Goal: Task Accomplishment & Management: Complete application form

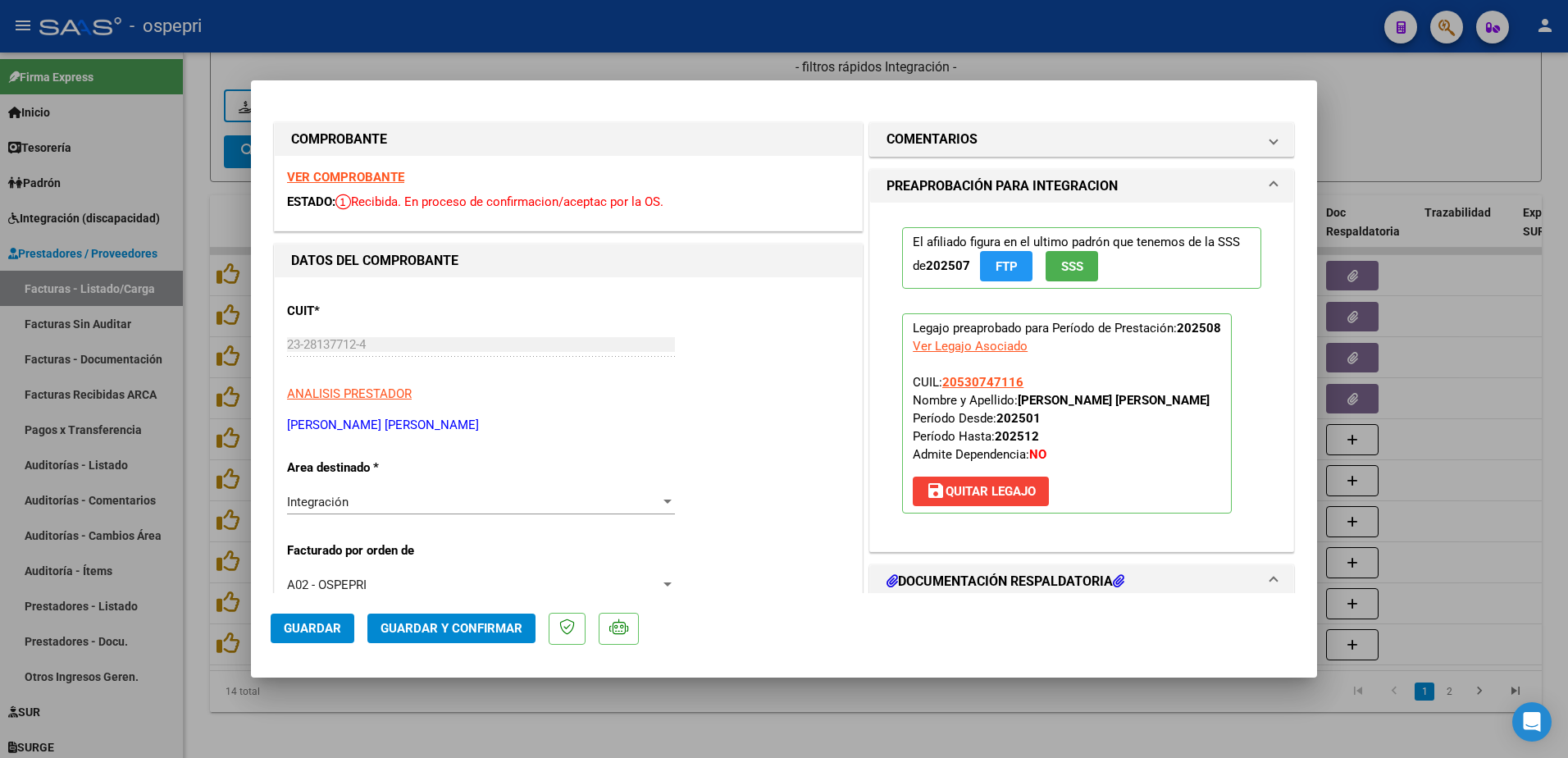
click at [363, 175] on strong "VER COMPROBANTE" at bounding box center [345, 177] width 117 height 15
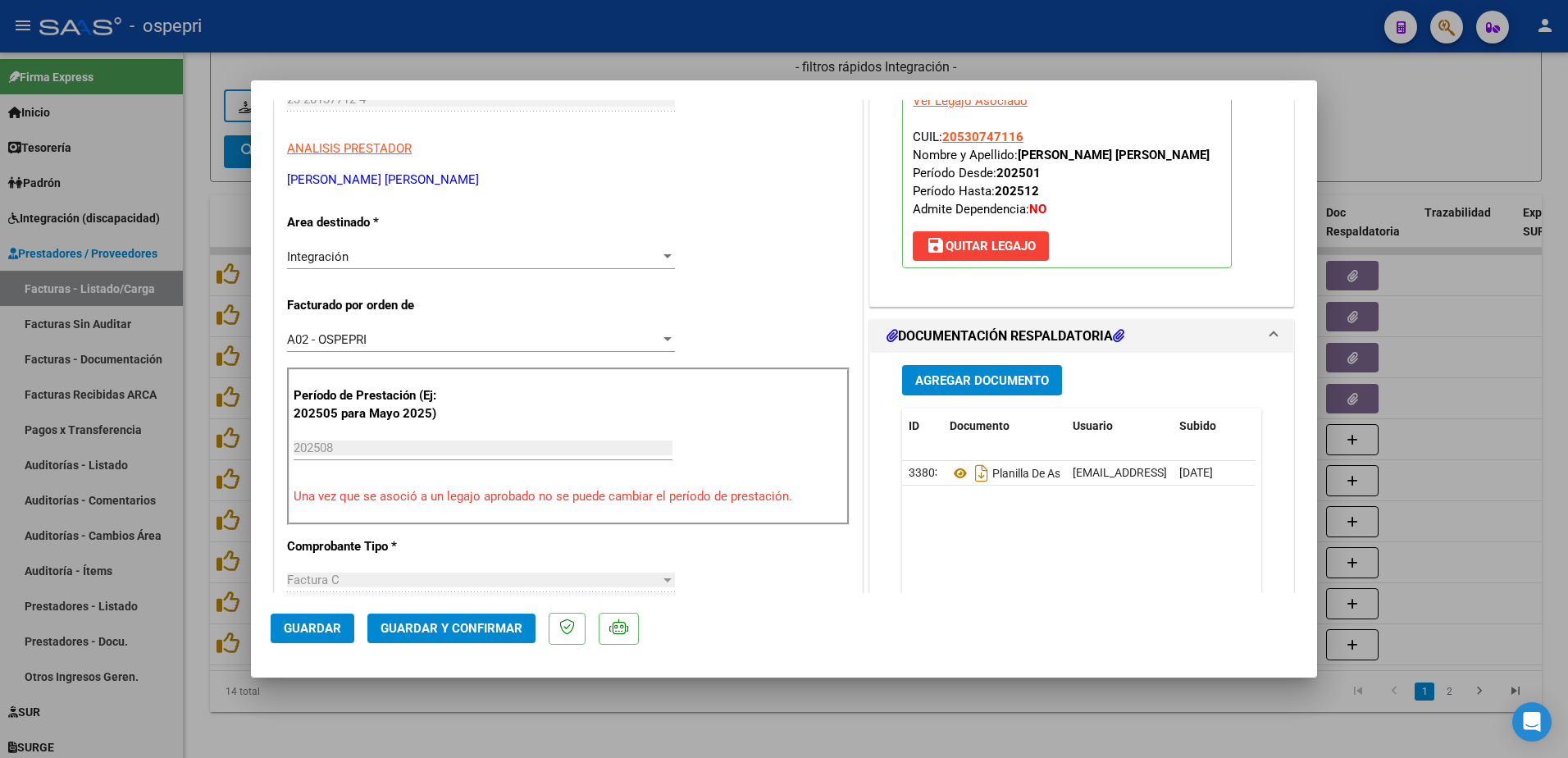
scroll to position [246, 0]
click at [953, 471] on icon at bounding box center [960, 472] width 21 height 20
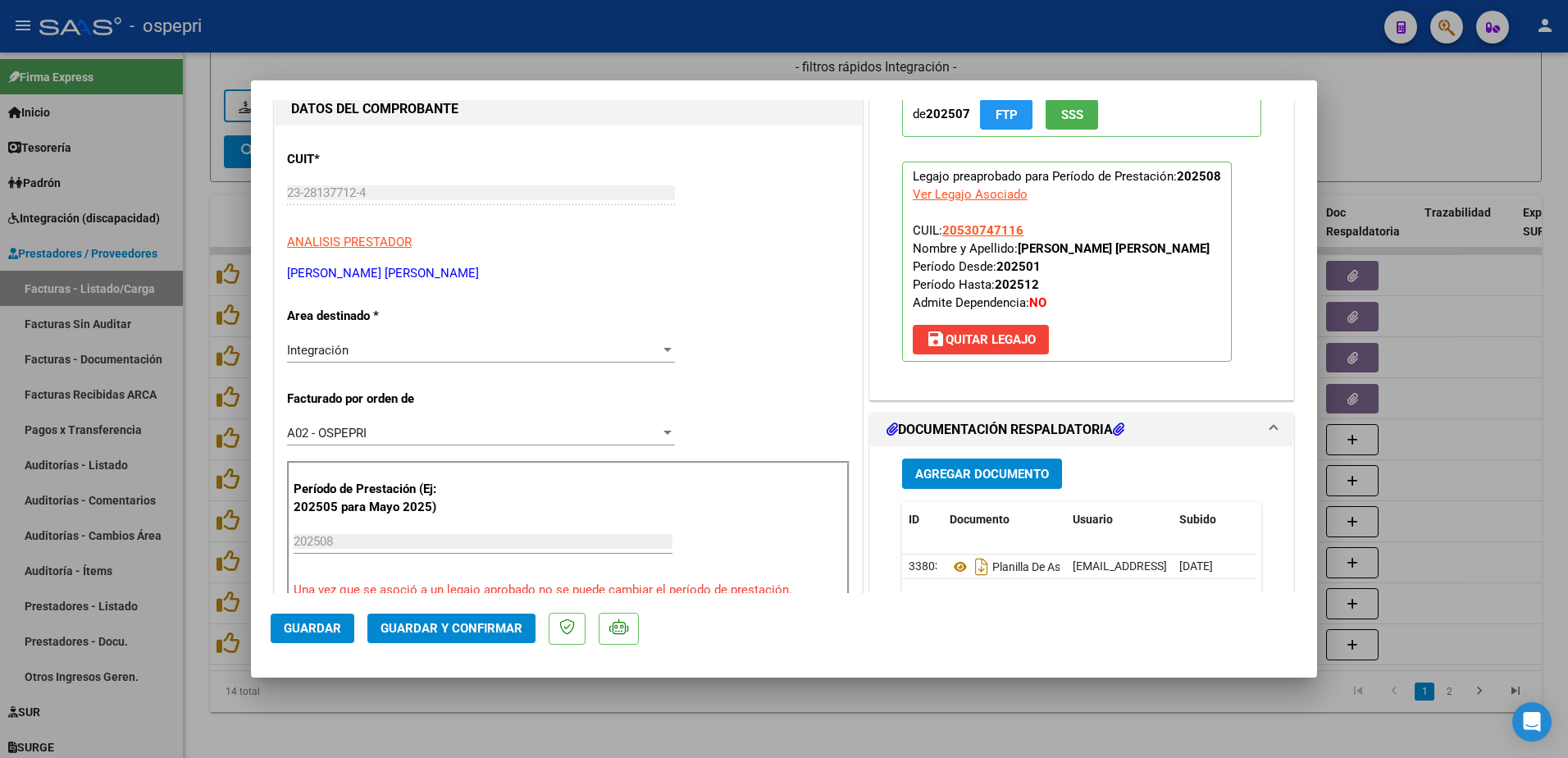
scroll to position [107, 0]
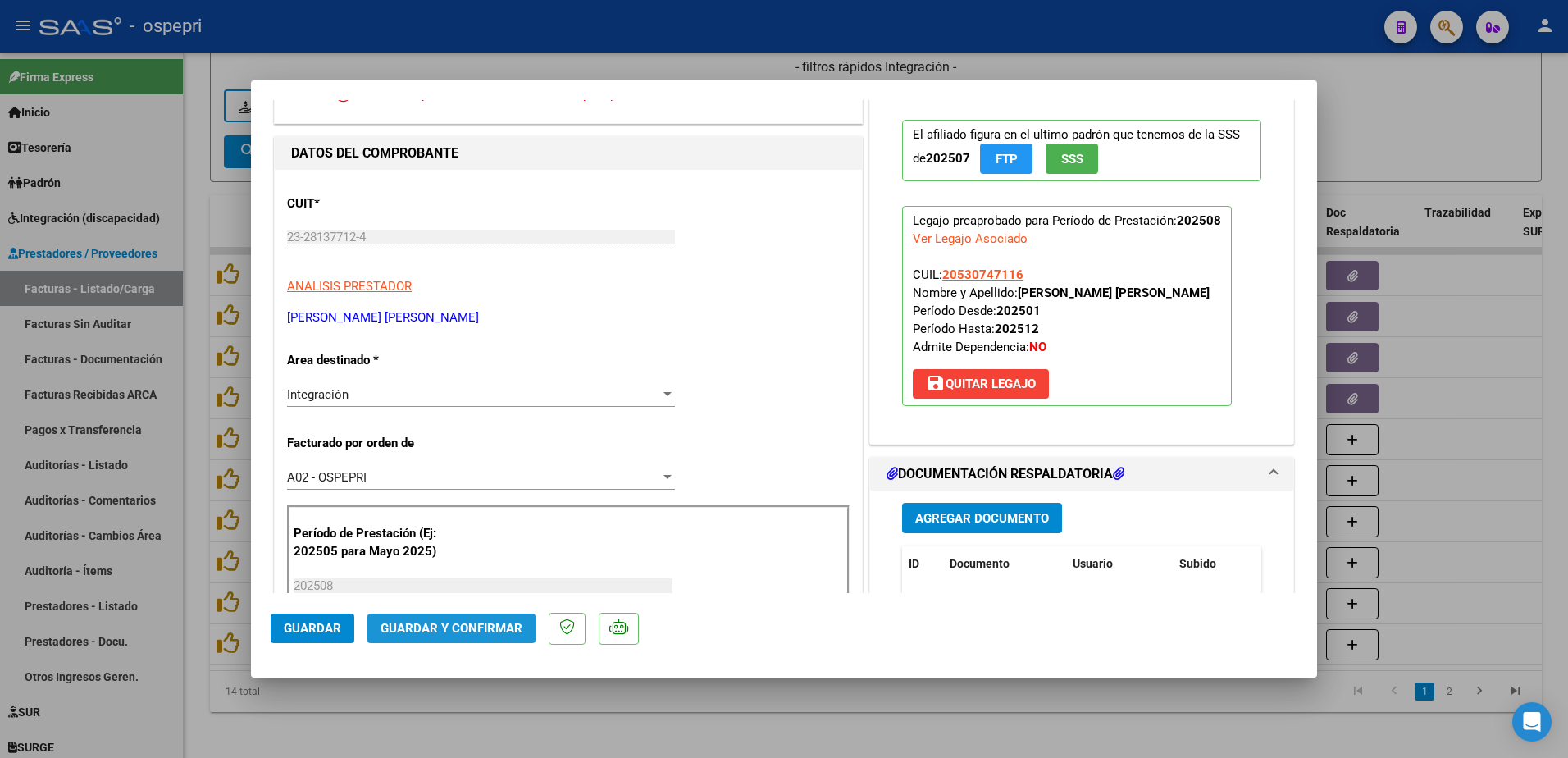
click at [472, 623] on span "Guardar y Confirmar" at bounding box center [451, 629] width 142 height 15
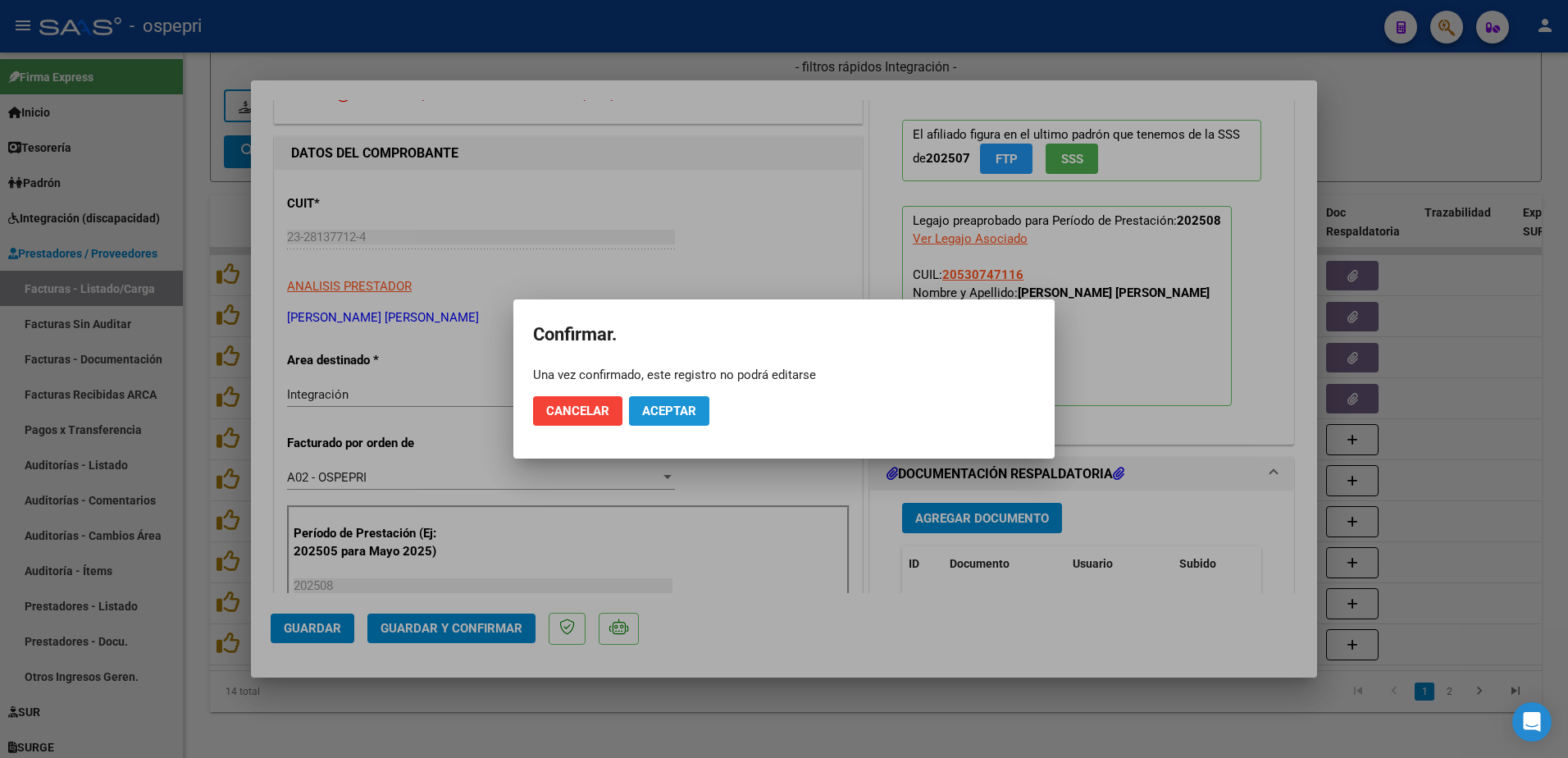
click at [688, 398] on button "Aceptar" at bounding box center [669, 411] width 80 height 29
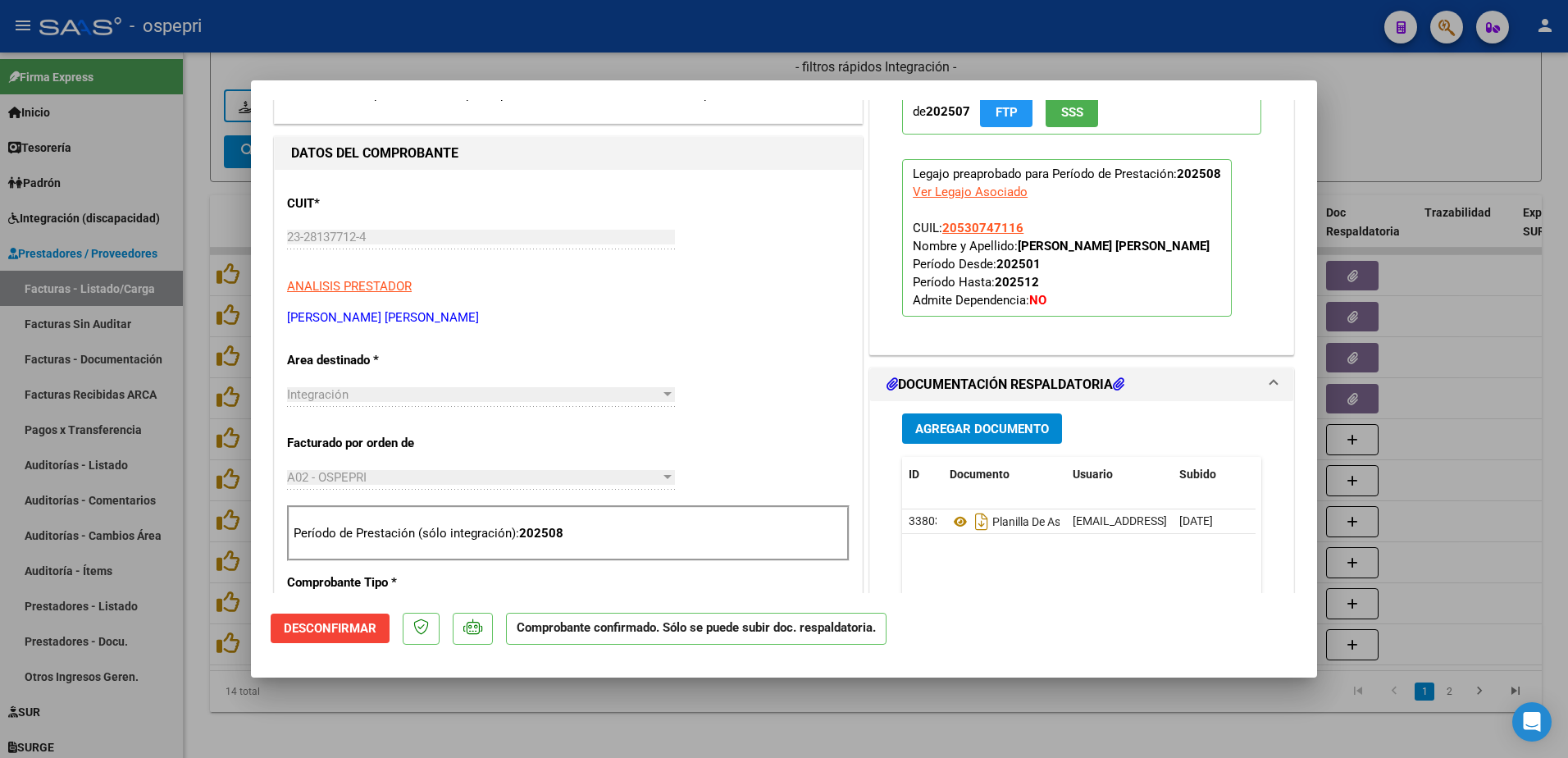
click at [1014, 604] on mat-dialog-actions "Desconfirmar Comprobante confirmado. Sólo se puede subir doc. respaldatoria." at bounding box center [784, 625] width 1027 height 65
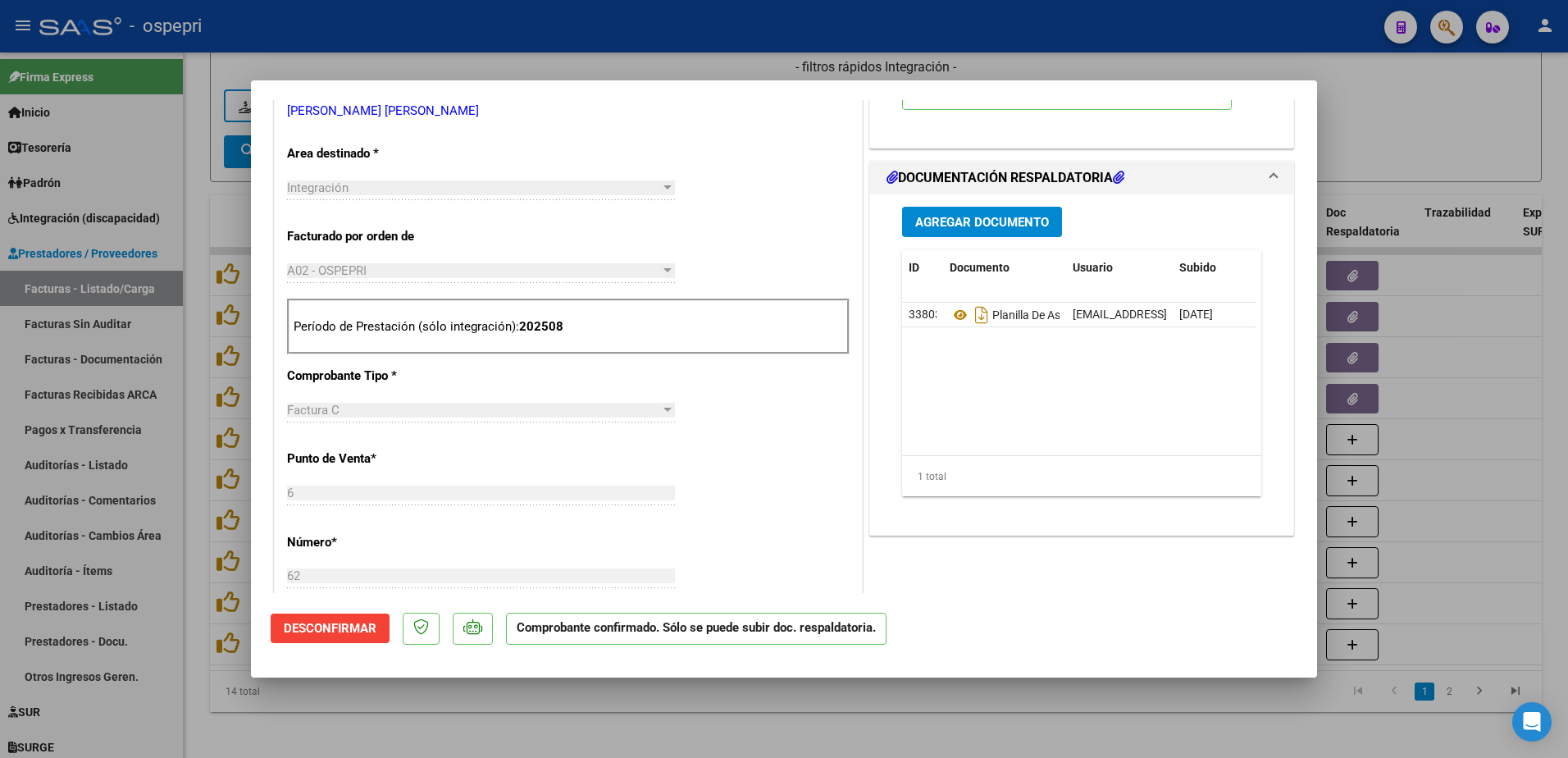
scroll to position [189, 0]
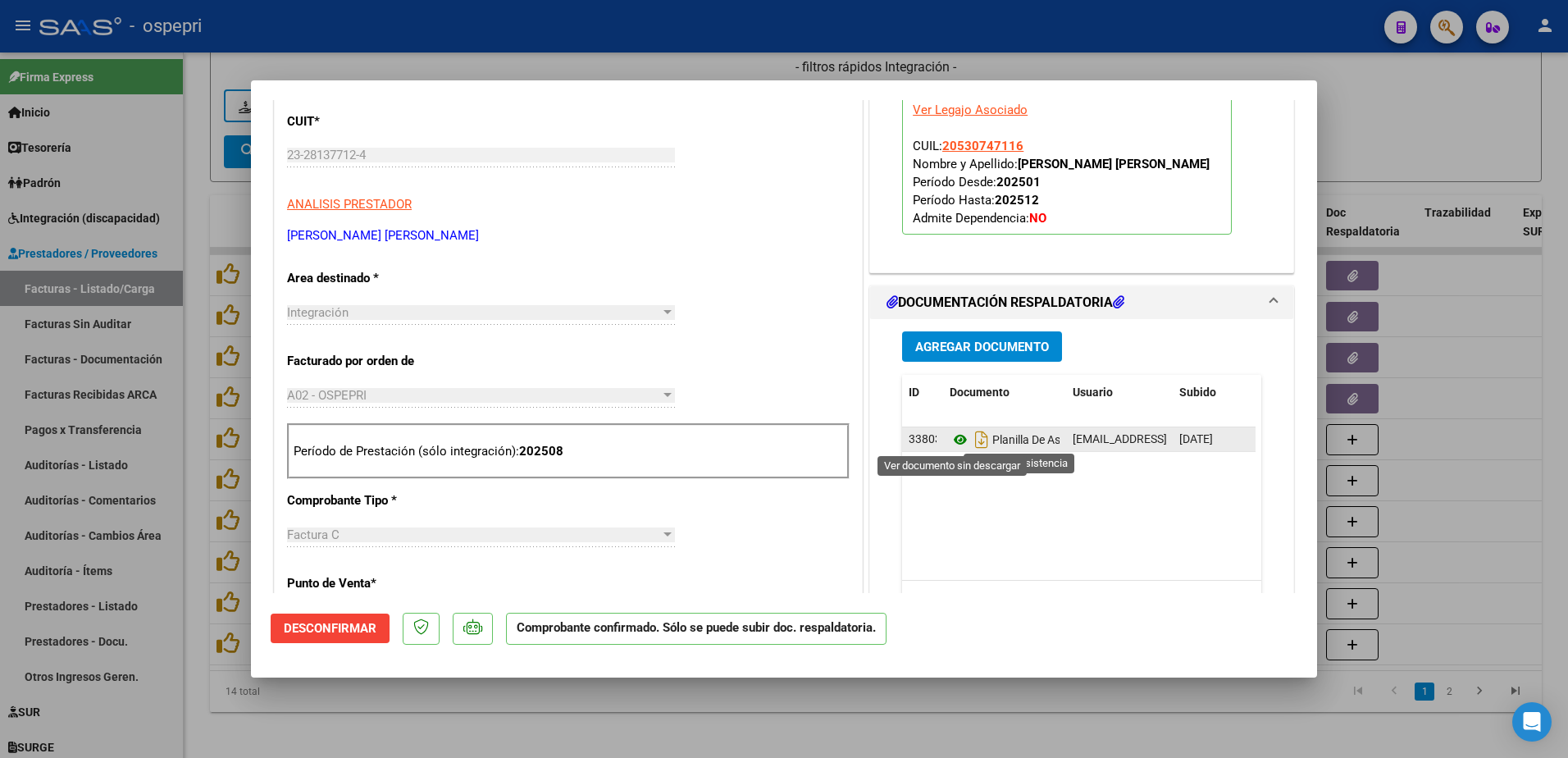
click at [950, 438] on icon at bounding box center [960, 440] width 21 height 20
type input "$ 0,00"
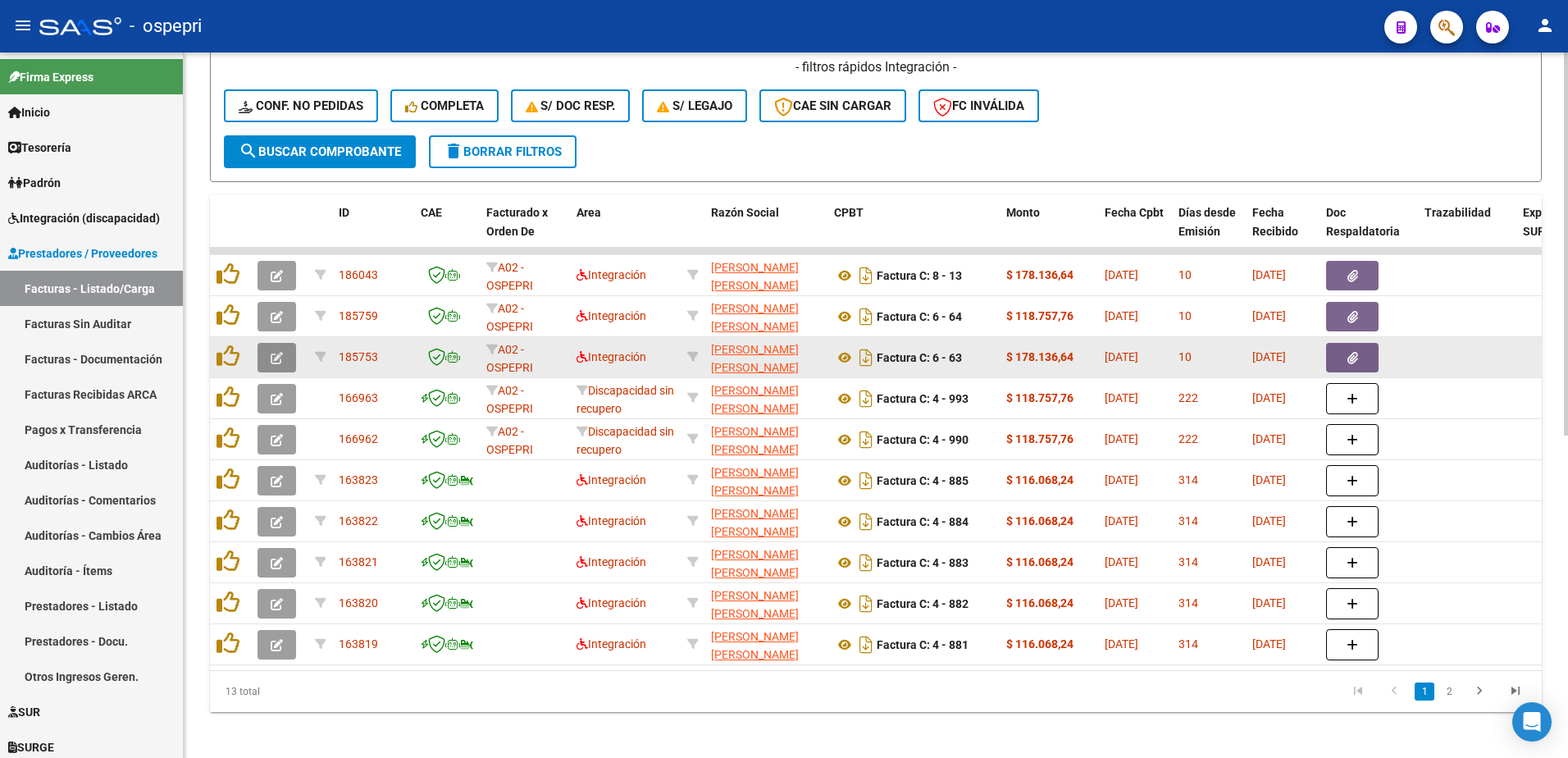
click at [272, 354] on icon "button" at bounding box center [277, 358] width 12 height 12
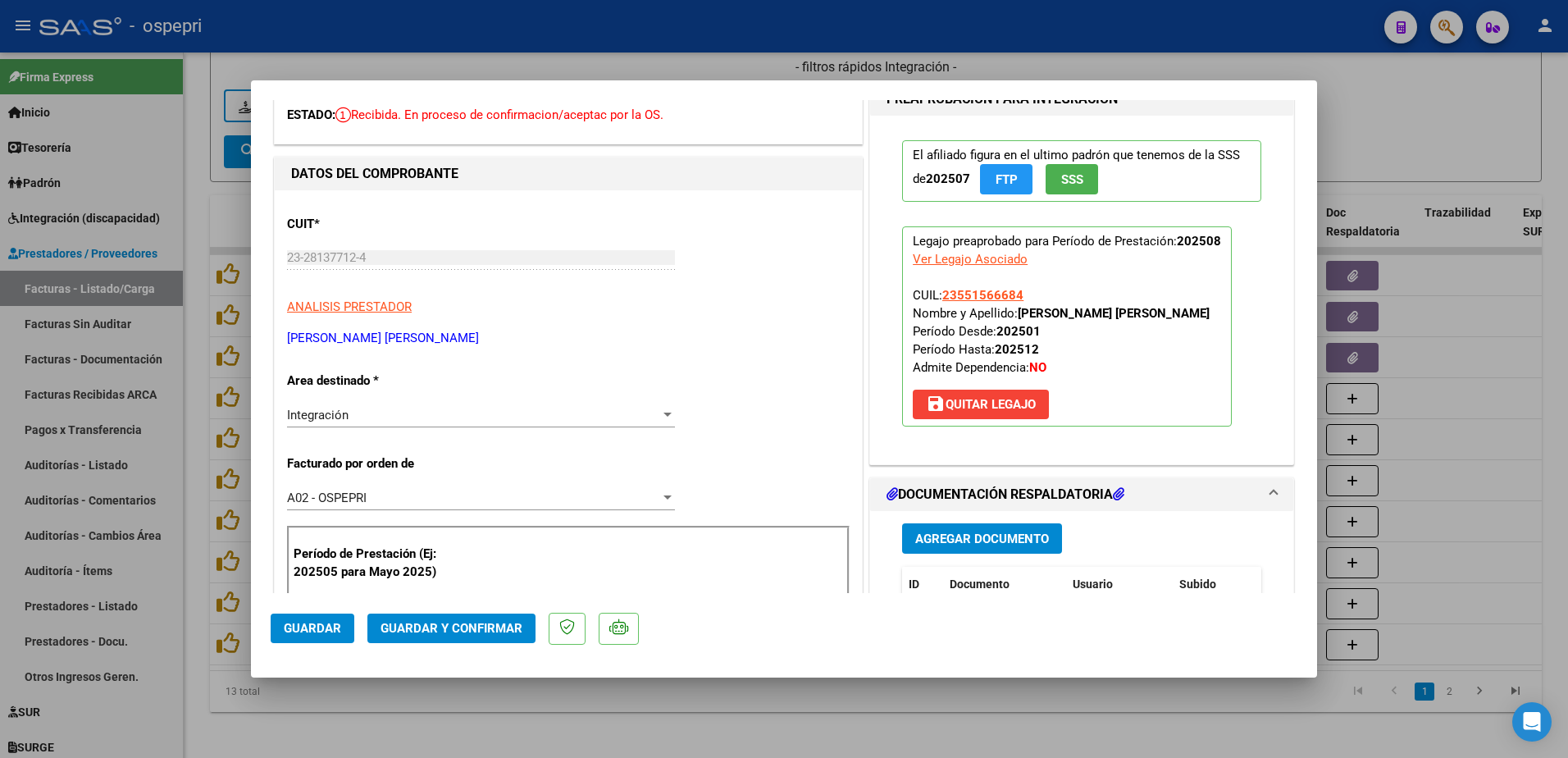
scroll to position [0, 0]
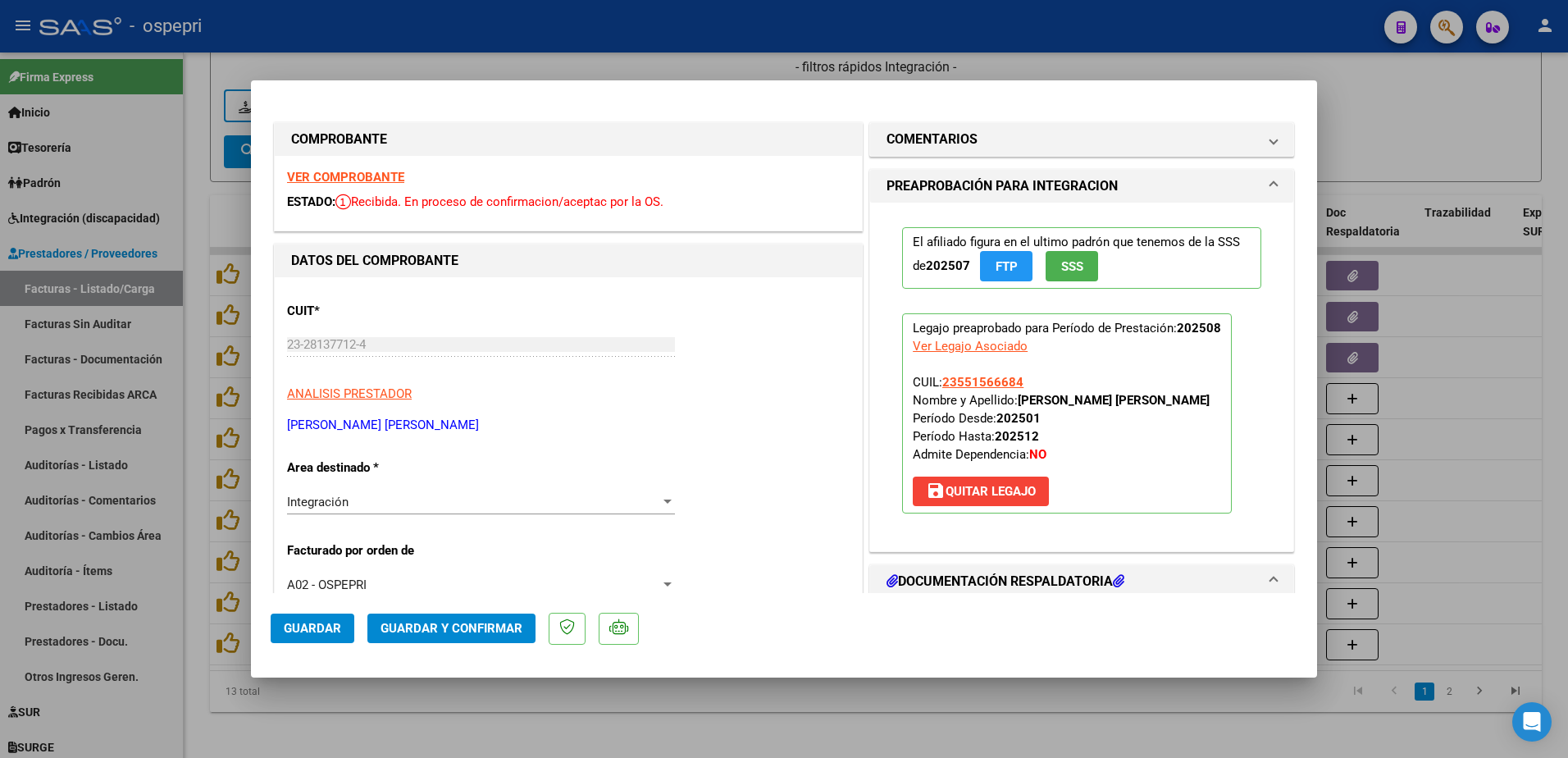
click at [341, 168] on div "VER COMPROBANTE ESTADO: Recibida. En proceso de confirmacion/aceptac por la OS." at bounding box center [568, 194] width 587 height 75
click at [341, 178] on strong "VER COMPROBANTE" at bounding box center [345, 177] width 117 height 15
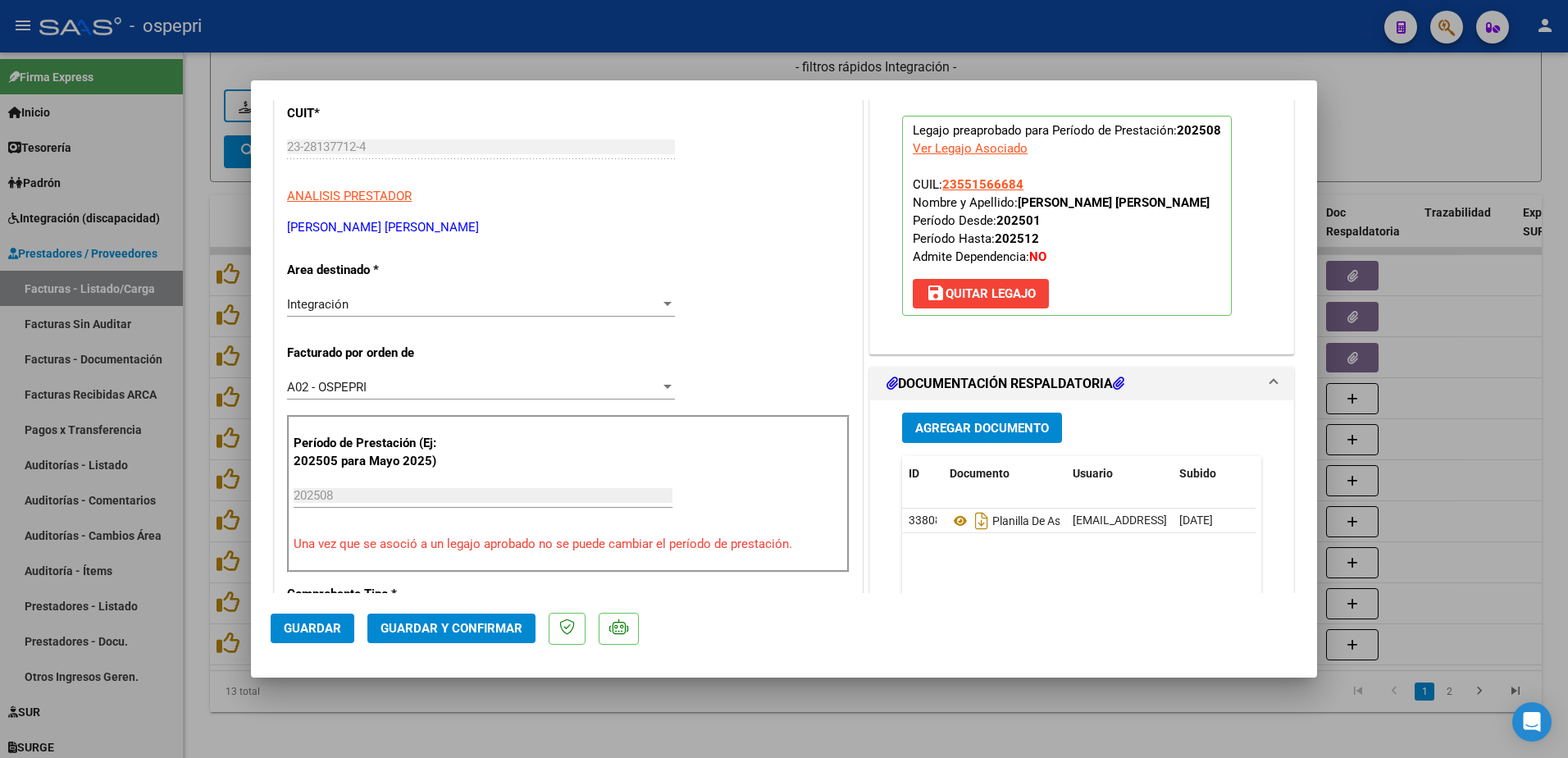
scroll to position [246, 0]
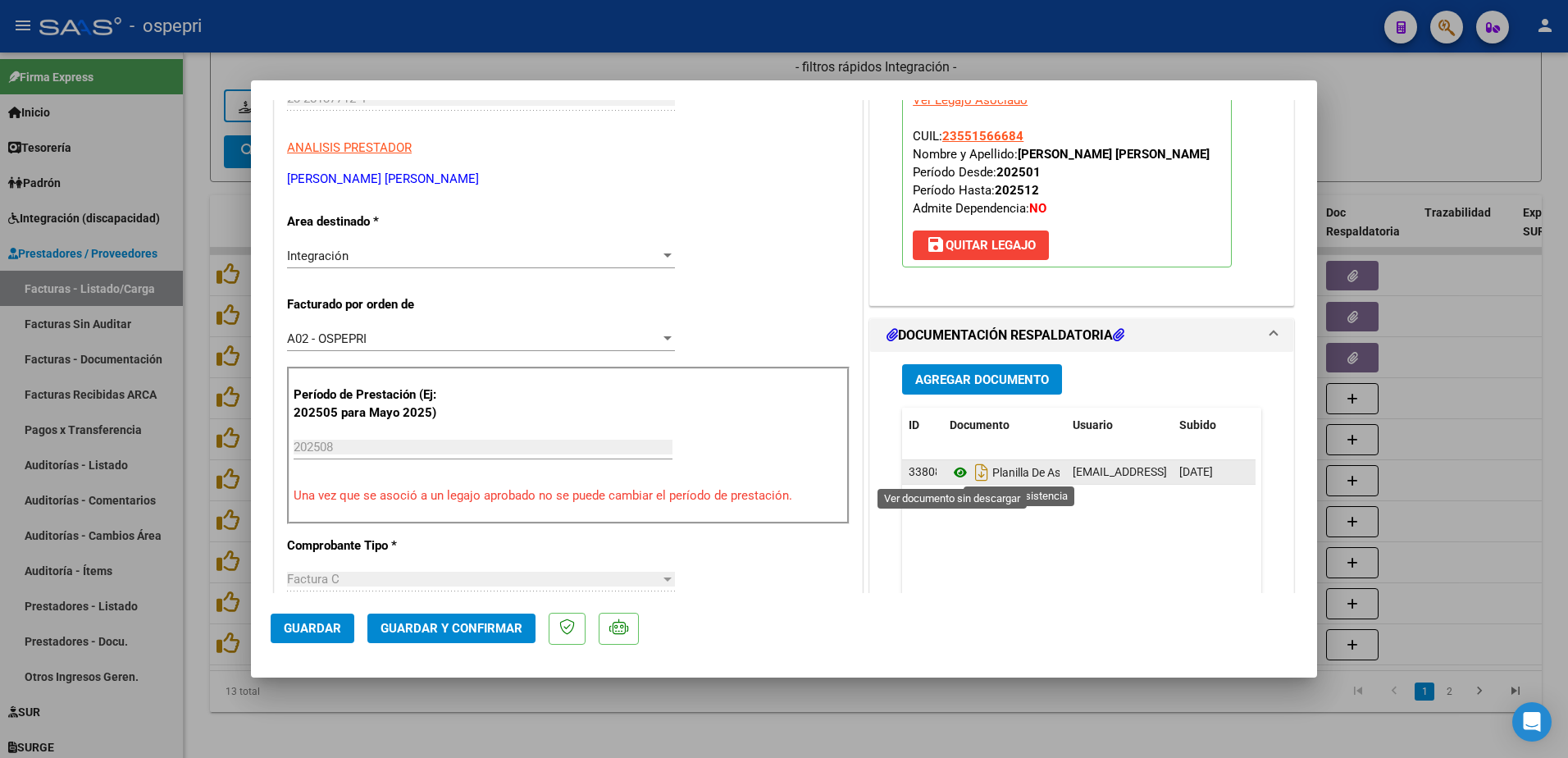
click at [951, 469] on icon at bounding box center [960, 472] width 21 height 20
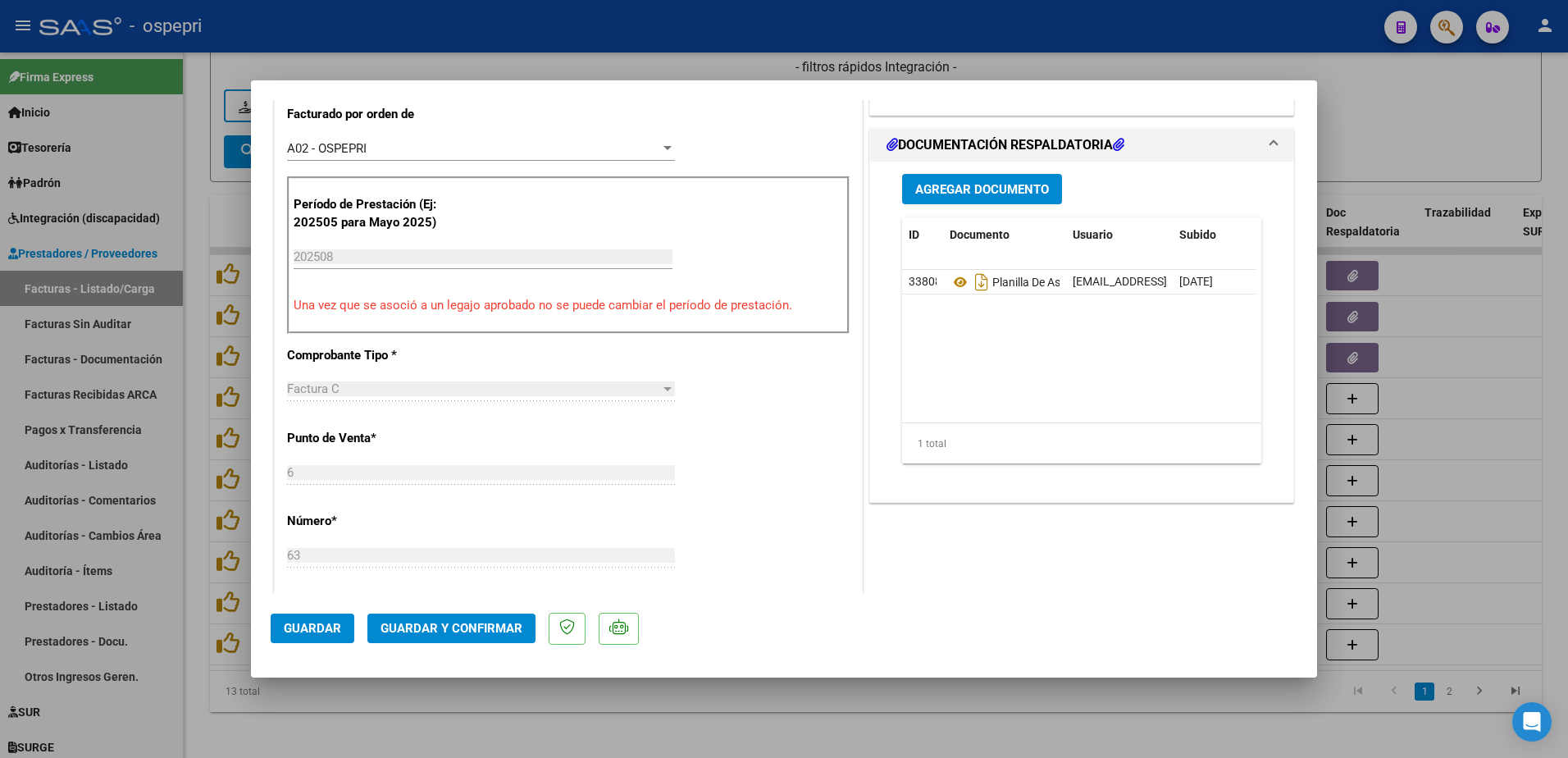
scroll to position [492, 0]
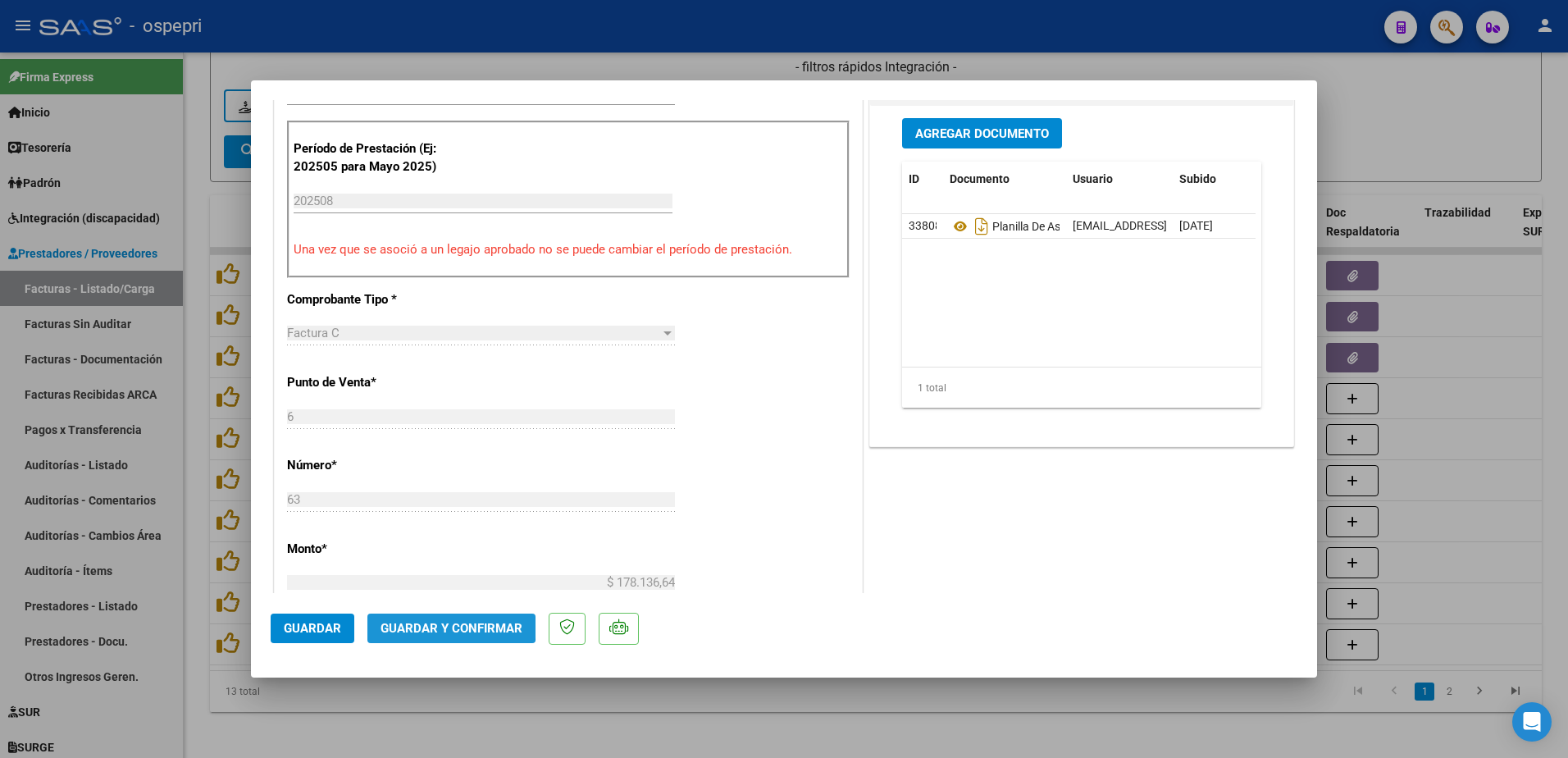
click at [450, 621] on span "Guardar y Confirmar" at bounding box center [451, 629] width 142 height 15
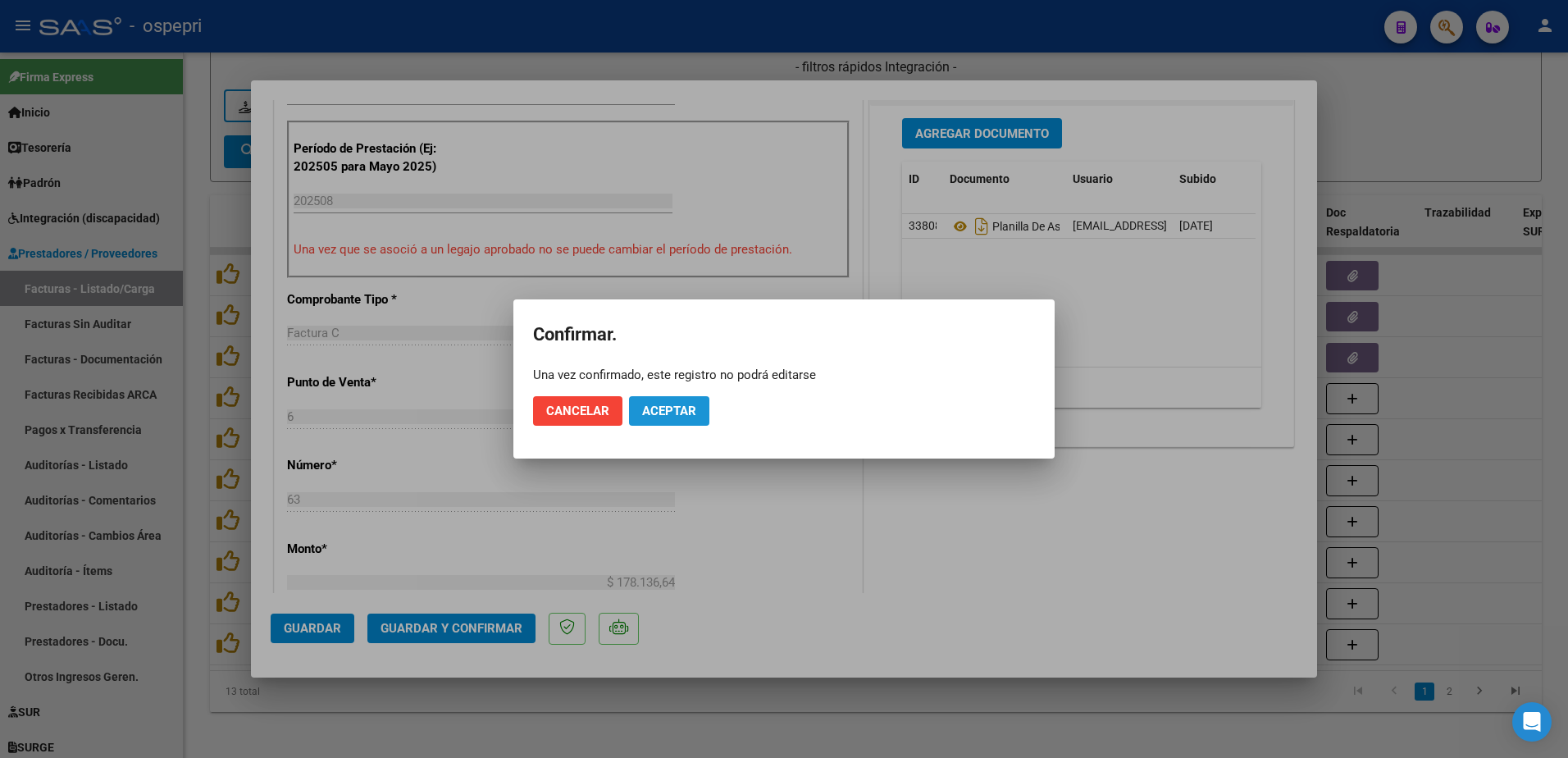
click at [668, 405] on span "Aceptar" at bounding box center [669, 411] width 54 height 15
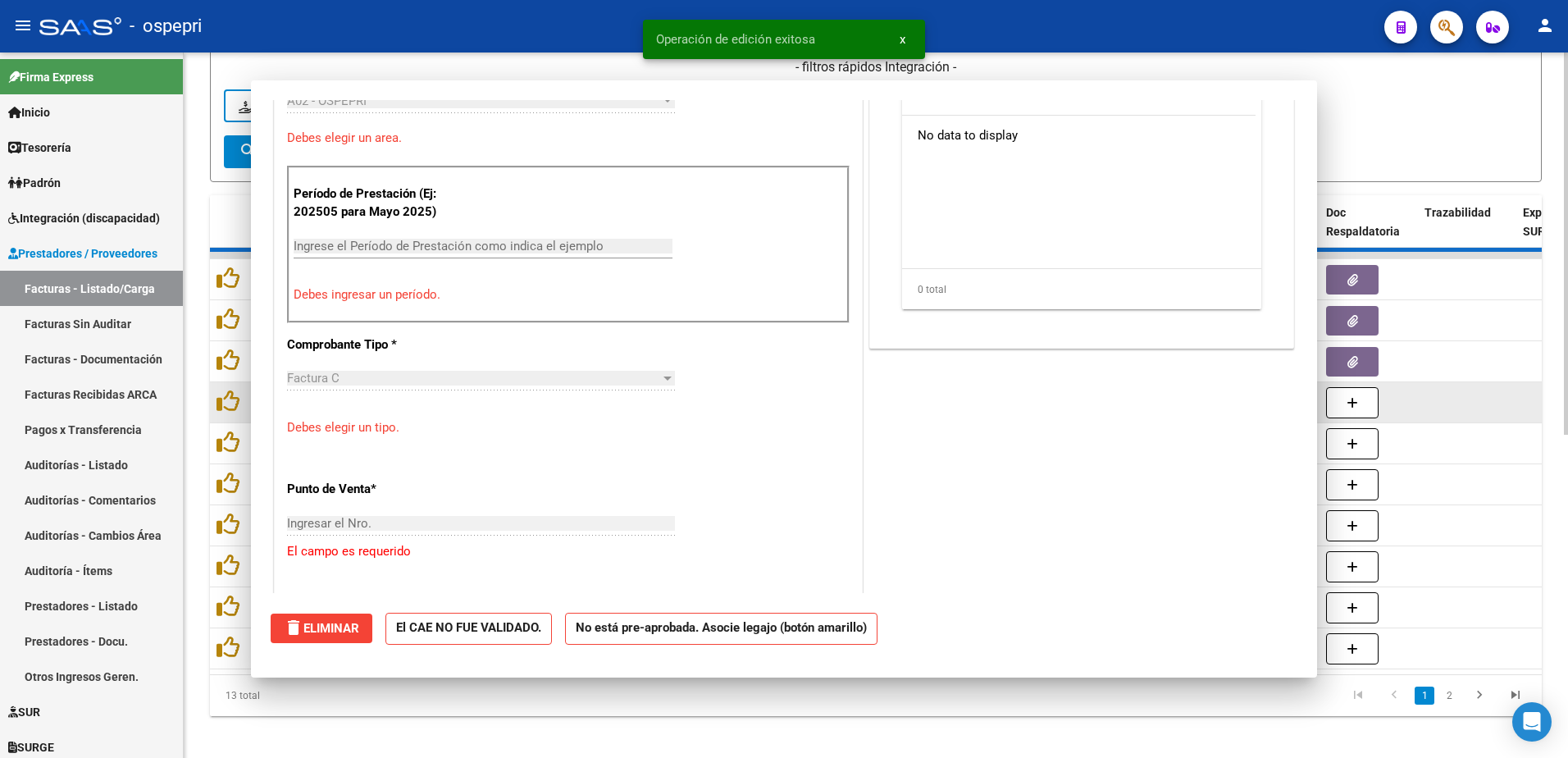
scroll to position [0, 0]
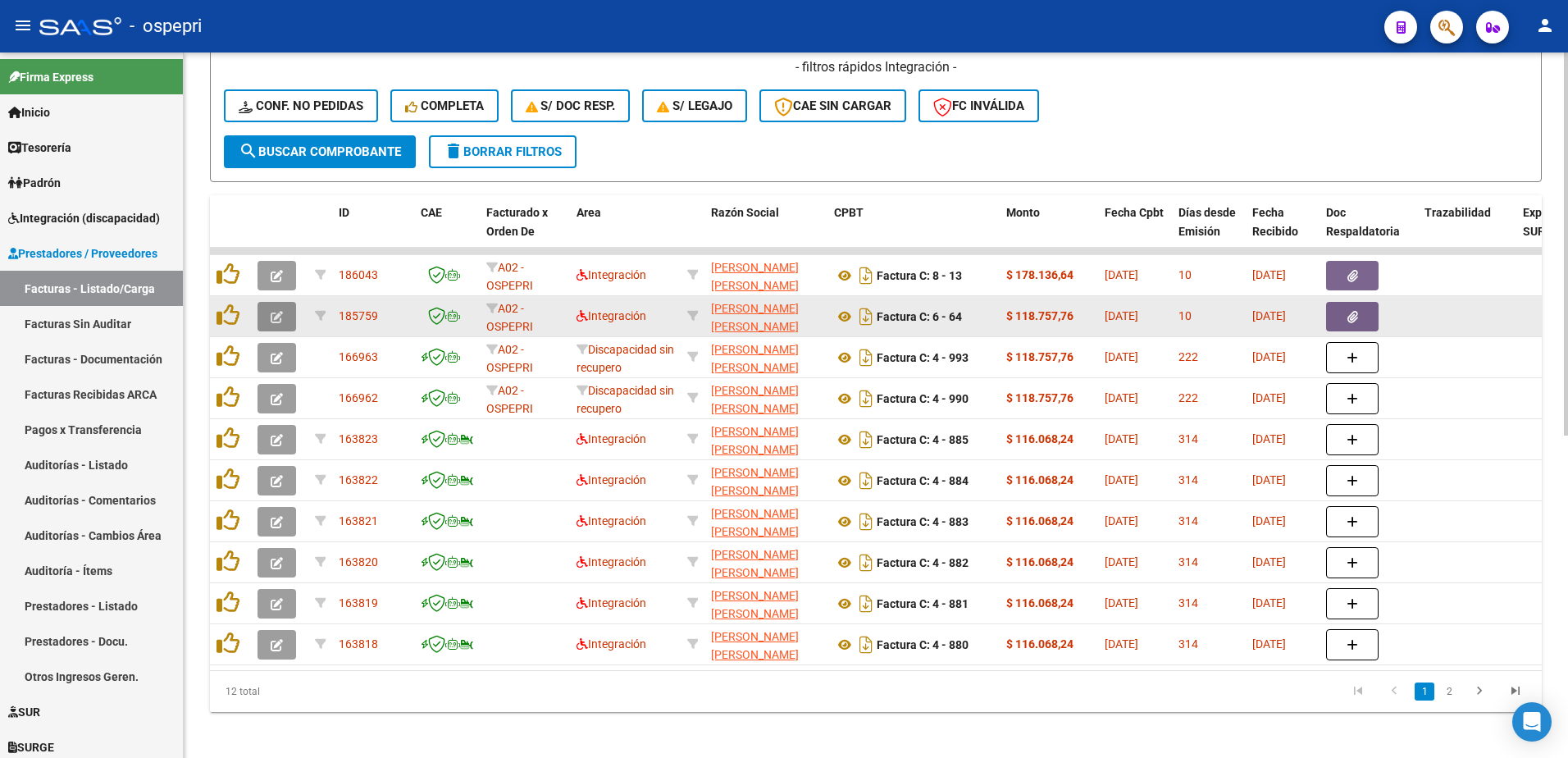
click at [270, 317] on button "button" at bounding box center [277, 316] width 38 height 29
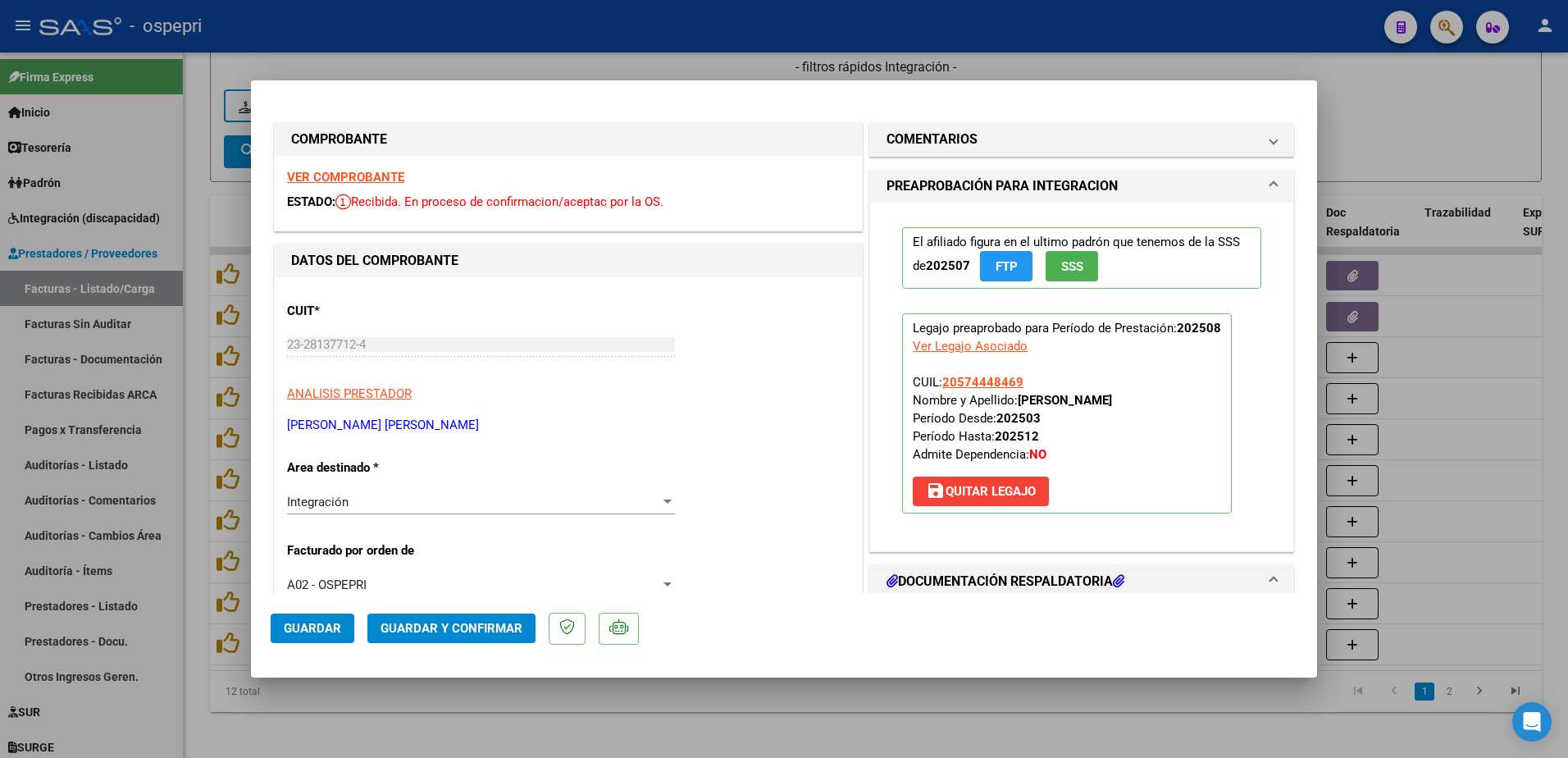
click at [356, 181] on strong "VER COMPROBANTE" at bounding box center [345, 177] width 117 height 15
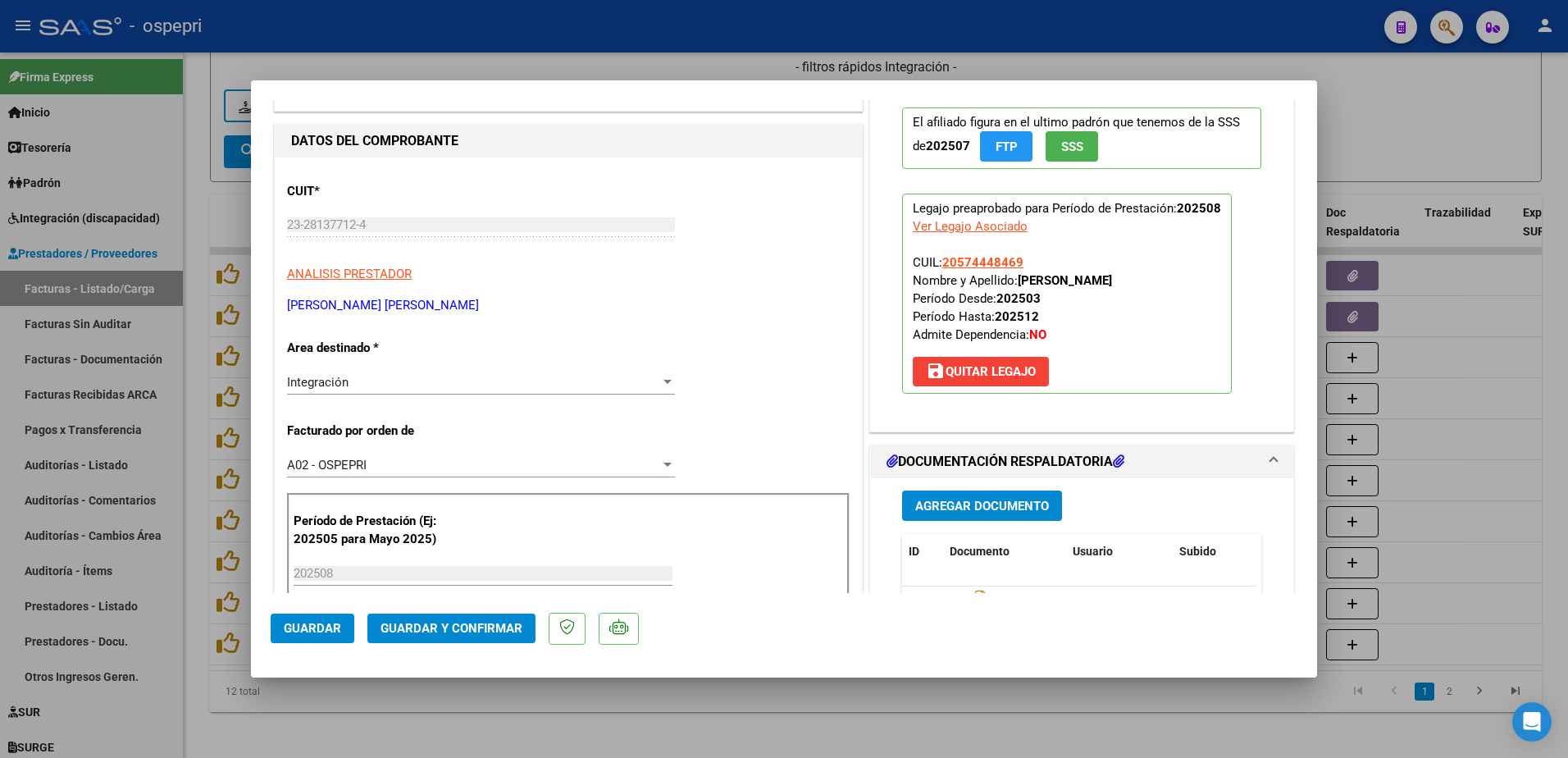
scroll to position [164, 0]
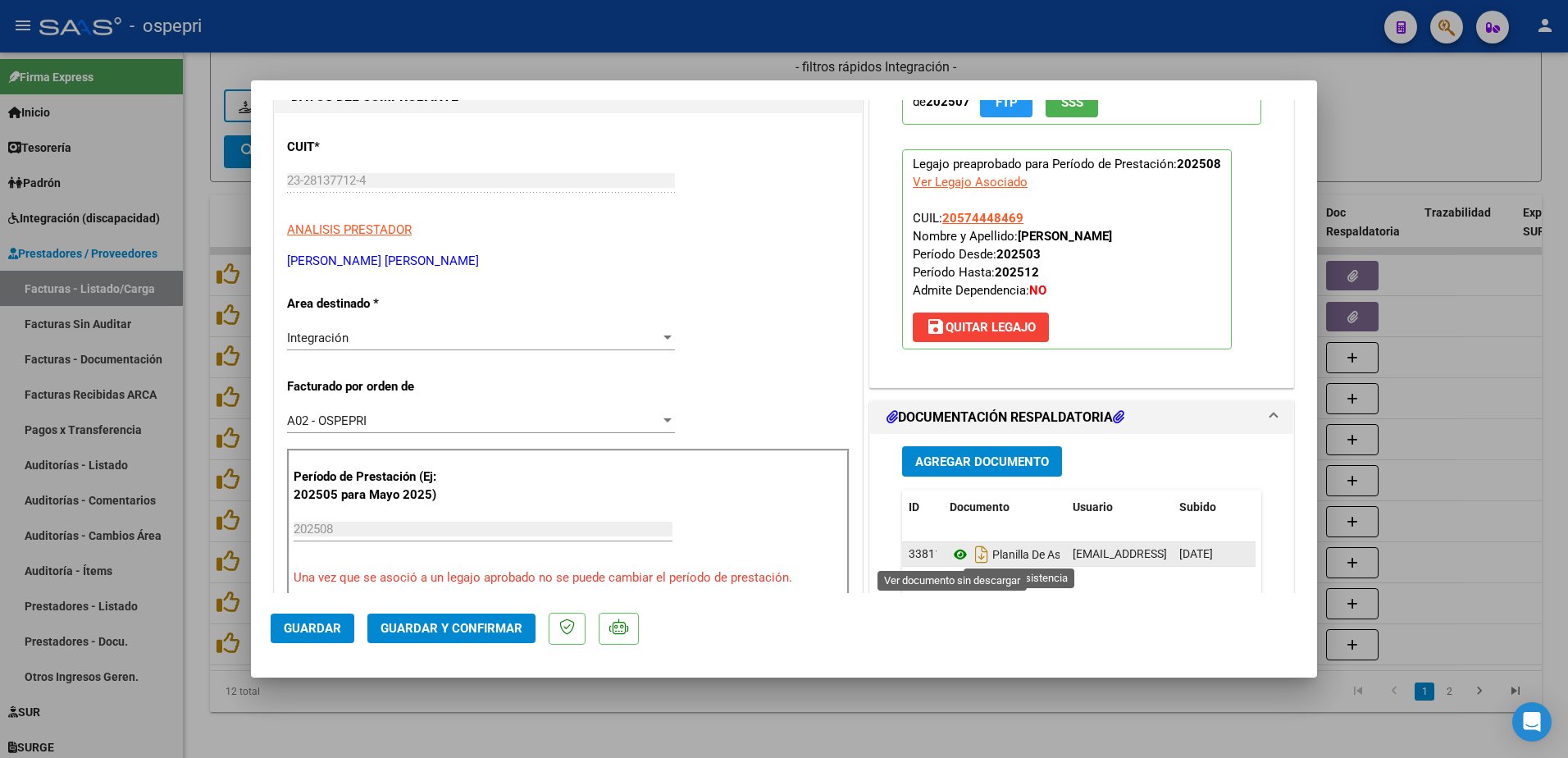
click at [951, 550] on icon at bounding box center [960, 554] width 21 height 20
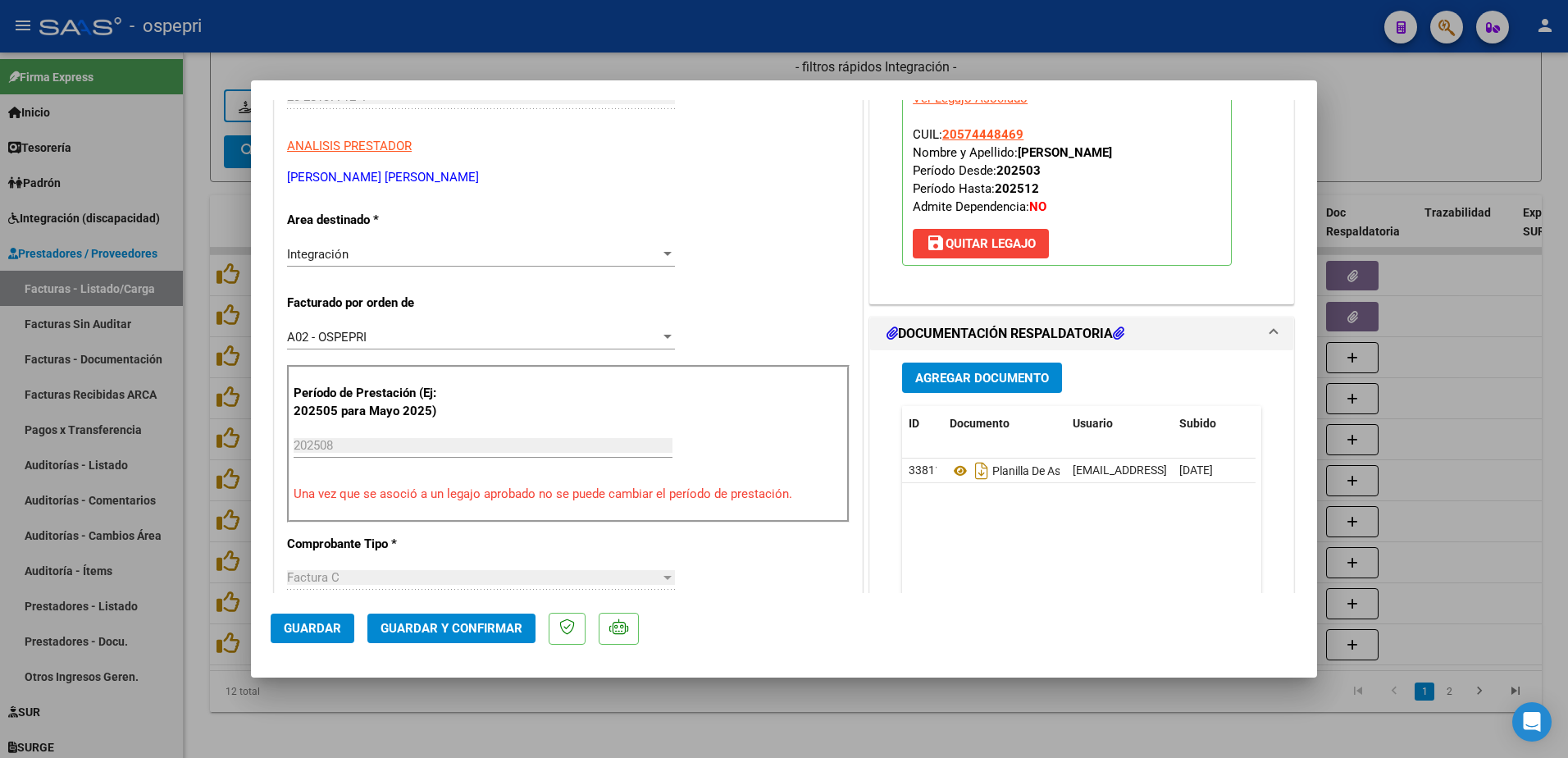
scroll to position [329, 0]
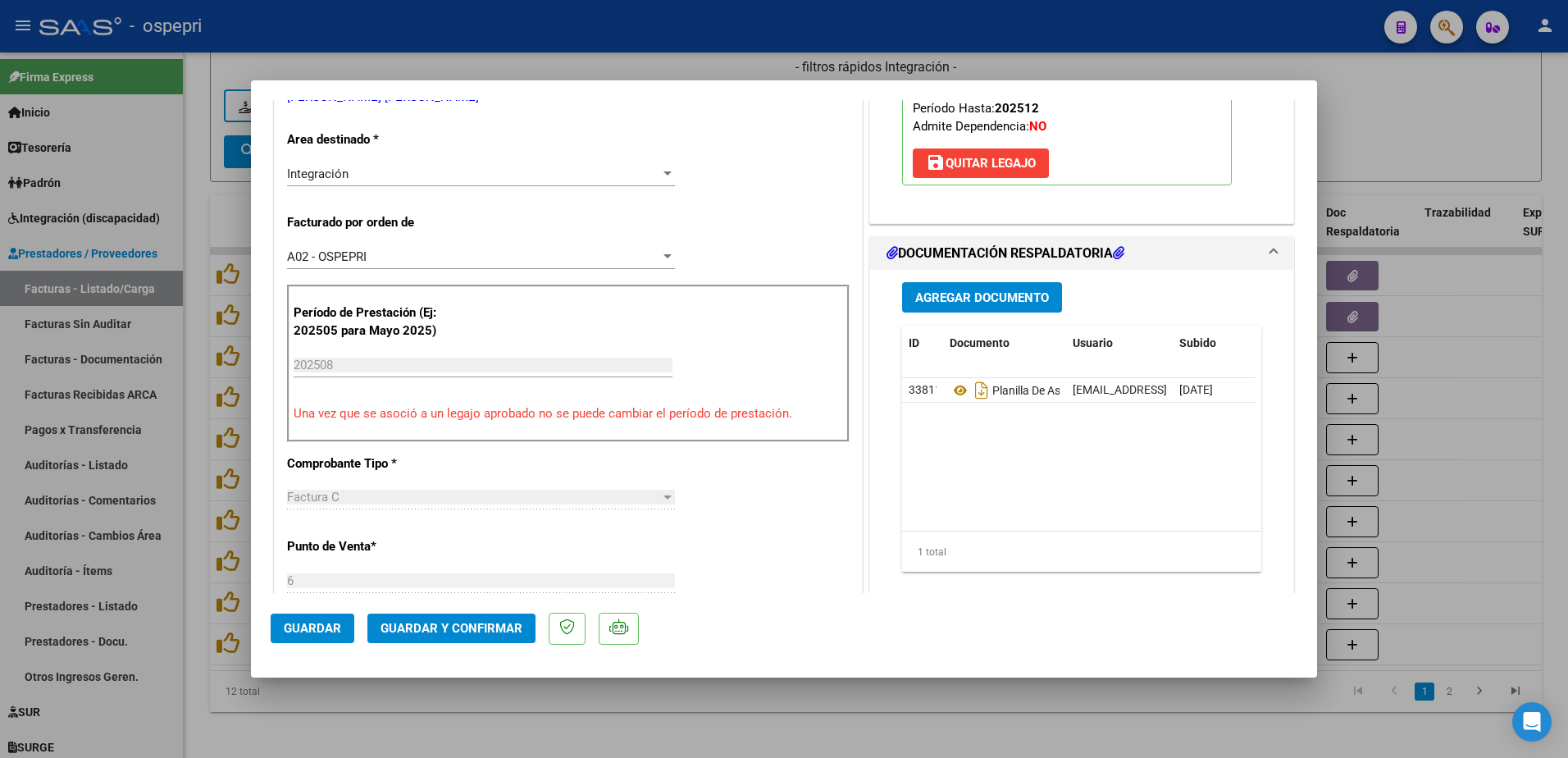
click at [426, 622] on span "Guardar y Confirmar" at bounding box center [451, 629] width 142 height 15
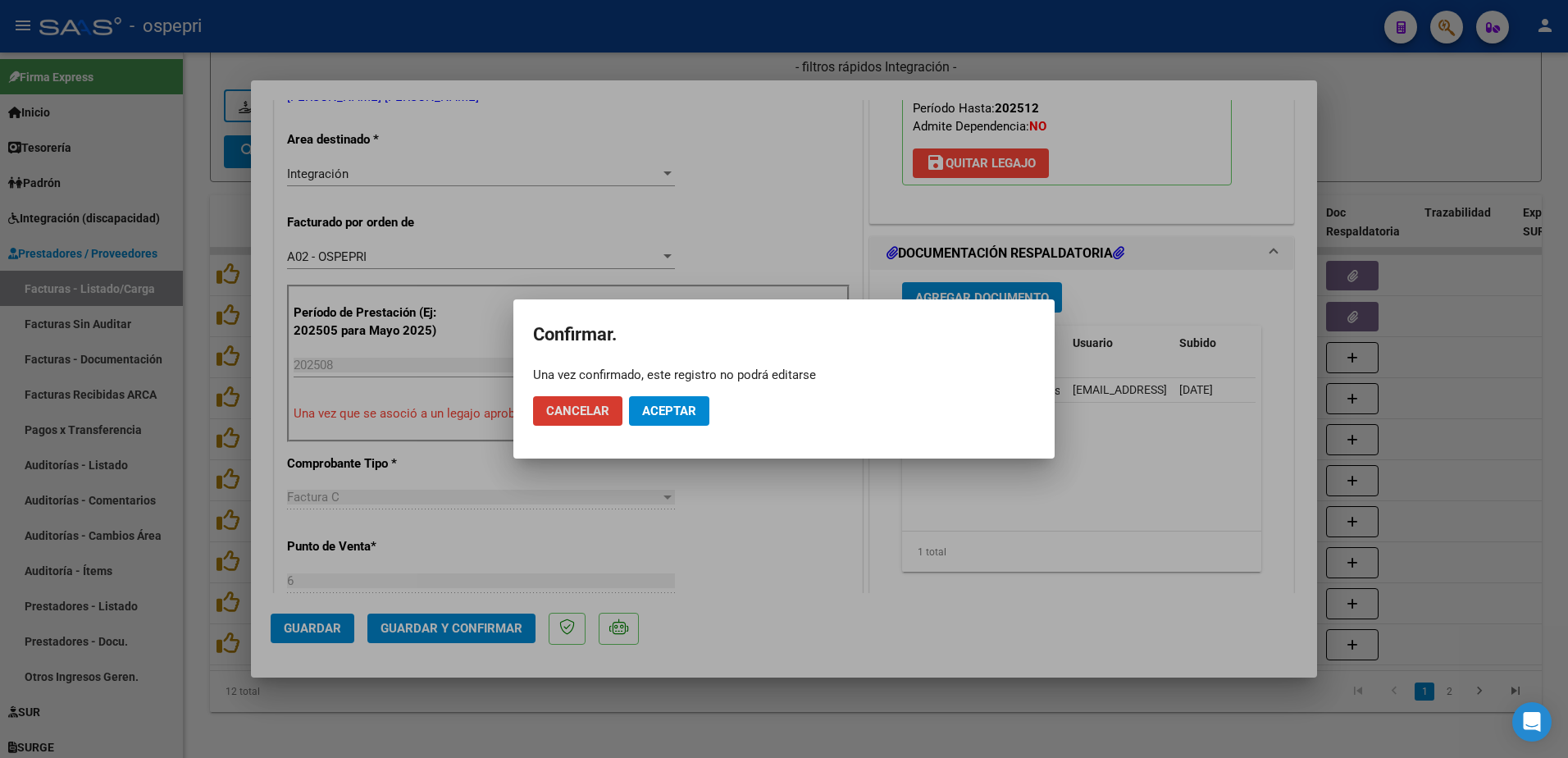
click at [662, 408] on span "Aceptar" at bounding box center [669, 411] width 54 height 15
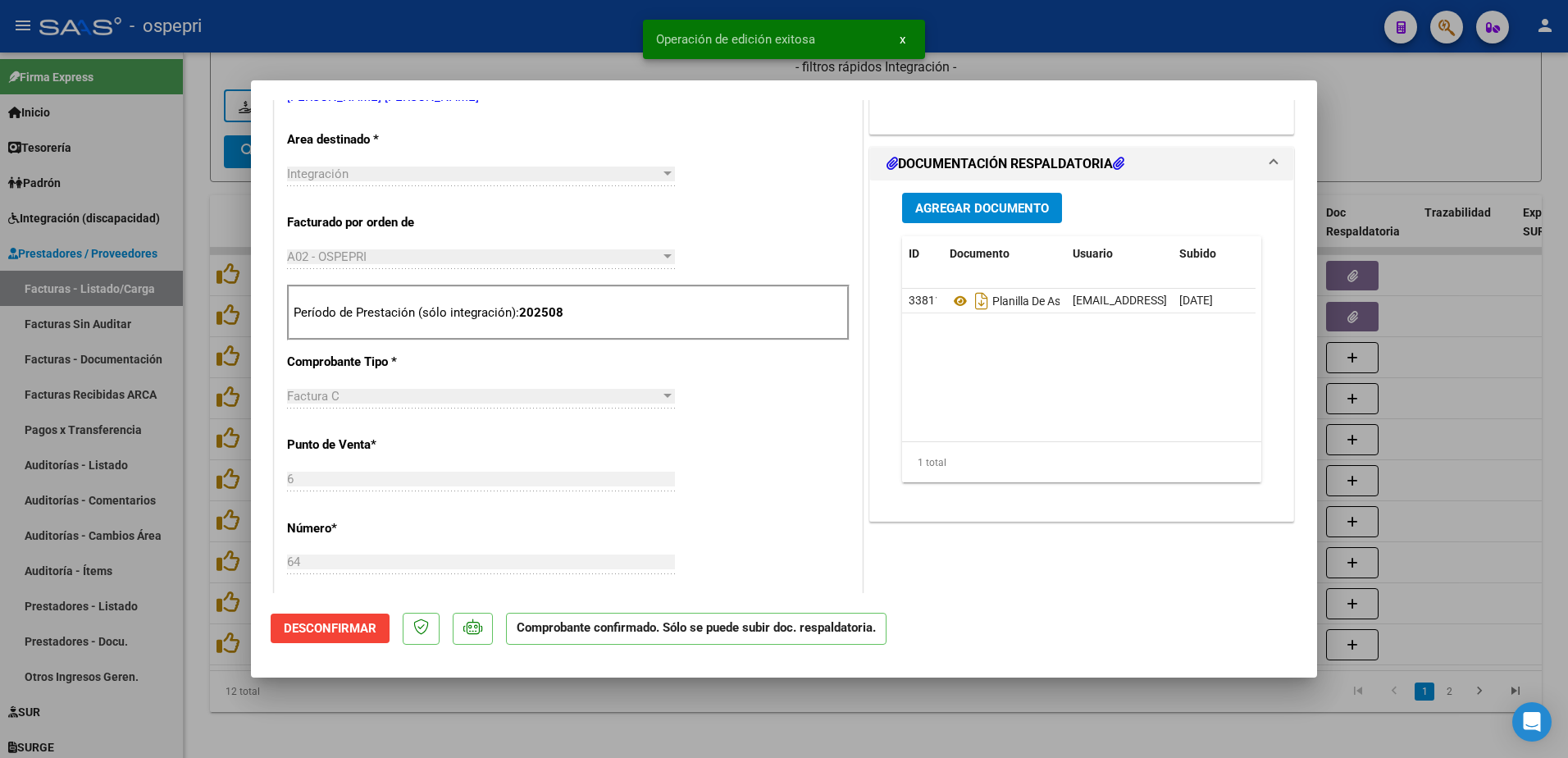
type input "$ 0,00"
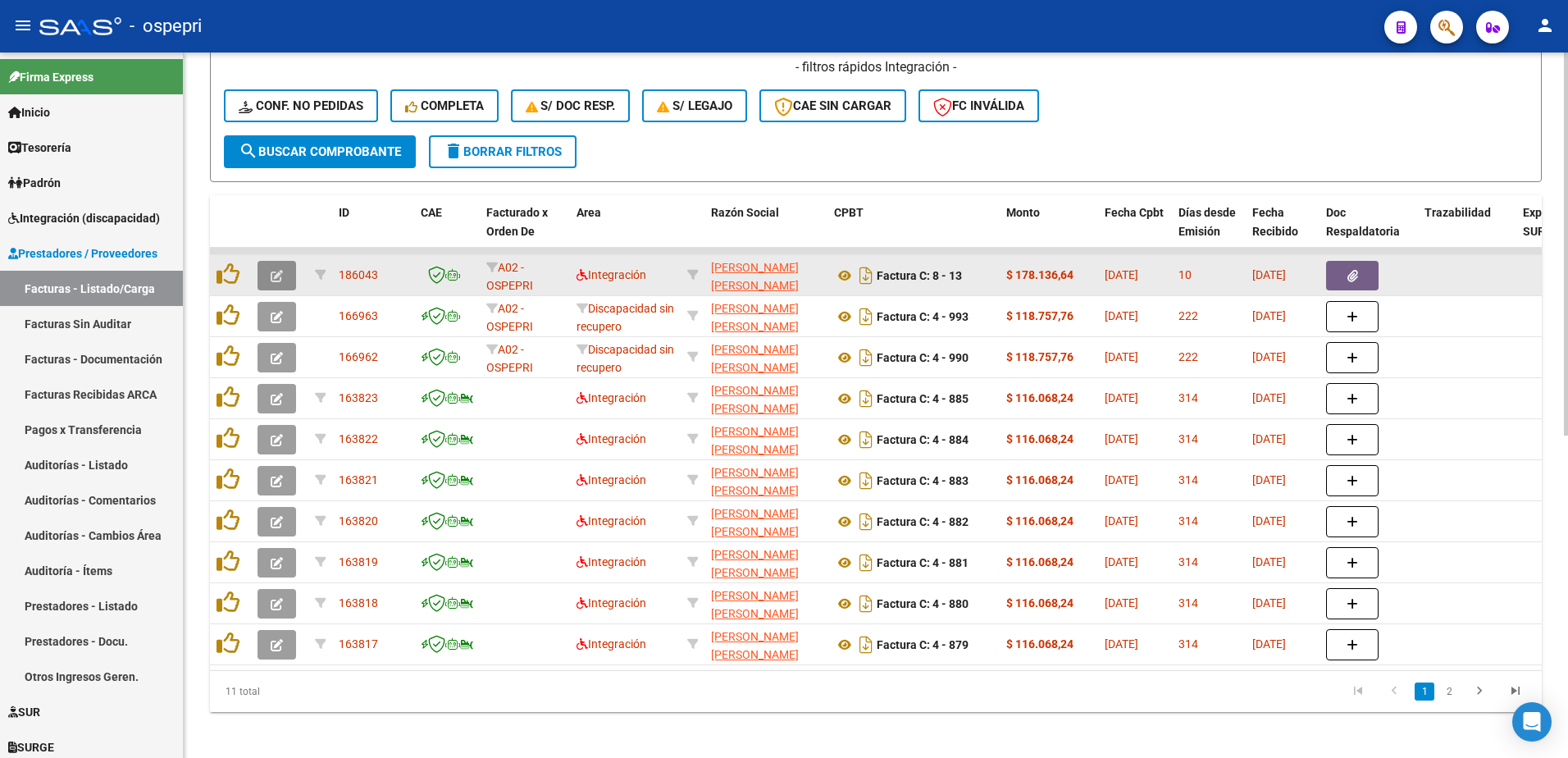
click at [265, 276] on button "button" at bounding box center [277, 275] width 38 height 29
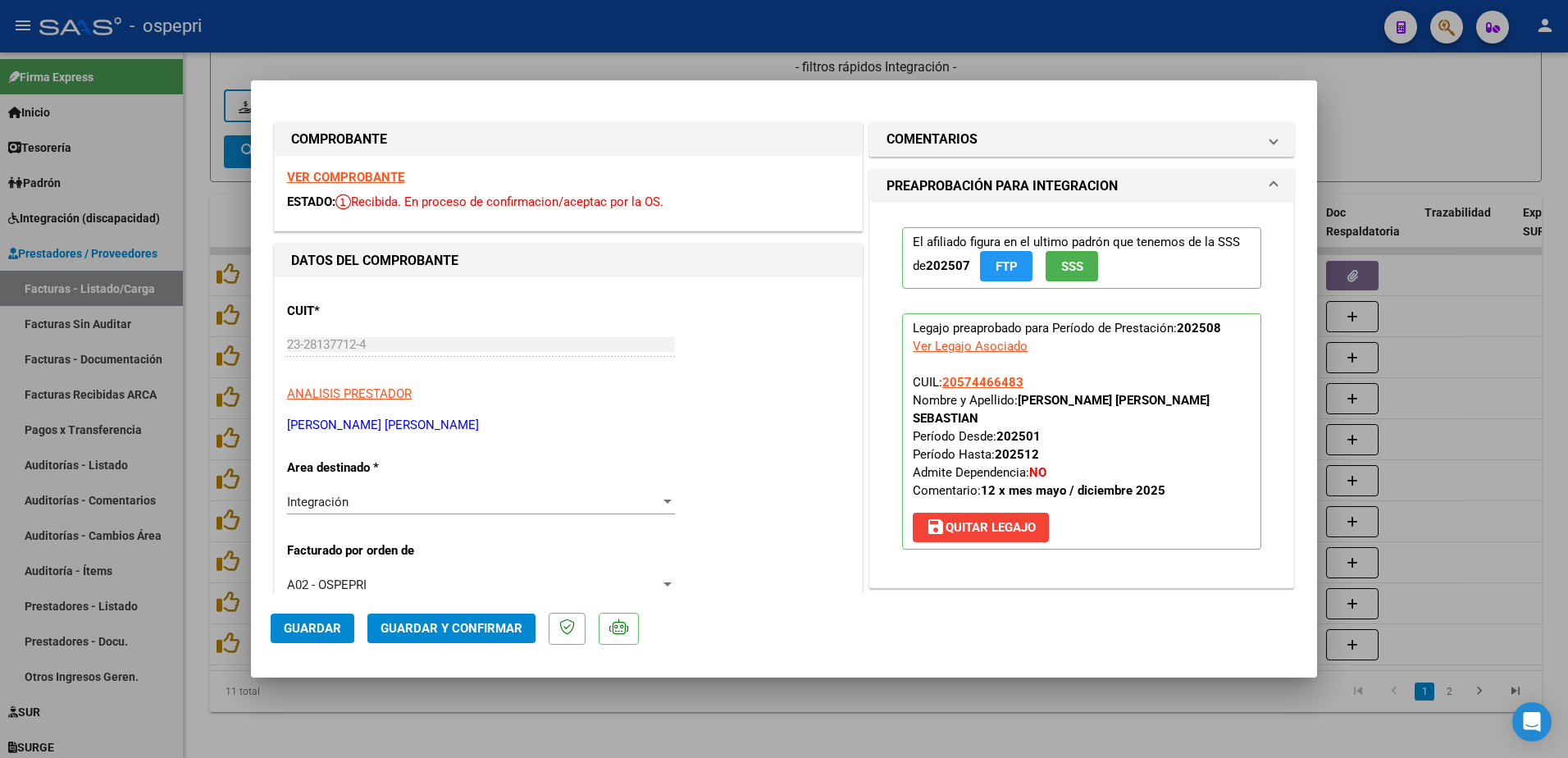
click at [334, 174] on strong "VER COMPROBANTE" at bounding box center [345, 177] width 117 height 15
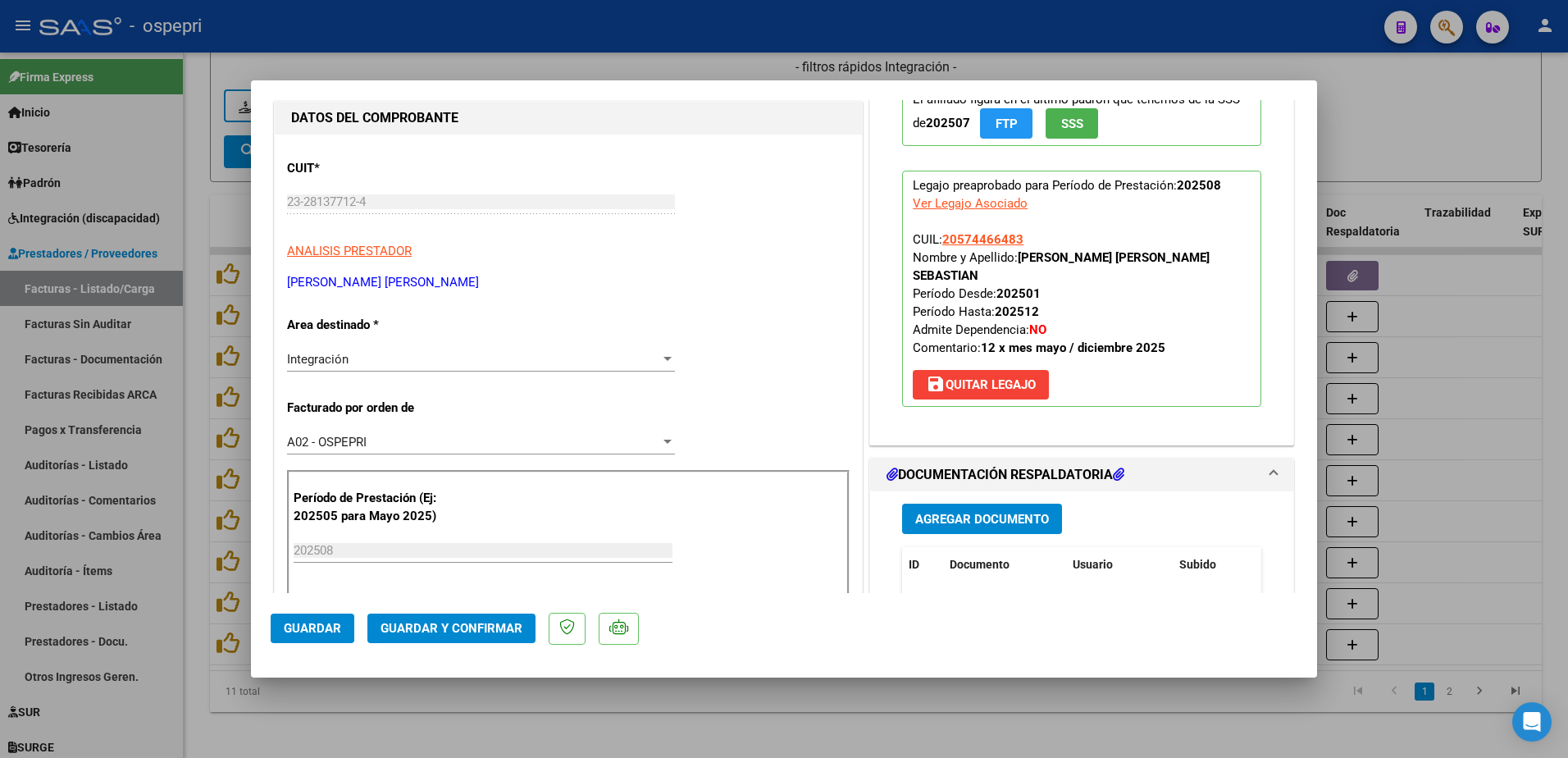
scroll to position [246, 0]
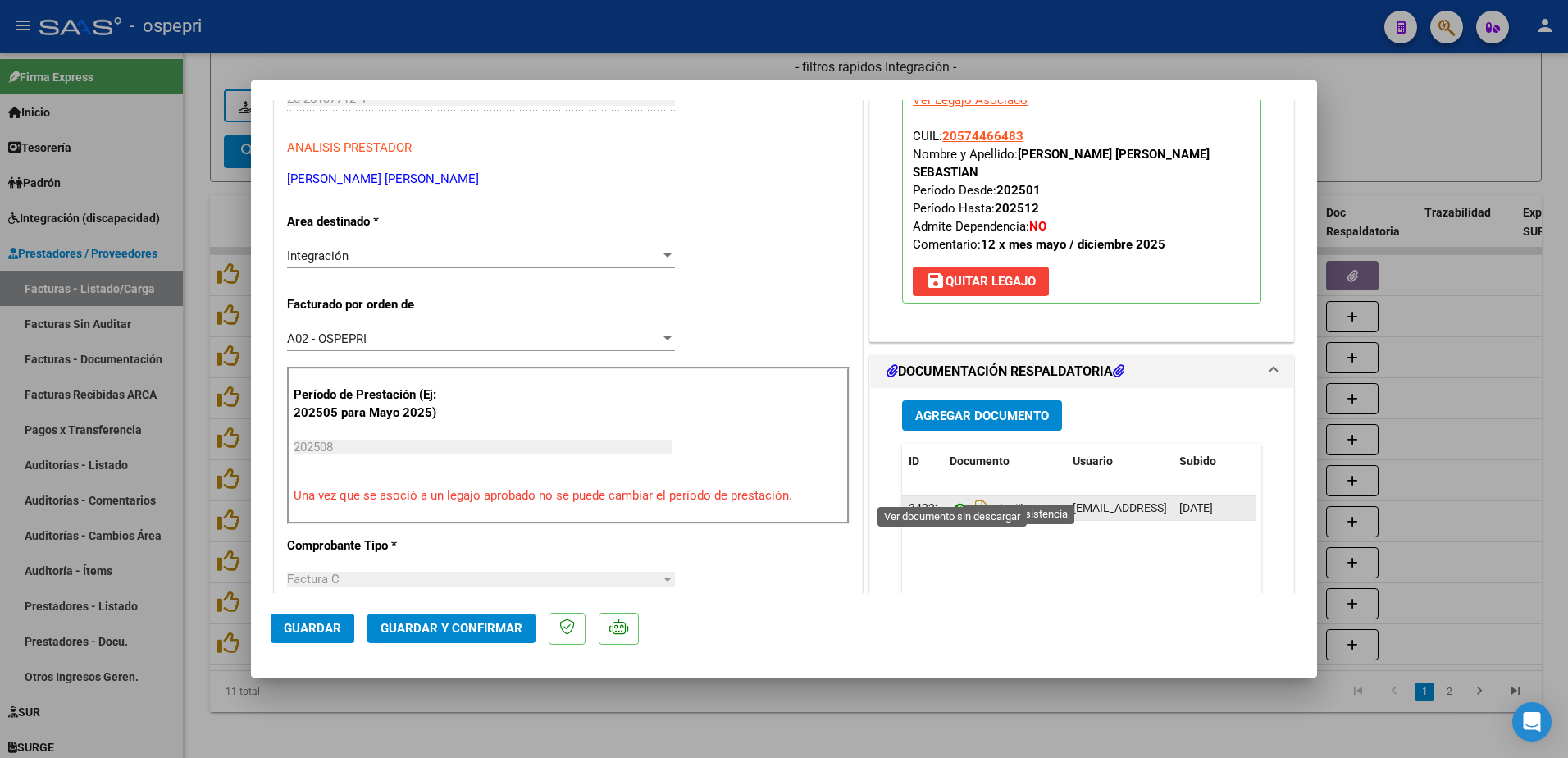
click at [952, 499] on icon at bounding box center [960, 509] width 21 height 20
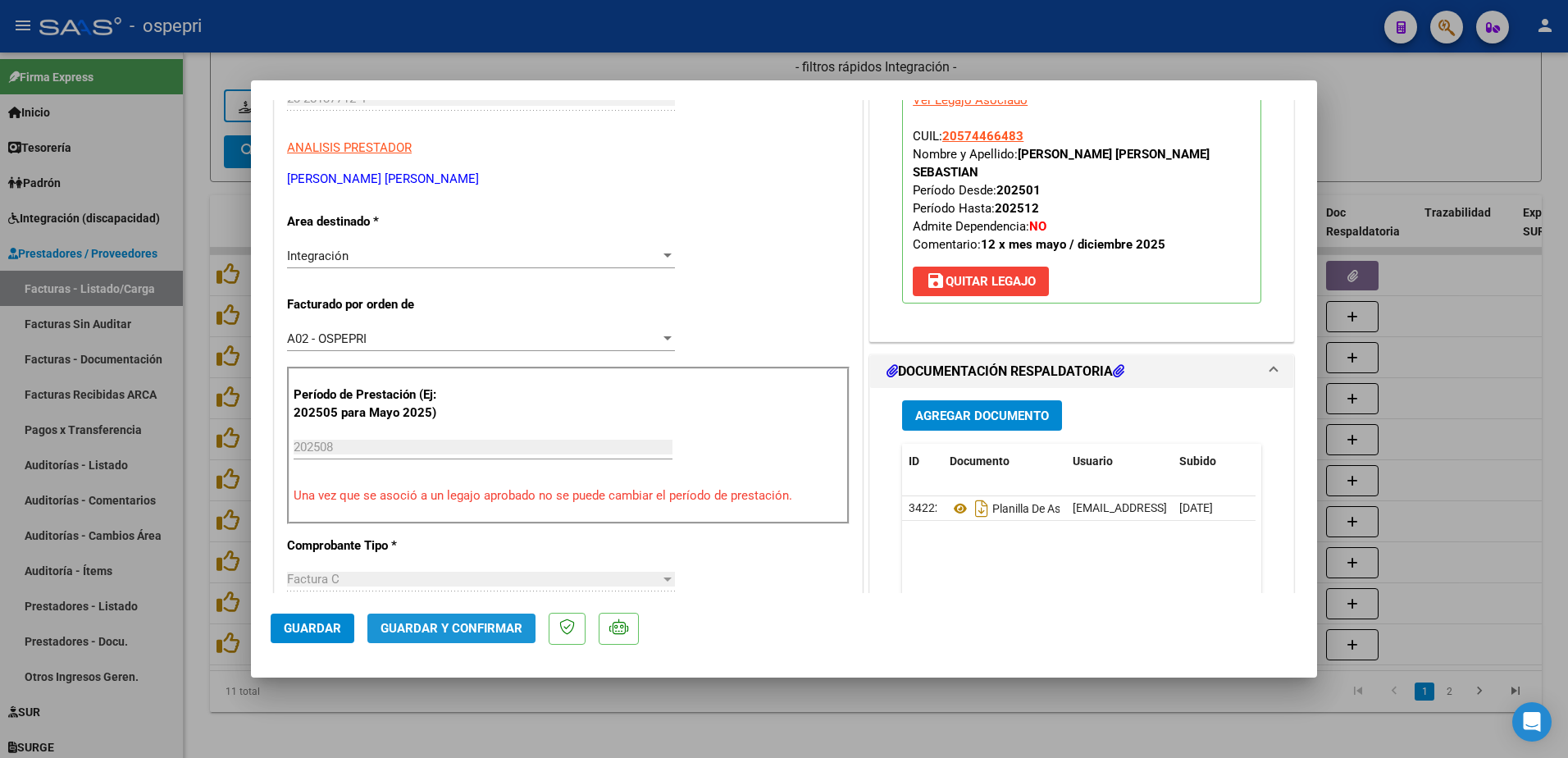
click at [461, 623] on span "Guardar y Confirmar" at bounding box center [451, 629] width 142 height 15
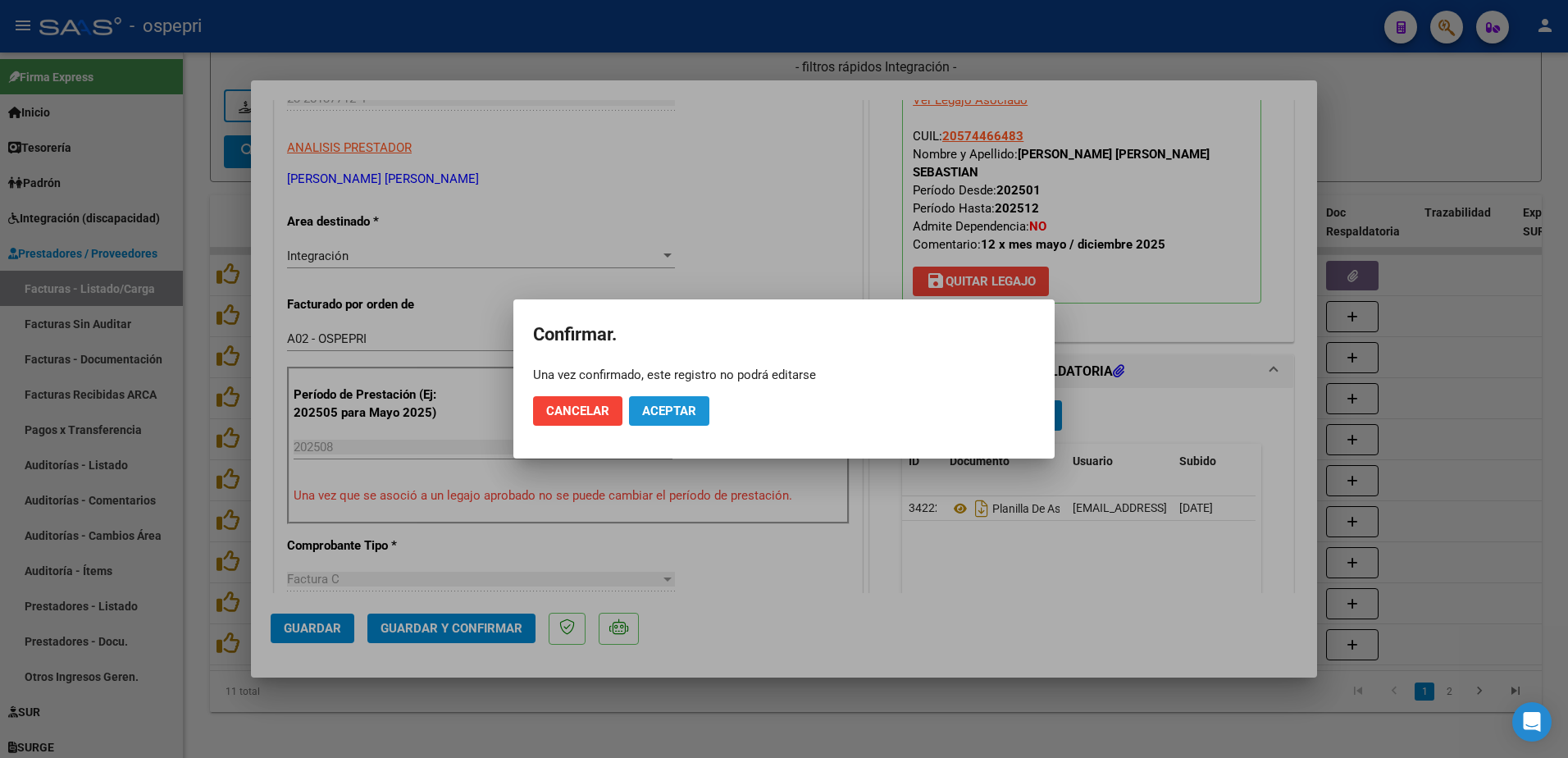
click at [691, 410] on span "Aceptar" at bounding box center [669, 411] width 54 height 15
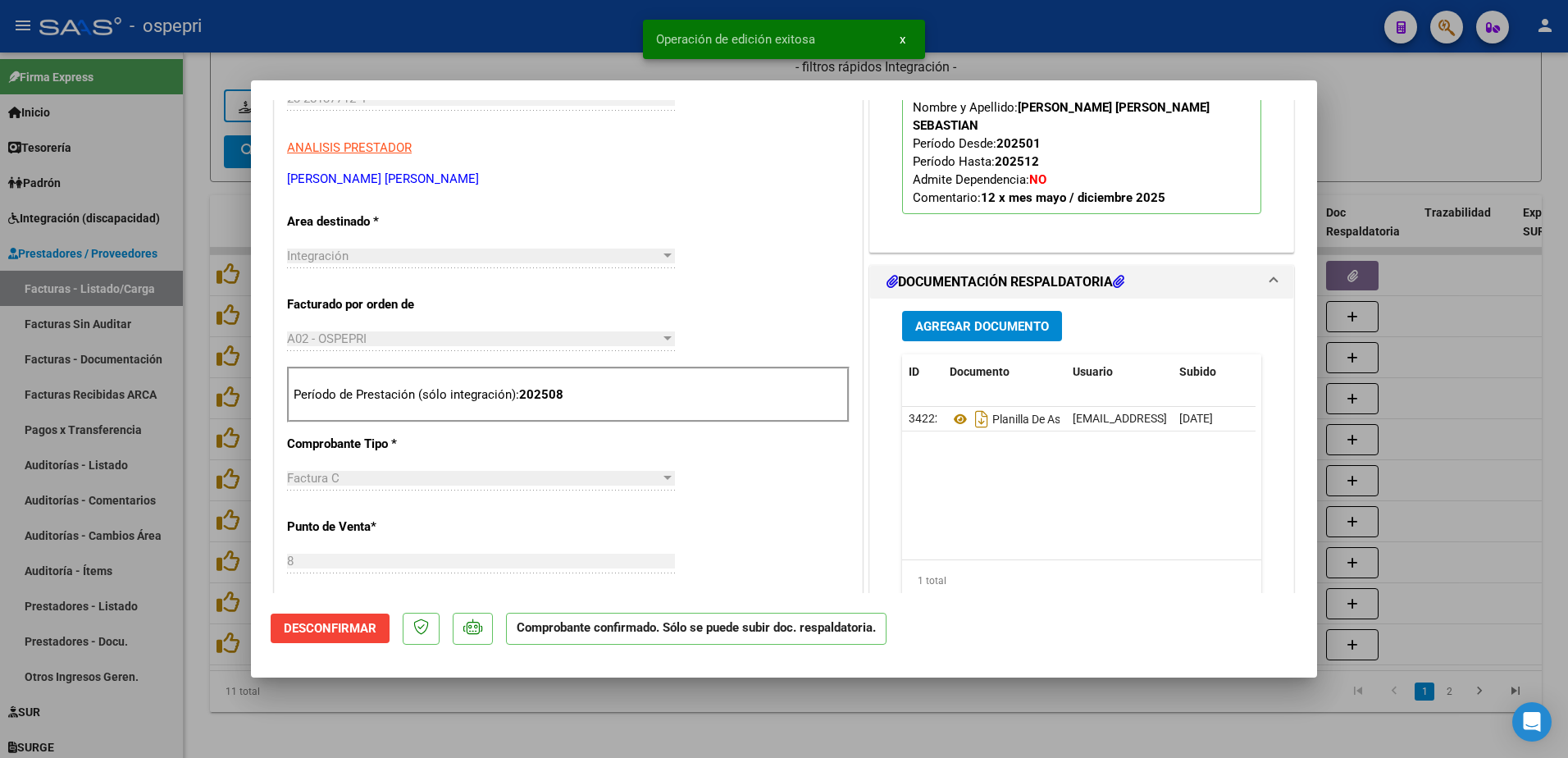
type input "$ 0,00"
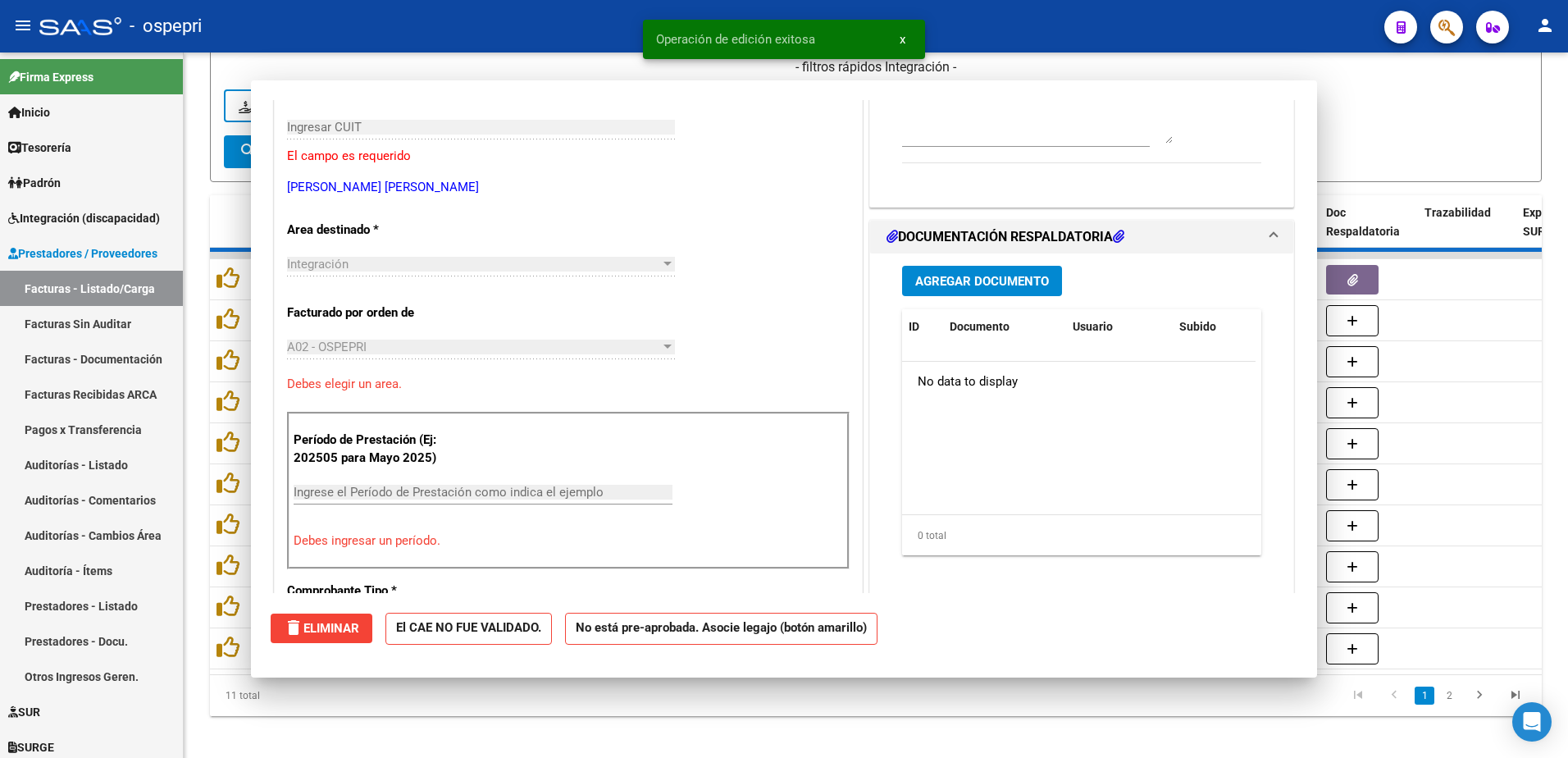
scroll to position [275, 0]
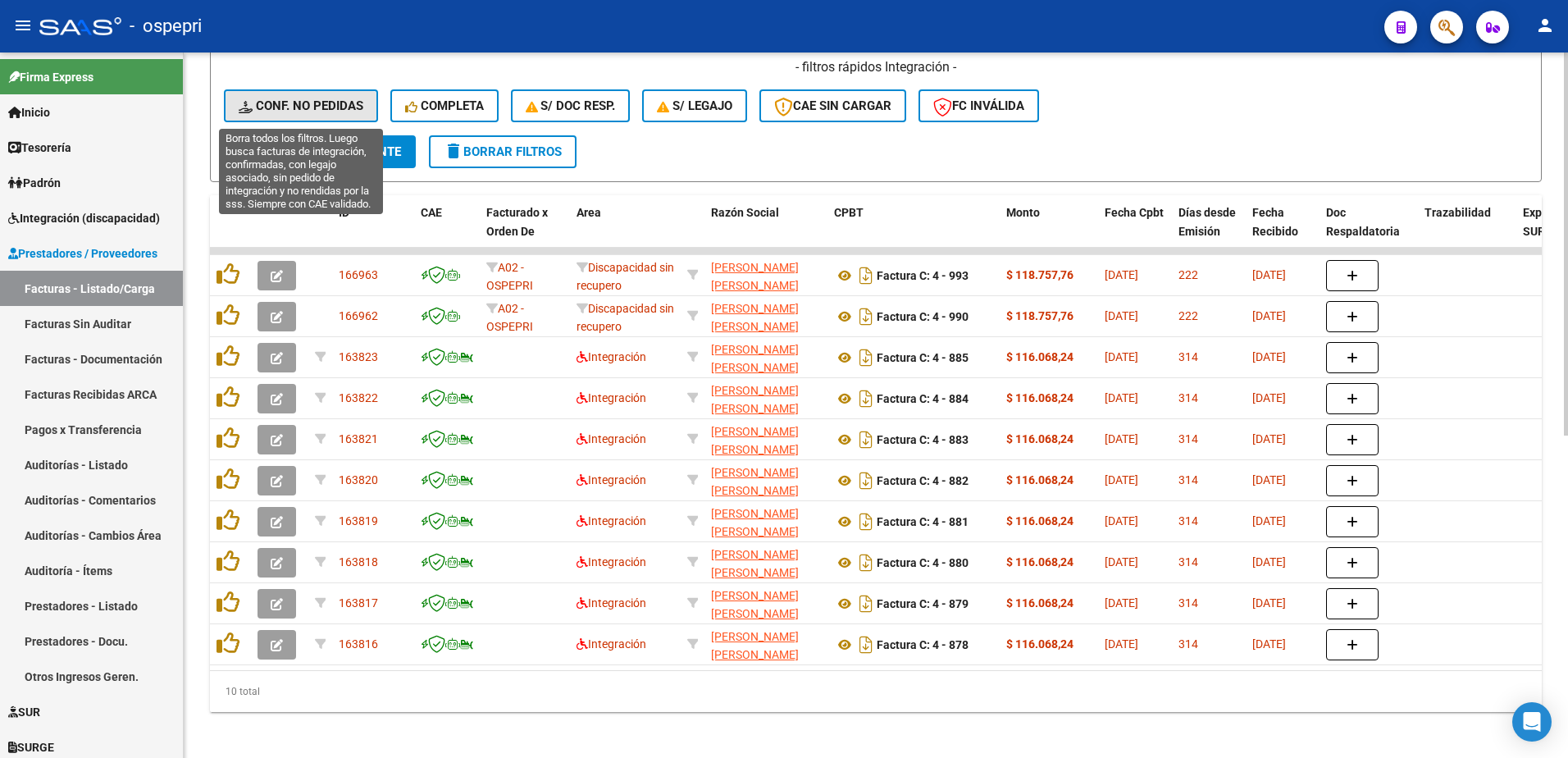
click at [306, 108] on span "Conf. no pedidas" at bounding box center [301, 105] width 125 height 15
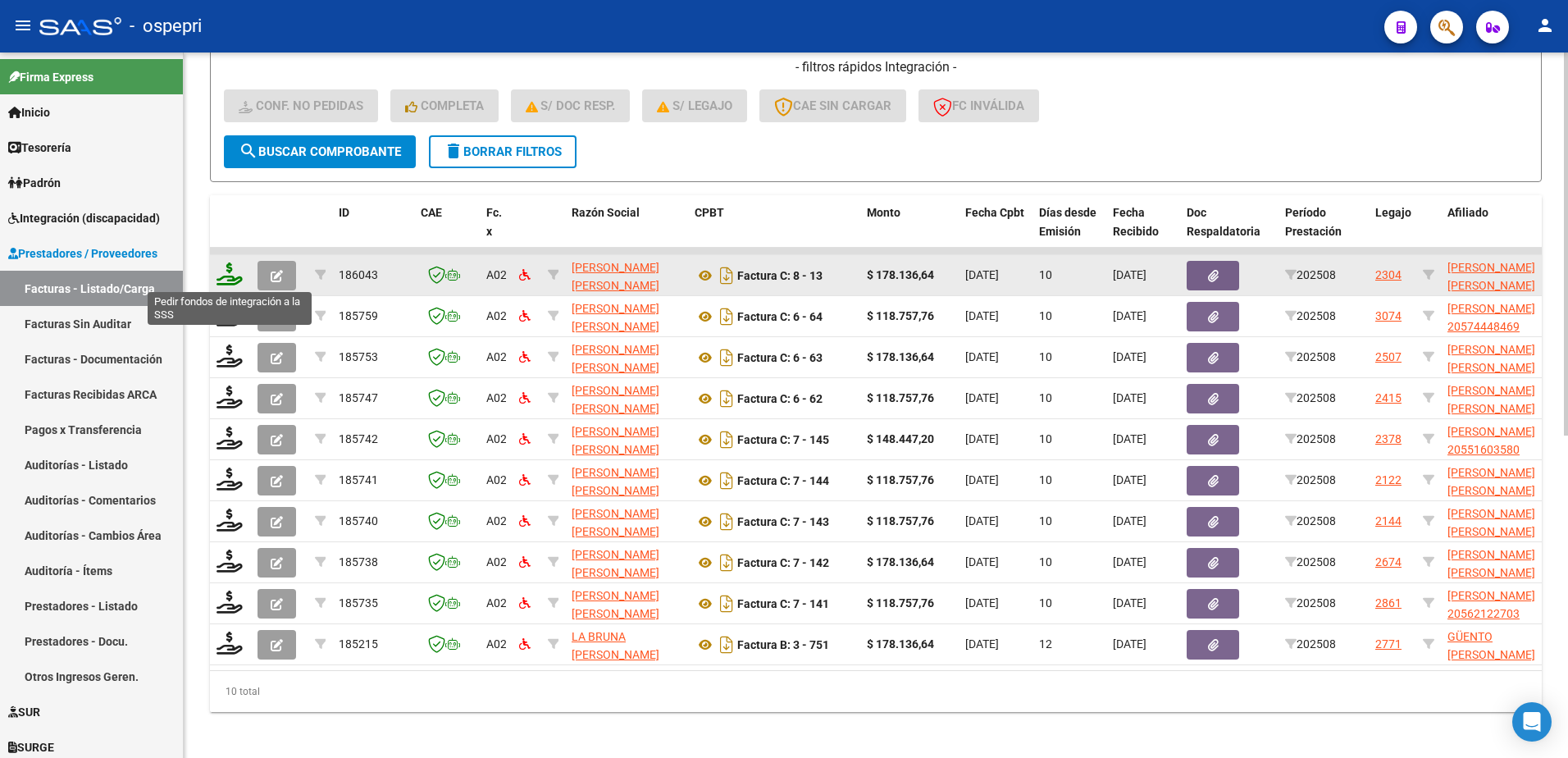
click at [232, 278] on icon at bounding box center [229, 274] width 26 height 23
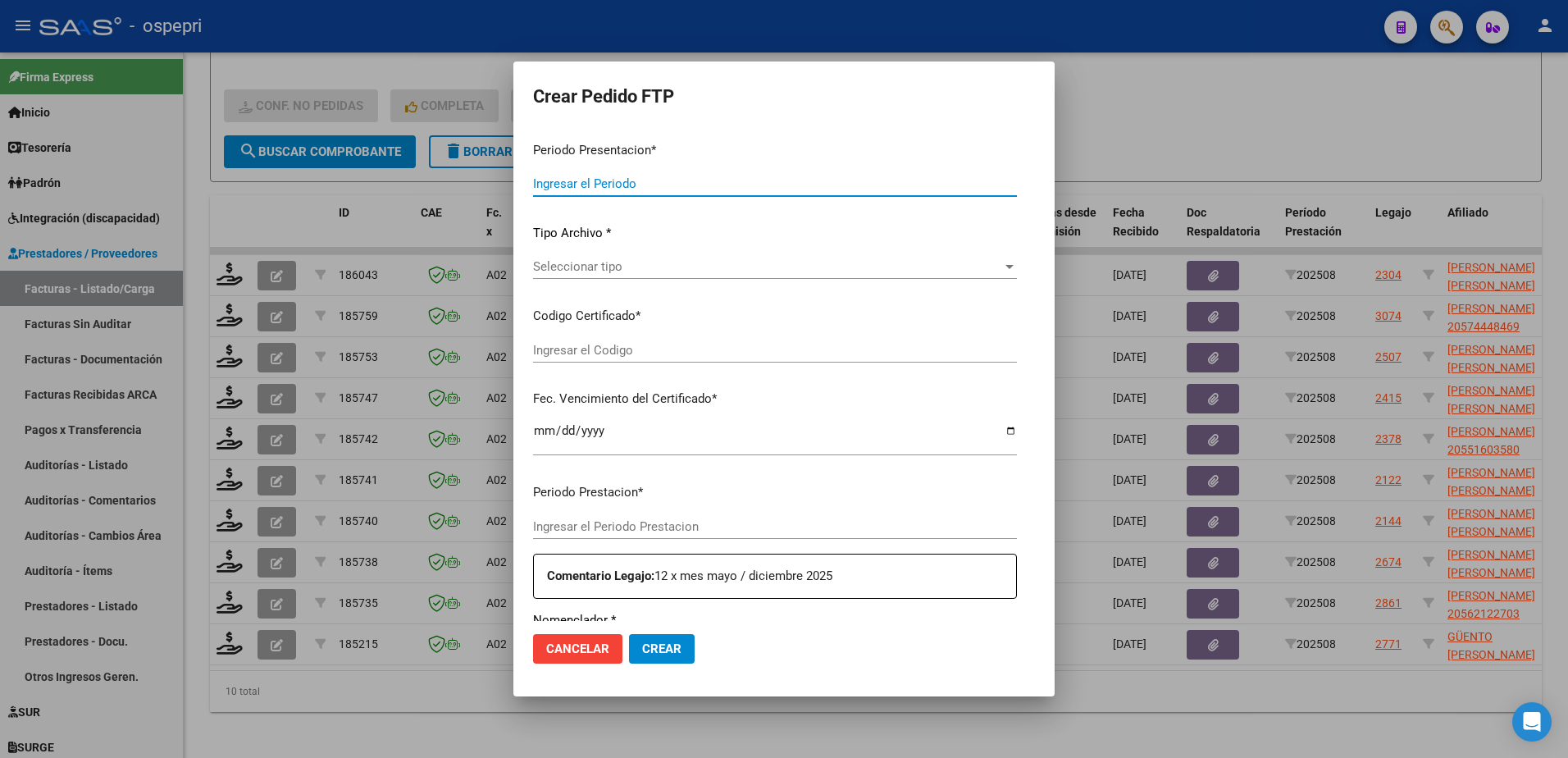
type input "202508"
type input "$ 178.136,64"
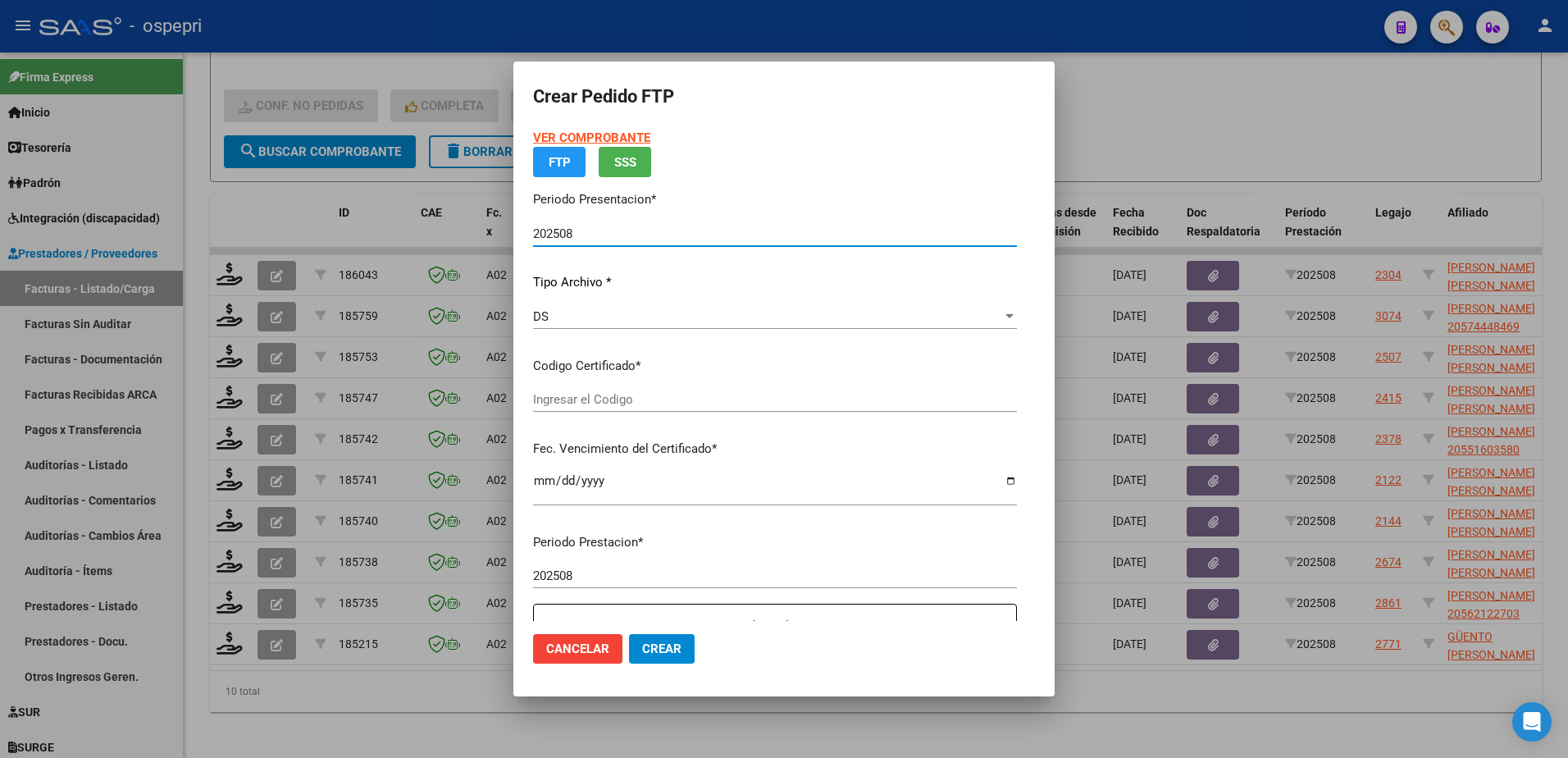
type input "2057446648-3"
type input "2026-07-01"
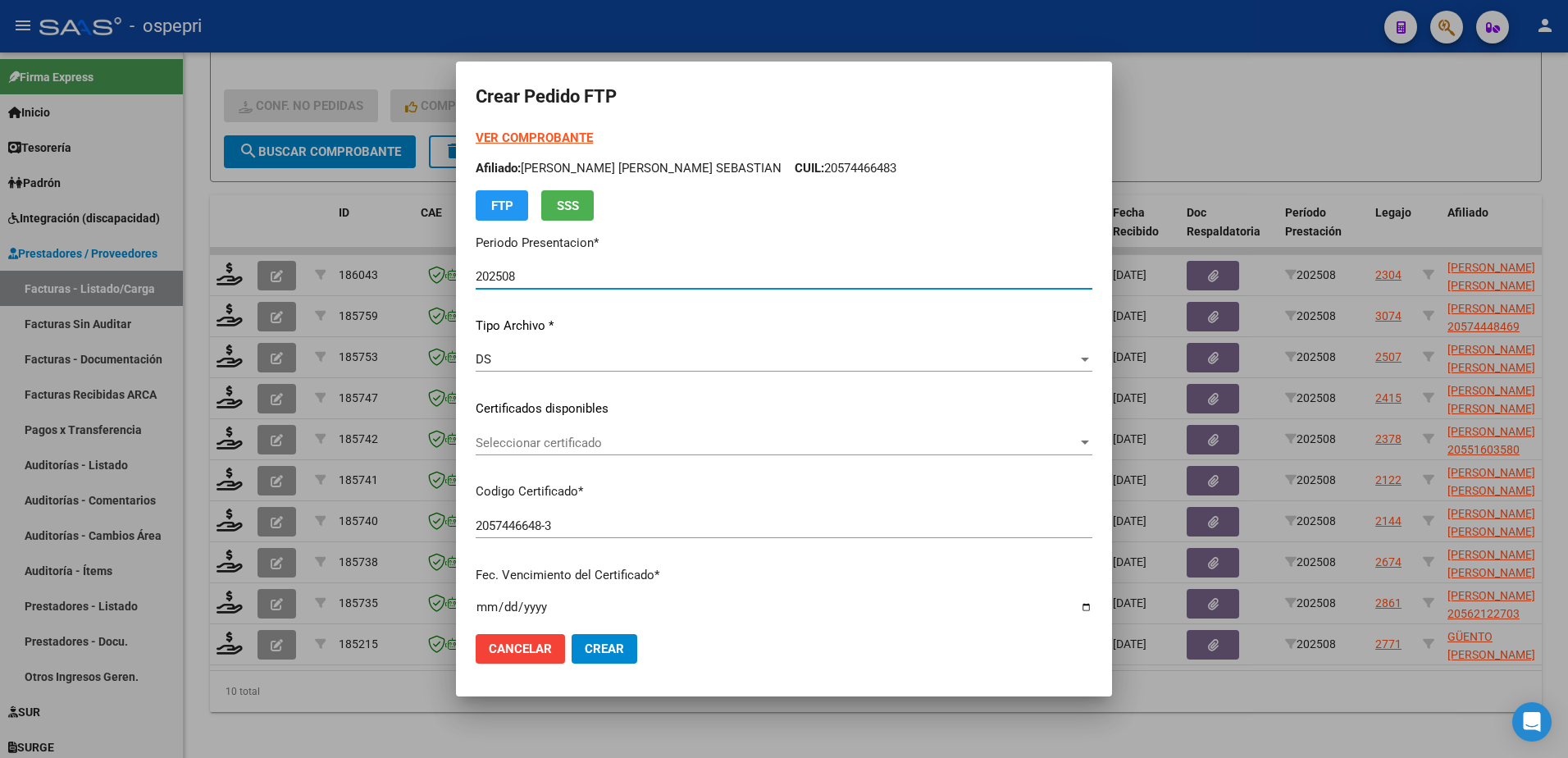
click at [591, 443] on span "Seleccionar certificado" at bounding box center [776, 443] width 602 height 15
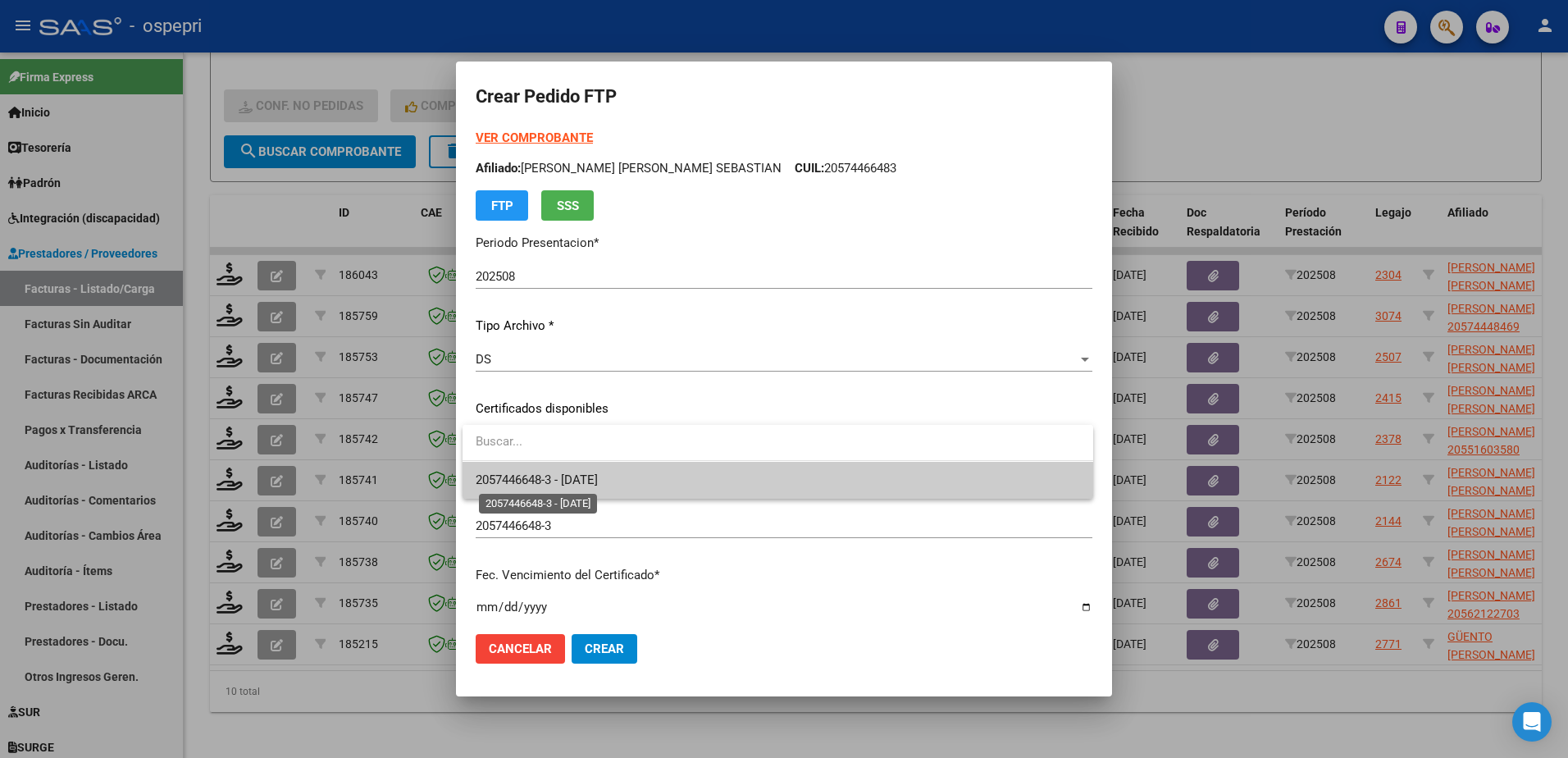
click at [598, 485] on span "2057446648-3 - 2026-07-01" at bounding box center [536, 479] width 122 height 15
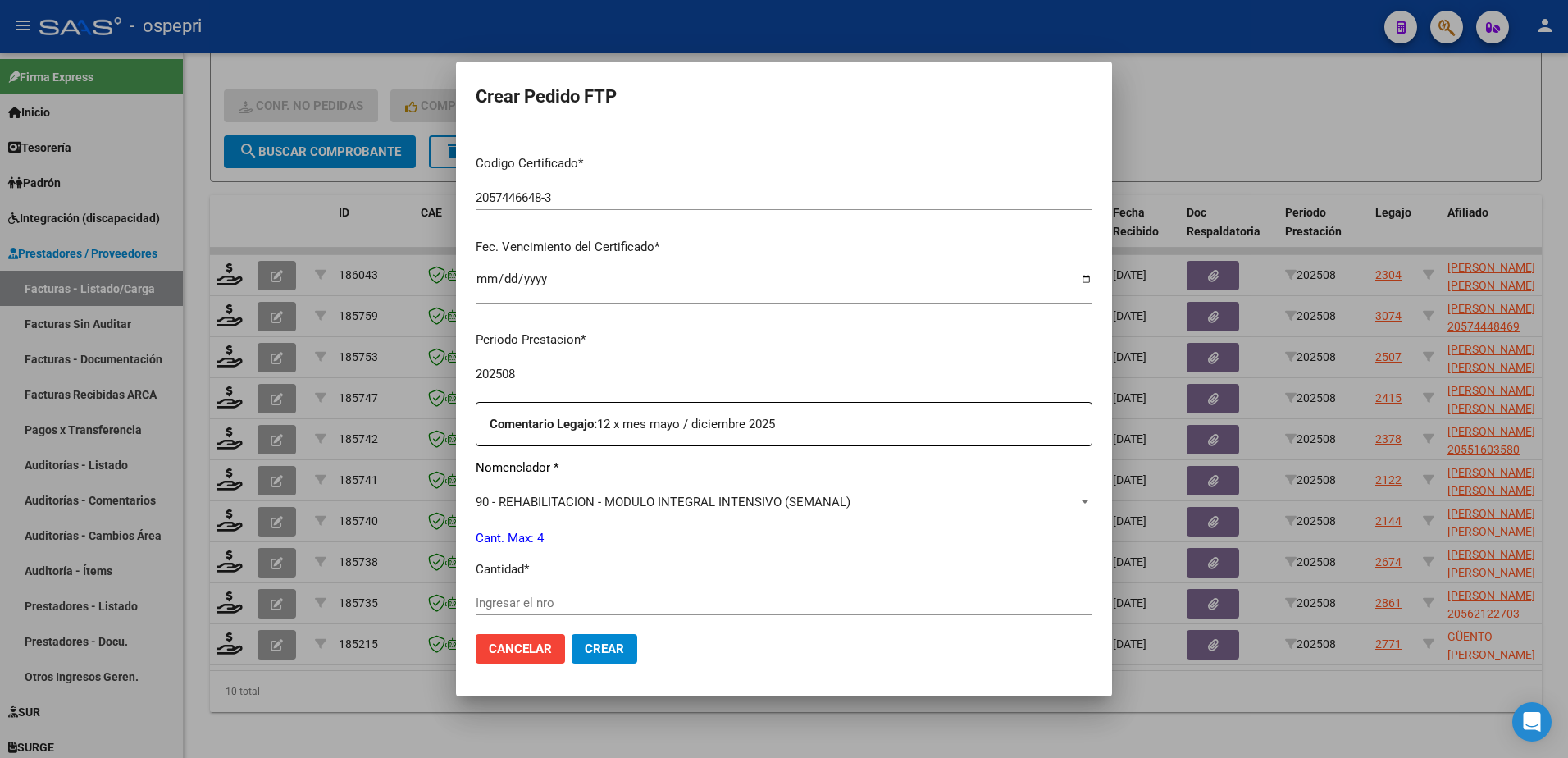
scroll to position [411, 0]
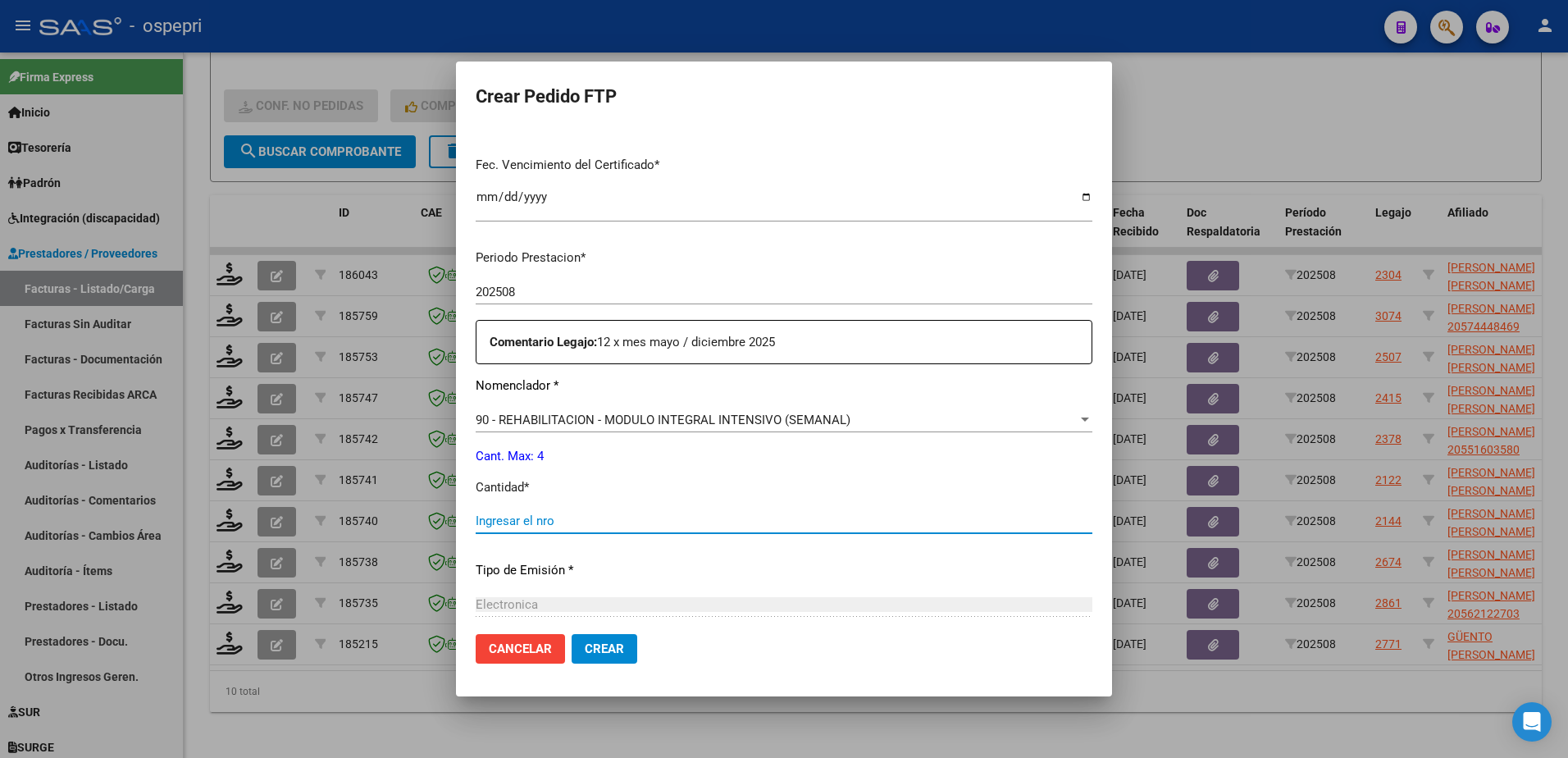
click at [516, 517] on input "Ingresar el nro" at bounding box center [784, 521] width 617 height 15
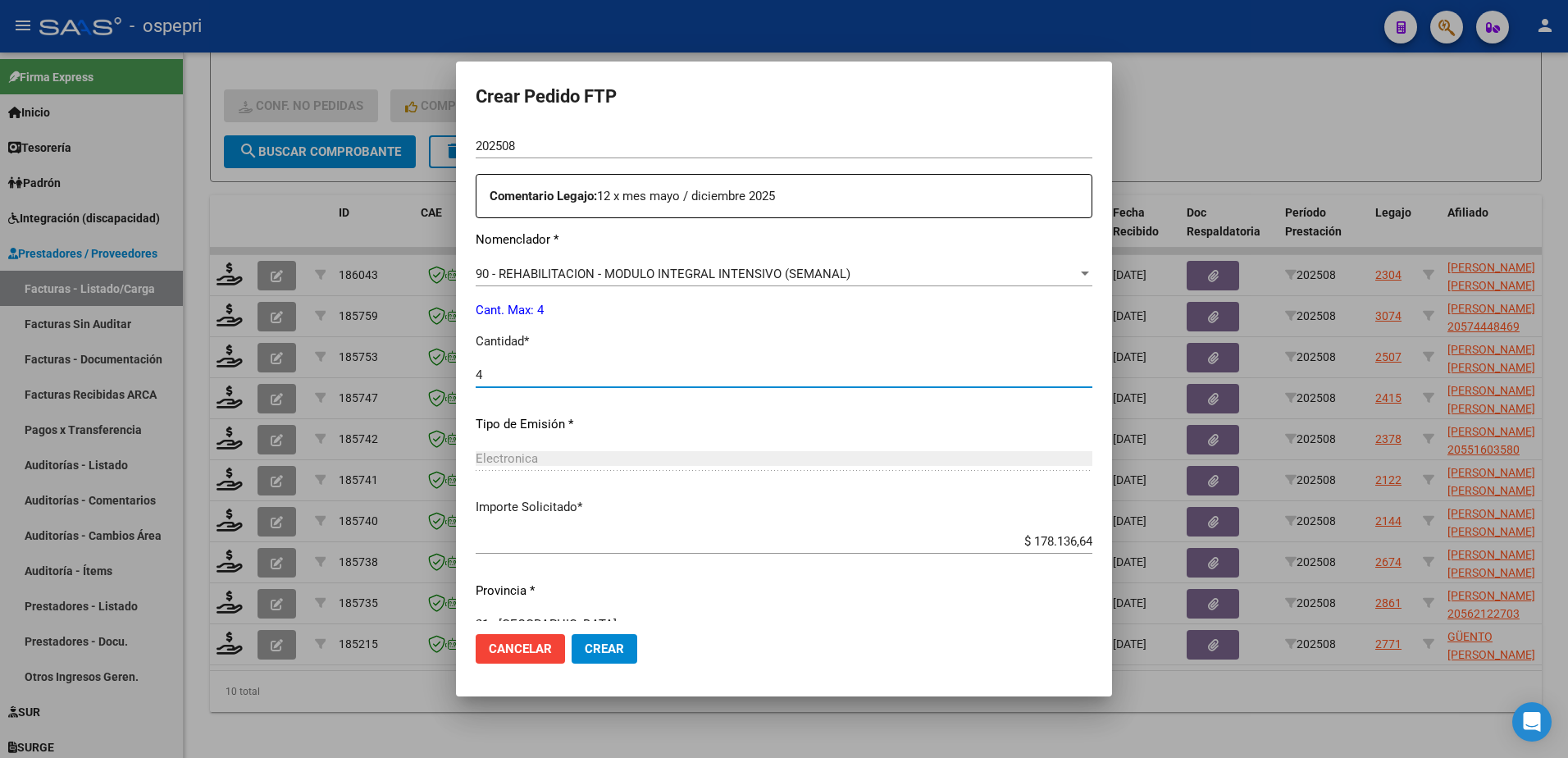
scroll to position [587, 0]
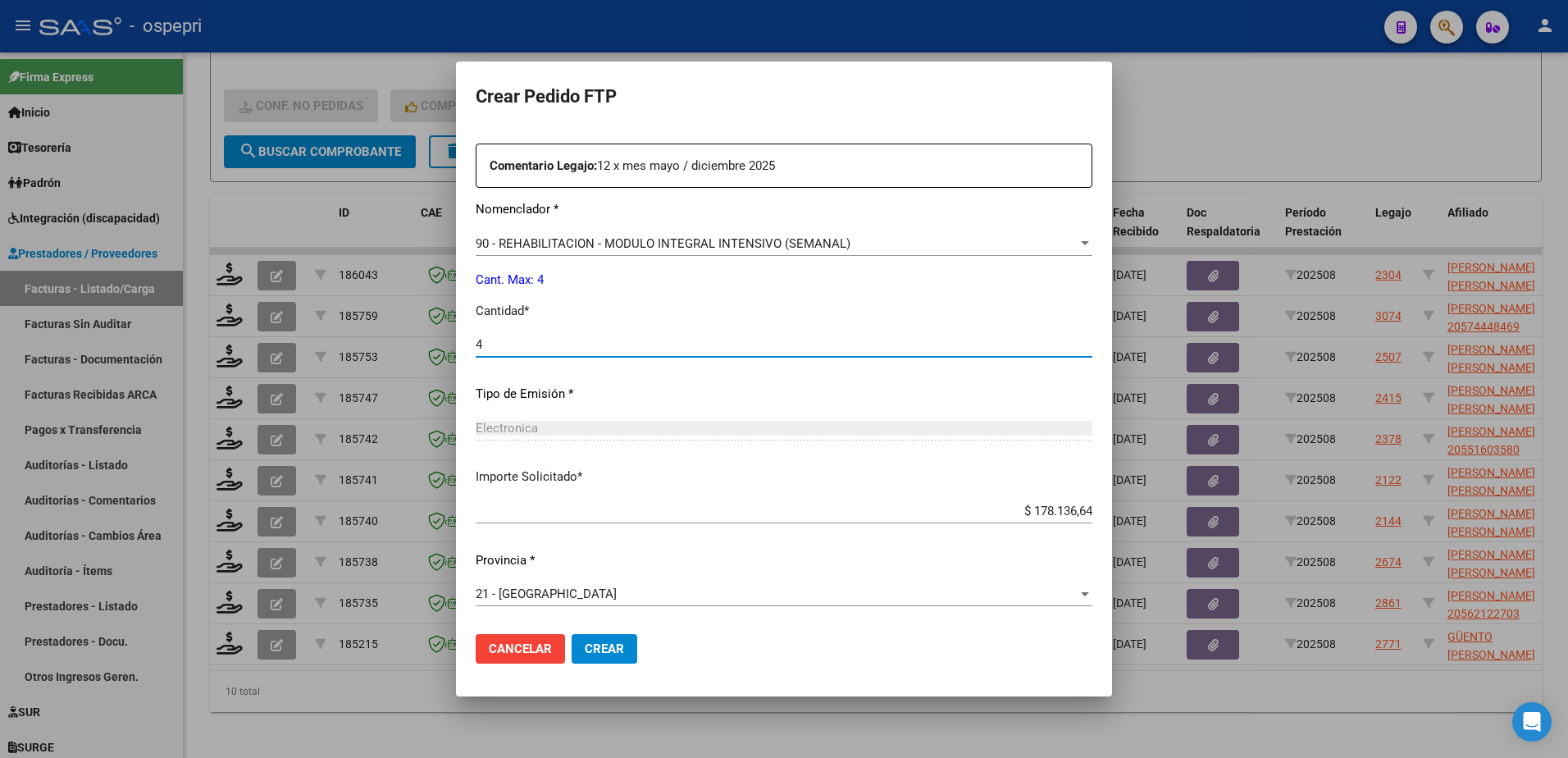
type input "4"
click at [601, 652] on span "Crear" at bounding box center [604, 649] width 39 height 15
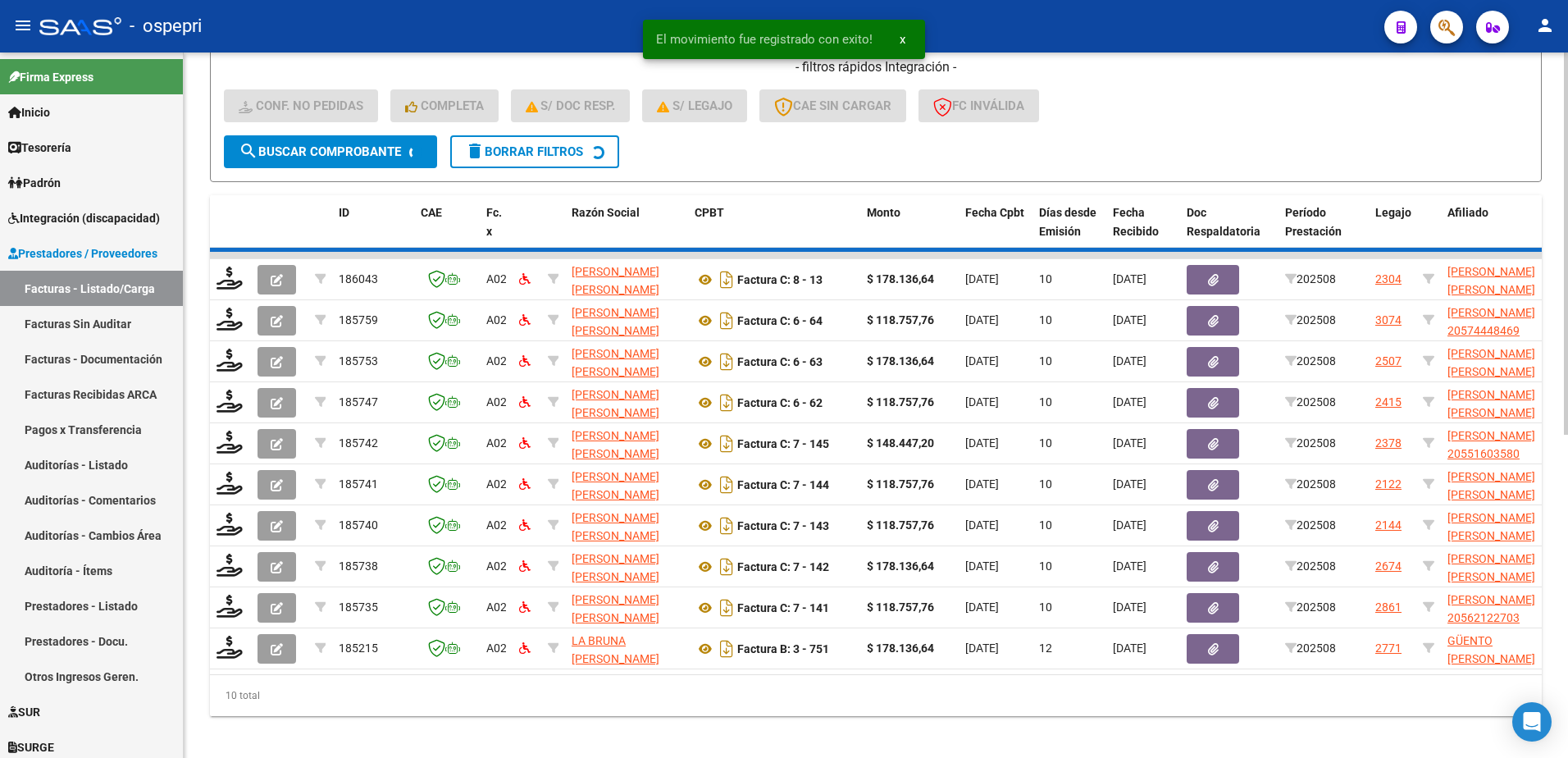
scroll to position [553, 0]
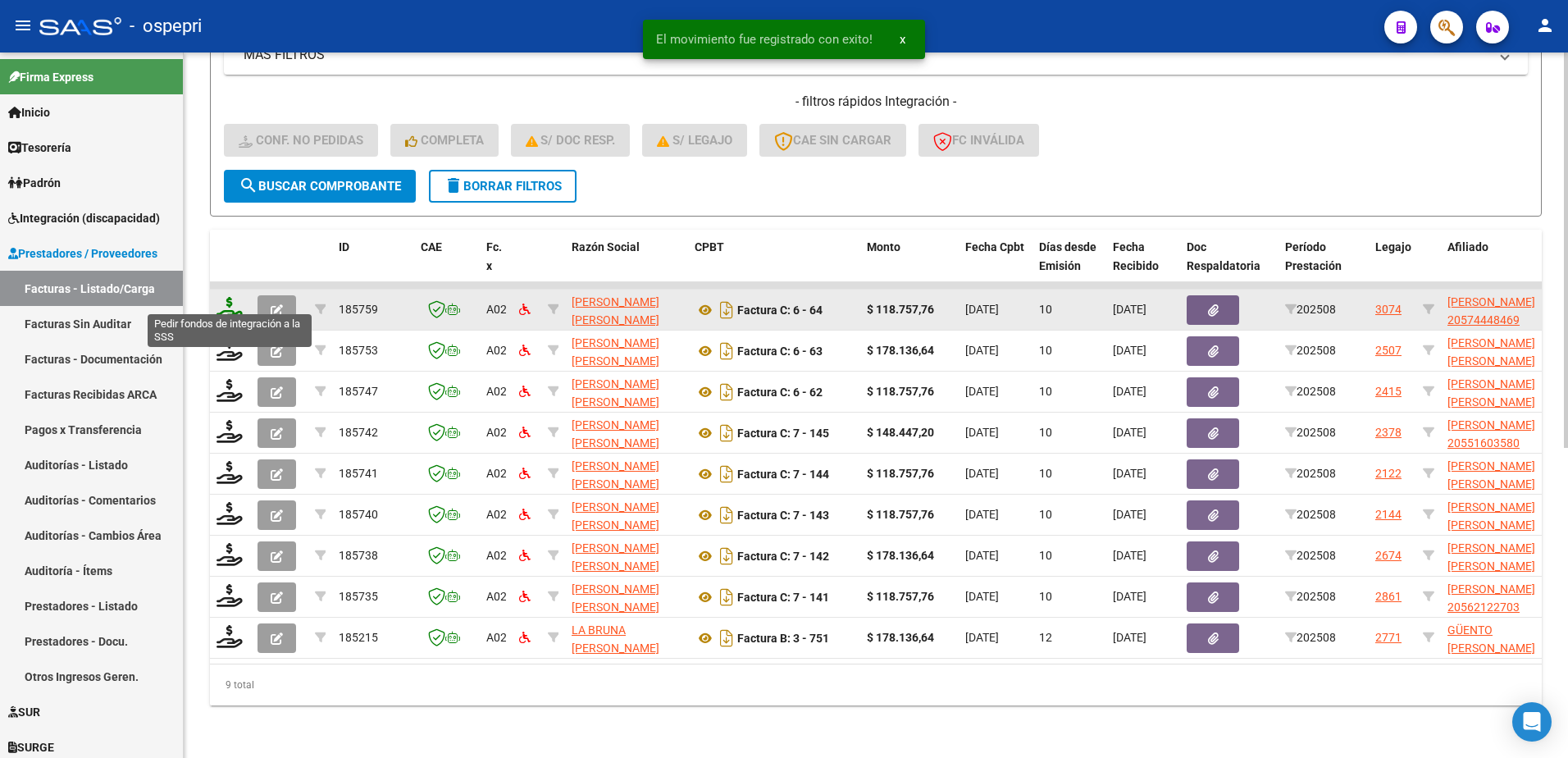
click at [224, 298] on icon at bounding box center [229, 309] width 26 height 23
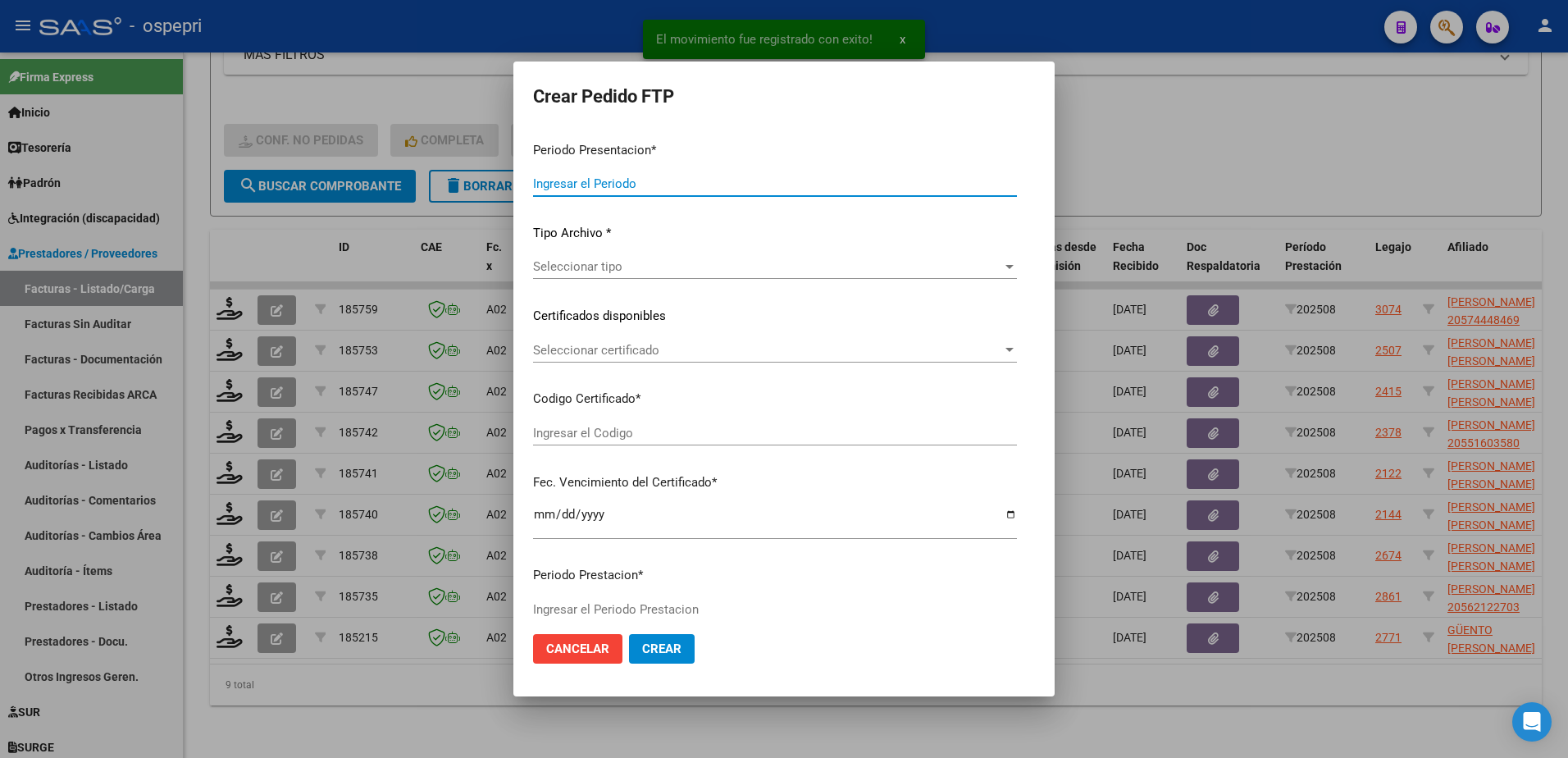
type input "202508"
type input "$ 118.757,76"
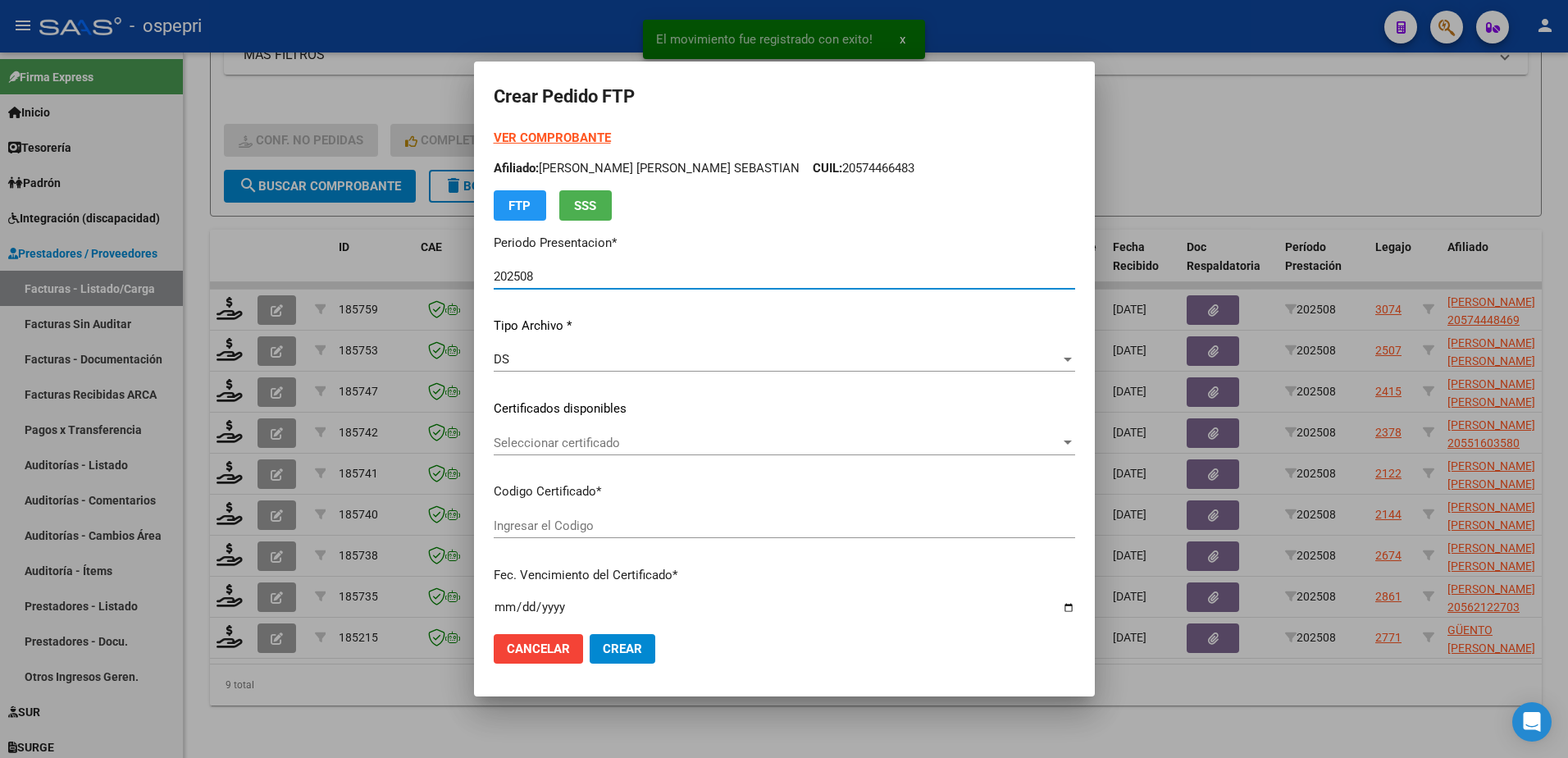
type input "20574448469"
type input "2027-05-01"
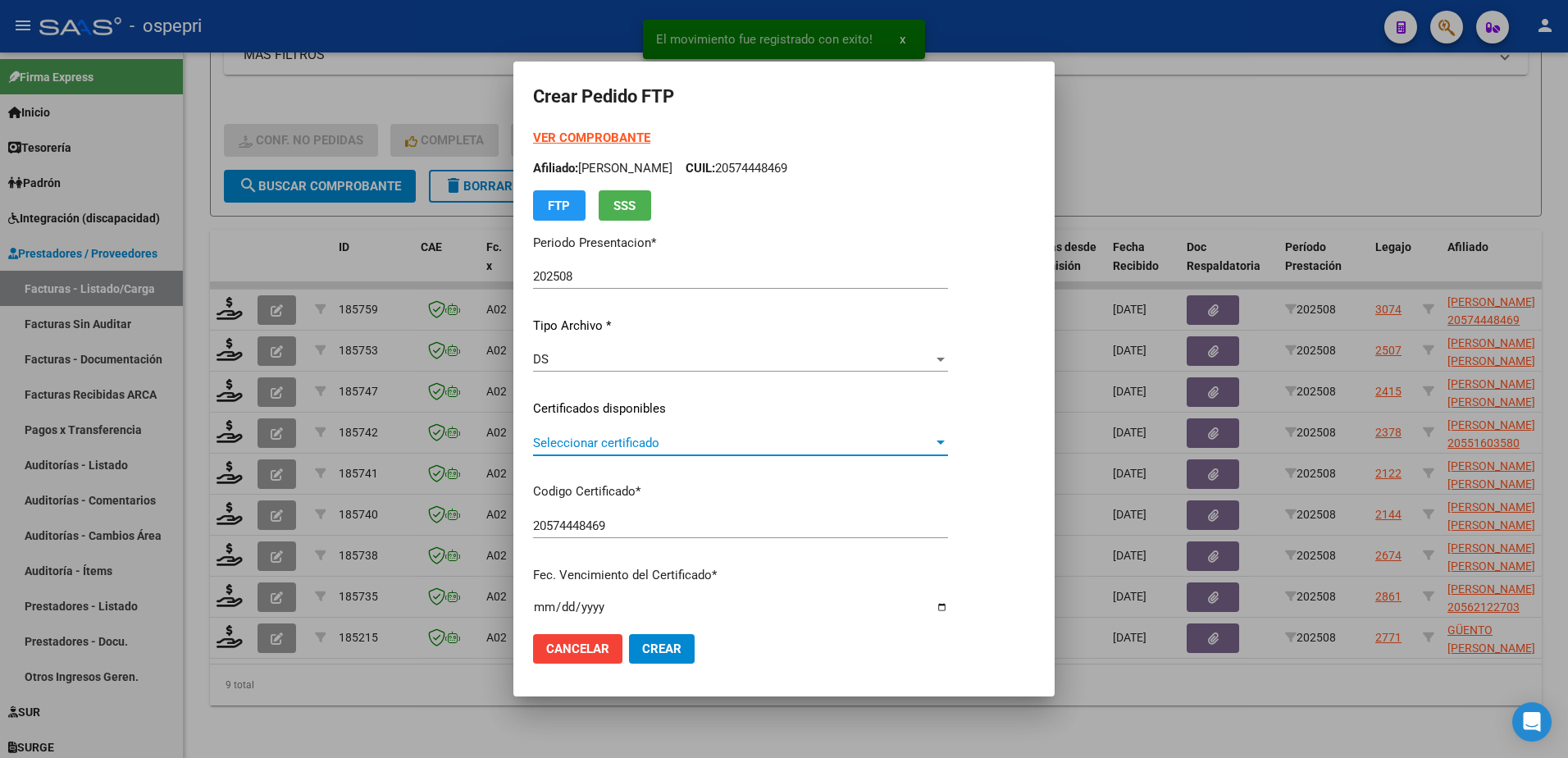
click at [606, 444] on span "Seleccionar certificado" at bounding box center [733, 443] width 401 height 15
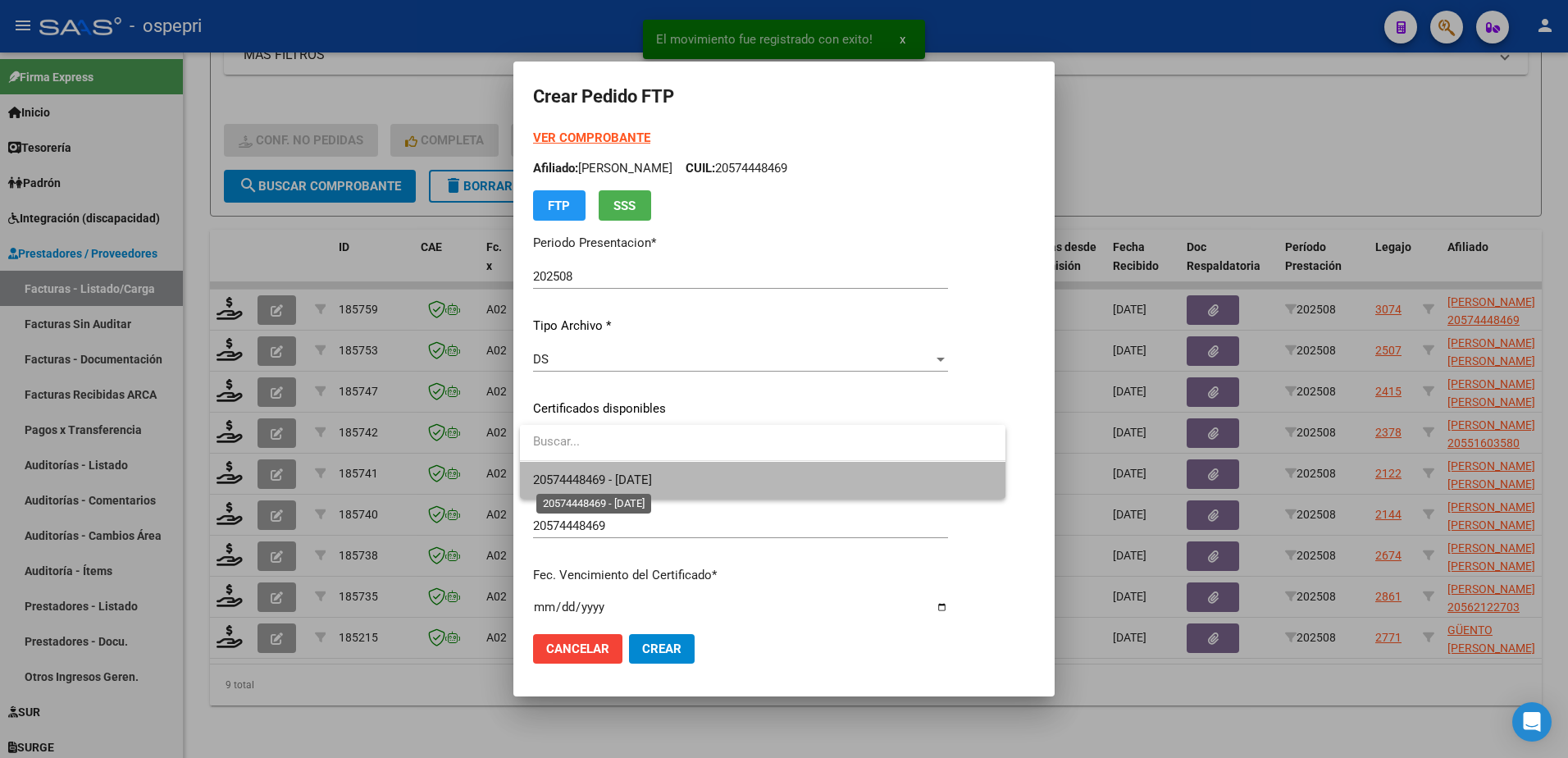
click at [631, 479] on span "20574448469 - 2027-05-01" at bounding box center [592, 479] width 119 height 15
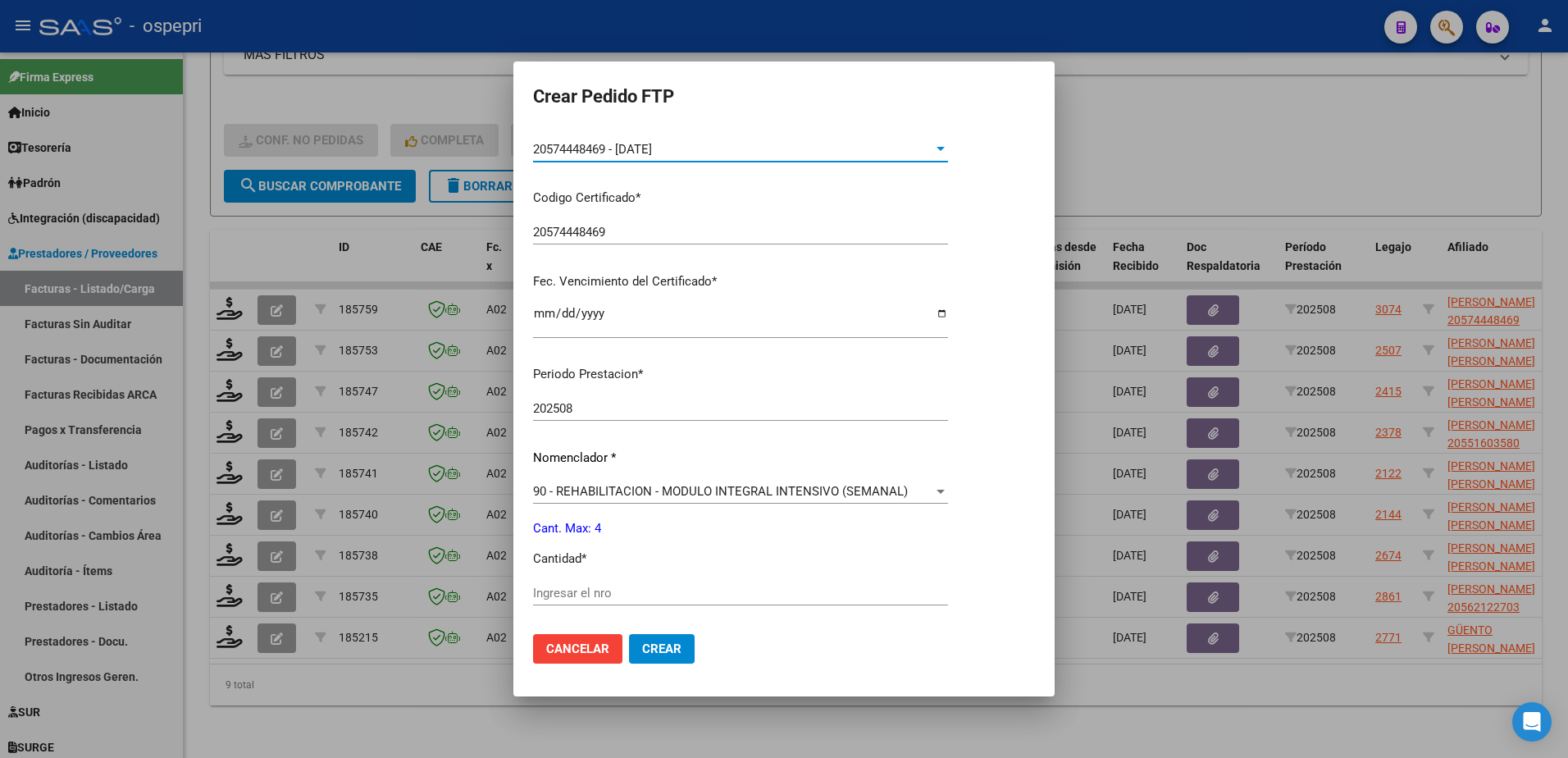
scroll to position [329, 0]
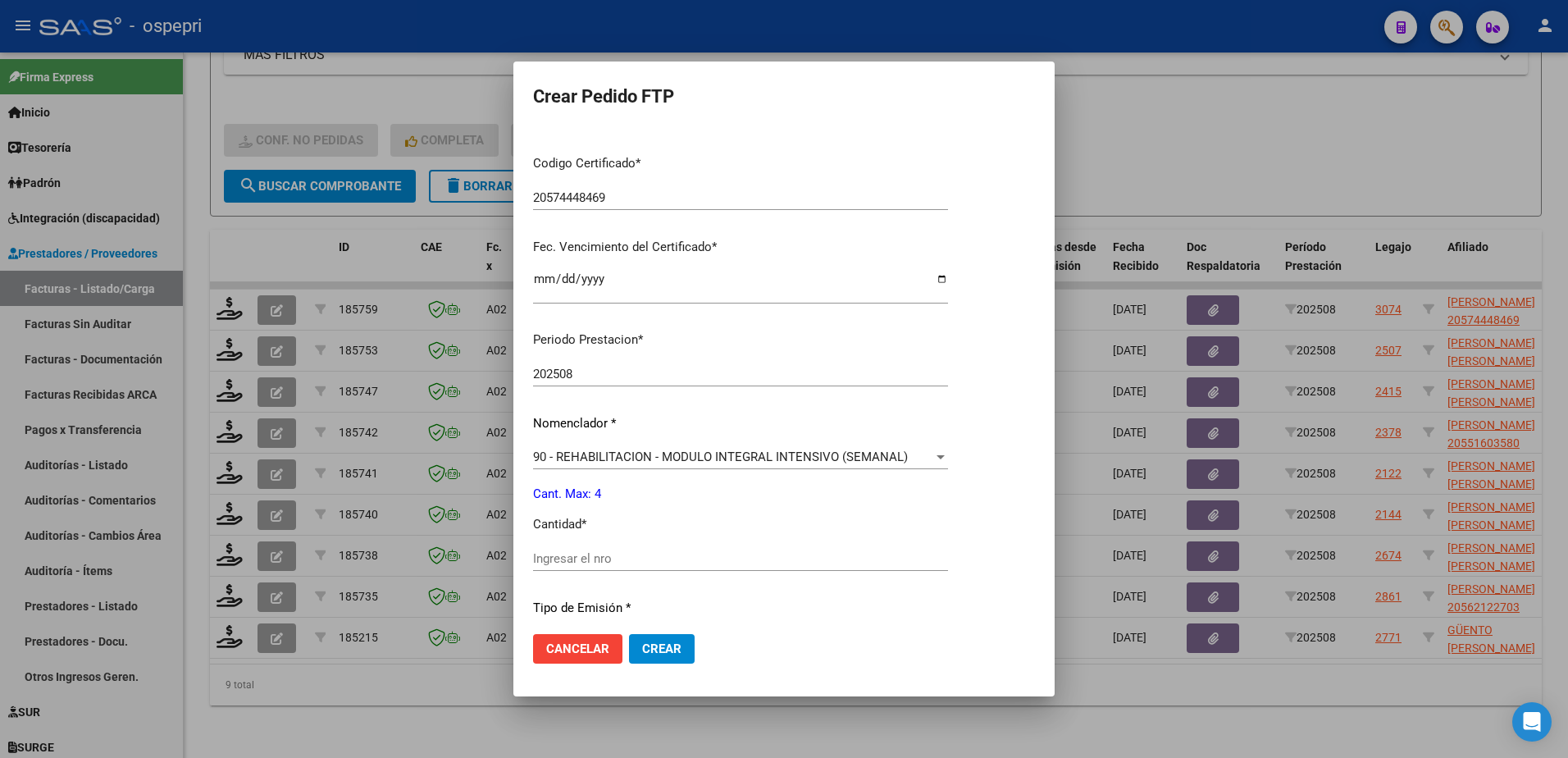
click at [626, 566] on div "Ingresar el nro" at bounding box center [740, 559] width 415 height 25
type input "4"
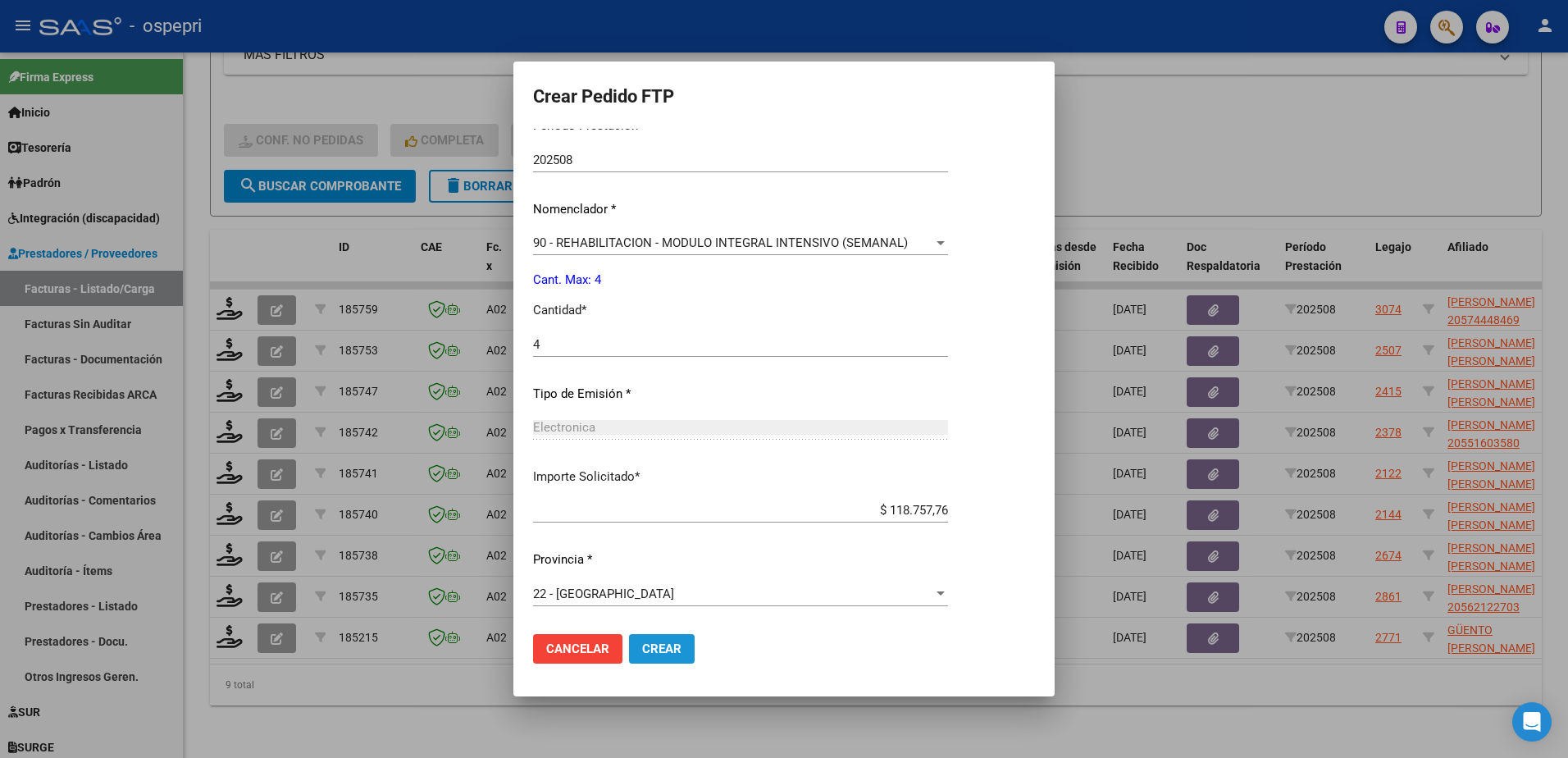
click at [652, 646] on span "Crear" at bounding box center [662, 649] width 39 height 15
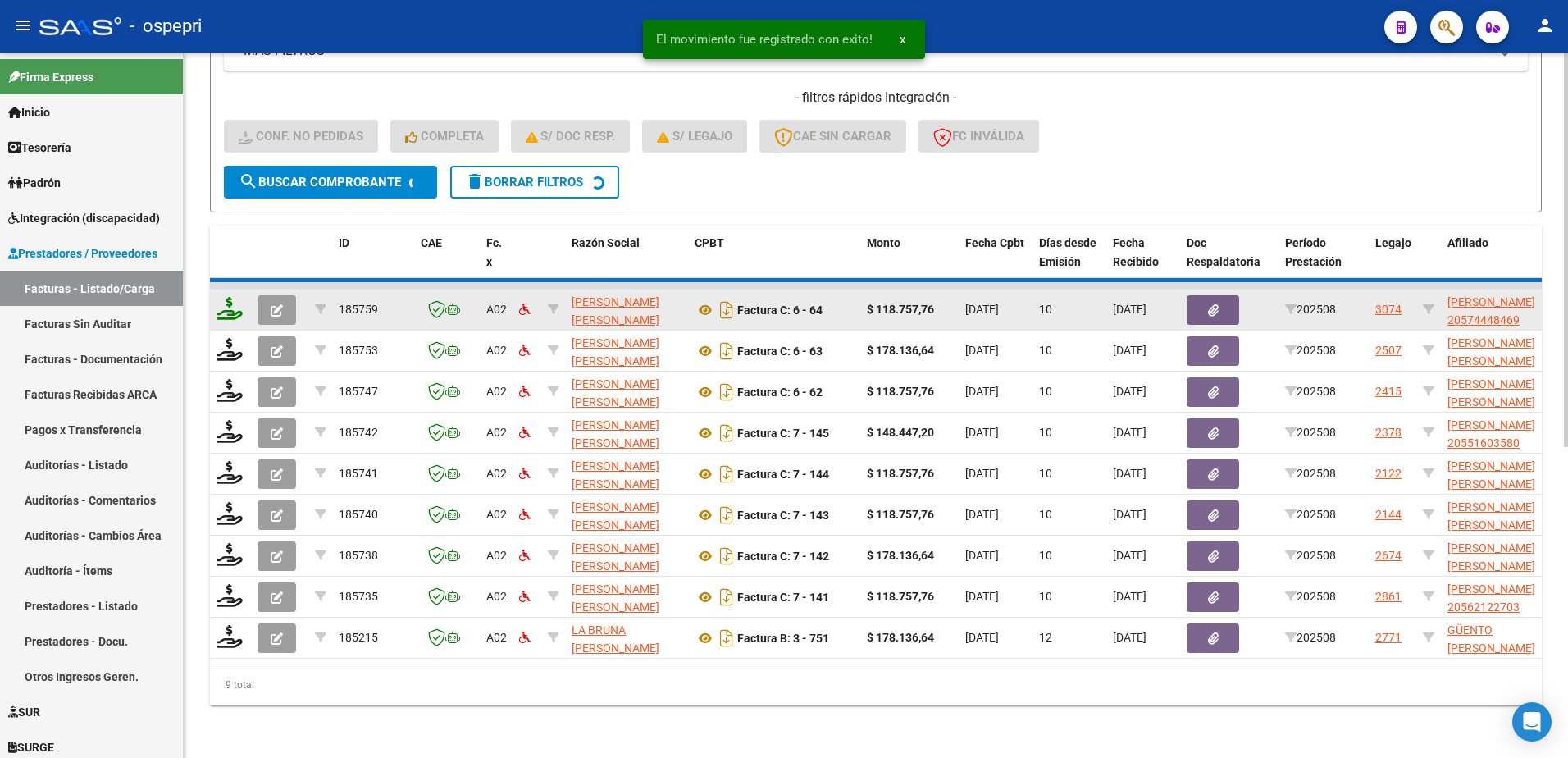
scroll to position [512, 0]
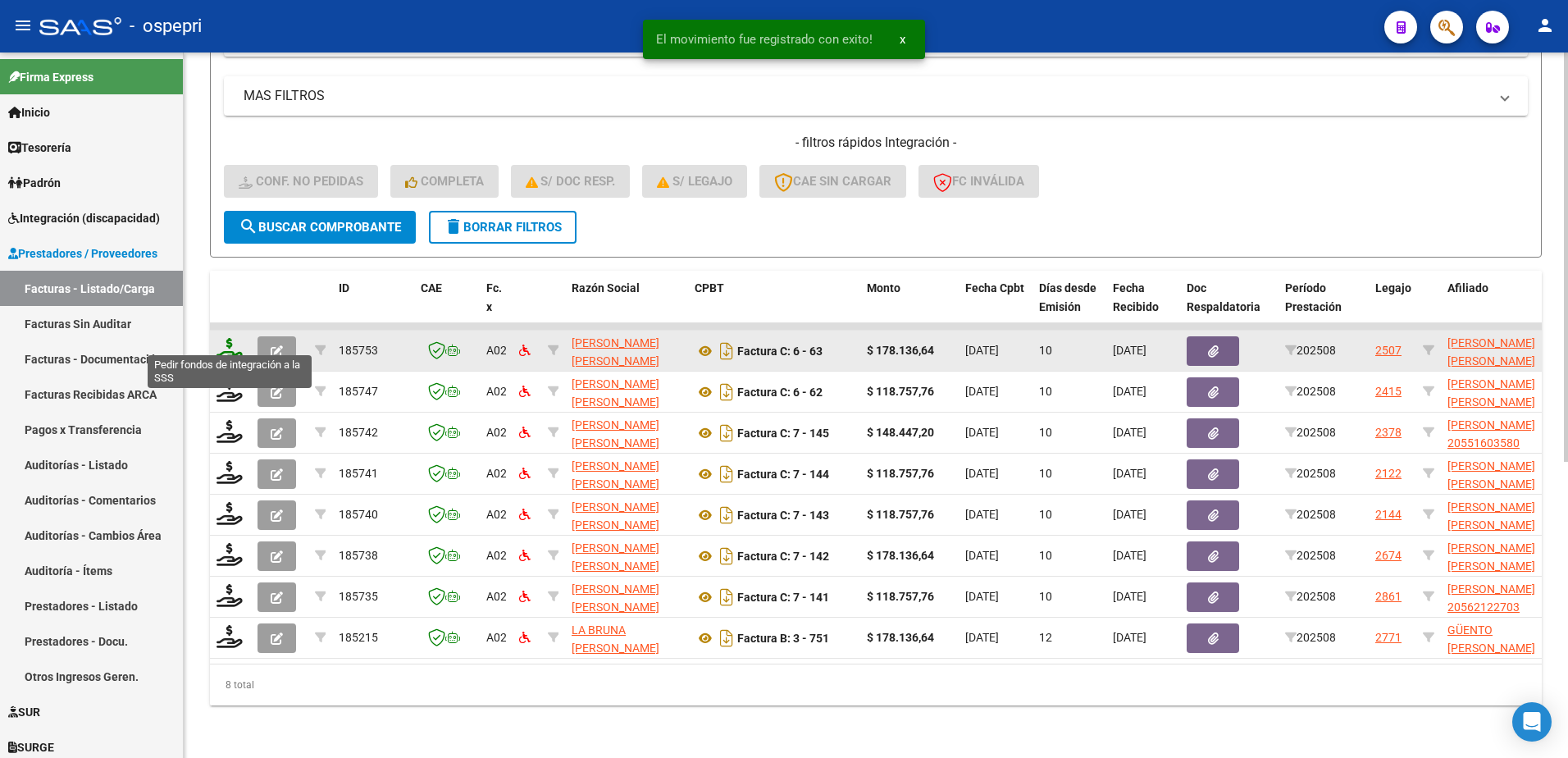
click at [224, 346] on icon at bounding box center [229, 350] width 26 height 23
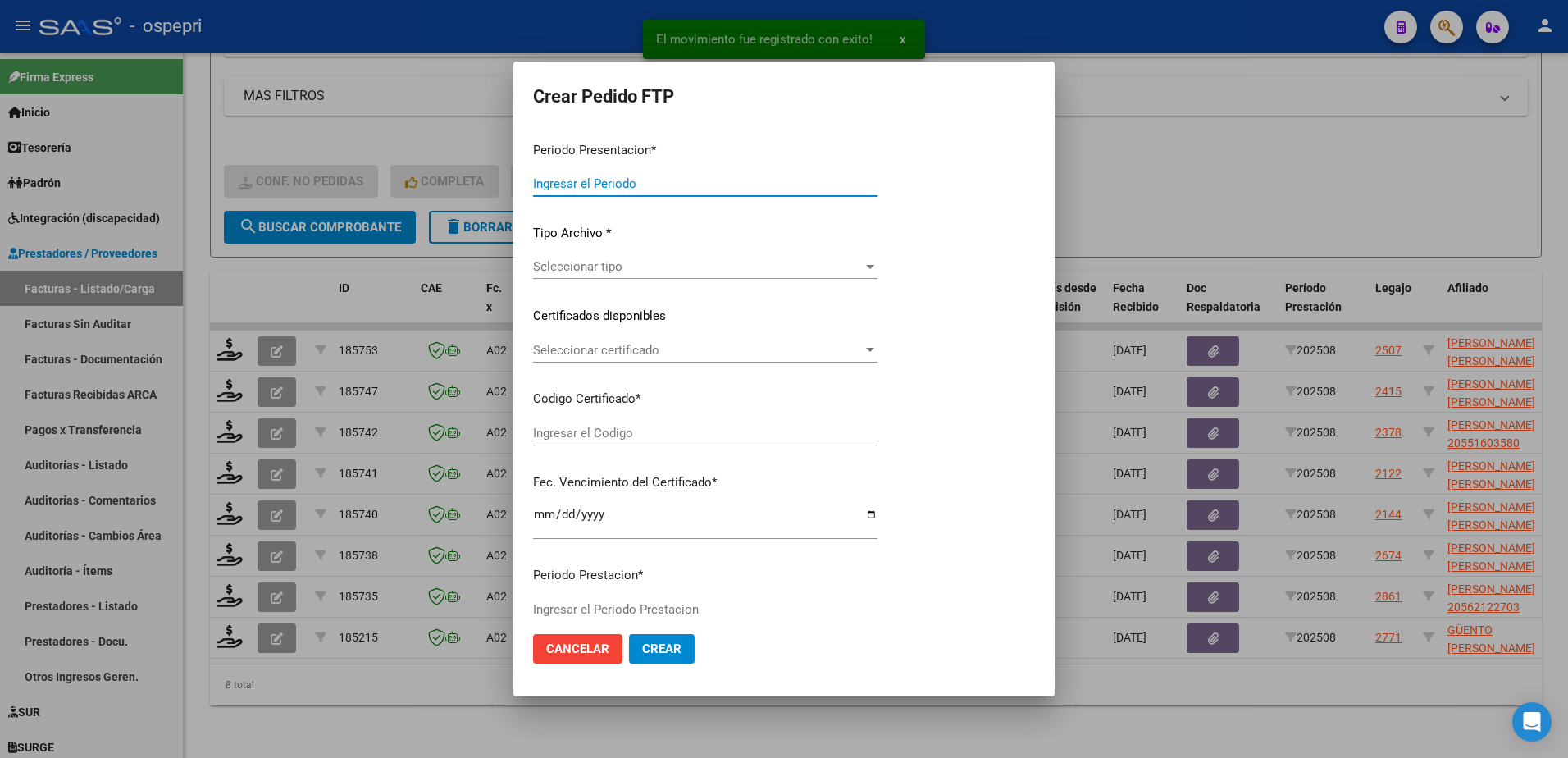
type input "202508"
type input "$ 178.136,64"
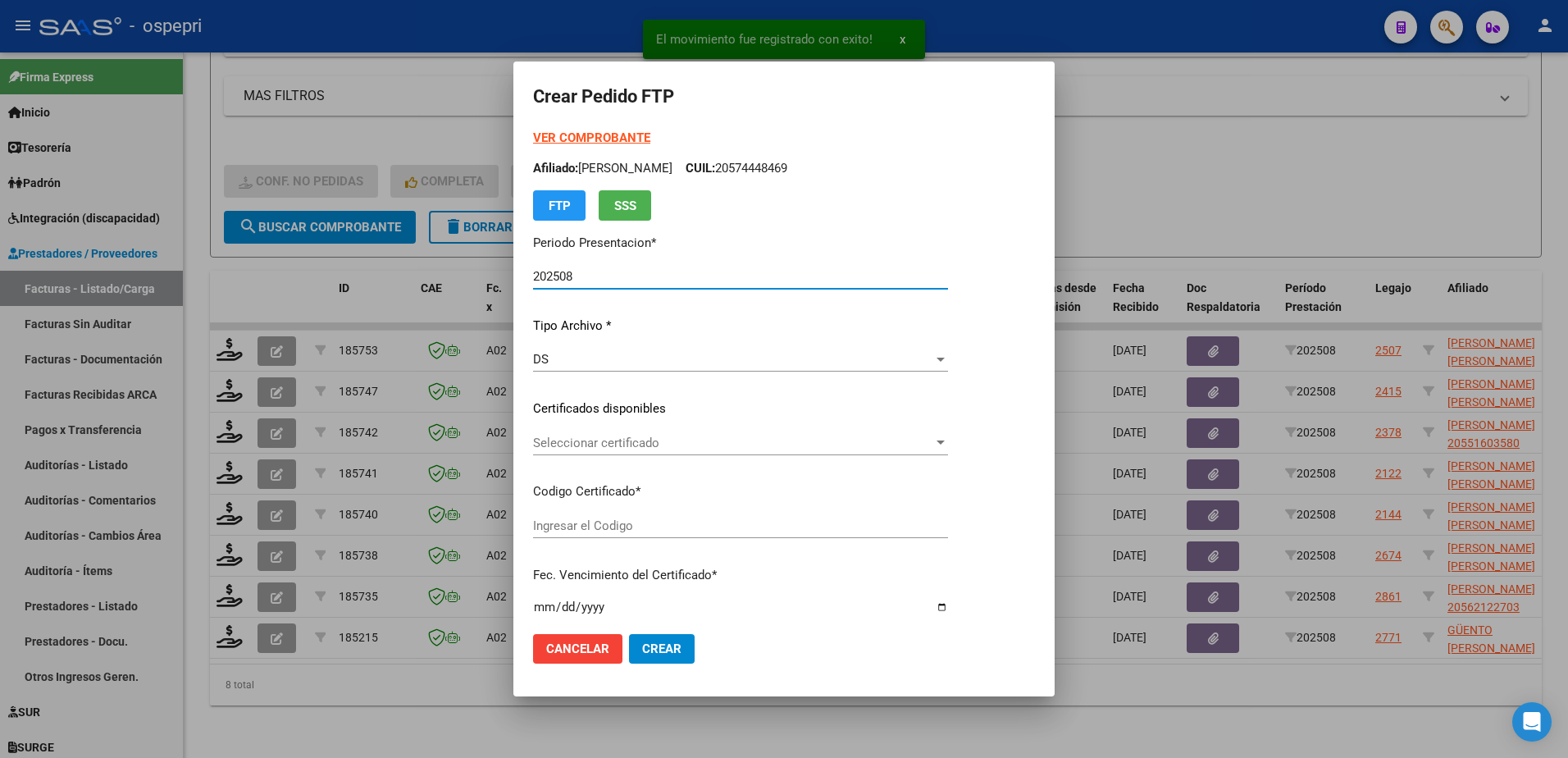
type input "2355156668-4"
type input "2026-04-27"
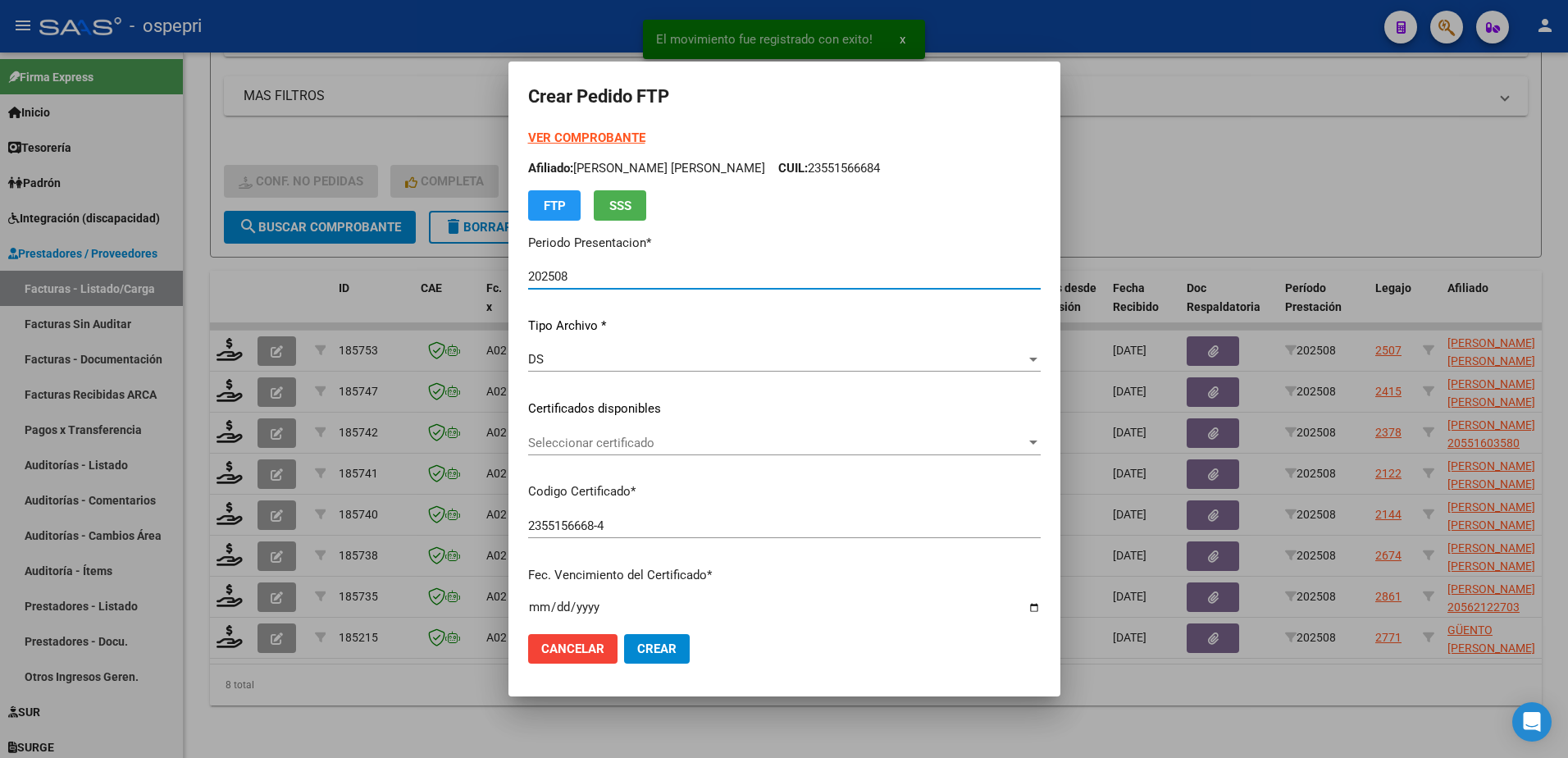
click at [569, 439] on span "Seleccionar certificado" at bounding box center [777, 443] width 498 height 15
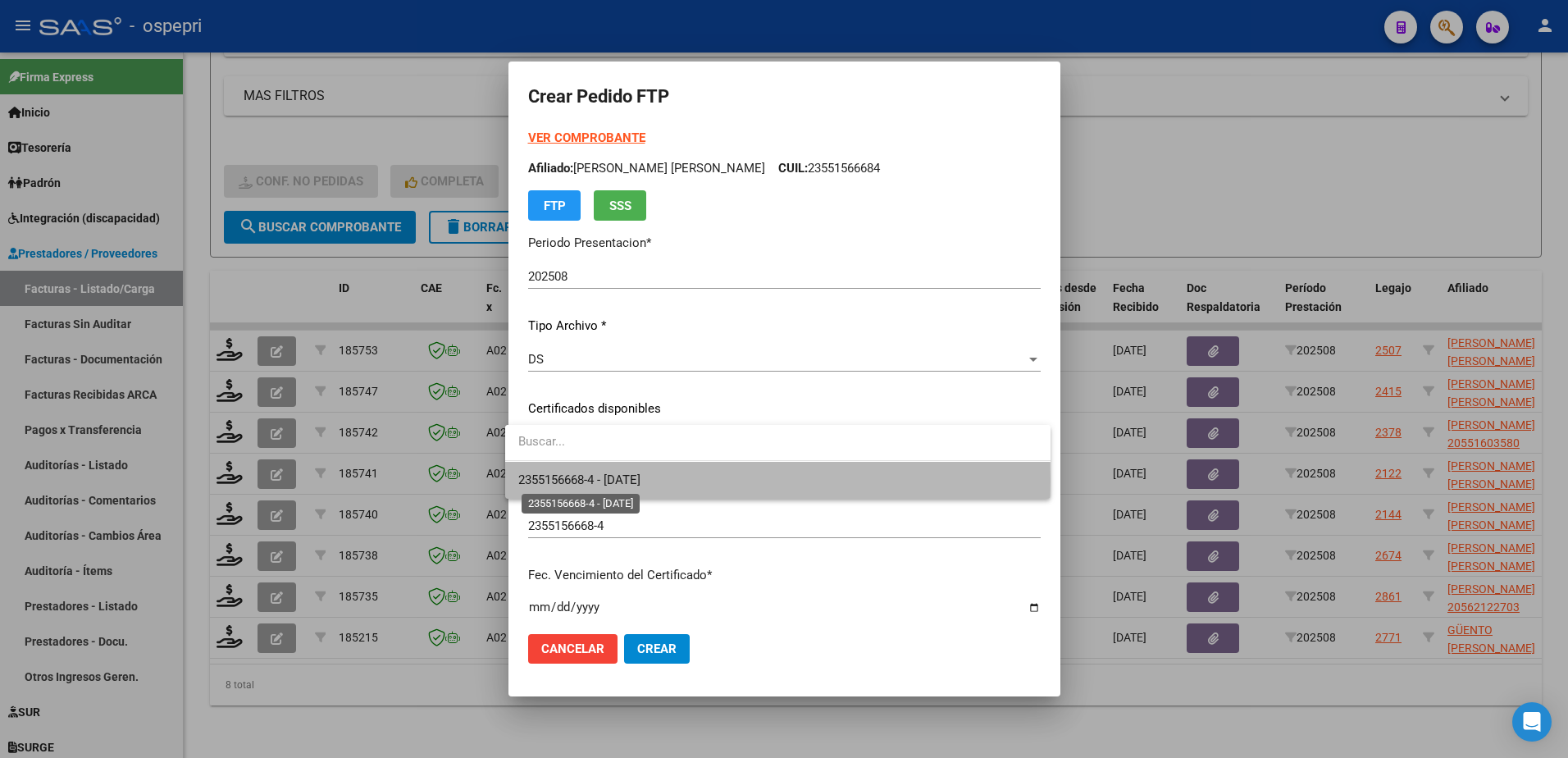
click at [578, 481] on span "2355156668-4 - 2026-04-27" at bounding box center [579, 479] width 122 height 15
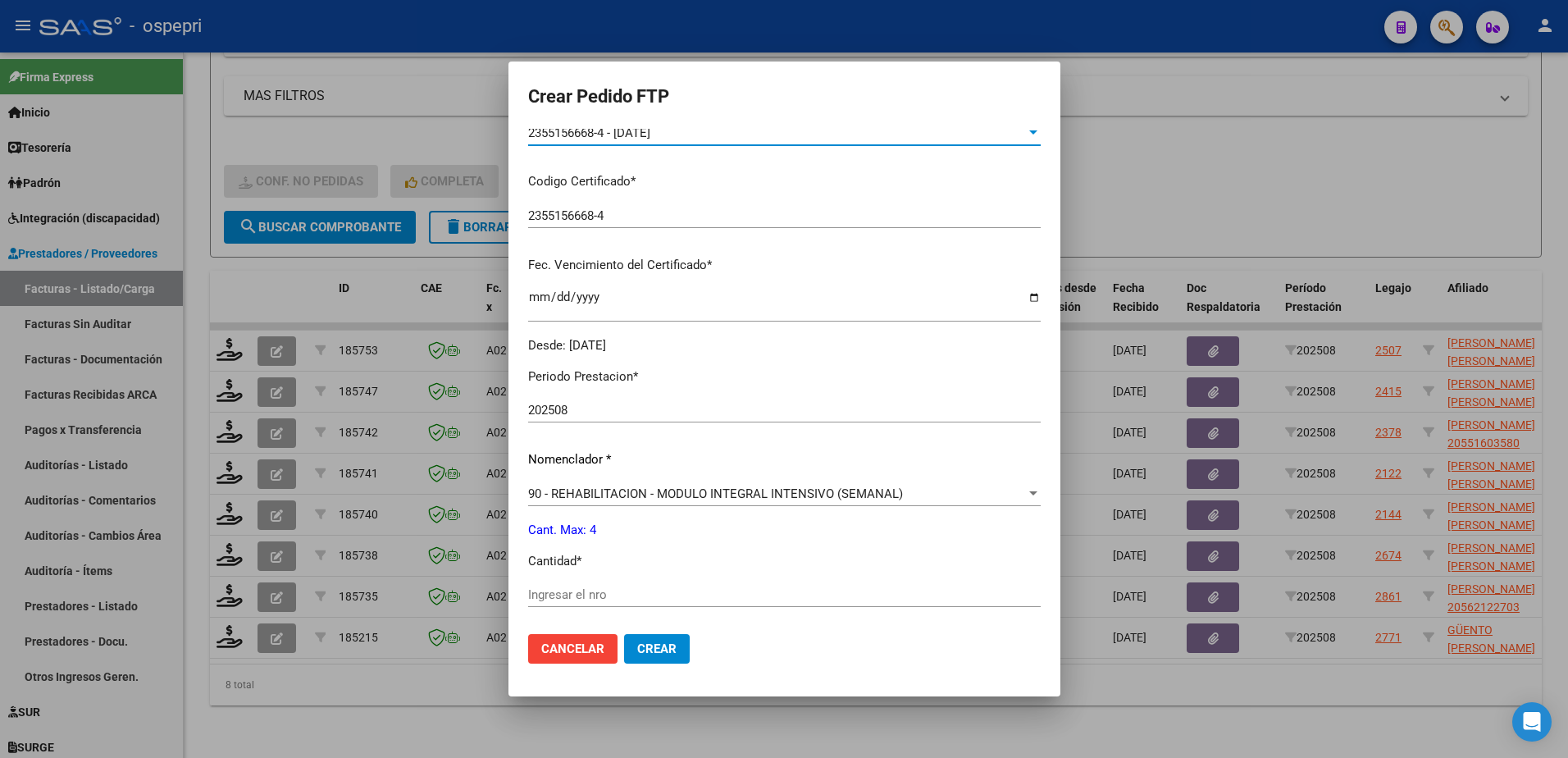
scroll to position [329, 0]
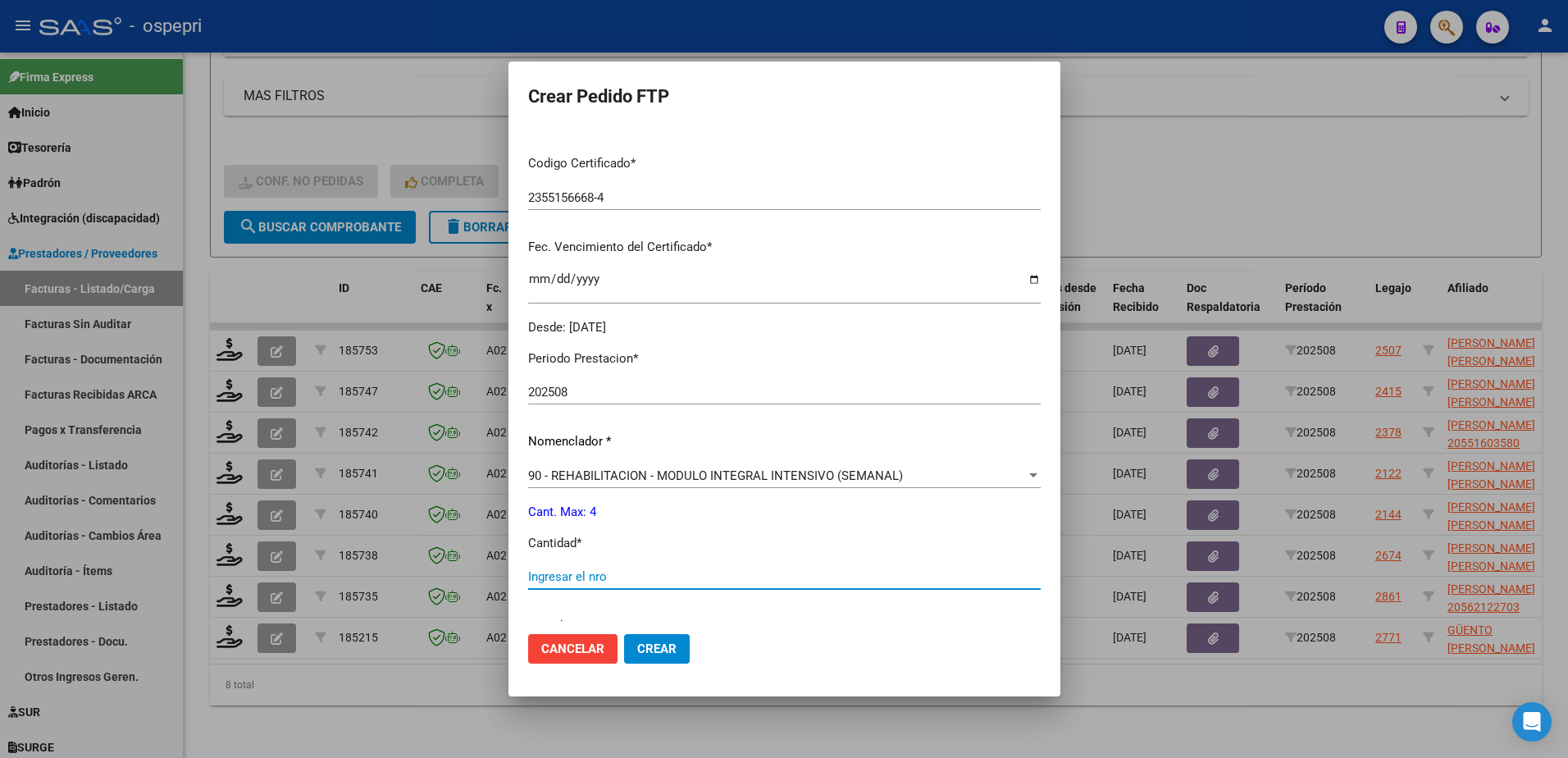
click at [576, 579] on input "Ingresar el nro" at bounding box center [784, 577] width 512 height 15
type input "4"
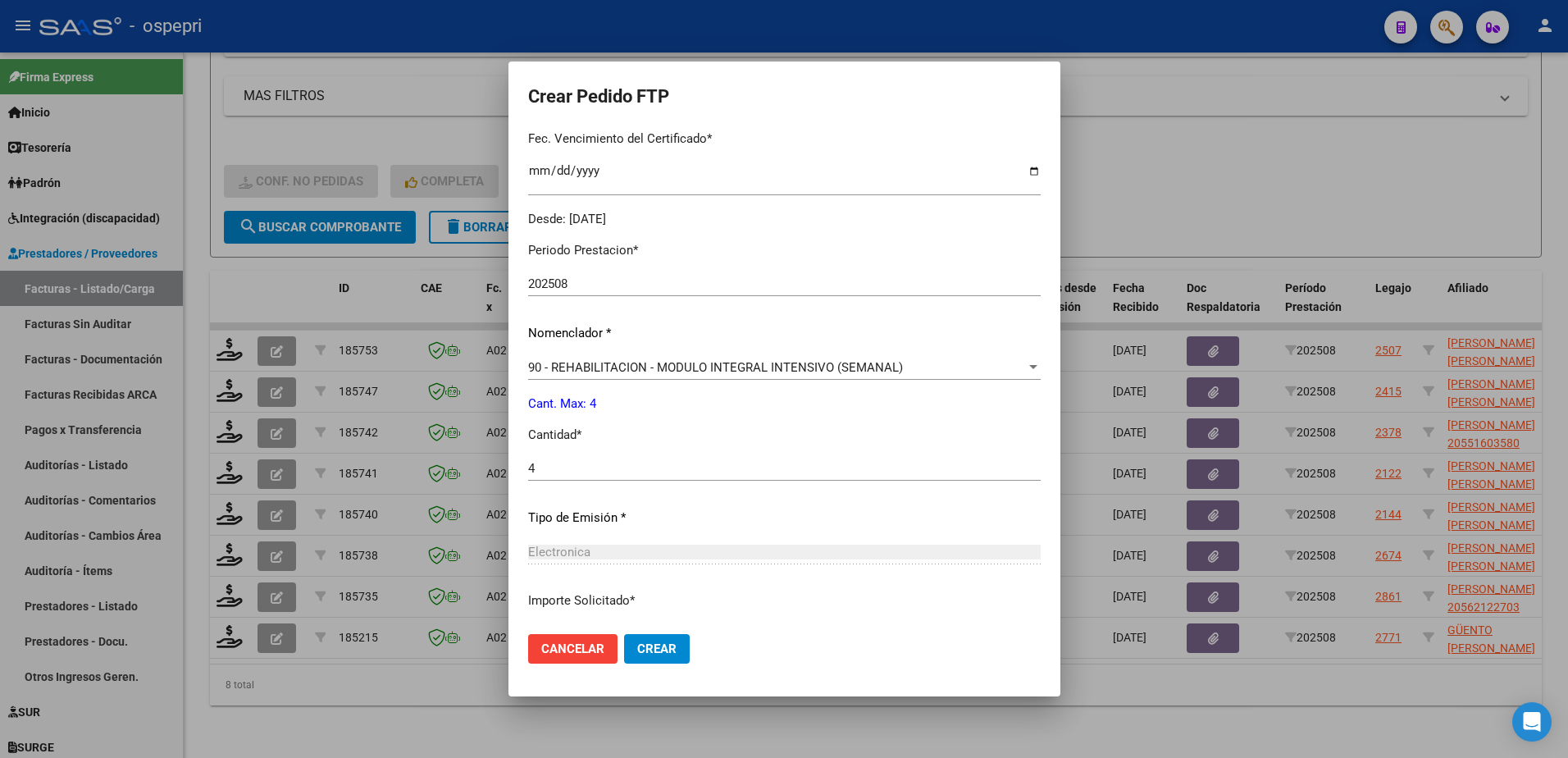
scroll to position [561, 0]
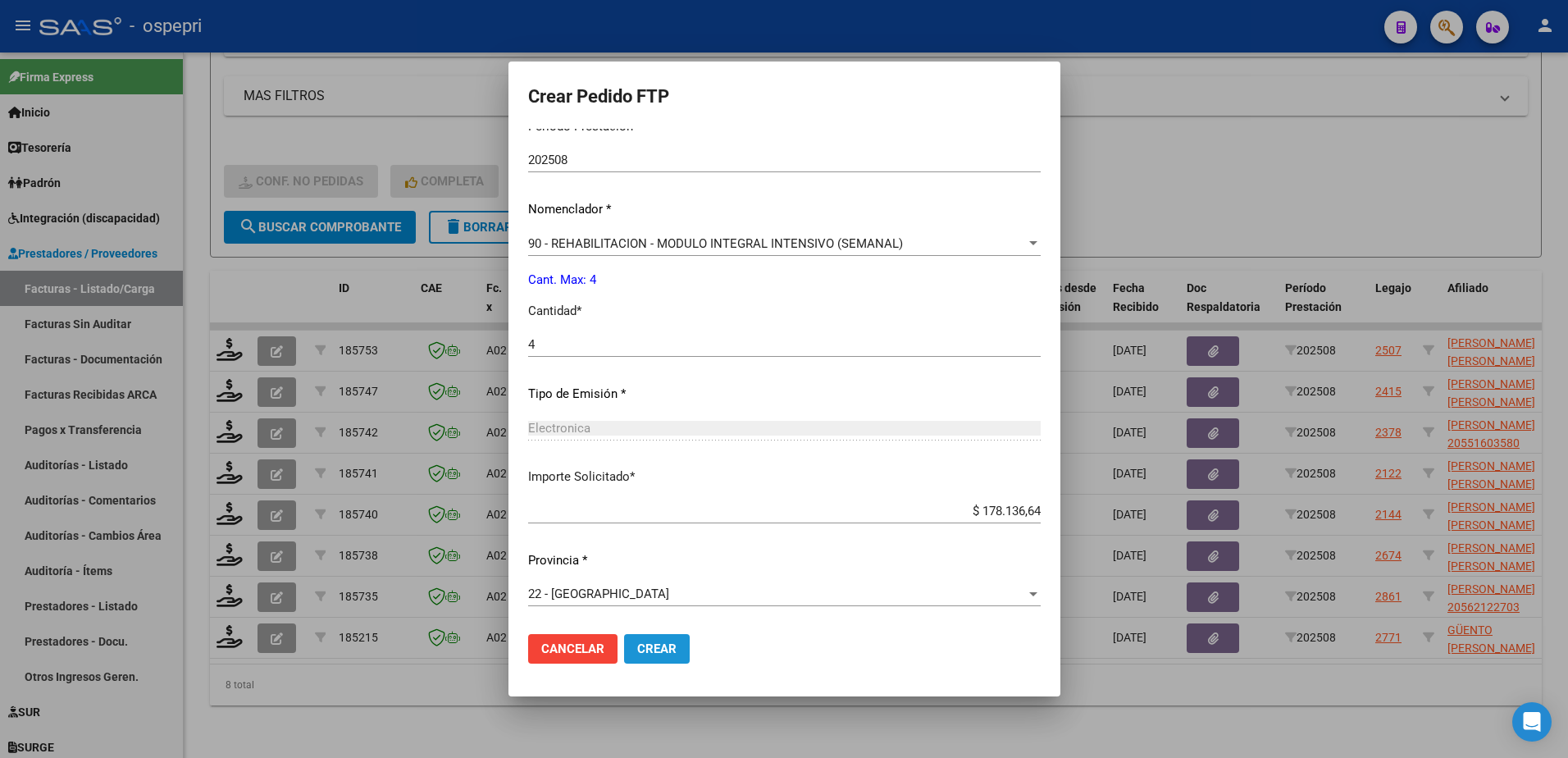
click at [662, 649] on span "Crear" at bounding box center [657, 649] width 39 height 15
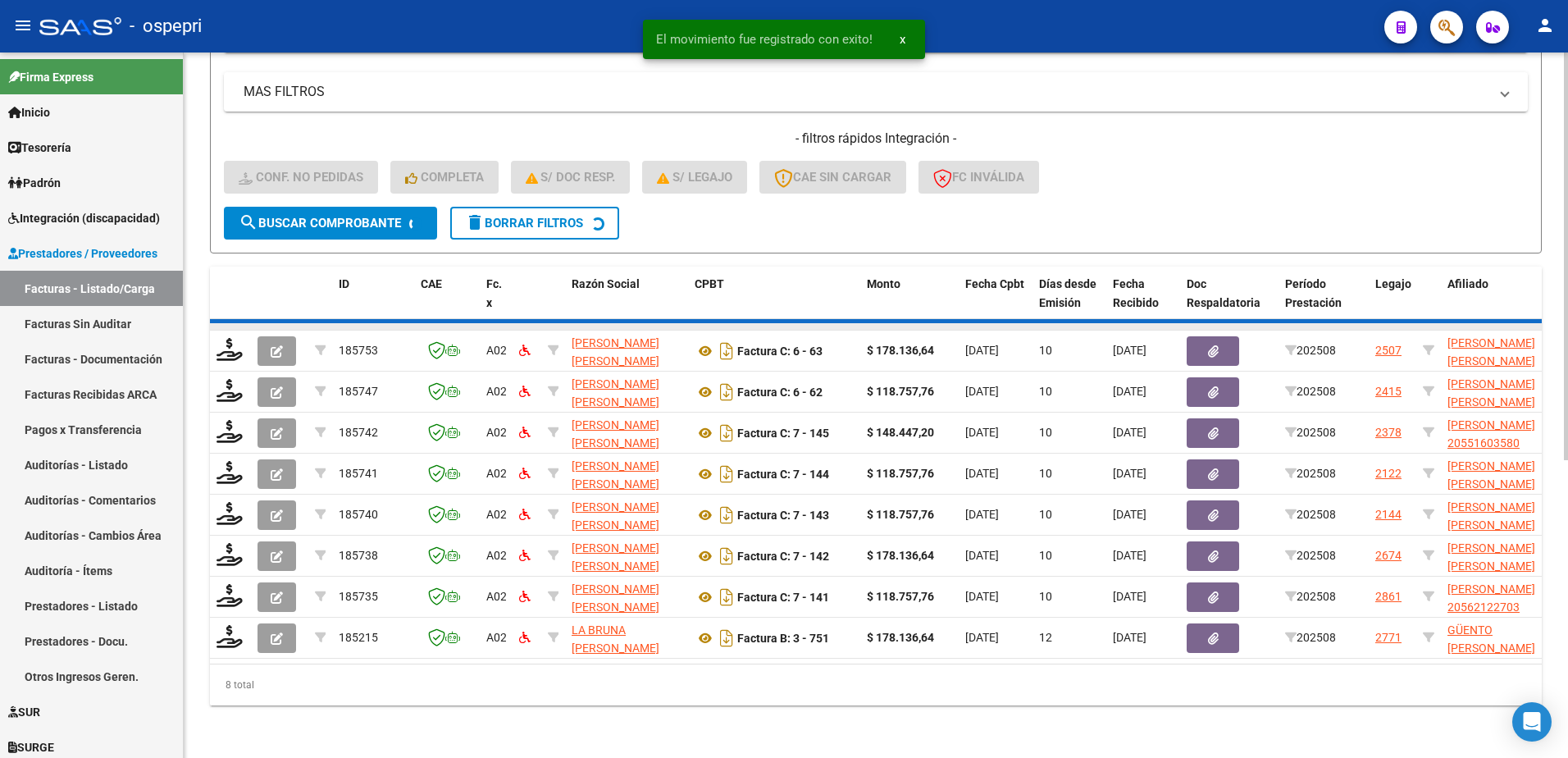
scroll to position [471, 0]
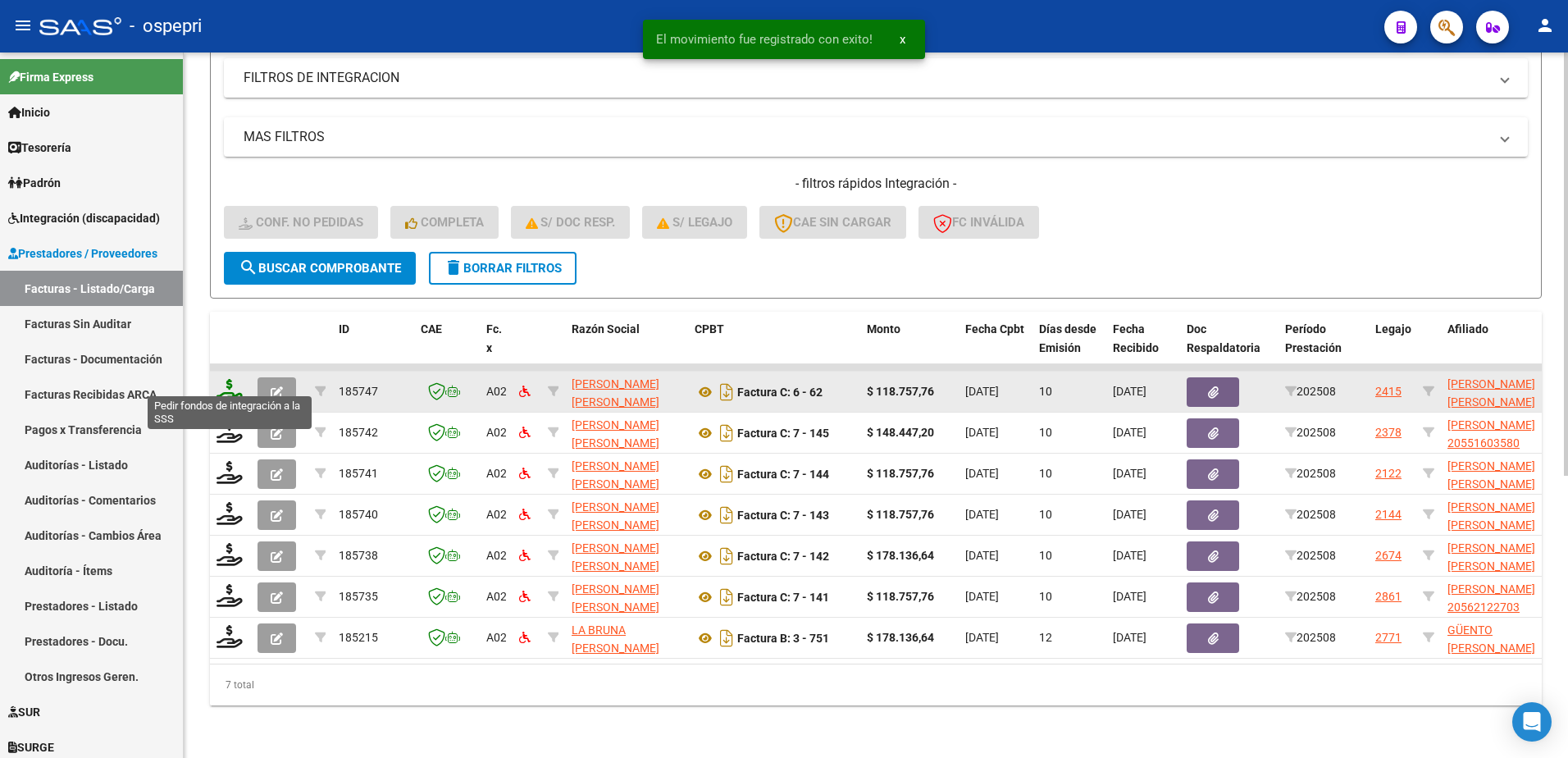
click at [221, 387] on icon at bounding box center [229, 391] width 26 height 23
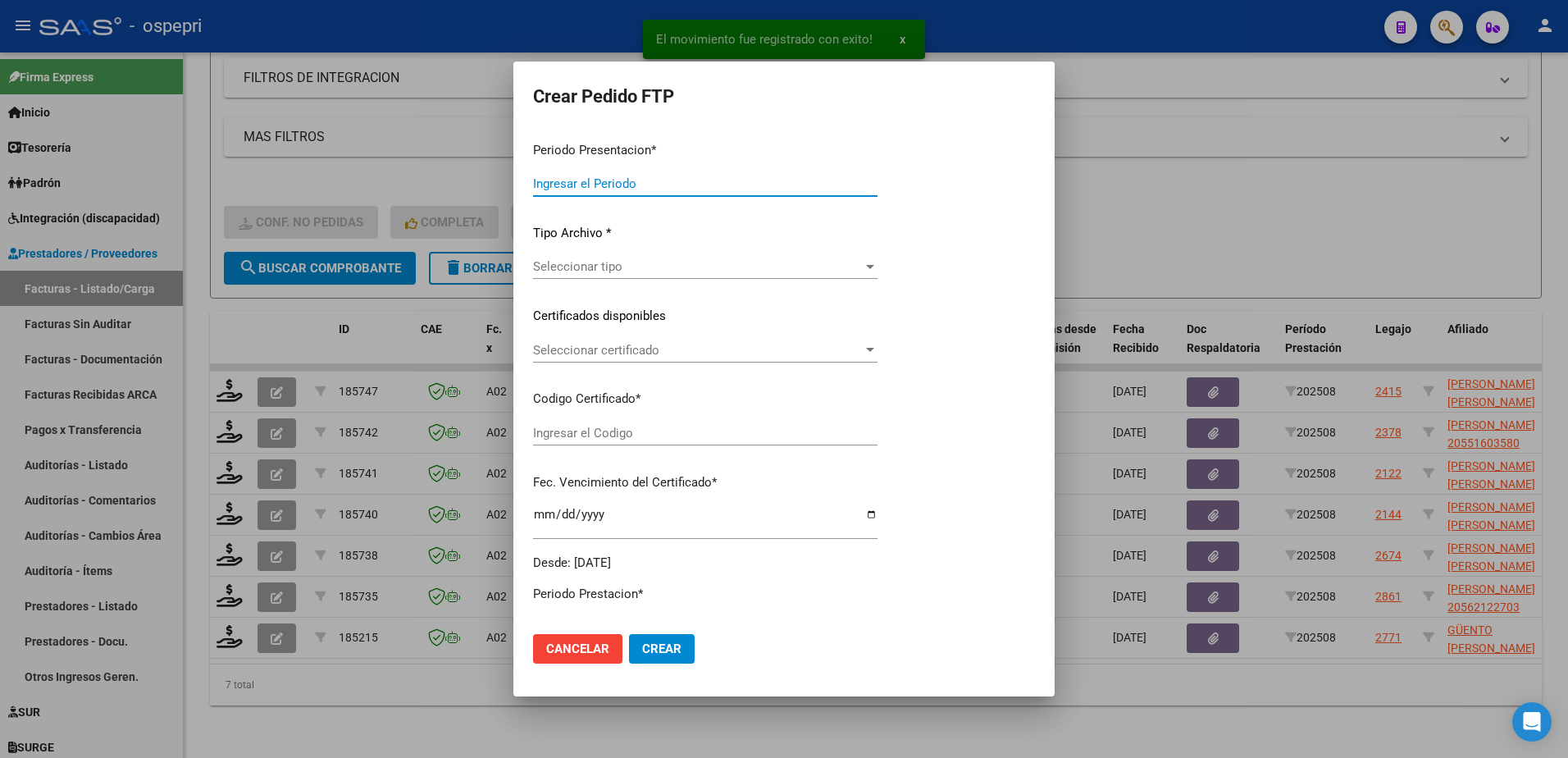
type input "202508"
type input "$ 118.757,76"
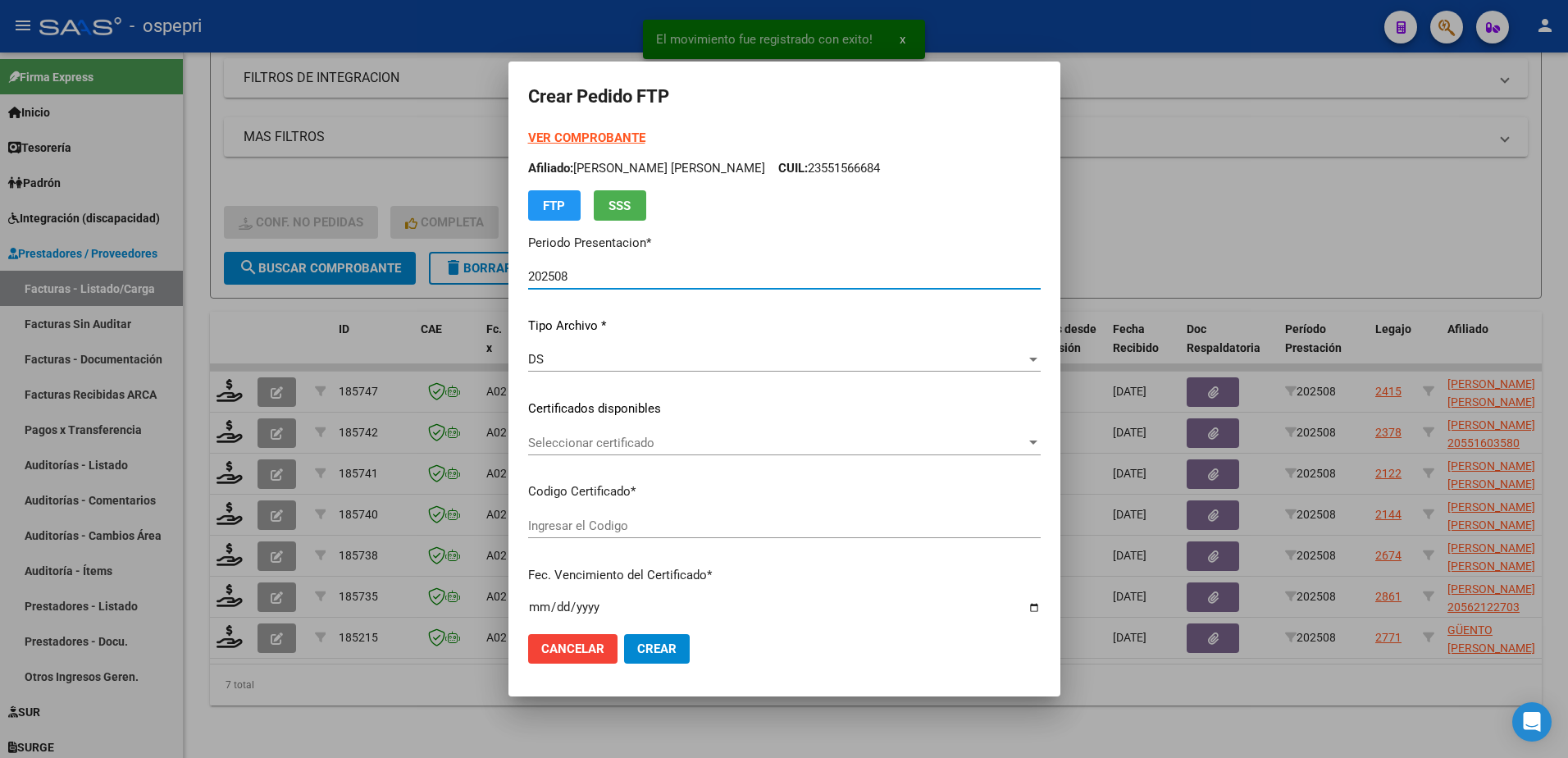
type input "2053074711-6"
type input "2029-11-01"
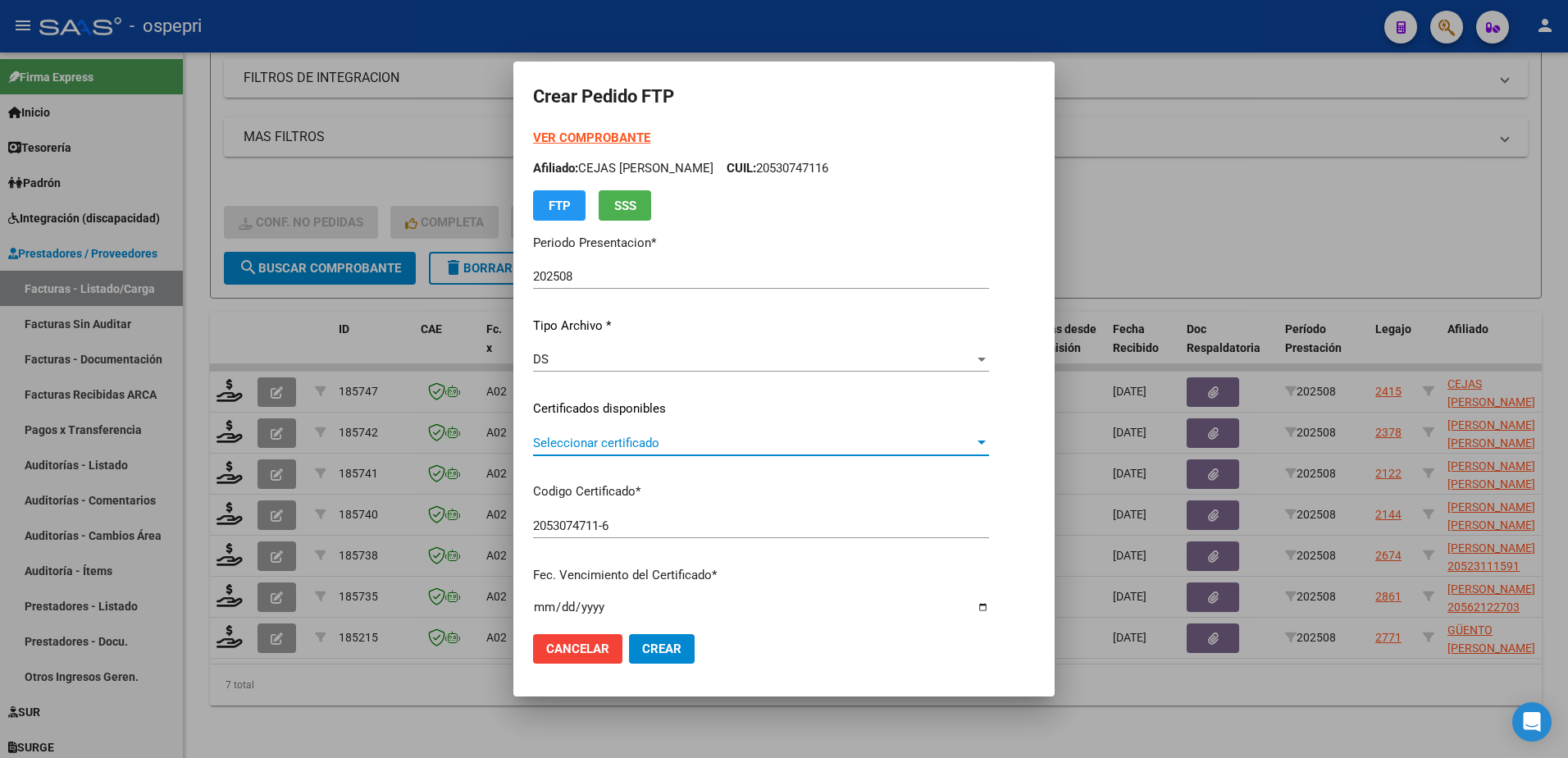
click at [662, 447] on span "Seleccionar certificado" at bounding box center [777, 443] width 498 height 15
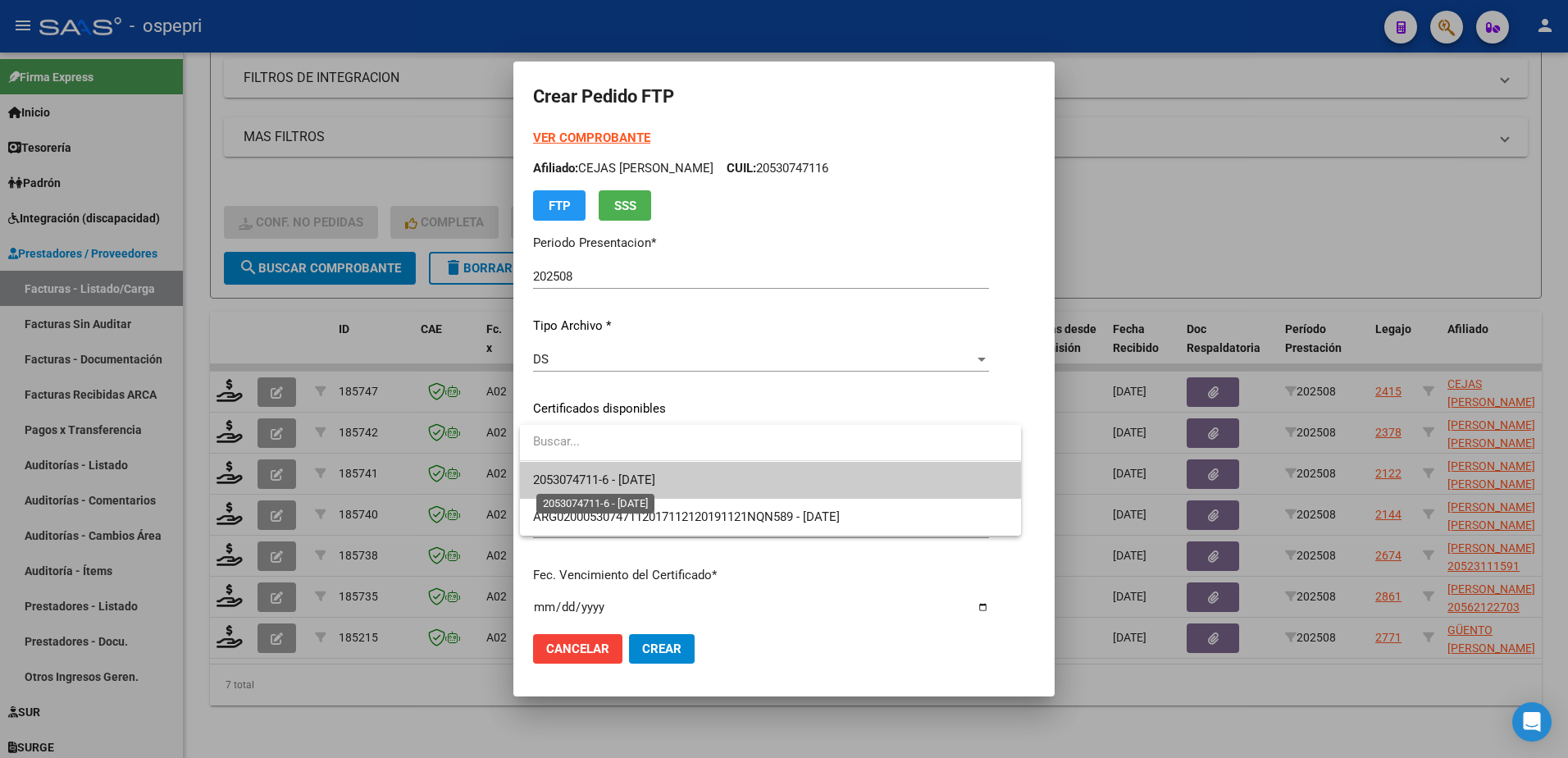
click at [655, 482] on span "2053074711-6 - 2029-11-01" at bounding box center [593, 479] width 122 height 15
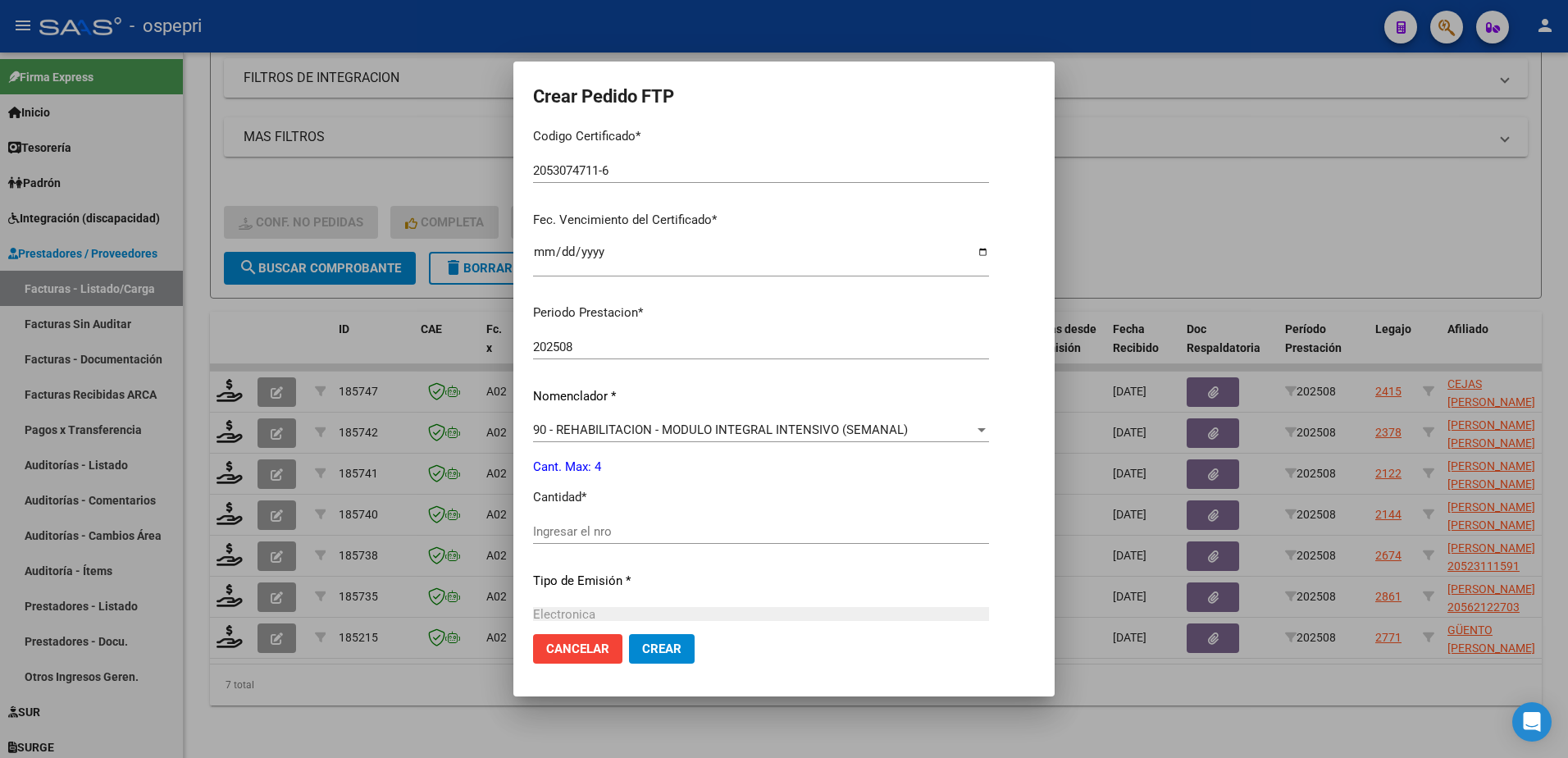
scroll to position [411, 0]
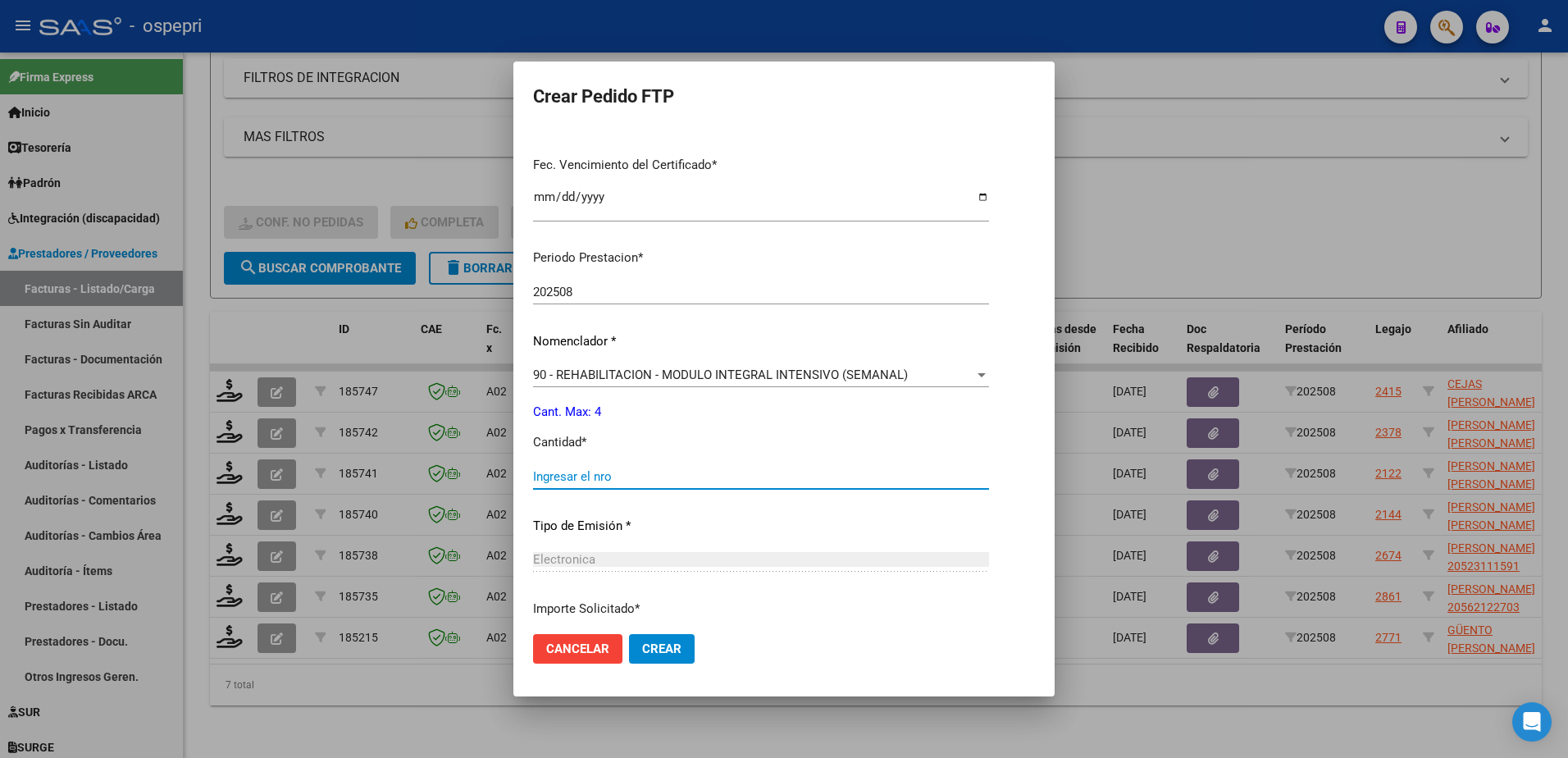
click at [602, 479] on input "Ingresar el nro" at bounding box center [784, 477] width 512 height 15
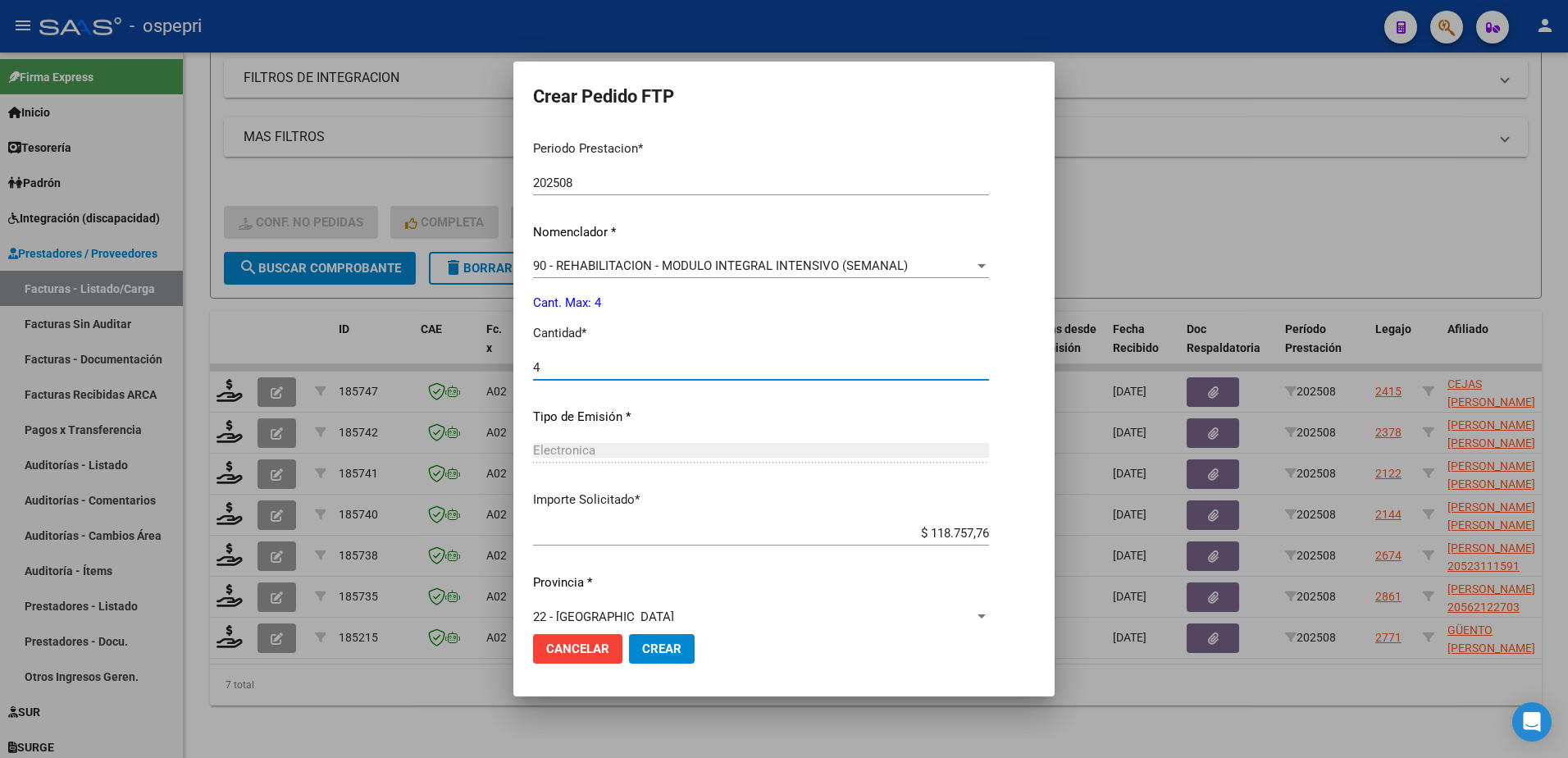
scroll to position [543, 0]
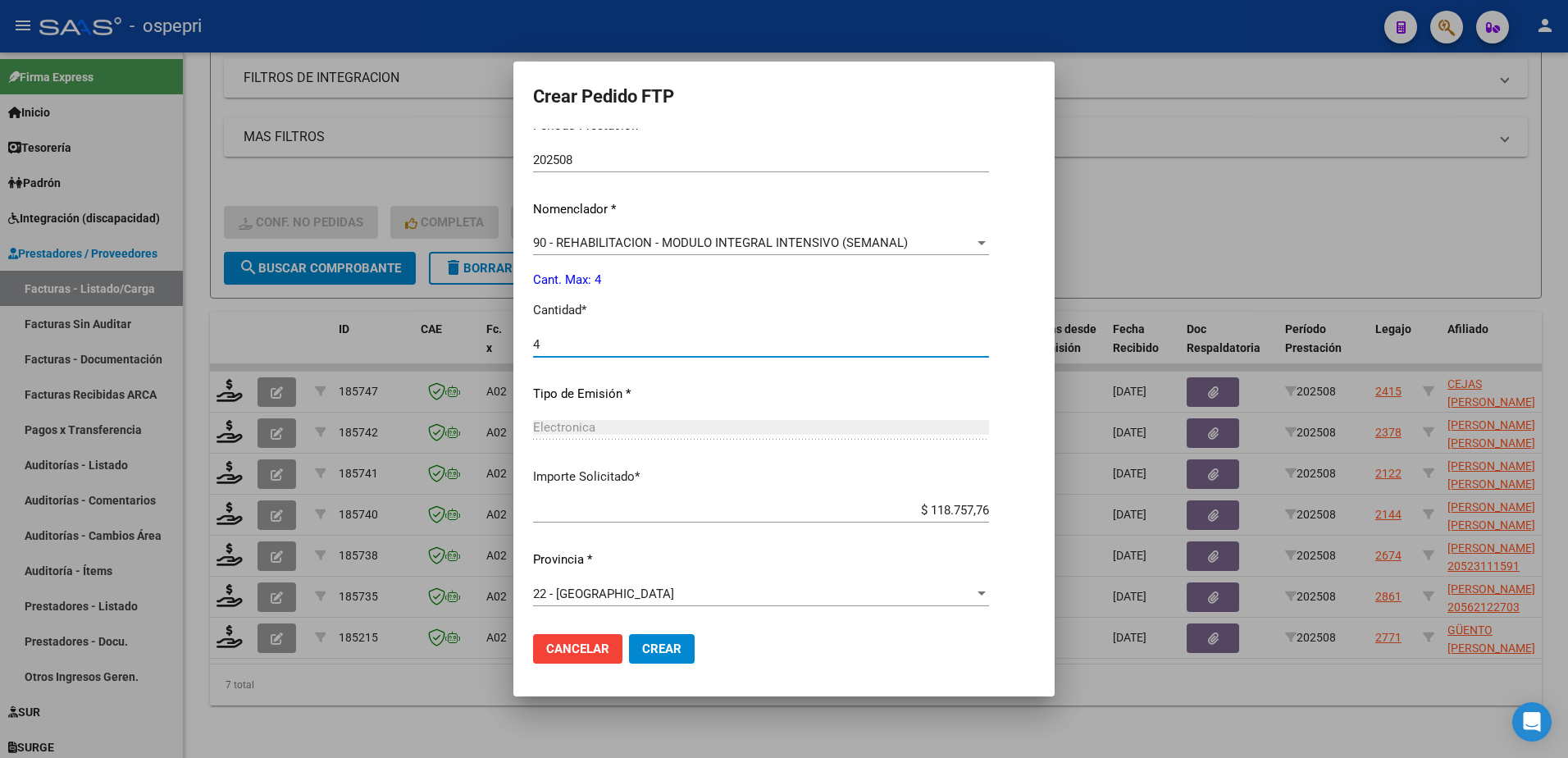
type input "4"
click at [660, 644] on span "Crear" at bounding box center [657, 649] width 39 height 15
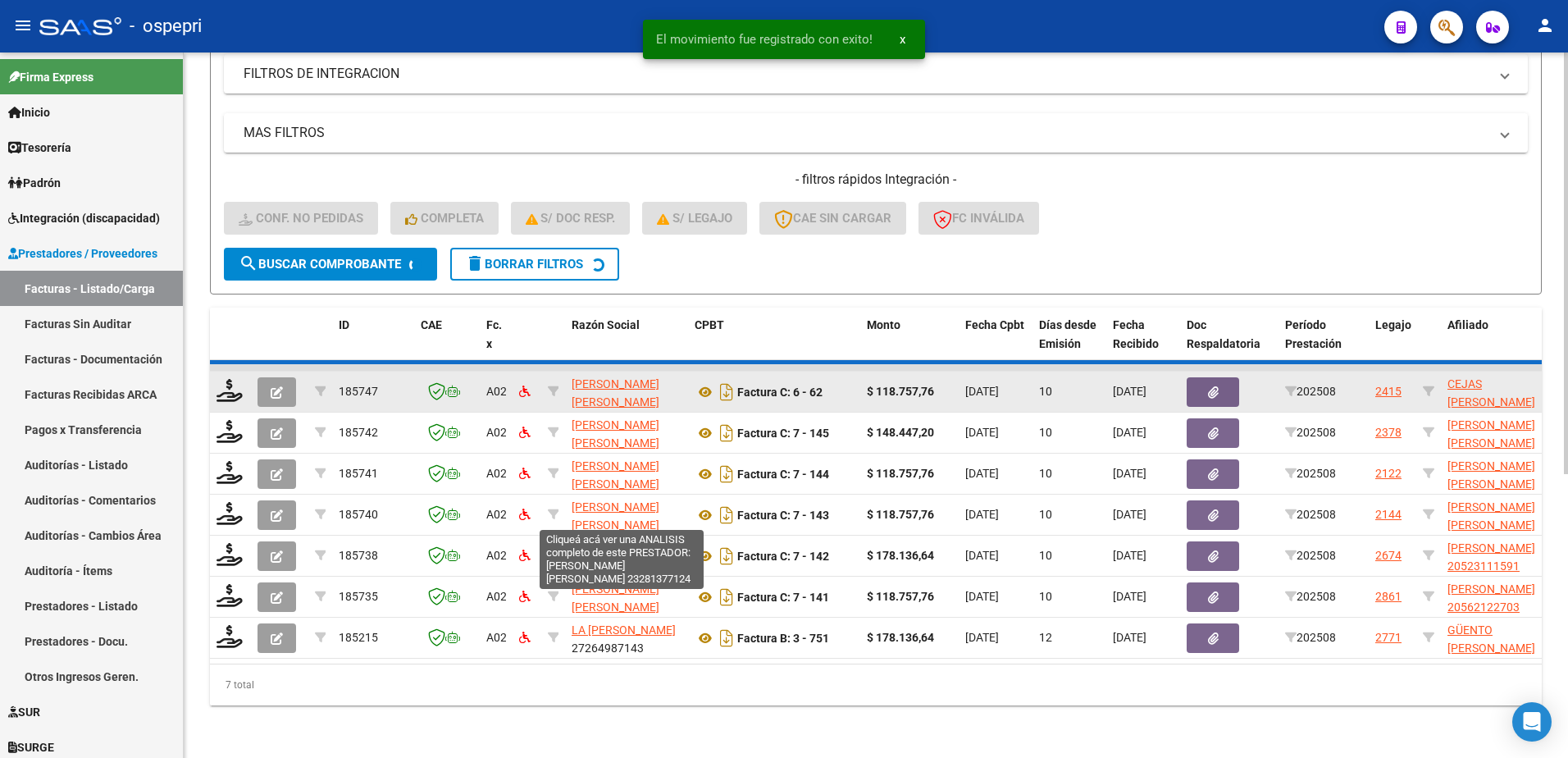
scroll to position [429, 0]
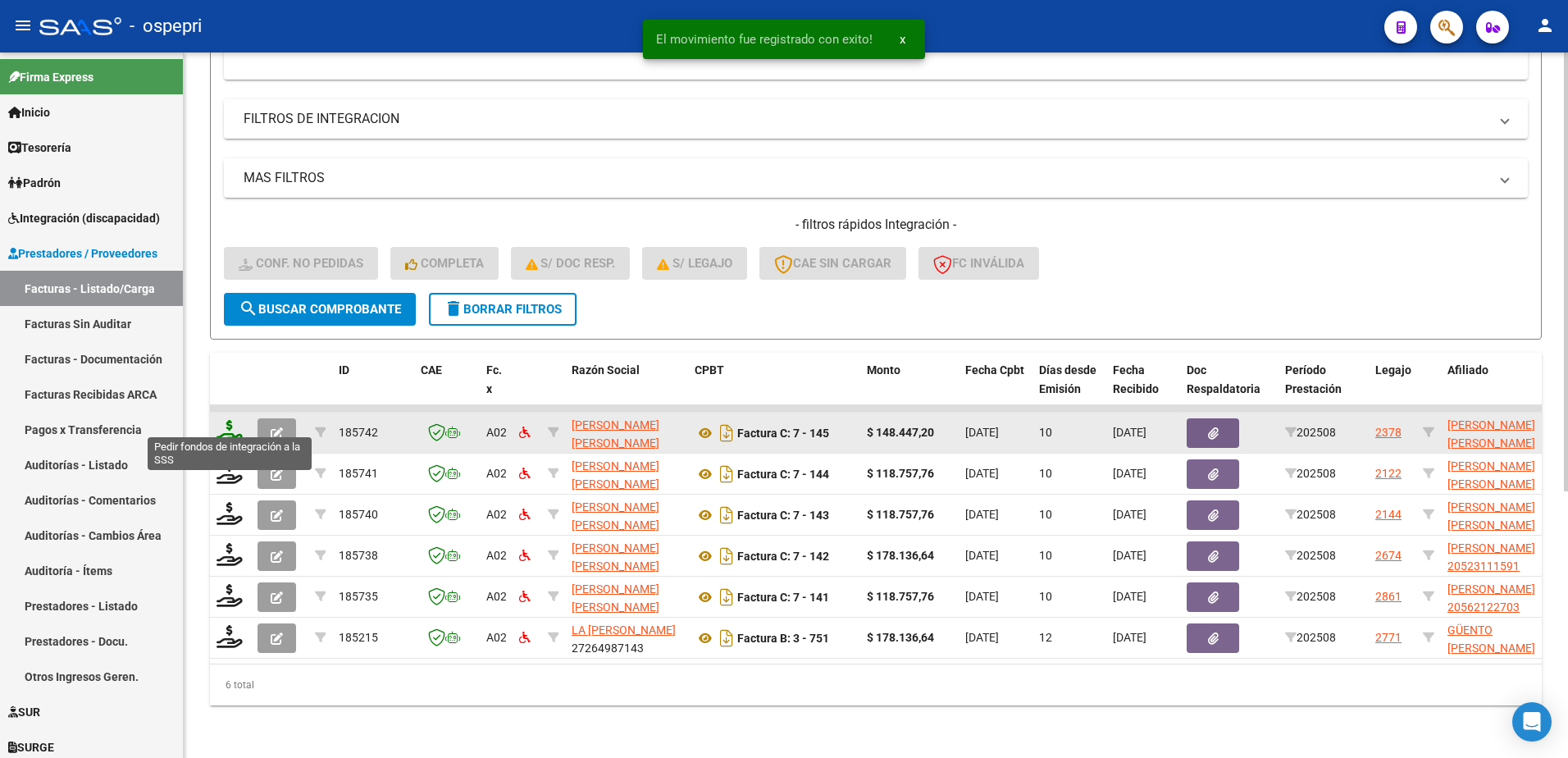
click at [234, 426] on icon at bounding box center [229, 432] width 26 height 23
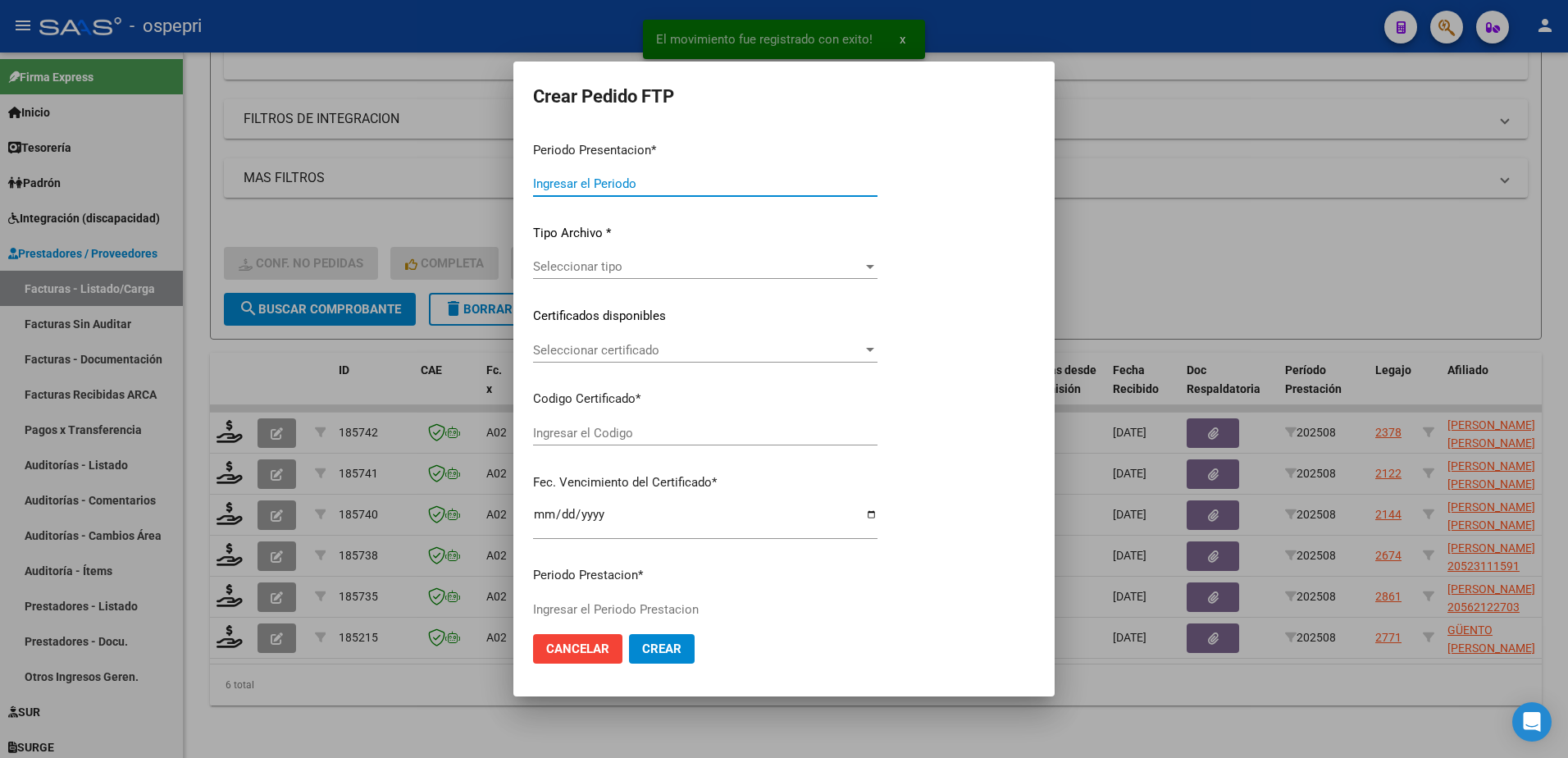
type input "202508"
type input "$ 148.447,20"
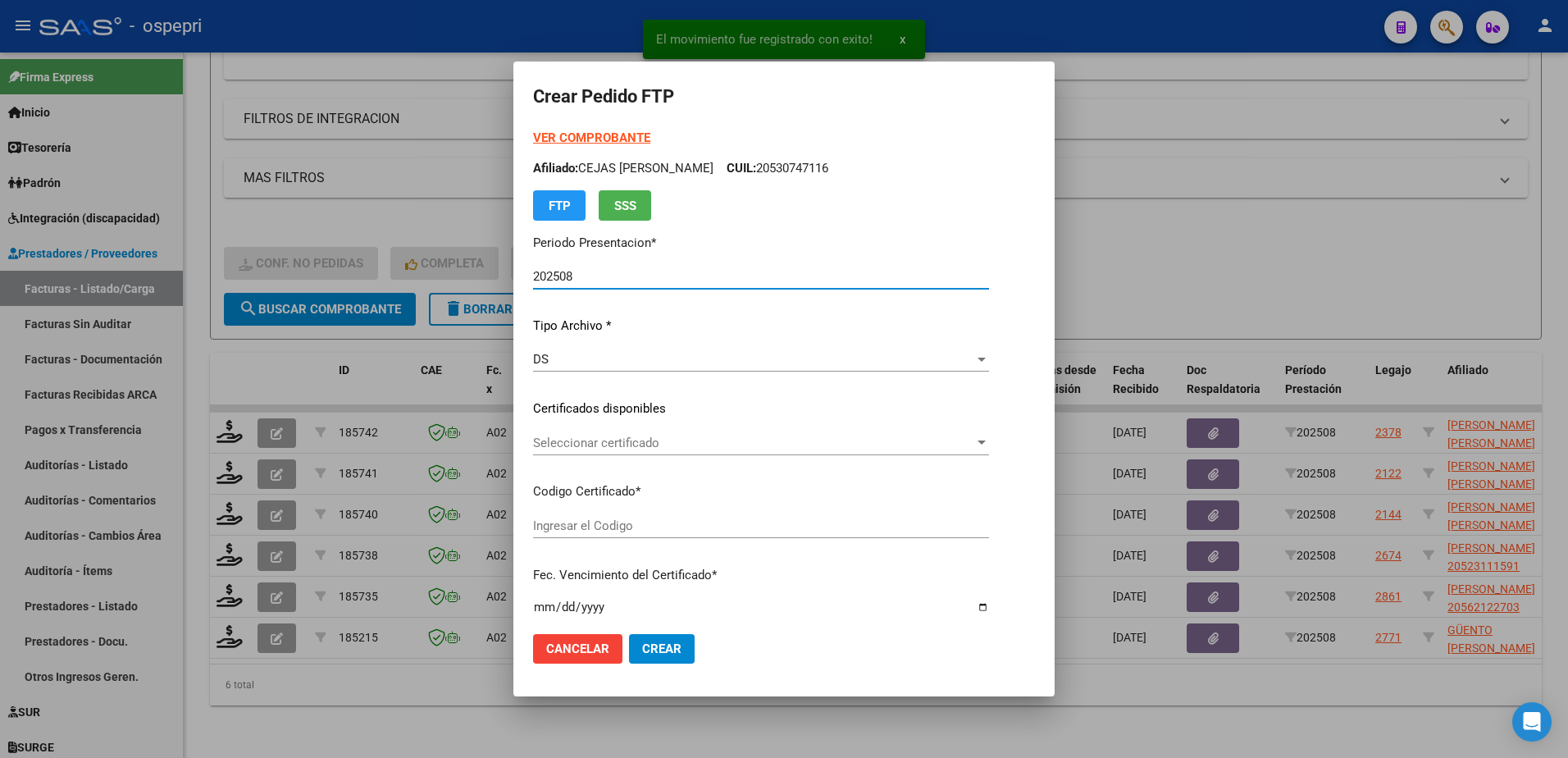
type input "20551603580"
type input "2026-06-18"
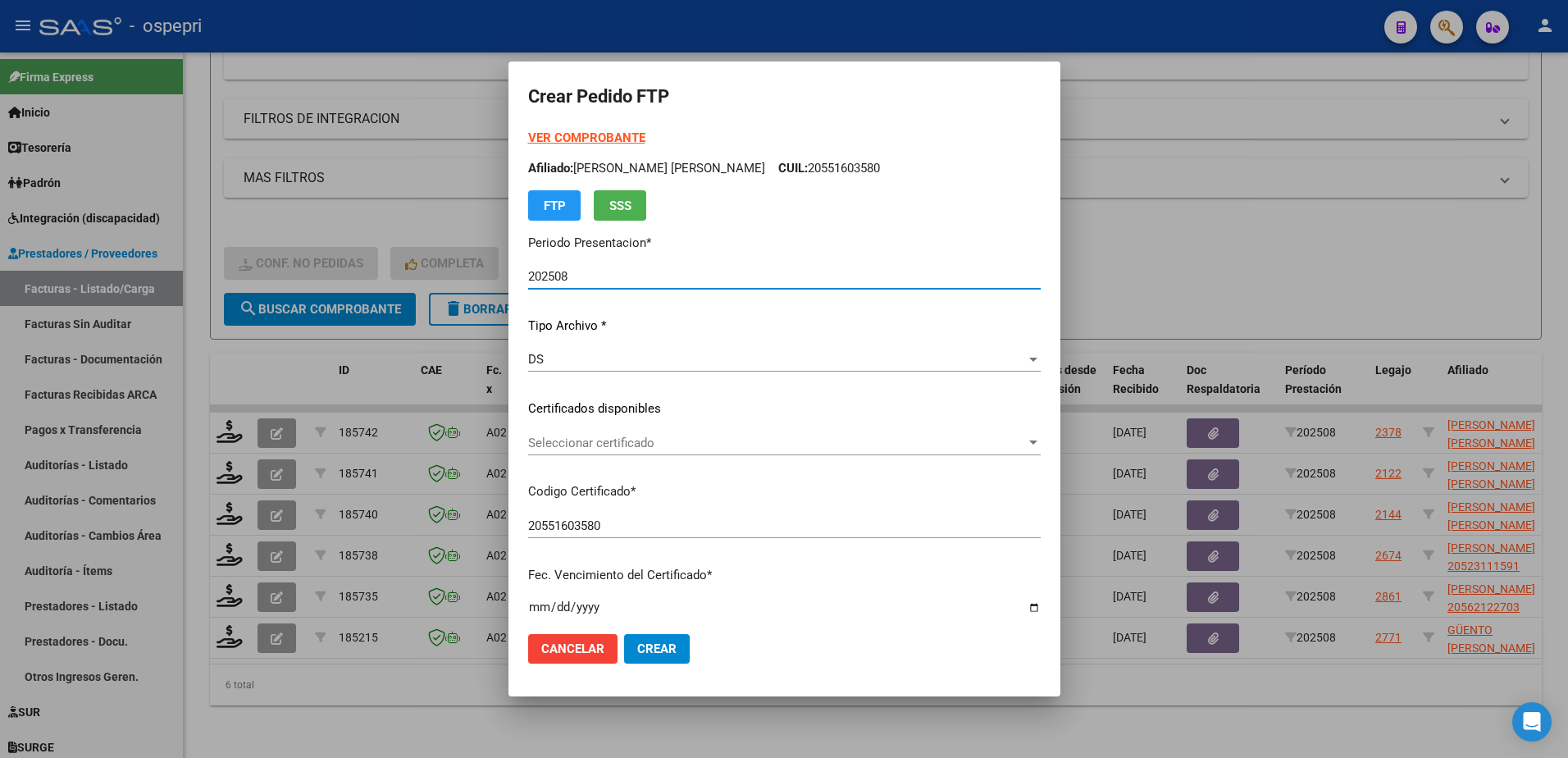
click at [642, 444] on span "Seleccionar certificado" at bounding box center [733, 443] width 401 height 15
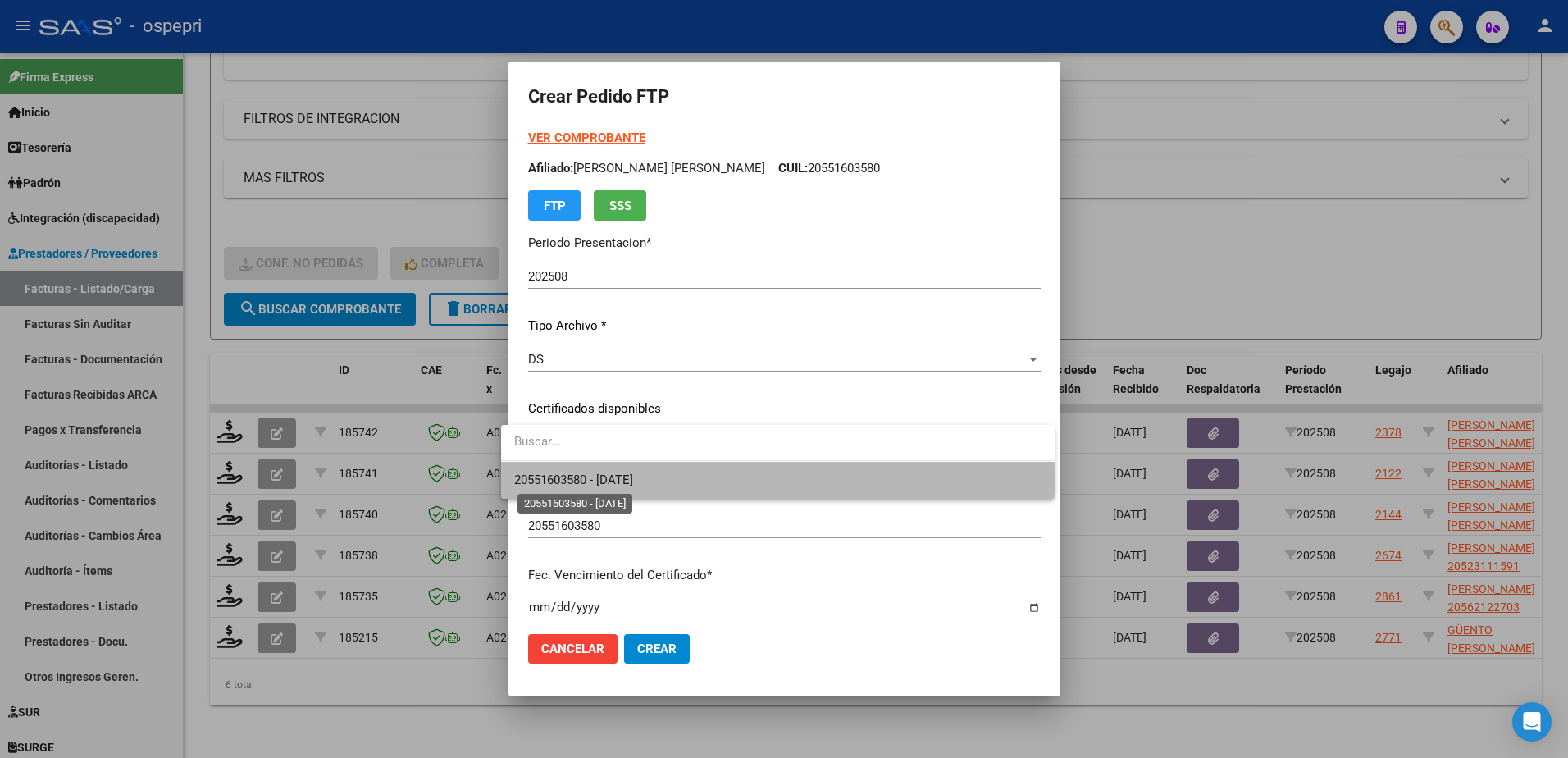
click at [634, 479] on span "20551603580 - 2026-06-18" at bounding box center [573, 479] width 119 height 15
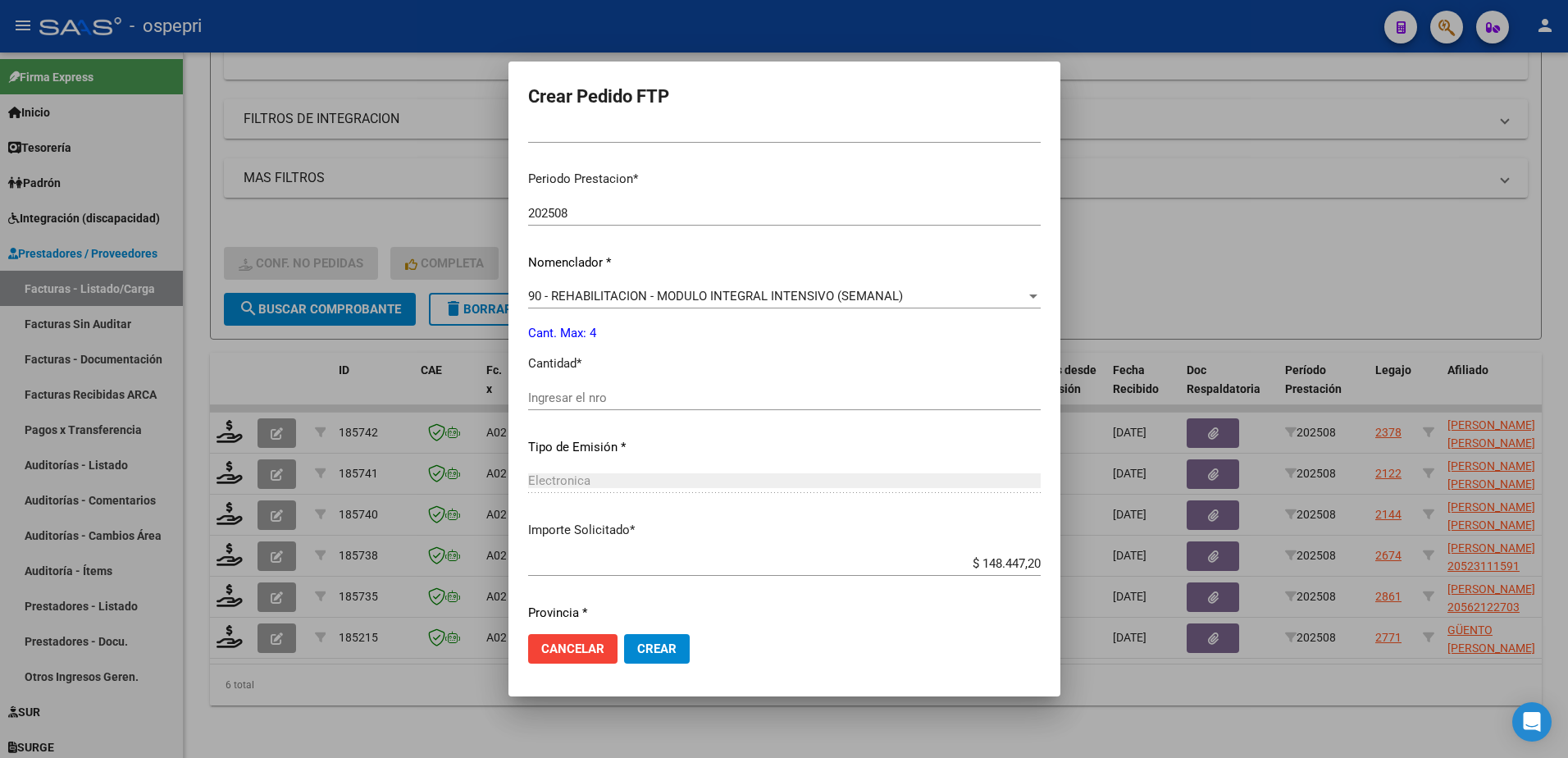
scroll to position [543, 0]
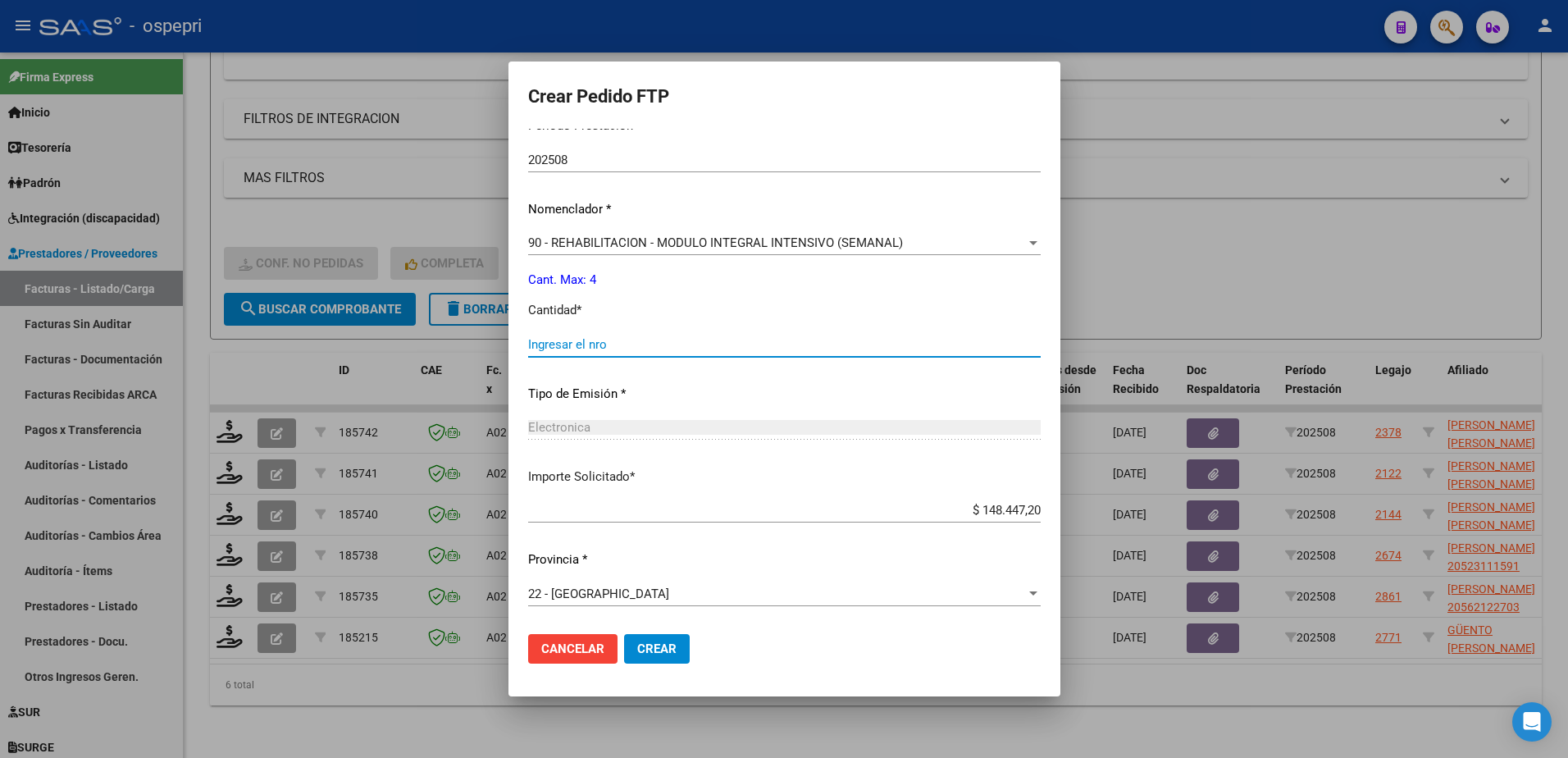
click at [599, 350] on input "Ingresar el nro" at bounding box center [740, 345] width 415 height 15
type input "4"
click at [658, 643] on span "Crear" at bounding box center [662, 649] width 39 height 15
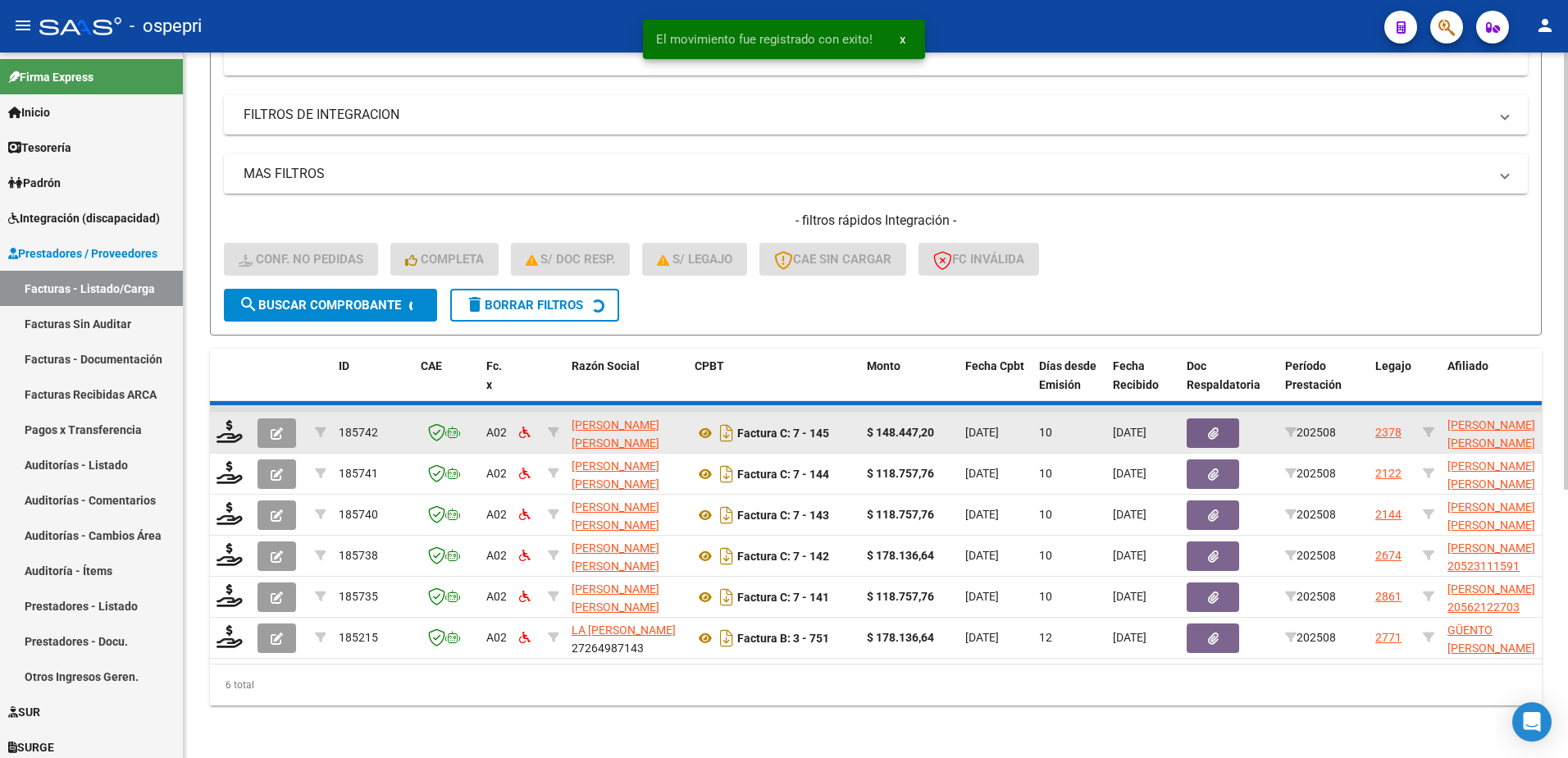
scroll to position [388, 0]
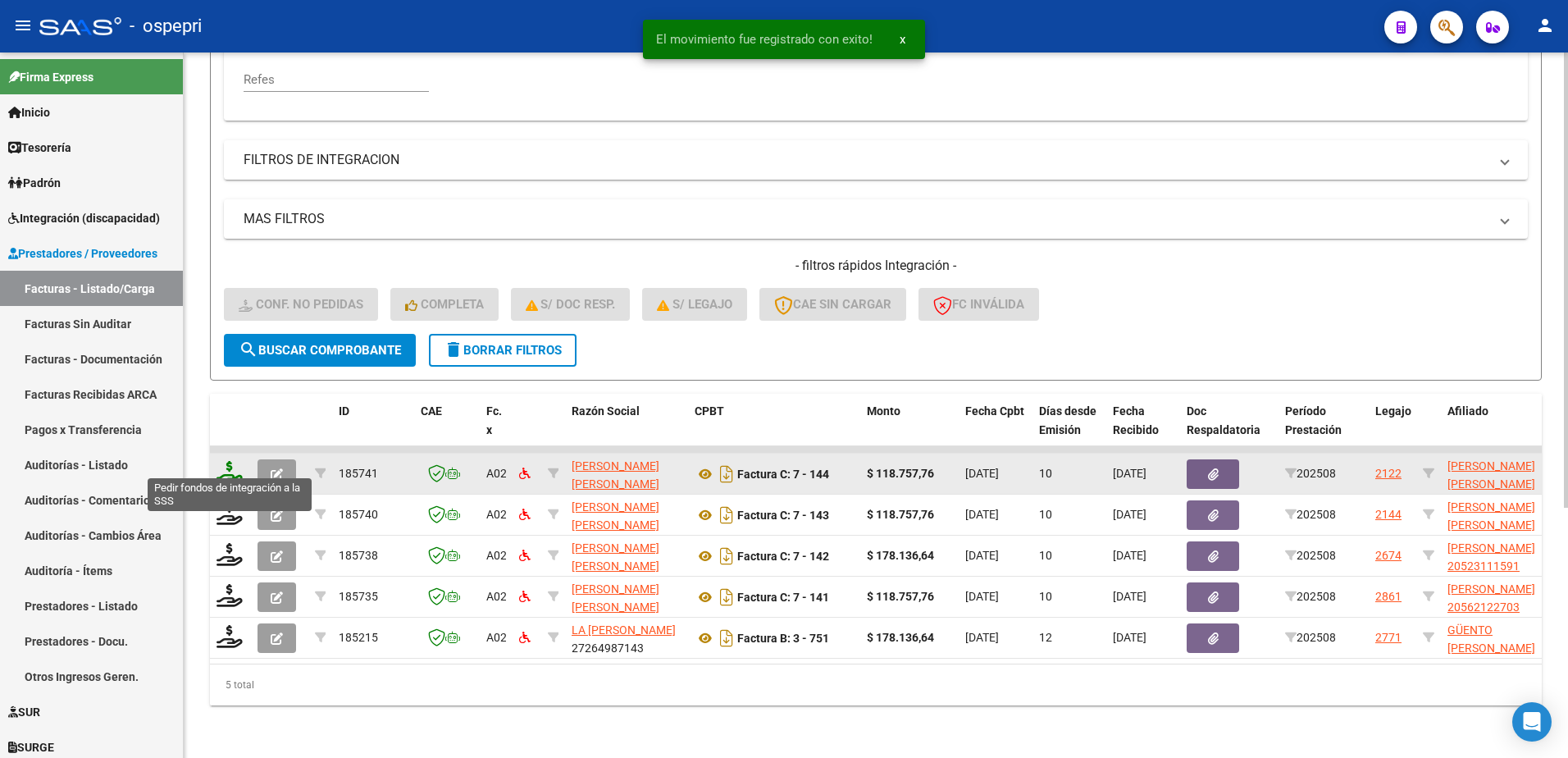
click at [228, 462] on icon at bounding box center [229, 473] width 26 height 23
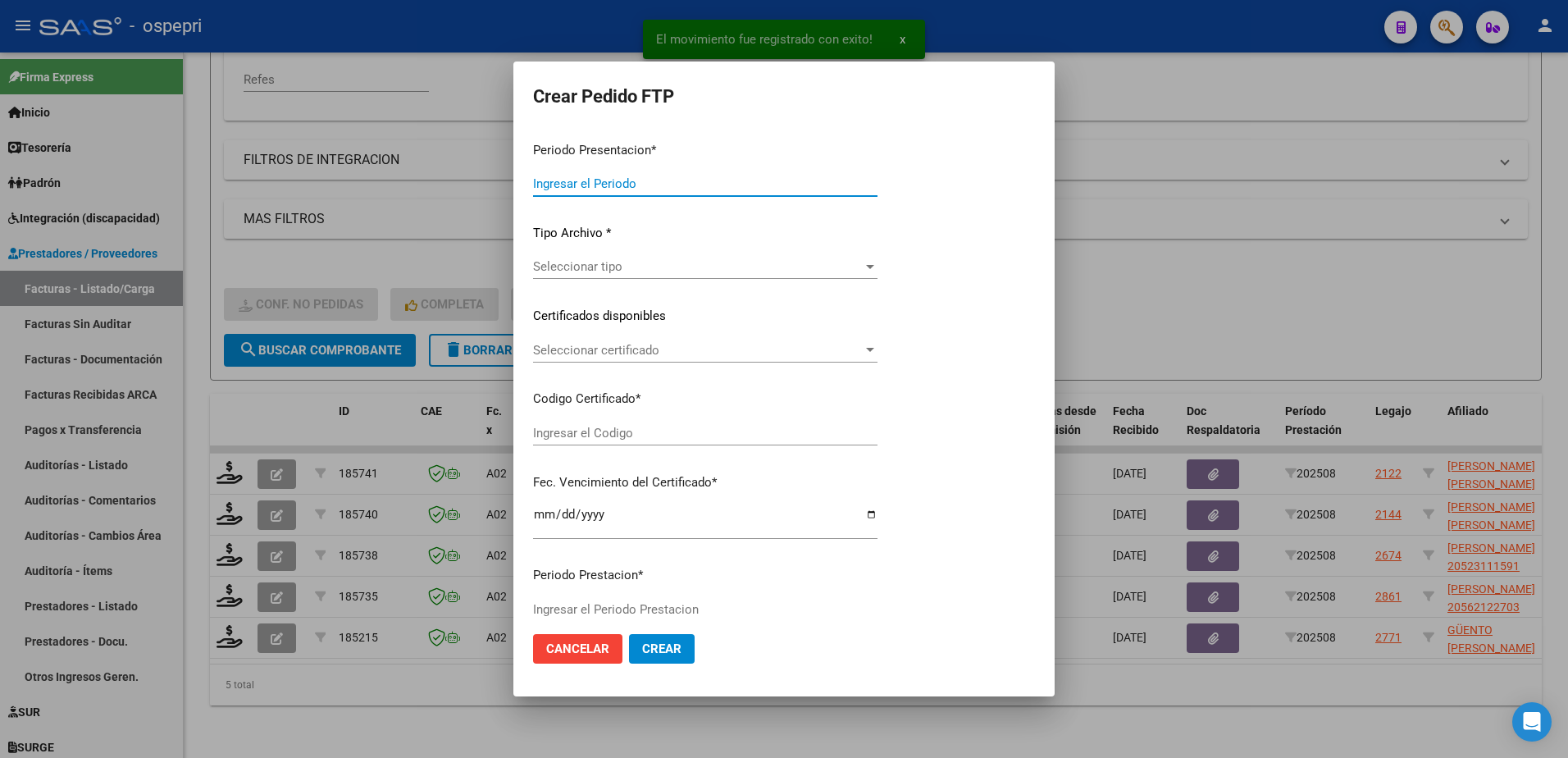
type input "202508"
type input "$ 118.757,76"
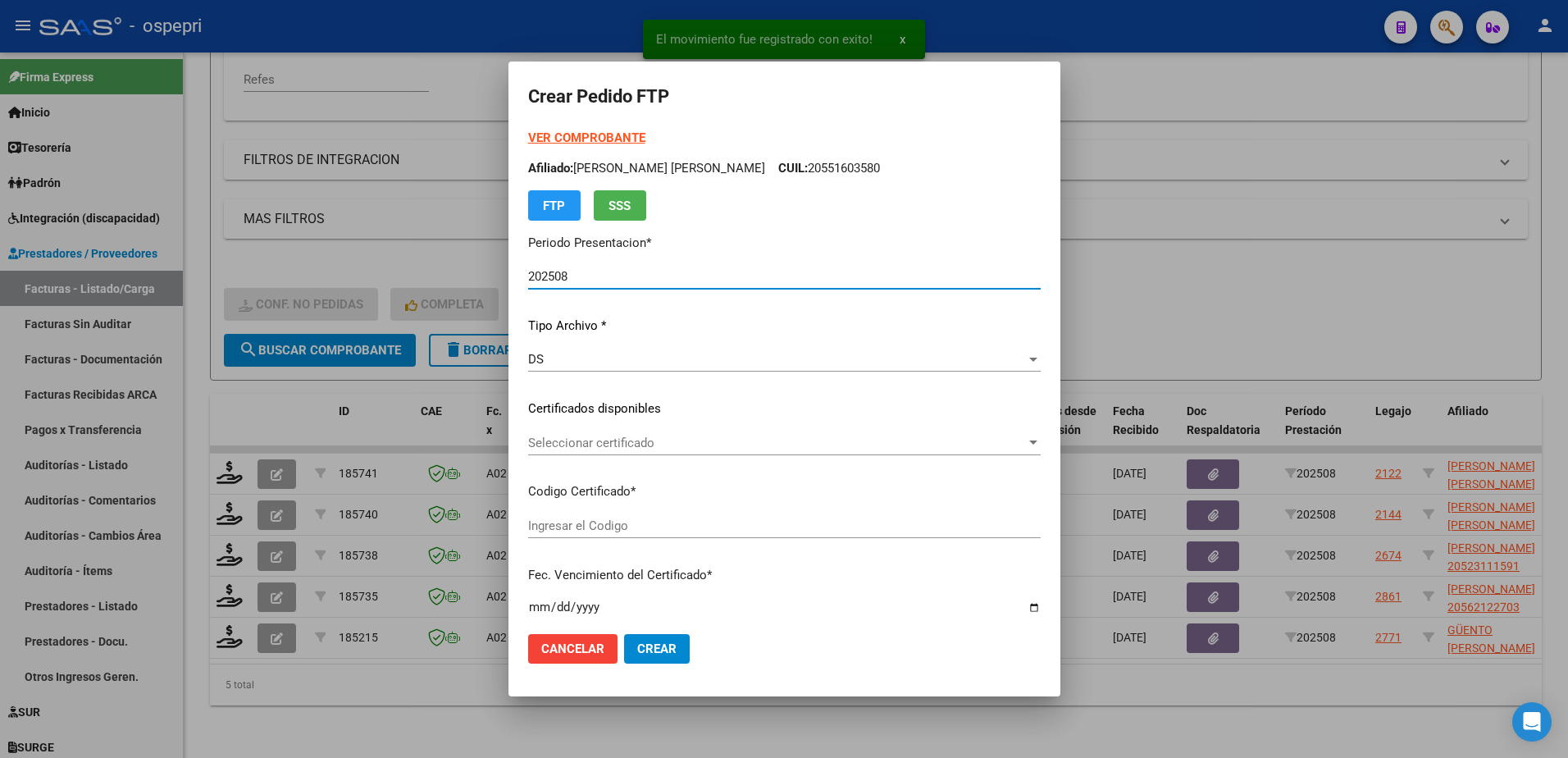
type input "23567593924"
type input "2026-12-01"
click at [593, 451] on div "Seleccionar certificado Seleccionar certificado" at bounding box center [784, 444] width 610 height 25
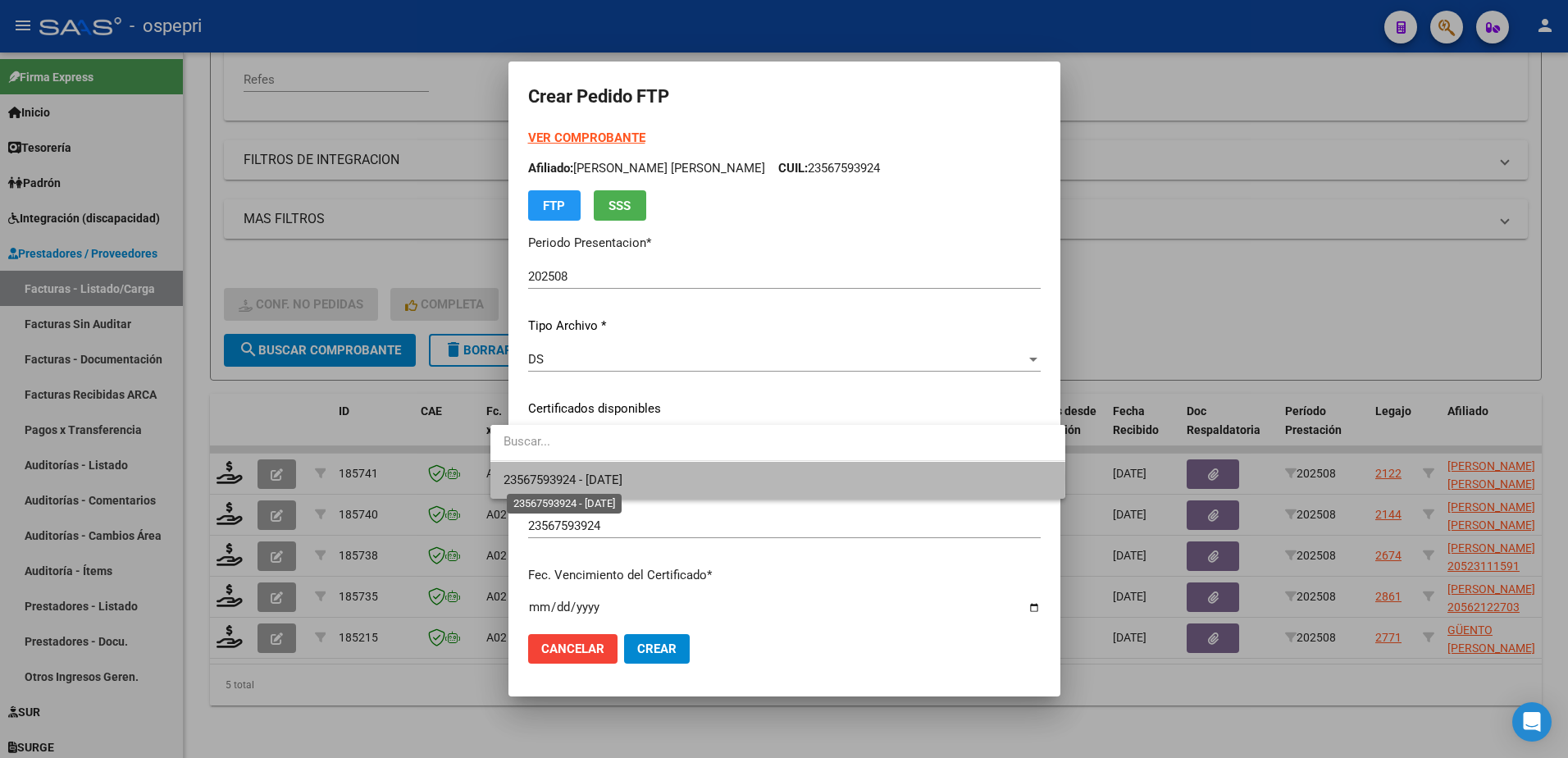
click at [605, 478] on span "23567593924 - 2026-12-01" at bounding box center [562, 479] width 119 height 15
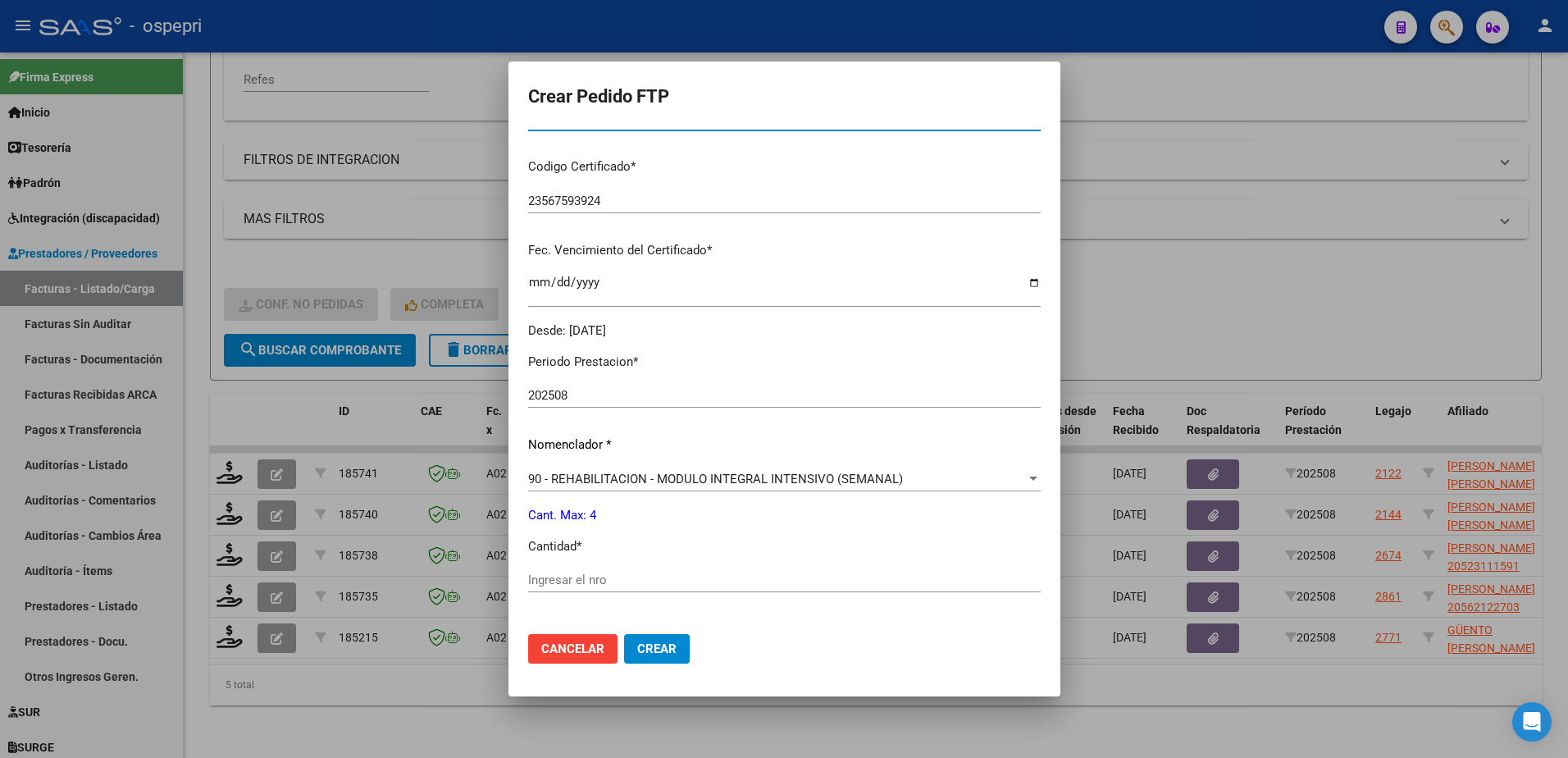
scroll to position [329, 0]
click at [593, 579] on input "Ingresar el nro" at bounding box center [784, 577] width 610 height 15
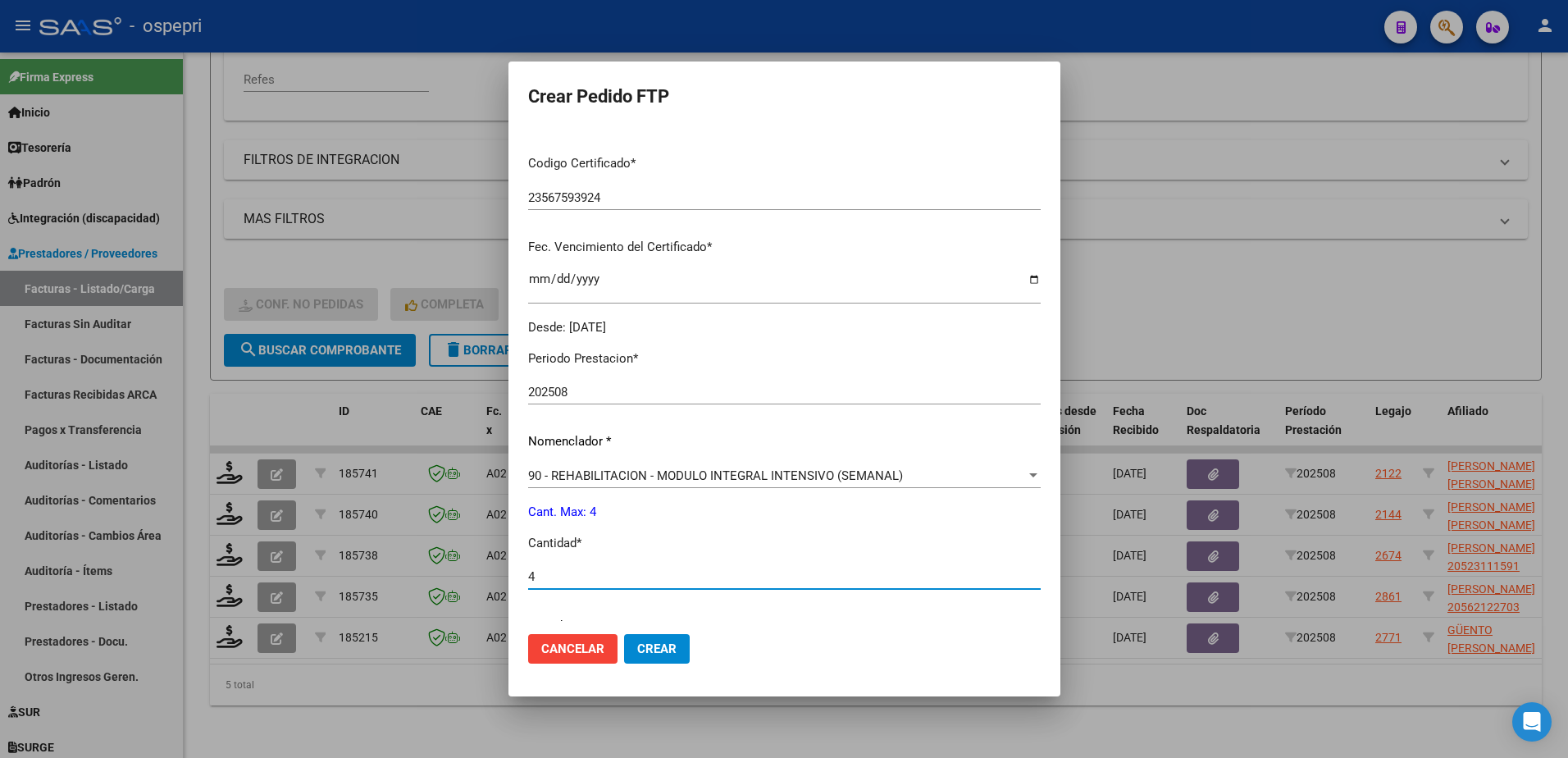
scroll to position [561, 0]
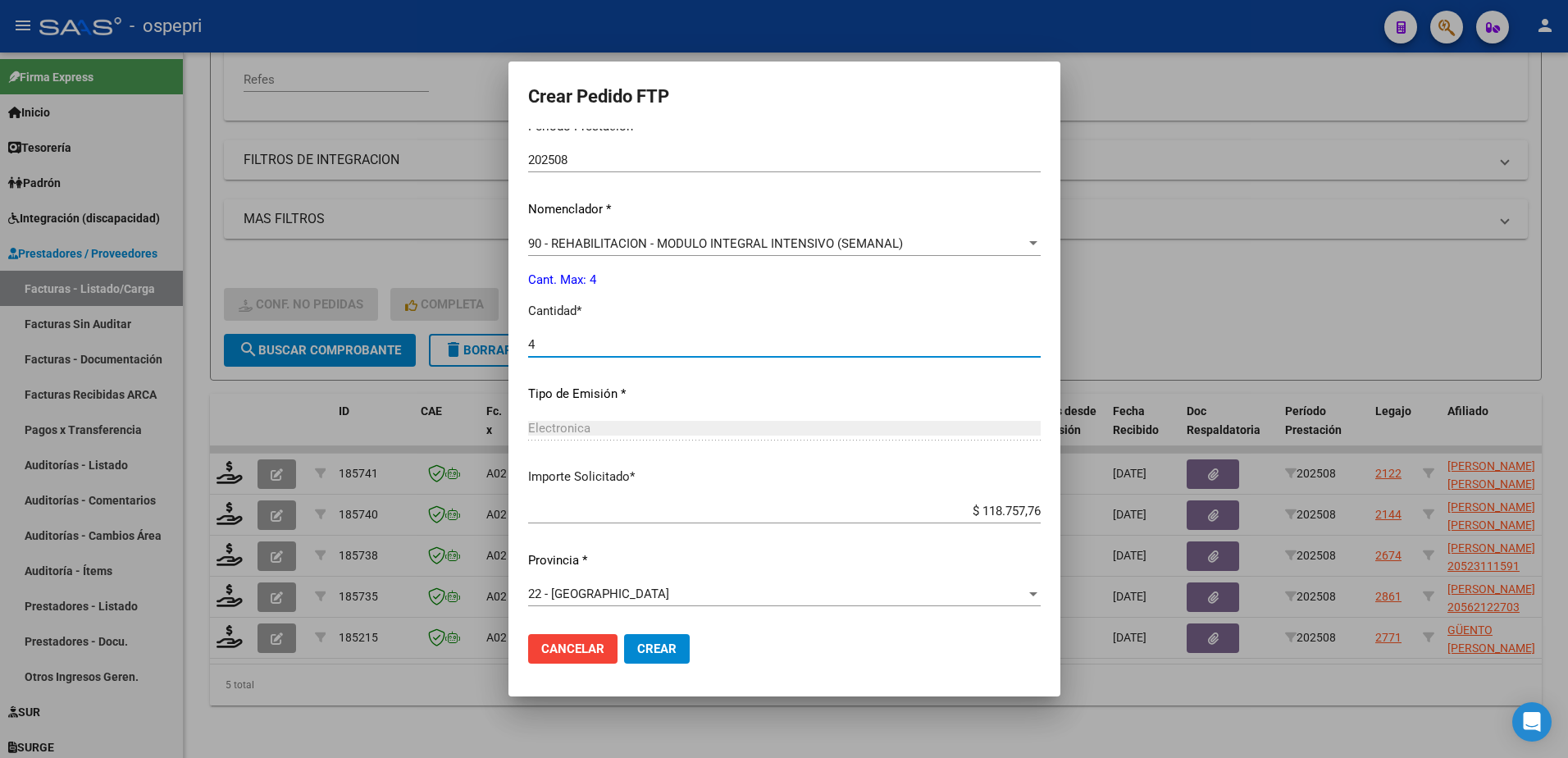
type input "4"
click at [627, 650] on span "Crear" at bounding box center [608, 649] width 39 height 15
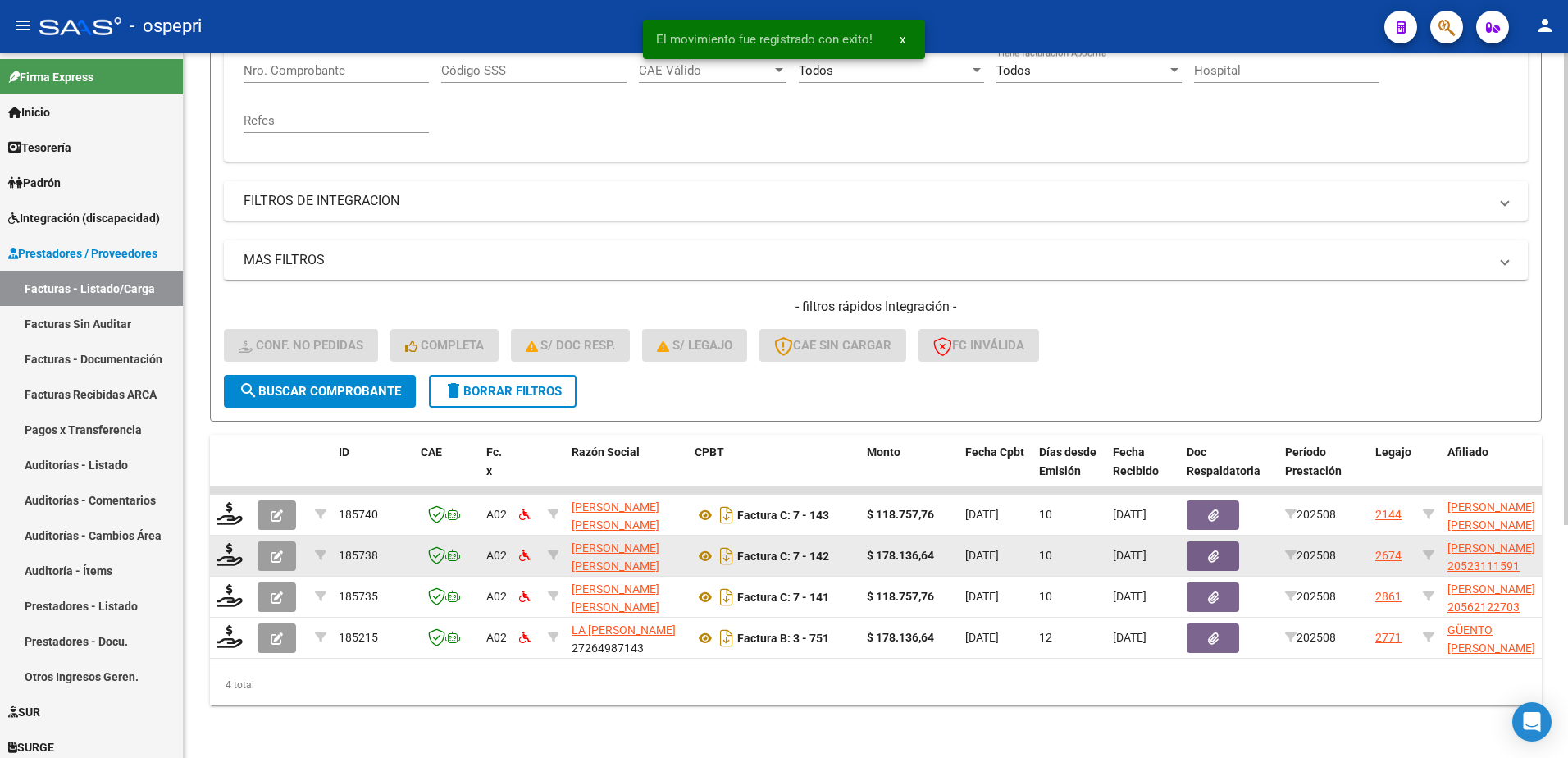
scroll to position [347, 0]
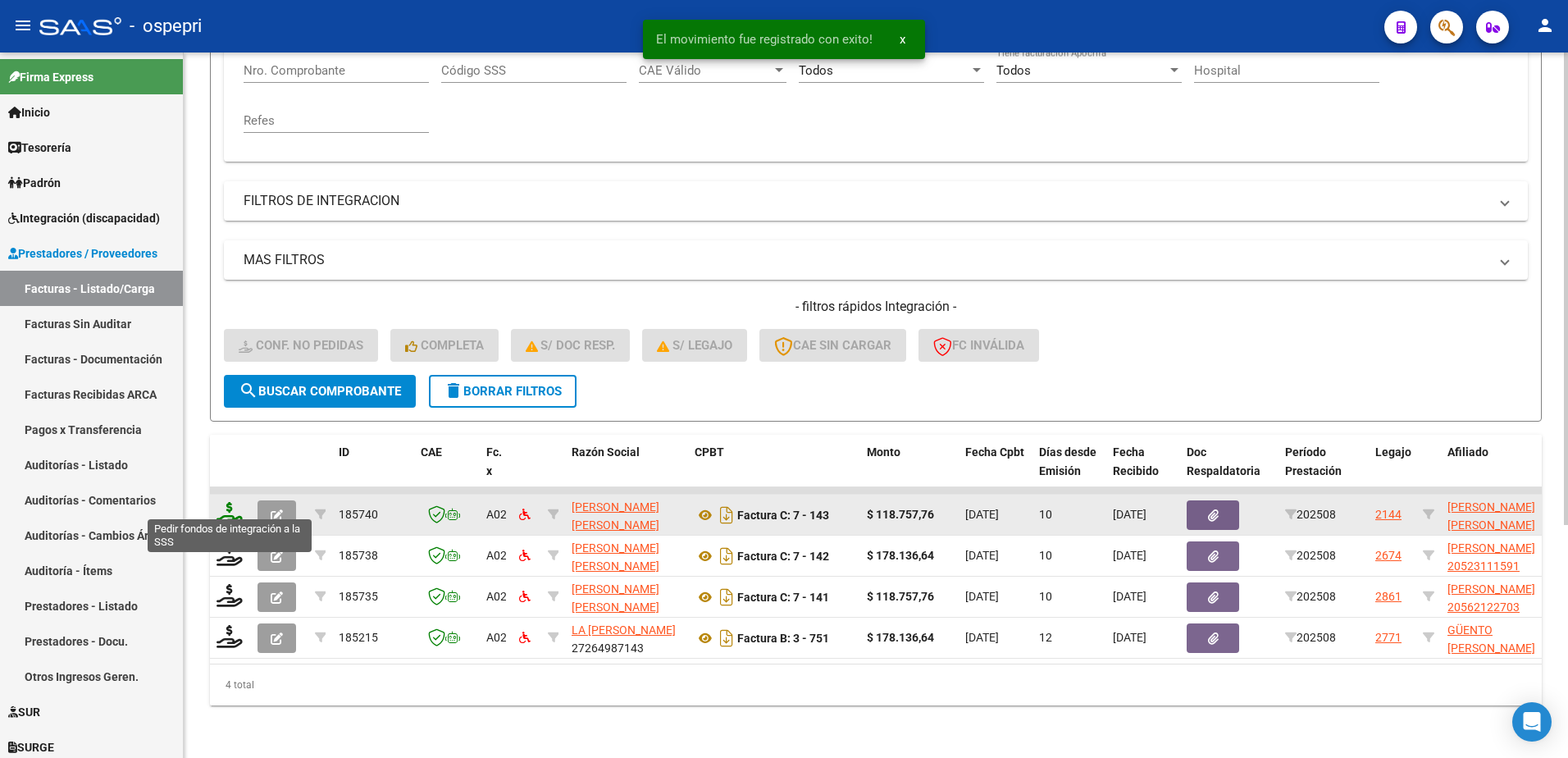
click at [226, 502] on icon at bounding box center [229, 513] width 26 height 23
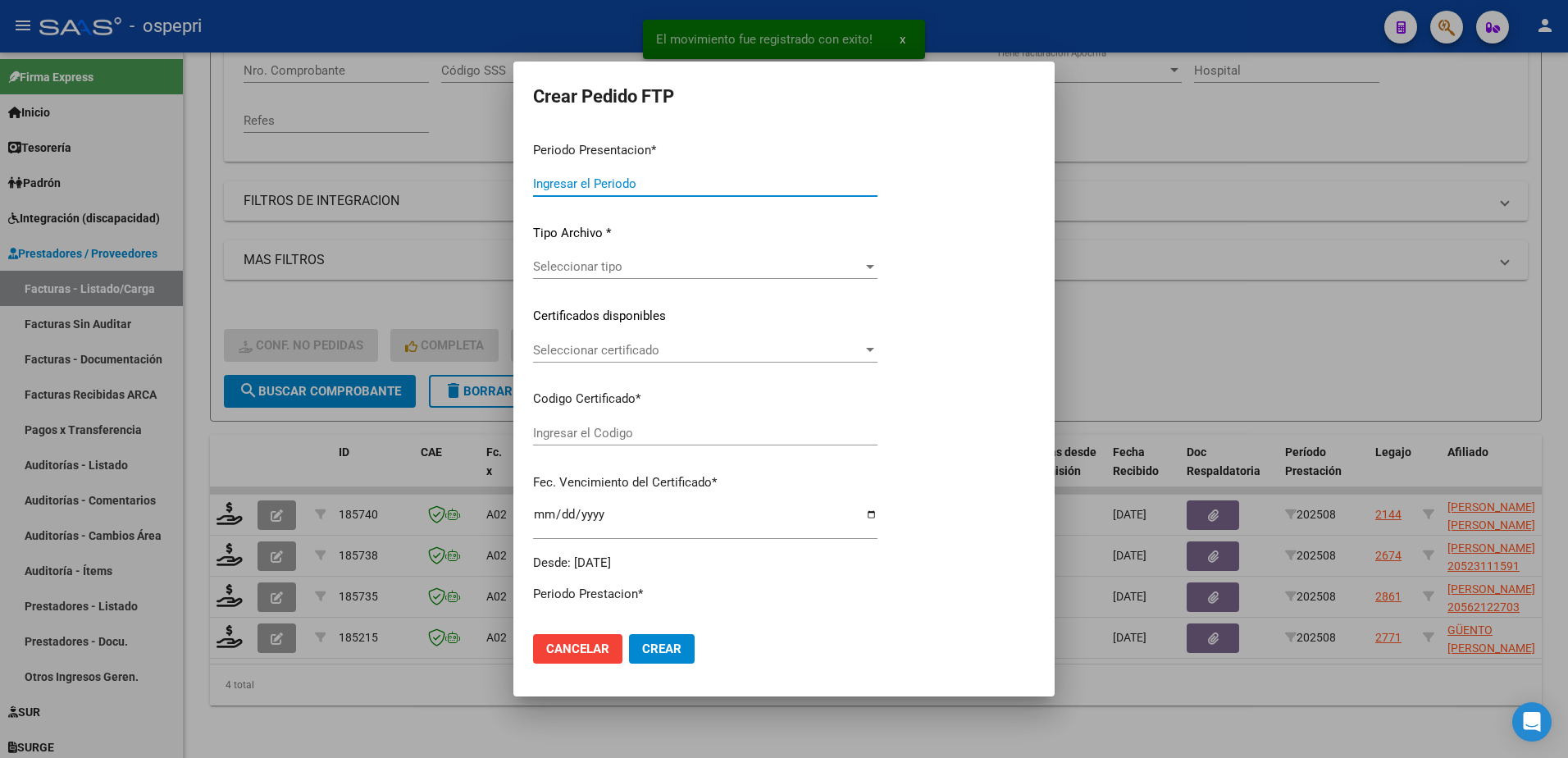
type input "202508"
type input "$ 118.757,76"
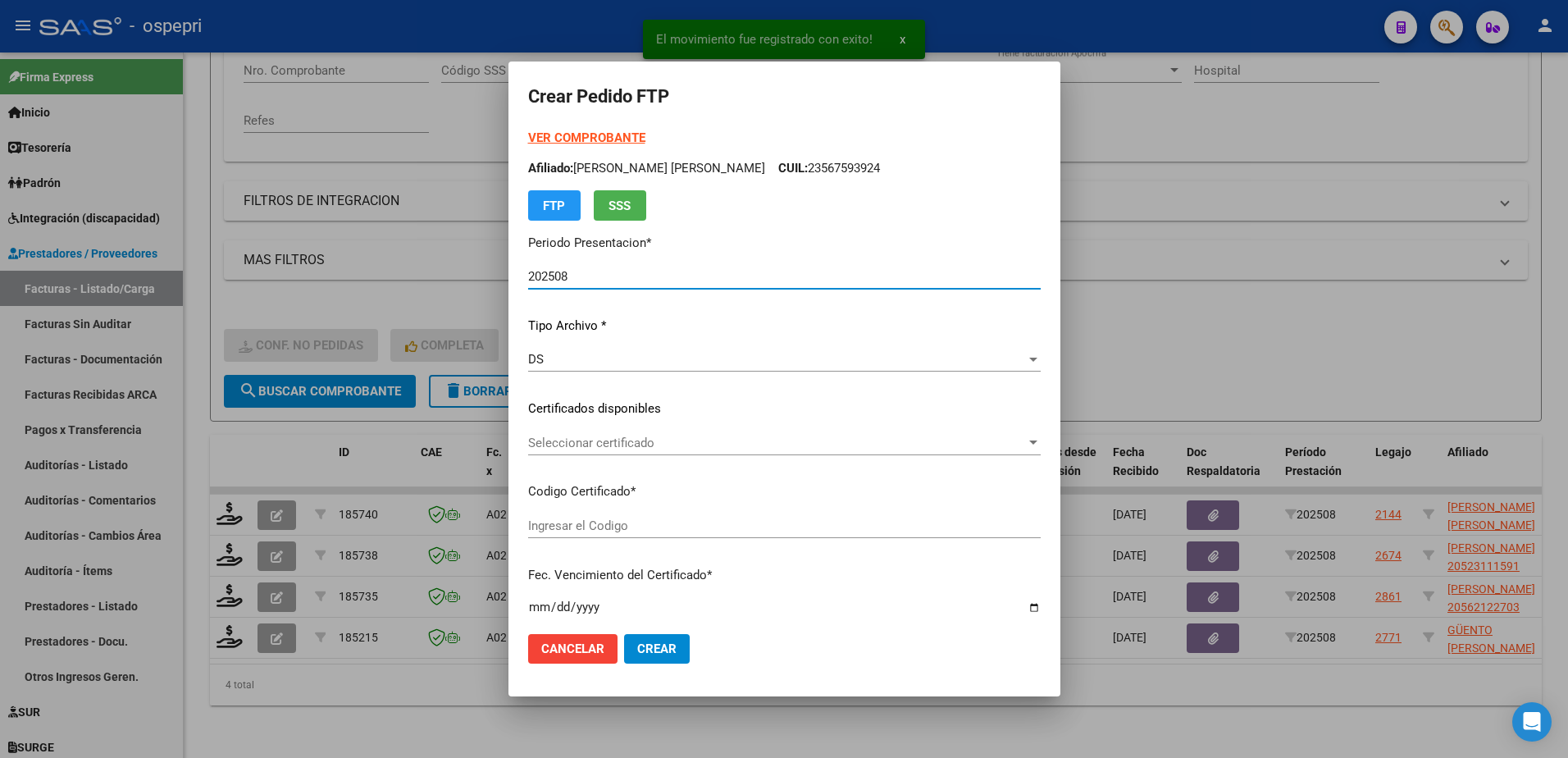
type input "2053908996-0"
type input "2029-08-01"
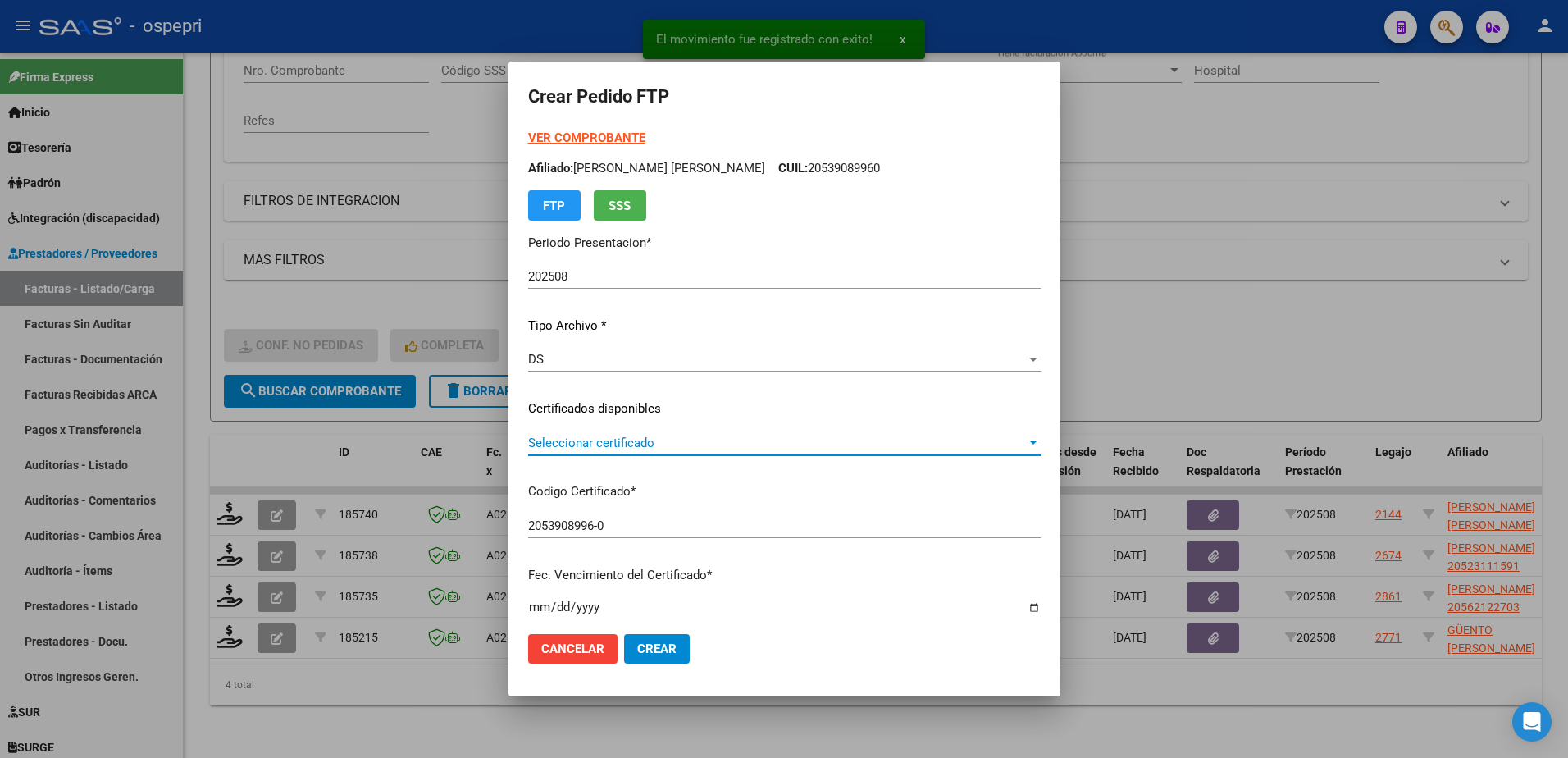
click at [543, 444] on span "Seleccionar certificado" at bounding box center [777, 443] width 498 height 15
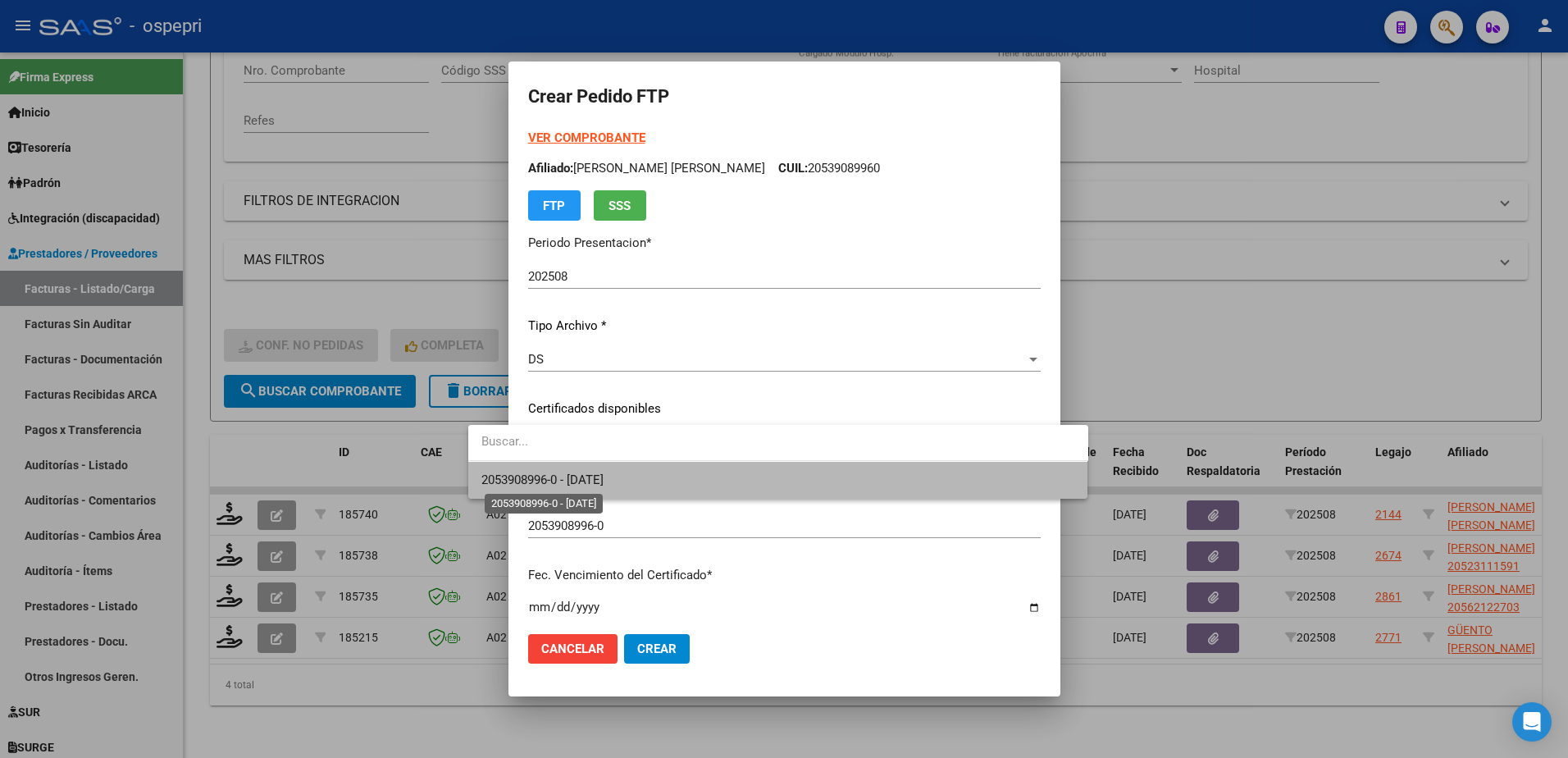
click at [576, 479] on span "2053908996-0 - 2029-08-01" at bounding box center [542, 479] width 122 height 15
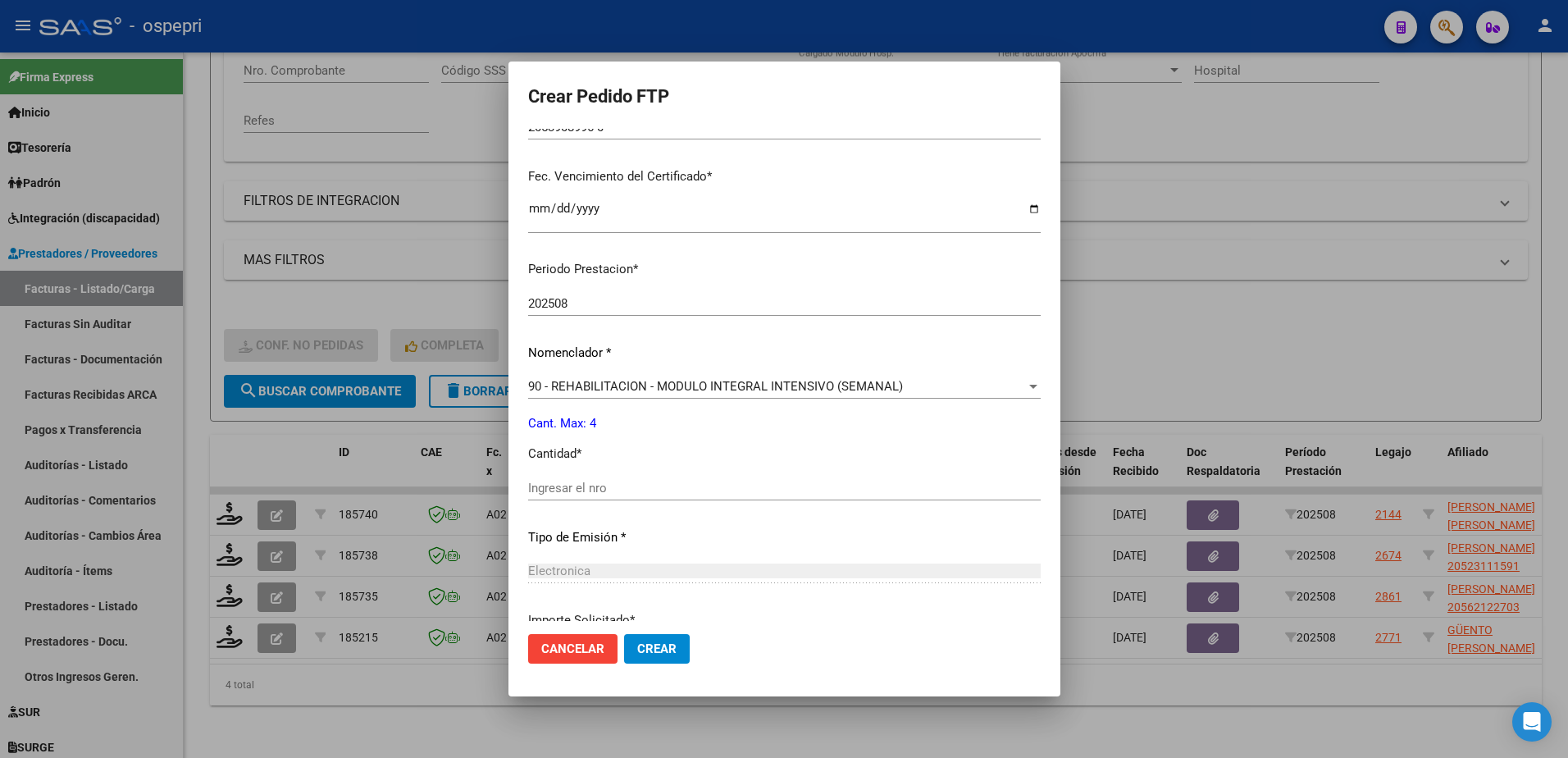
scroll to position [411, 0]
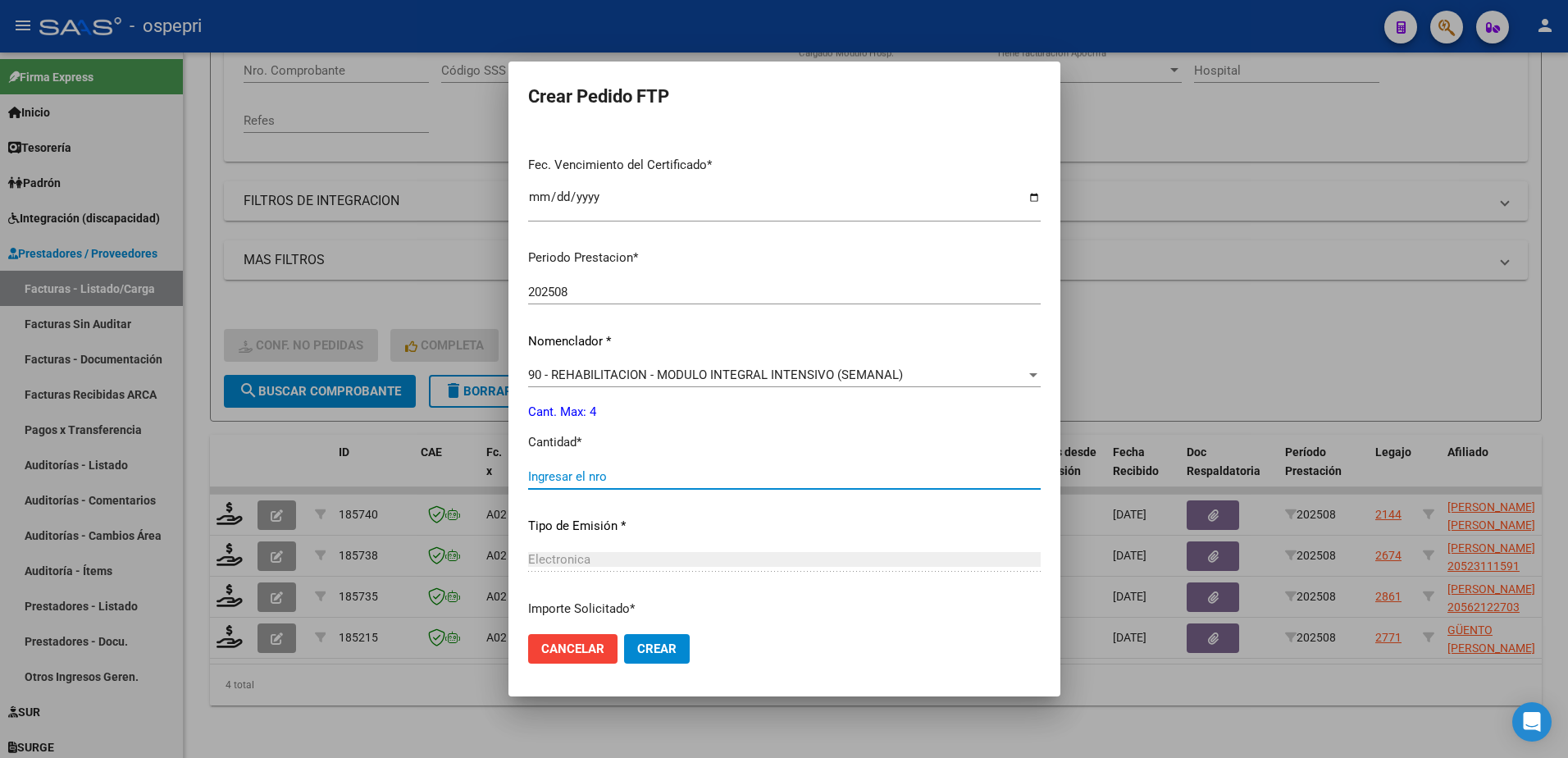
click at [568, 481] on input "Ingresar el nro" at bounding box center [784, 477] width 512 height 15
type input "4"
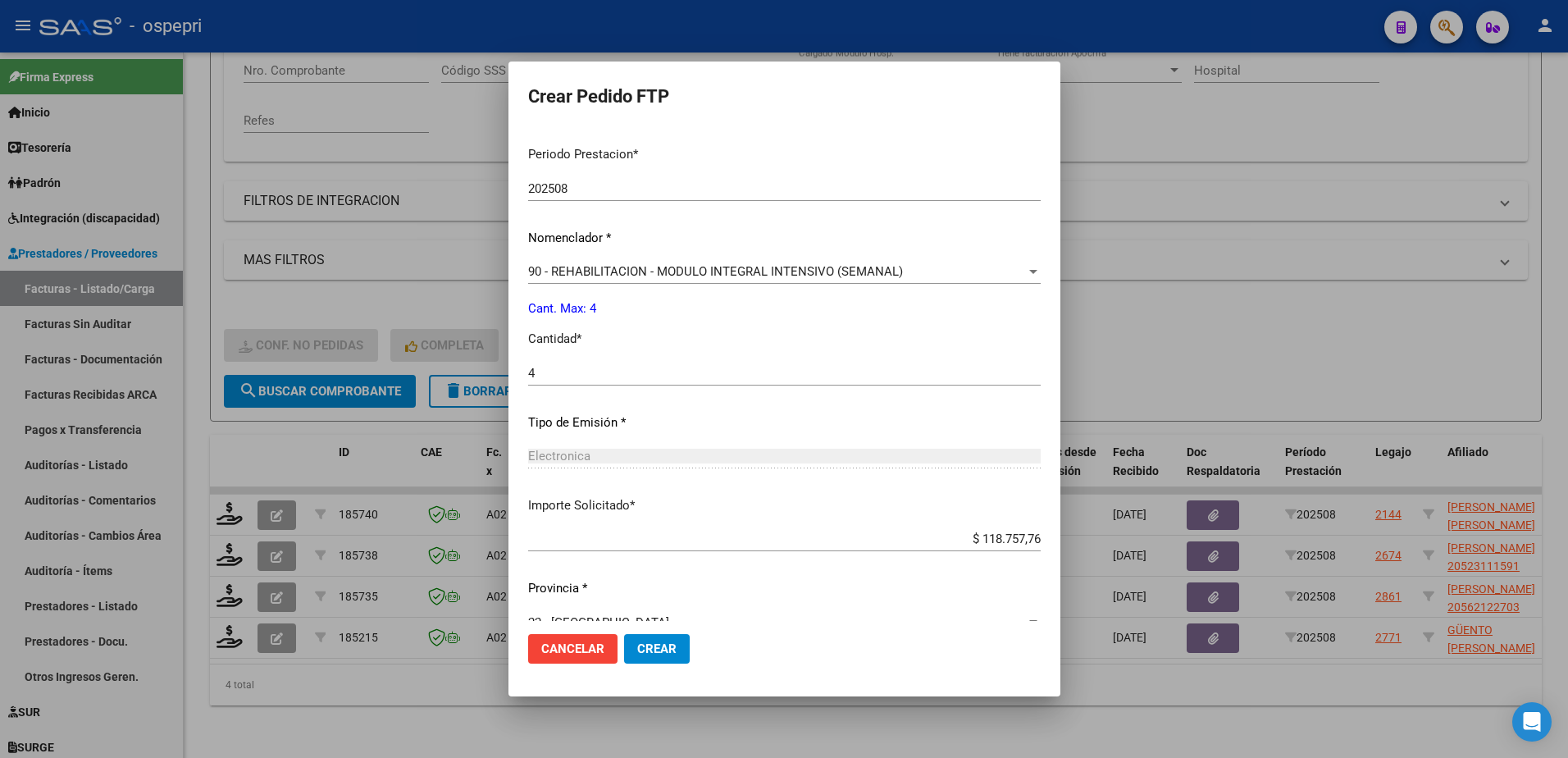
scroll to position [543, 0]
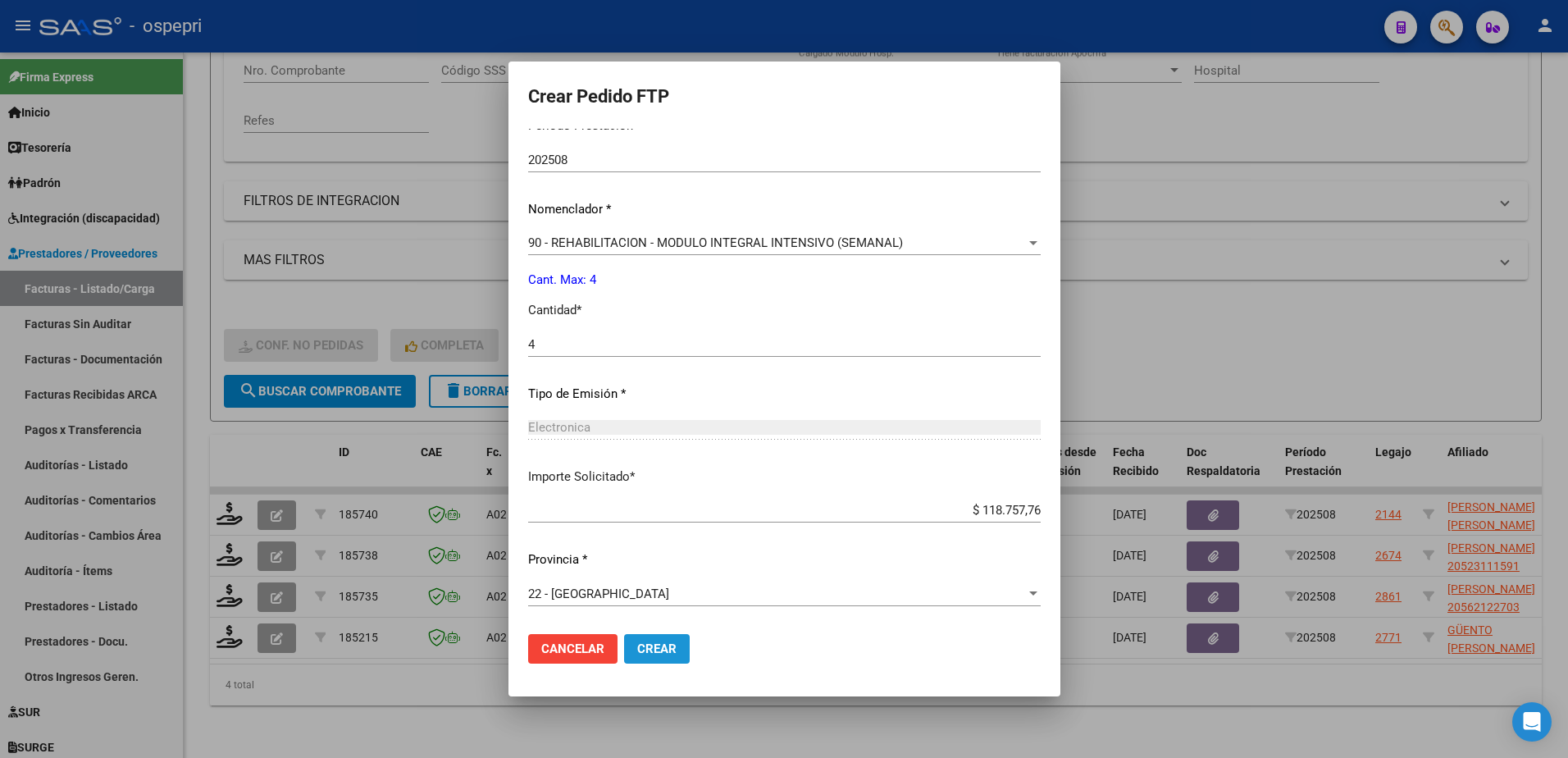
click at [624, 640] on button "Crear" at bounding box center [657, 648] width 66 height 29
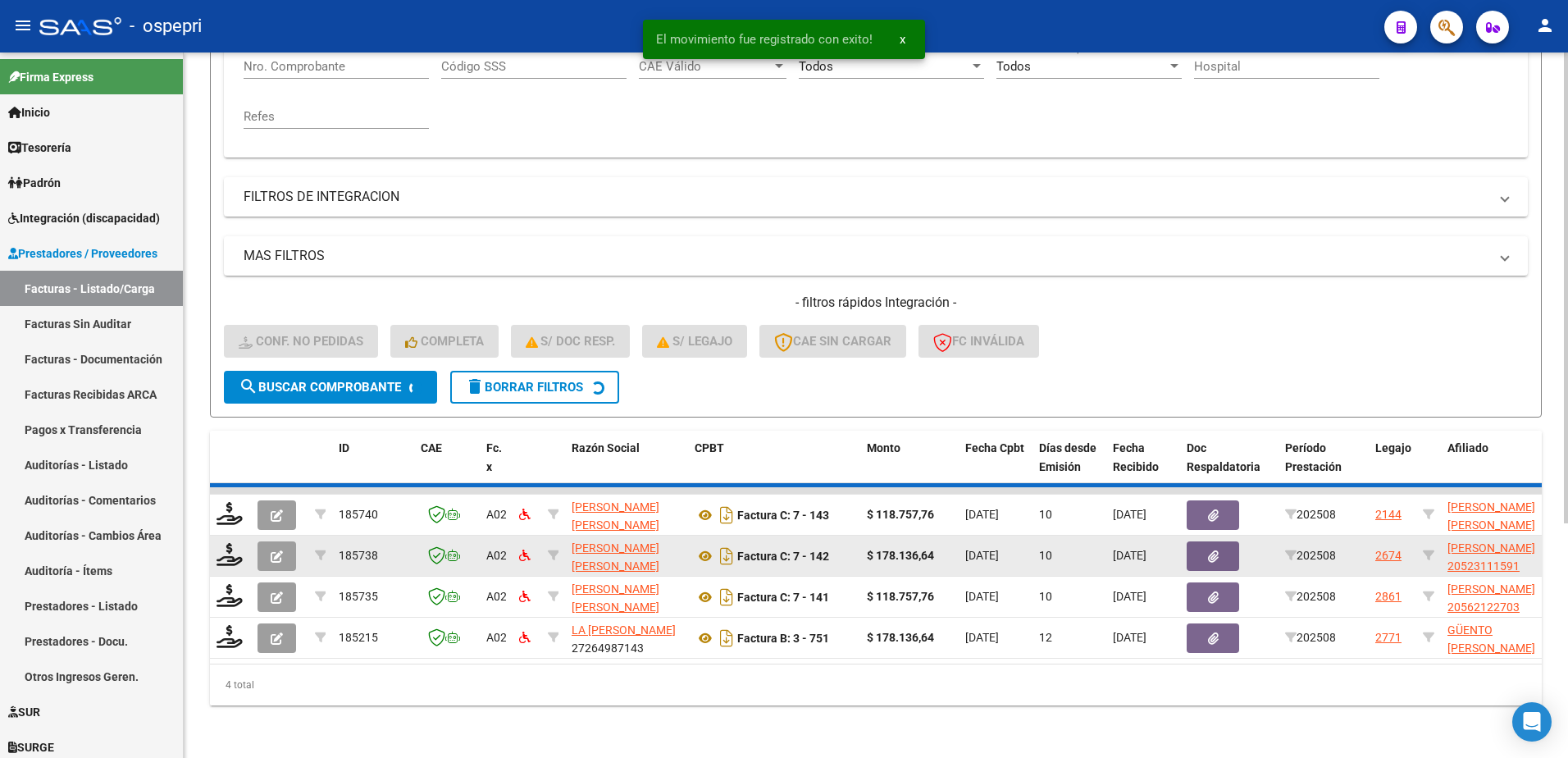
scroll to position [306, 0]
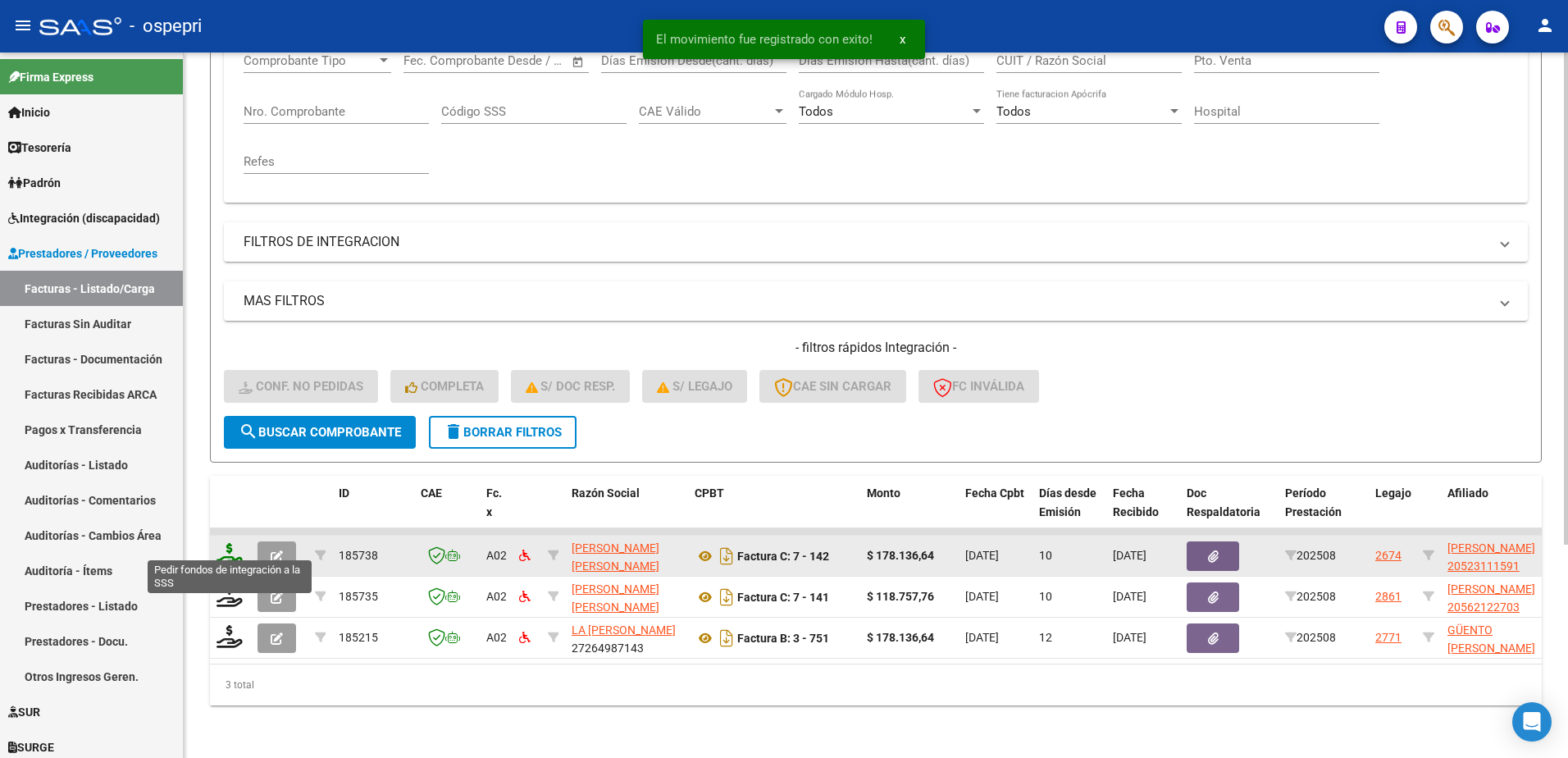
click at [236, 543] on icon at bounding box center [229, 554] width 26 height 23
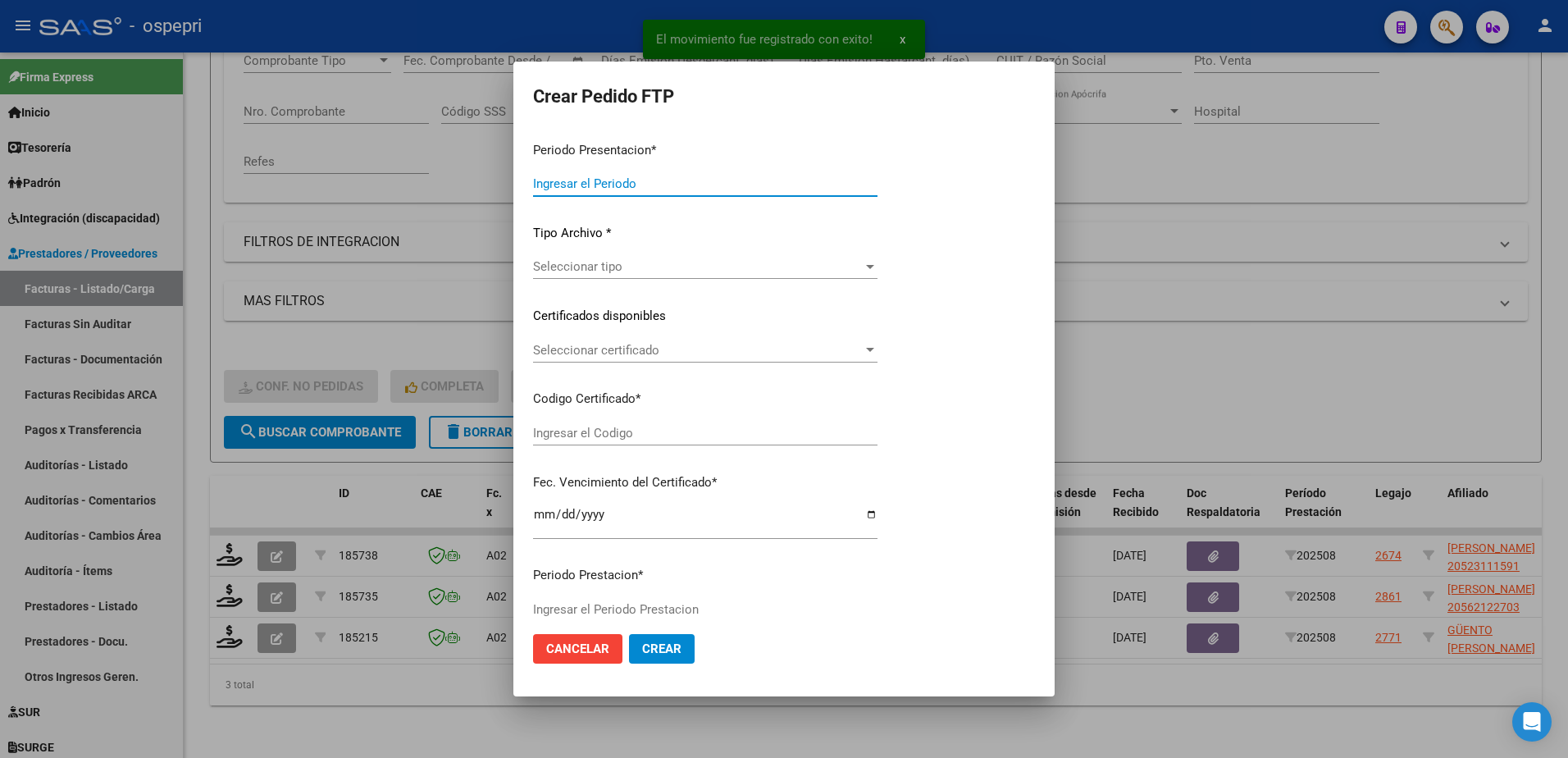
type input "202508"
type input "$ 178.136,64"
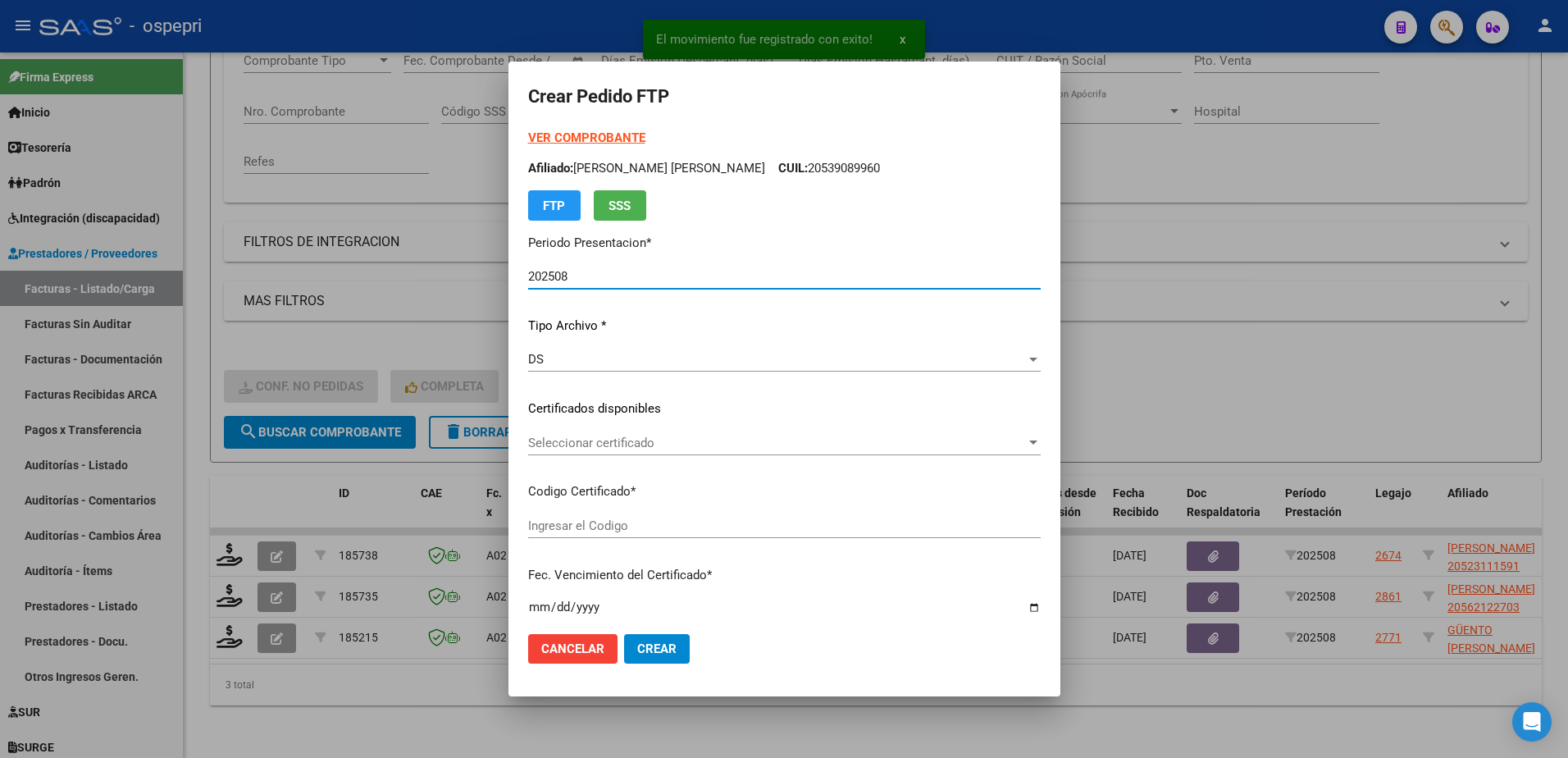
type input "2052311159-1"
type input "2026-05-12"
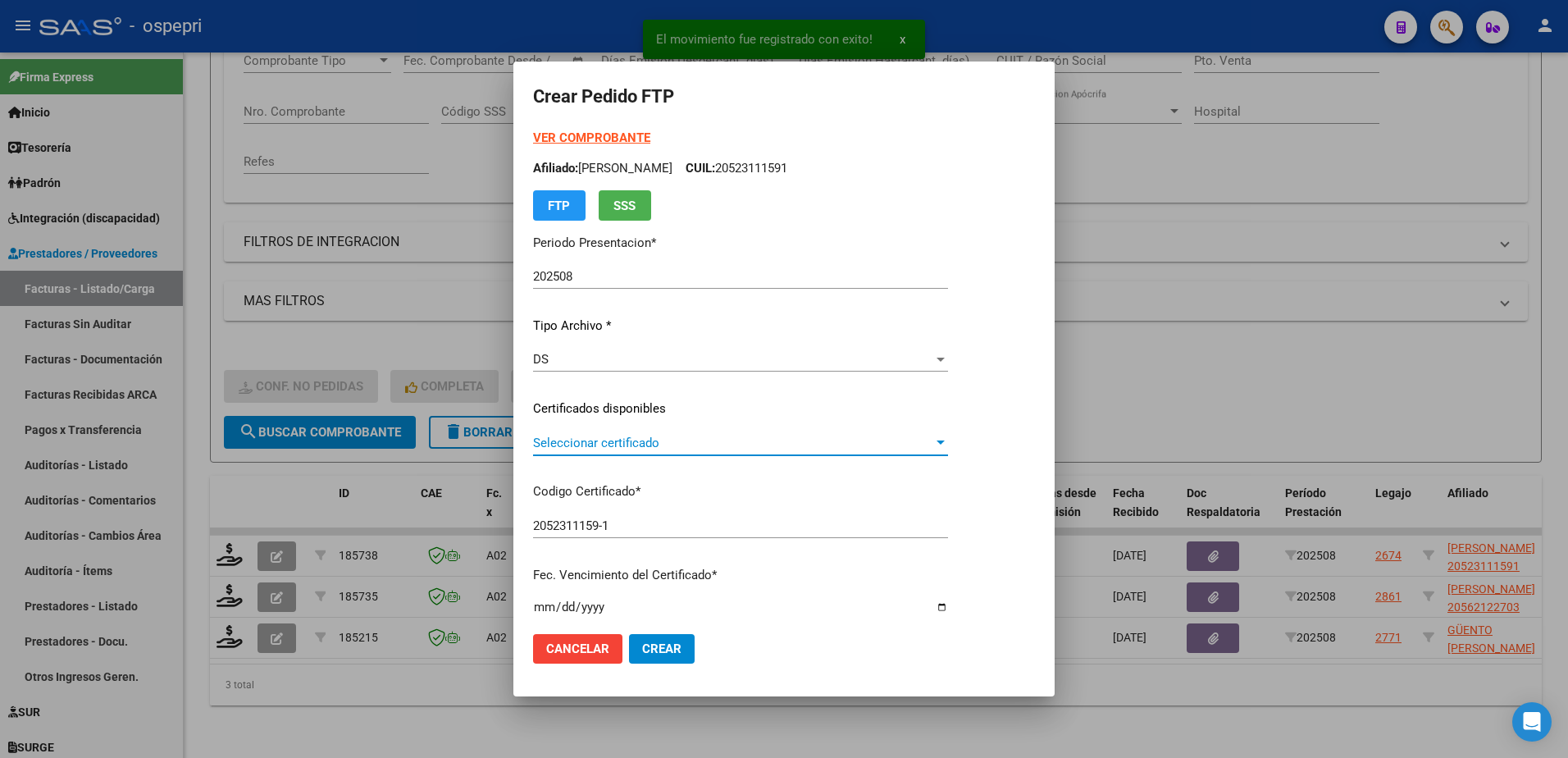
click at [581, 438] on span "Seleccionar certificado" at bounding box center [777, 443] width 498 height 15
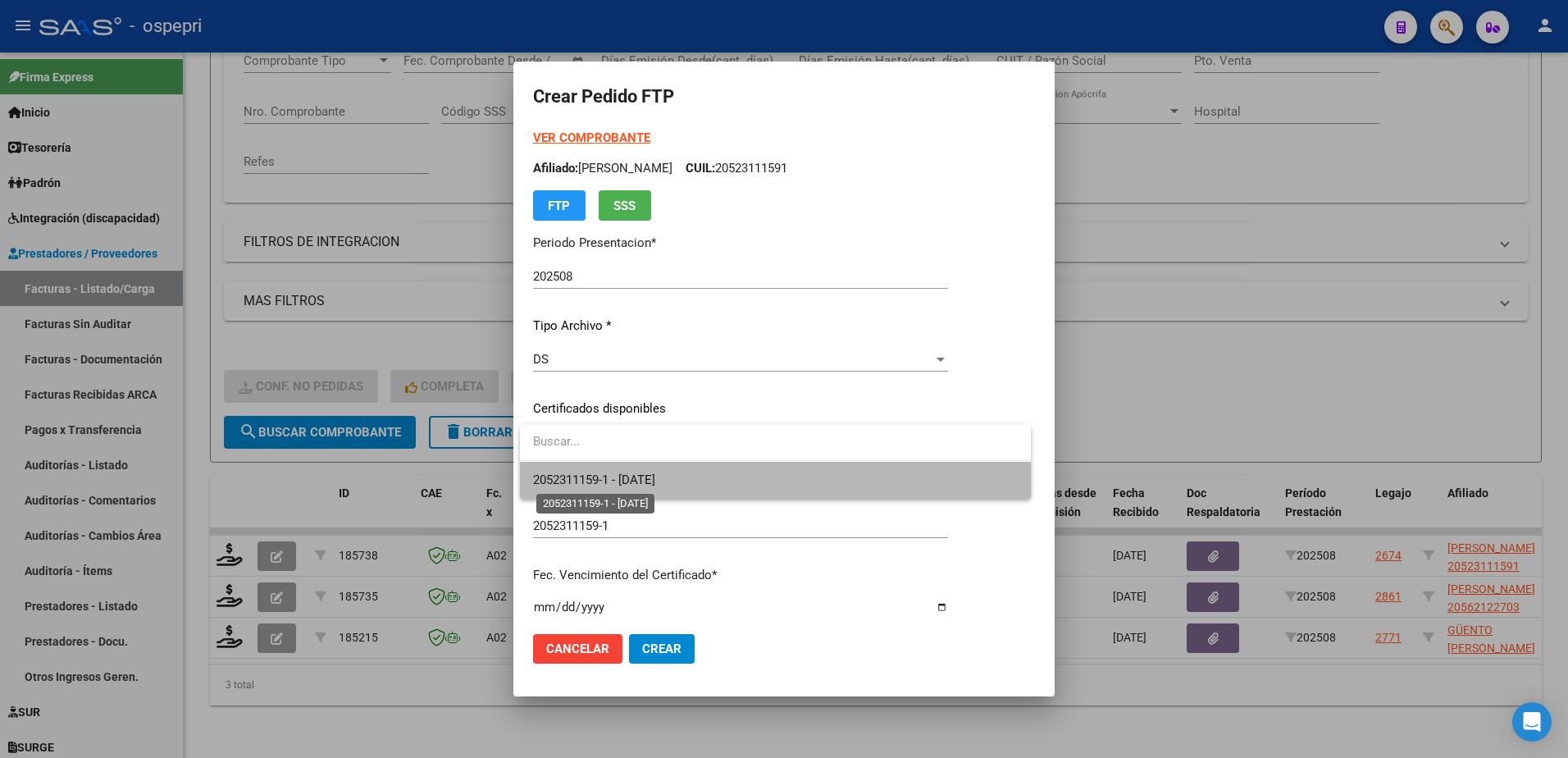
click at [598, 485] on span "2052311159-1 - 2026-05-12" at bounding box center [593, 479] width 122 height 15
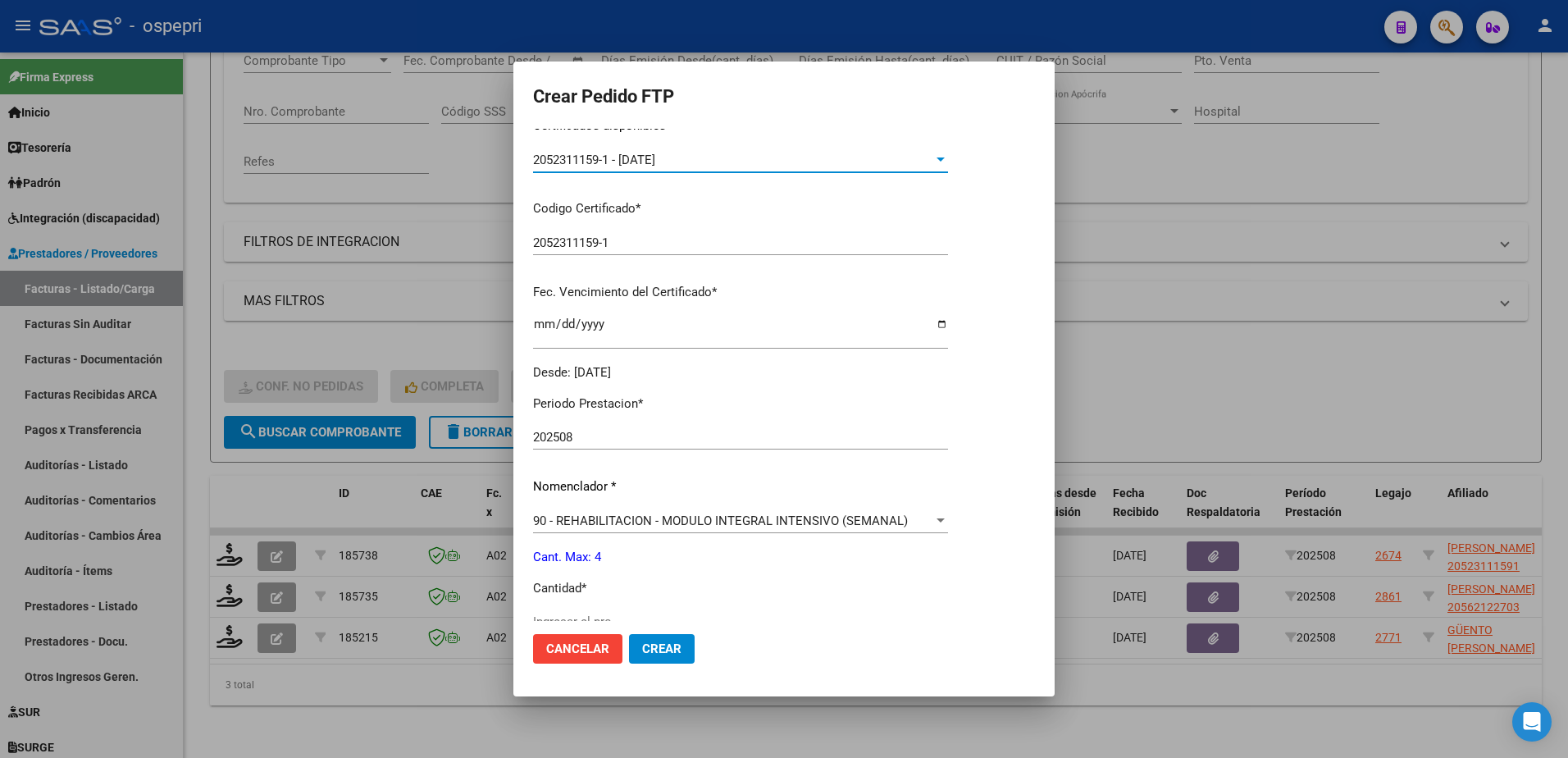
scroll to position [329, 0]
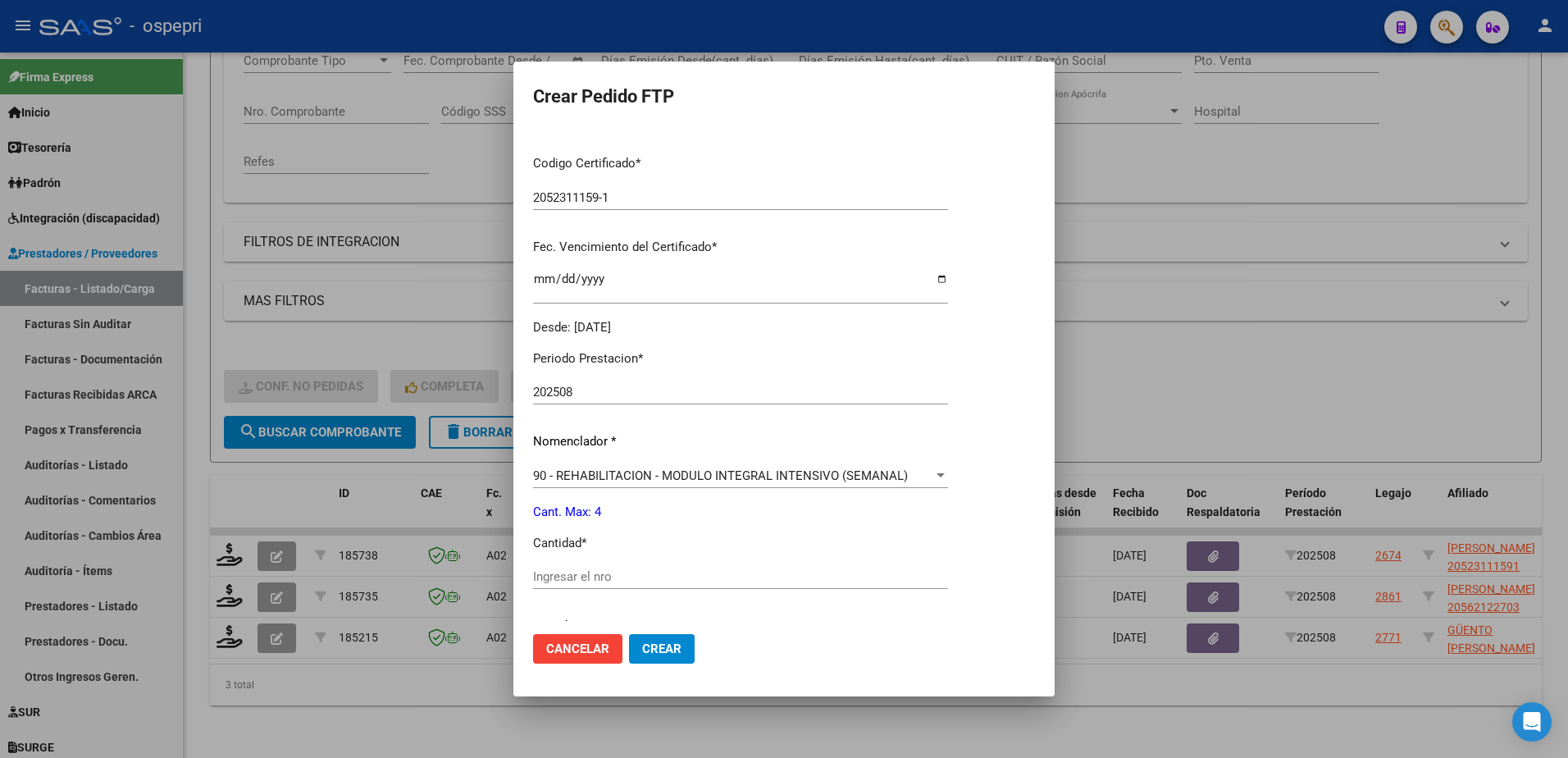
click at [613, 579] on input "Ingresar el nro" at bounding box center [784, 577] width 512 height 15
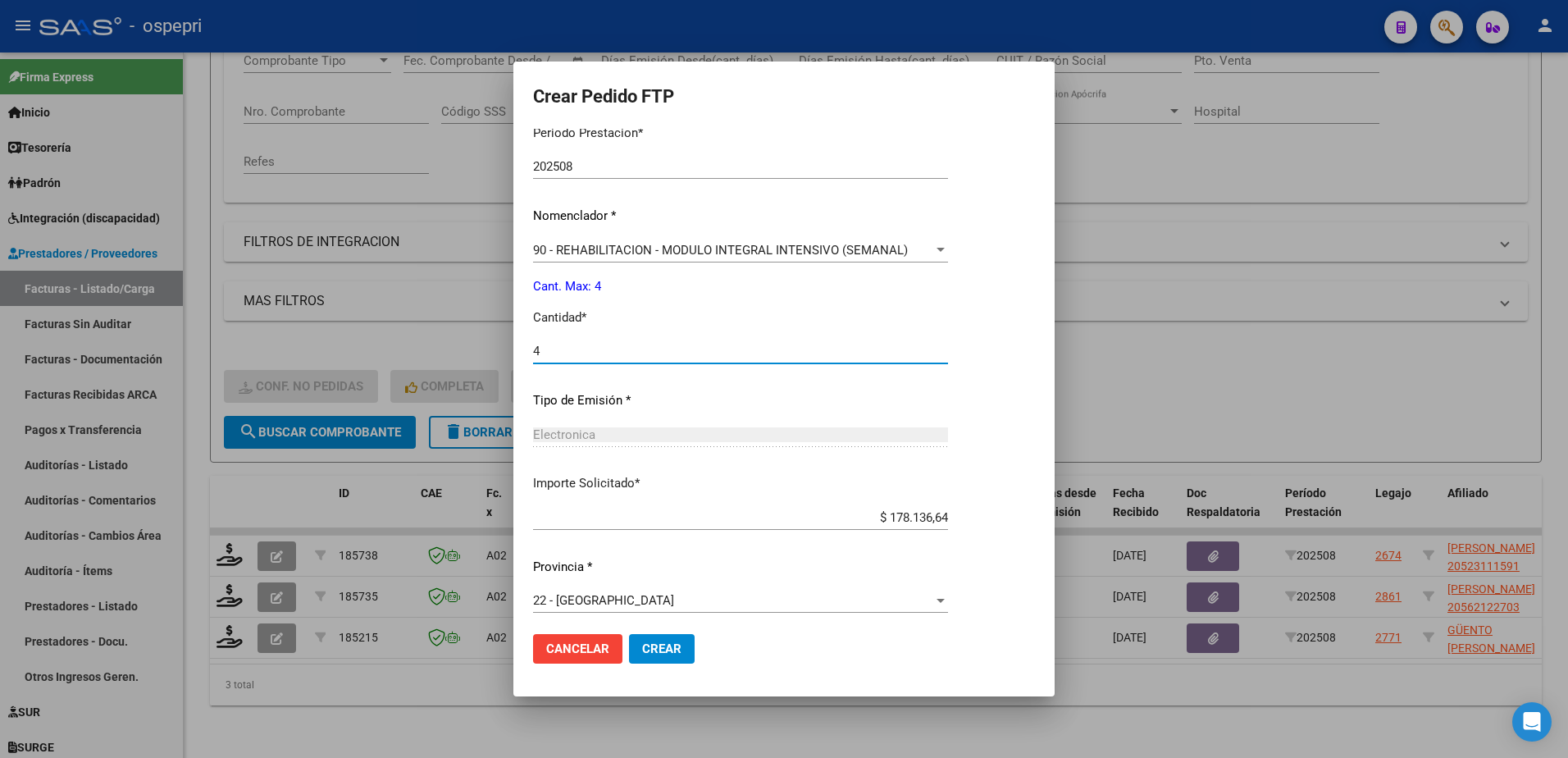
scroll to position [561, 0]
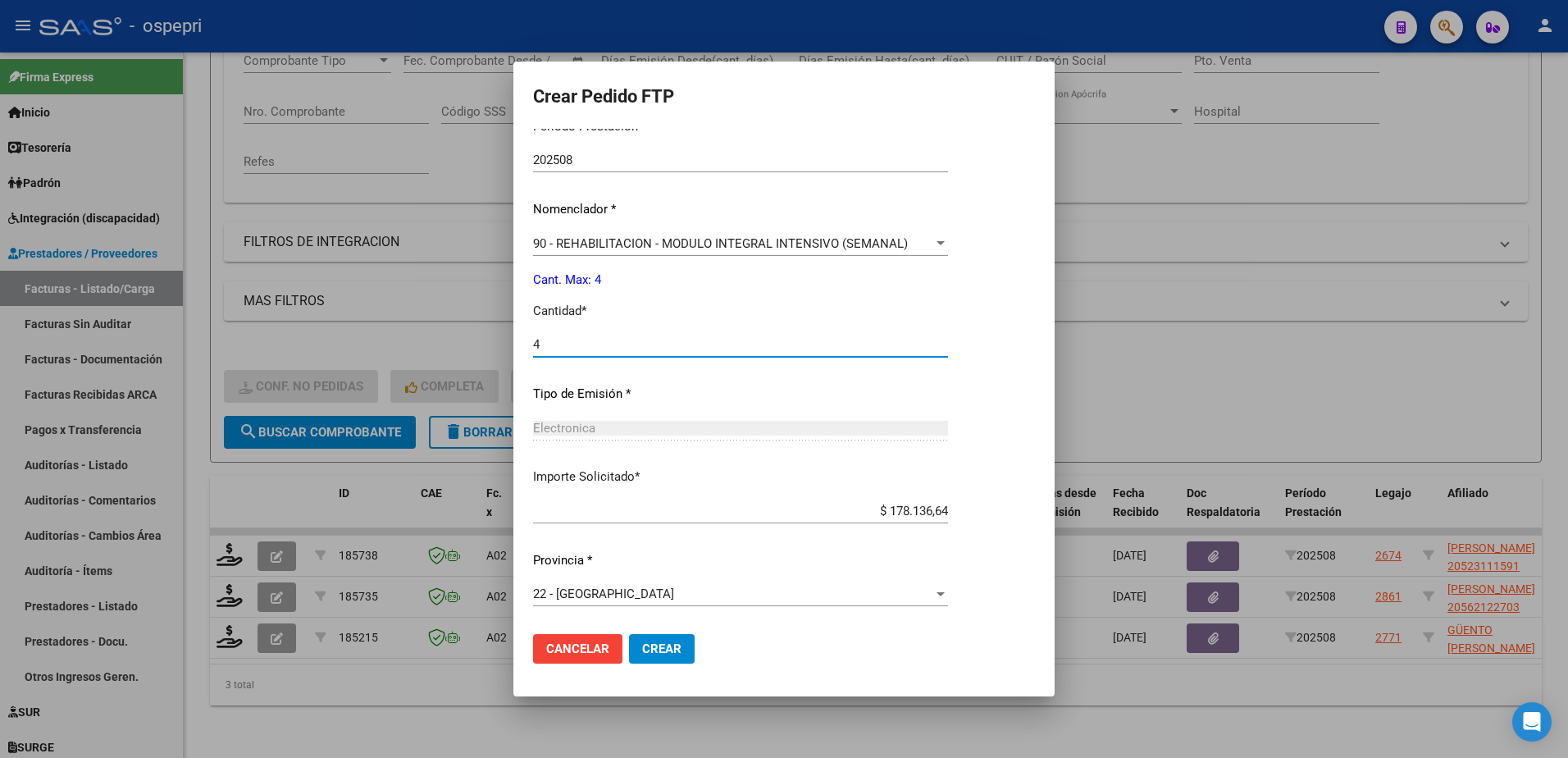
type input "4"
click at [660, 642] on span "Crear" at bounding box center [657, 649] width 39 height 15
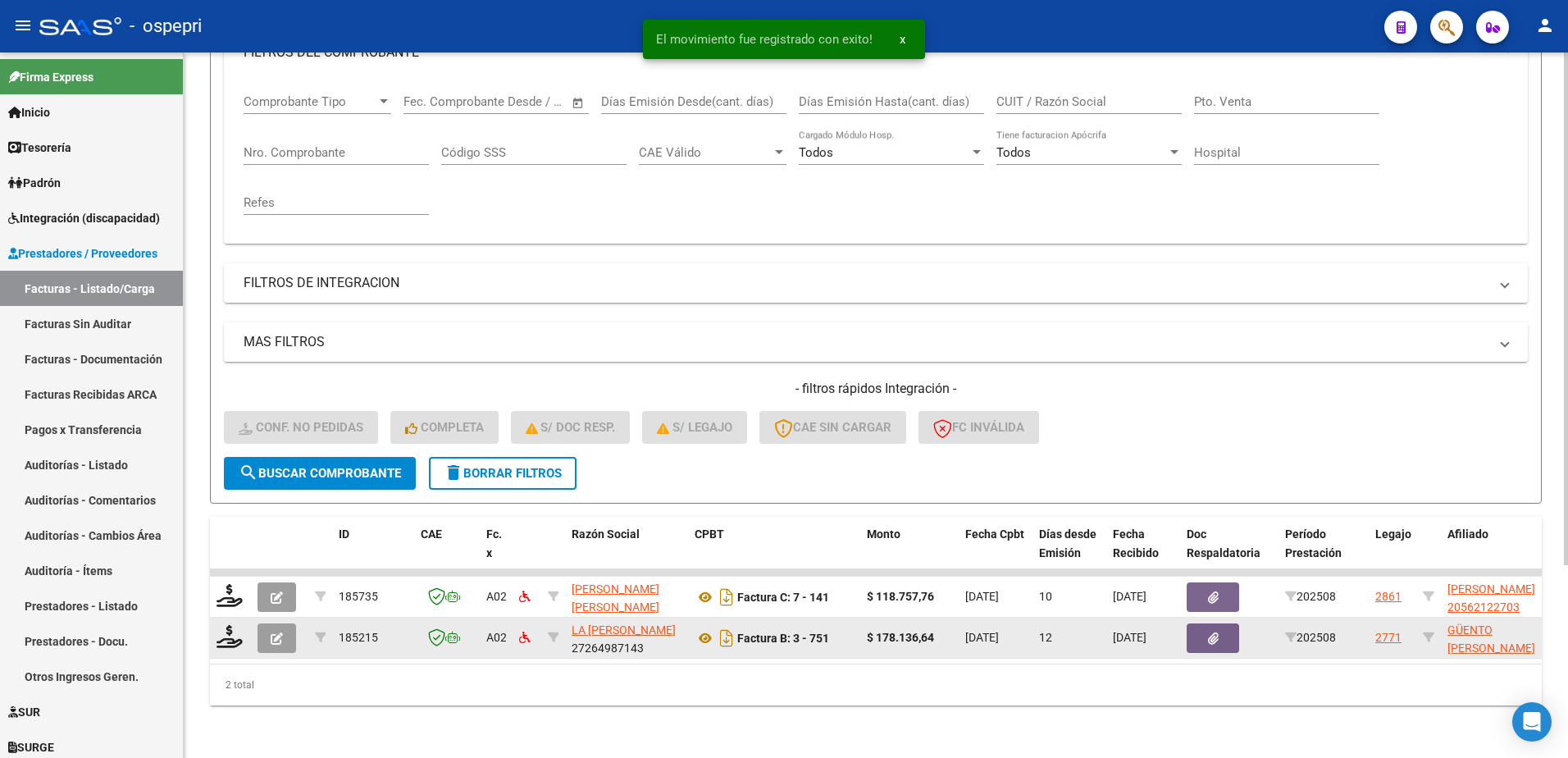
scroll to position [265, 0]
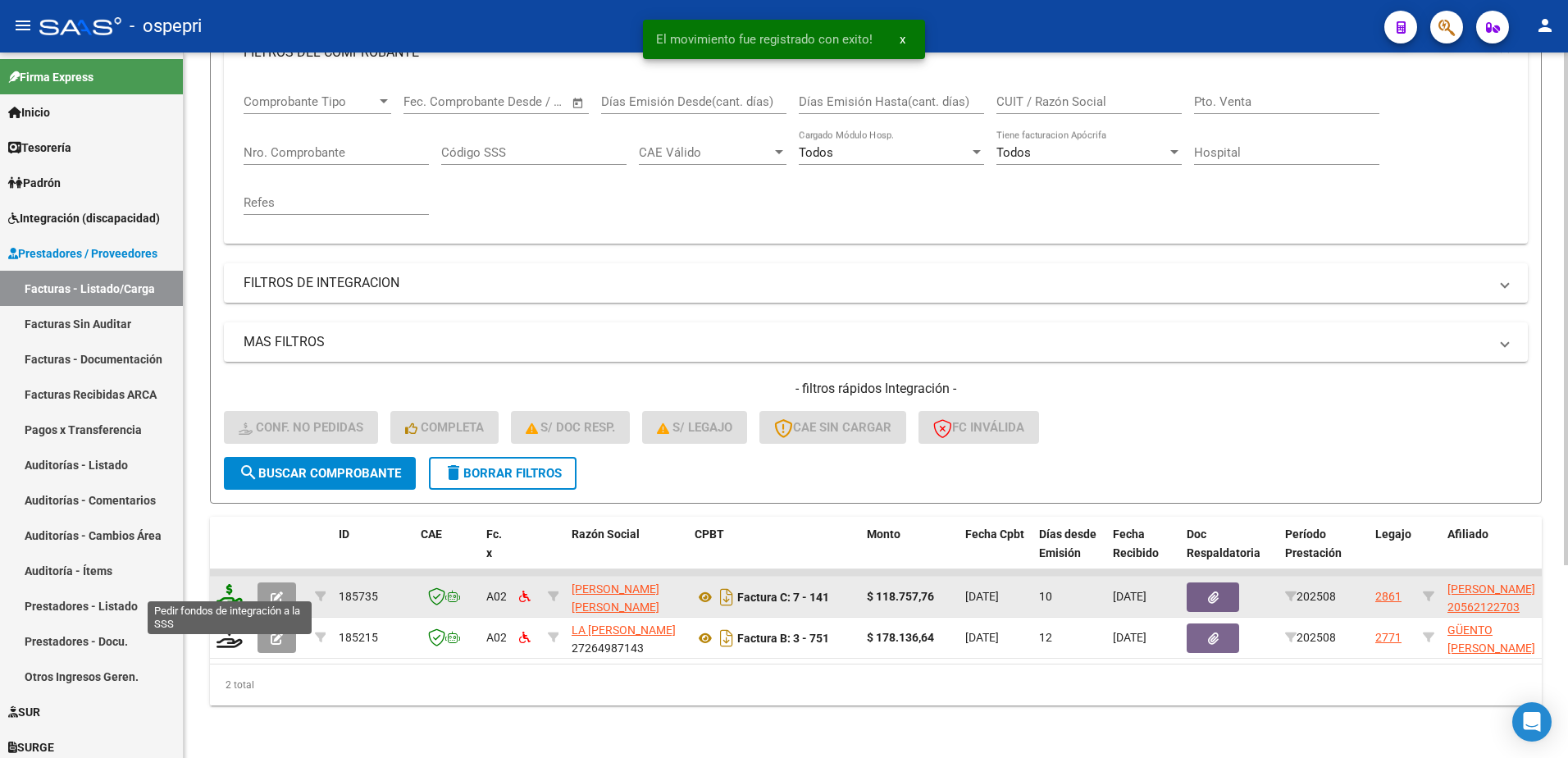
click at [232, 589] on icon at bounding box center [229, 596] width 26 height 23
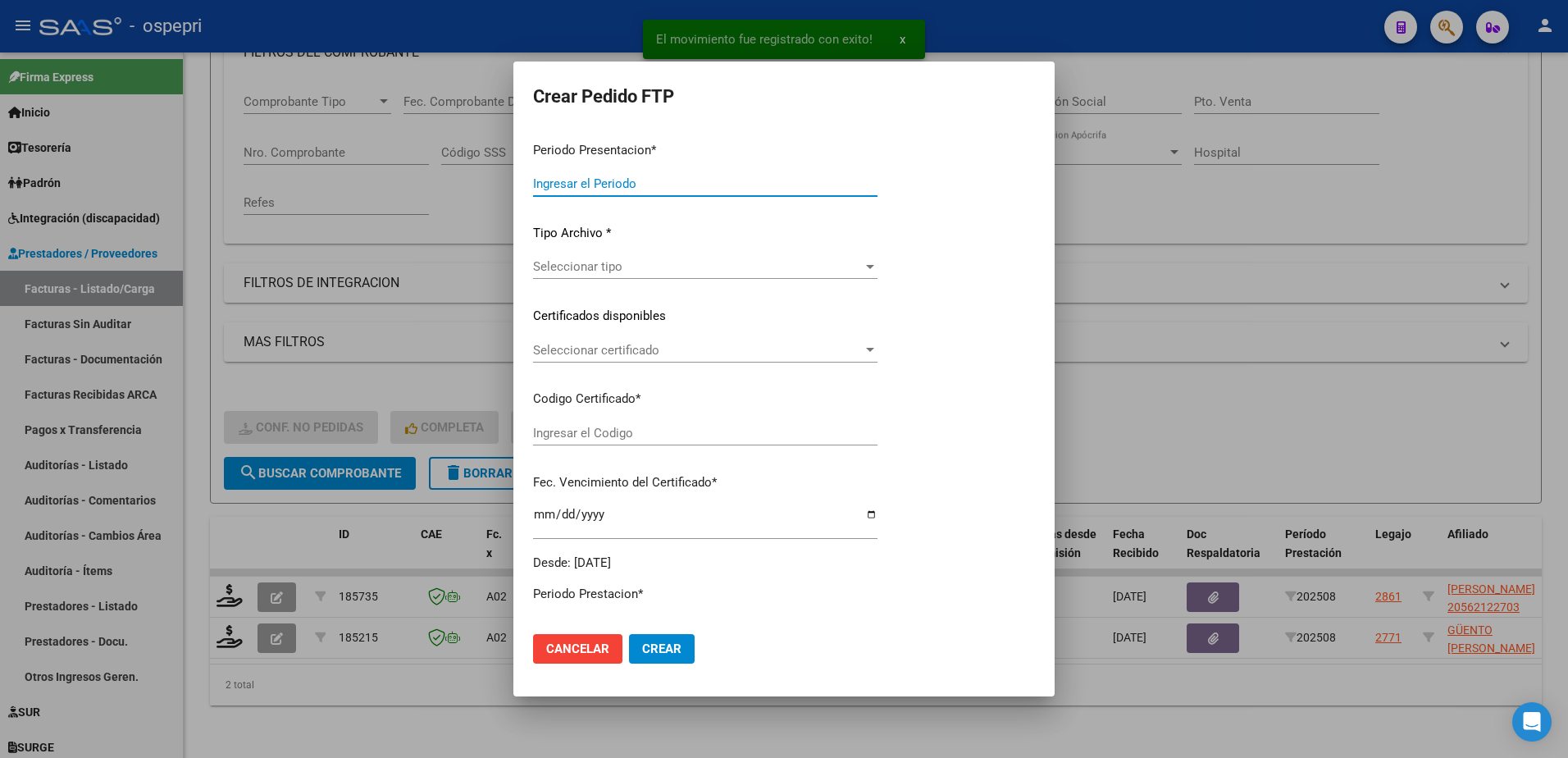
type input "202508"
type input "$ 118.757,76"
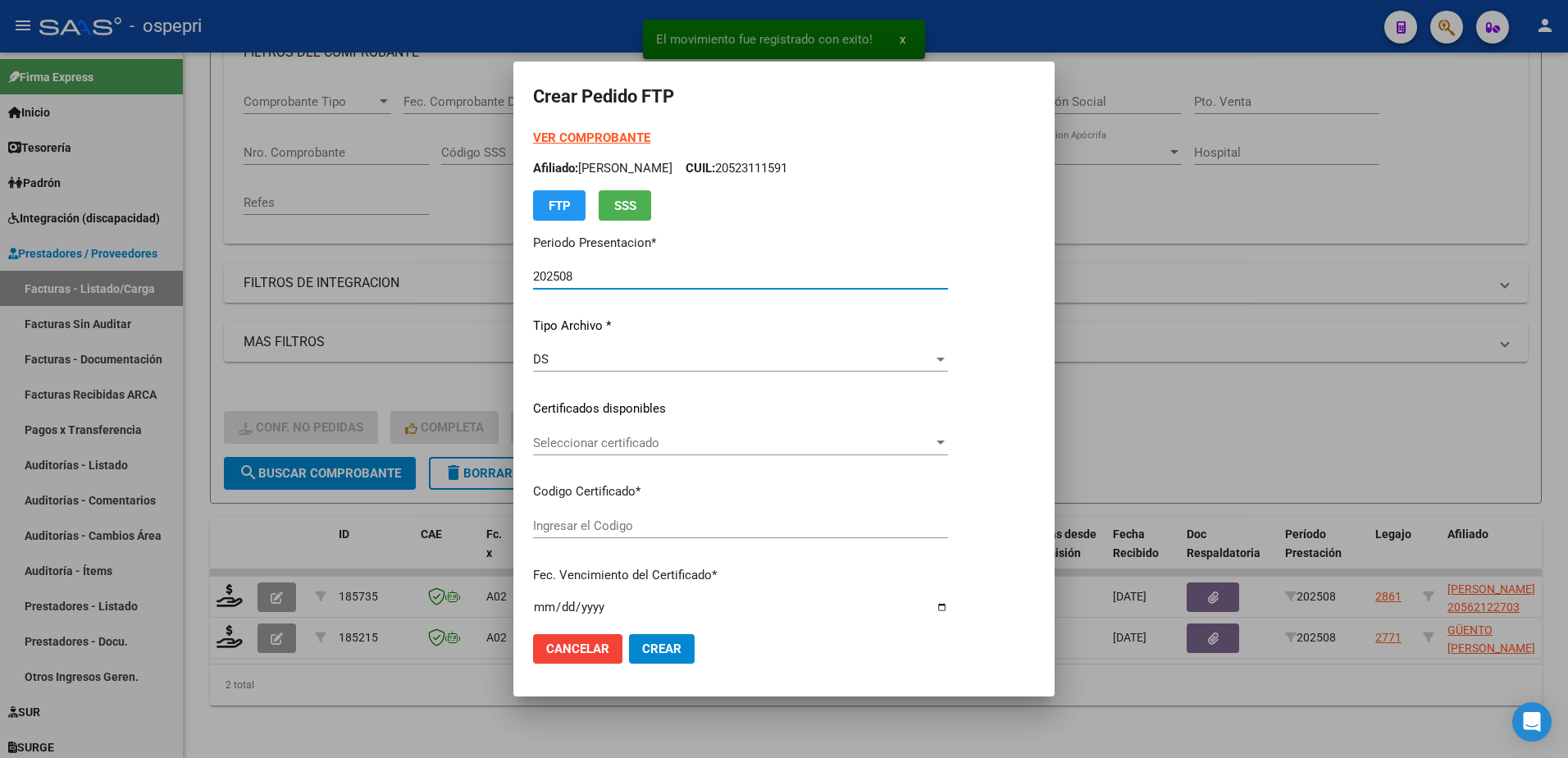
type input "2056212270-3"
type input "2028-07-30"
click at [587, 442] on span "Seleccionar certificado" at bounding box center [733, 443] width 401 height 15
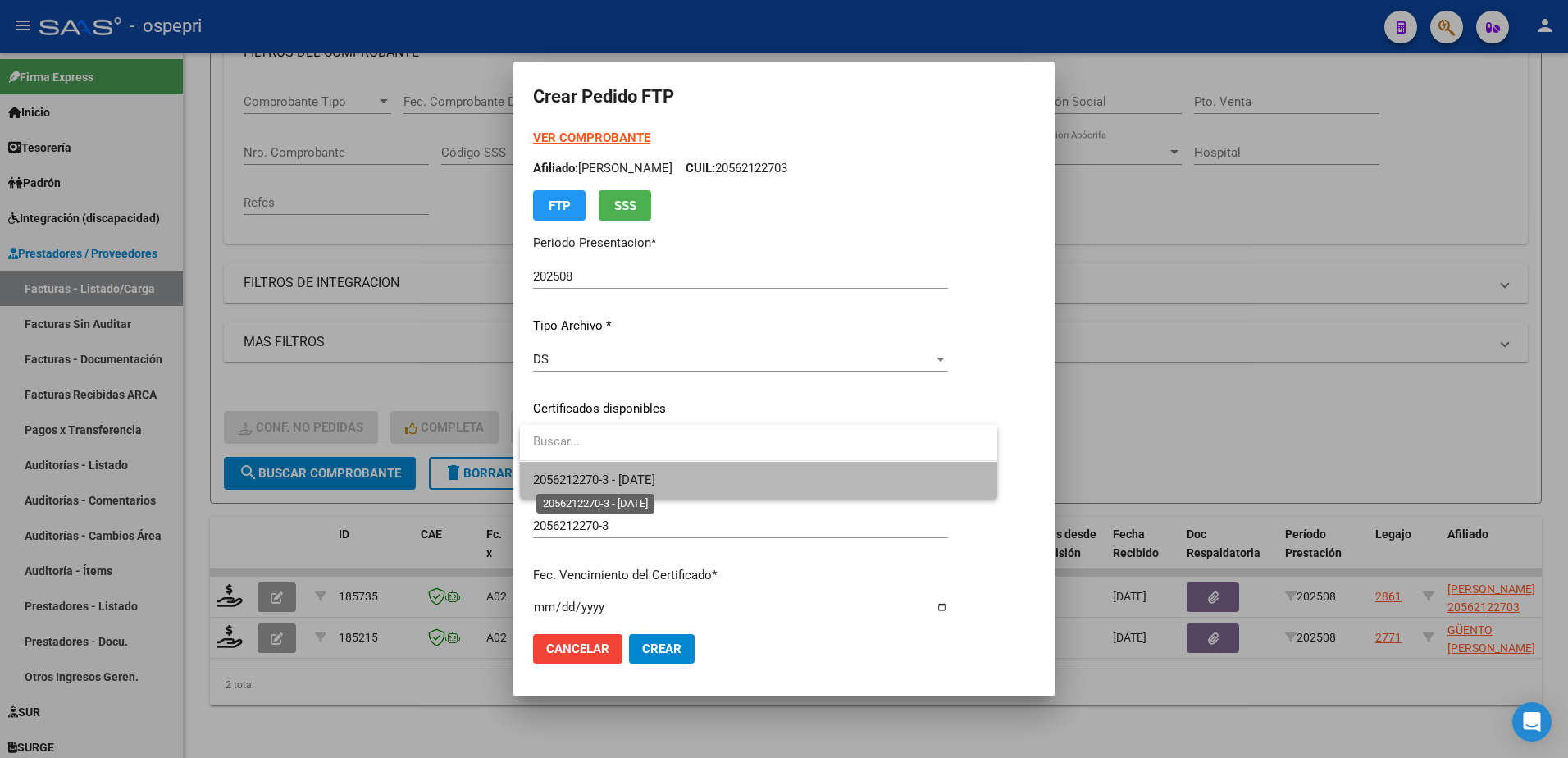
click at [611, 481] on span "2056212270-3 - 2028-07-30" at bounding box center [593, 479] width 122 height 15
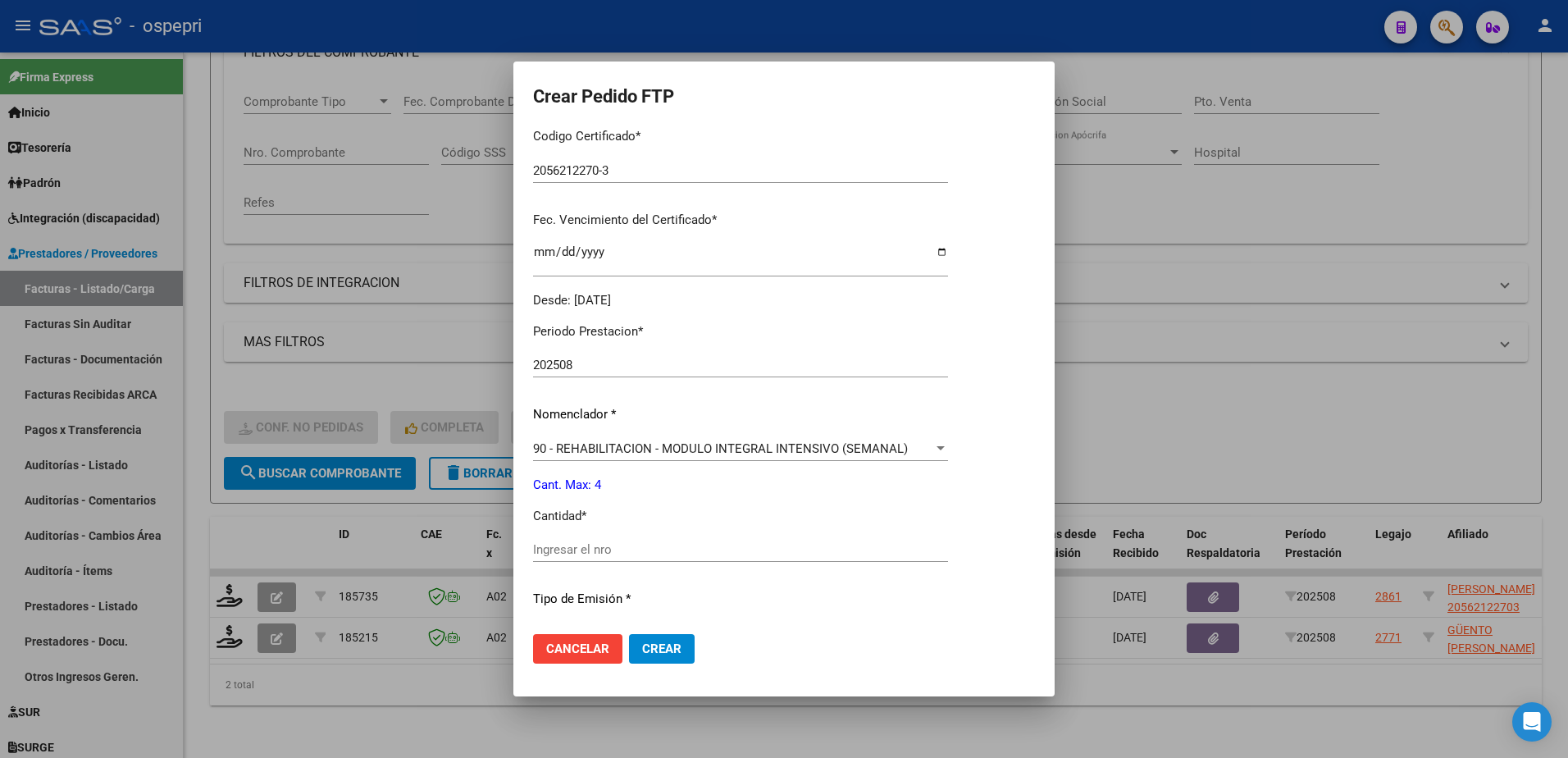
scroll to position [411, 0]
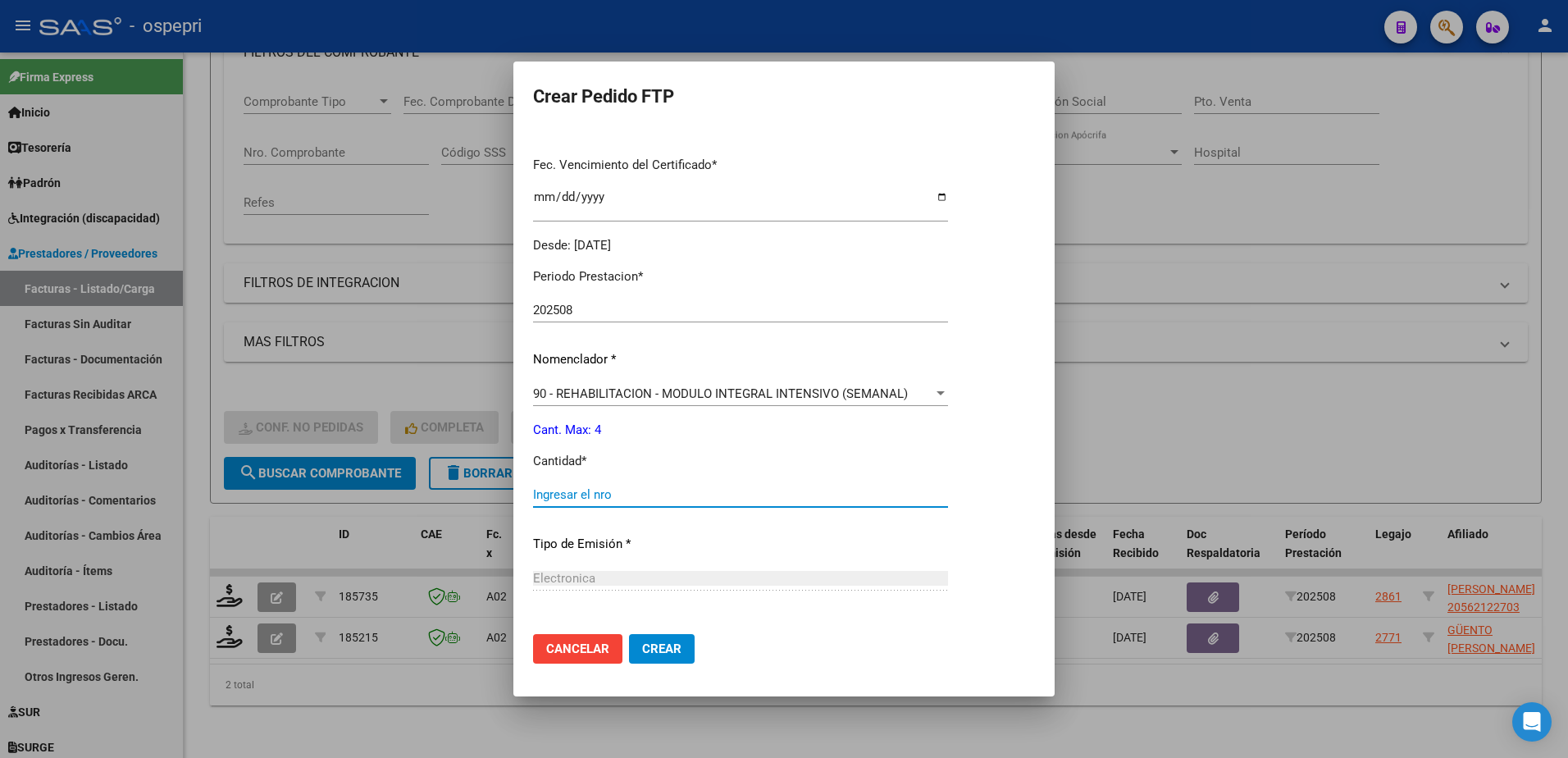
click at [592, 495] on input "Ingresar el nro" at bounding box center [740, 495] width 415 height 15
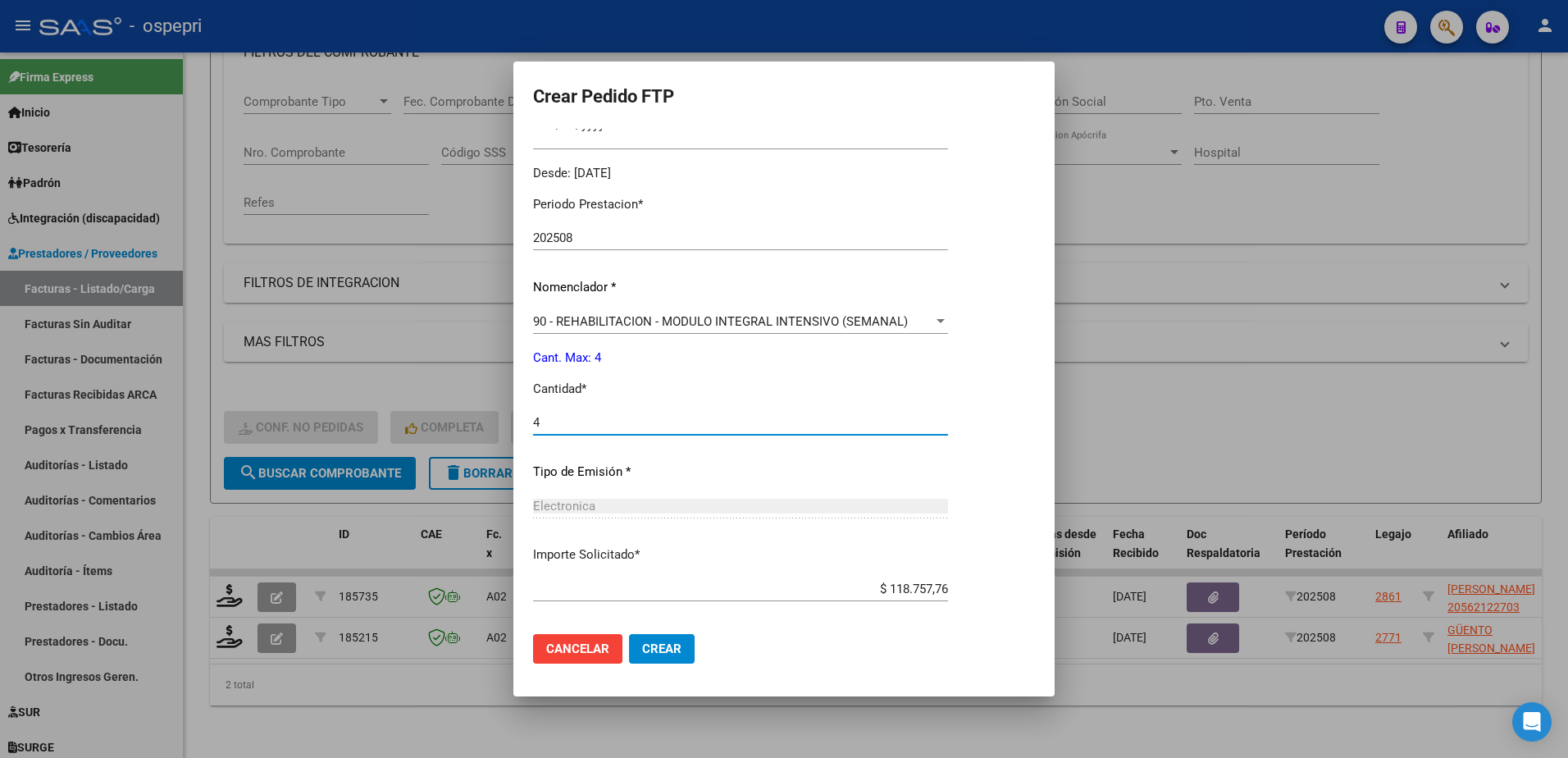
scroll to position [561, 0]
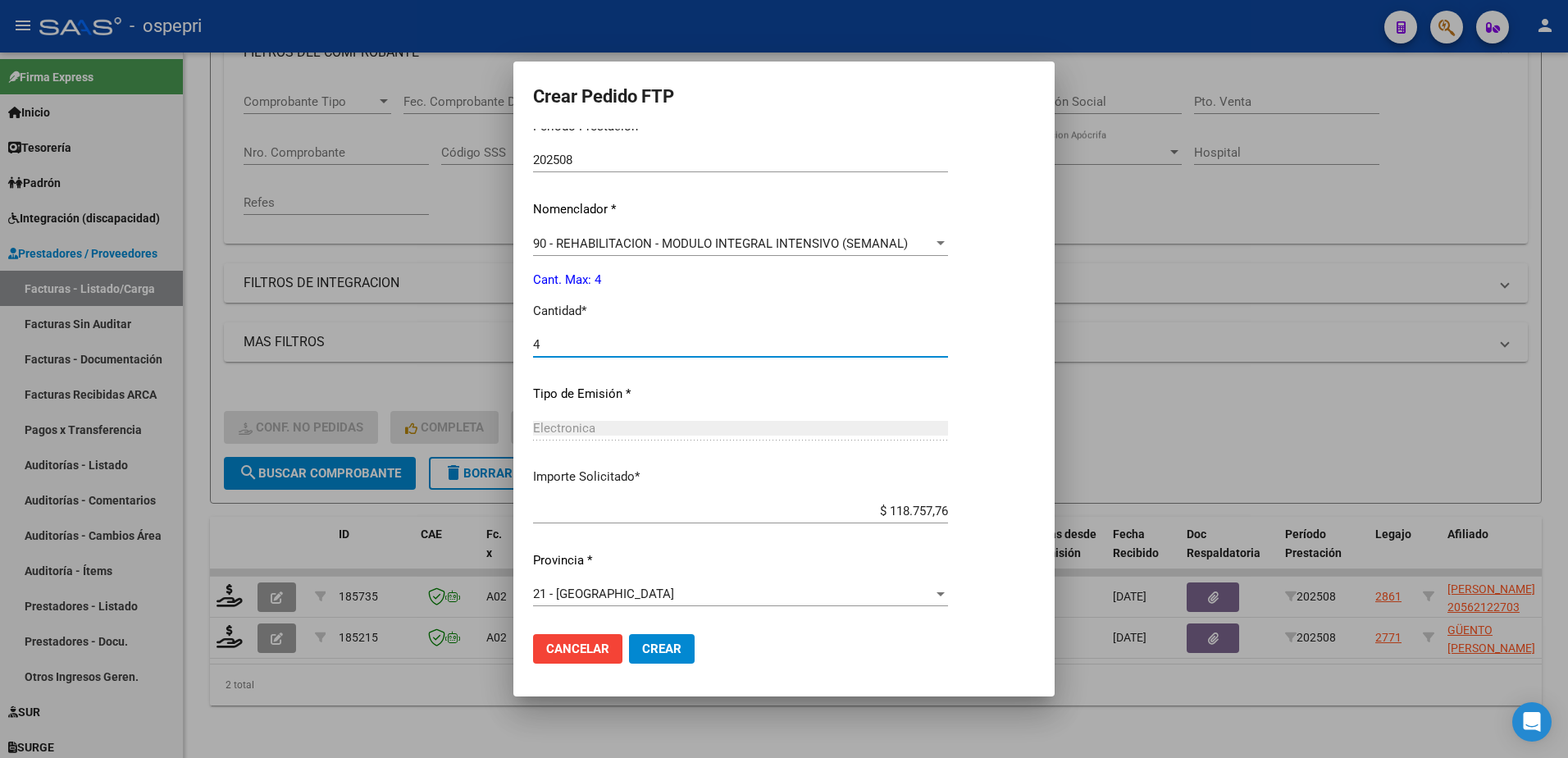
type input "4"
click at [669, 644] on span "Crear" at bounding box center [662, 649] width 39 height 15
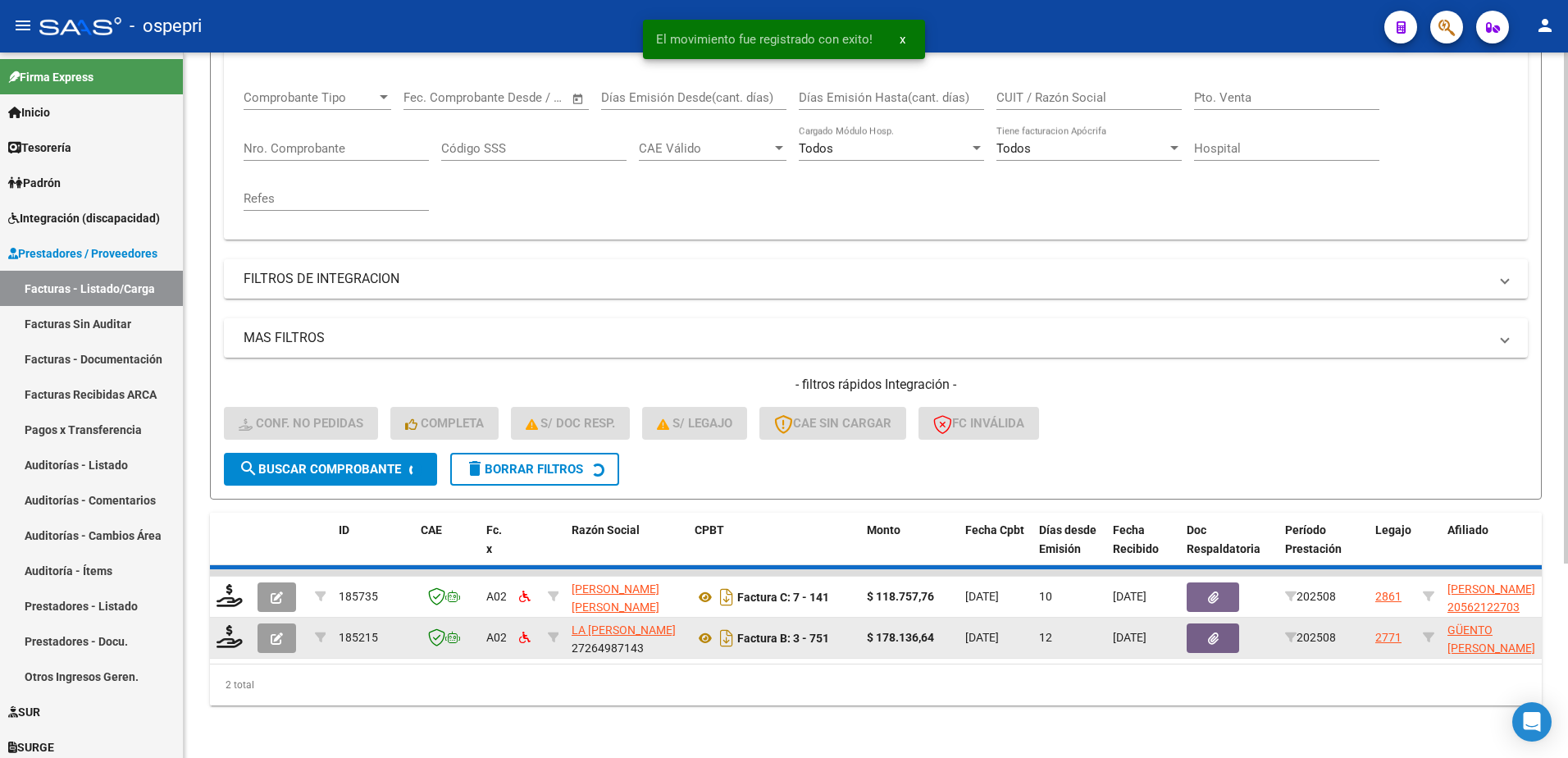
scroll to position [224, 0]
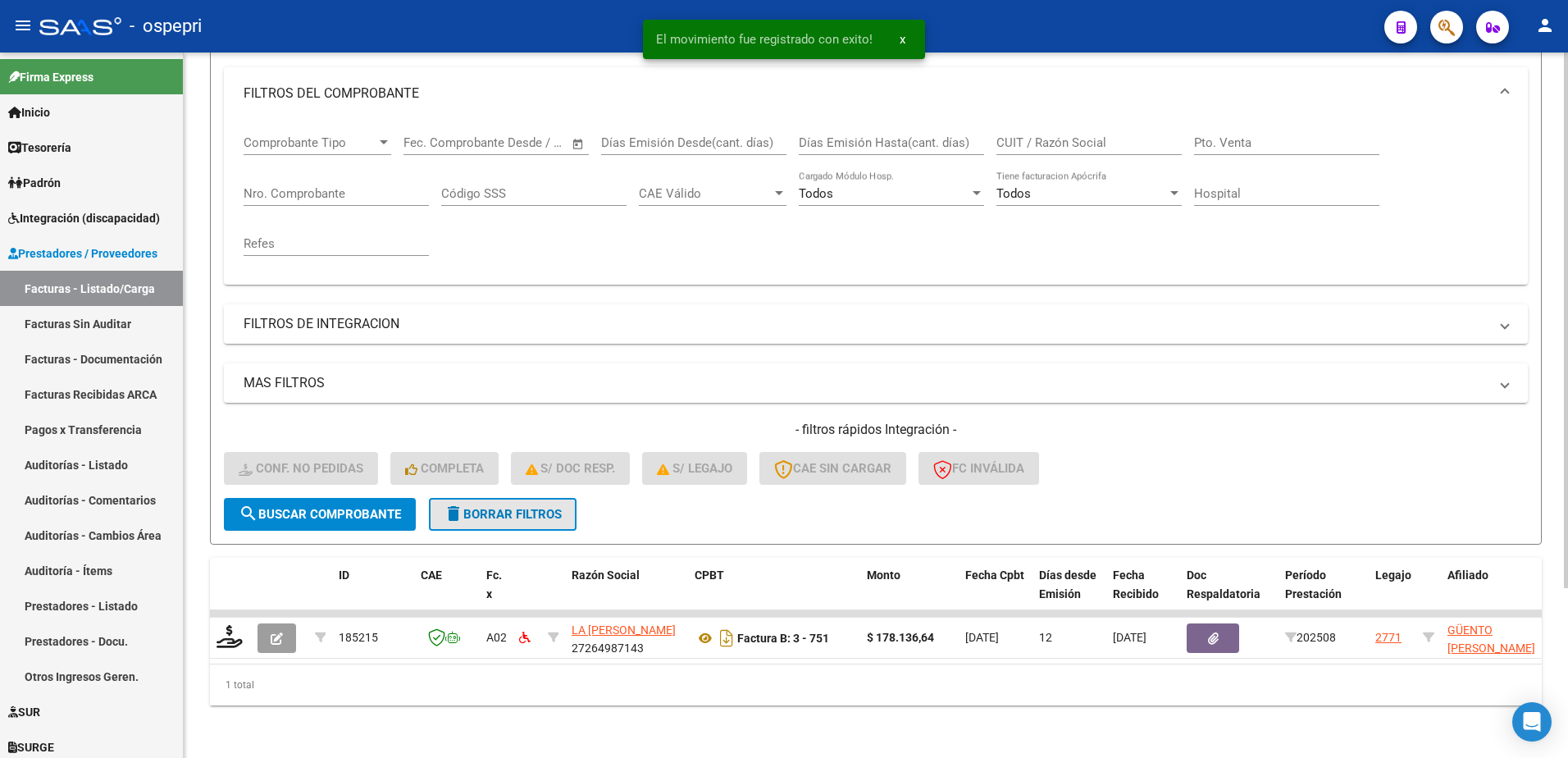
click at [528, 507] on span "delete Borrar Filtros" at bounding box center [502, 514] width 118 height 15
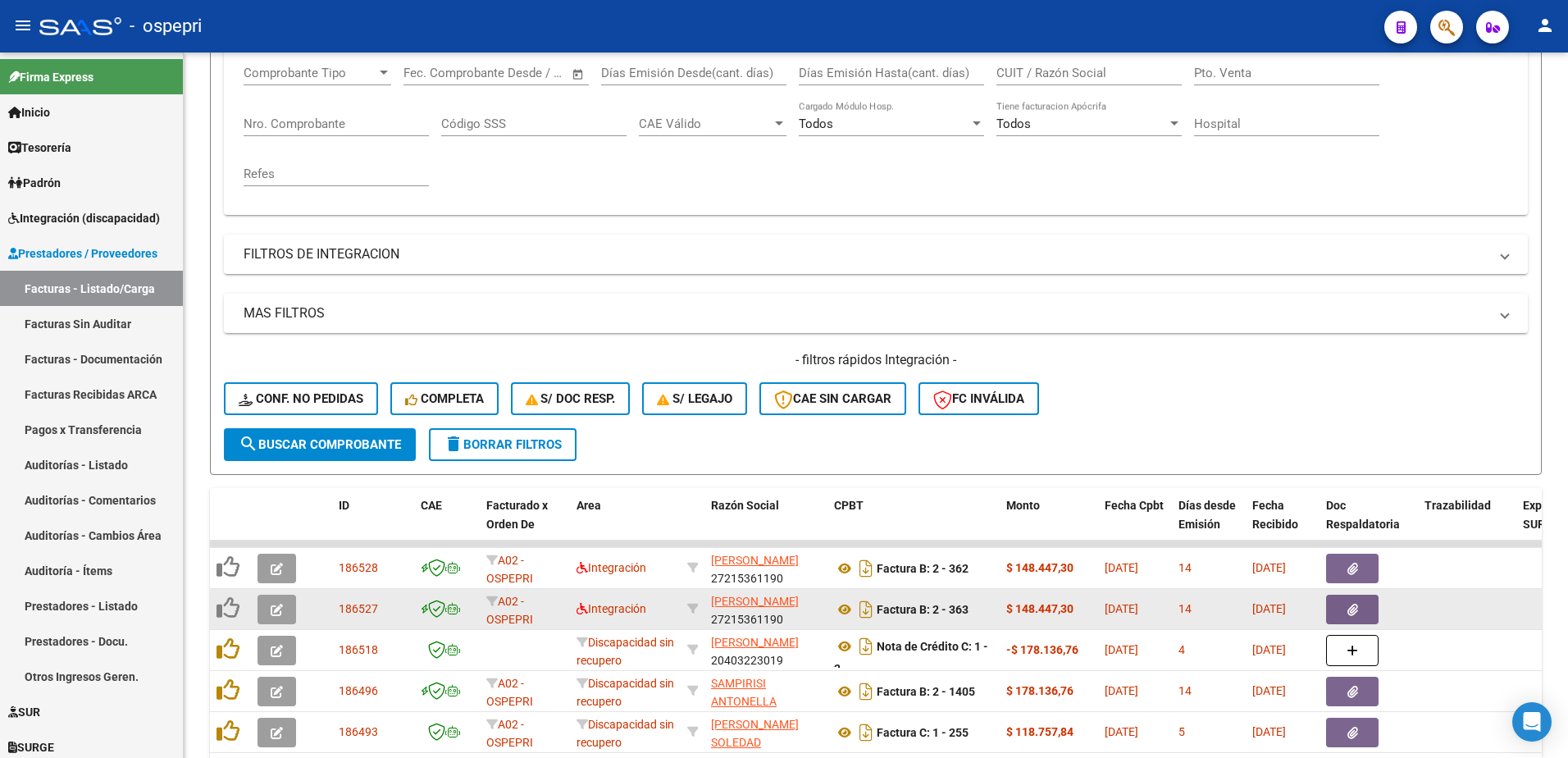
scroll to position [306, 0]
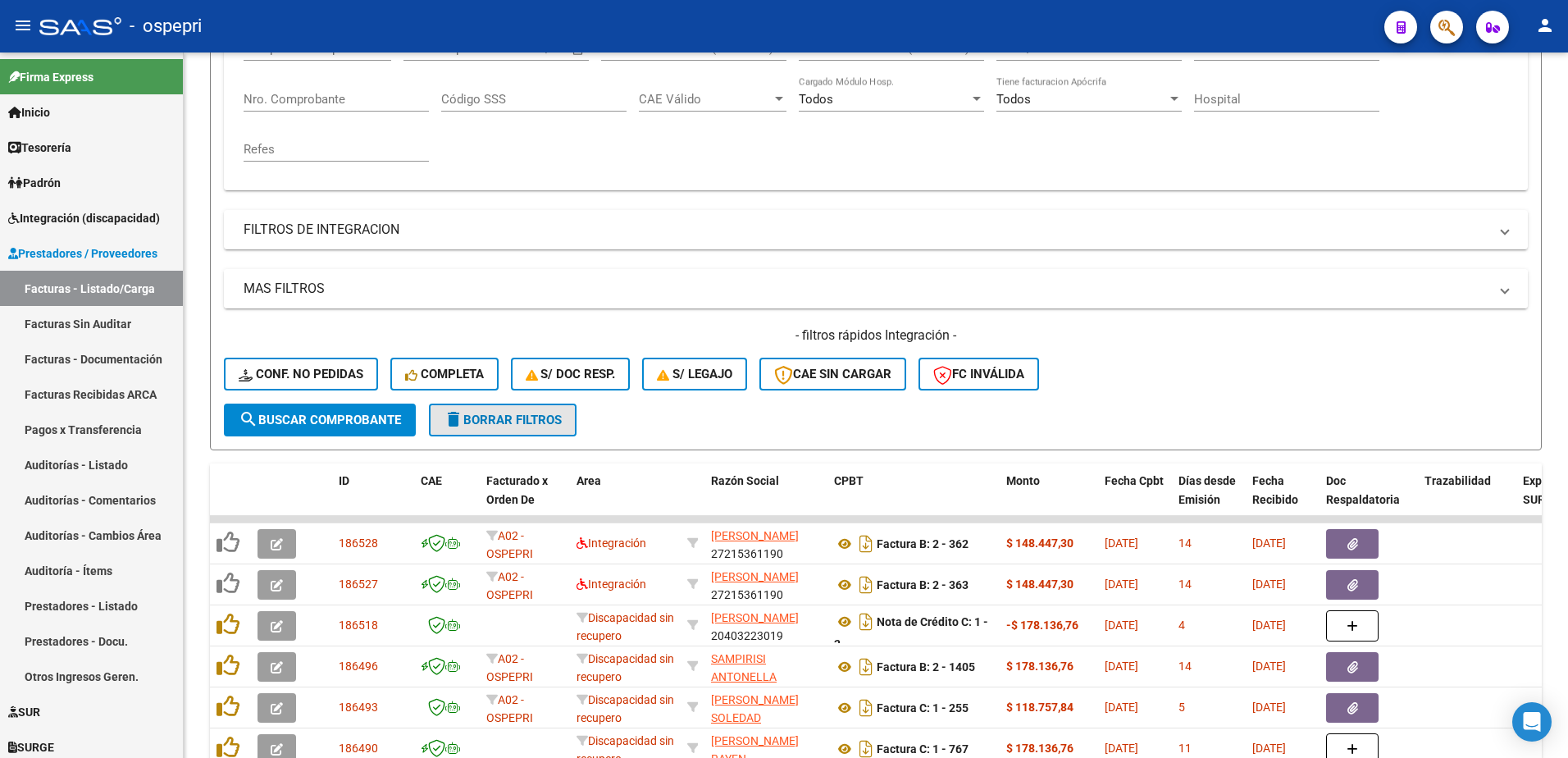
click at [480, 418] on span "delete Borrar Filtros" at bounding box center [502, 420] width 118 height 15
click at [1177, 24] on div "- ospepri" at bounding box center [705, 26] width 1332 height 36
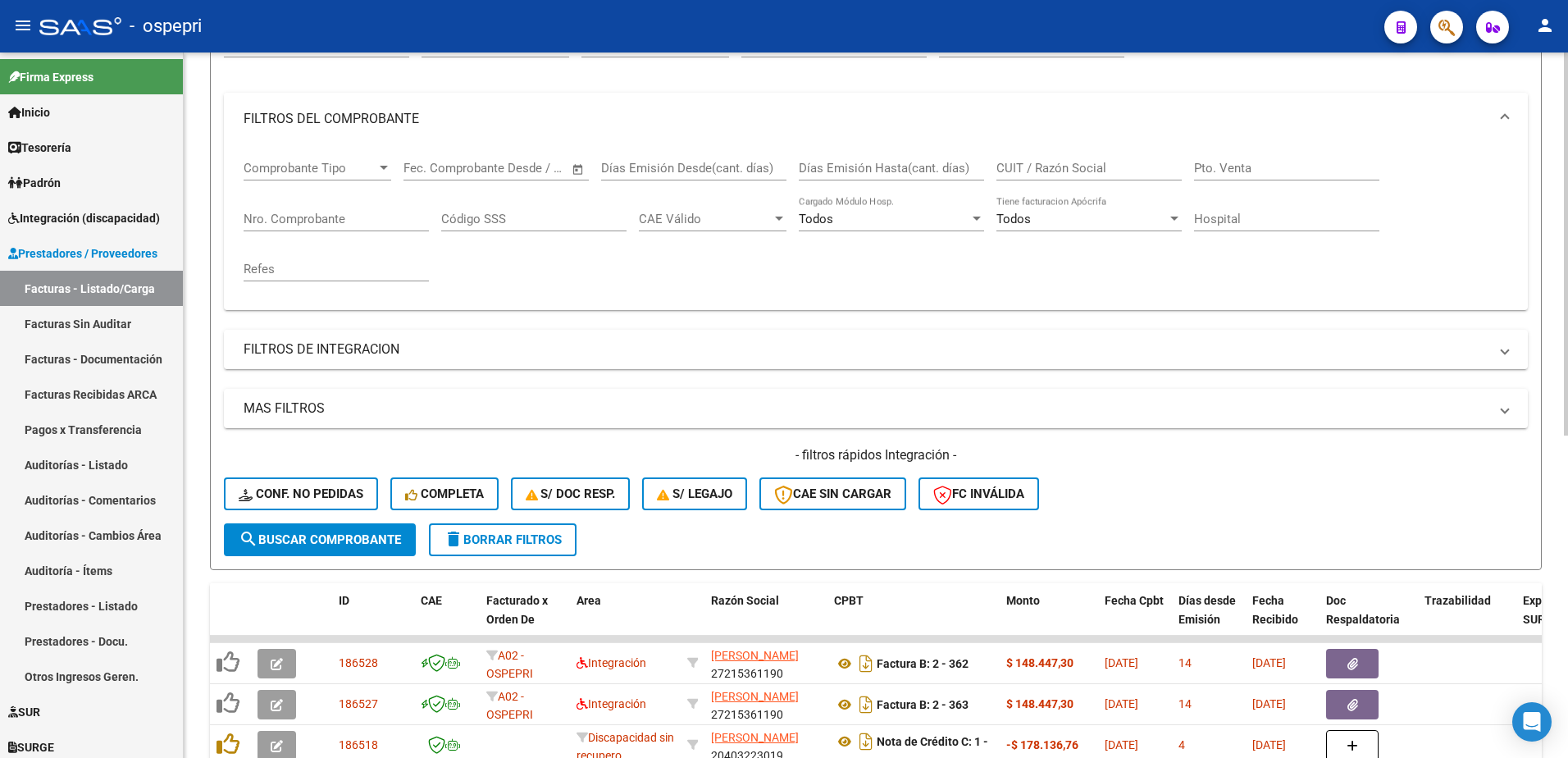
scroll to position [0, 0]
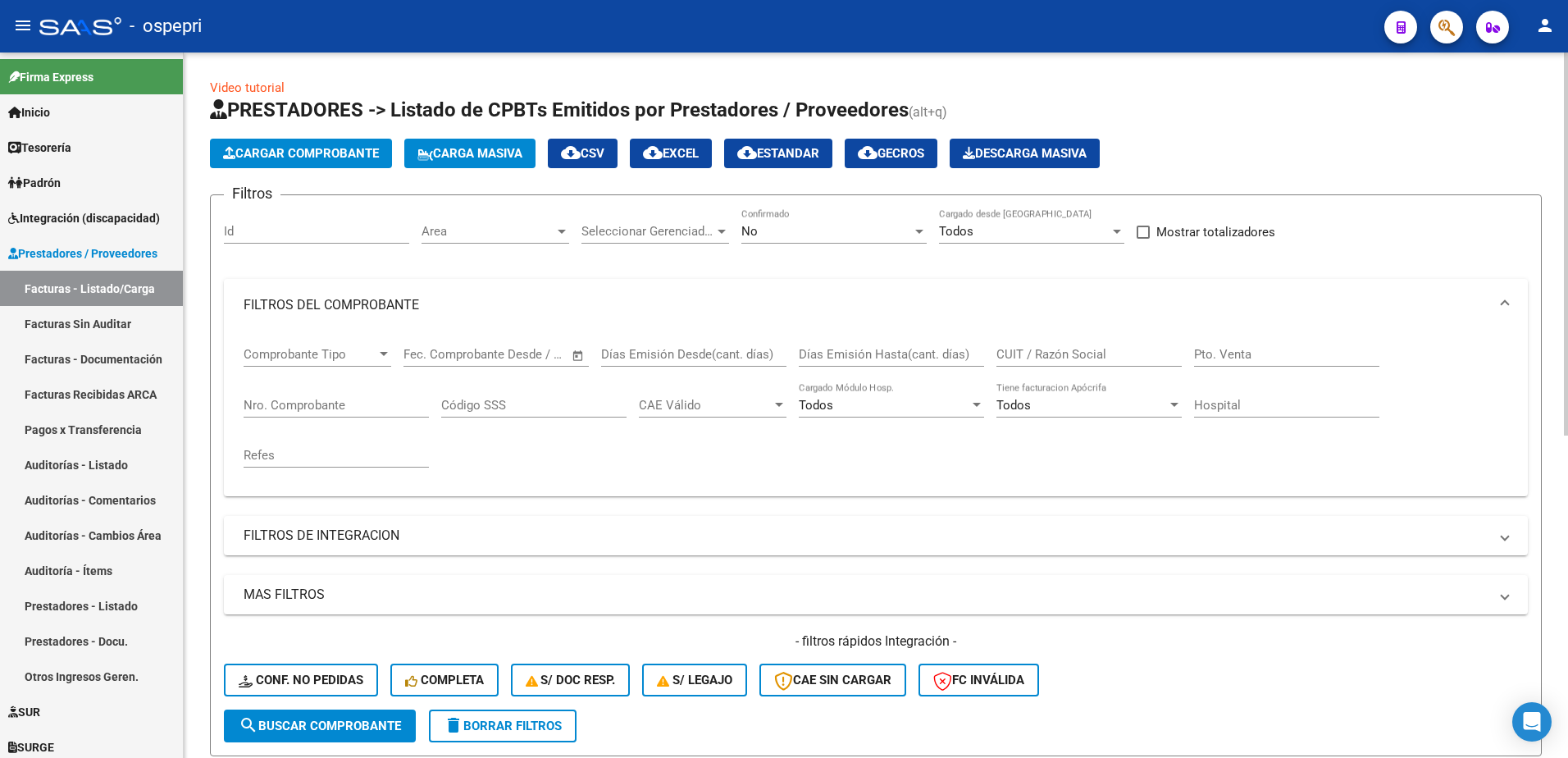
click at [1051, 354] on input "CUIT / Razón Social" at bounding box center [1090, 354] width 186 height 15
paste input "27377961779"
type input "27377961779"
click at [320, 724] on span "search Buscar Comprobante" at bounding box center [319, 726] width 162 height 15
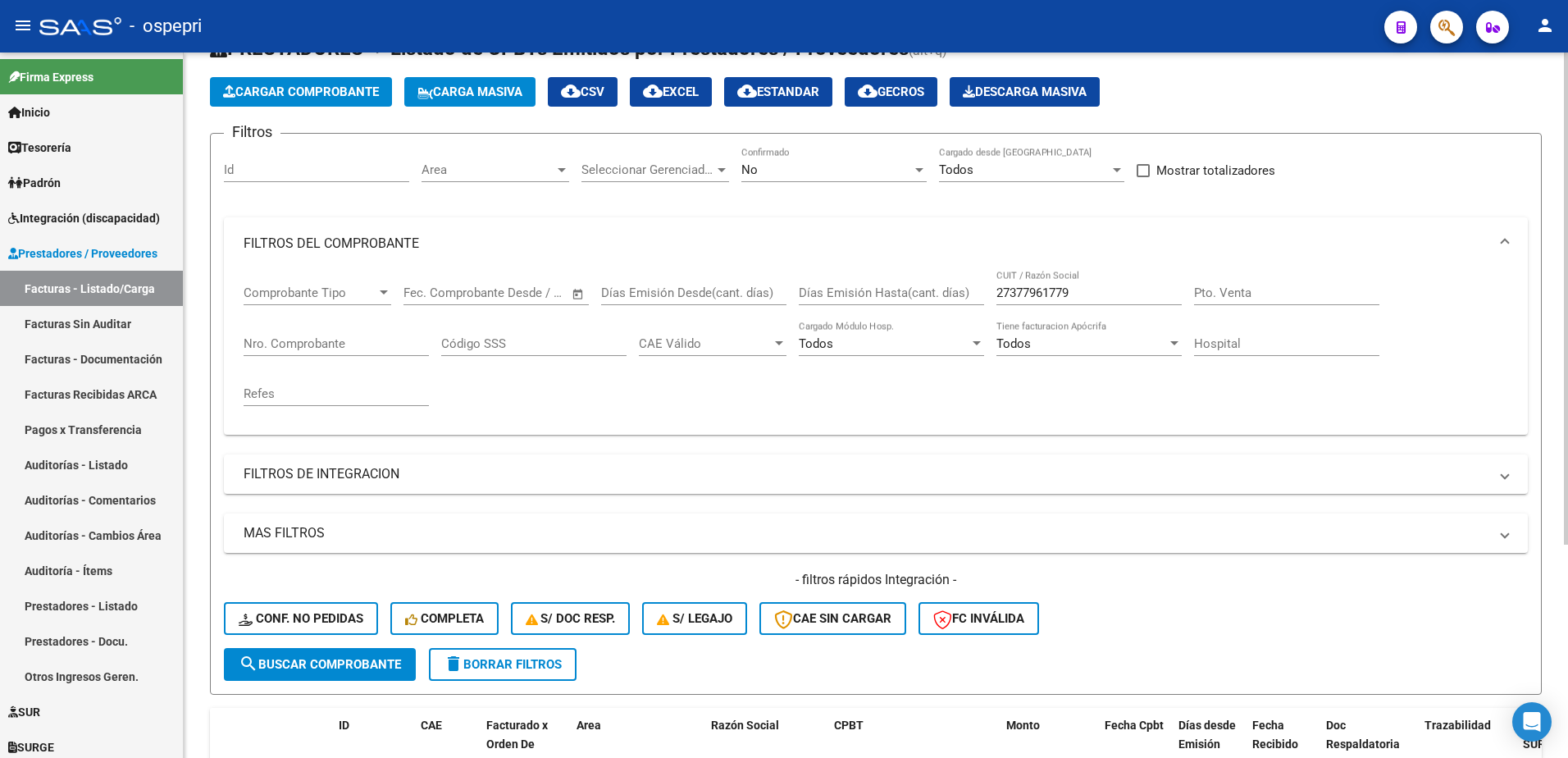
scroll to position [246, 0]
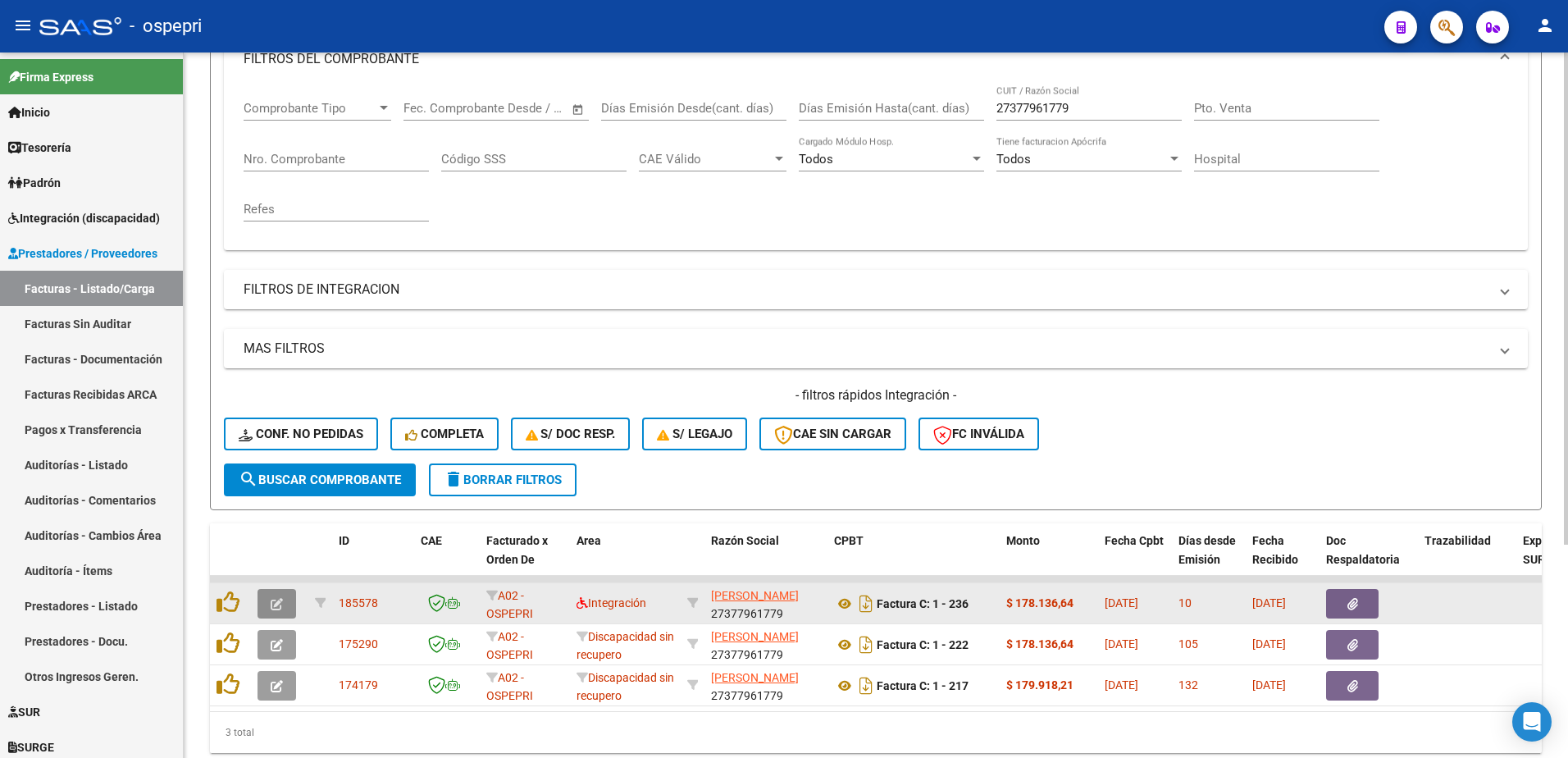
click at [274, 609] on icon "button" at bounding box center [277, 604] width 12 height 12
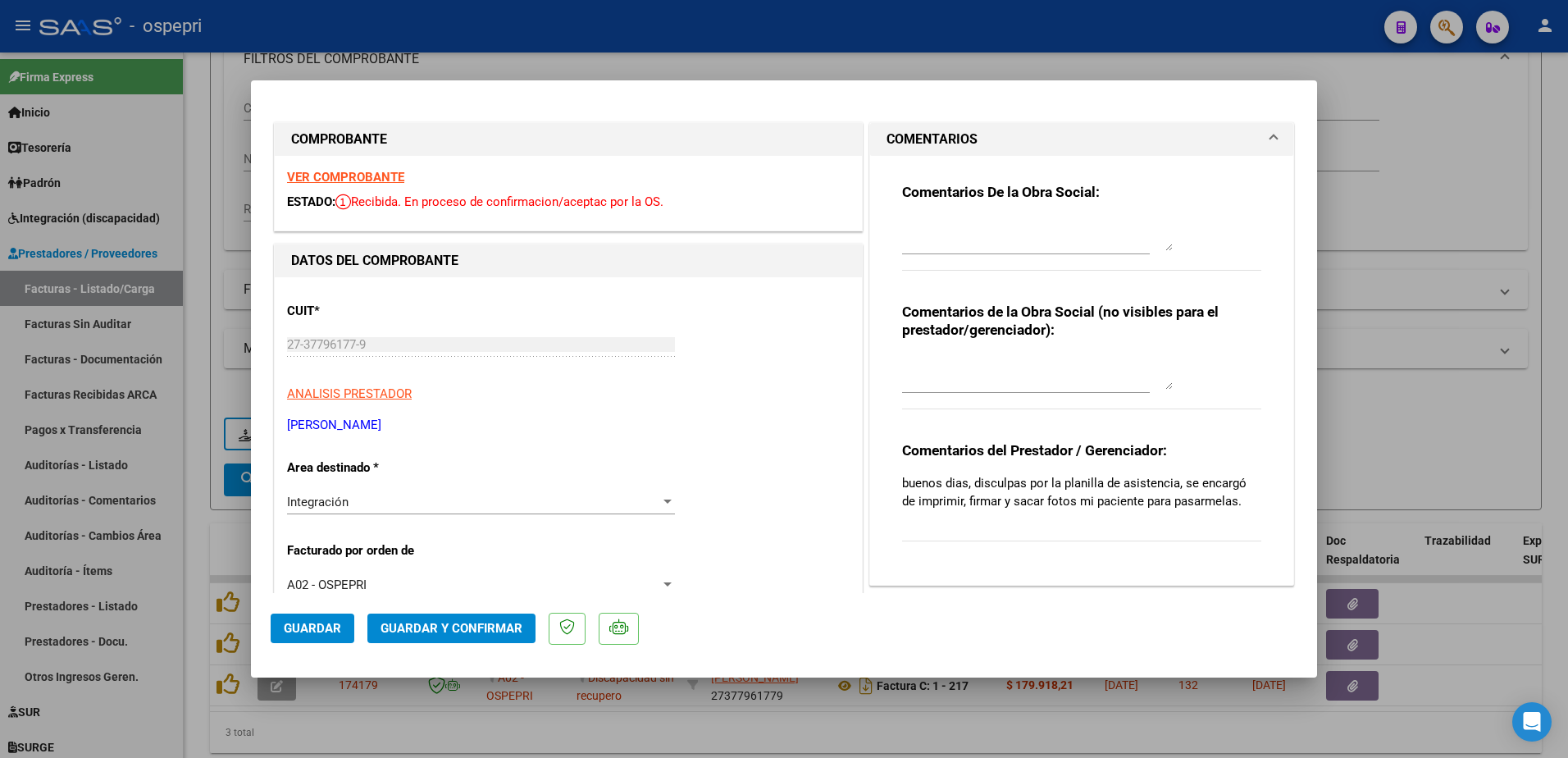
click at [366, 175] on strong "VER COMPROBANTE" at bounding box center [345, 177] width 117 height 15
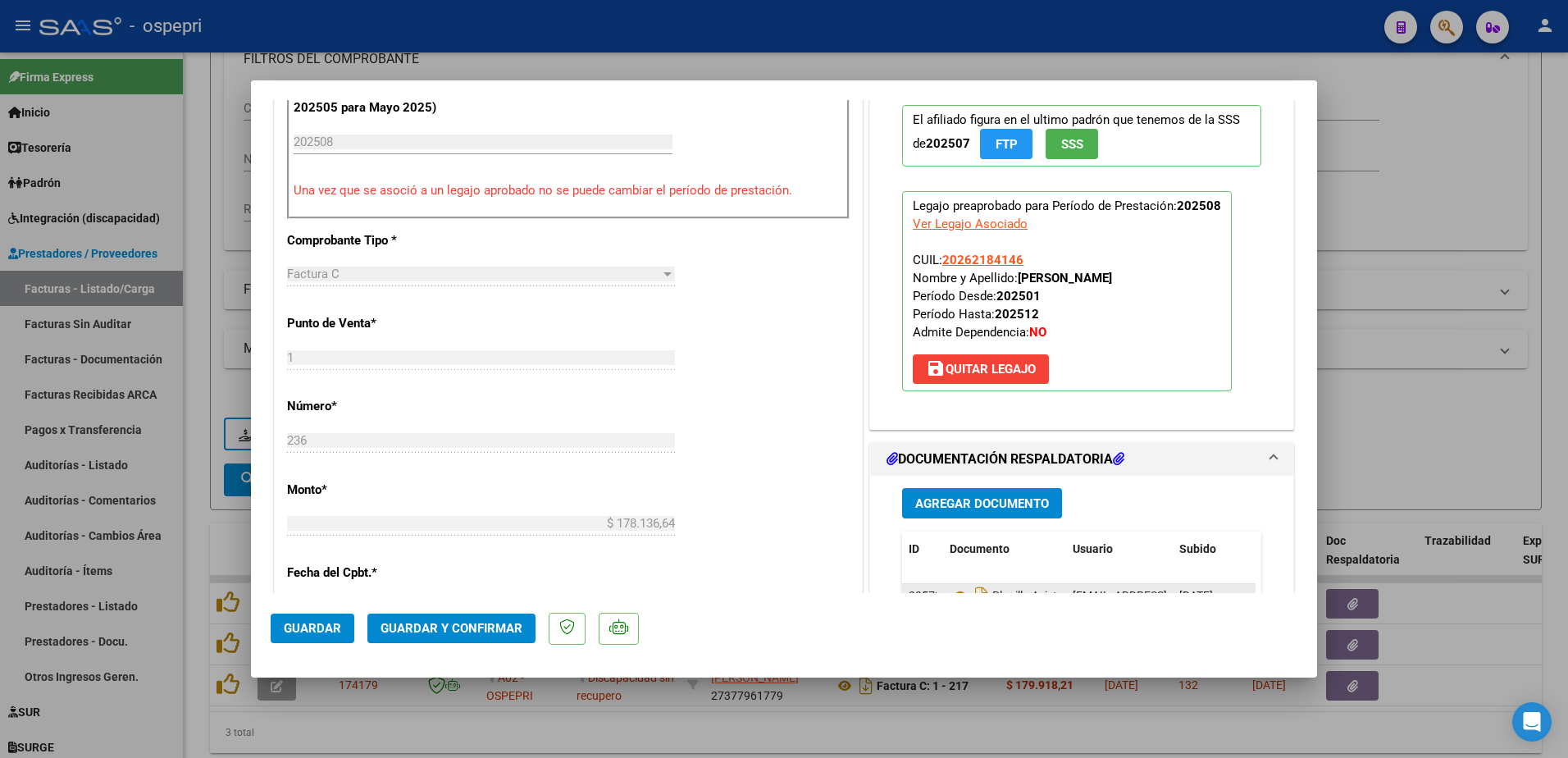
scroll to position [656, 0]
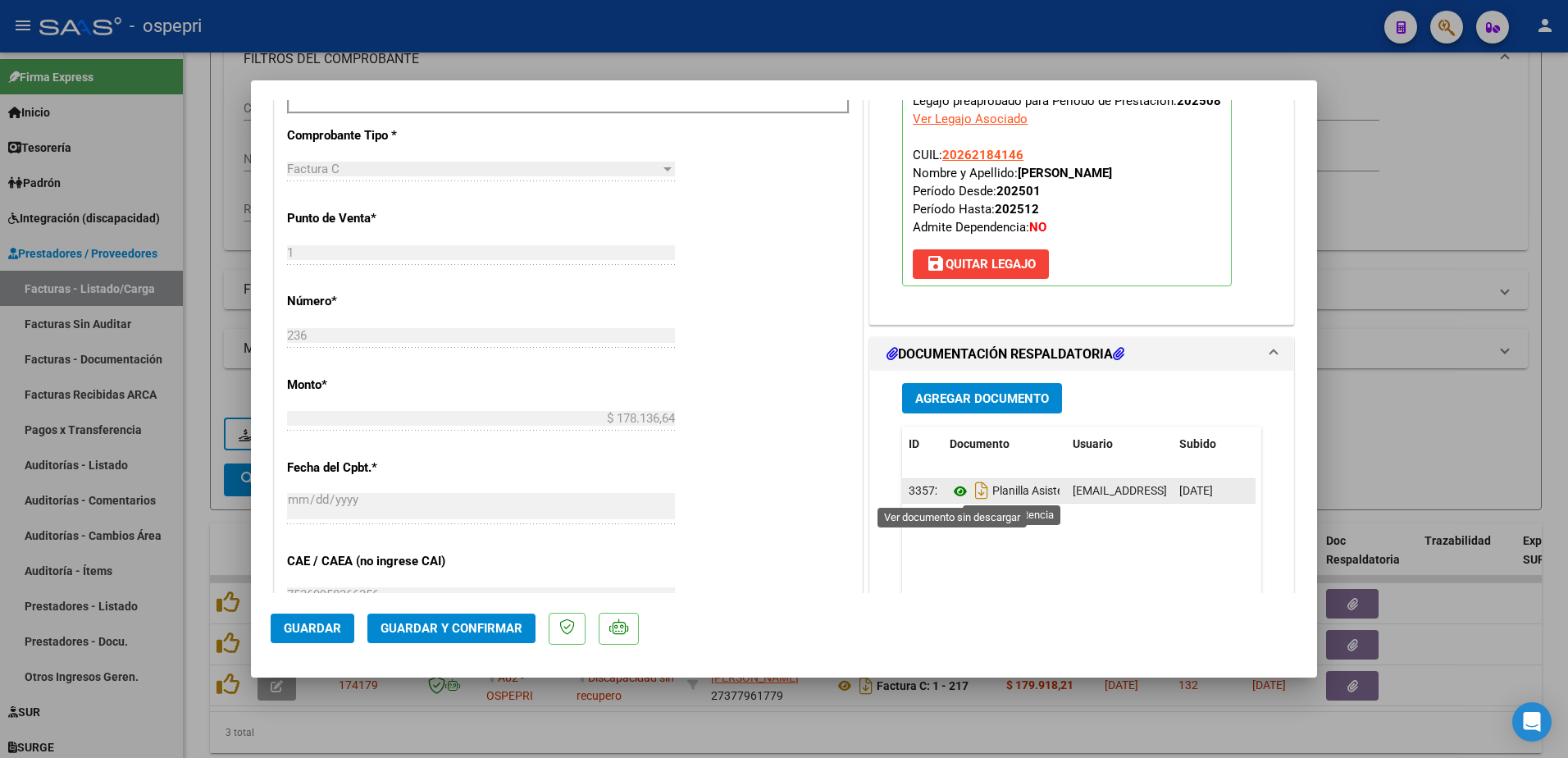
click at [950, 488] on icon at bounding box center [960, 491] width 21 height 20
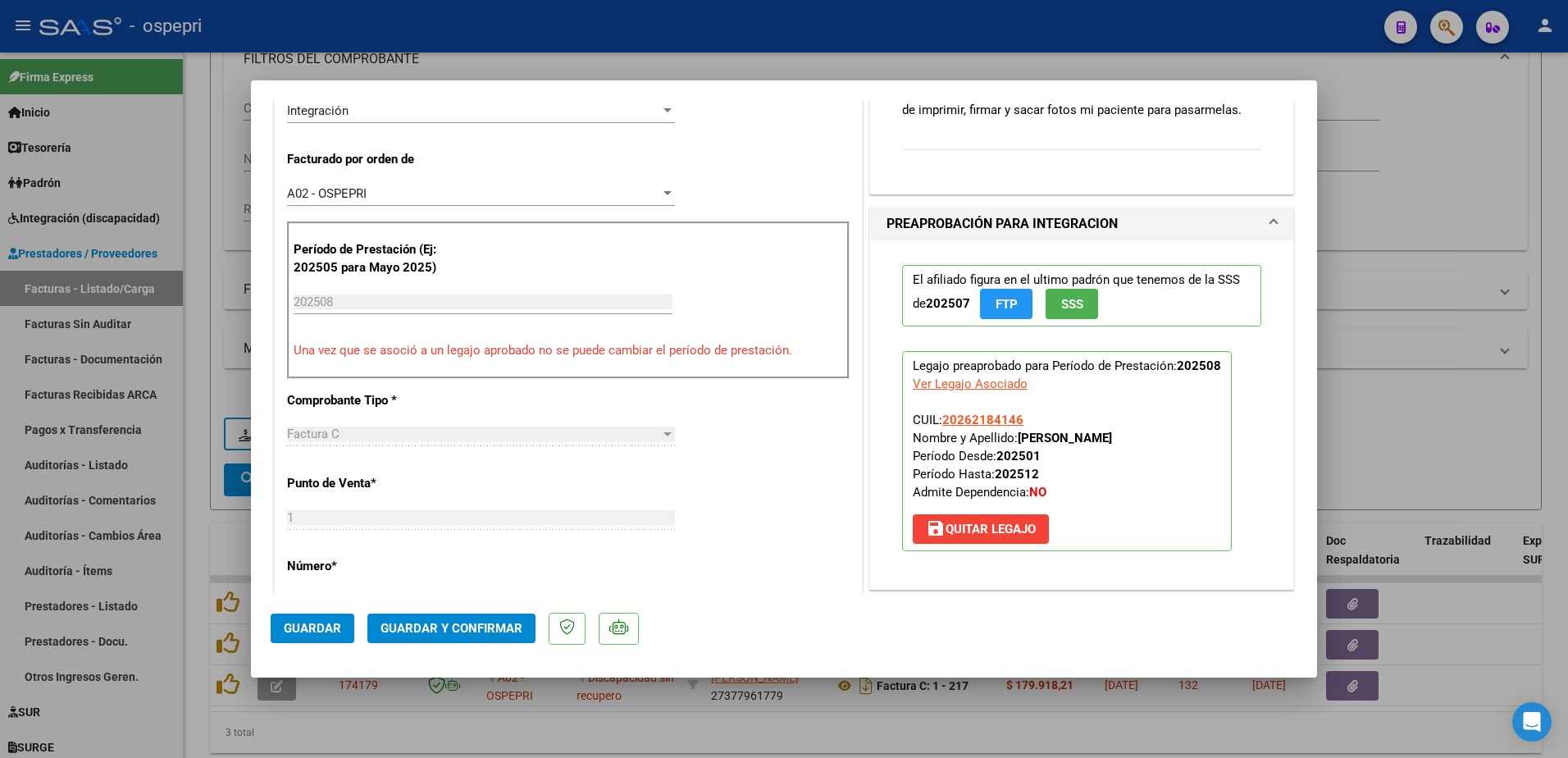
scroll to position [329, 0]
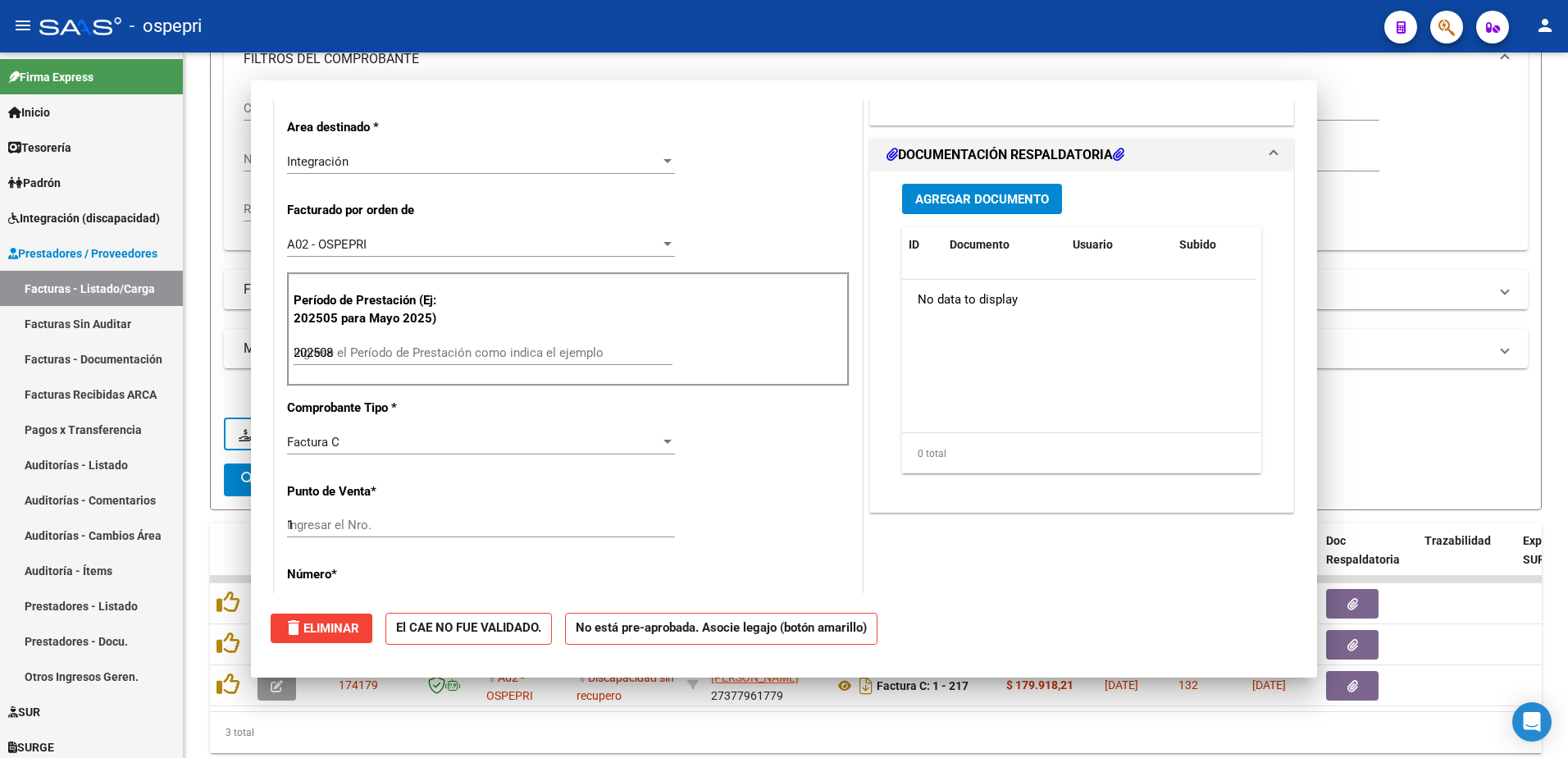
type input "$ 0,00"
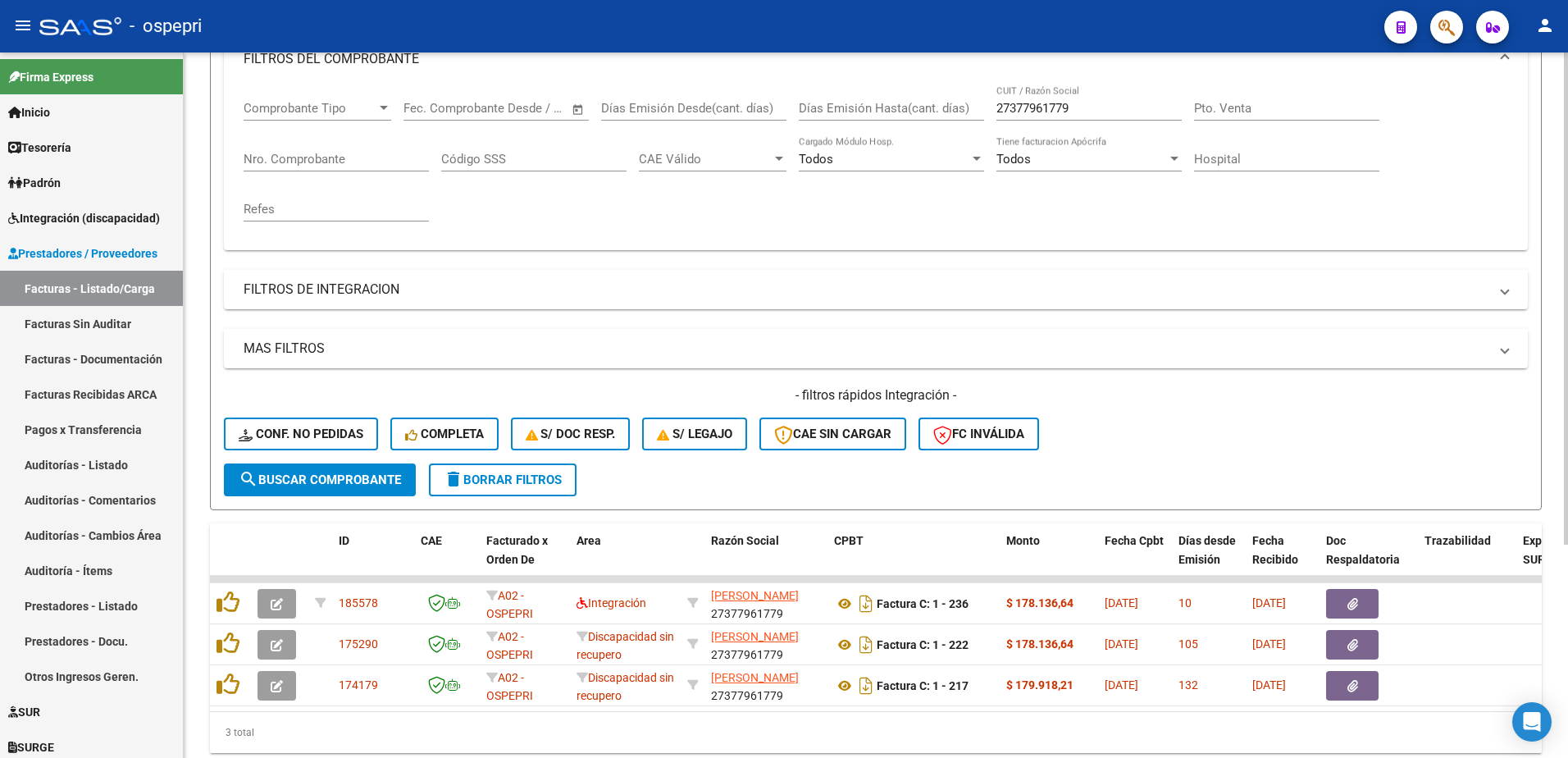
scroll to position [82, 0]
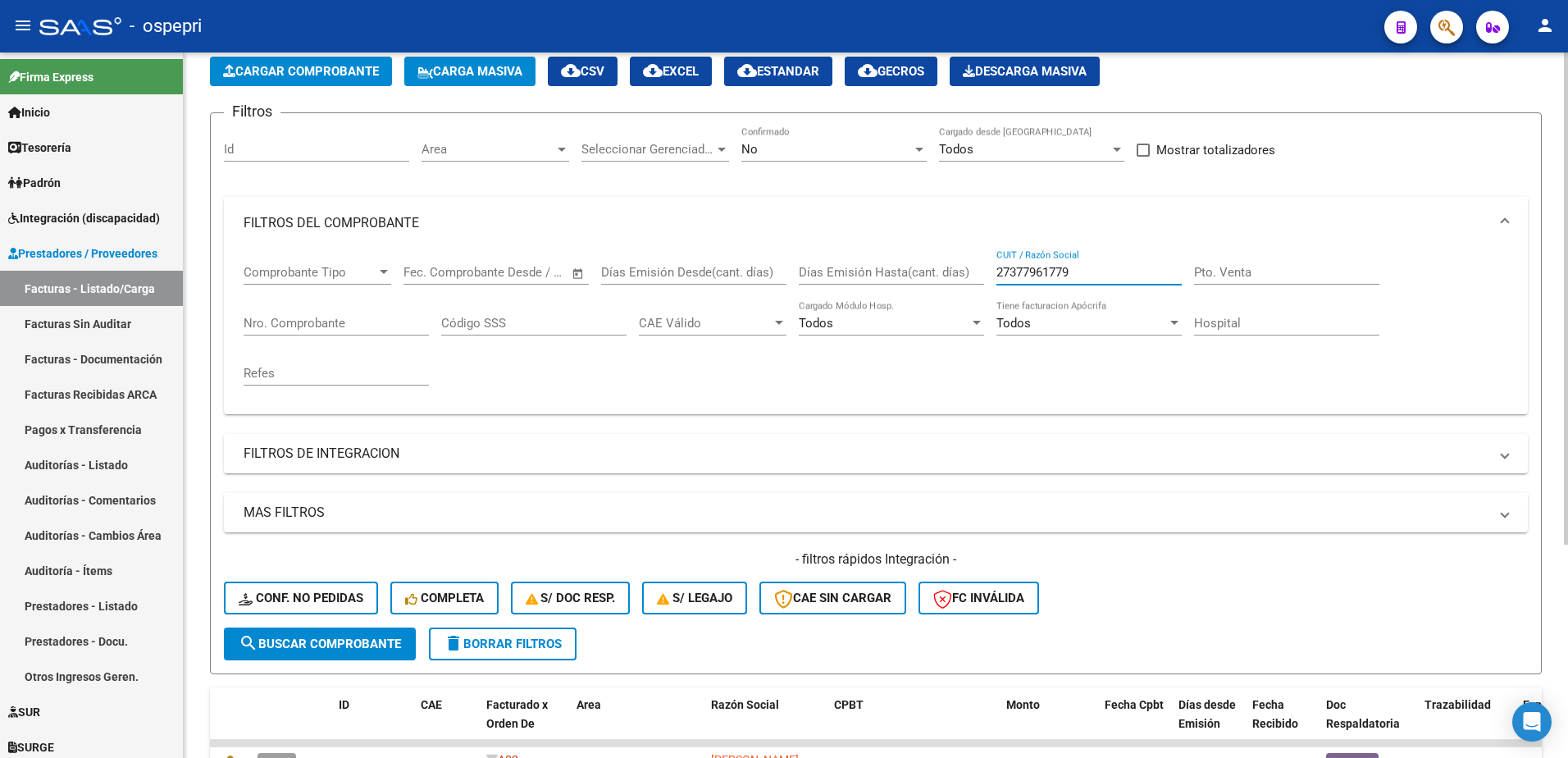
drag, startPoint x: 1080, startPoint y: 271, endPoint x: 942, endPoint y: 271, distance: 138.0
click at [941, 272] on div "Comprobante Tipo Comprobante Tipo Fecha inicio – Fecha fin Fec. Comprobante Des…" at bounding box center [875, 325] width 1265 height 152
click at [920, 145] on div at bounding box center [919, 149] width 15 height 13
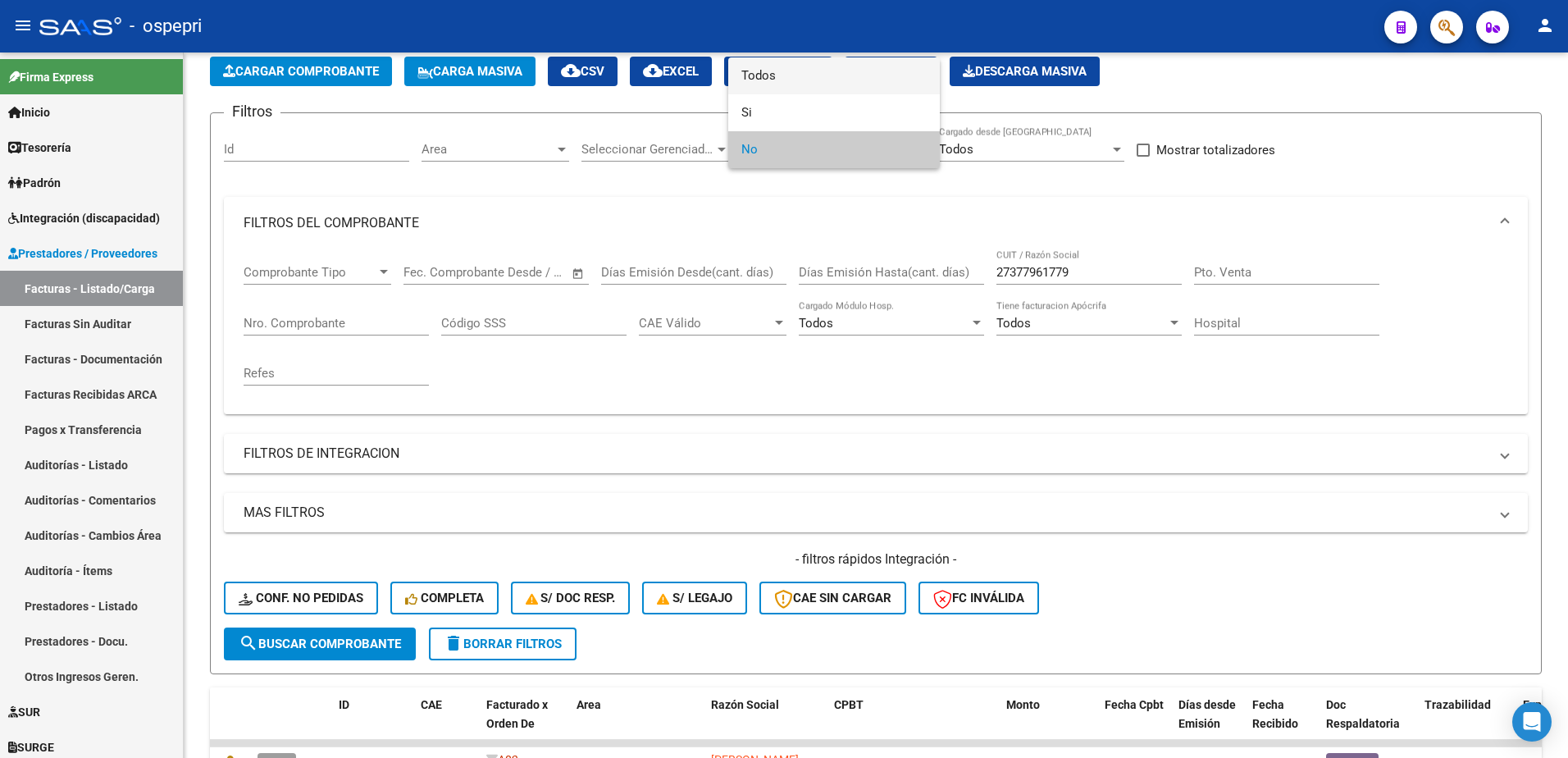
click at [818, 84] on span "Todos" at bounding box center [834, 75] width 186 height 37
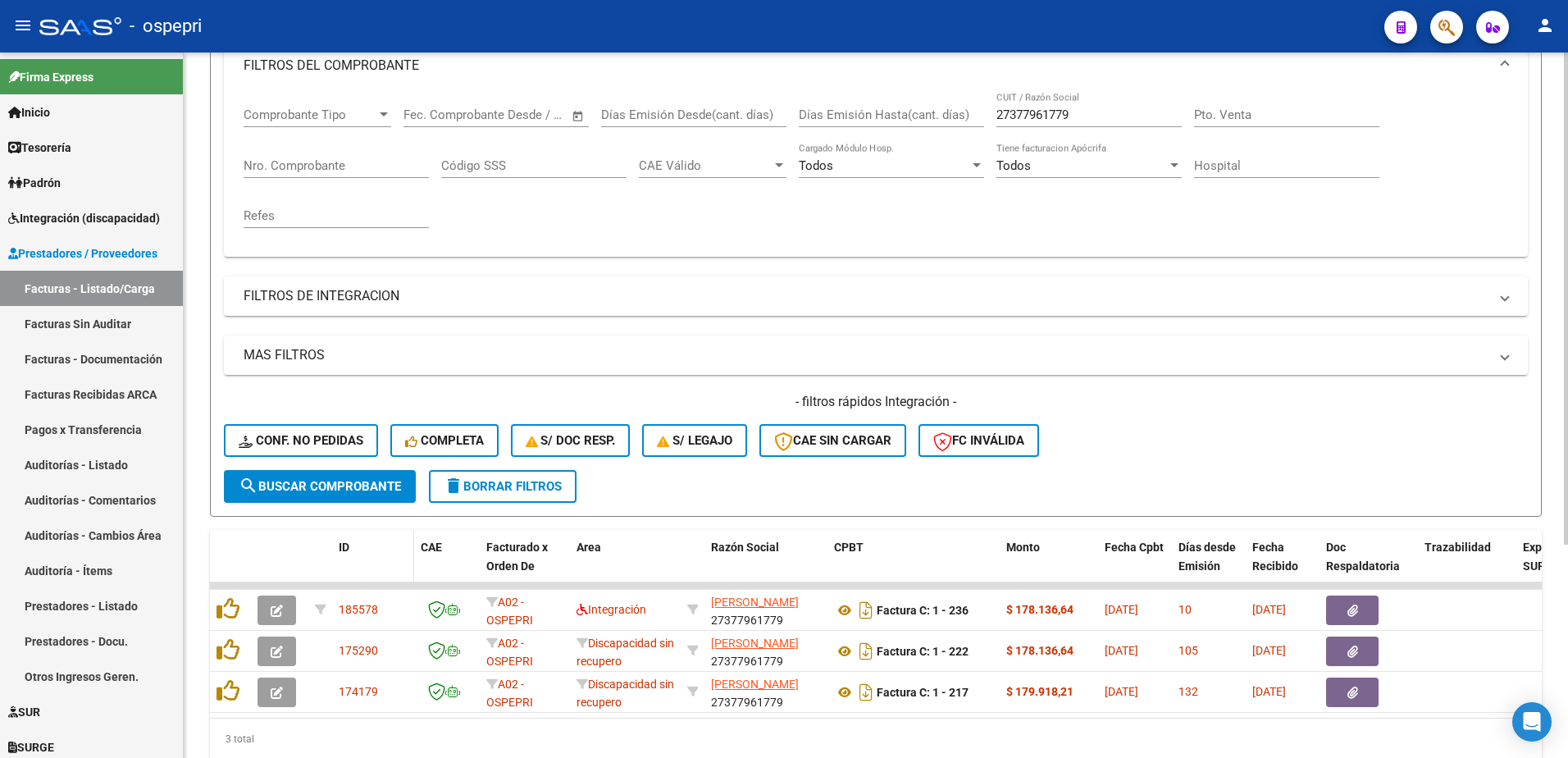
scroll to position [246, 0]
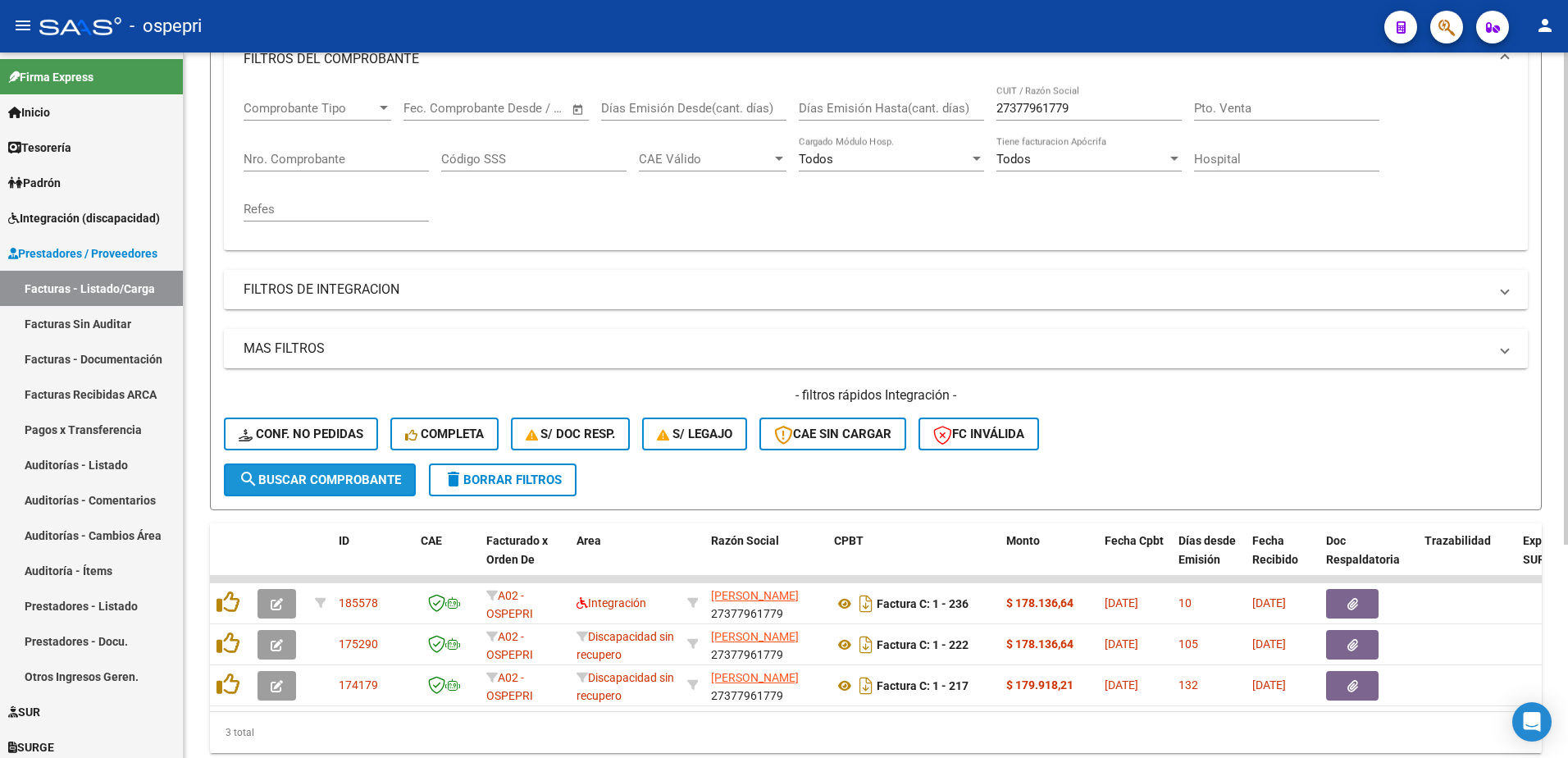
click at [365, 472] on span "search Buscar Comprobante" at bounding box center [319, 479] width 162 height 15
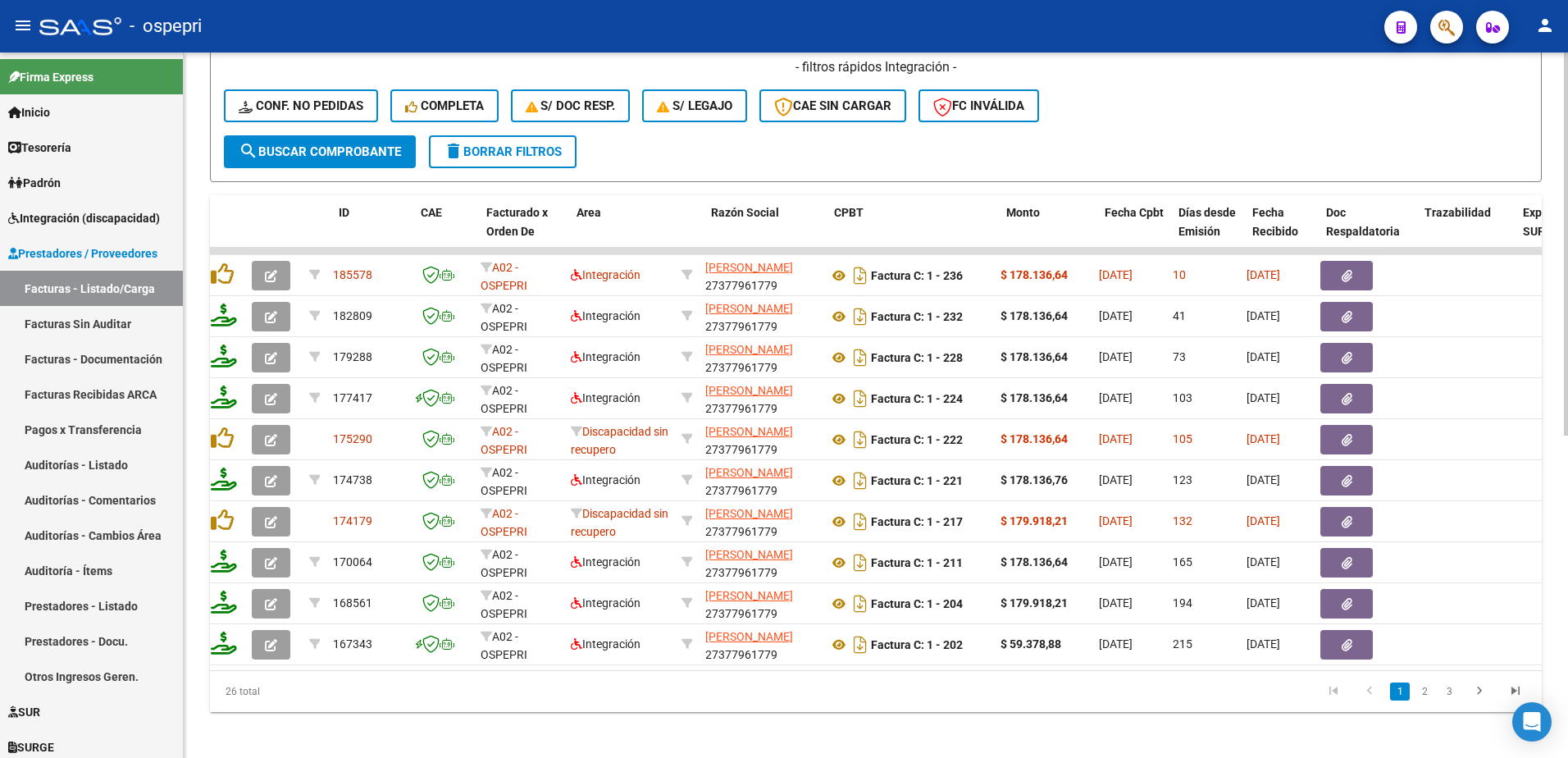
scroll to position [0, 0]
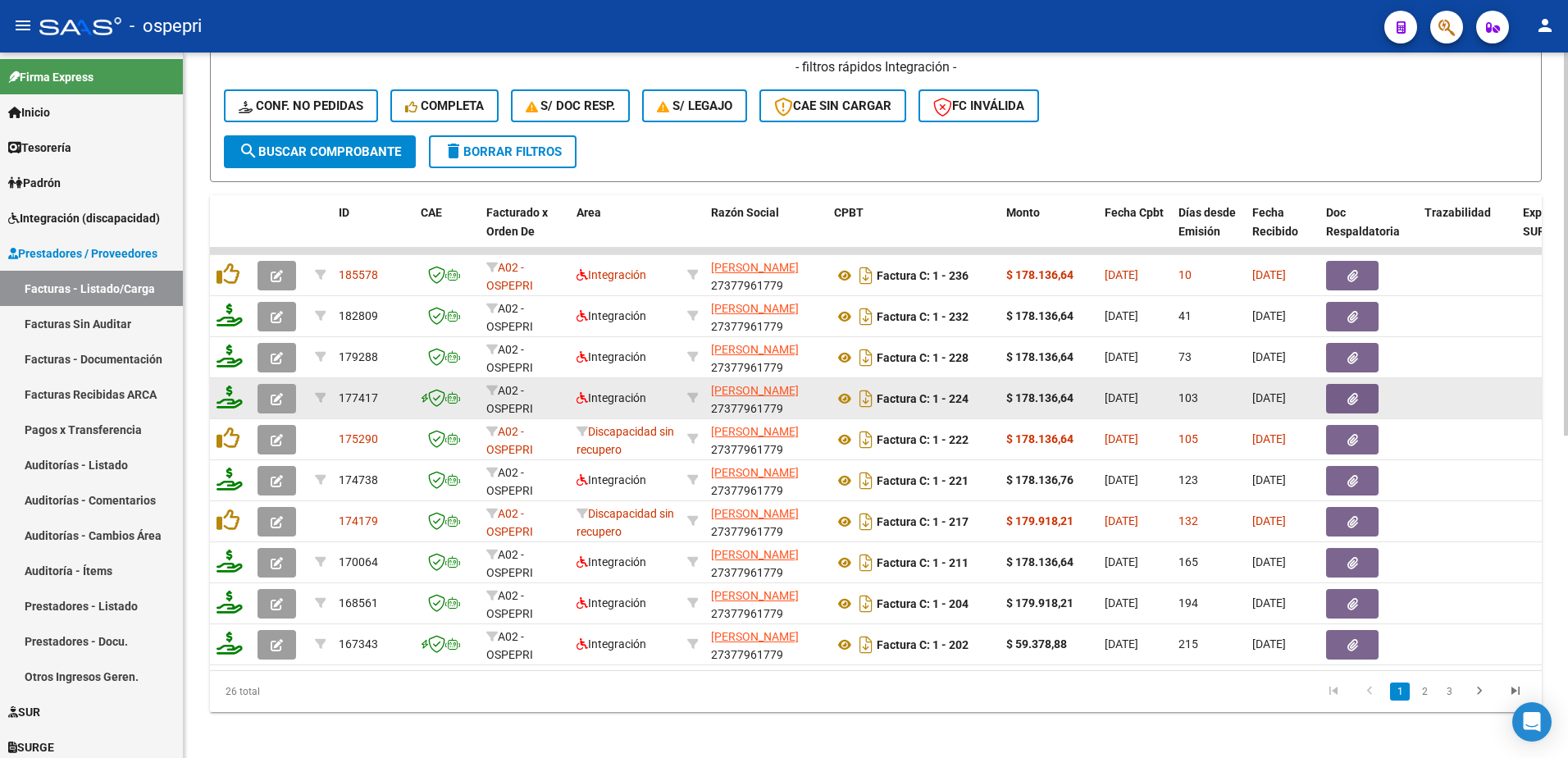
click at [271, 393] on icon "button" at bounding box center [277, 399] width 12 height 12
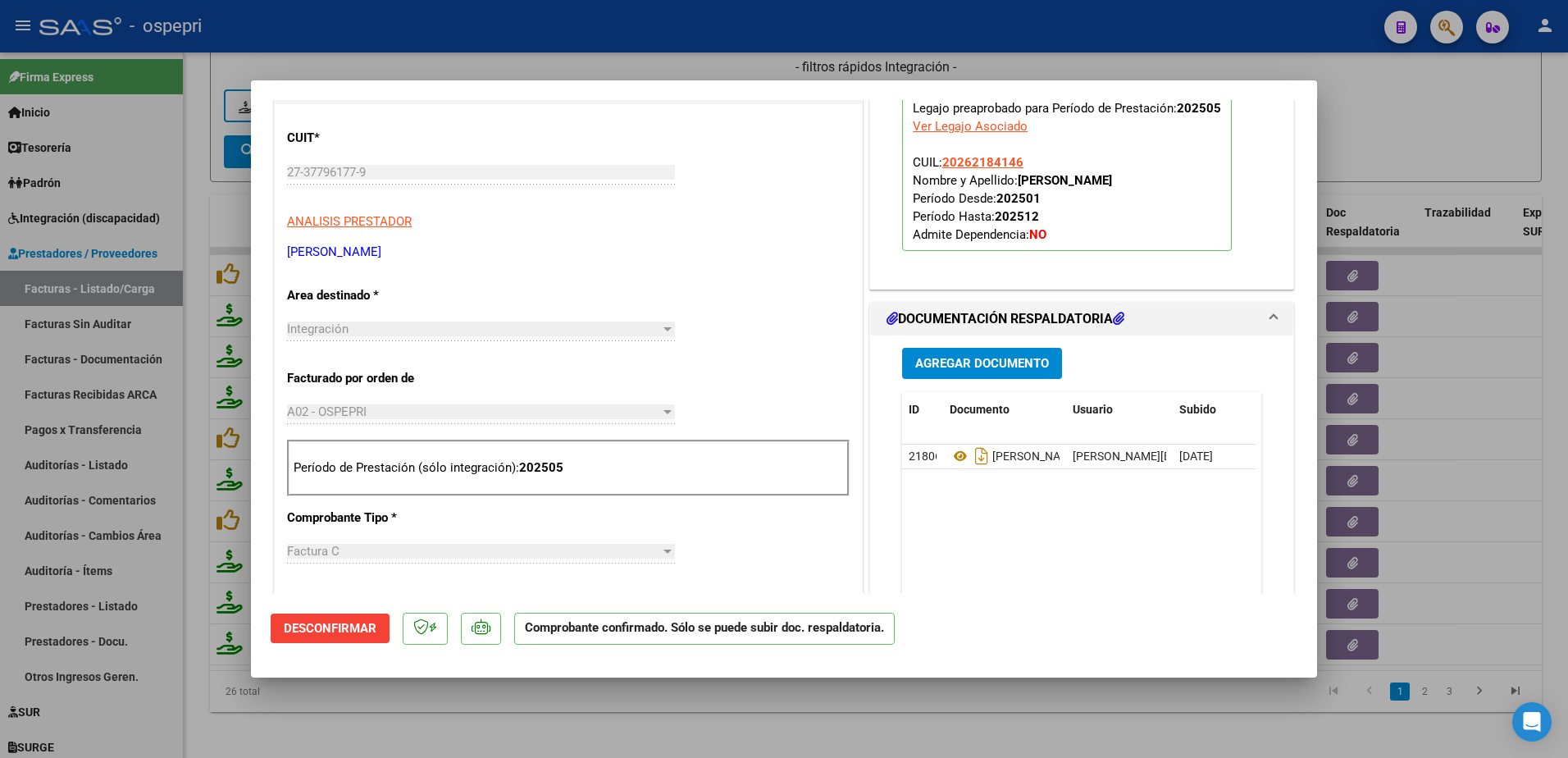
scroll to position [411, 0]
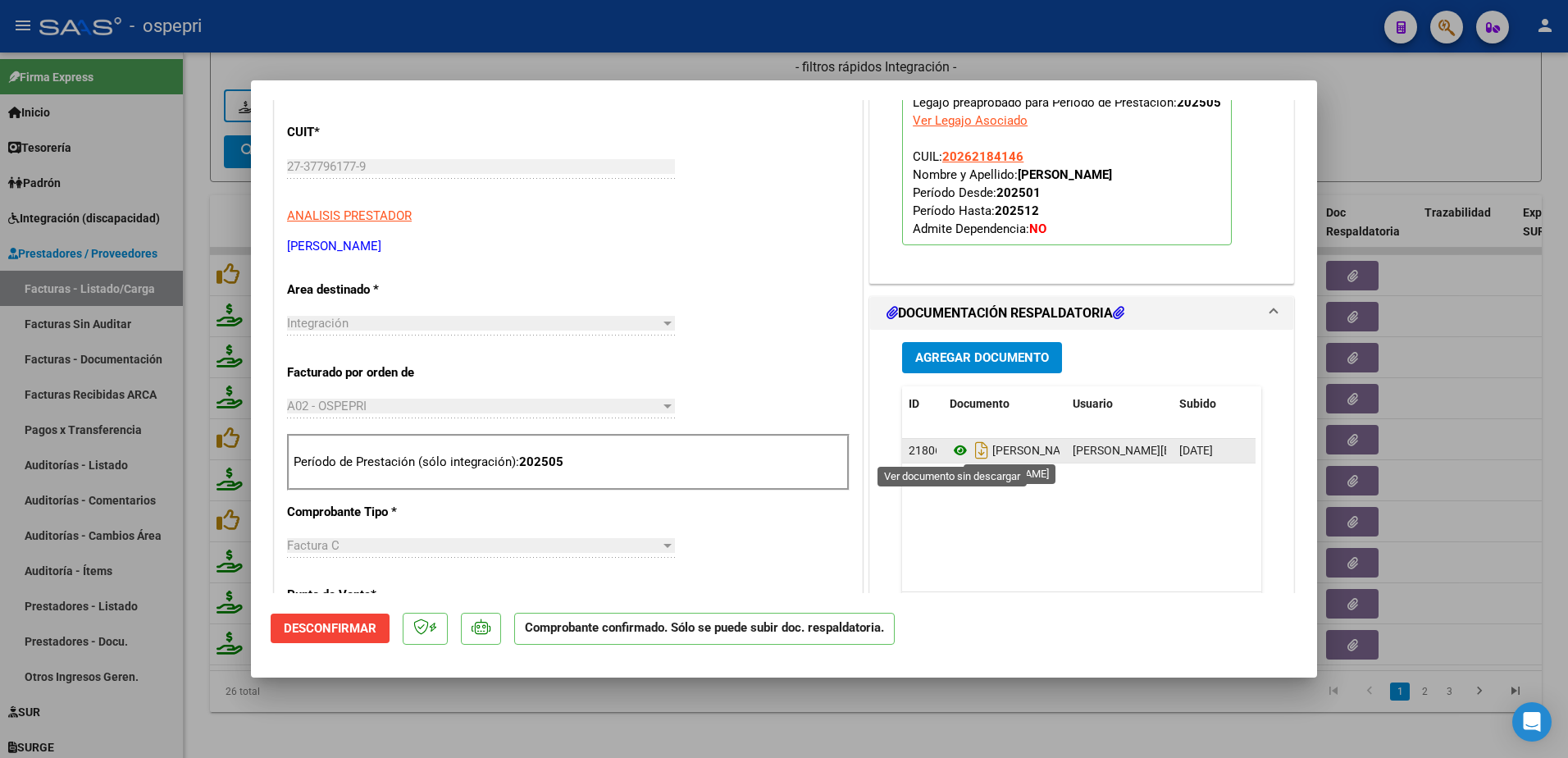
click at [952, 451] on icon at bounding box center [960, 451] width 21 height 20
type input "$ 0,00"
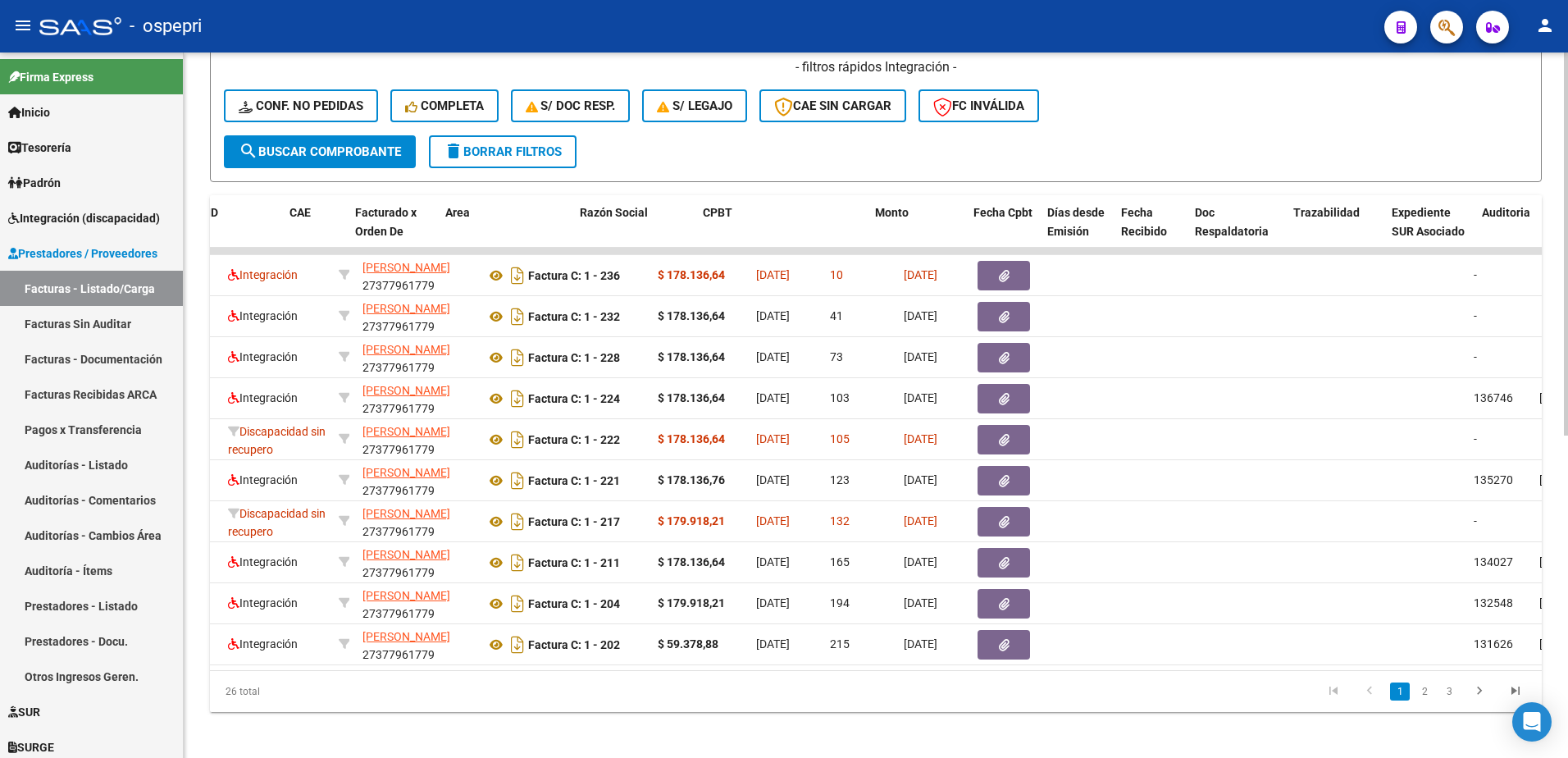
scroll to position [0, 0]
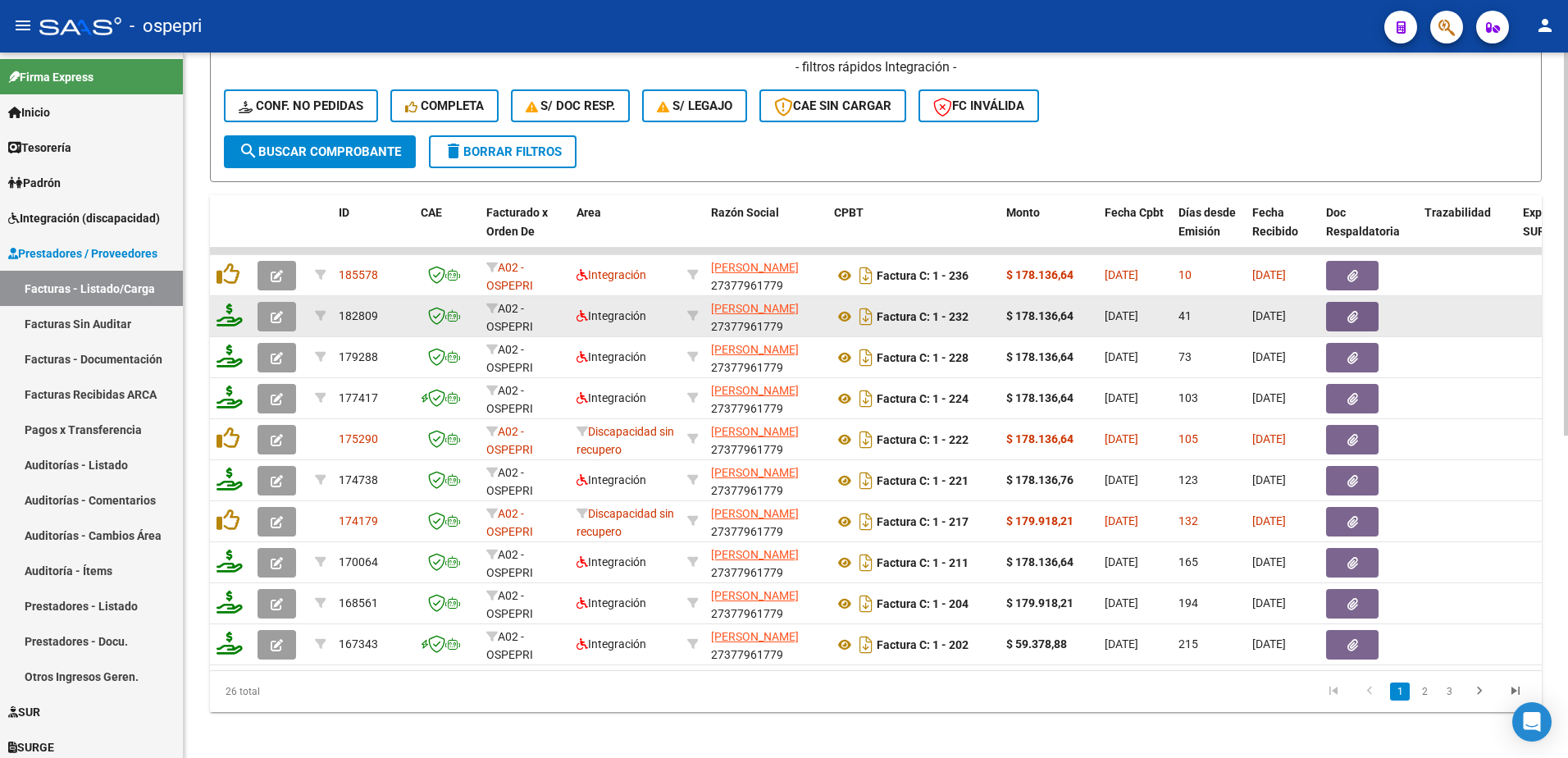
click at [270, 312] on button "button" at bounding box center [277, 316] width 38 height 29
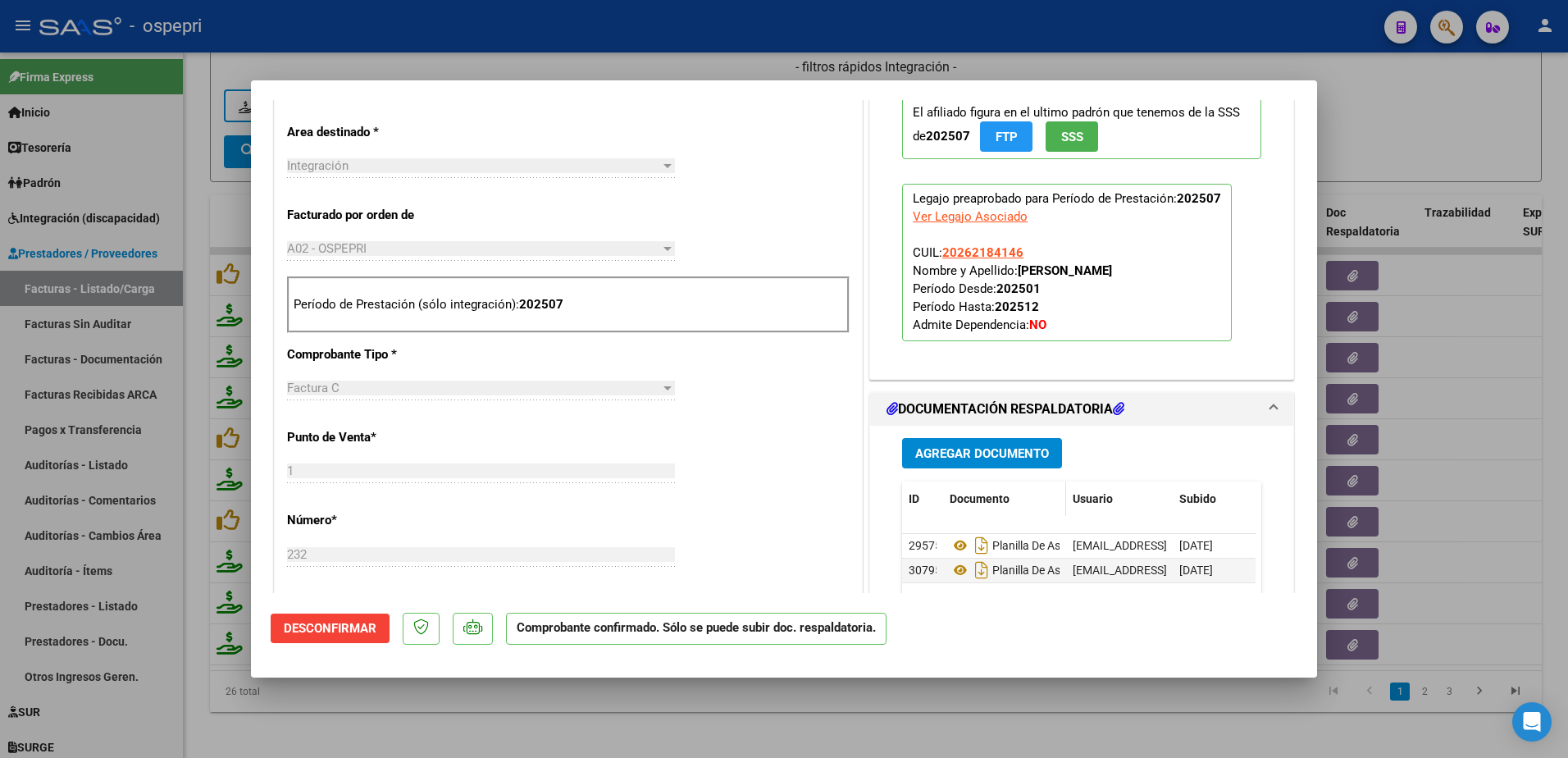
scroll to position [574, 0]
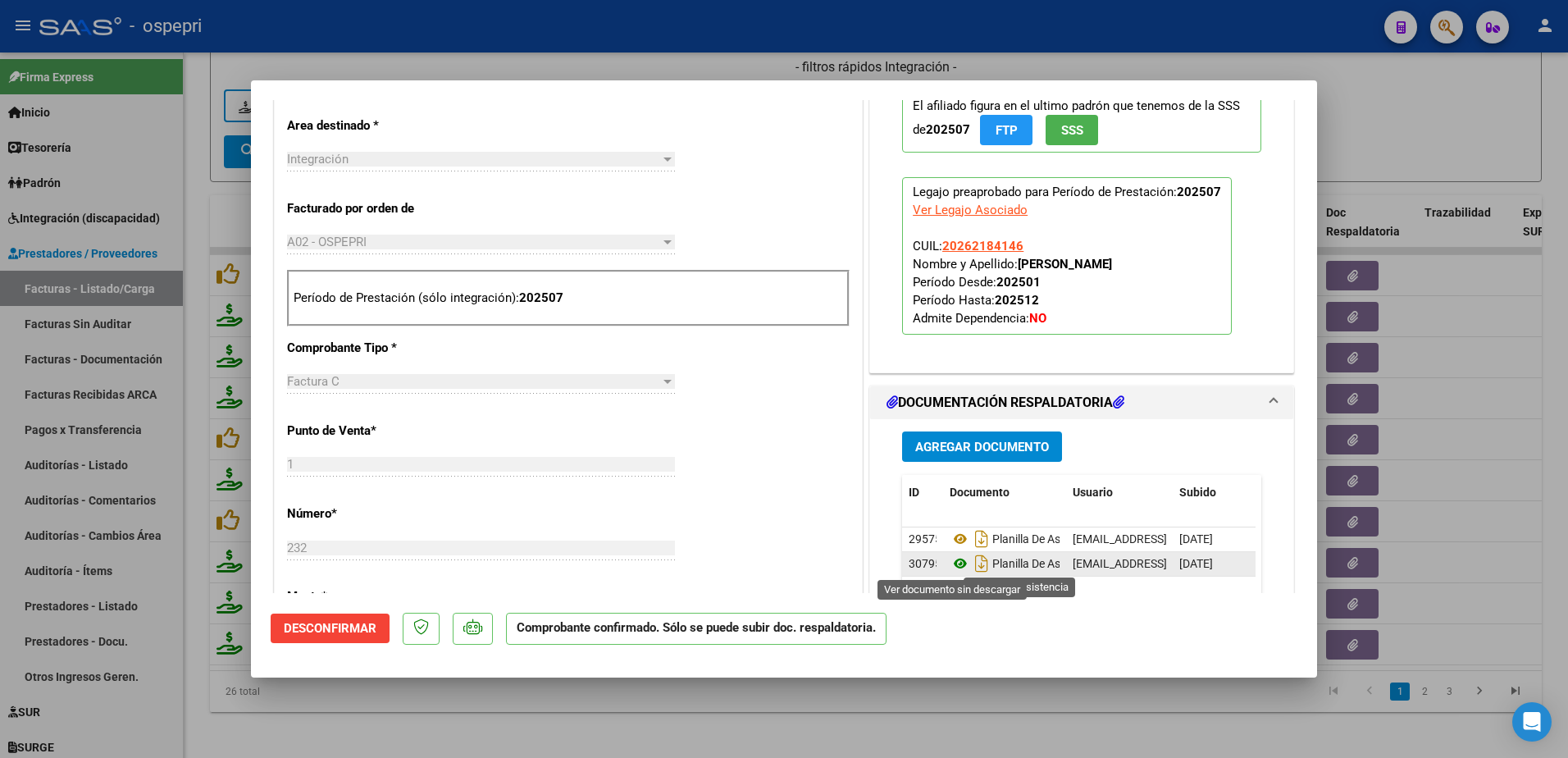
click at [950, 562] on icon at bounding box center [960, 563] width 21 height 20
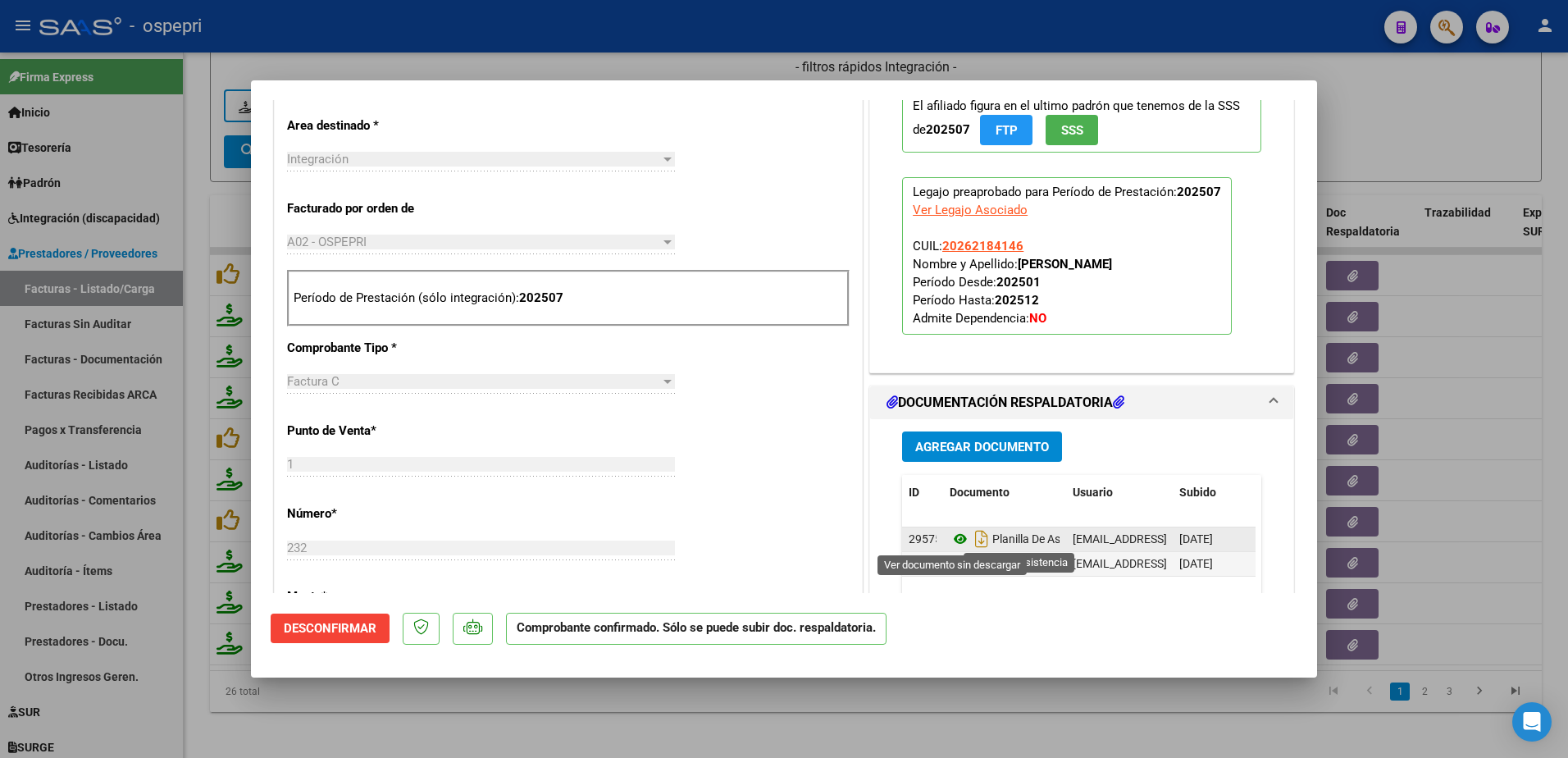
click at [950, 537] on icon at bounding box center [960, 539] width 21 height 20
type input "$ 0,00"
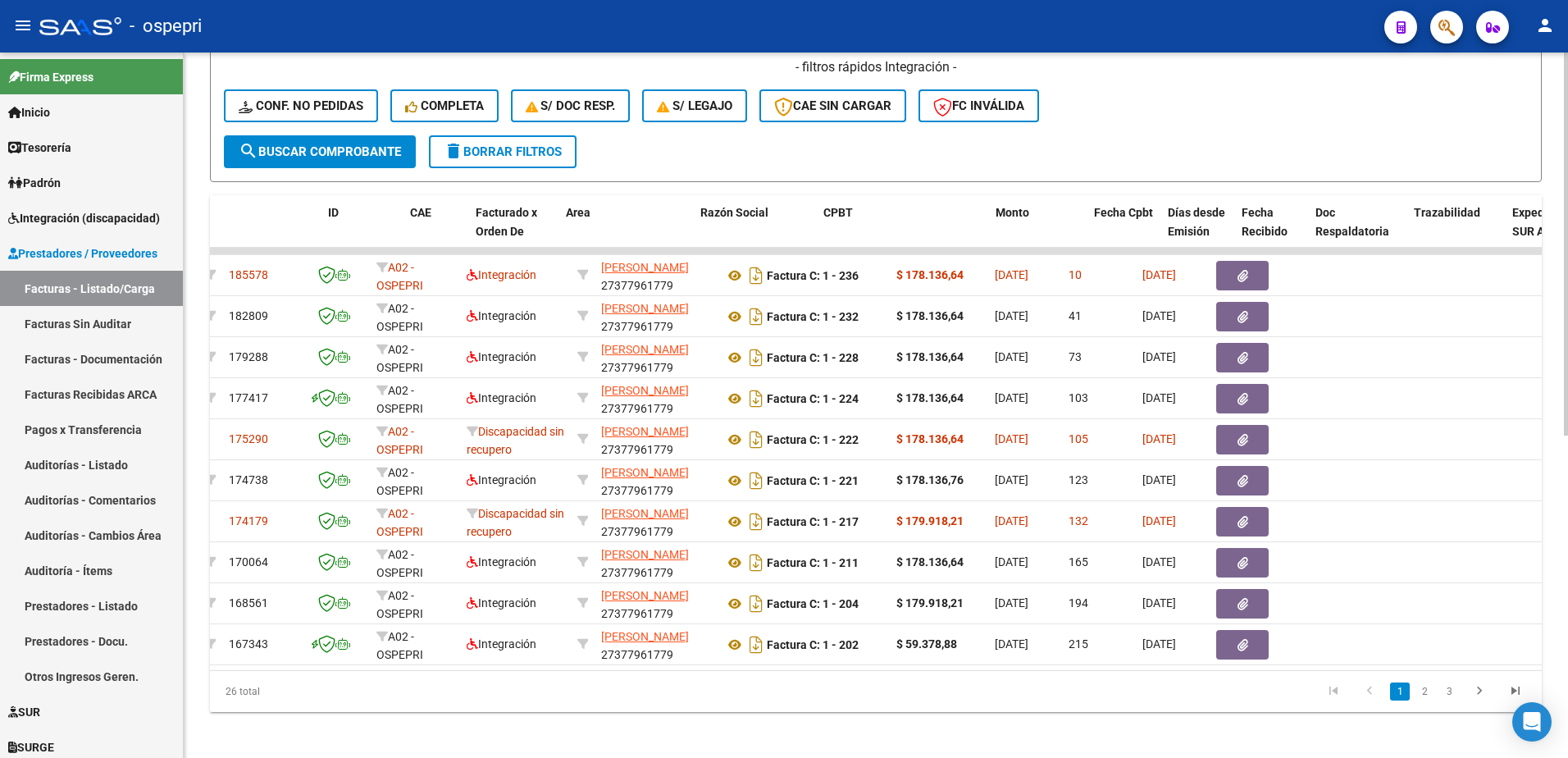
scroll to position [0, 0]
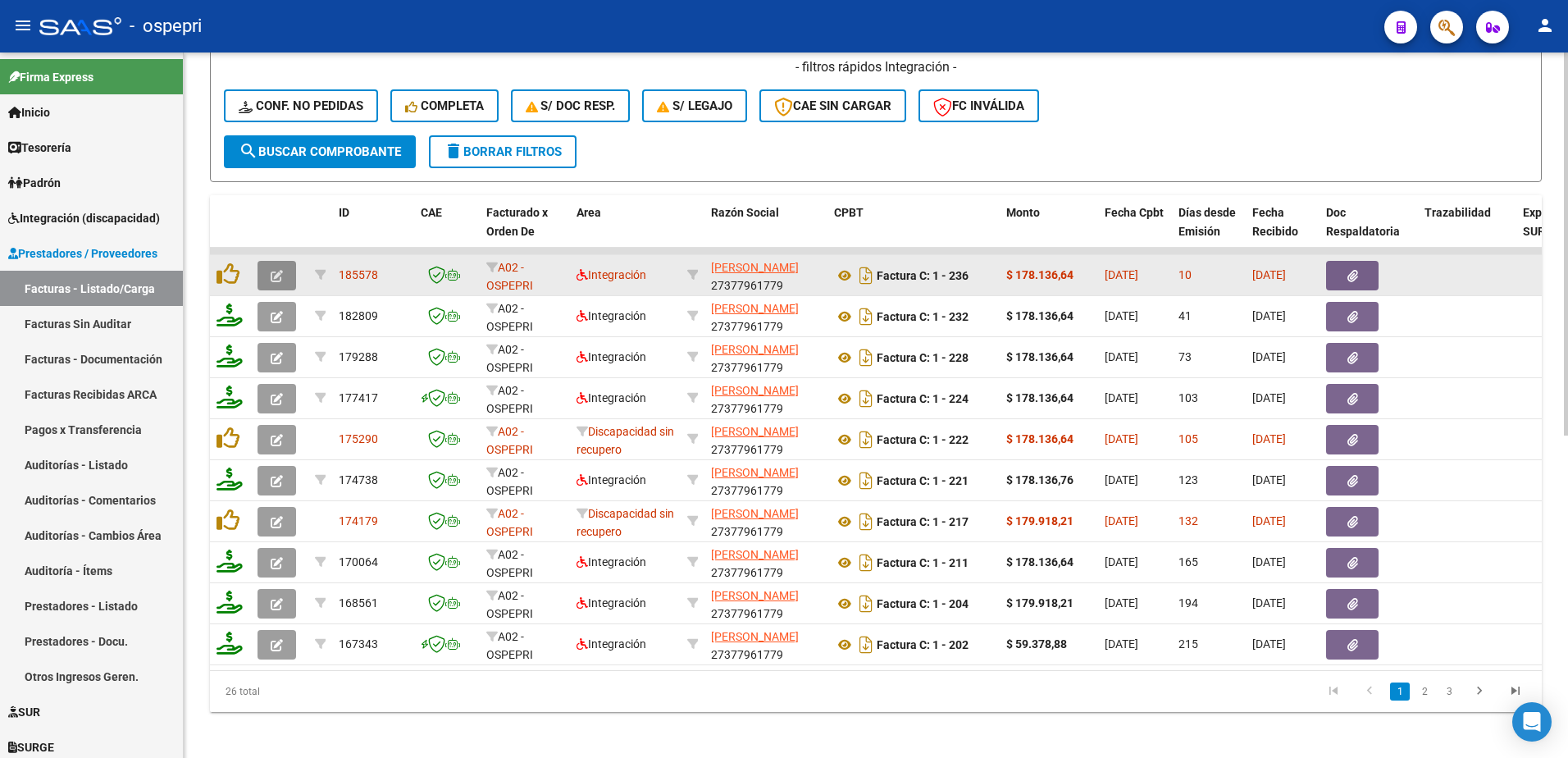
click at [278, 270] on icon "button" at bounding box center [277, 276] width 12 height 12
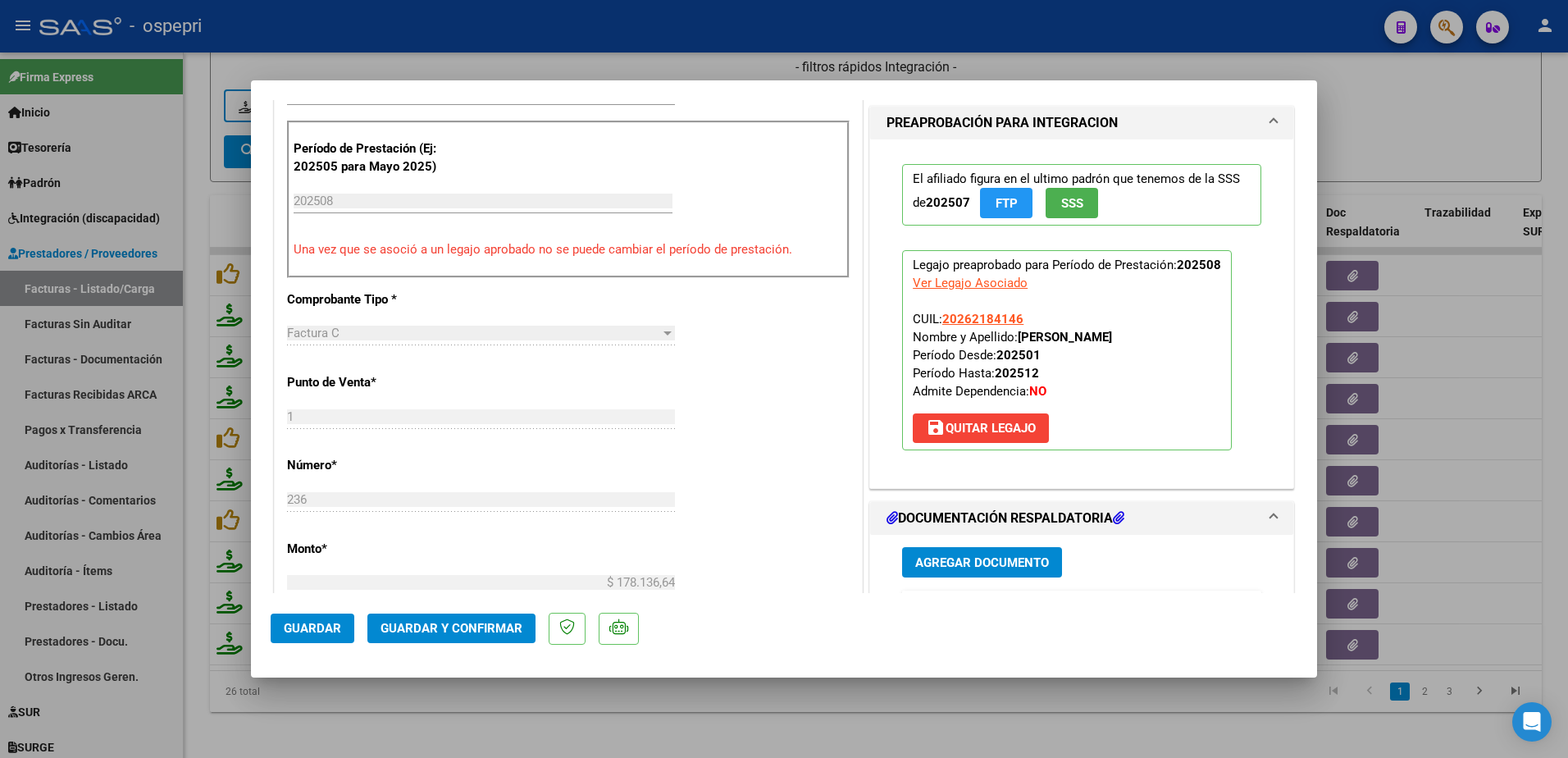
scroll to position [656, 0]
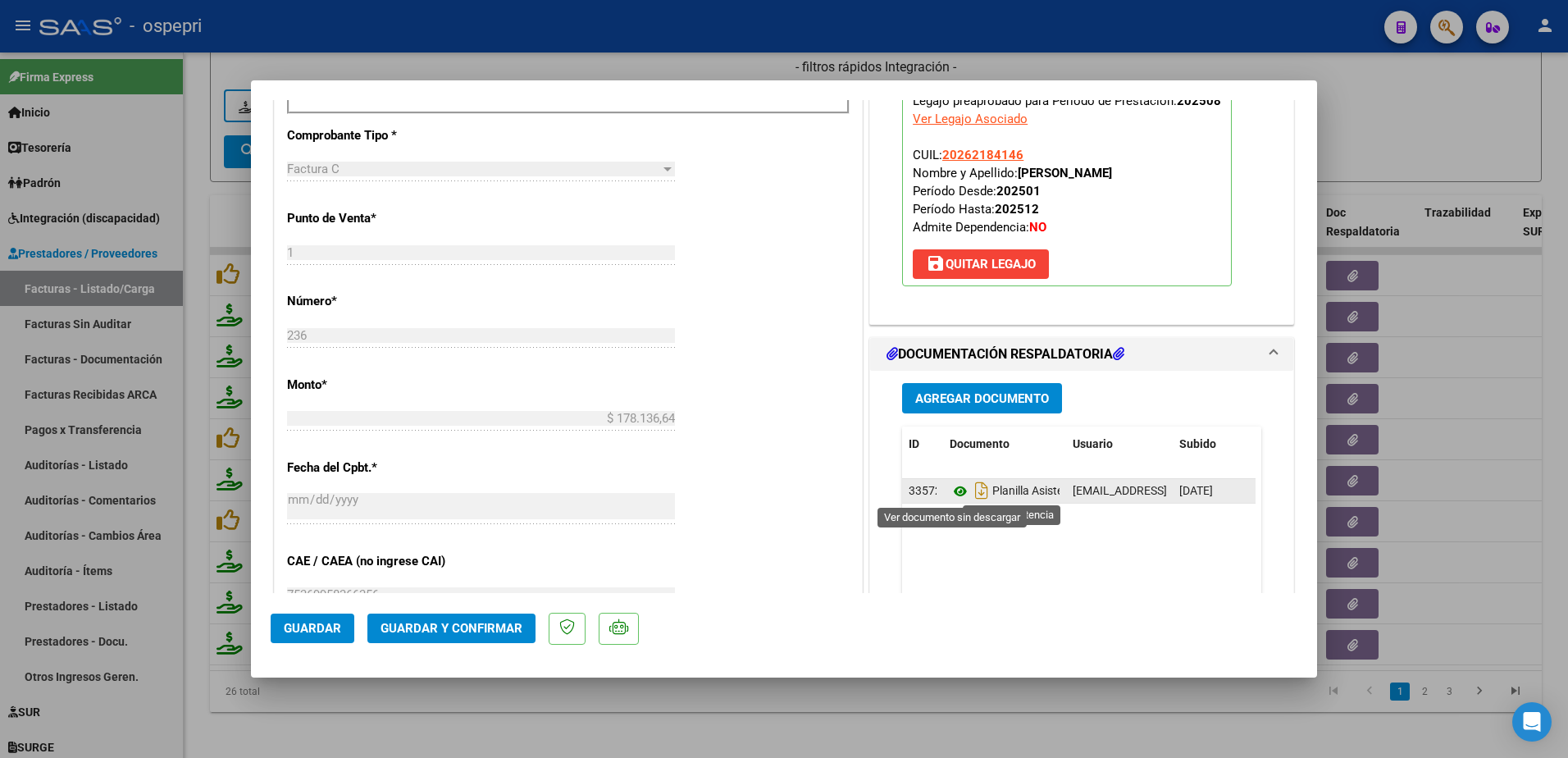
click at [952, 489] on icon at bounding box center [960, 491] width 21 height 20
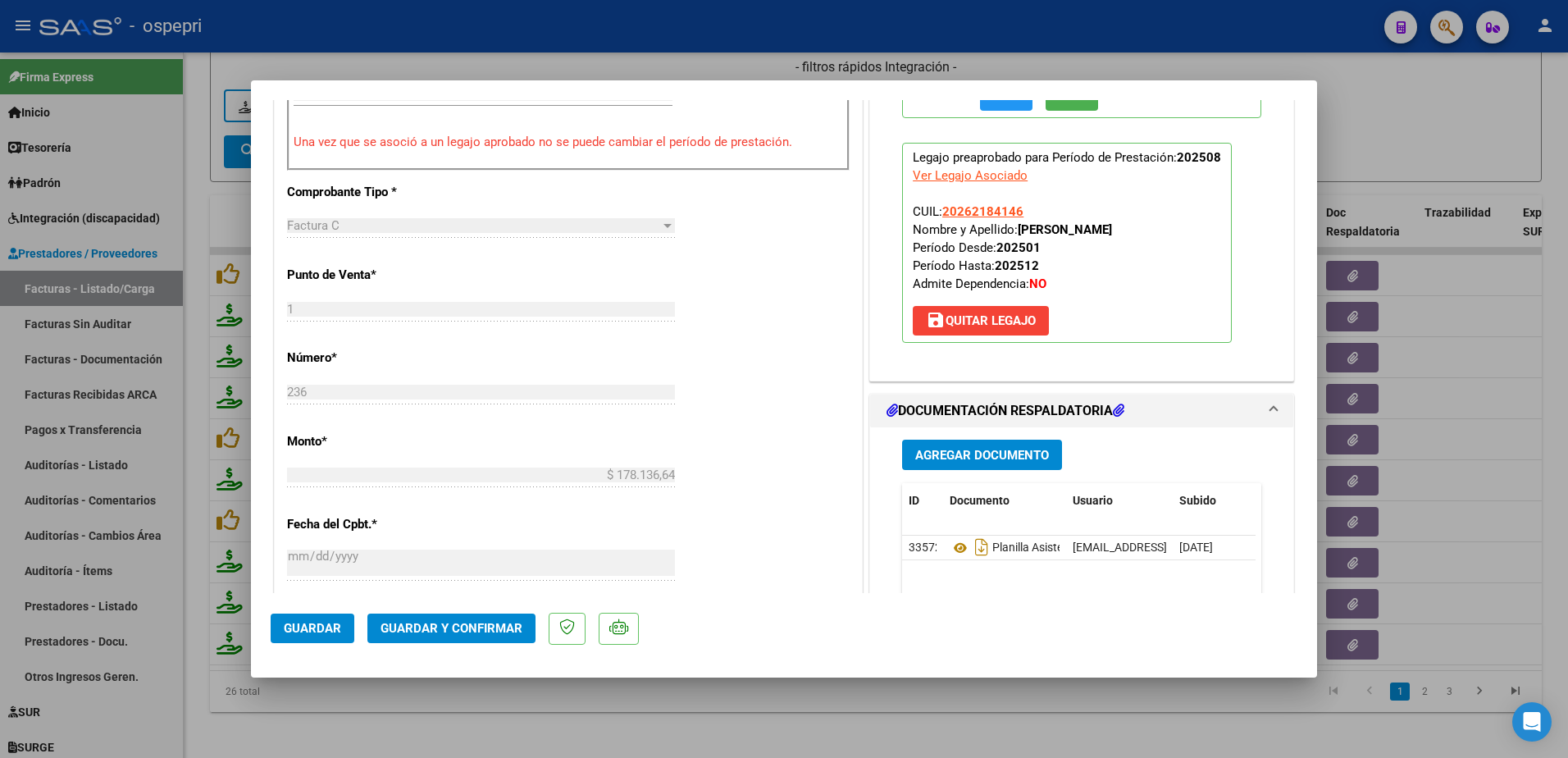
scroll to position [846, 0]
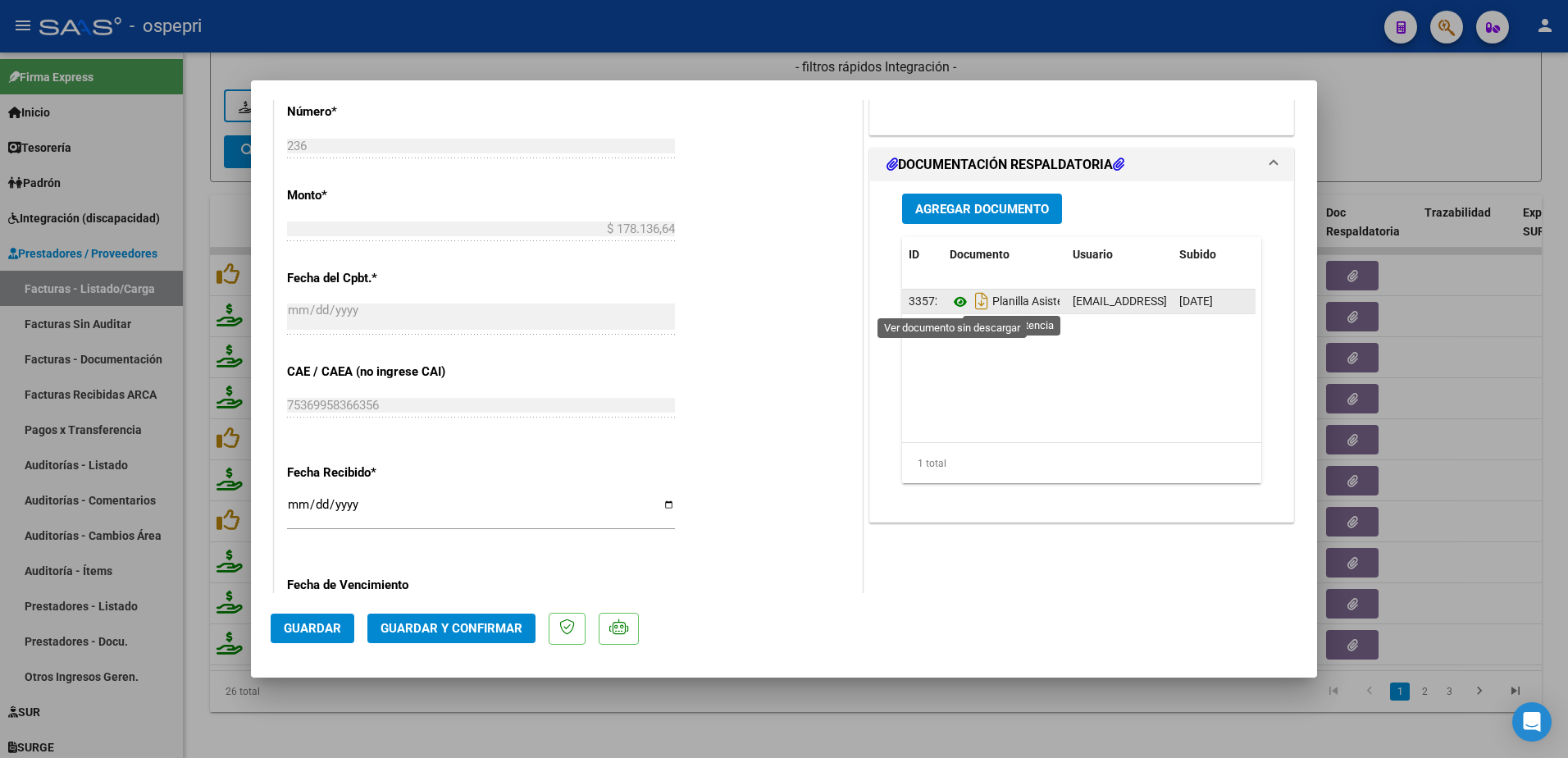
click at [953, 303] on icon at bounding box center [960, 302] width 21 height 20
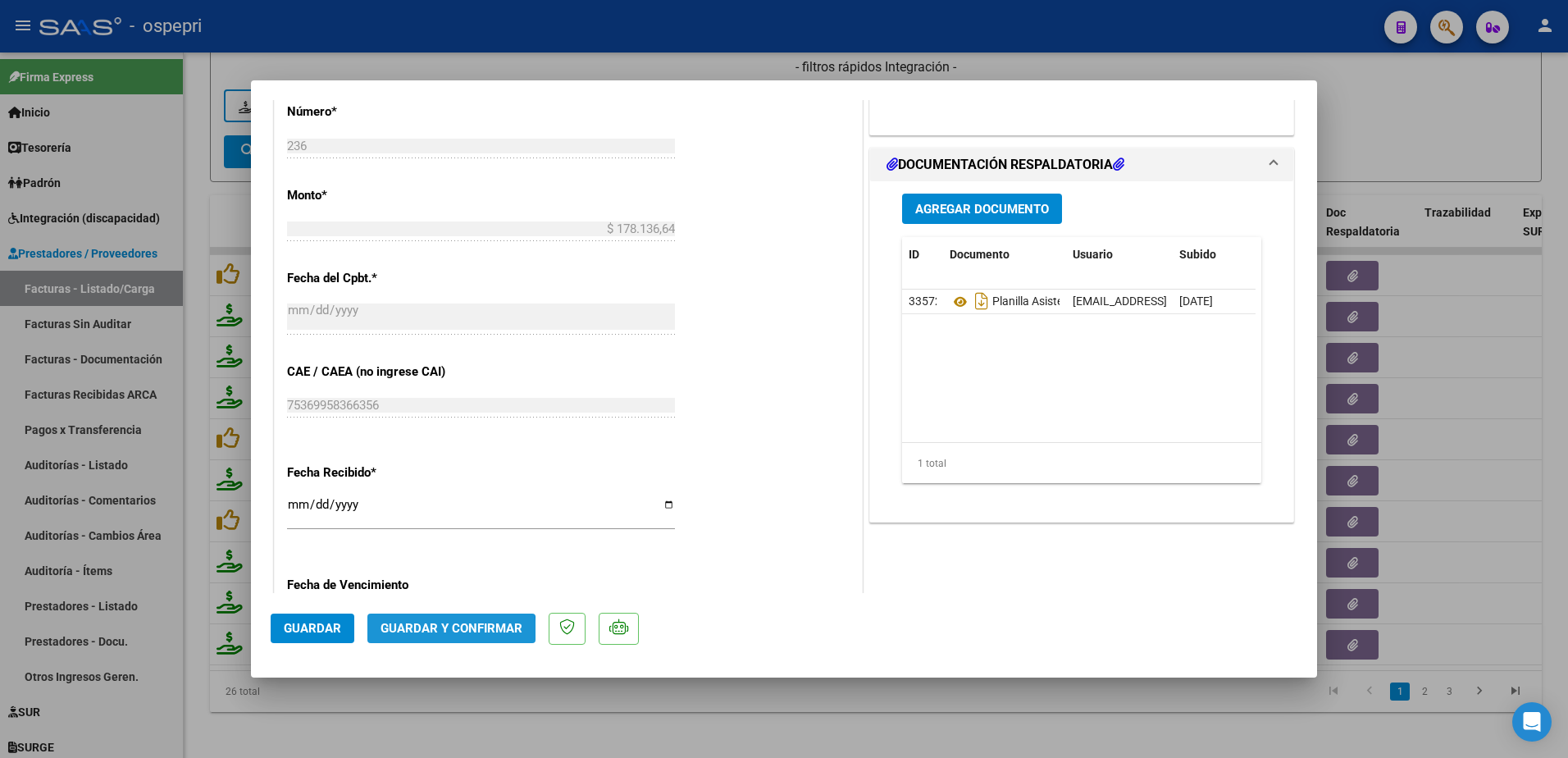
click at [406, 636] on span "Guardar y Confirmar" at bounding box center [451, 629] width 142 height 15
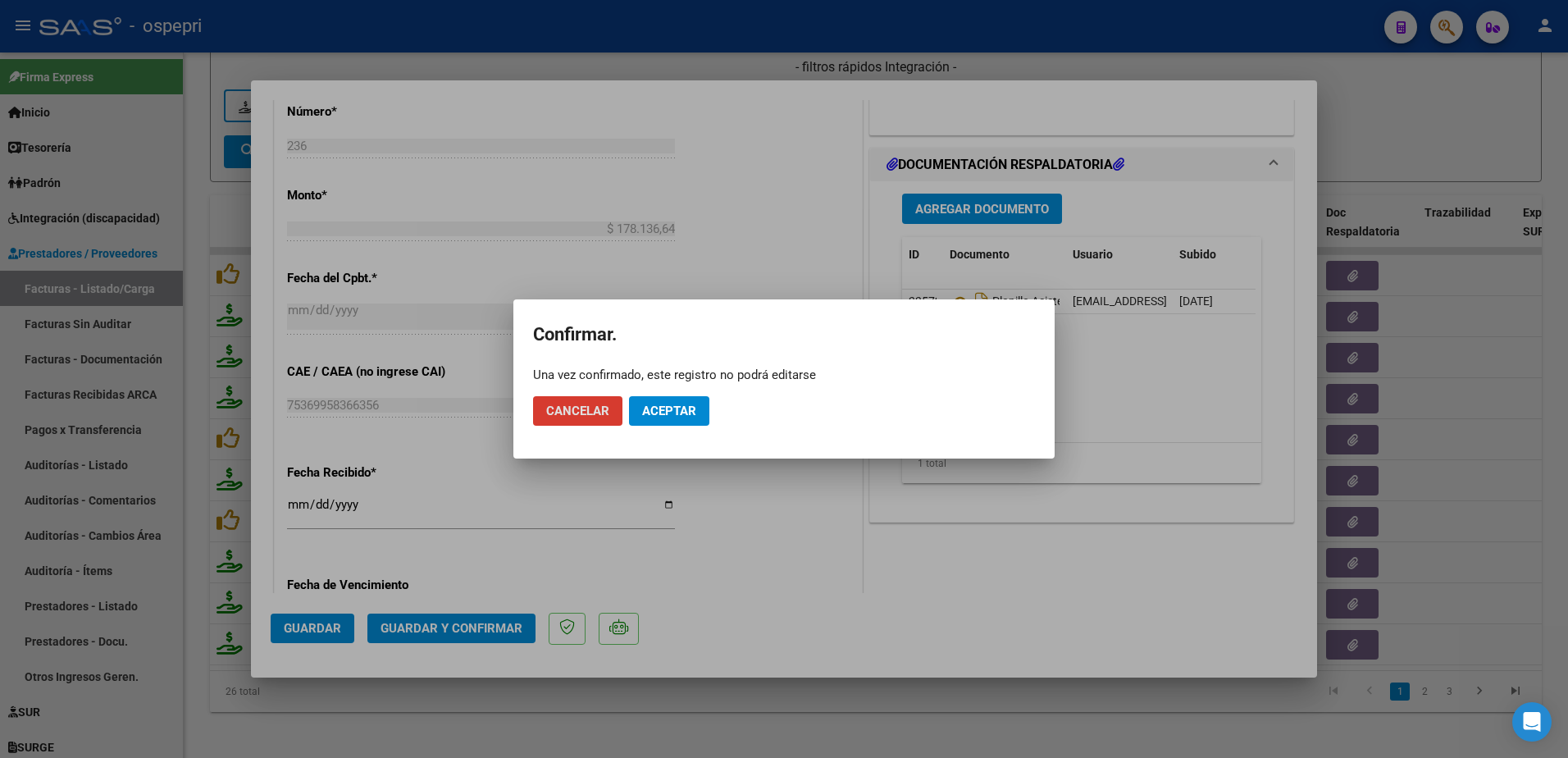
click at [677, 411] on span "Aceptar" at bounding box center [669, 411] width 54 height 15
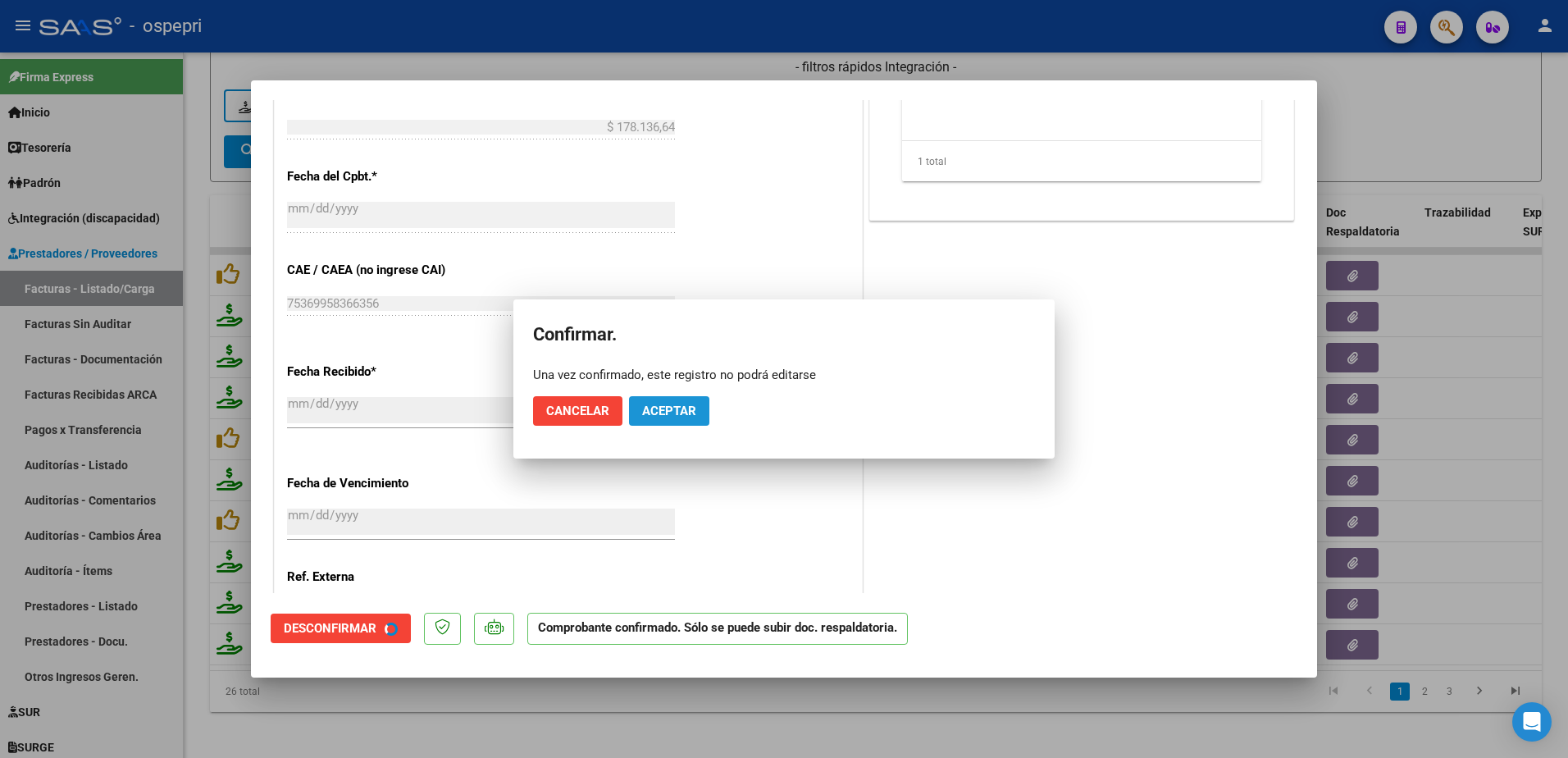
scroll to position [745, 0]
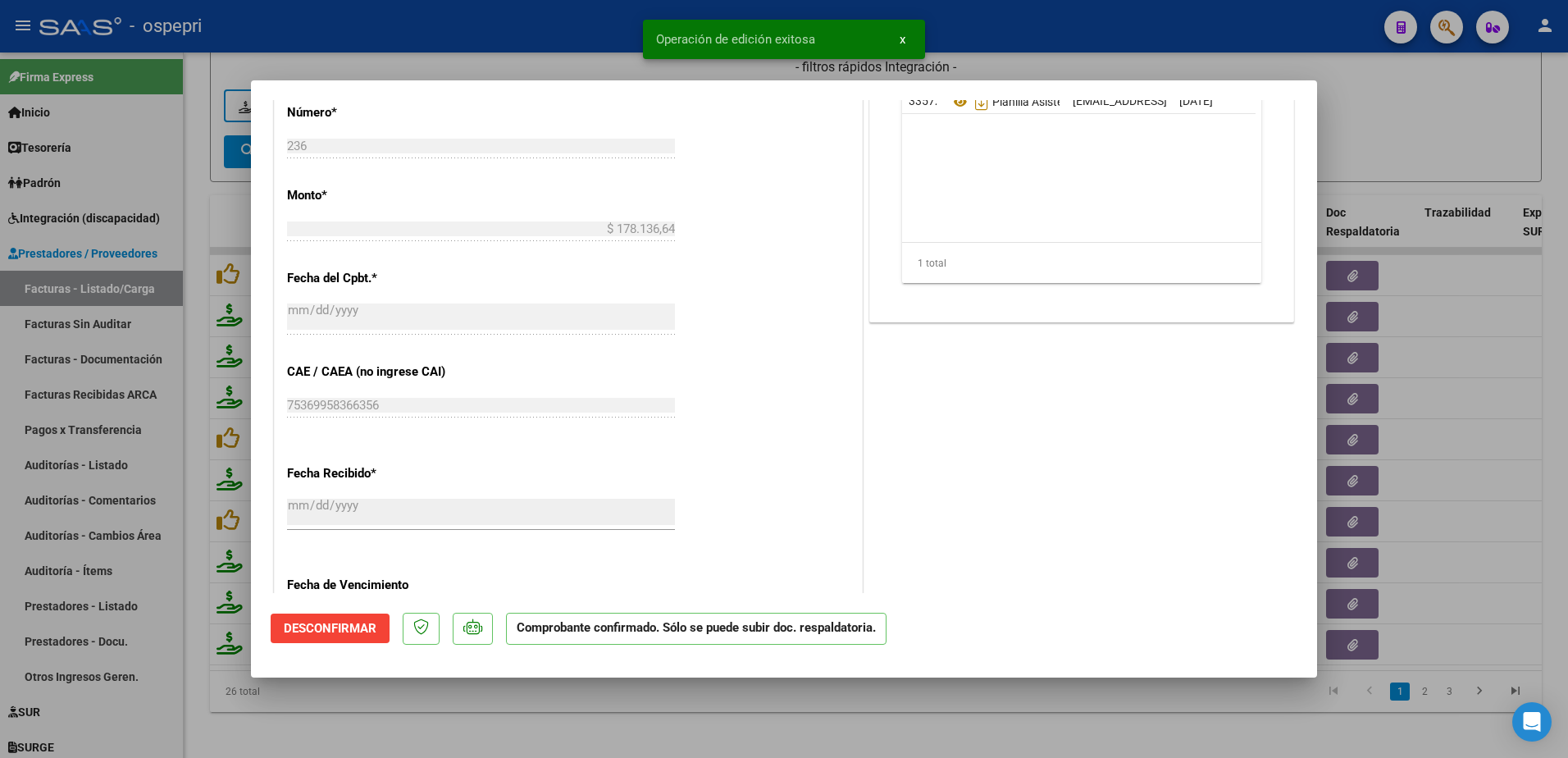
type input "$ 0,00"
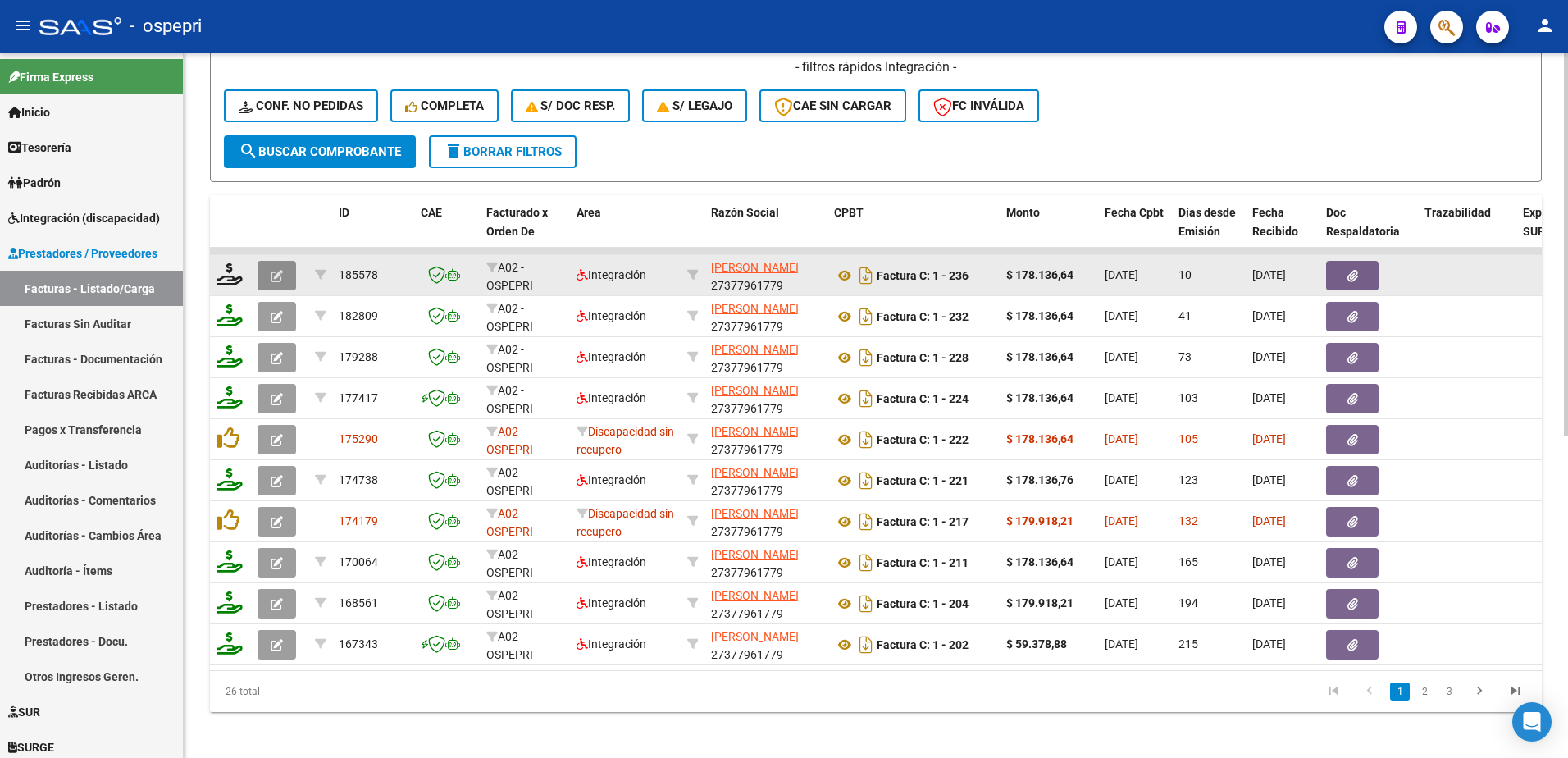
click at [270, 273] on icon "button" at bounding box center [277, 276] width 12 height 12
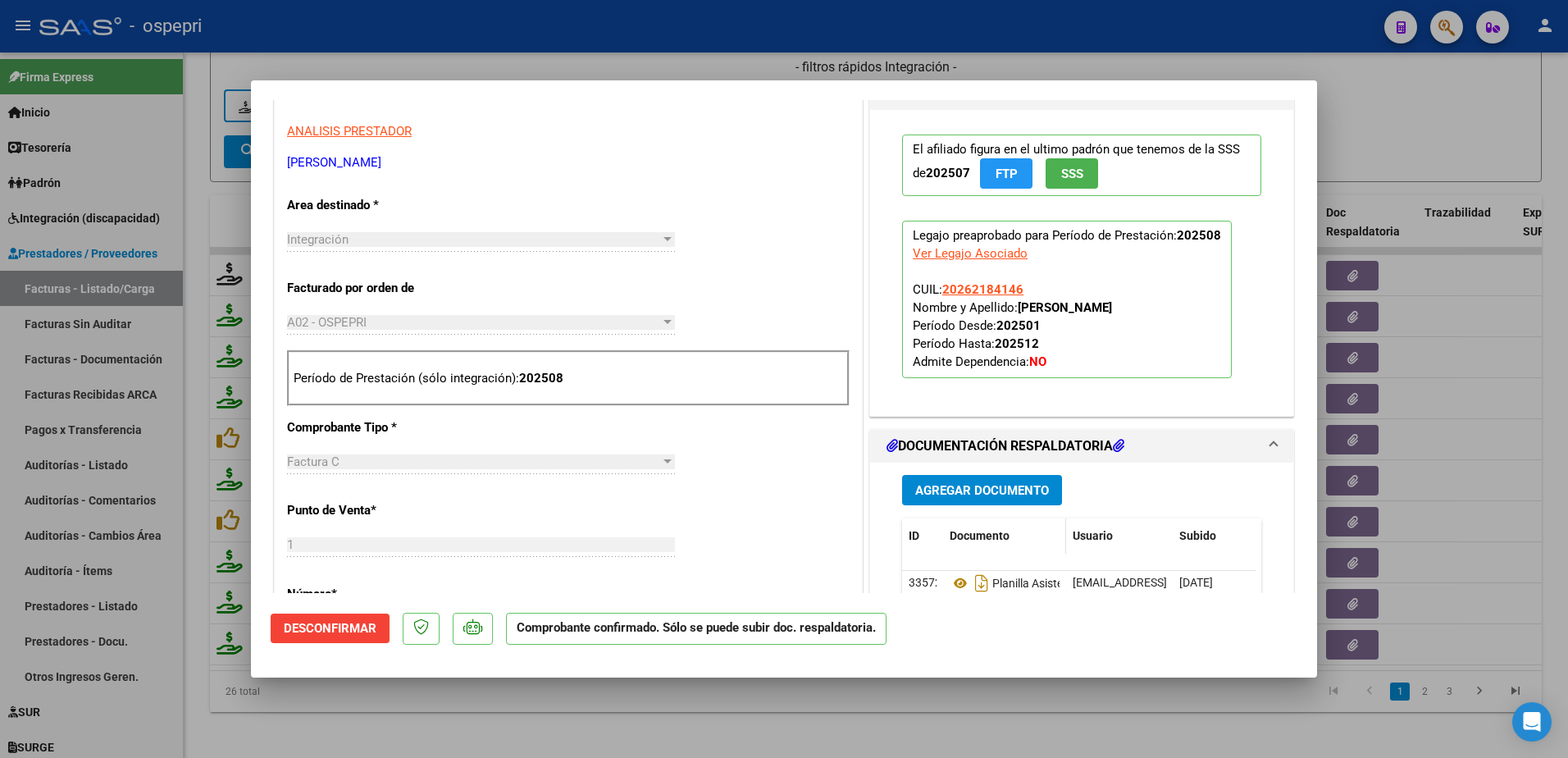
scroll to position [329, 0]
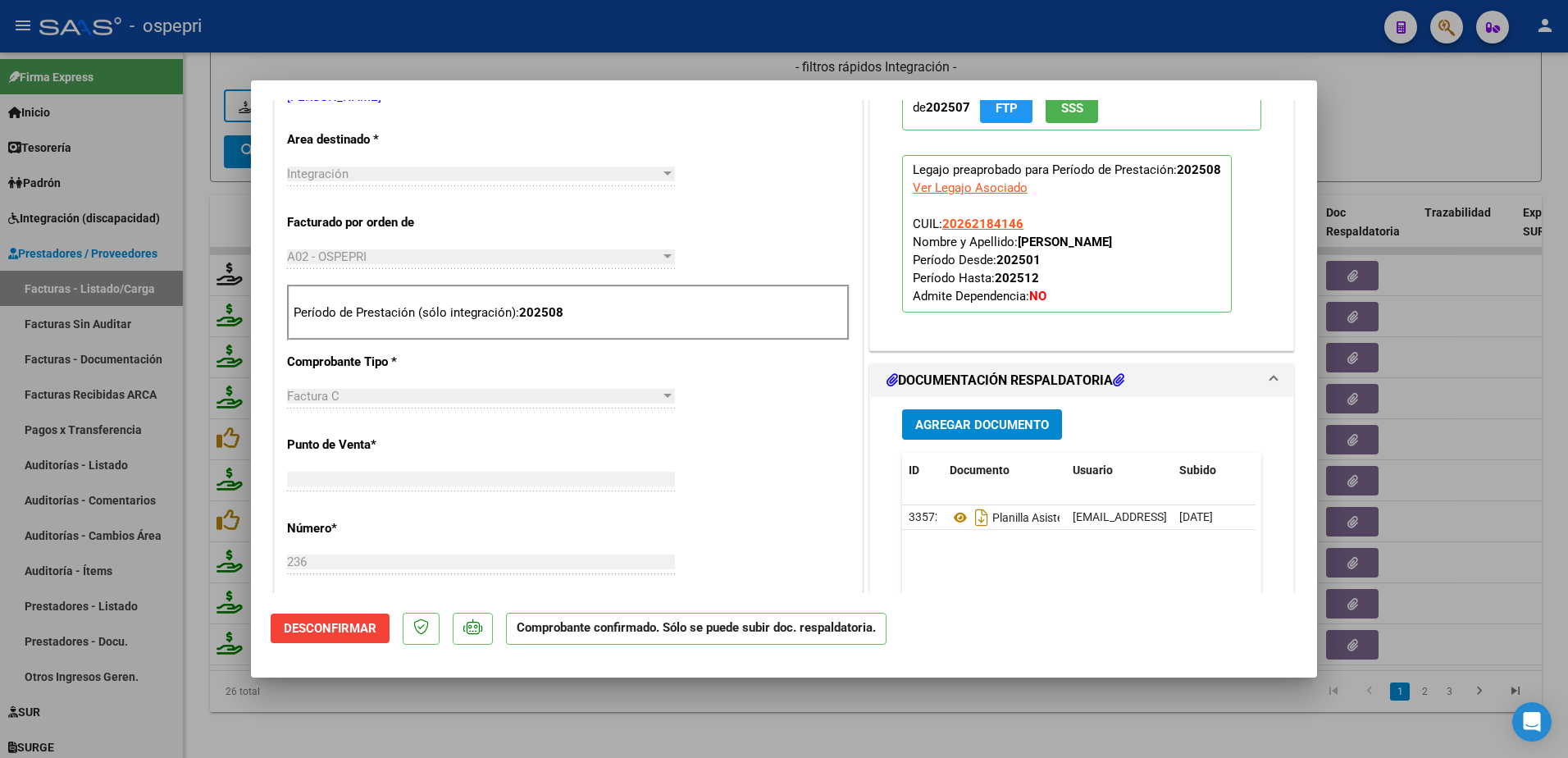
type input "$ 0,00"
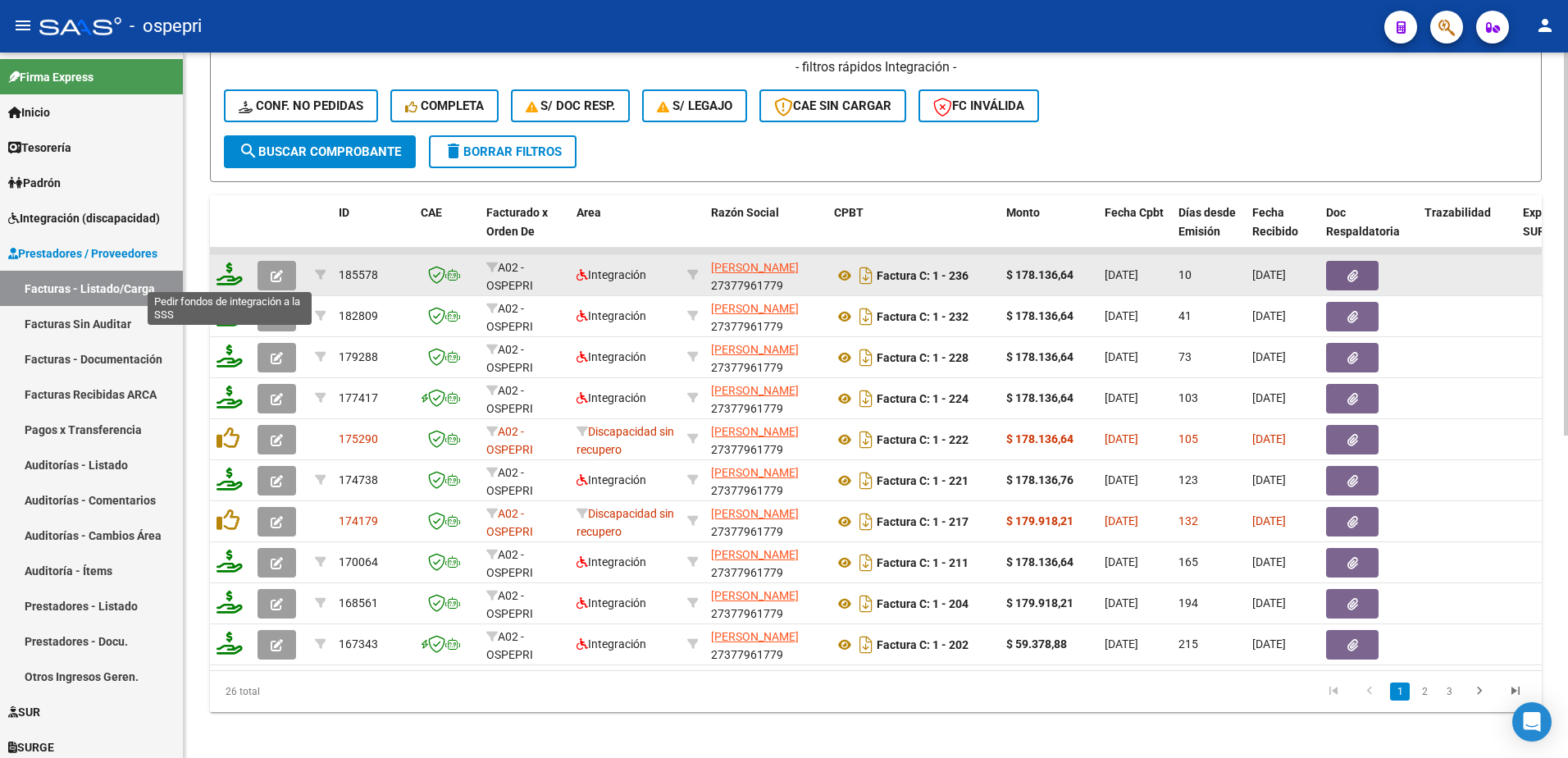
click at [228, 279] on icon at bounding box center [229, 274] width 26 height 23
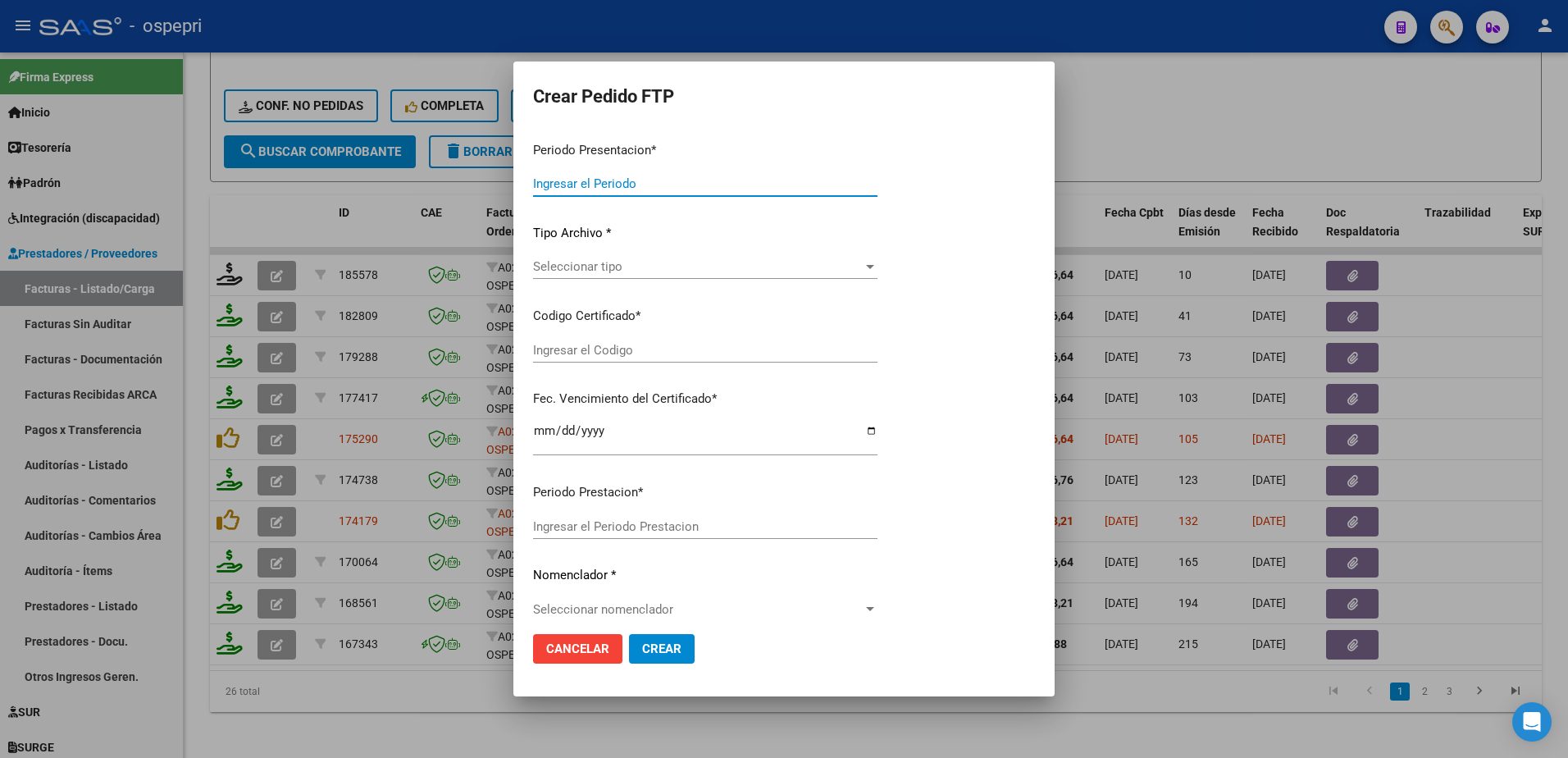
type input "202508"
type input "$ 178.136,64"
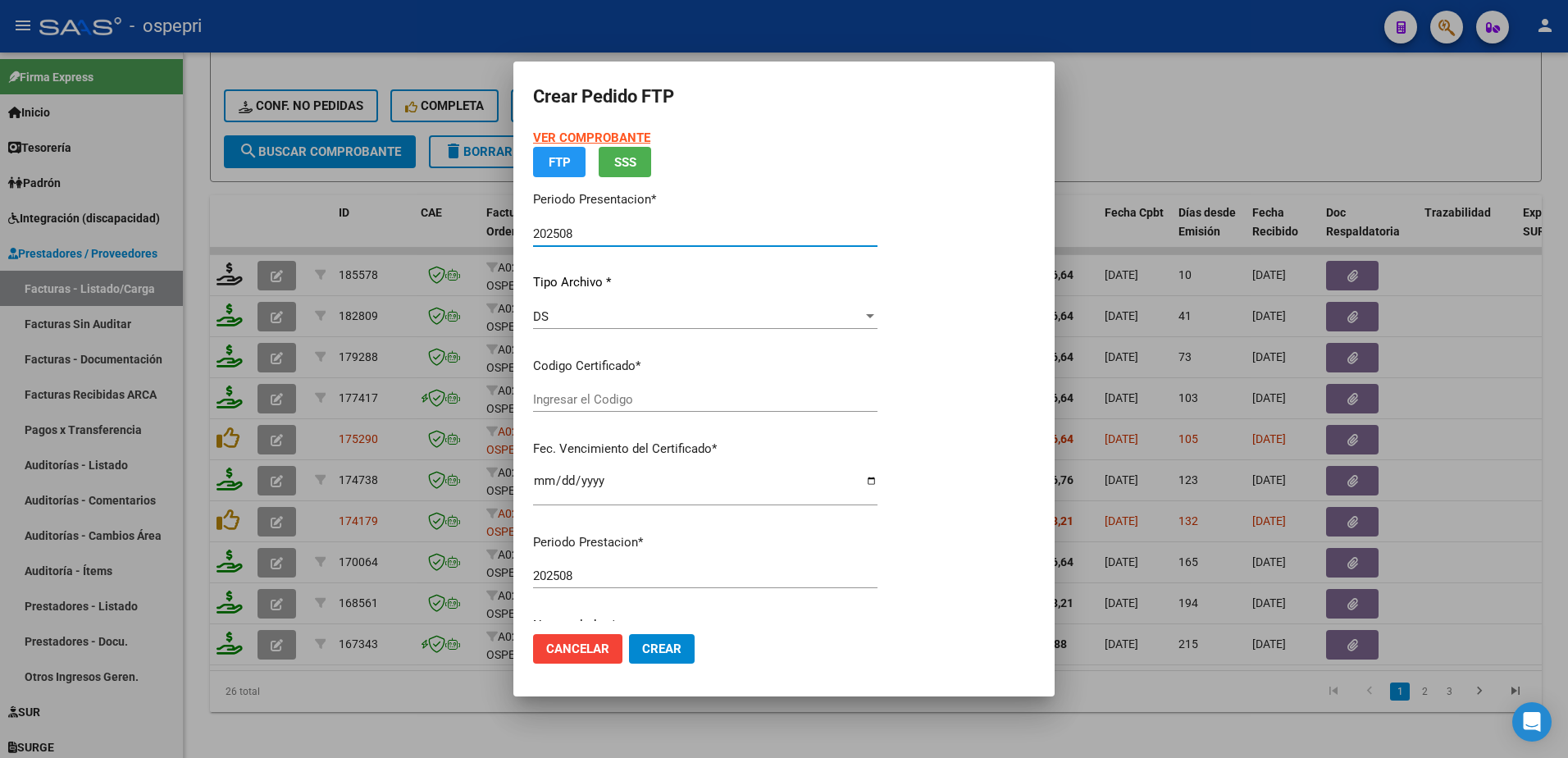
type input "2026218414-6"
type input "2032-12-01"
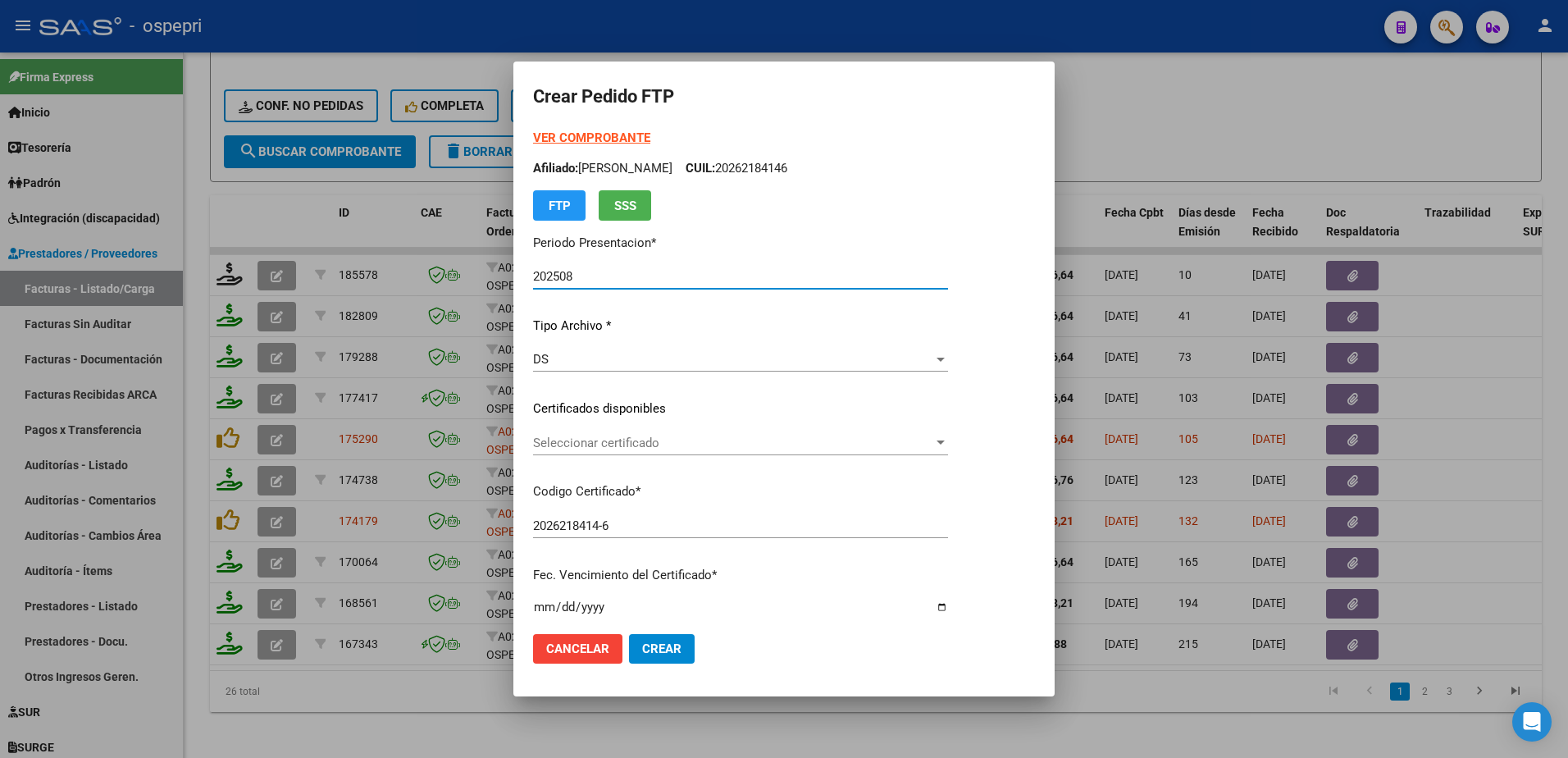
click at [619, 437] on span "Seleccionar certificado" at bounding box center [770, 443] width 476 height 15
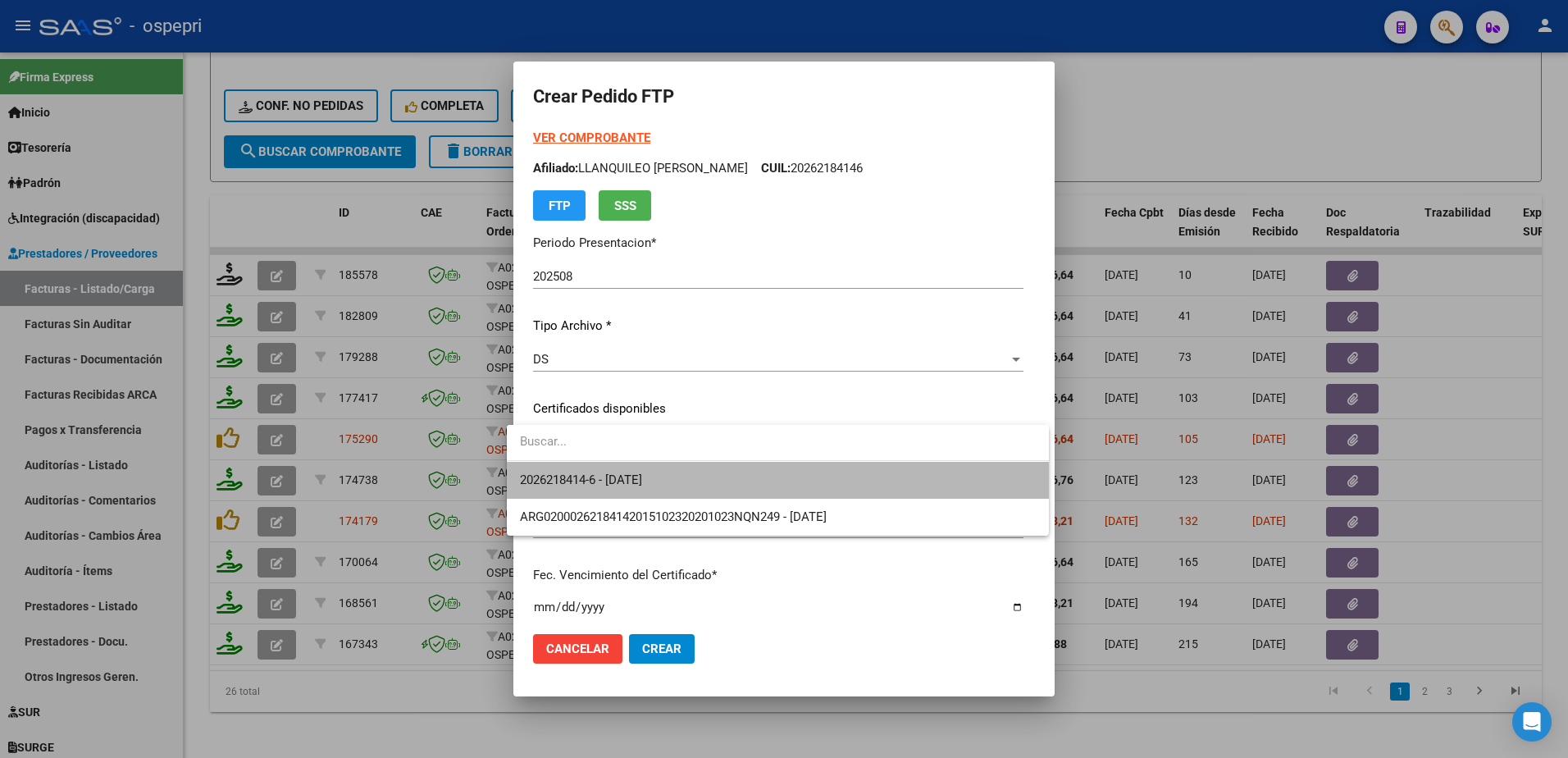
click at [638, 487] on span "2026218414-6 - 2032-12-01" at bounding box center [778, 479] width 516 height 37
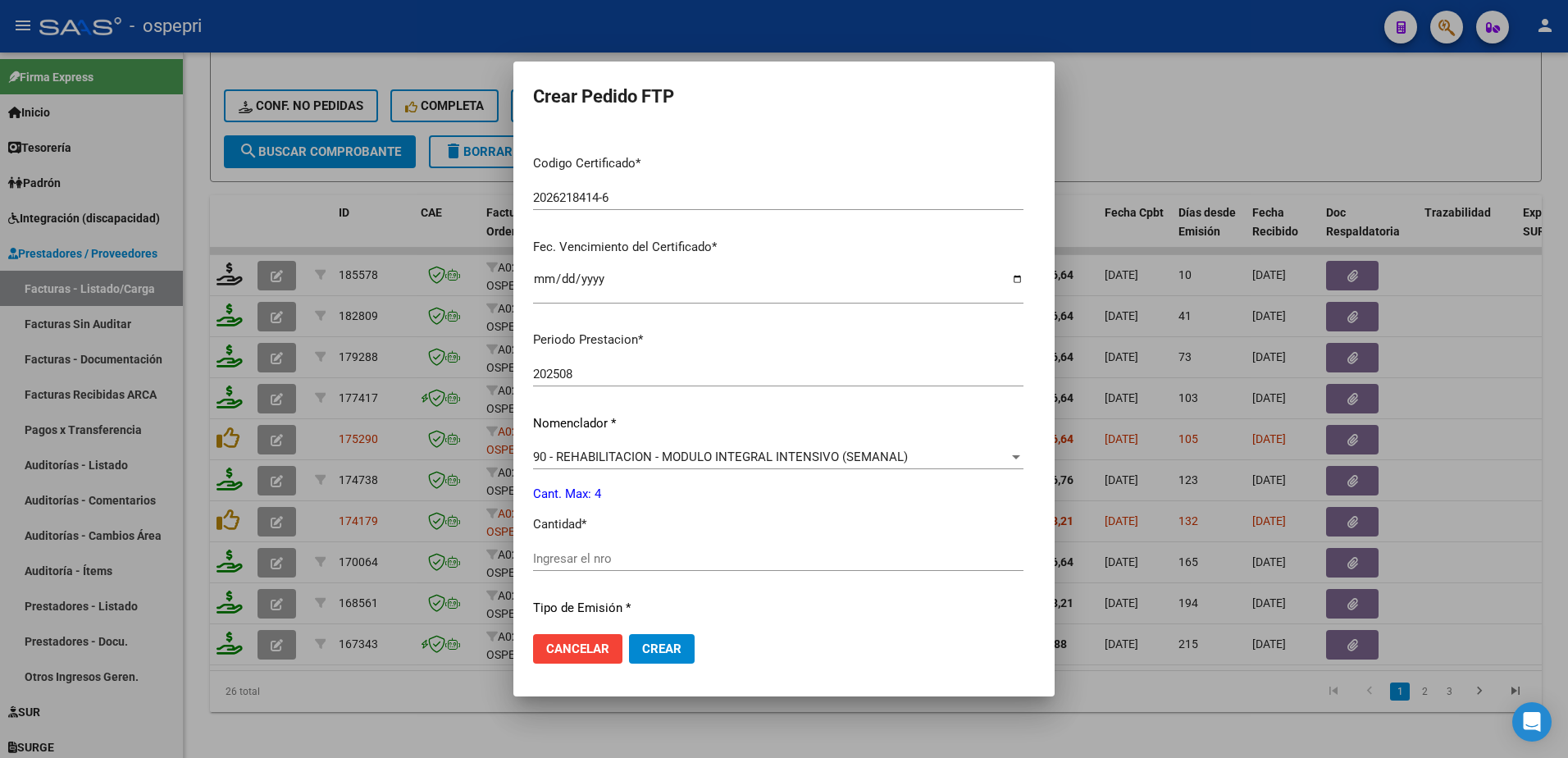
scroll to position [492, 0]
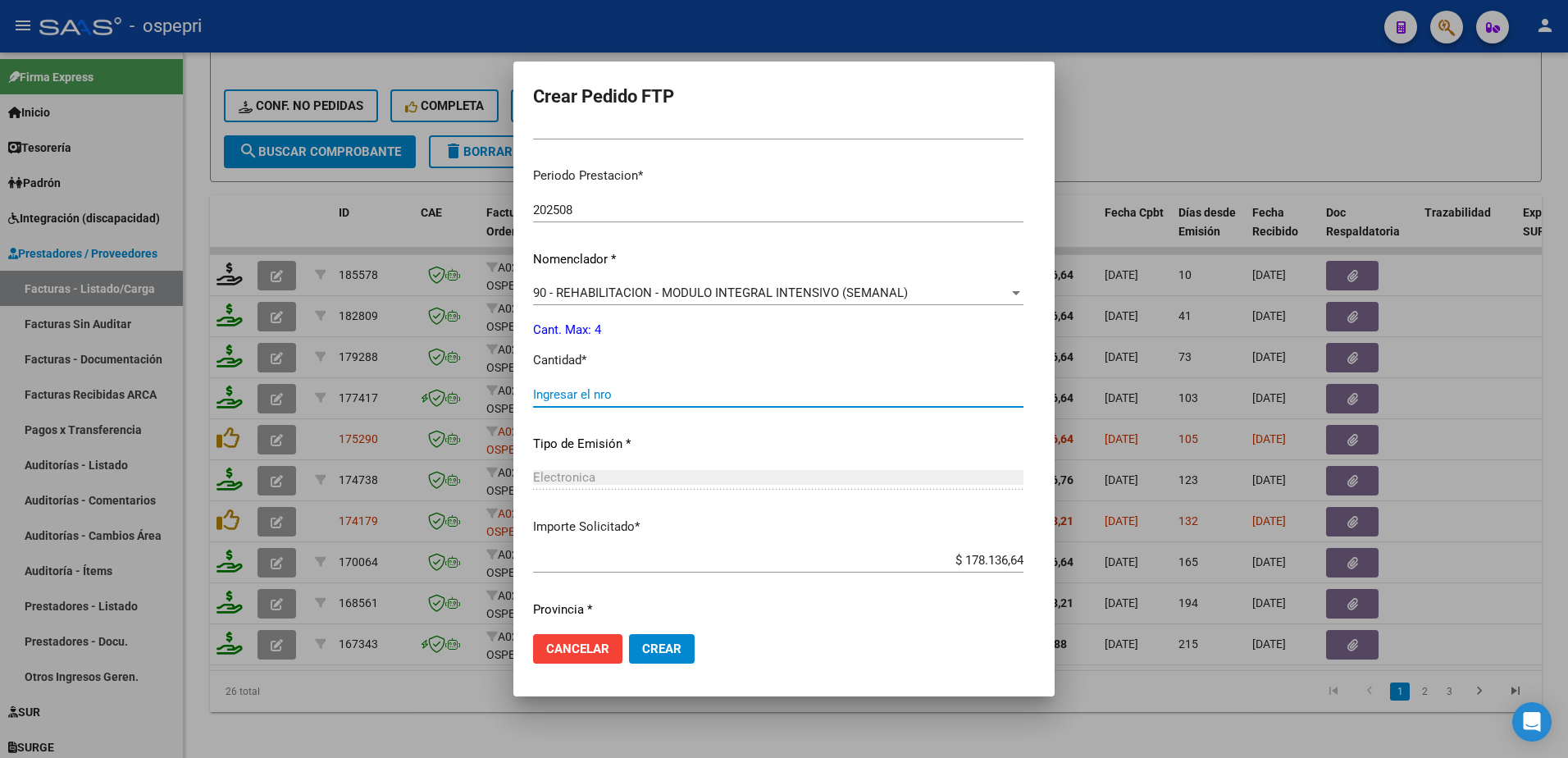
click at [587, 391] on input "Ingresar el nro" at bounding box center [778, 395] width 491 height 15
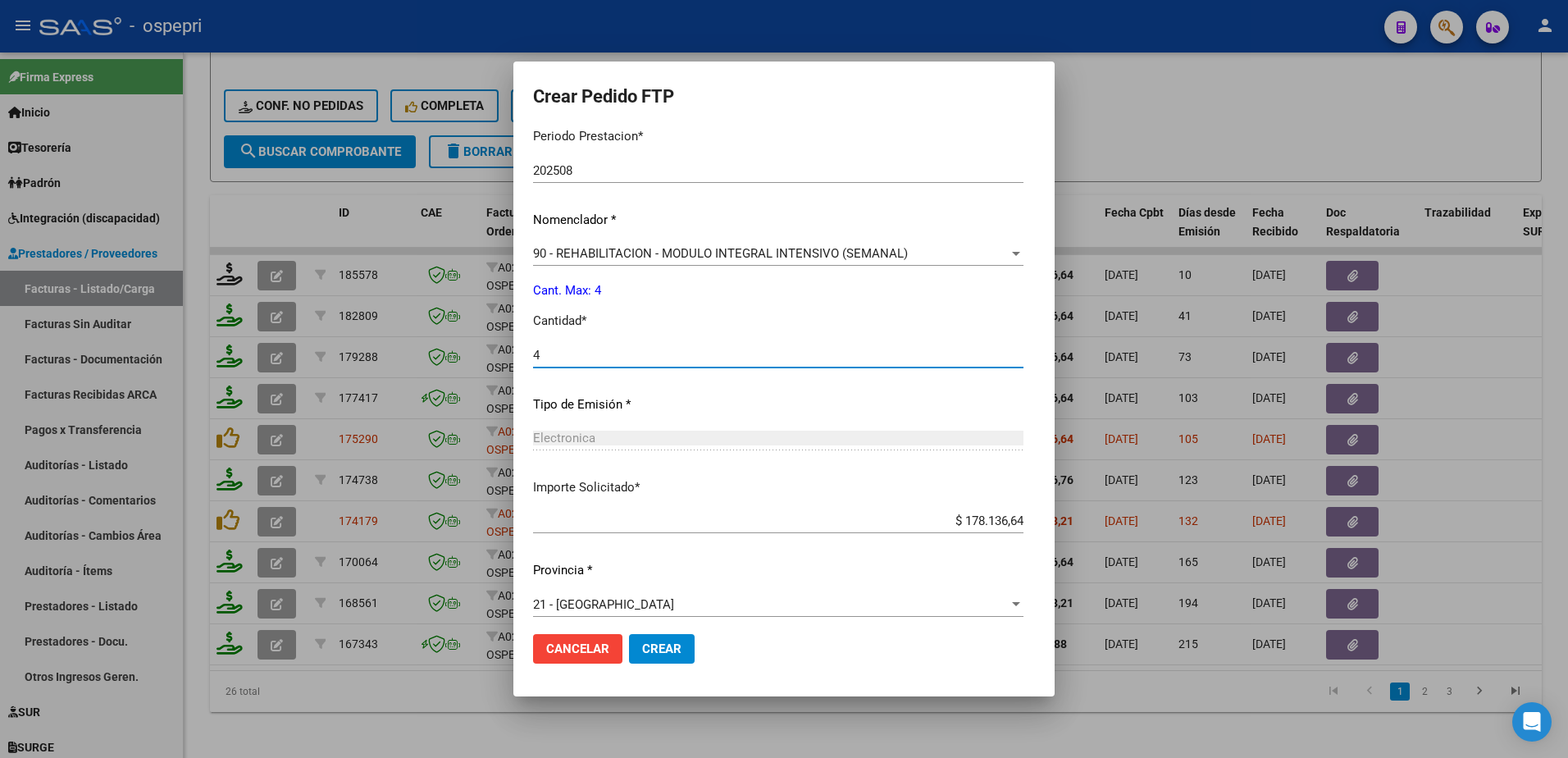
scroll to position [543, 0]
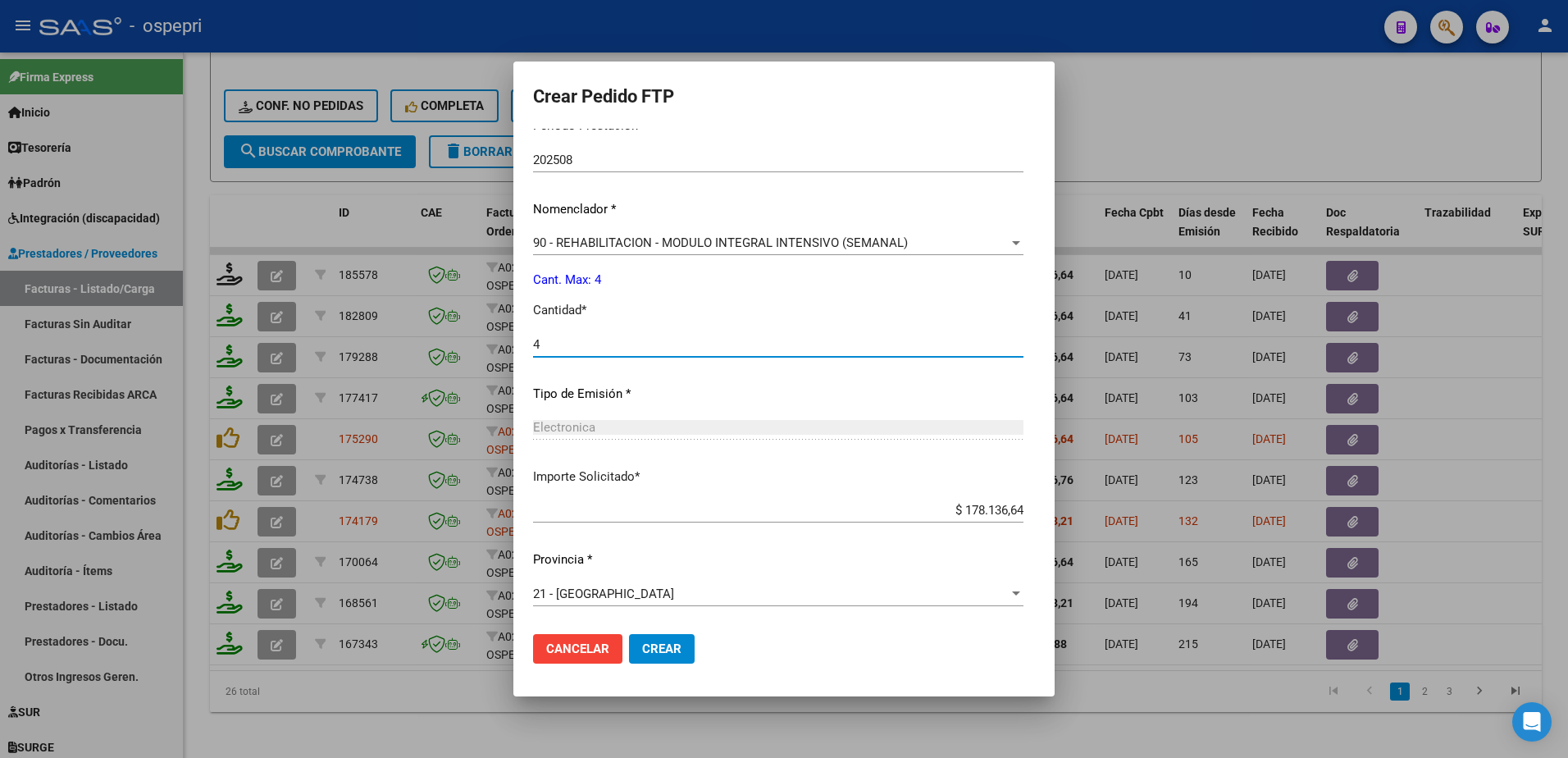
type input "4"
click at [651, 654] on span "Crear" at bounding box center [662, 649] width 39 height 15
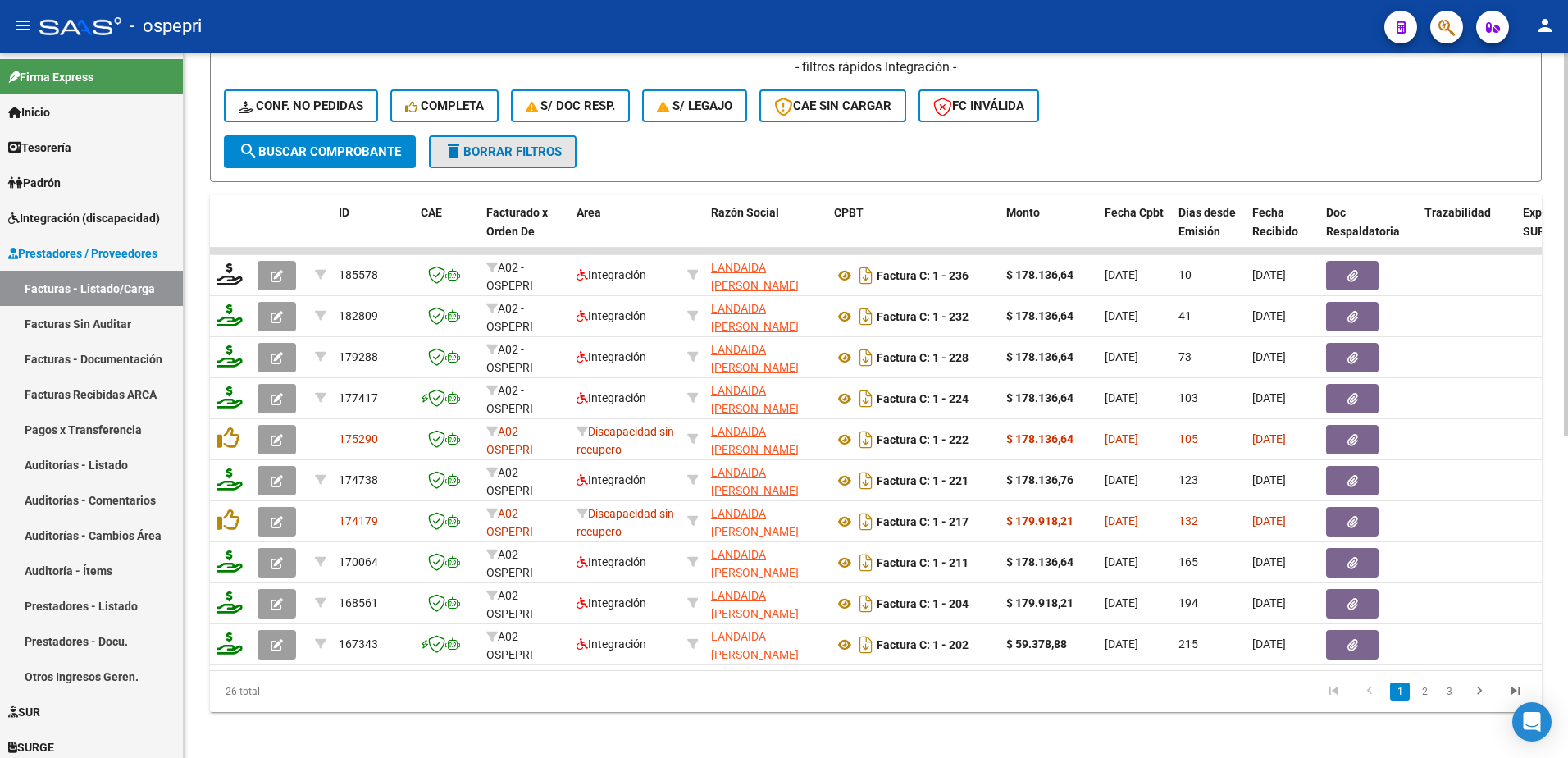
click at [530, 148] on span "delete Borrar Filtros" at bounding box center [502, 152] width 118 height 15
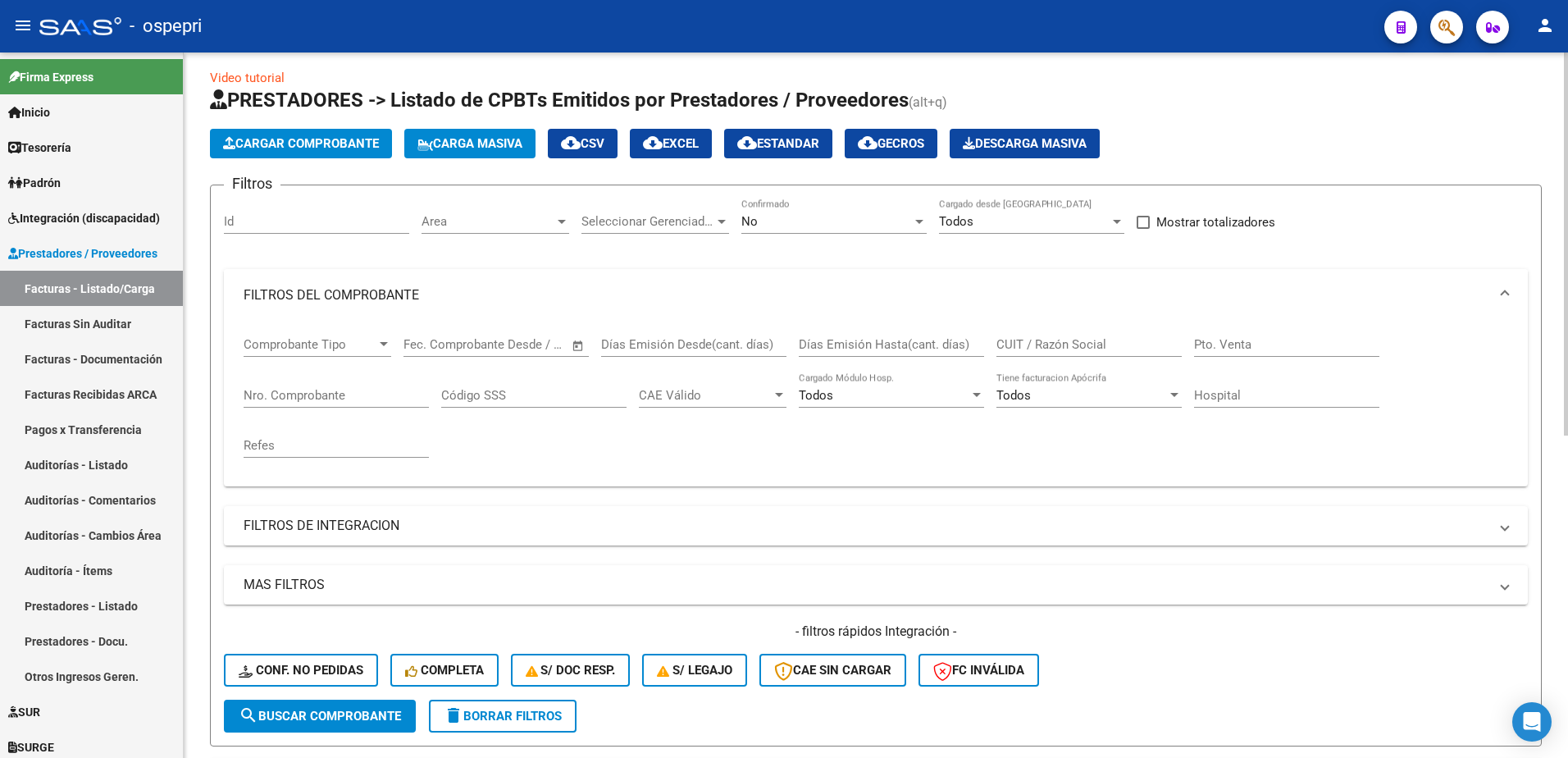
scroll to position [0, 0]
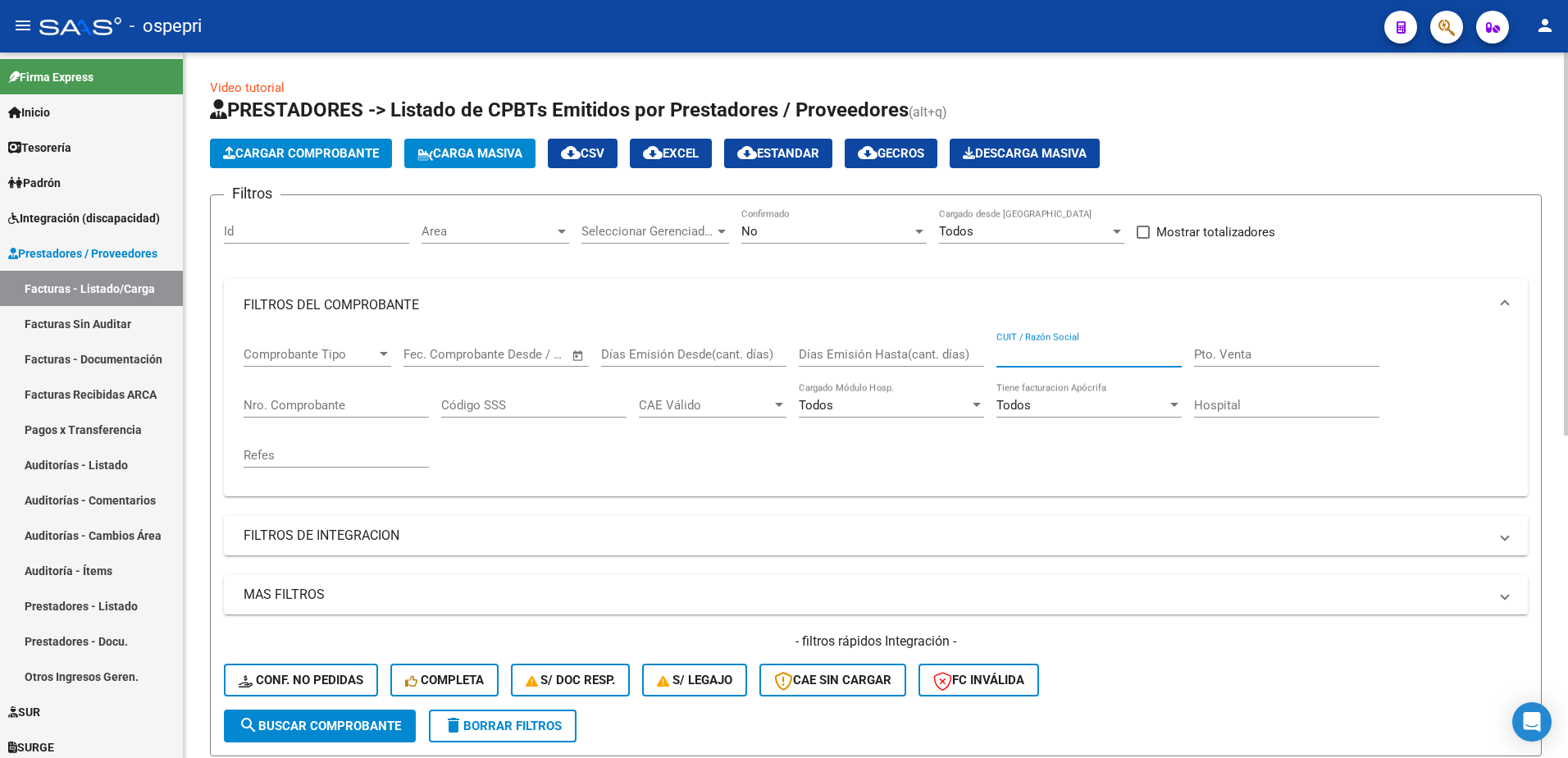
click at [1050, 354] on input "CUIT / Razón Social" at bounding box center [1090, 354] width 186 height 15
paste input "27388107818"
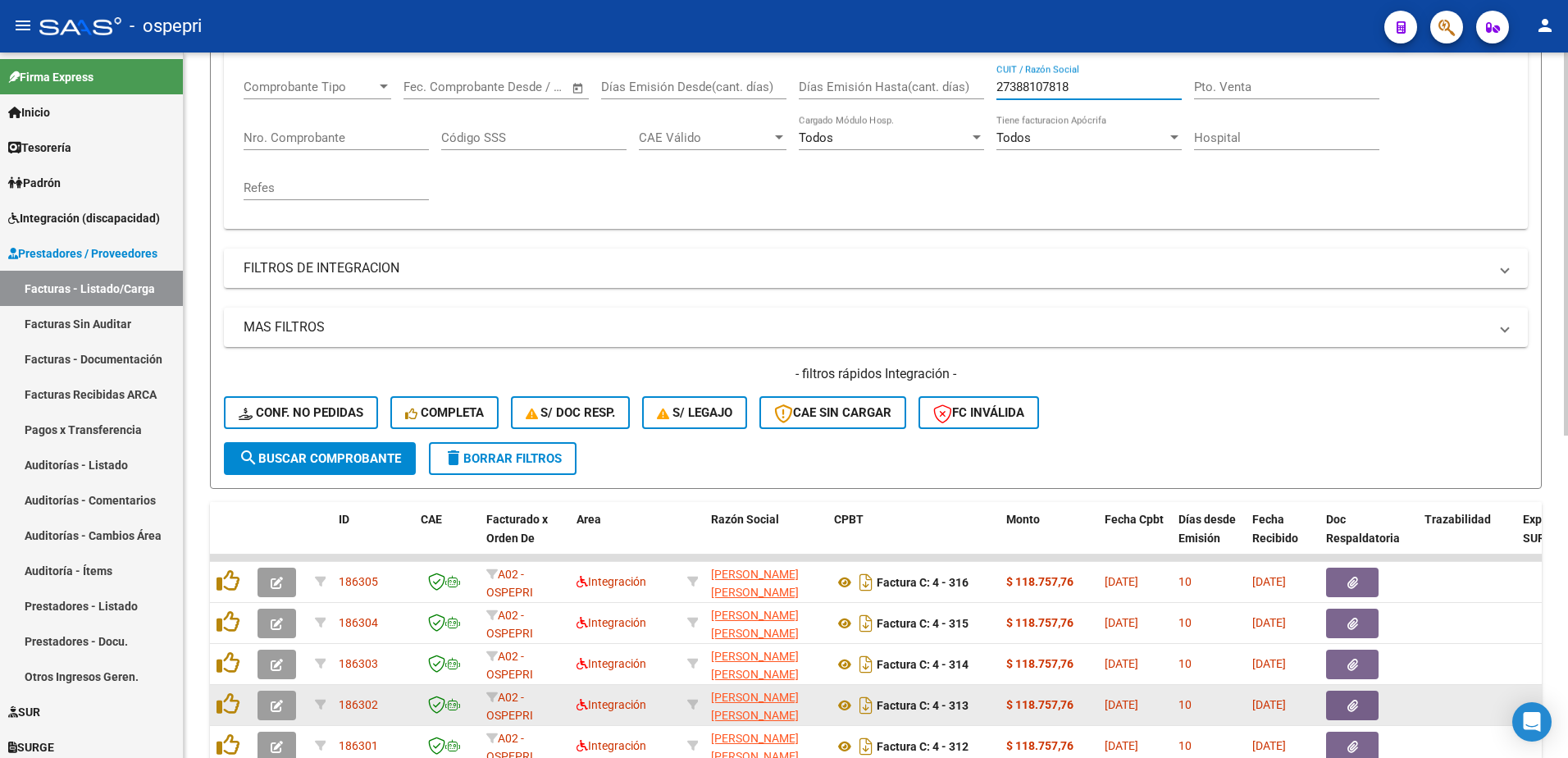
scroll to position [329, 0]
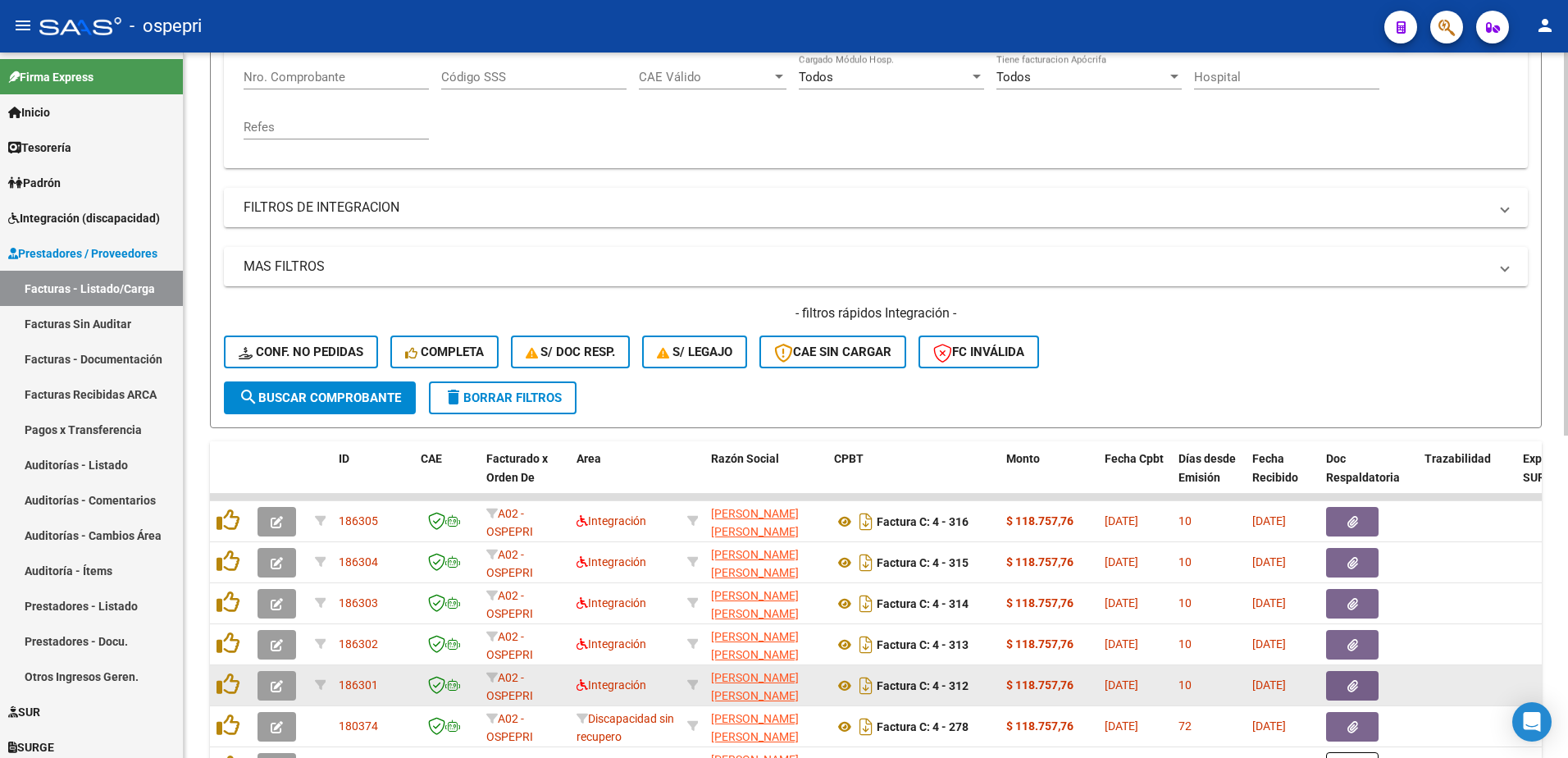
type input "27388107818"
click at [269, 689] on button "button" at bounding box center [277, 686] width 38 height 29
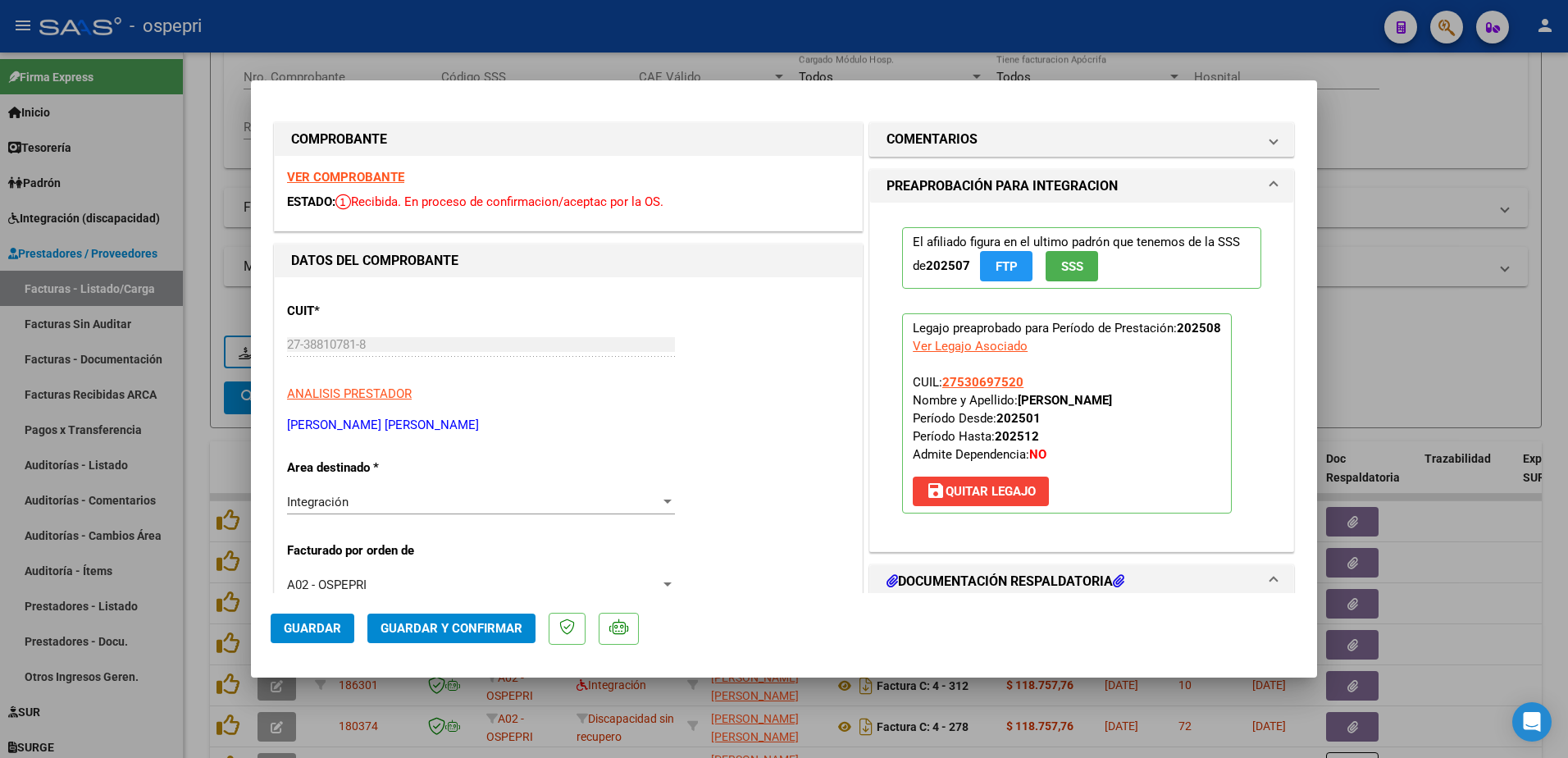
click at [359, 175] on strong "VER COMPROBANTE" at bounding box center [345, 177] width 117 height 15
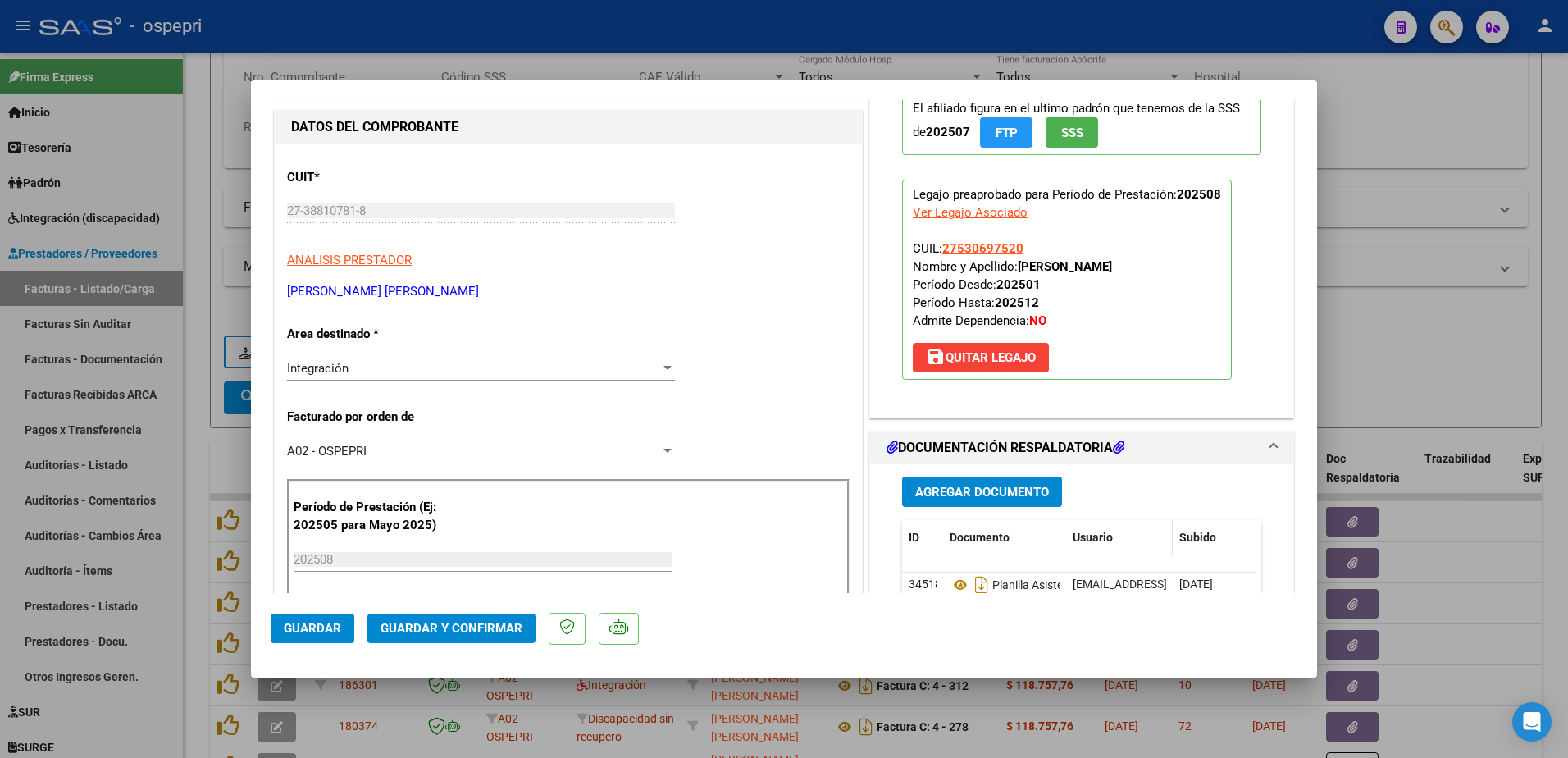
scroll to position [164, 0]
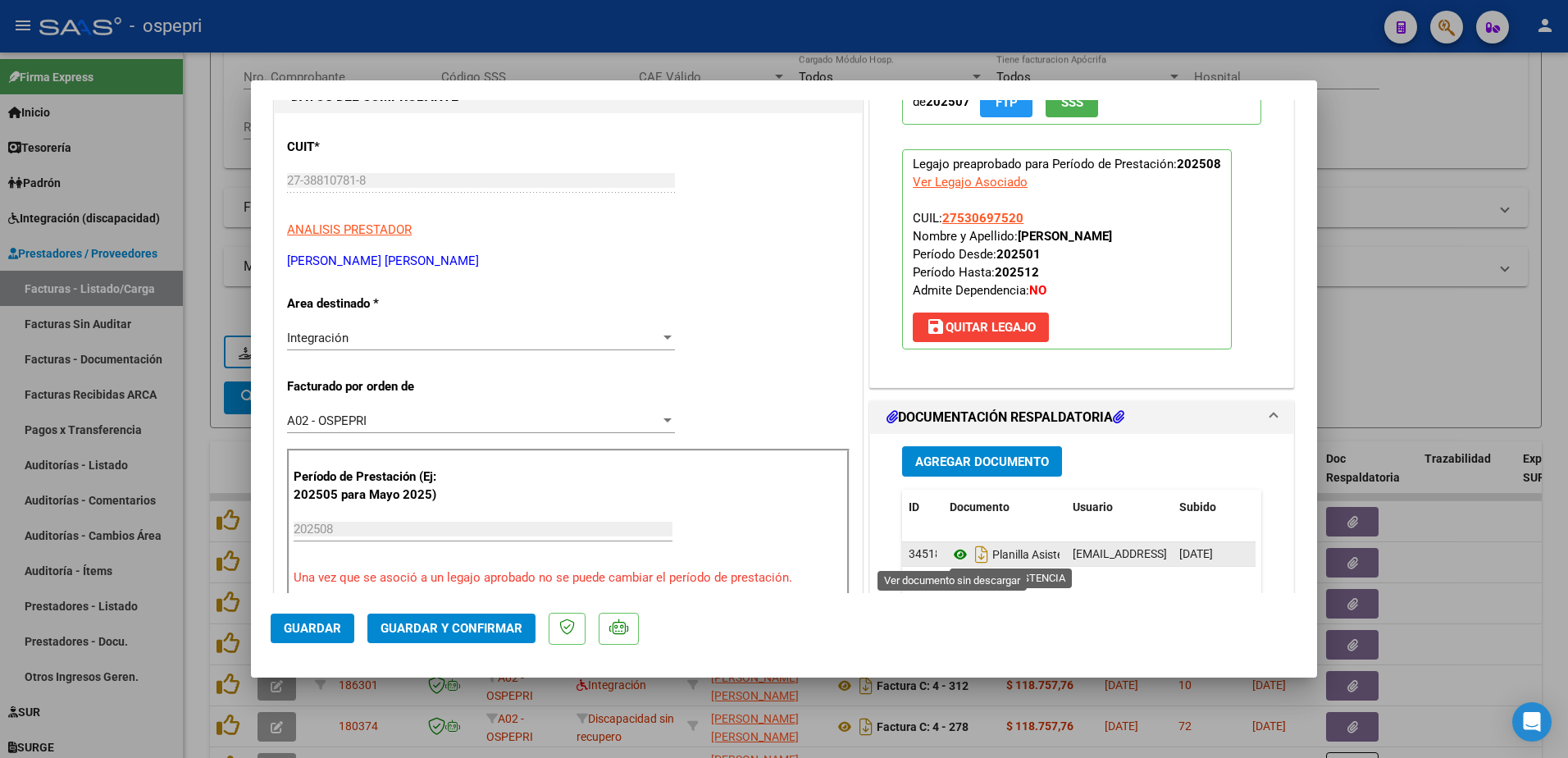
click at [950, 553] on icon at bounding box center [960, 554] width 21 height 20
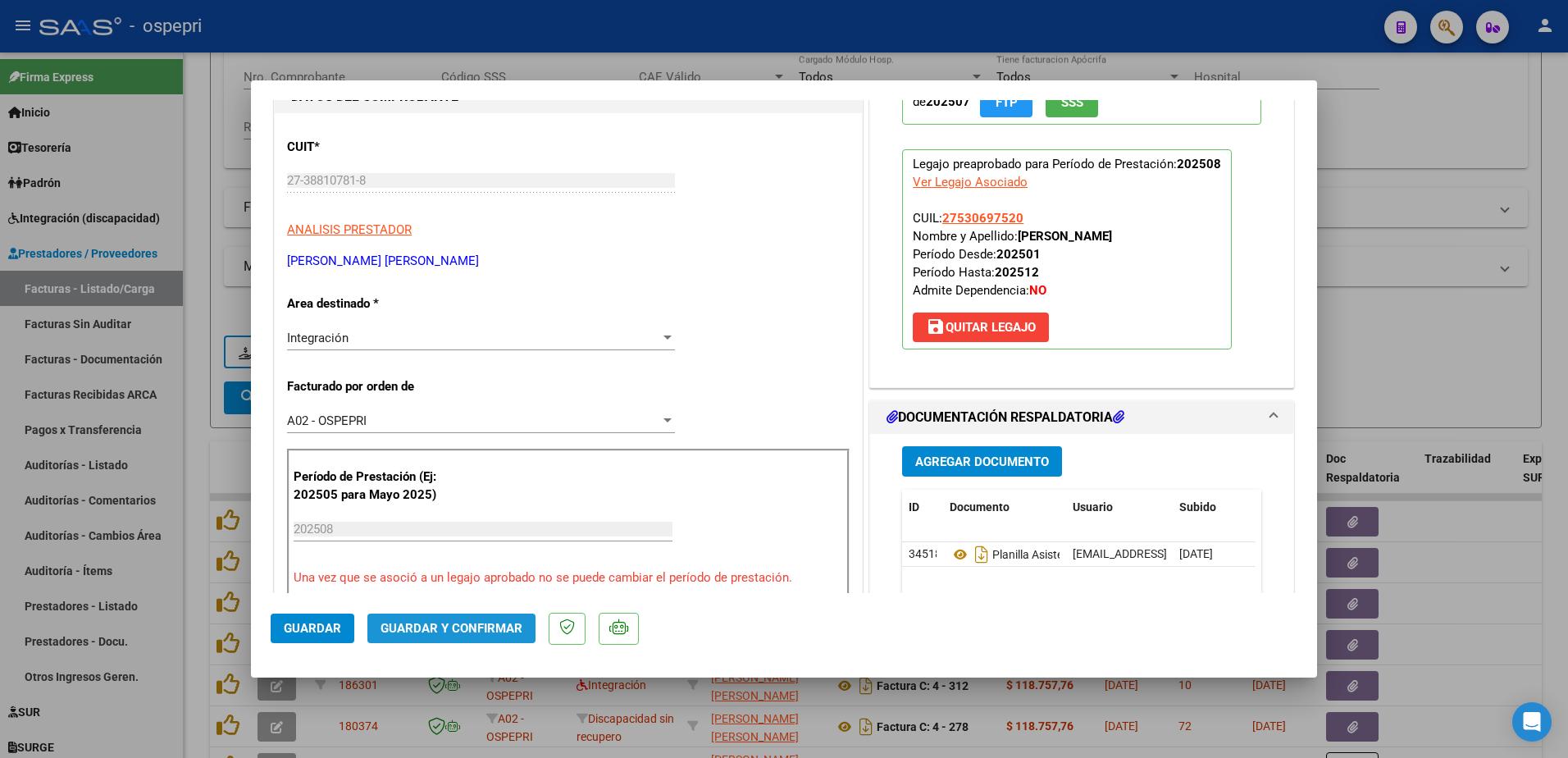
click at [452, 624] on span "Guardar y Confirmar" at bounding box center [451, 629] width 142 height 15
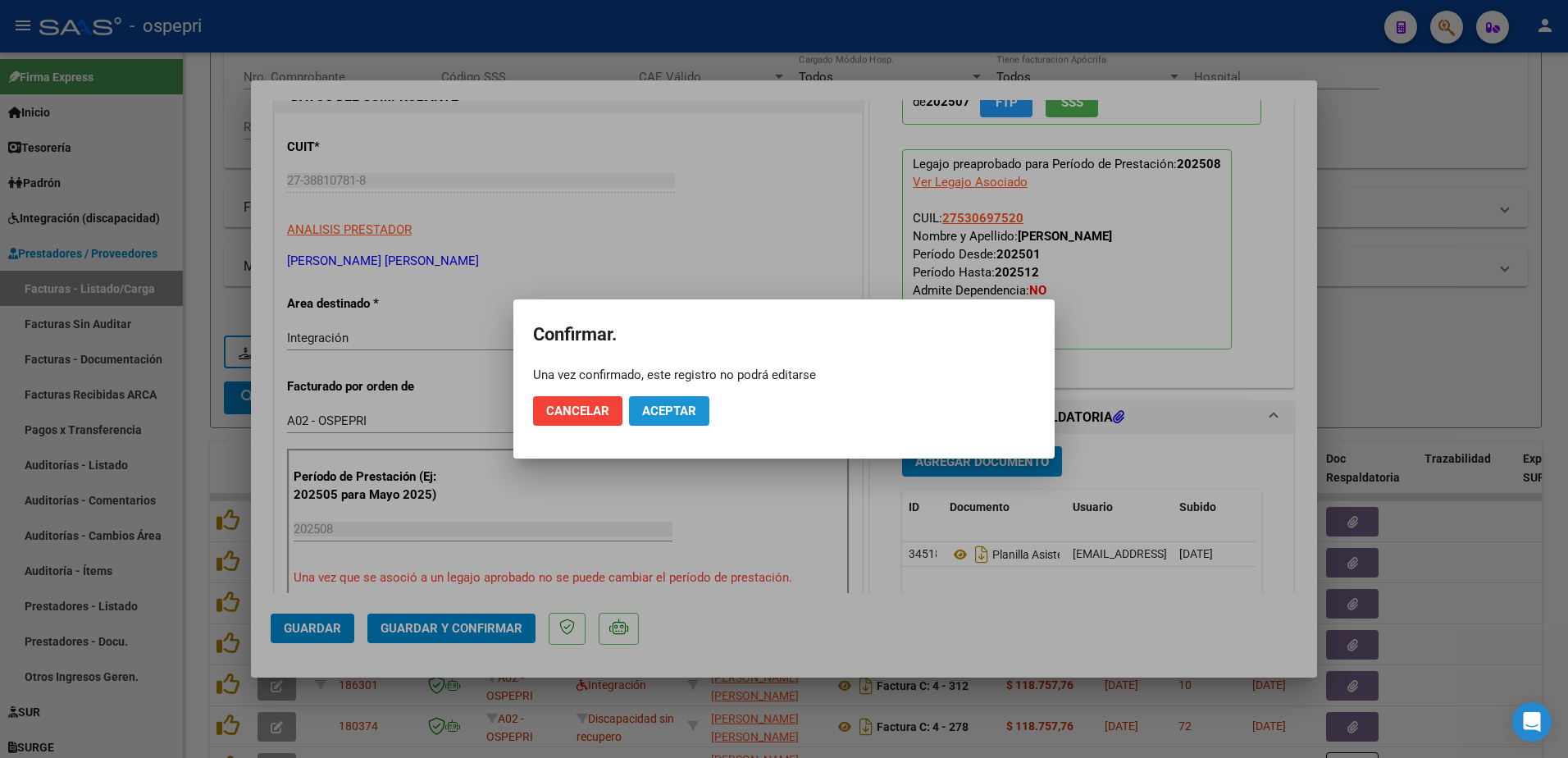
click at [691, 406] on span "Aceptar" at bounding box center [669, 411] width 54 height 15
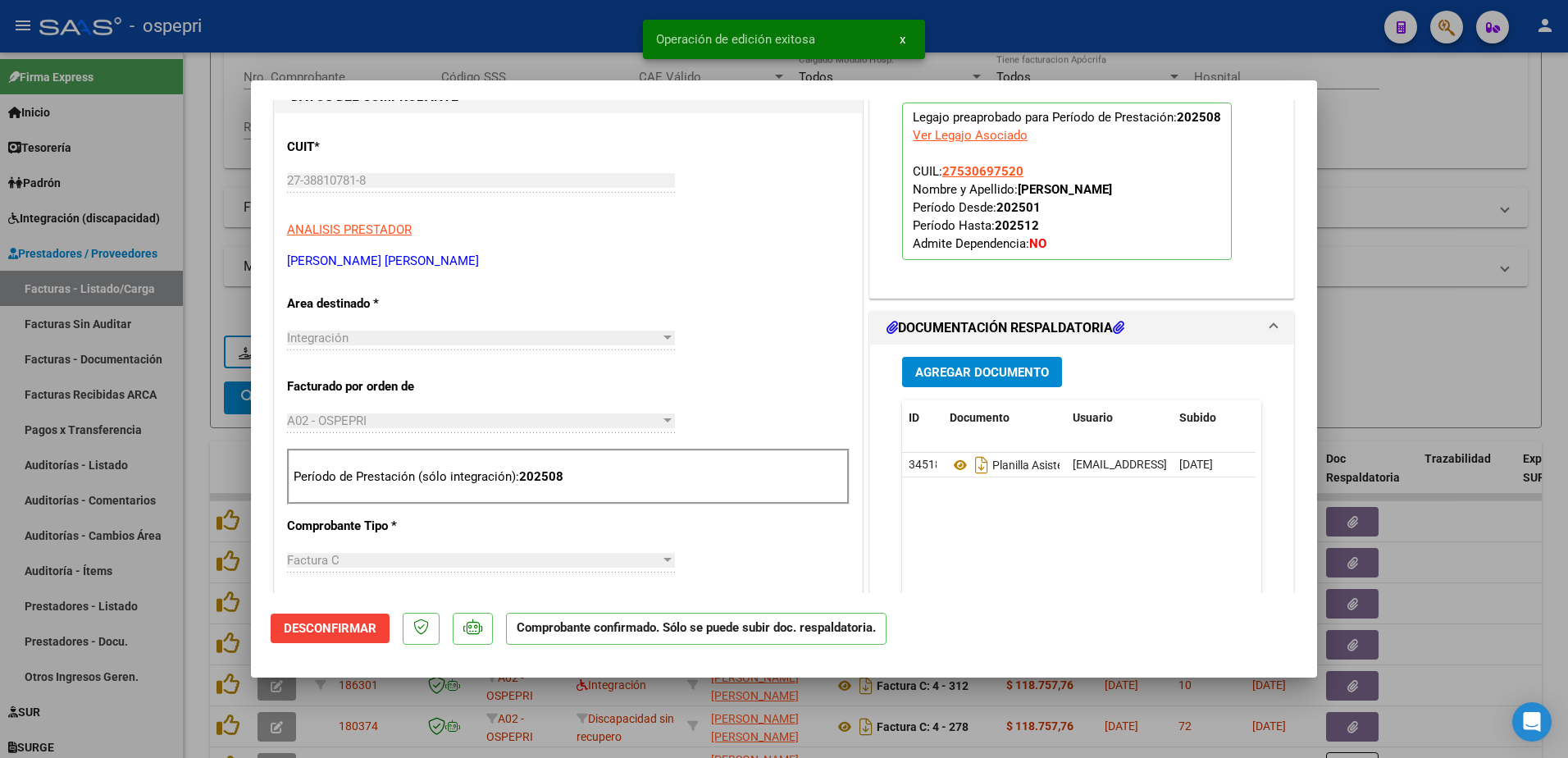
type input "$ 0,00"
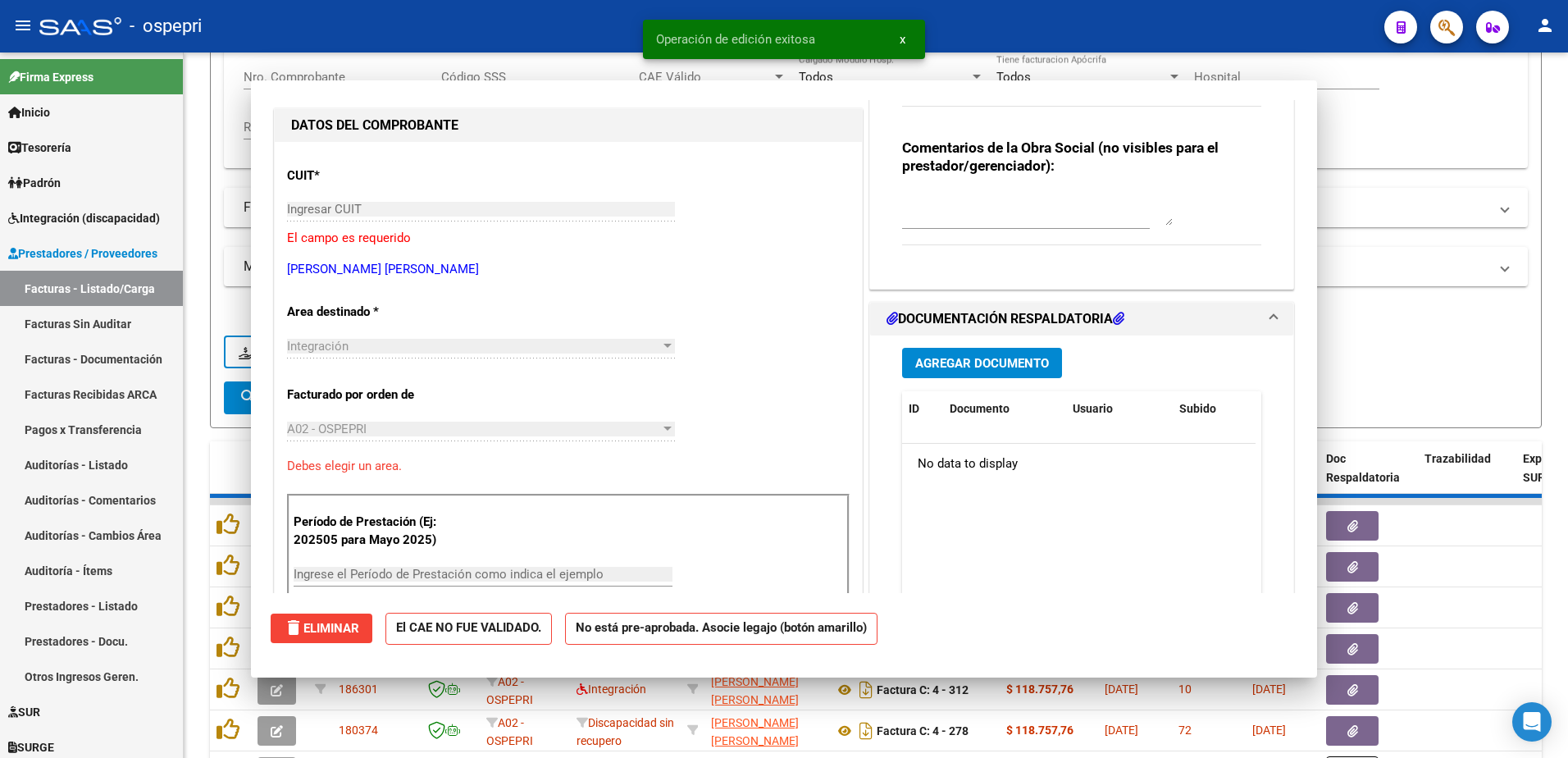
scroll to position [193, 0]
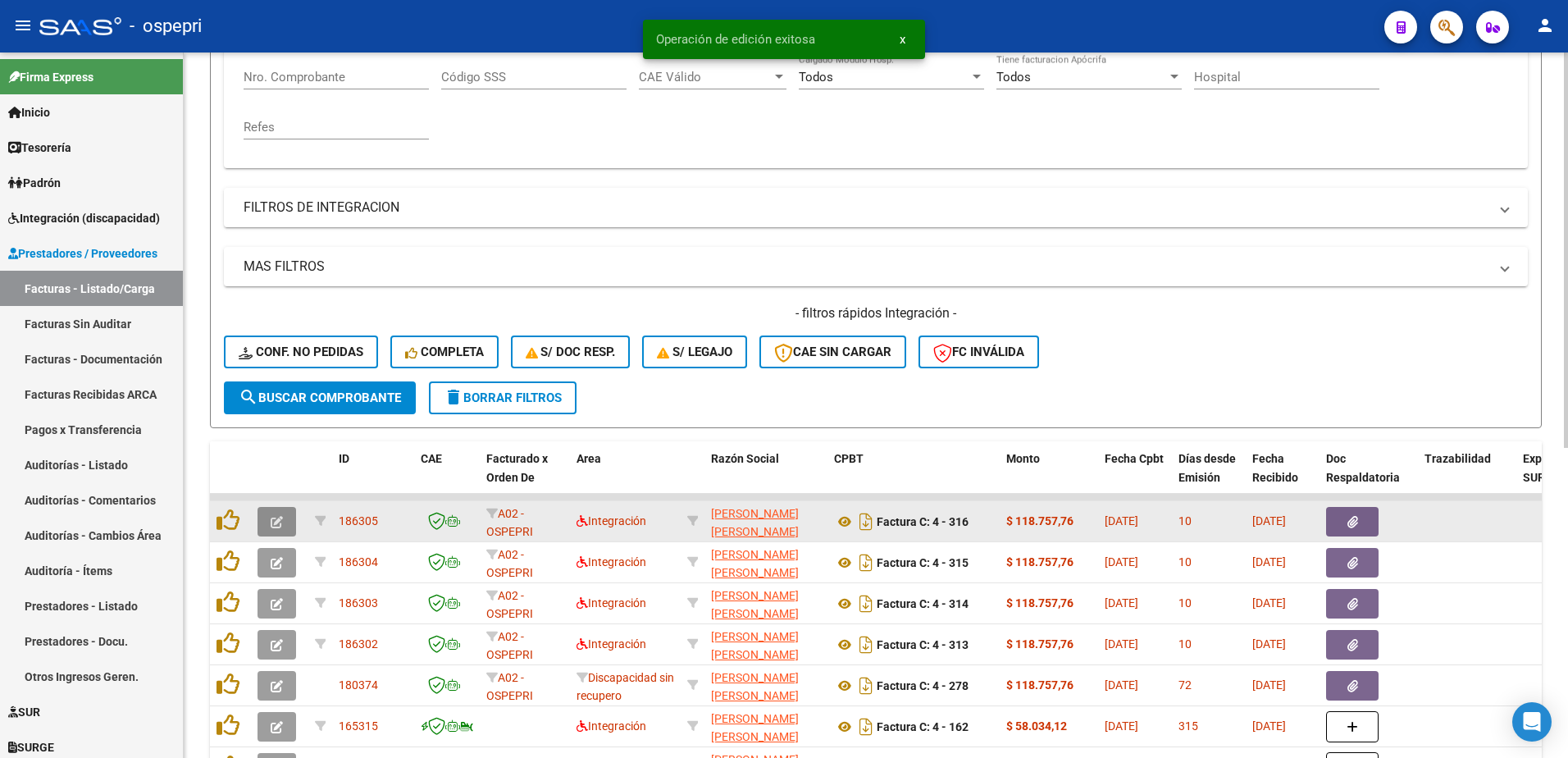
click at [269, 522] on button "button" at bounding box center [277, 521] width 38 height 29
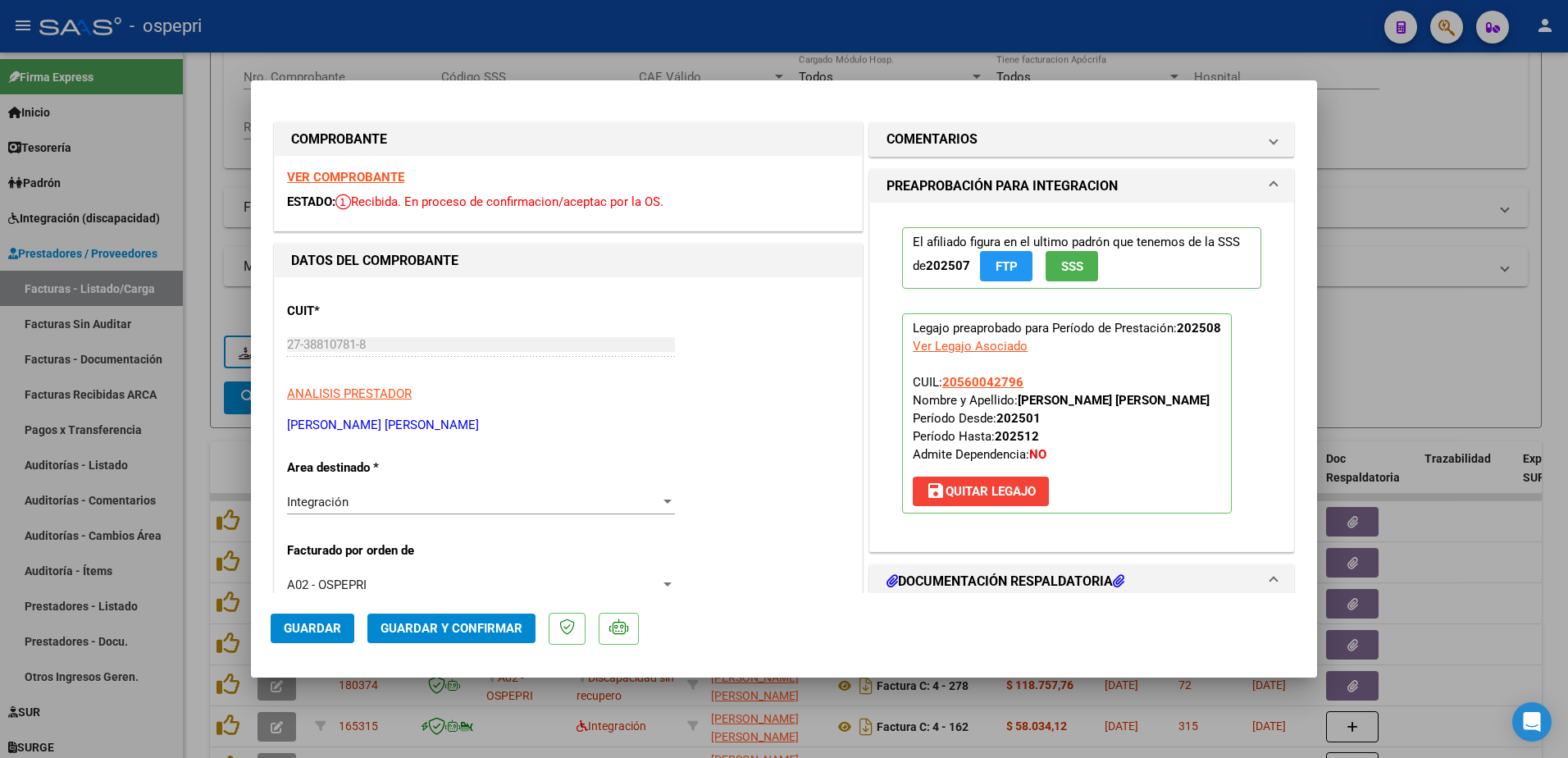
click at [356, 172] on strong "VER COMPROBANTE" at bounding box center [345, 177] width 117 height 15
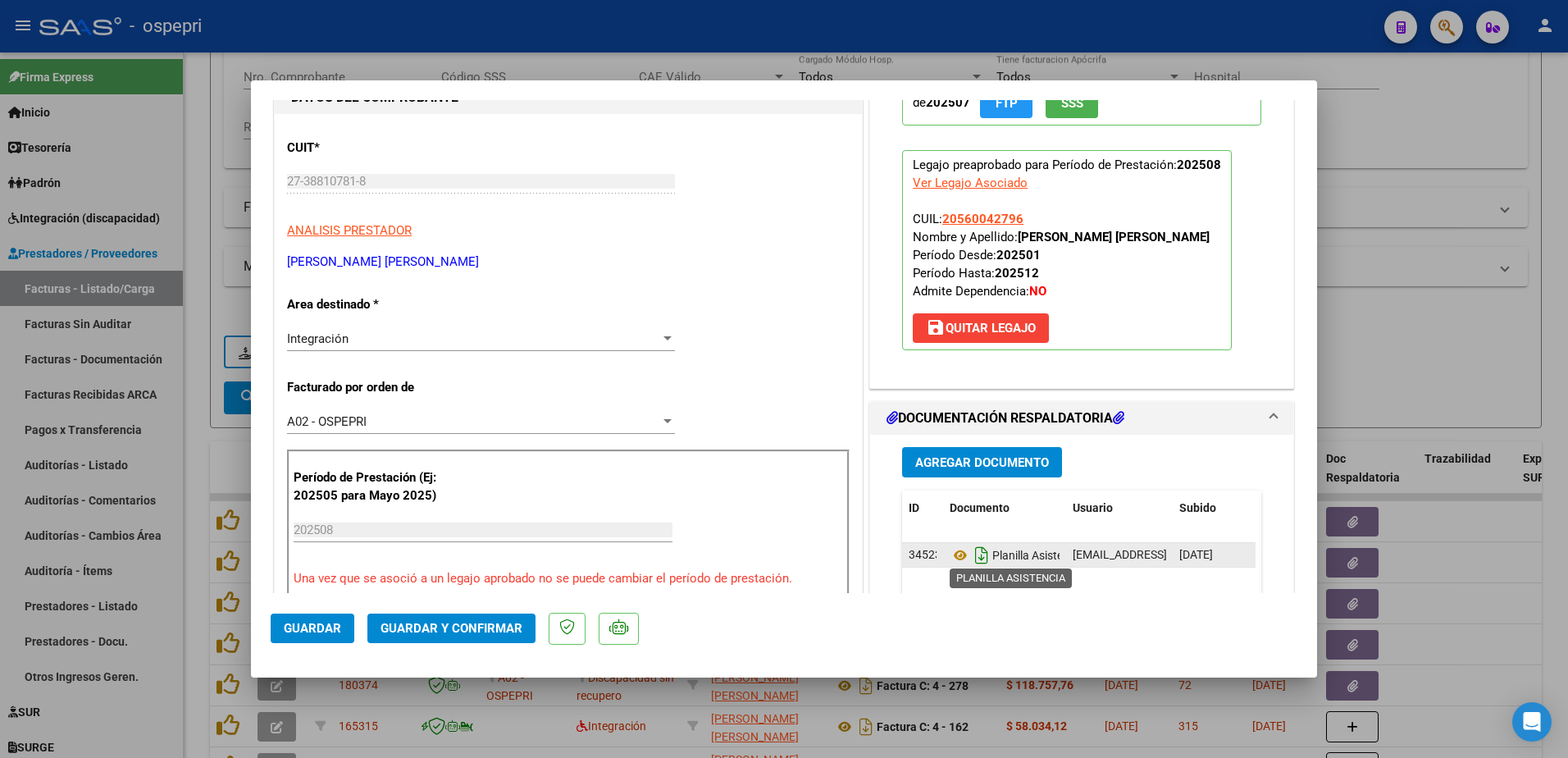
scroll to position [164, 0]
click at [952, 551] on icon at bounding box center [960, 554] width 21 height 20
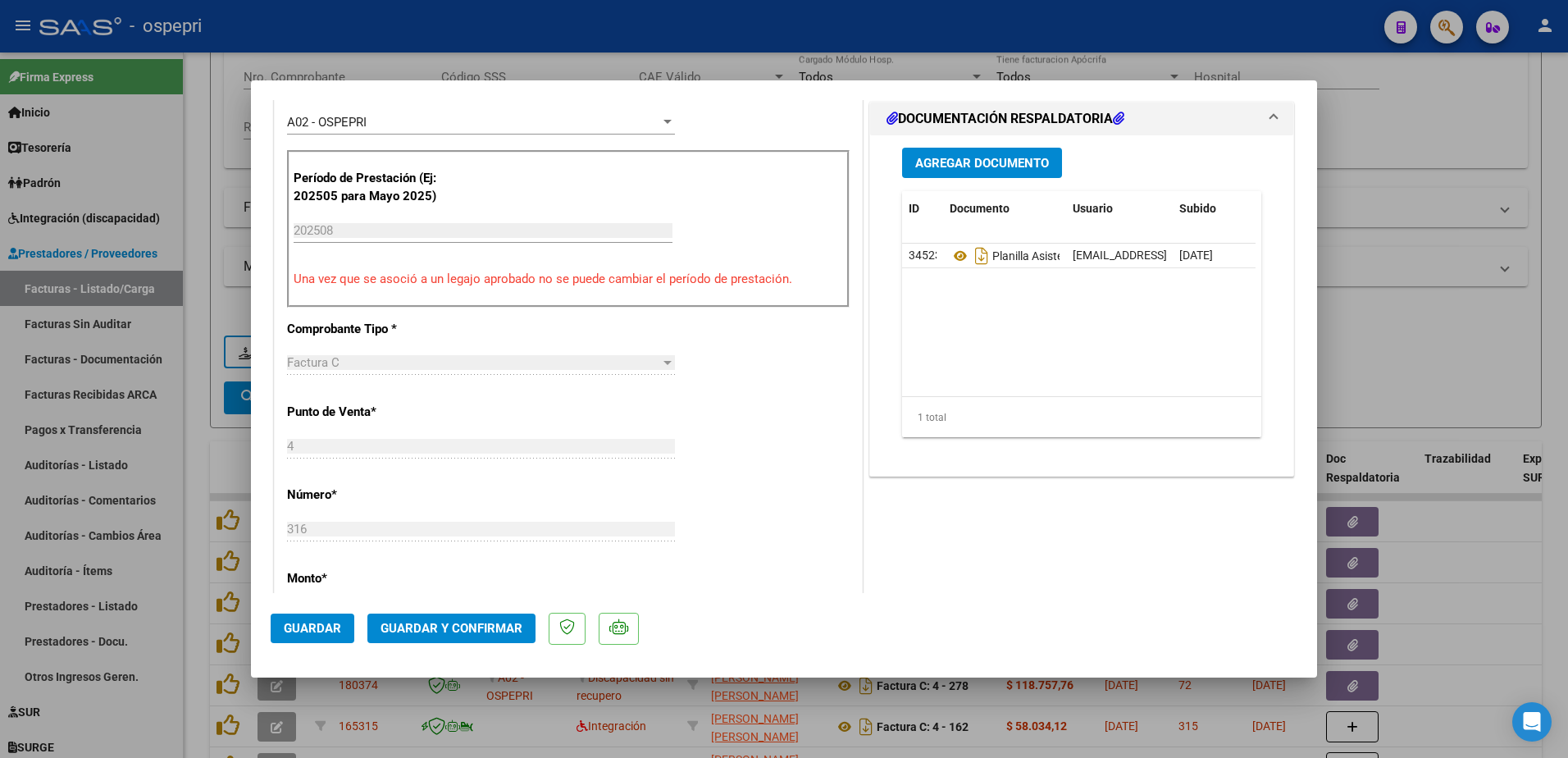
scroll to position [492, 0]
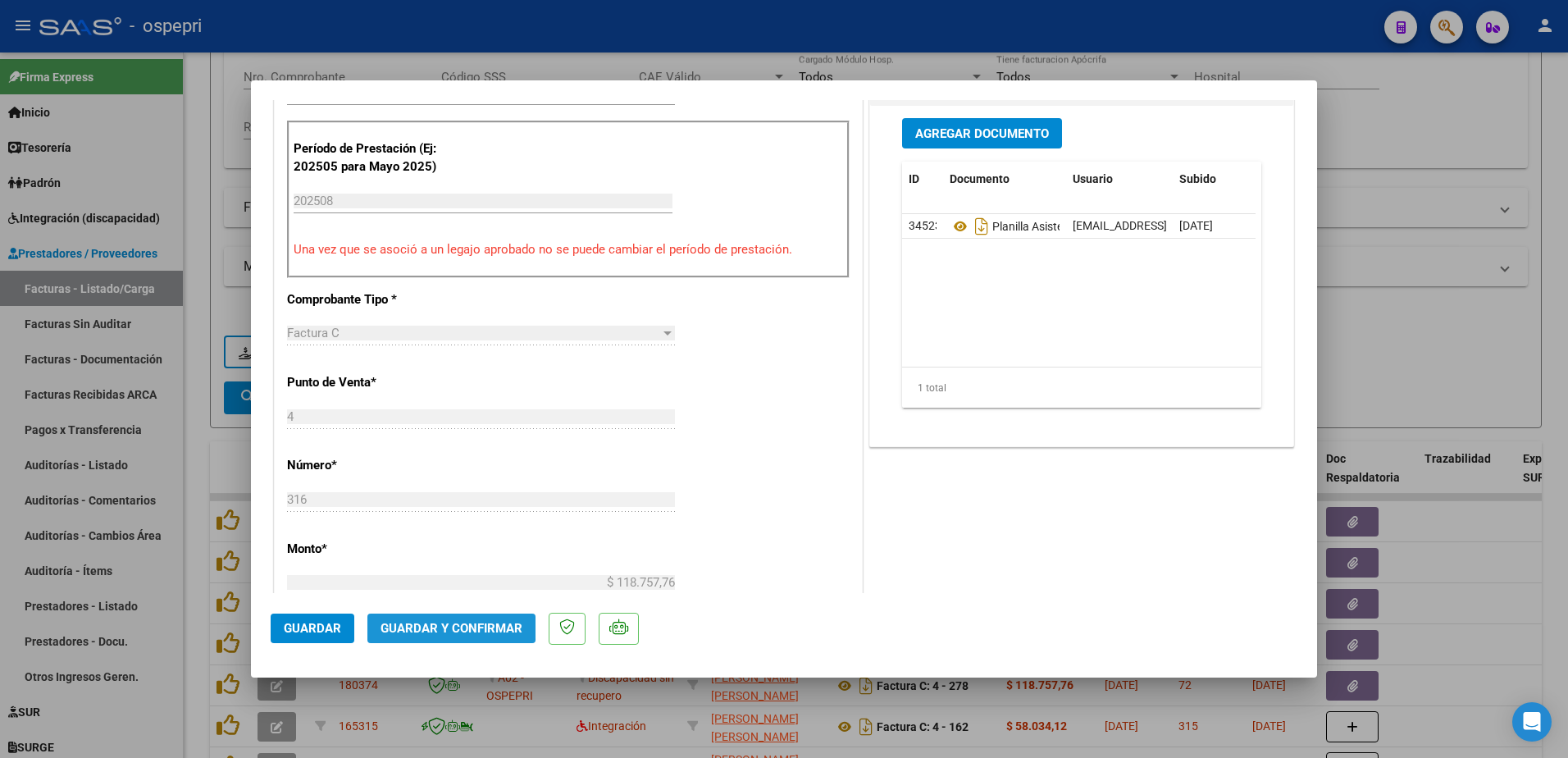
click at [442, 626] on span "Guardar y Confirmar" at bounding box center [451, 629] width 142 height 15
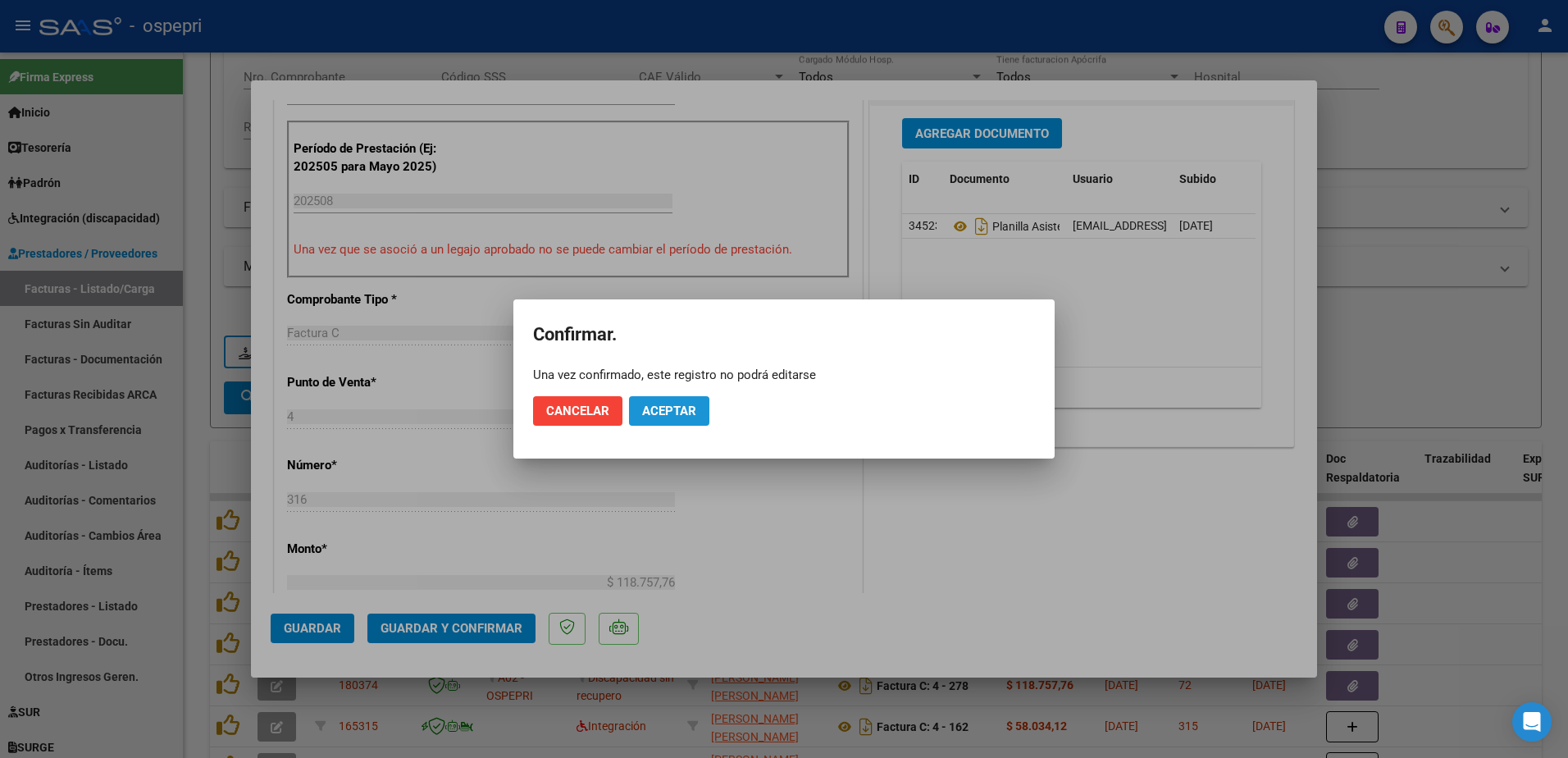
click at [684, 415] on span "Aceptar" at bounding box center [669, 411] width 54 height 15
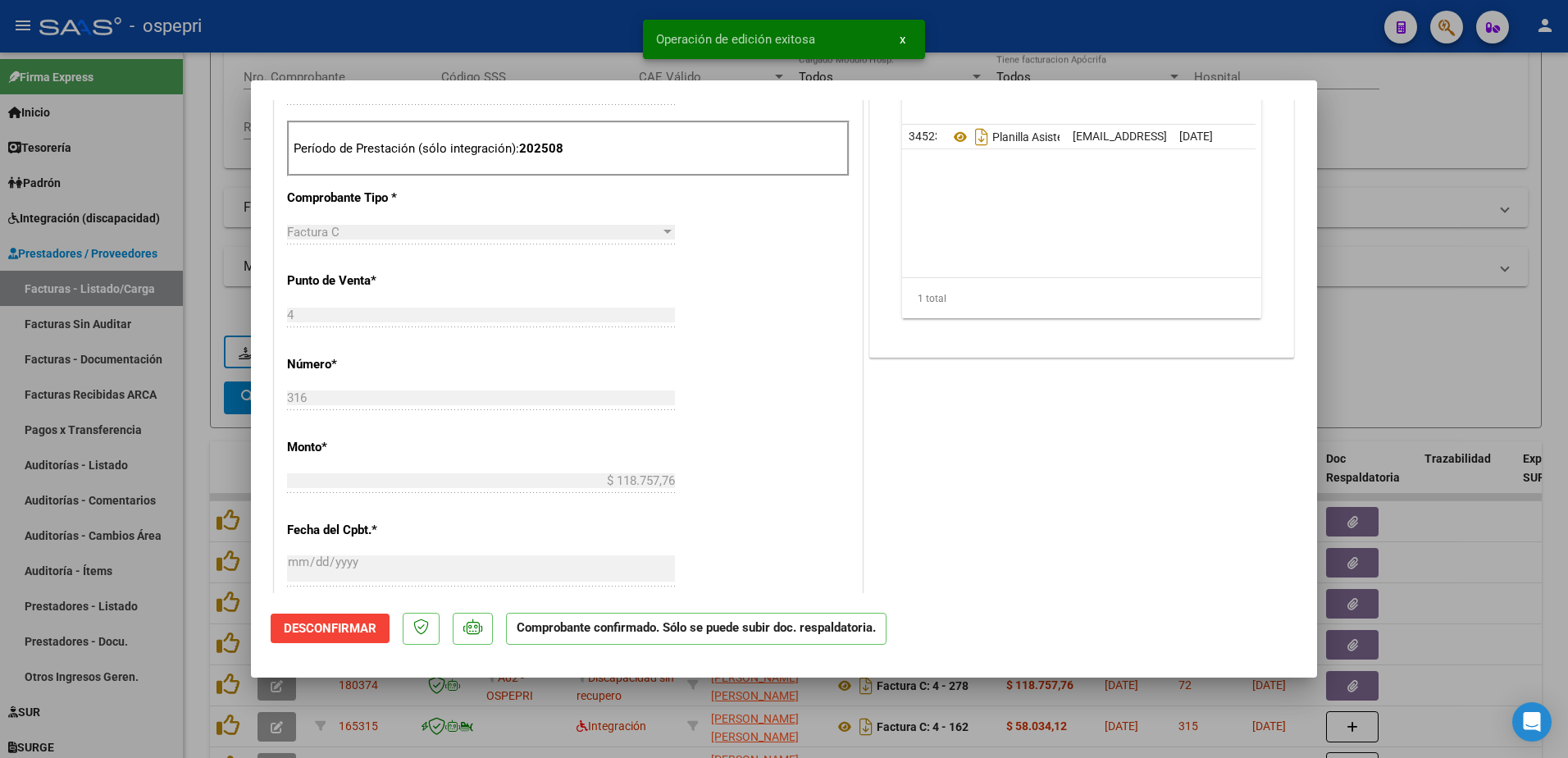
type input "$ 0,00"
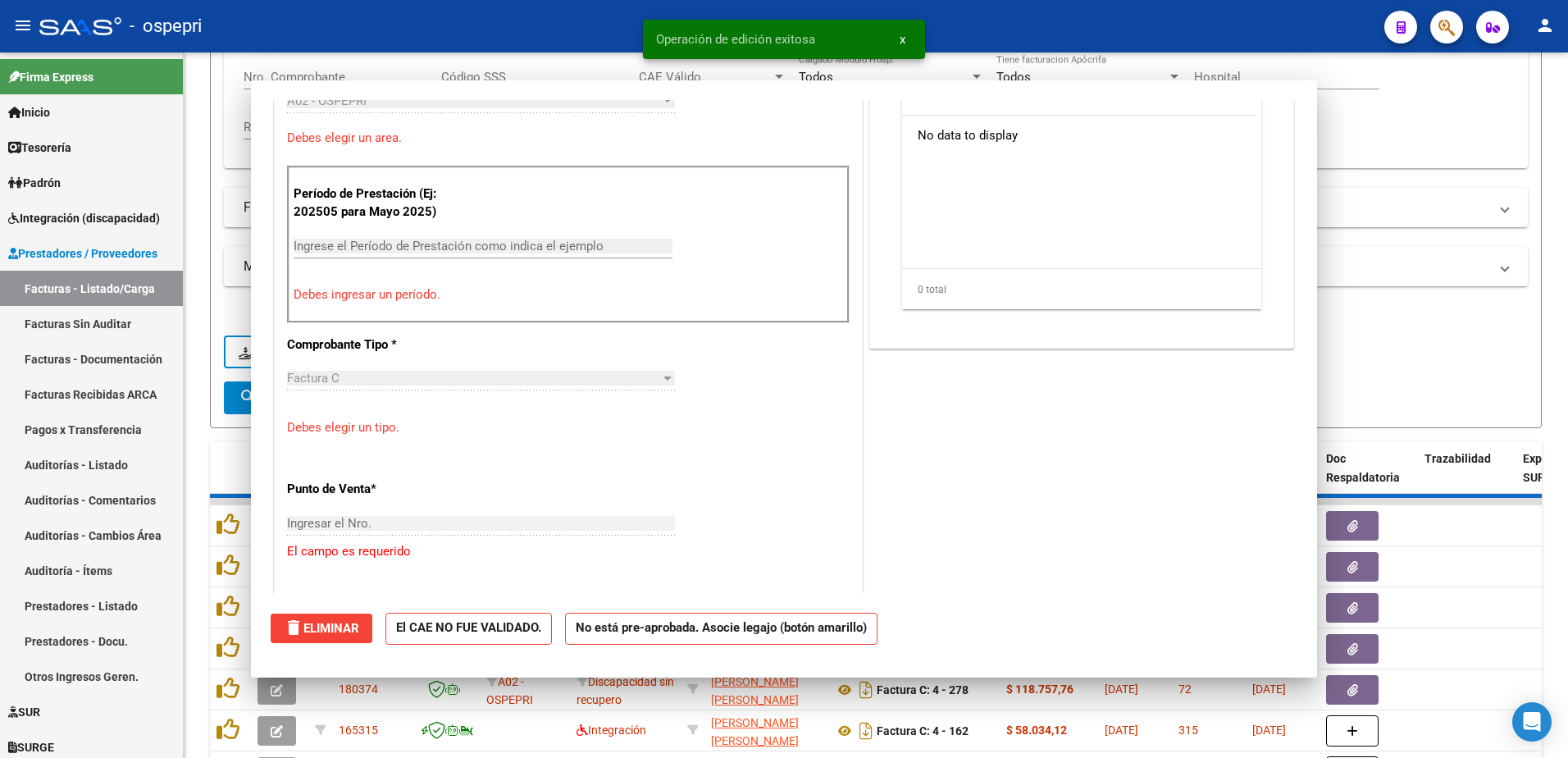
scroll to position [521, 0]
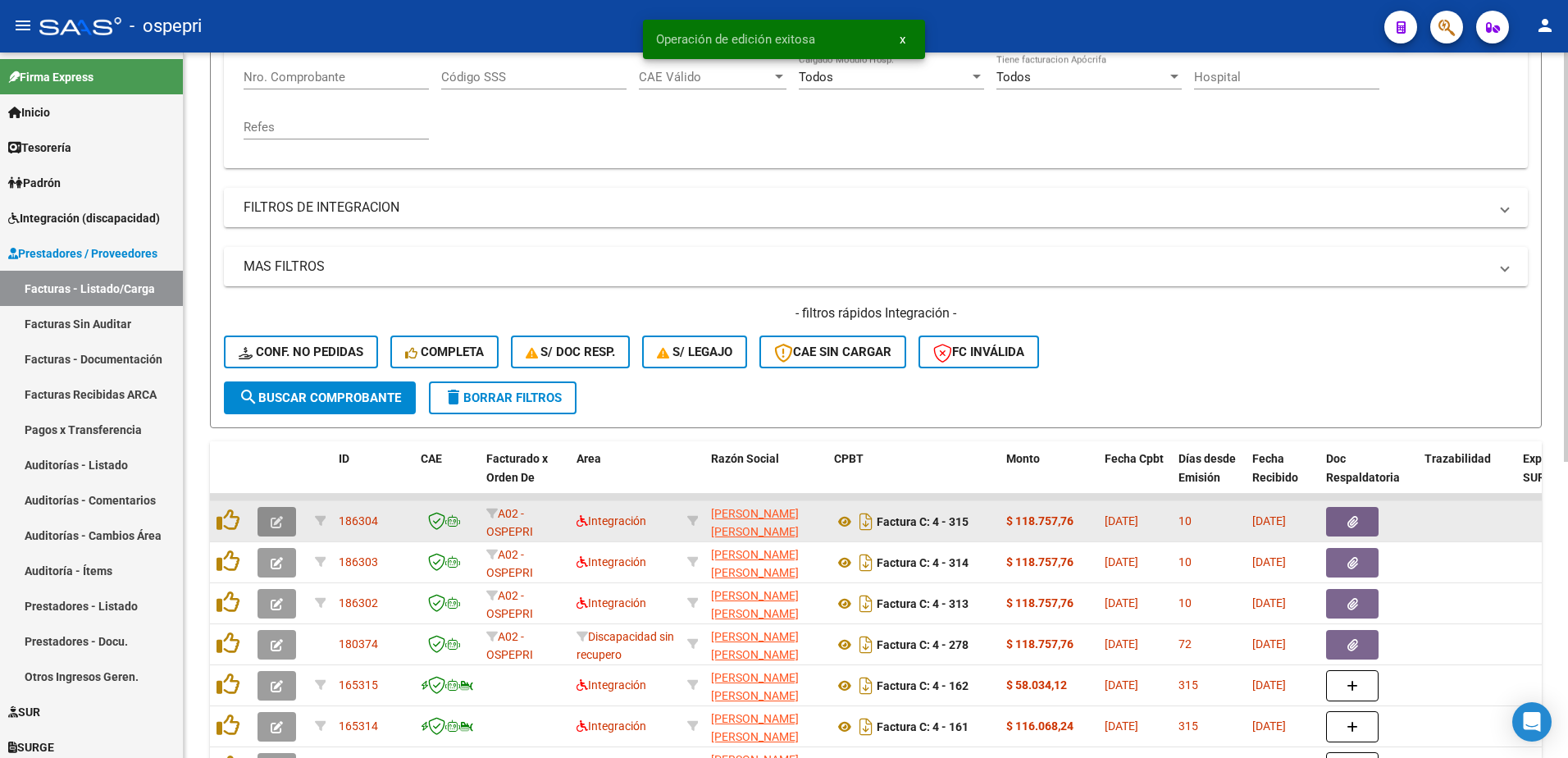
click at [270, 521] on icon "button" at bounding box center [277, 522] width 12 height 12
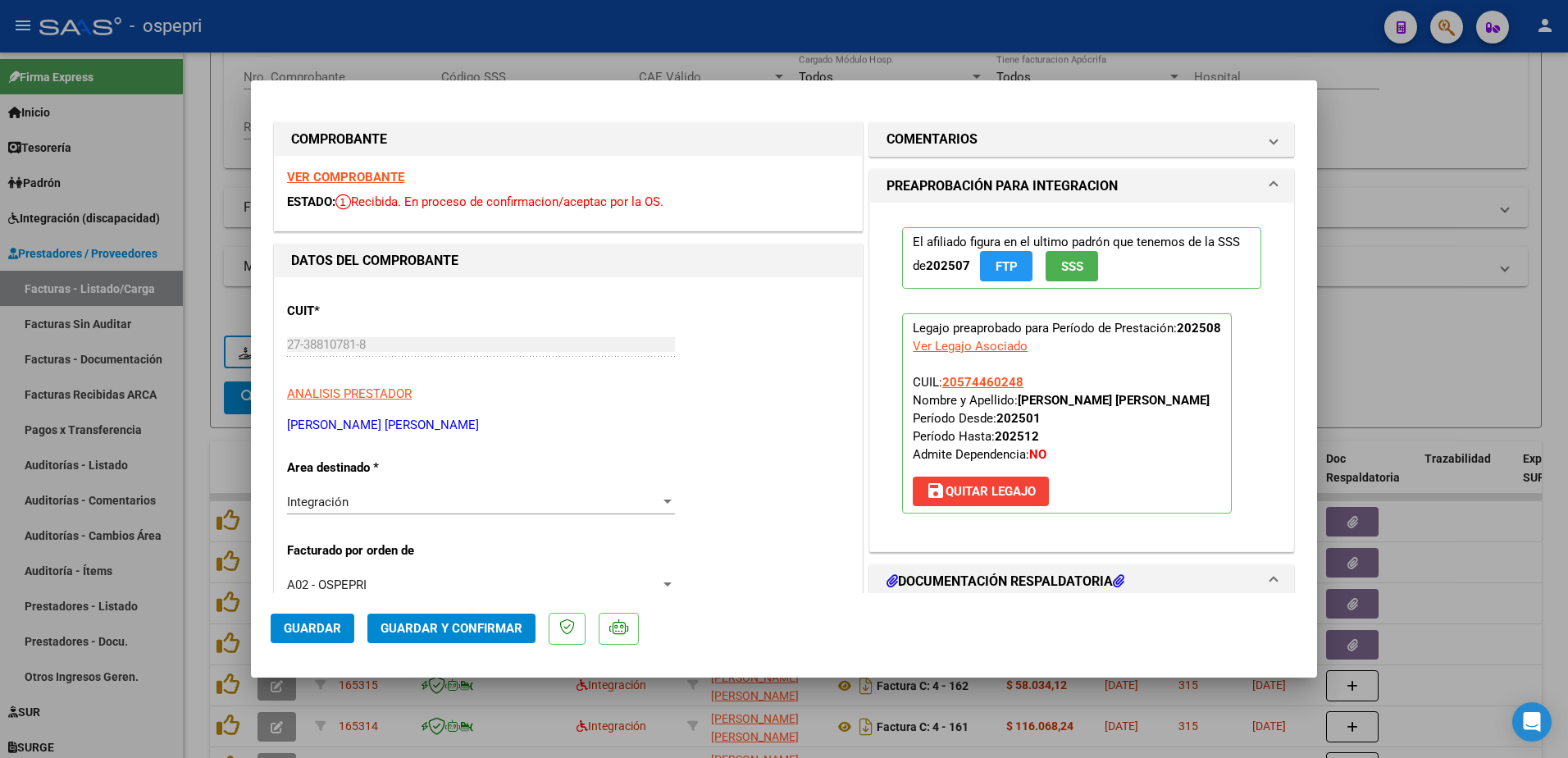
click at [383, 175] on strong "VER COMPROBANTE" at bounding box center [345, 177] width 117 height 15
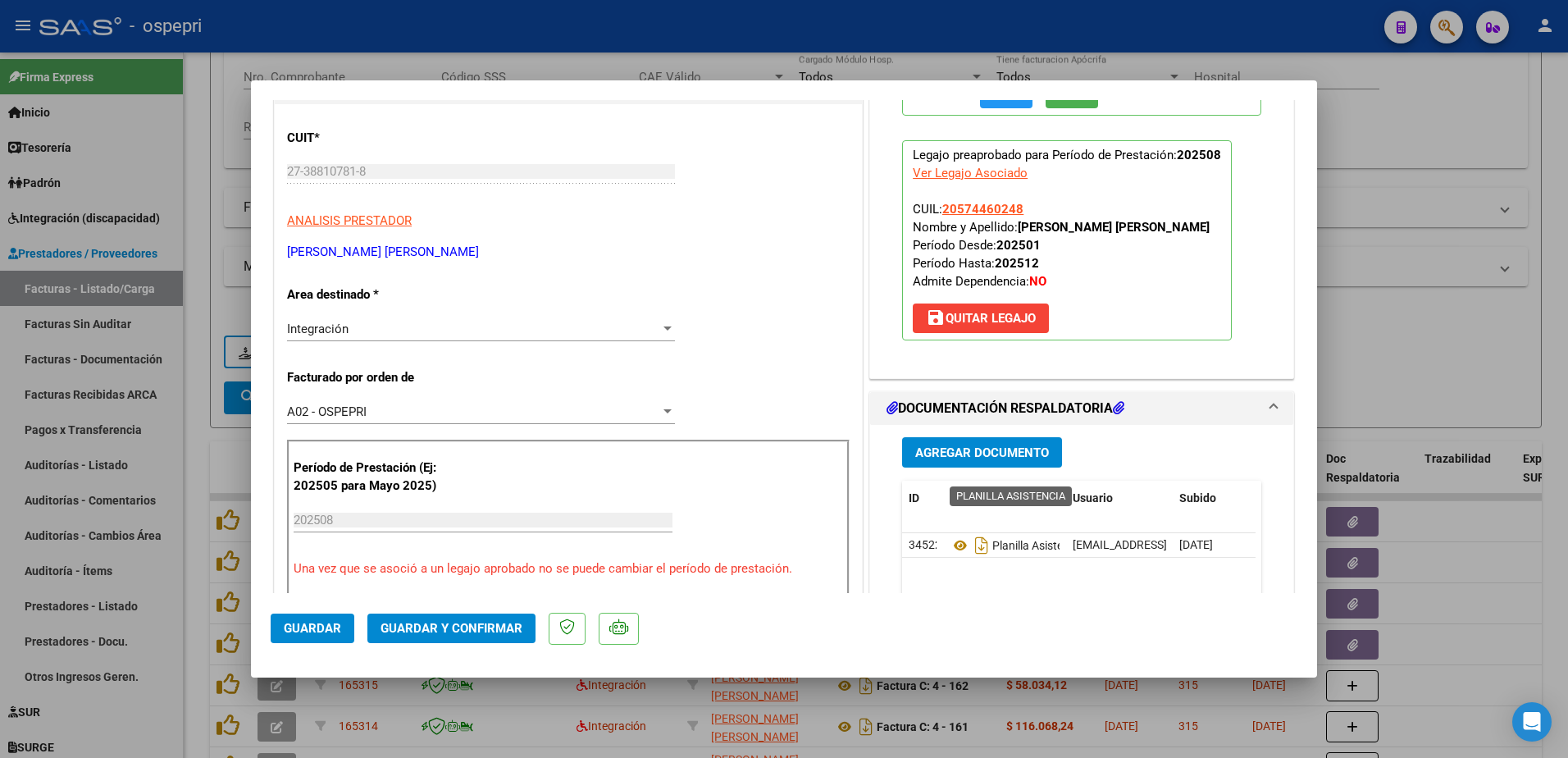
scroll to position [246, 0]
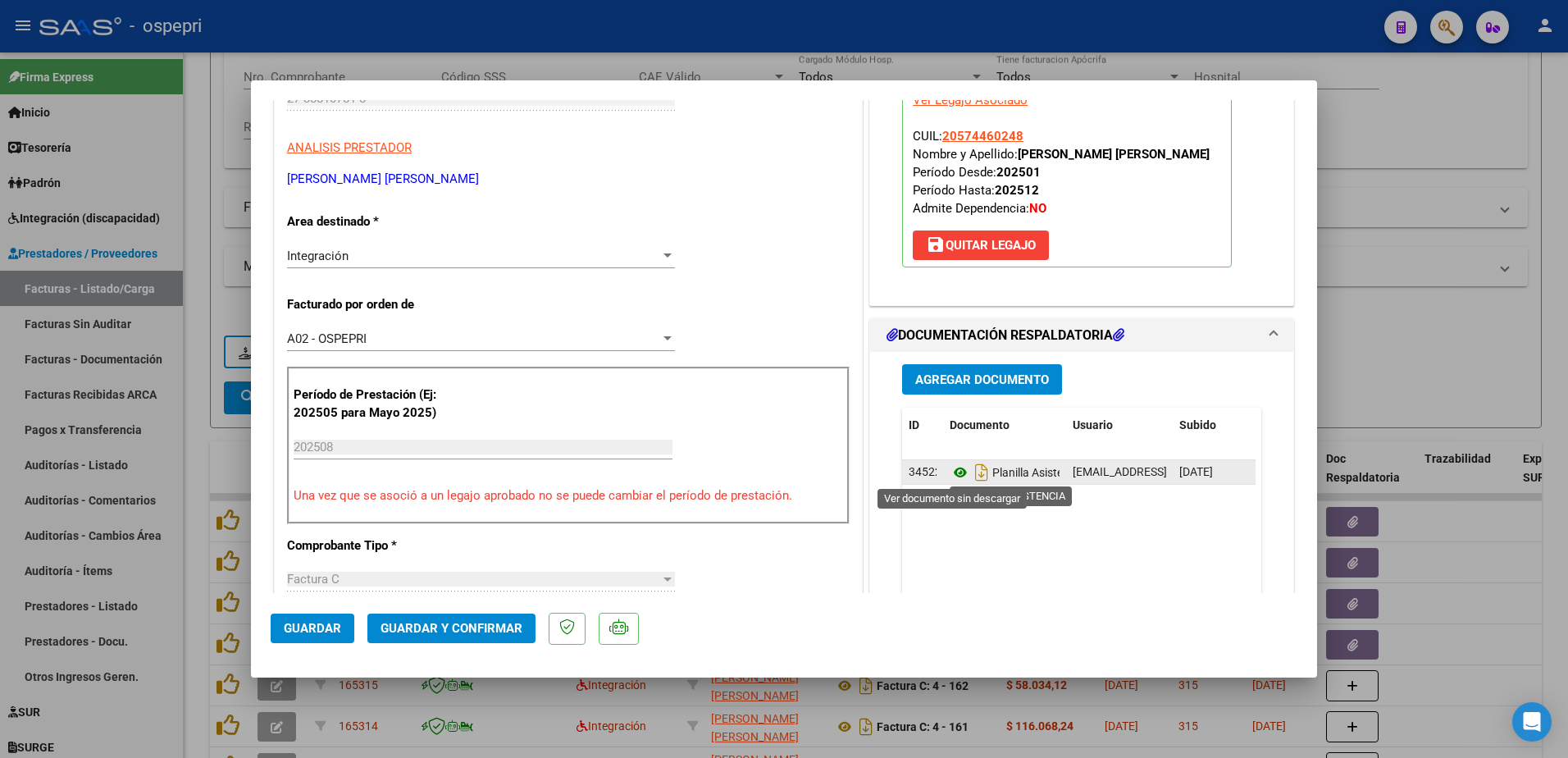
click at [950, 472] on icon at bounding box center [960, 472] width 21 height 20
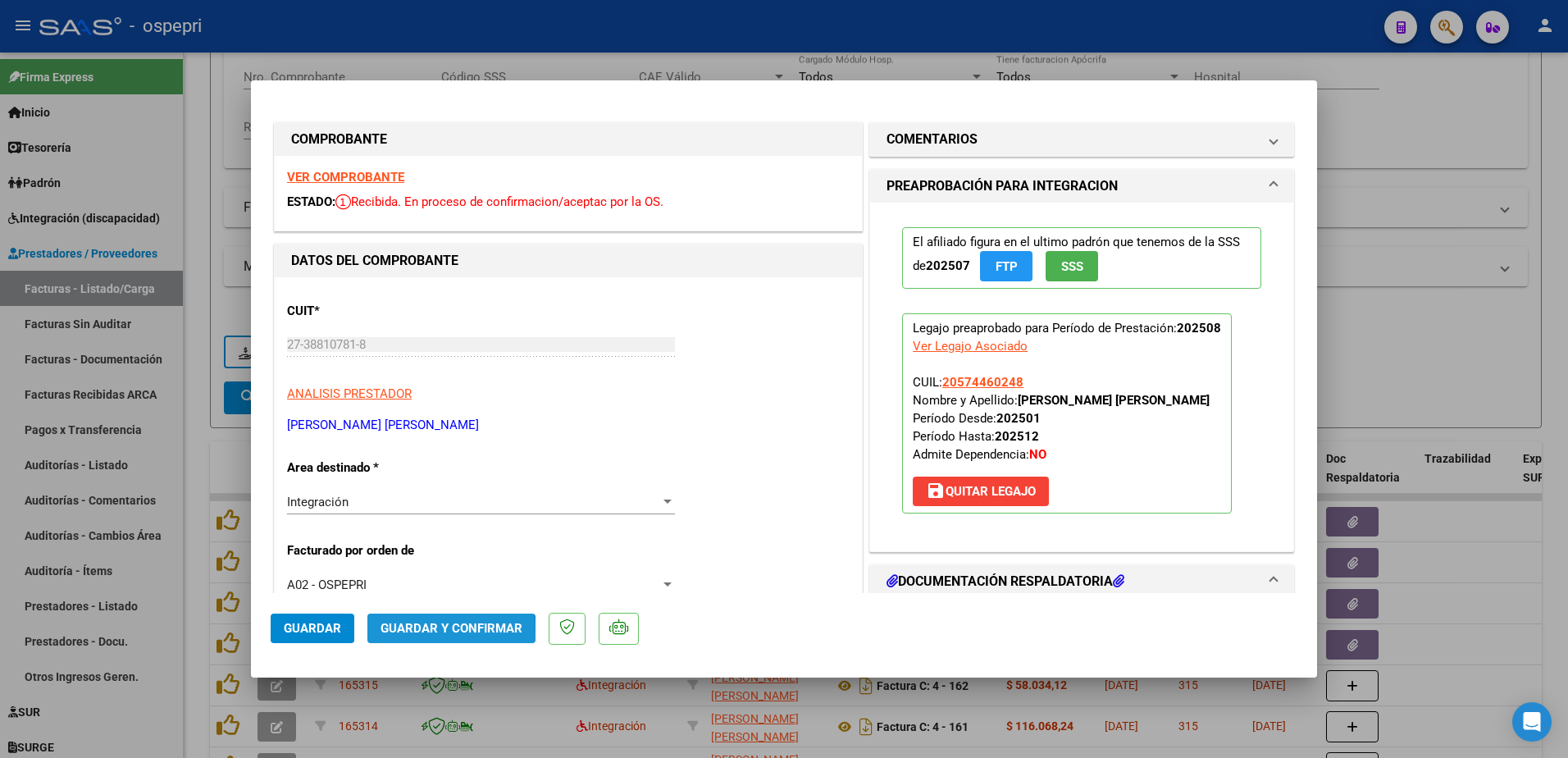
click at [407, 634] on span "Guardar y Confirmar" at bounding box center [451, 629] width 142 height 15
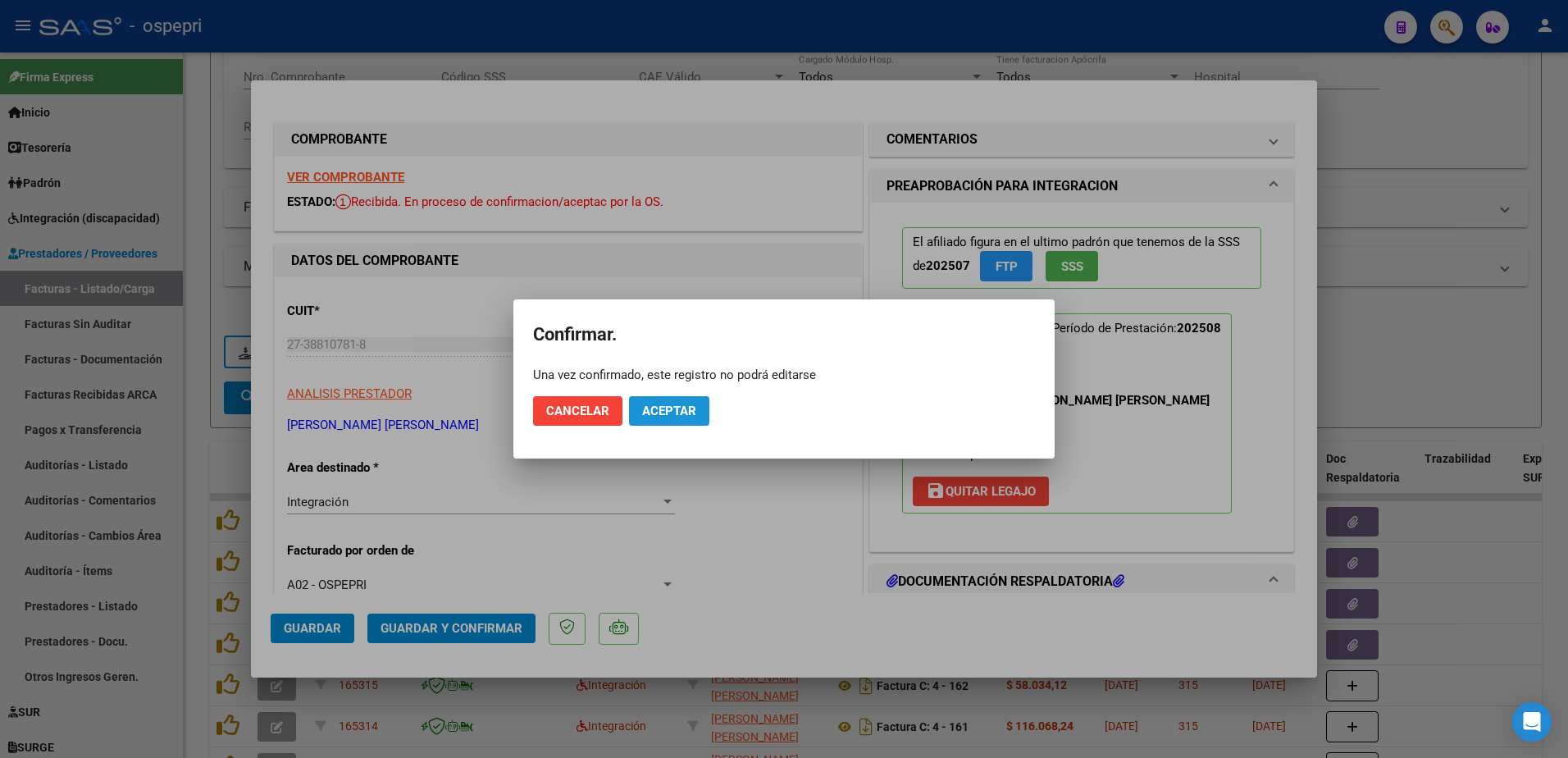
click at [660, 406] on span "Aceptar" at bounding box center [669, 411] width 54 height 15
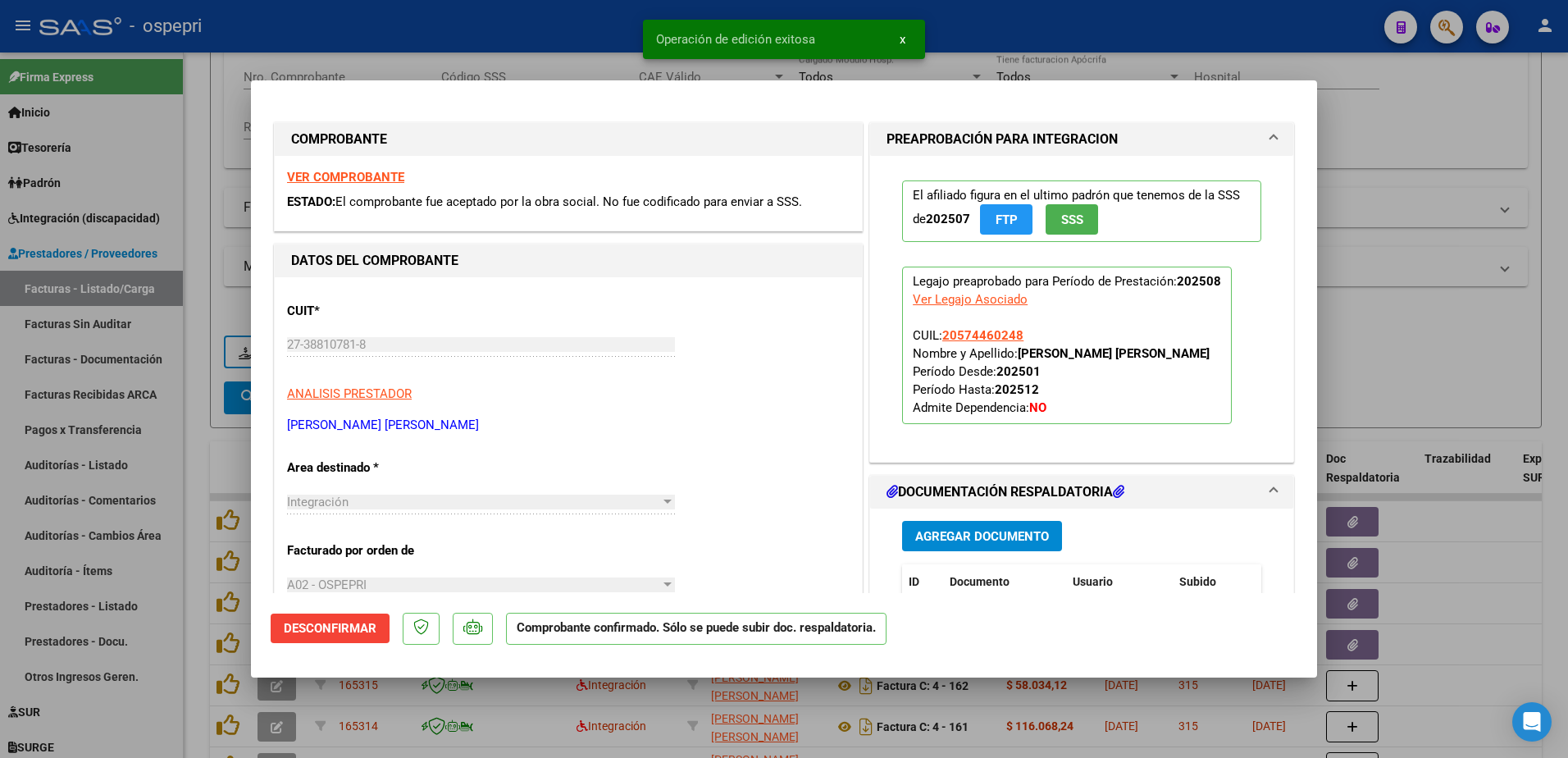
type input "$ 0,00"
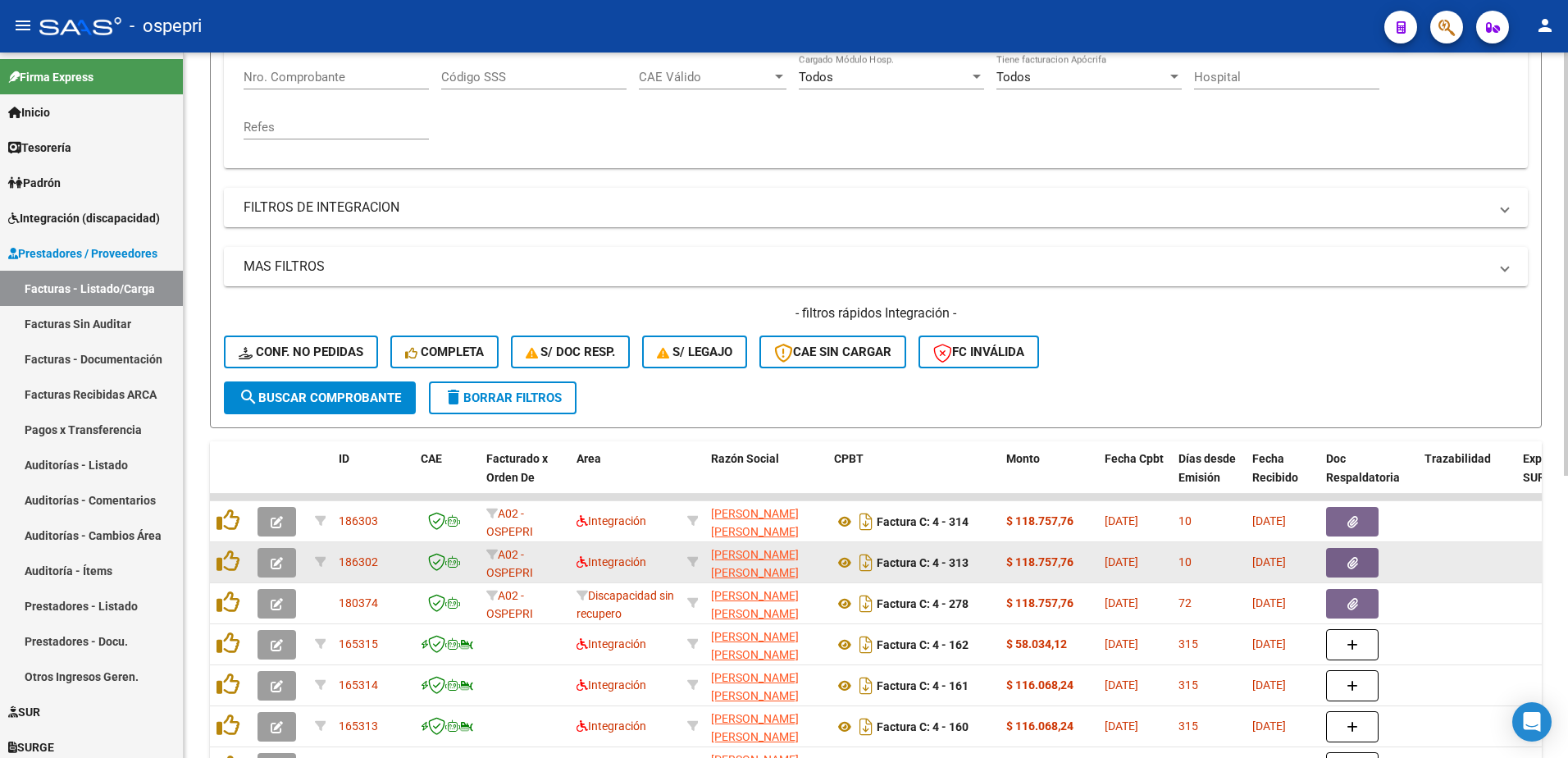
click at [280, 562] on icon "button" at bounding box center [277, 563] width 12 height 12
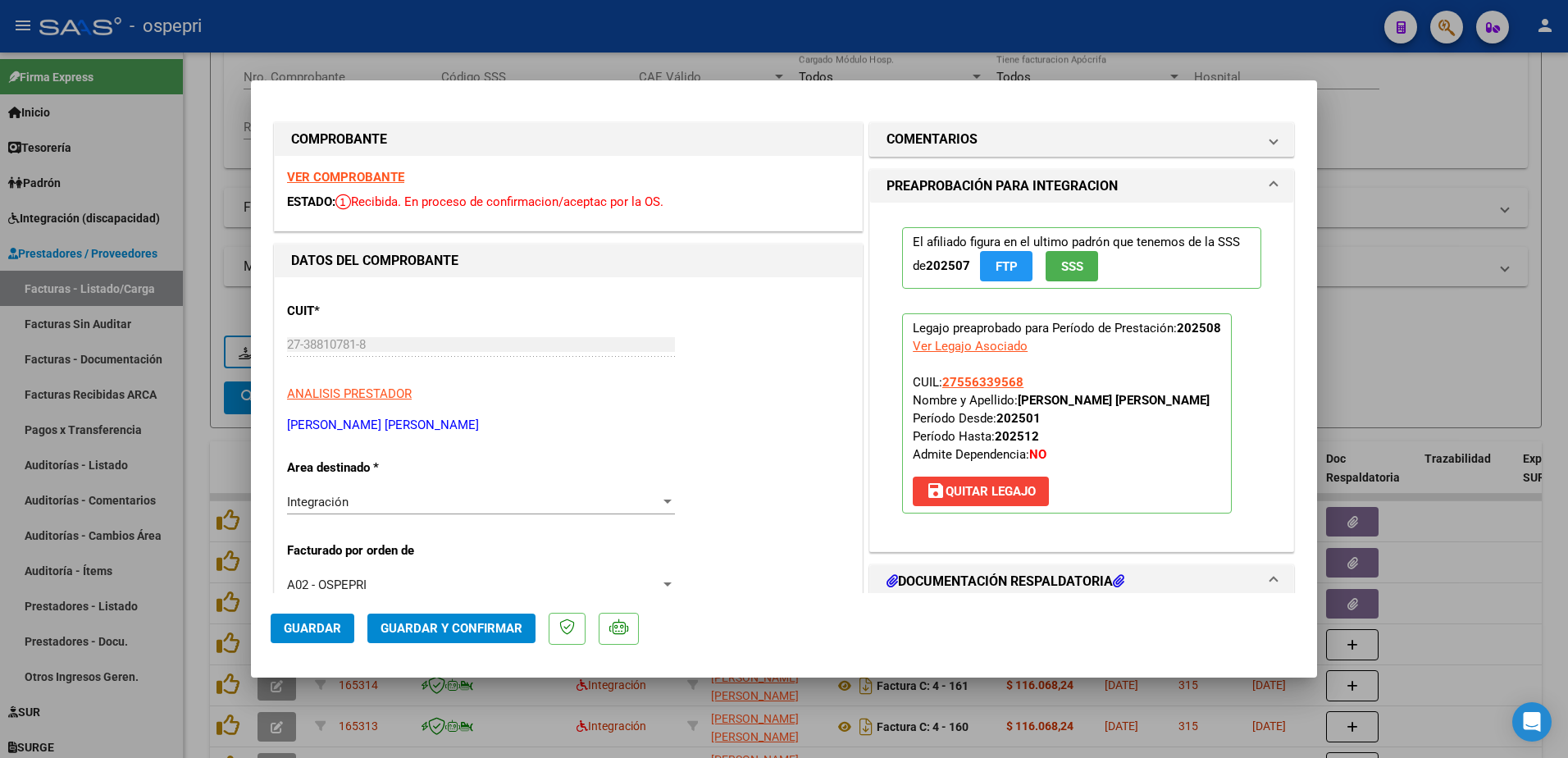
click at [365, 178] on strong "VER COMPROBANTE" at bounding box center [345, 177] width 117 height 15
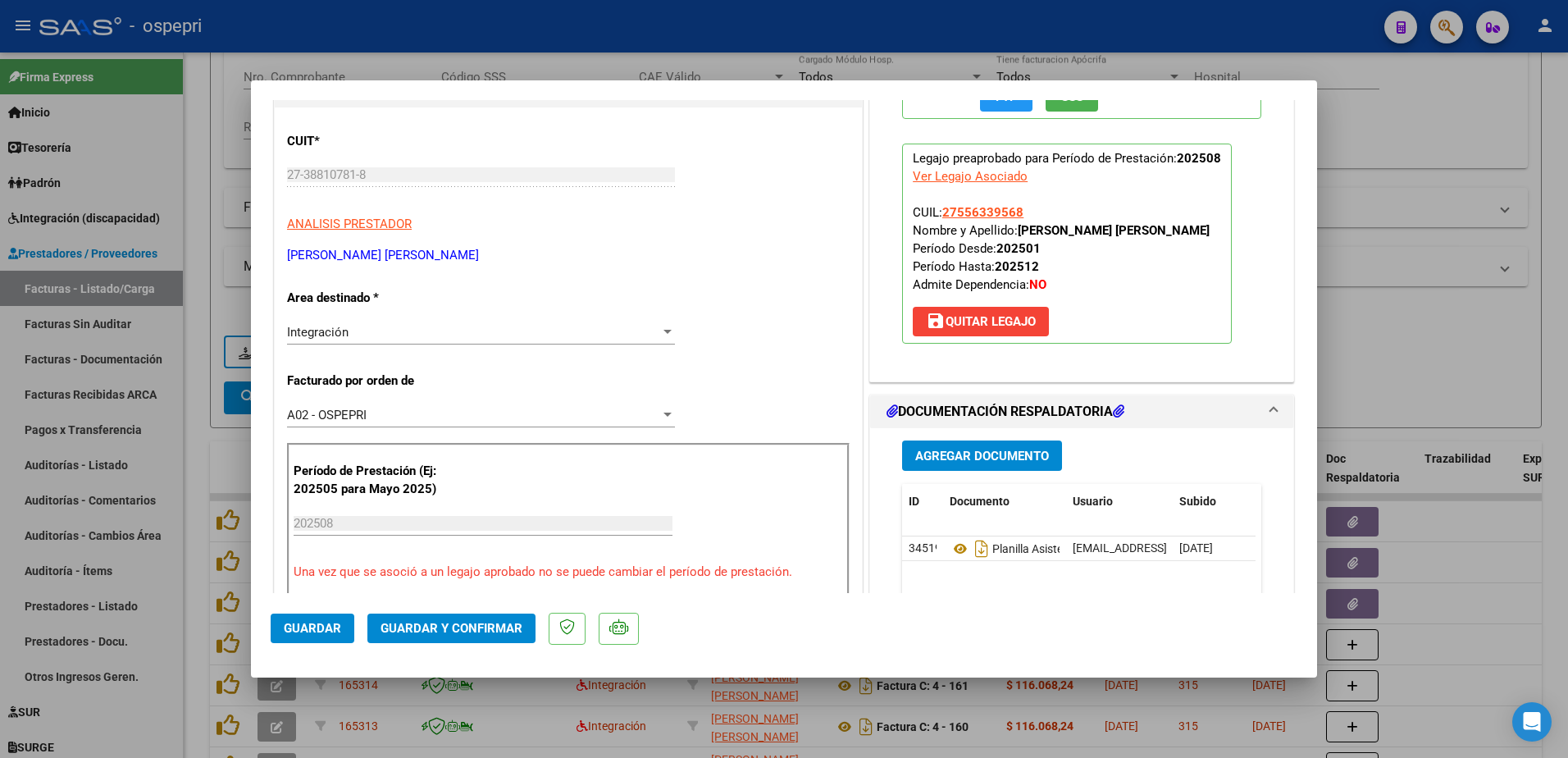
scroll to position [164, 0]
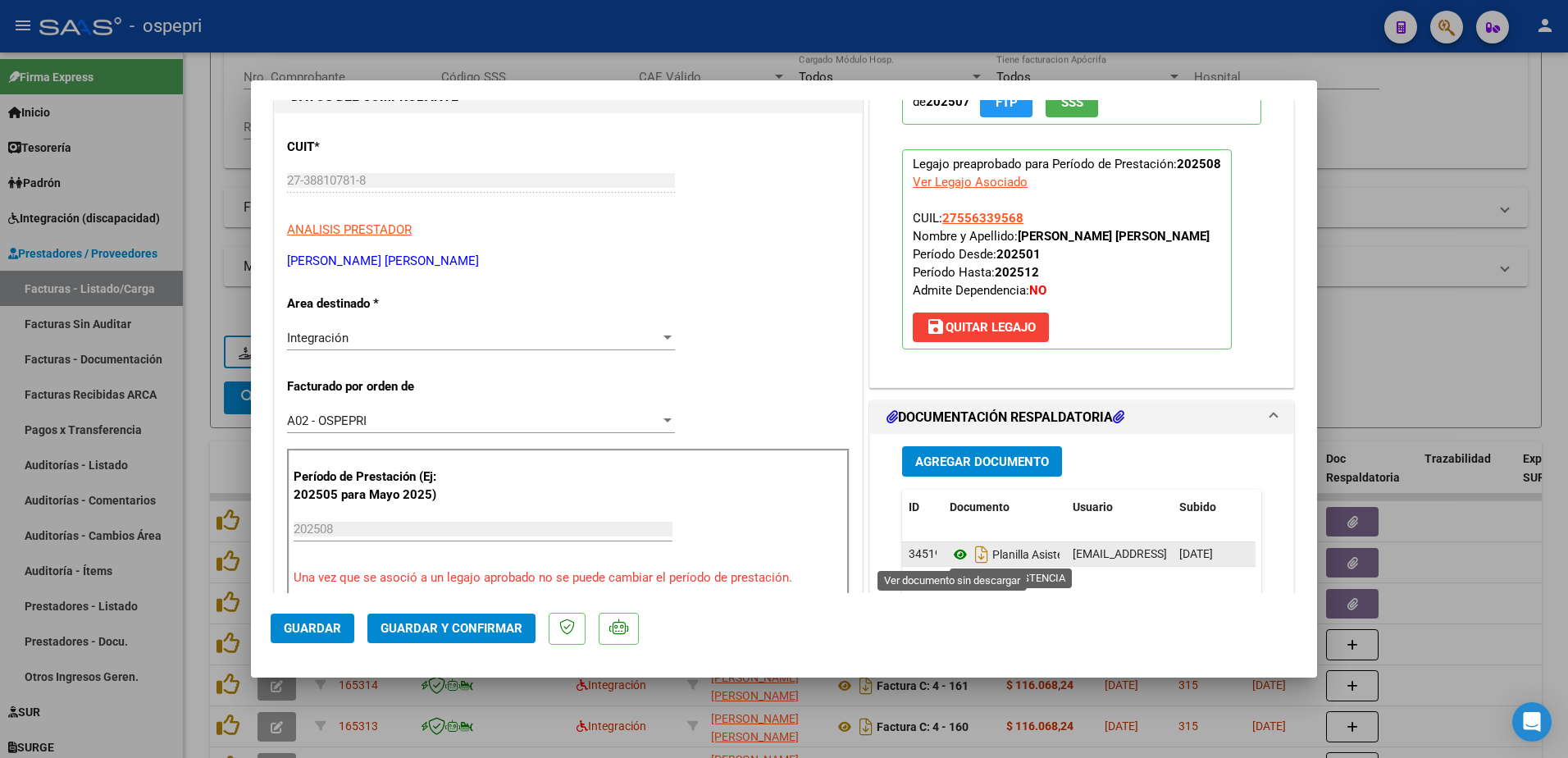
click at [950, 551] on icon at bounding box center [960, 554] width 21 height 20
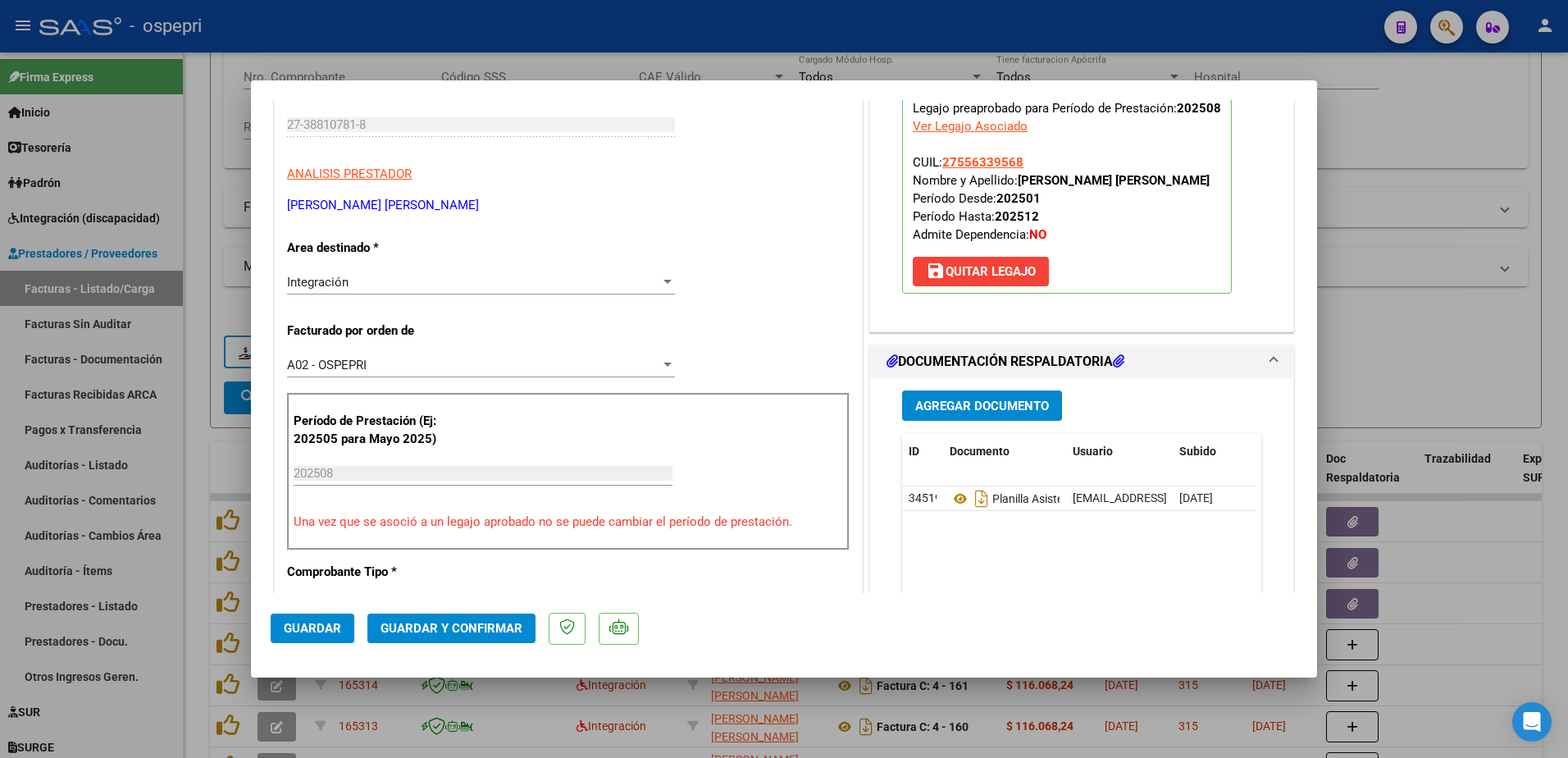
scroll to position [246, 0]
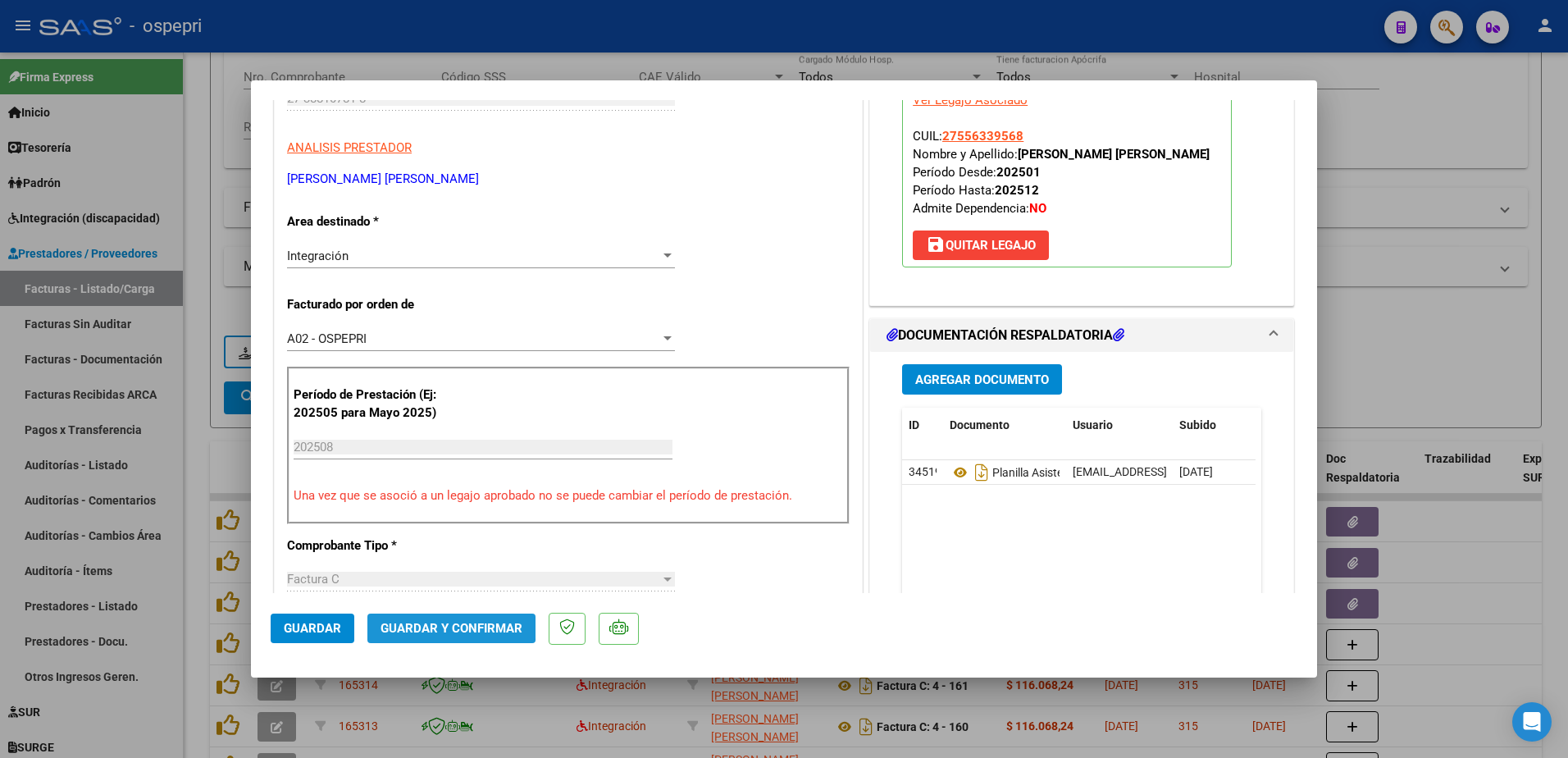
click at [446, 627] on span "Guardar y Confirmar" at bounding box center [451, 629] width 142 height 15
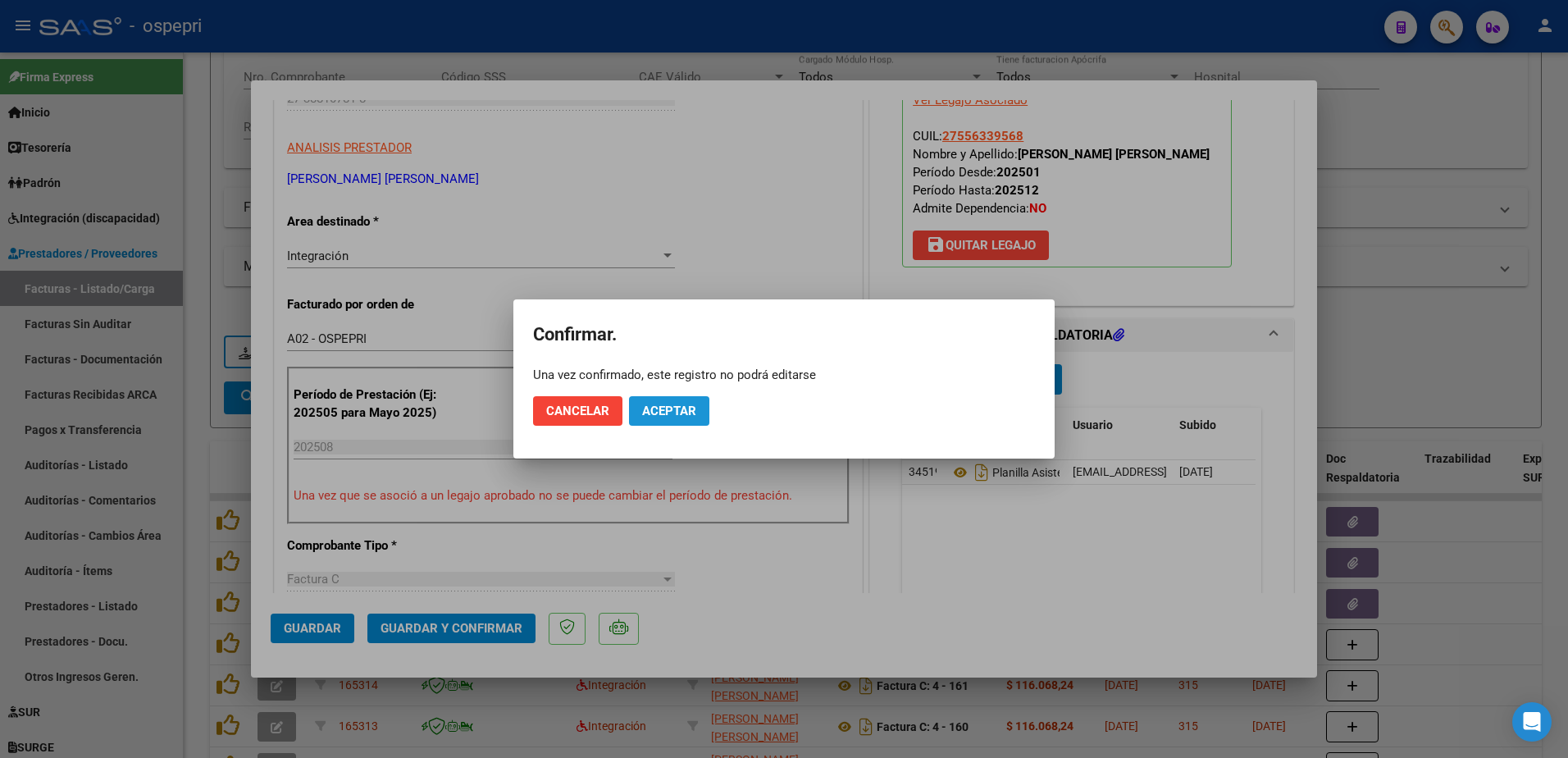
click at [674, 416] on span "Aceptar" at bounding box center [669, 411] width 54 height 15
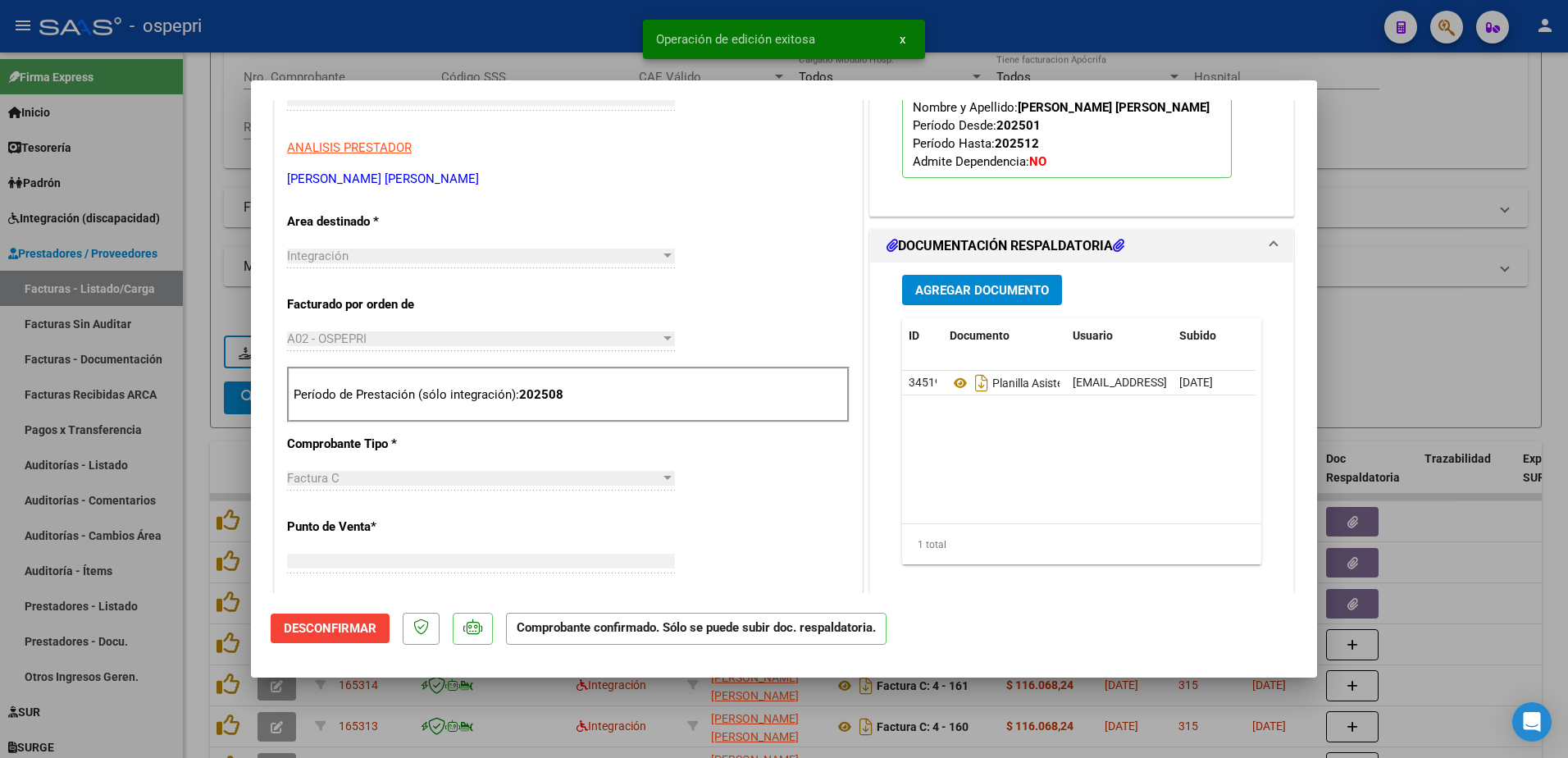
scroll to position [0, 0]
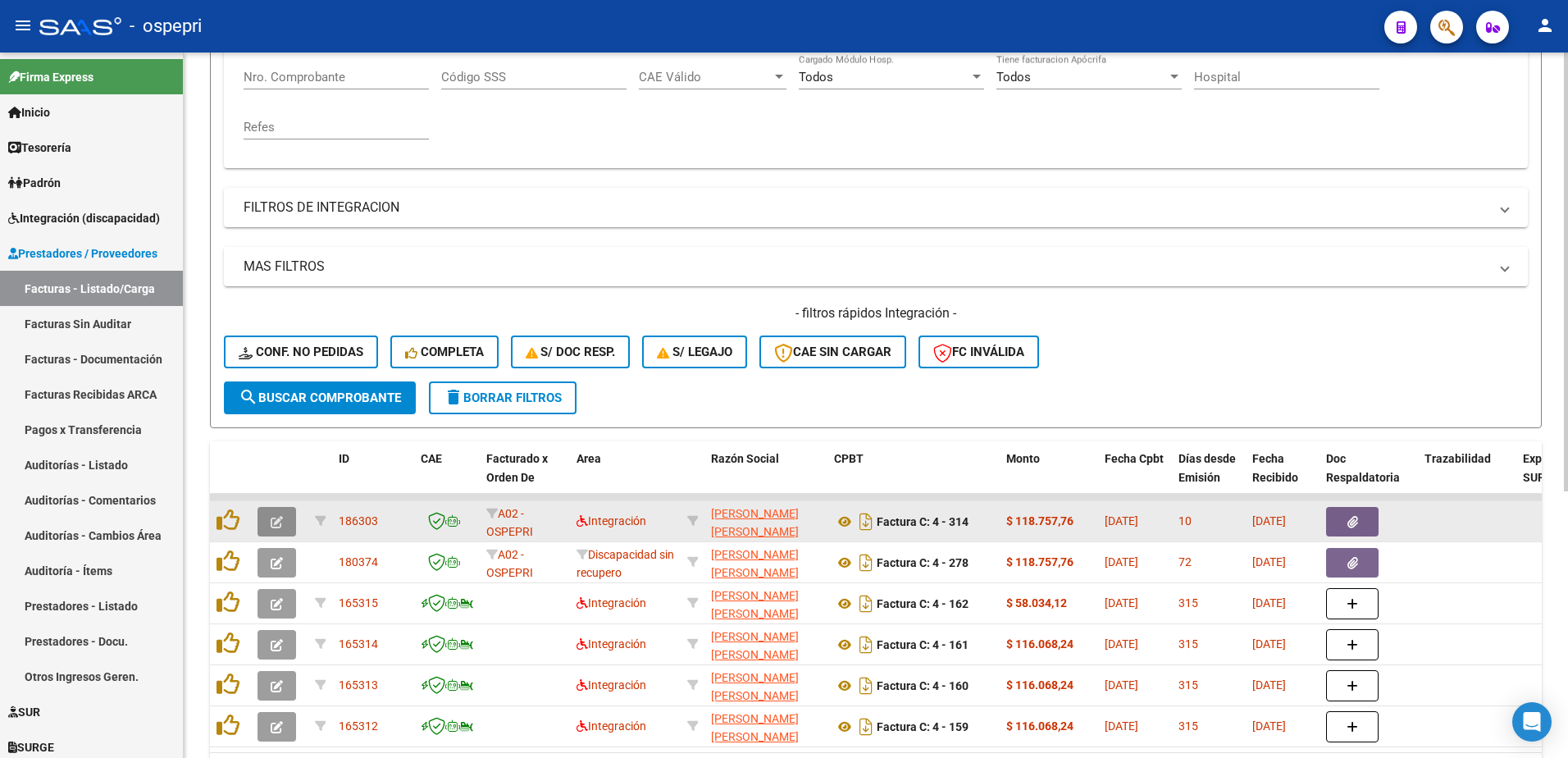
click at [272, 525] on icon "button" at bounding box center [277, 522] width 12 height 12
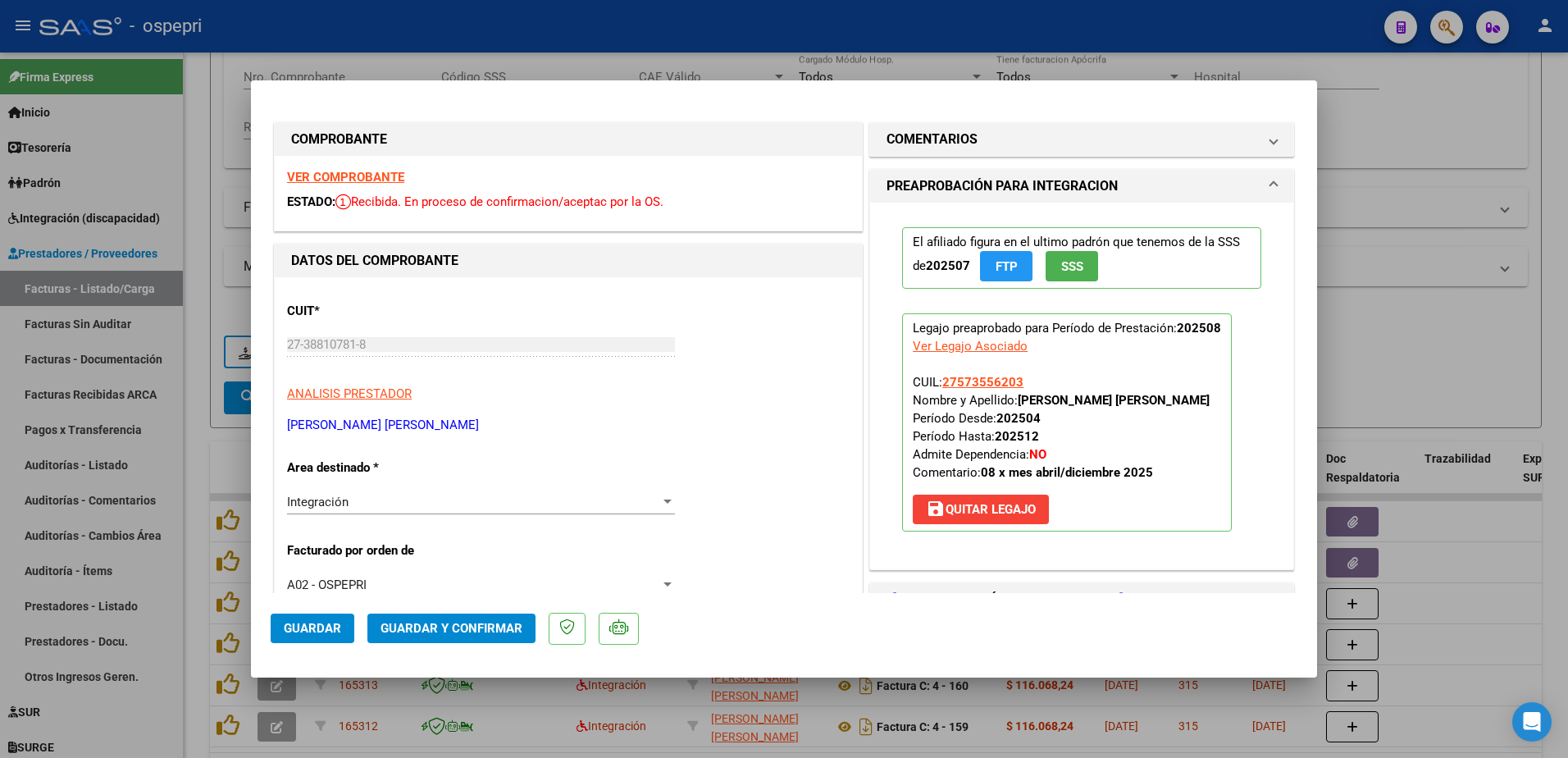
click at [374, 176] on strong "VER COMPROBANTE" at bounding box center [345, 177] width 117 height 15
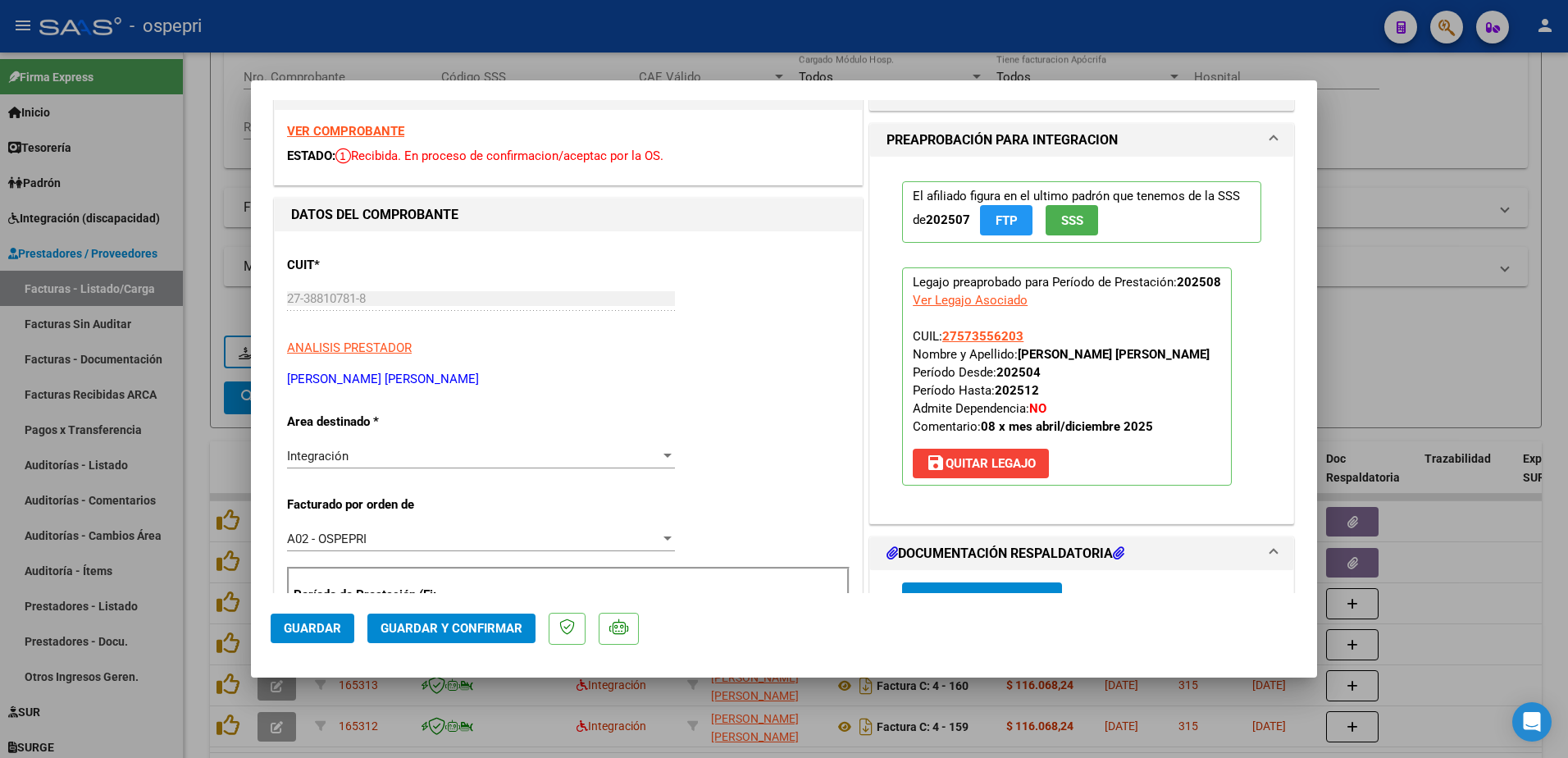
scroll to position [246, 0]
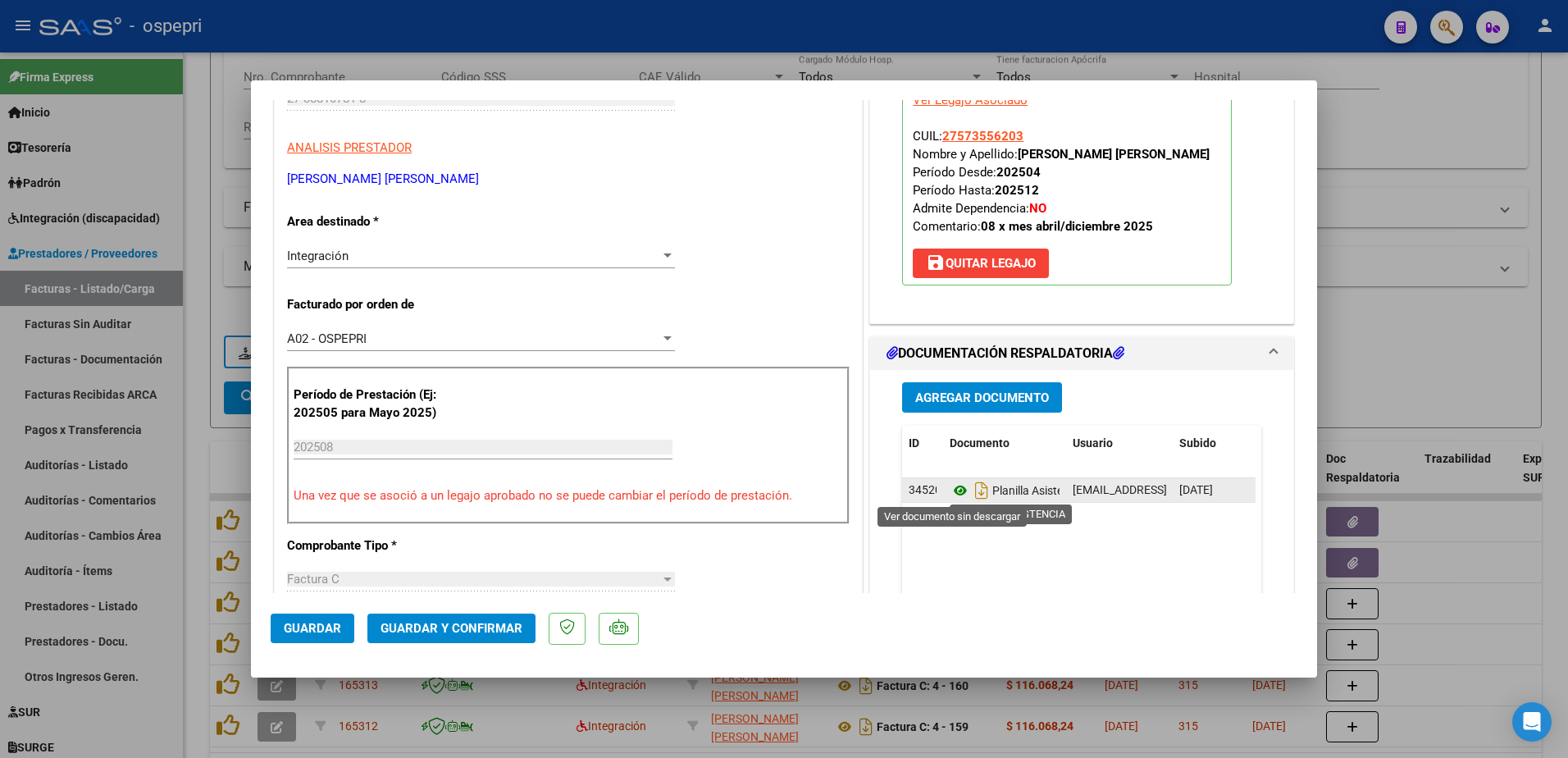
click at [952, 487] on icon at bounding box center [960, 491] width 21 height 20
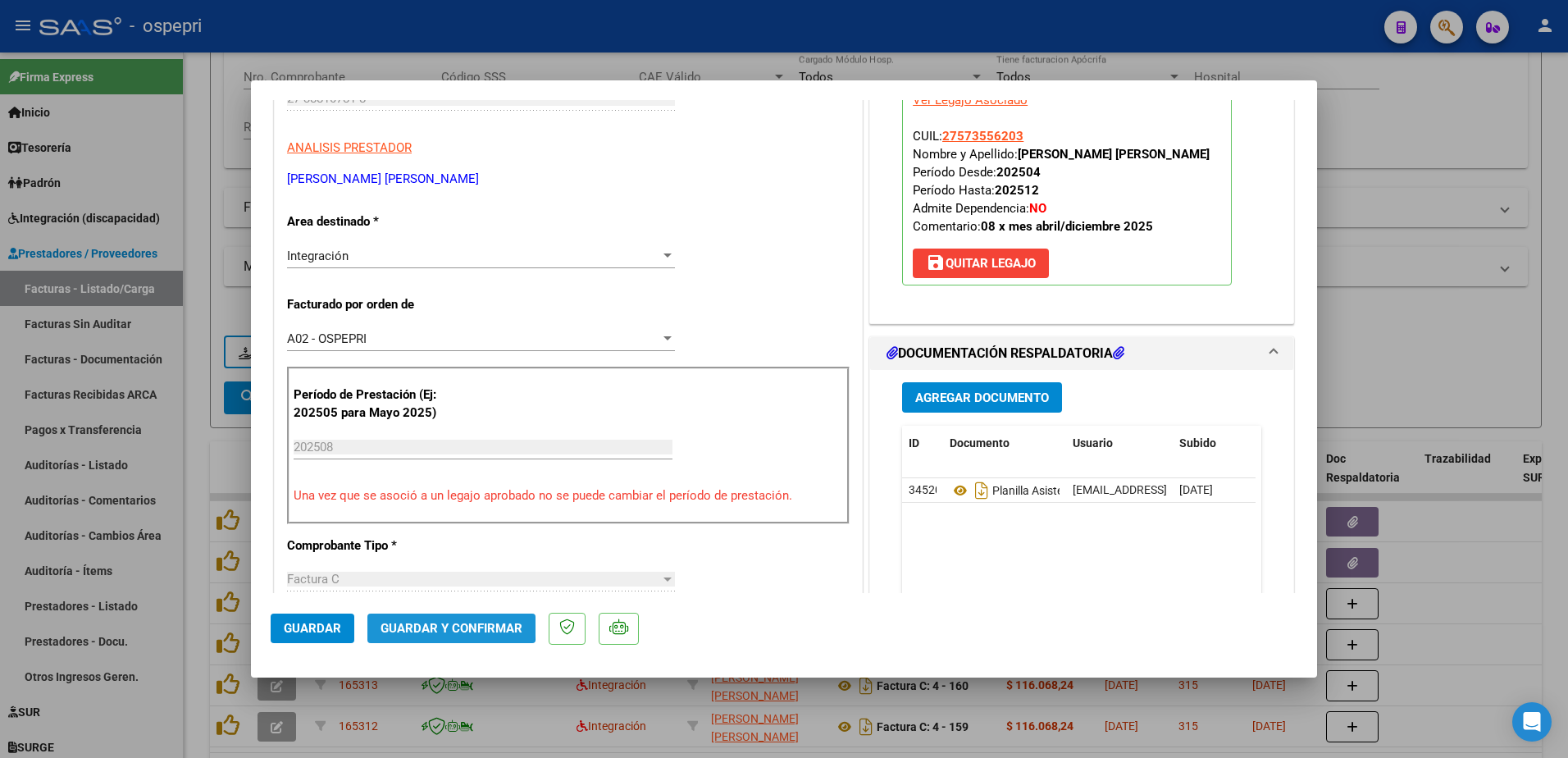
click at [444, 623] on span "Guardar y Confirmar" at bounding box center [451, 629] width 142 height 15
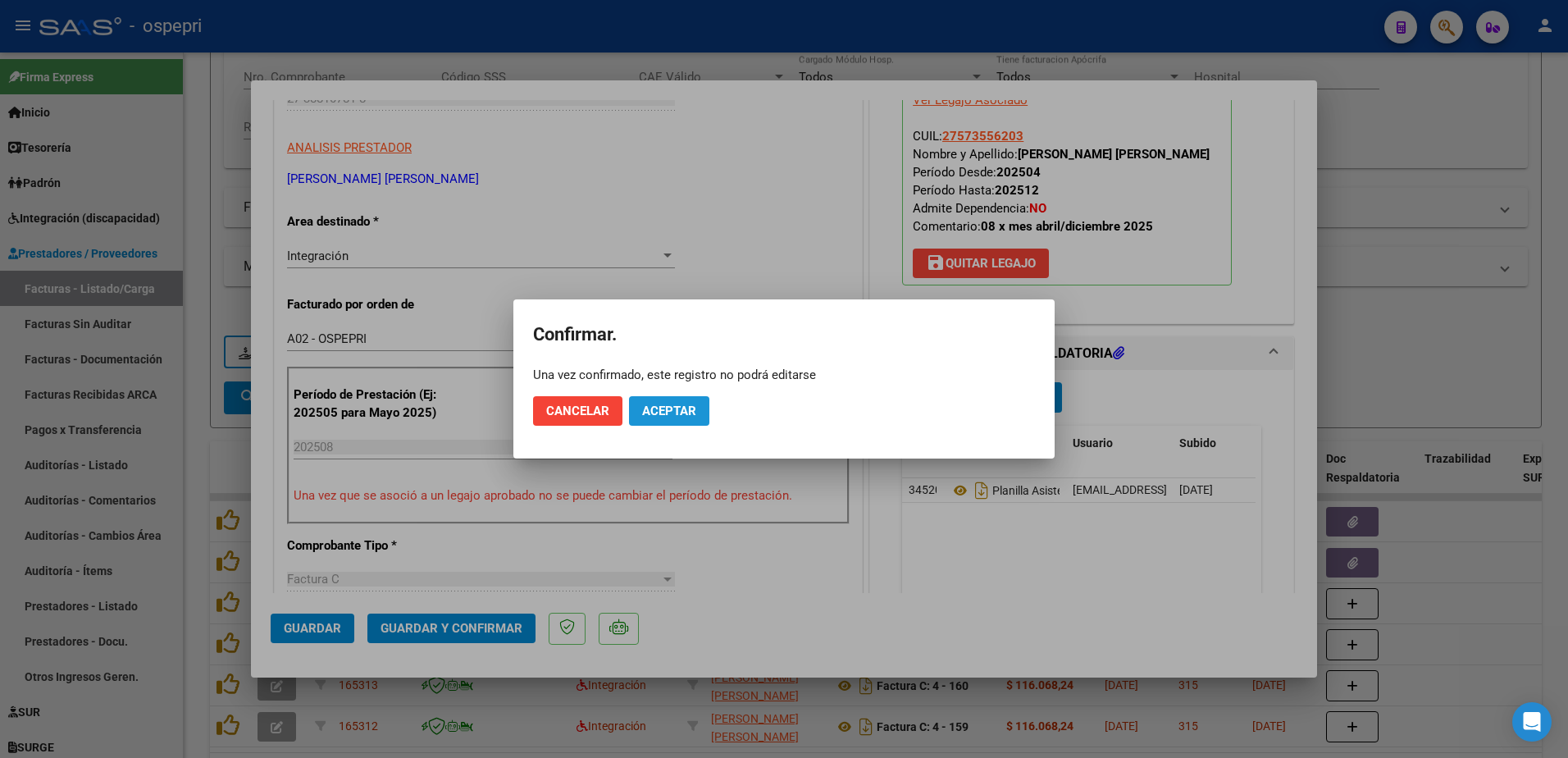
click at [677, 404] on span "Aceptar" at bounding box center [669, 411] width 54 height 15
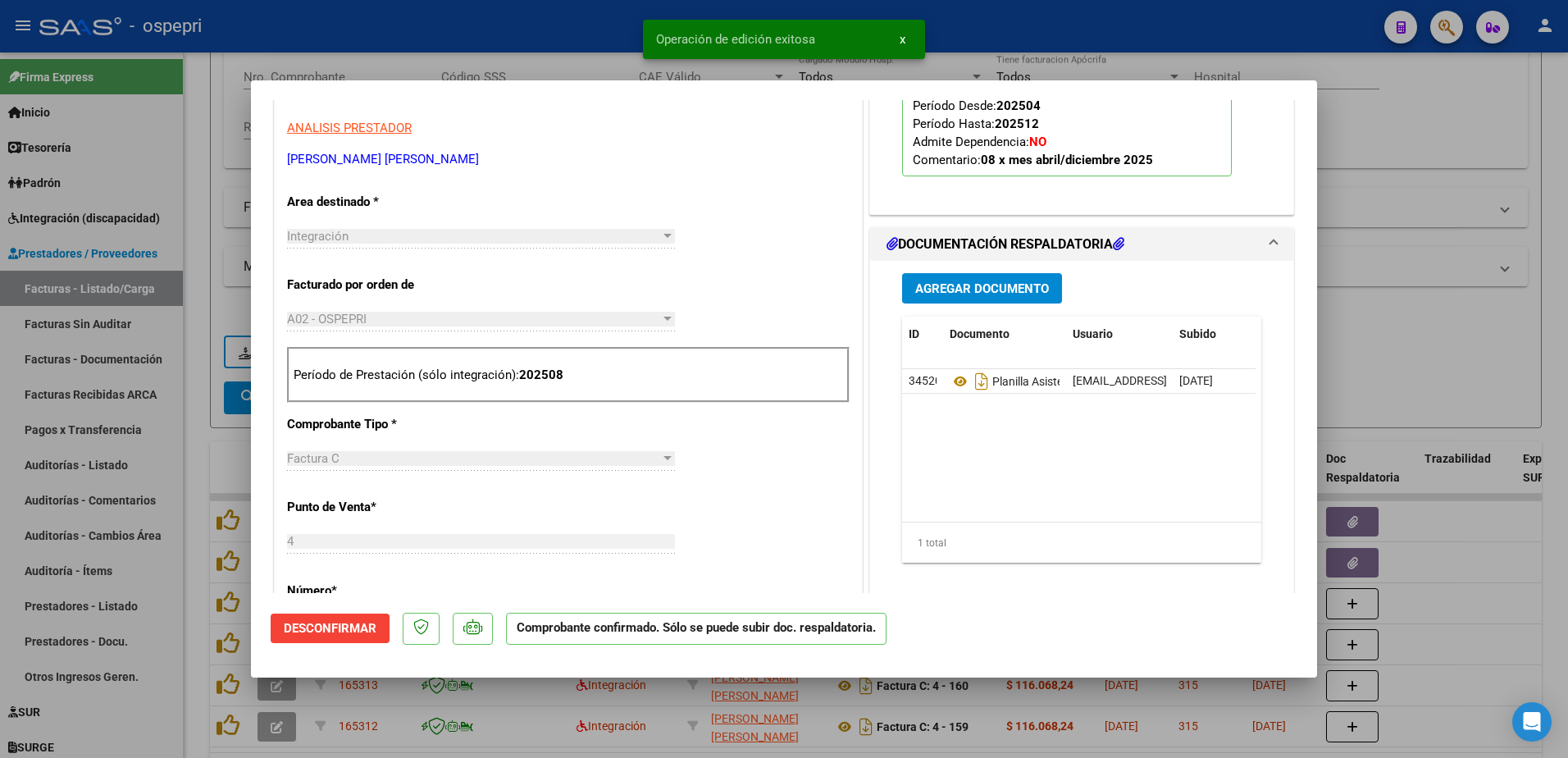
scroll to position [329, 0]
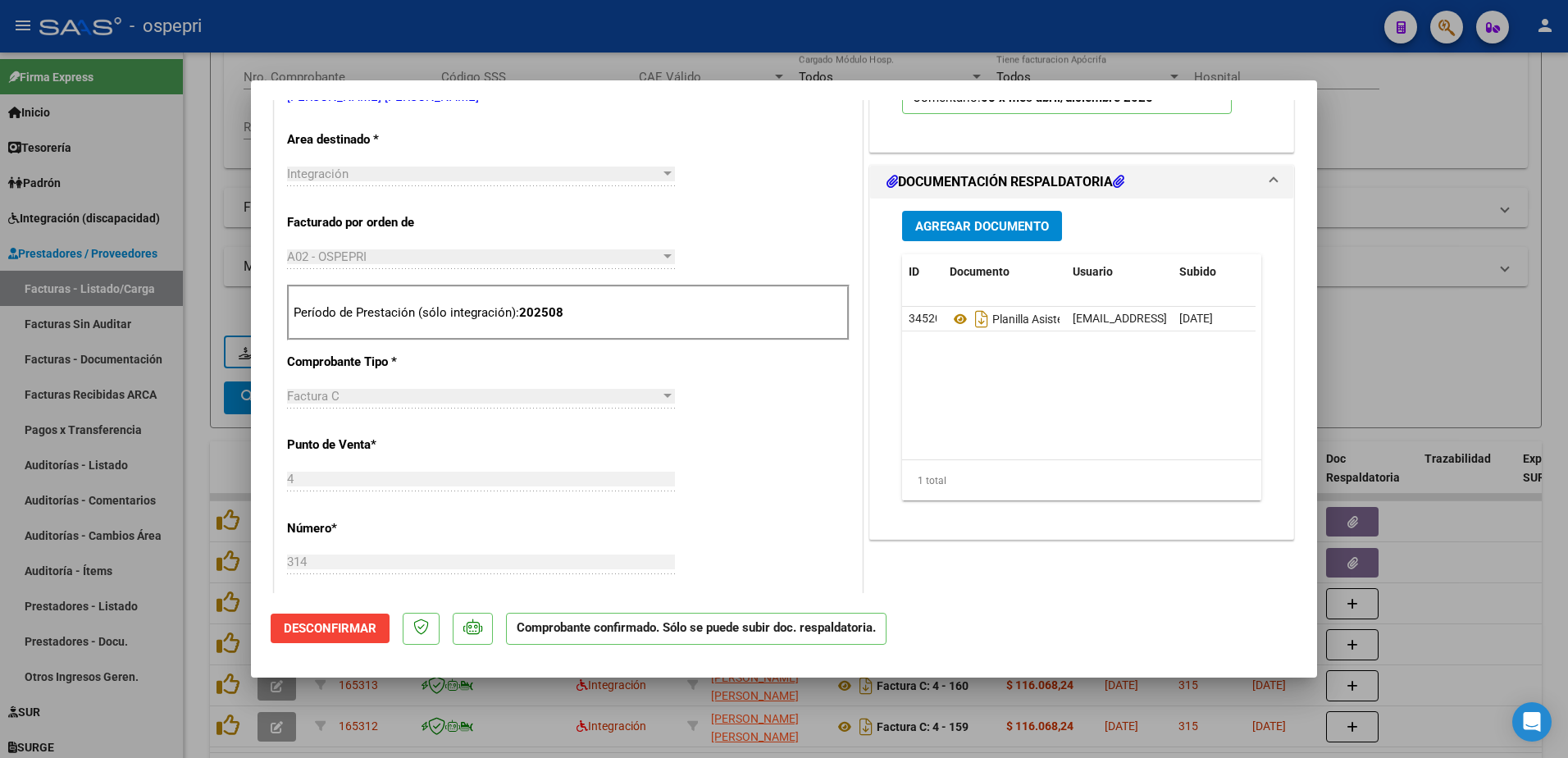
type input "$ 0,00"
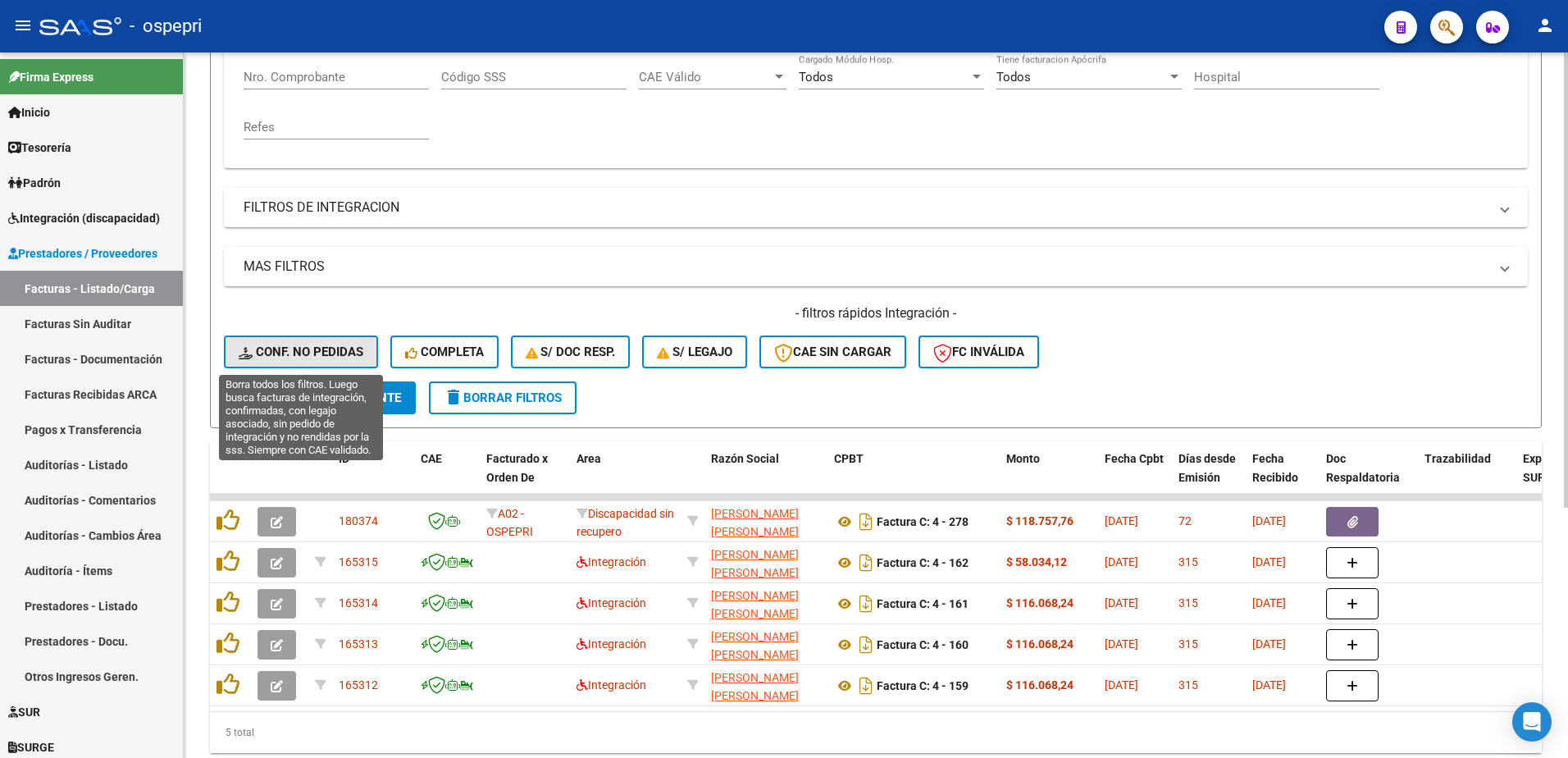
click at [296, 337] on button "Conf. no pedidas" at bounding box center [301, 352] width 154 height 33
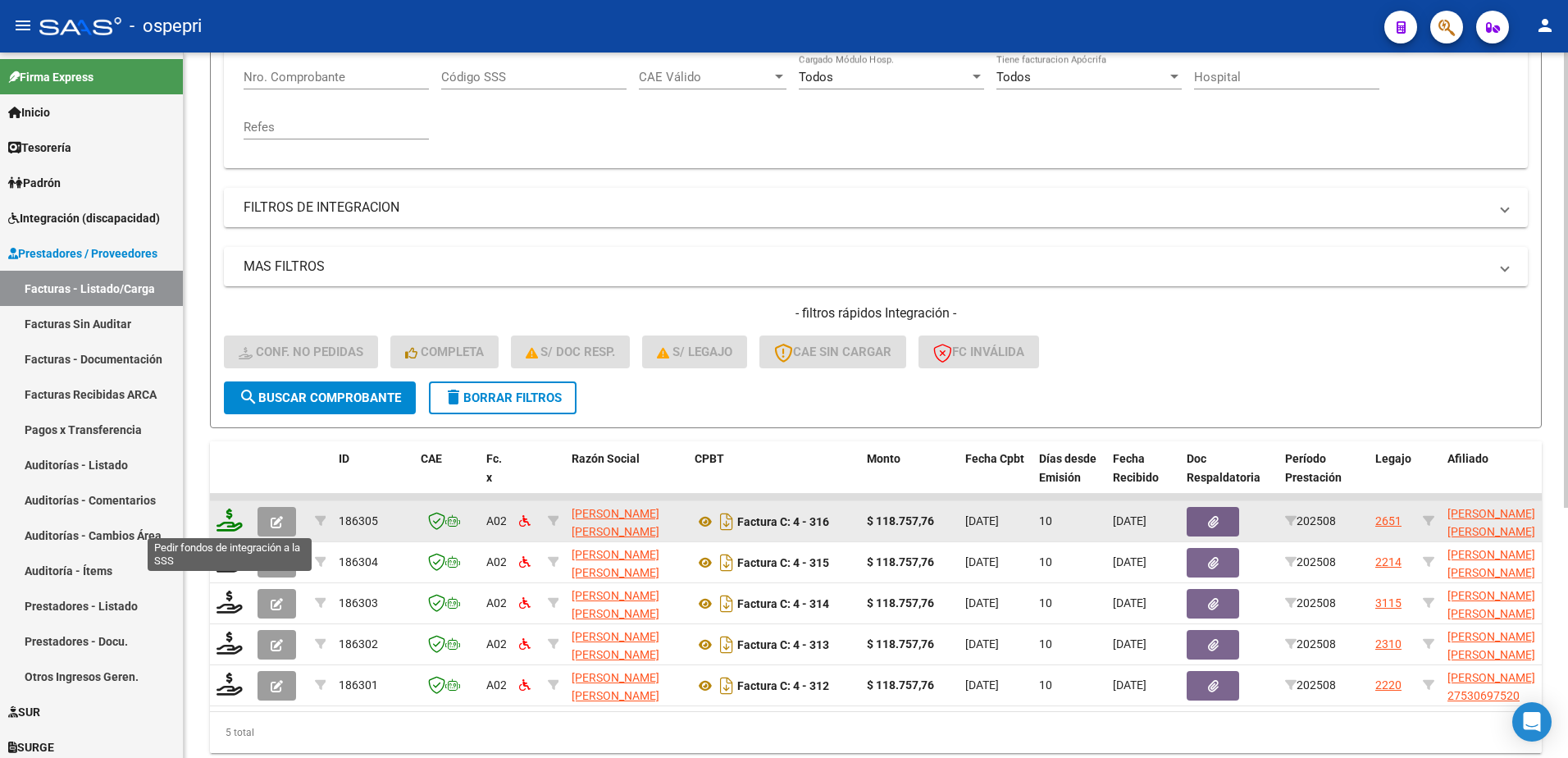
click at [218, 524] on icon at bounding box center [229, 521] width 26 height 23
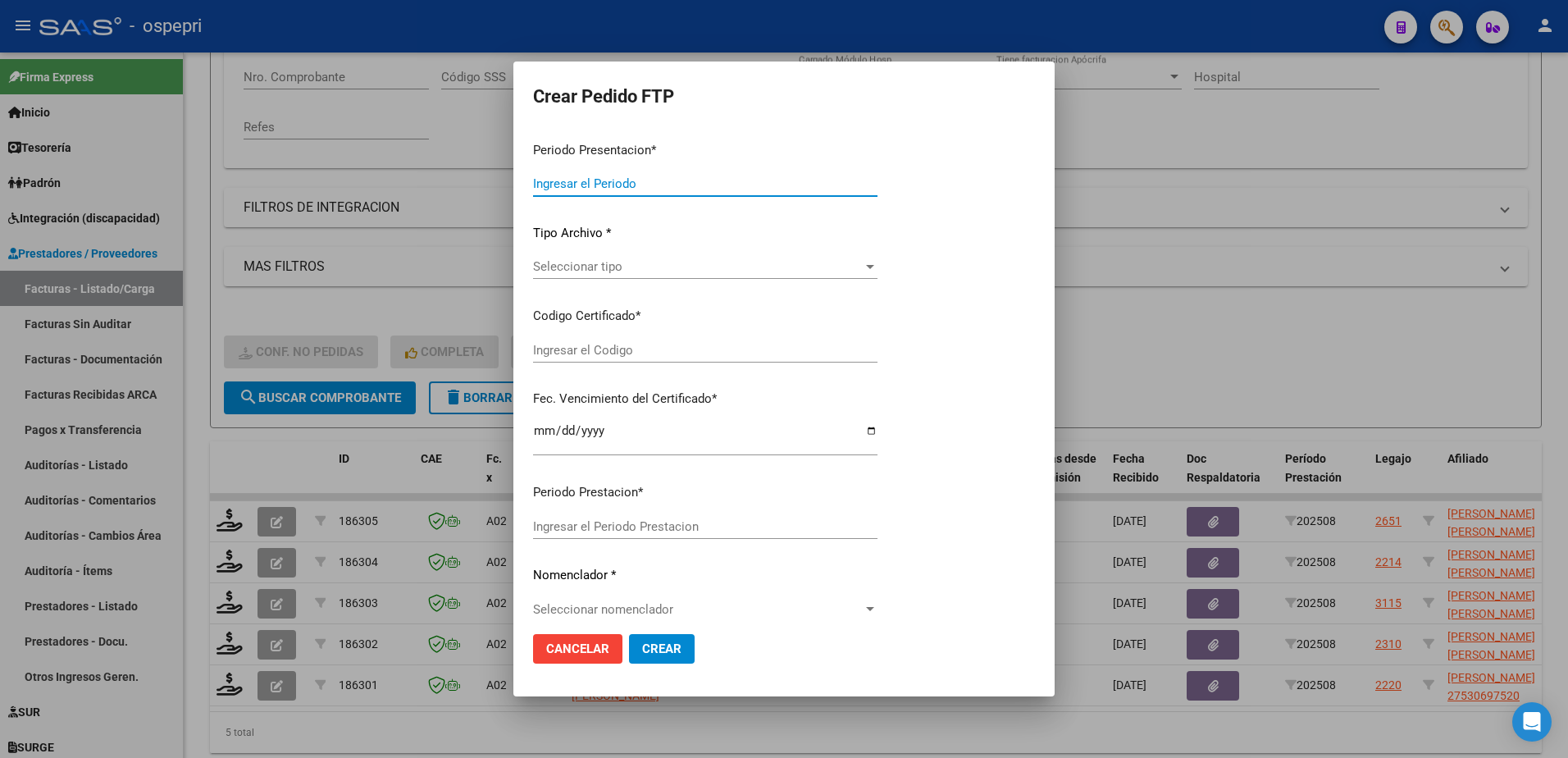
type input "202508"
type input "$ 118.757,76"
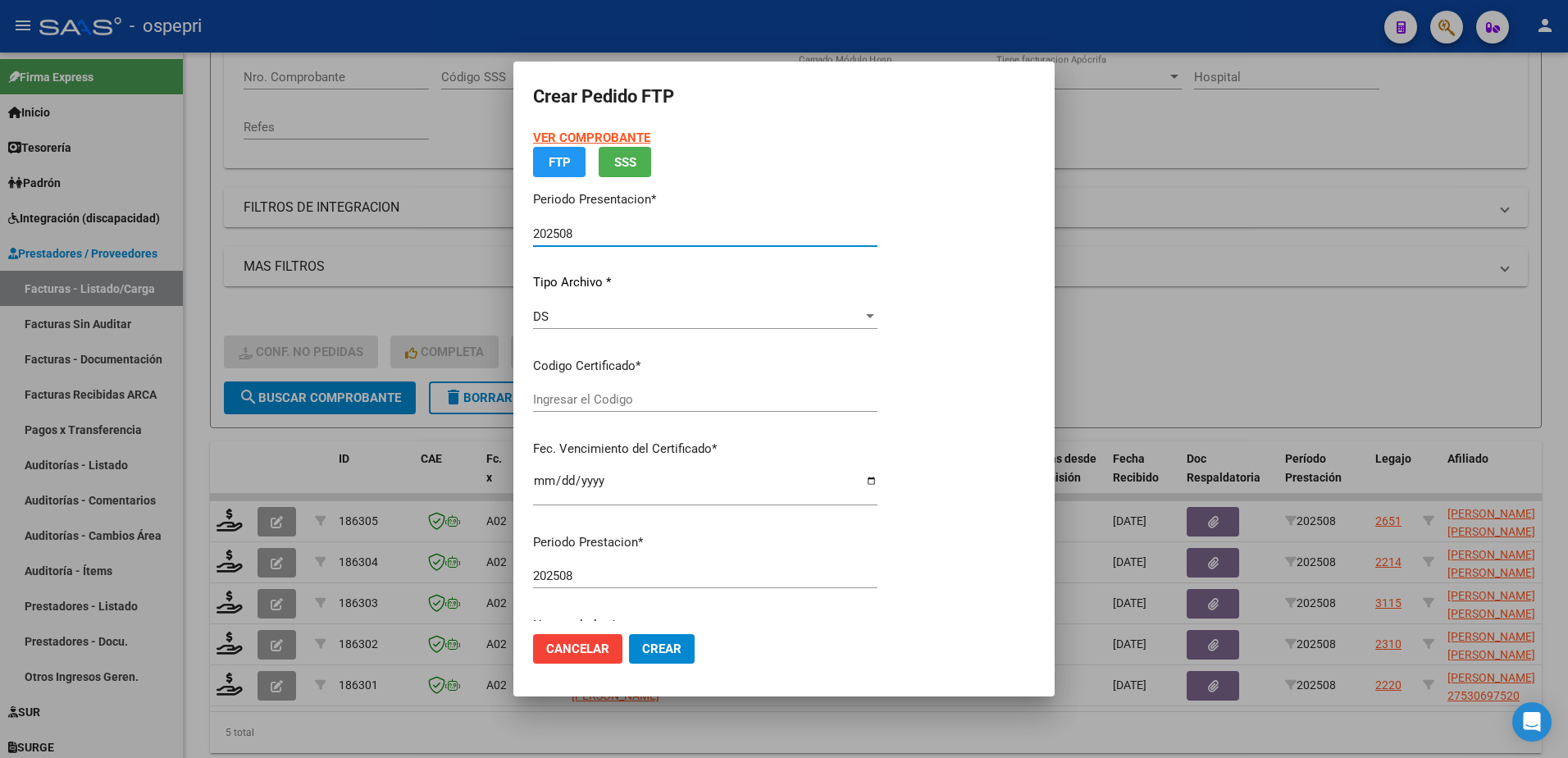
type input "2056004279-6"
type input "2027-07-01"
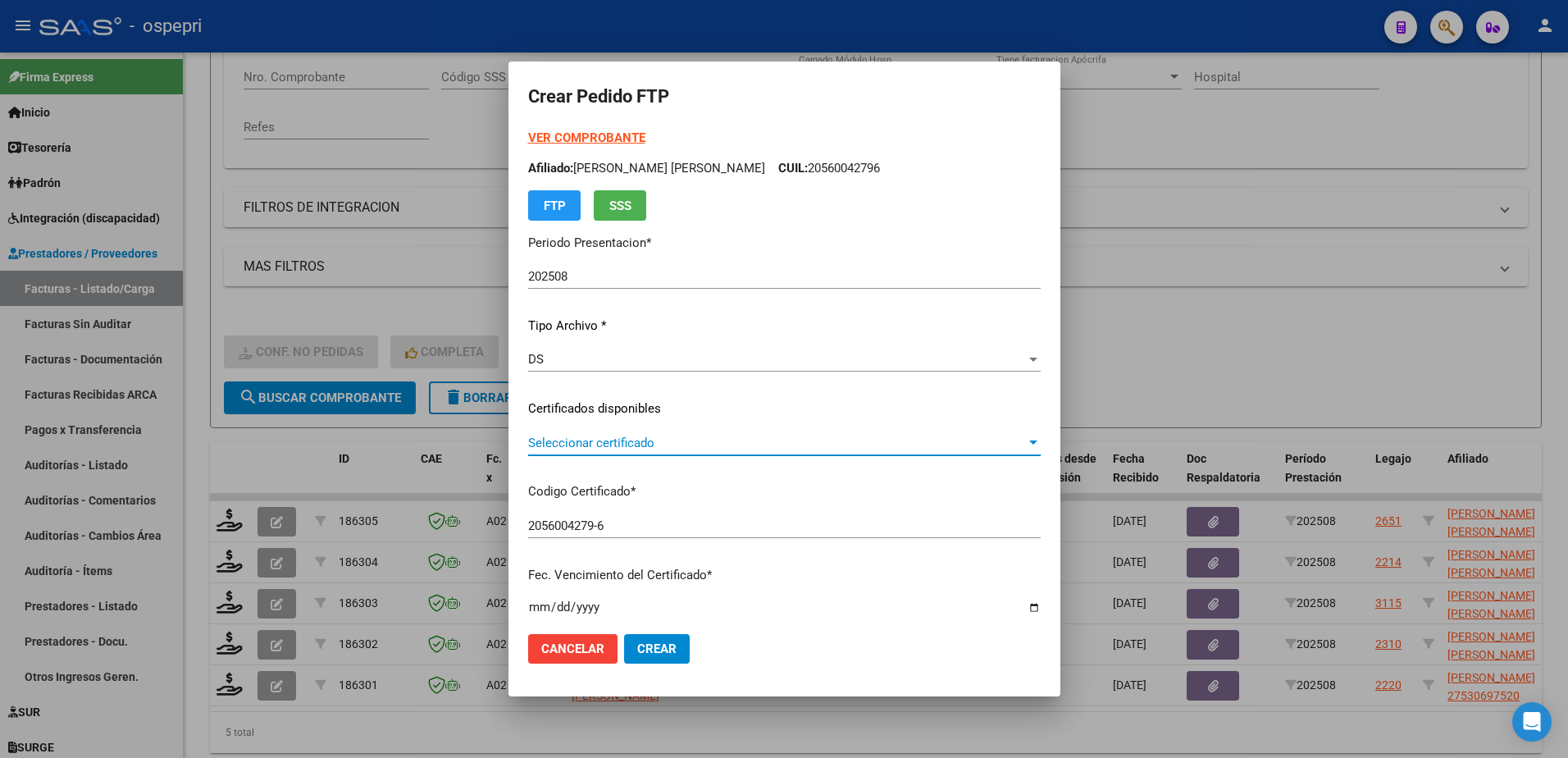
click at [601, 436] on span "Seleccionar certificado" at bounding box center [777, 443] width 498 height 15
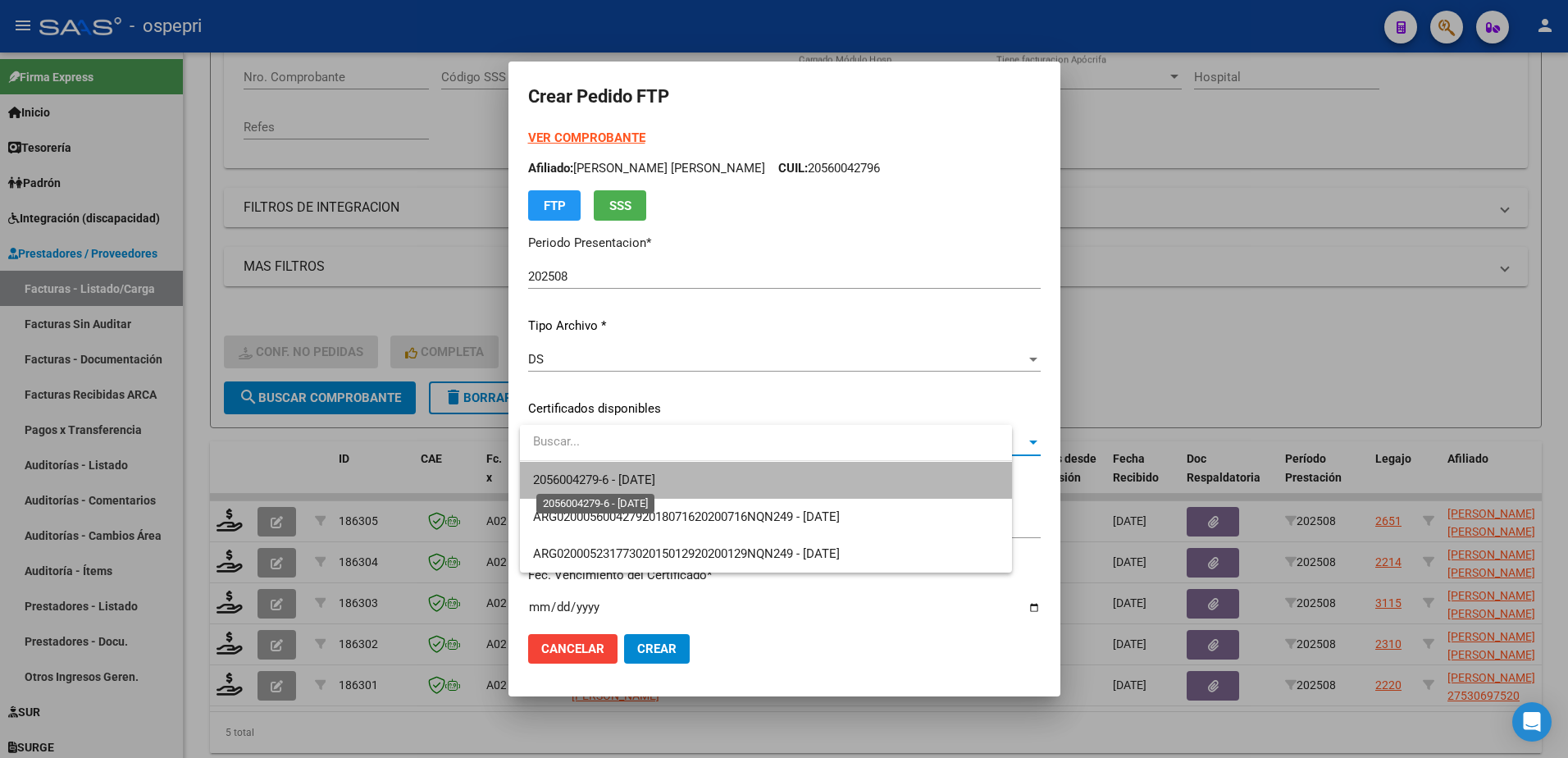
click at [633, 478] on span "2056004279-6 - 2027-07-01" at bounding box center [593, 479] width 122 height 15
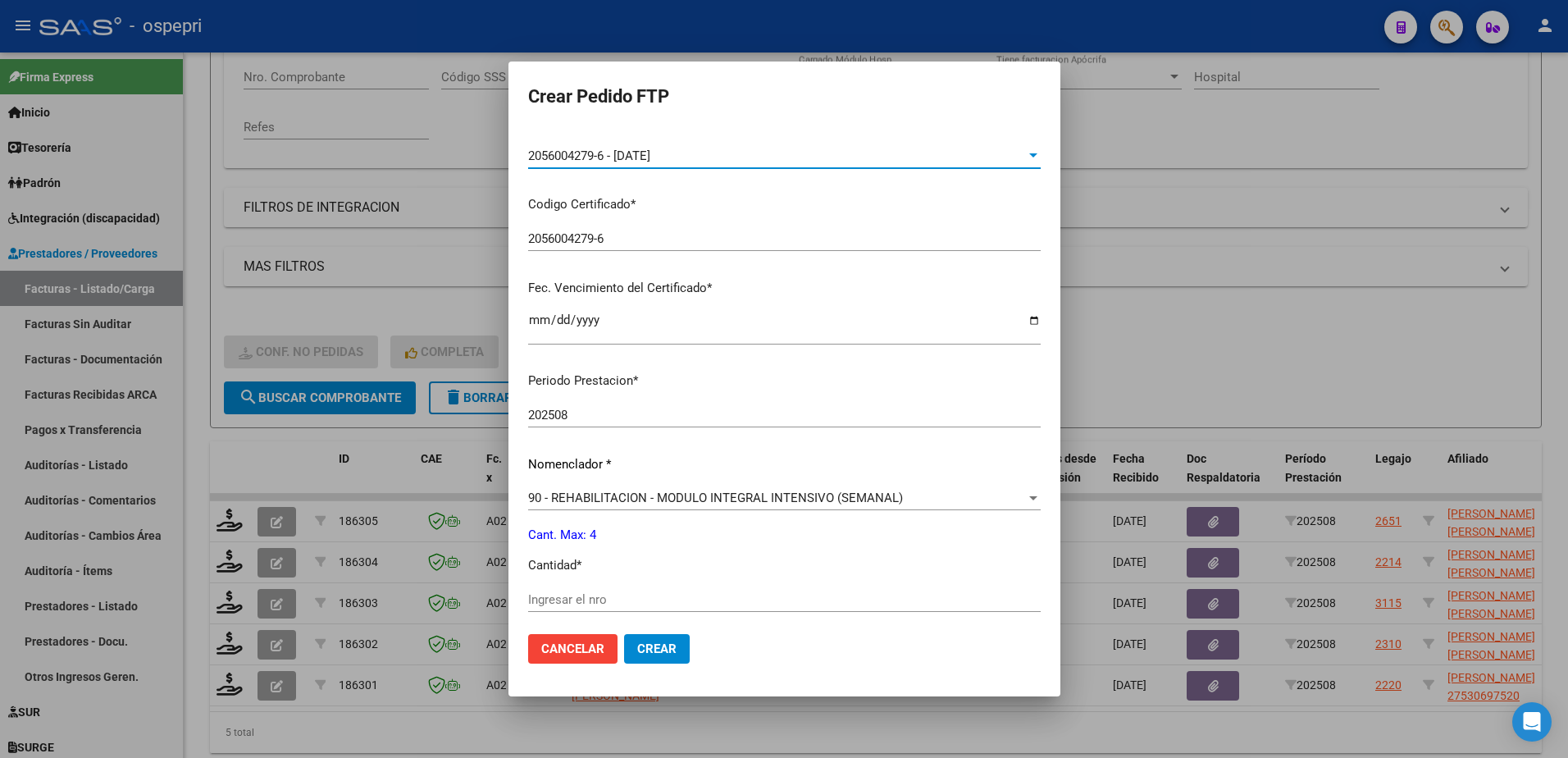
scroll to position [329, 0]
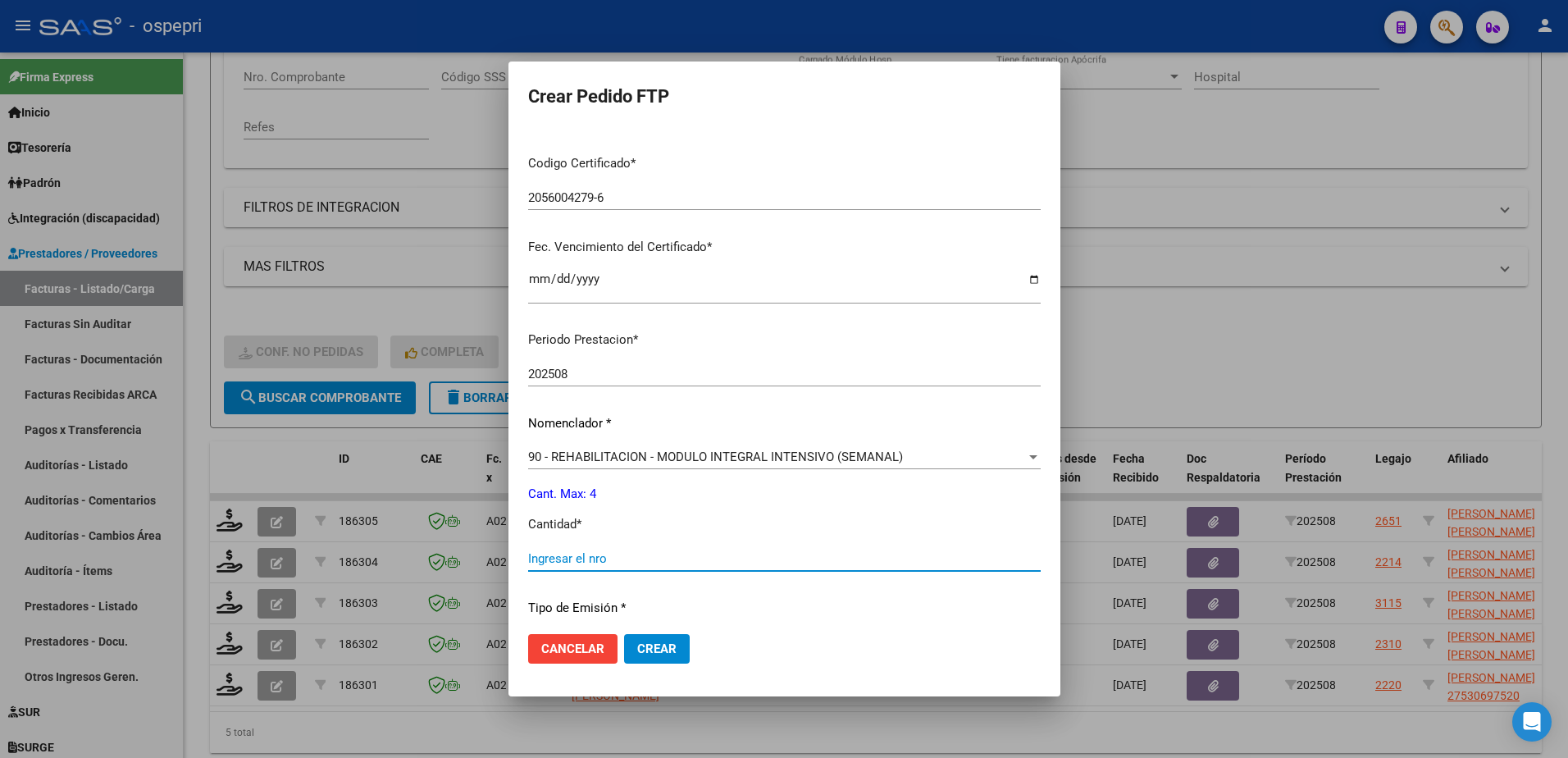
click at [621, 556] on input "Ingresar el nro" at bounding box center [784, 559] width 512 height 15
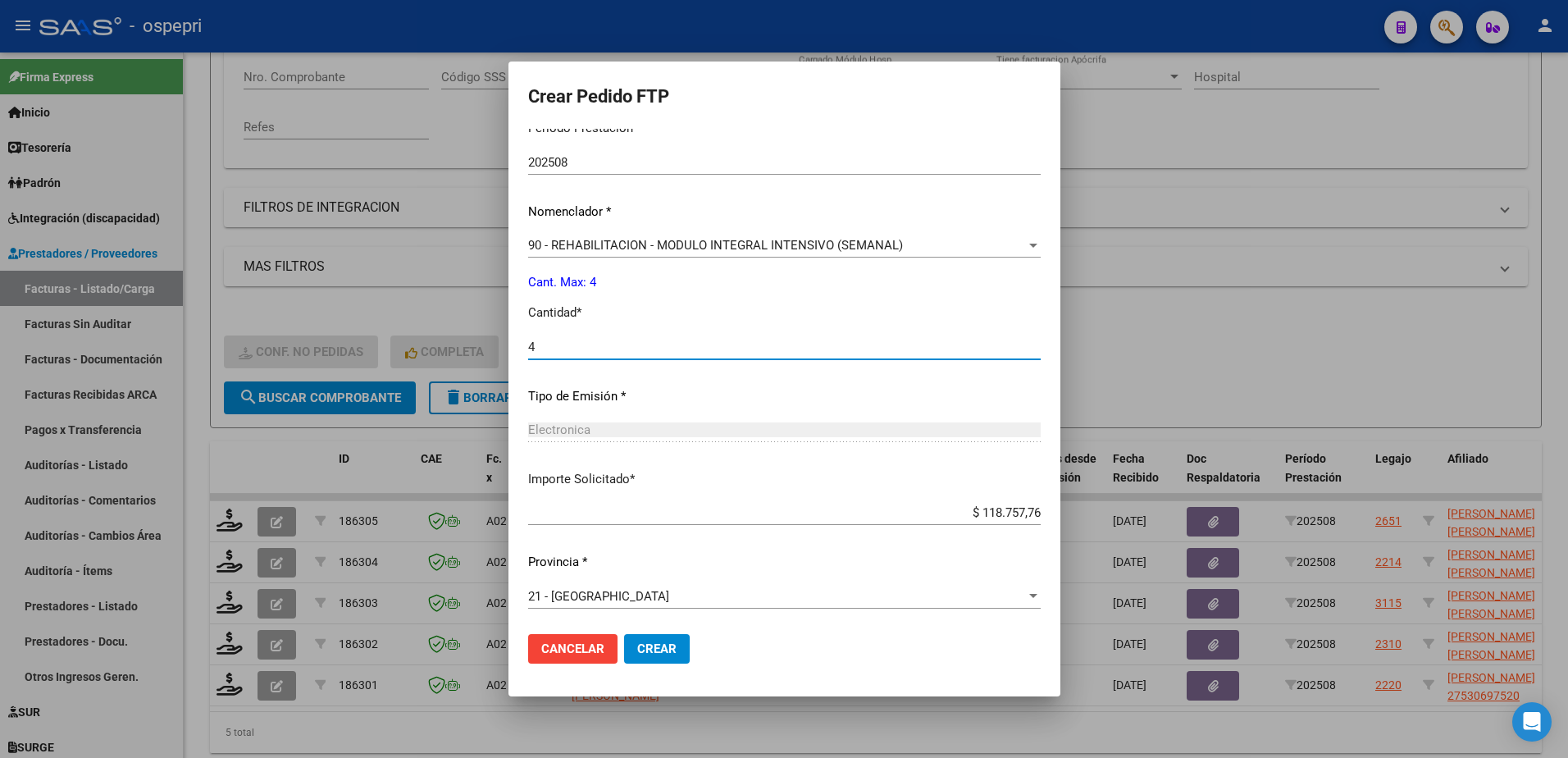
scroll to position [543, 0]
type input "4"
click at [662, 653] on span "Crear" at bounding box center [657, 649] width 39 height 15
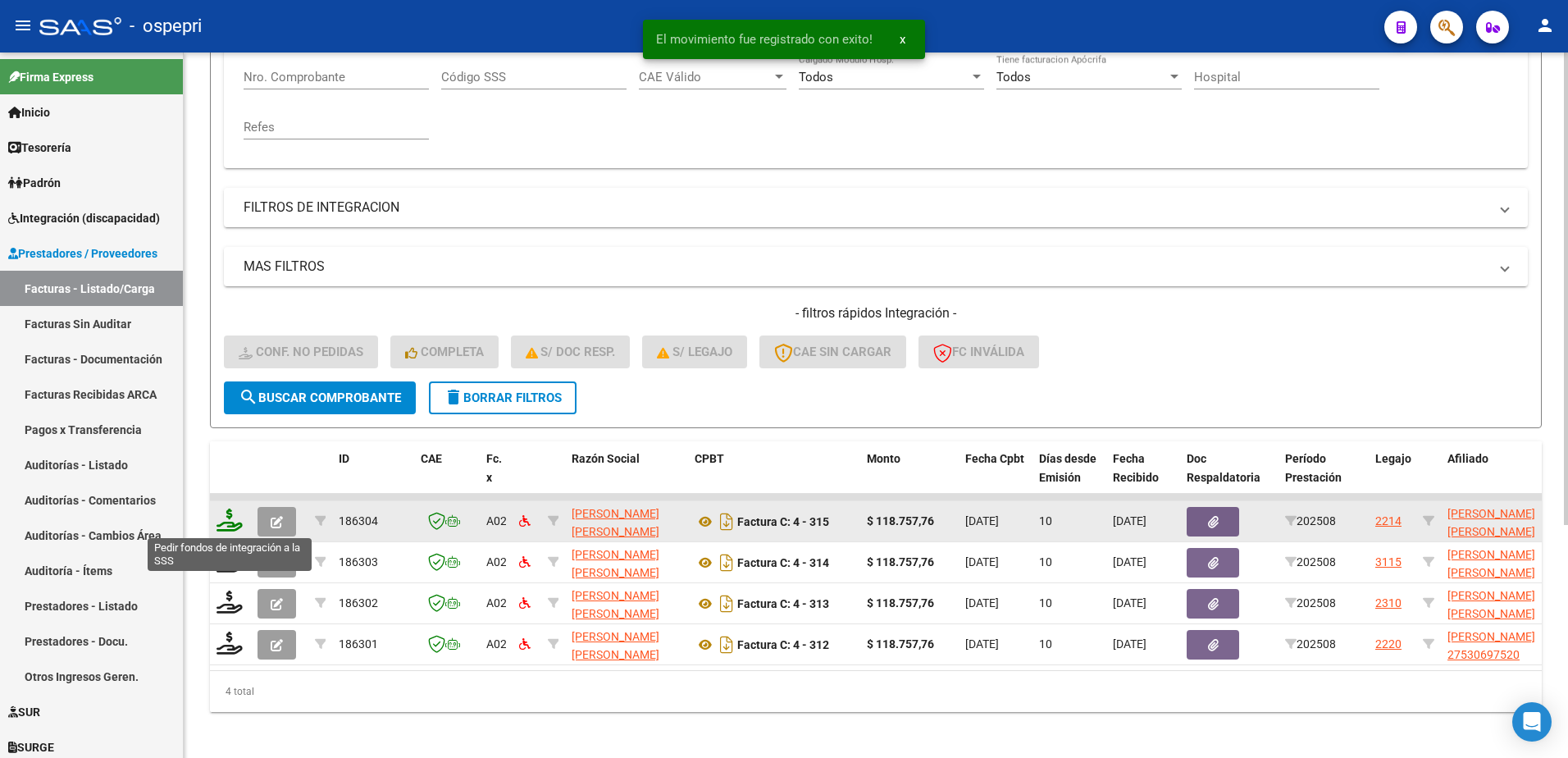
click at [231, 528] on icon at bounding box center [229, 521] width 26 height 23
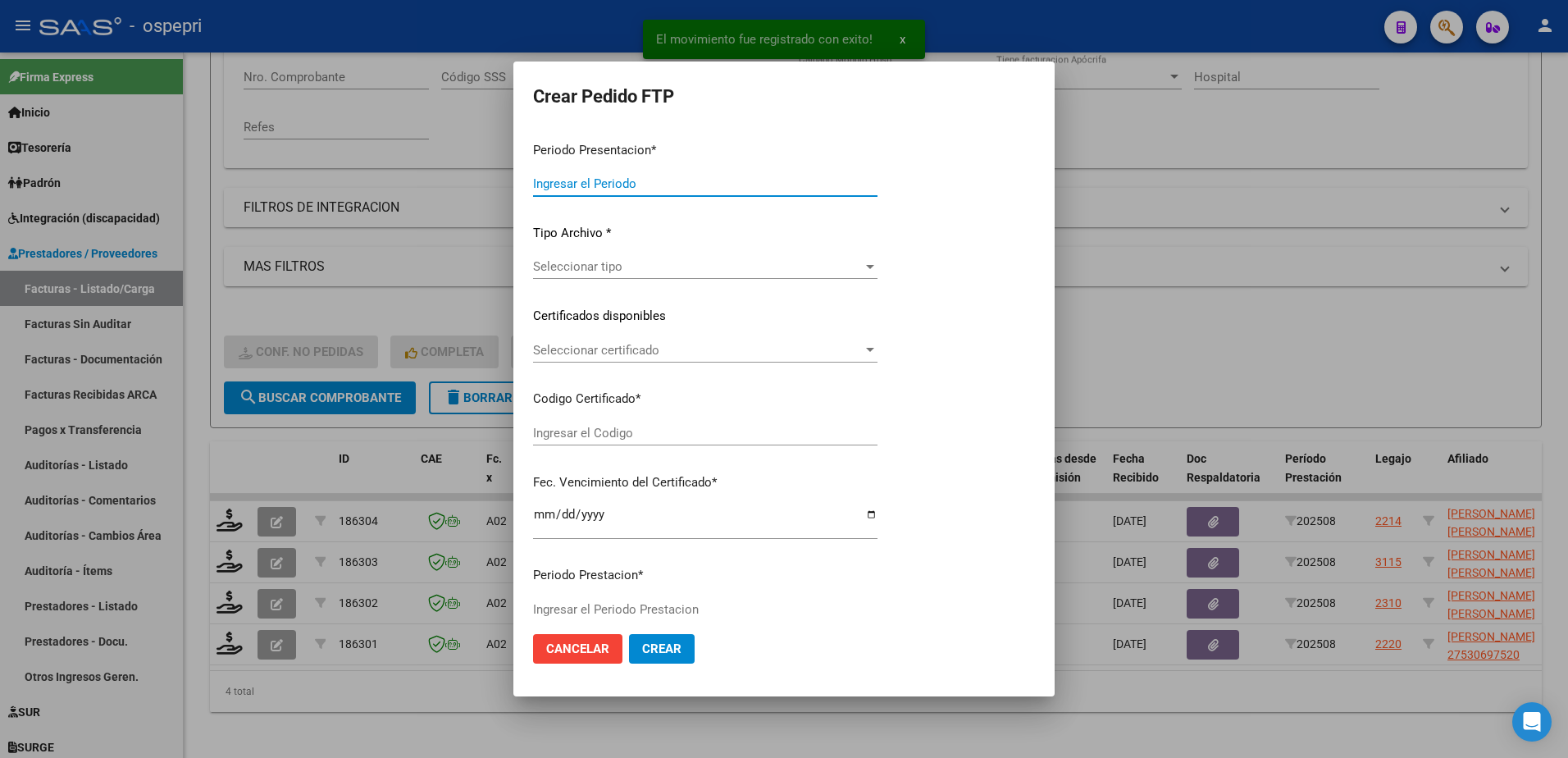
type input "202508"
type input "$ 118.757,76"
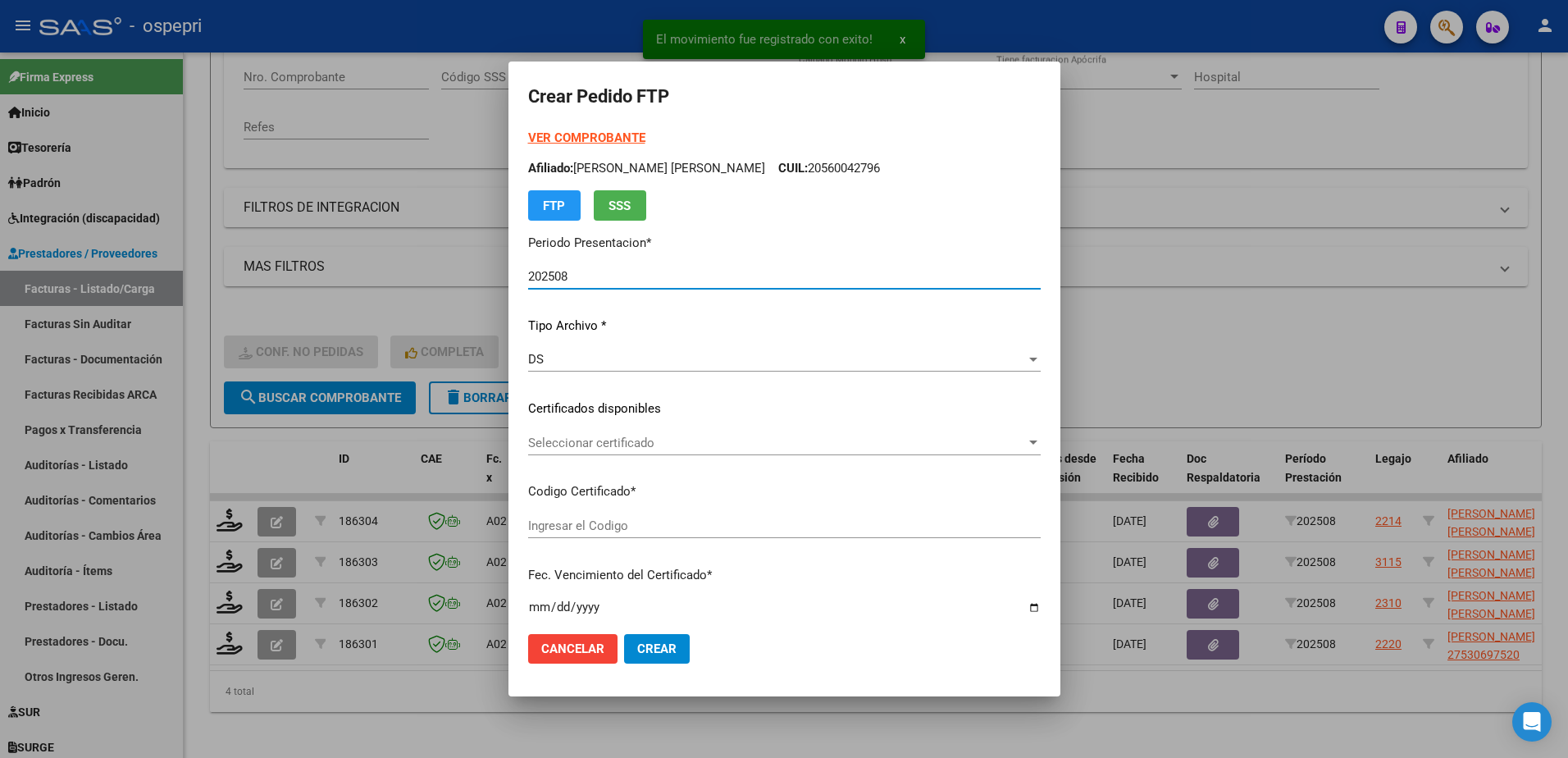
type input "20574460248"
type input "2026-06-30"
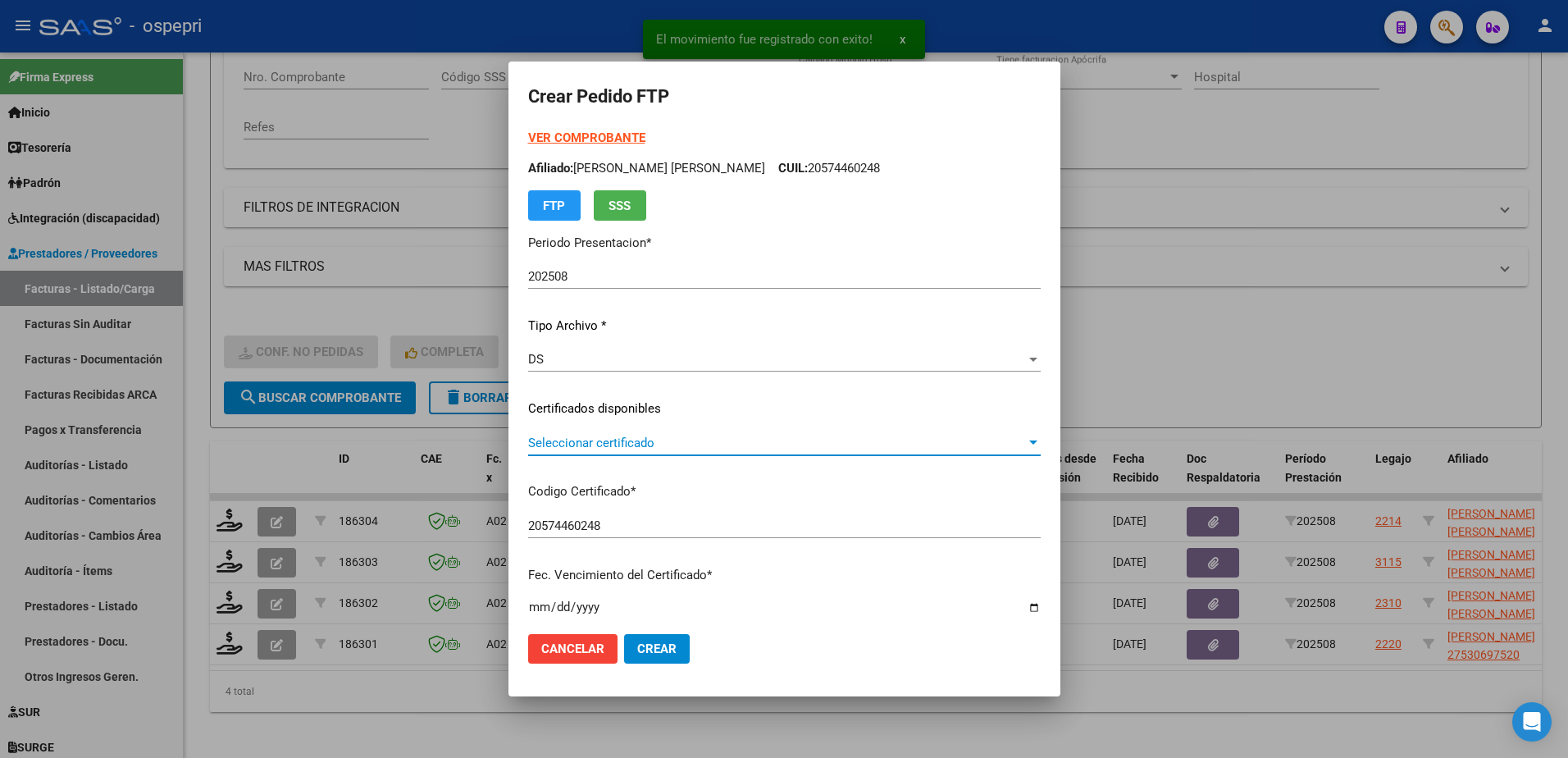
click at [609, 441] on span "Seleccionar certificado" at bounding box center [777, 443] width 498 height 15
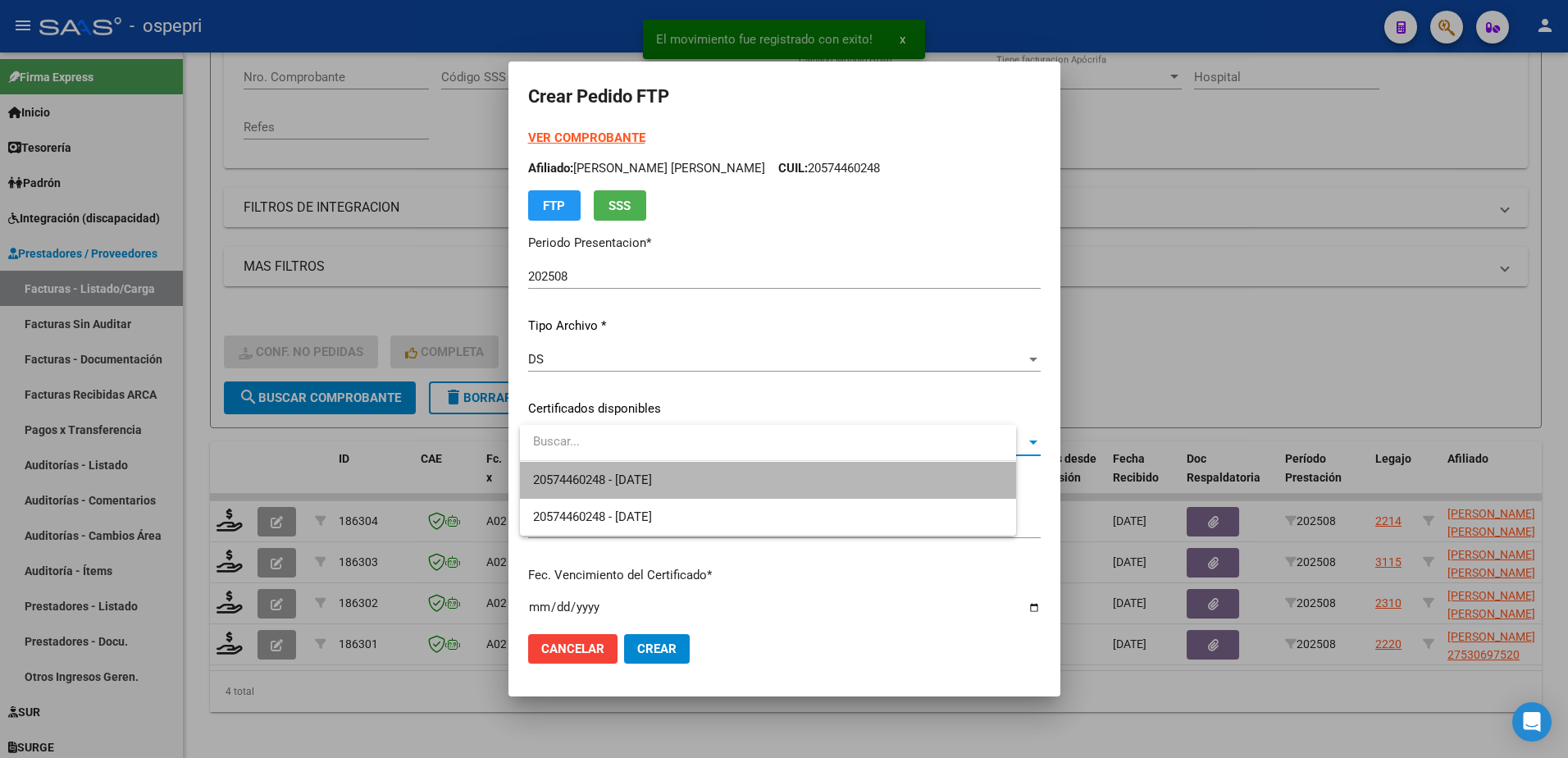
click at [643, 489] on span "20574460248 - 2026-06-30" at bounding box center [767, 479] width 470 height 37
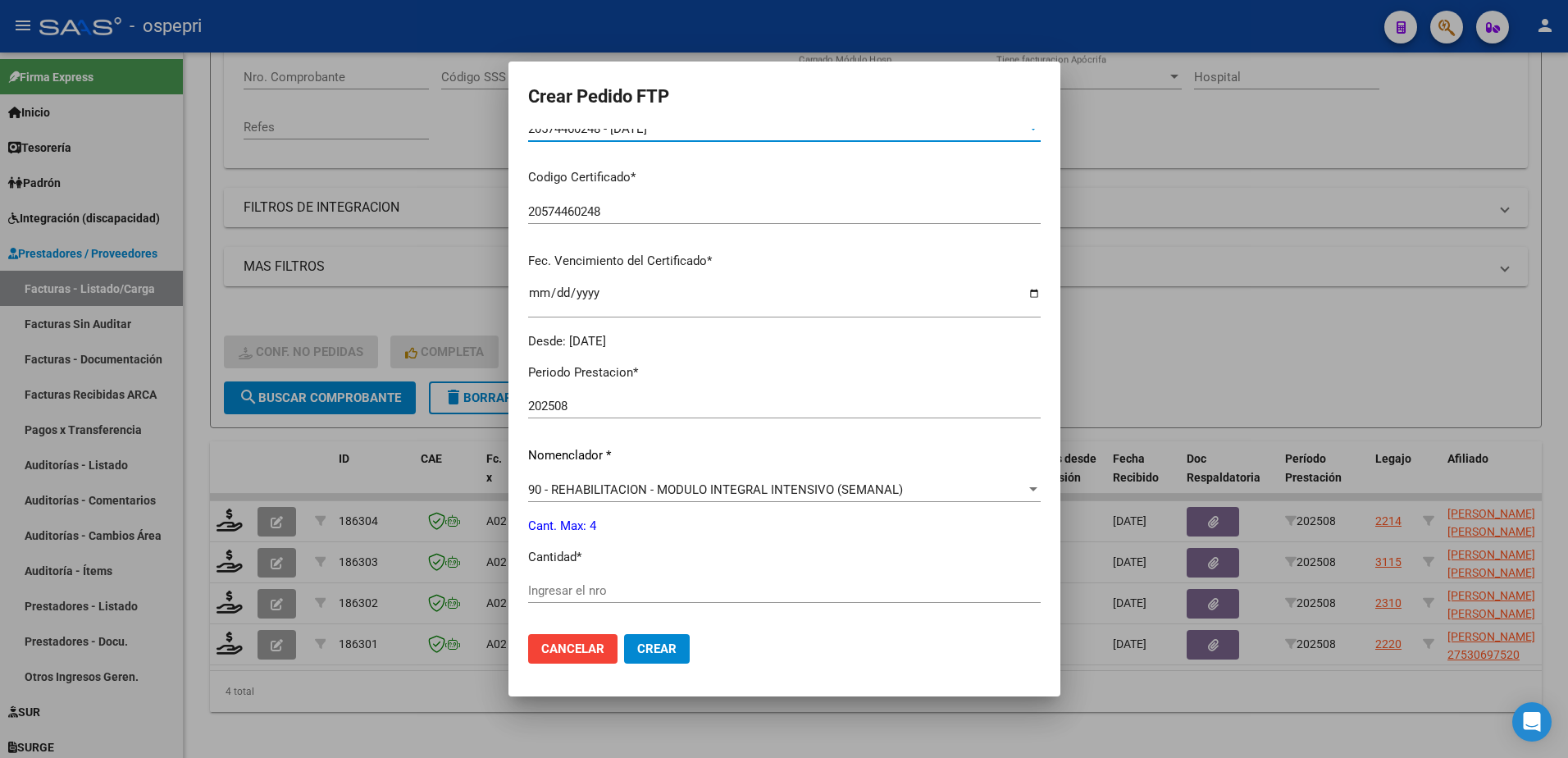
scroll to position [329, 0]
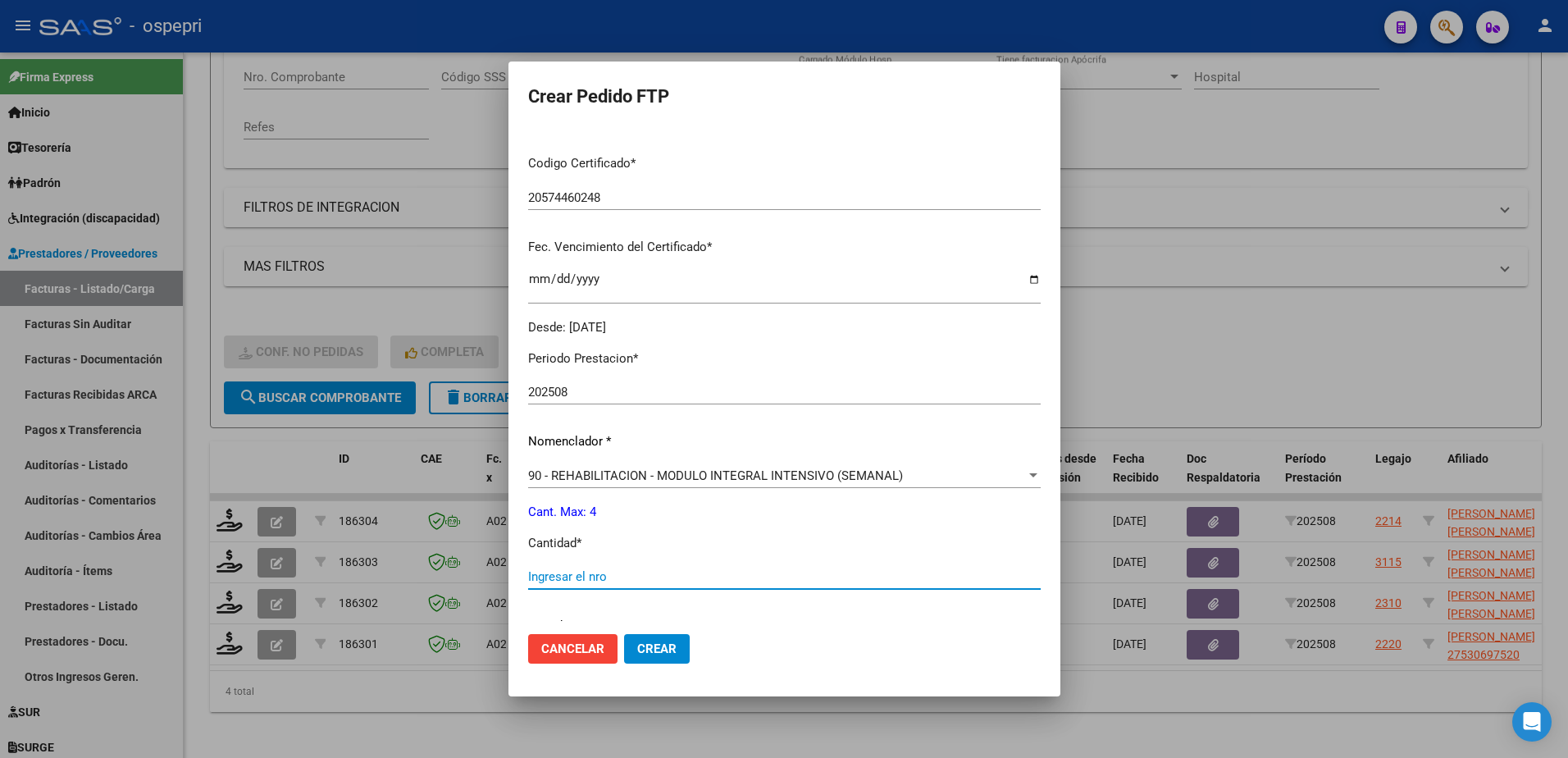
click at [651, 573] on input "Ingresar el nro" at bounding box center [784, 577] width 512 height 15
type input "4"
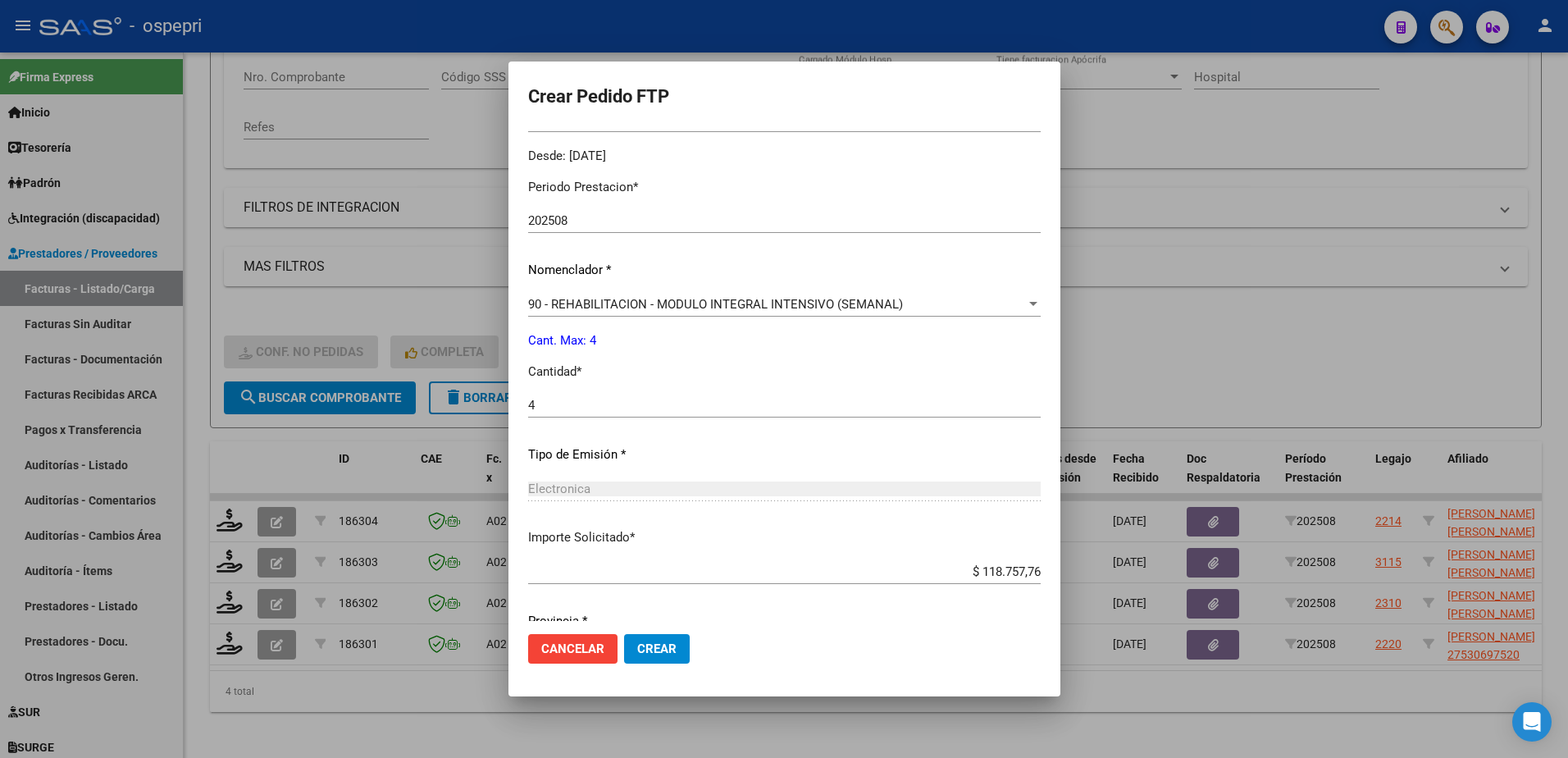
scroll to position [561, 0]
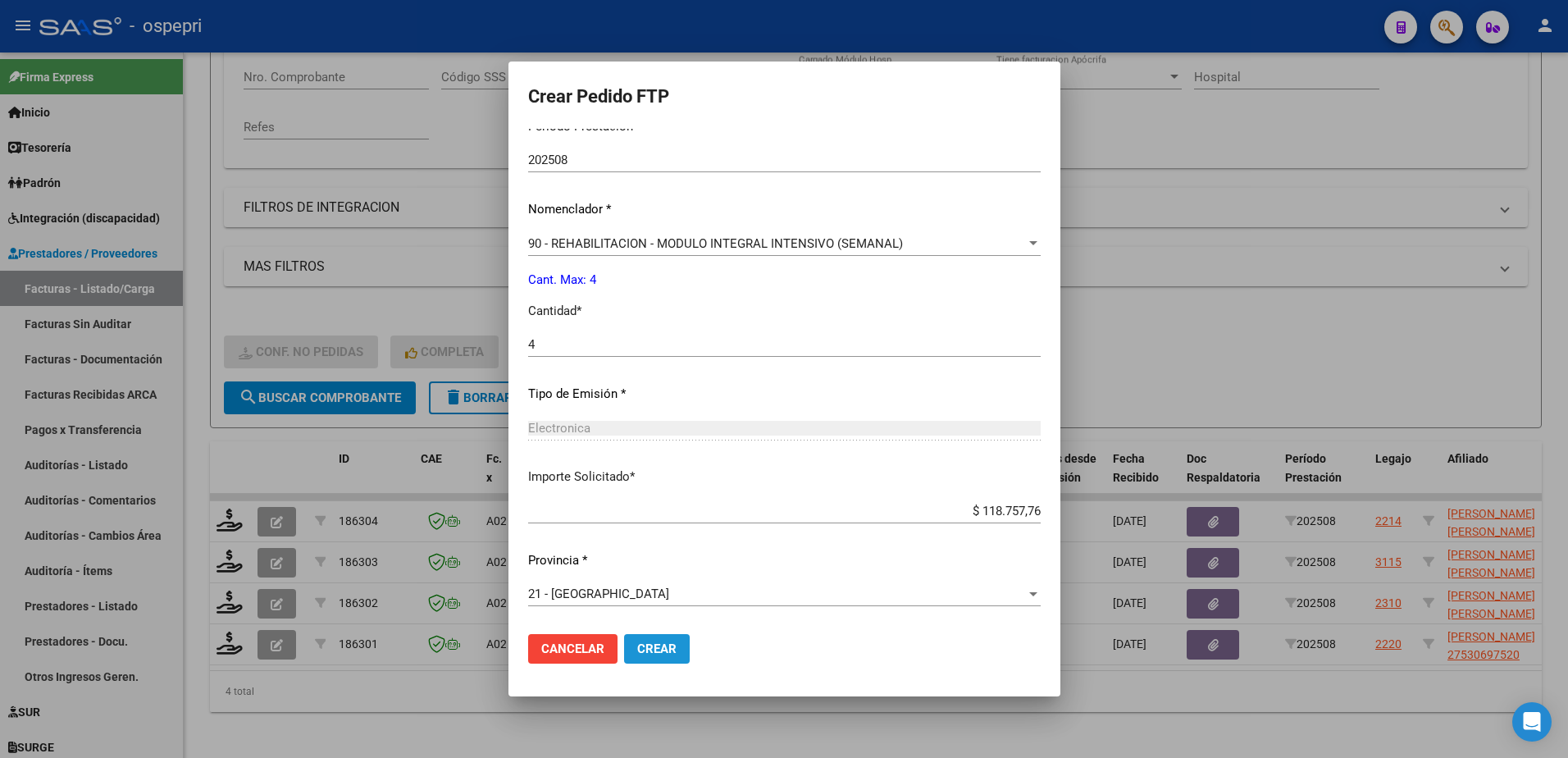
click at [668, 639] on button "Crear" at bounding box center [657, 648] width 66 height 29
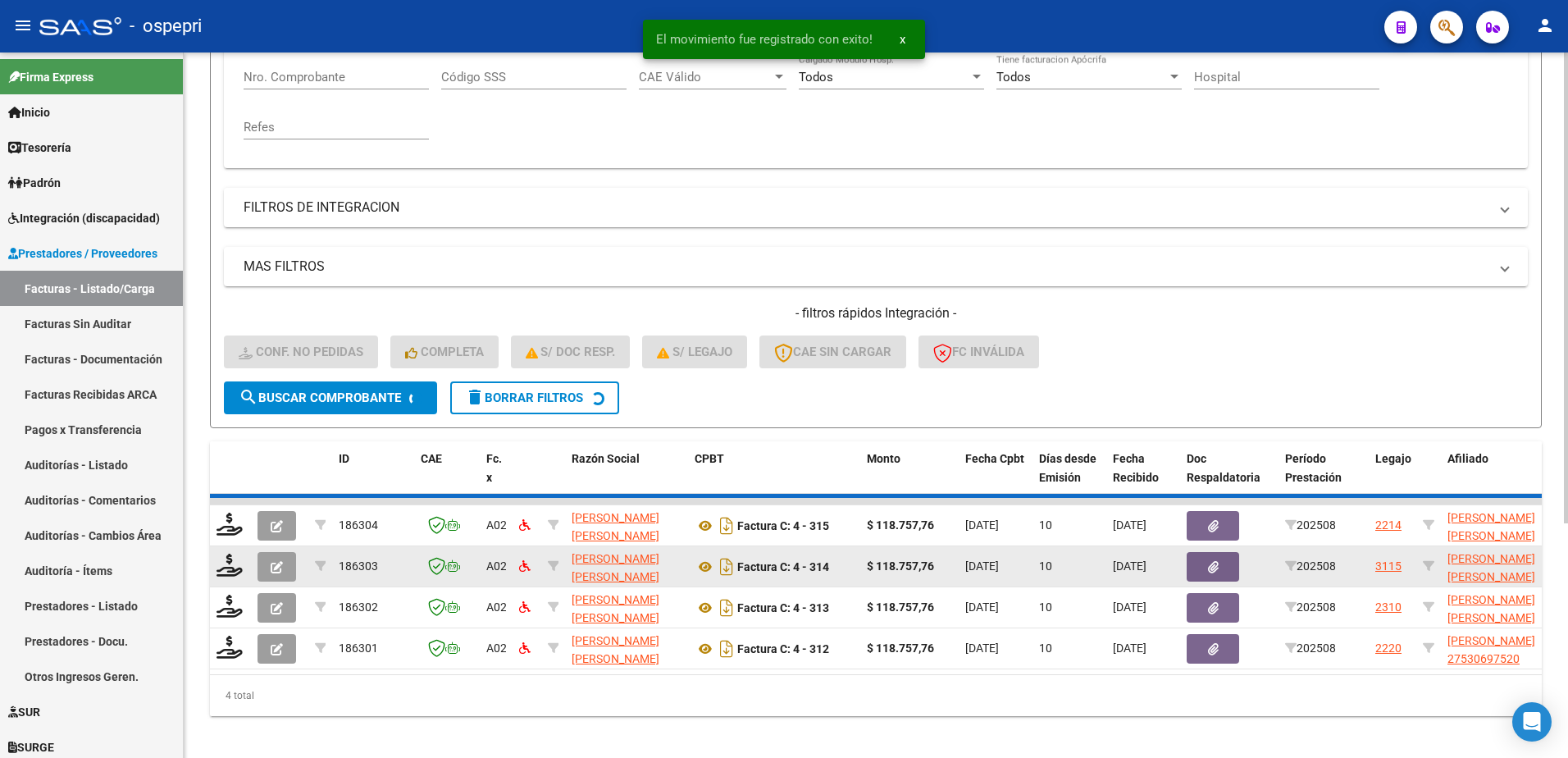
scroll to position [306, 0]
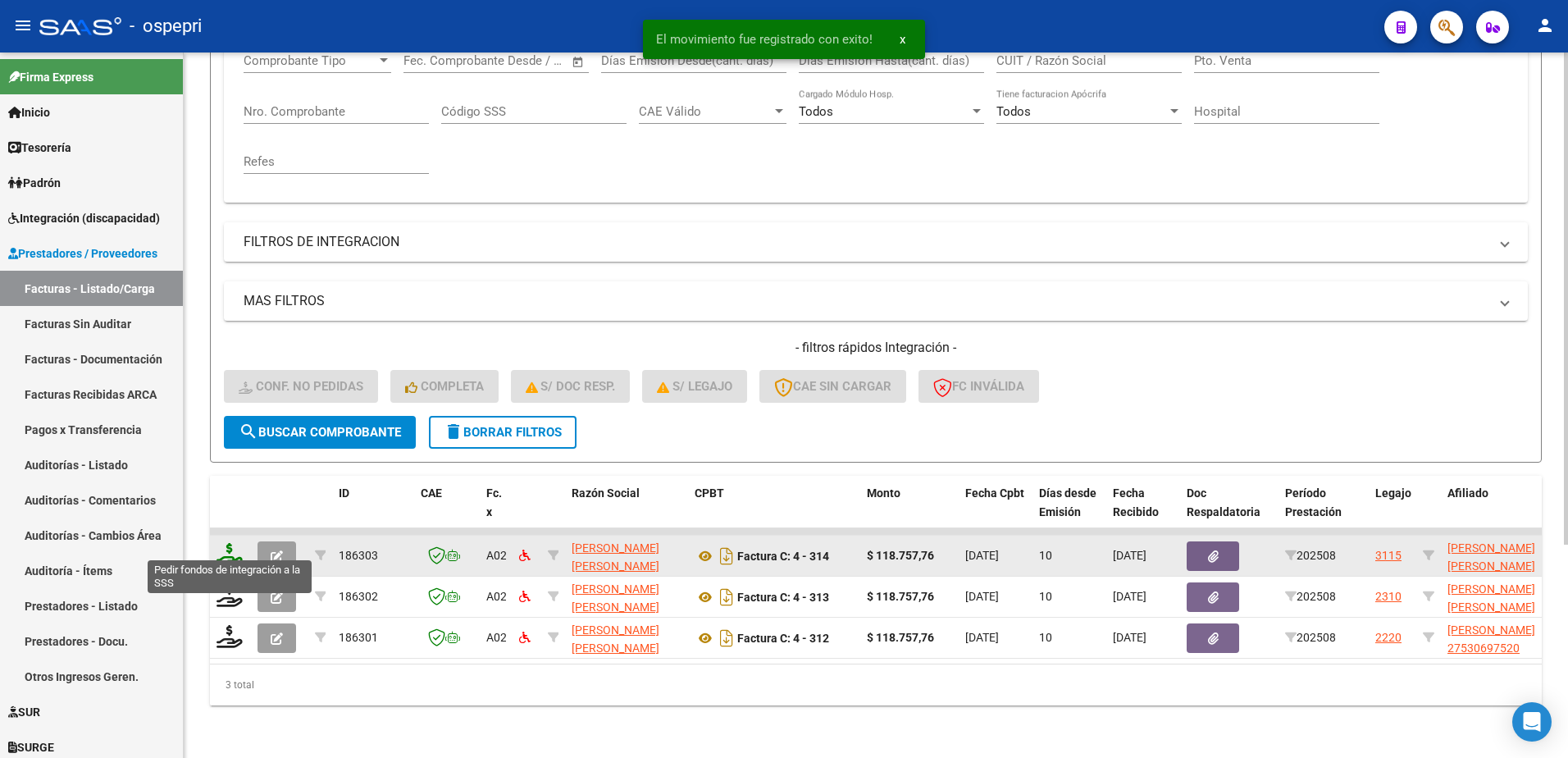
click at [230, 544] on icon at bounding box center [229, 554] width 26 height 23
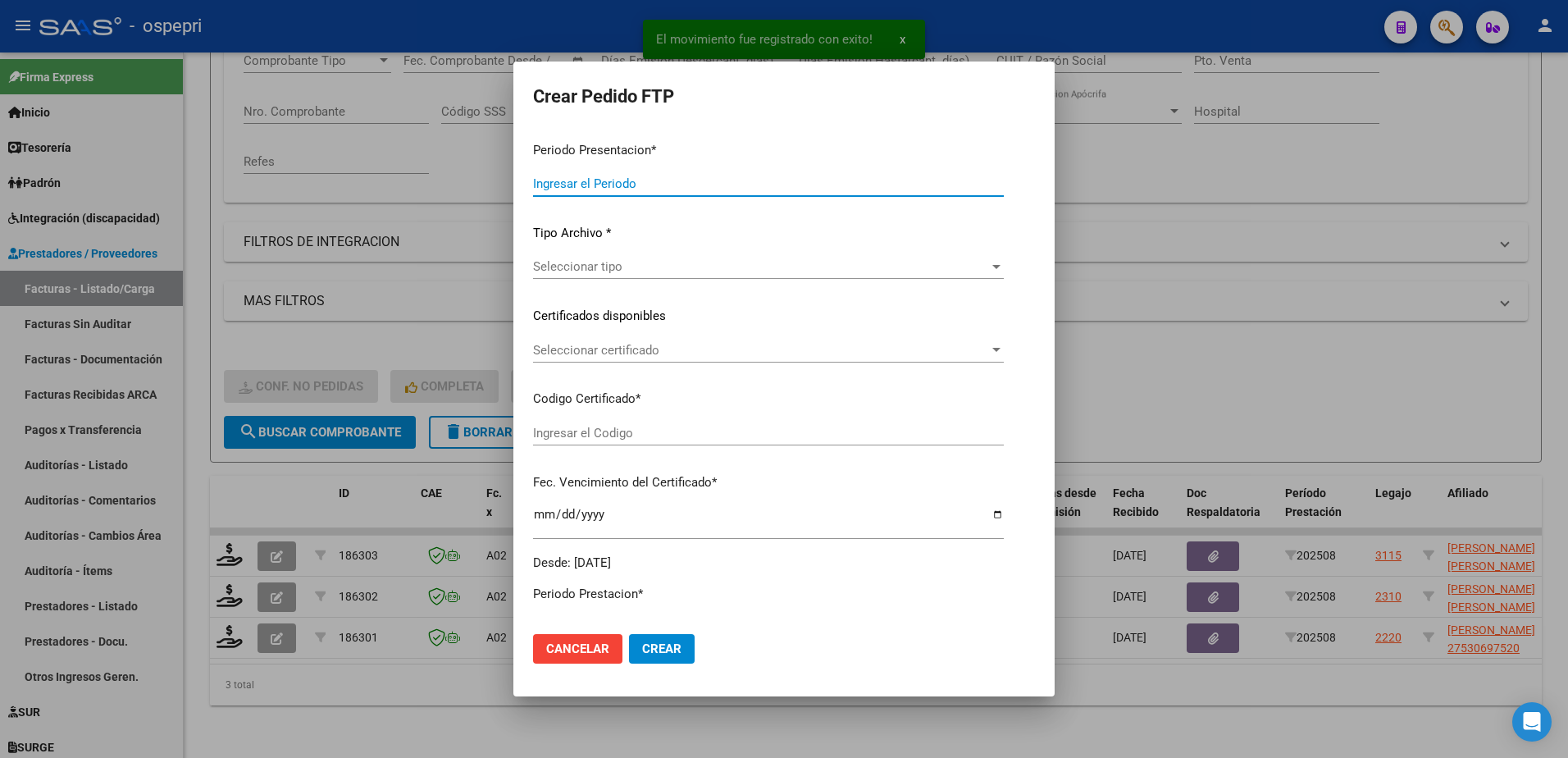
type input "202508"
type input "$ 118.757,76"
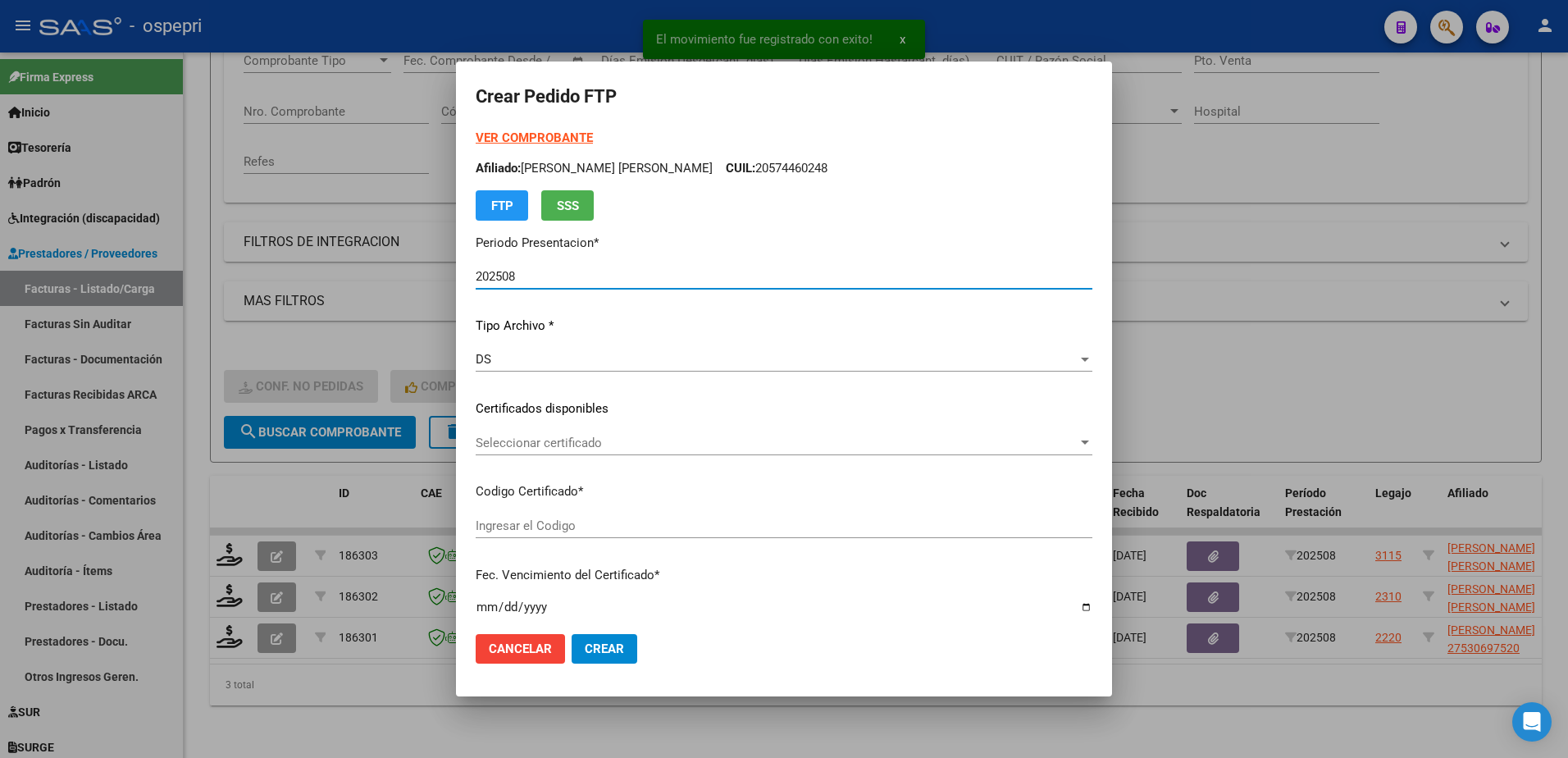
type input "27573556203"
type input "2027-03-10"
click at [564, 445] on span "Seleccionar certificado" at bounding box center [776, 443] width 602 height 15
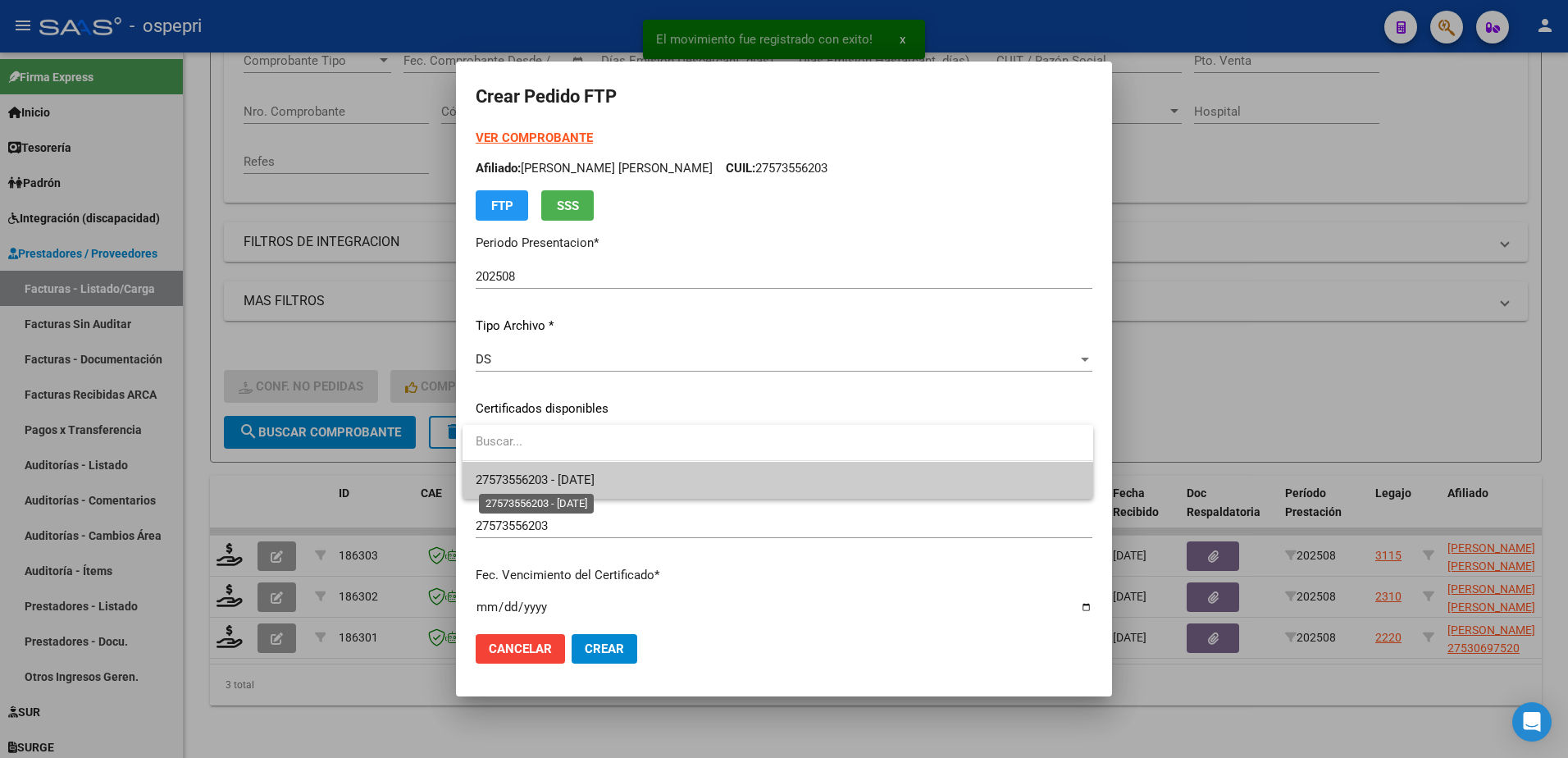
click at [583, 479] on span "27573556203 - 2027-03-10" at bounding box center [535, 479] width 119 height 15
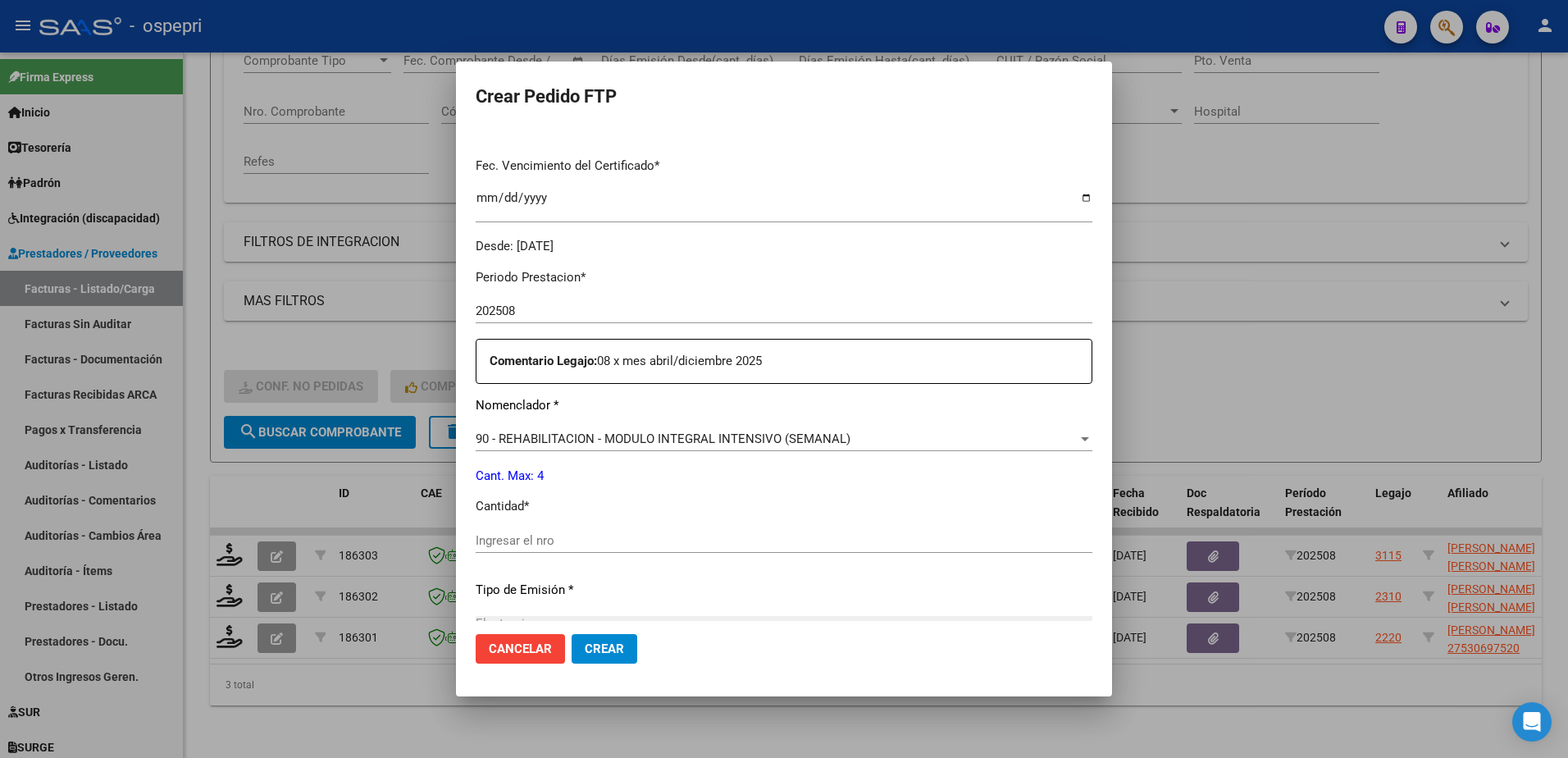
scroll to position [411, 0]
click at [554, 531] on div "Ingresar el nro" at bounding box center [784, 540] width 617 height 25
click at [554, 546] on input "Ingresar el nro" at bounding box center [784, 539] width 617 height 15
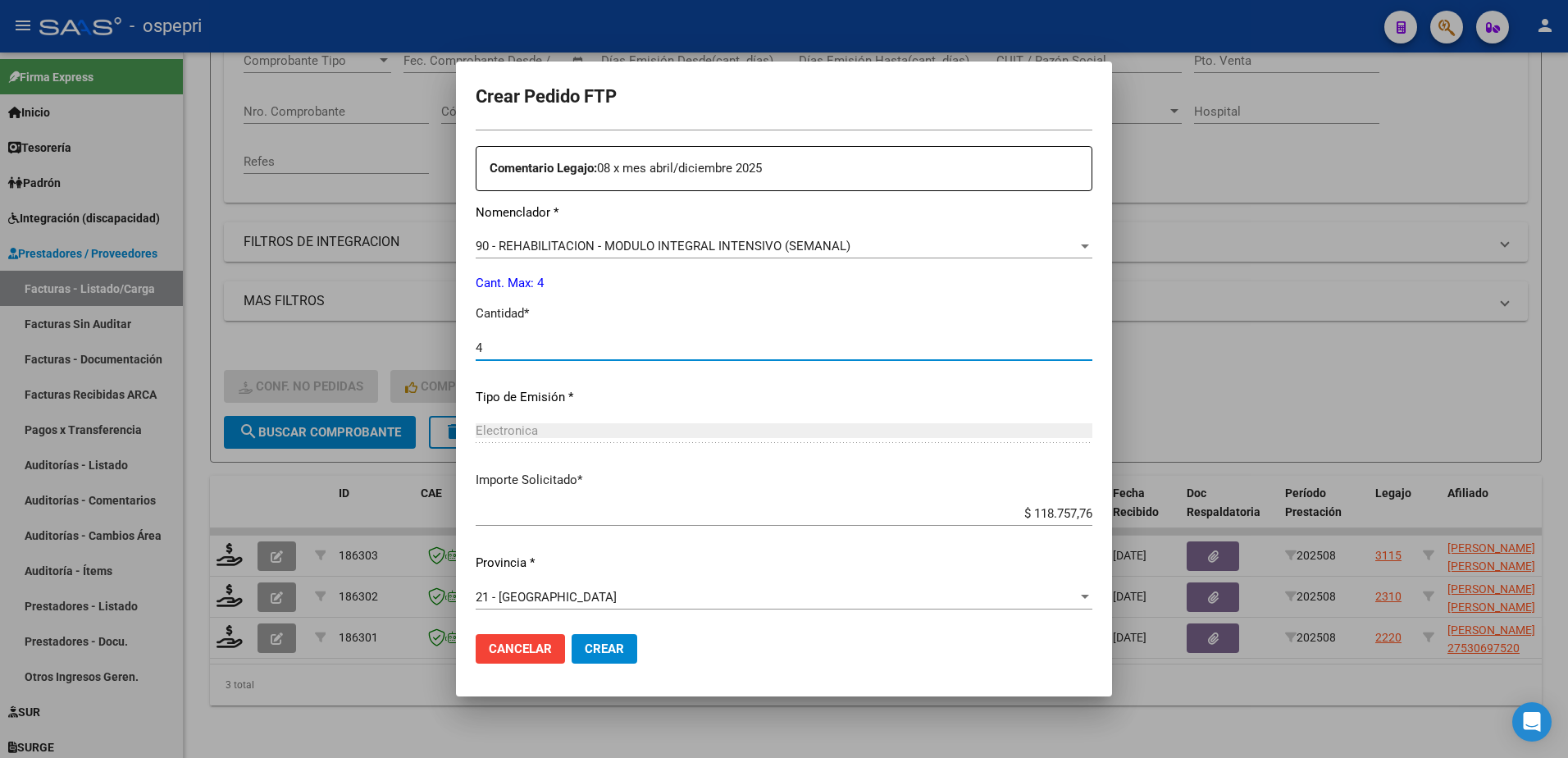
scroll to position [605, 0]
type input "4"
click at [594, 647] on span "Crear" at bounding box center [604, 649] width 39 height 15
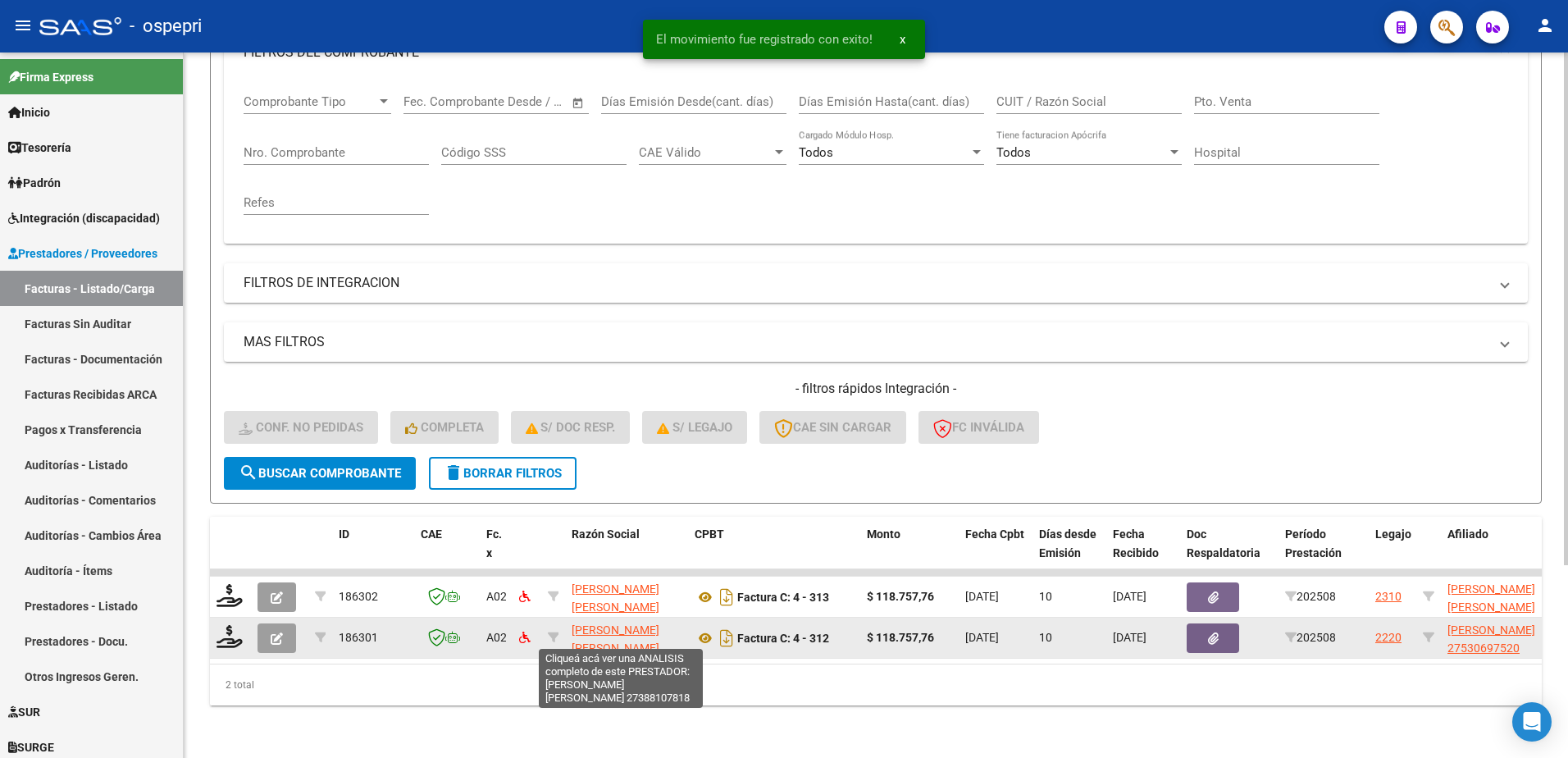
scroll to position [265, 0]
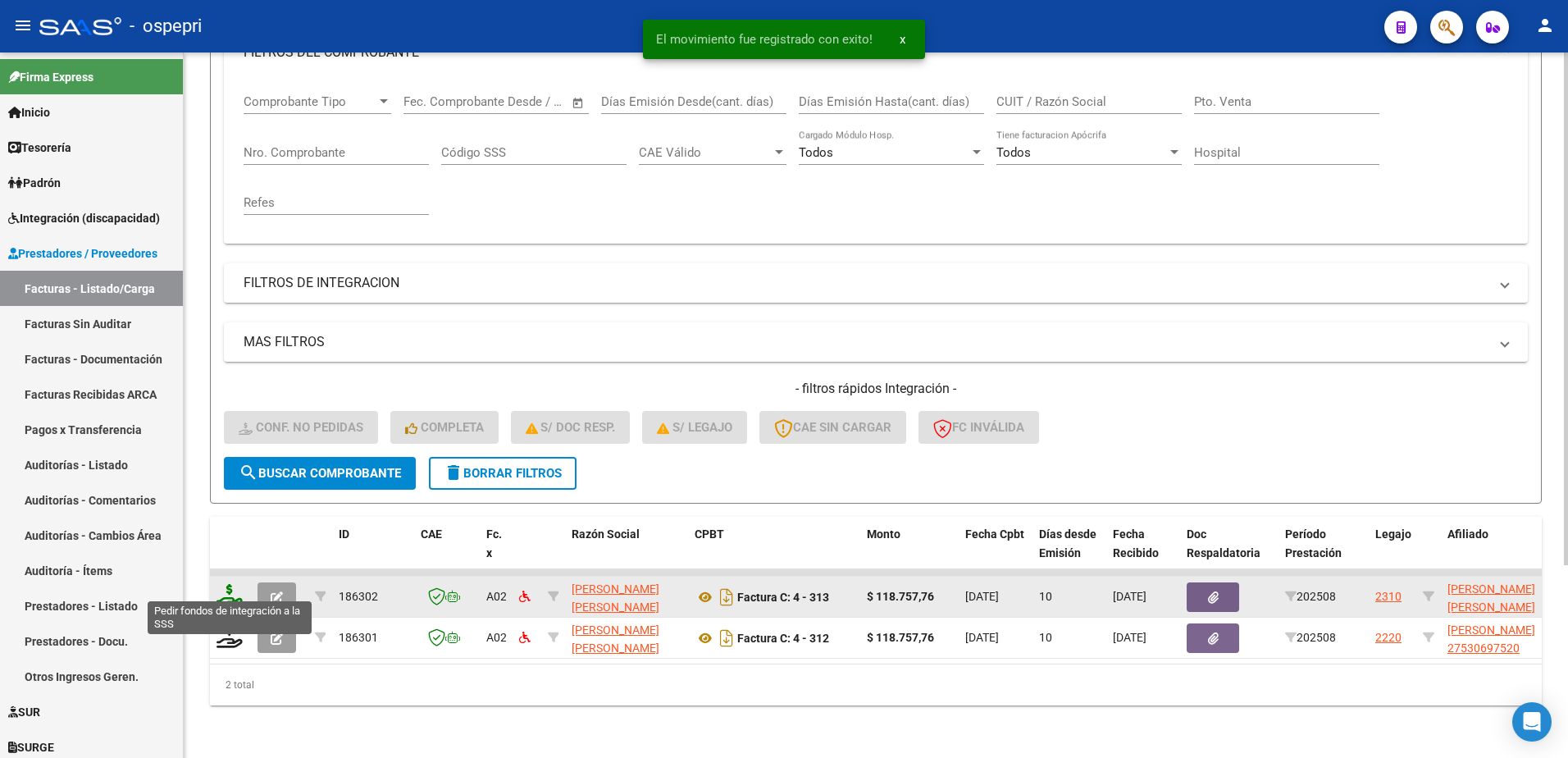
click at [228, 593] on icon at bounding box center [229, 596] width 26 height 23
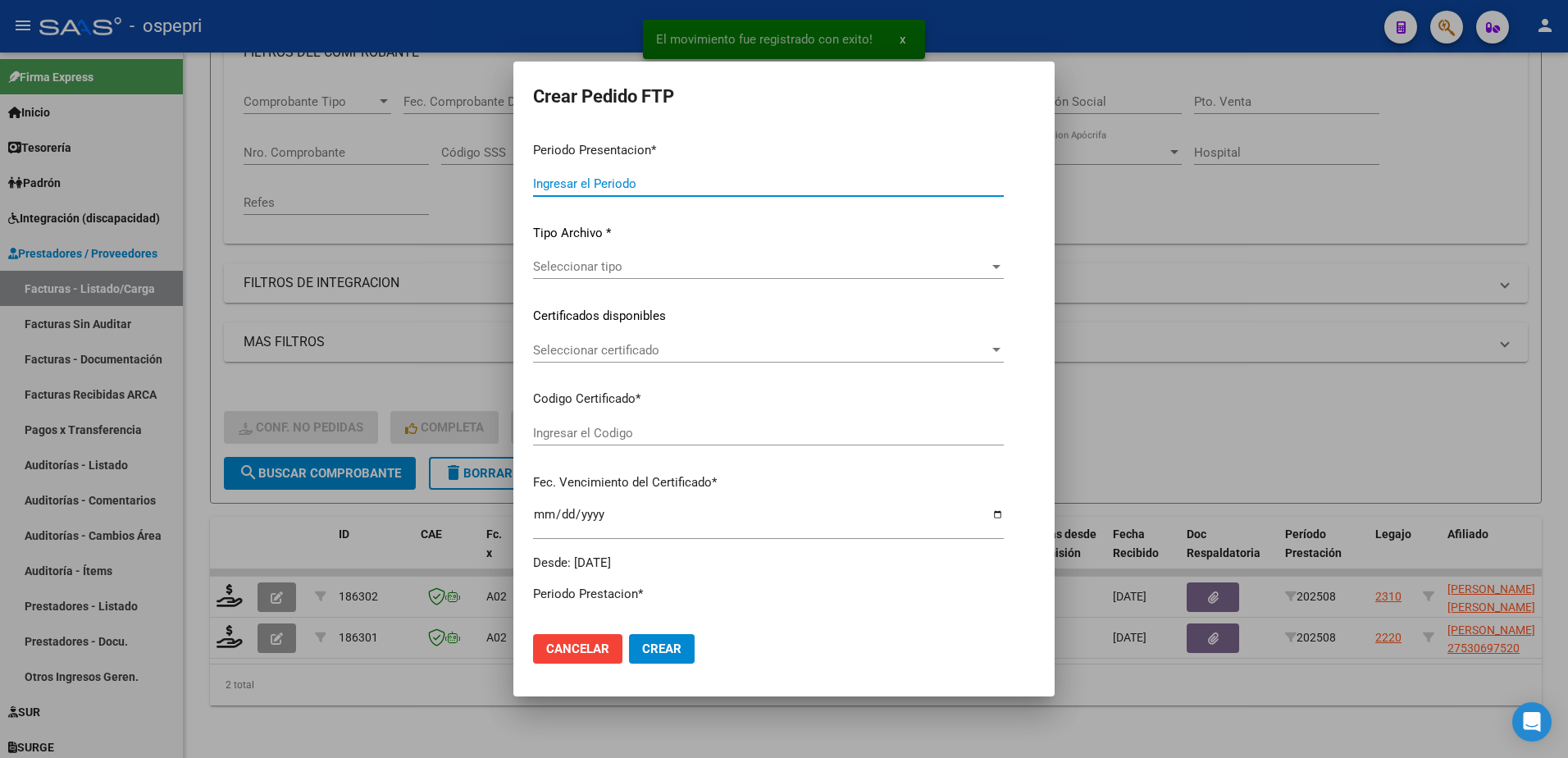
type input "202508"
type input "$ 118.757,76"
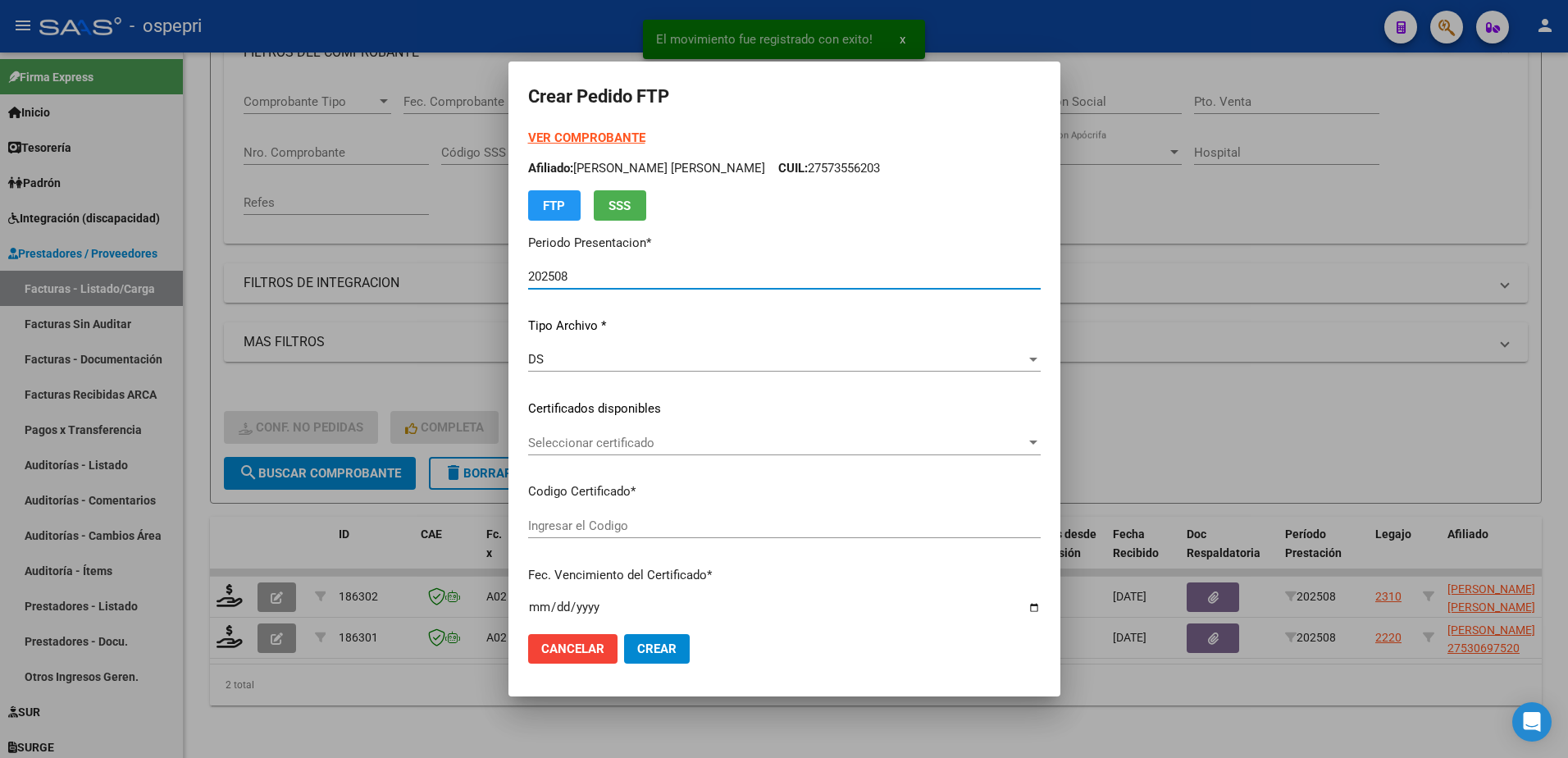
type input "2755633956-8"
type input "2028-04-01"
click at [594, 443] on span "Seleccionar certificado" at bounding box center [777, 443] width 498 height 15
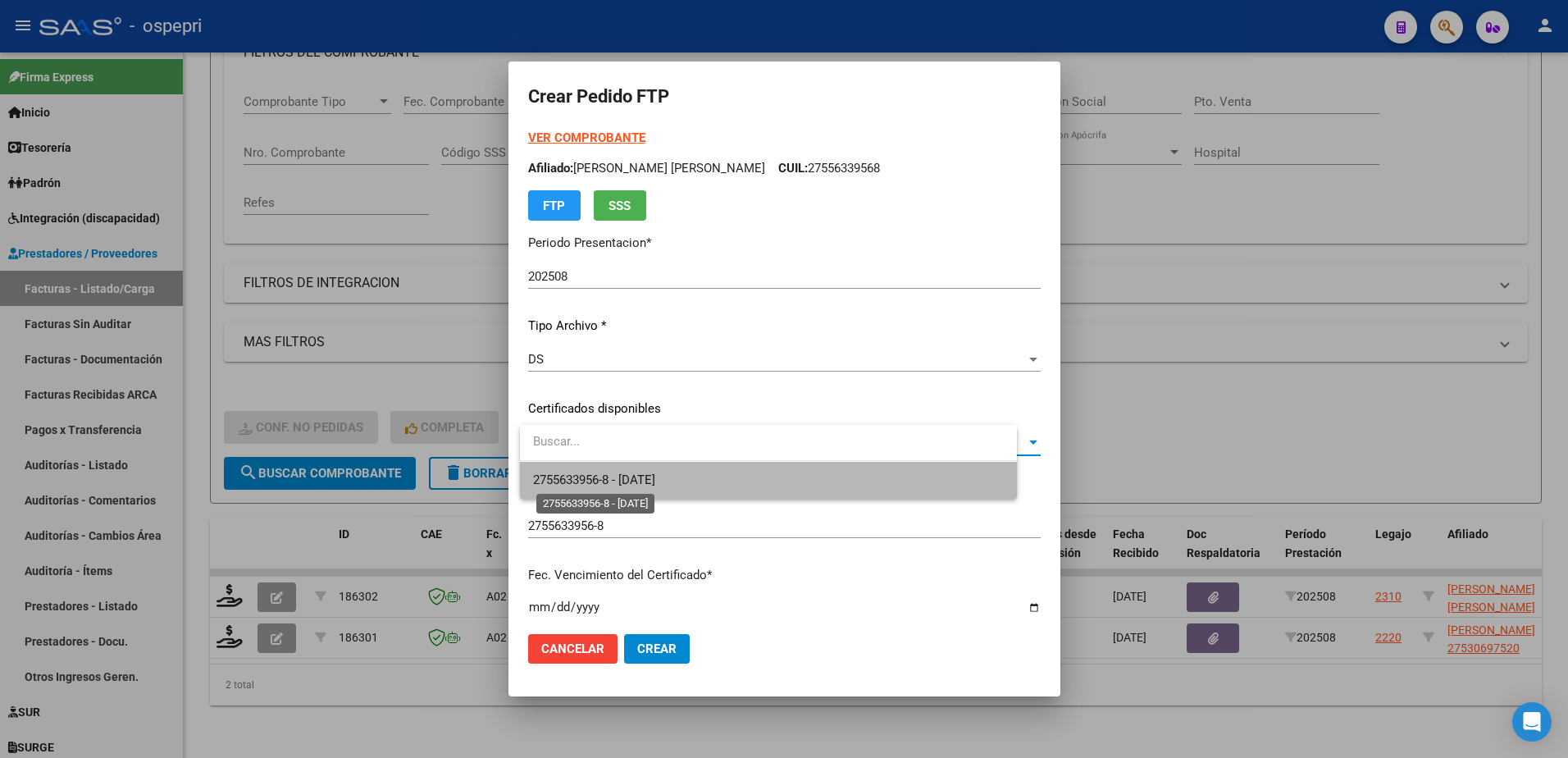
click at [610, 472] on span "2755633956-8 - 2028-04-01" at bounding box center [593, 479] width 122 height 15
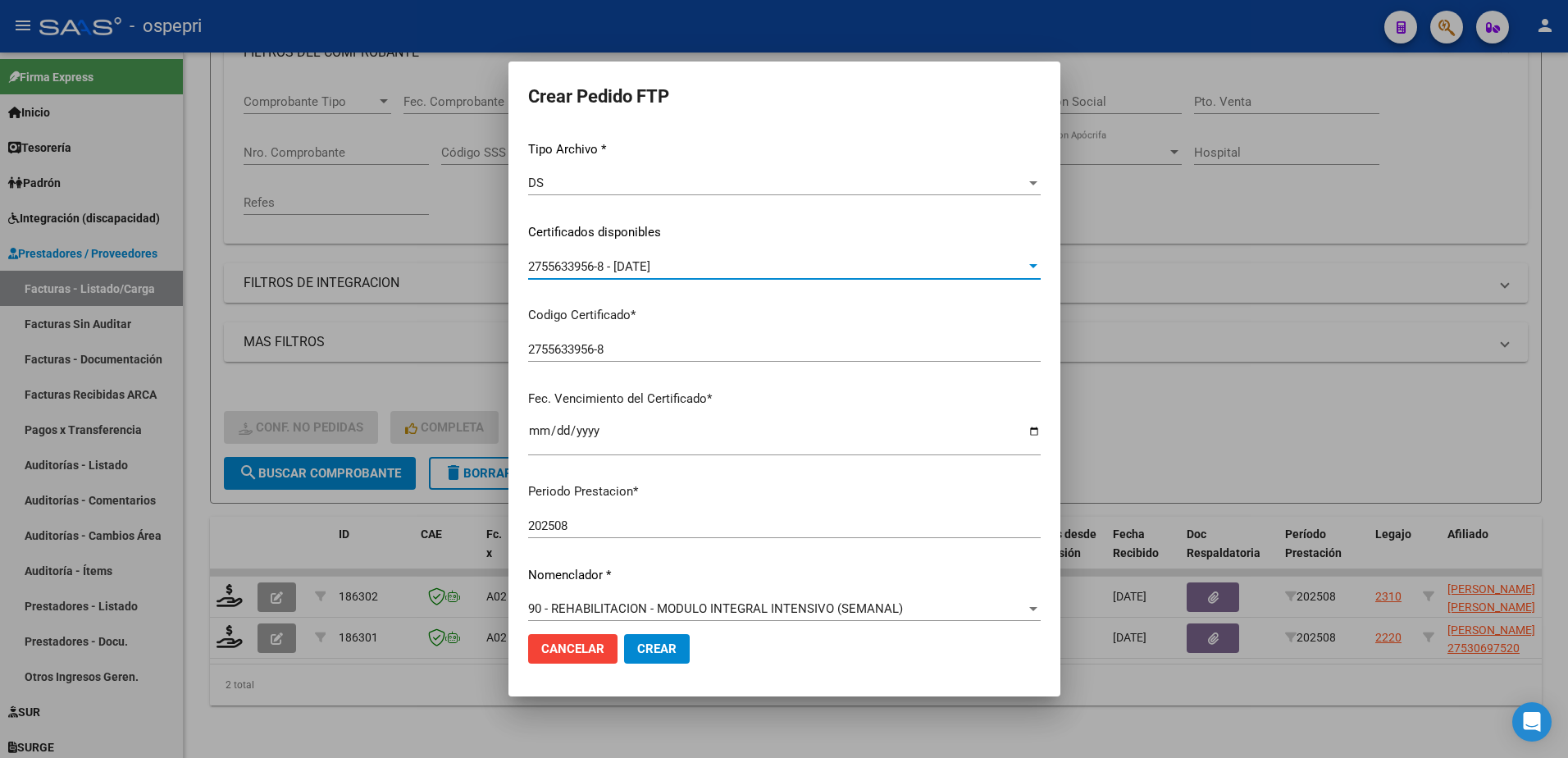
scroll to position [329, 0]
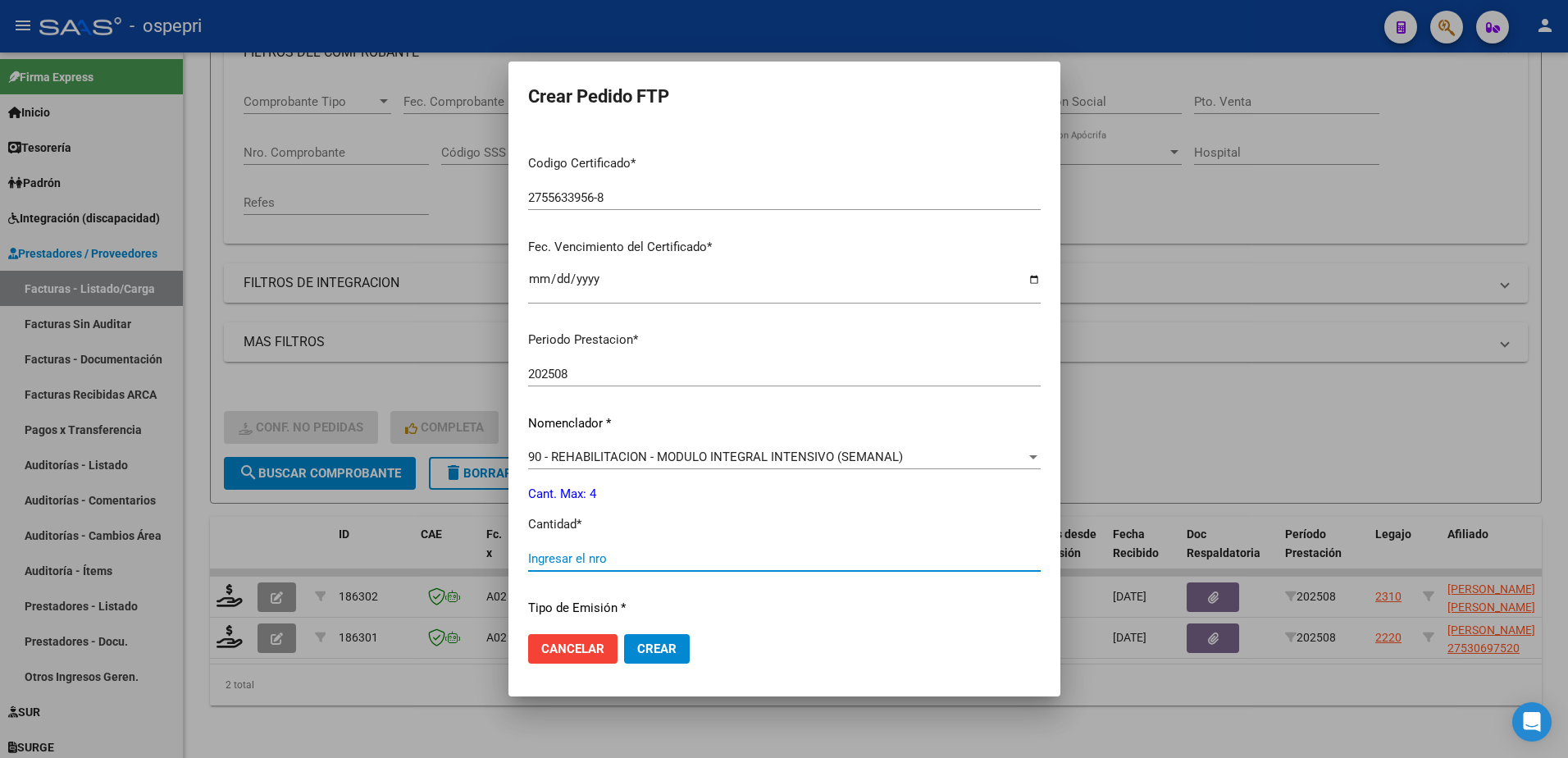
click at [616, 562] on input "Ingresar el nro" at bounding box center [784, 559] width 512 height 15
type input "4"
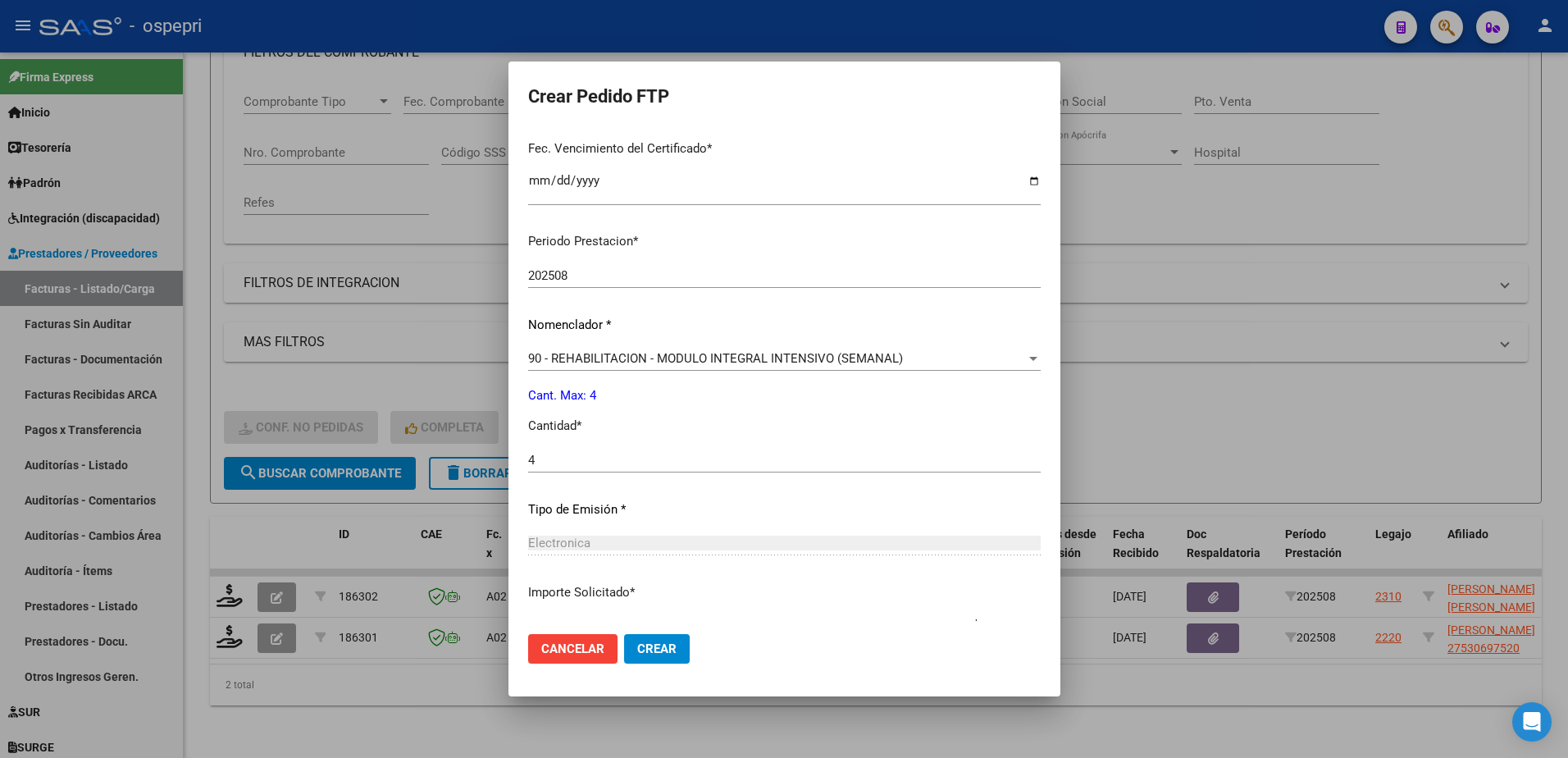
scroll to position [543, 0]
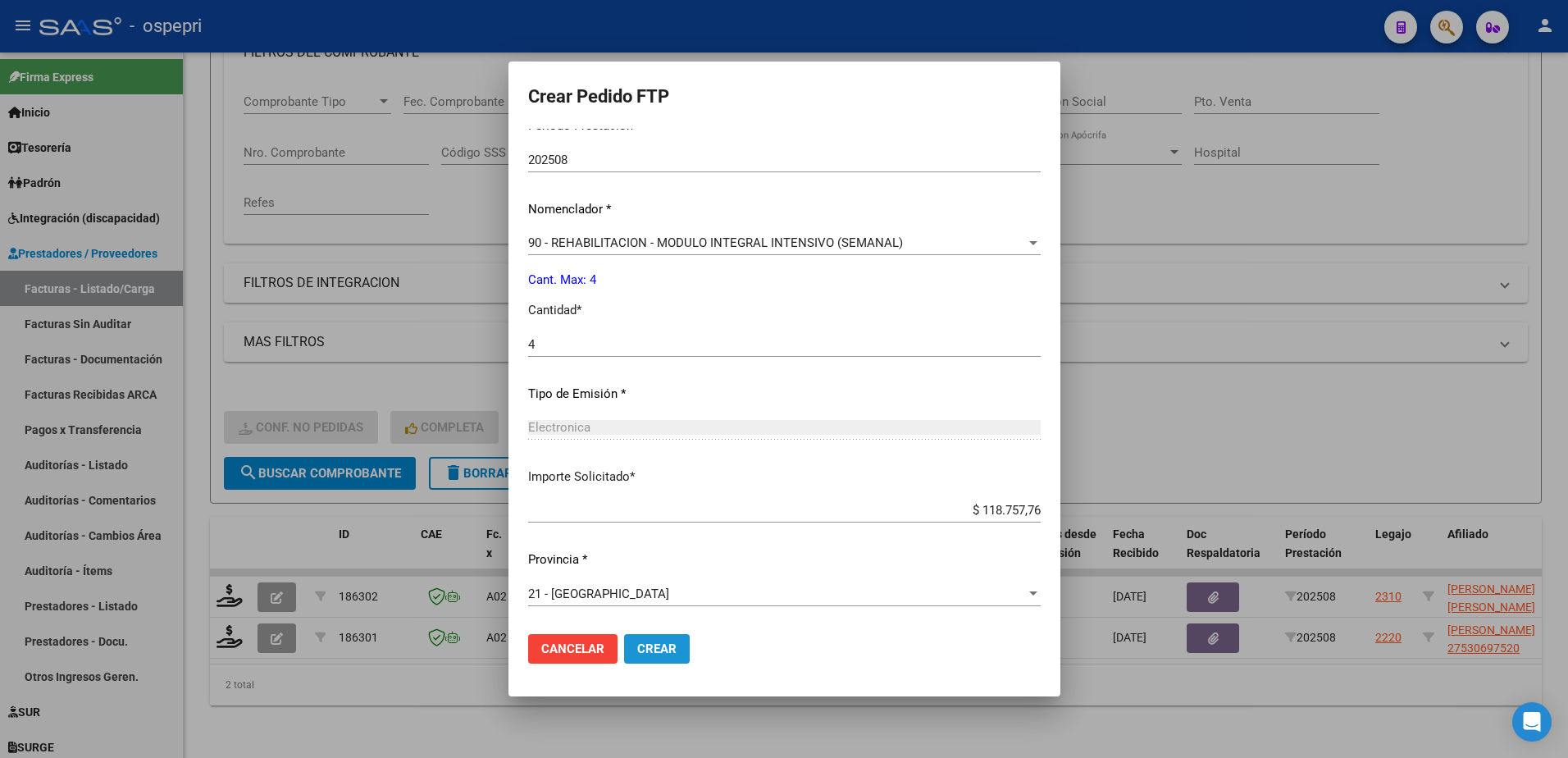
drag, startPoint x: 666, startPoint y: 643, endPoint x: 644, endPoint y: 632, distance: 24.6
click at [666, 644] on span "Crear" at bounding box center [657, 649] width 39 height 15
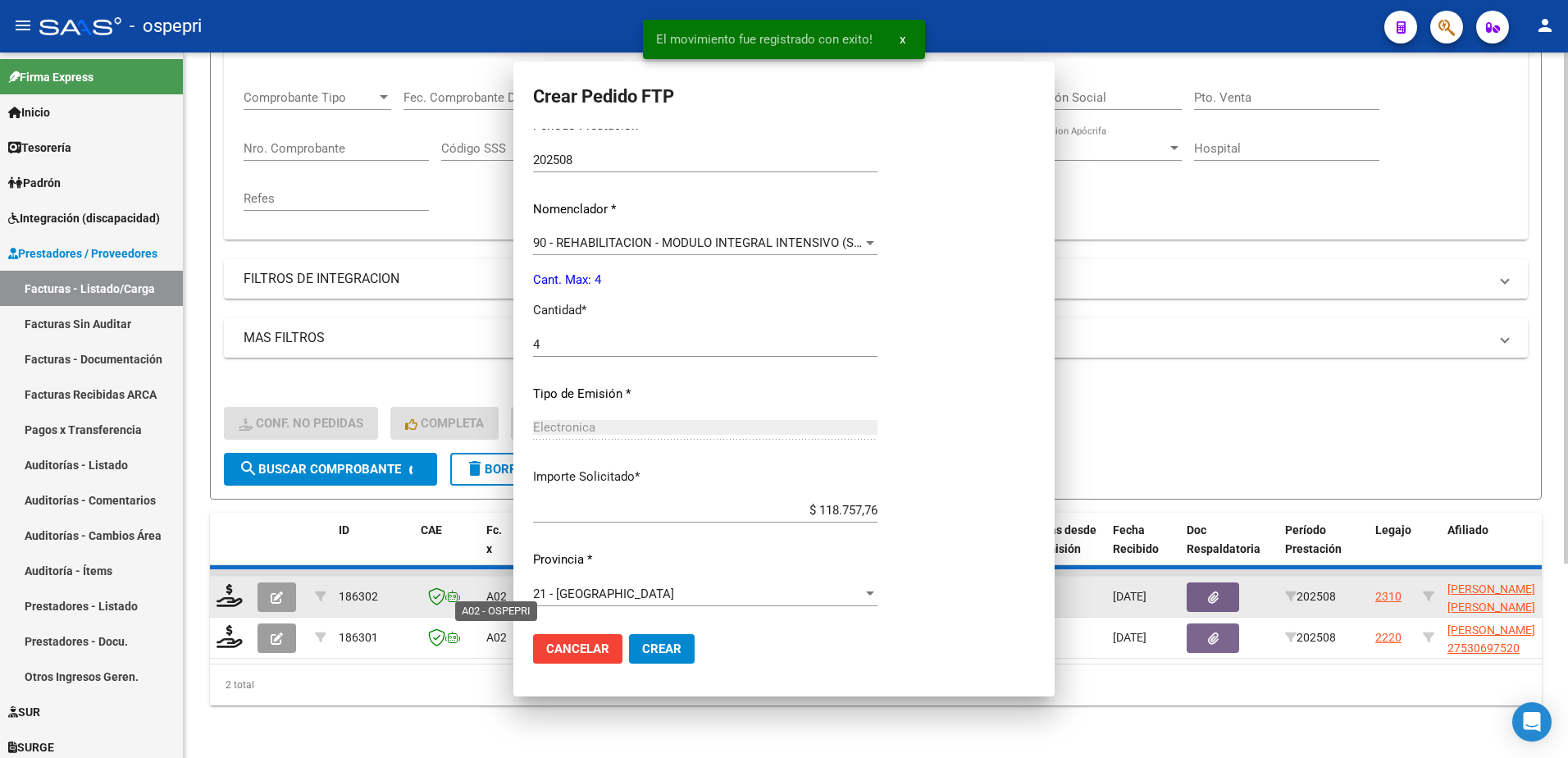
scroll to position [450, 0]
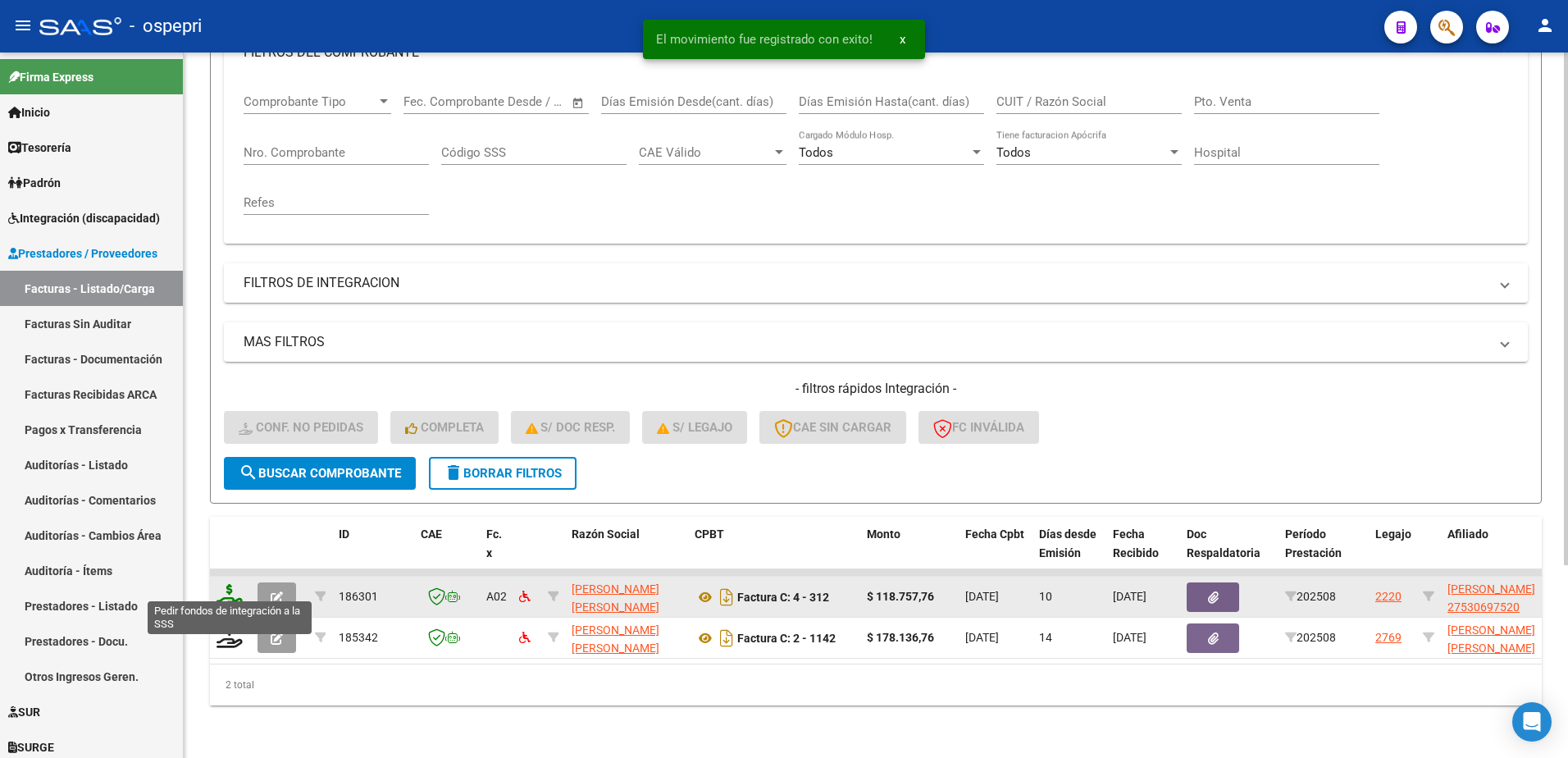
click at [227, 592] on icon at bounding box center [229, 596] width 26 height 23
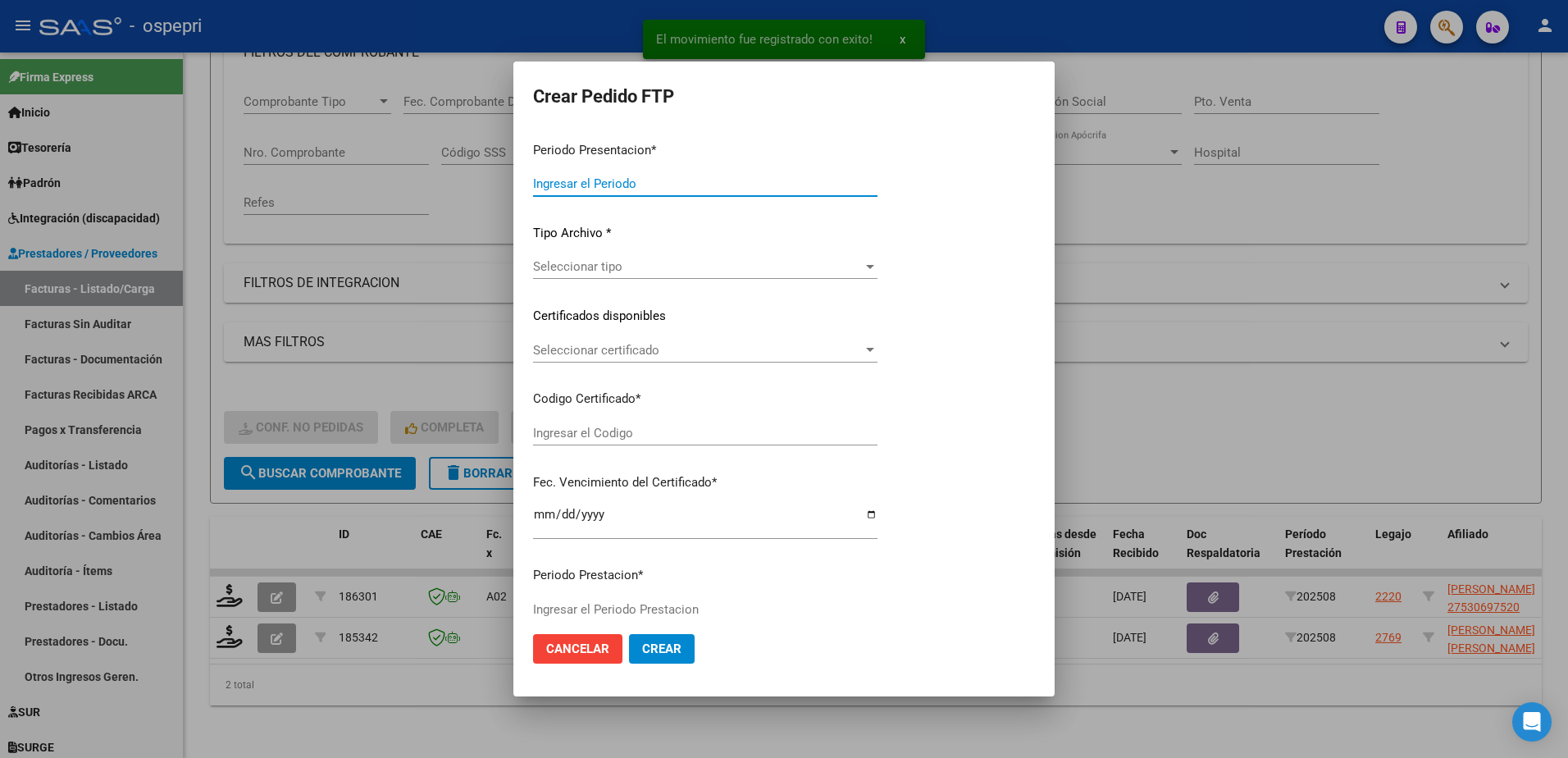
type input "202508"
type input "$ 118.757,76"
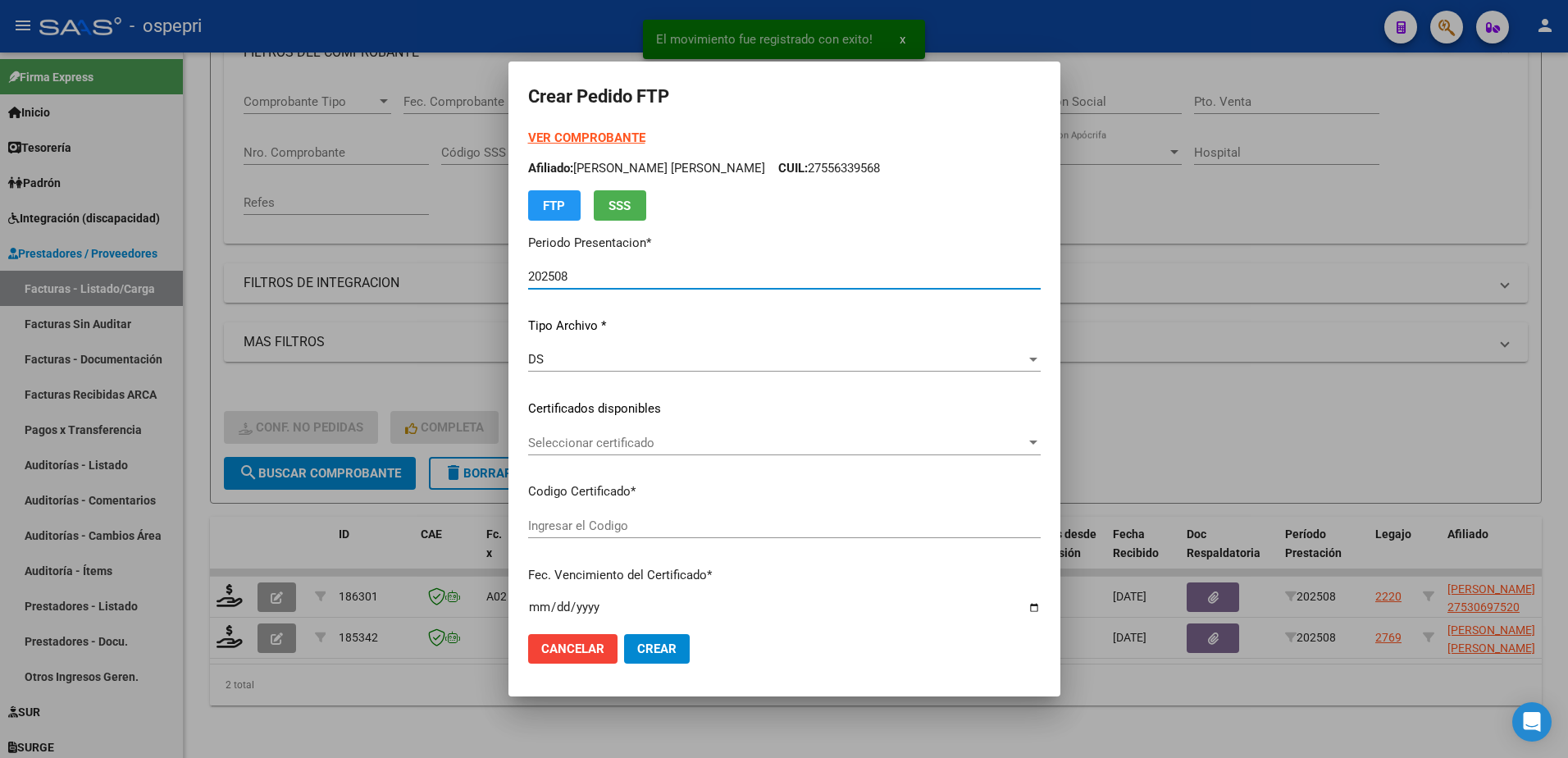
type input "2753069752-0"
type input "2032-11-17"
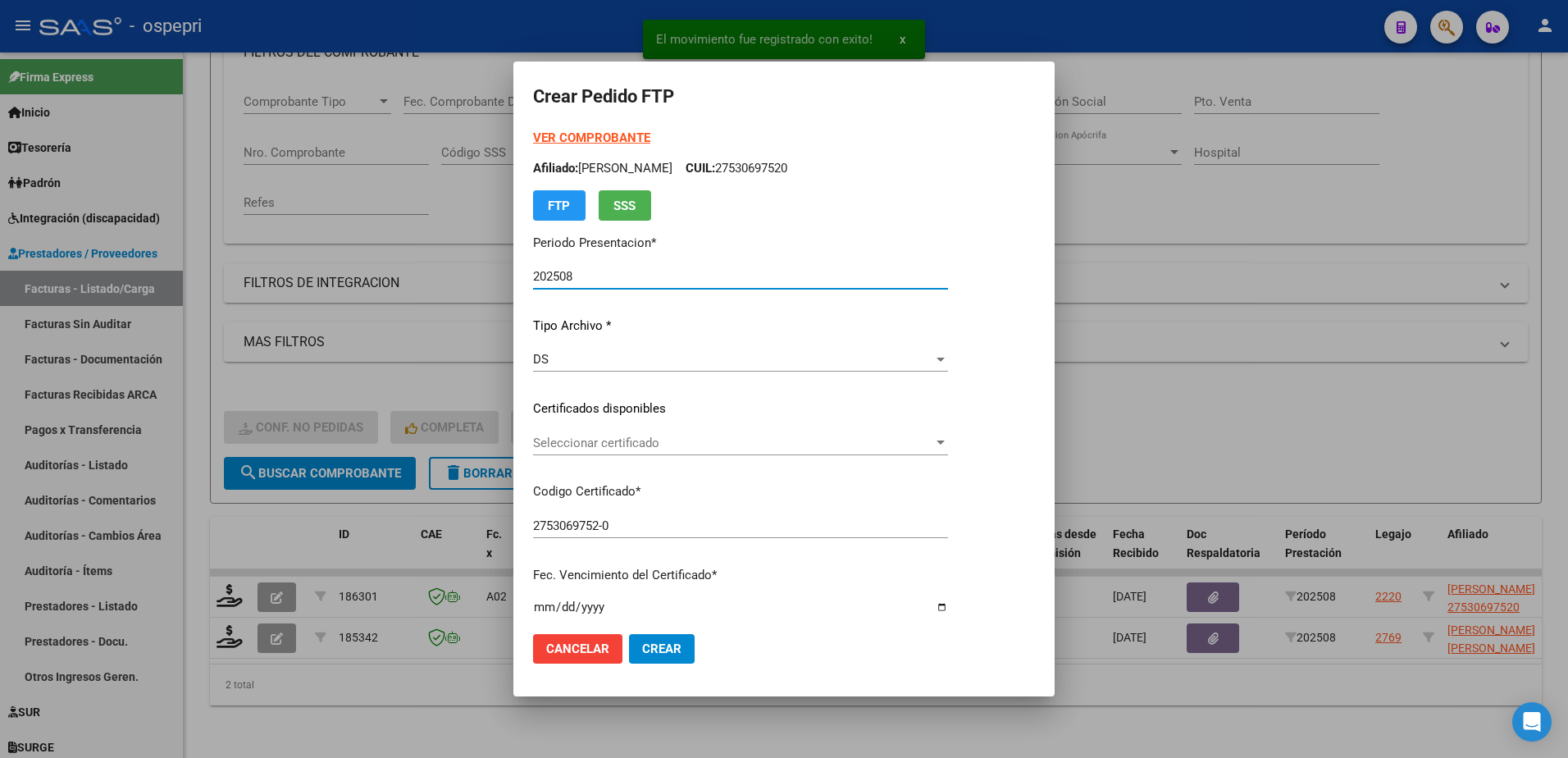
click at [618, 440] on span "Seleccionar certificado" at bounding box center [733, 443] width 401 height 15
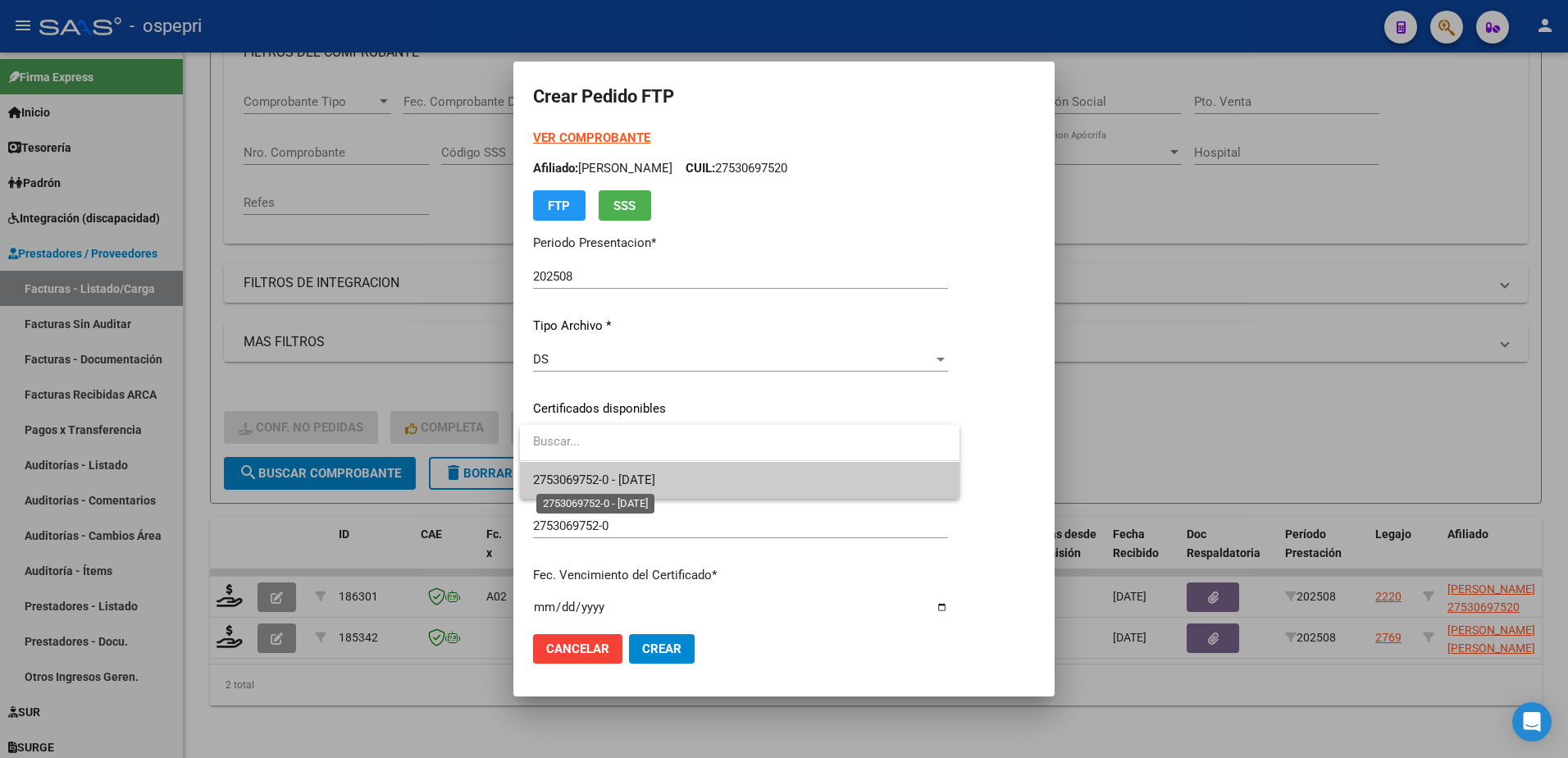
click at [643, 476] on span "2753069752-0 - 2032-11-17" at bounding box center [593, 479] width 122 height 15
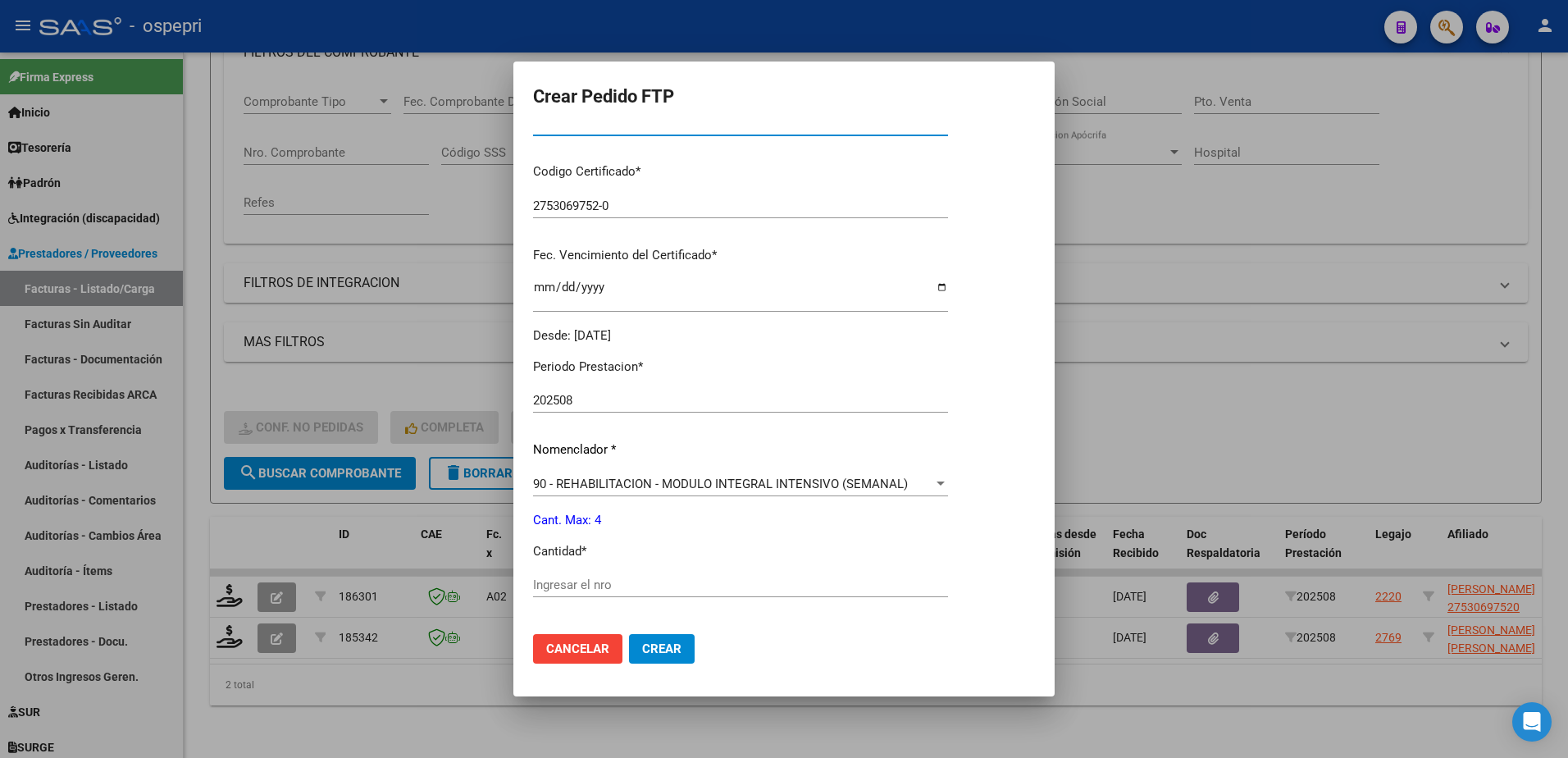
scroll to position [329, 0]
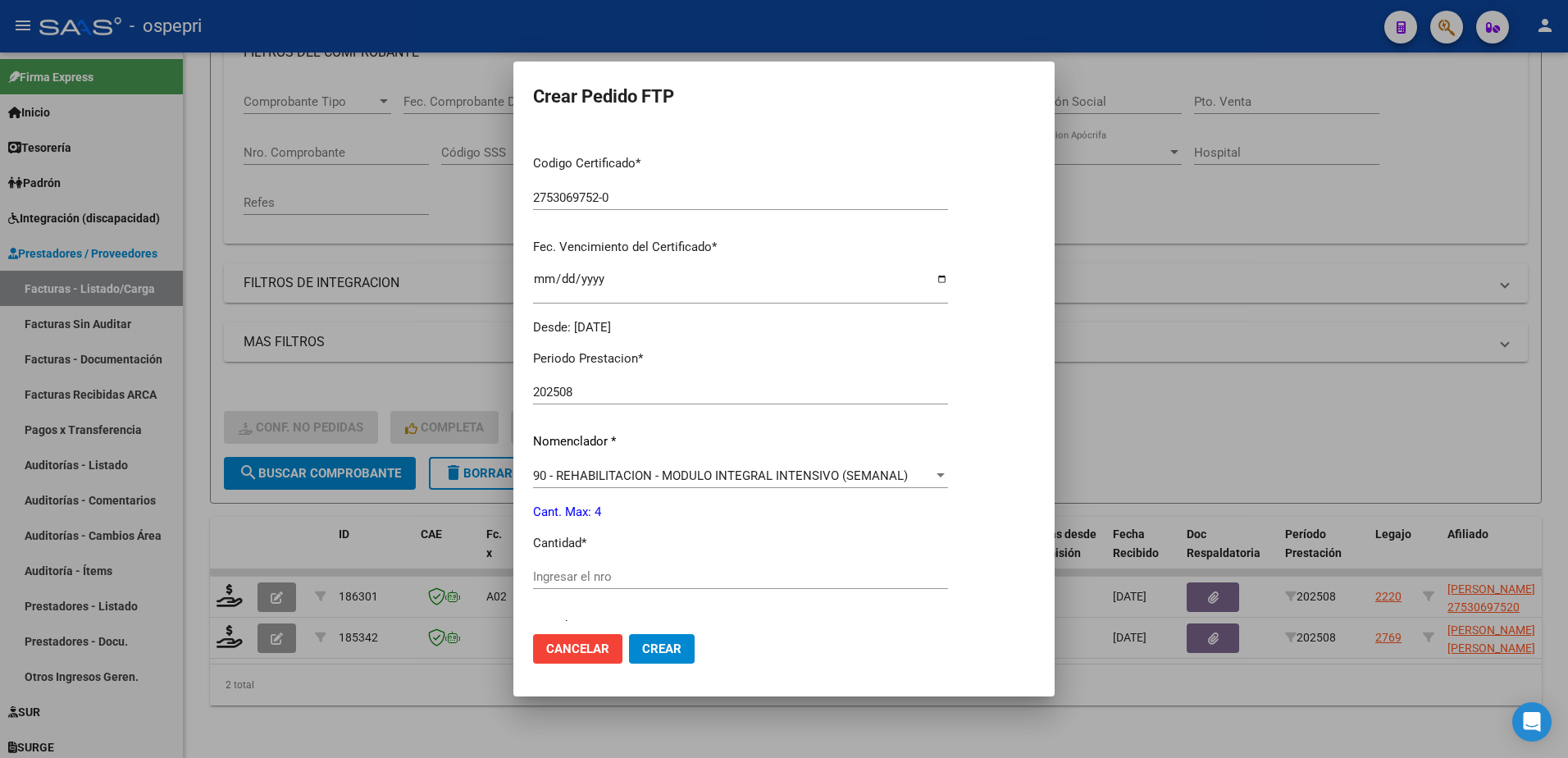
click at [623, 581] on input "Ingresar el nro" at bounding box center [740, 577] width 415 height 15
type input "4"
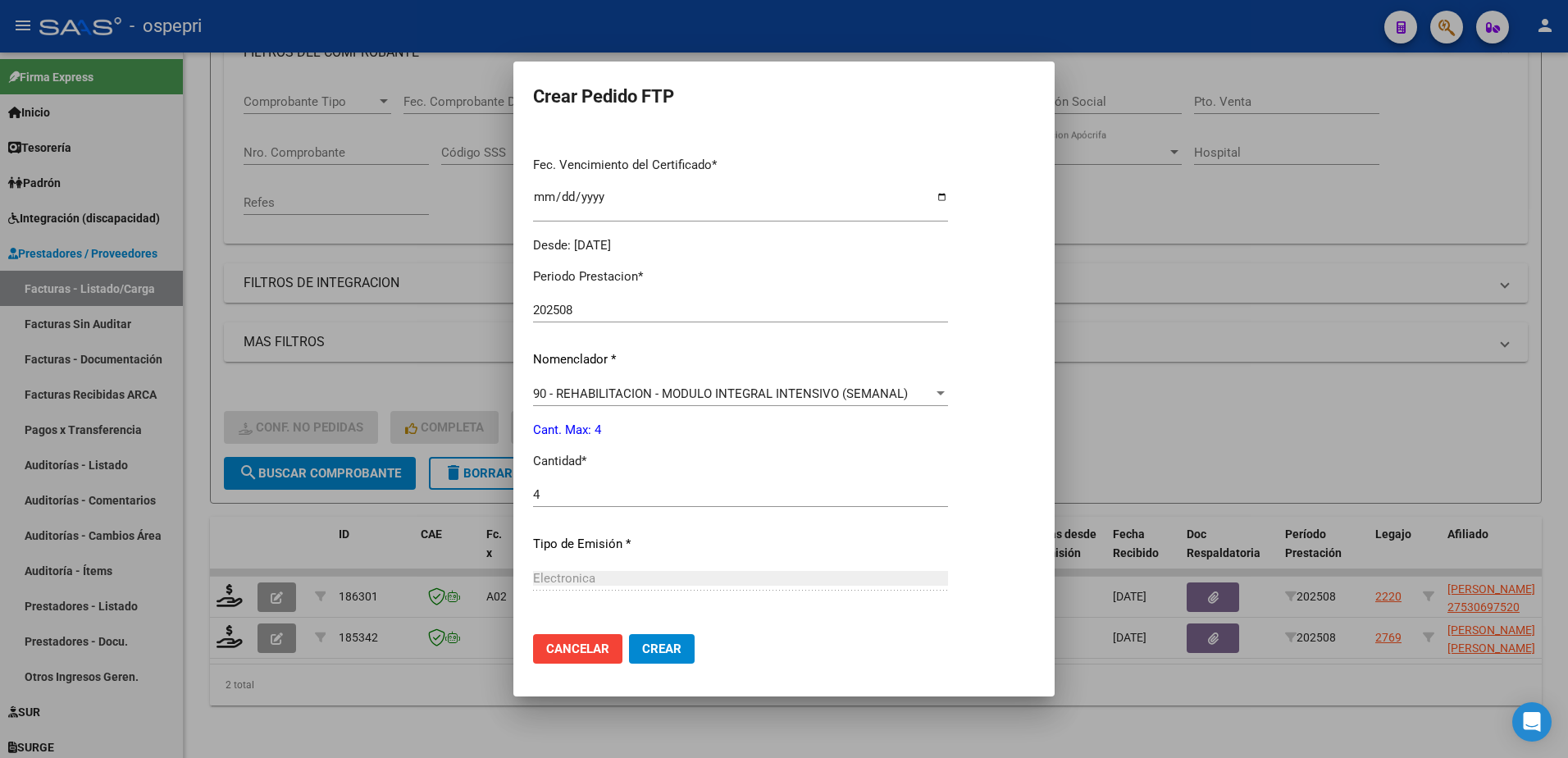
scroll to position [561, 0]
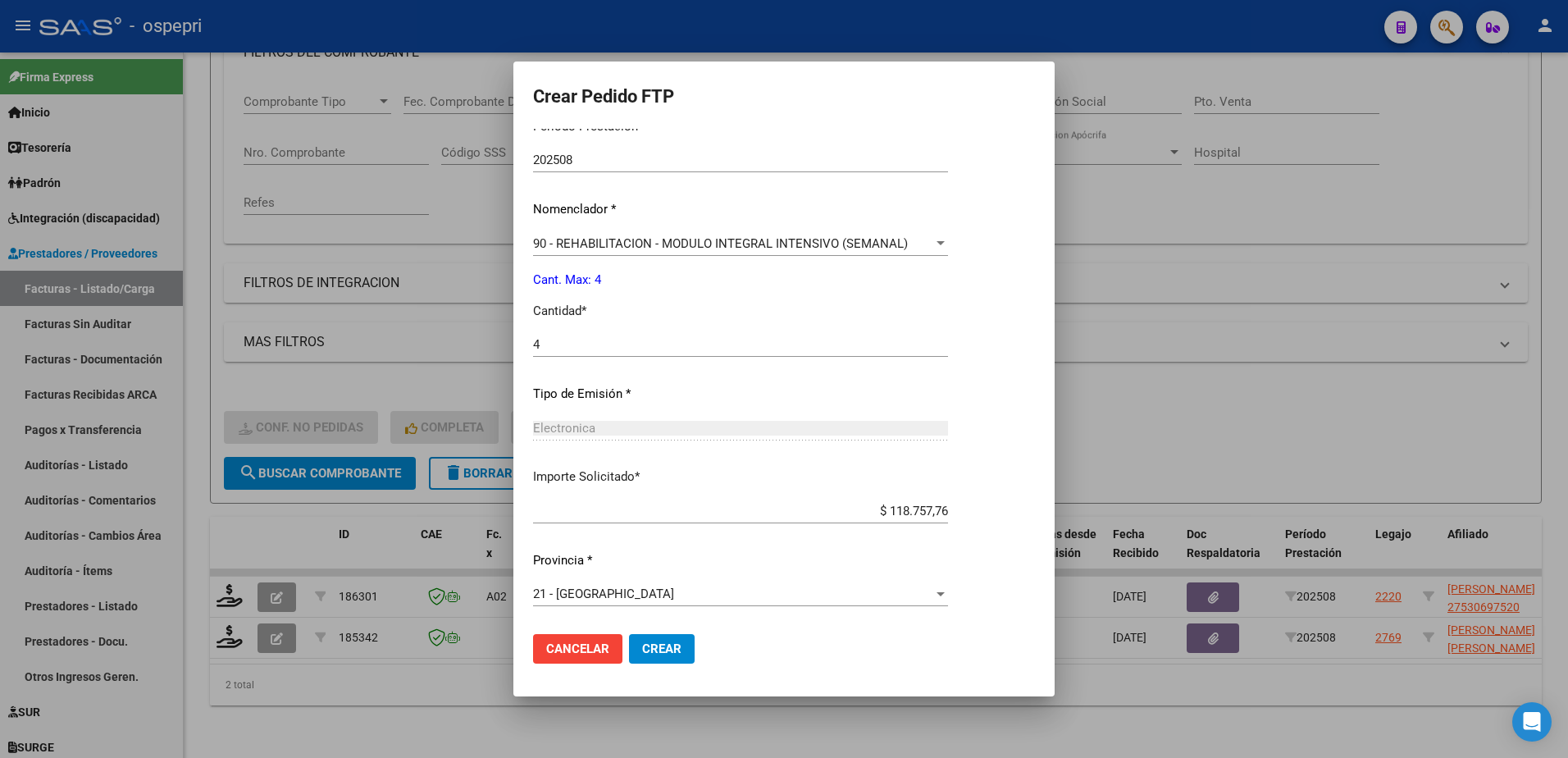
click at [652, 643] on span "Crear" at bounding box center [662, 649] width 39 height 15
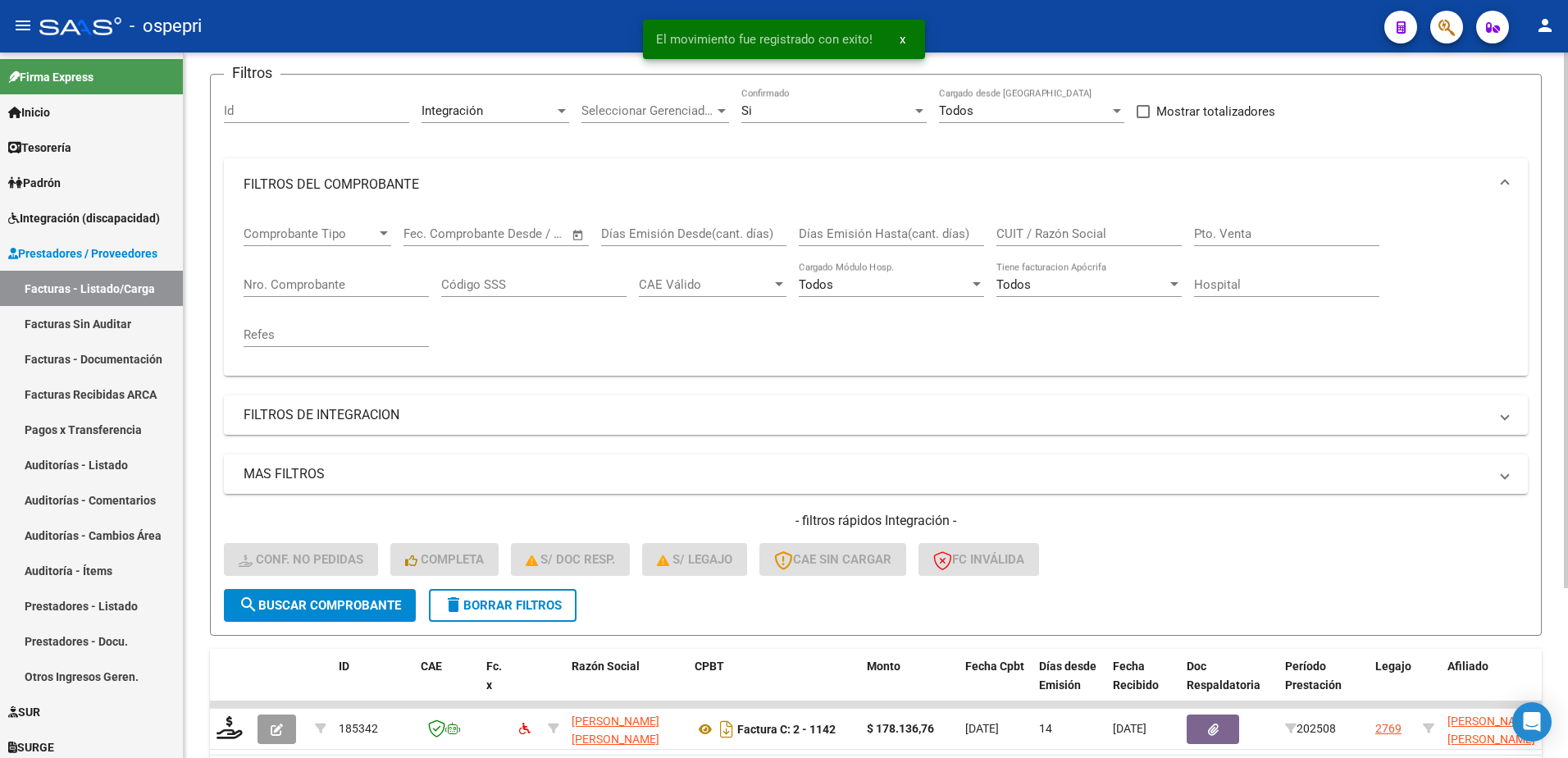
scroll to position [0, 0]
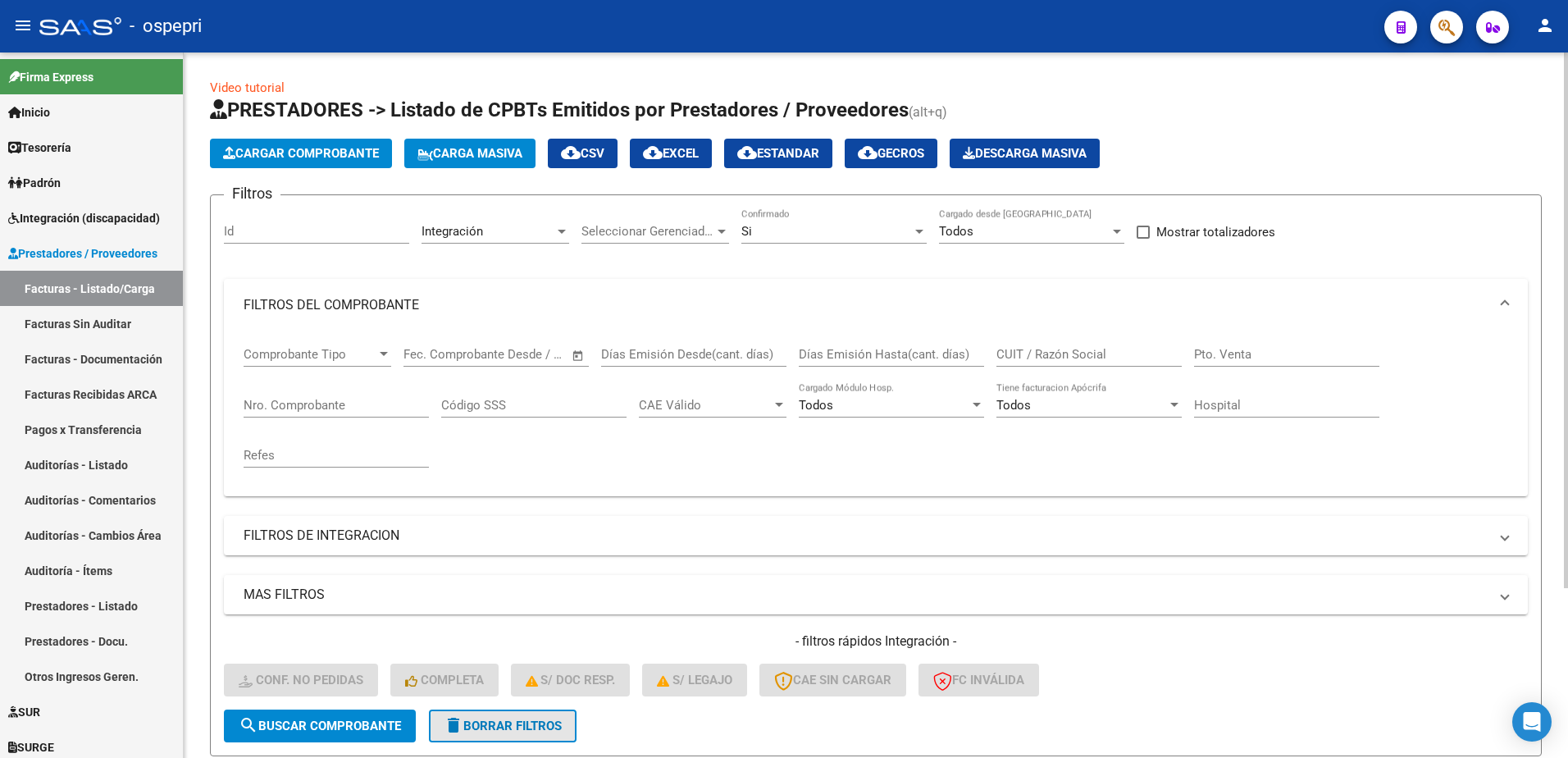
click at [495, 723] on span "delete Borrar Filtros" at bounding box center [502, 726] width 118 height 15
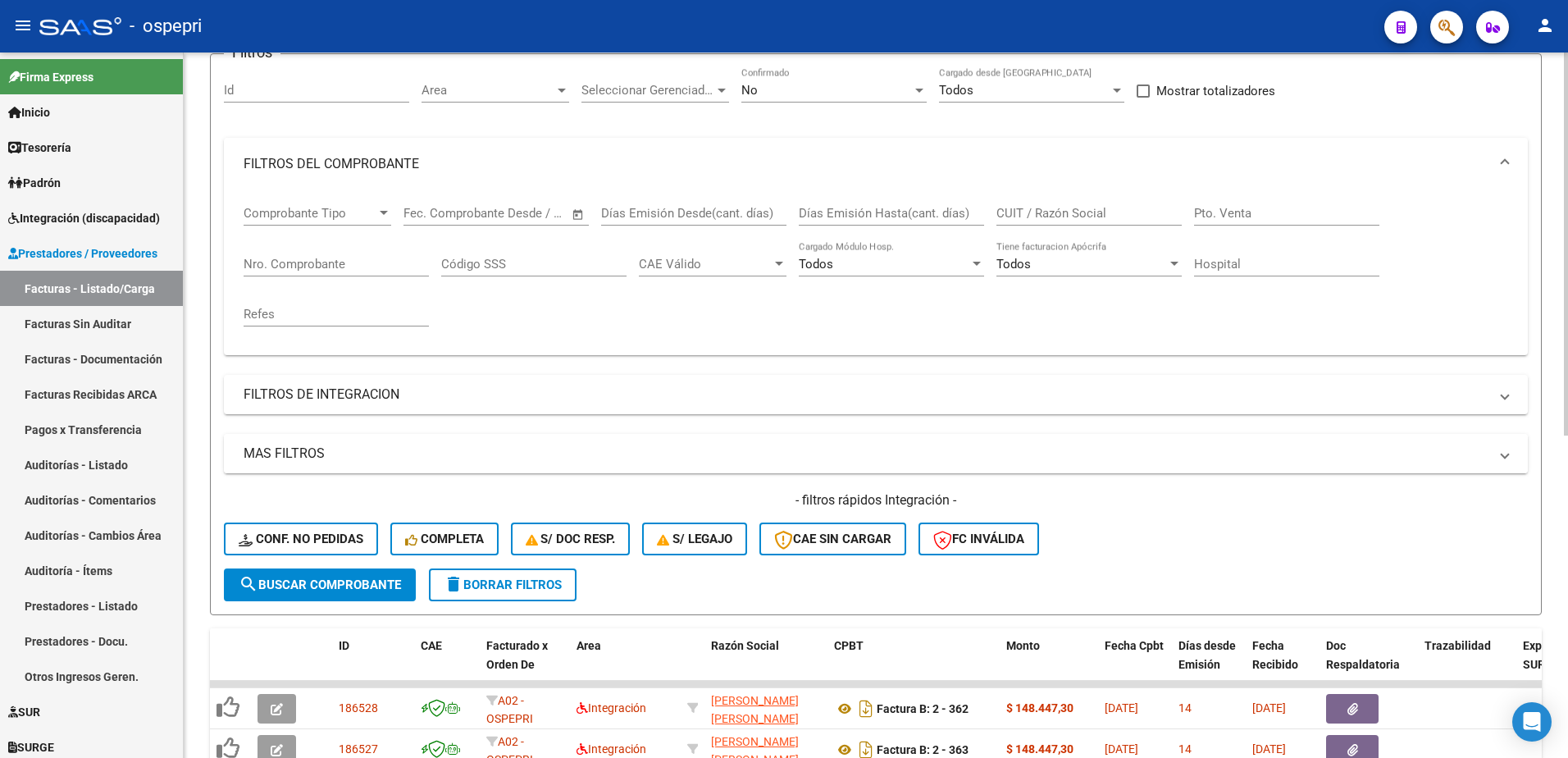
scroll to position [246, 0]
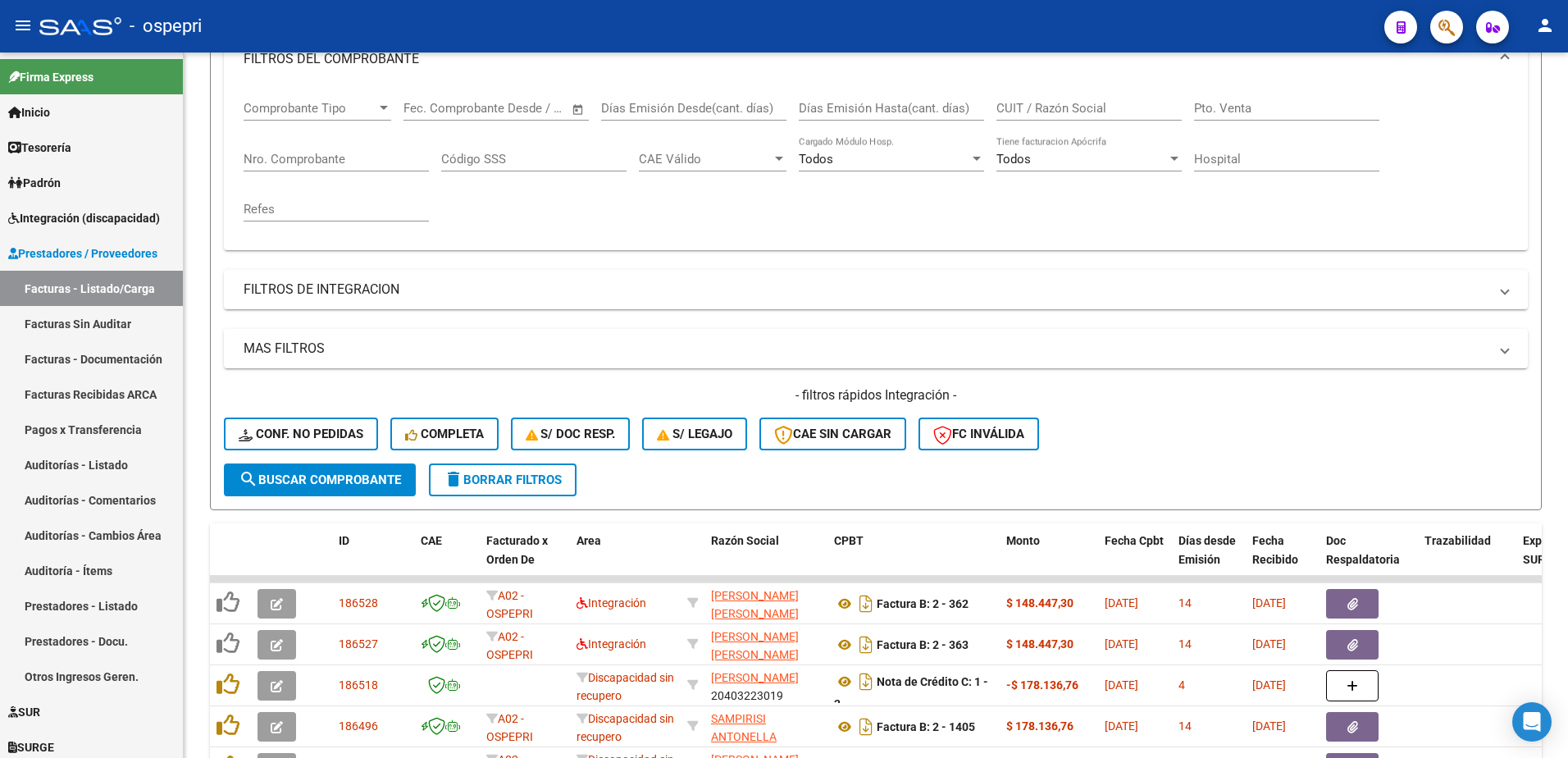
click at [1120, 18] on div "- ospepri" at bounding box center [705, 26] width 1332 height 36
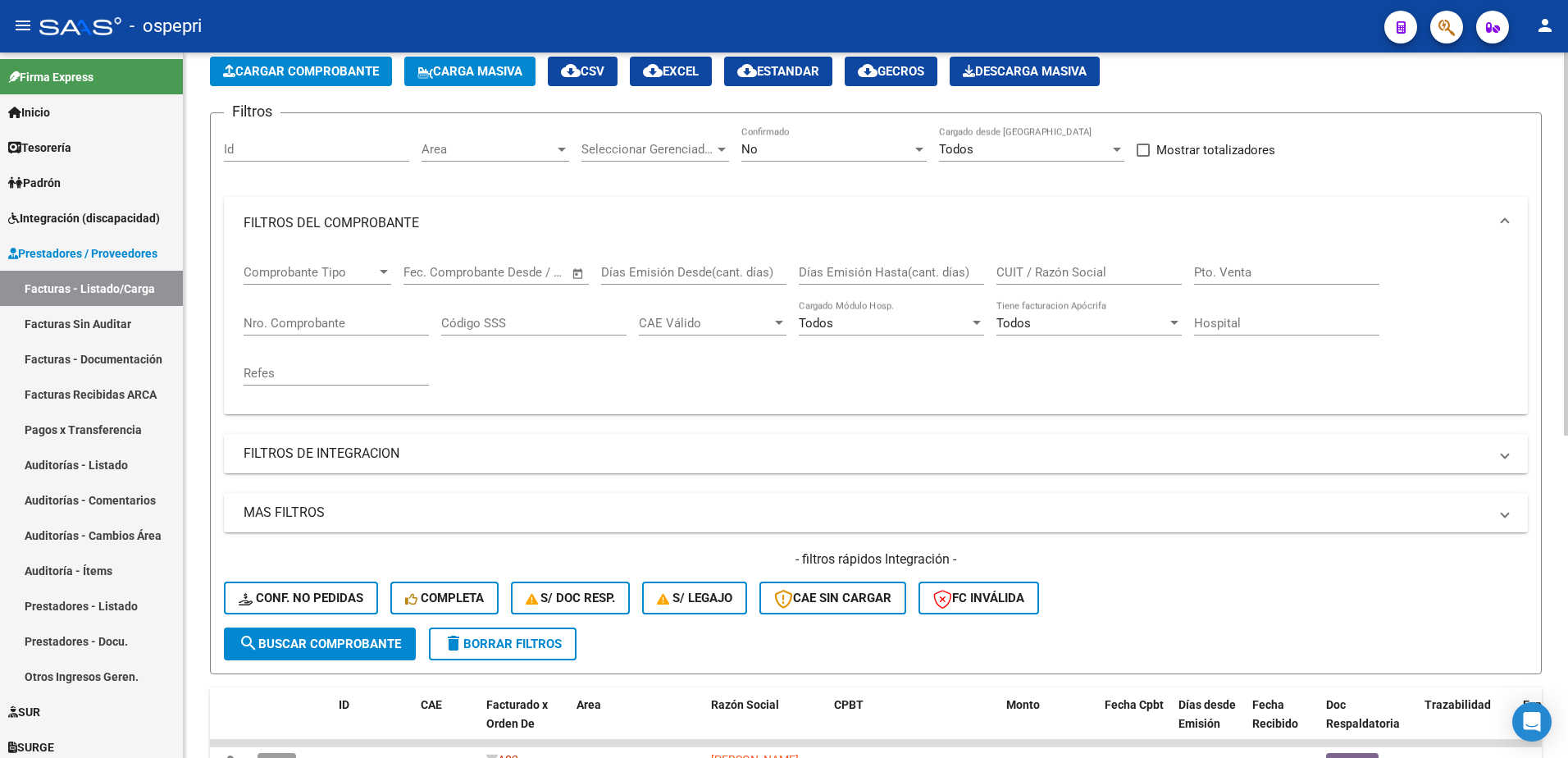
click at [1068, 276] on input "CUIT / Razón Social" at bounding box center [1090, 272] width 186 height 15
paste input "27388107818"
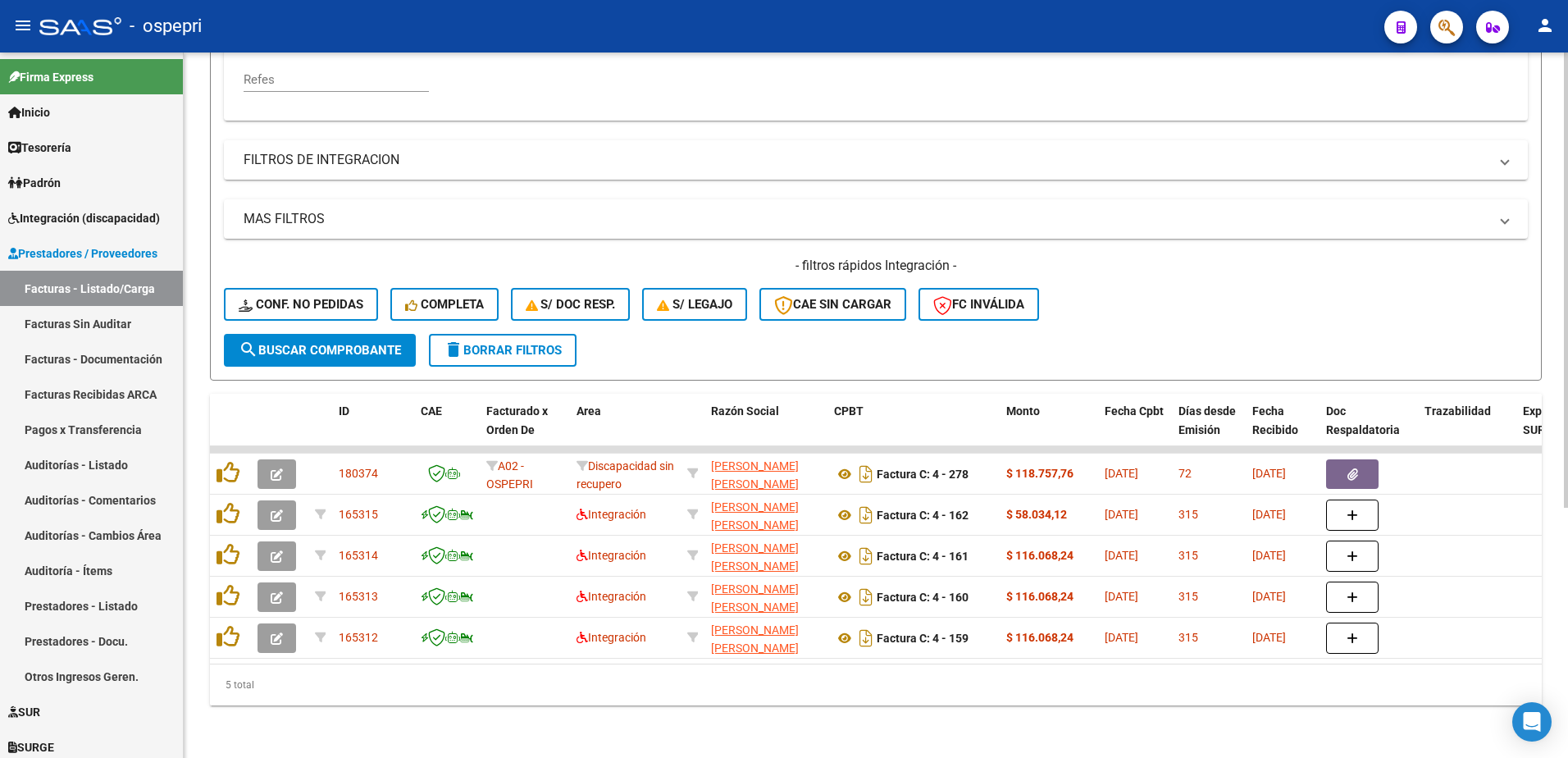
scroll to position [388, 0]
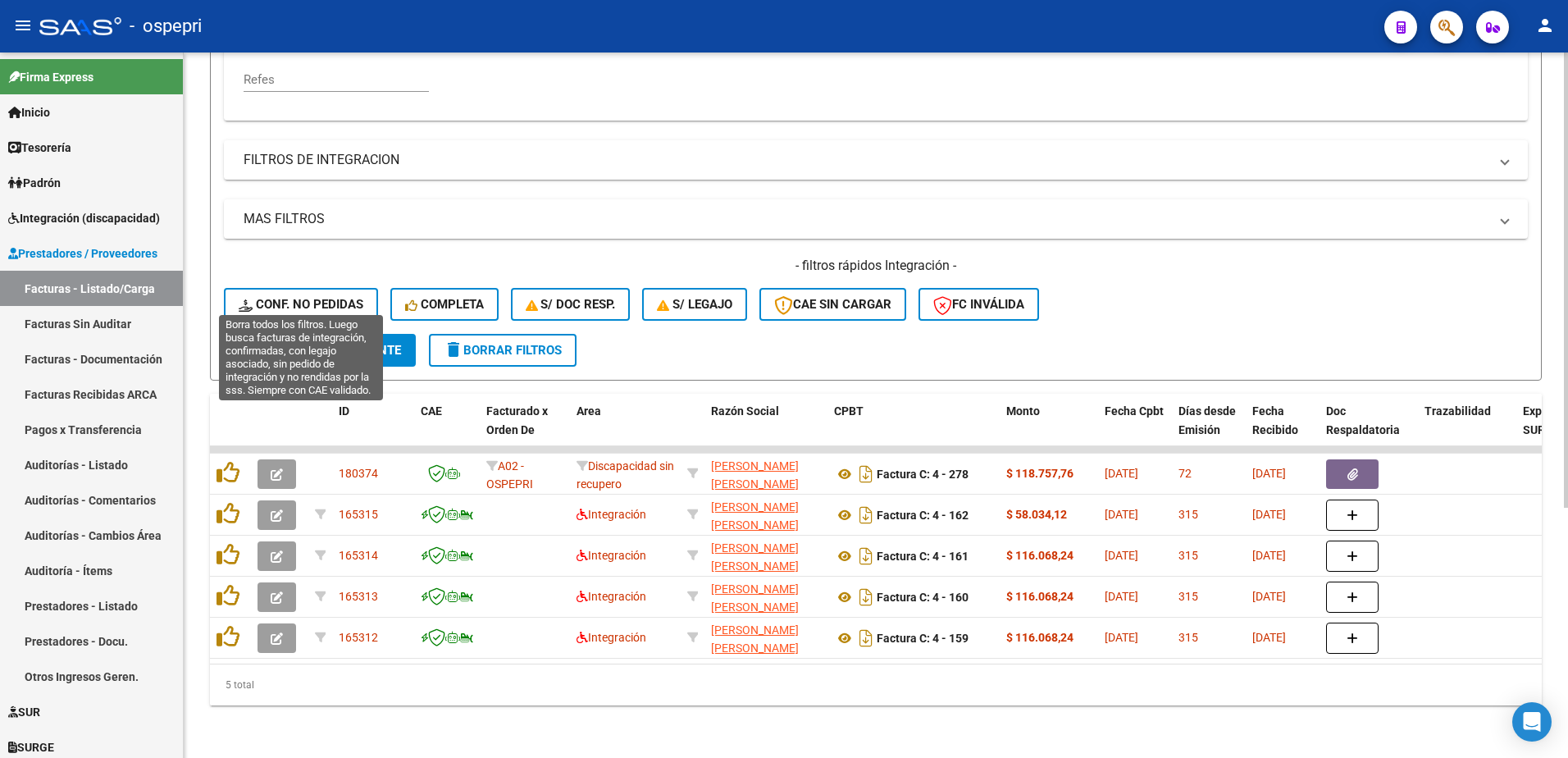
type input "27388107818"
click at [278, 297] on span "Conf. no pedidas" at bounding box center [301, 304] width 125 height 15
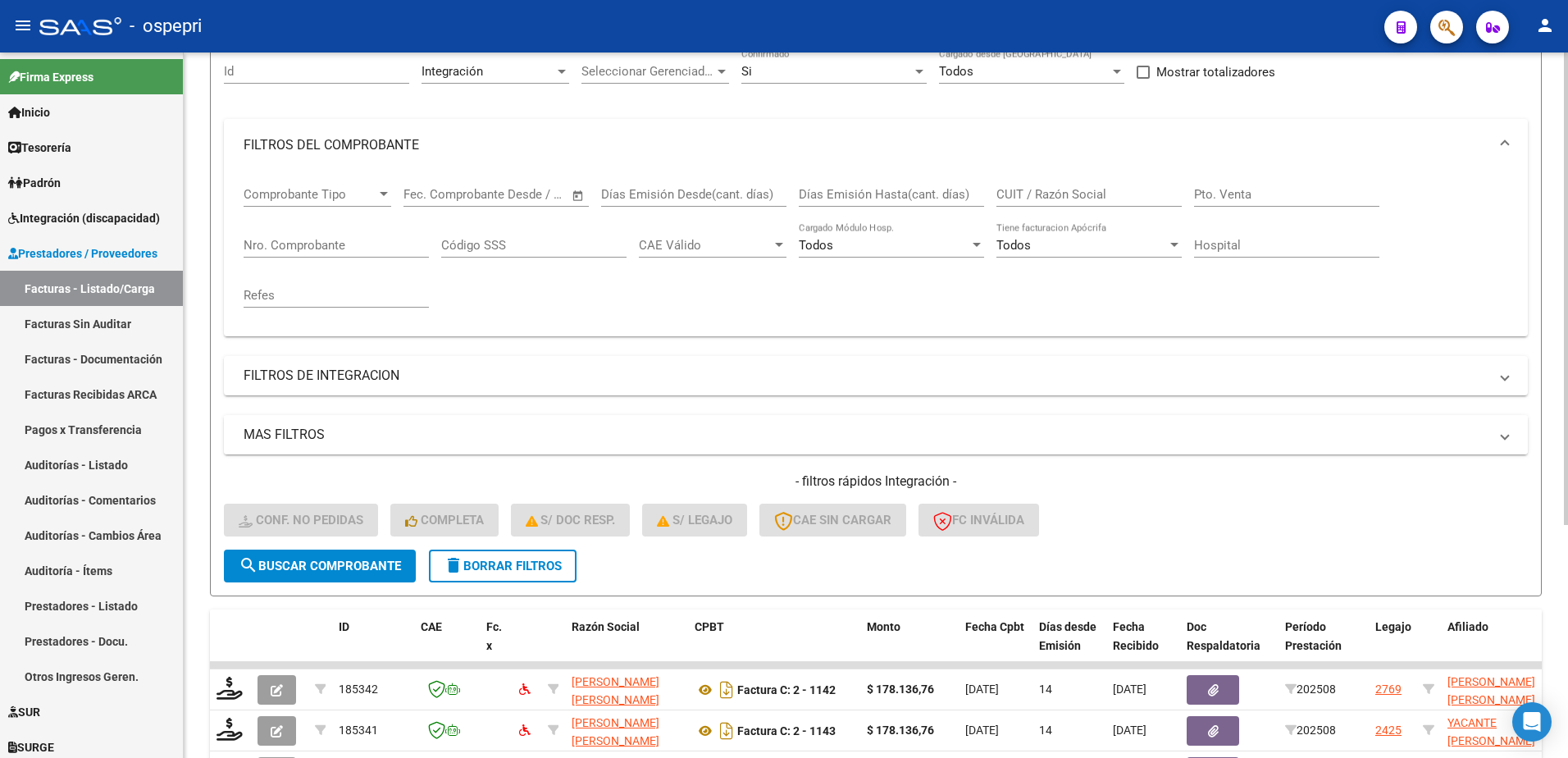
scroll to position [101, 0]
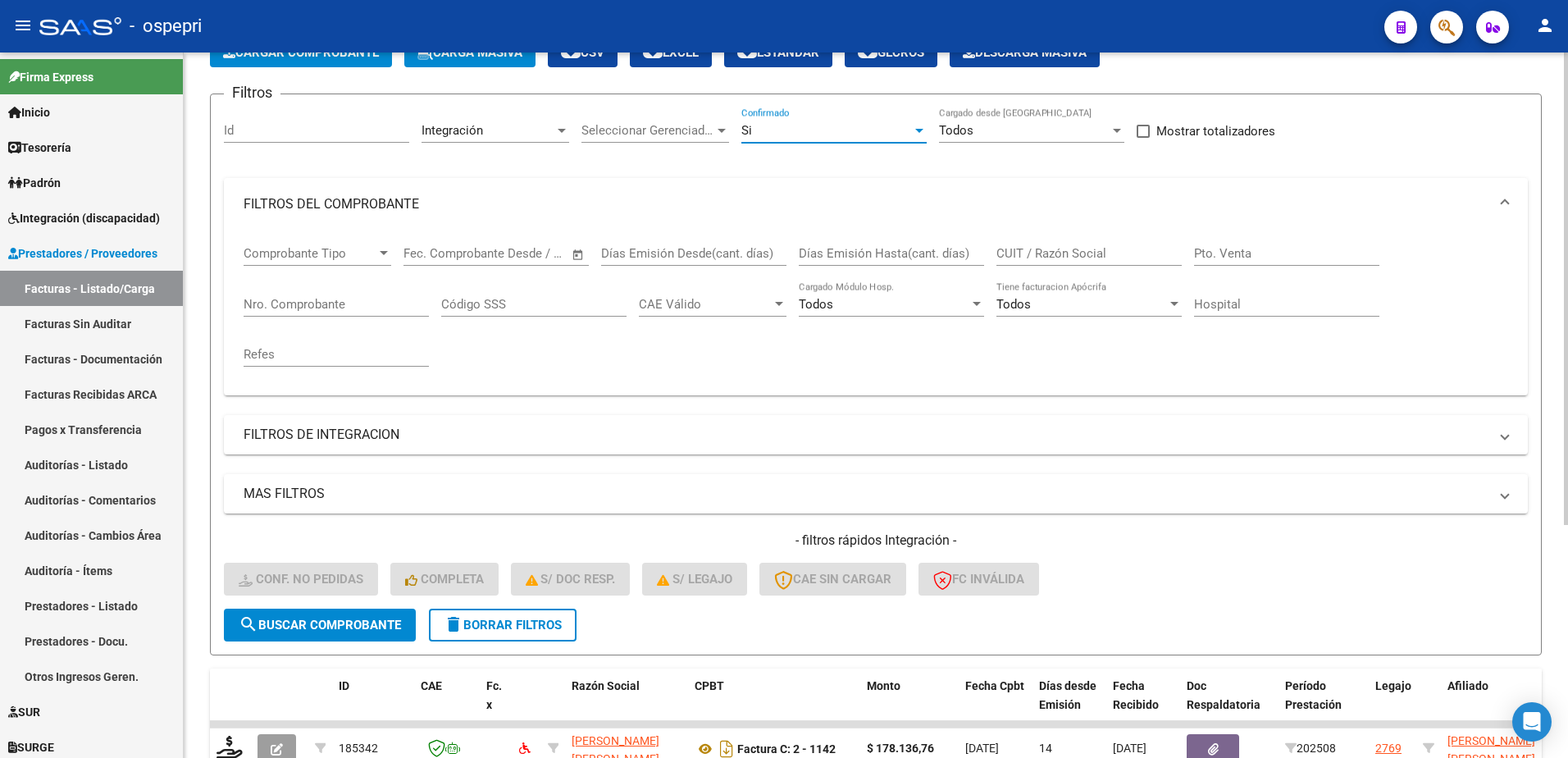
click at [915, 129] on div at bounding box center [919, 130] width 15 height 13
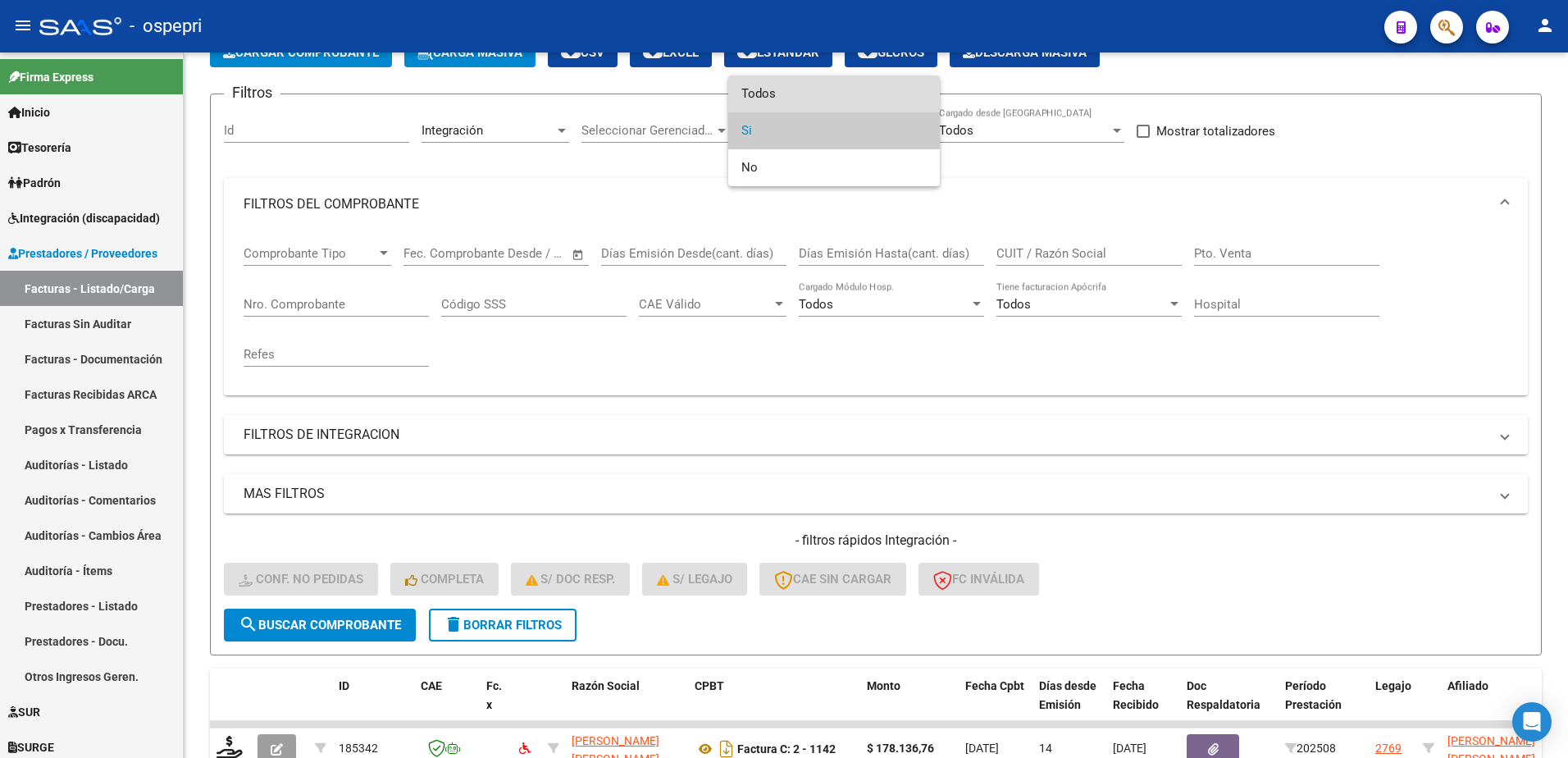
click at [812, 86] on span "Todos" at bounding box center [834, 94] width 186 height 37
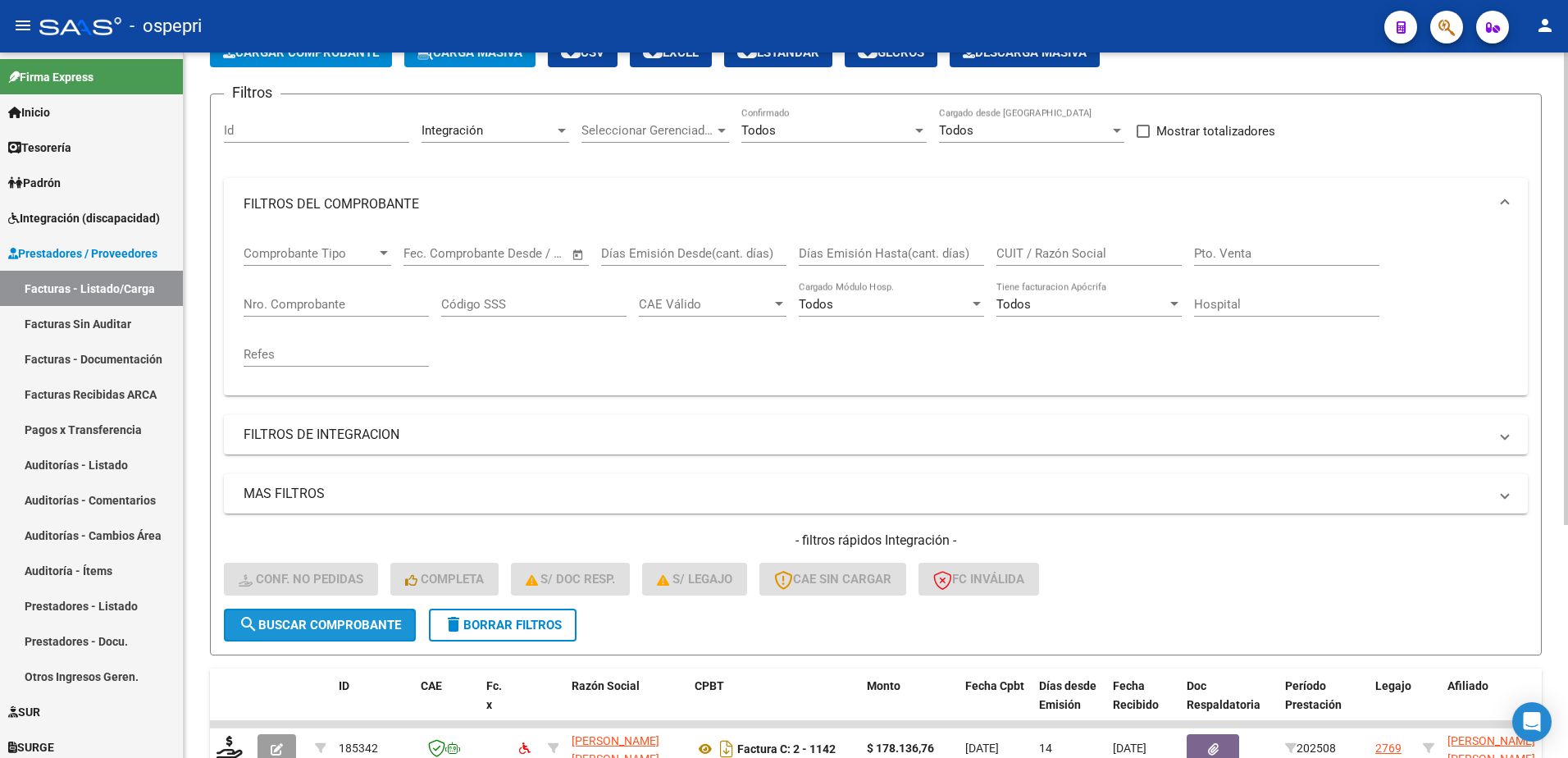
click at [345, 613] on button "search Buscar Comprobante" at bounding box center [319, 625] width 192 height 33
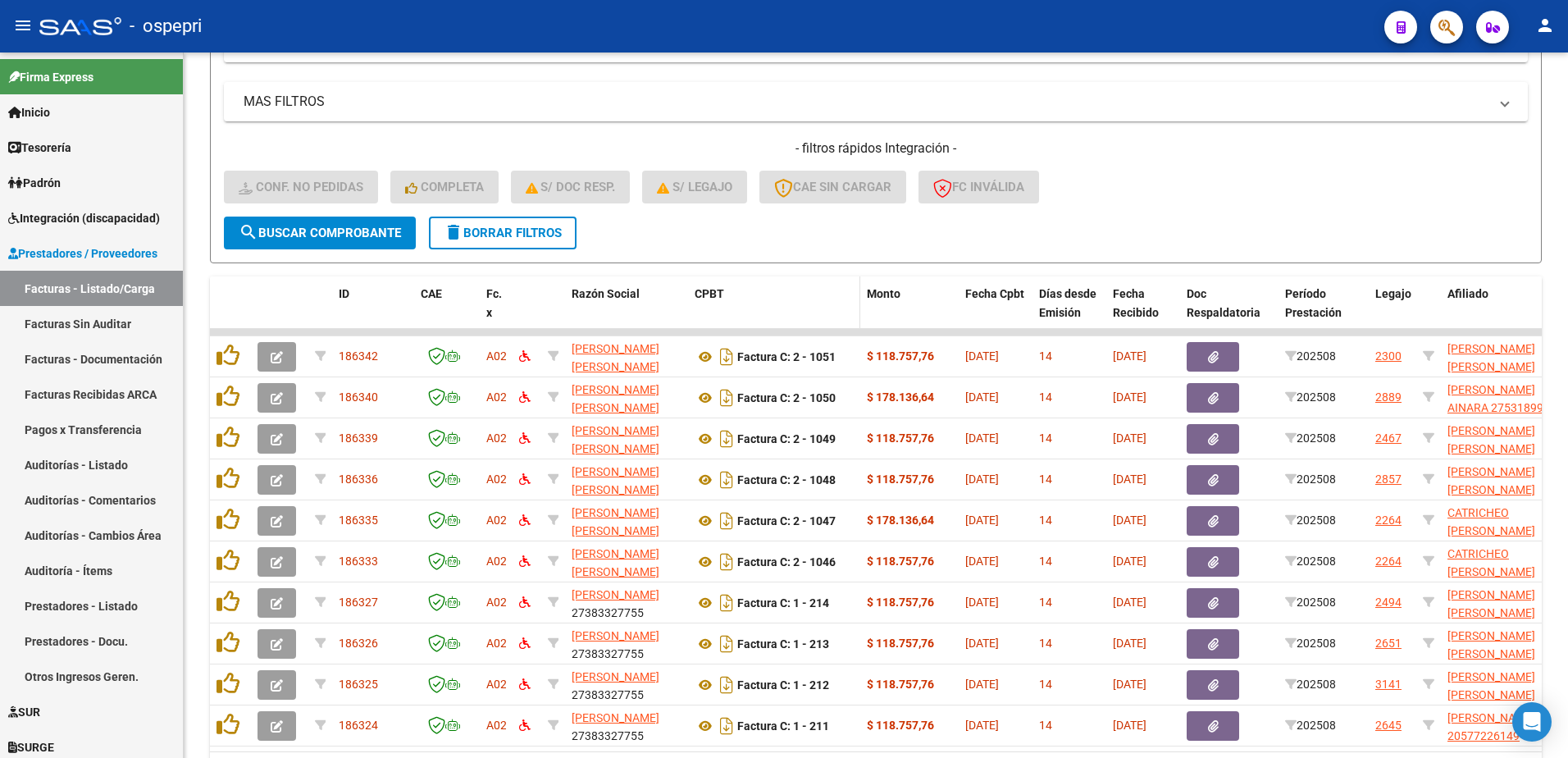
scroll to position [593, 0]
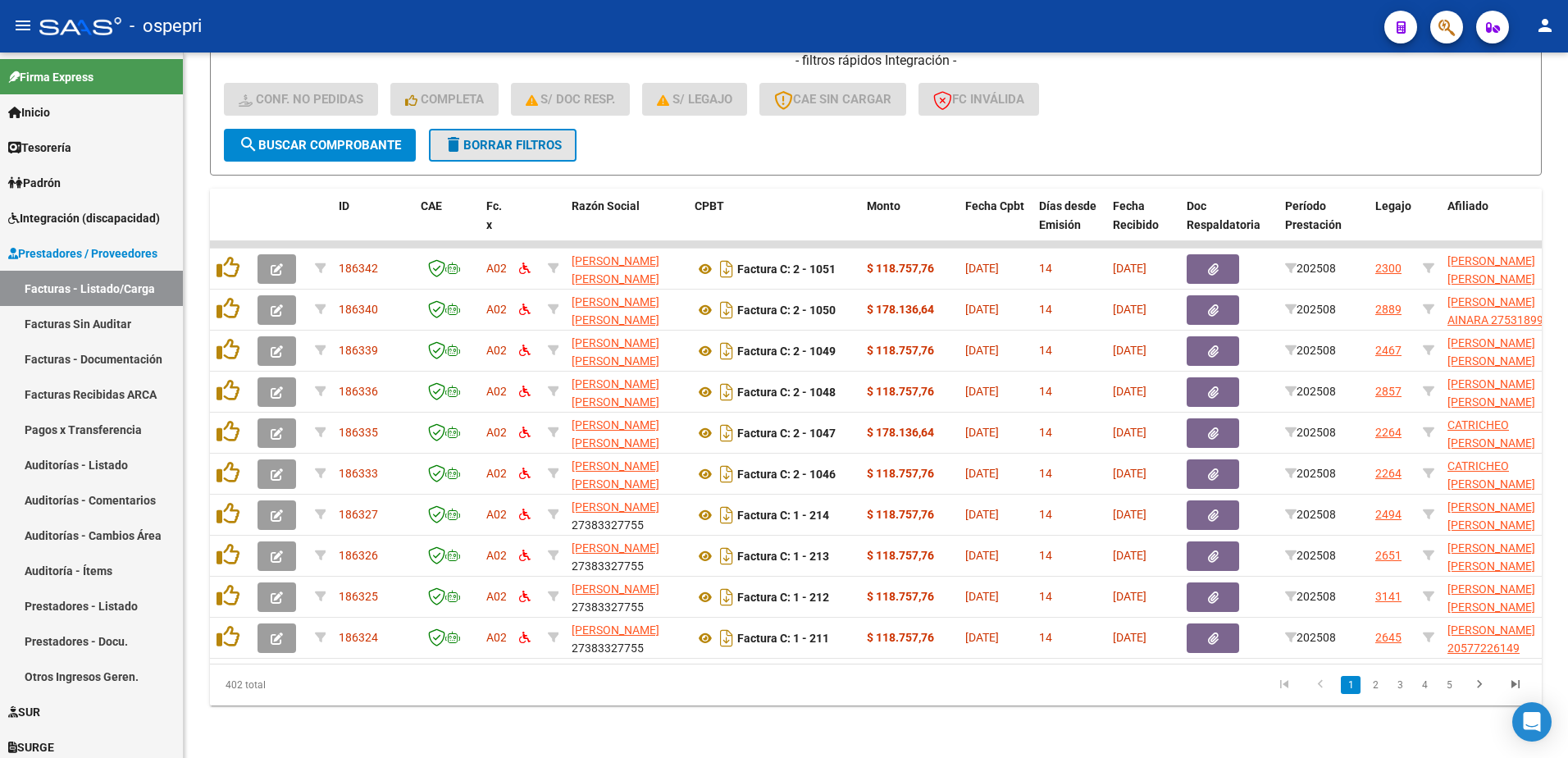
click at [517, 139] on span "delete Borrar Filtros" at bounding box center [502, 145] width 118 height 15
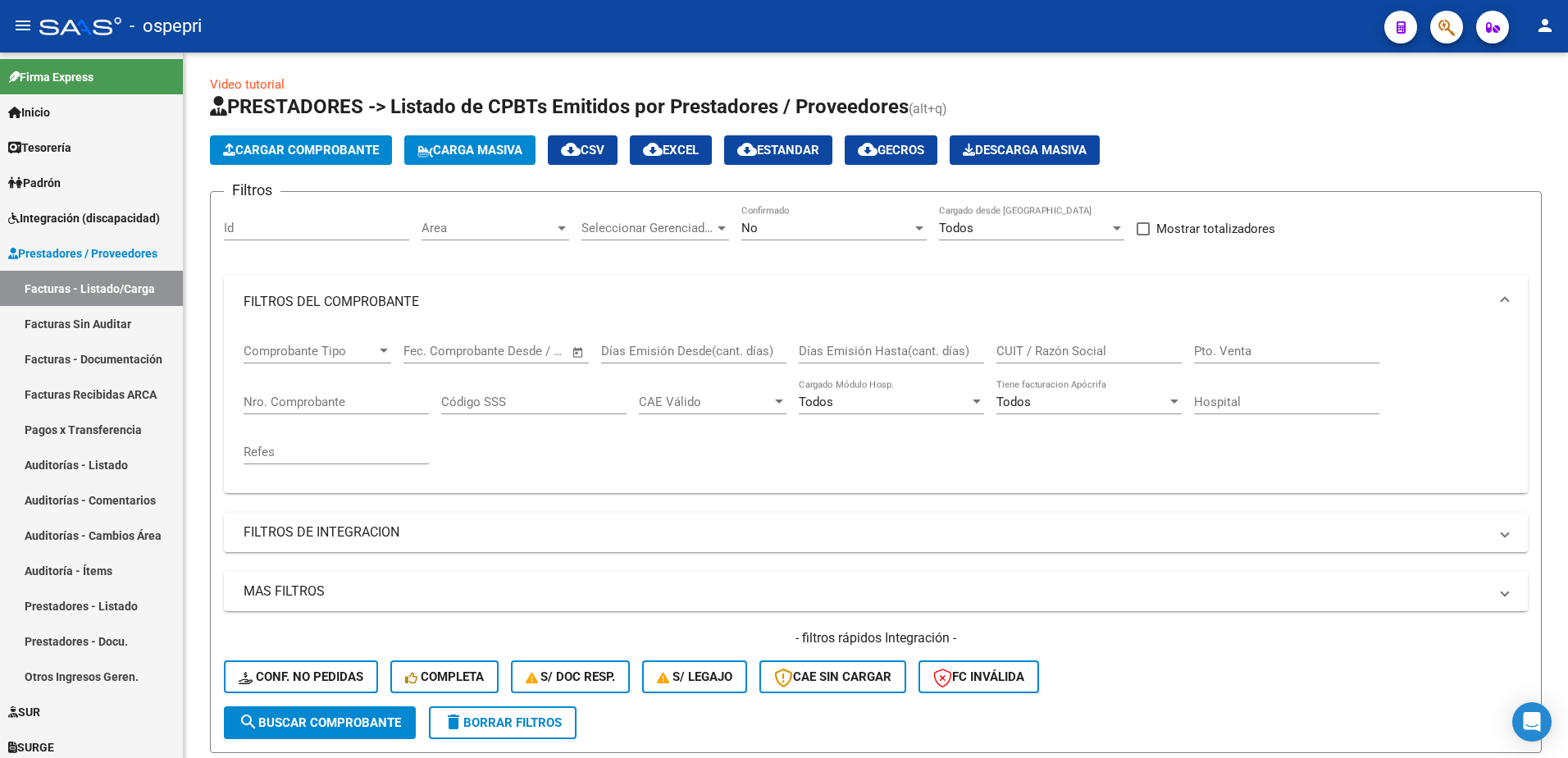
scroll to position [0, 0]
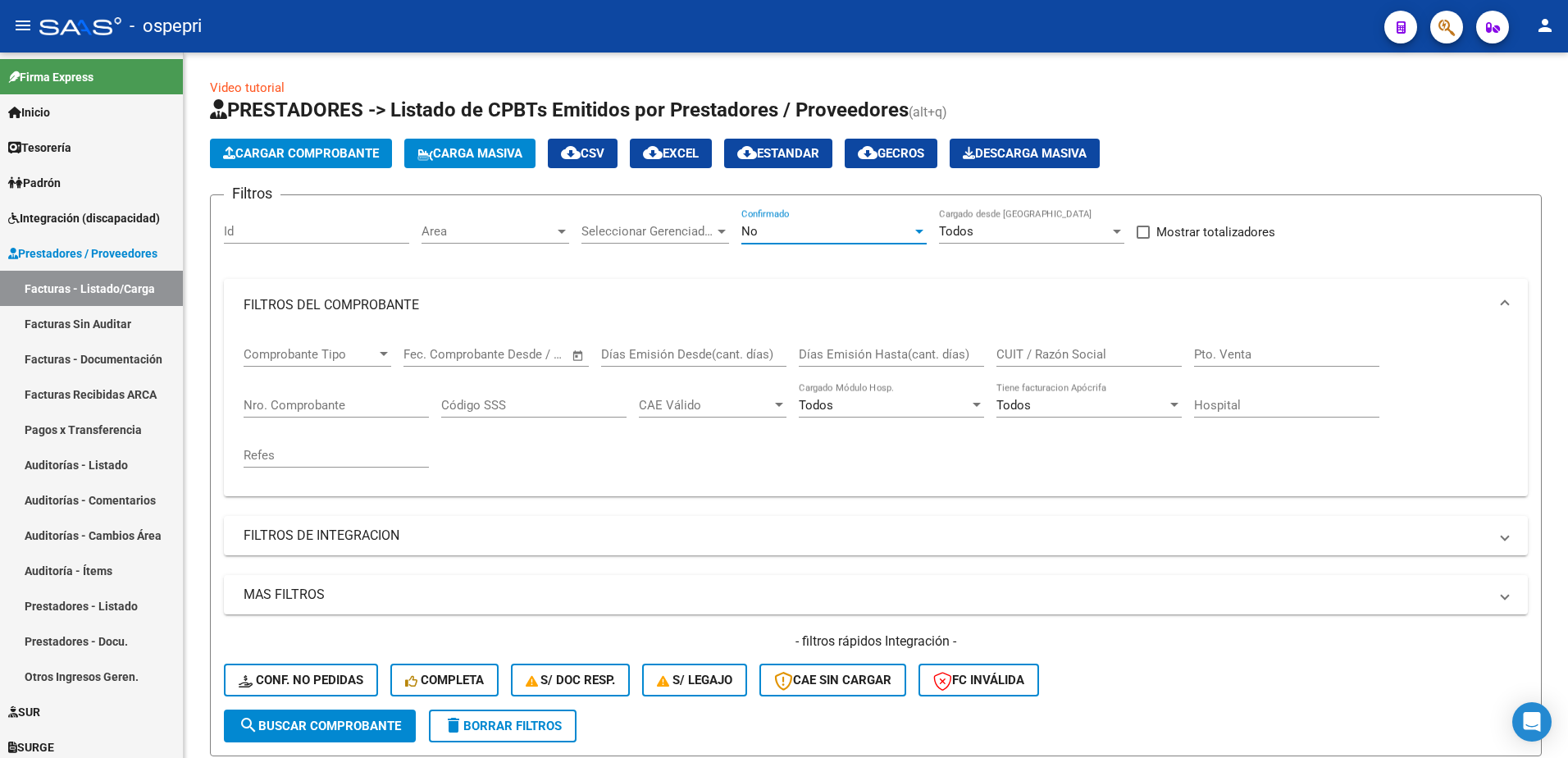
click at [917, 231] on div at bounding box center [919, 231] width 8 height 4
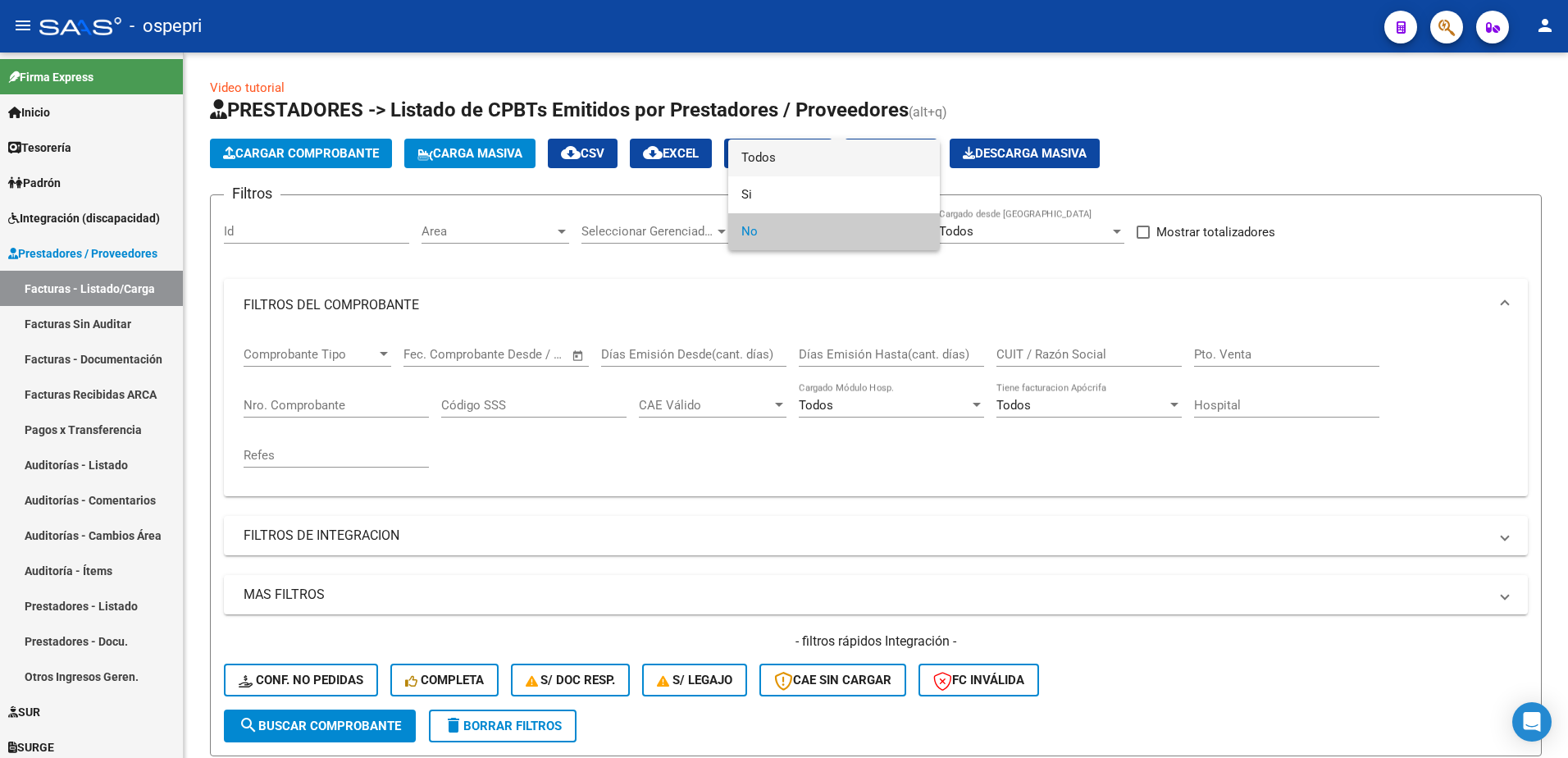
click at [786, 157] on span "Todos" at bounding box center [834, 157] width 186 height 37
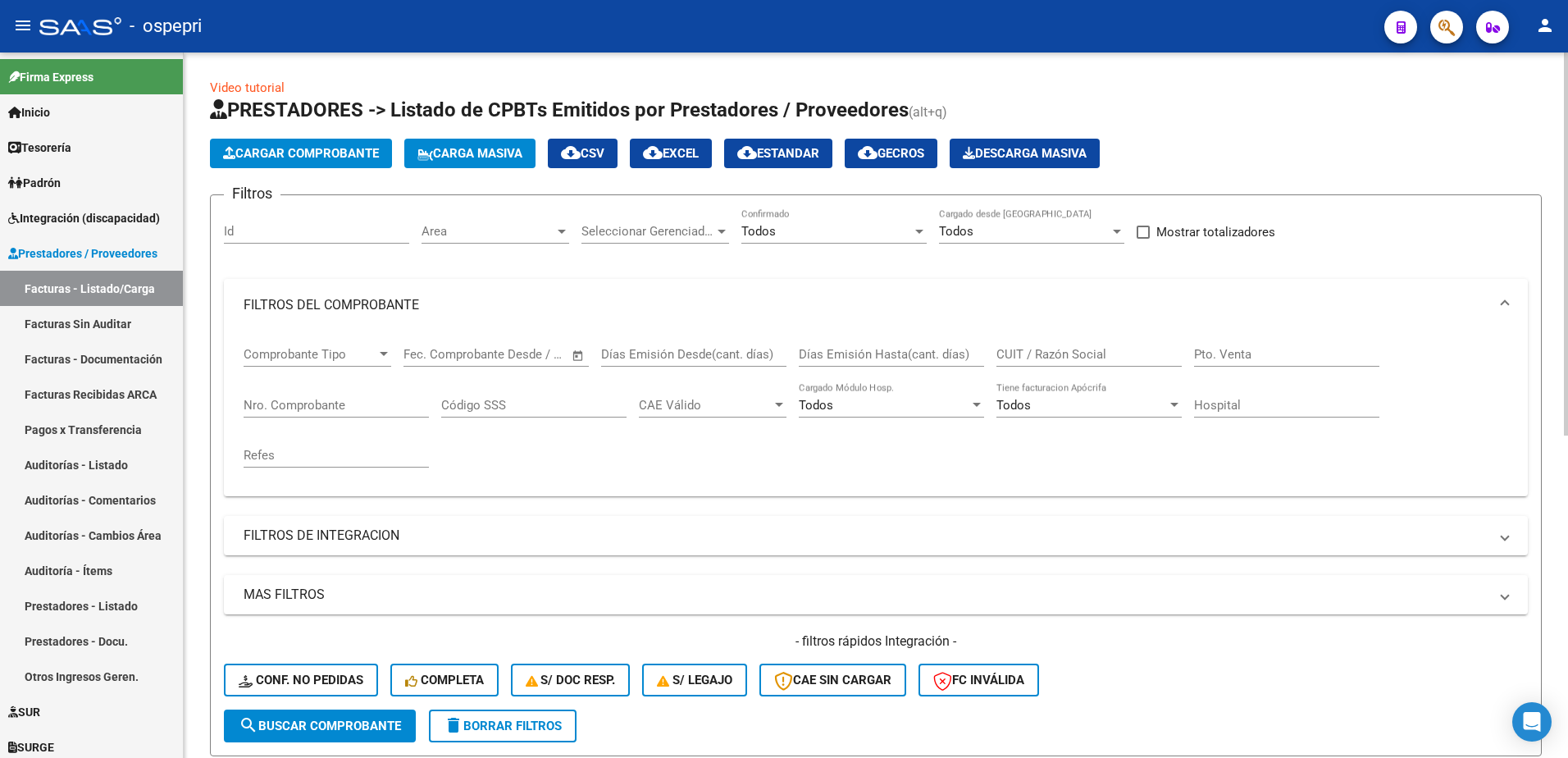
click at [1069, 344] on div "CUIT / Razón Social" at bounding box center [1090, 349] width 186 height 36
click at [1068, 349] on input "CUIT / Razón Social" at bounding box center [1090, 354] width 186 height 15
paste input "27388107818"
type input "27388107818"
click at [349, 723] on span "search Buscar Comprobante" at bounding box center [319, 726] width 162 height 15
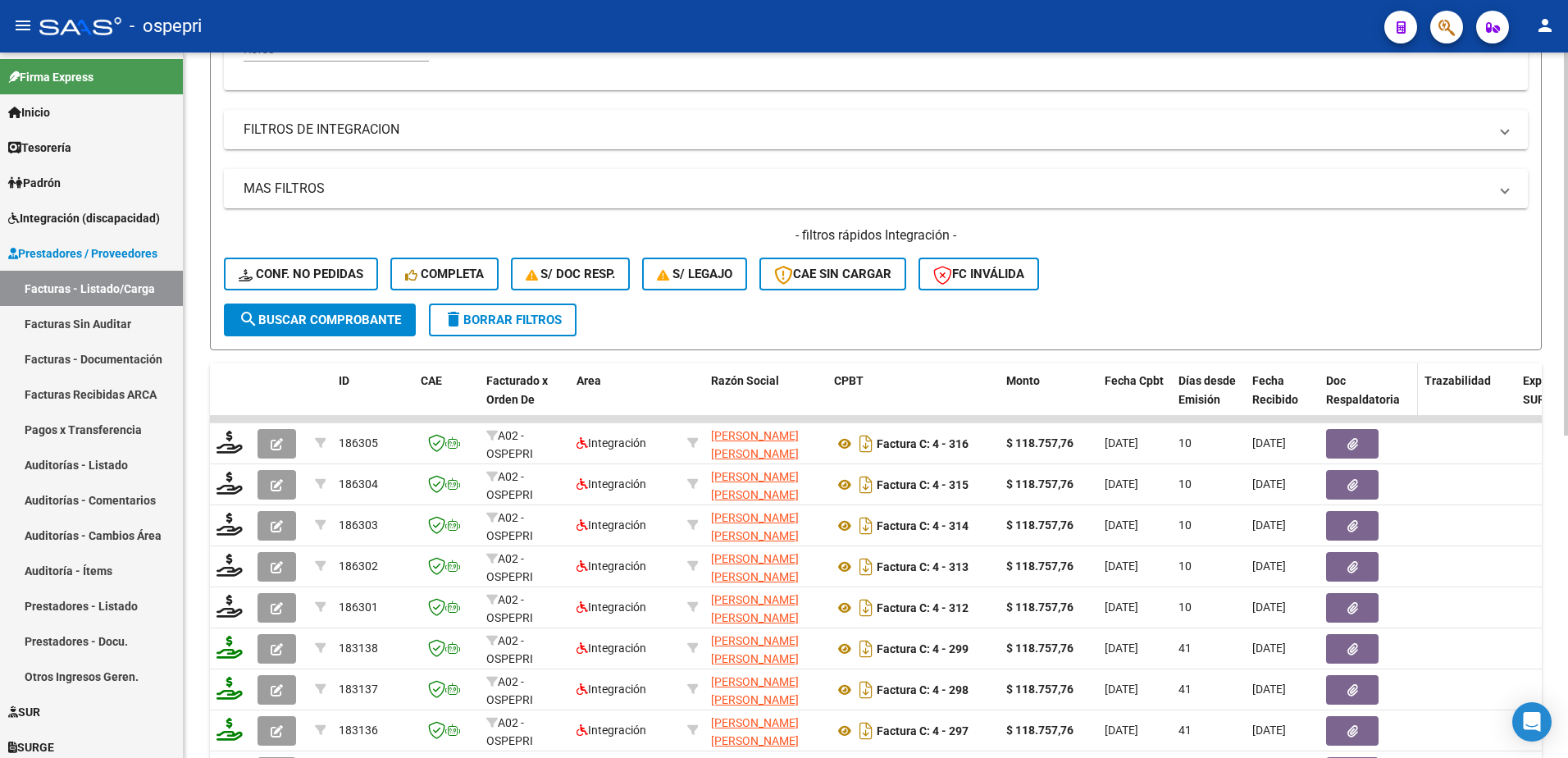
scroll to position [411, 0]
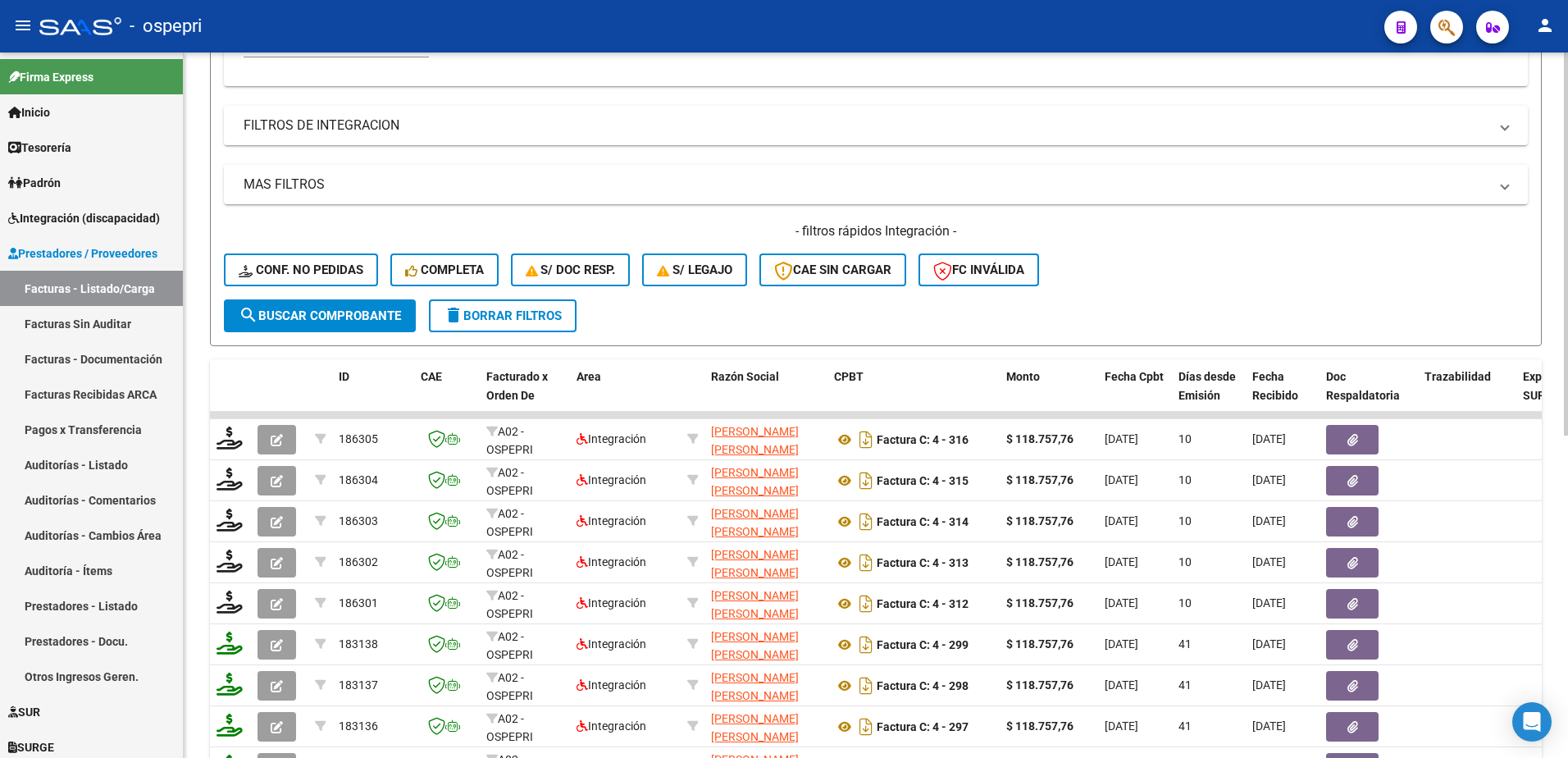
click at [1223, 264] on div "- filtros rápidos Integración - Conf. no pedidas Completa S/ Doc Resp. S/ legaj…" at bounding box center [875, 261] width 1304 height 77
click at [1265, 288] on div "- filtros rápidos Integración - Conf. no pedidas Completa S/ Doc Resp. S/ legaj…" at bounding box center [875, 261] width 1304 height 77
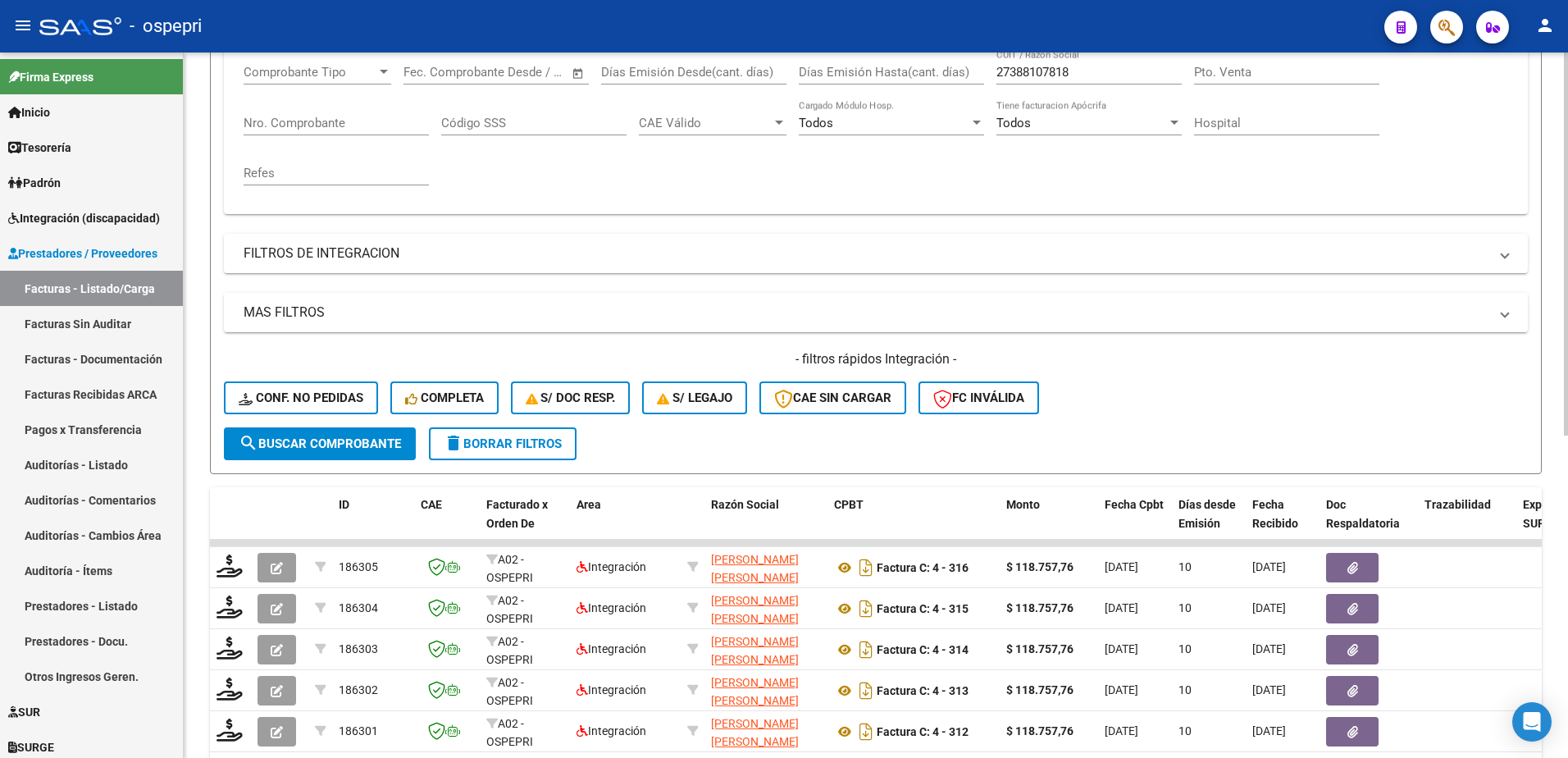
scroll to position [265, 0]
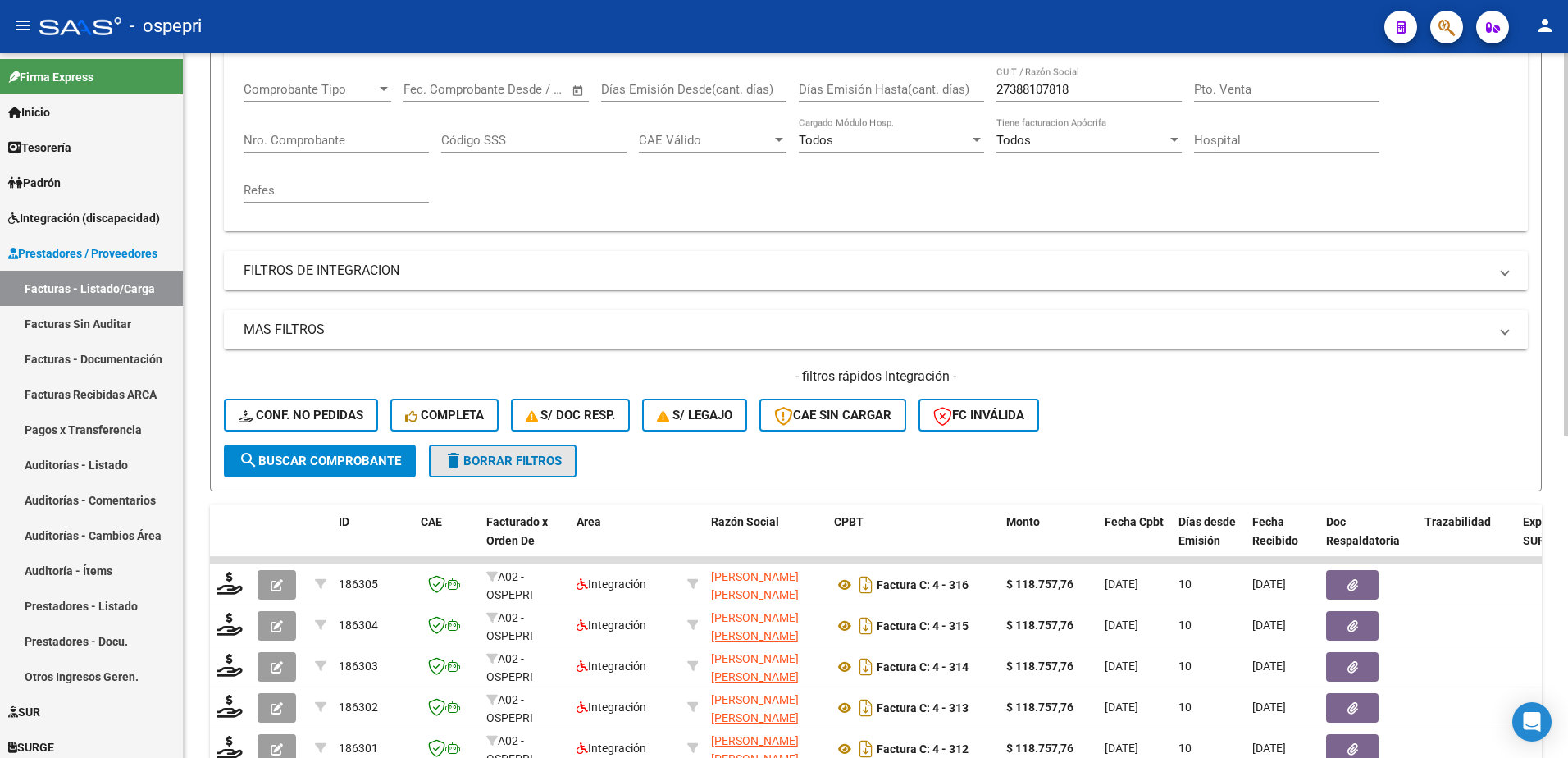
click at [519, 462] on span "delete Borrar Filtros" at bounding box center [502, 461] width 118 height 15
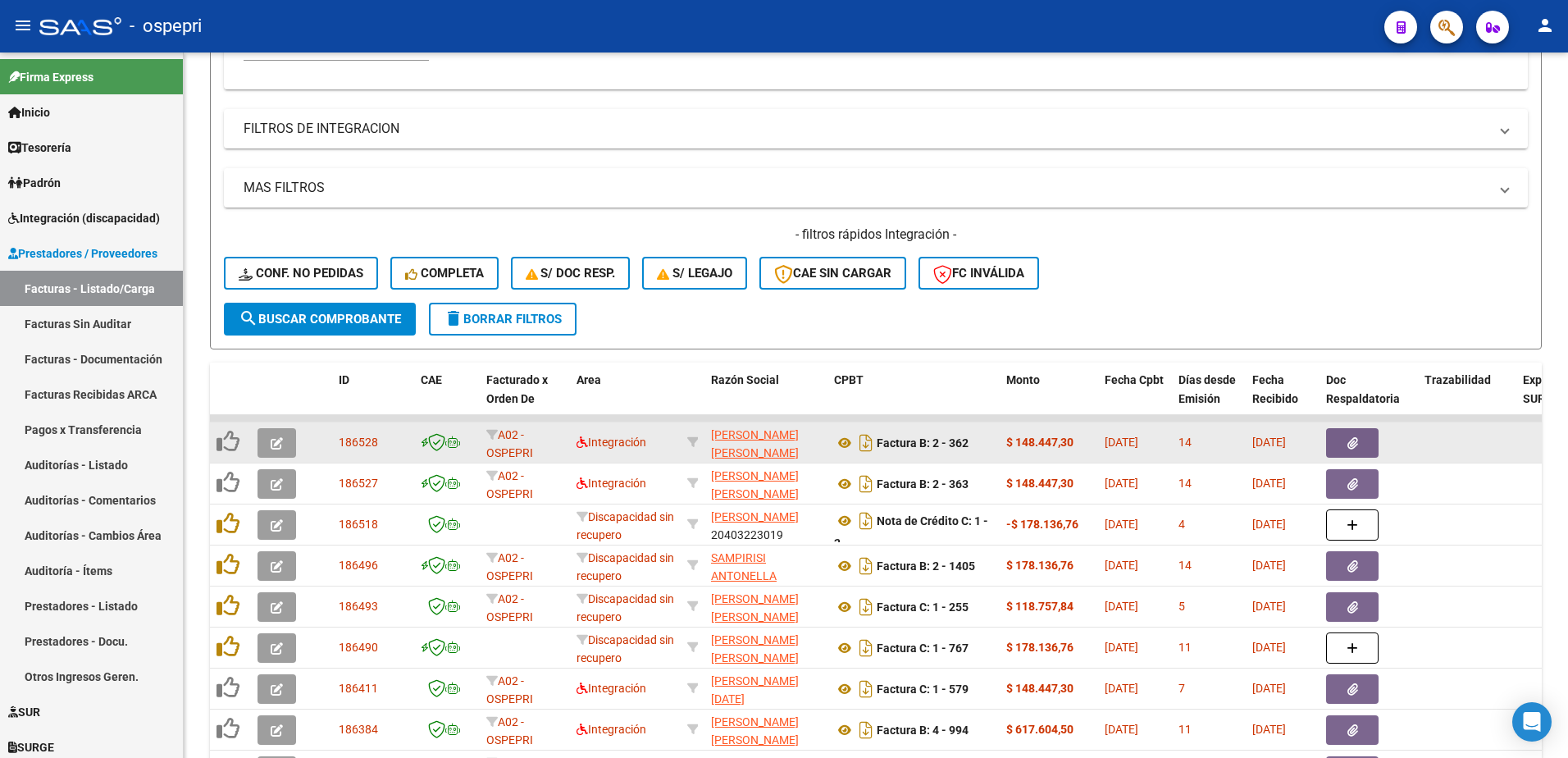
scroll to position [429, 0]
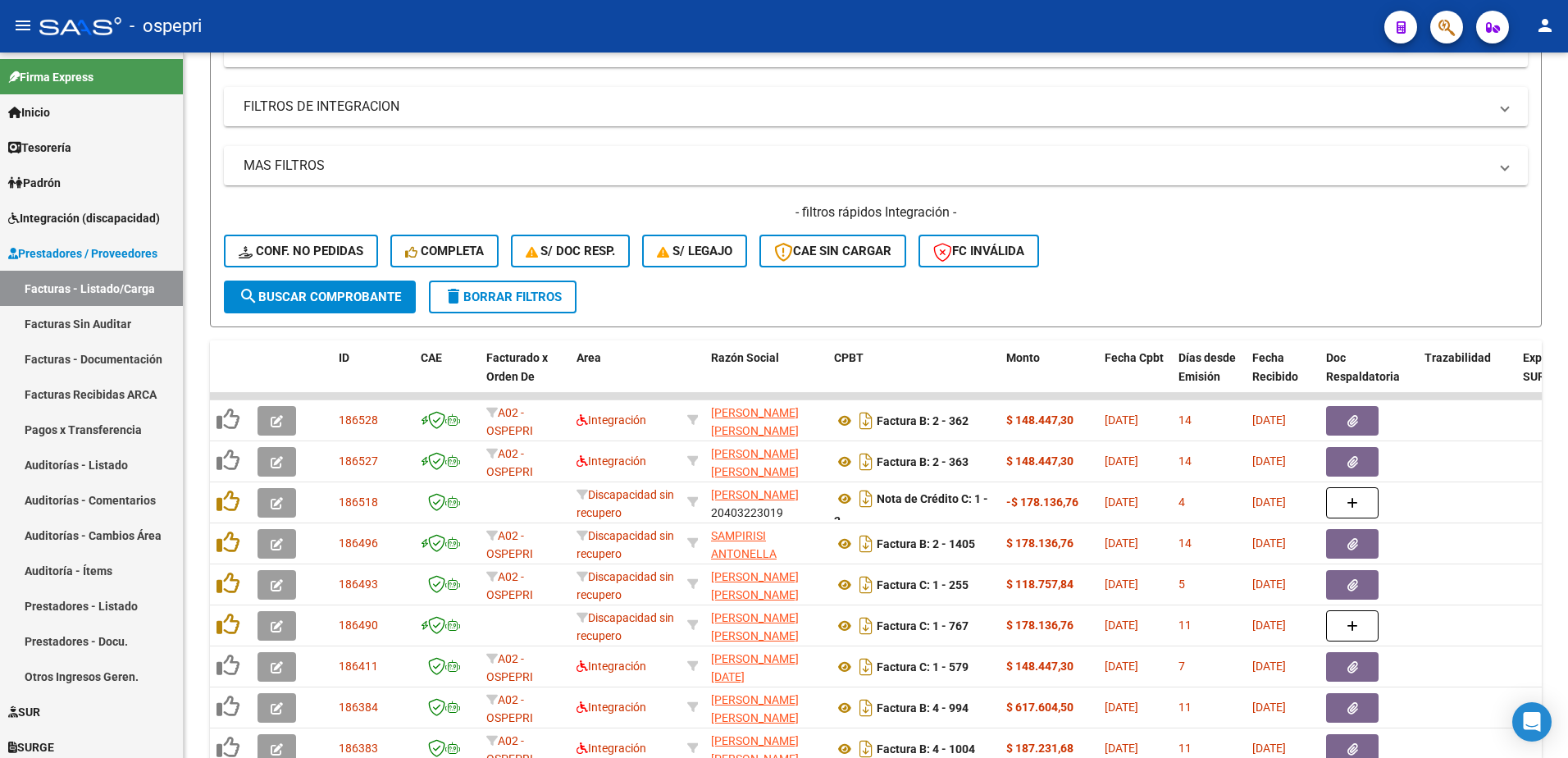
click at [1107, 42] on div "- ospepri" at bounding box center [705, 26] width 1332 height 36
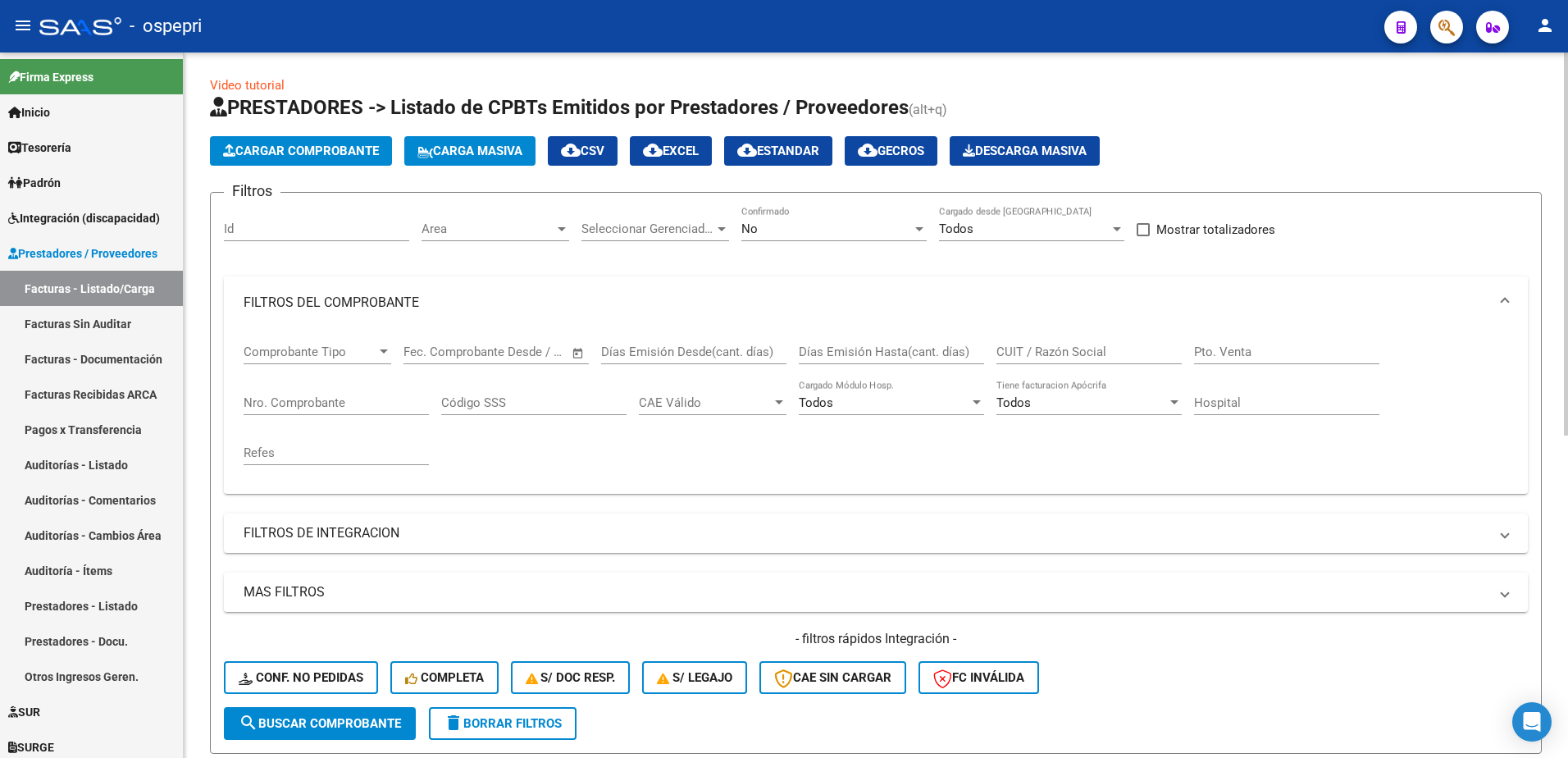
scroll to position [0, 0]
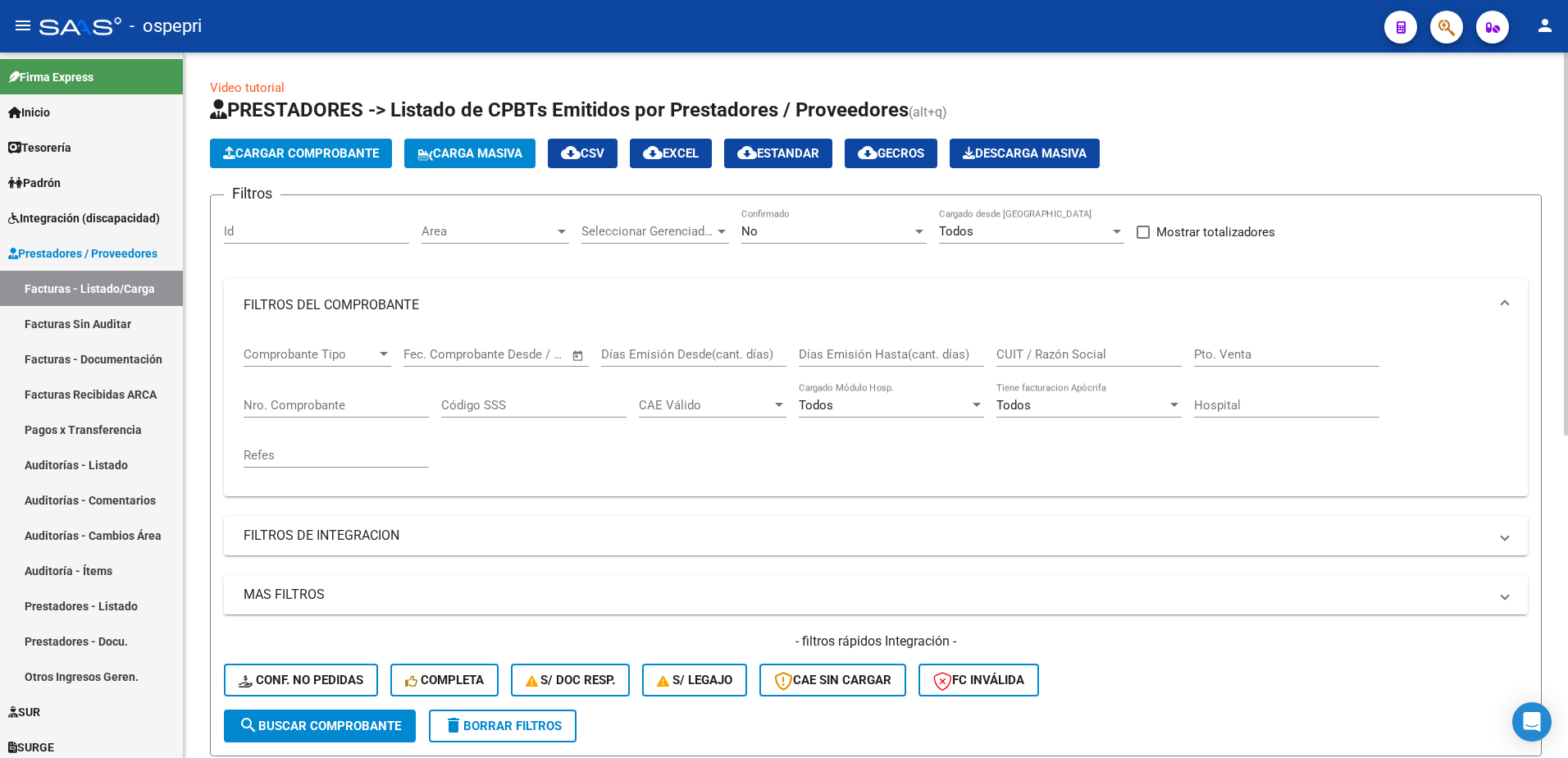
click at [1076, 351] on input "CUIT / Razón Social" at bounding box center [1090, 354] width 186 height 15
paste input "27388107818"
type input "27388107818"
click at [924, 237] on div at bounding box center [919, 231] width 15 height 13
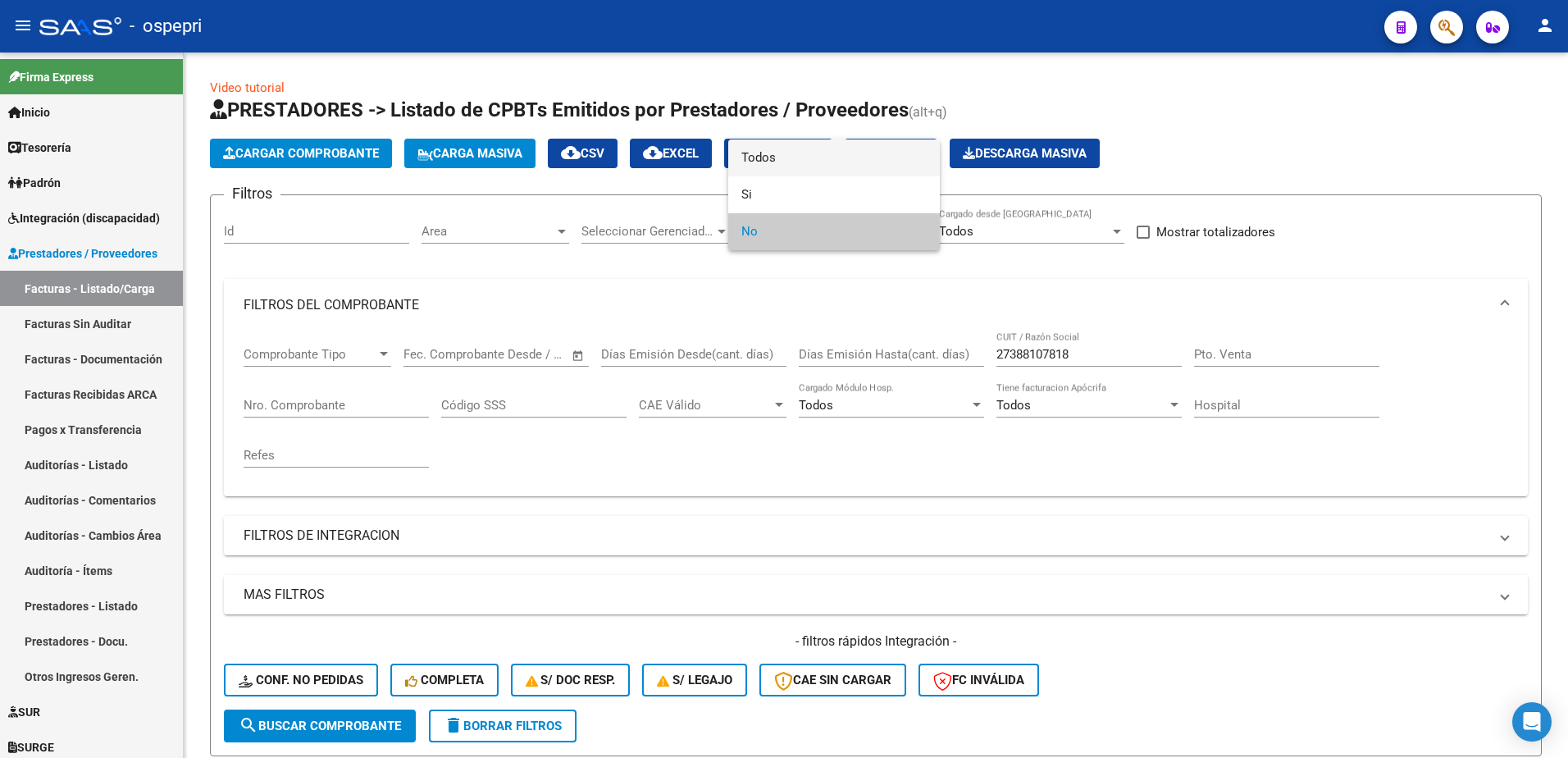
click at [817, 162] on span "Todos" at bounding box center [834, 157] width 186 height 37
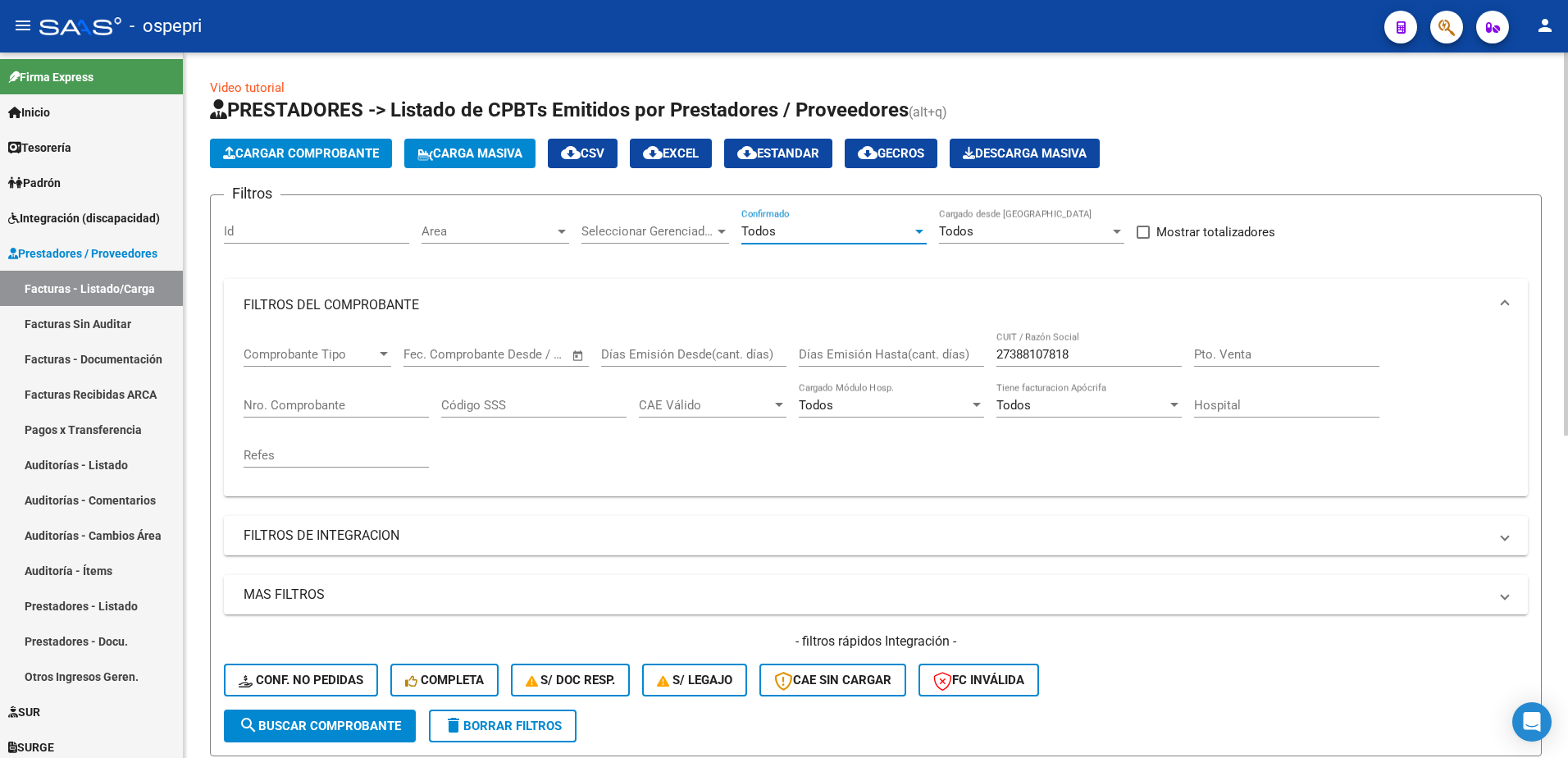
click at [352, 724] on span "search Buscar Comprobante" at bounding box center [319, 726] width 162 height 15
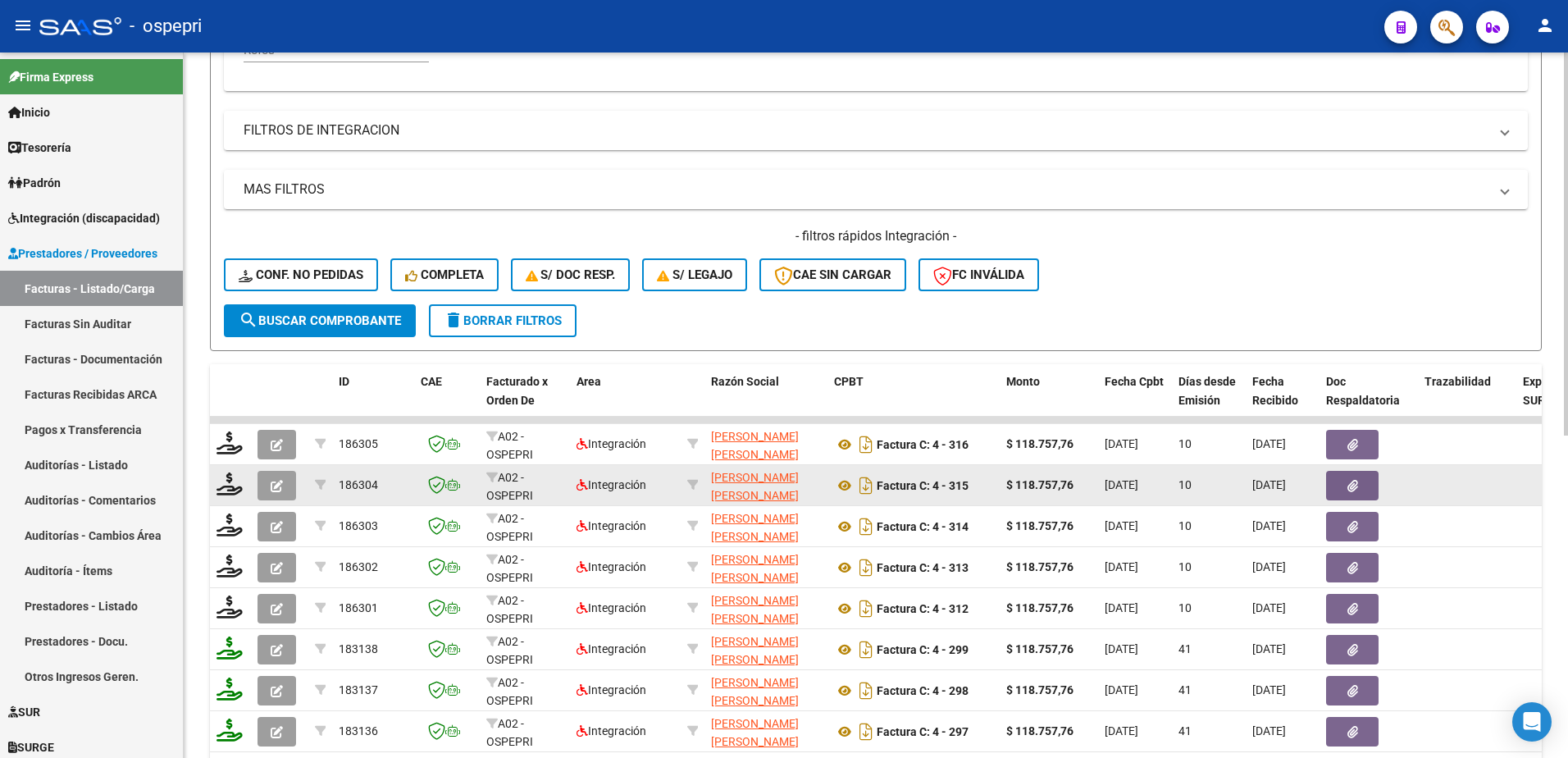
scroll to position [411, 0]
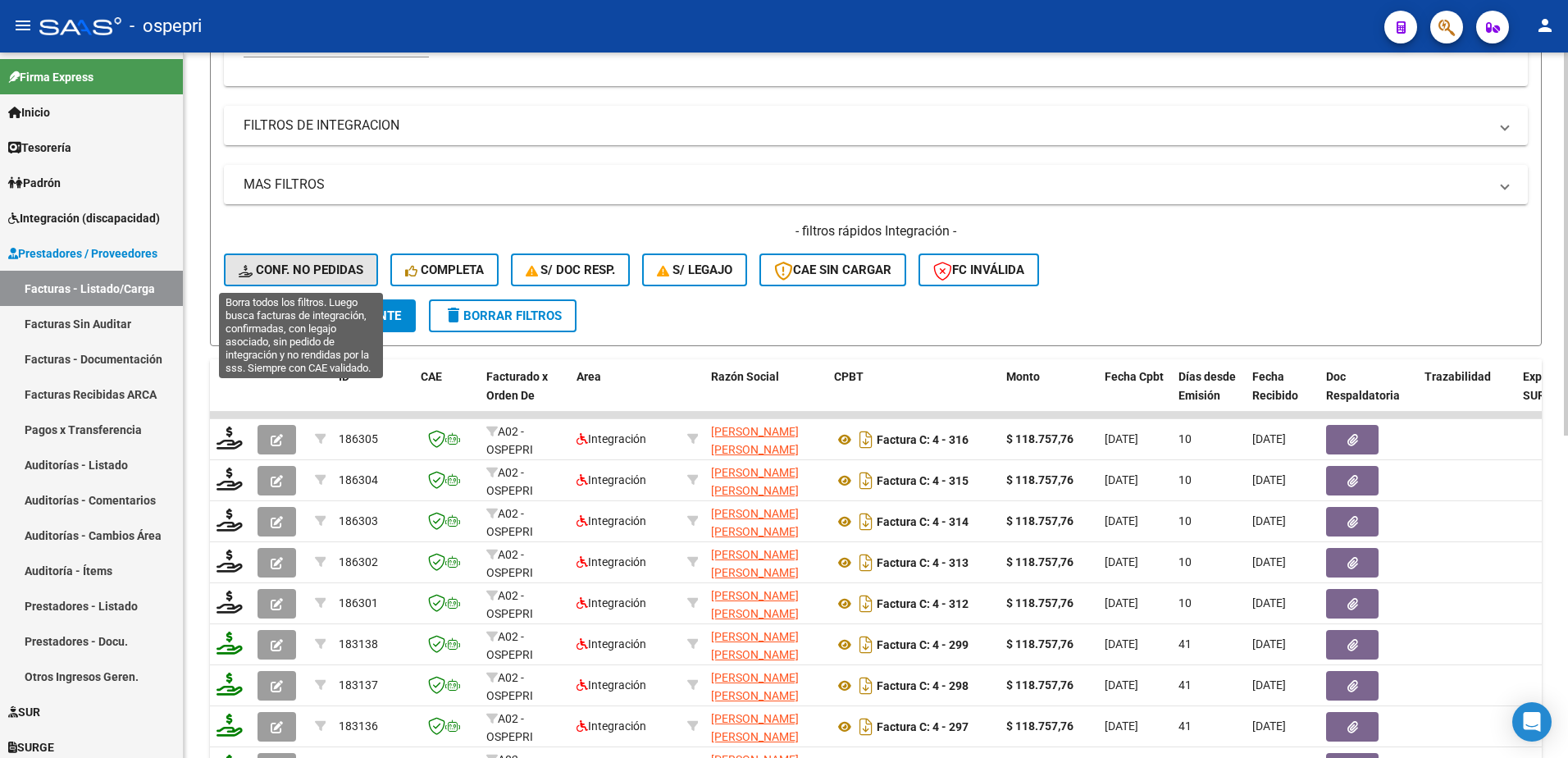
click at [289, 263] on span "Conf. no pedidas" at bounding box center [301, 270] width 125 height 15
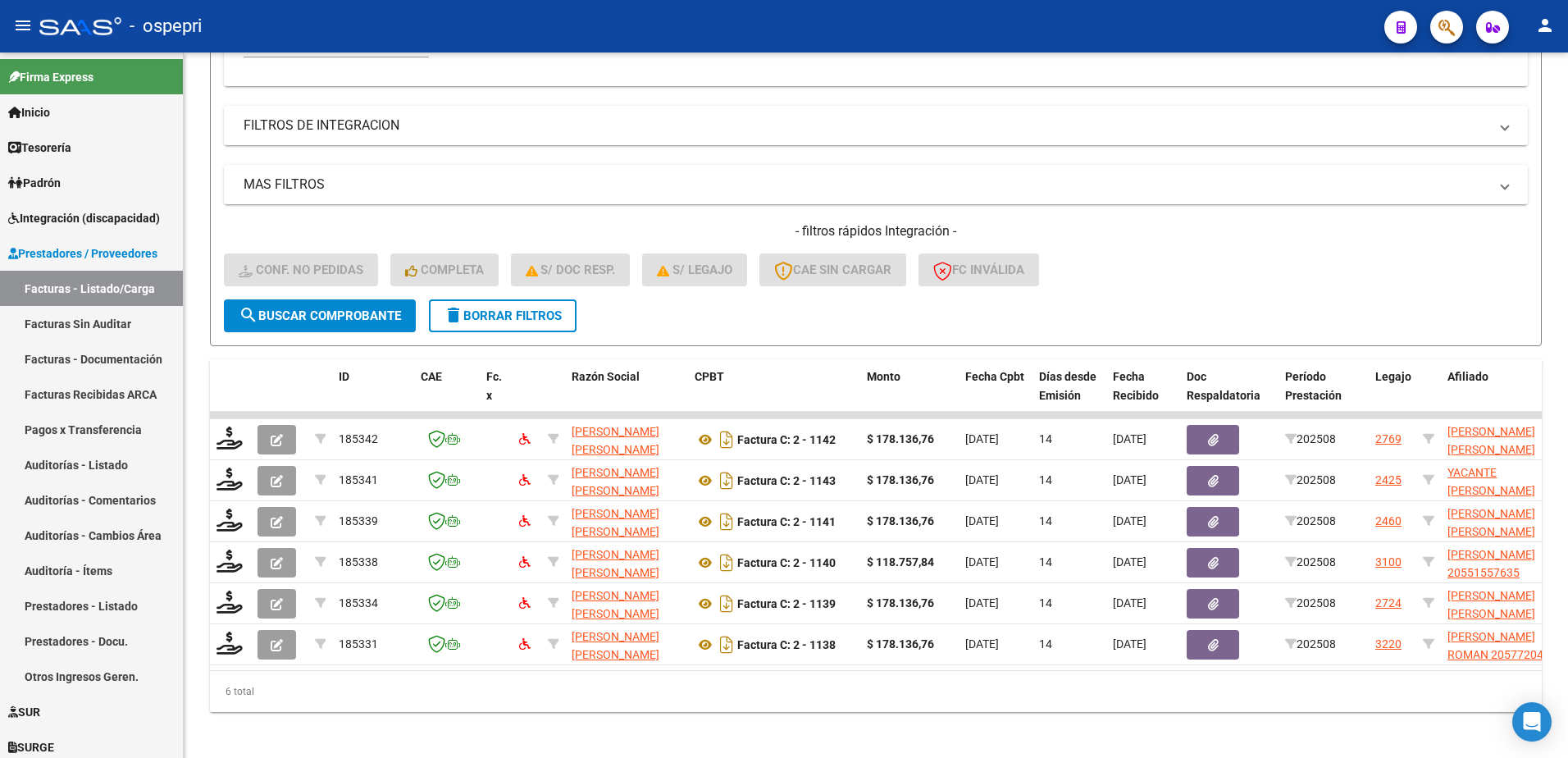
click at [776, 16] on div "- ospepri" at bounding box center [705, 26] width 1332 height 36
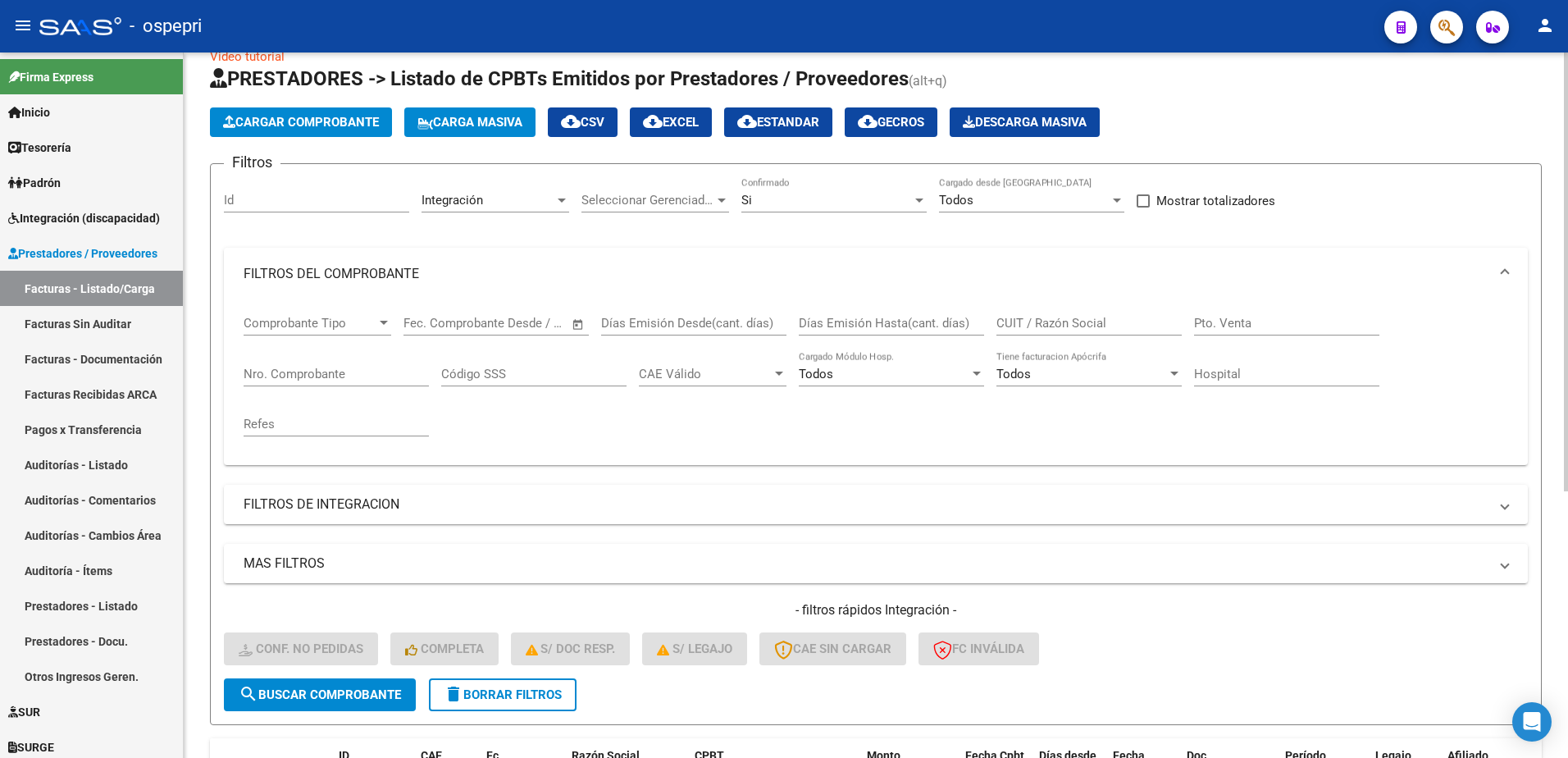
scroll to position [0, 0]
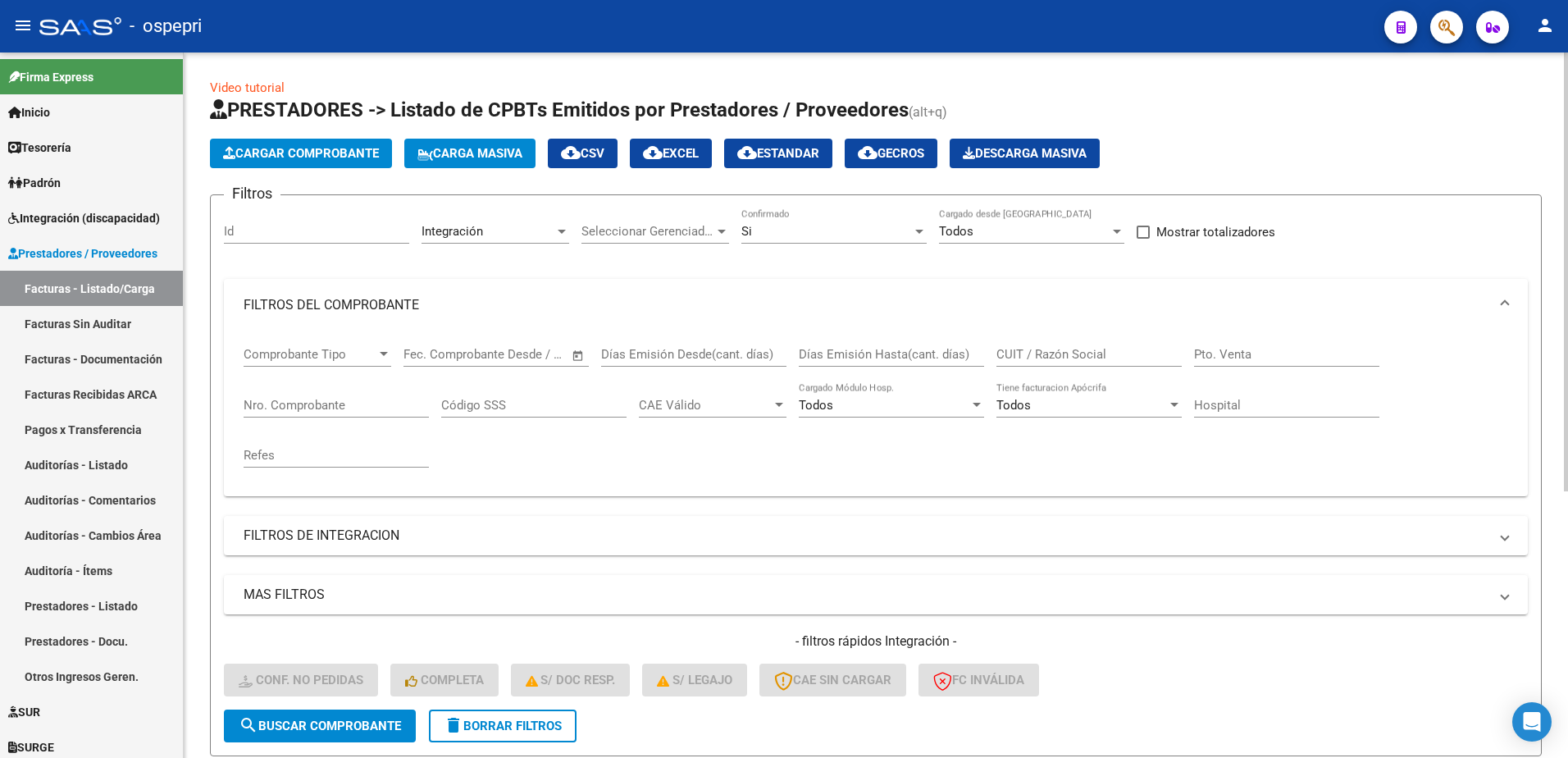
click at [917, 229] on div at bounding box center [919, 231] width 8 height 4
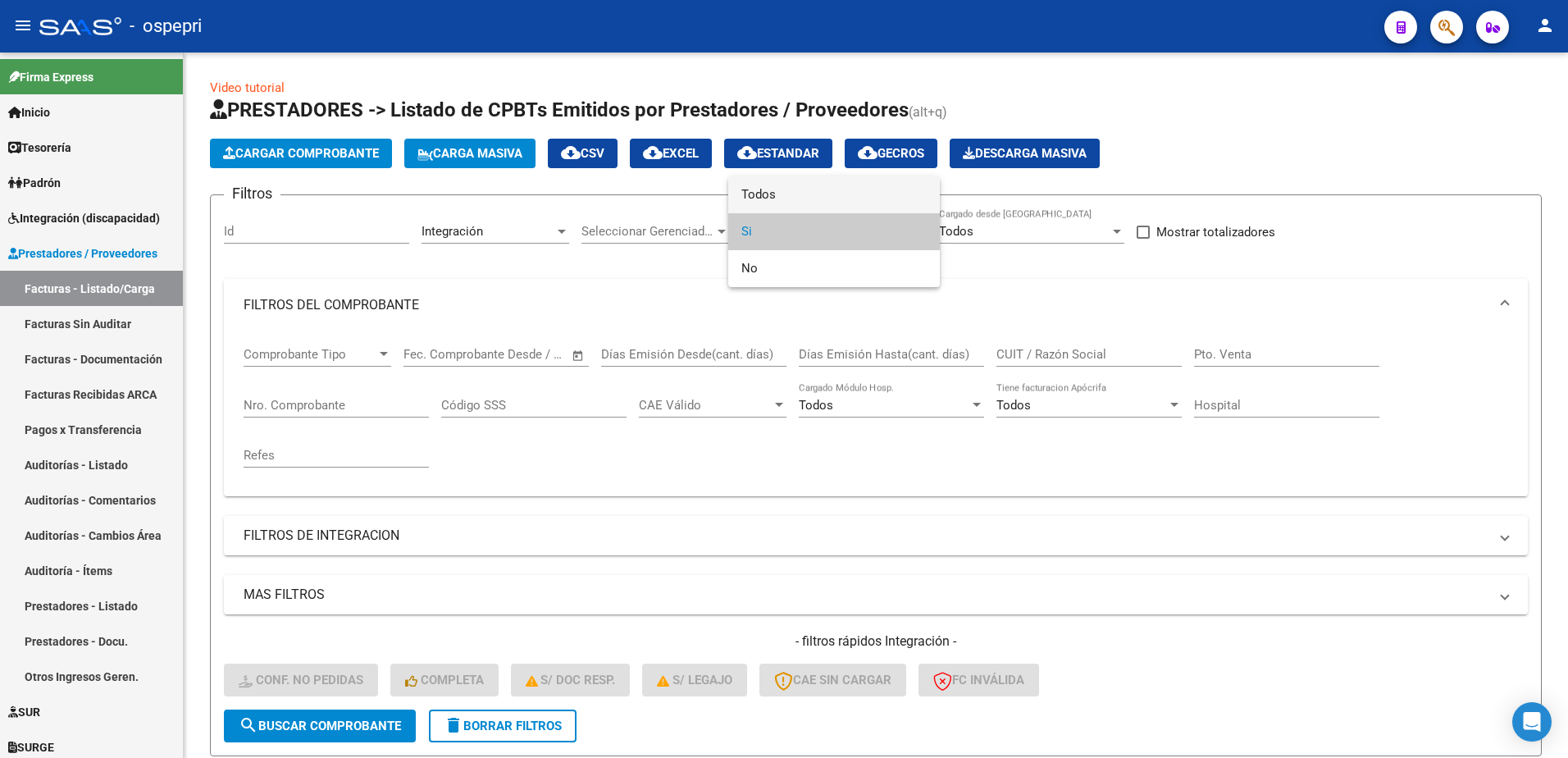
click at [821, 193] on span "Todos" at bounding box center [834, 195] width 186 height 37
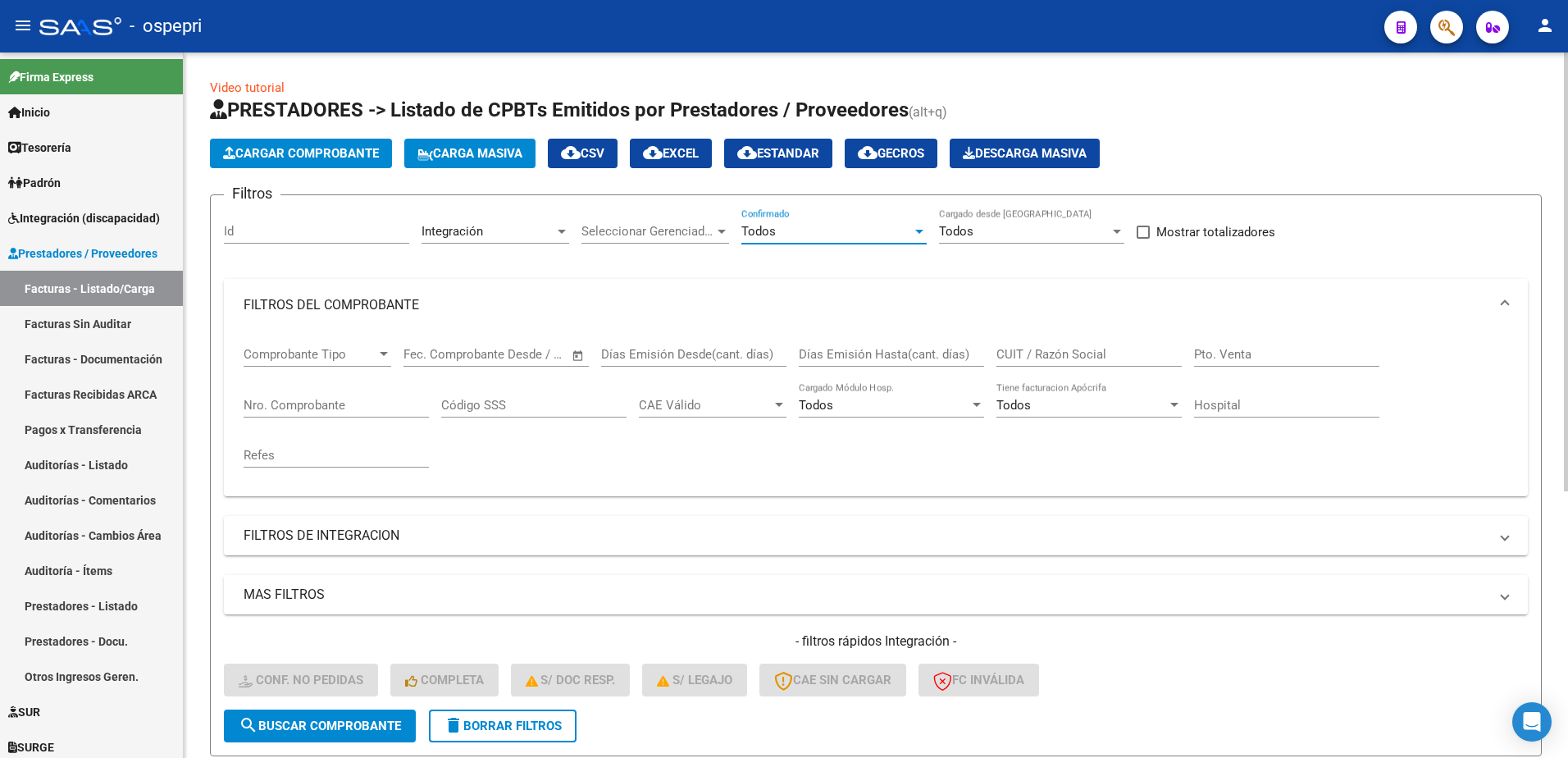
click at [1054, 350] on input "CUIT / Razón Social" at bounding box center [1090, 354] width 186 height 15
paste input "27317563316"
type input "27317563316"
click at [365, 716] on button "search Buscar Comprobante" at bounding box center [319, 726] width 192 height 33
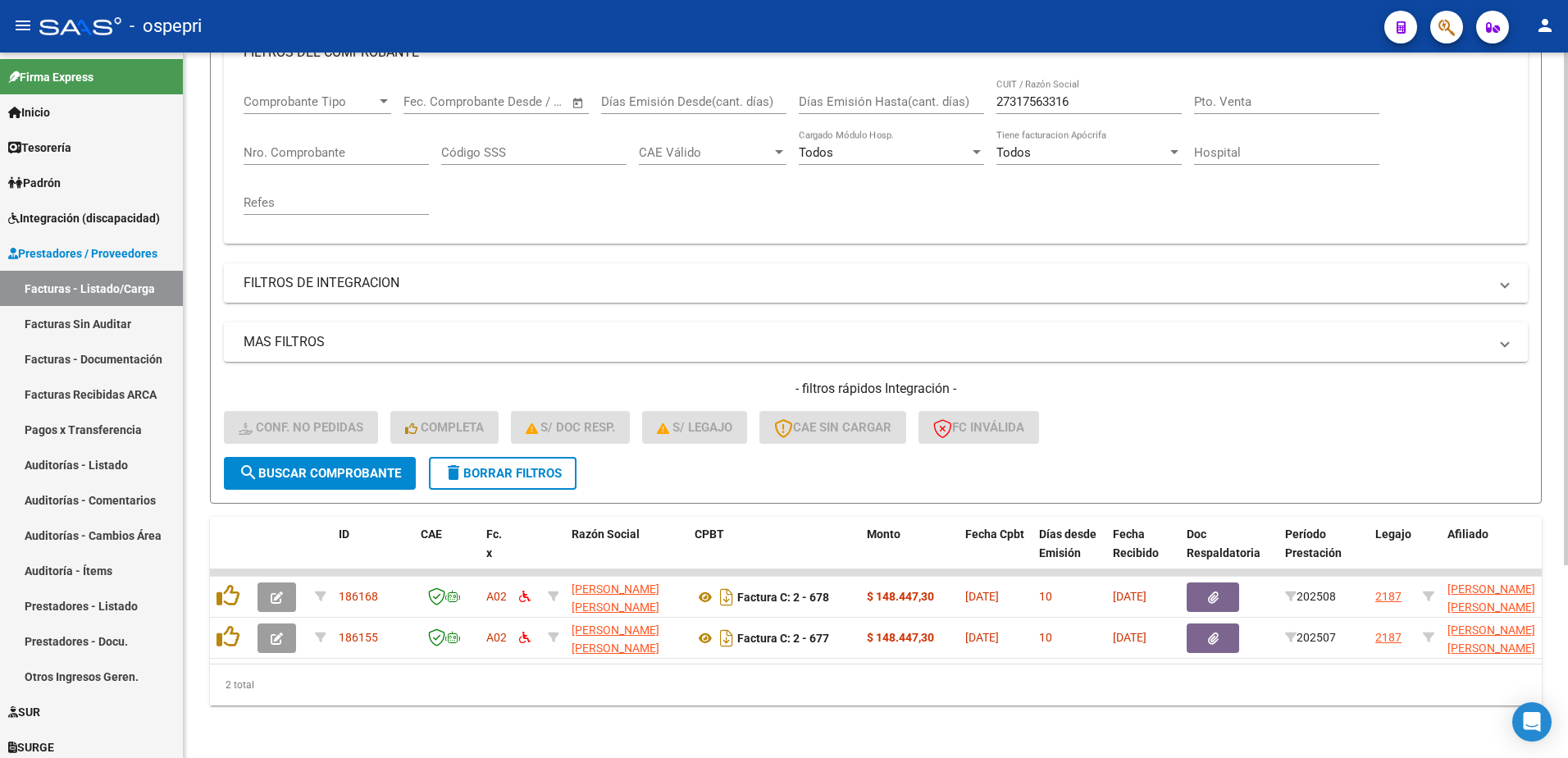
scroll to position [265, 0]
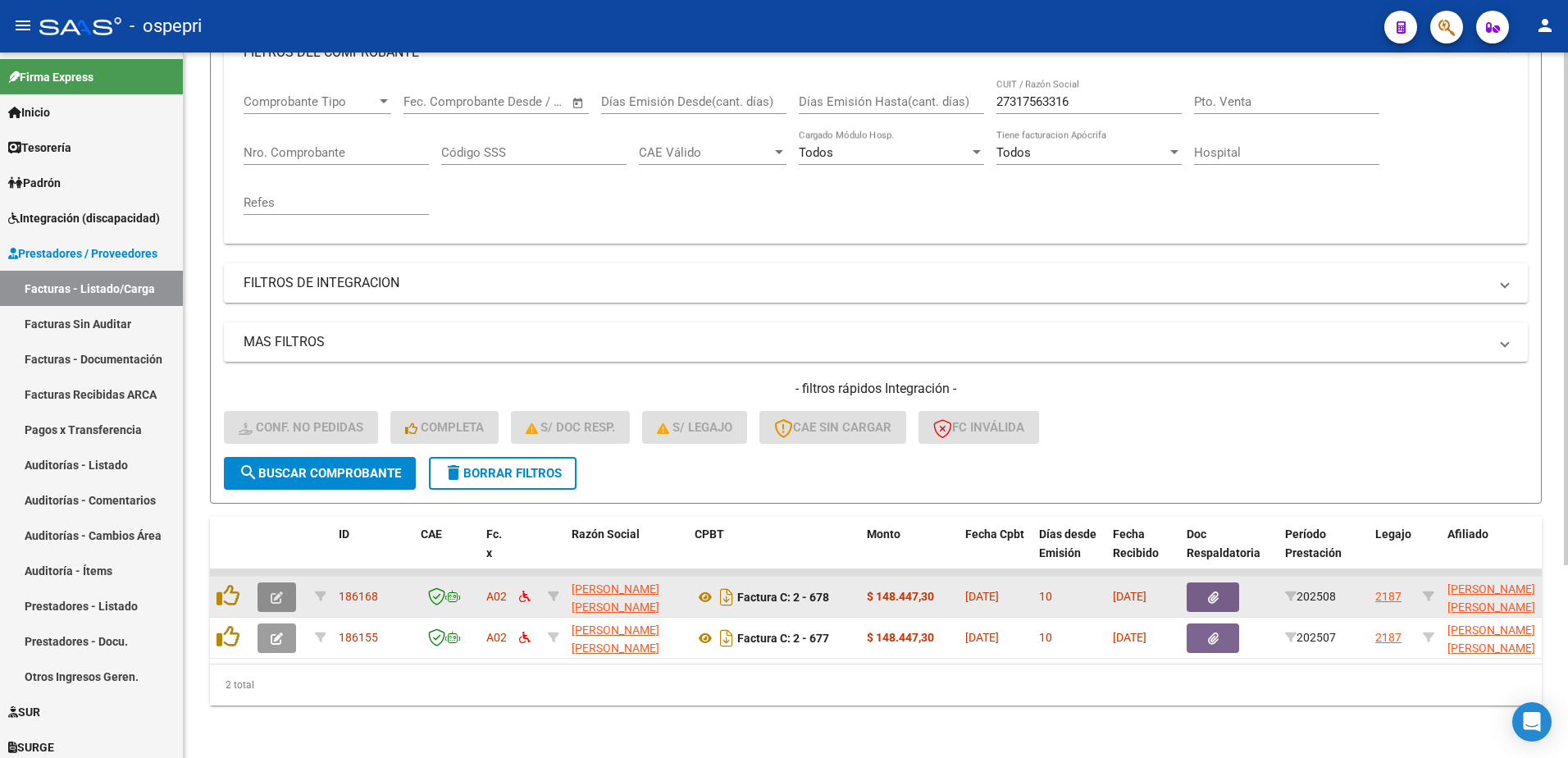
click at [281, 592] on icon "button" at bounding box center [277, 598] width 12 height 12
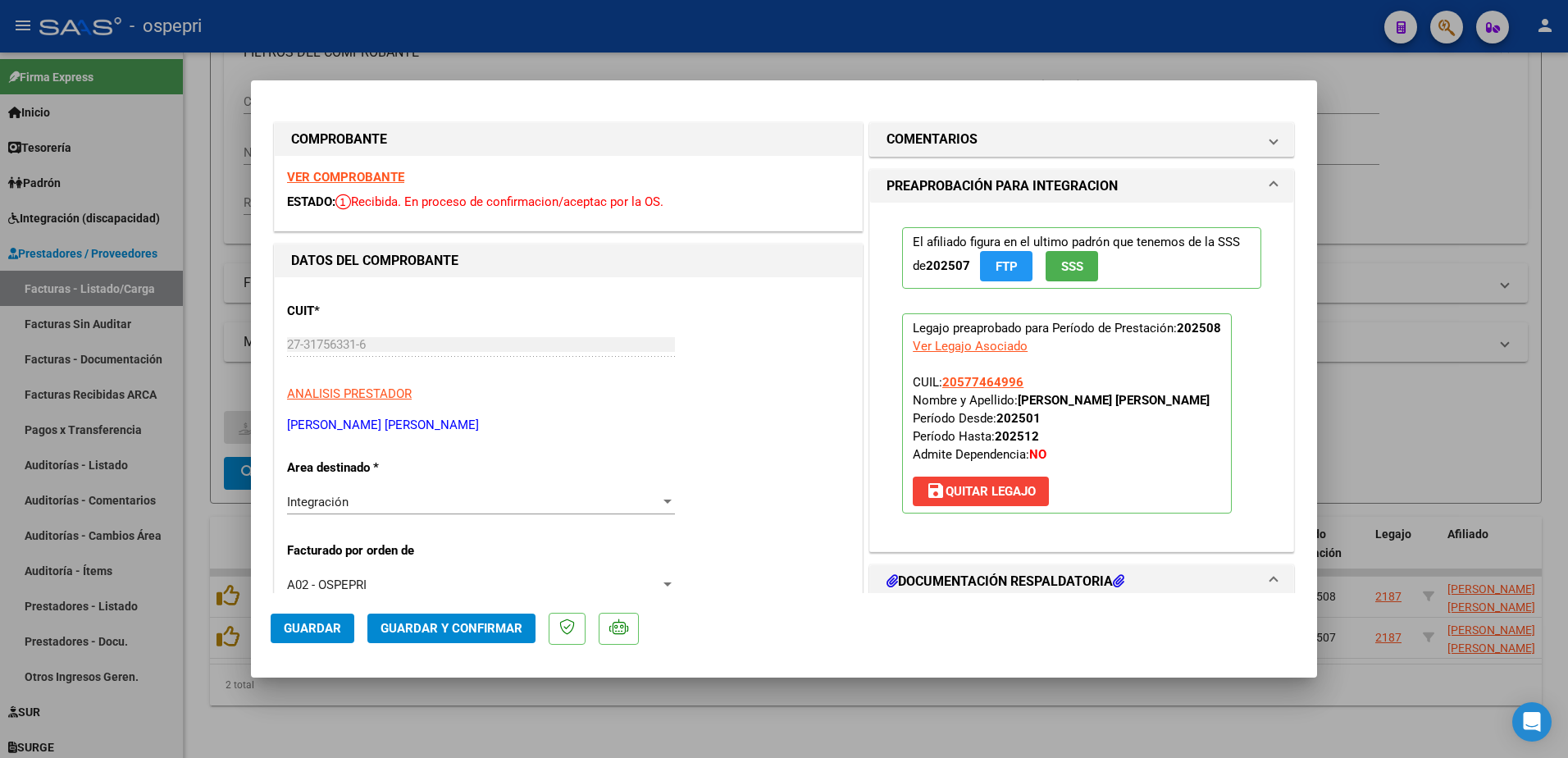
click at [368, 170] on strong "VER COMPROBANTE" at bounding box center [345, 177] width 117 height 15
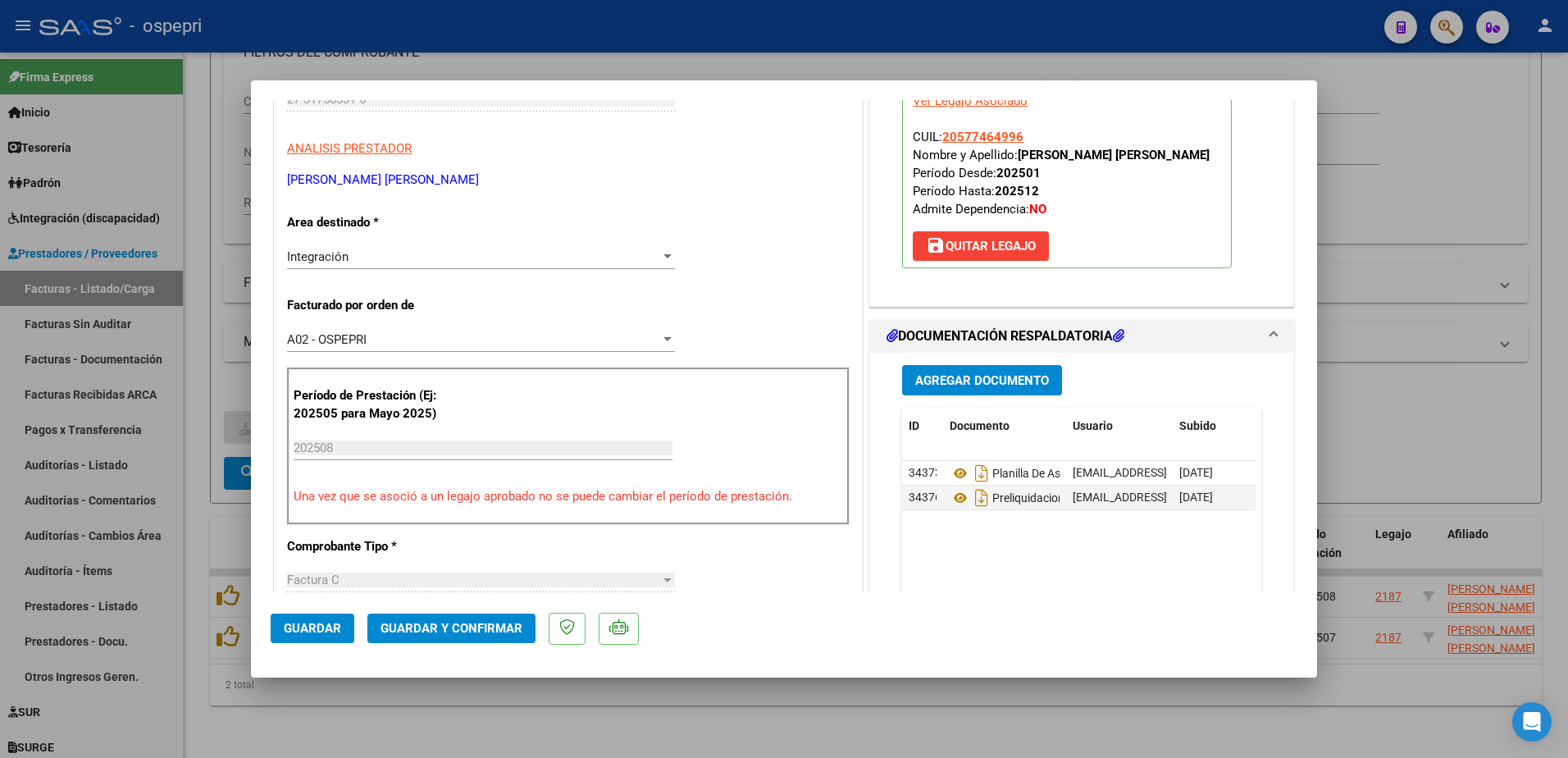
scroll to position [246, 0]
click at [955, 471] on icon at bounding box center [960, 472] width 21 height 20
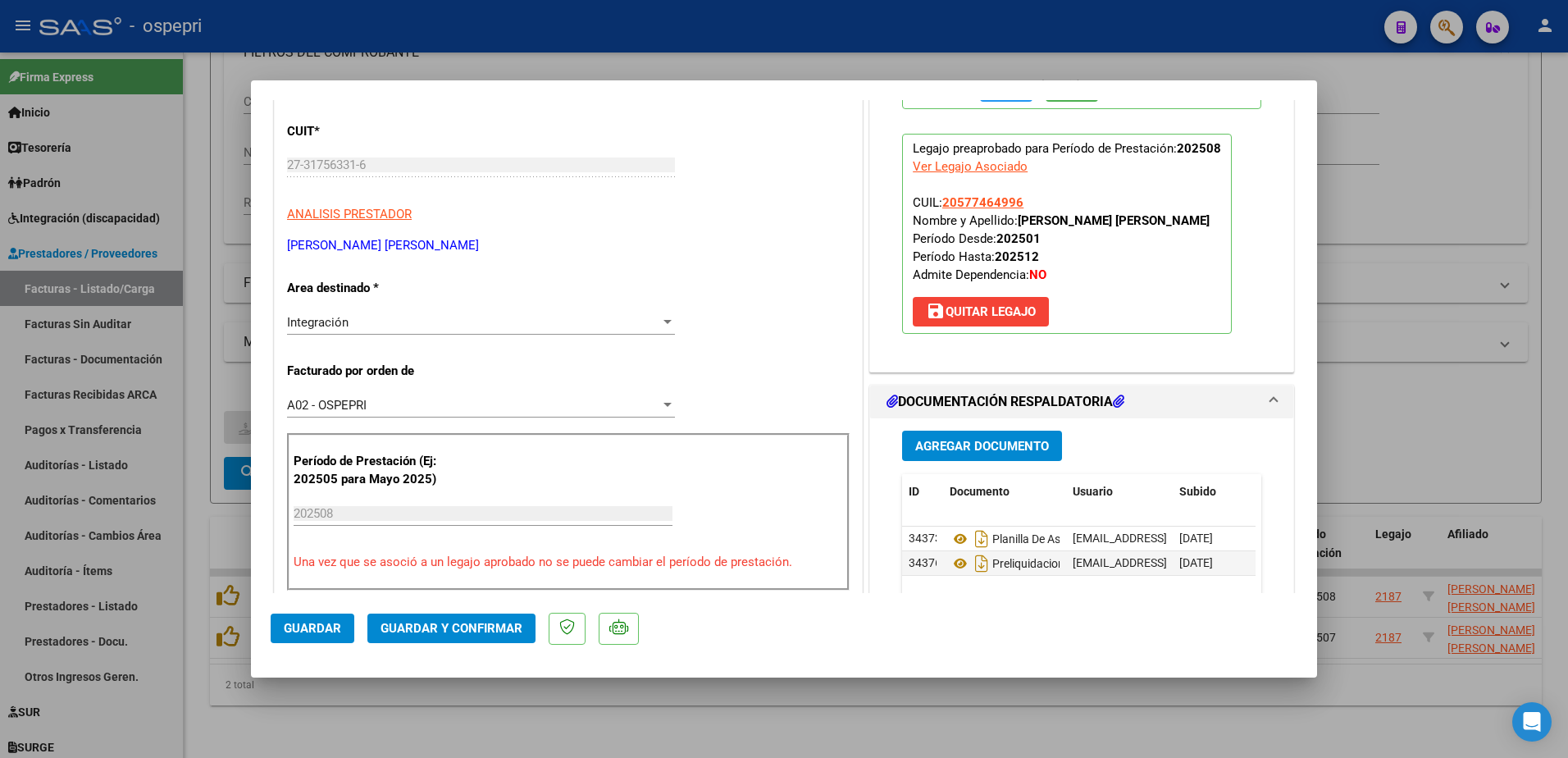
scroll to position [354, 0]
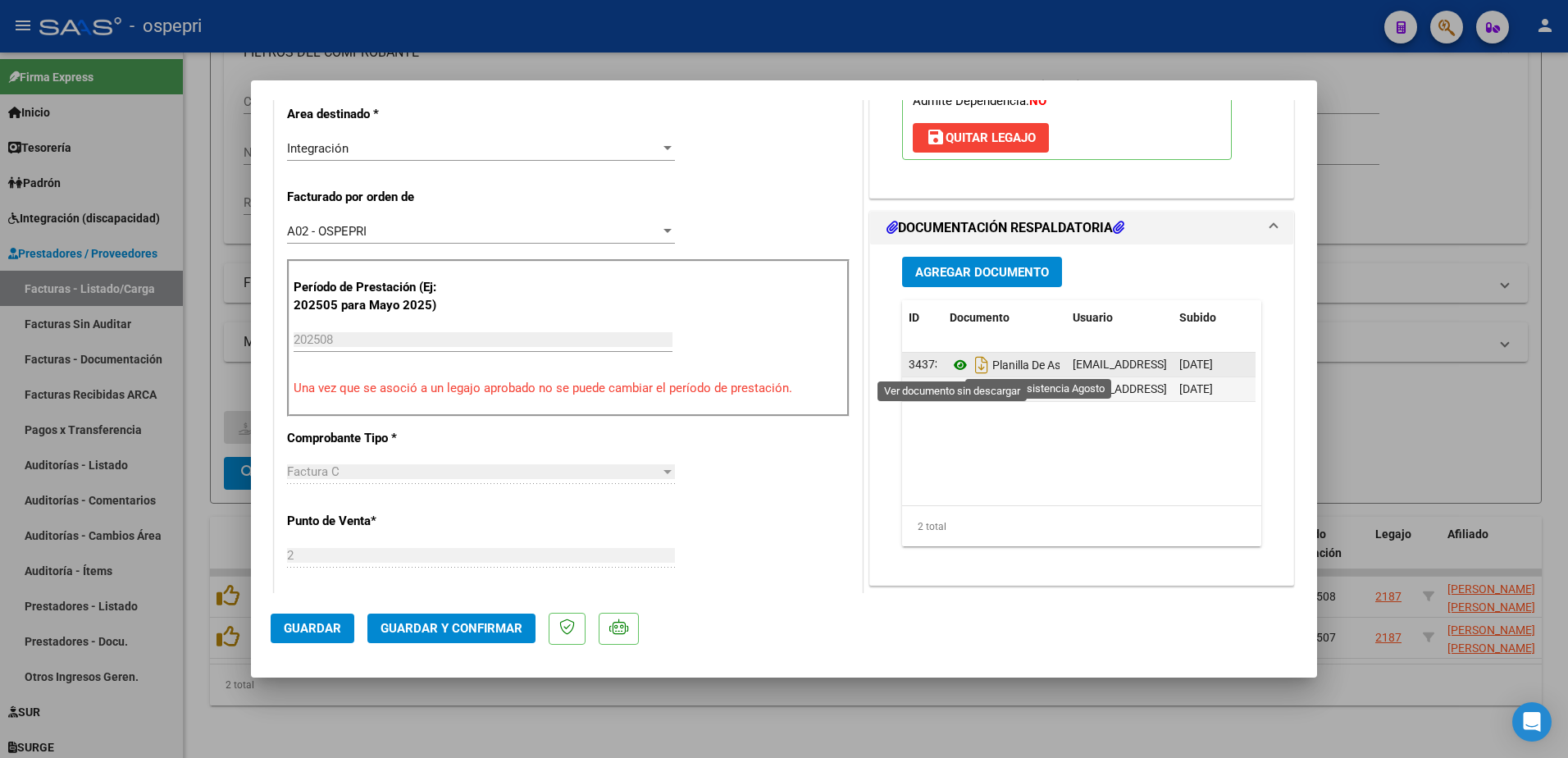
click at [953, 365] on icon at bounding box center [960, 365] width 21 height 20
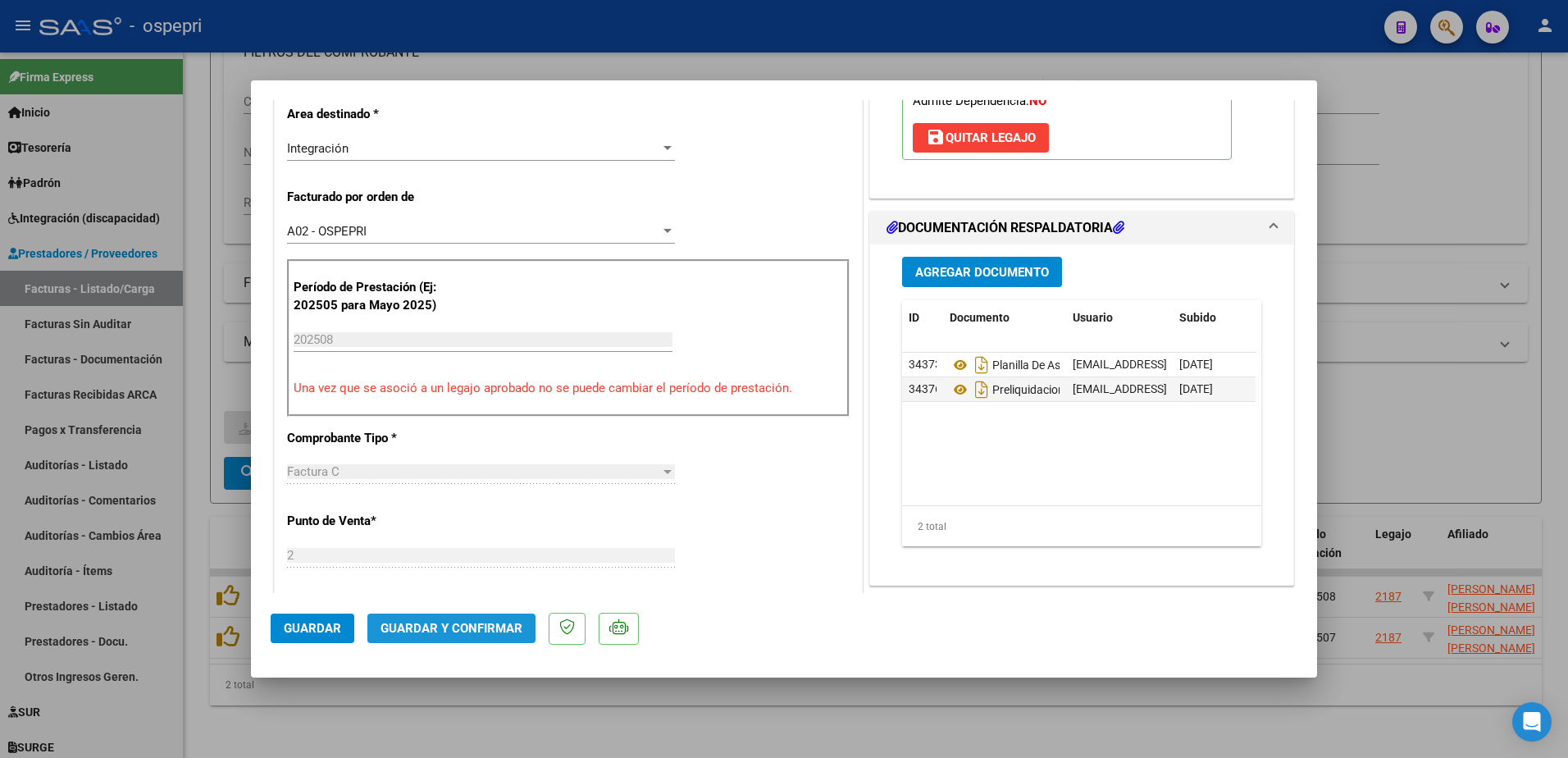
click at [457, 626] on span "Guardar y Confirmar" at bounding box center [451, 629] width 142 height 15
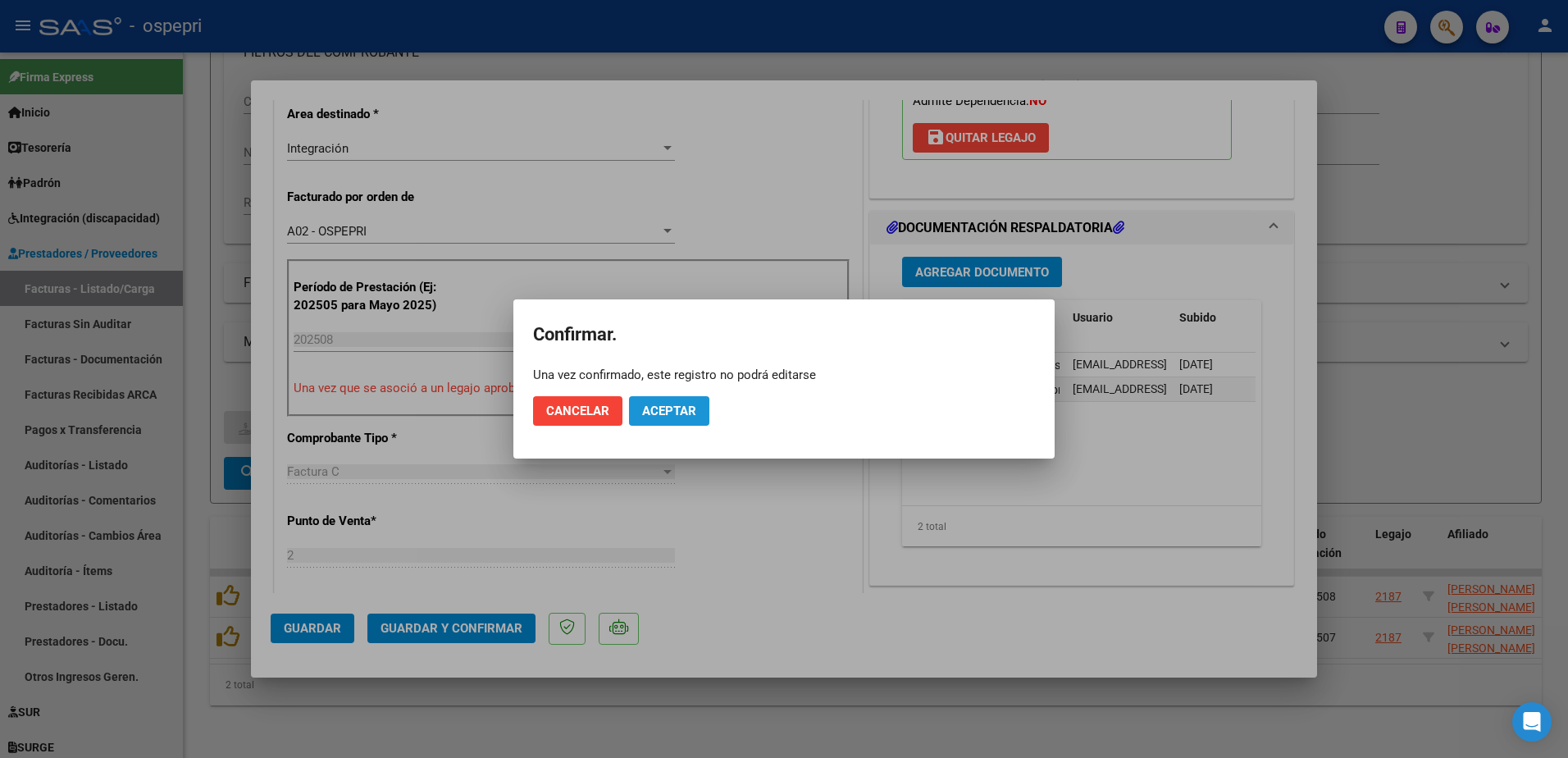
click at [668, 412] on span "Aceptar" at bounding box center [669, 411] width 54 height 15
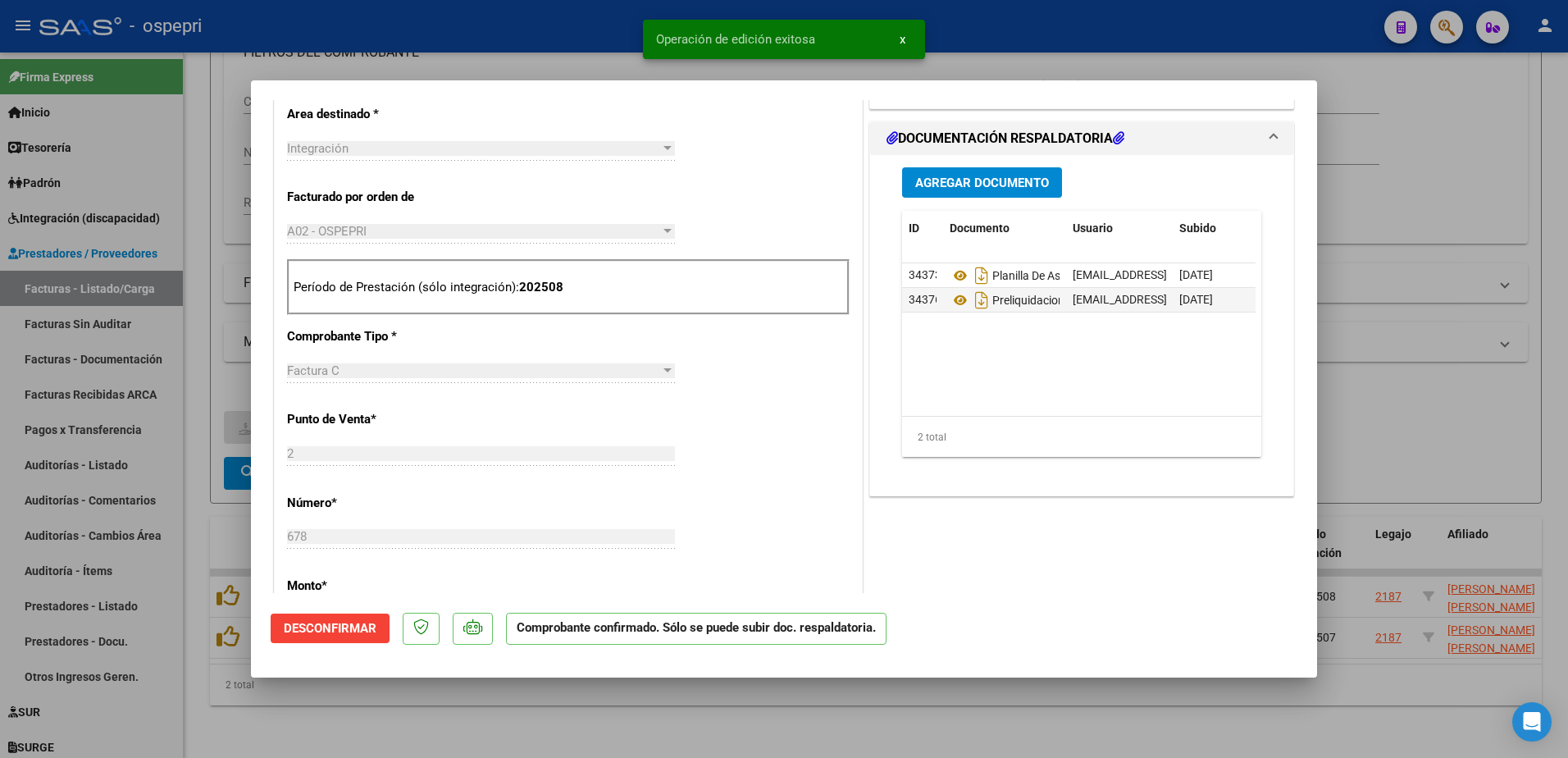
type input "$ 0,00"
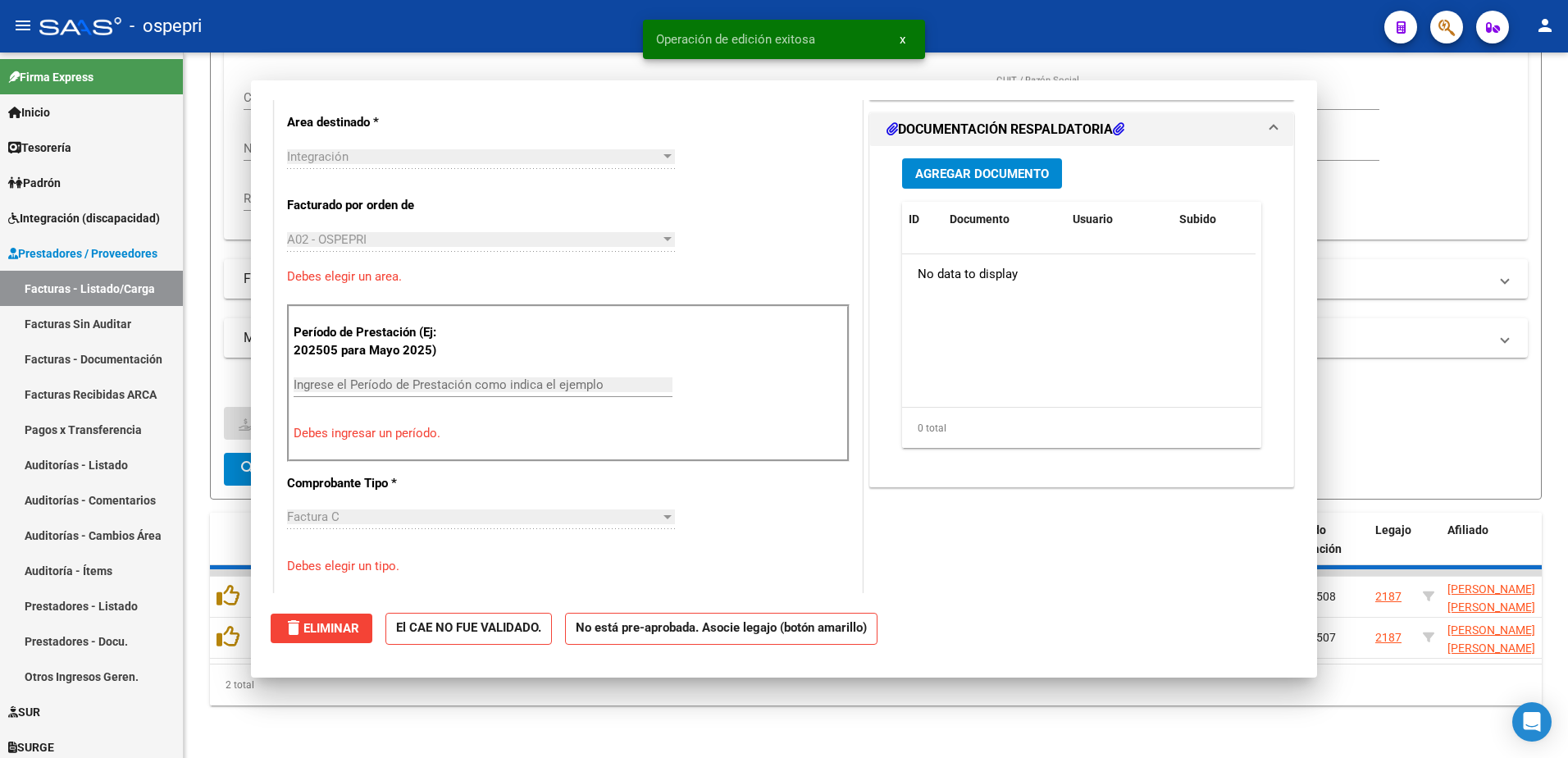
scroll to position [0, 0]
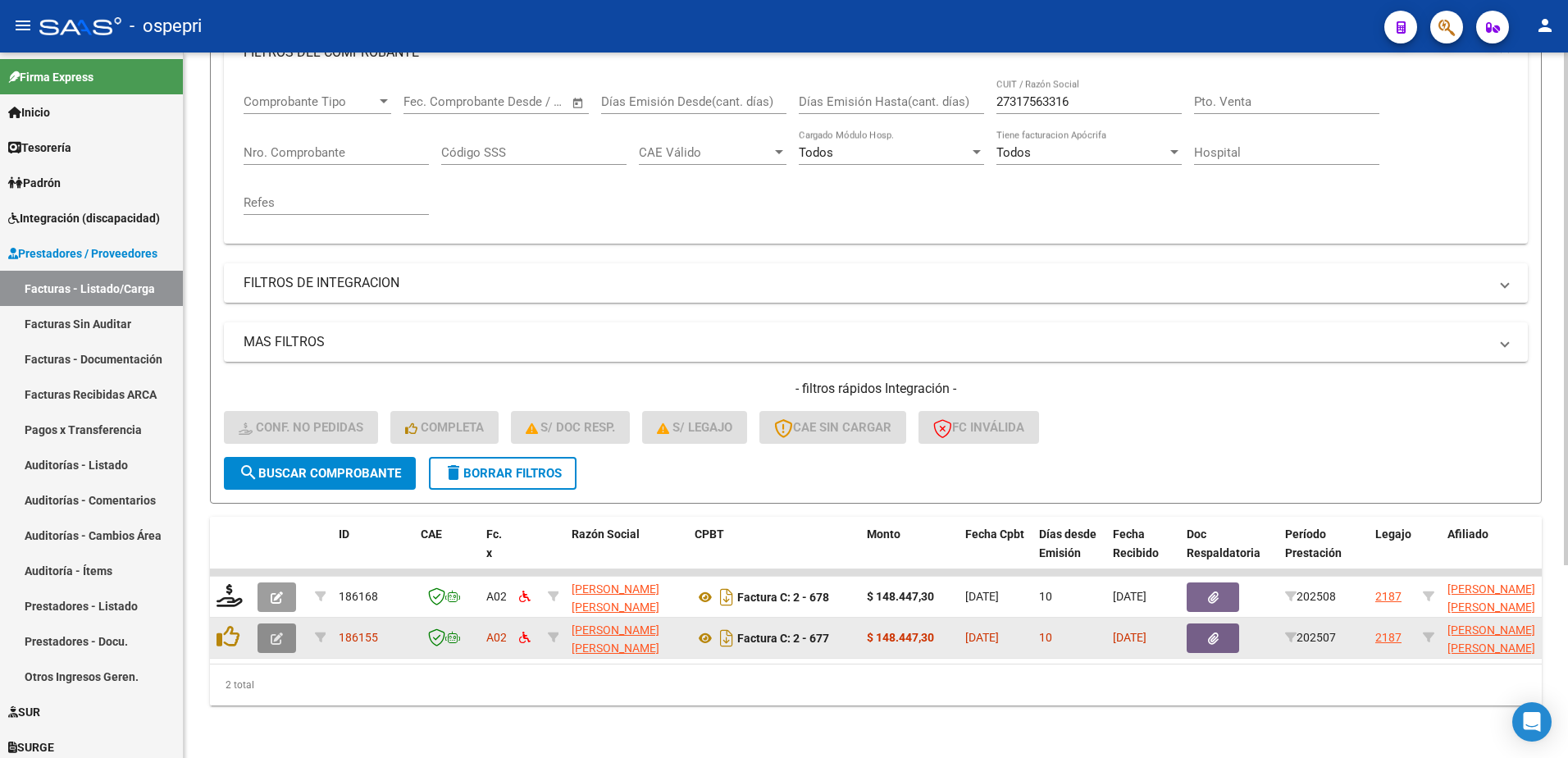
click at [267, 627] on button "button" at bounding box center [277, 637] width 38 height 29
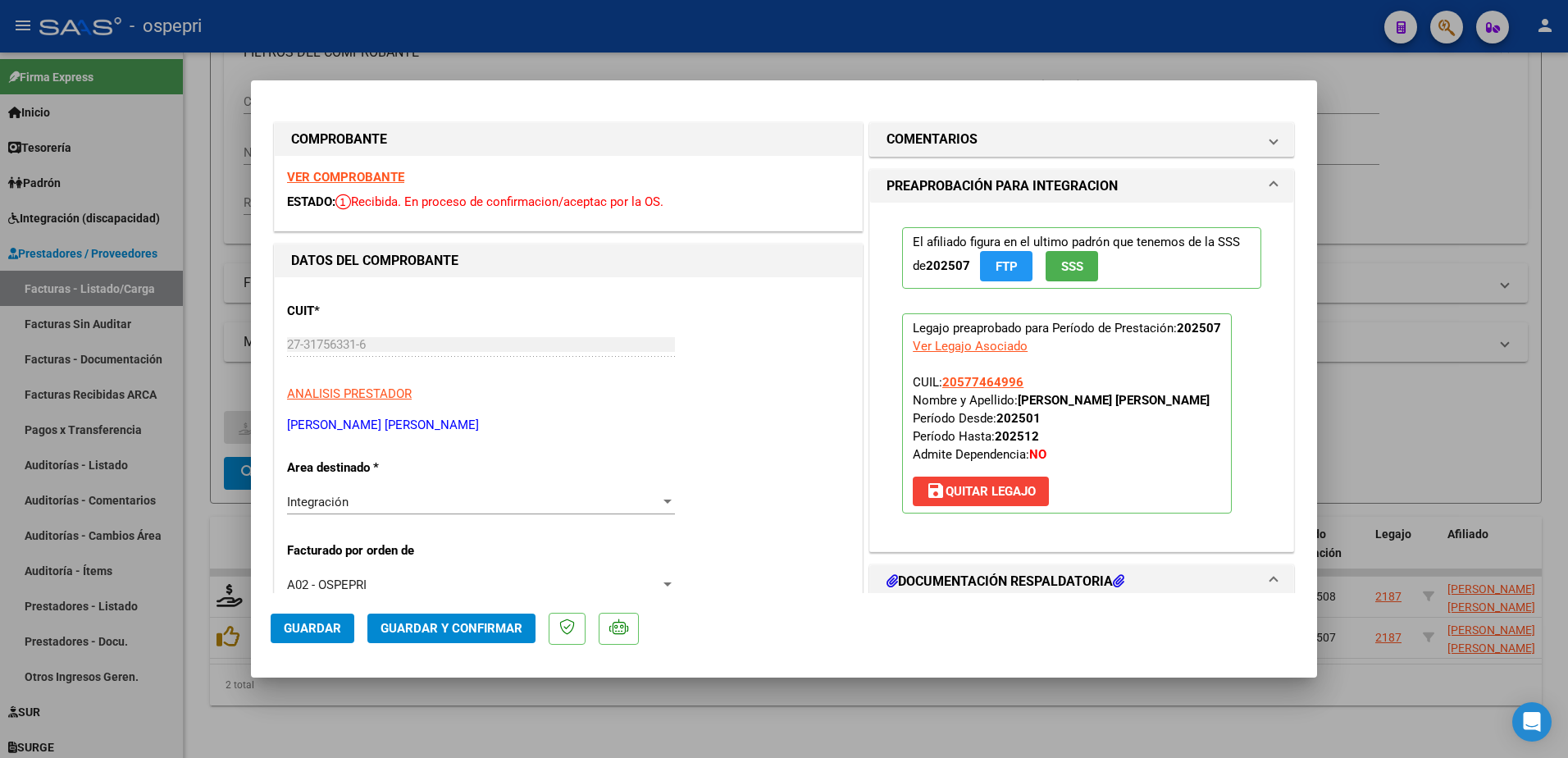
click at [371, 178] on strong "VER COMPROBANTE" at bounding box center [345, 177] width 117 height 15
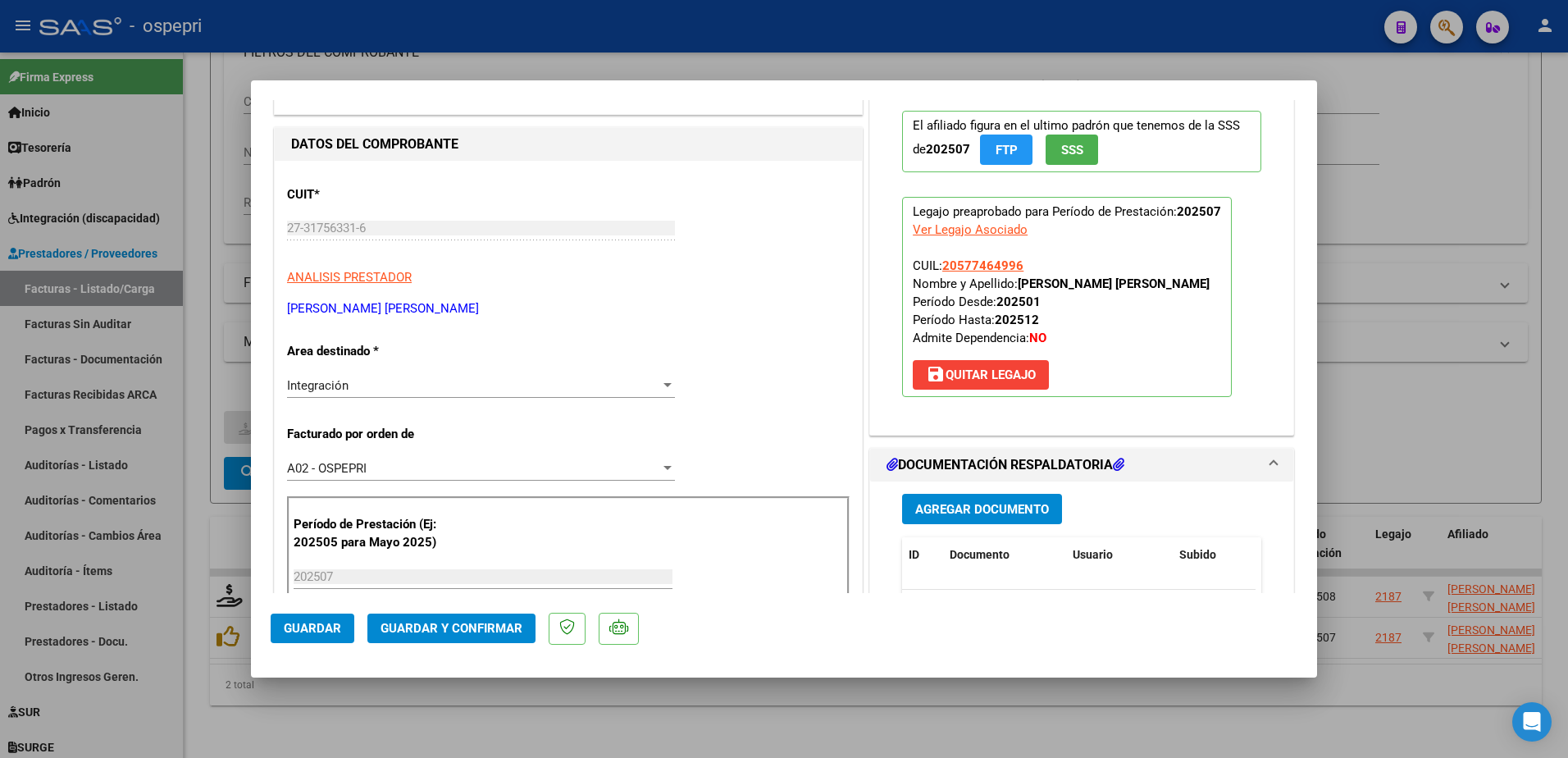
scroll to position [164, 0]
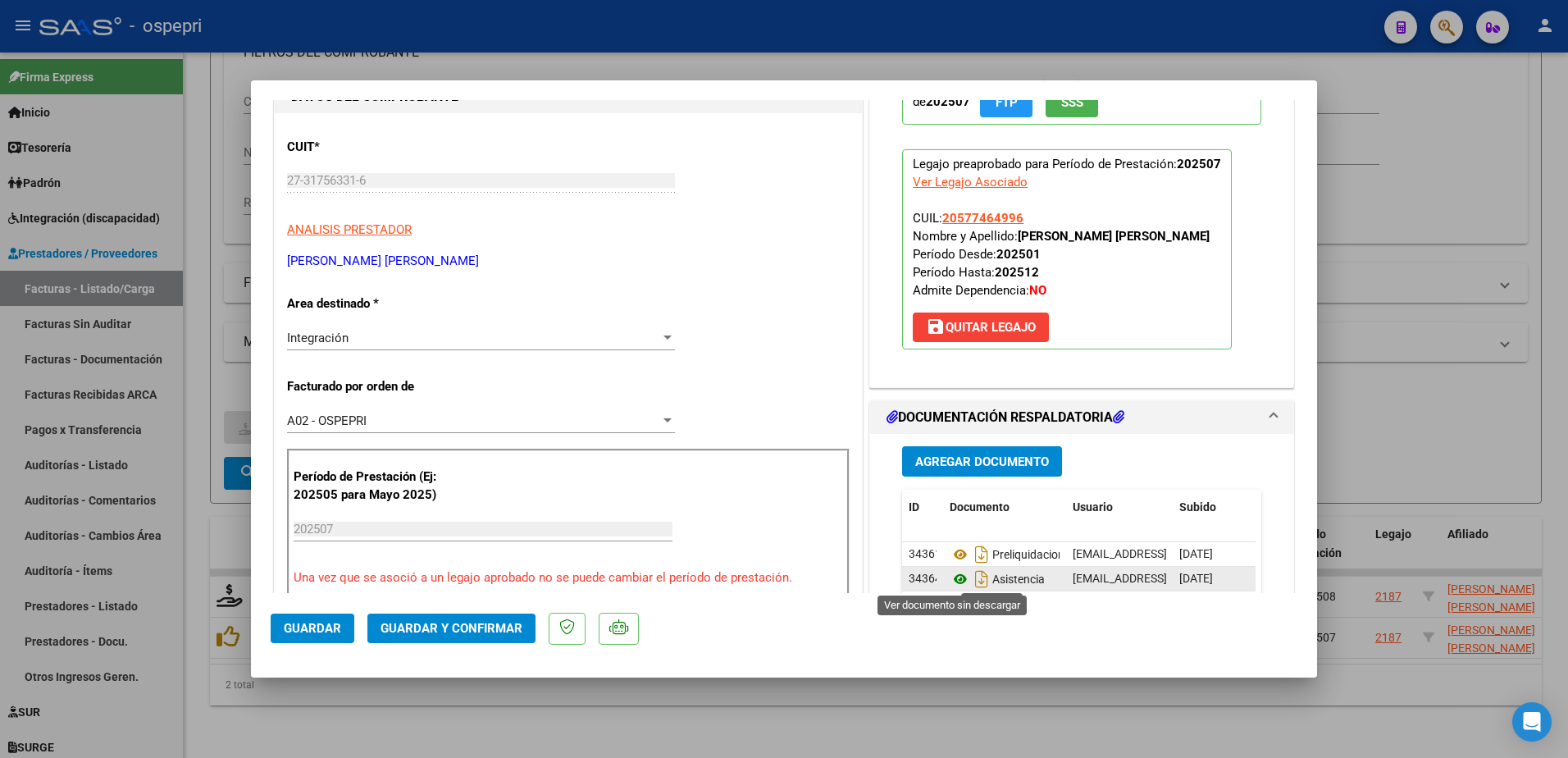
click at [958, 579] on icon at bounding box center [960, 579] width 21 height 20
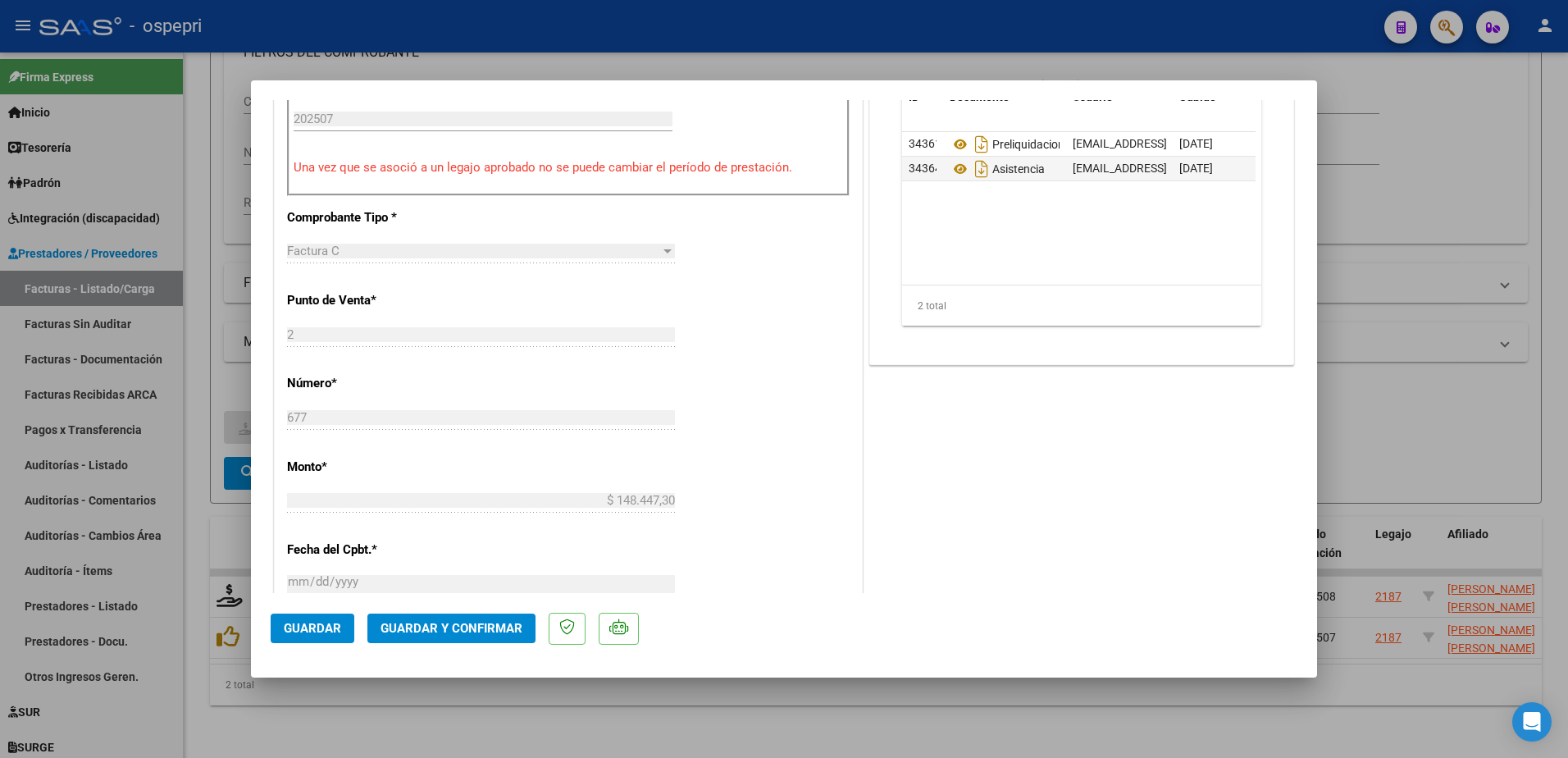
scroll to position [738, 0]
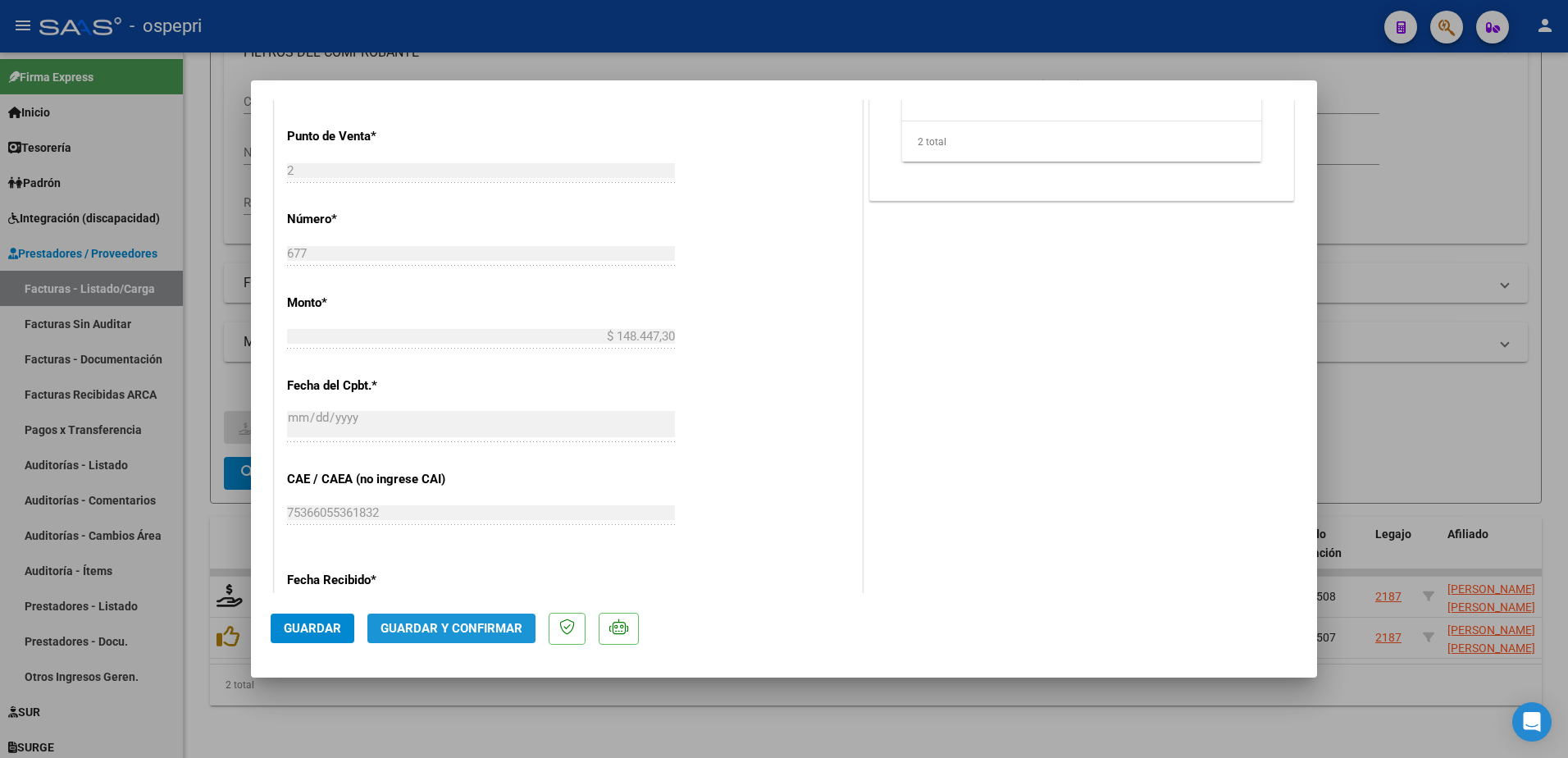
click at [481, 627] on span "Guardar y Confirmar" at bounding box center [451, 629] width 142 height 15
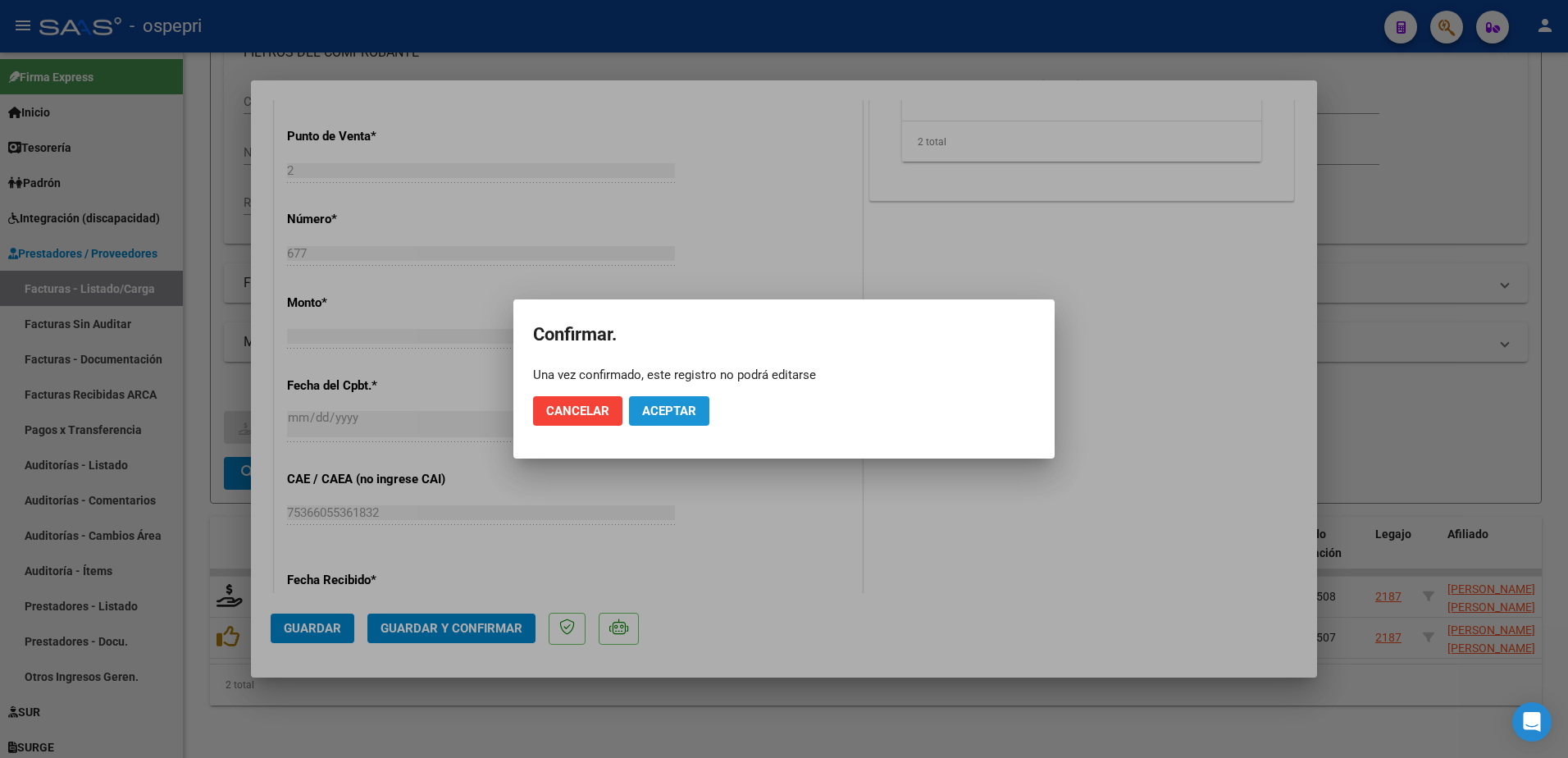
click at [669, 408] on span "Aceptar" at bounding box center [669, 411] width 54 height 15
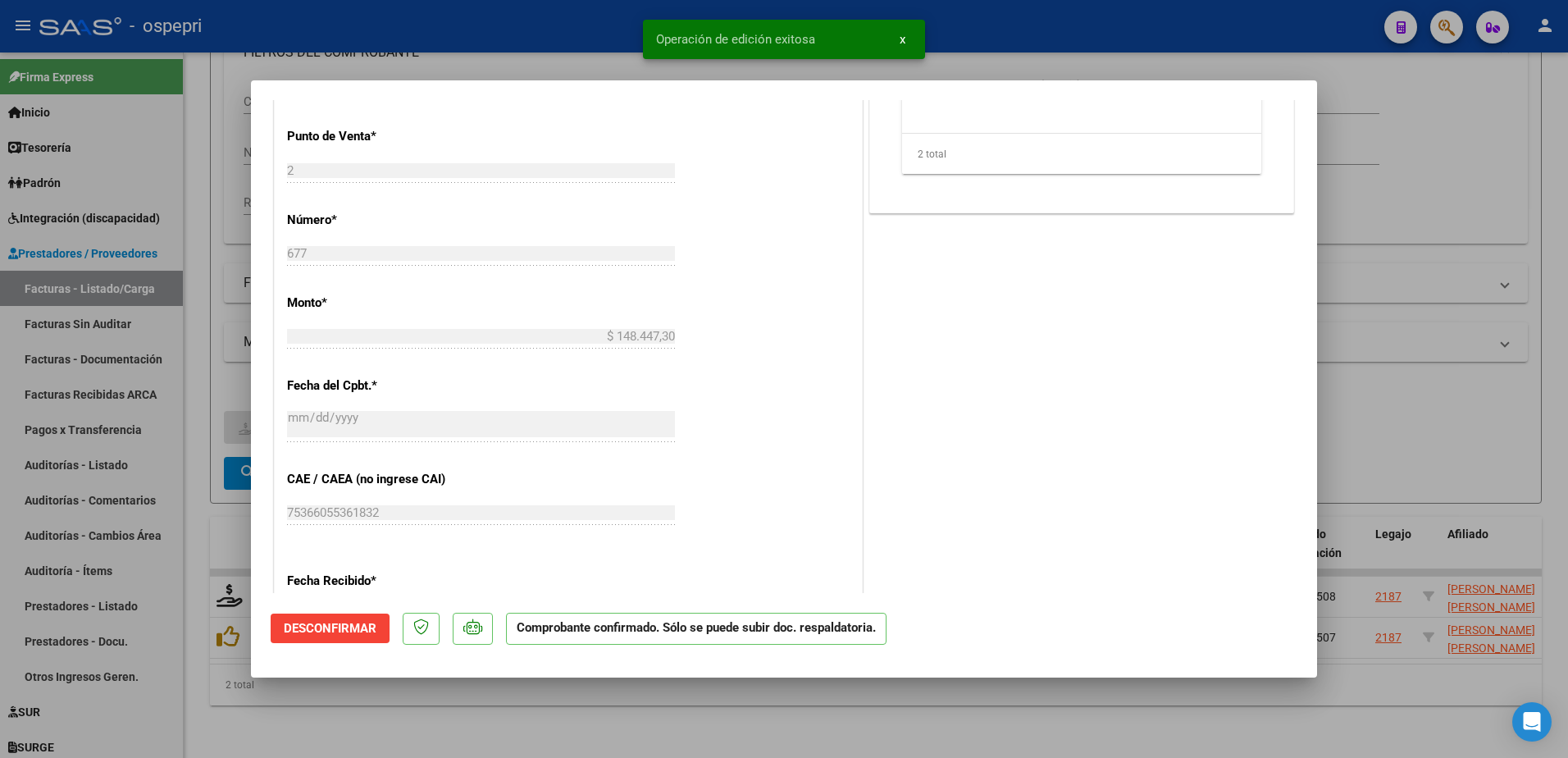
type input "$ 0,00"
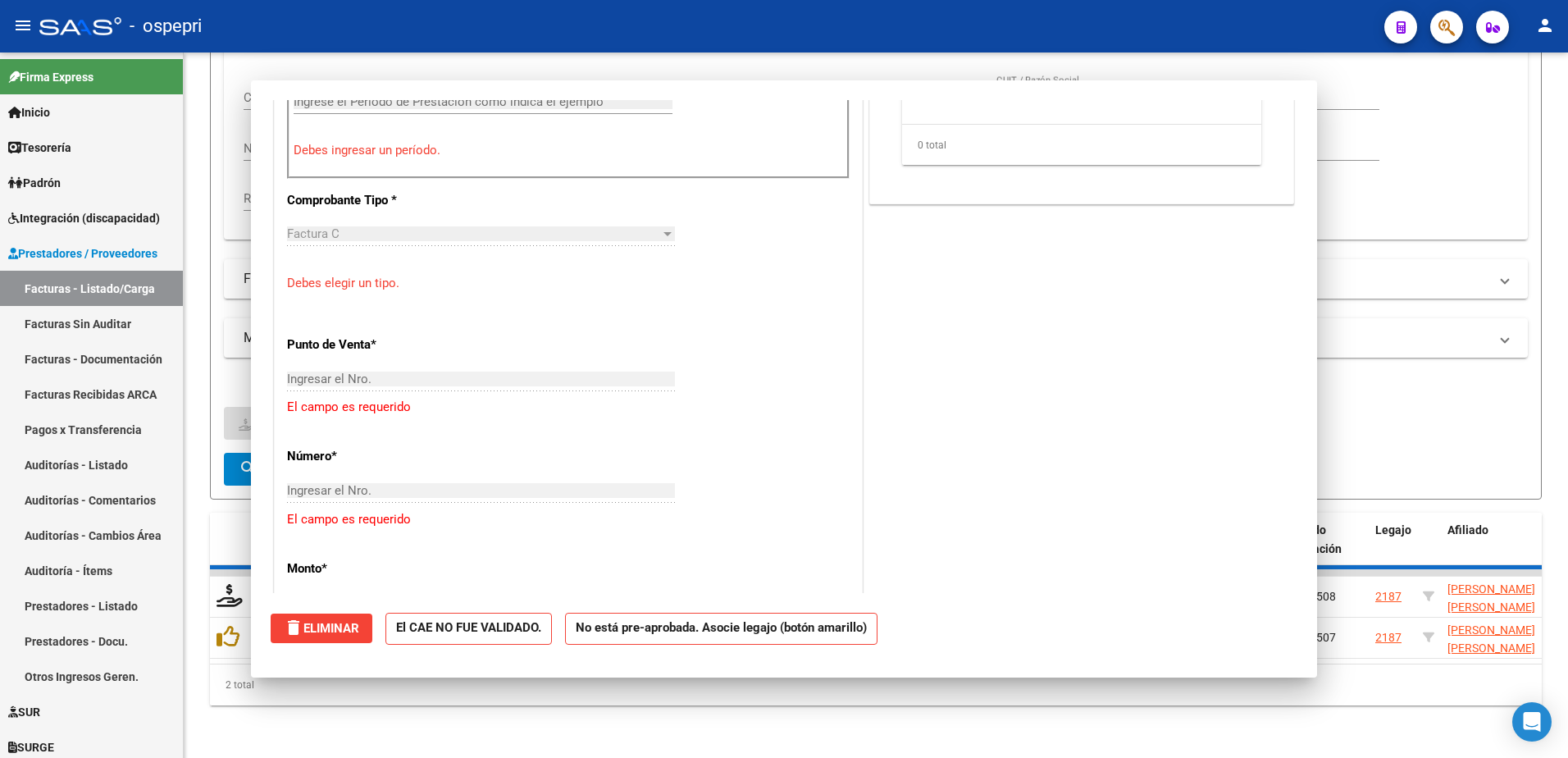
scroll to position [0, 0]
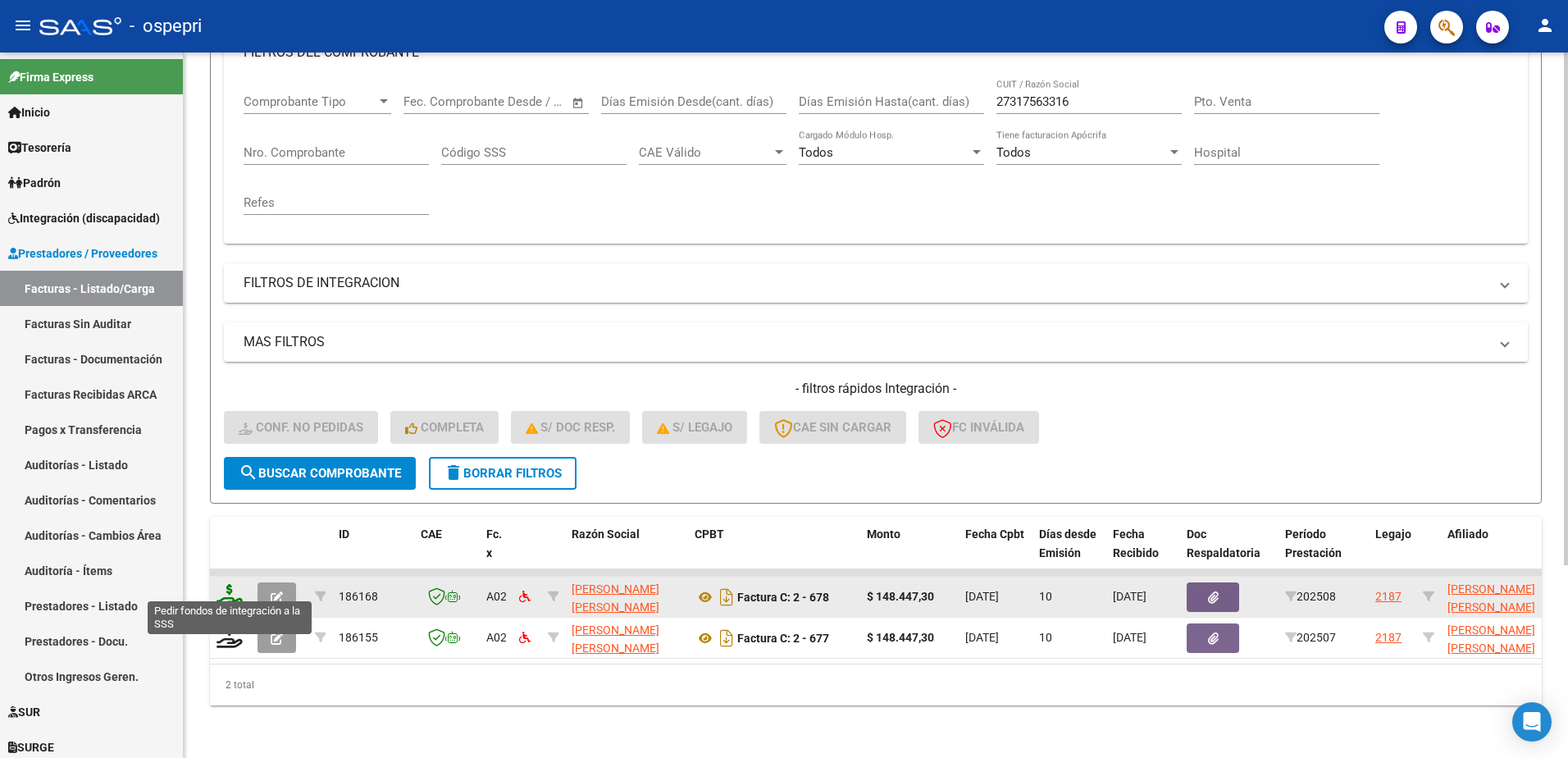
click at [231, 588] on icon at bounding box center [229, 596] width 26 height 23
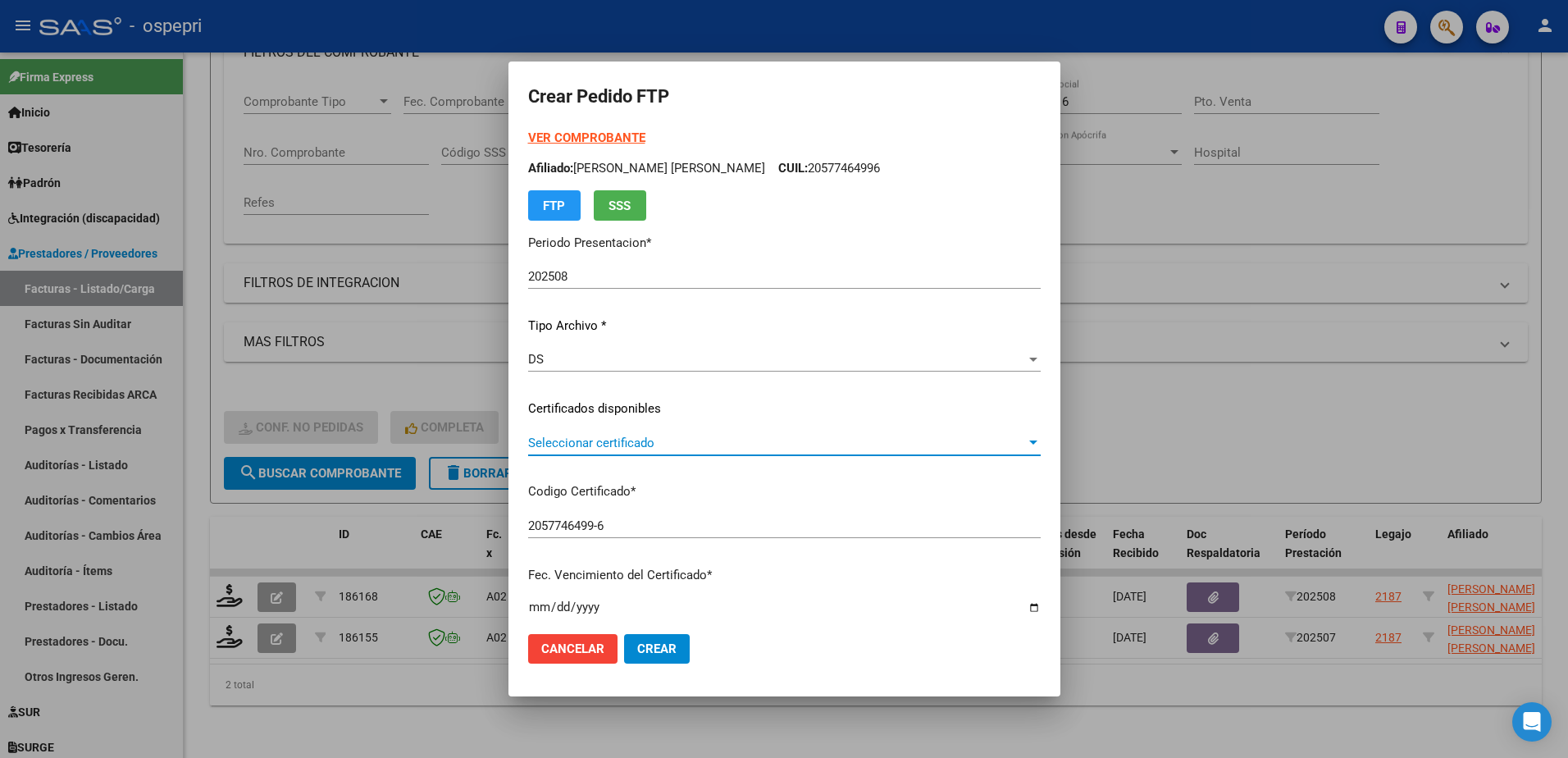
click at [628, 450] on span "Seleccionar certificado" at bounding box center [777, 443] width 498 height 15
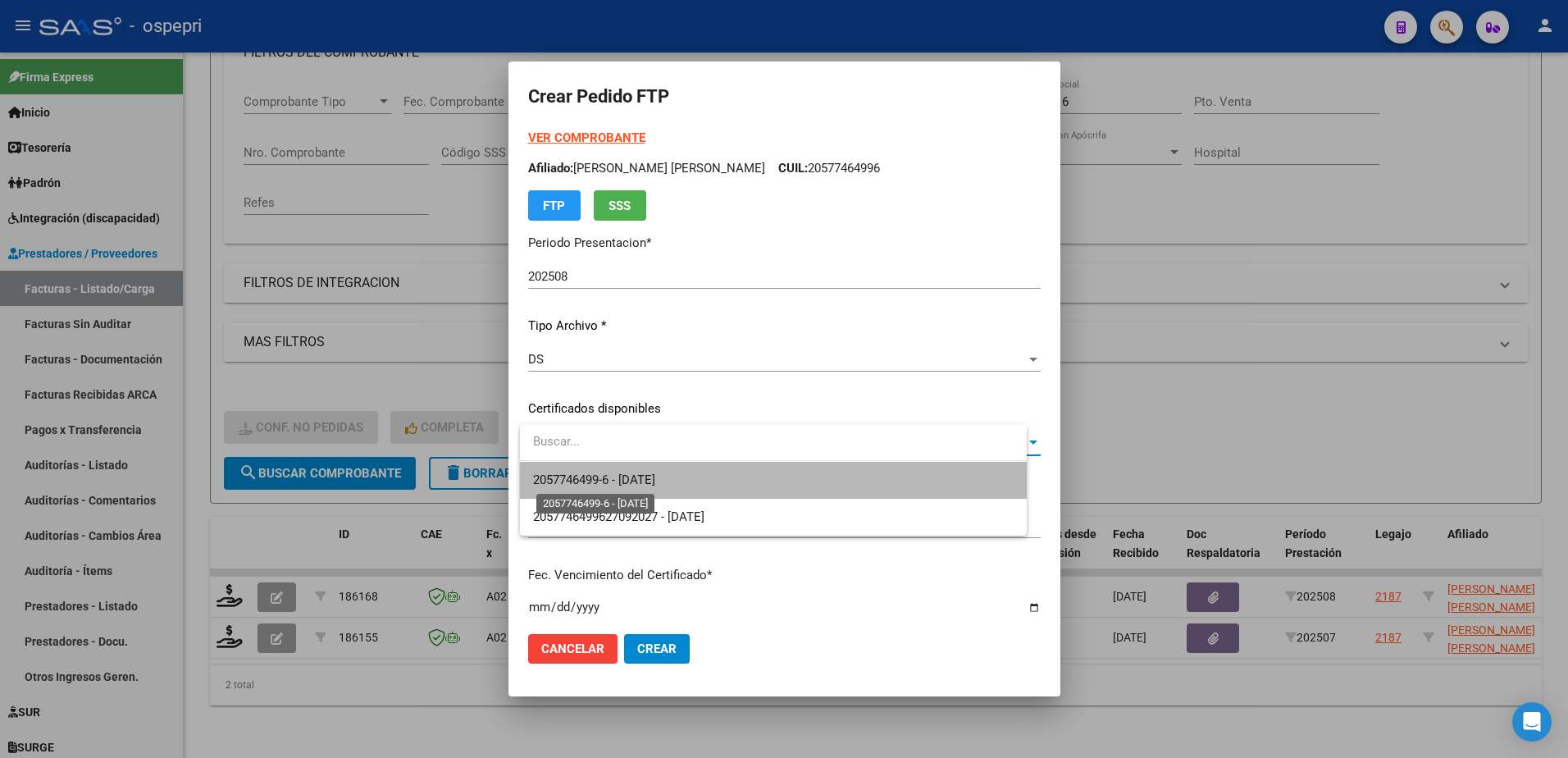
click at [649, 482] on span "2057746499-6 - 2027-09-27" at bounding box center [593, 479] width 122 height 15
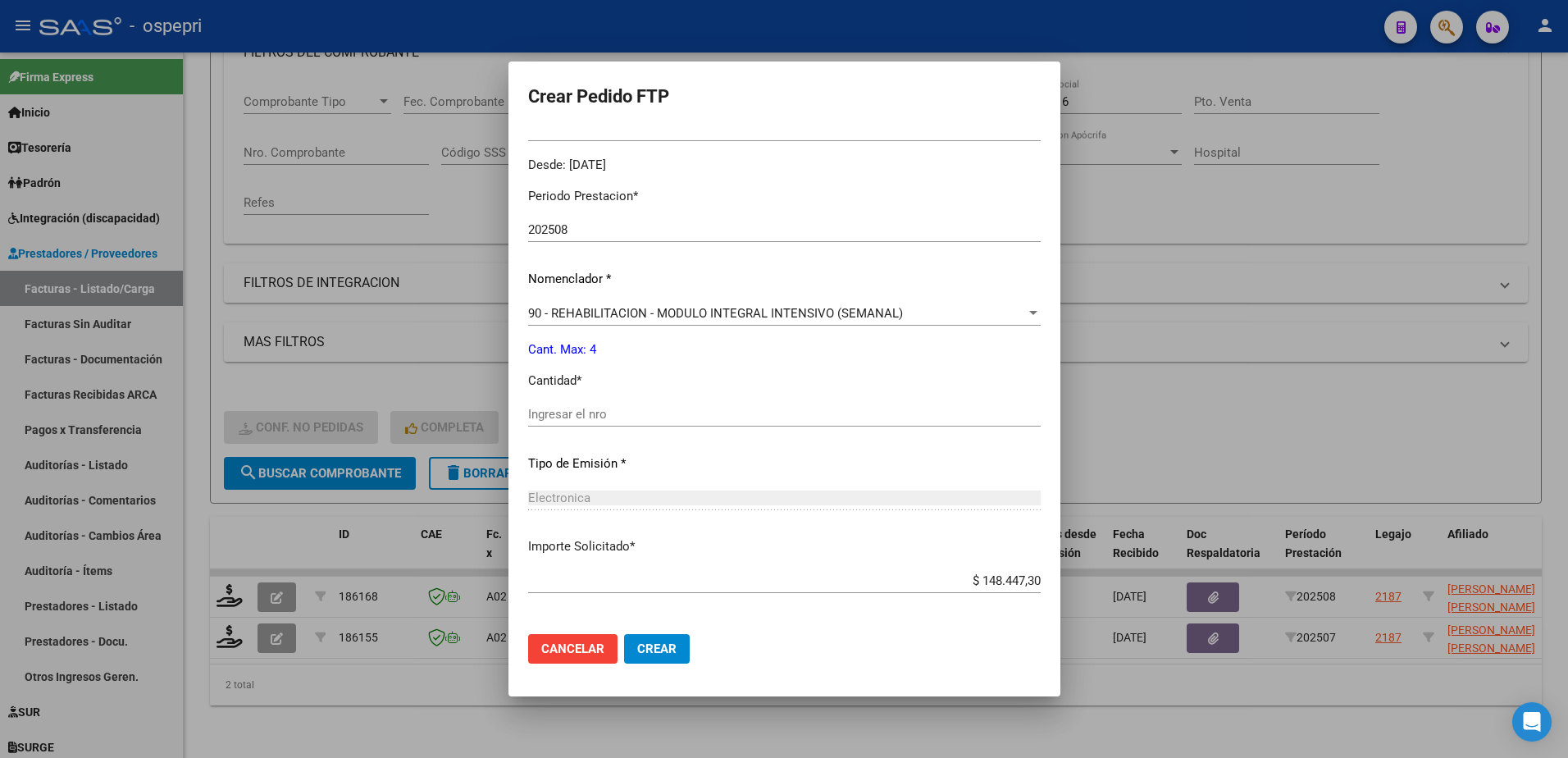
scroll to position [492, 0]
click at [587, 410] on input "Ingresar el nro" at bounding box center [784, 412] width 512 height 15
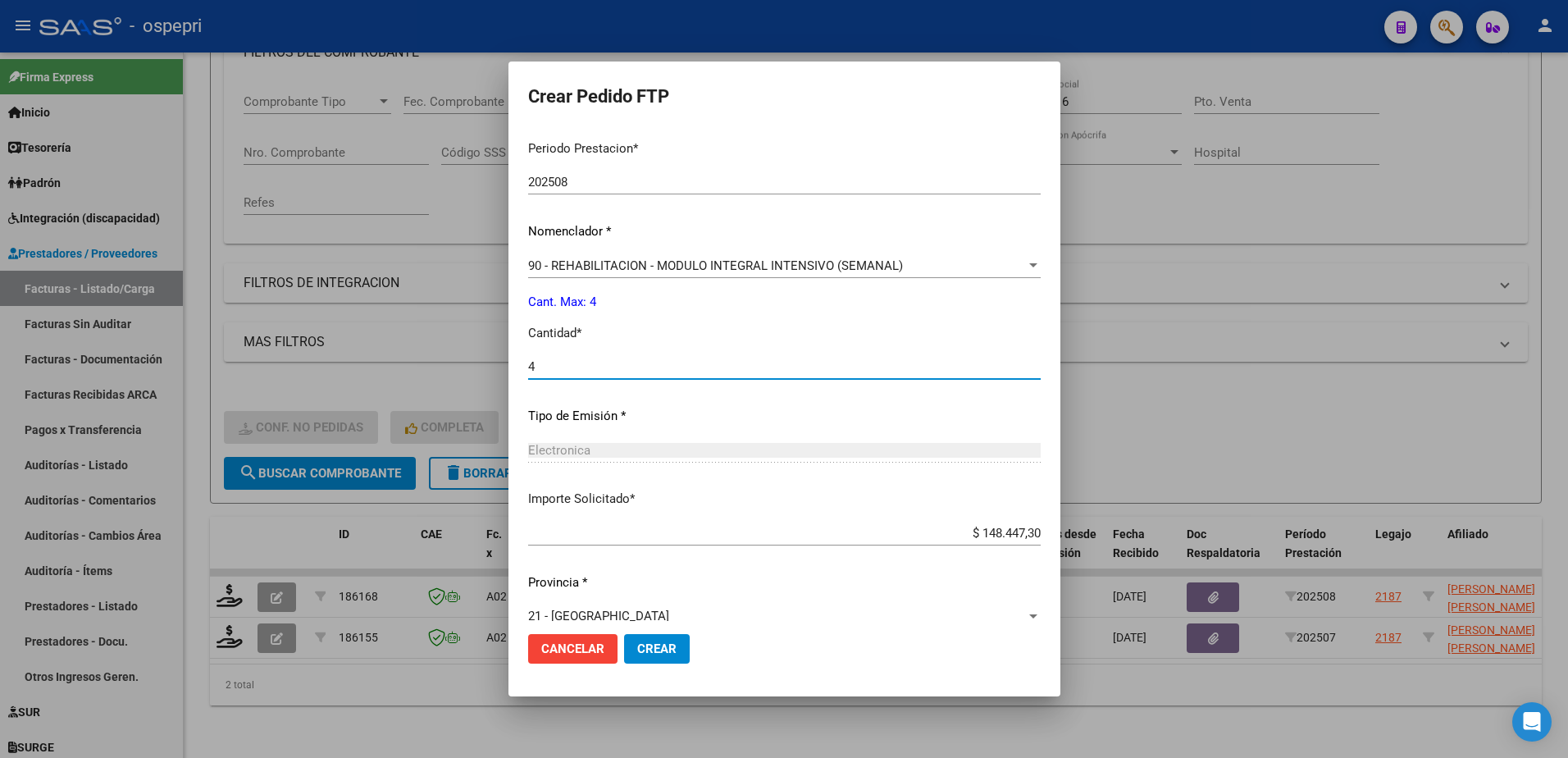
scroll to position [561, 0]
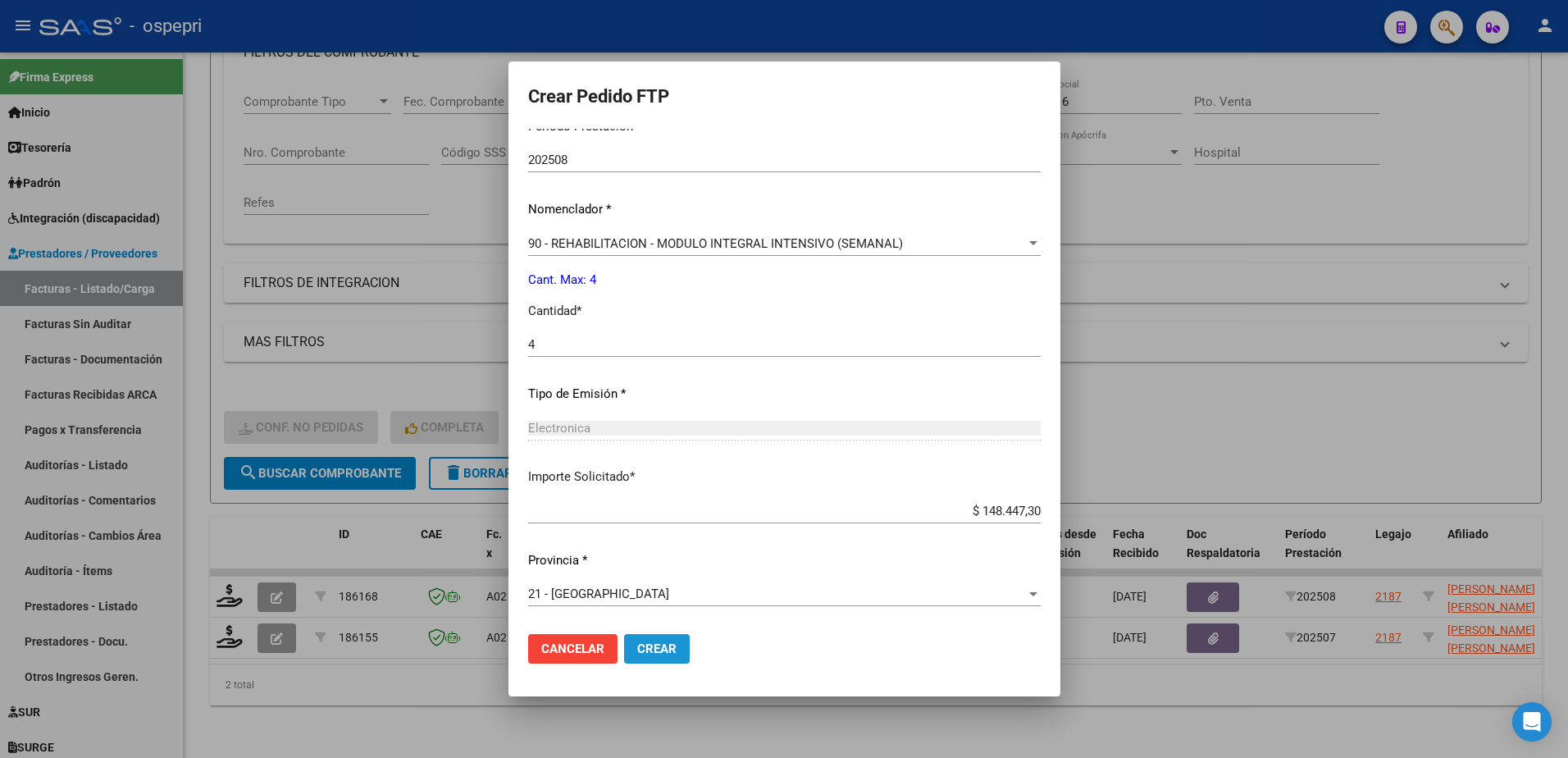
click at [667, 656] on span "Crear" at bounding box center [657, 649] width 39 height 15
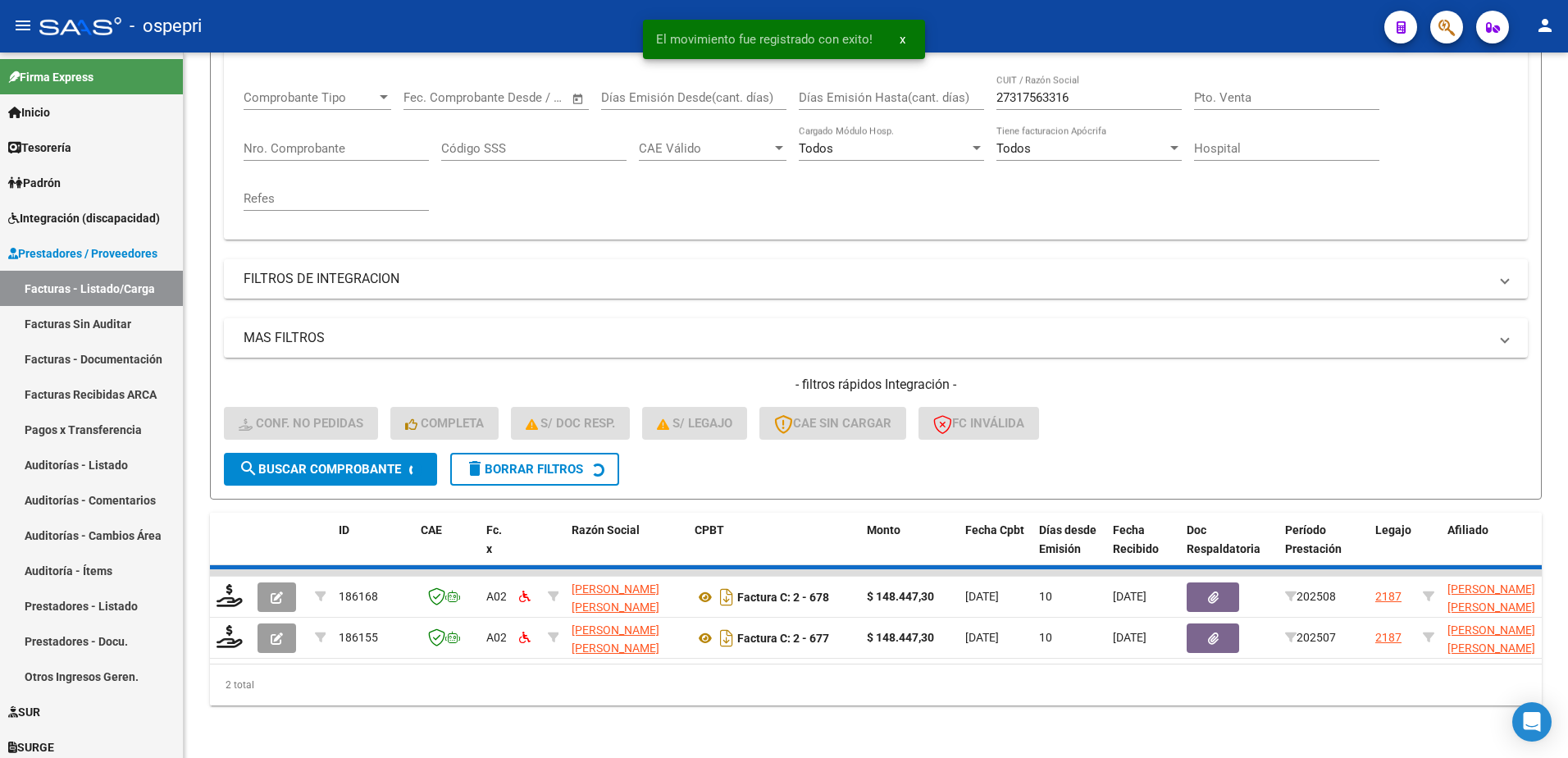
scroll to position [224, 0]
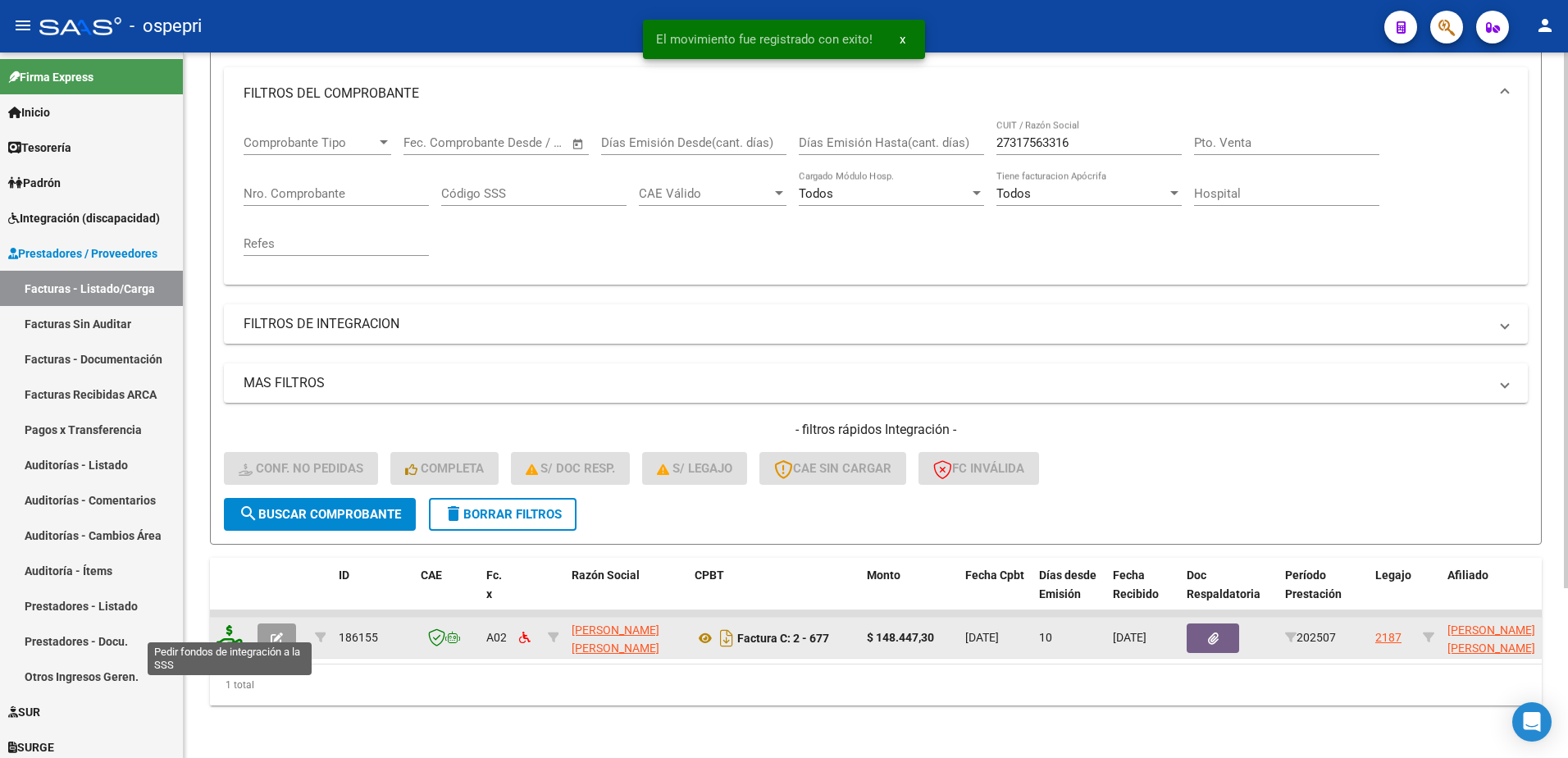
click at [223, 629] on icon at bounding box center [229, 637] width 26 height 23
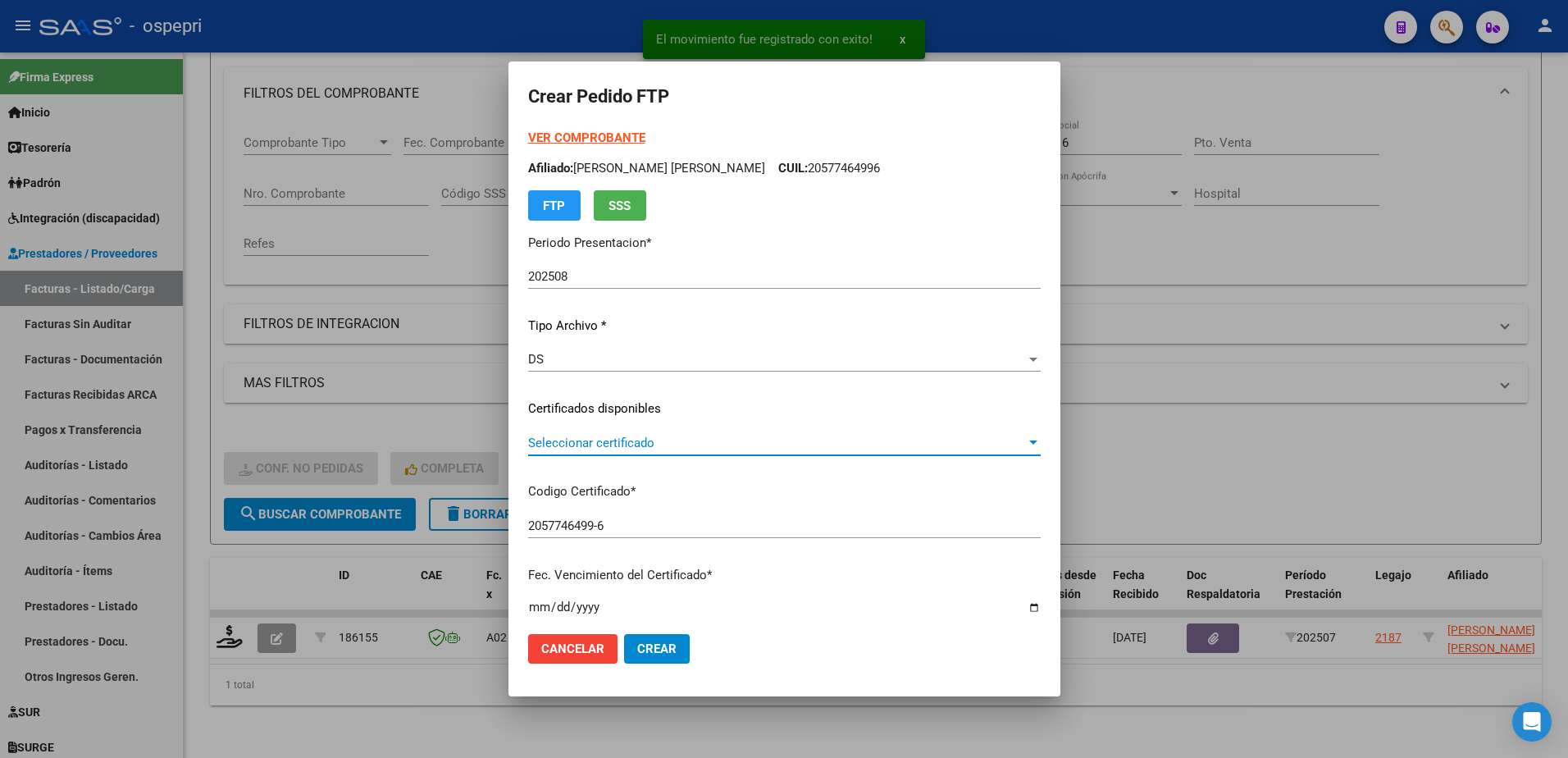
click at [635, 450] on span "Seleccionar certificado" at bounding box center [777, 443] width 498 height 15
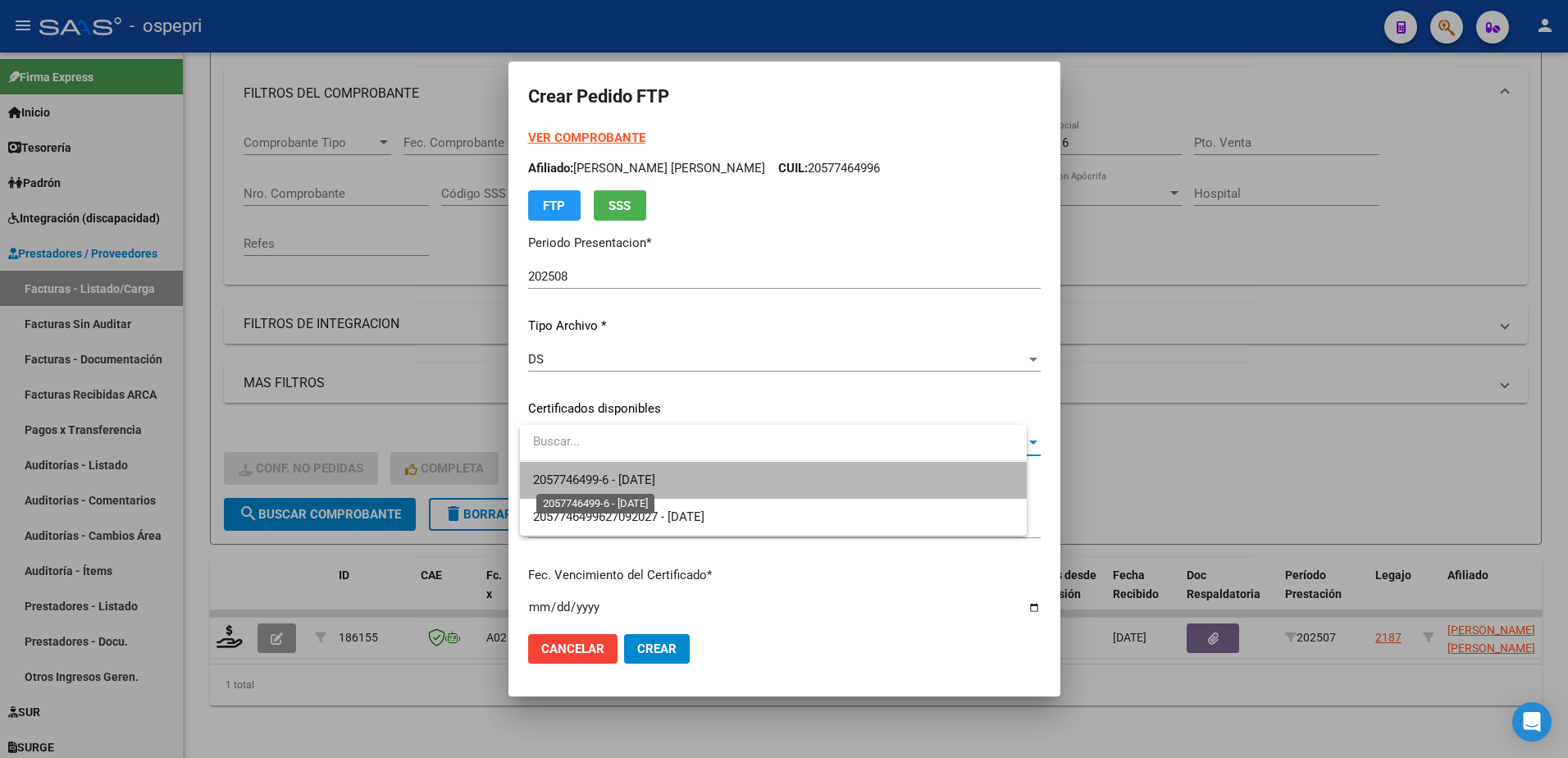
click at [620, 478] on span "2057746499-6 - 2027-09-27" at bounding box center [593, 479] width 122 height 15
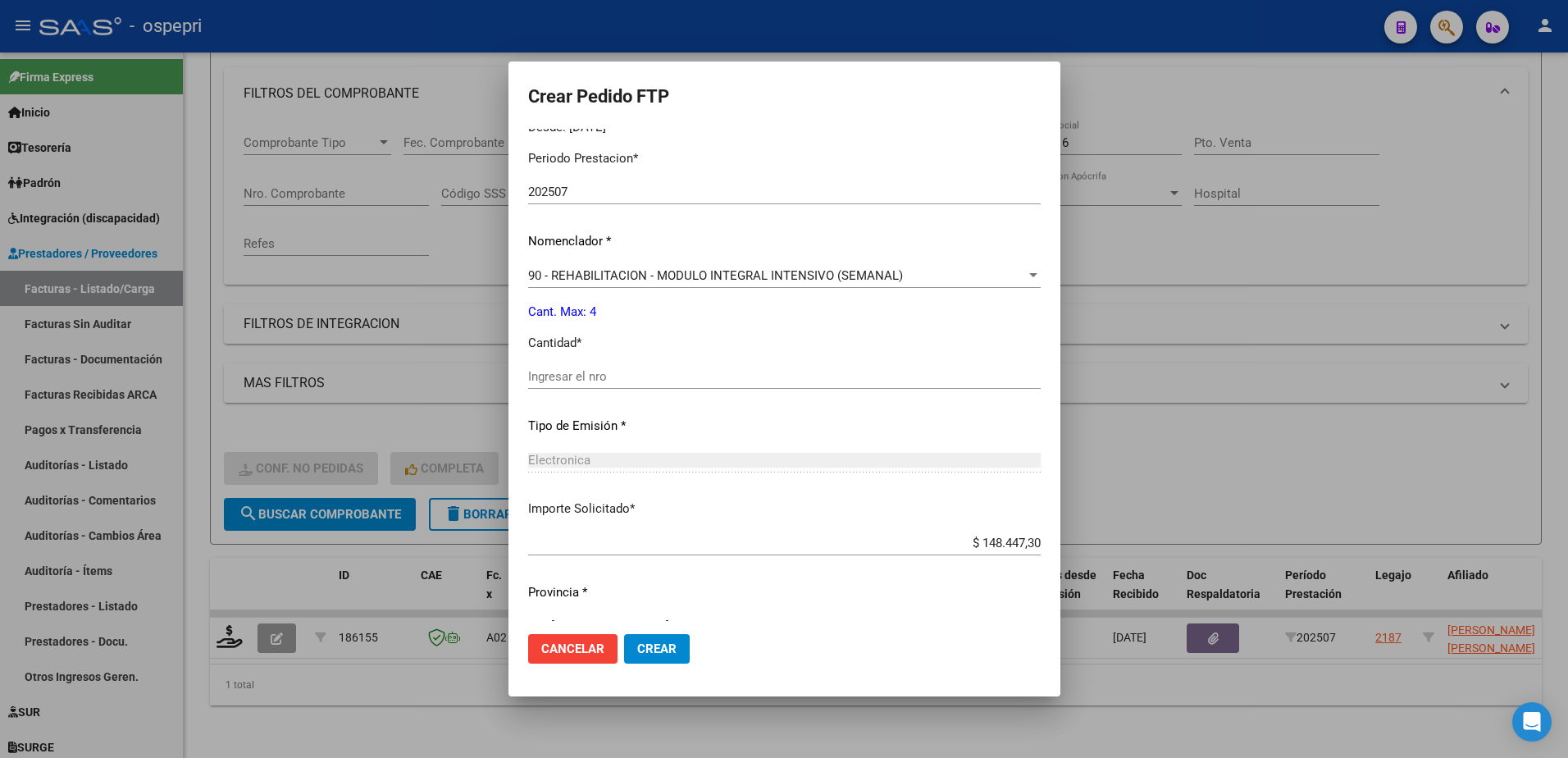
scroll to position [561, 0]
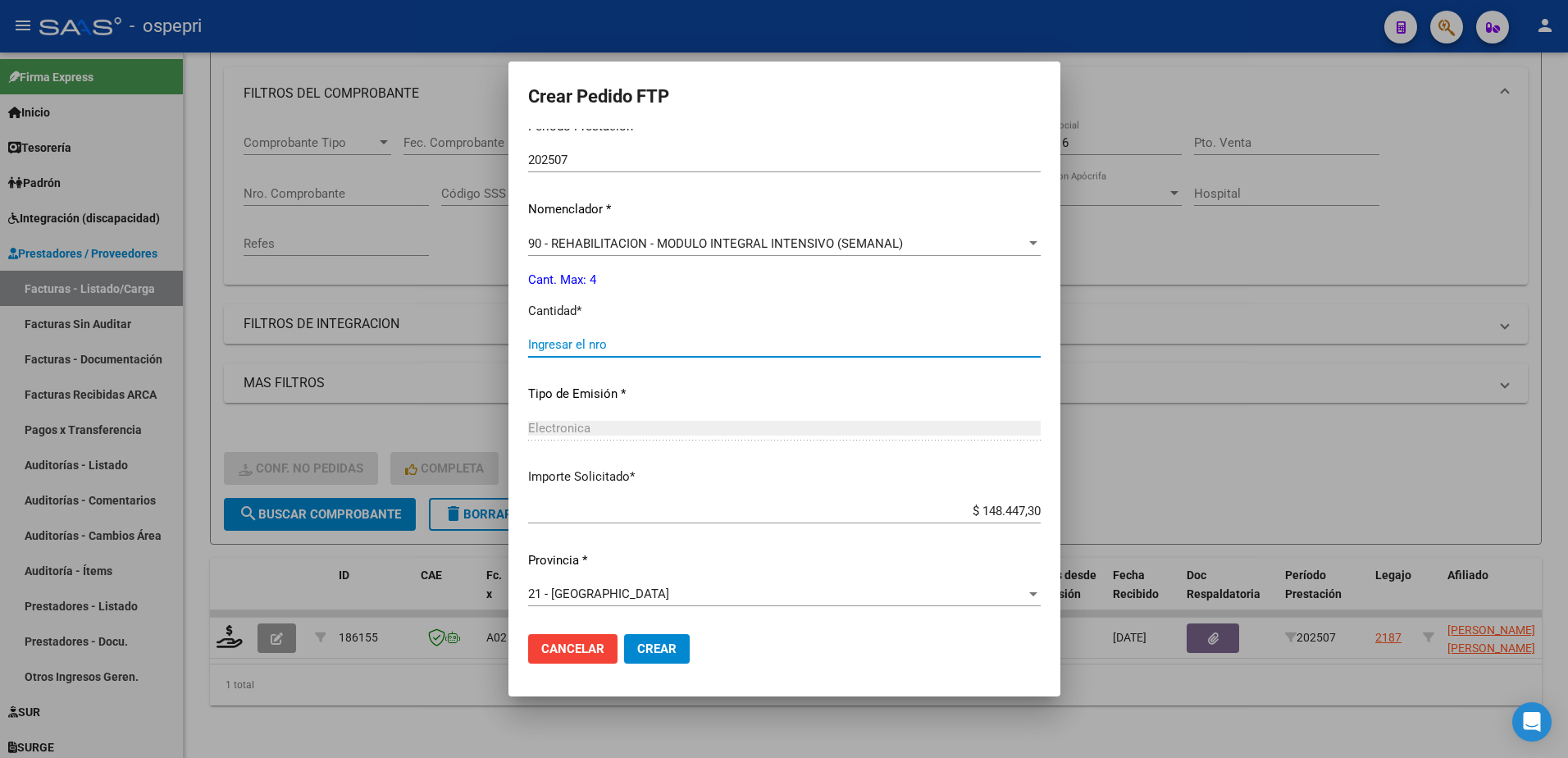
click at [598, 348] on input "Ingresar el nro" at bounding box center [784, 345] width 512 height 15
click at [663, 654] on span "Crear" at bounding box center [657, 649] width 39 height 15
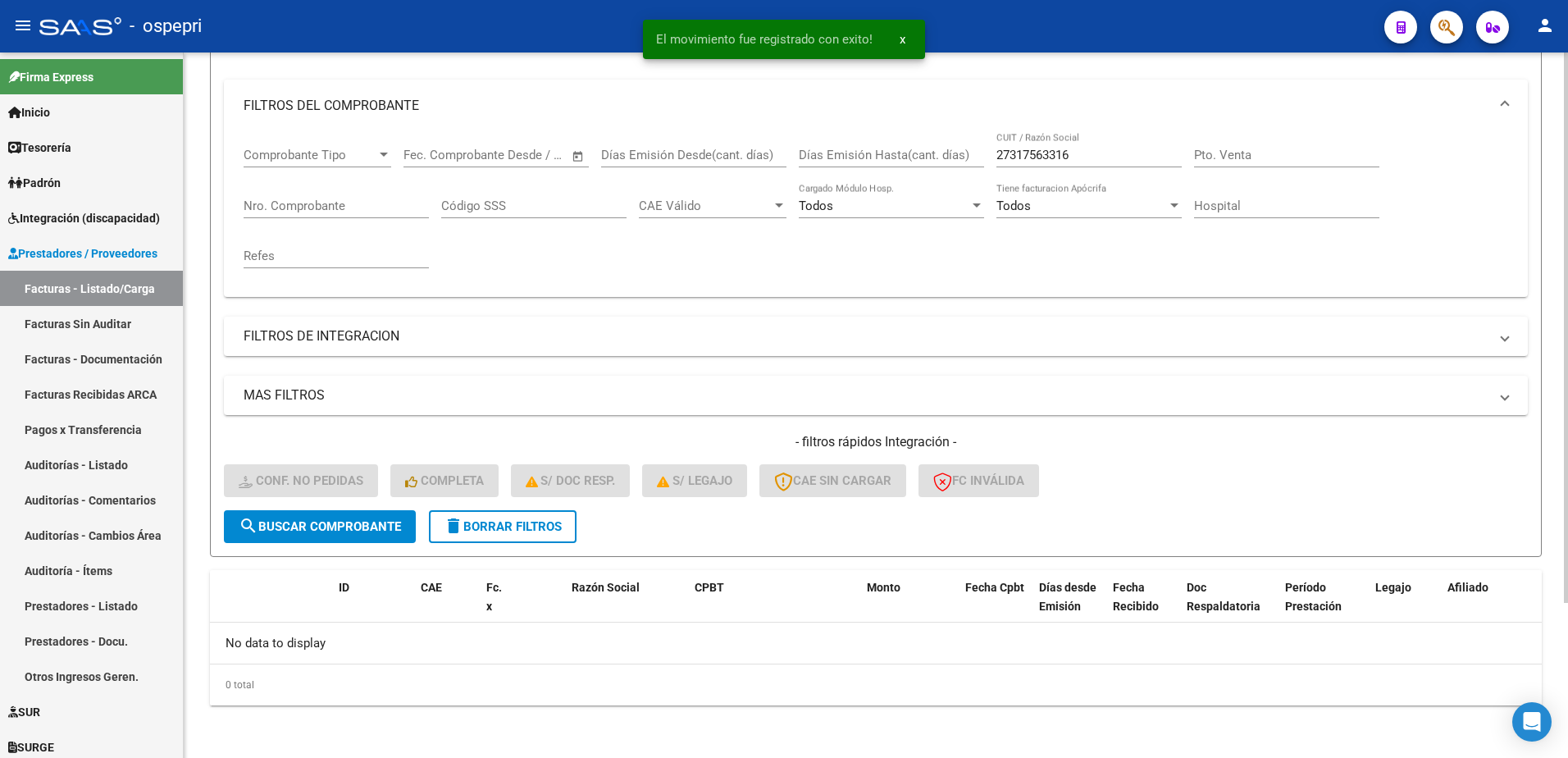
scroll to position [199, 0]
click at [492, 526] on span "delete Borrar Filtros" at bounding box center [502, 527] width 118 height 15
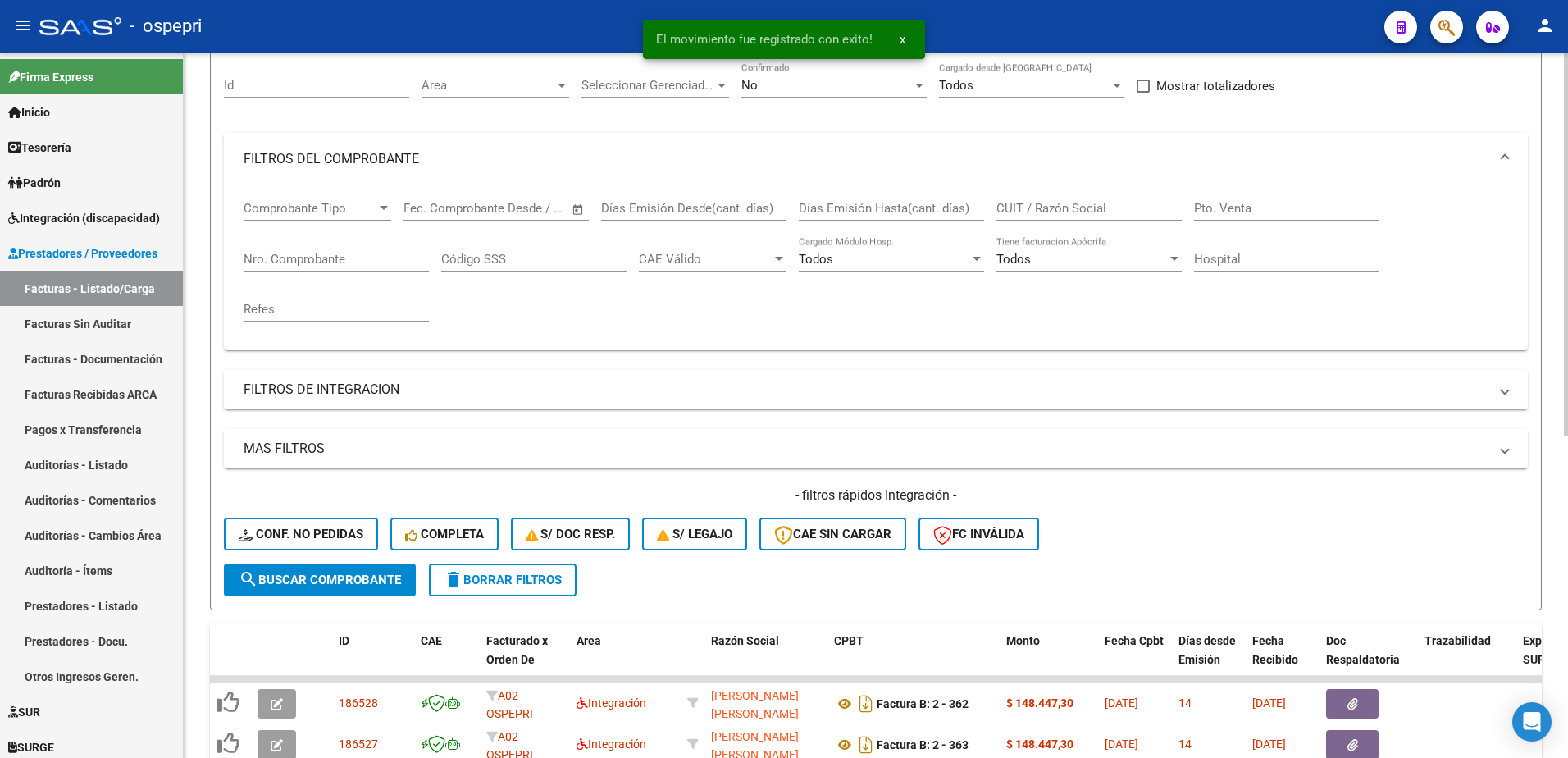
scroll to position [0, 0]
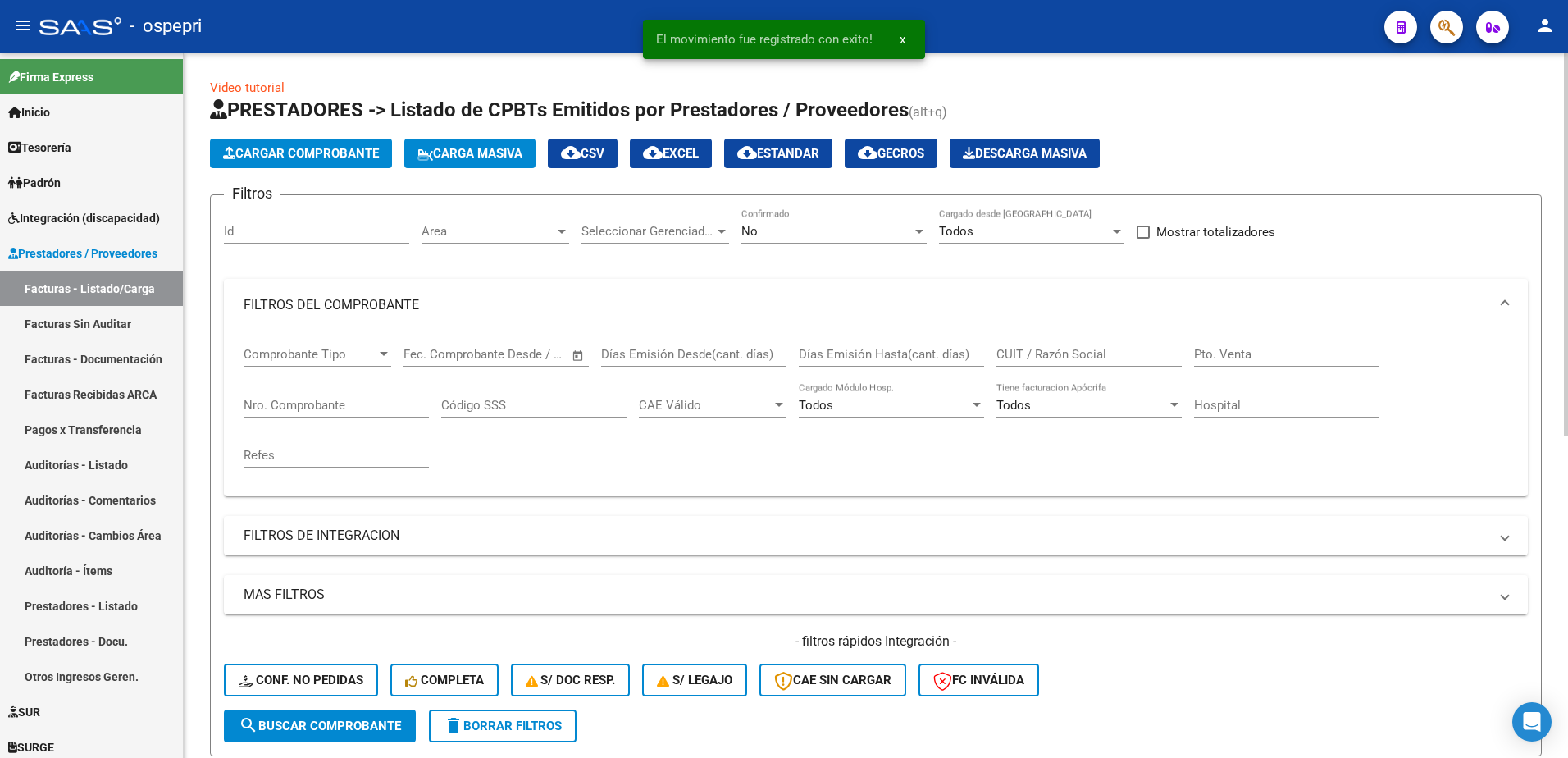
click at [913, 229] on div at bounding box center [919, 231] width 15 height 13
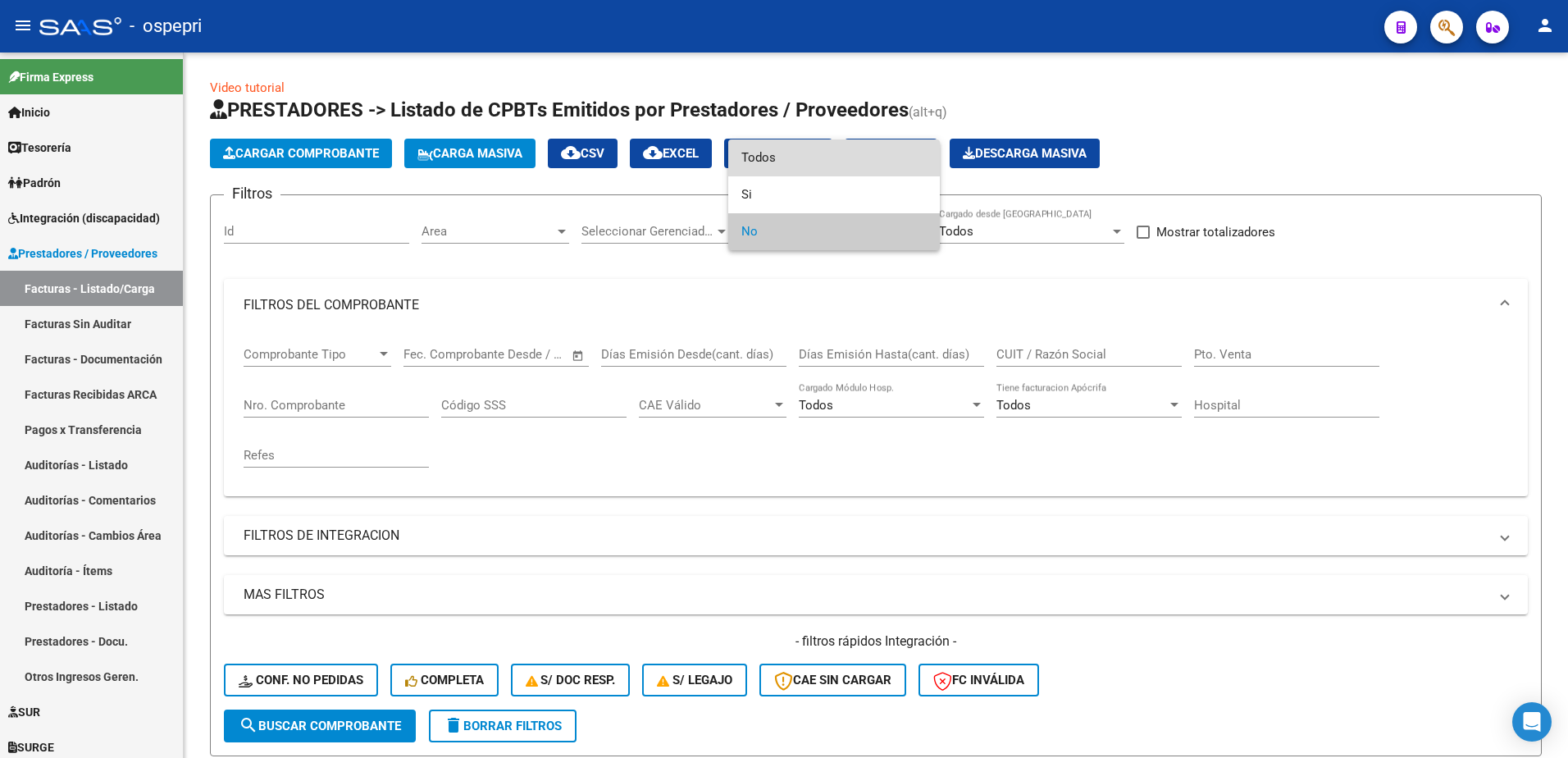
click at [816, 164] on span "Todos" at bounding box center [834, 157] width 186 height 37
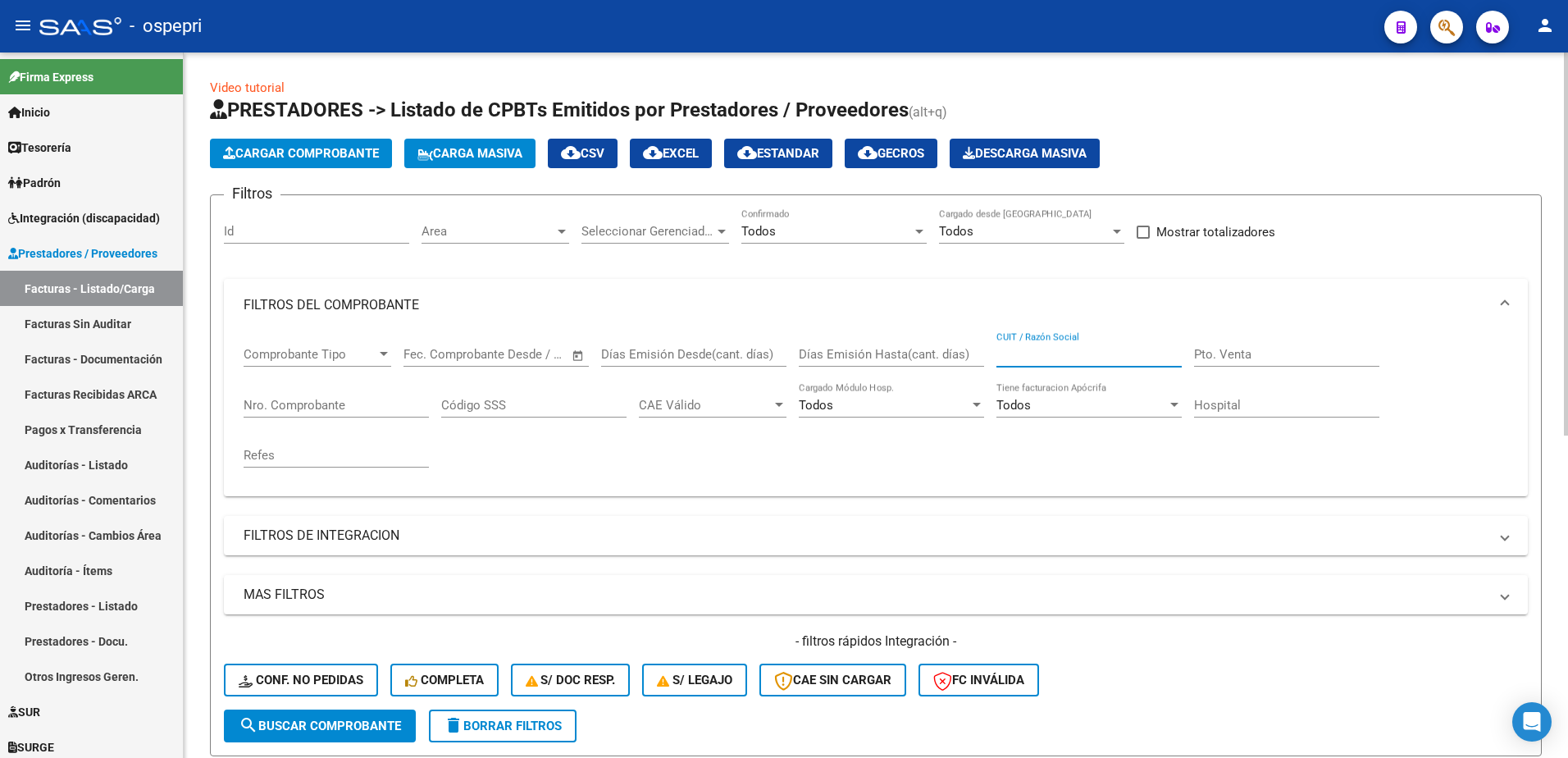
click at [1036, 348] on input "CUIT / Razón Social" at bounding box center [1090, 354] width 186 height 15
paste input "57746499"
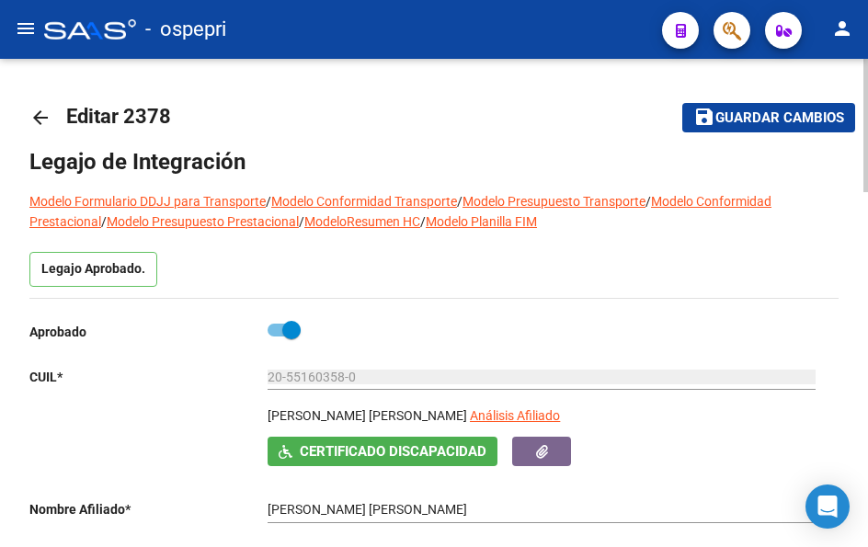
click at [40, 117] on mat-icon "arrow_back" at bounding box center [40, 118] width 22 height 22
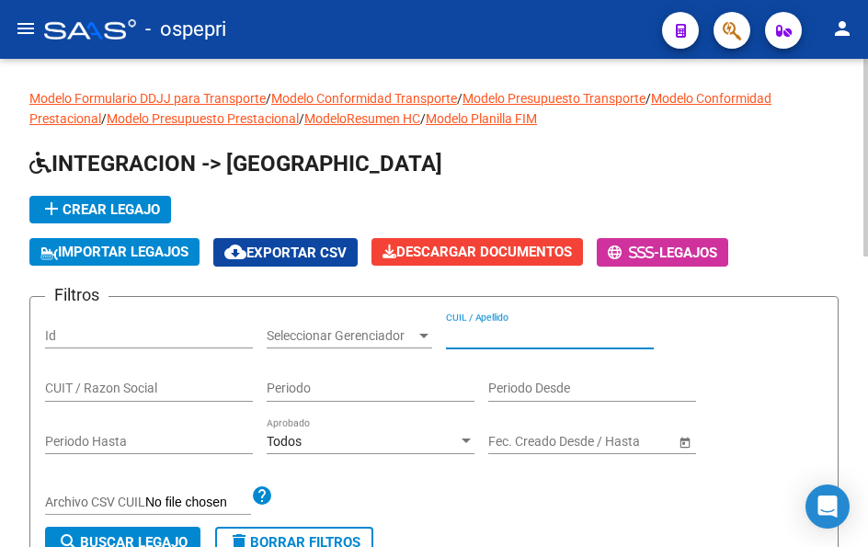
click at [494, 328] on input "CUIL / Apellido" at bounding box center [550, 336] width 208 height 16
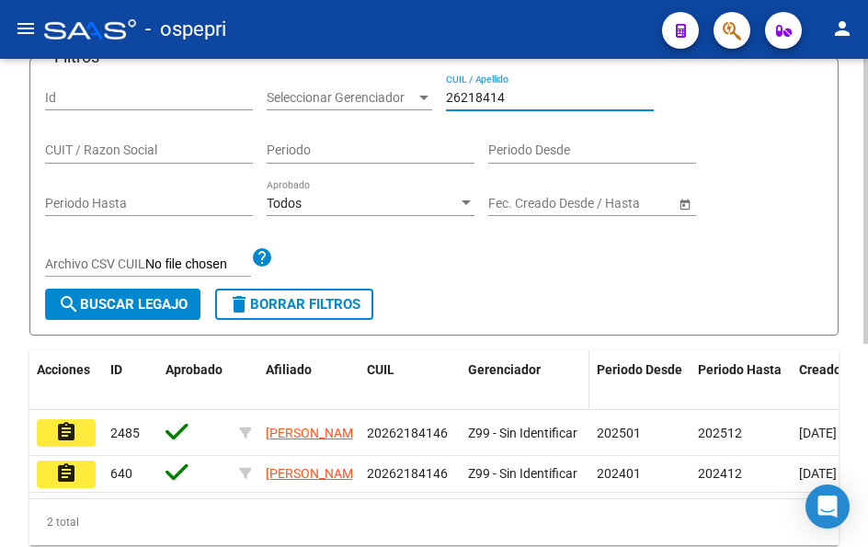
scroll to position [276, 0]
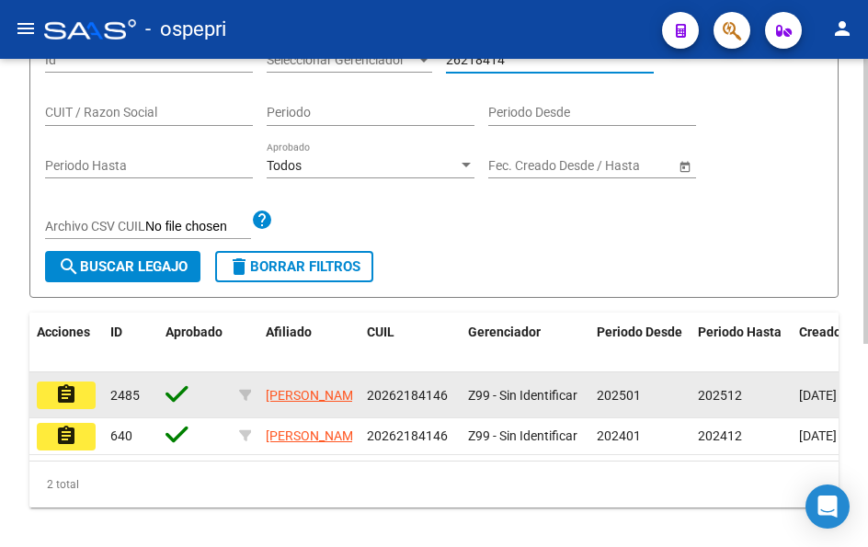
type input "26218414"
click at [70, 396] on mat-icon "assignment" at bounding box center [66, 394] width 22 height 22
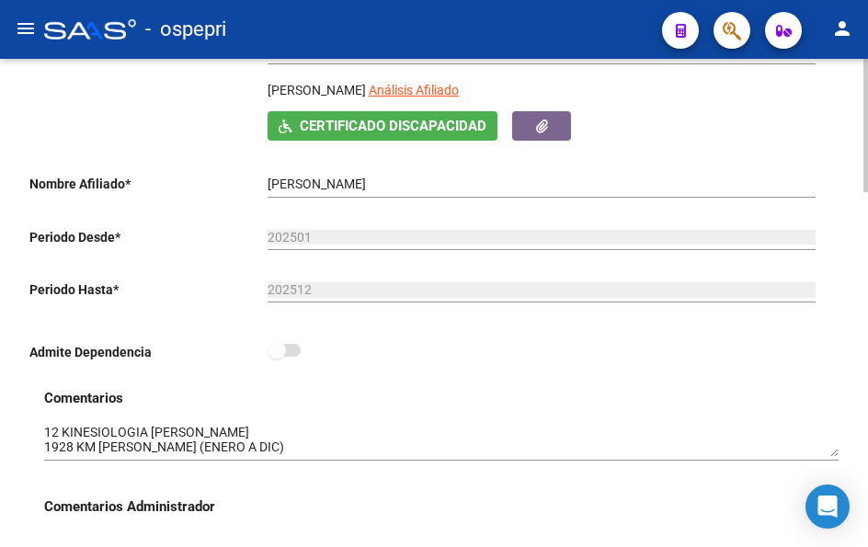
scroll to position [460, 0]
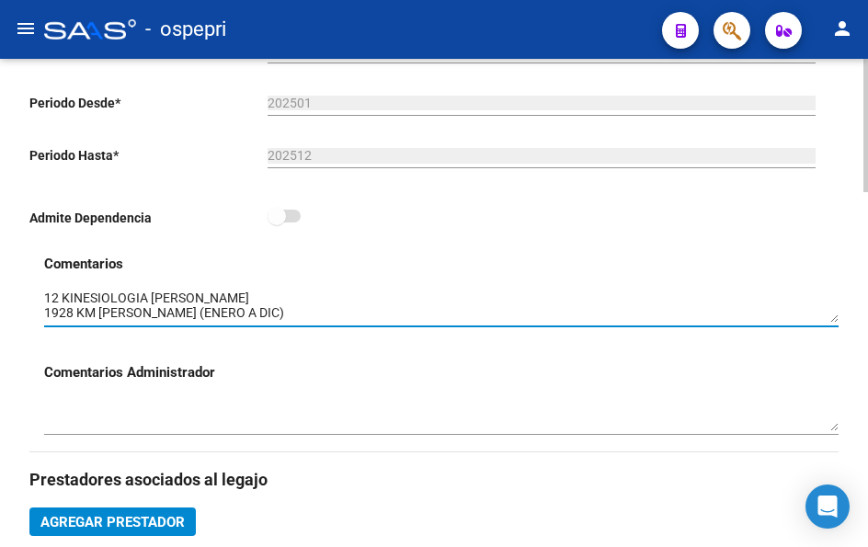
drag, startPoint x: 837, startPoint y: 324, endPoint x: 835, endPoint y: 377, distance: 52.4
click at [835, 377] on div "Comentarios Comentarios Administrador" at bounding box center [441, 353] width 794 height 198
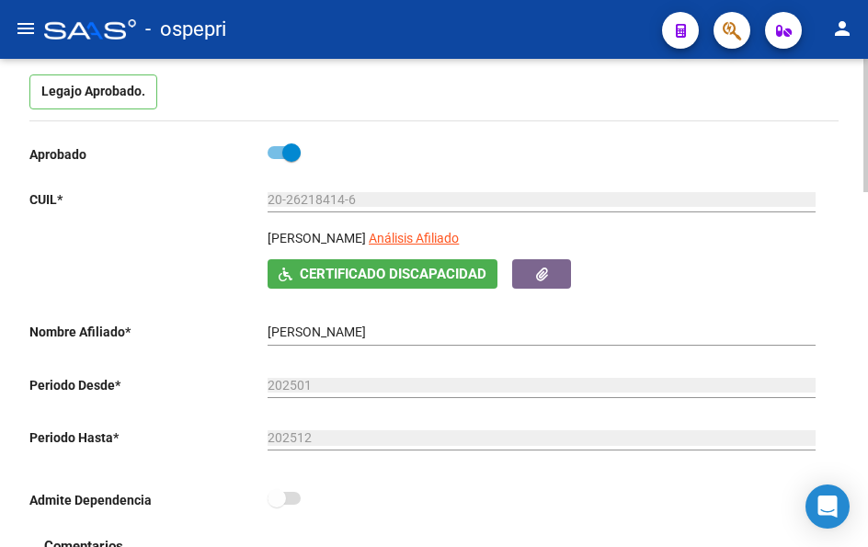
scroll to position [0, 0]
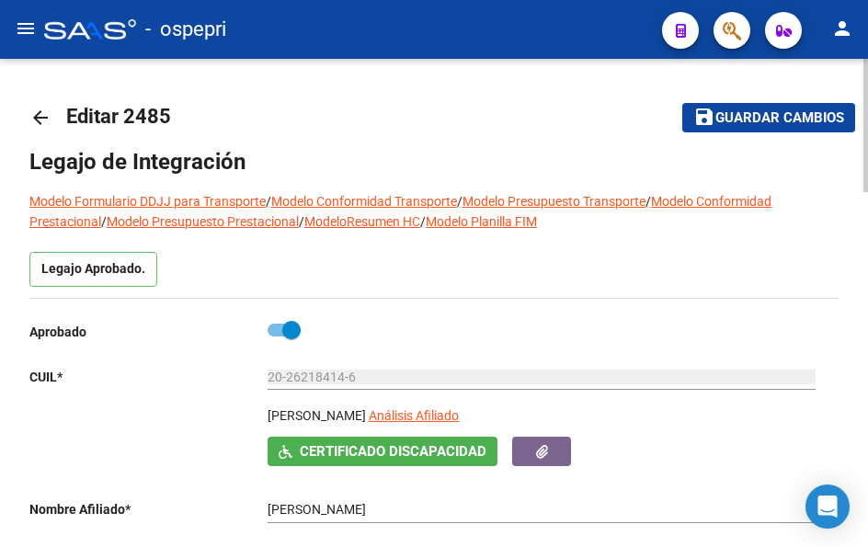
click at [34, 112] on mat-icon "arrow_back" at bounding box center [40, 118] width 22 height 22
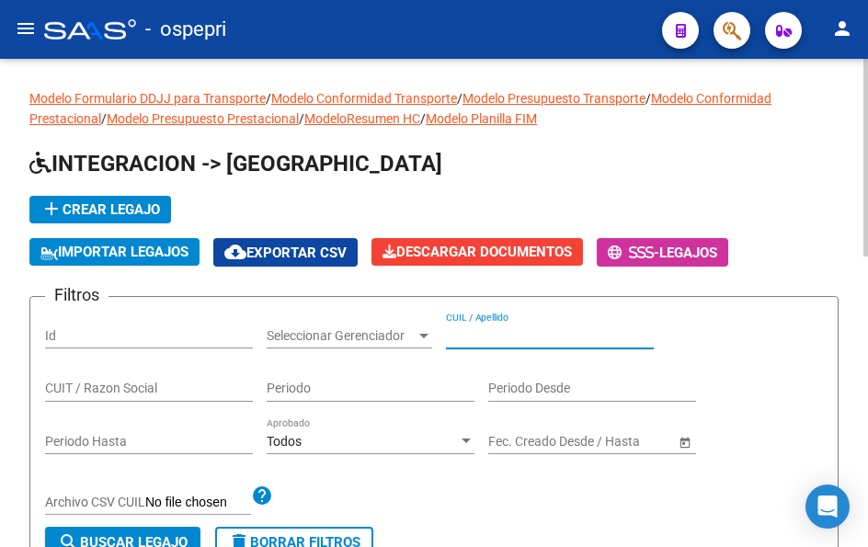
click at [526, 335] on input "CUIL / Apellido" at bounding box center [550, 336] width 208 height 16
paste input "57746499"
type input "57746499"
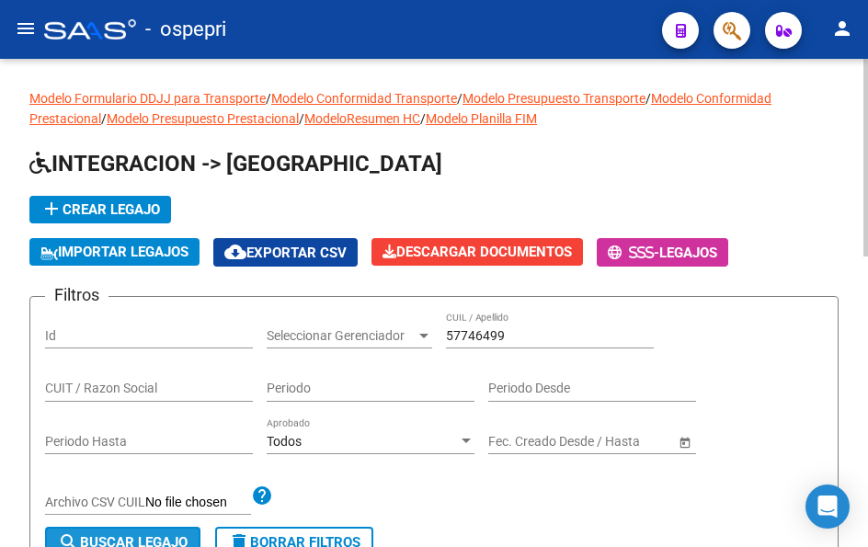
click at [175, 532] on button "search Buscar Legajo" at bounding box center [122, 542] width 155 height 31
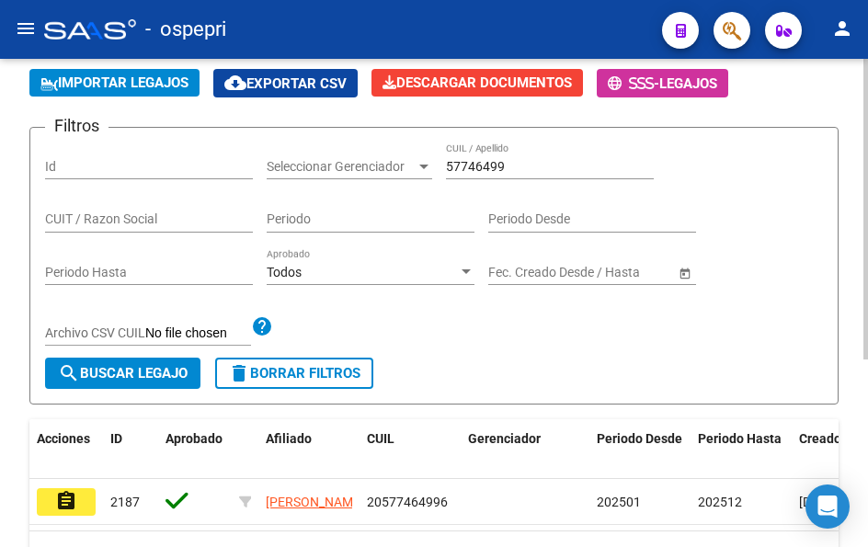
scroll to position [276, 0]
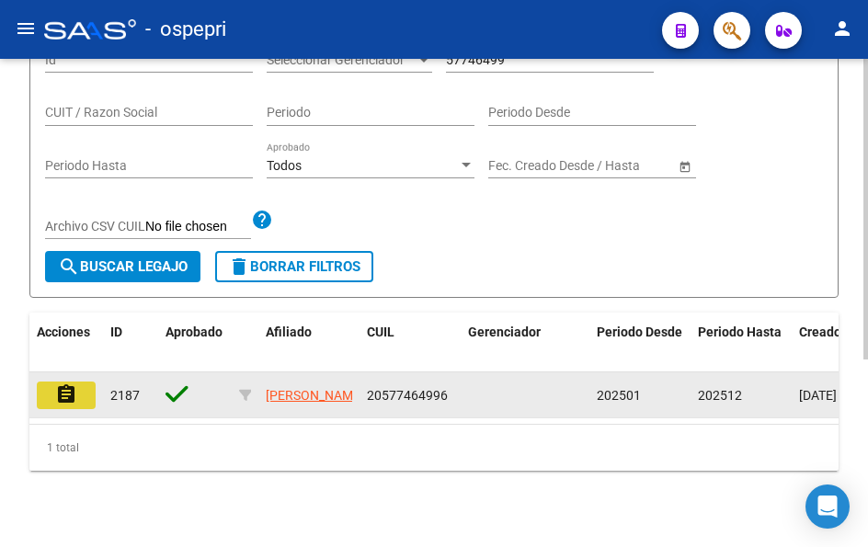
click at [73, 392] on mat-icon "assignment" at bounding box center [66, 394] width 22 height 22
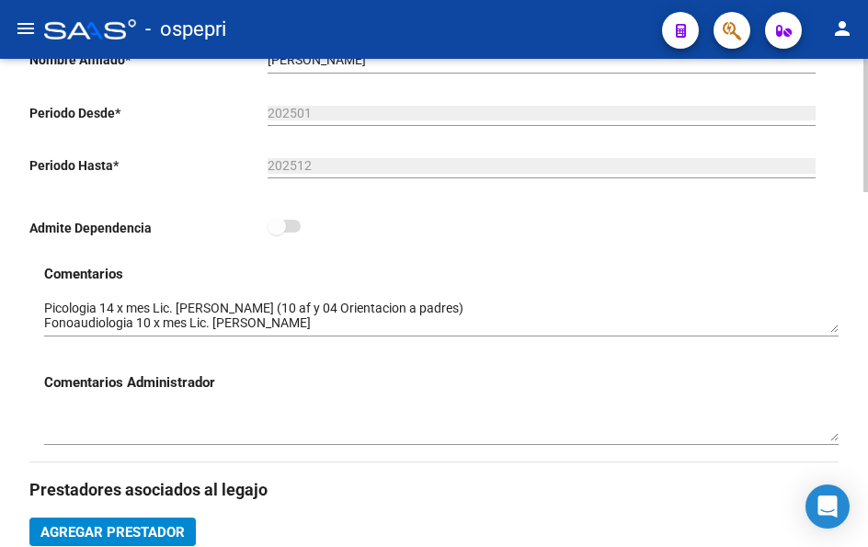
scroll to position [460, 0]
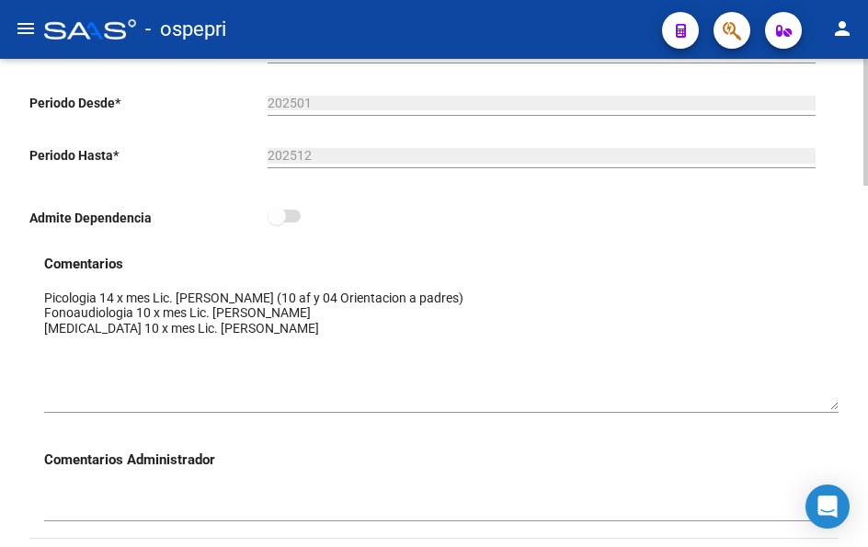
drag, startPoint x: 835, startPoint y: 324, endPoint x: 829, endPoint y: 410, distance: 86.6
click at [829, 410] on textarea at bounding box center [441, 349] width 794 height 121
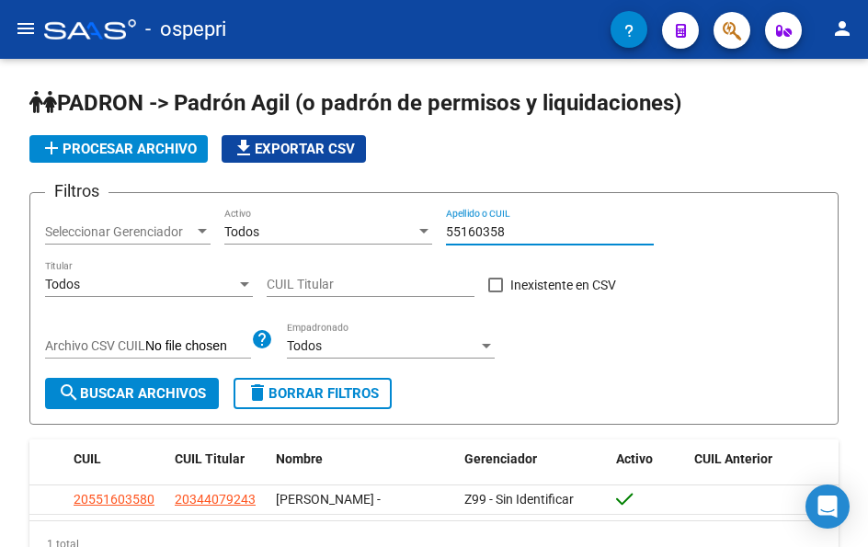
scroll to position [92, 0]
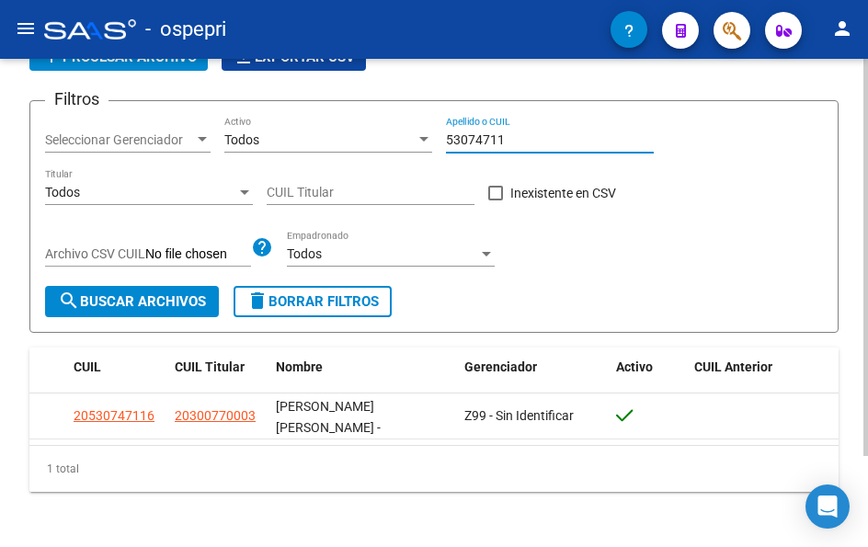
click at [507, 145] on input "53074711" at bounding box center [550, 140] width 208 height 16
click at [507, 142] on input "53074711" at bounding box center [550, 140] width 208 height 16
click at [506, 142] on input "53074711" at bounding box center [550, 140] width 208 height 16
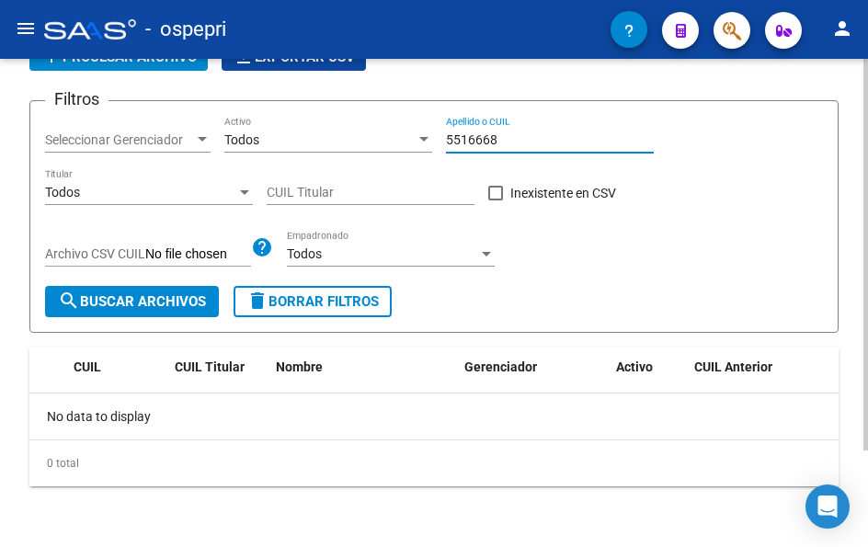
click at [522, 142] on input "5516668" at bounding box center [550, 140] width 208 height 16
click at [523, 141] on input "5516668" at bounding box center [550, 140] width 208 height 16
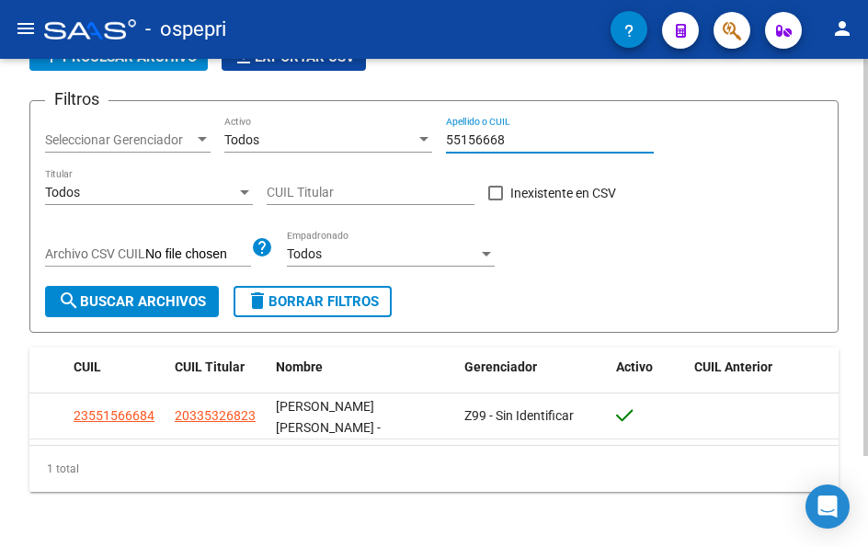
click at [522, 140] on input "55156668" at bounding box center [550, 140] width 208 height 16
click at [509, 143] on input "55156668" at bounding box center [550, 140] width 208 height 16
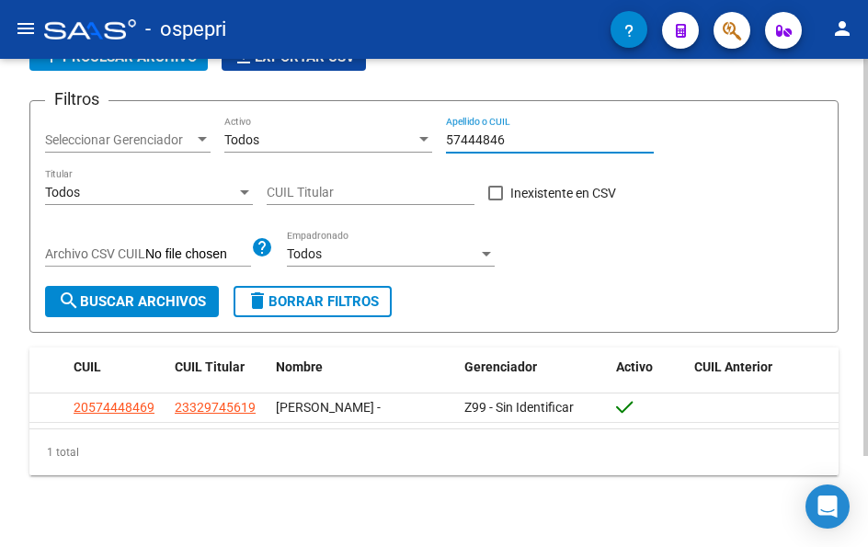
click at [506, 137] on input "57444846" at bounding box center [550, 140] width 208 height 16
click at [522, 141] on input "57446648" at bounding box center [550, 140] width 208 height 16
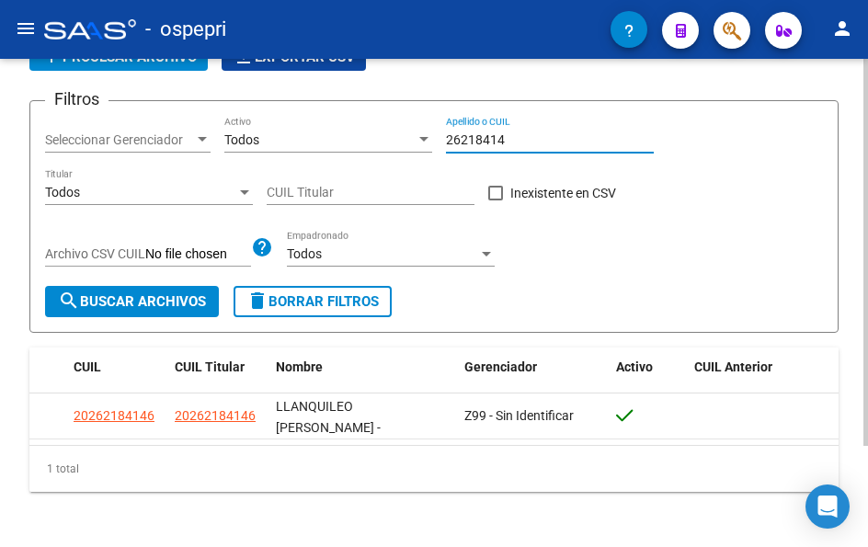
click at [515, 139] on input "26218414" at bounding box center [550, 140] width 208 height 16
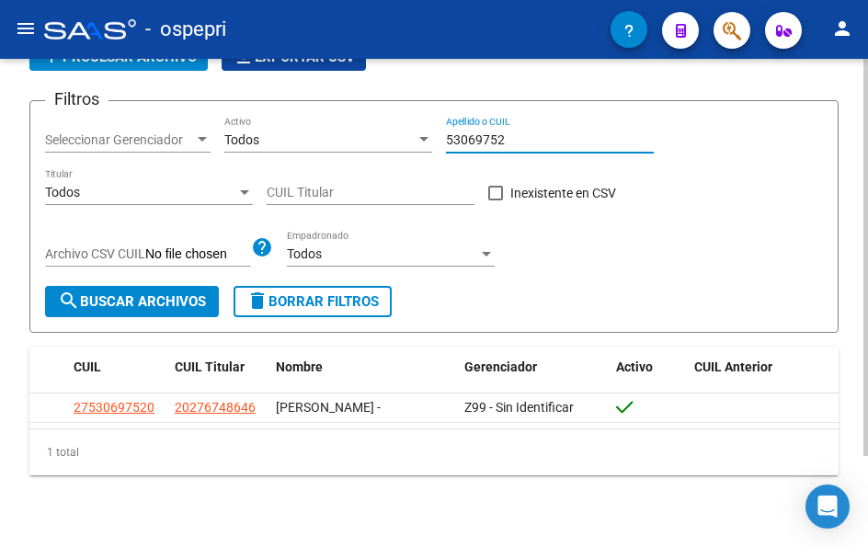
click at [528, 140] on input "53069752" at bounding box center [550, 140] width 208 height 16
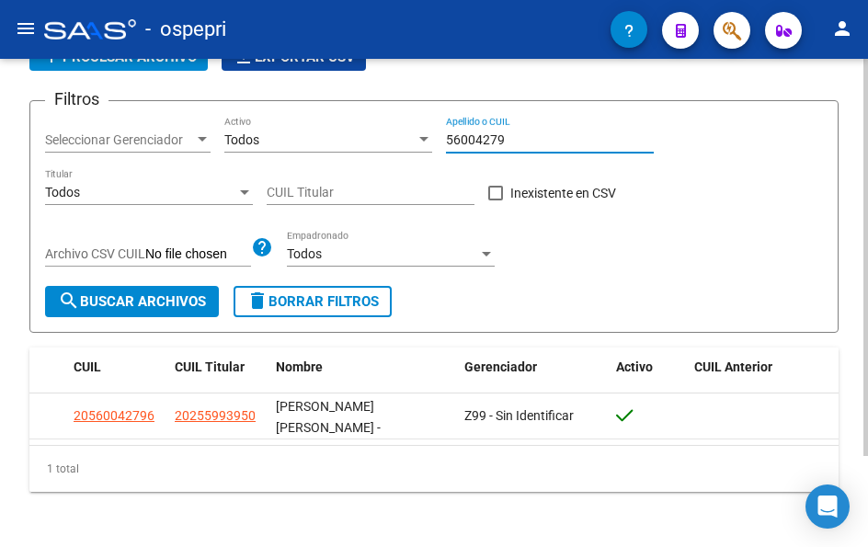
click at [510, 139] on input "56004279" at bounding box center [550, 140] width 208 height 16
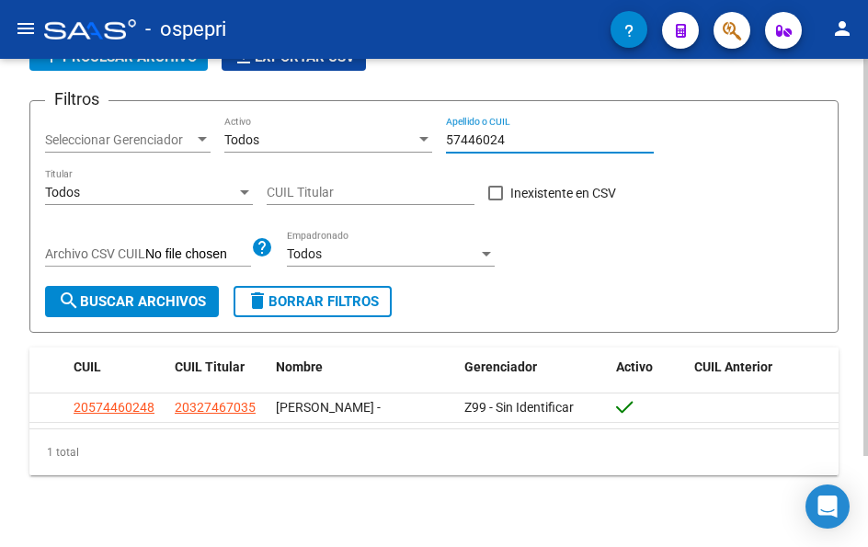
click at [514, 138] on input "57446024" at bounding box center [550, 140] width 208 height 16
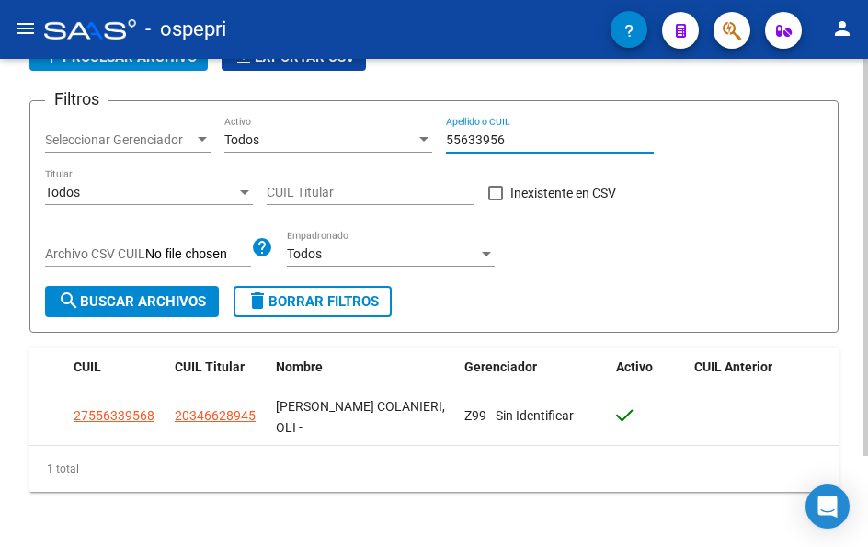
click at [518, 136] on input "55633956" at bounding box center [550, 140] width 208 height 16
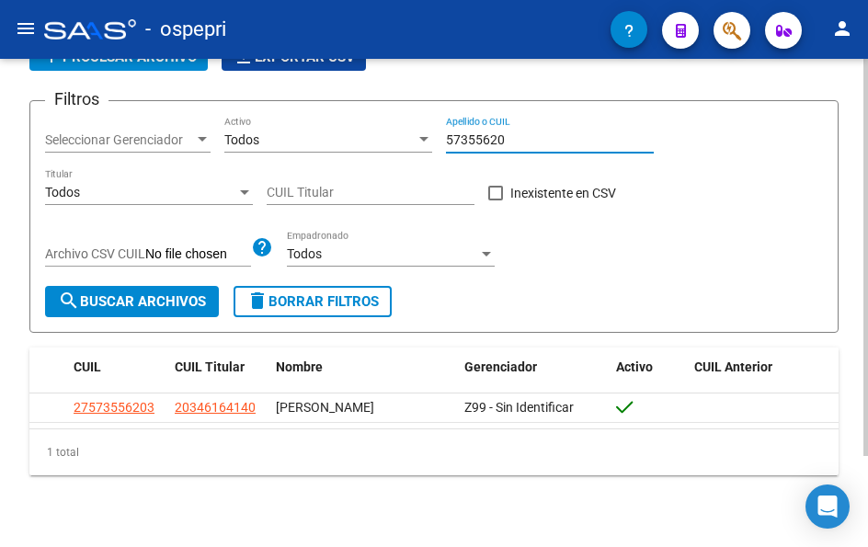
click at [519, 133] on input "57355620" at bounding box center [550, 140] width 208 height 16
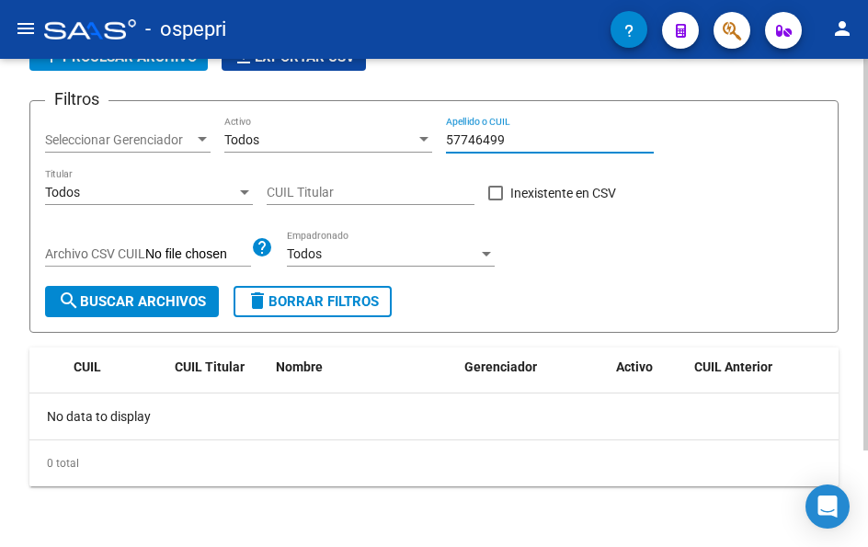
click at [528, 142] on input "57746499" at bounding box center [550, 140] width 208 height 16
drag, startPoint x: 516, startPoint y: 138, endPoint x: 396, endPoint y: 141, distance: 119.5
click at [396, 141] on div "Filtros Seleccionar Gerenciador Seleccionar Gerenciador Todos Activo 57746499 A…" at bounding box center [434, 201] width 778 height 170
drag, startPoint x: 526, startPoint y: 145, endPoint x: 388, endPoint y: 157, distance: 138.4
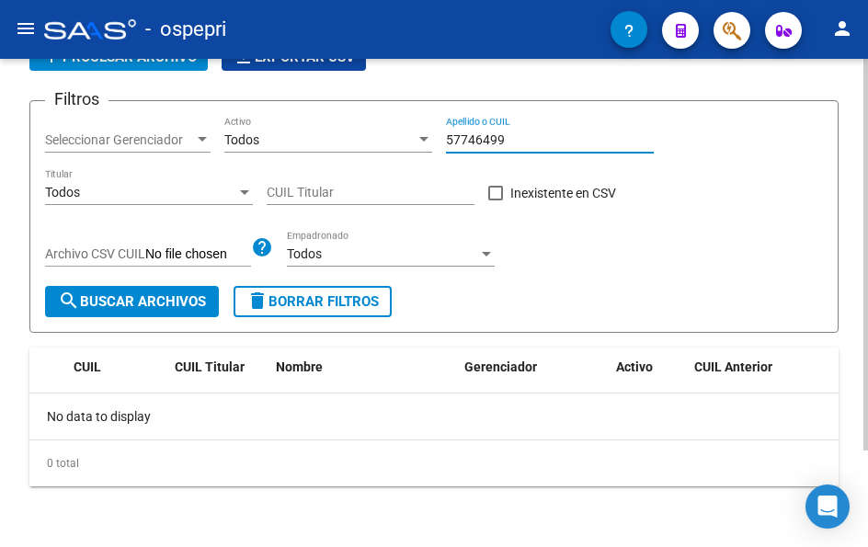
click at [388, 157] on div "Filtros Seleccionar Gerenciador Seleccionar Gerenciador Todos Activo 57746499 A…" at bounding box center [434, 201] width 778 height 170
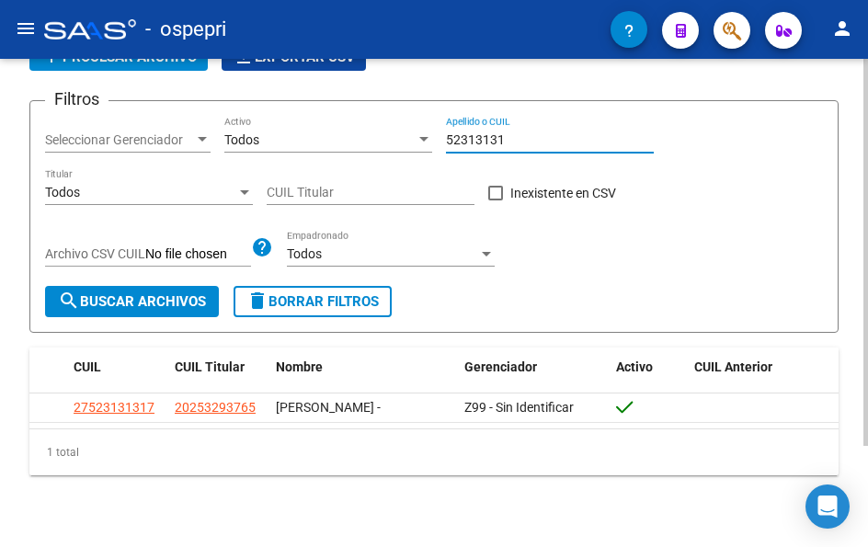
click at [504, 139] on input "52313131" at bounding box center [550, 140] width 208 height 16
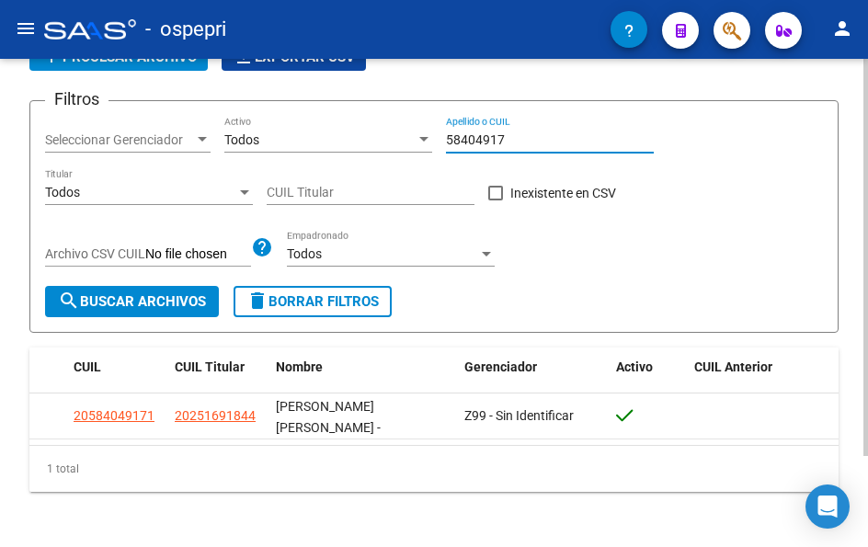
click at [512, 141] on input "58404917" at bounding box center [550, 140] width 208 height 16
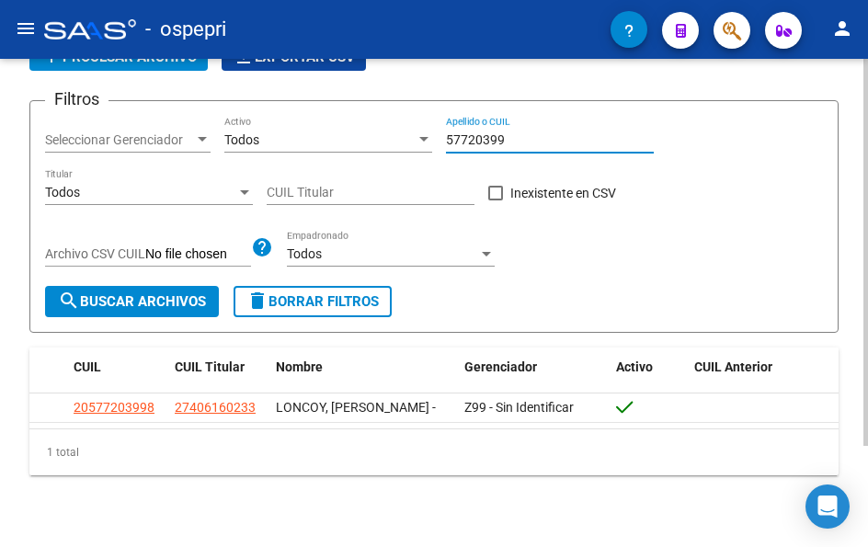
click at [500, 140] on input "57720399" at bounding box center [550, 140] width 208 height 16
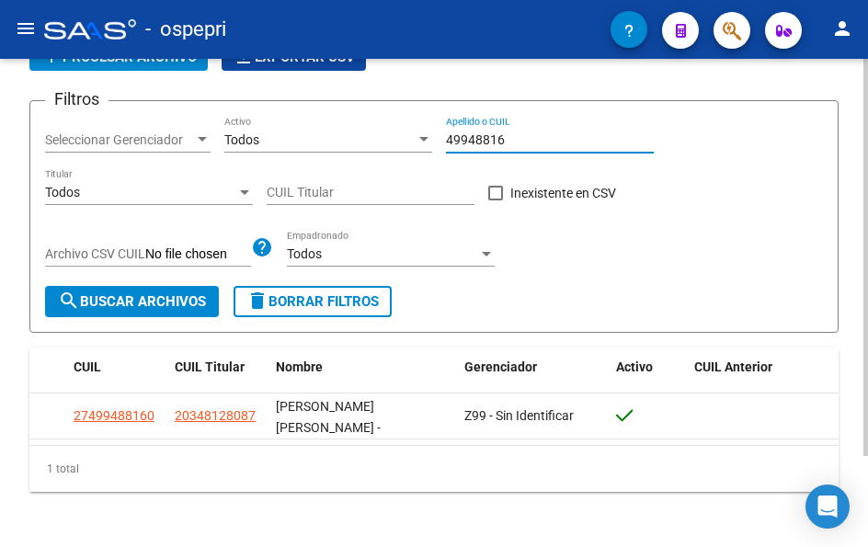
click at [521, 133] on input "49948816" at bounding box center [550, 140] width 208 height 16
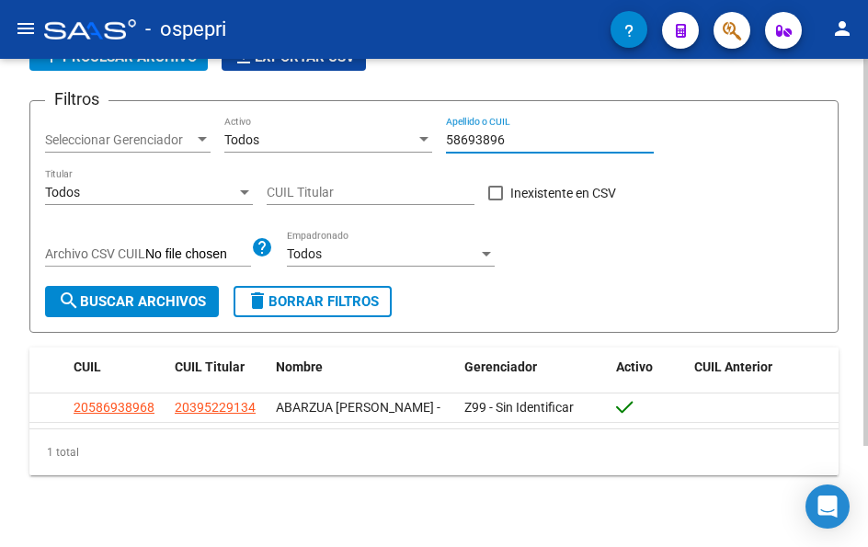
click at [512, 140] on input "58693896" at bounding box center [550, 140] width 208 height 16
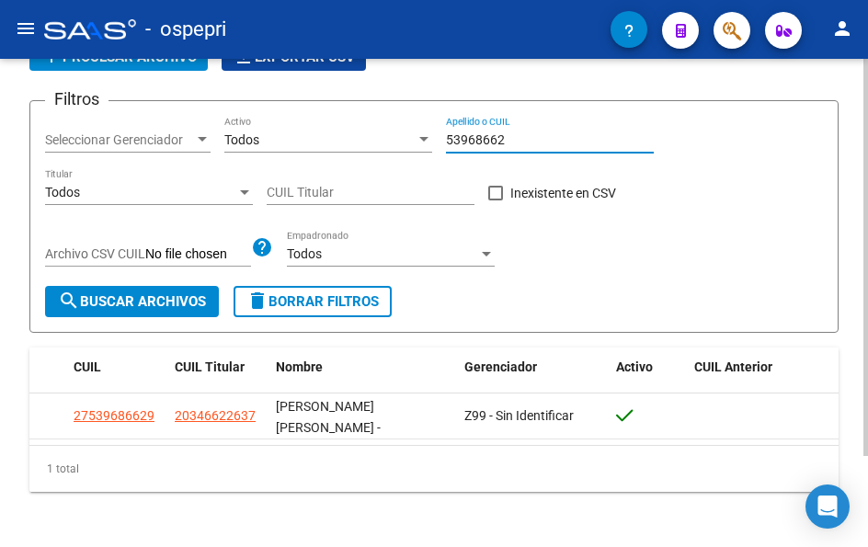
click at [507, 135] on input "53968662" at bounding box center [550, 140] width 208 height 16
click at [507, 131] on div "56760996 Apellido o CUIL" at bounding box center [550, 134] width 208 height 37
click at [507, 140] on input "56760996" at bounding box center [550, 140] width 208 height 16
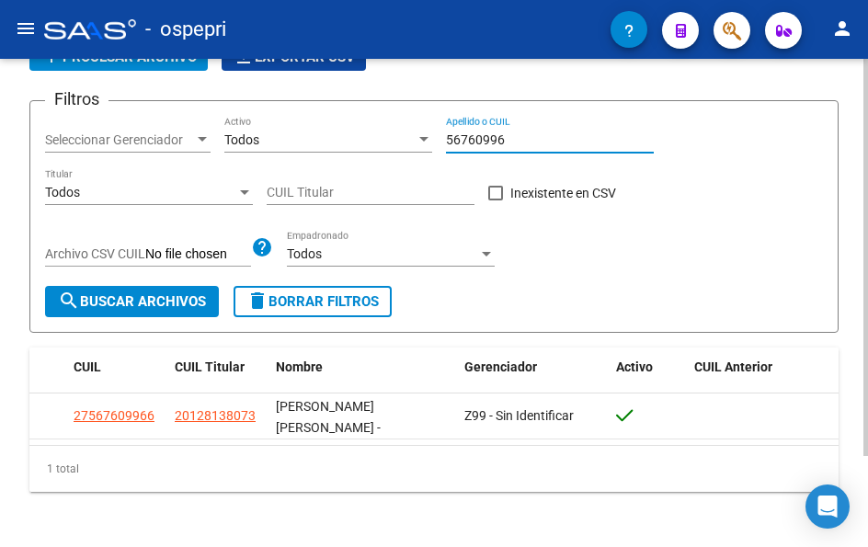
click at [507, 140] on input "56760996" at bounding box center [550, 140] width 208 height 16
click at [520, 142] on input "48268464" at bounding box center [550, 140] width 208 height 16
click at [537, 135] on input "56004151" at bounding box center [550, 140] width 208 height 16
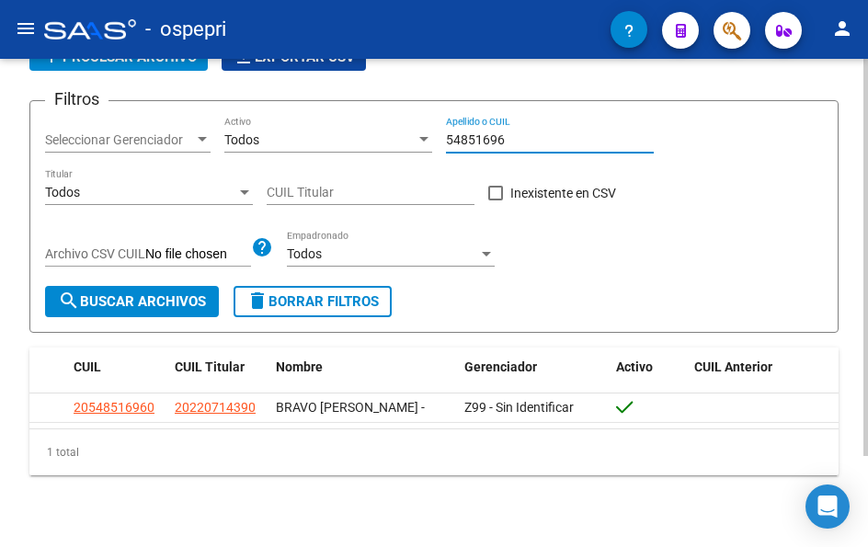
click at [512, 138] on input "54851696" at bounding box center [550, 140] width 208 height 16
click at [515, 136] on input "59228429" at bounding box center [550, 140] width 208 height 16
click at [514, 136] on input "59228429" at bounding box center [550, 140] width 208 height 16
click at [515, 142] on input "59228429" at bounding box center [550, 140] width 208 height 16
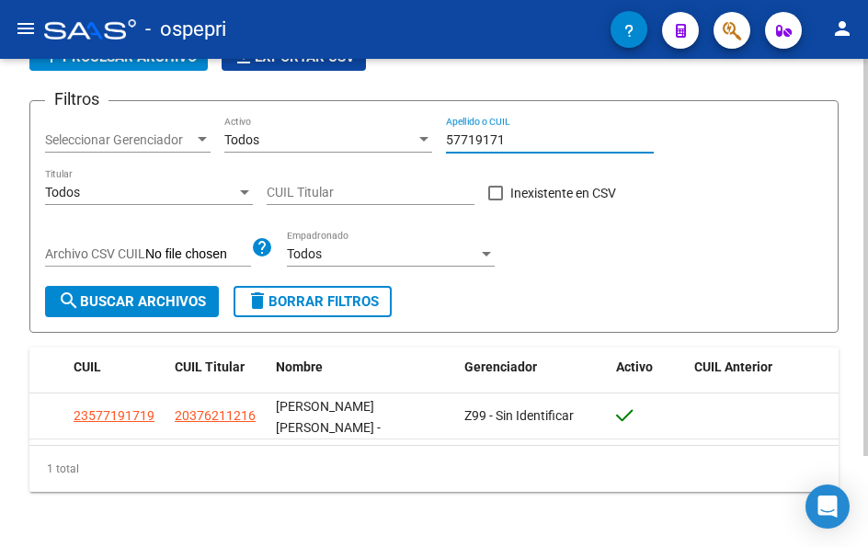
click at [522, 134] on input "57719171" at bounding box center [550, 140] width 208 height 16
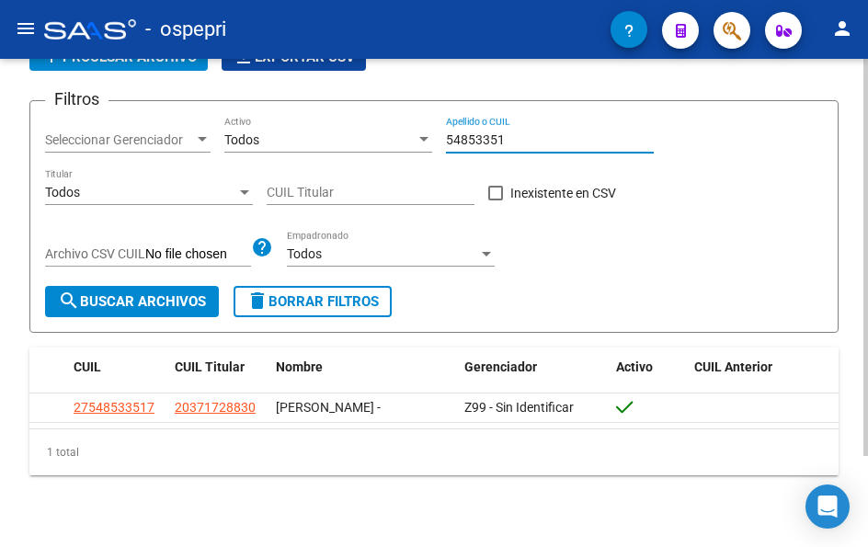
click at [522, 132] on input "54853351" at bounding box center [550, 140] width 208 height 16
click at [531, 138] on input "54490203" at bounding box center [550, 140] width 208 height 16
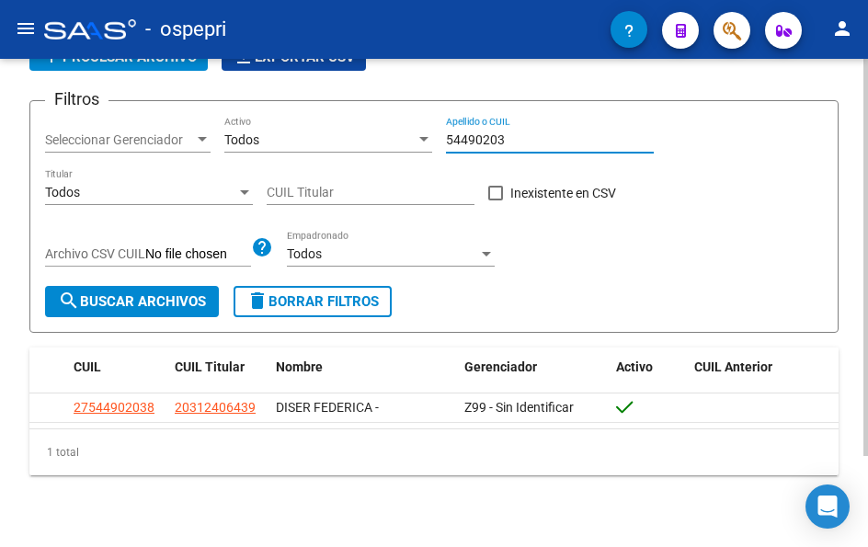
click at [531, 138] on input "54490203" at bounding box center [550, 140] width 208 height 16
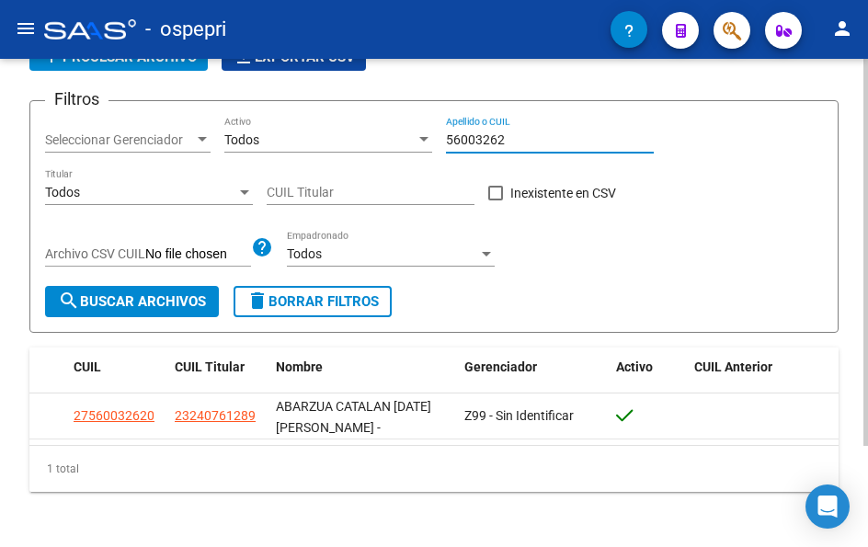
click at [517, 134] on input "56003262" at bounding box center [550, 140] width 208 height 16
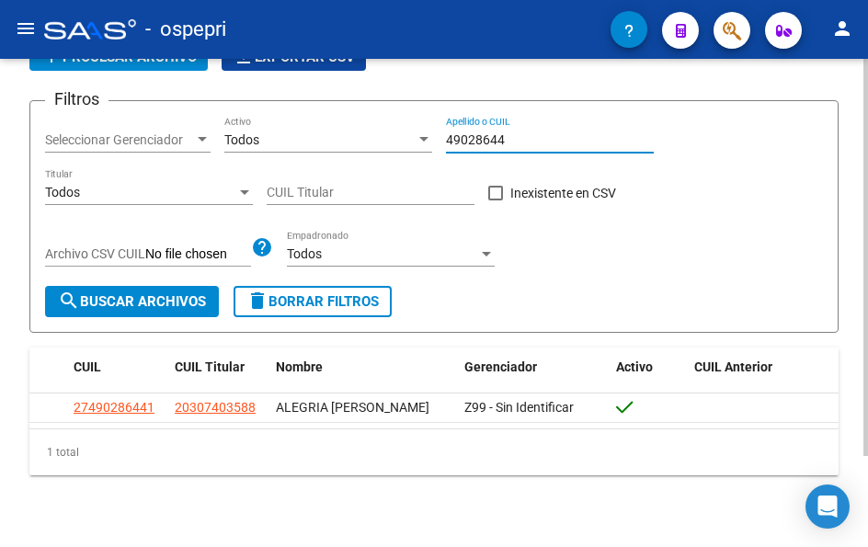
click at [534, 142] on input "49028644" at bounding box center [550, 140] width 208 height 16
click at [505, 134] on input "48145223" at bounding box center [550, 140] width 208 height 16
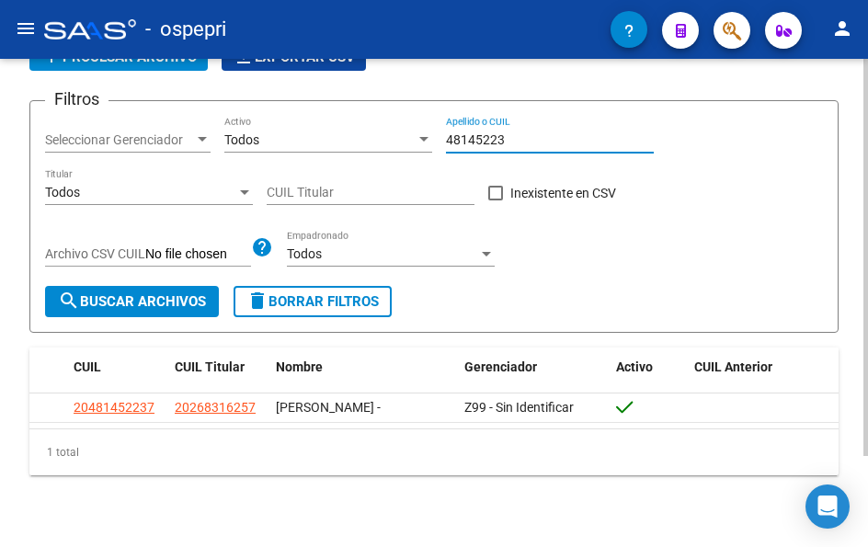
click at [505, 134] on input "48145223" at bounding box center [550, 140] width 208 height 16
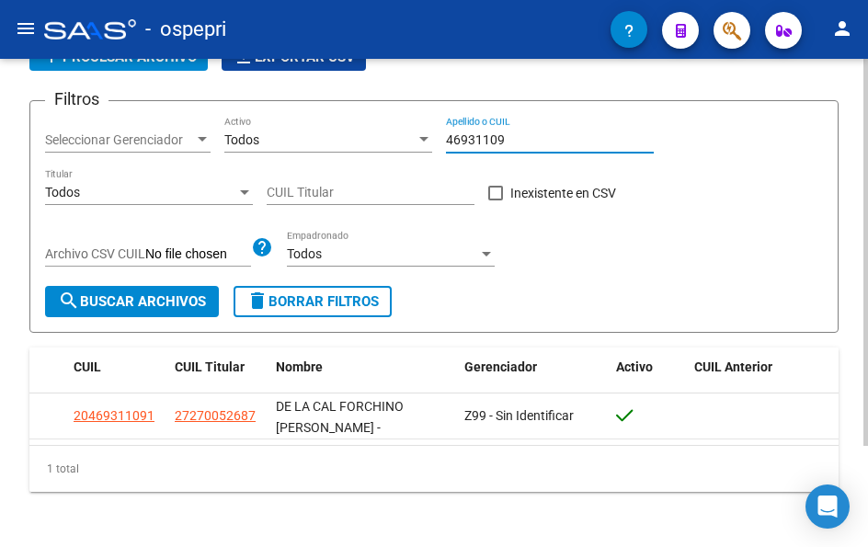
click at [500, 135] on input "46931109" at bounding box center [550, 140] width 208 height 16
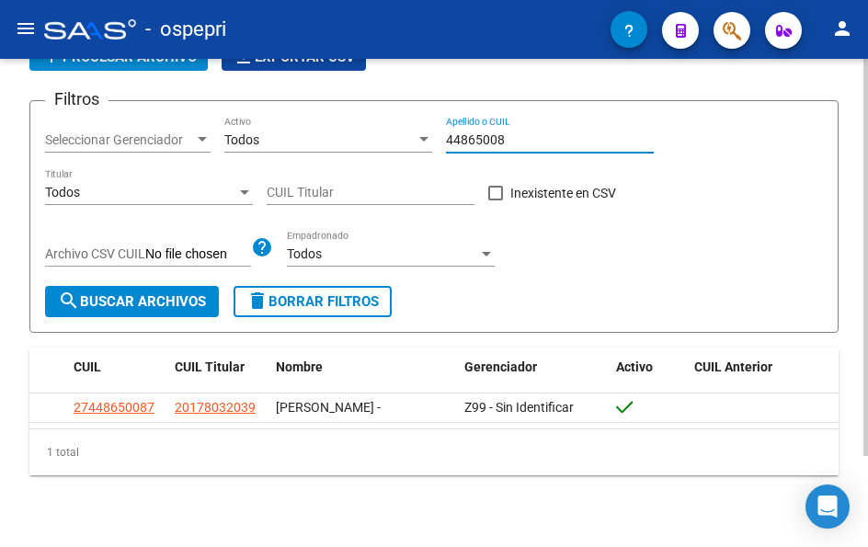
click at [515, 142] on input "44865008" at bounding box center [550, 140] width 208 height 16
click at [514, 141] on input "44865008" at bounding box center [550, 140] width 208 height 16
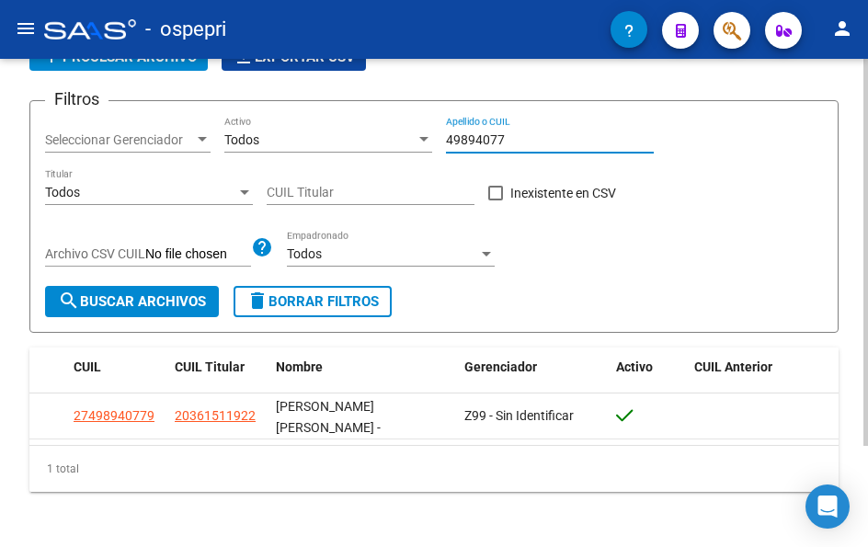
click at [525, 144] on input "49894077" at bounding box center [550, 140] width 208 height 16
click at [514, 142] on input "52314195" at bounding box center [550, 140] width 208 height 16
click at [522, 141] on input "51476416" at bounding box center [550, 140] width 208 height 16
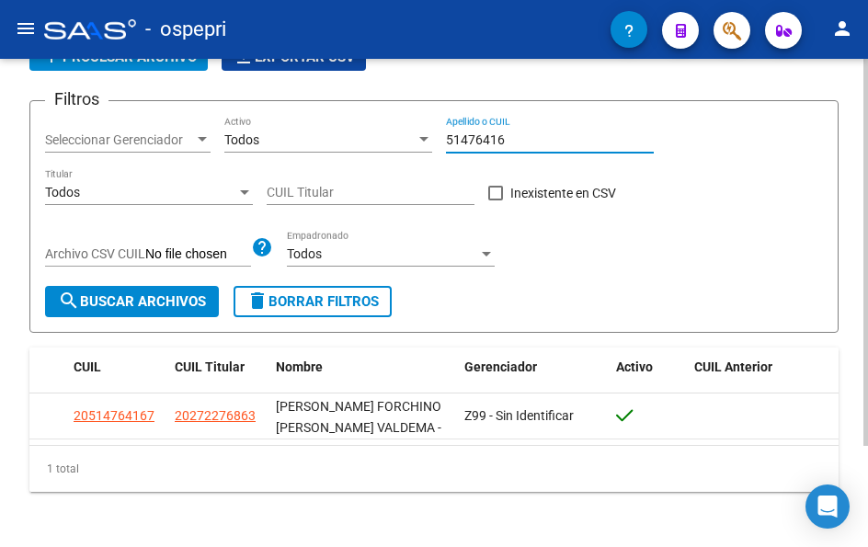
click at [522, 141] on input "51476416" at bounding box center [550, 140] width 208 height 16
type input "48727964"
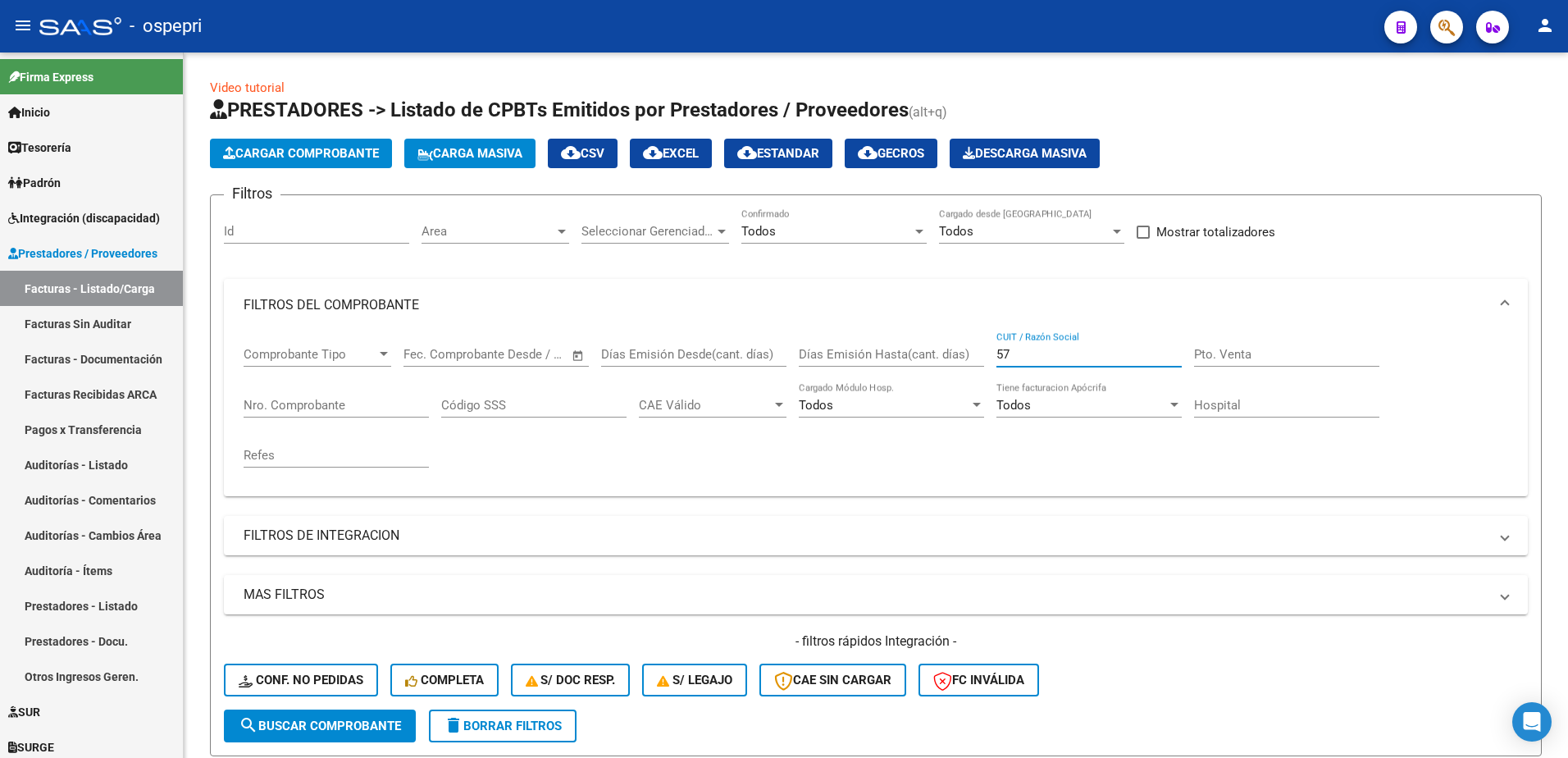
type input "5"
click at [1008, 25] on div "- ospepri" at bounding box center [705, 26] width 1332 height 36
click at [1075, 353] on input "CUIT / Razón Social" at bounding box center [1090, 354] width 186 height 15
paste input "27317563316"
type input "27317563316"
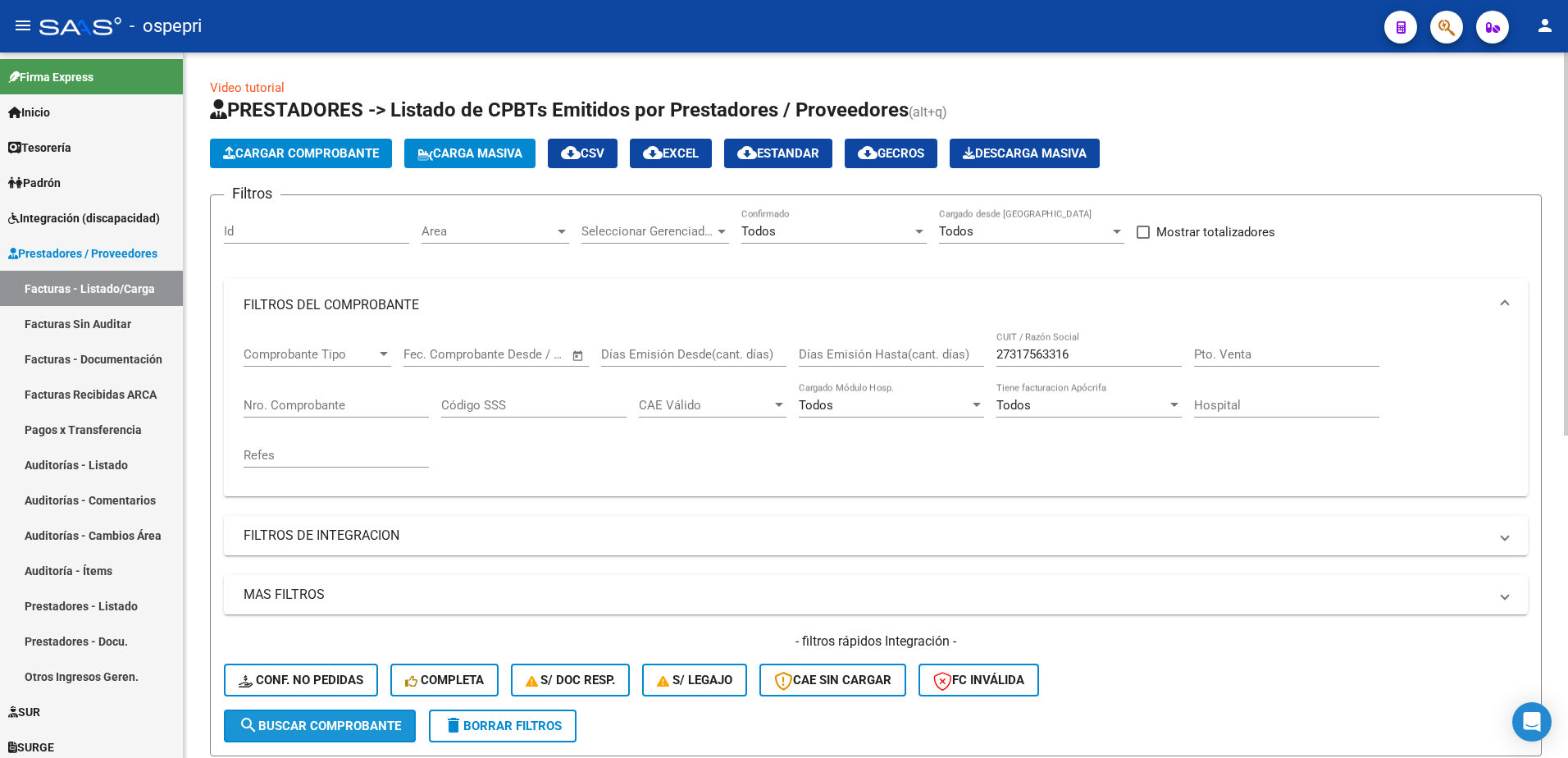
click at [311, 735] on button "search Buscar Comprobante" at bounding box center [319, 726] width 192 height 33
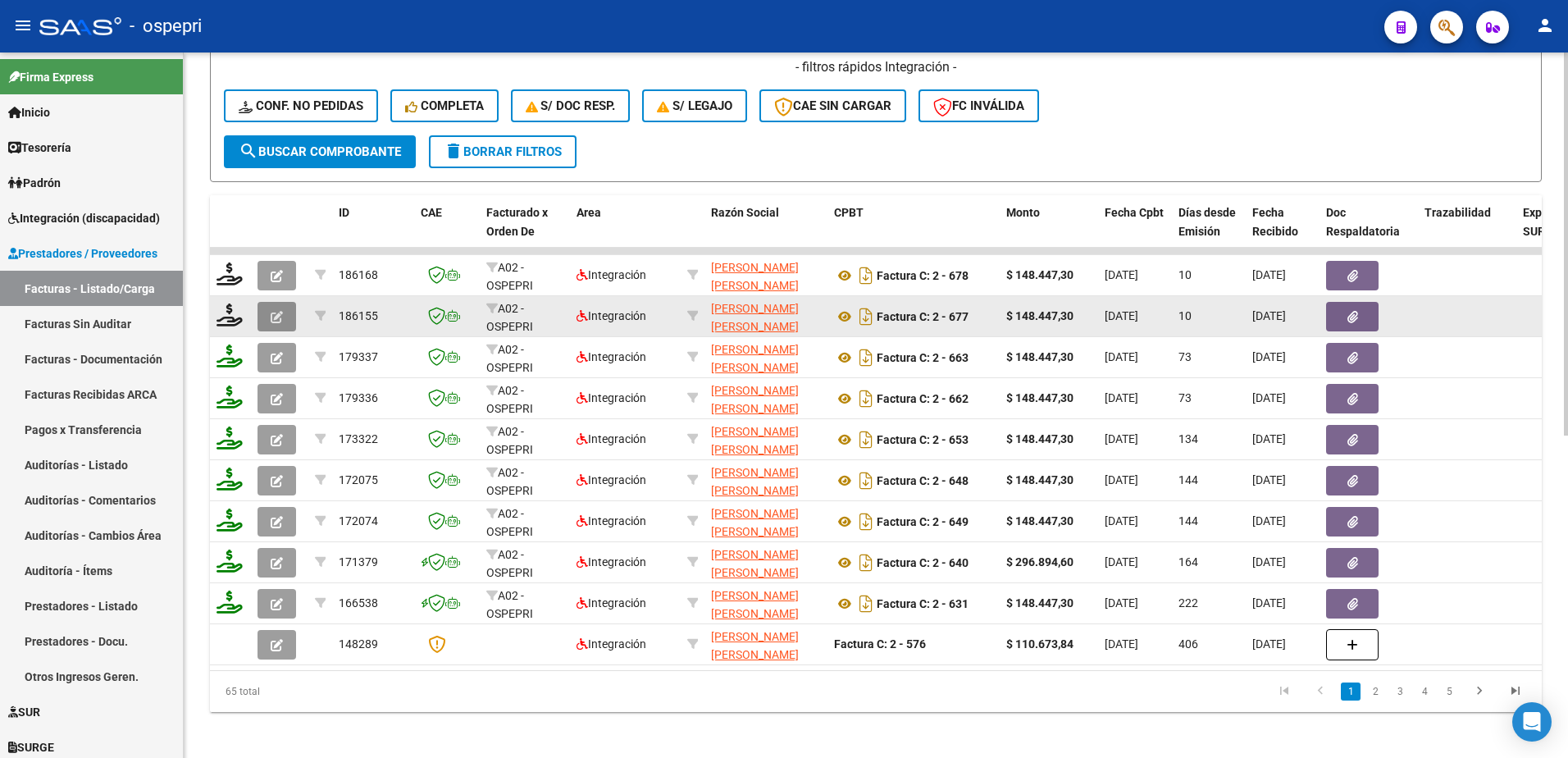
click at [272, 313] on icon "button" at bounding box center [277, 317] width 12 height 12
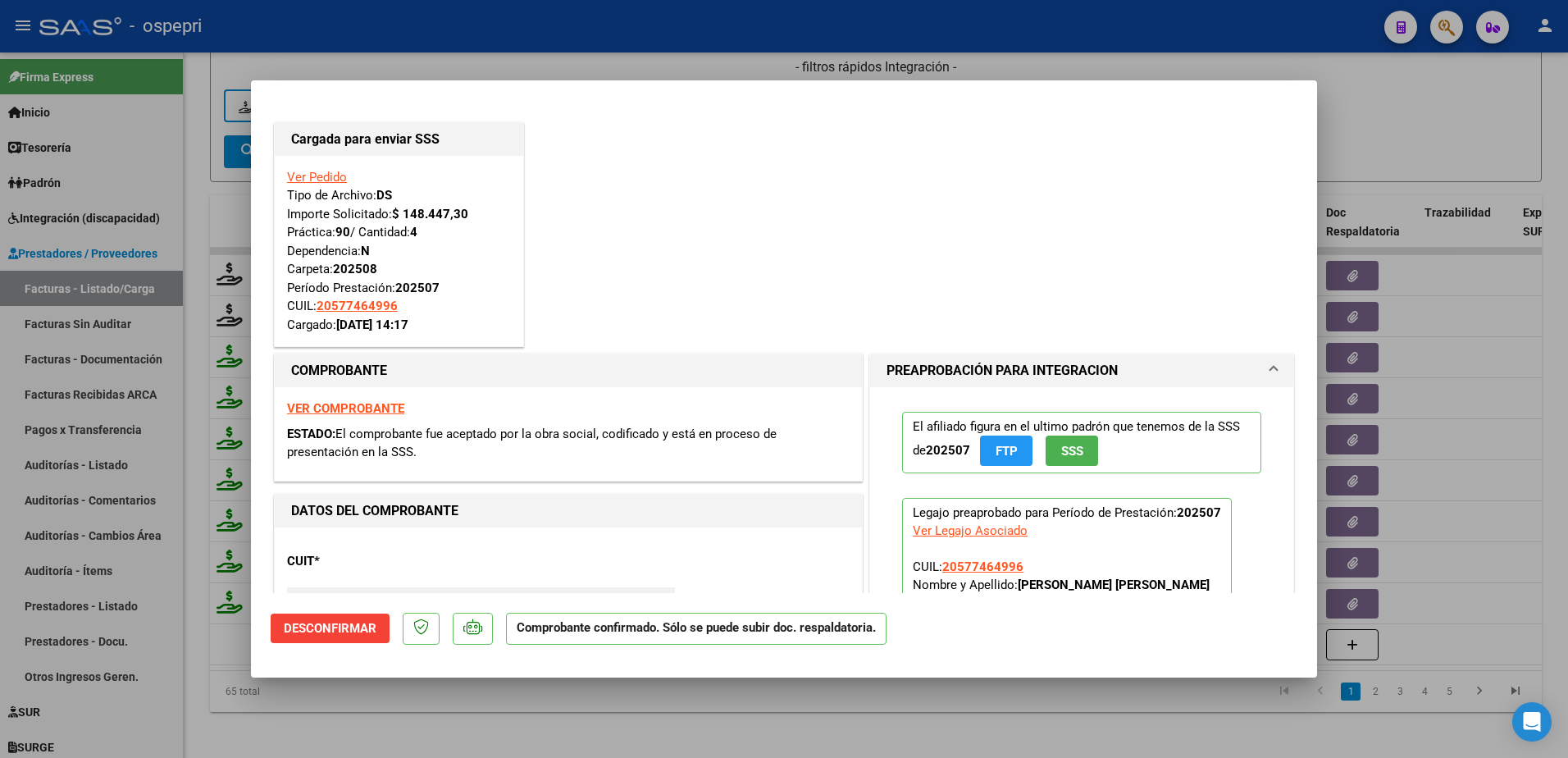
type input "$ 0,00"
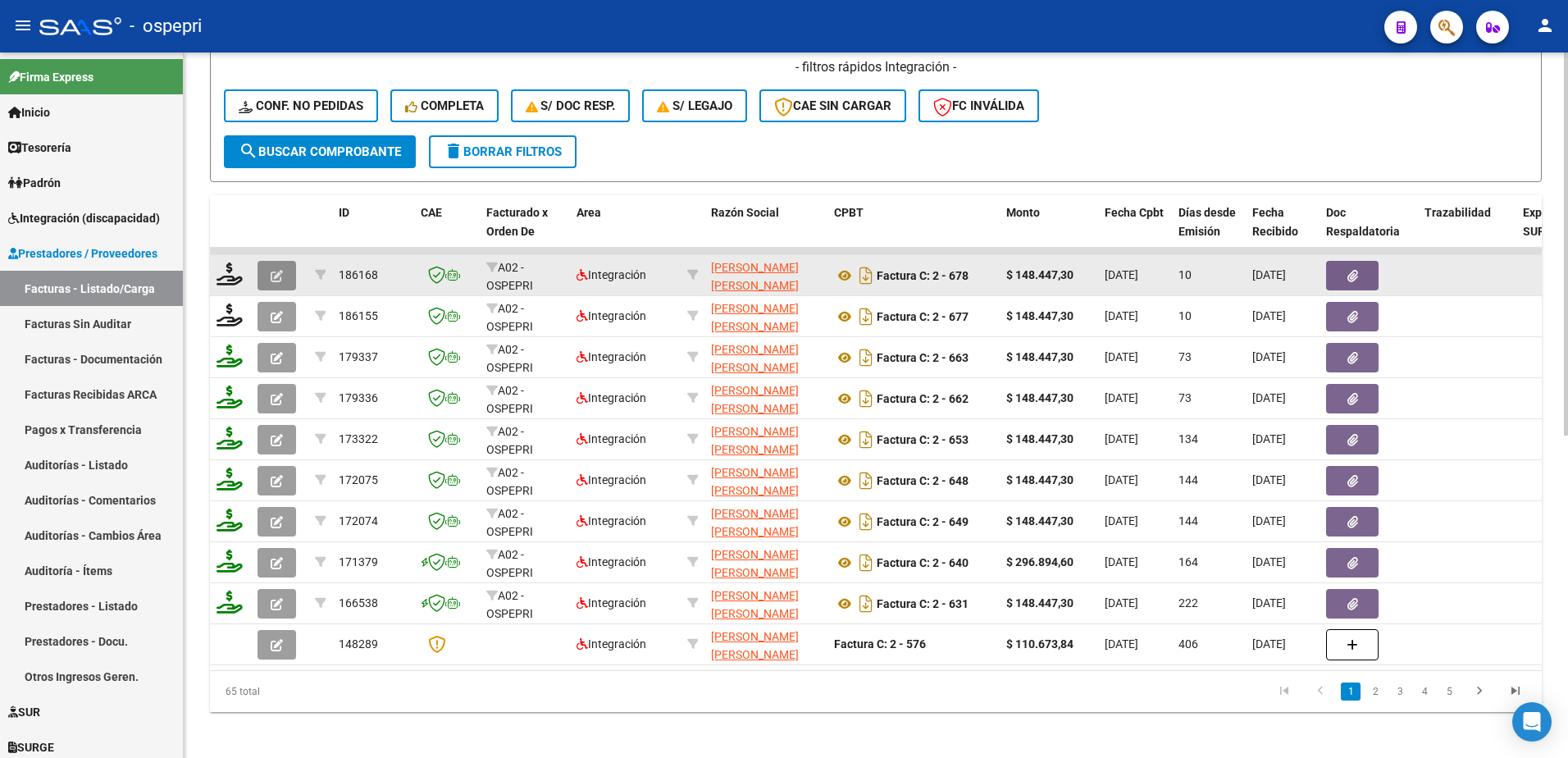
click at [278, 275] on icon "button" at bounding box center [277, 276] width 12 height 12
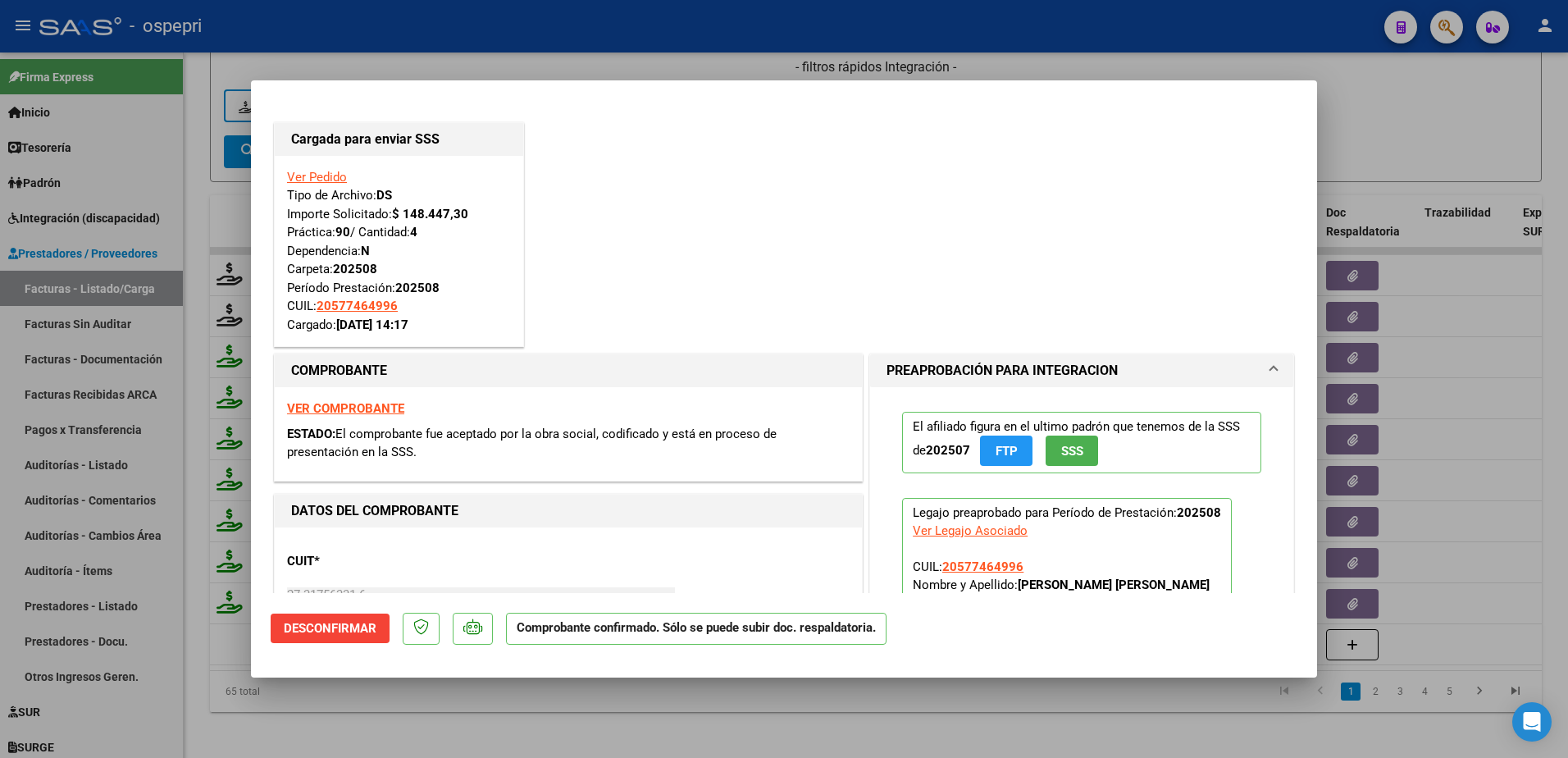
type input "$ 0,00"
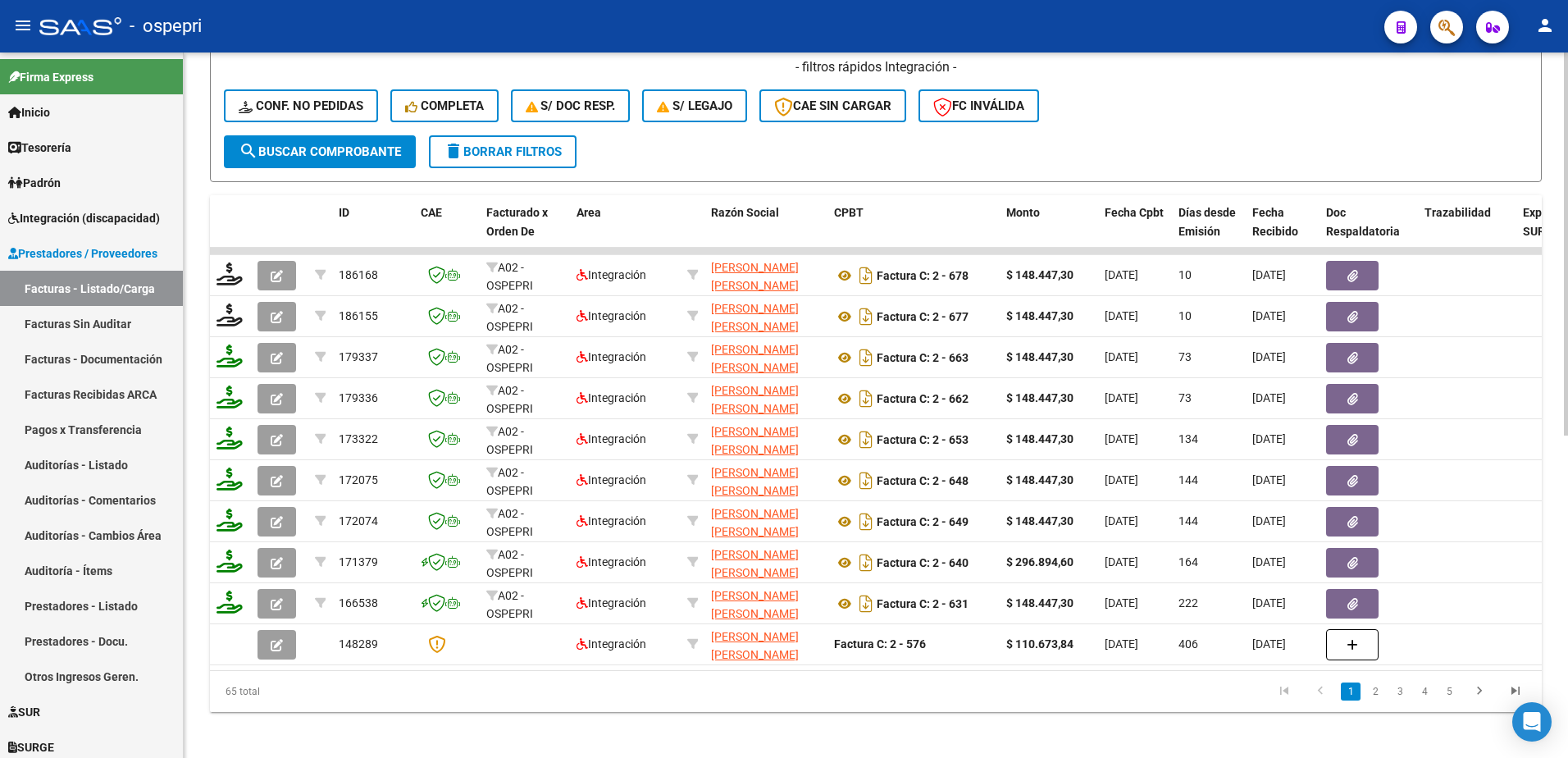
click at [537, 153] on span "delete Borrar Filtros" at bounding box center [502, 152] width 118 height 15
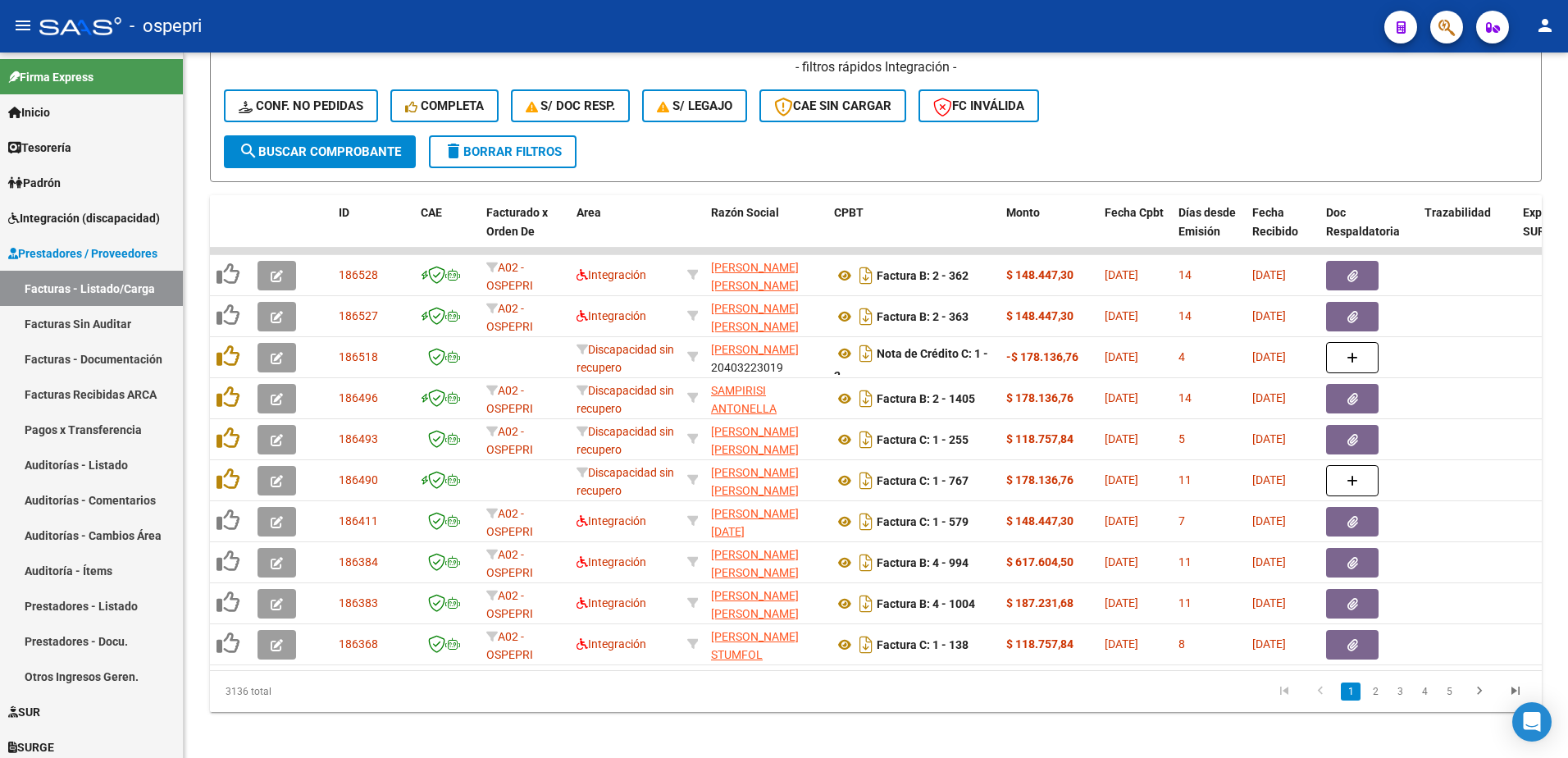
click at [1007, 16] on div "- ospepri" at bounding box center [705, 26] width 1332 height 36
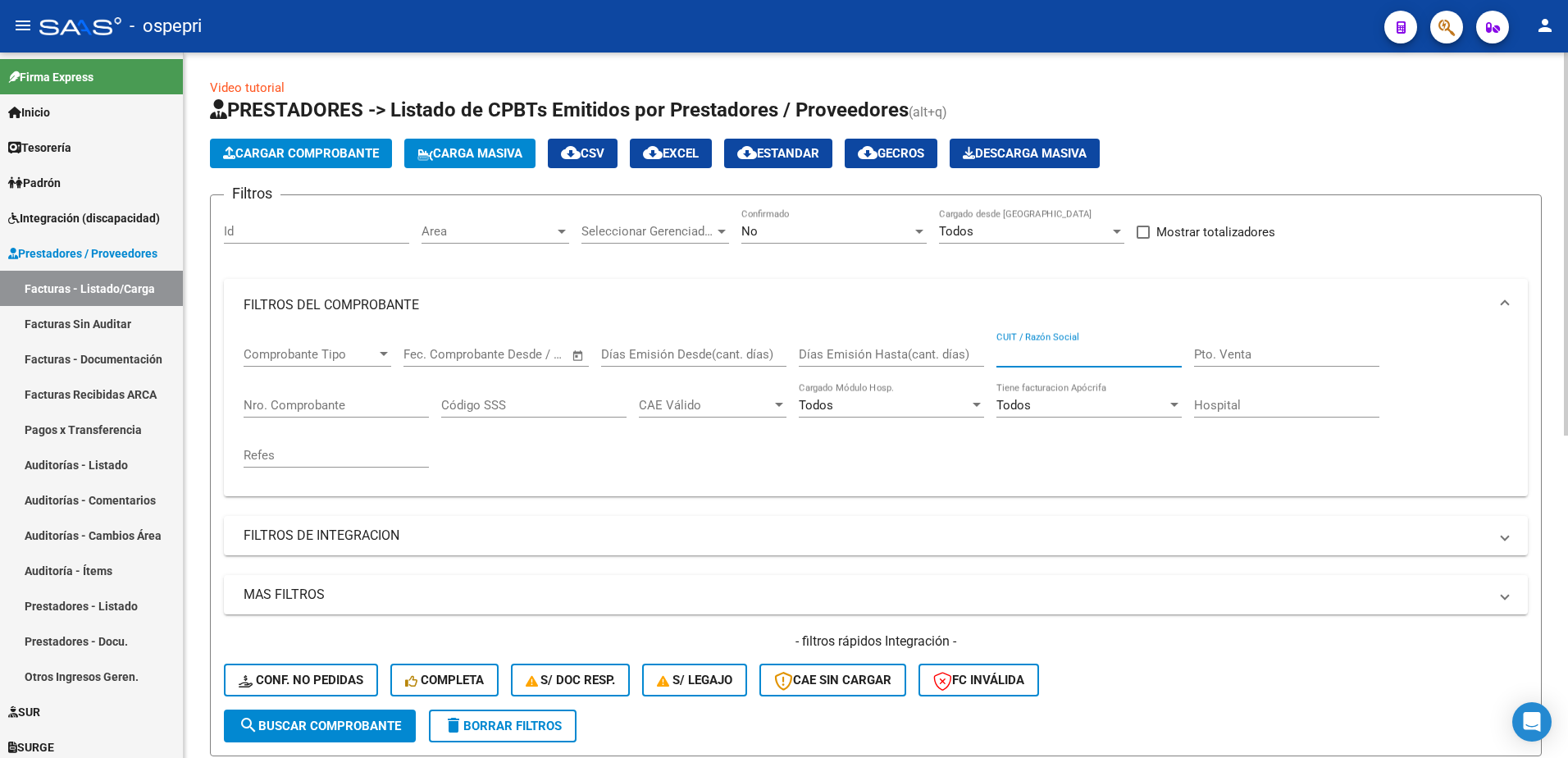
click at [1069, 358] on input "CUIT / Razón Social" at bounding box center [1090, 354] width 186 height 15
paste input "27297553831"
type input "27297553831"
click at [350, 725] on span "search Buscar Comprobante" at bounding box center [319, 726] width 162 height 15
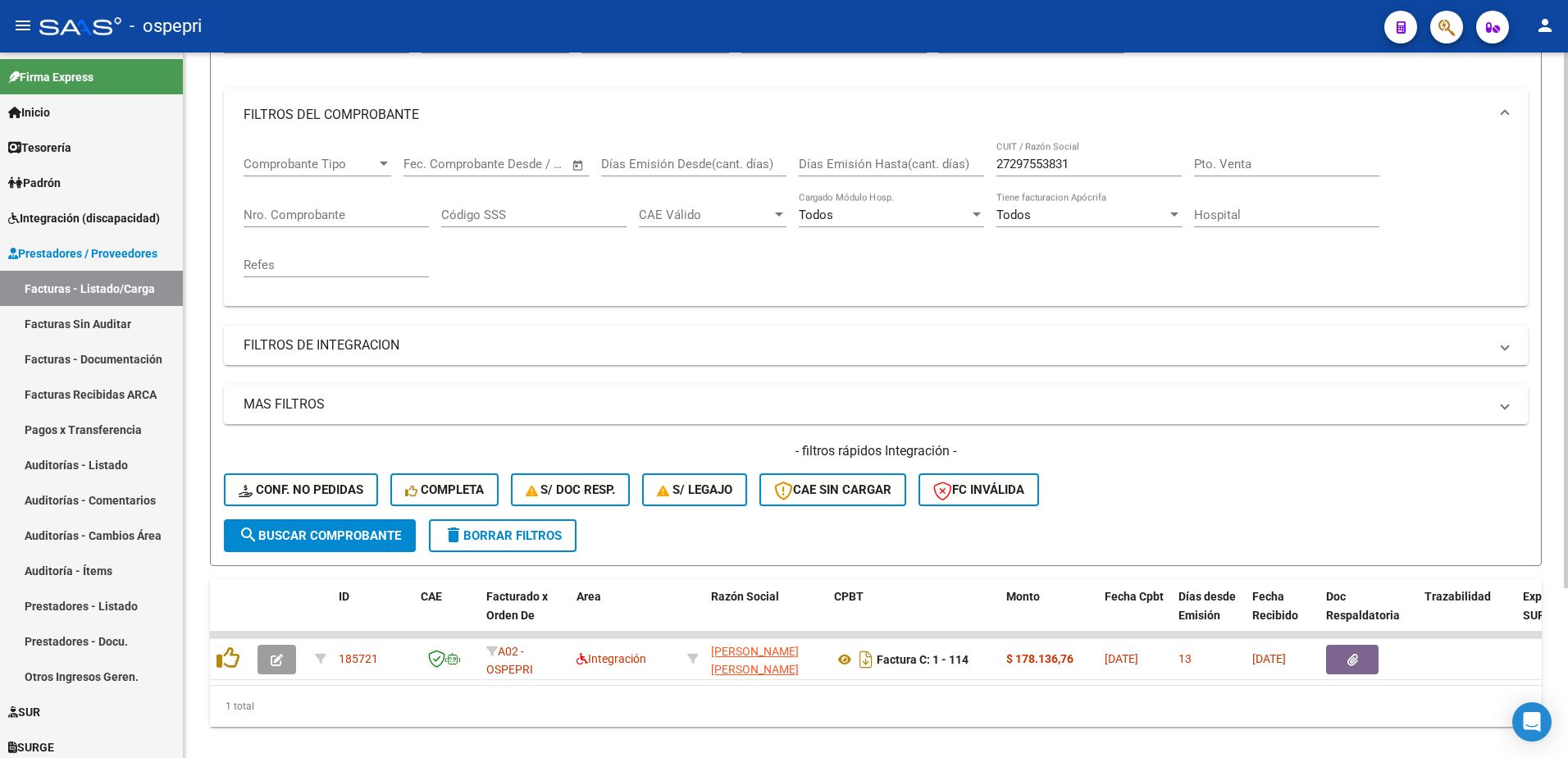
scroll to position [224, 0]
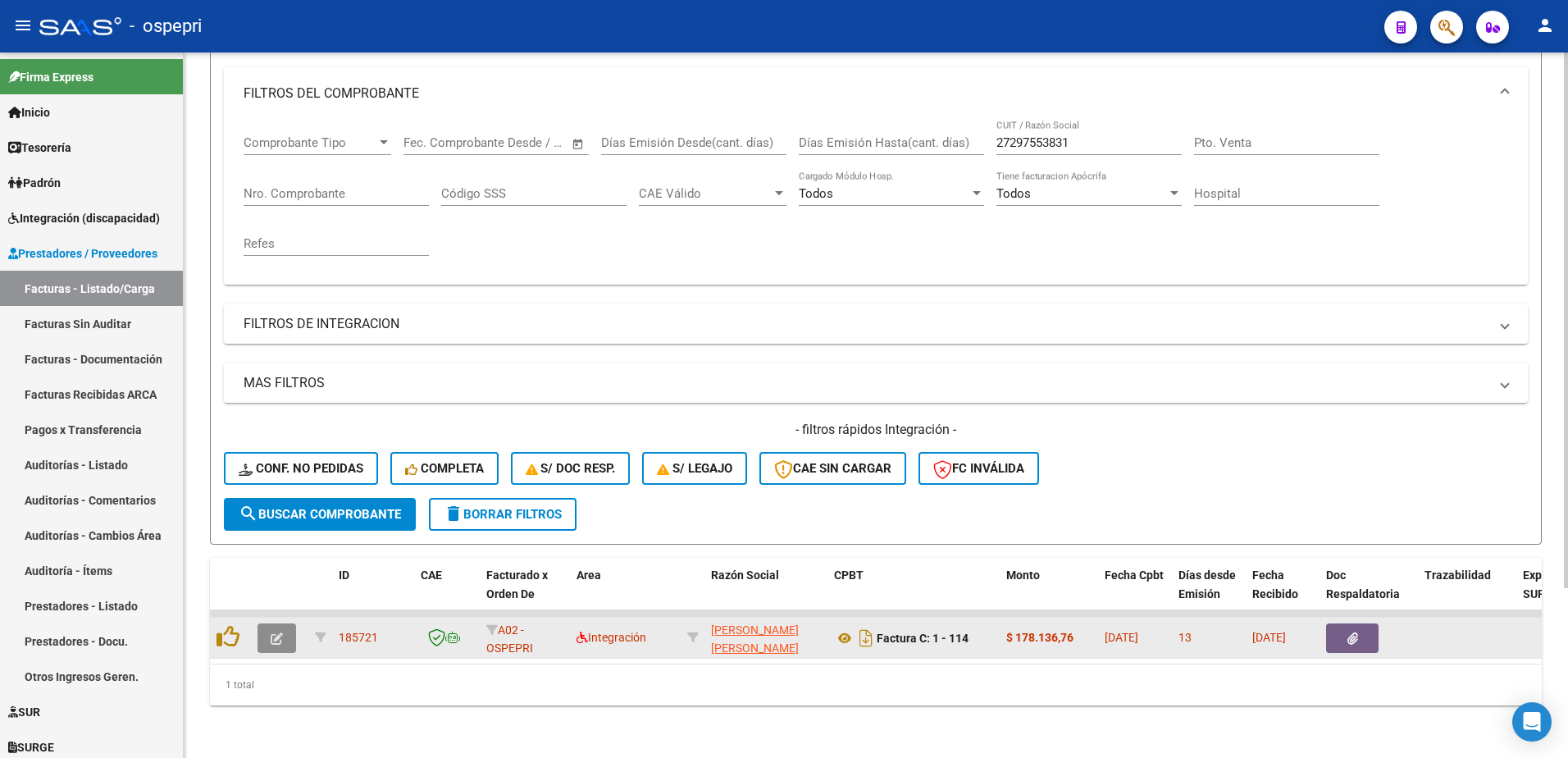
click at [278, 633] on icon "button" at bounding box center [277, 639] width 12 height 12
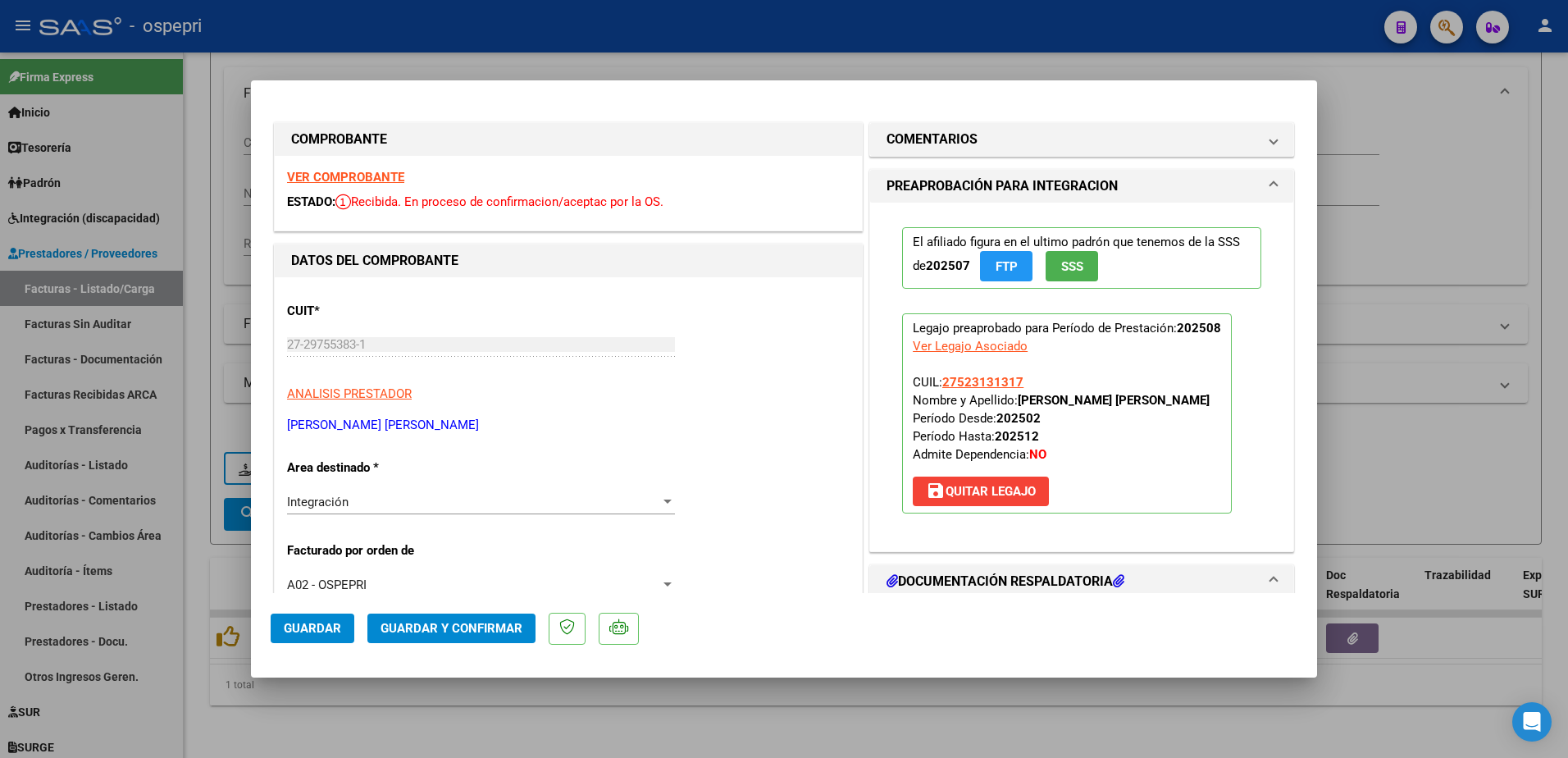
click at [373, 178] on strong "VER COMPROBANTE" at bounding box center [345, 177] width 117 height 15
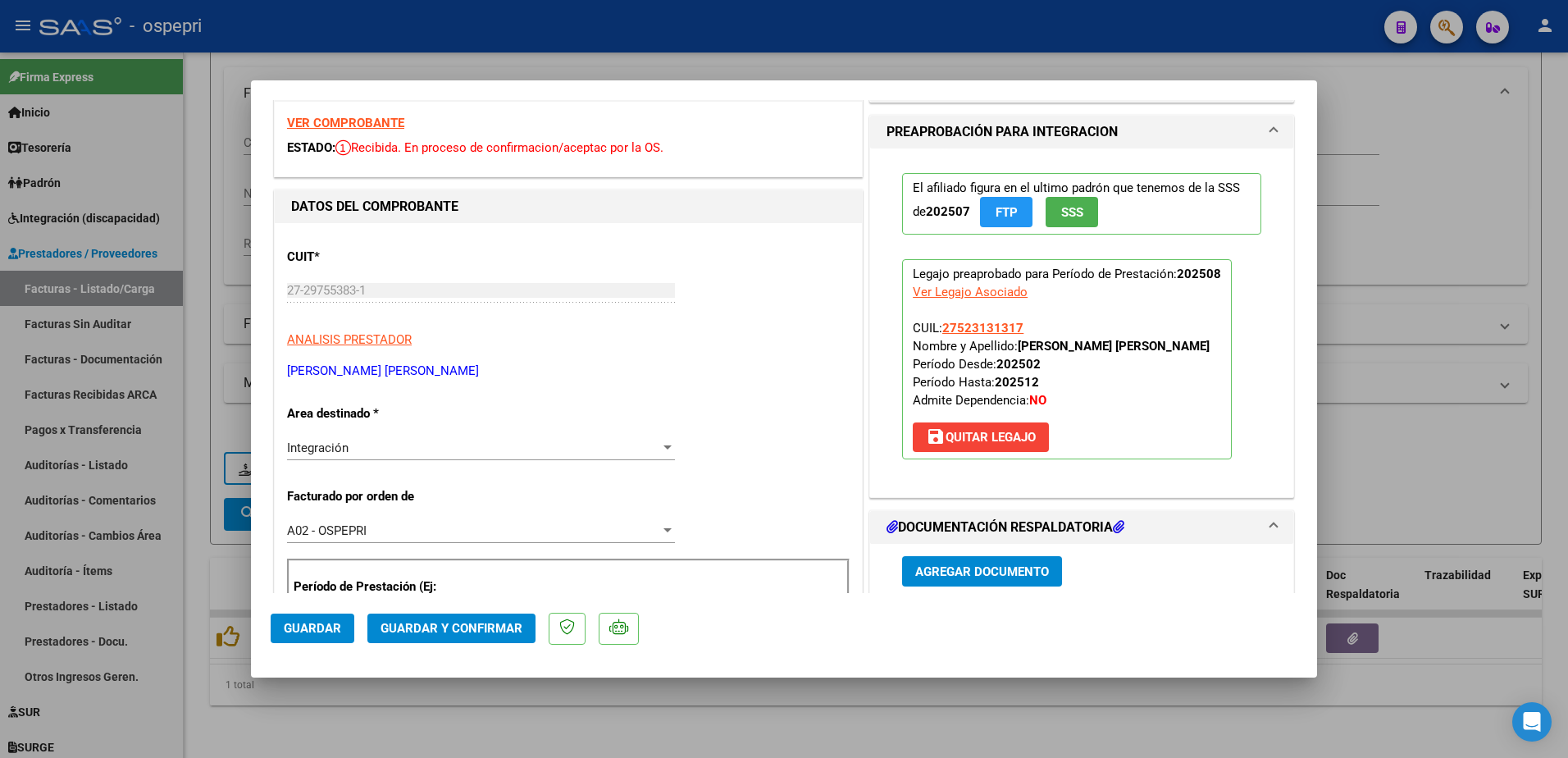
scroll to position [164, 0]
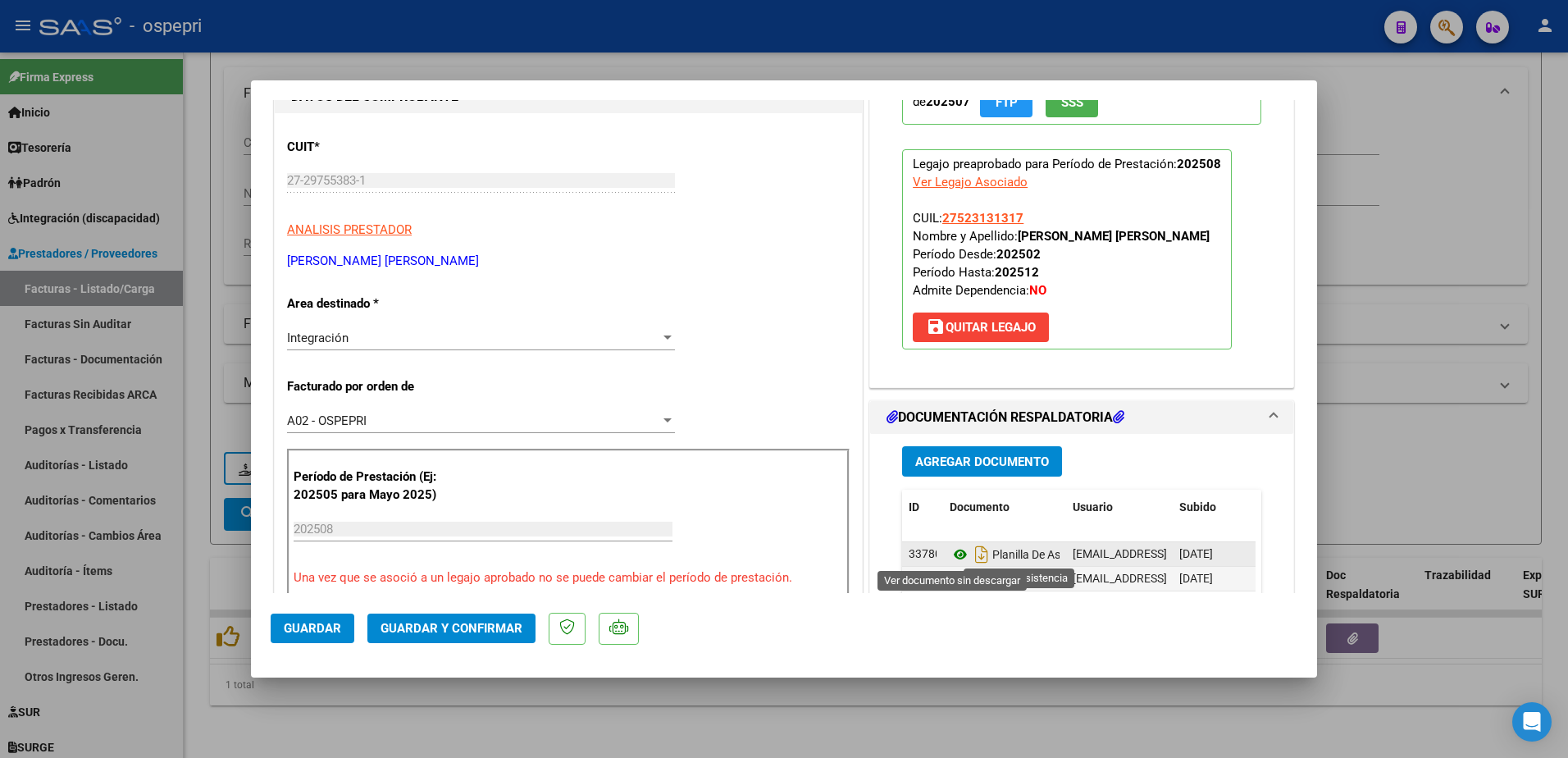
click at [957, 559] on icon at bounding box center [960, 554] width 21 height 20
click at [456, 627] on span "Guardar y Confirmar" at bounding box center [451, 629] width 142 height 15
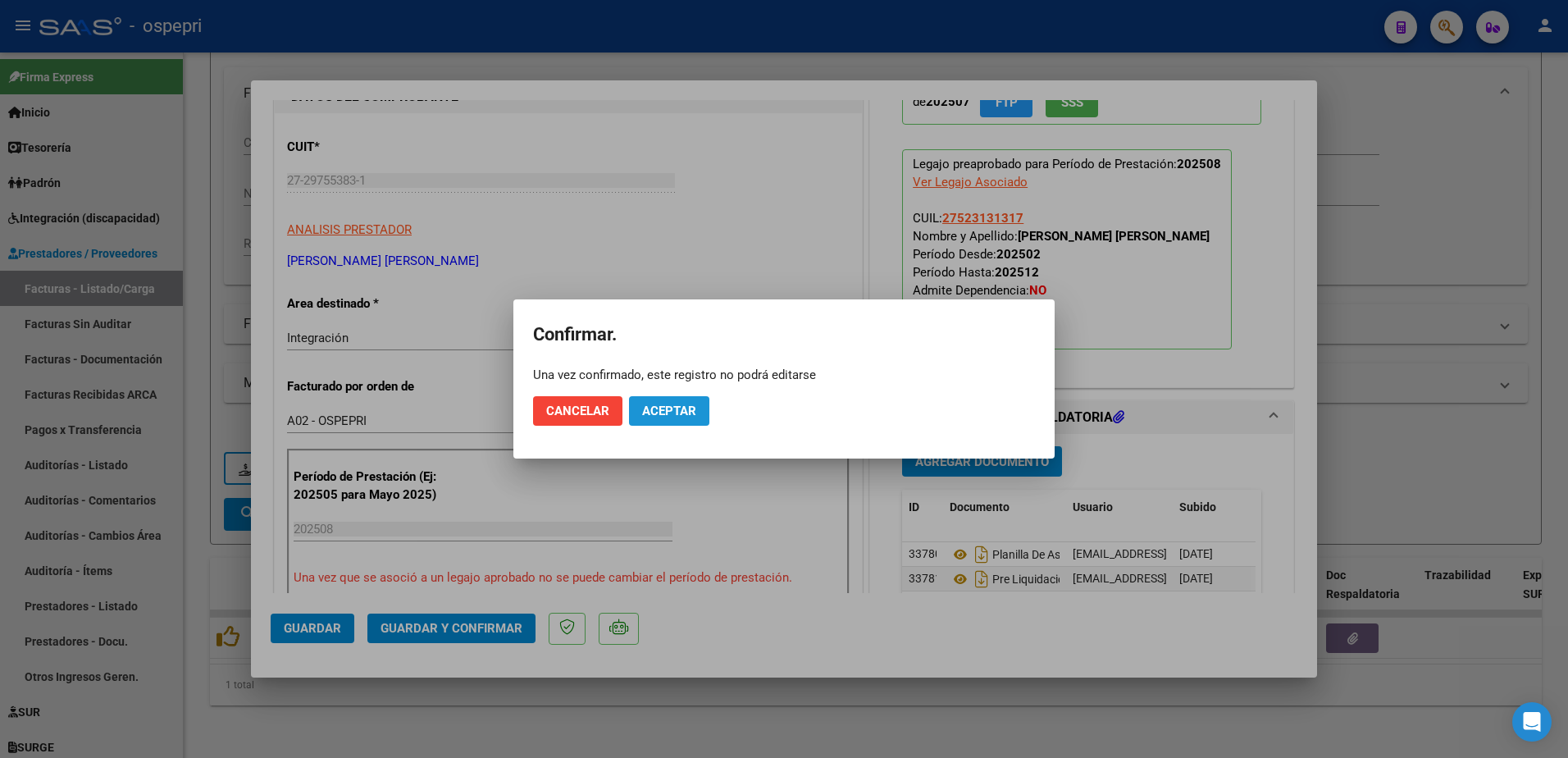
click at [653, 401] on button "Aceptar" at bounding box center [669, 411] width 80 height 29
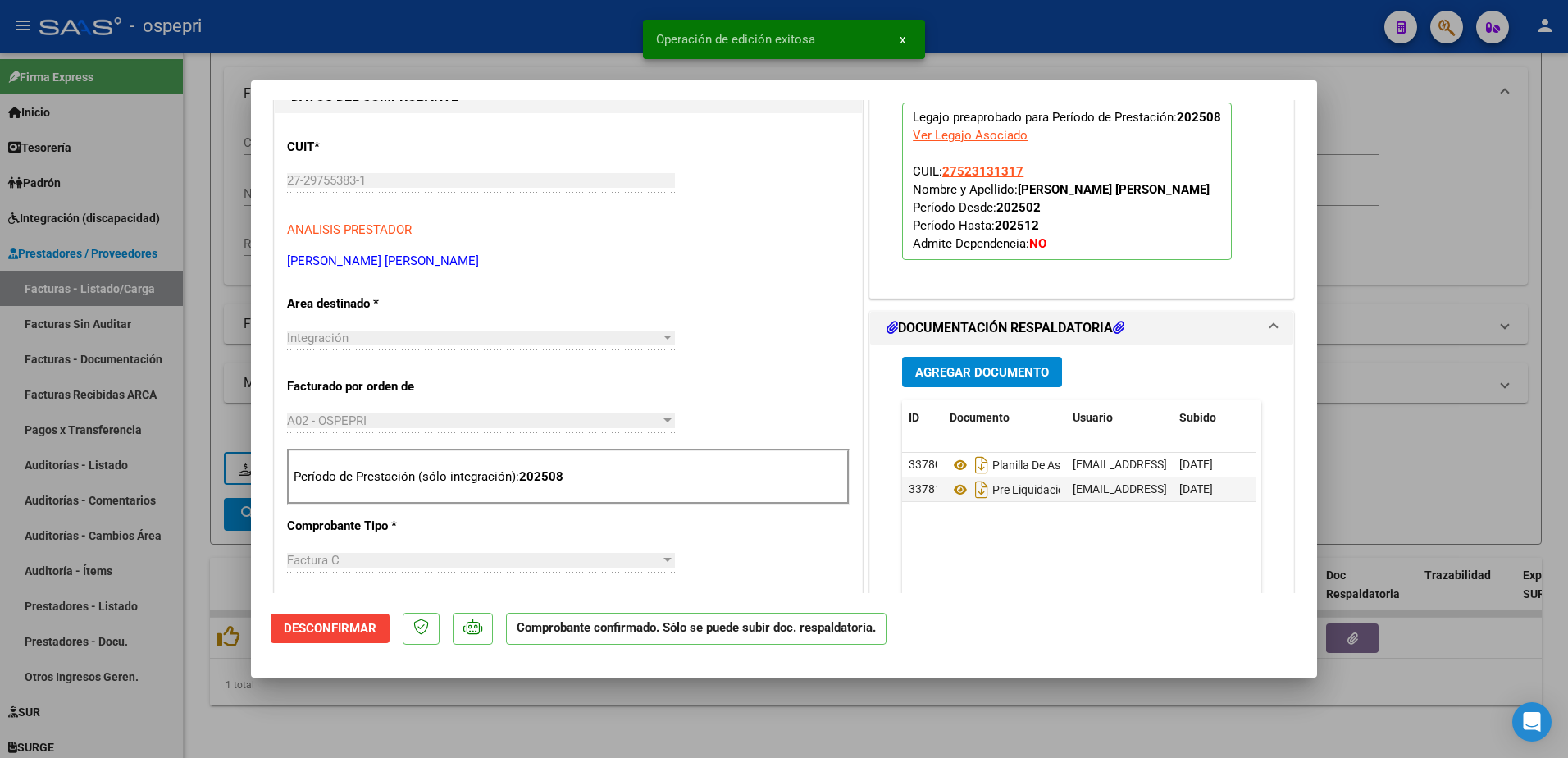
type input "$ 0,00"
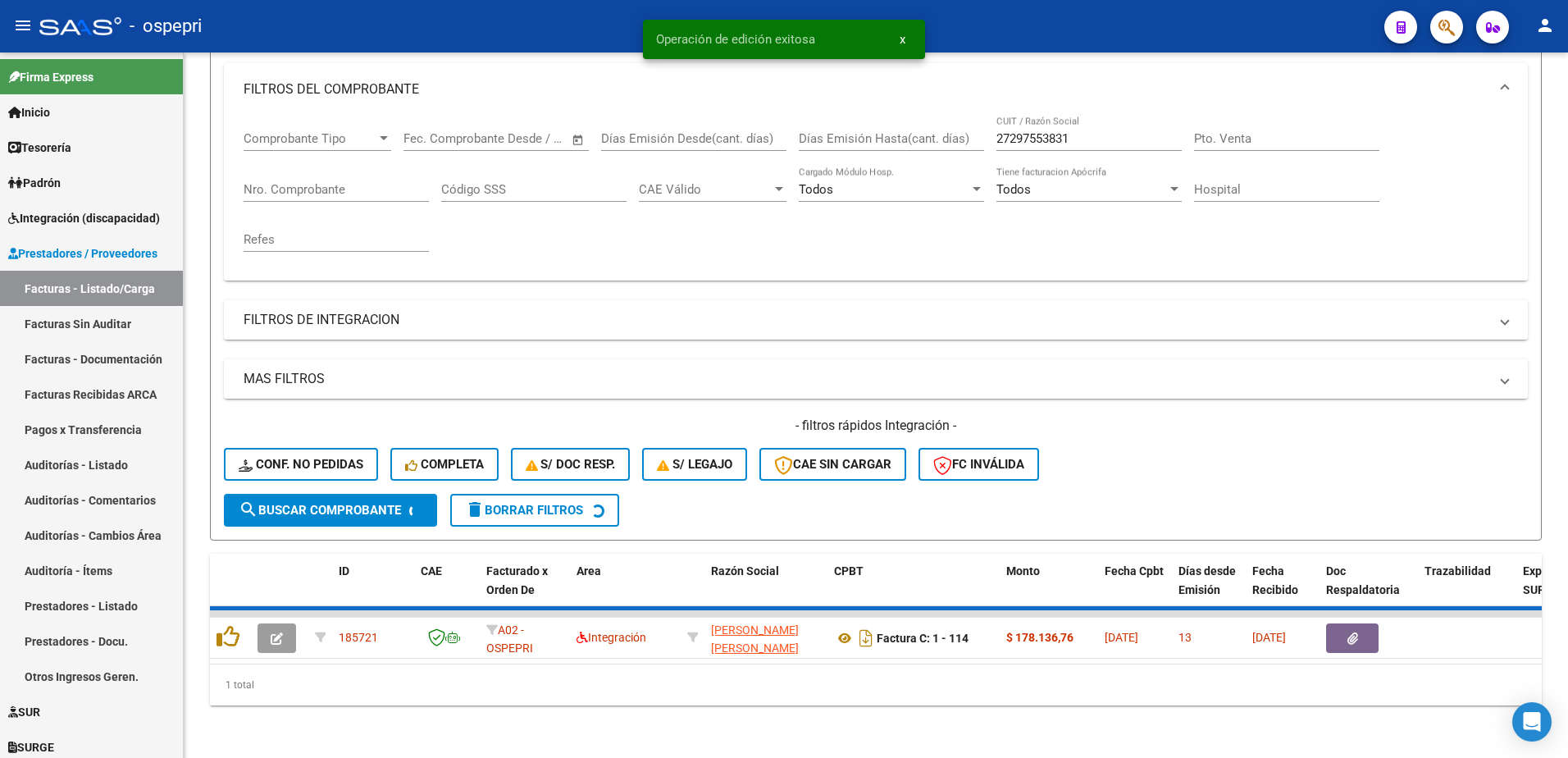
scroll to position [199, 0]
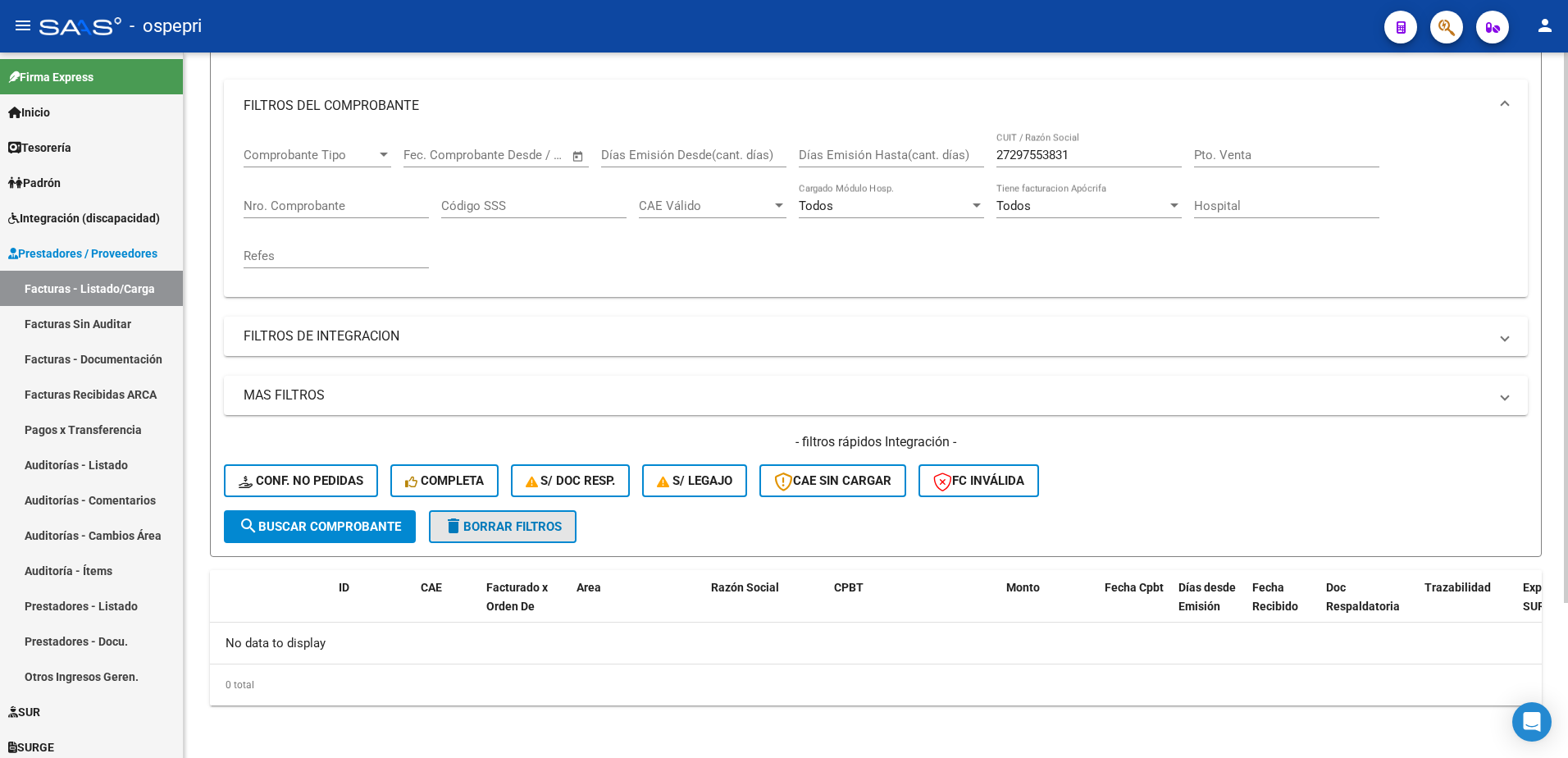
click at [485, 535] on button "delete Borrar Filtros" at bounding box center [502, 527] width 147 height 33
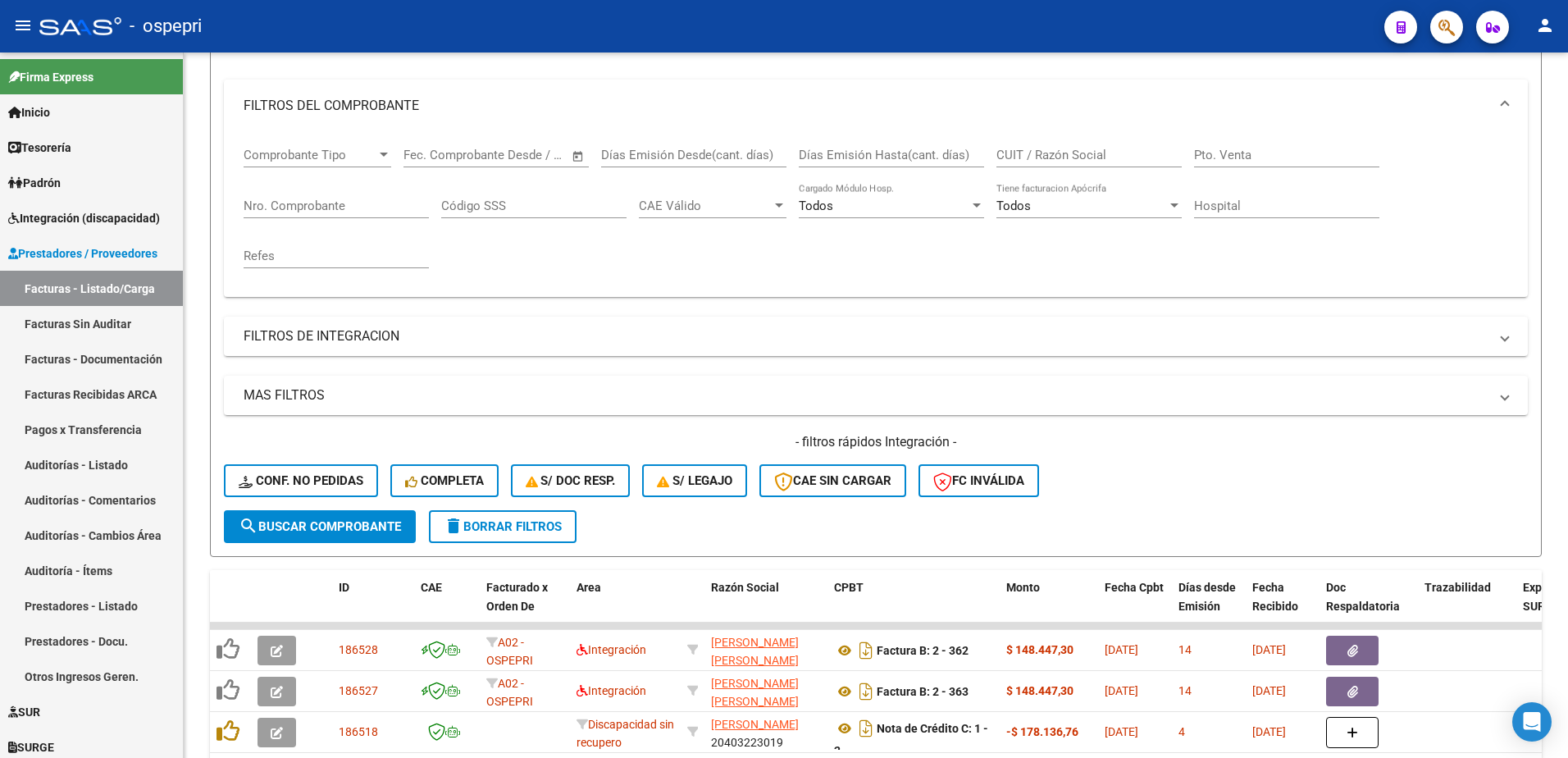
click at [1191, 10] on div "- ospepri" at bounding box center [705, 26] width 1332 height 36
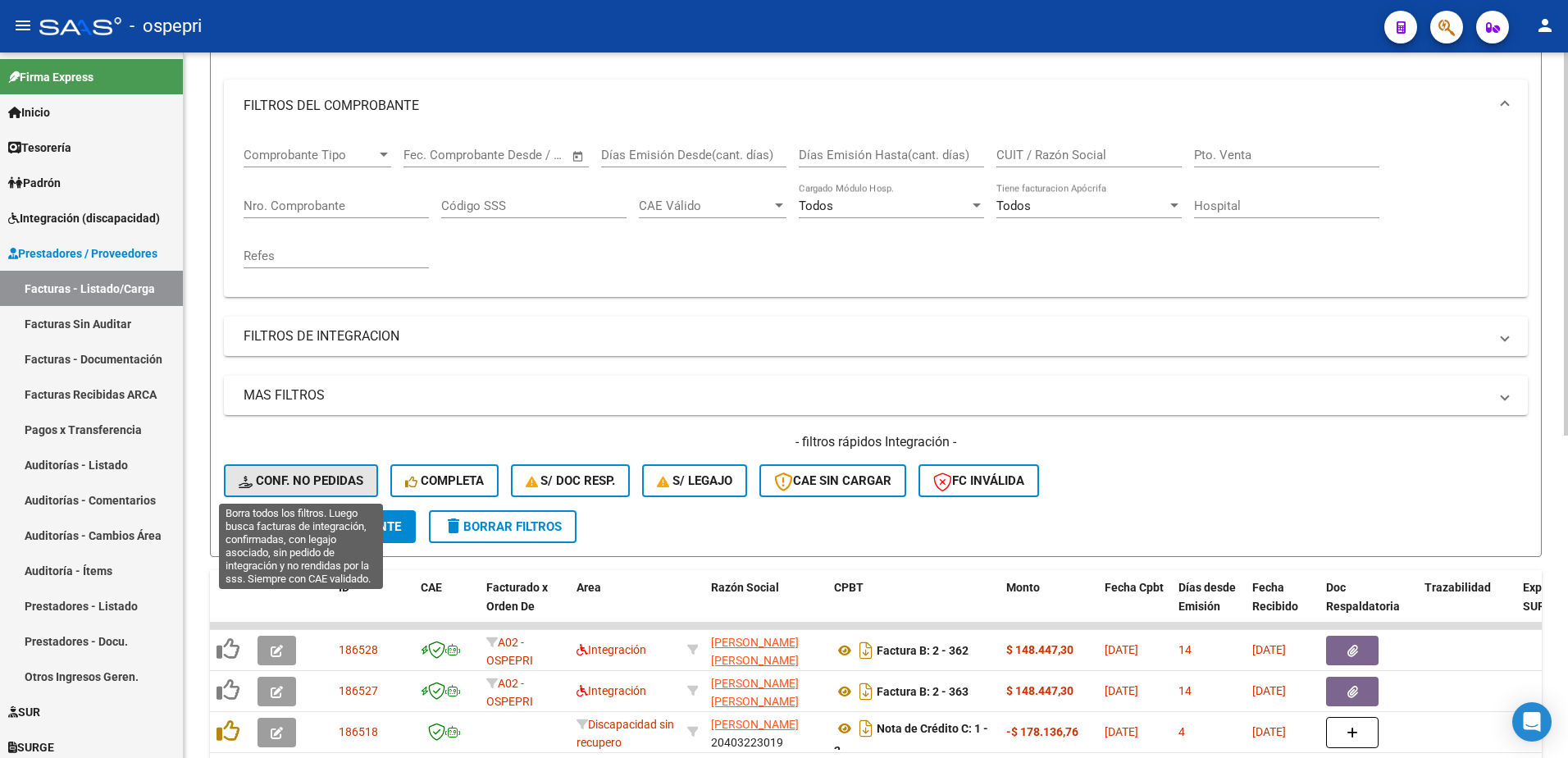
click at [329, 479] on span "Conf. no pedidas" at bounding box center [301, 480] width 125 height 15
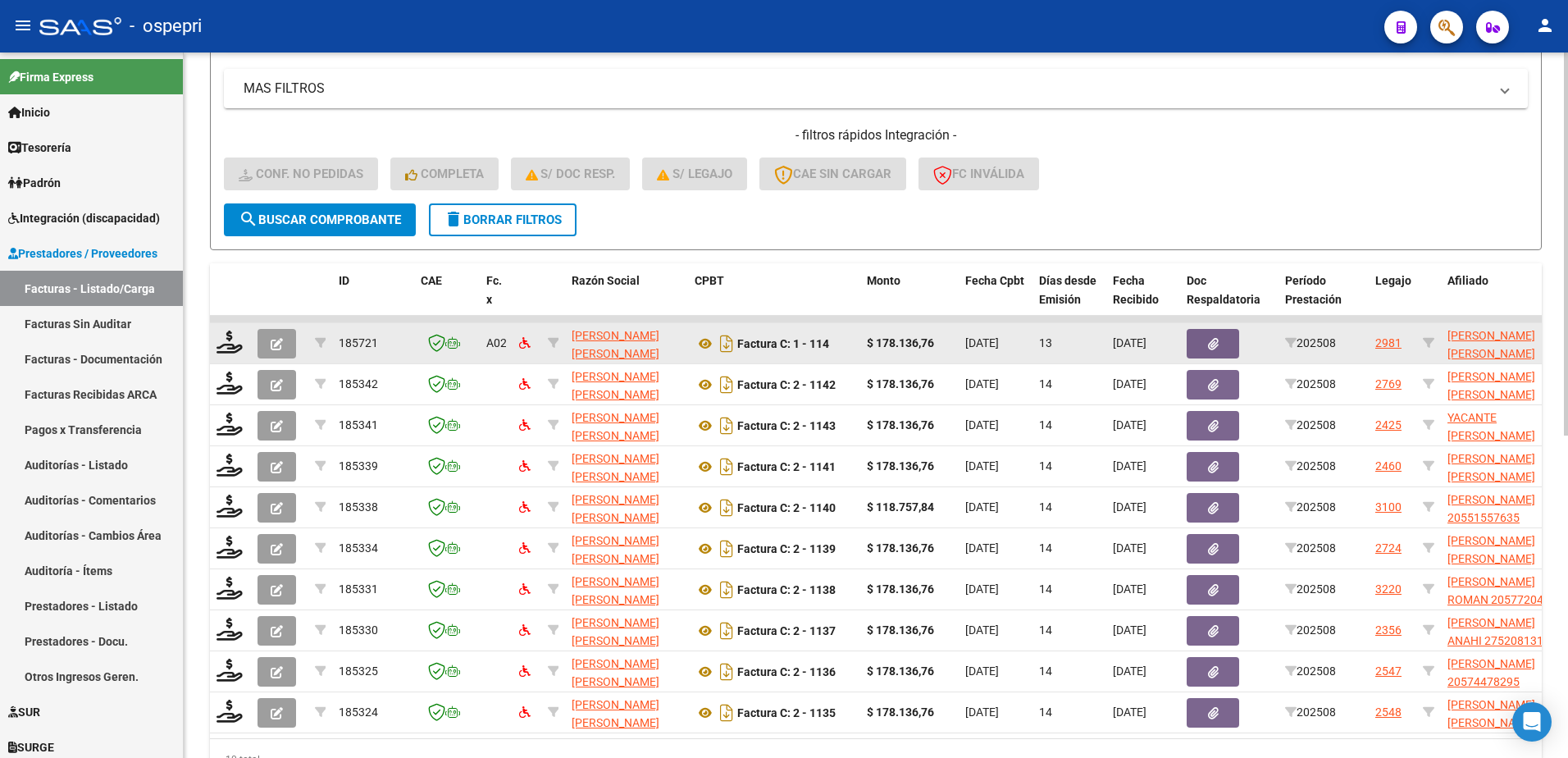
scroll to position [528, 0]
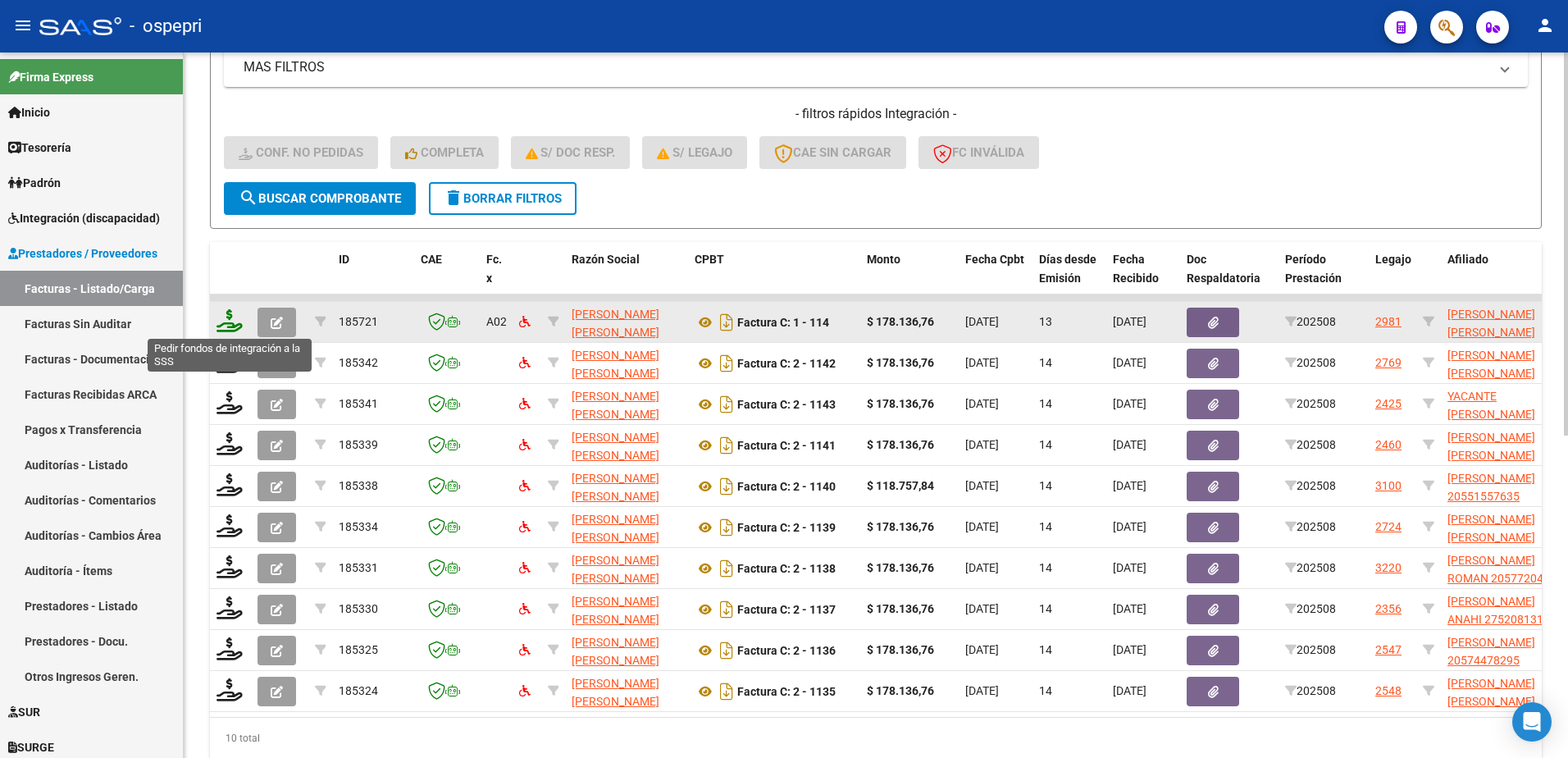
click at [236, 326] on icon at bounding box center [229, 321] width 26 height 23
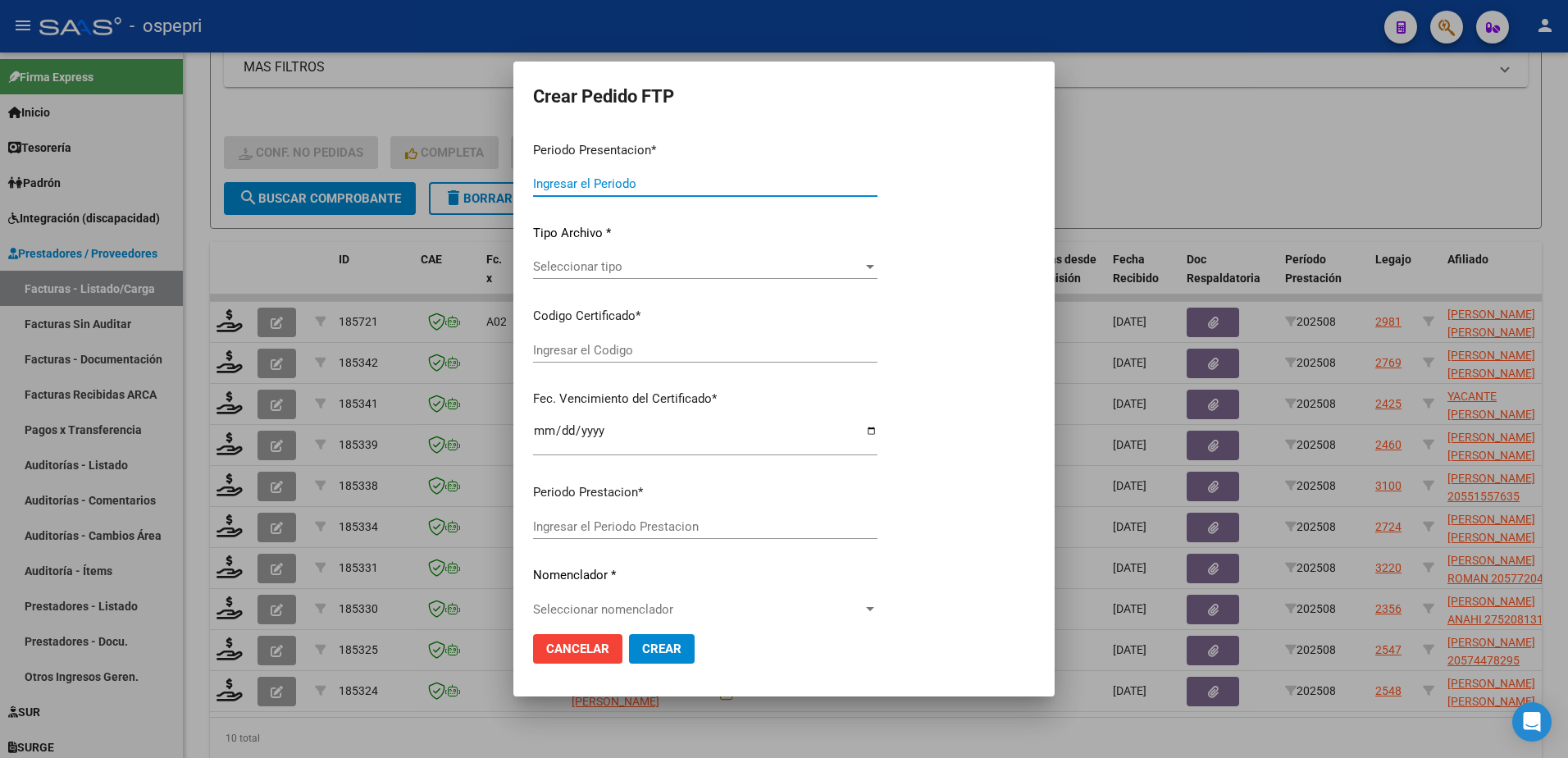
type input "202508"
type input "$ 178.136,76"
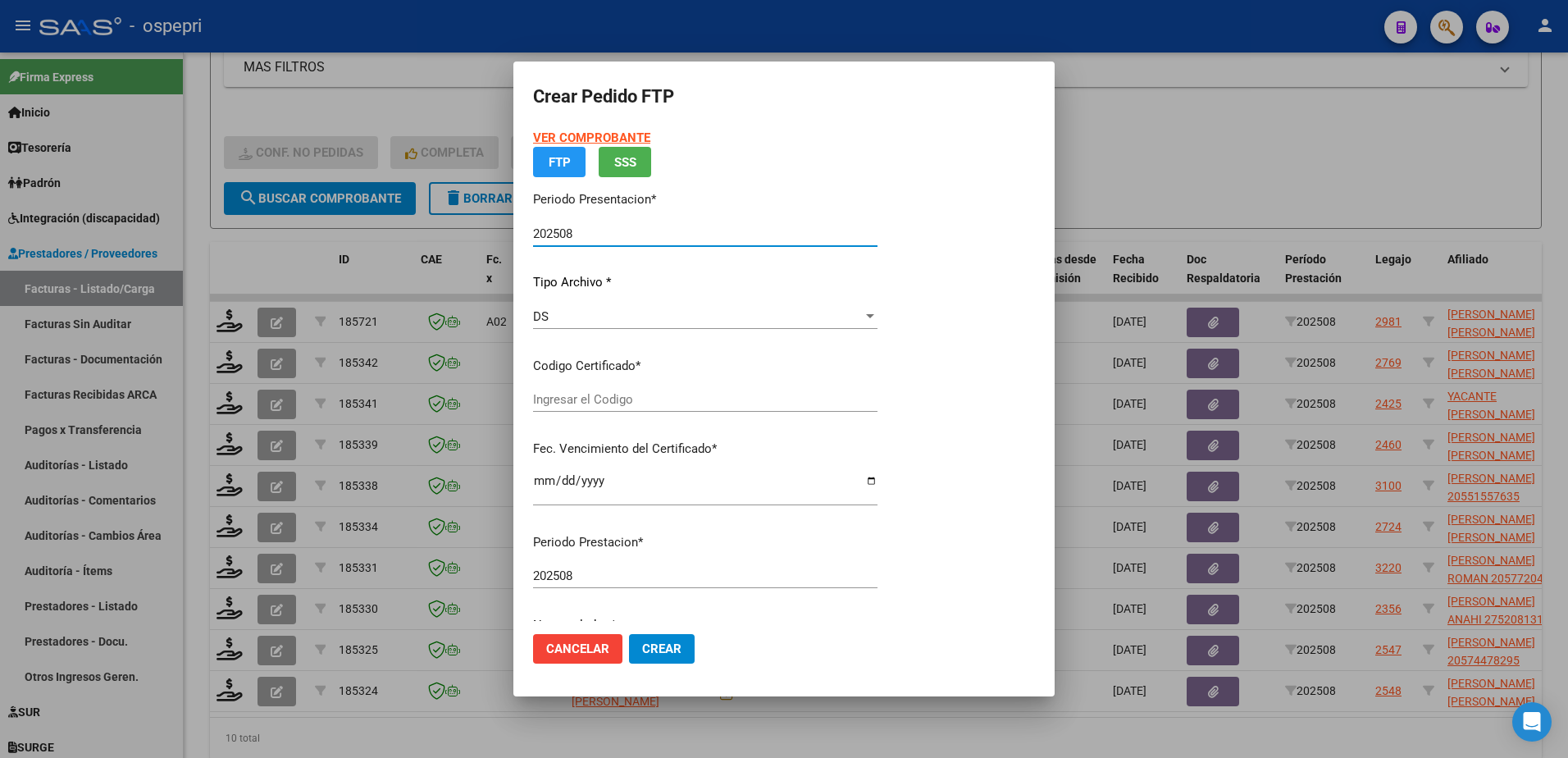
type input "27523131317"
type input "2030-05-30"
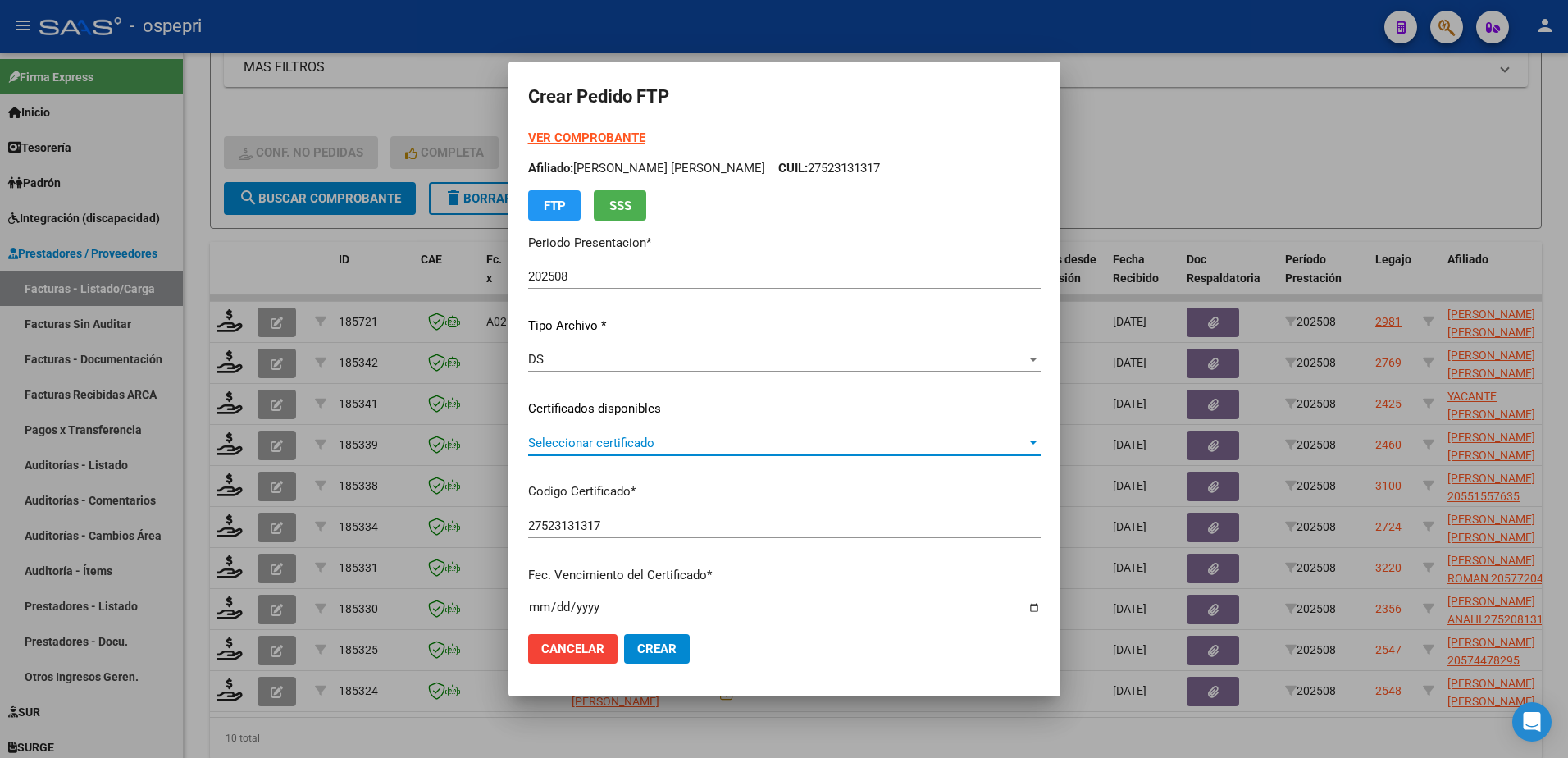
click at [635, 447] on span "Seleccionar certificado" at bounding box center [777, 443] width 498 height 15
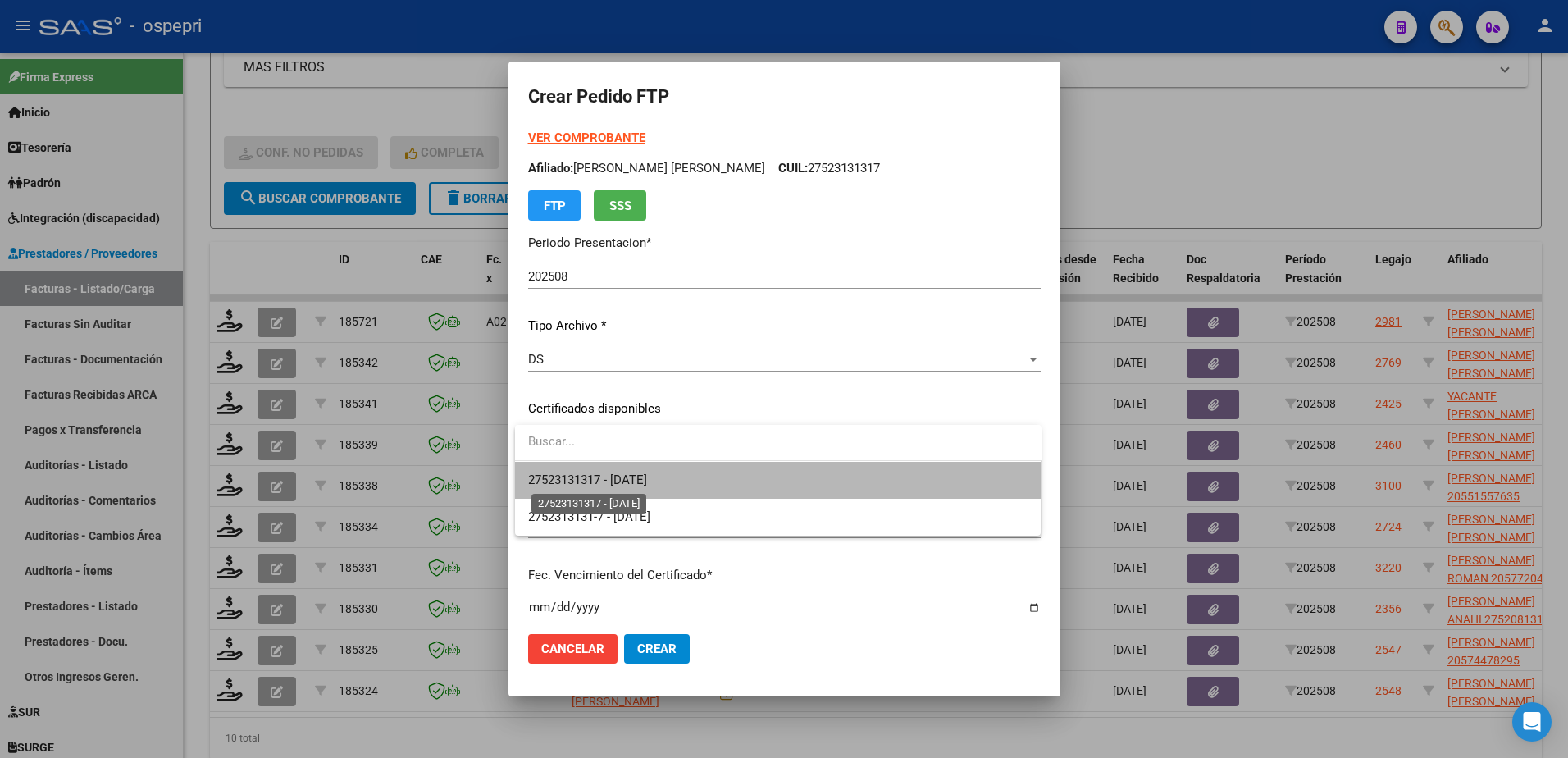
click at [647, 482] on span "27523131317 - 2030-05-30" at bounding box center [587, 479] width 119 height 15
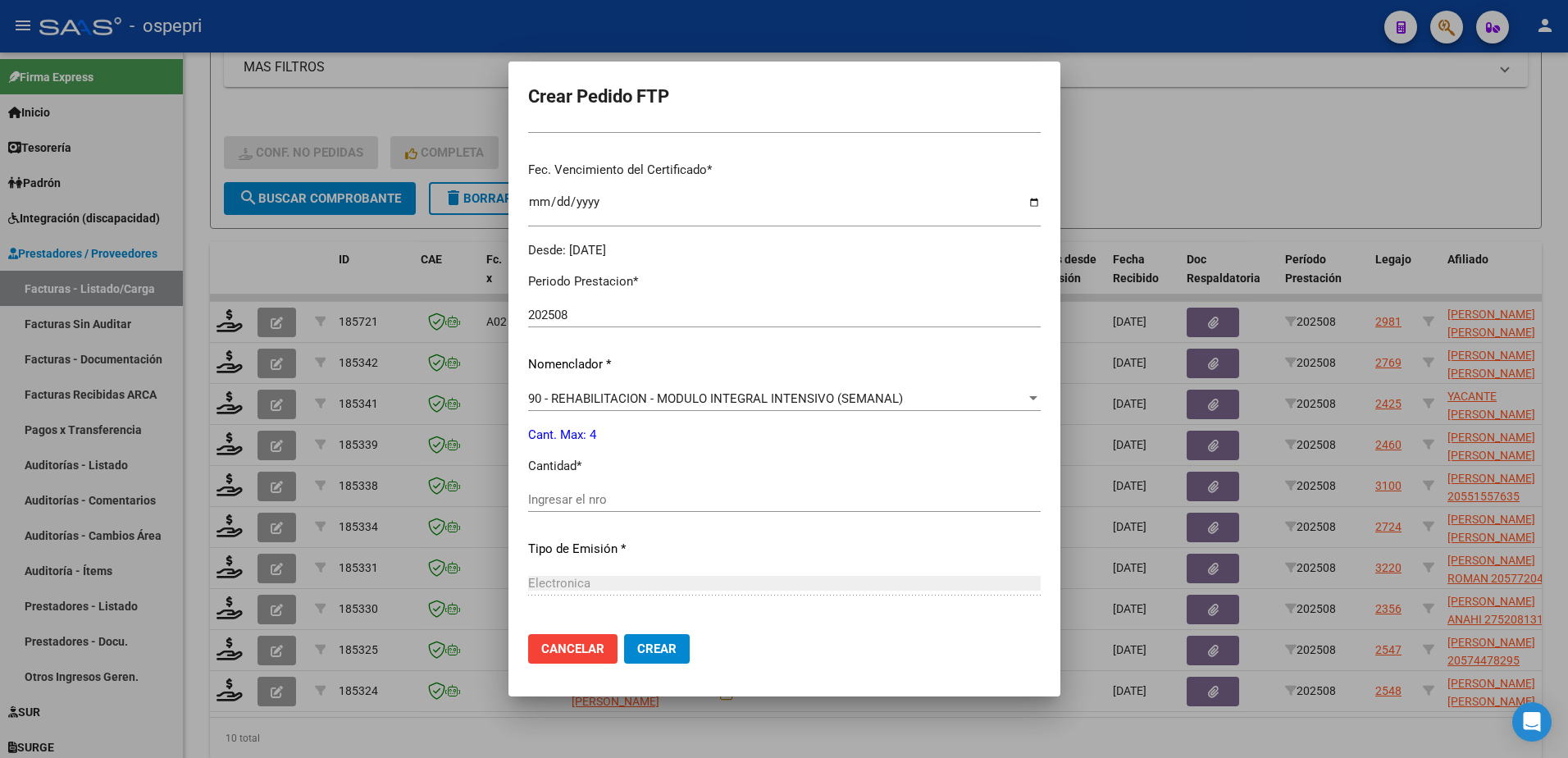
scroll to position [411, 0]
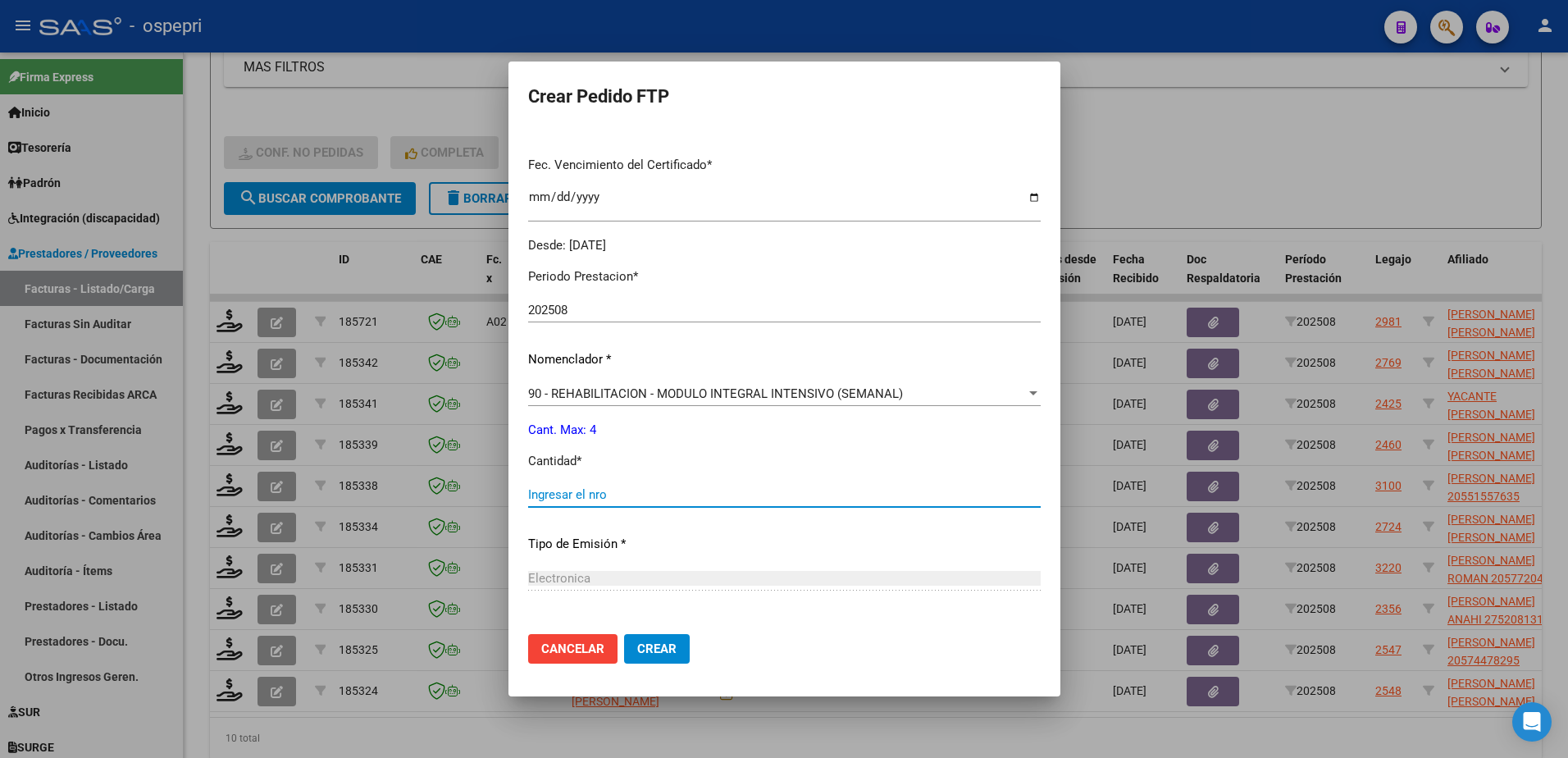
click at [670, 496] on input "Ingresar el nro" at bounding box center [784, 495] width 512 height 15
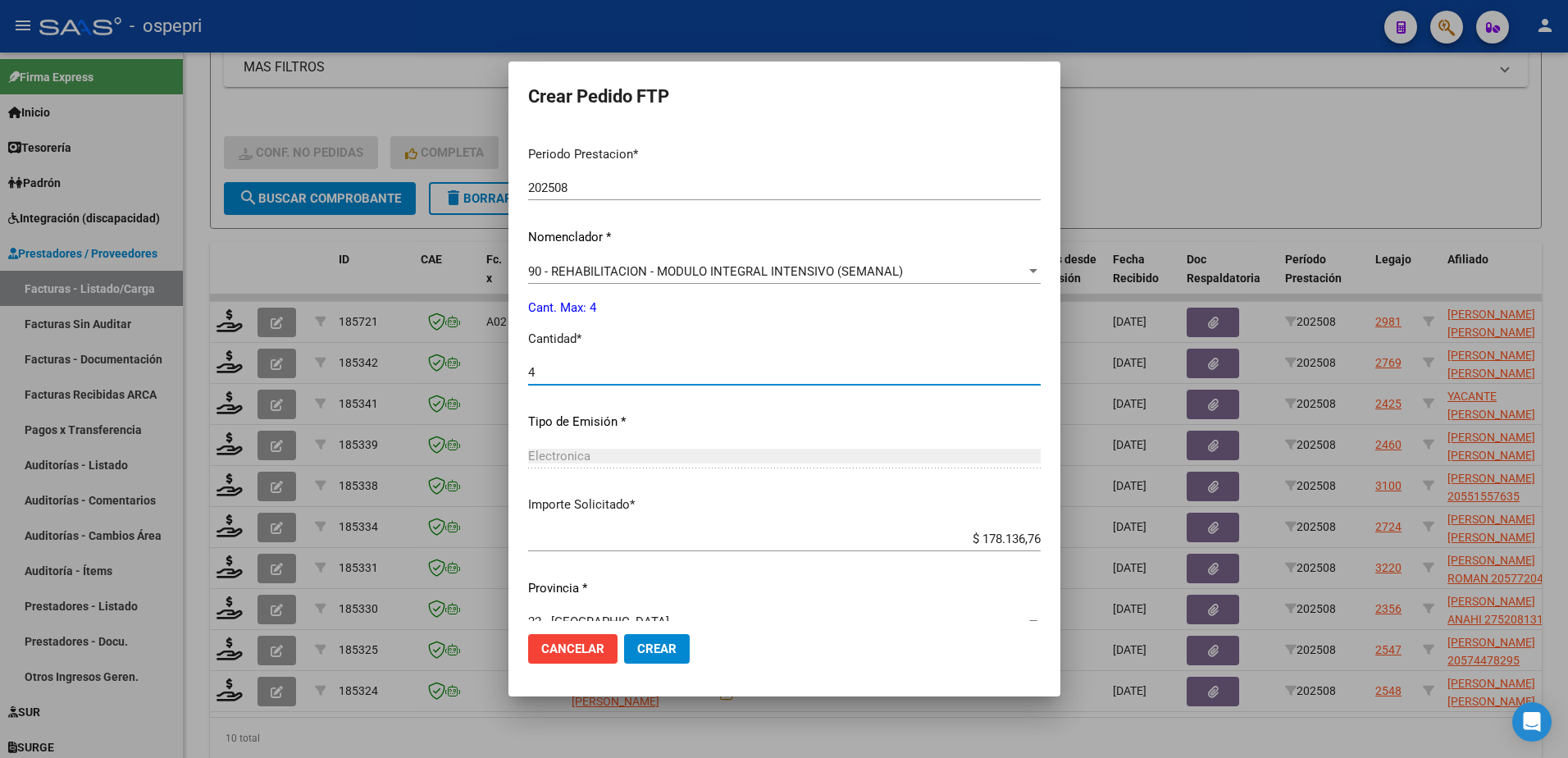
scroll to position [561, 0]
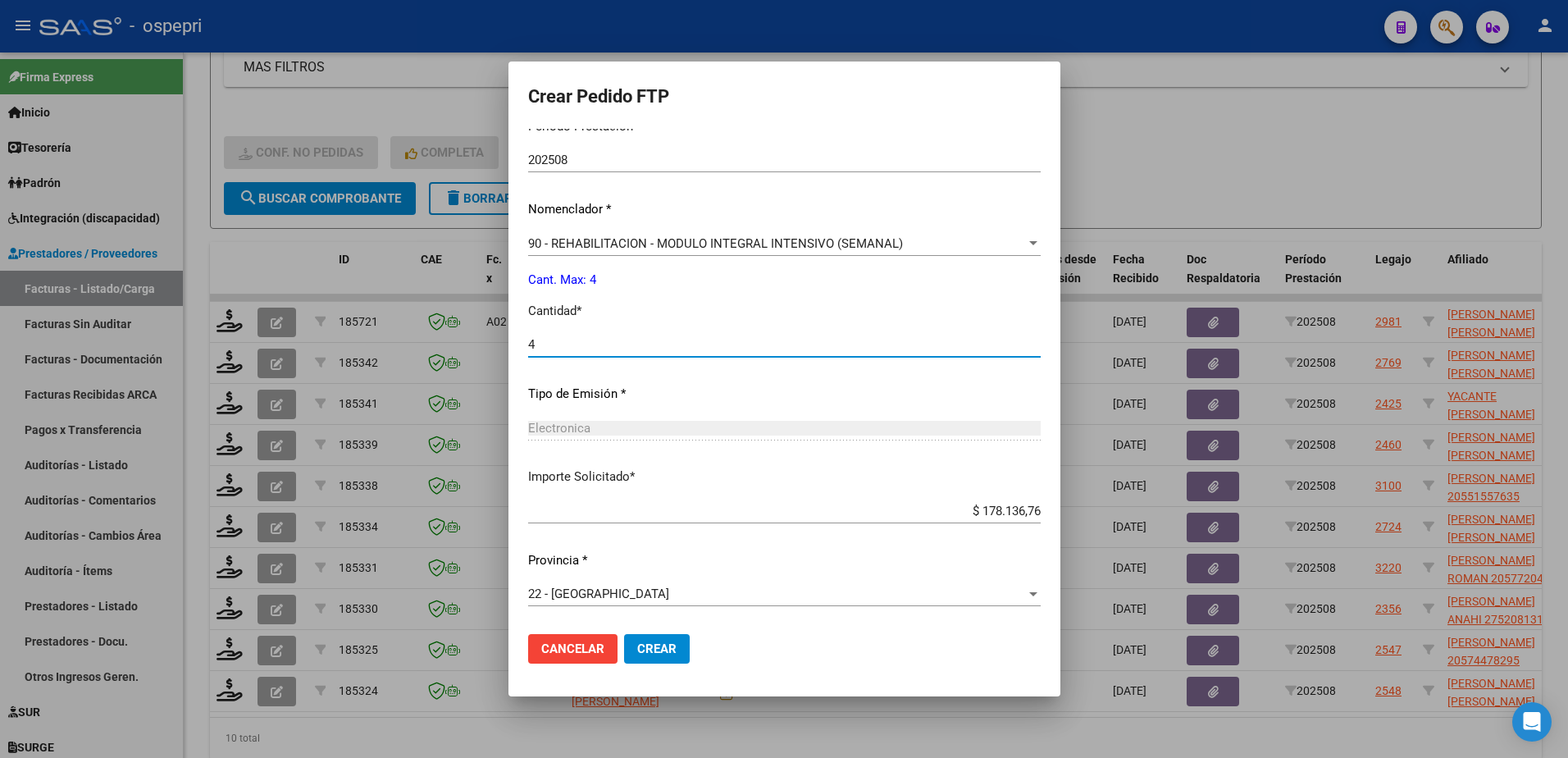
type input "4"
click at [663, 648] on span "Crear" at bounding box center [657, 649] width 39 height 15
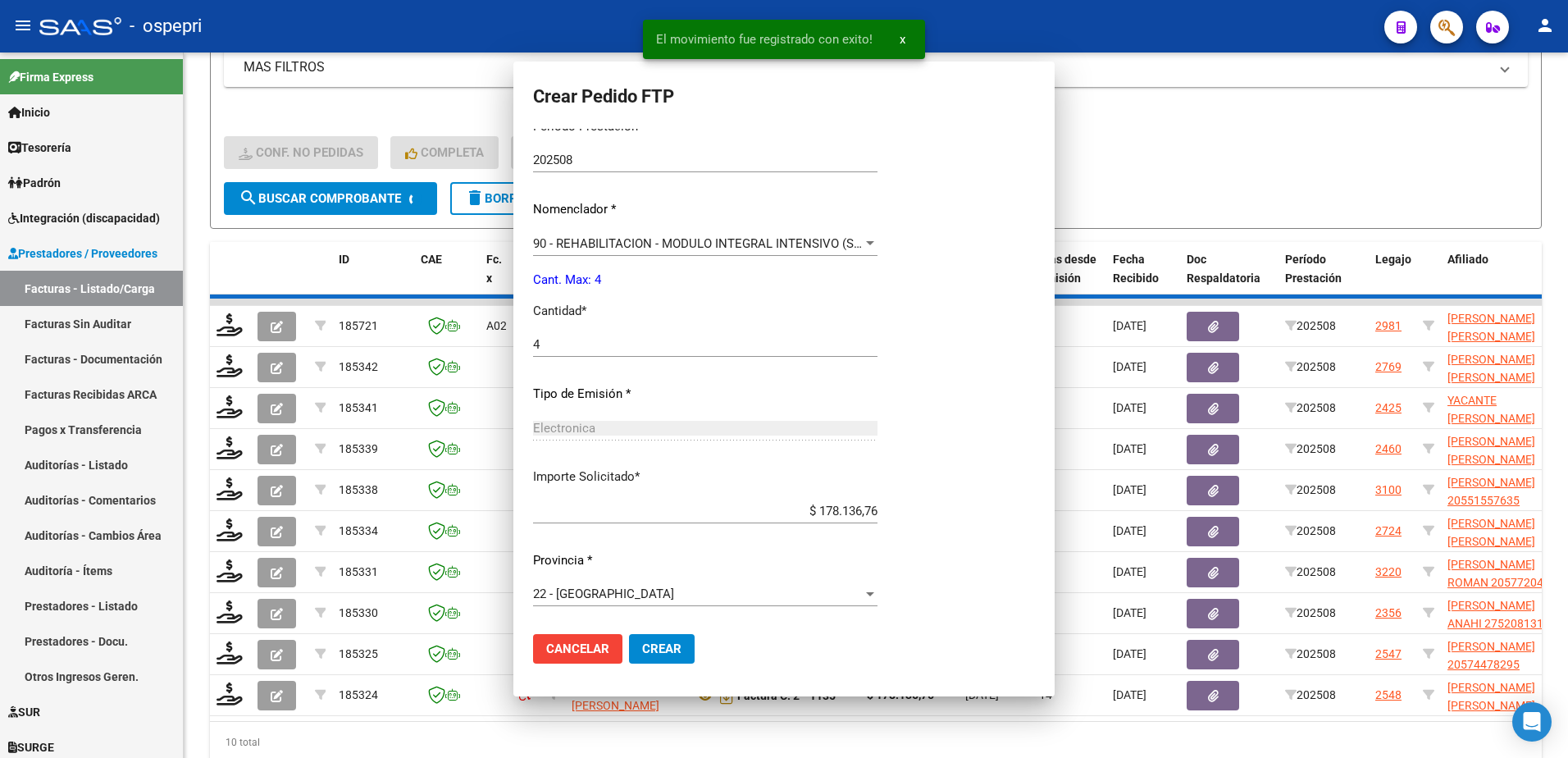
scroll to position [468, 0]
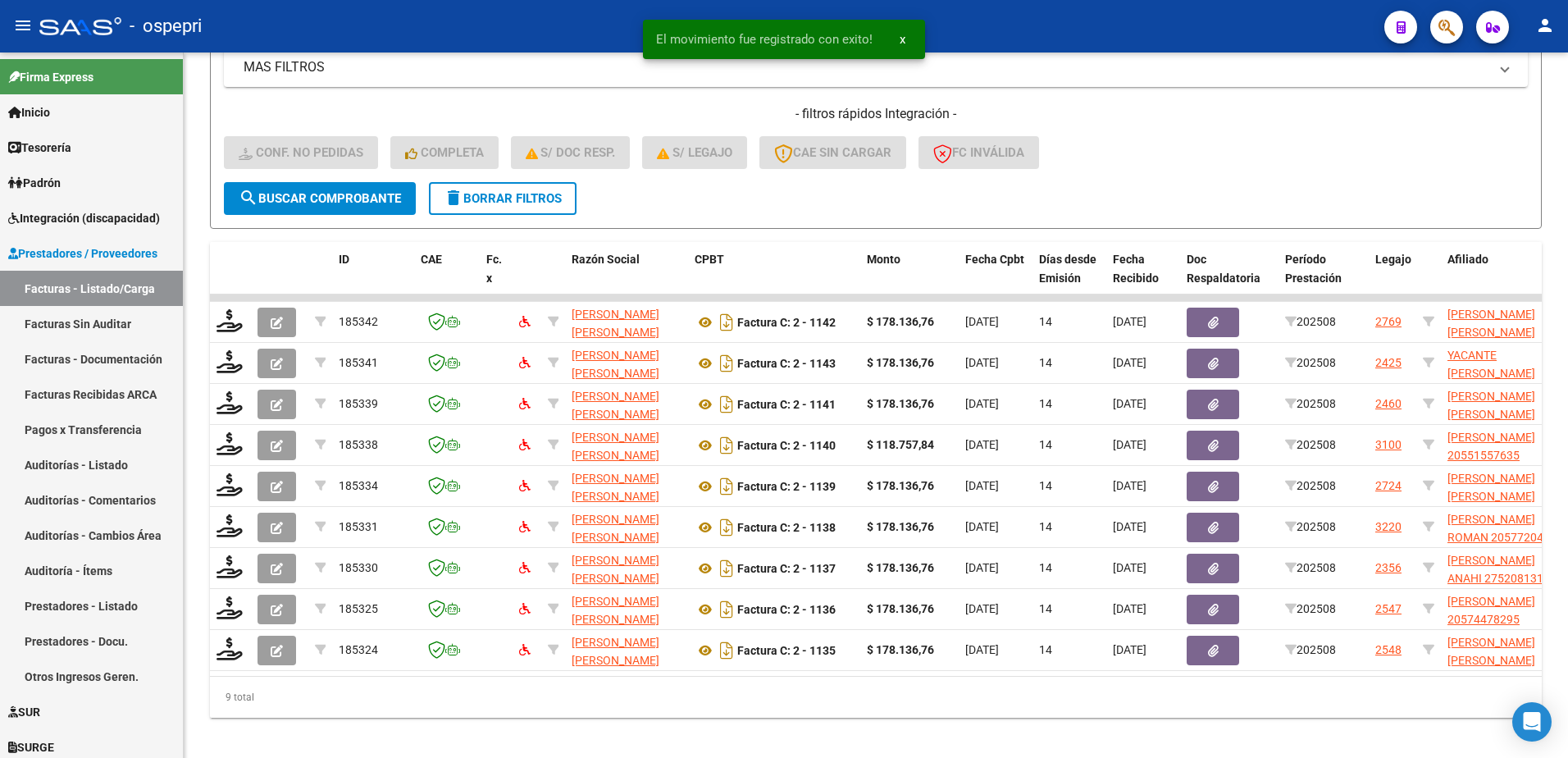
click at [1058, 12] on div "- ospepri" at bounding box center [705, 26] width 1332 height 36
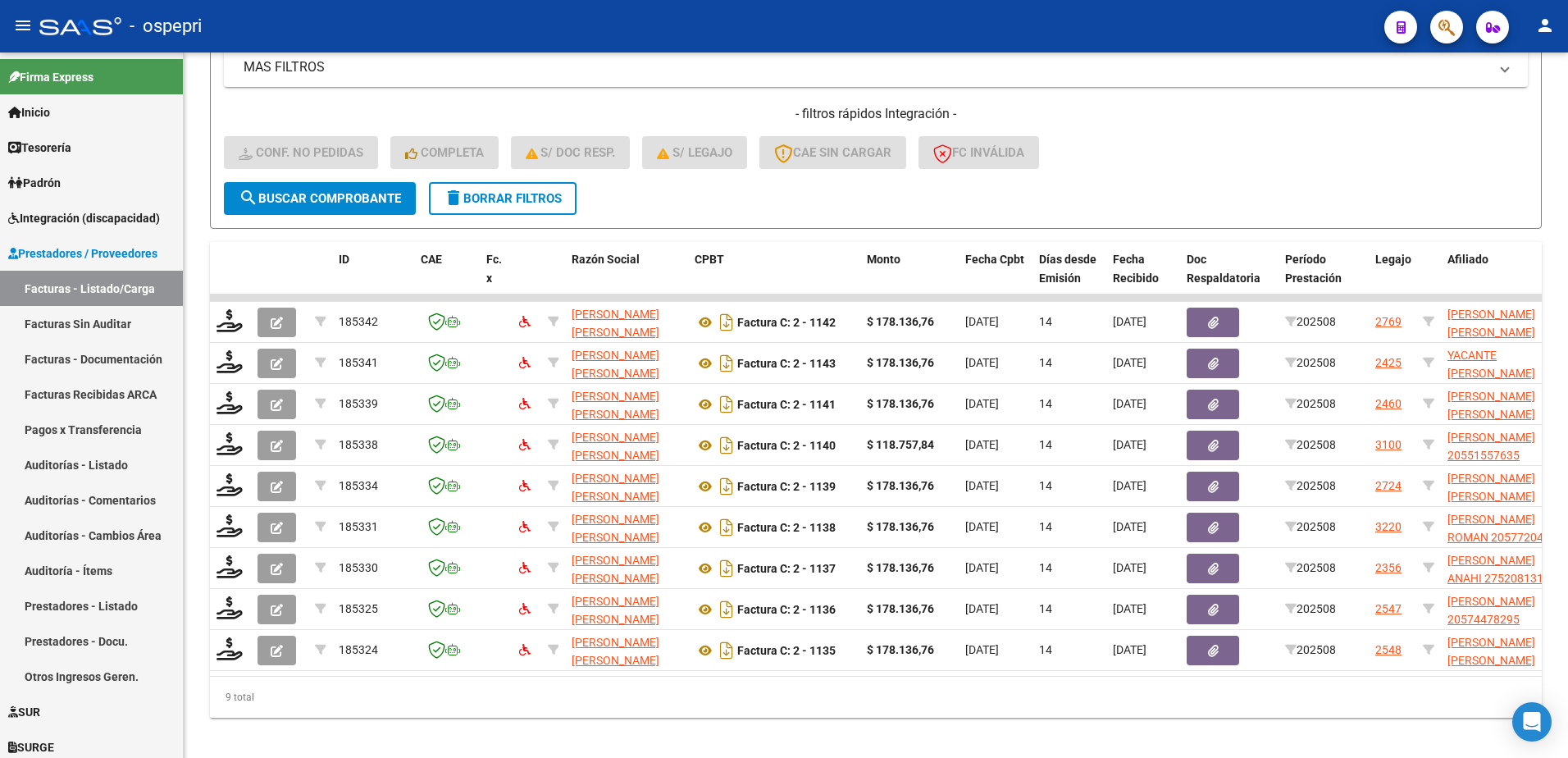
click at [1215, 26] on div "- ospepri" at bounding box center [705, 26] width 1332 height 36
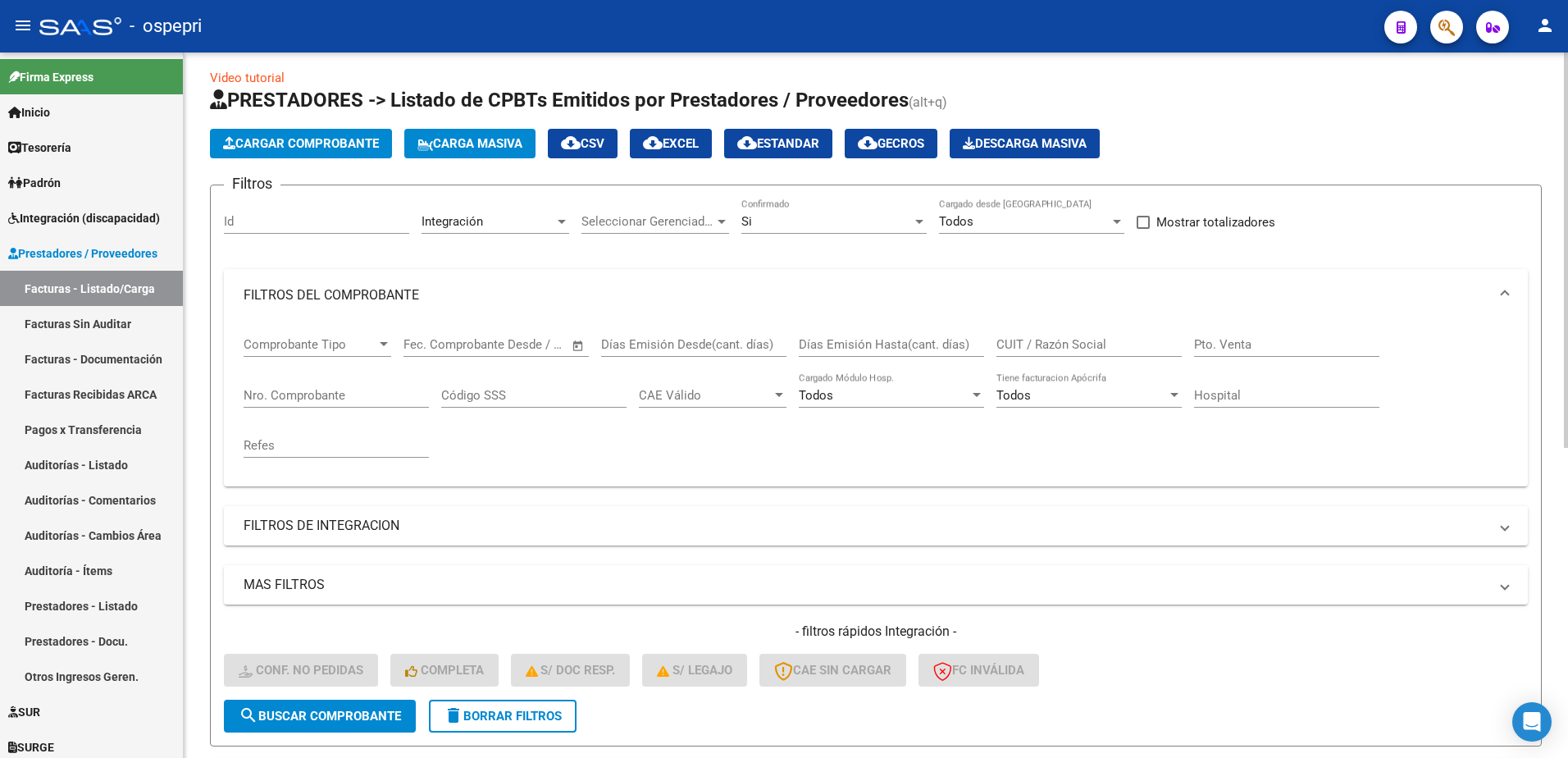
scroll to position [0, 0]
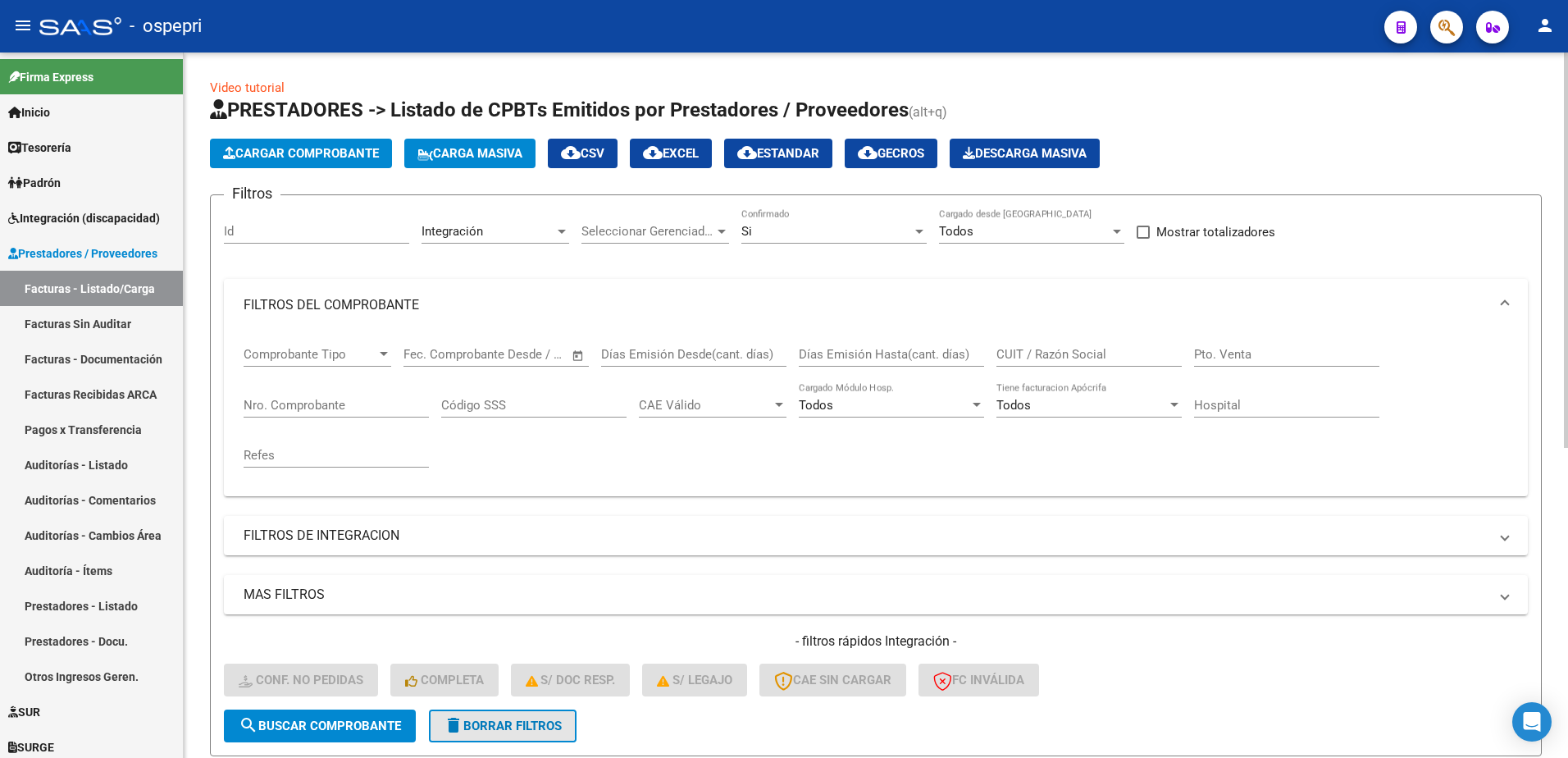
click at [527, 728] on span "delete Borrar Filtros" at bounding box center [502, 726] width 118 height 15
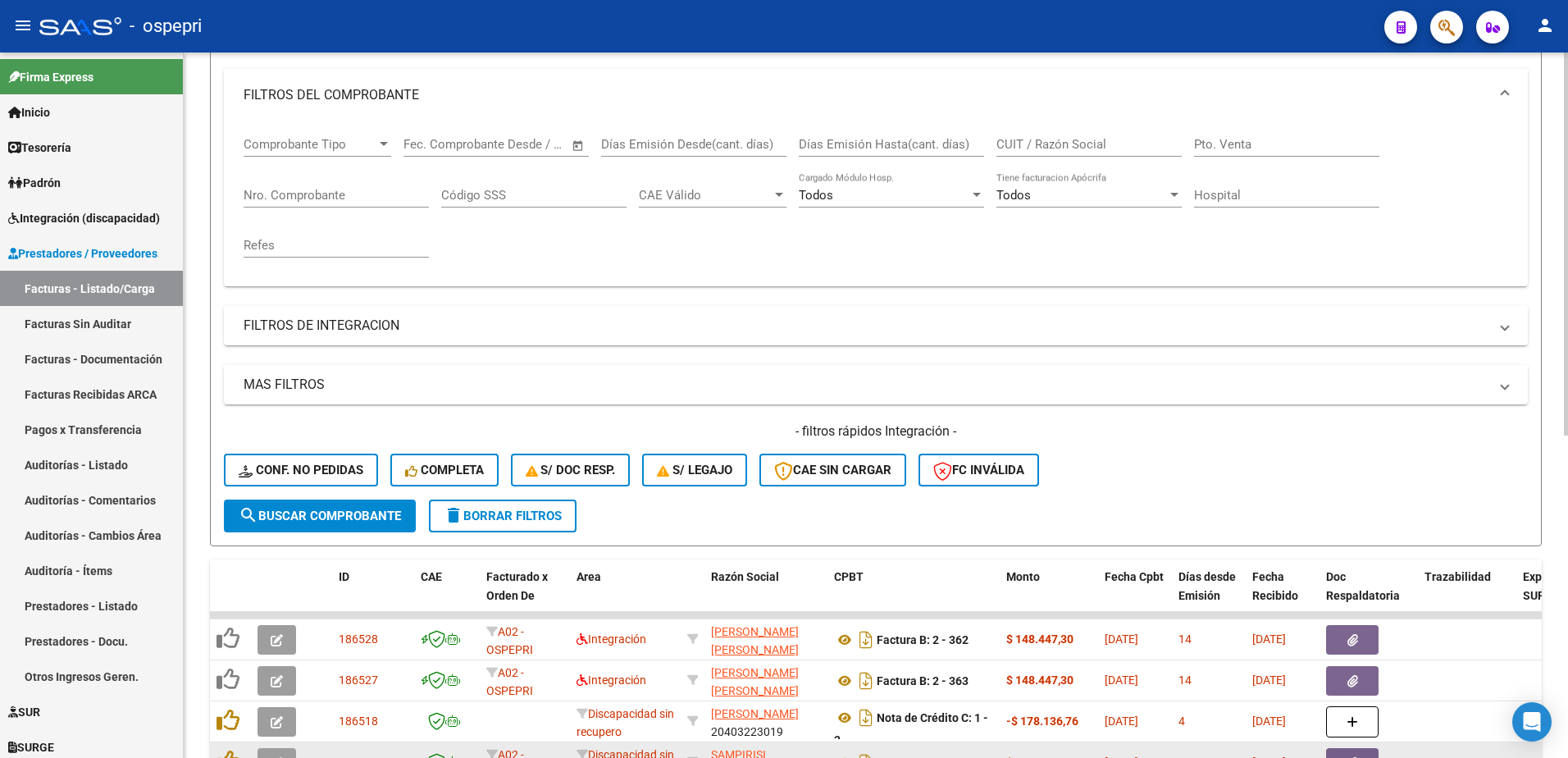
scroll to position [82, 0]
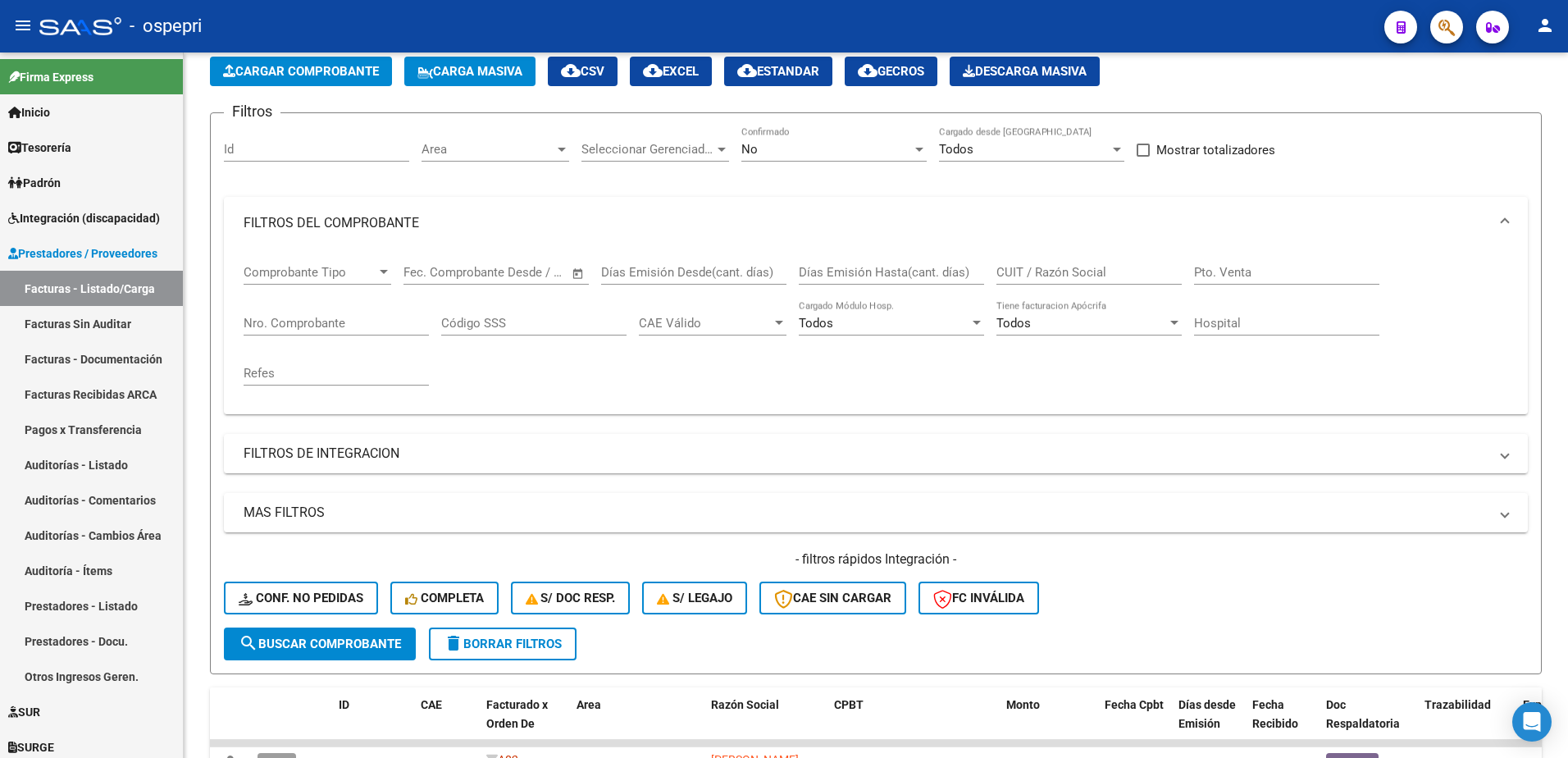
click at [1207, 26] on div "- ospepri" at bounding box center [705, 26] width 1332 height 36
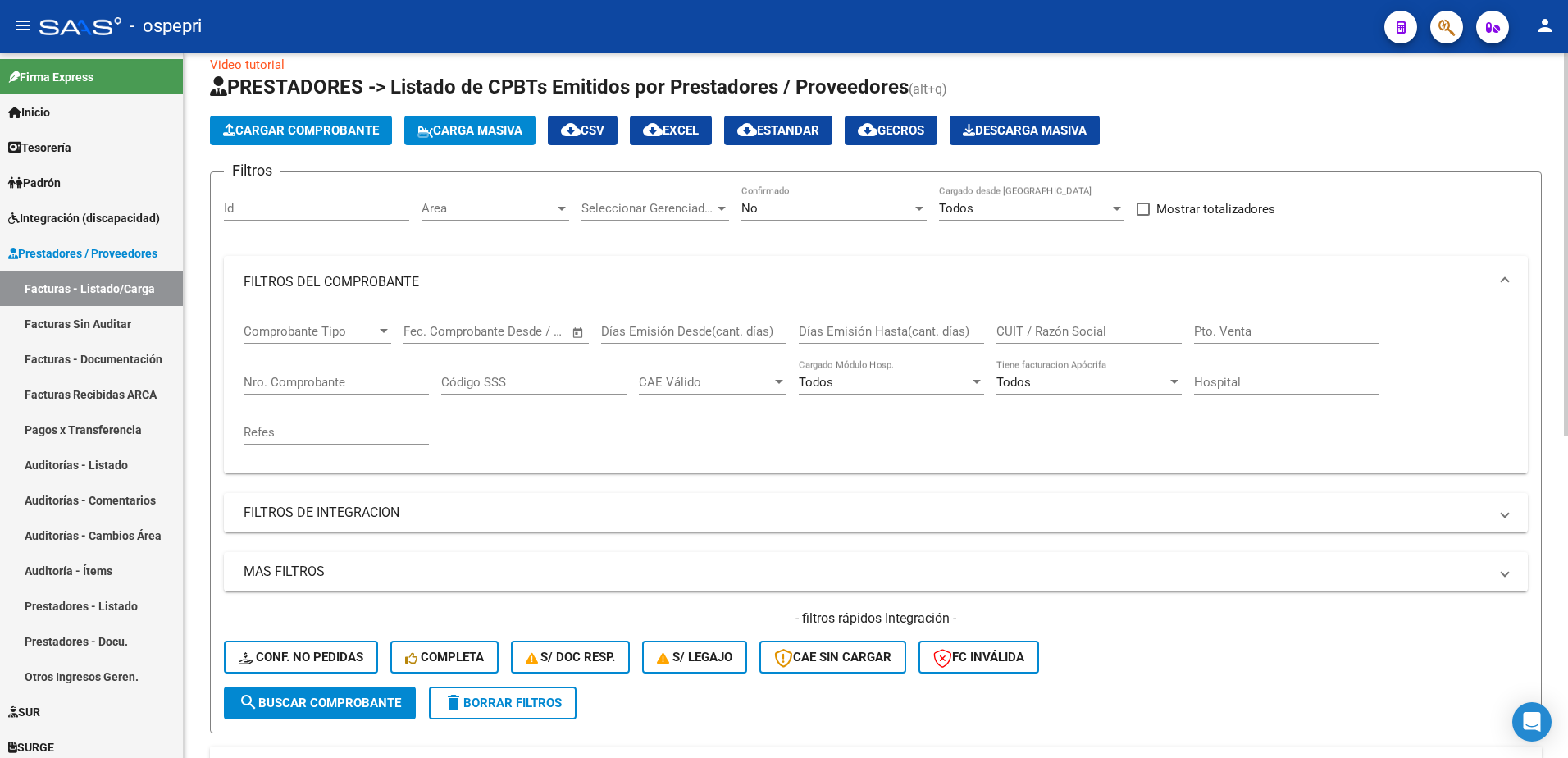
scroll to position [0, 0]
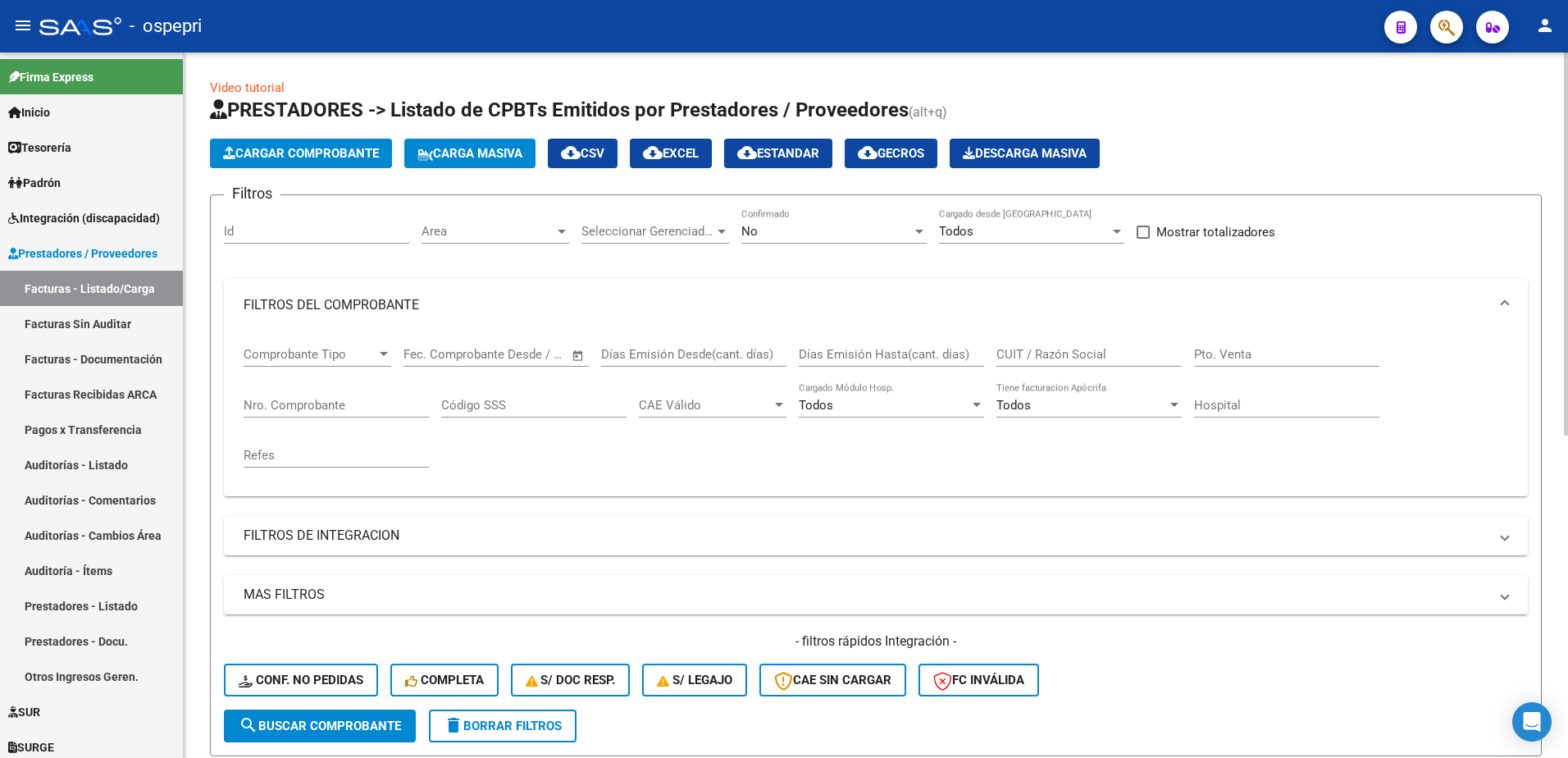
click at [1074, 347] on input "CUIT / Razón Social" at bounding box center [1090, 354] width 186 height 15
paste input "27328014977"
type input "27328014977"
click at [323, 727] on span "search Buscar Comprobante" at bounding box center [319, 726] width 162 height 15
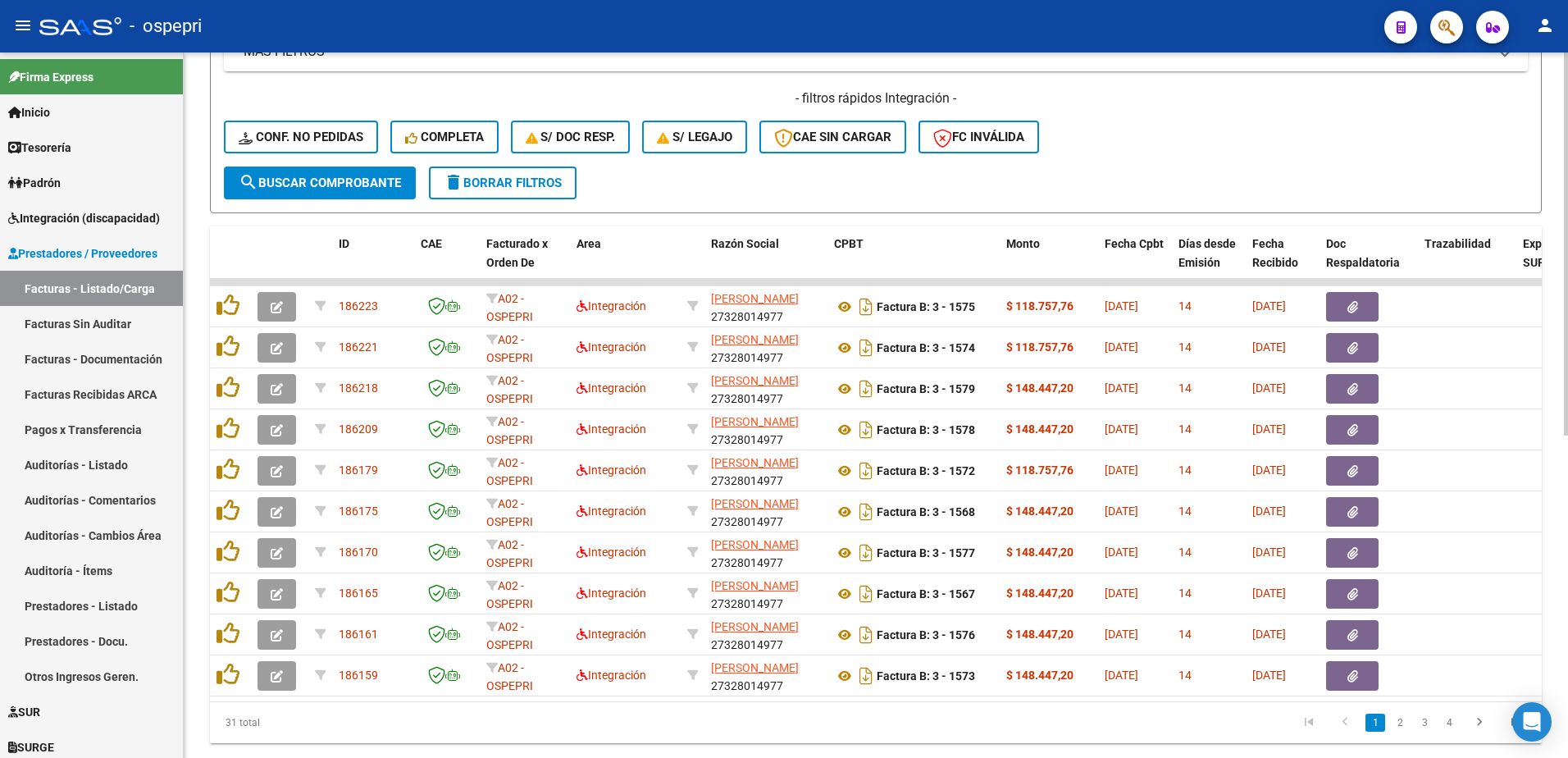
scroll to position [593, 0]
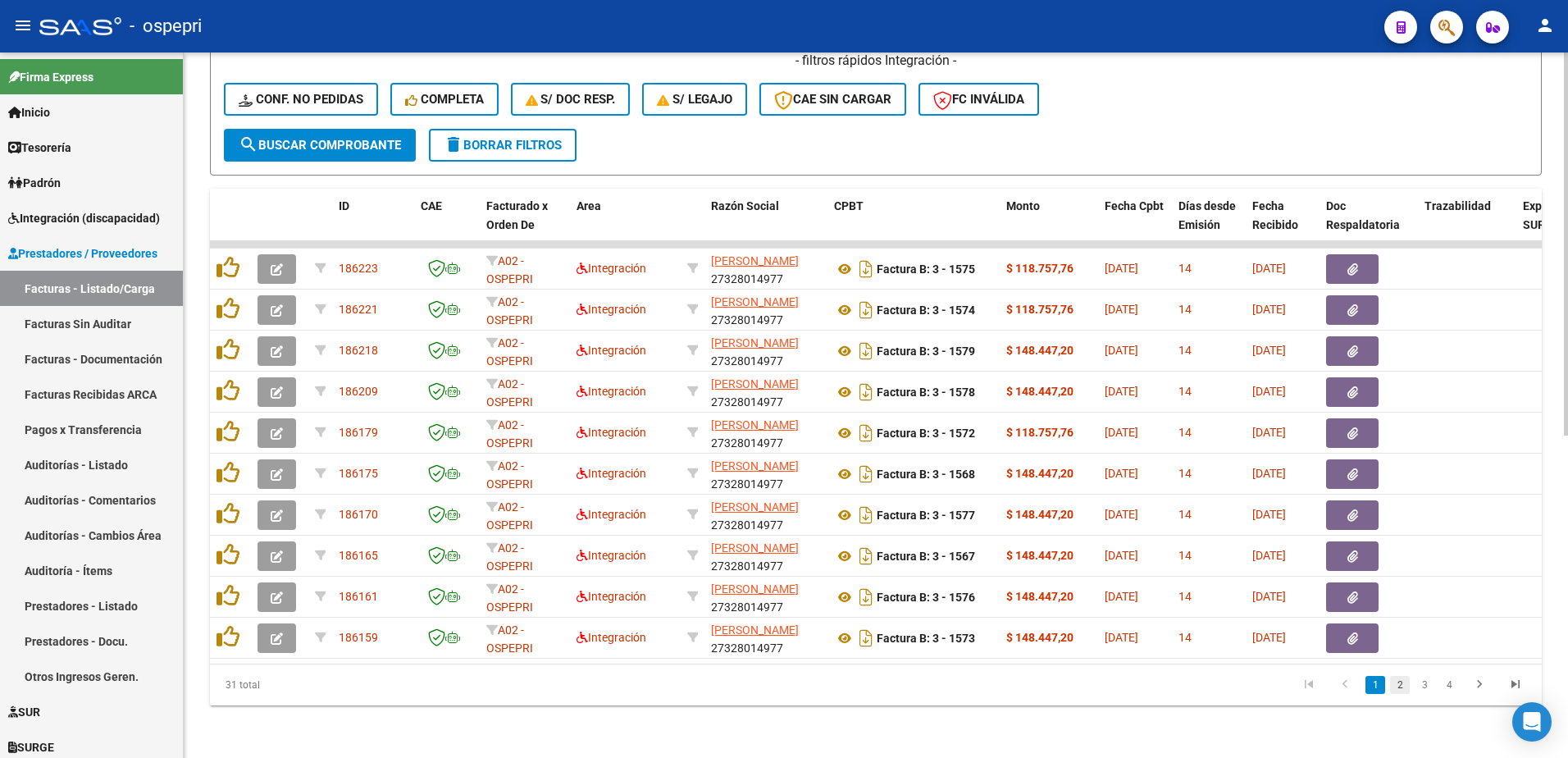
click at [1402, 682] on link "2" at bounding box center [1400, 685] width 20 height 18
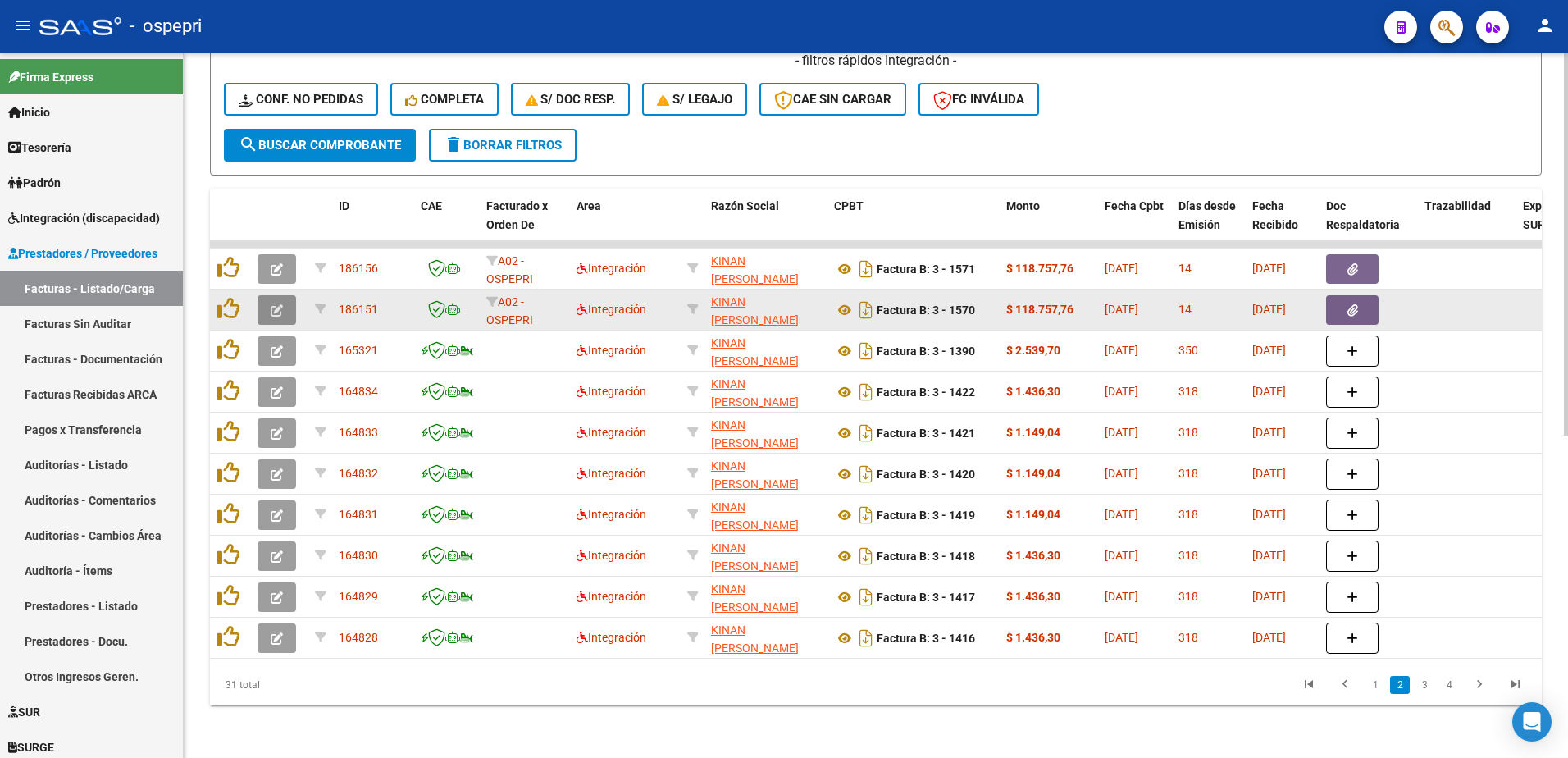
click at [271, 304] on icon "button" at bounding box center [277, 311] width 12 height 12
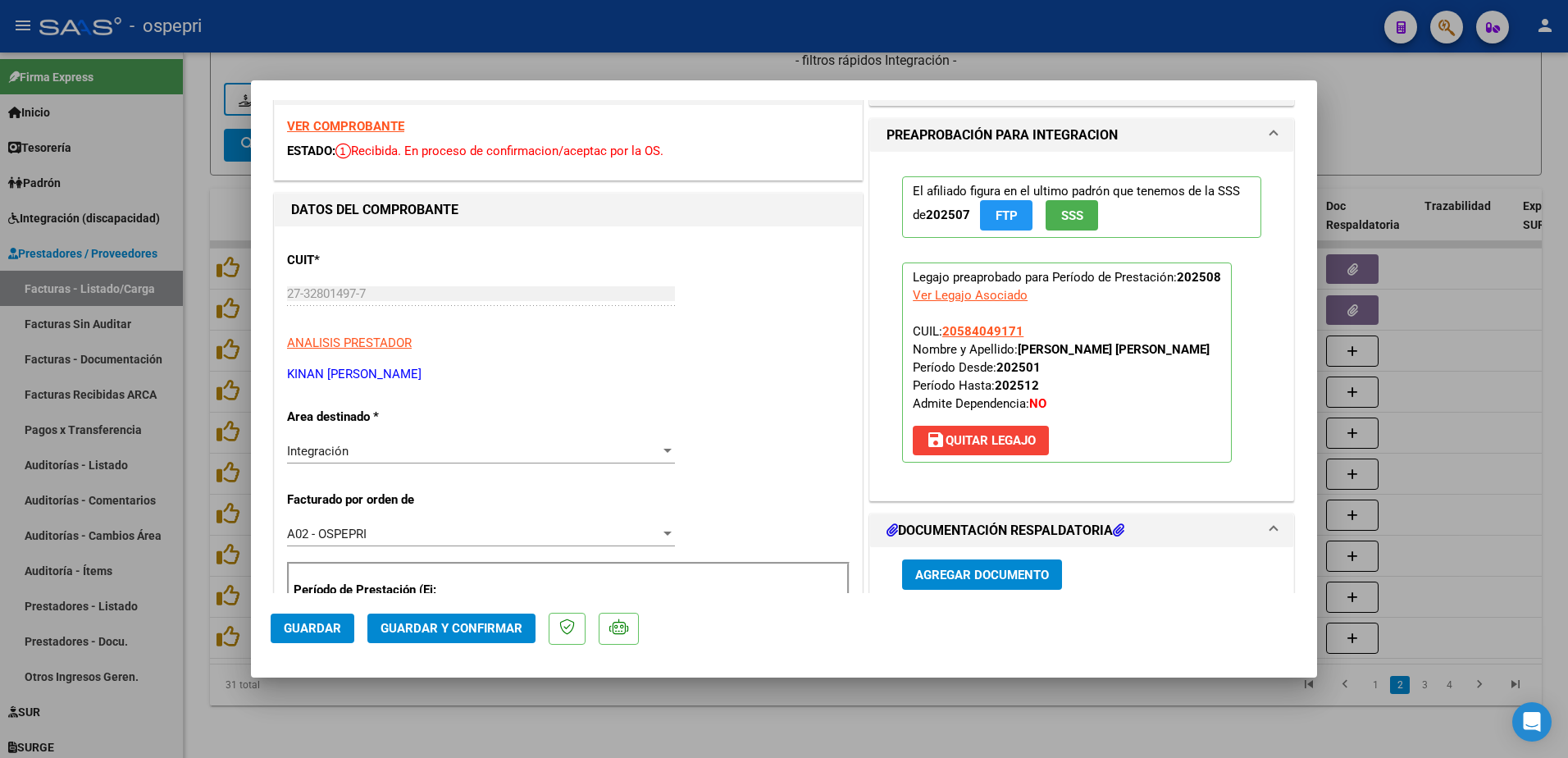
scroll to position [0, 0]
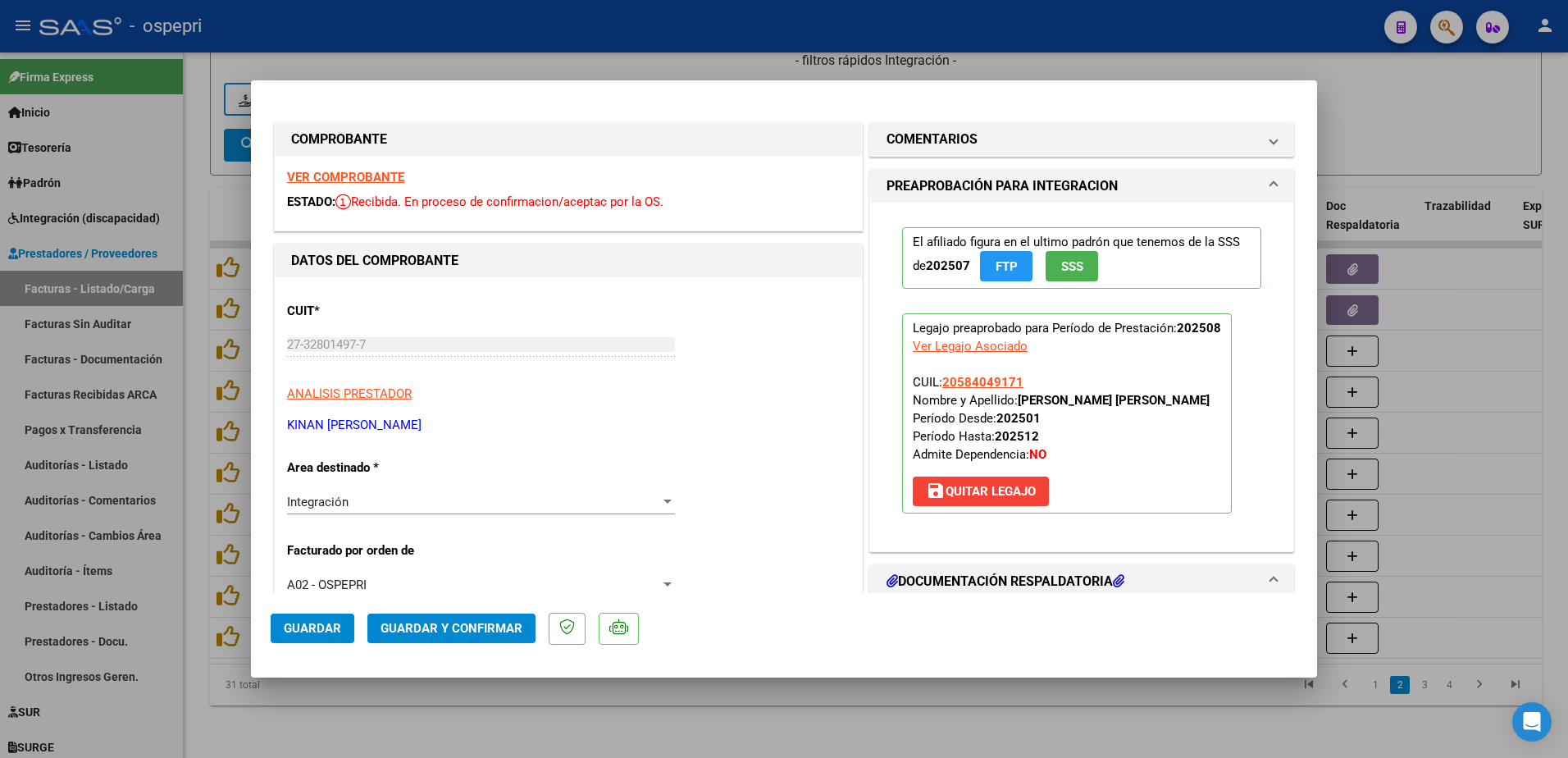
click at [351, 177] on strong "VER COMPROBANTE" at bounding box center [345, 177] width 117 height 15
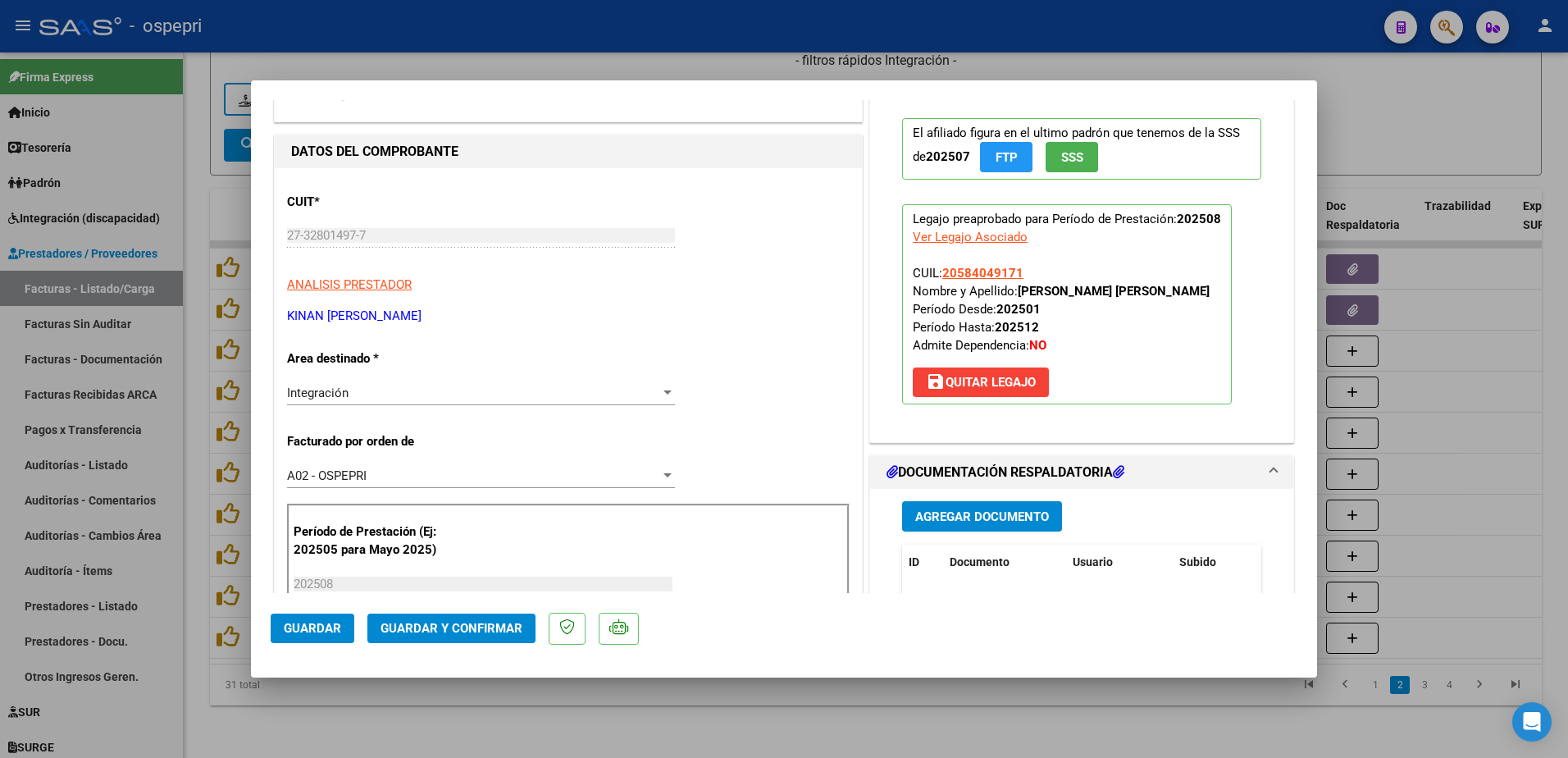
scroll to position [246, 0]
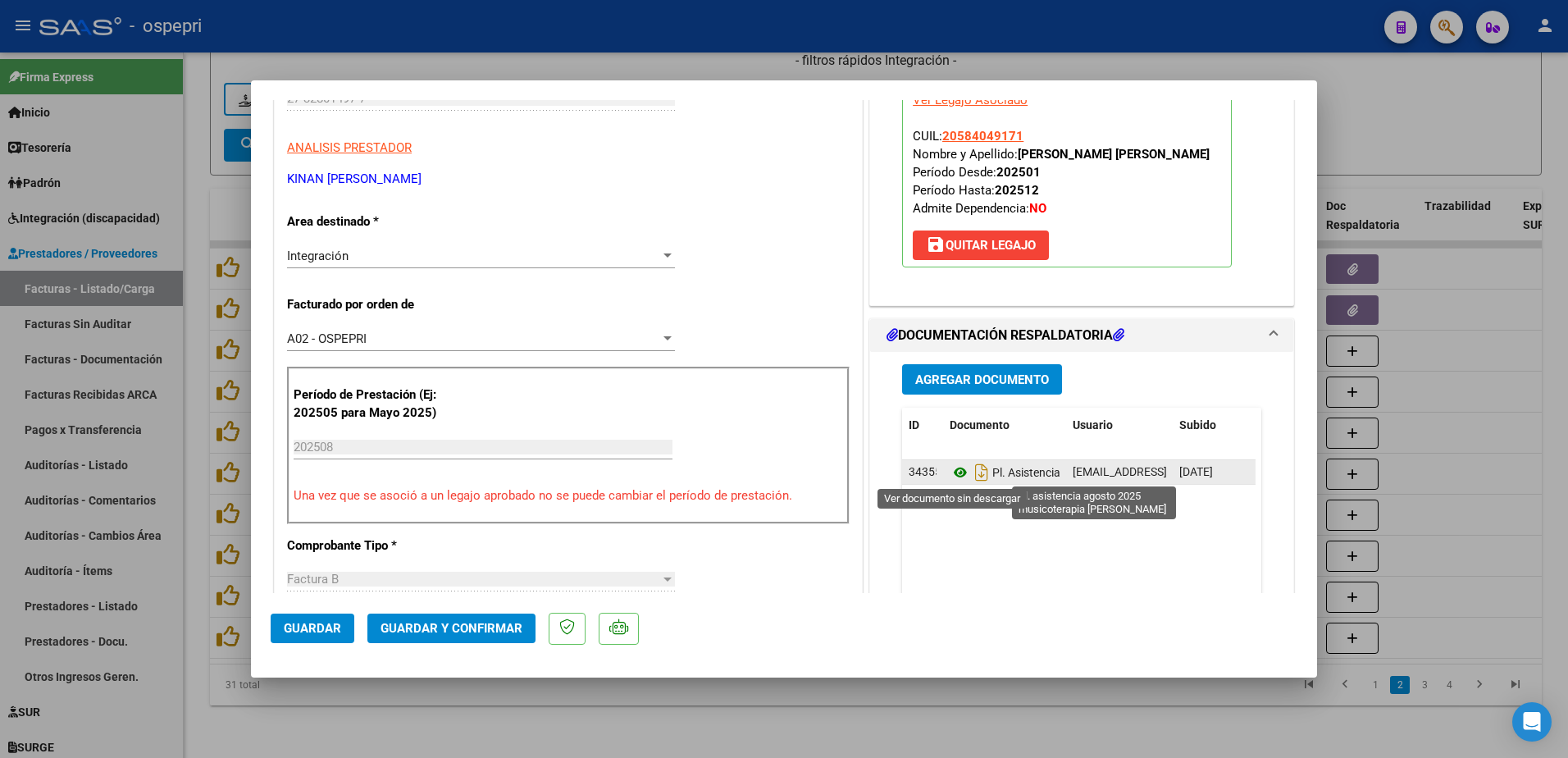
click at [955, 476] on icon at bounding box center [960, 472] width 21 height 20
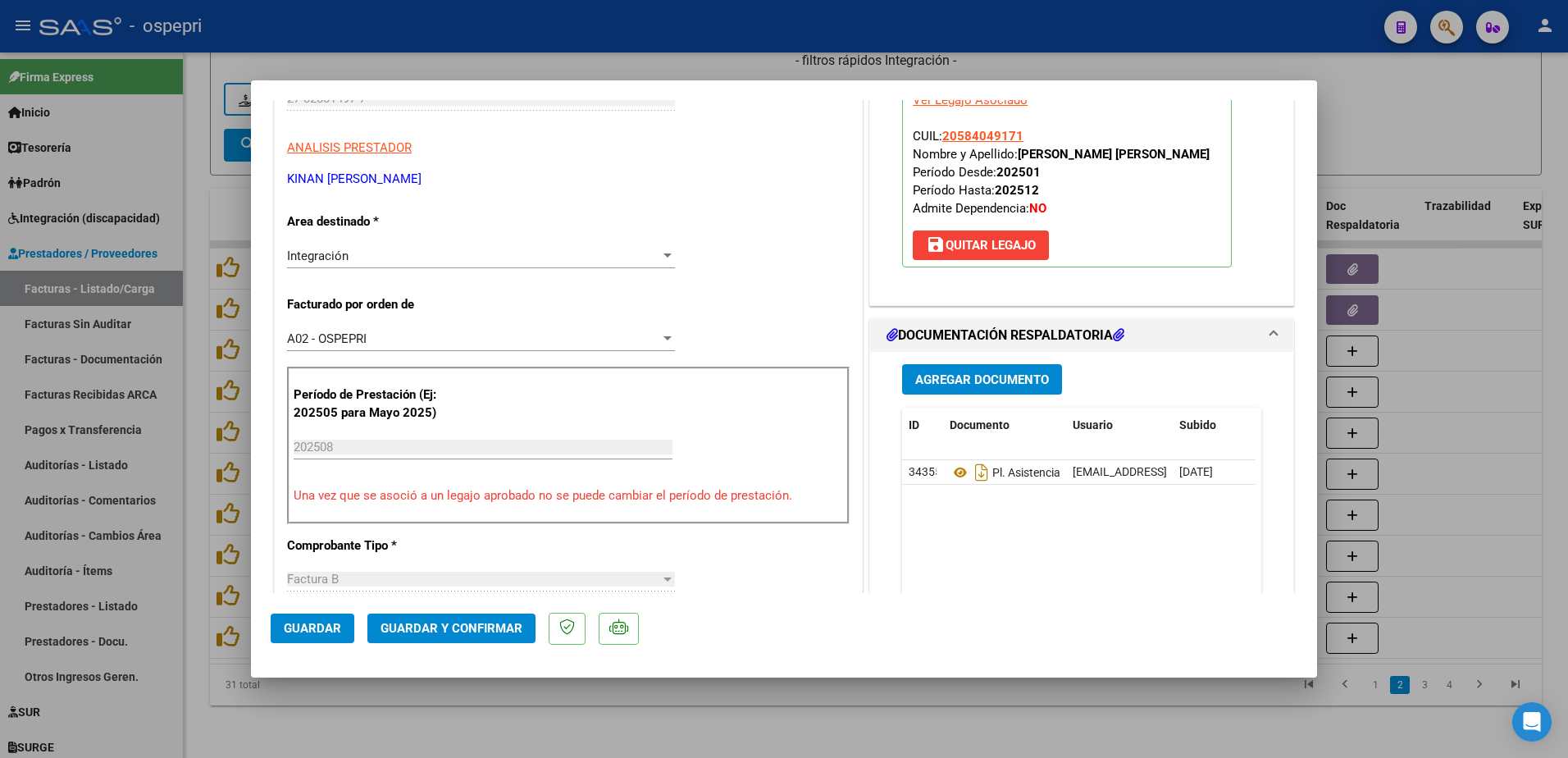
click at [486, 632] on span "Guardar y Confirmar" at bounding box center [451, 629] width 142 height 15
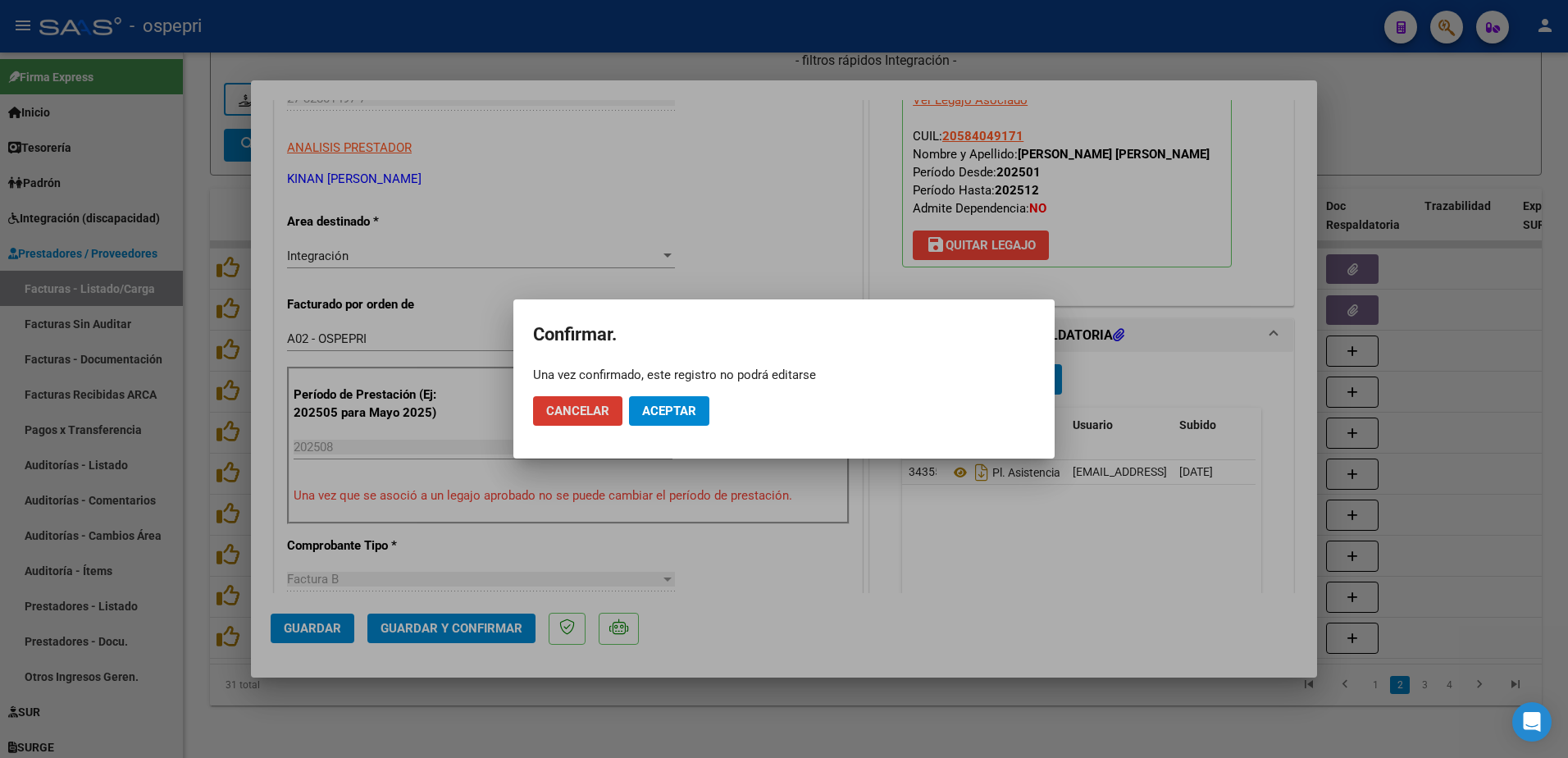
click at [664, 421] on button "Aceptar" at bounding box center [669, 411] width 80 height 29
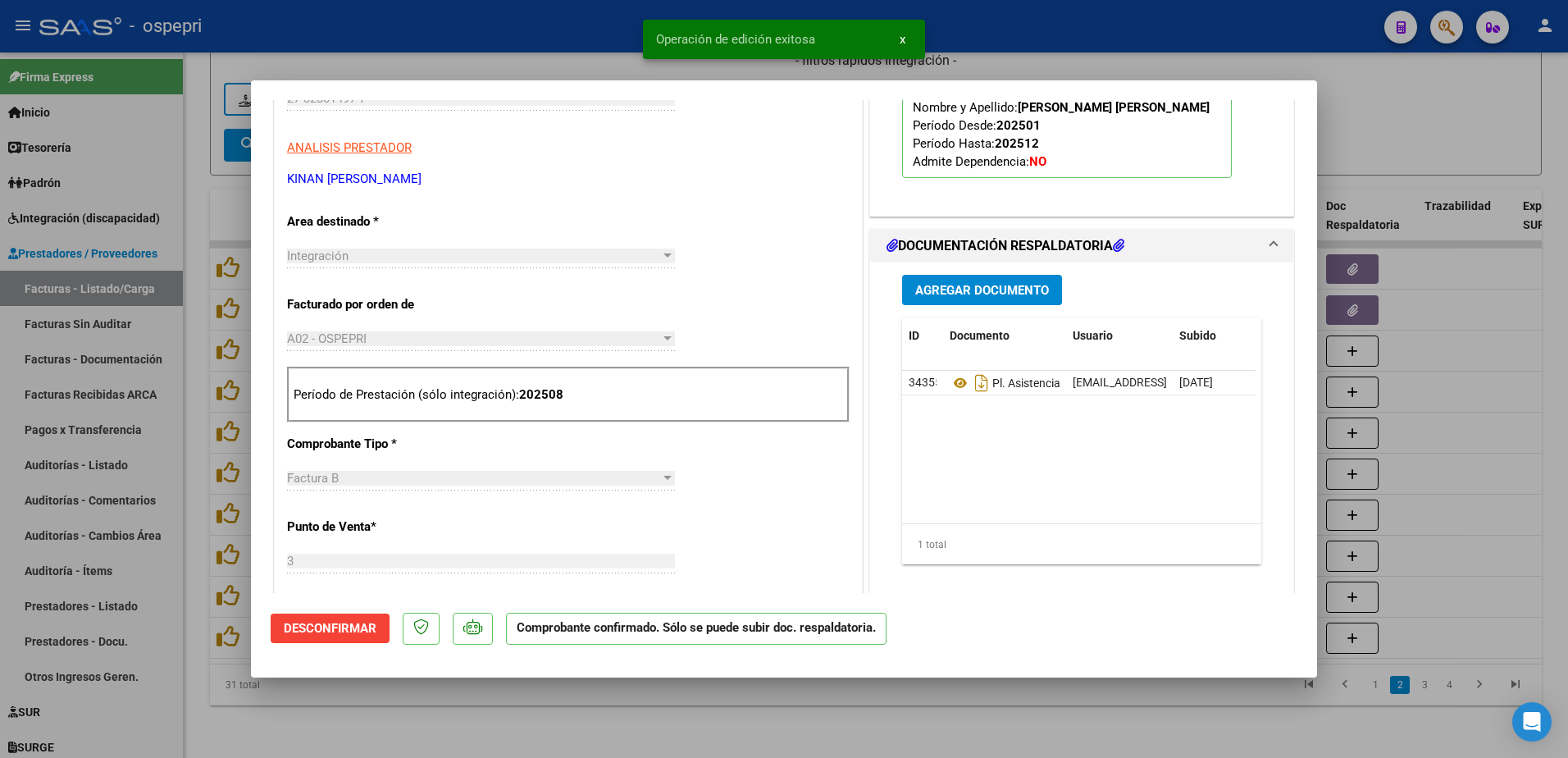
type input "$ 0,00"
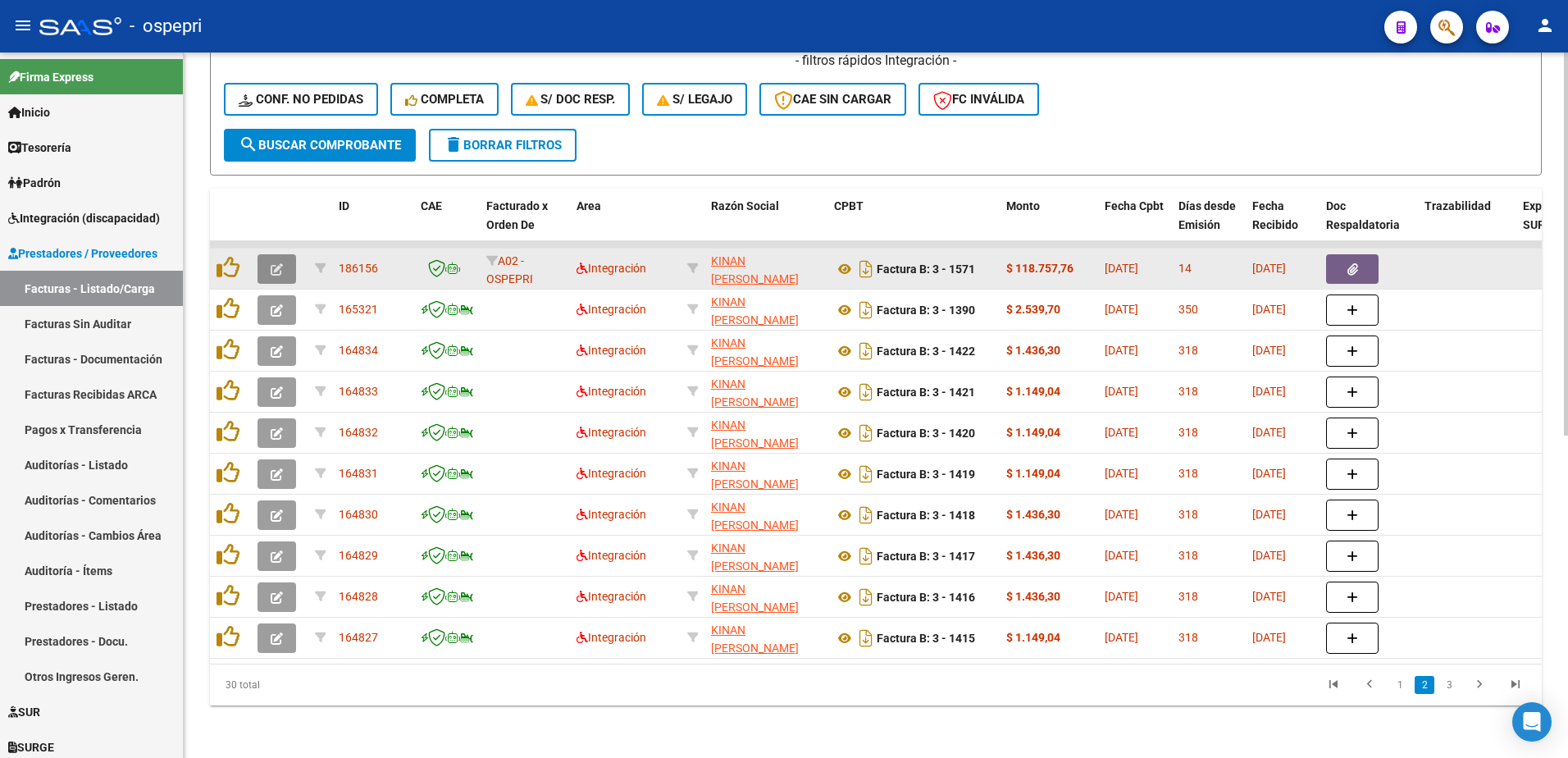
click at [280, 263] on icon "button" at bounding box center [277, 270] width 12 height 12
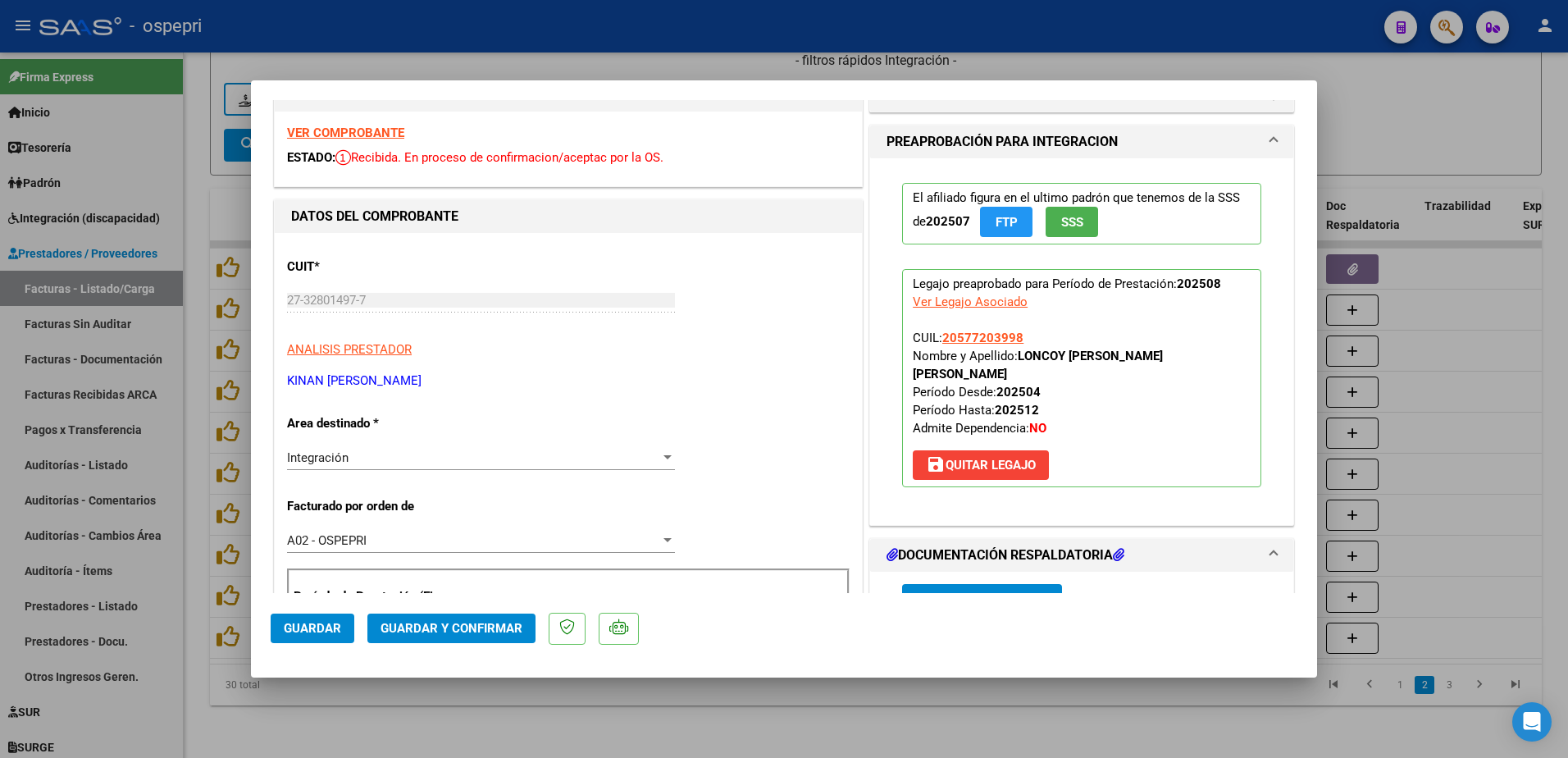
scroll to position [0, 0]
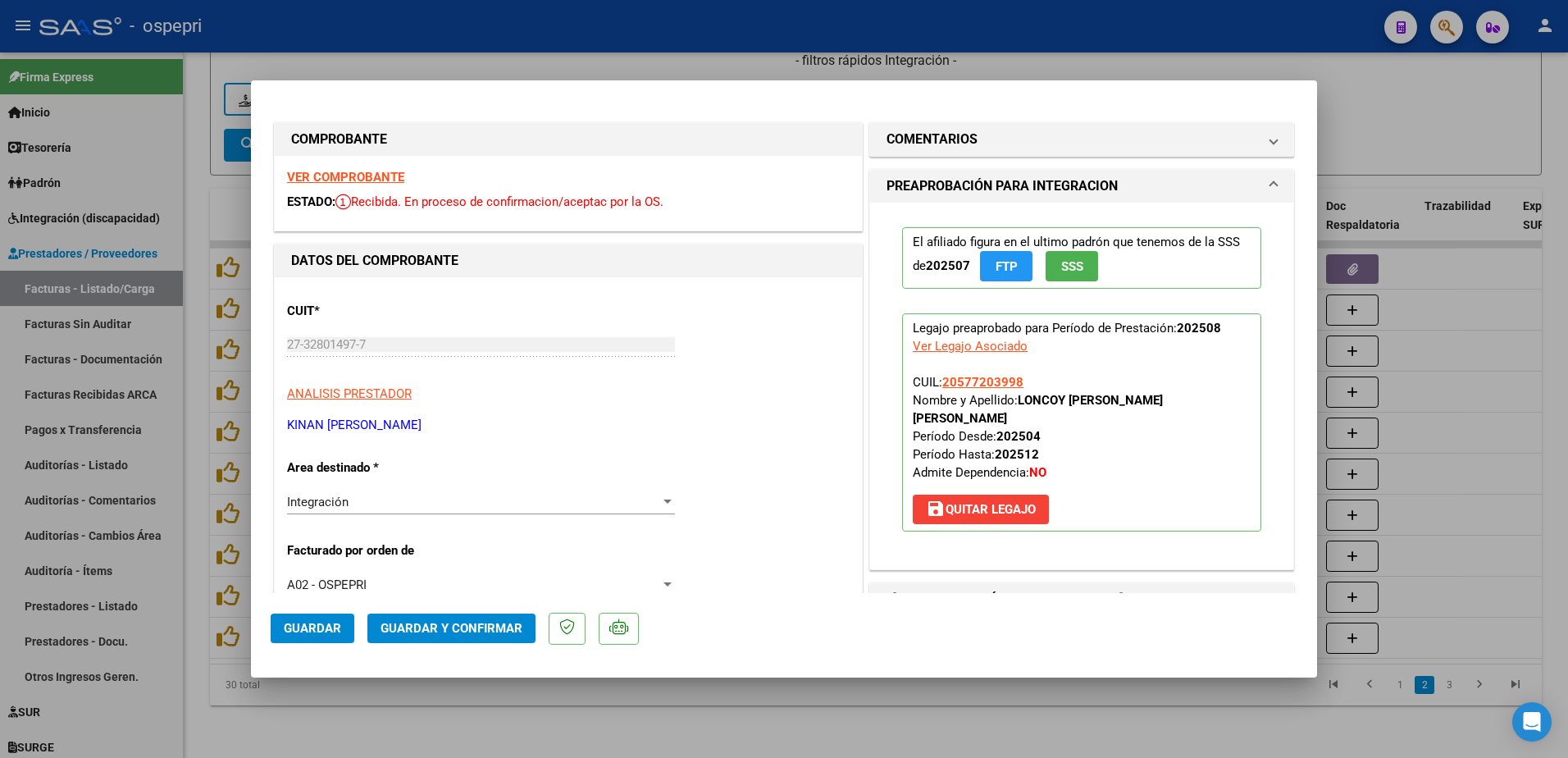
click at [365, 175] on strong "VER COMPROBANTE" at bounding box center [345, 177] width 117 height 15
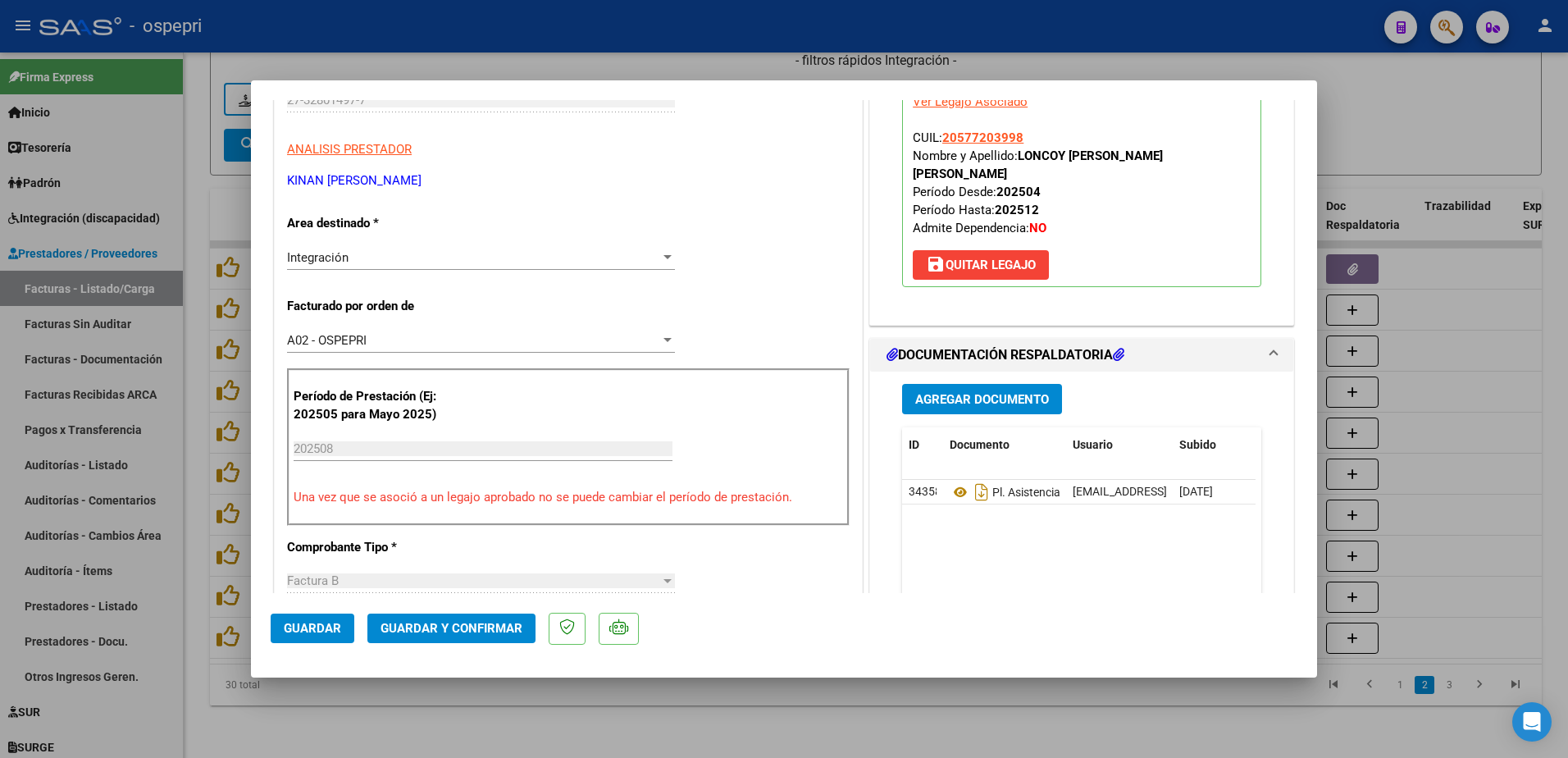
scroll to position [246, 0]
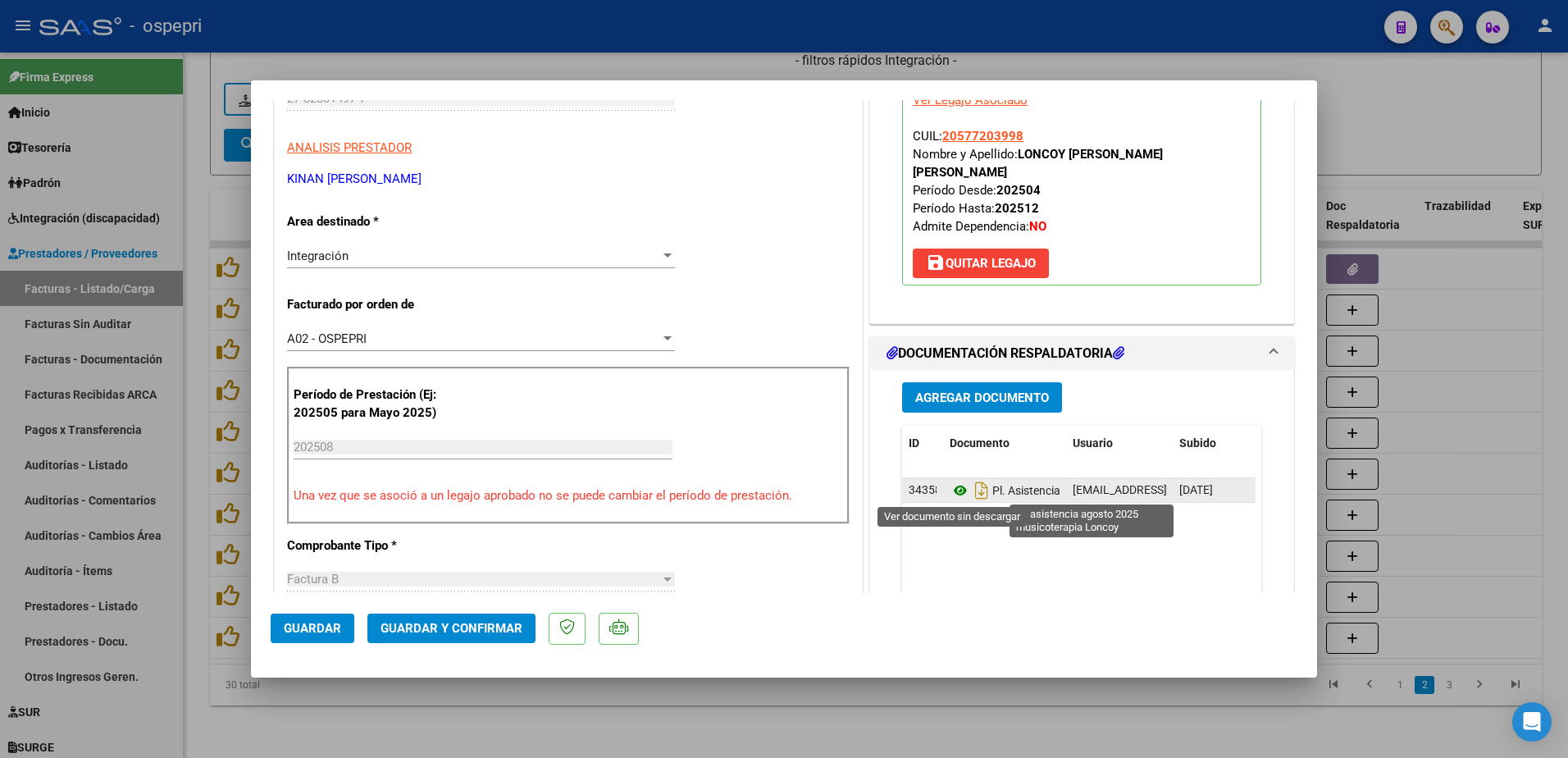
click at [953, 490] on icon at bounding box center [960, 491] width 21 height 20
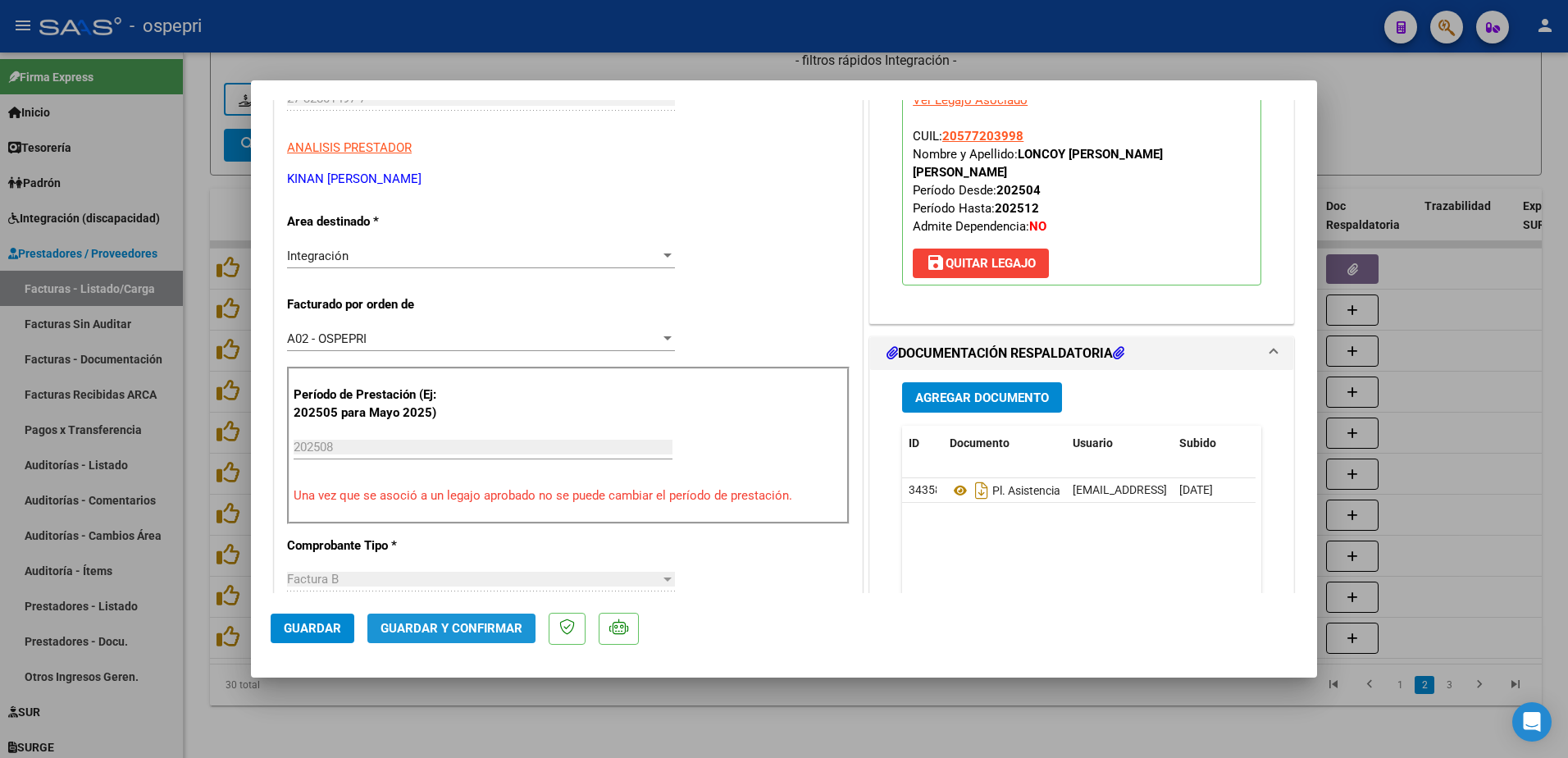
click at [466, 623] on span "Guardar y Confirmar" at bounding box center [451, 629] width 142 height 15
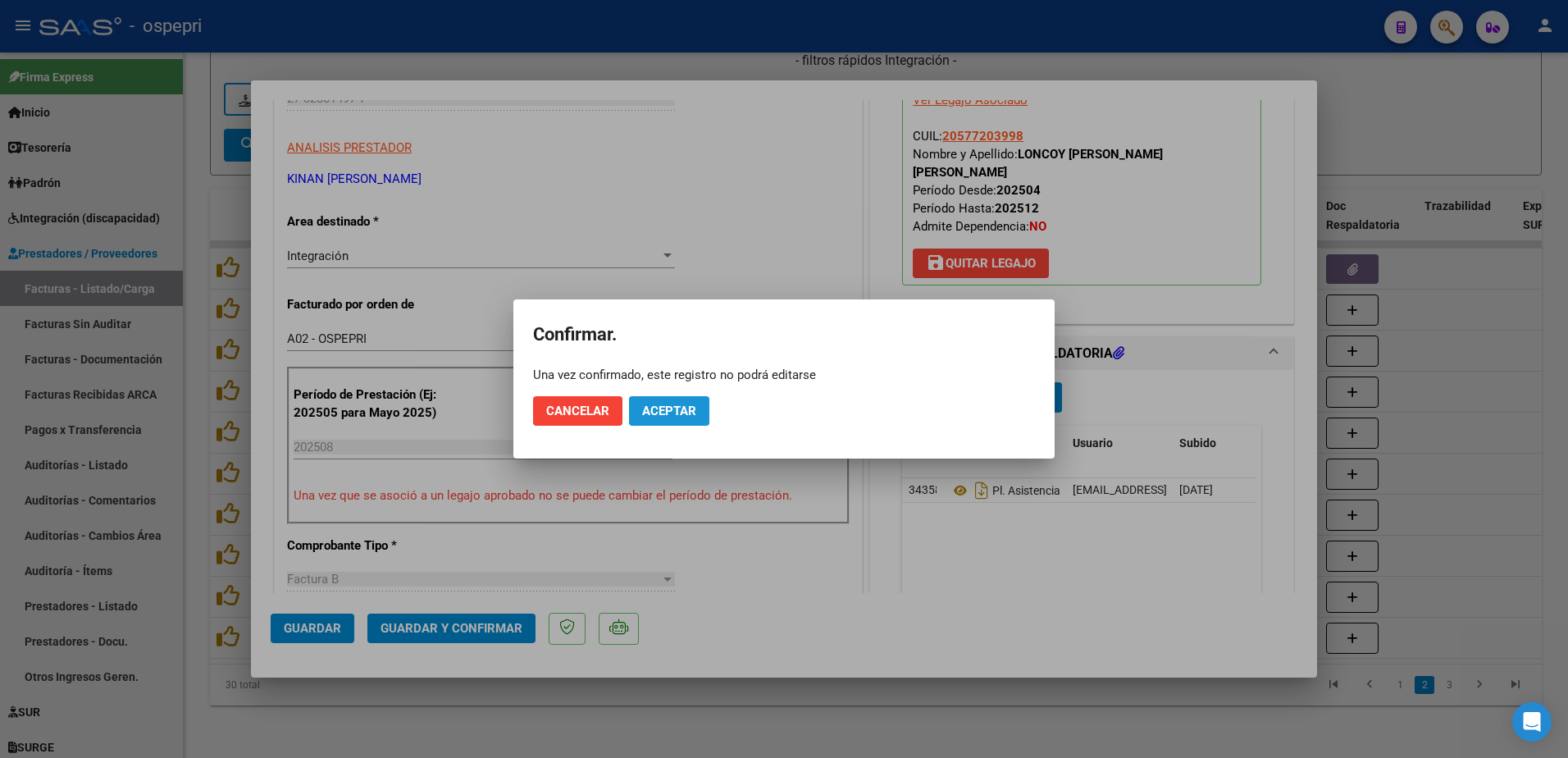
click at [667, 412] on span "Aceptar" at bounding box center [669, 411] width 54 height 15
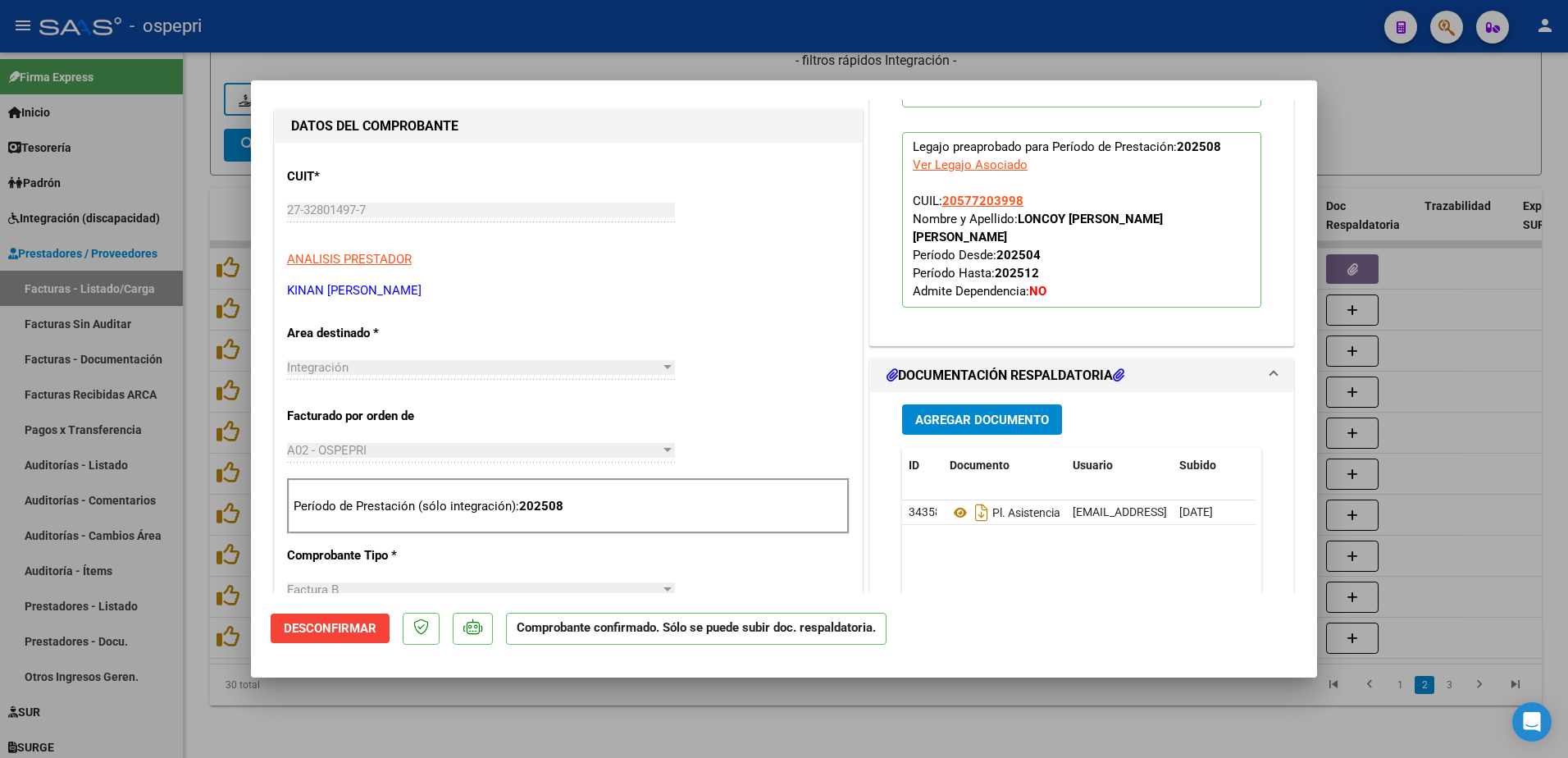
scroll to position [329, 0]
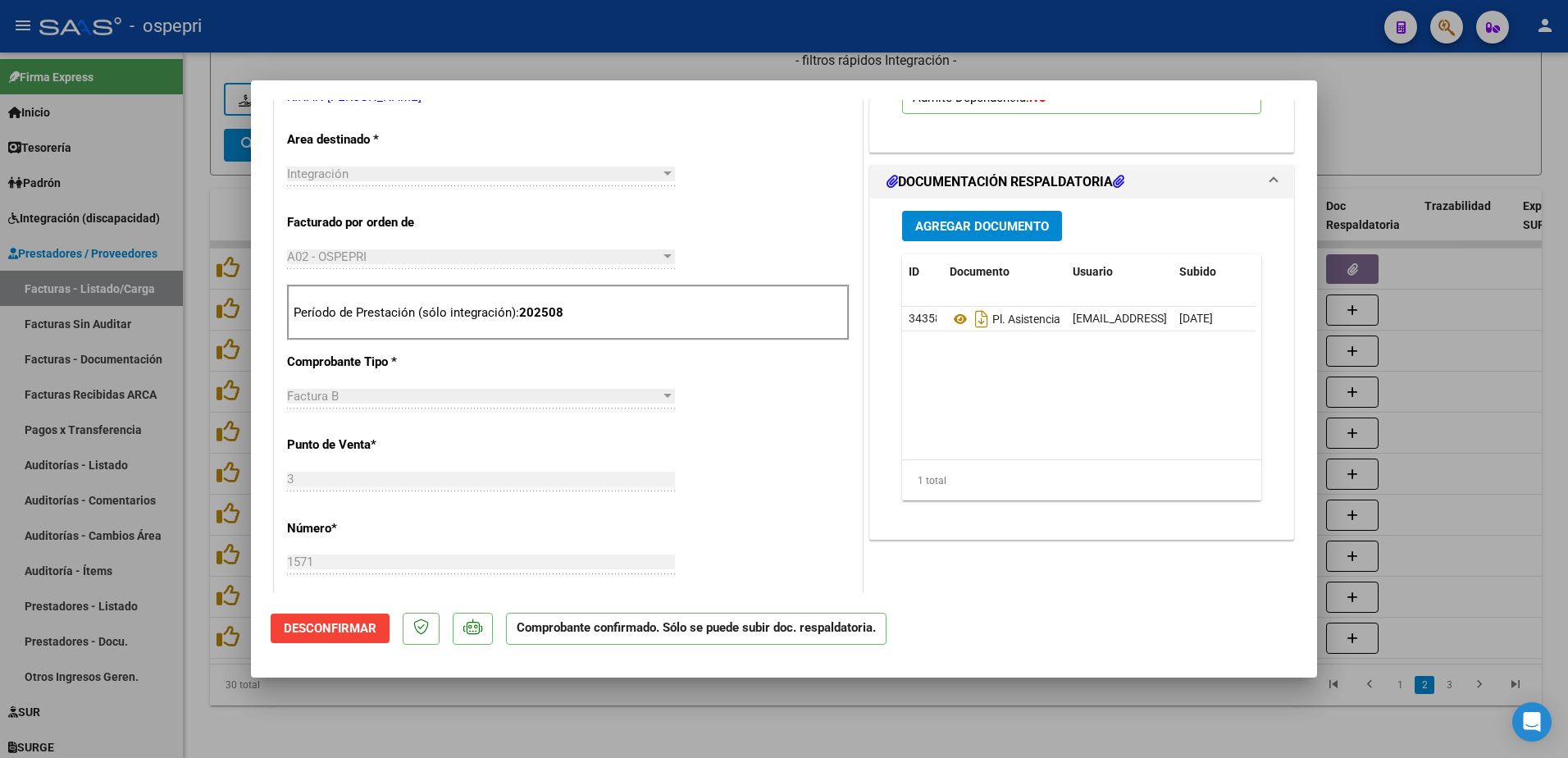
type input "$ 0,00"
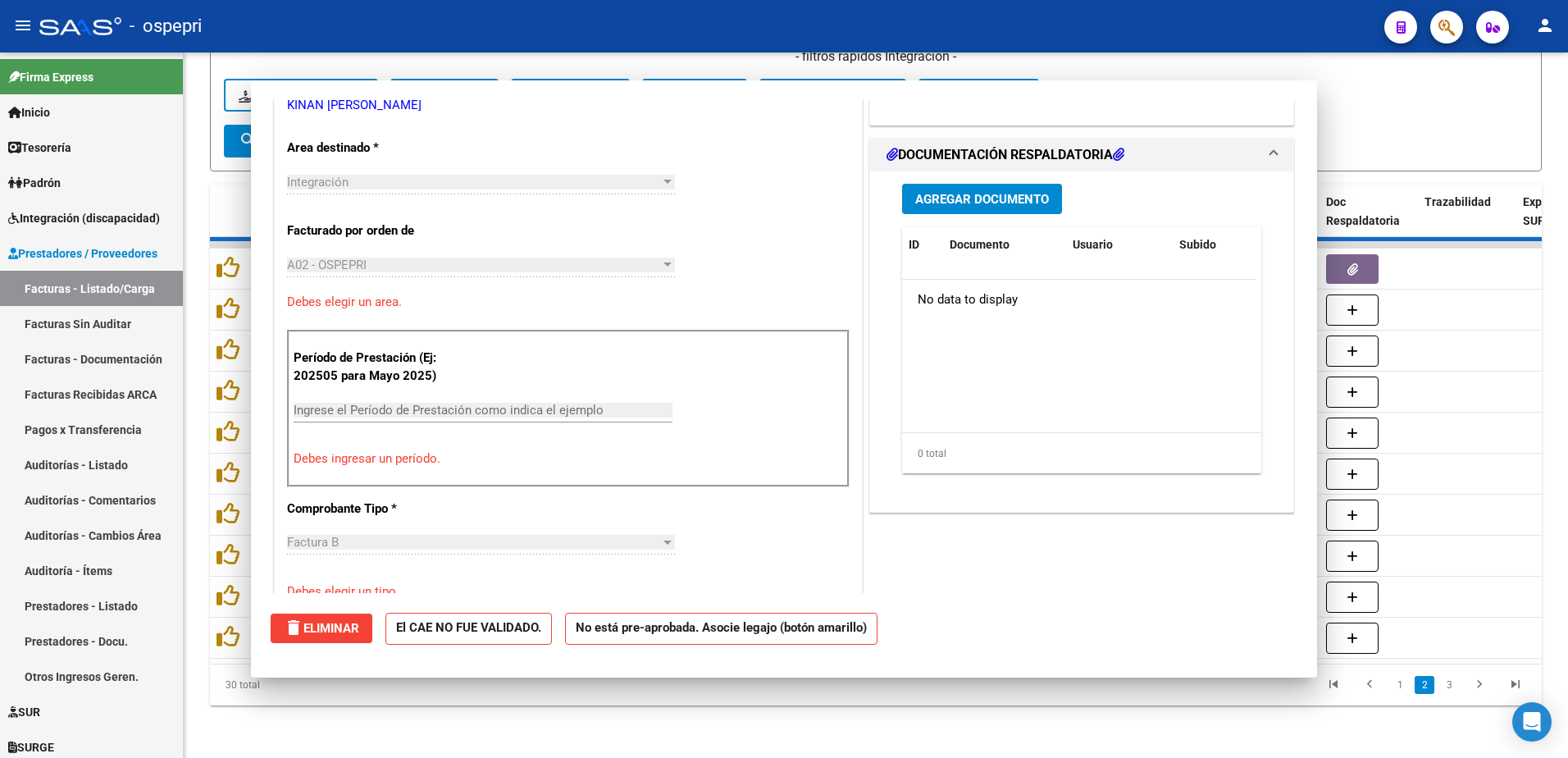
scroll to position [337, 0]
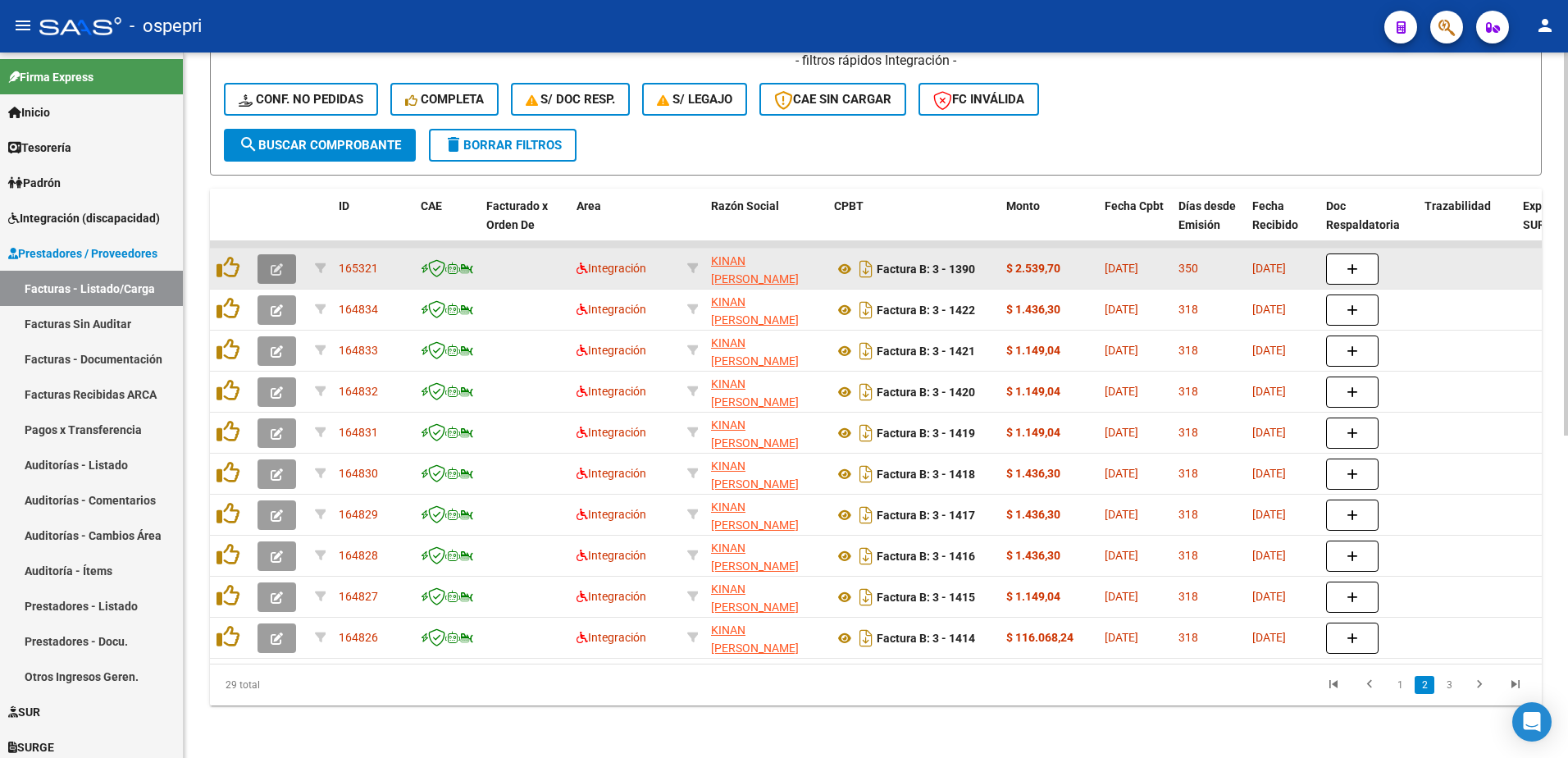
click at [278, 266] on button "button" at bounding box center [277, 269] width 38 height 29
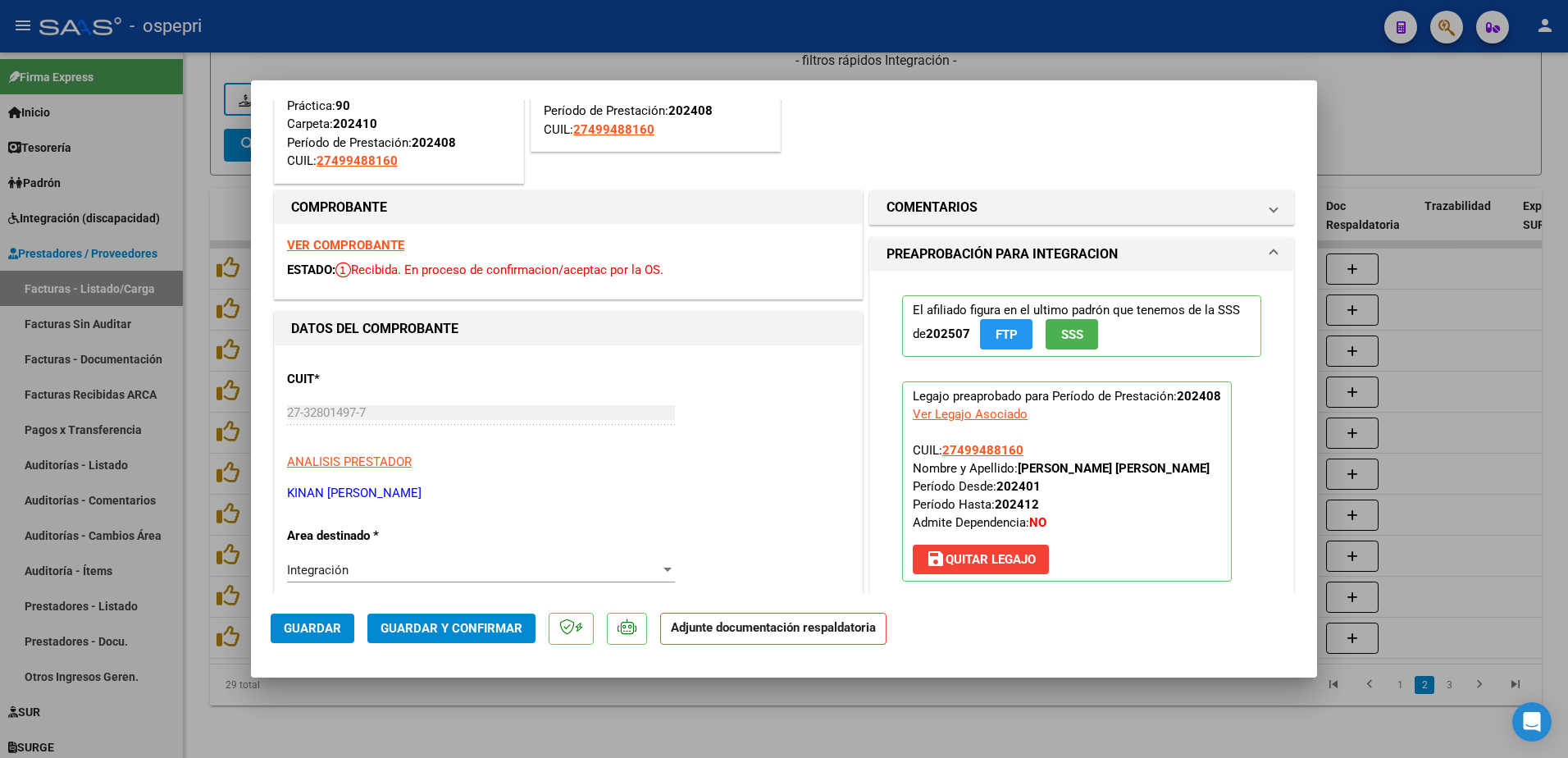
scroll to position [246, 0]
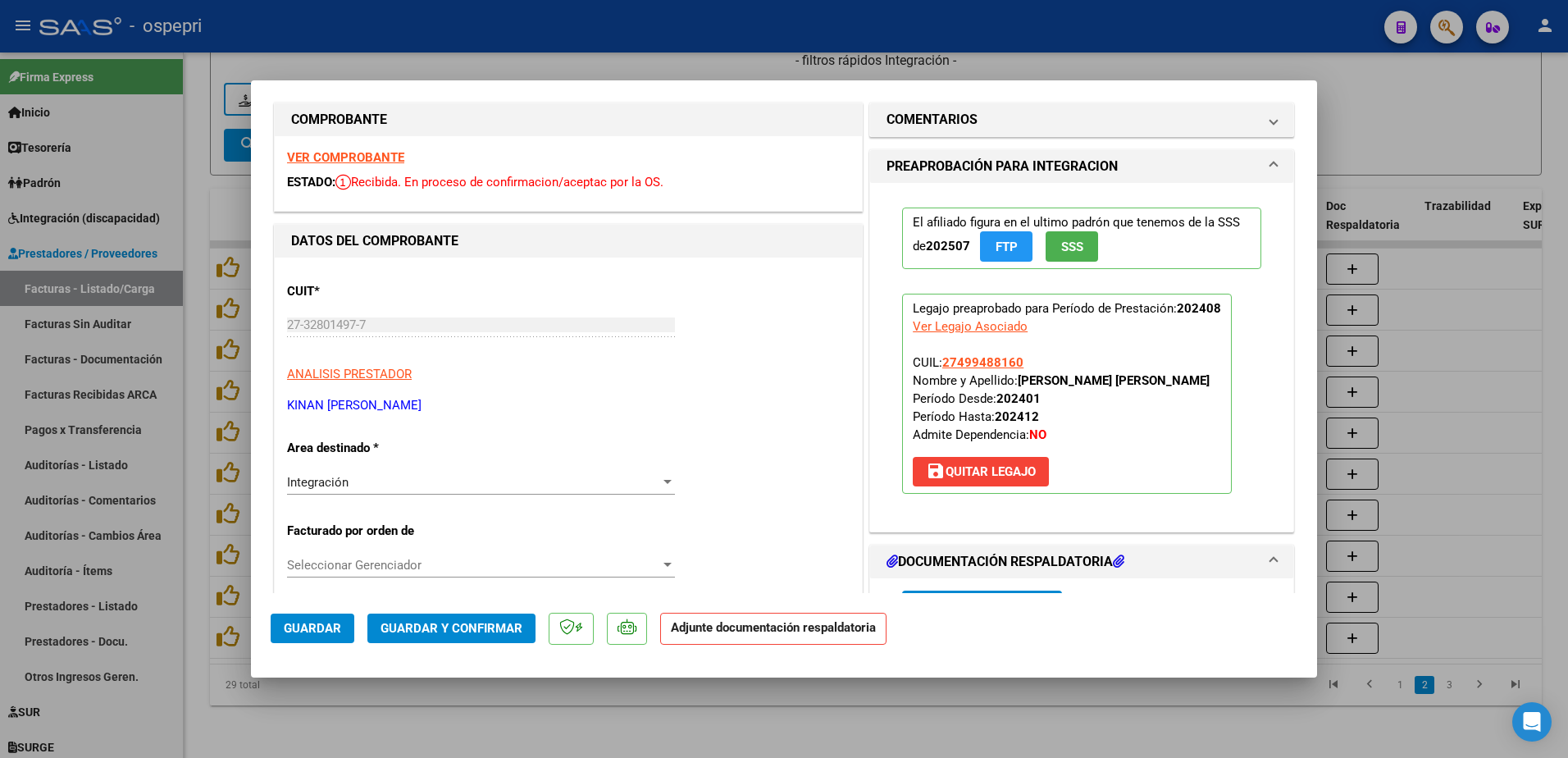
click at [349, 158] on strong "VER COMPROBANTE" at bounding box center [345, 157] width 117 height 15
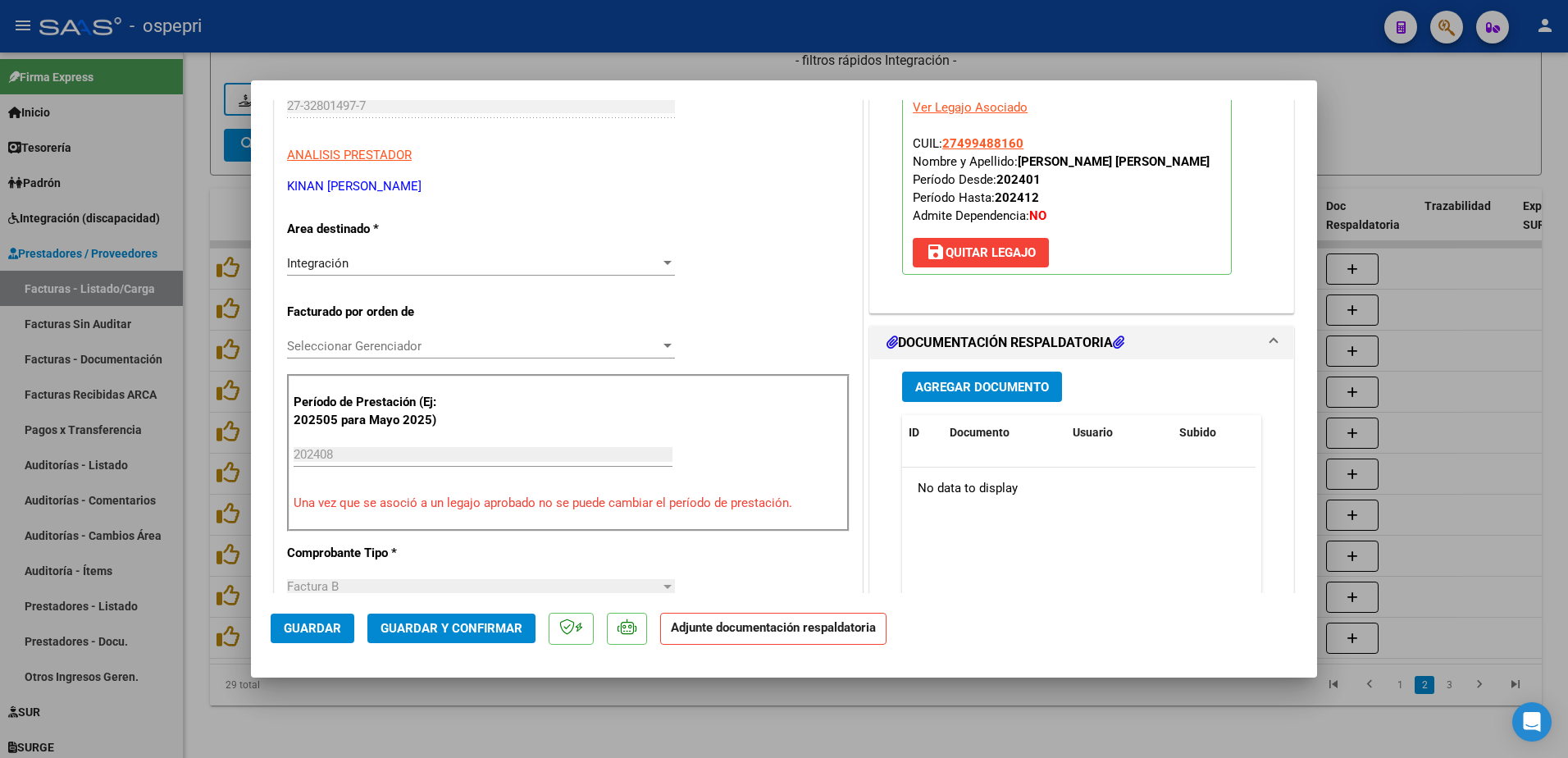
scroll to position [492, 0]
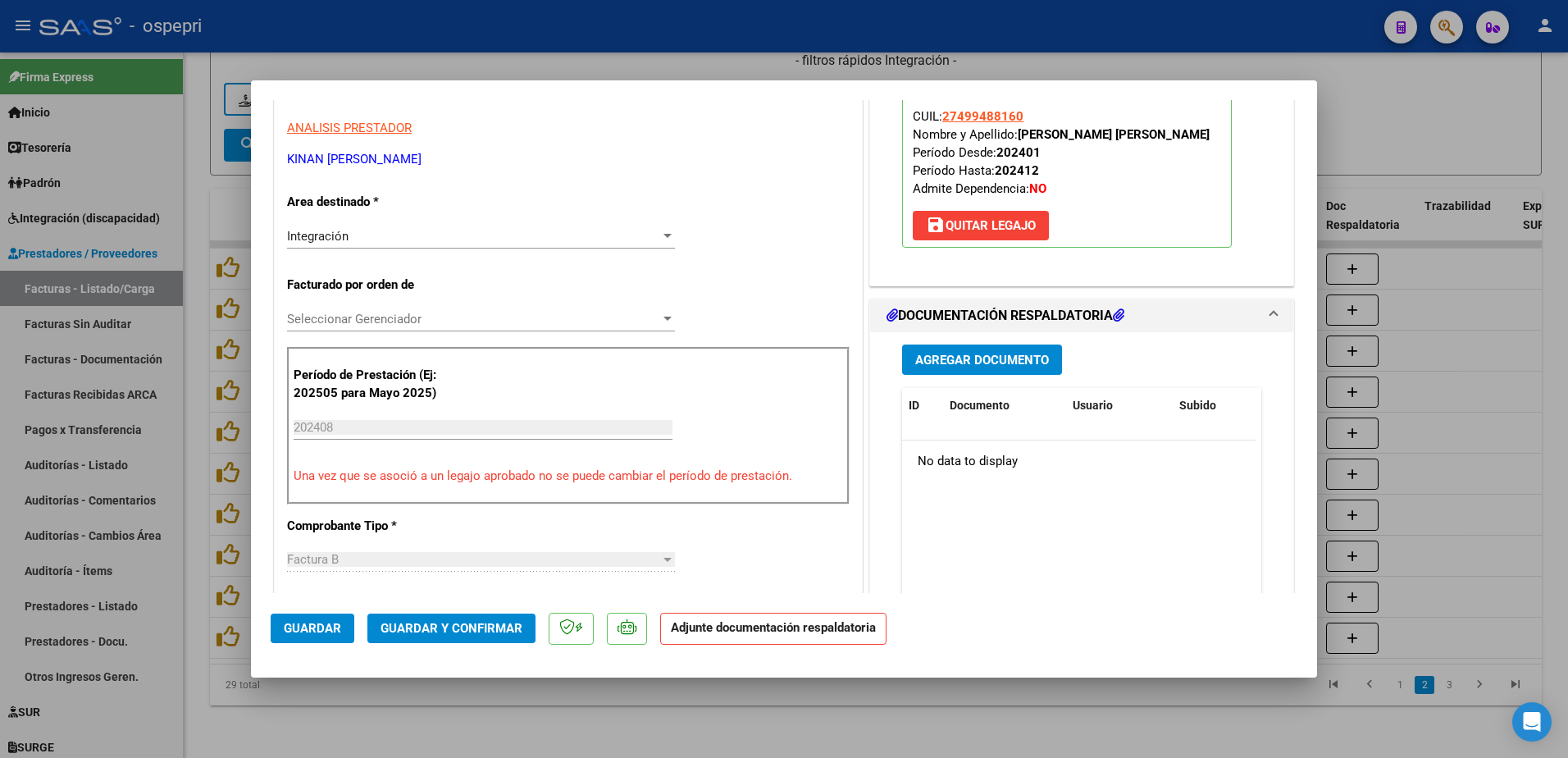
type input "$ 0,00"
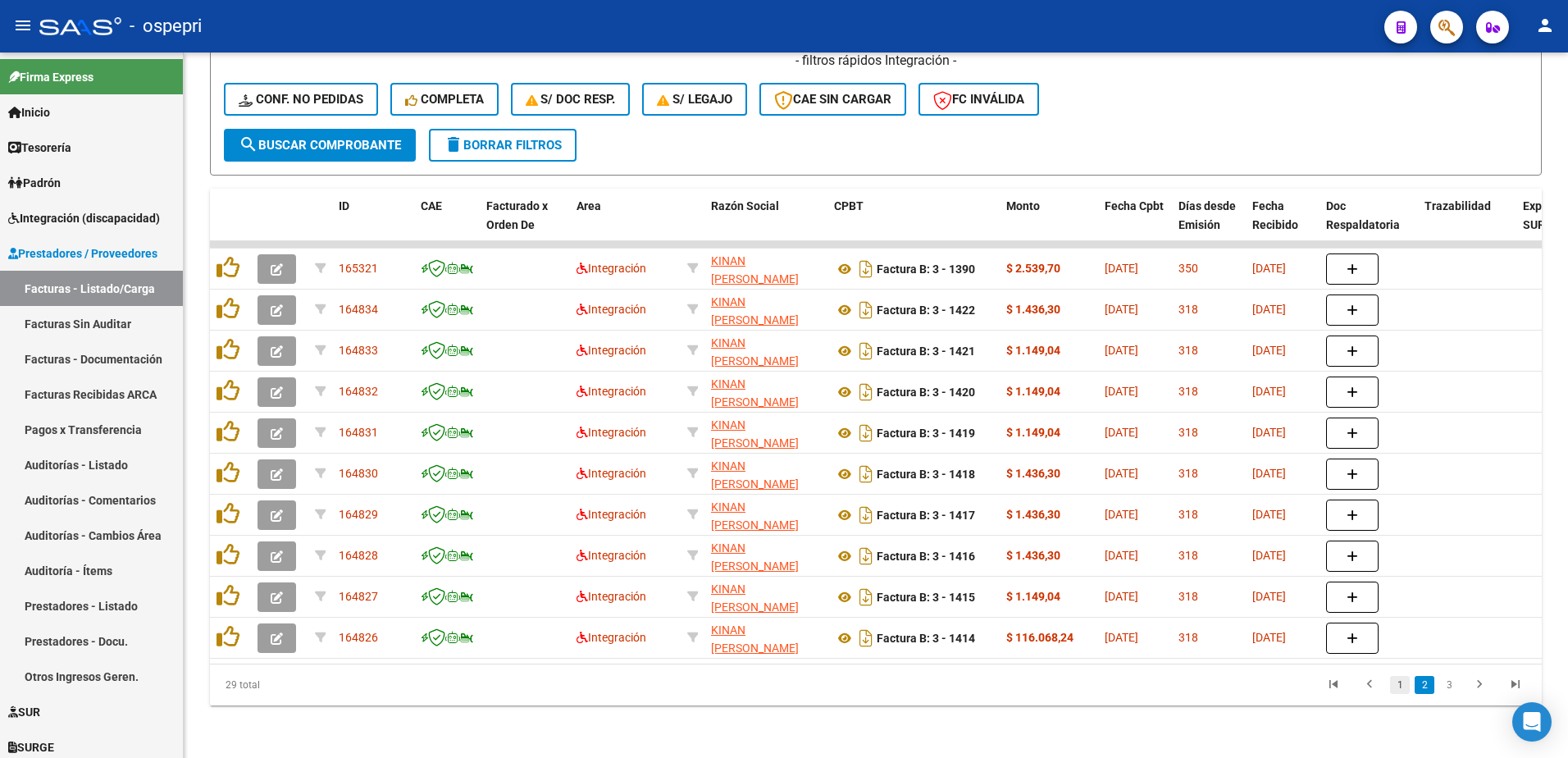
click at [1397, 685] on link "1" at bounding box center [1400, 685] width 20 height 18
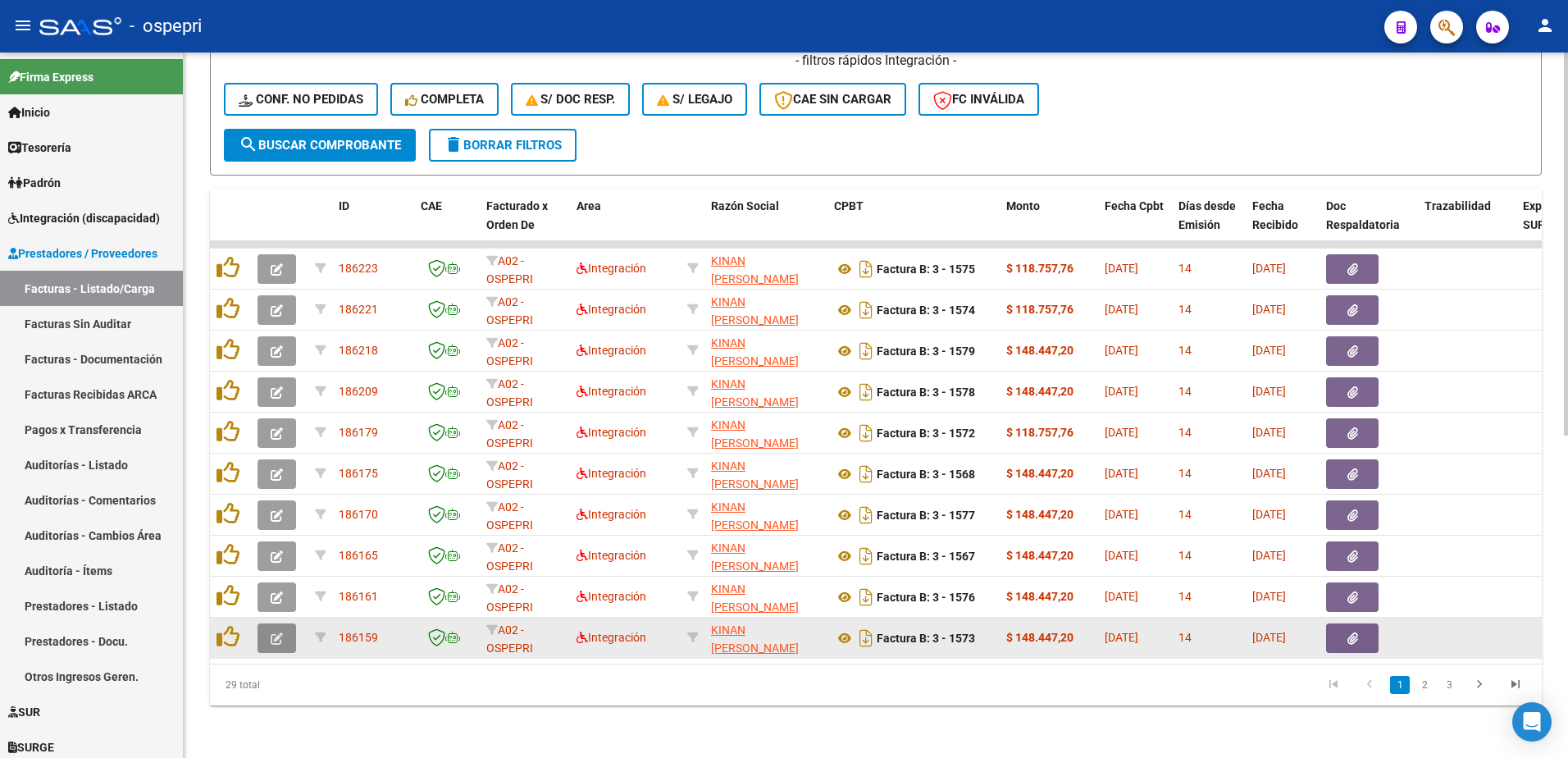
click at [275, 633] on icon "button" at bounding box center [277, 639] width 12 height 12
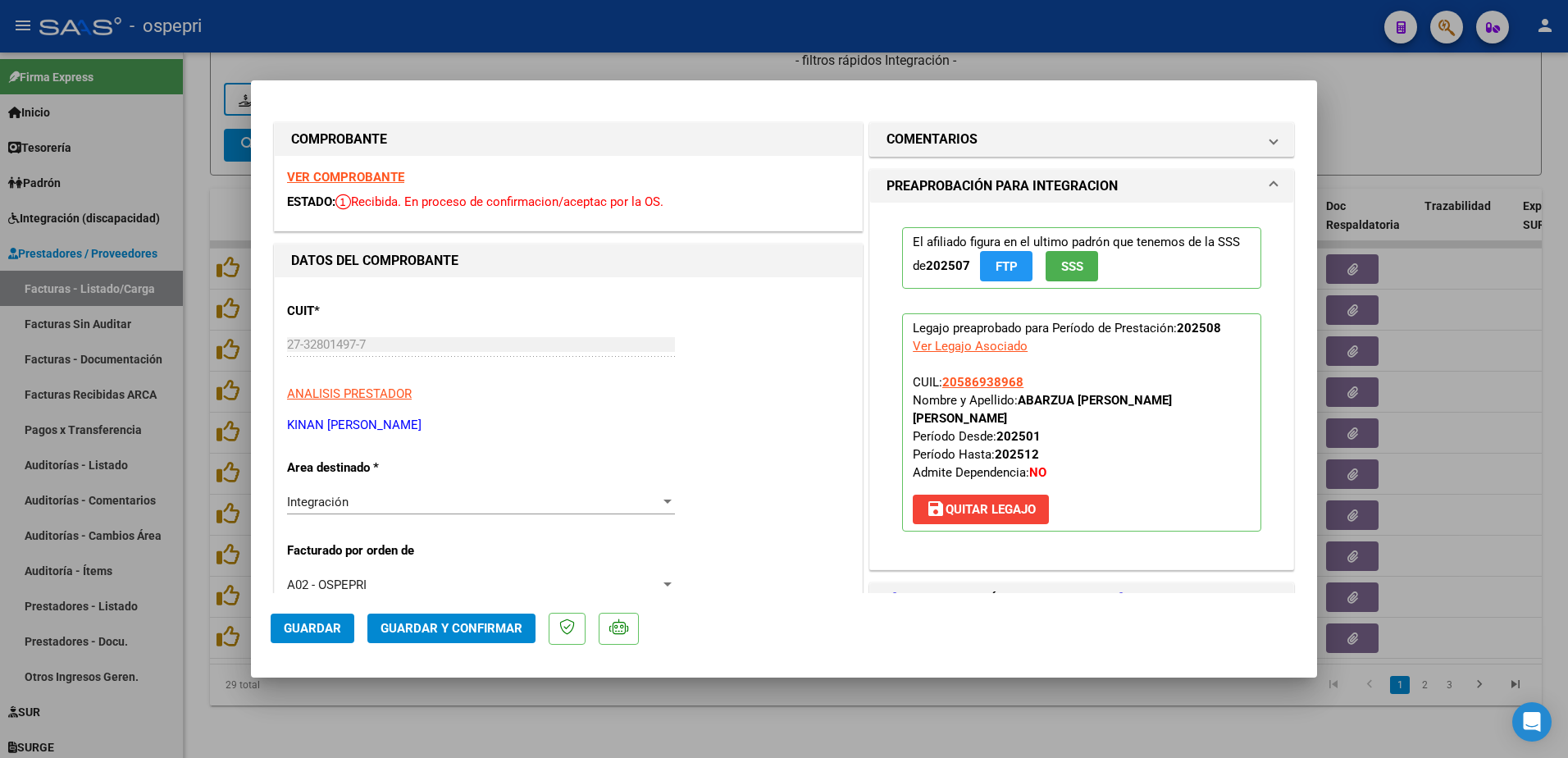
click at [352, 173] on strong "VER COMPROBANTE" at bounding box center [345, 177] width 117 height 15
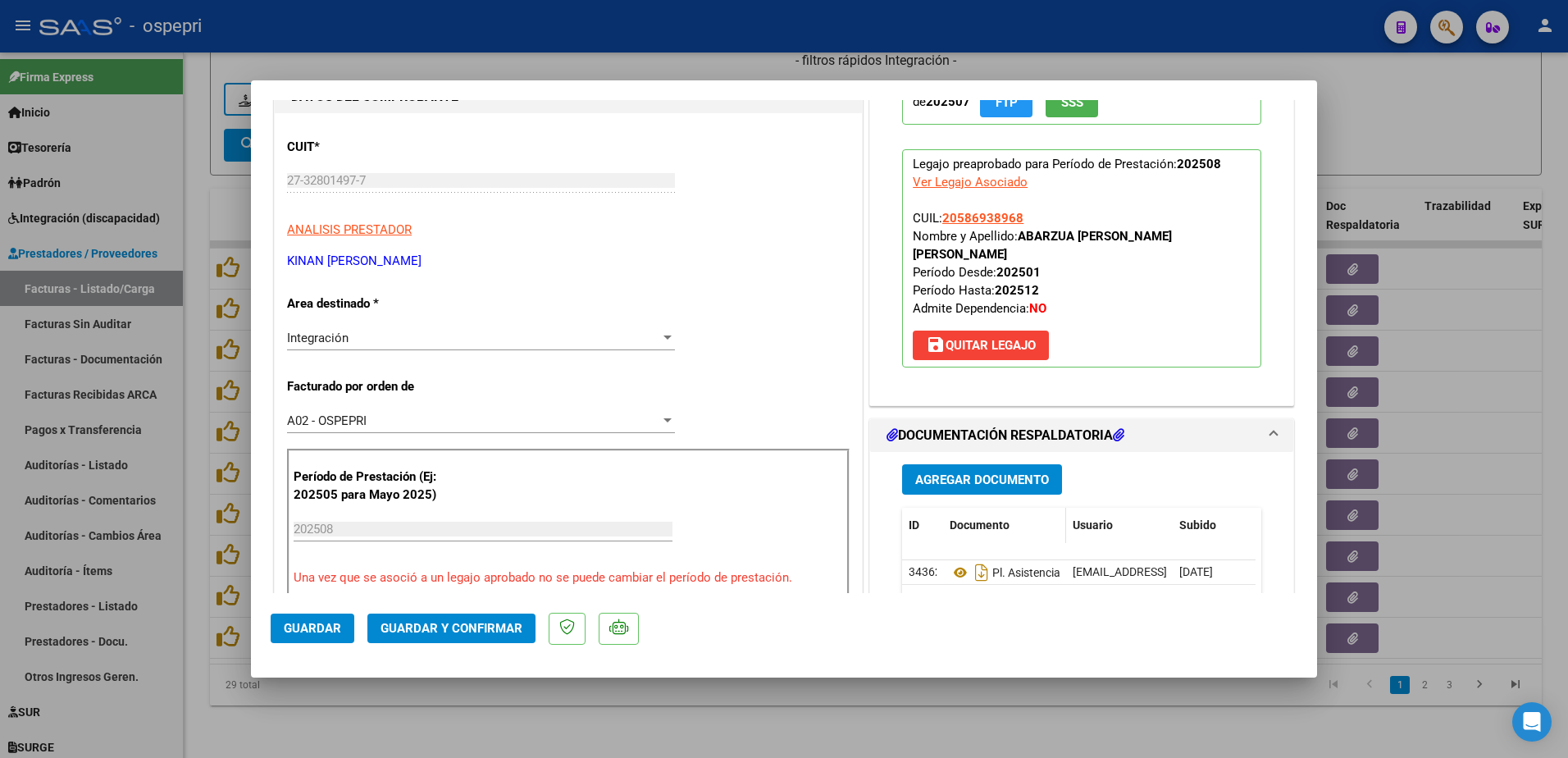
scroll to position [246, 0]
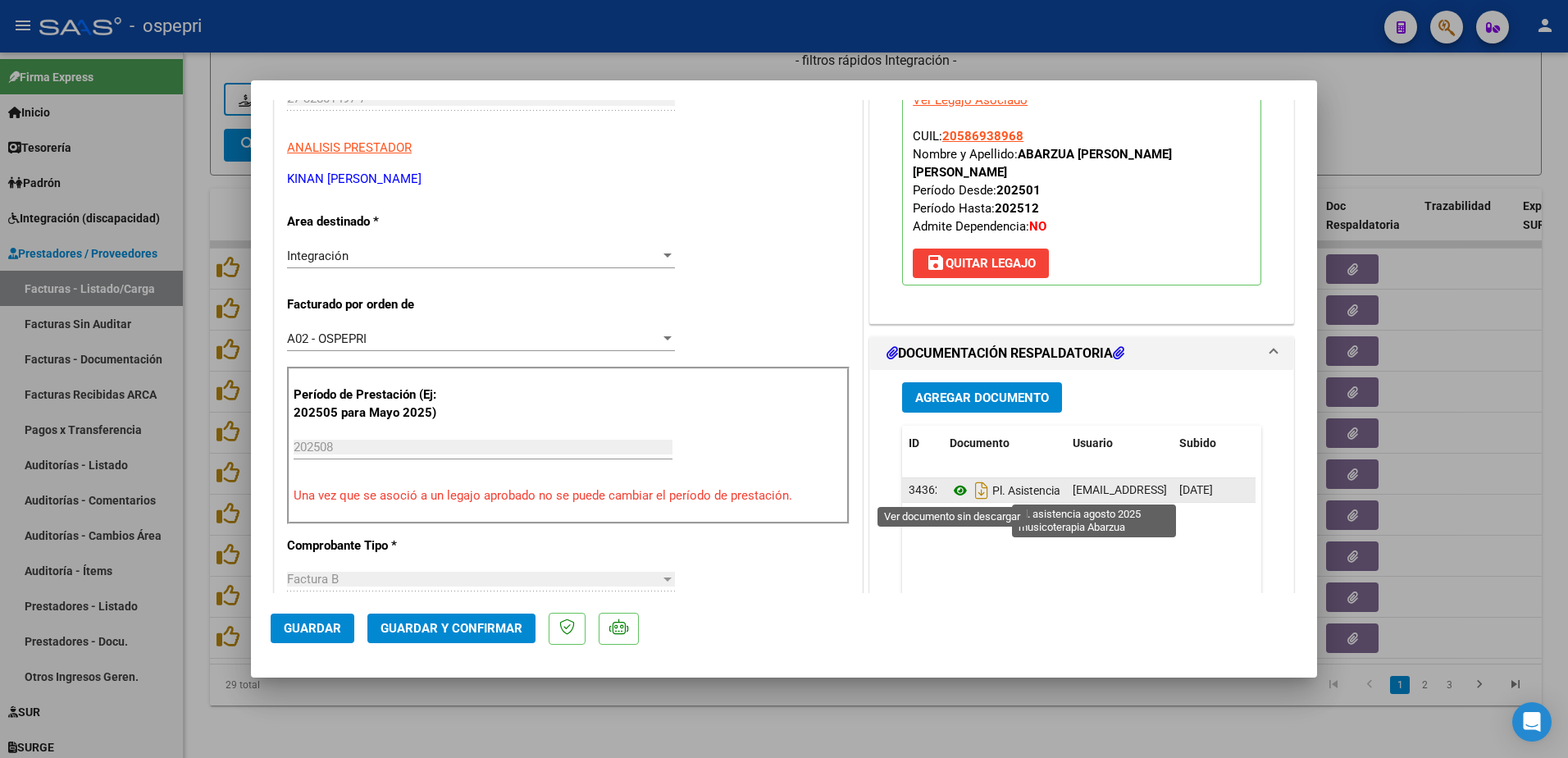
click at [953, 491] on icon at bounding box center [960, 491] width 21 height 20
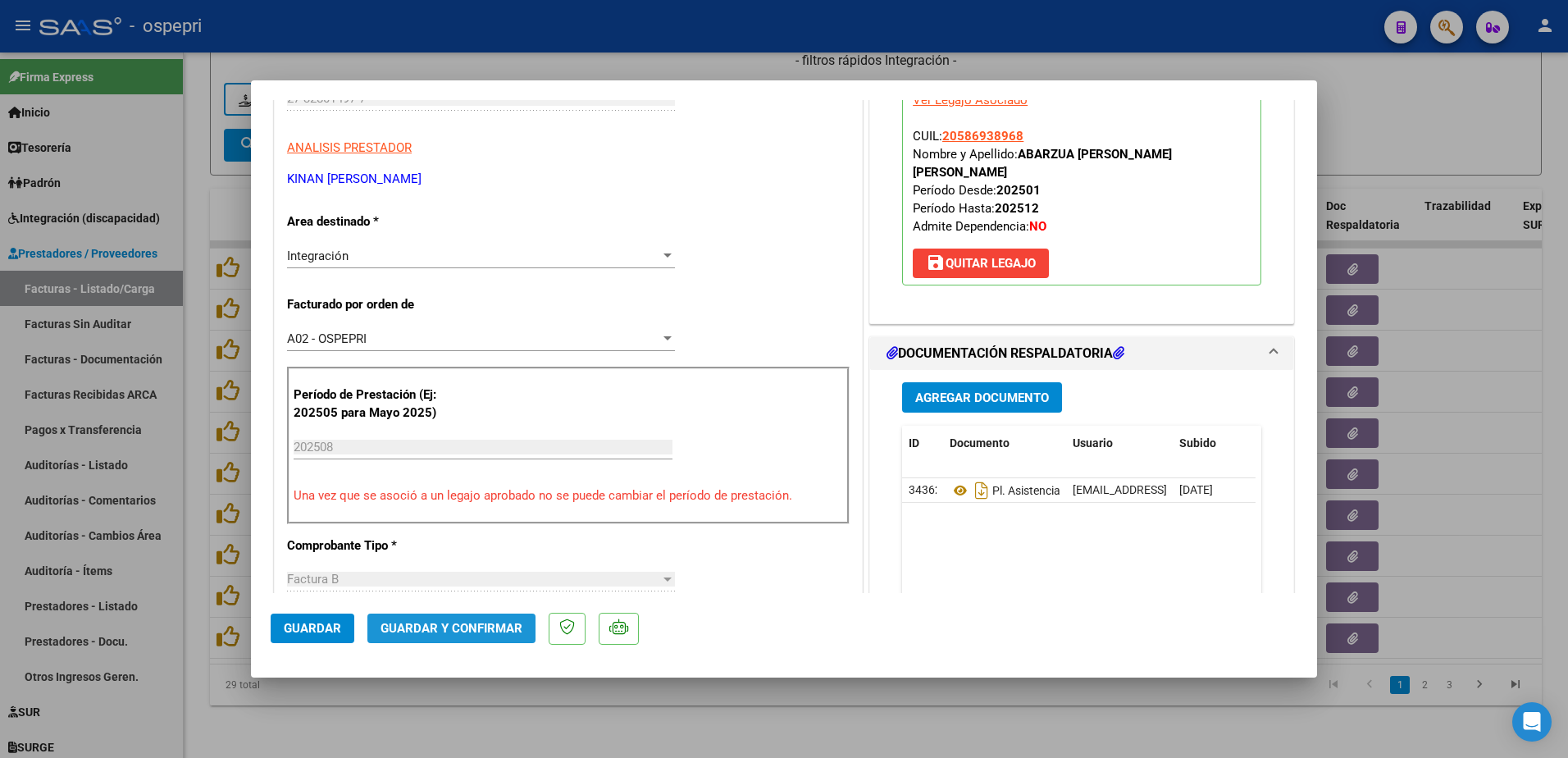
click at [482, 629] on span "Guardar y Confirmar" at bounding box center [451, 629] width 142 height 15
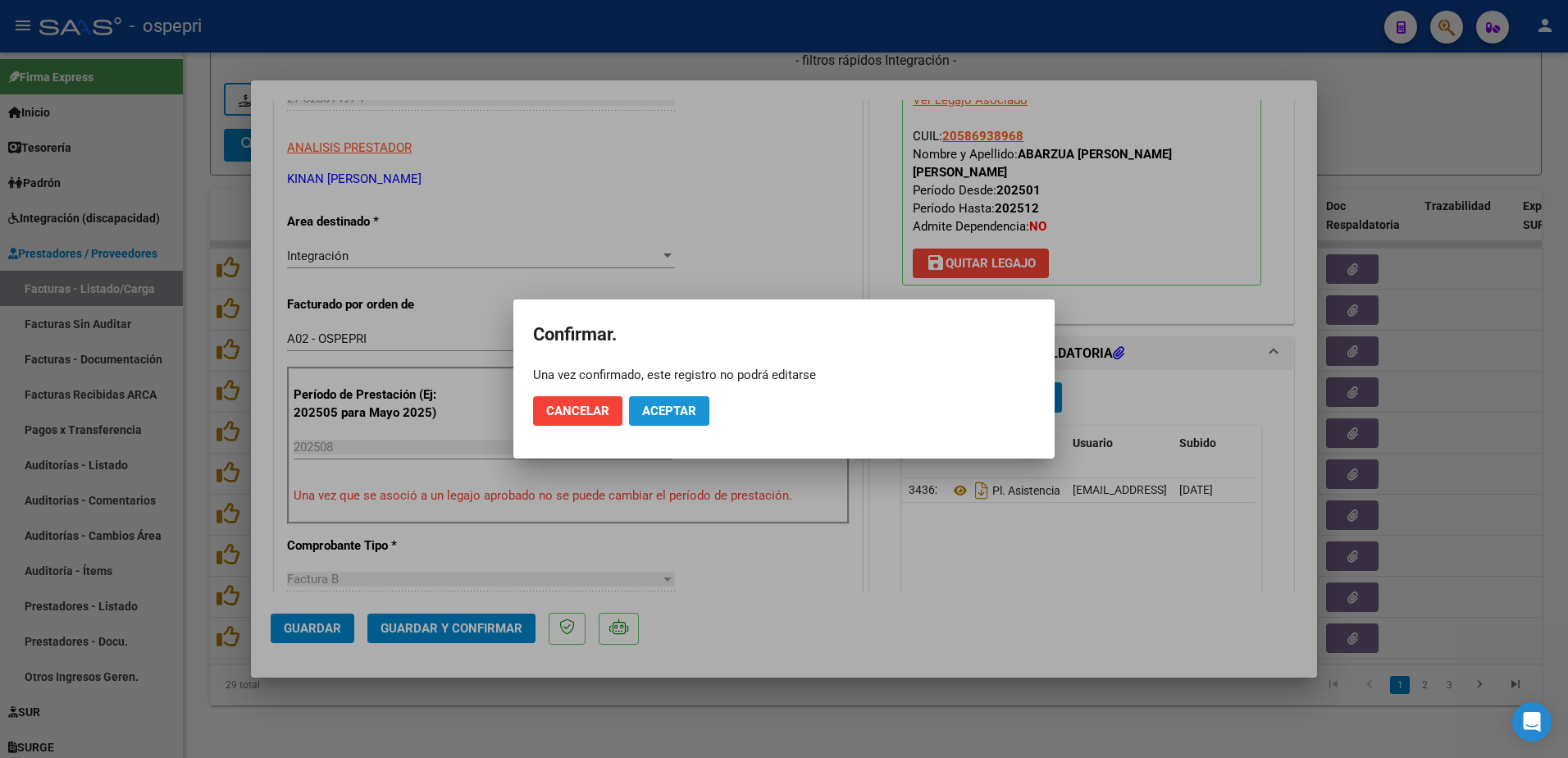
click at [684, 417] on span "Aceptar" at bounding box center [669, 411] width 54 height 15
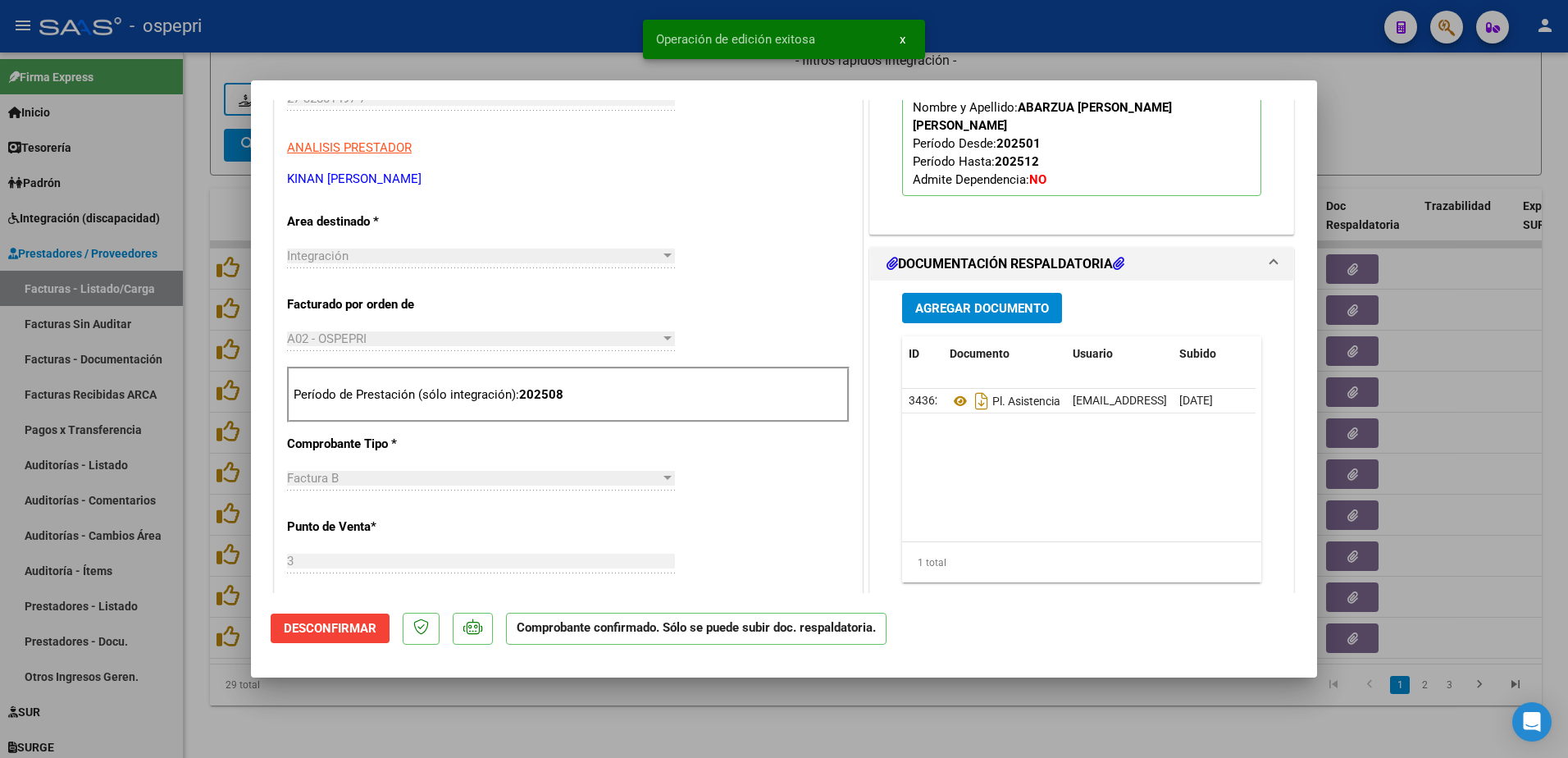
type input "$ 0,00"
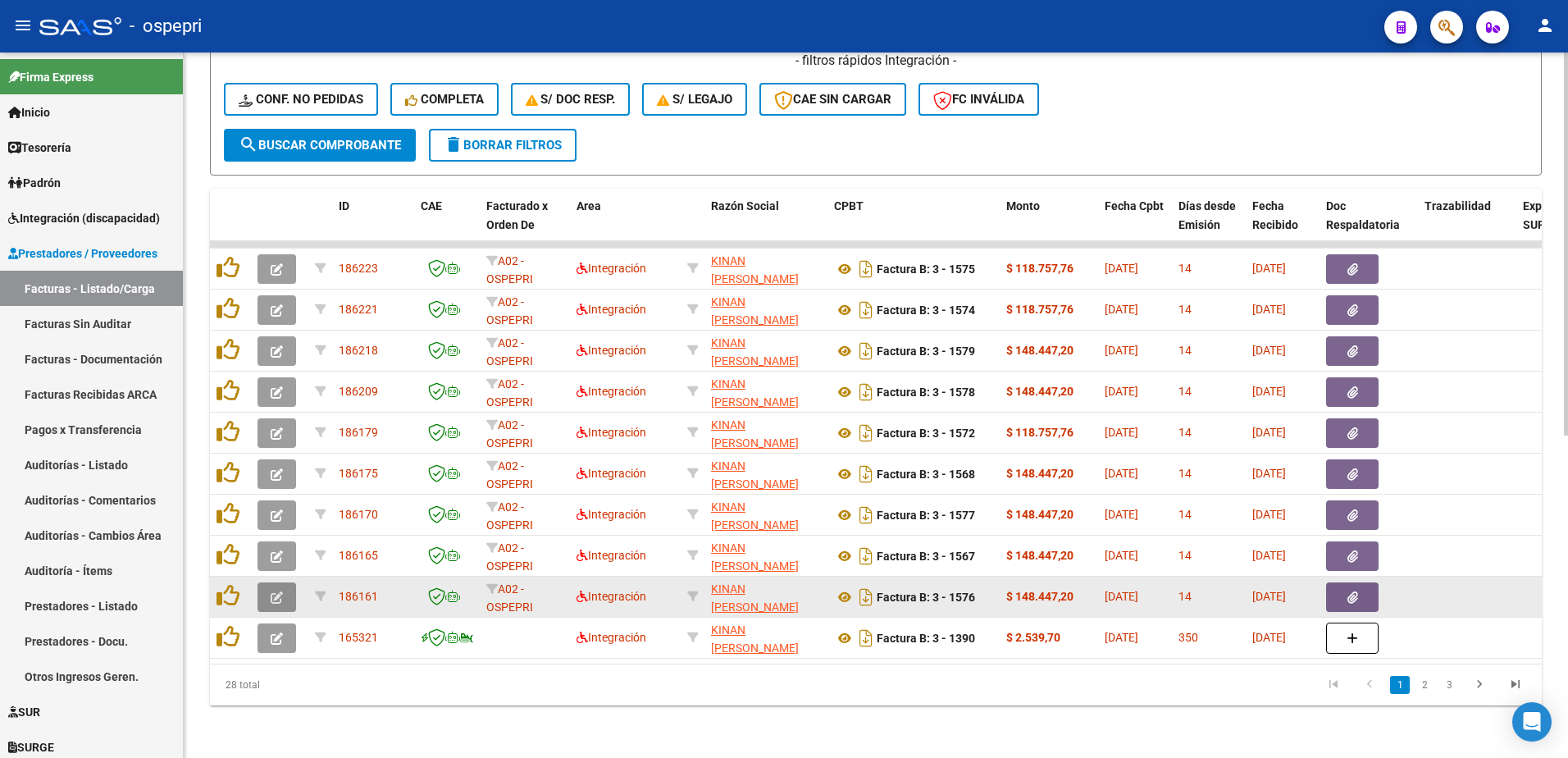
click at [278, 592] on icon "button" at bounding box center [277, 598] width 12 height 12
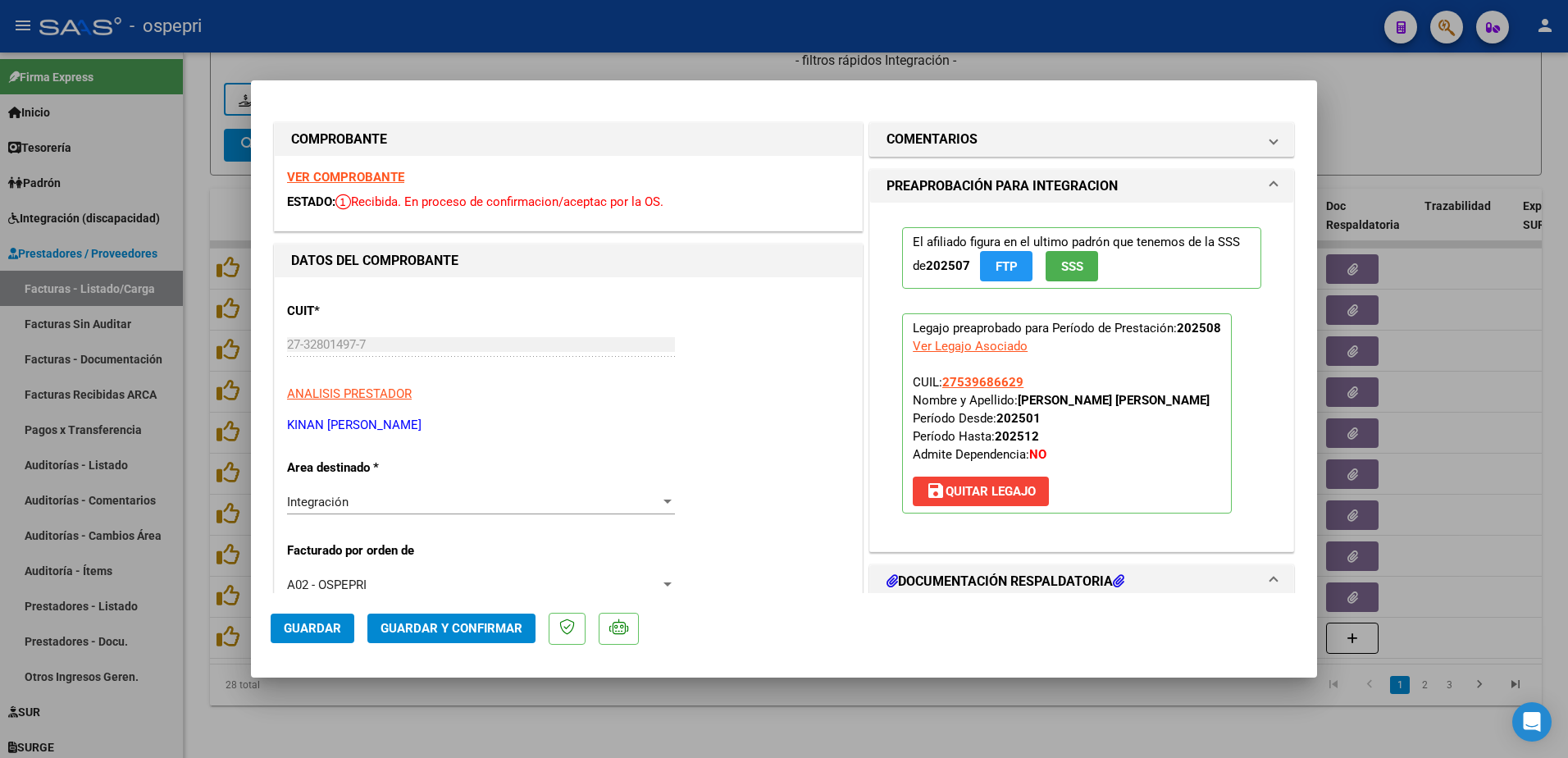
click at [385, 171] on strong "VER COMPROBANTE" at bounding box center [345, 177] width 117 height 15
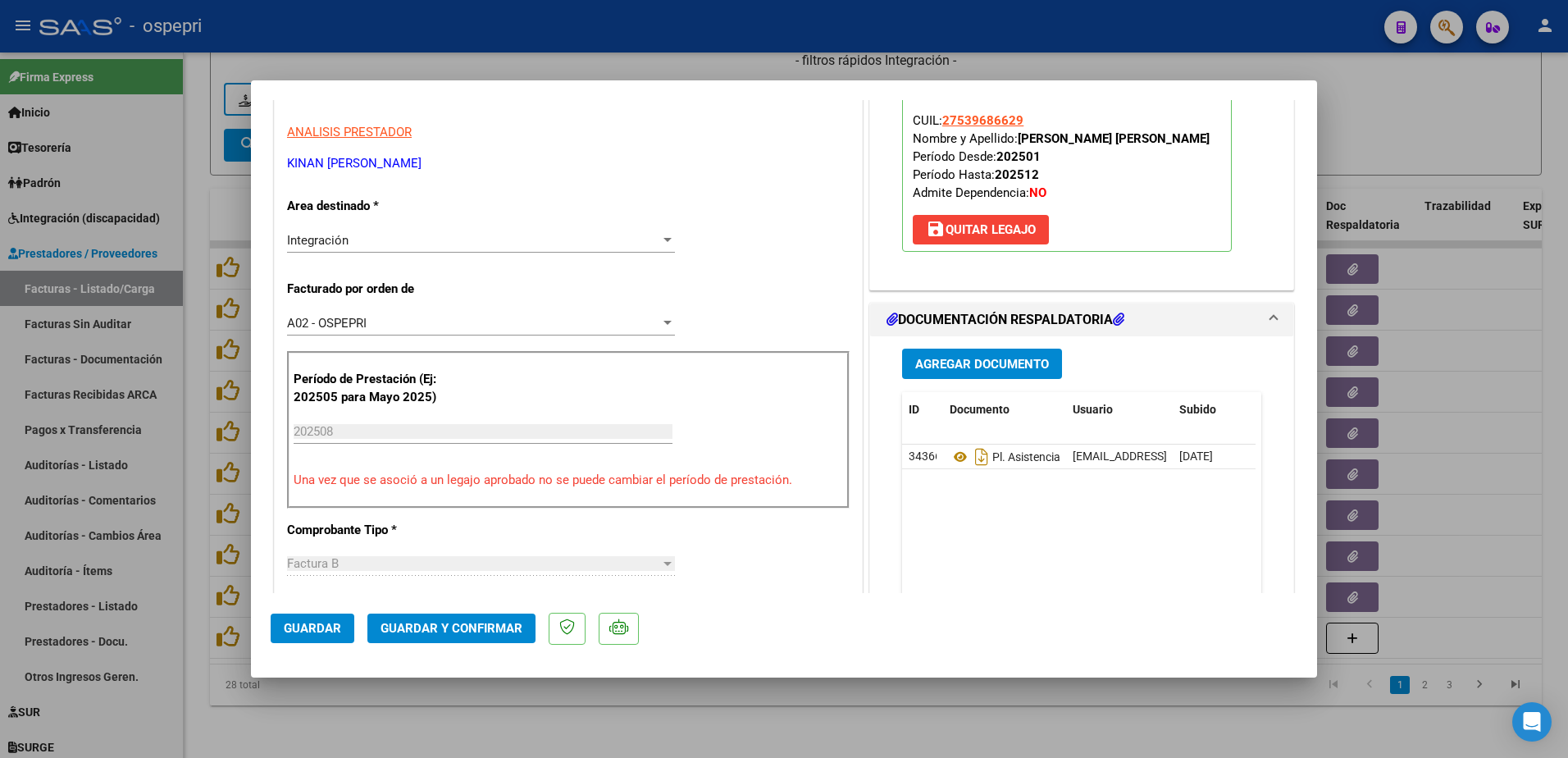
scroll to position [329, 0]
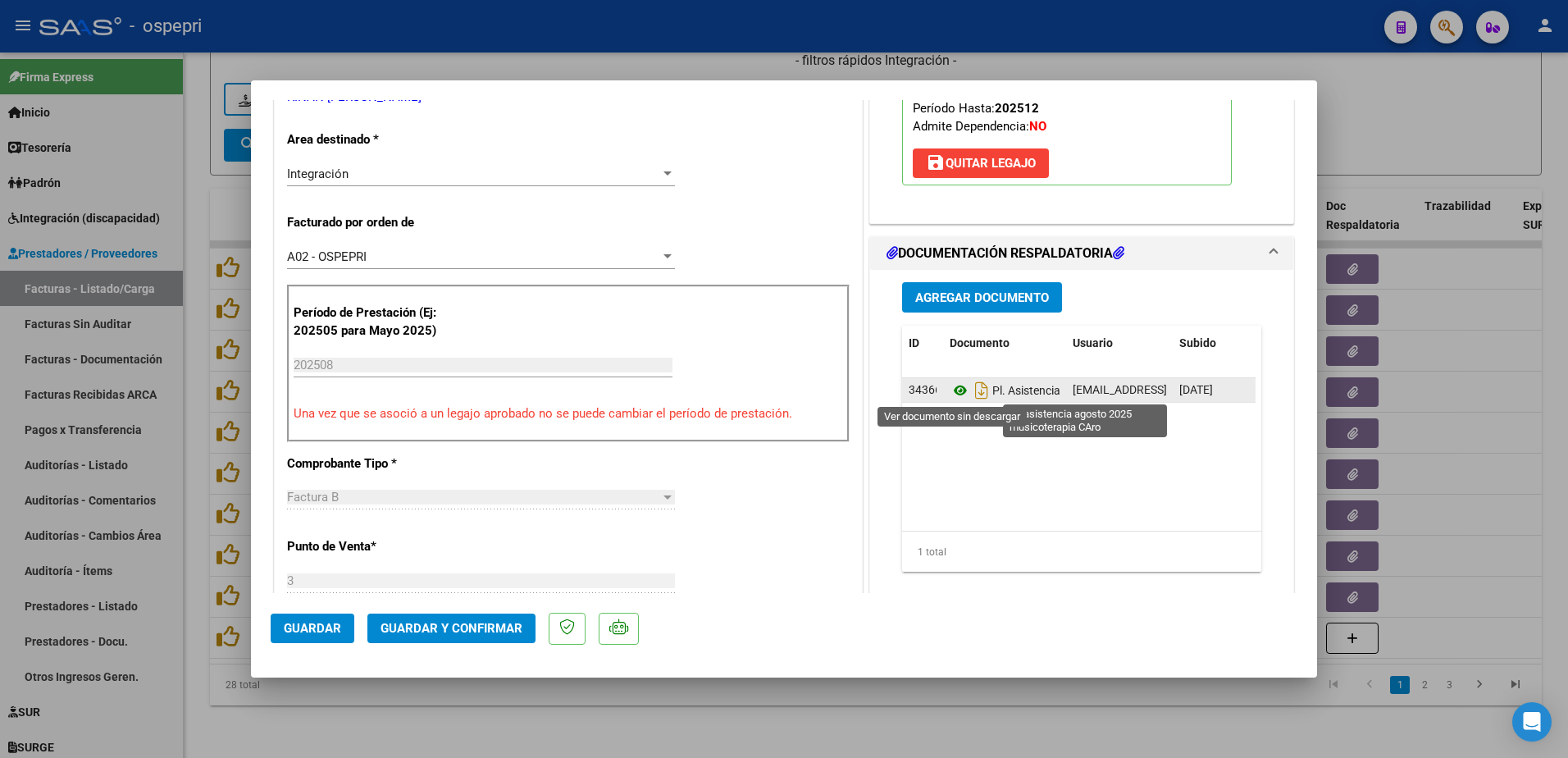
click at [955, 392] on icon at bounding box center [960, 390] width 21 height 20
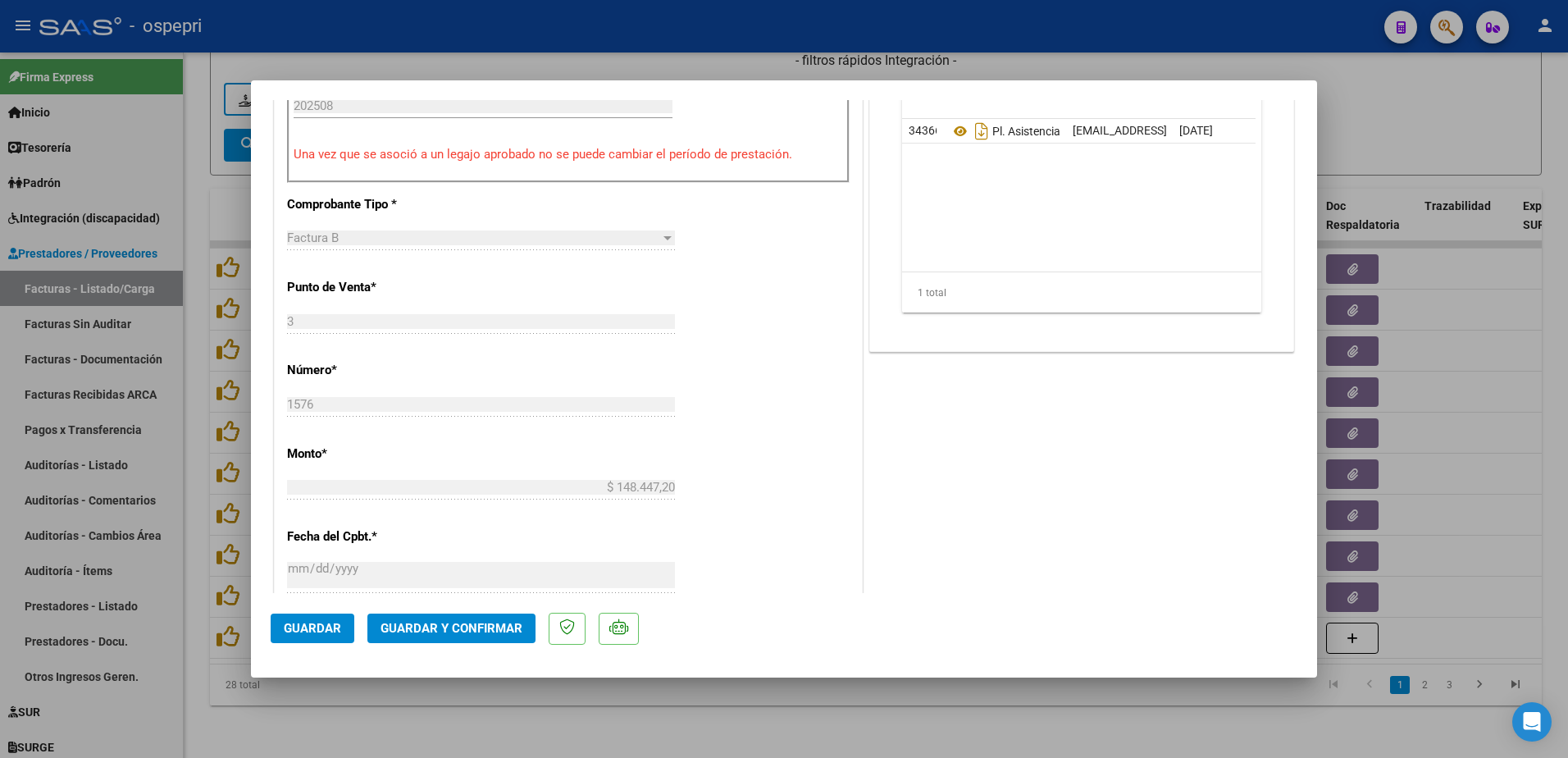
scroll to position [656, 0]
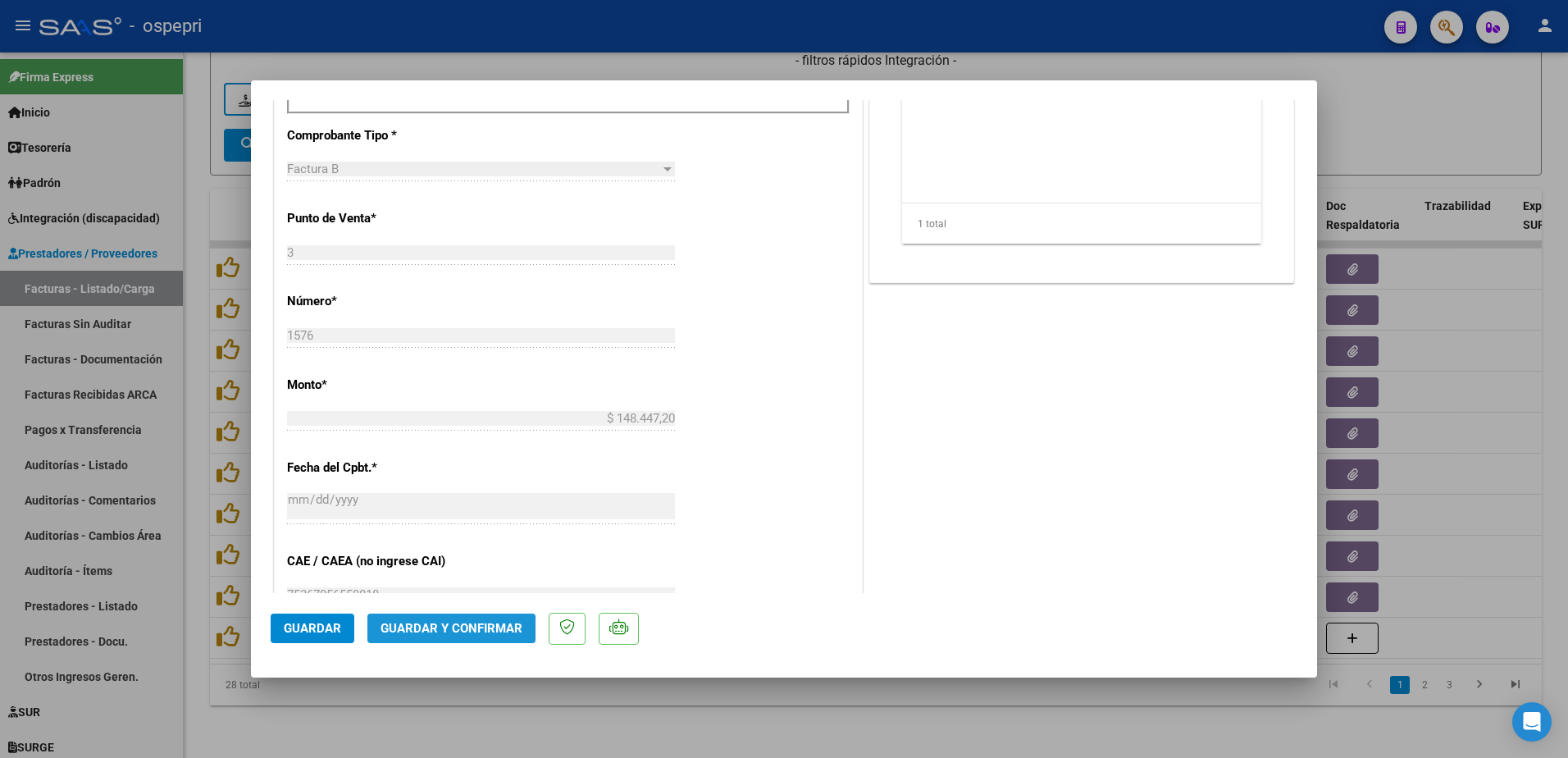
click at [448, 633] on span "Guardar y Confirmar" at bounding box center [451, 629] width 142 height 15
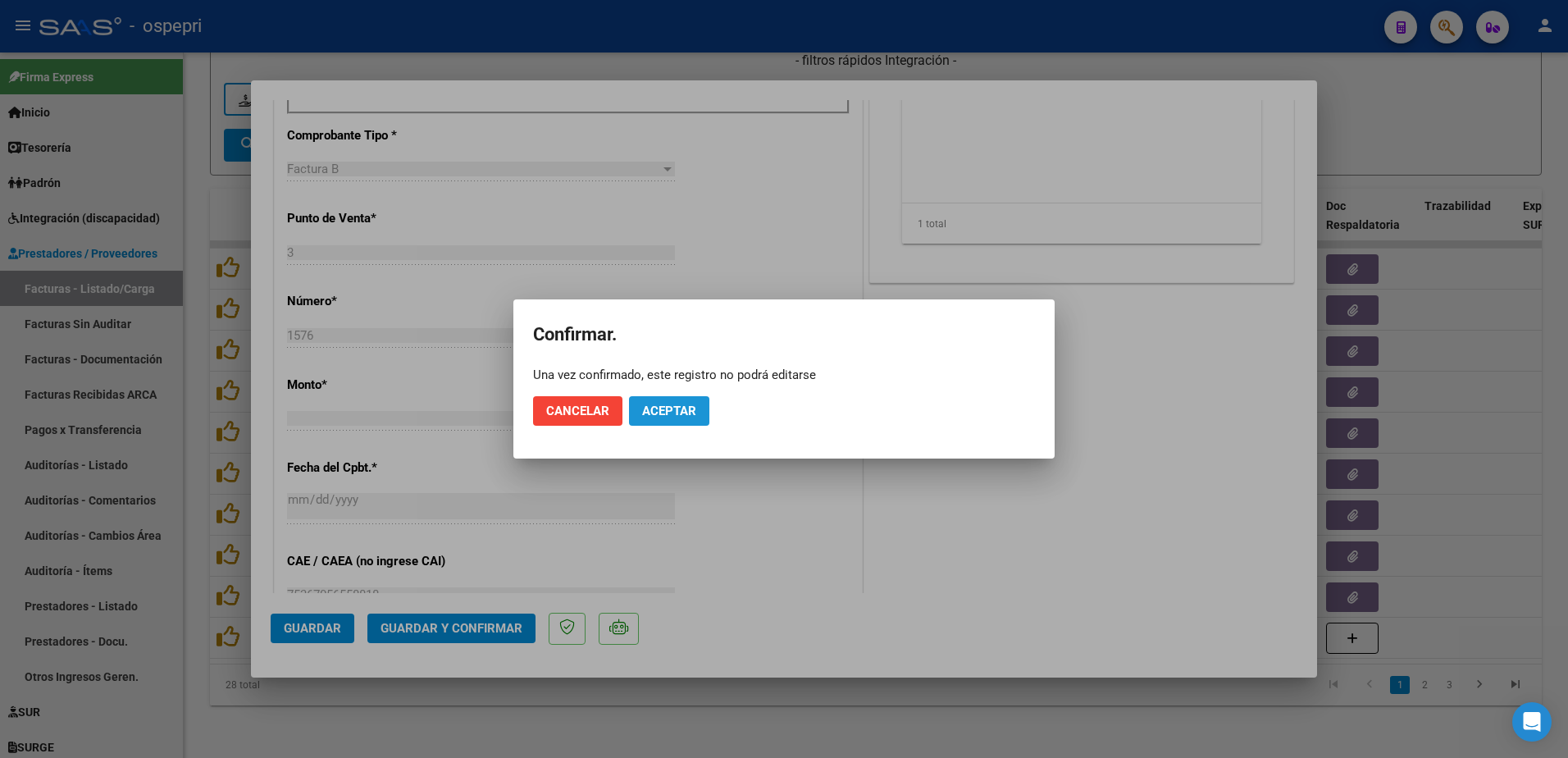
click at [653, 409] on span "Aceptar" at bounding box center [669, 411] width 54 height 15
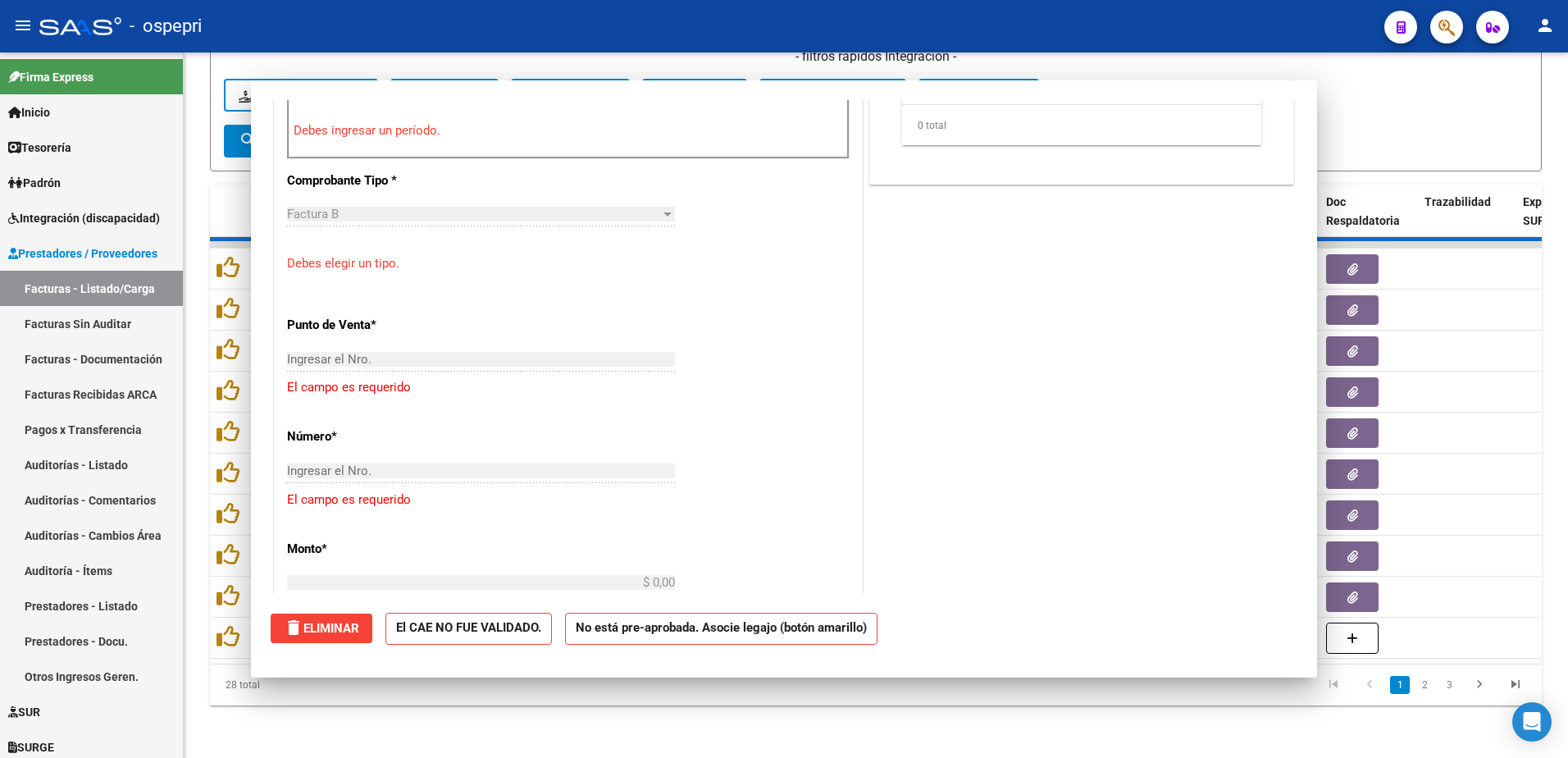
scroll to position [0, 0]
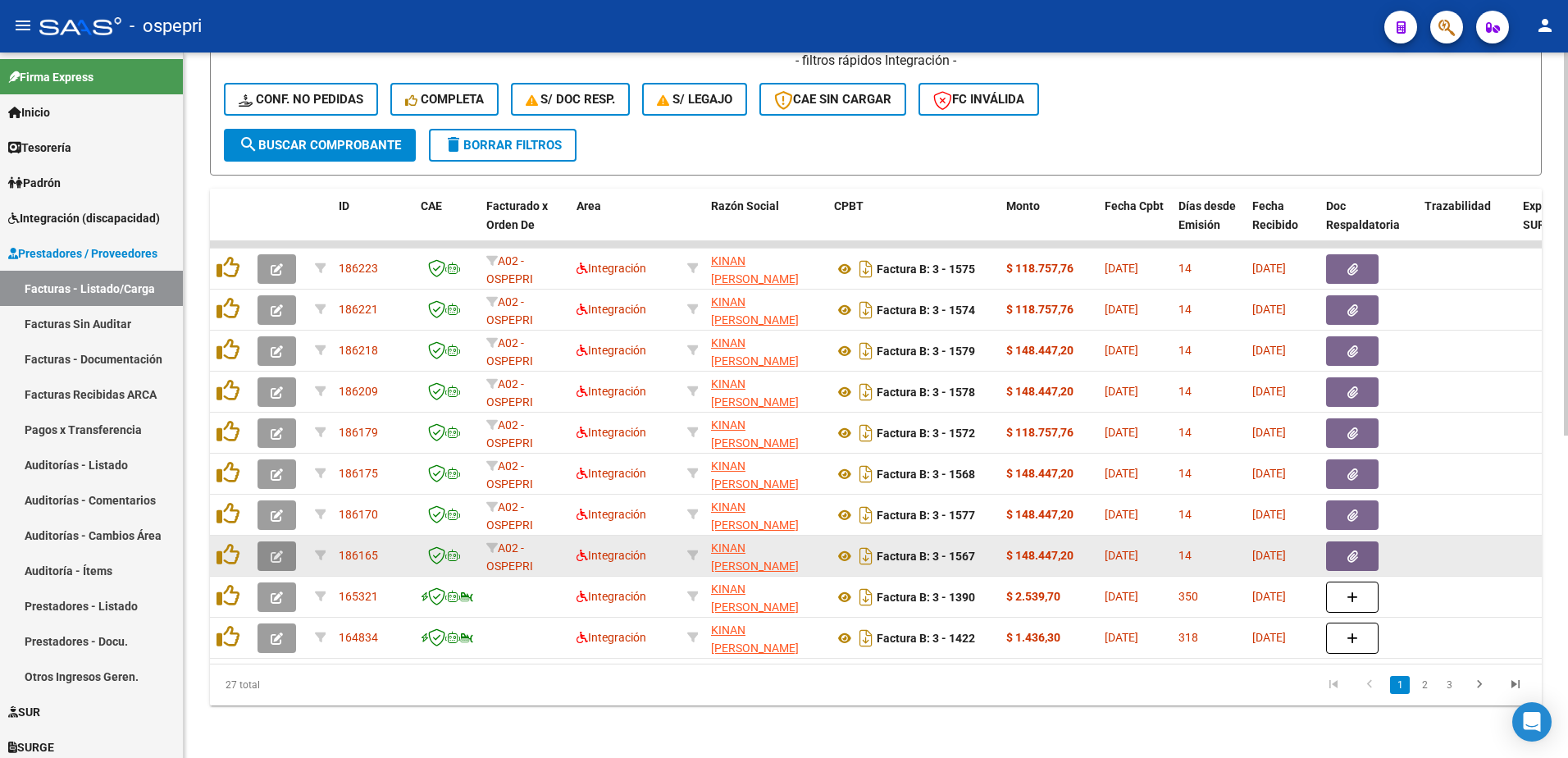
click at [284, 545] on button "button" at bounding box center [277, 556] width 38 height 29
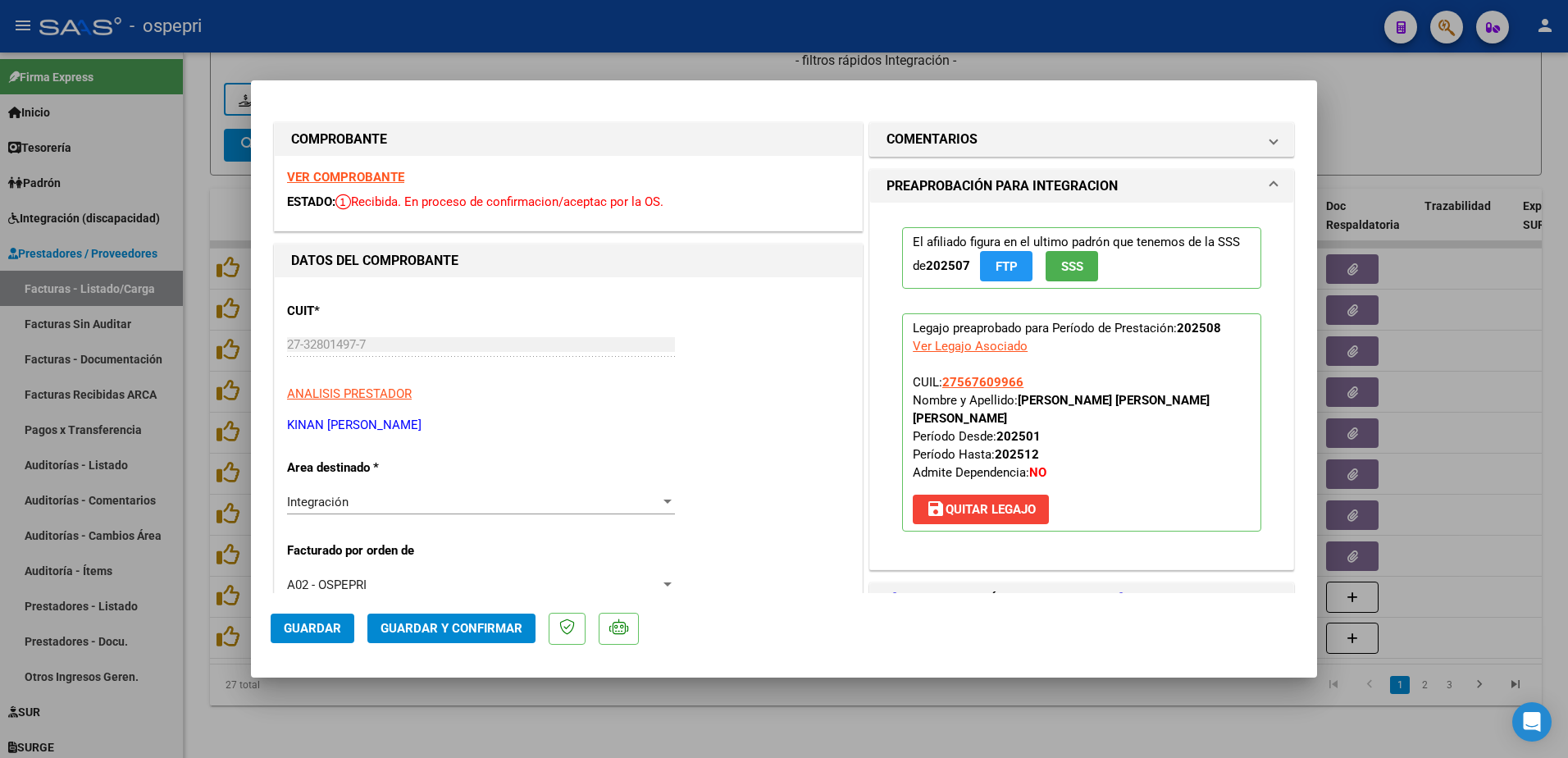
click at [363, 173] on strong "VER COMPROBANTE" at bounding box center [345, 177] width 117 height 15
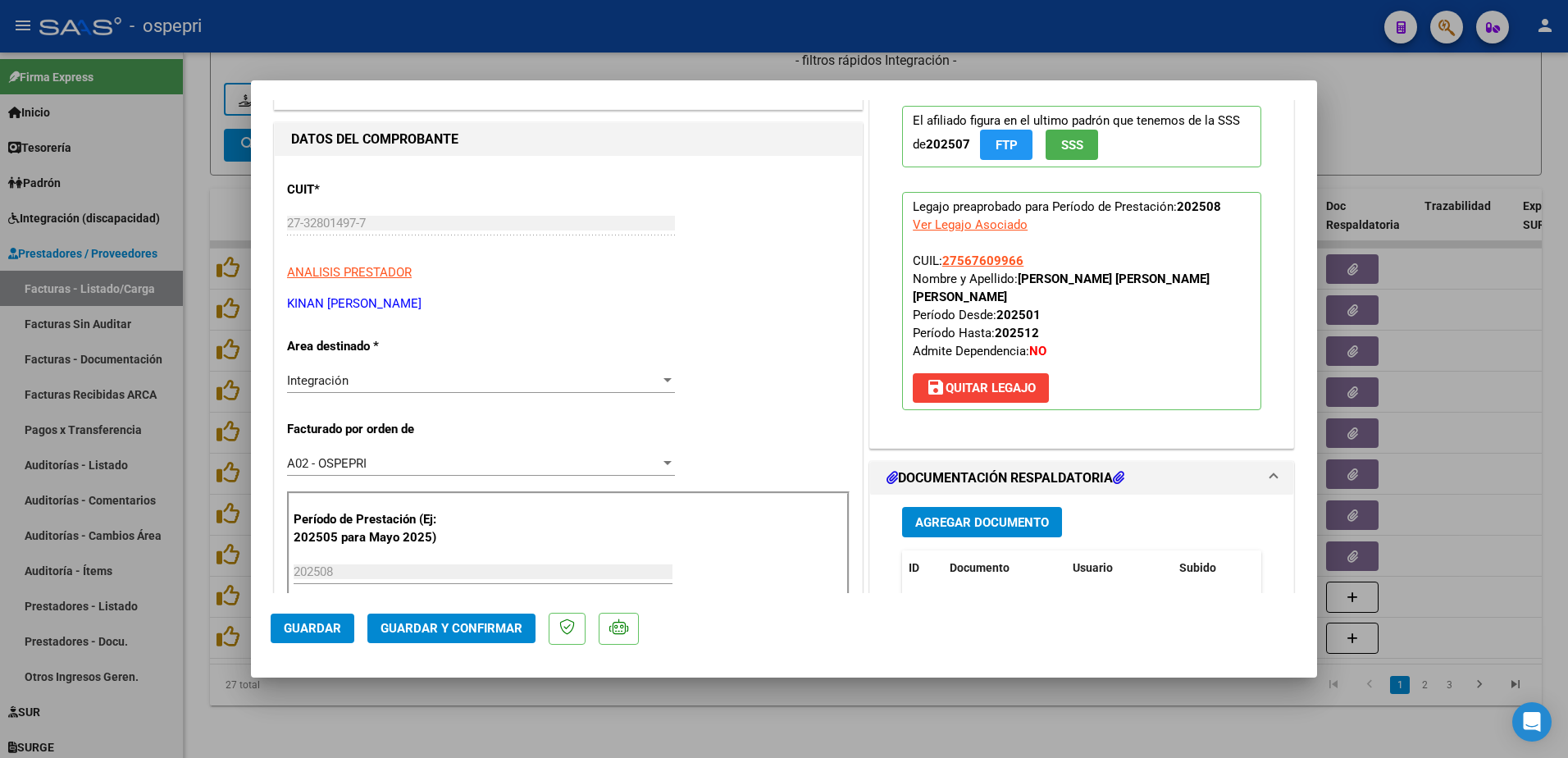
scroll to position [164, 0]
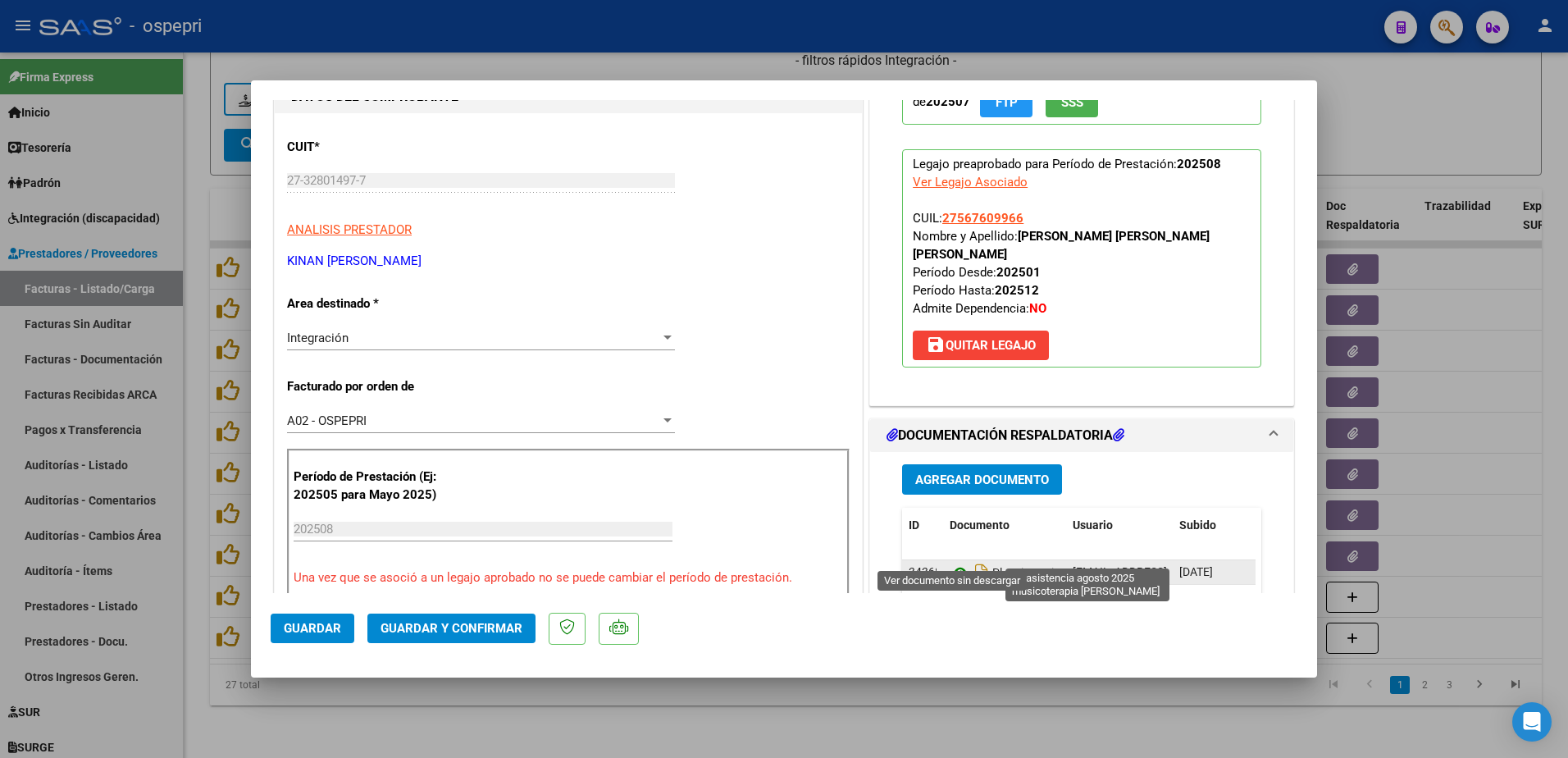
click at [950, 562] on icon at bounding box center [960, 572] width 21 height 20
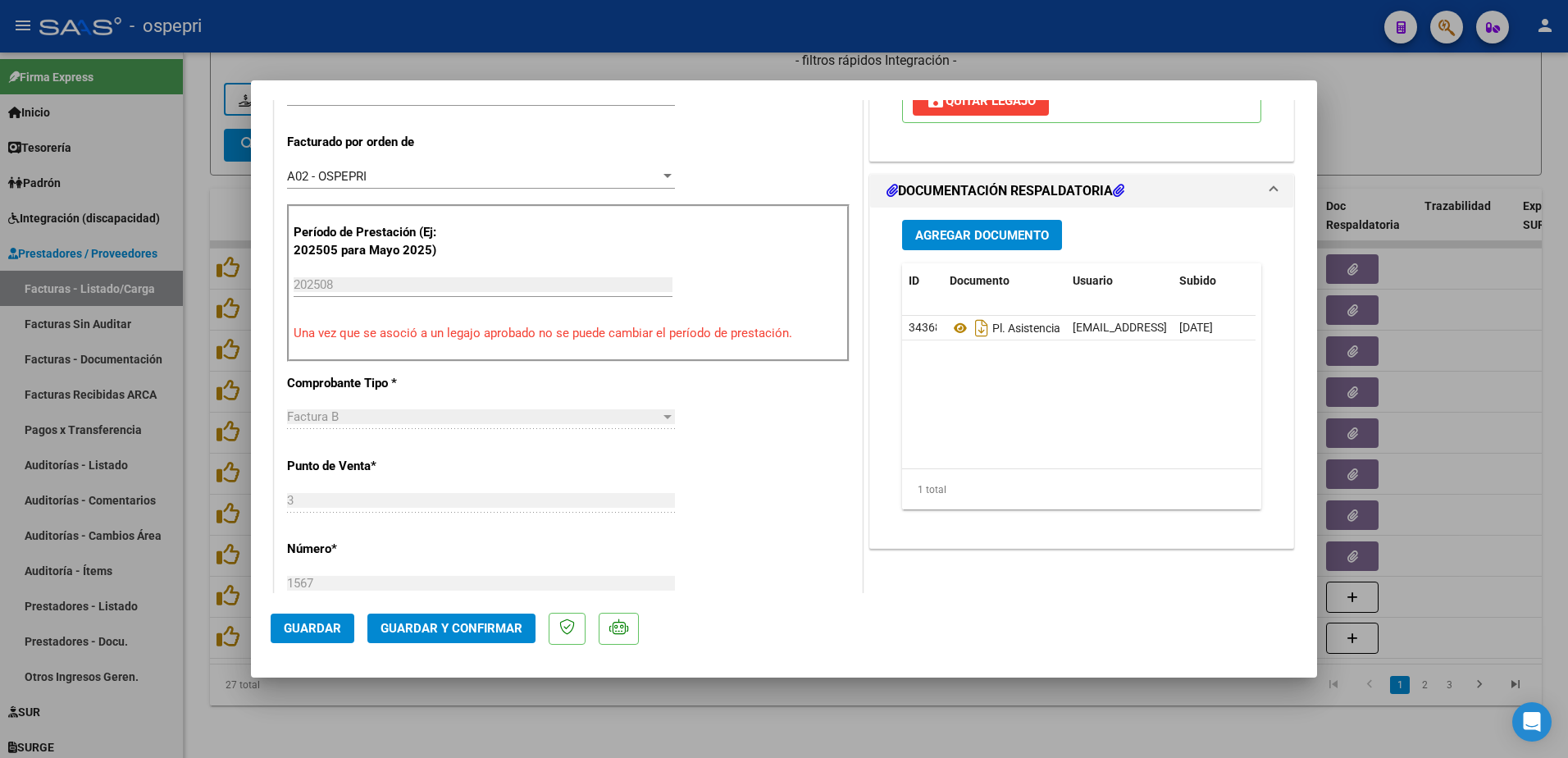
scroll to position [411, 0]
click at [497, 627] on span "Guardar y Confirmar" at bounding box center [451, 629] width 142 height 15
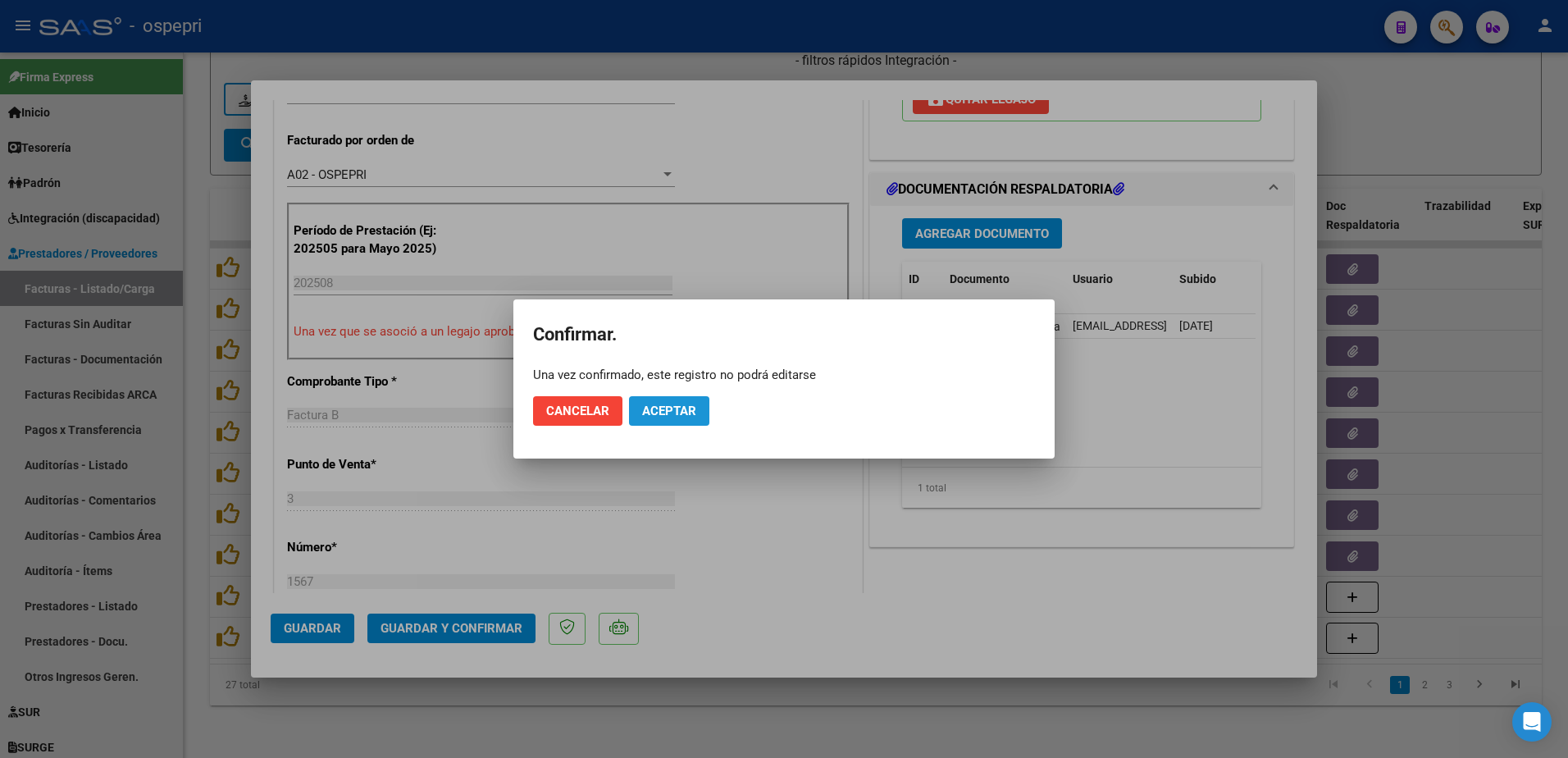
click at [666, 411] on span "Aceptar" at bounding box center [669, 411] width 54 height 15
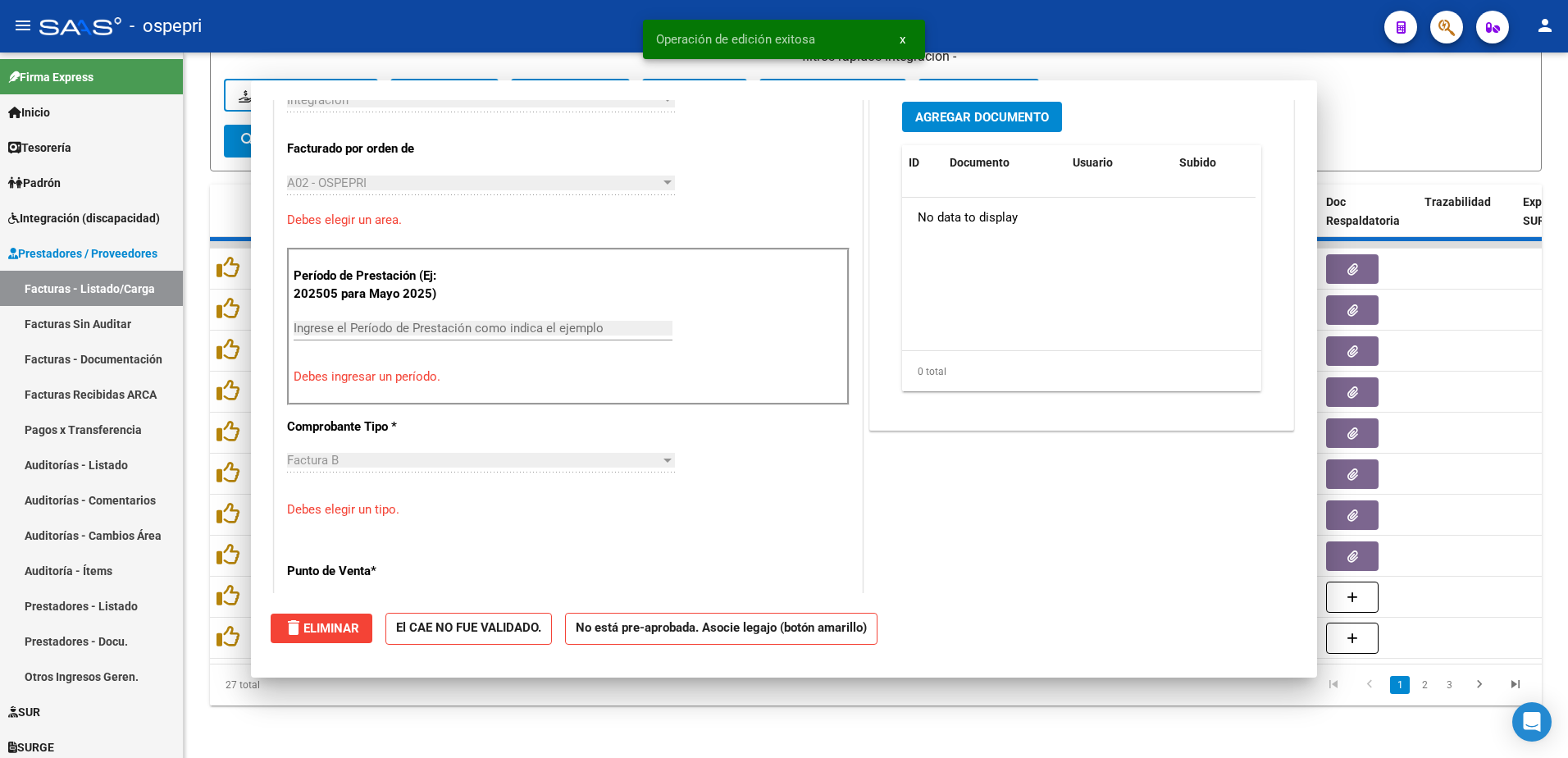
scroll to position [0, 0]
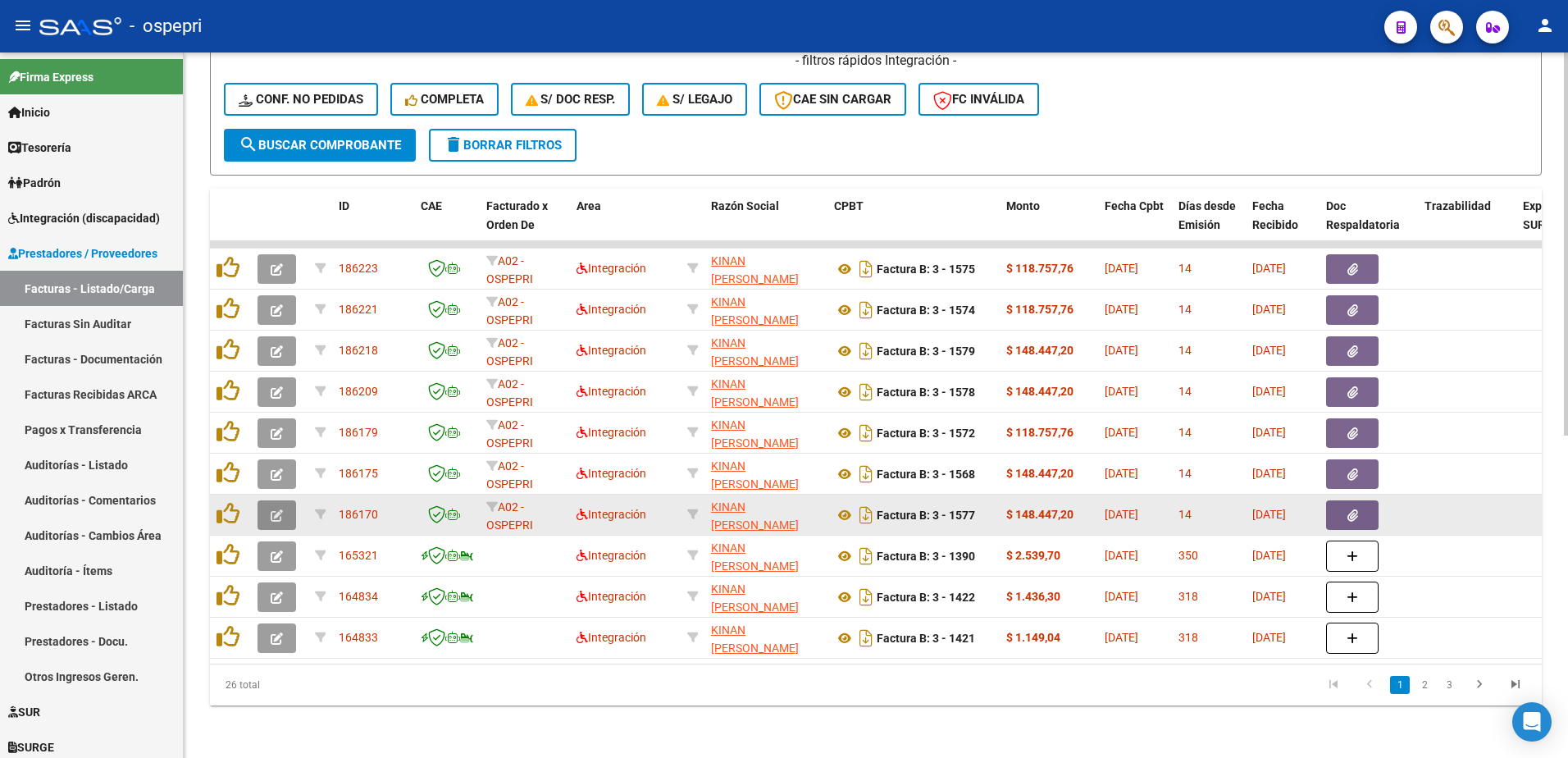
click at [274, 510] on icon "button" at bounding box center [277, 516] width 12 height 12
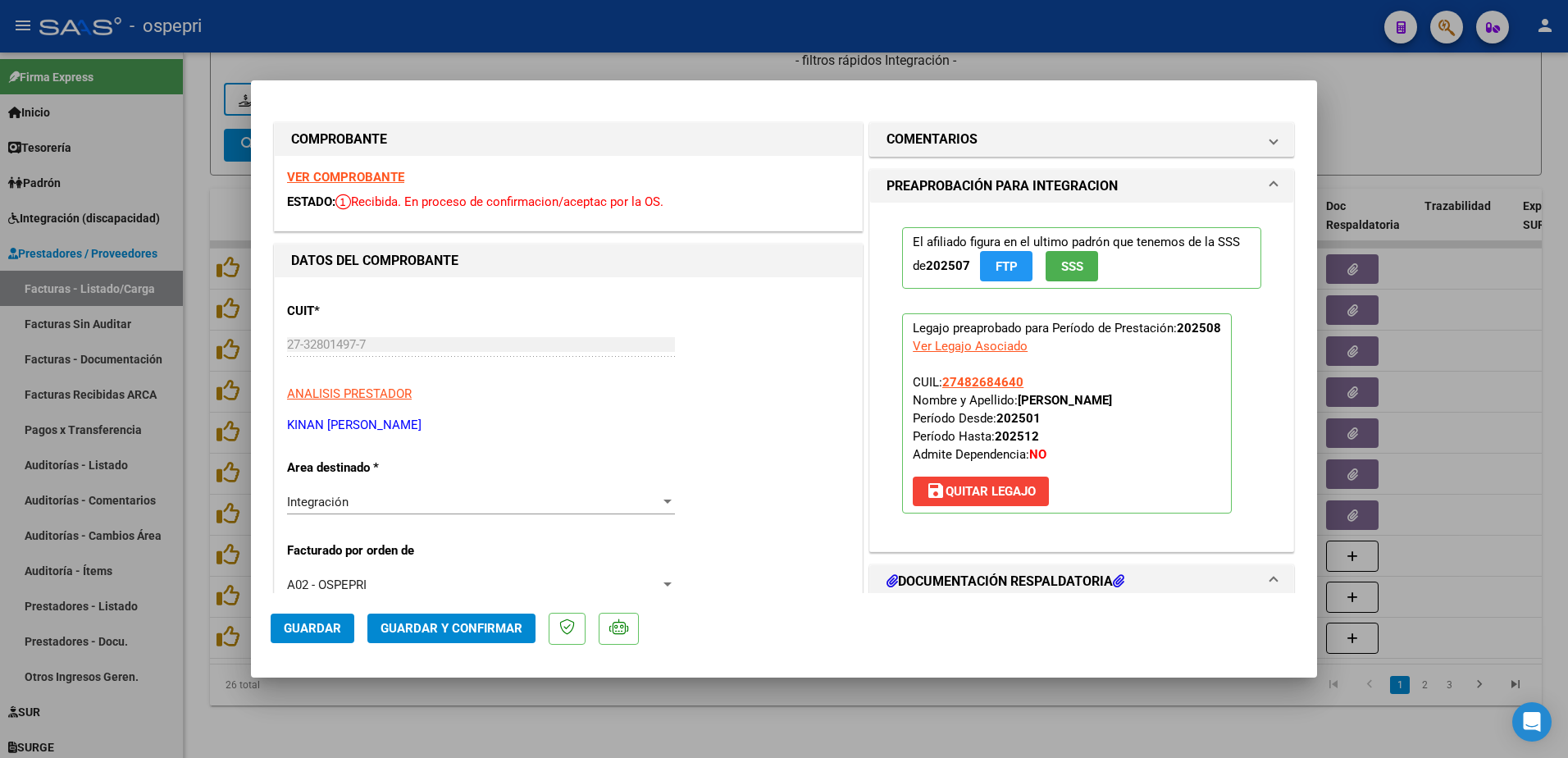
click at [364, 176] on strong "VER COMPROBANTE" at bounding box center [345, 177] width 117 height 15
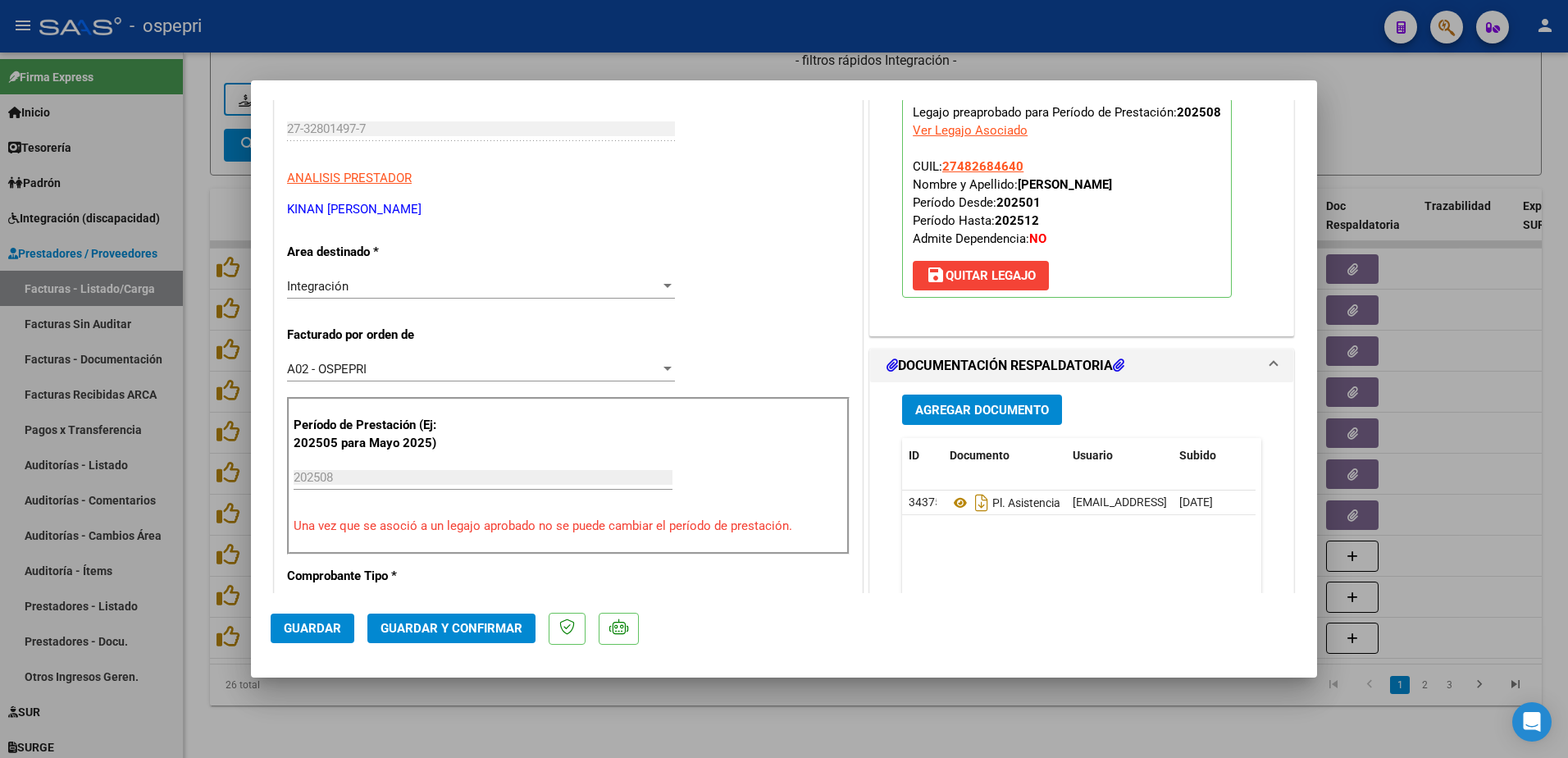
scroll to position [246, 0]
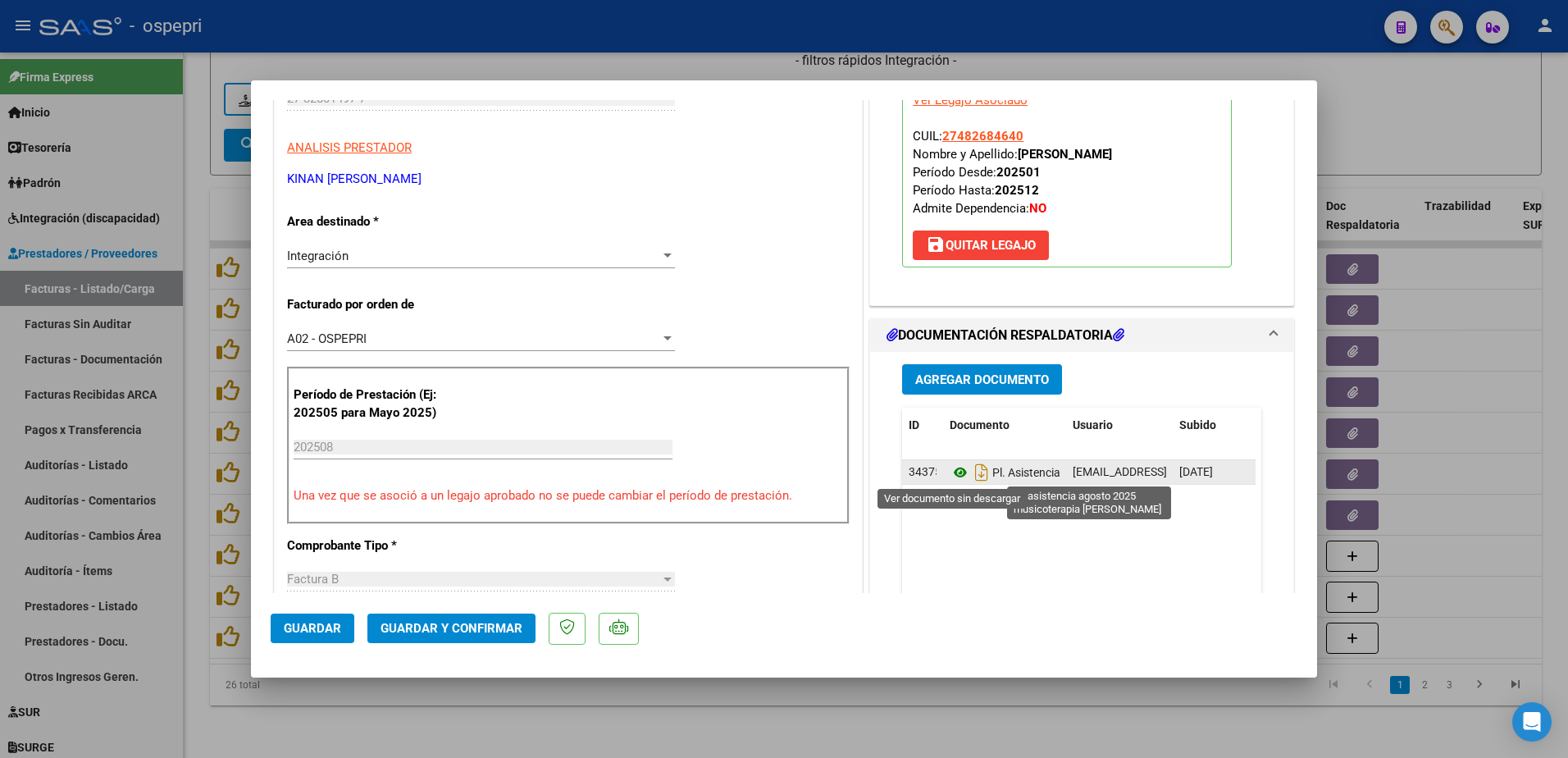
click at [950, 476] on icon at bounding box center [960, 472] width 21 height 20
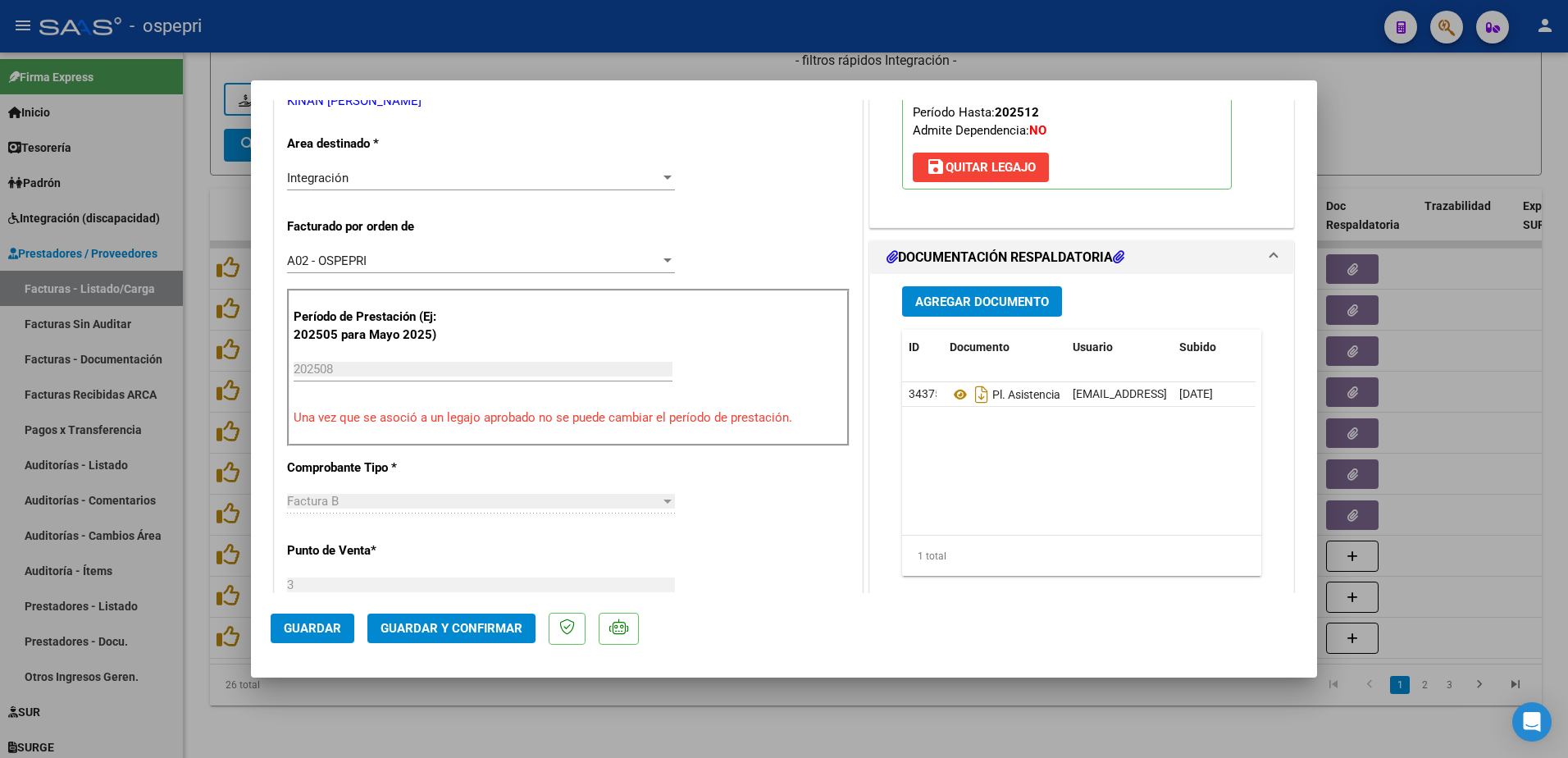
scroll to position [329, 0]
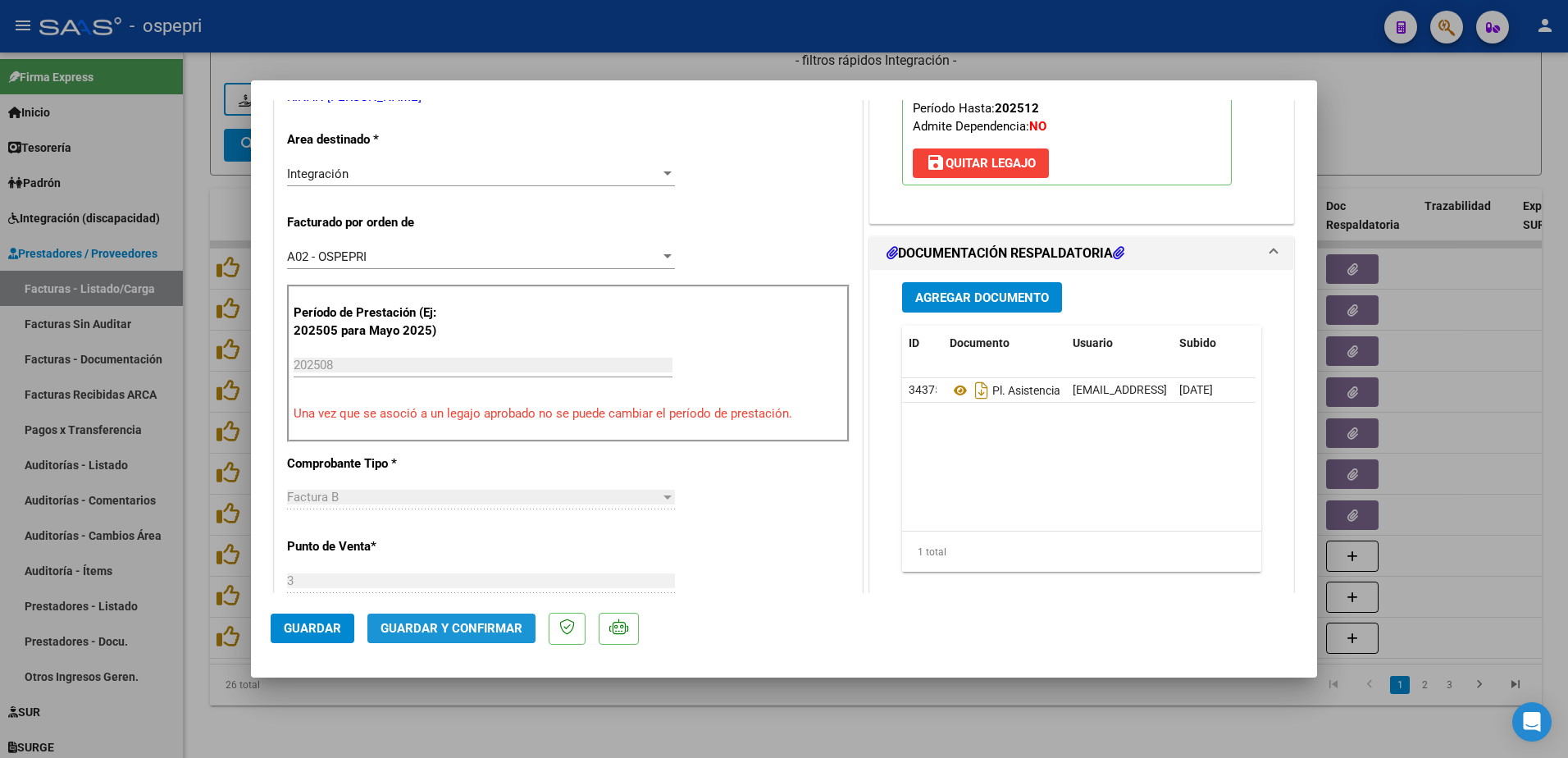
click at [452, 631] on span "Guardar y Confirmar" at bounding box center [451, 629] width 142 height 15
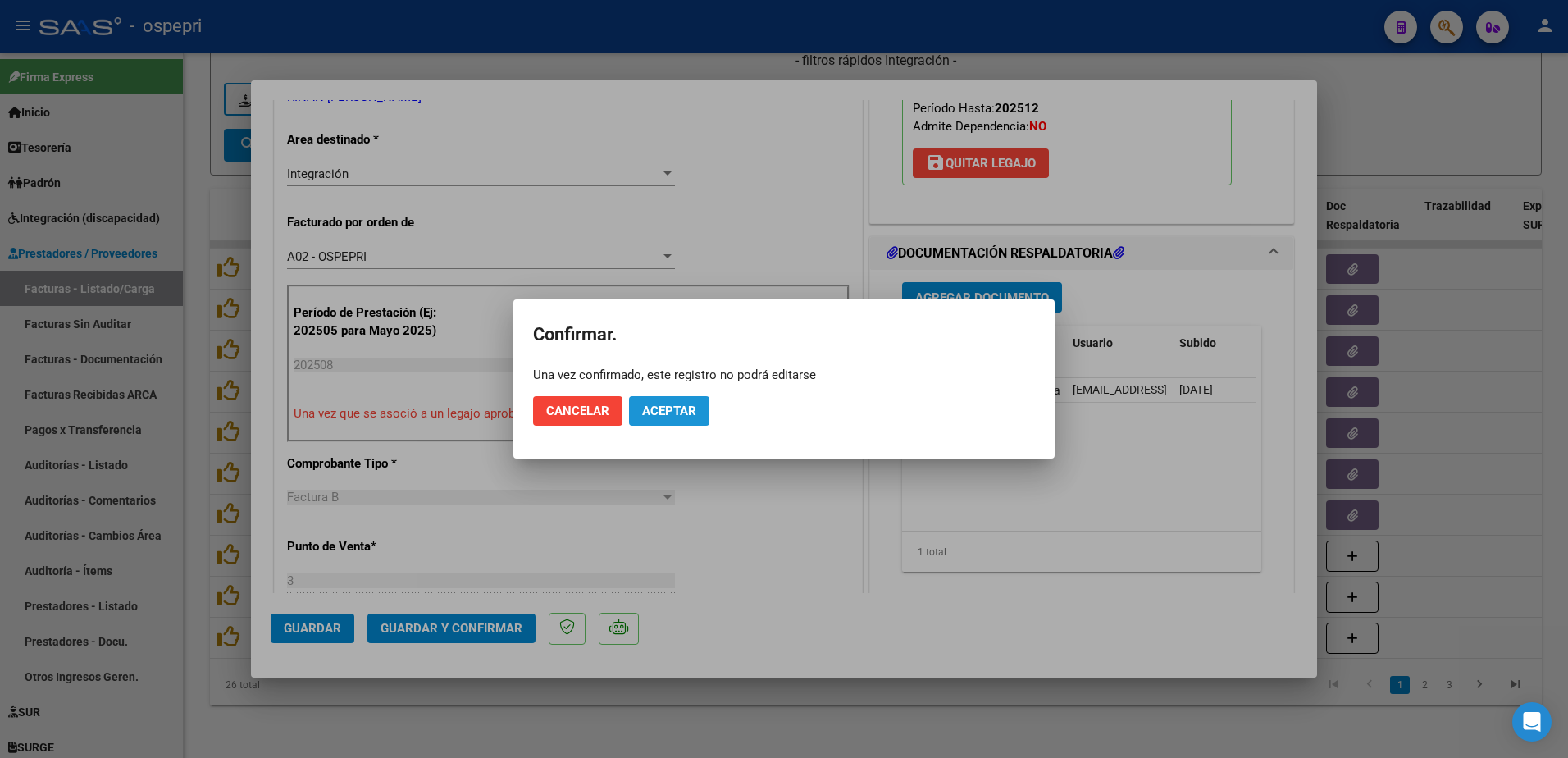
click at [676, 409] on span "Aceptar" at bounding box center [669, 411] width 54 height 15
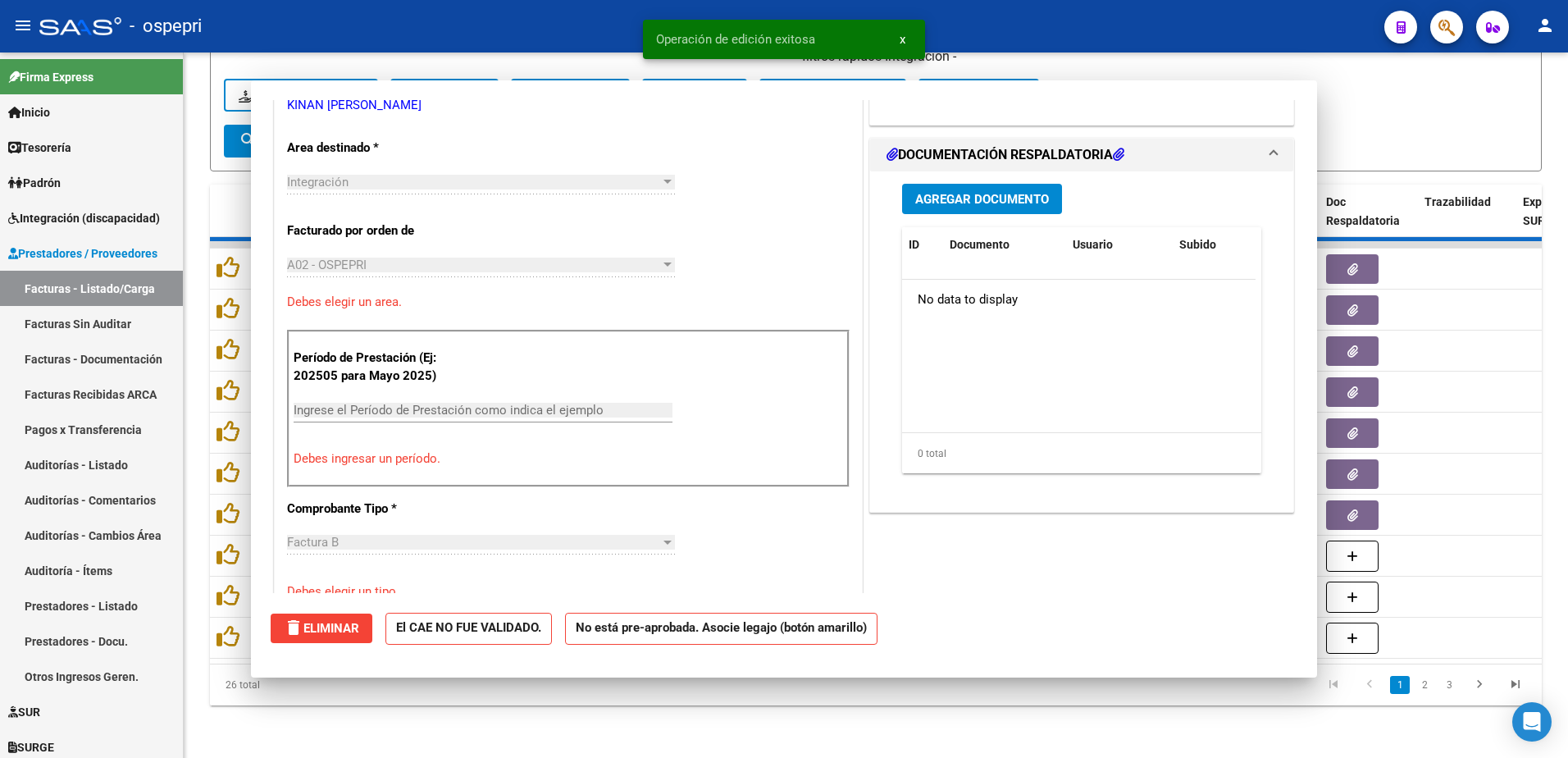
scroll to position [0, 0]
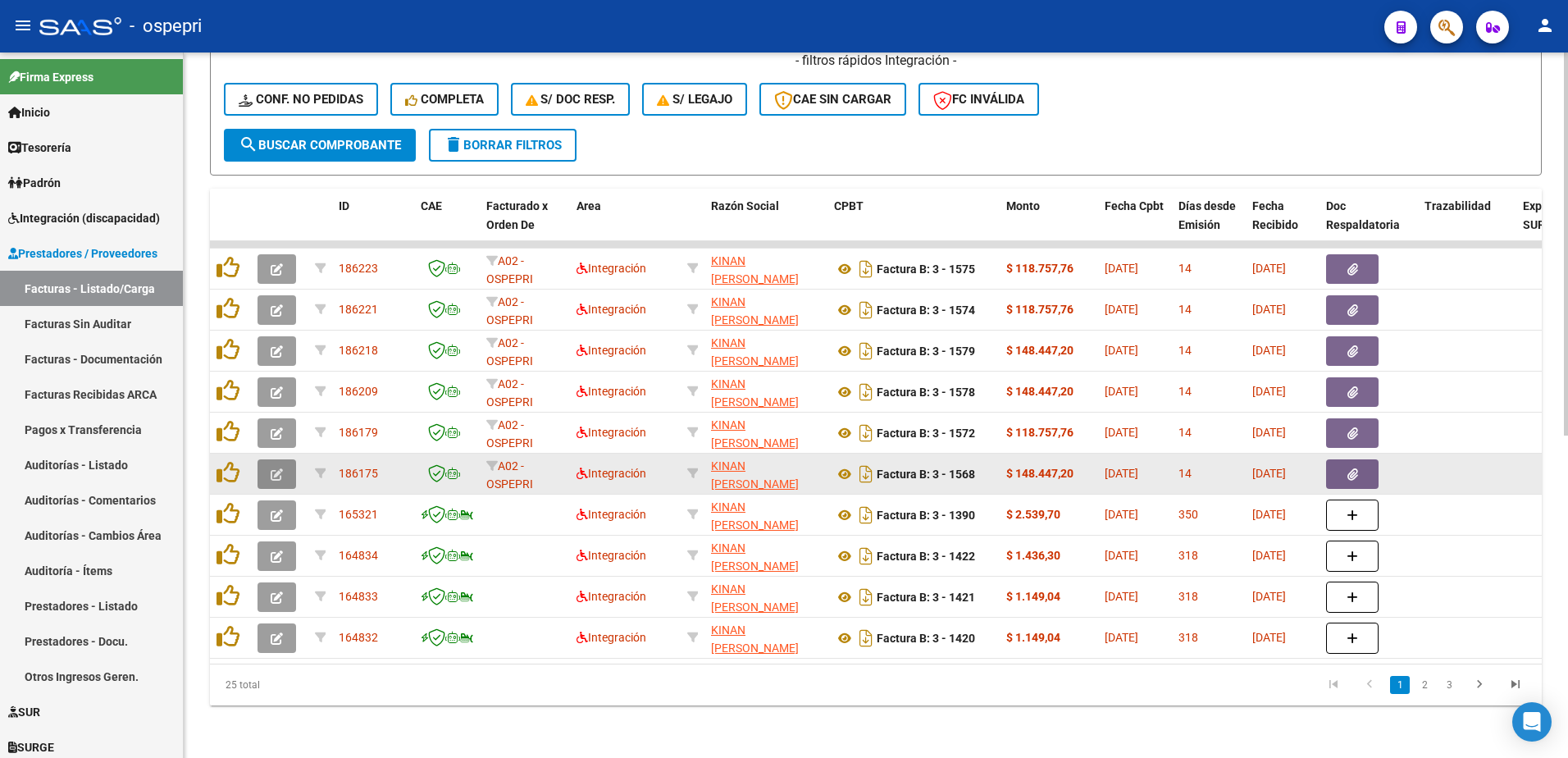
click at [281, 469] on icon "button" at bounding box center [277, 475] width 12 height 12
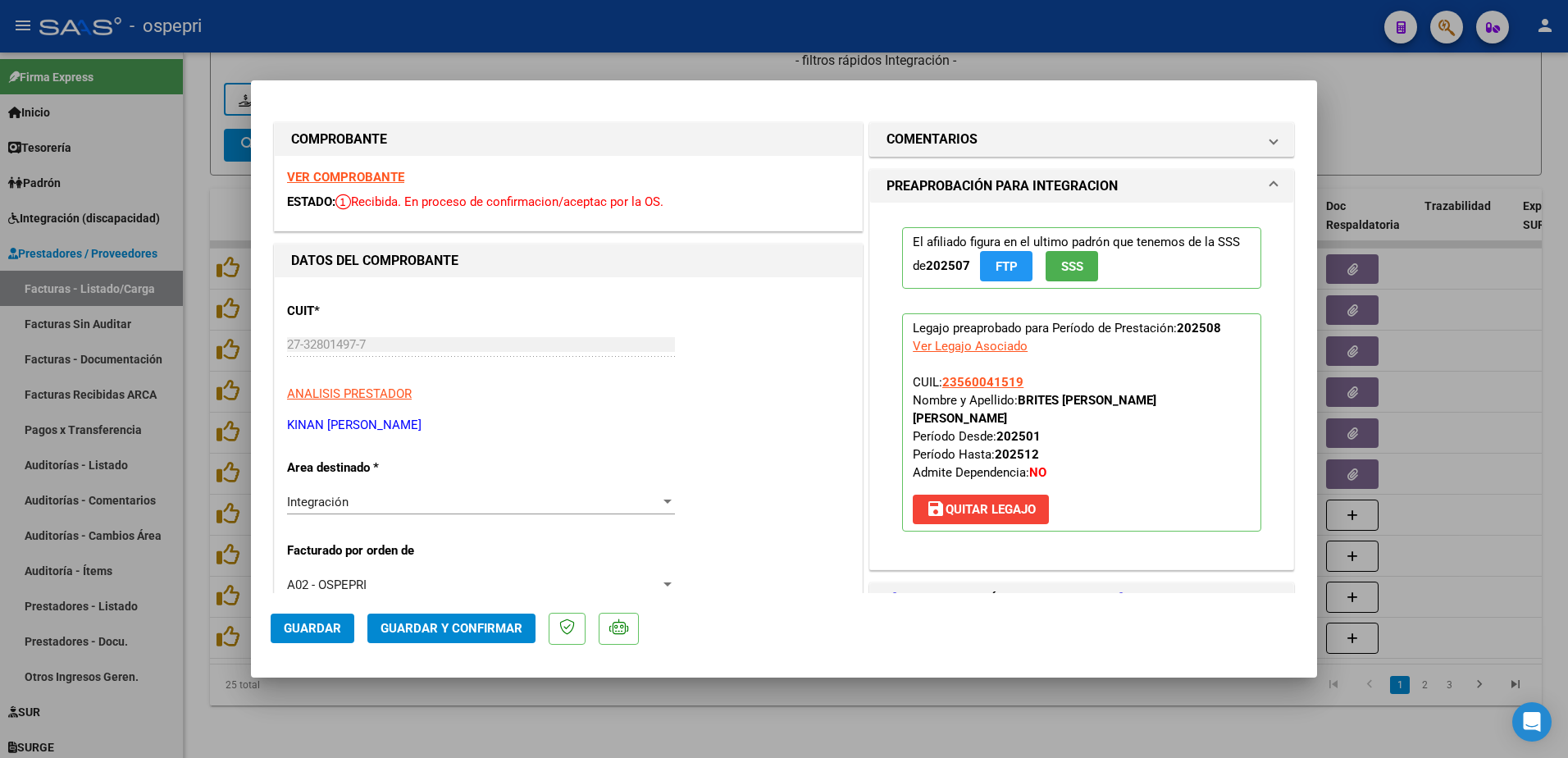
click at [350, 175] on strong "VER COMPROBANTE" at bounding box center [345, 177] width 117 height 15
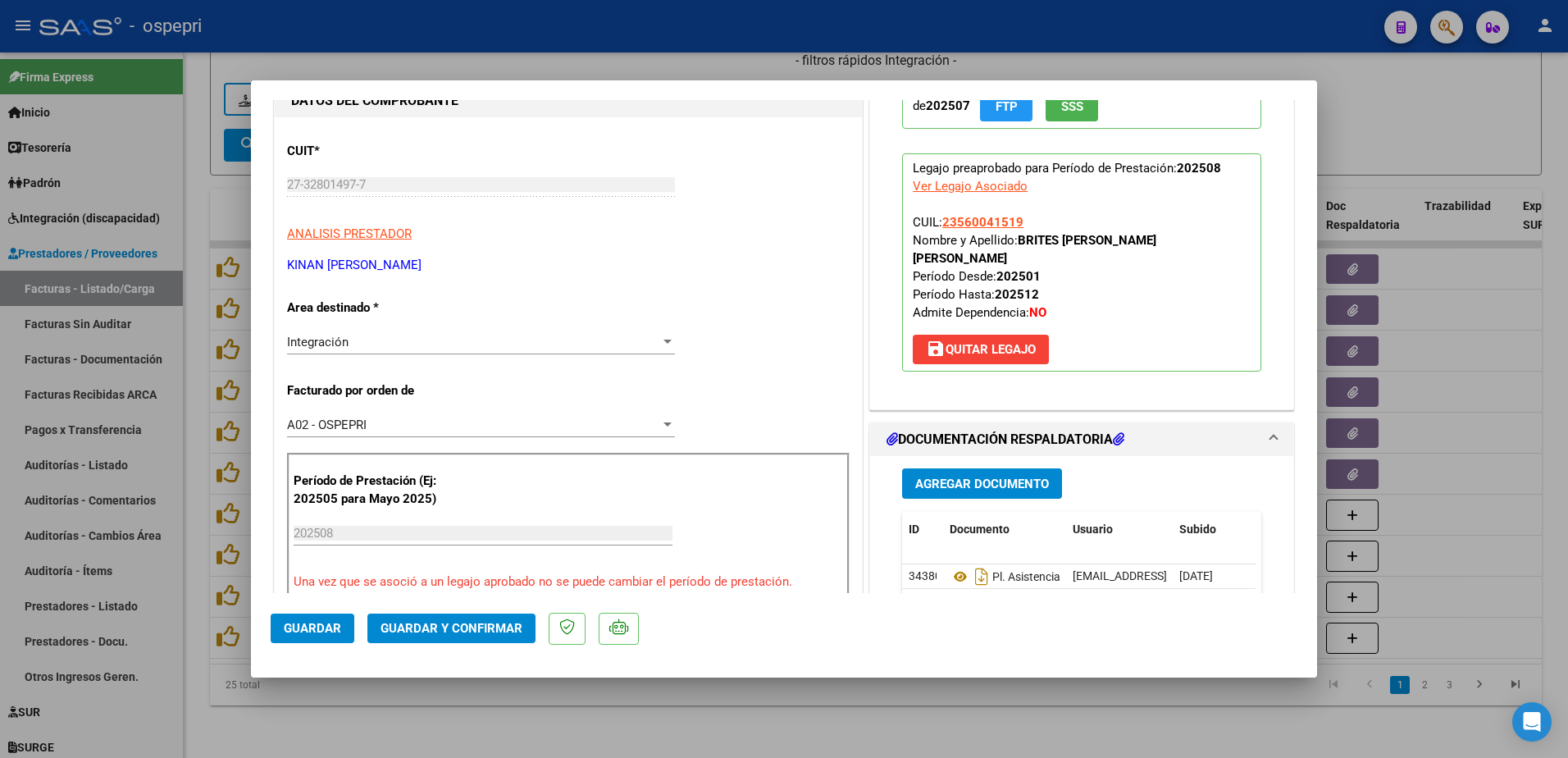
scroll to position [164, 0]
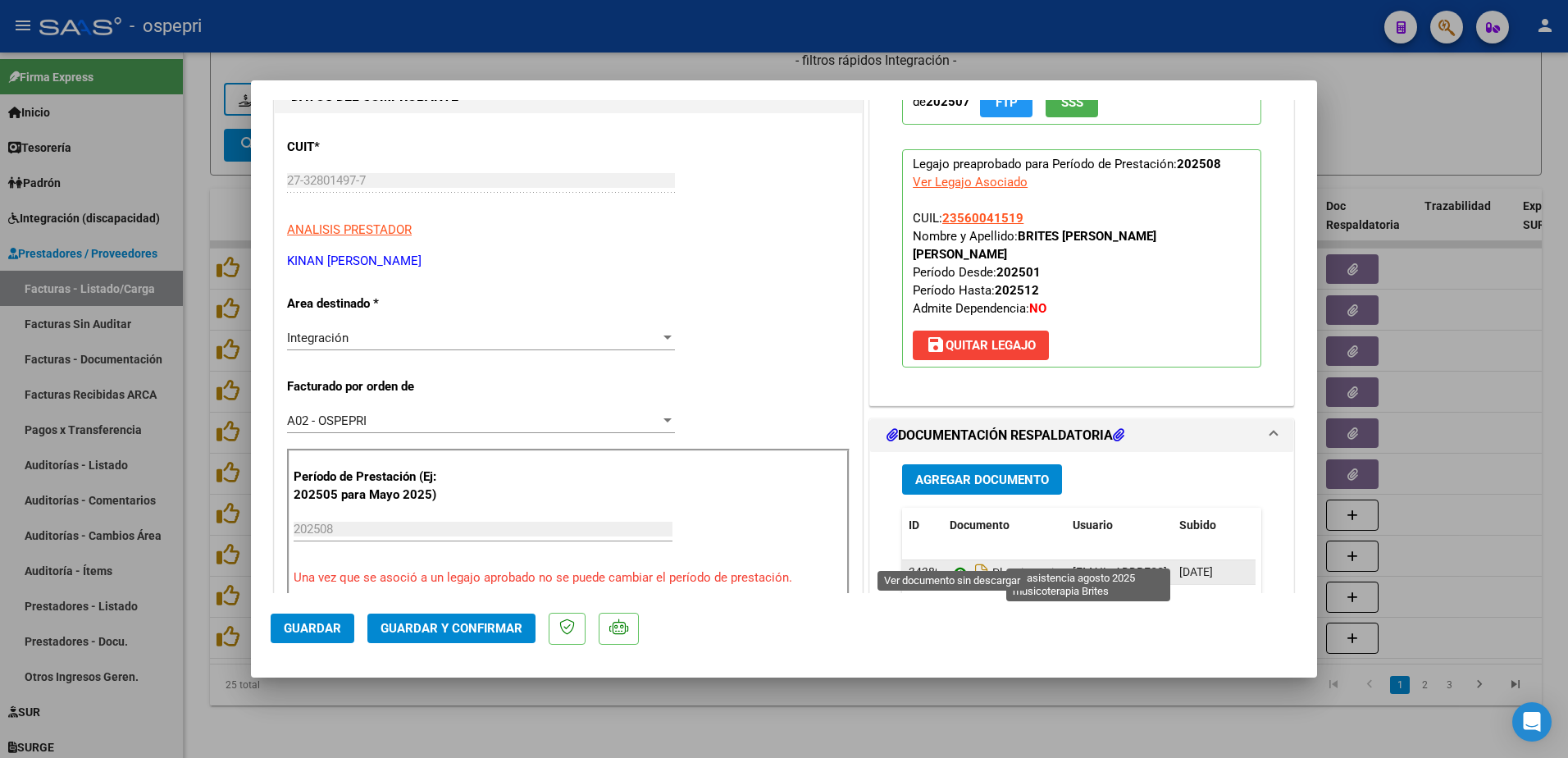
click at [954, 562] on icon at bounding box center [960, 572] width 21 height 20
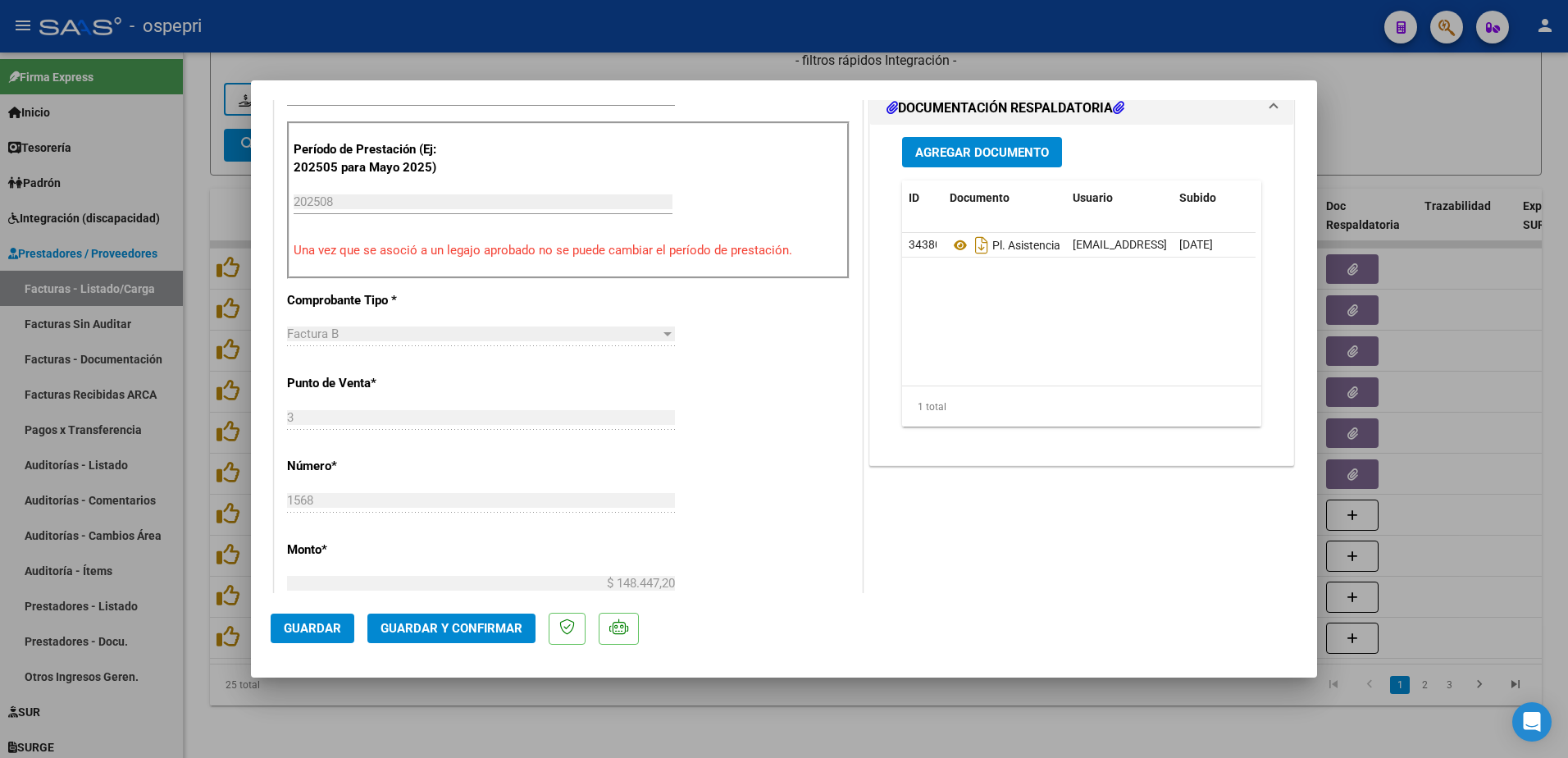
scroll to position [492, 0]
click at [460, 625] on span "Guardar y Confirmar" at bounding box center [451, 629] width 142 height 15
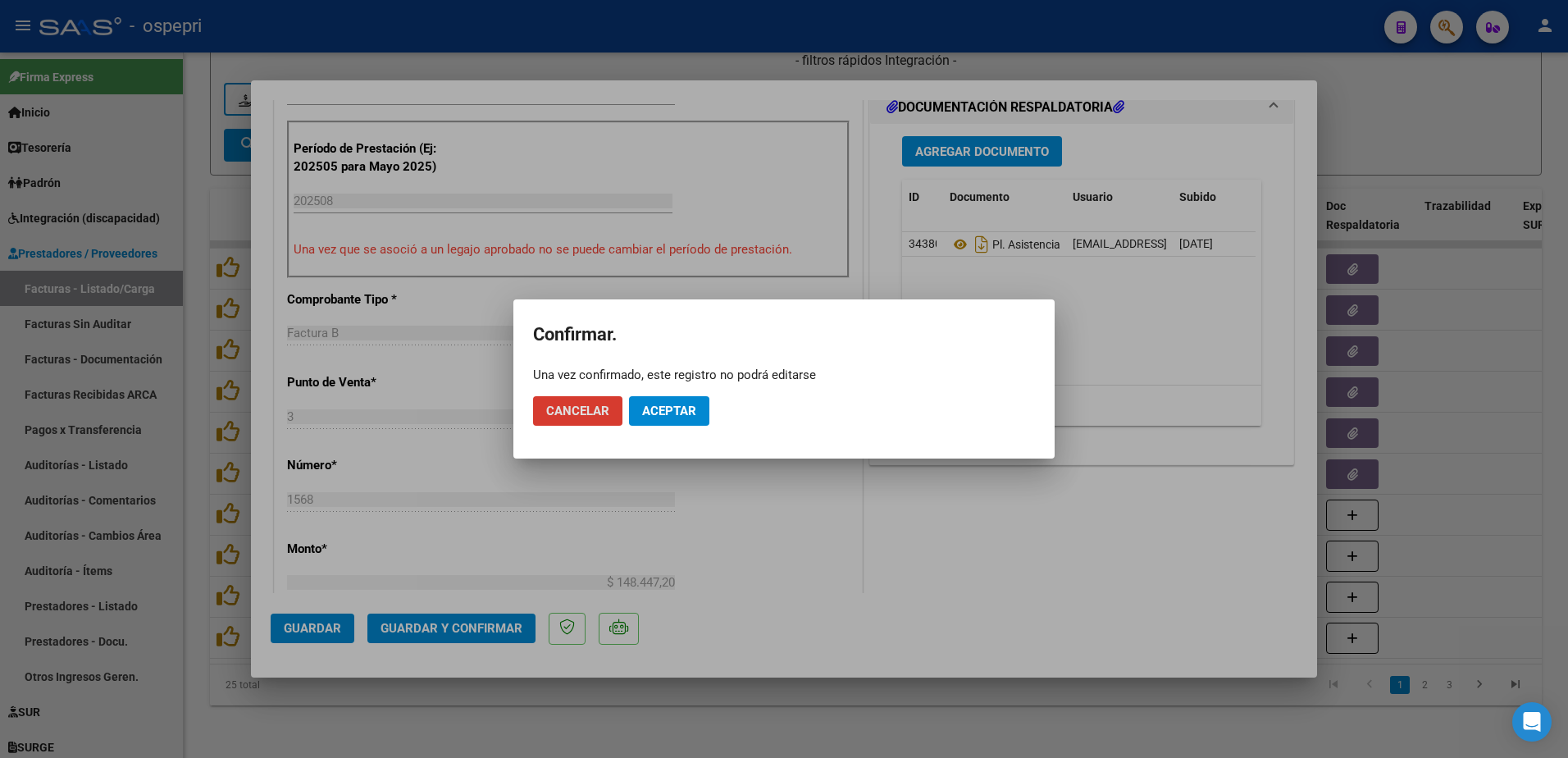
click at [679, 411] on span "Aceptar" at bounding box center [669, 411] width 54 height 15
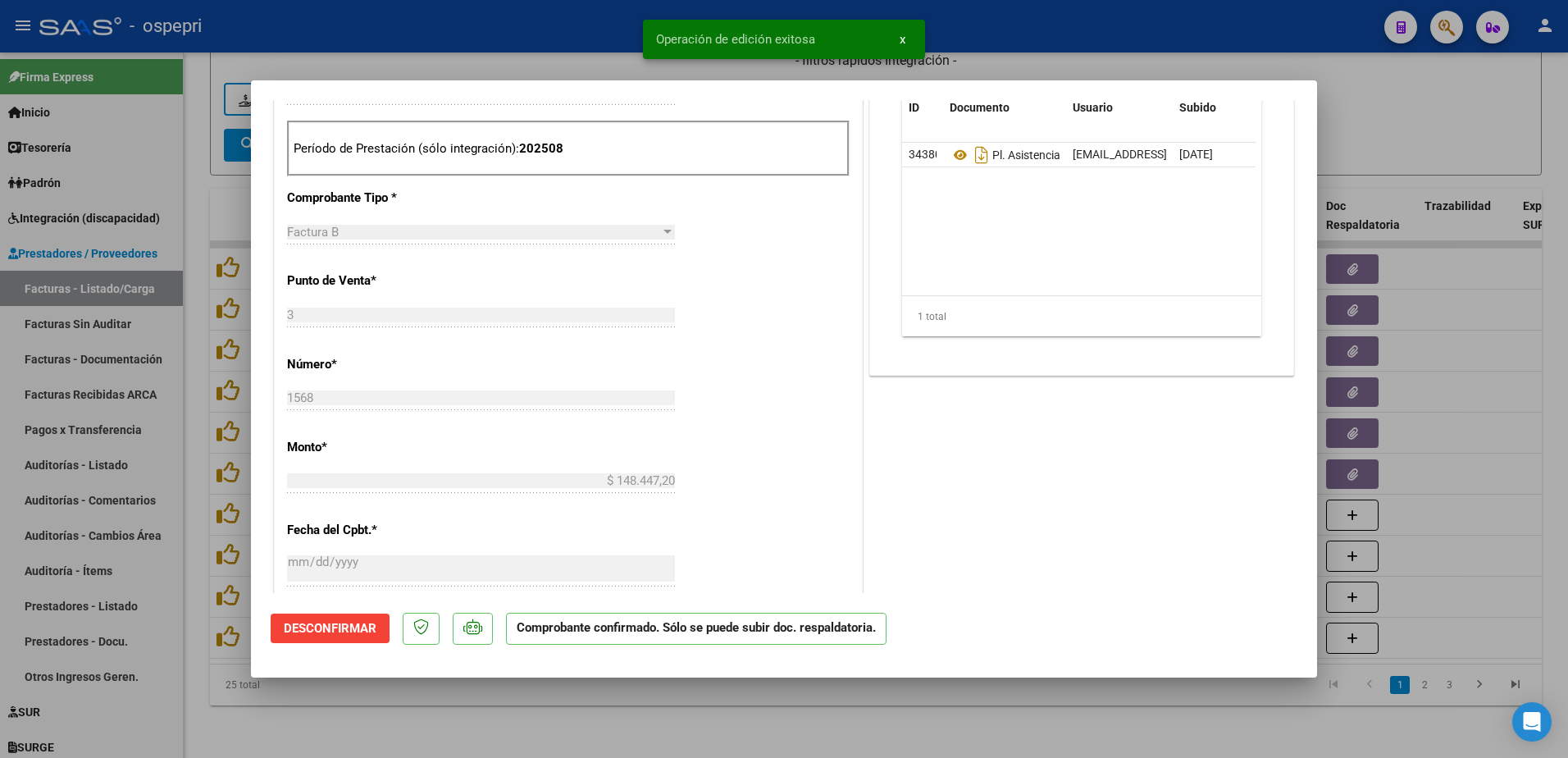
type input "$ 0,00"
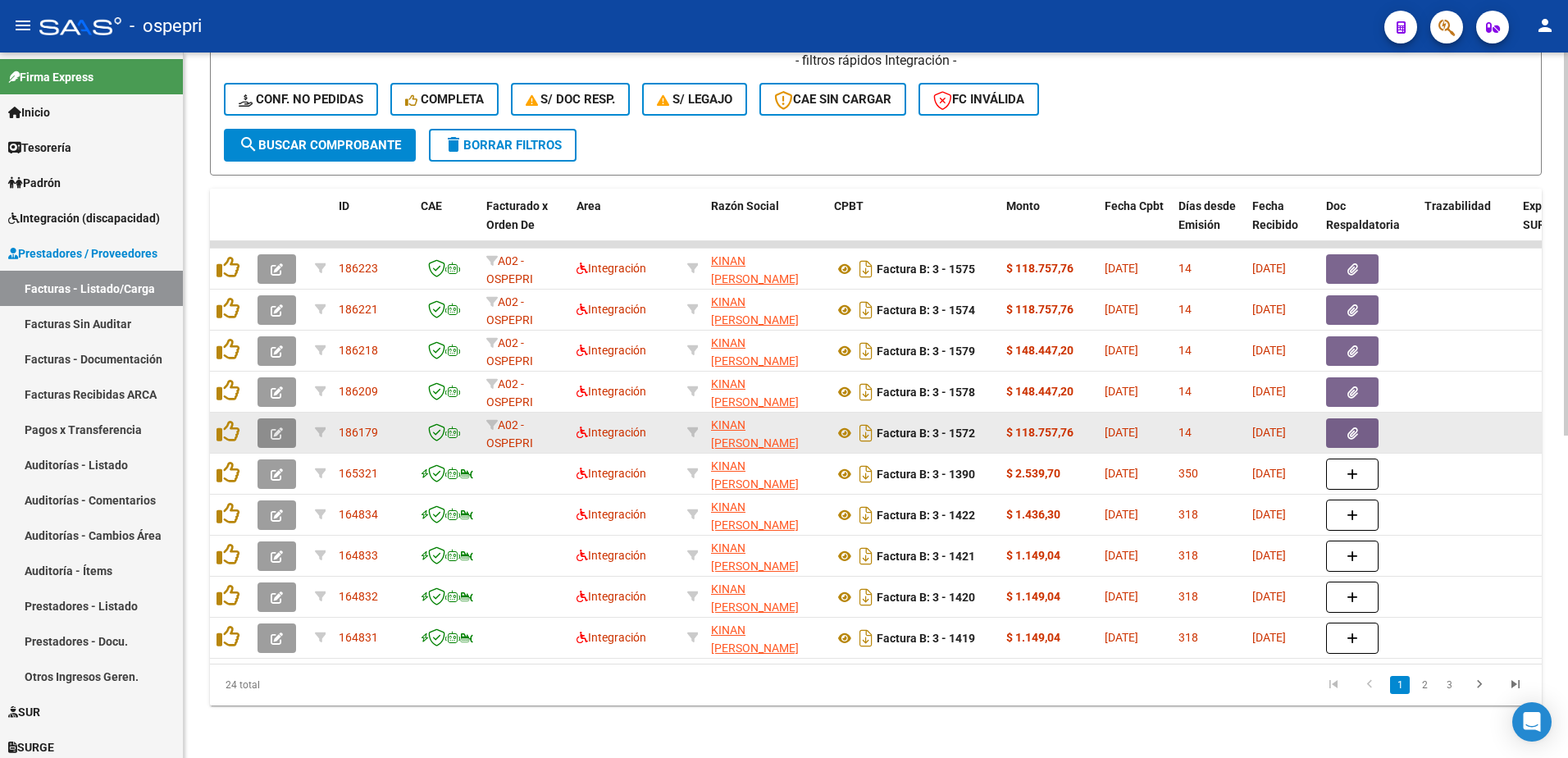
click at [279, 428] on icon "button" at bounding box center [277, 434] width 12 height 12
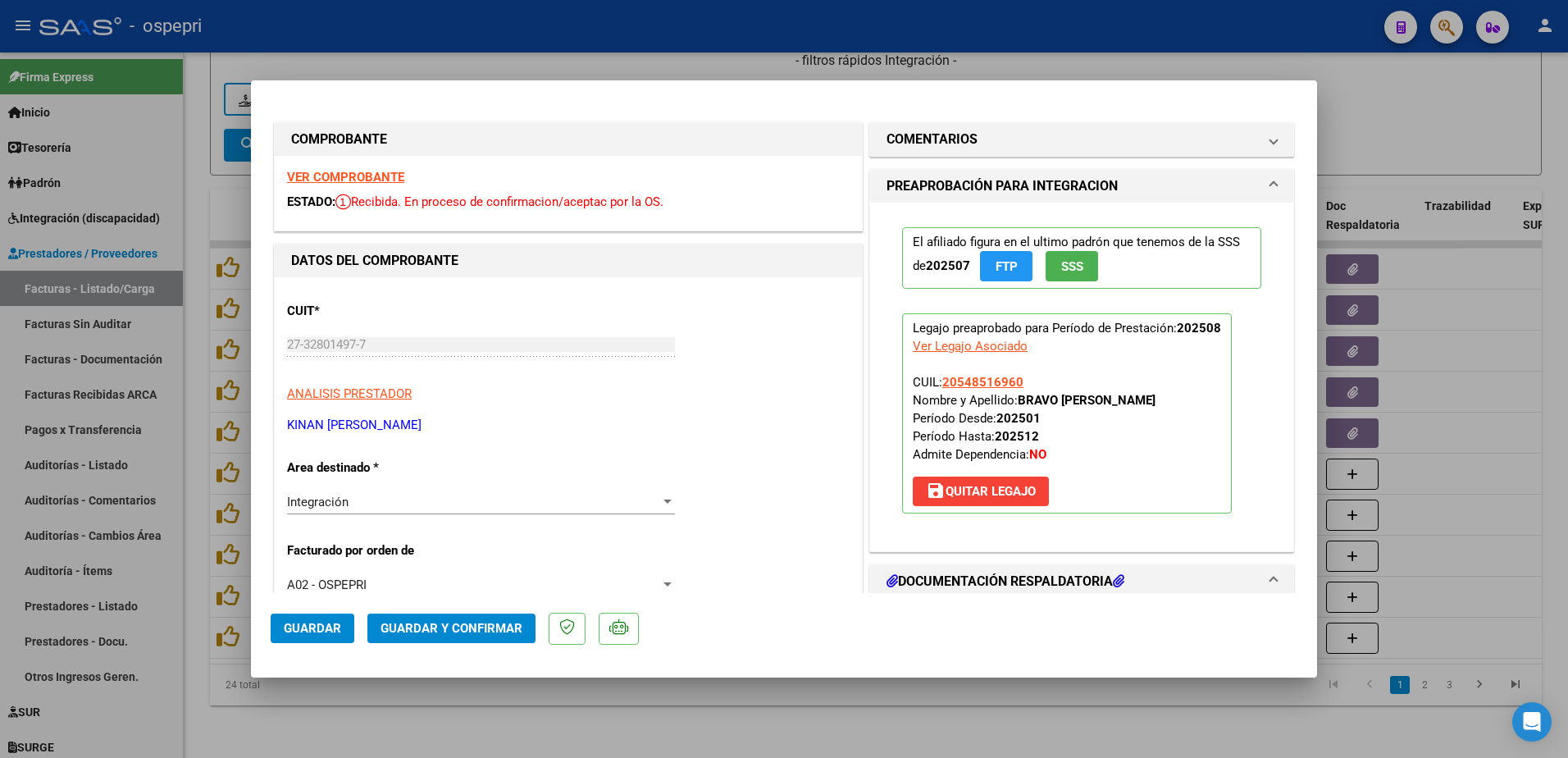
click at [361, 174] on strong "VER COMPROBANTE" at bounding box center [345, 177] width 117 height 15
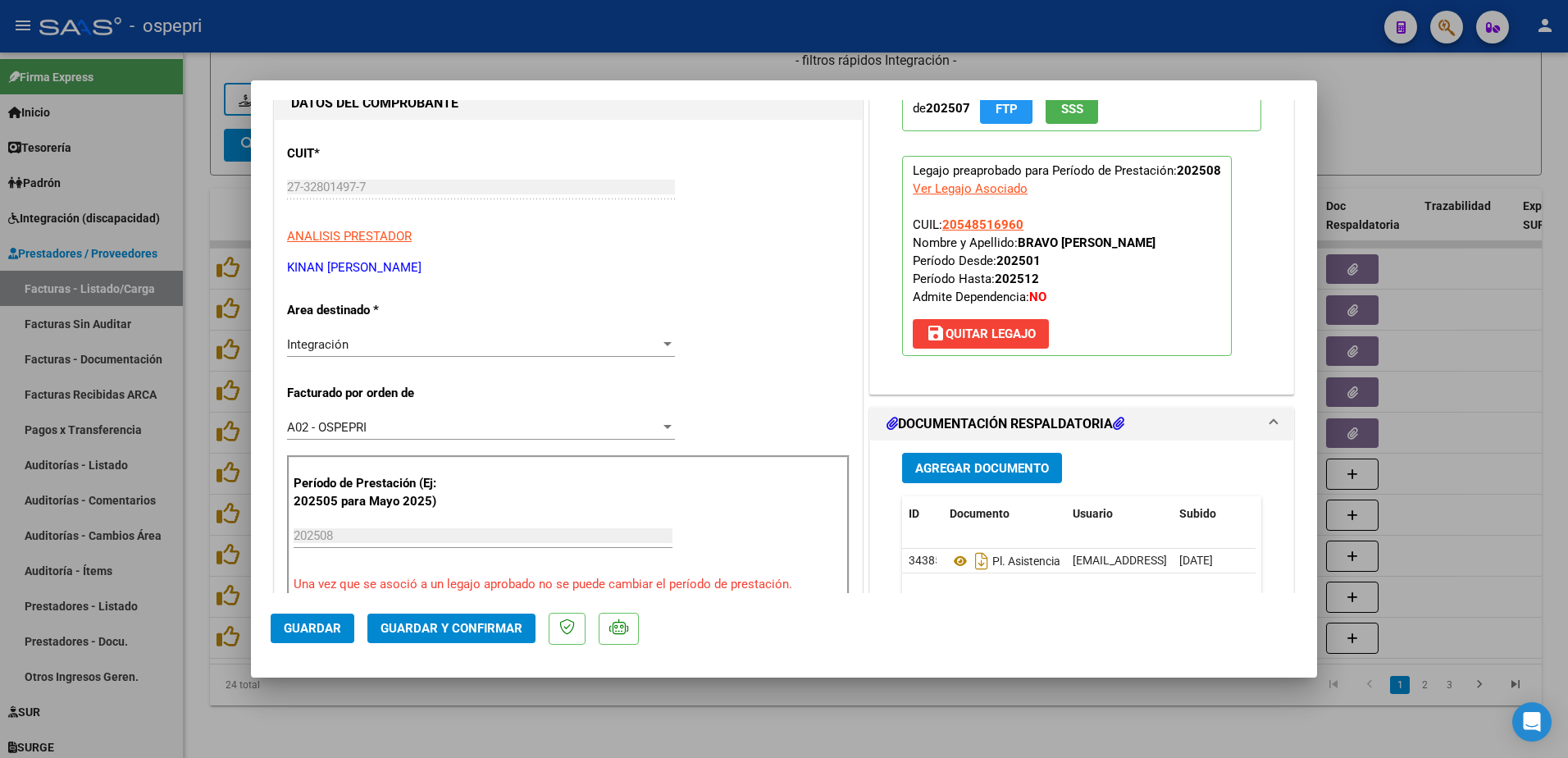
scroll to position [164, 0]
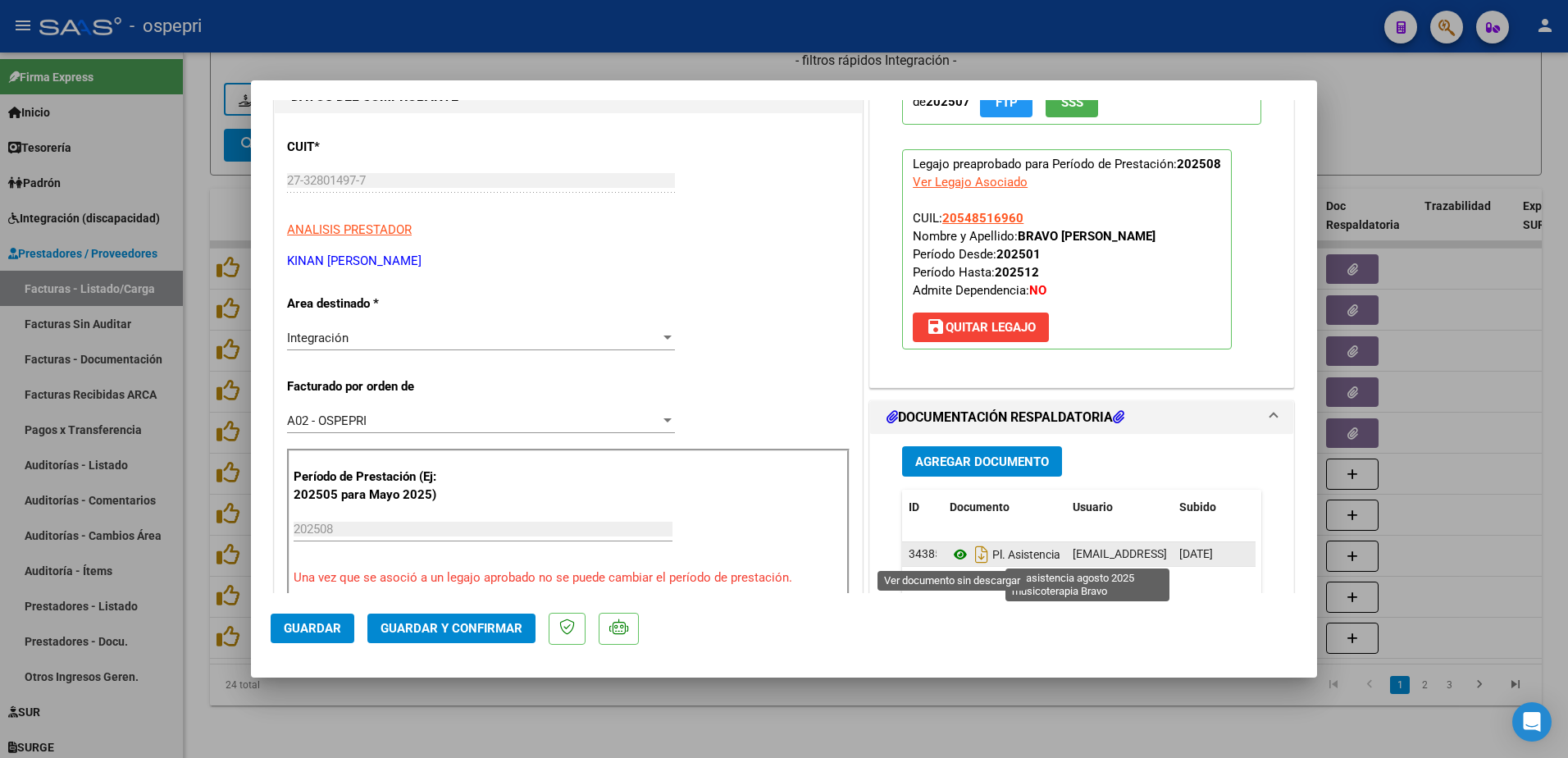
click at [950, 549] on icon at bounding box center [960, 554] width 21 height 20
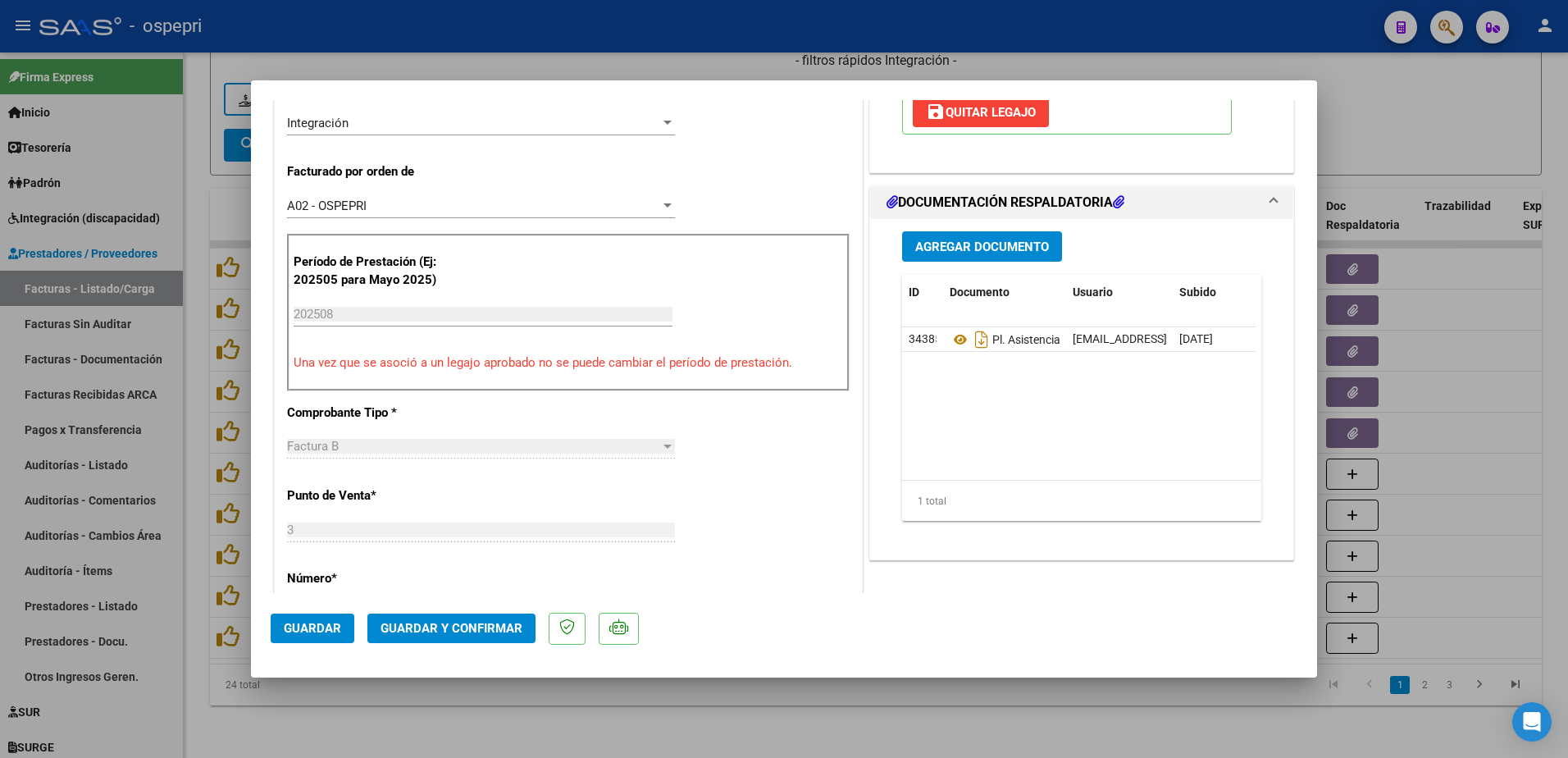
scroll to position [411, 0]
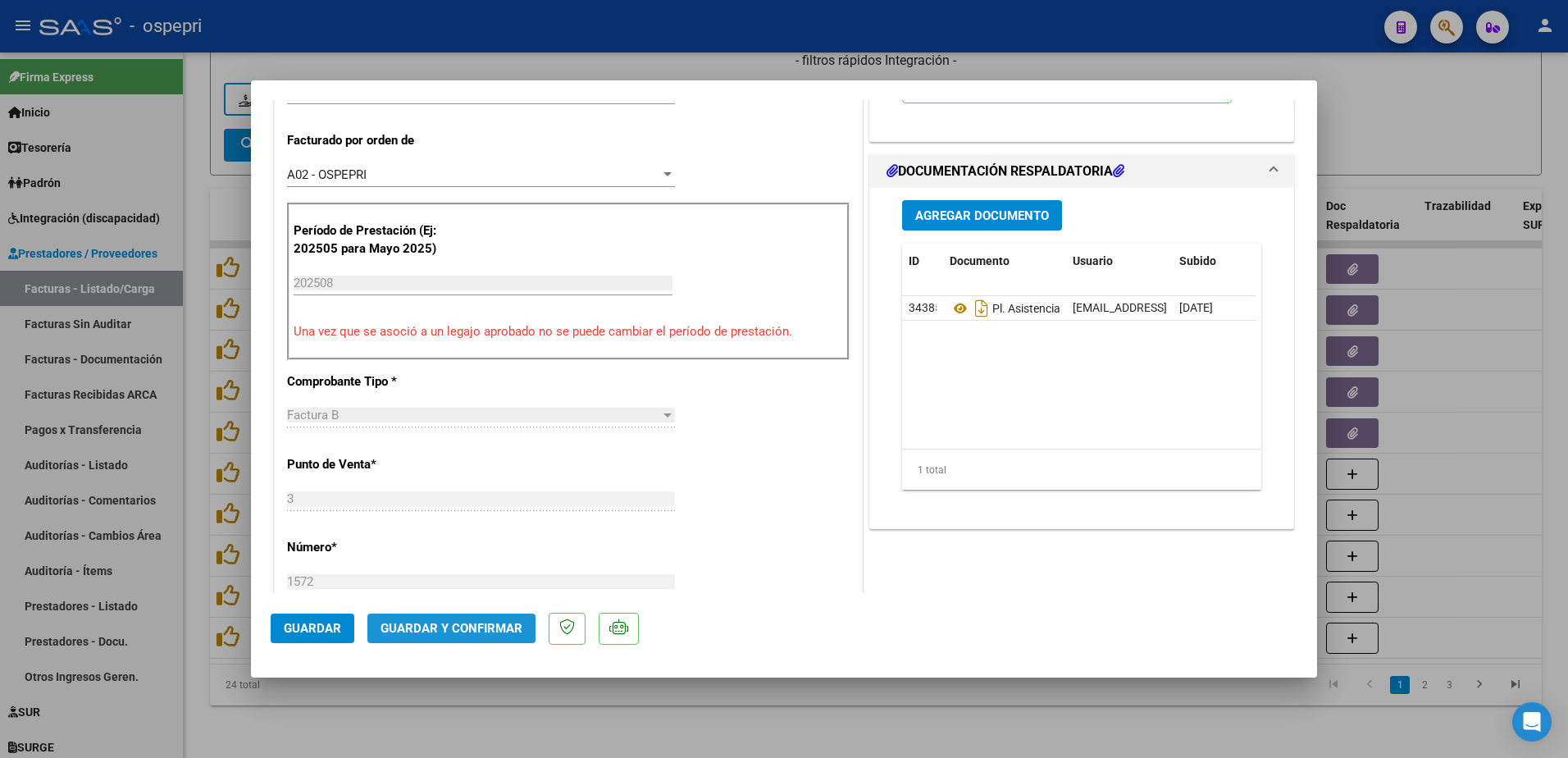
click at [436, 620] on button "Guardar y Confirmar" at bounding box center [452, 628] width 168 height 29
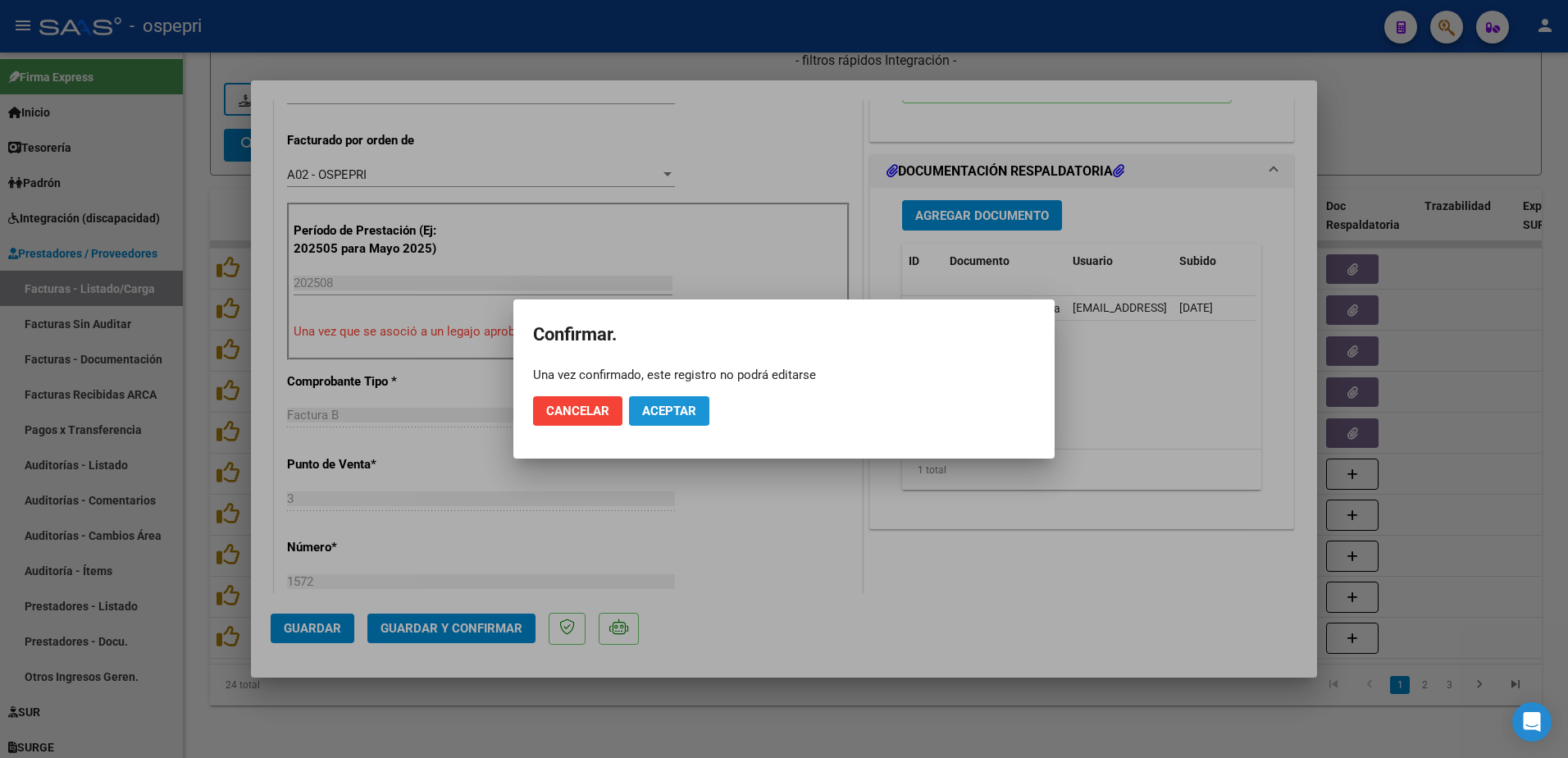
click at [674, 406] on span "Aceptar" at bounding box center [669, 411] width 54 height 15
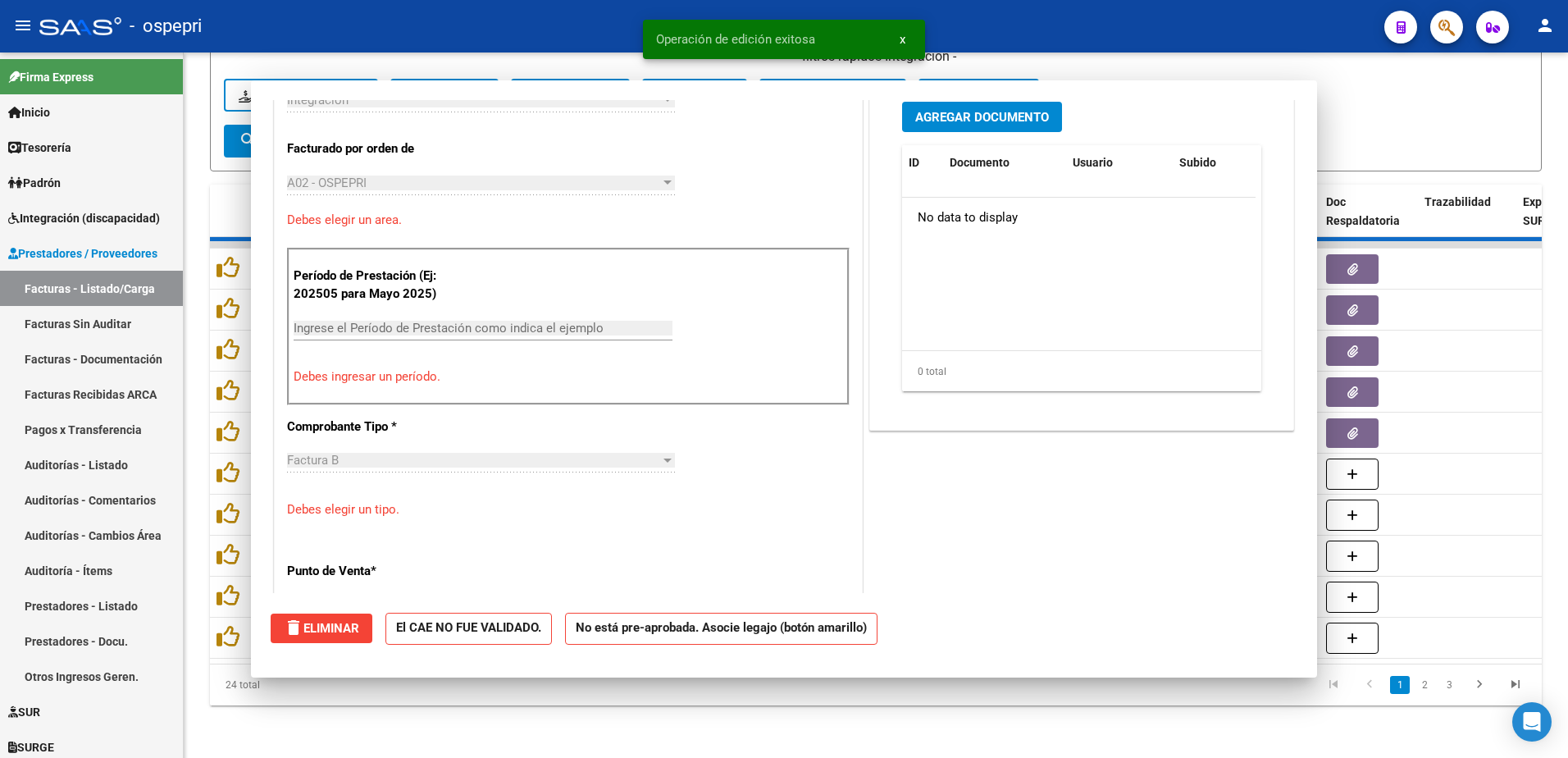
scroll to position [0, 0]
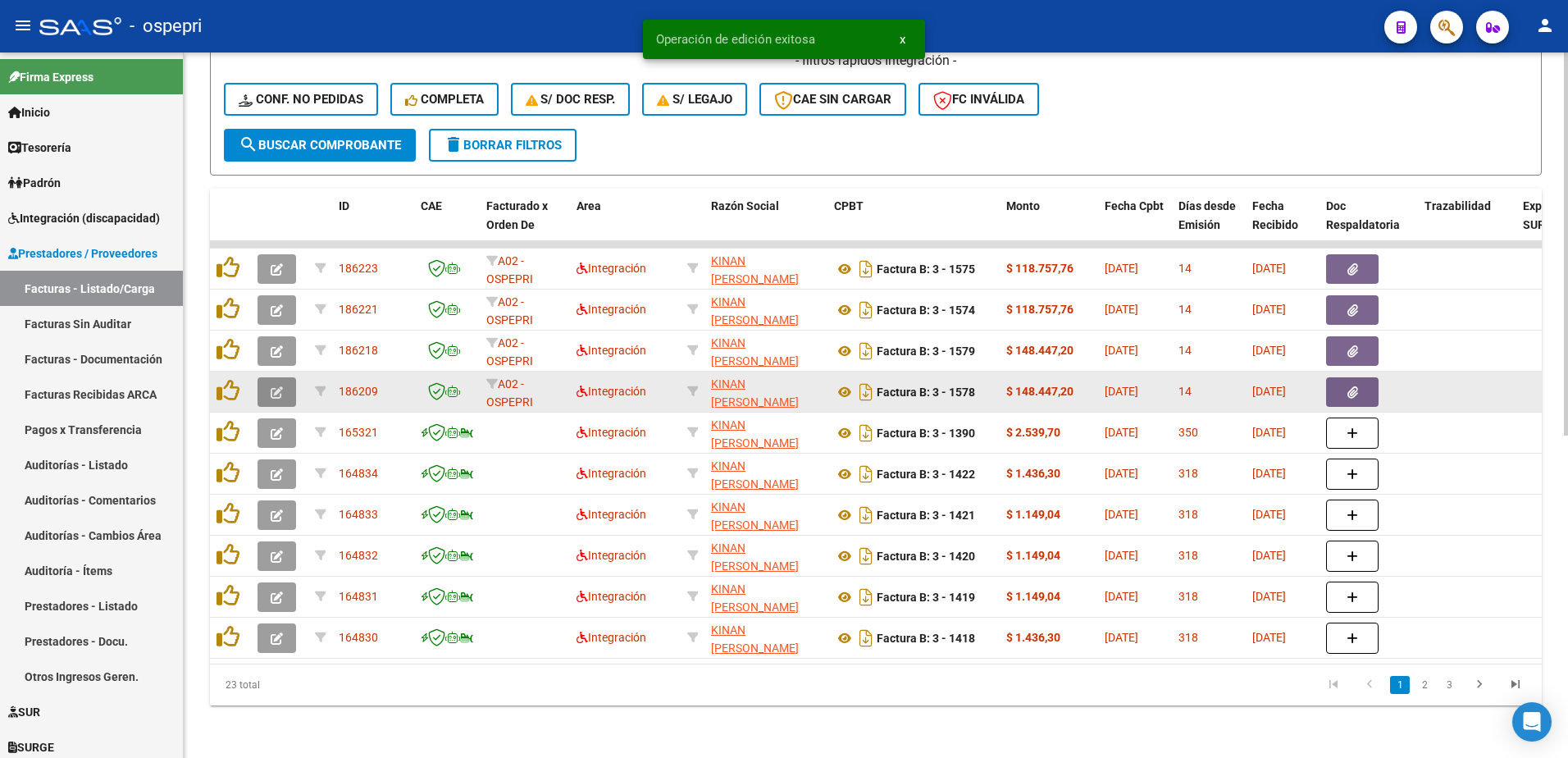
click at [264, 379] on button "button" at bounding box center [277, 392] width 38 height 29
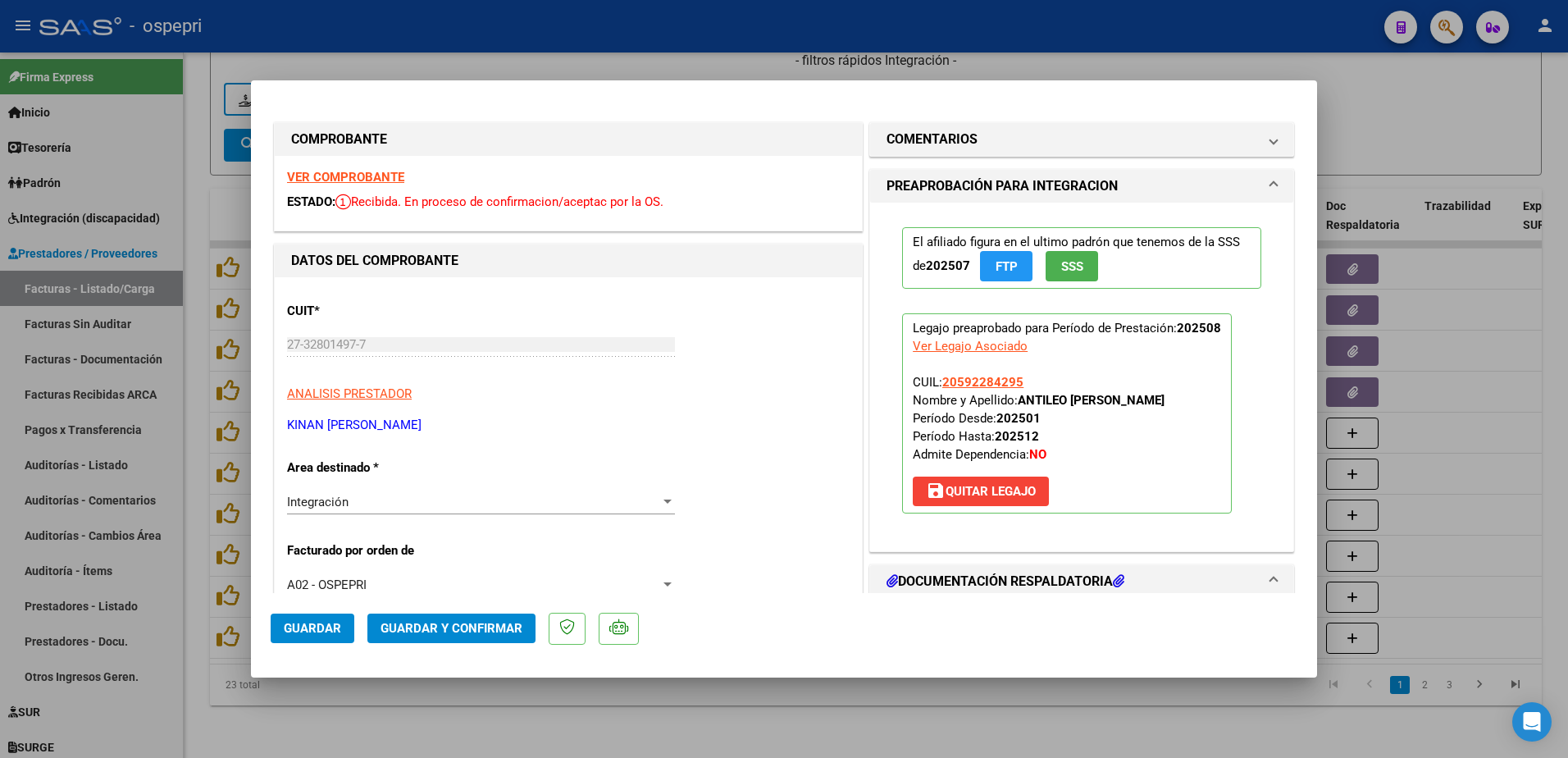
click at [362, 170] on strong "VER COMPROBANTE" at bounding box center [345, 177] width 117 height 15
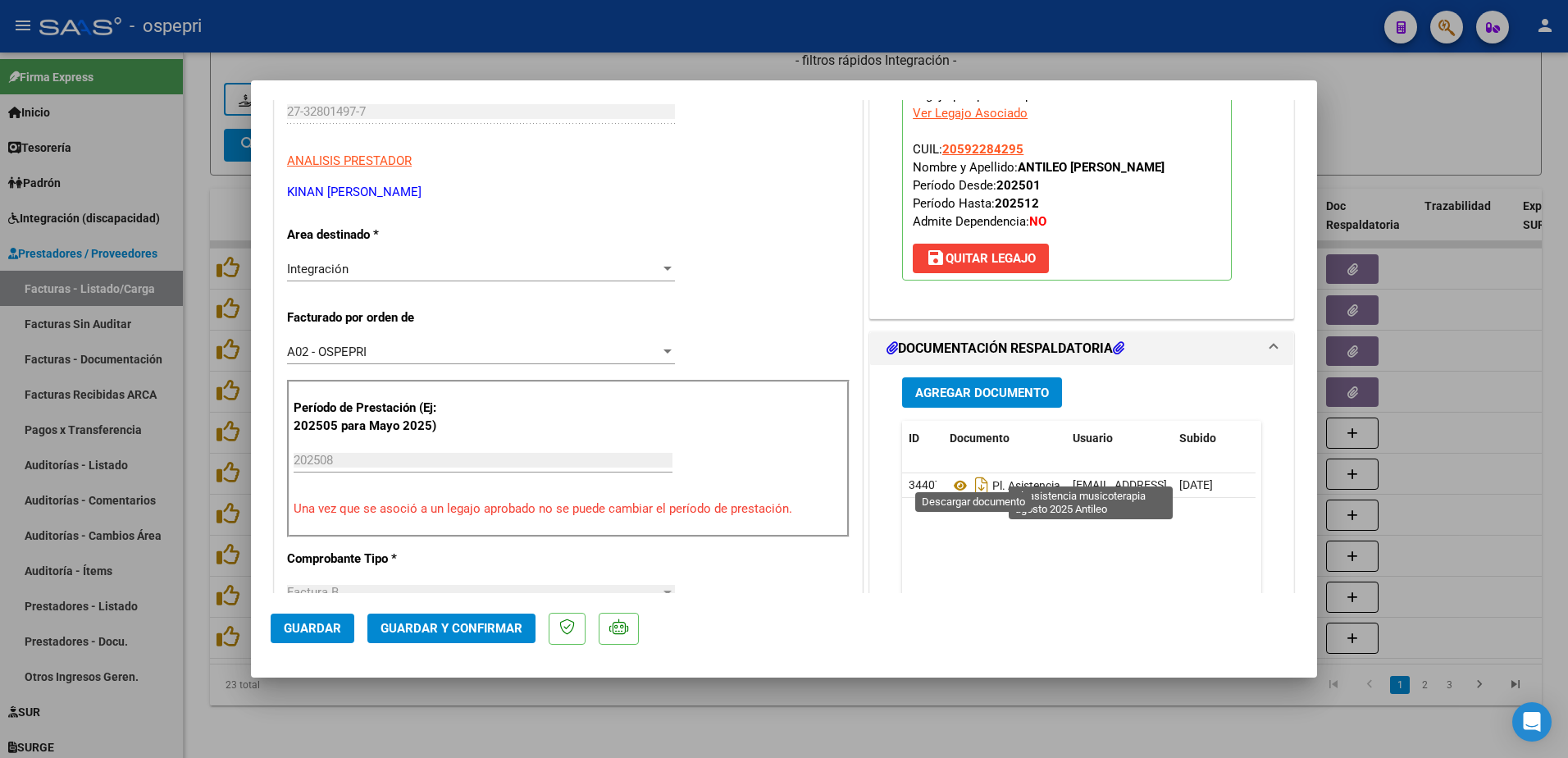
scroll to position [246, 0]
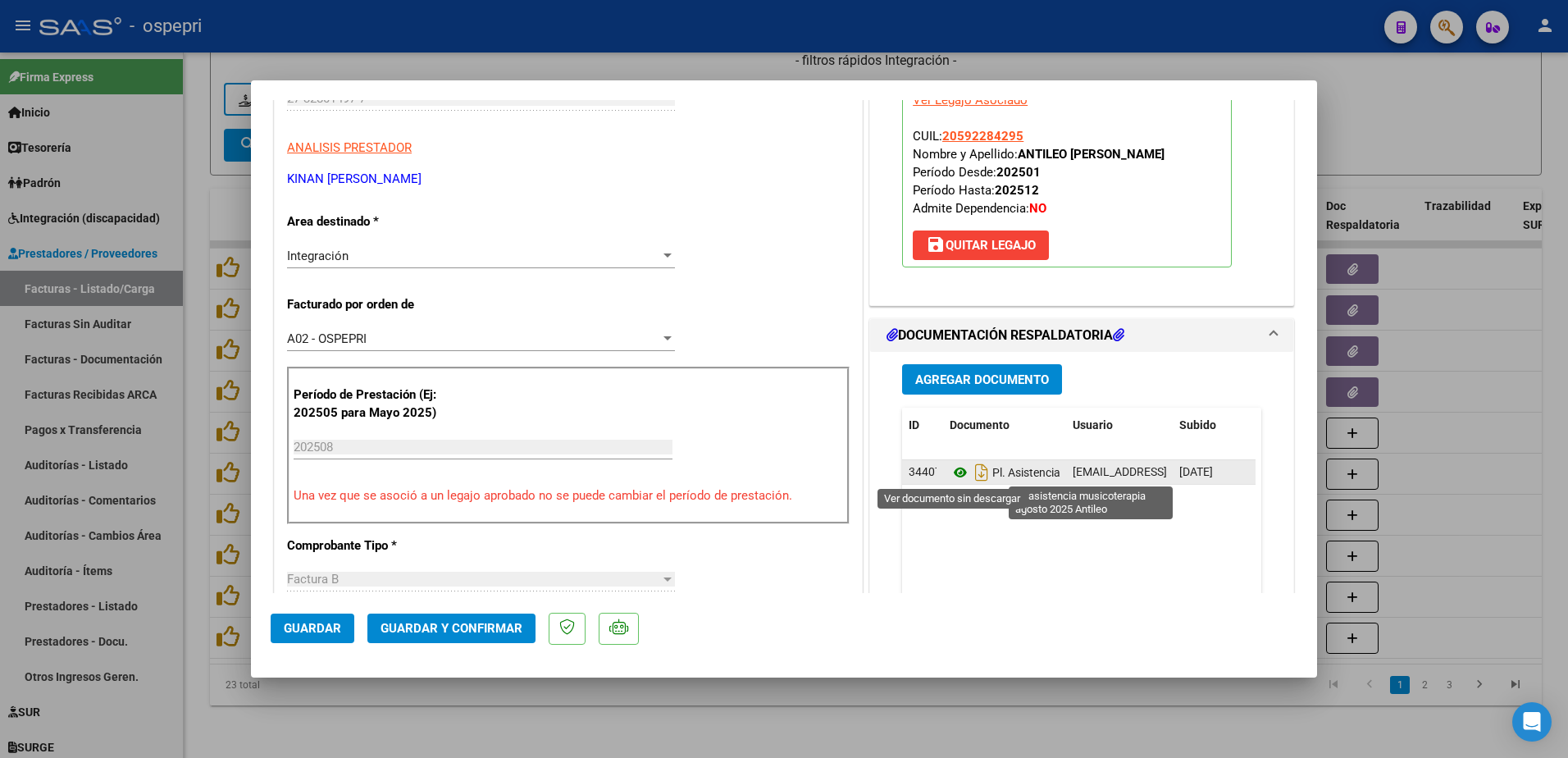
click at [950, 469] on icon at bounding box center [960, 472] width 21 height 20
click at [952, 471] on icon at bounding box center [960, 472] width 21 height 20
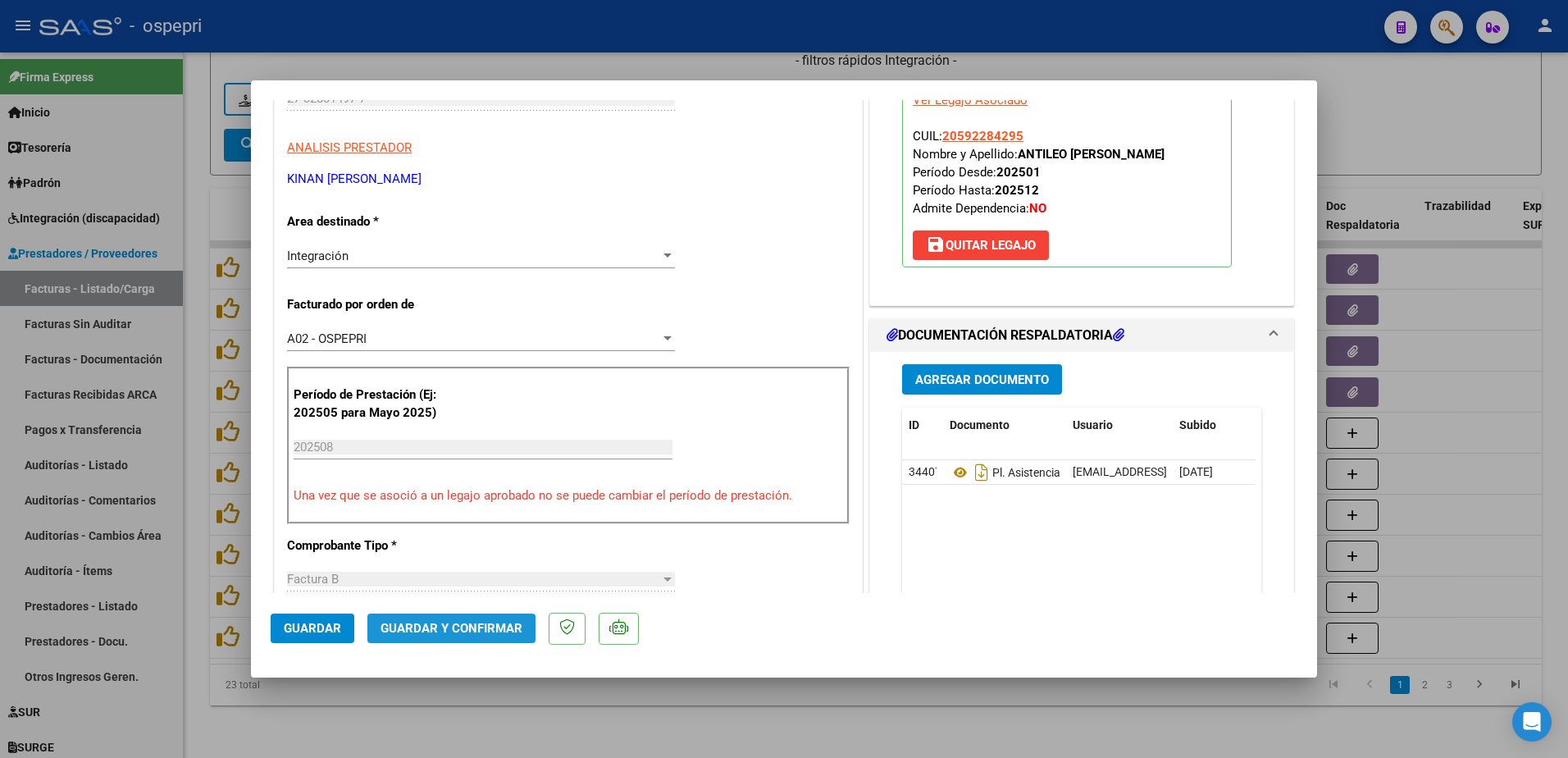
click at [476, 636] on span "Guardar y Confirmar" at bounding box center [451, 629] width 142 height 15
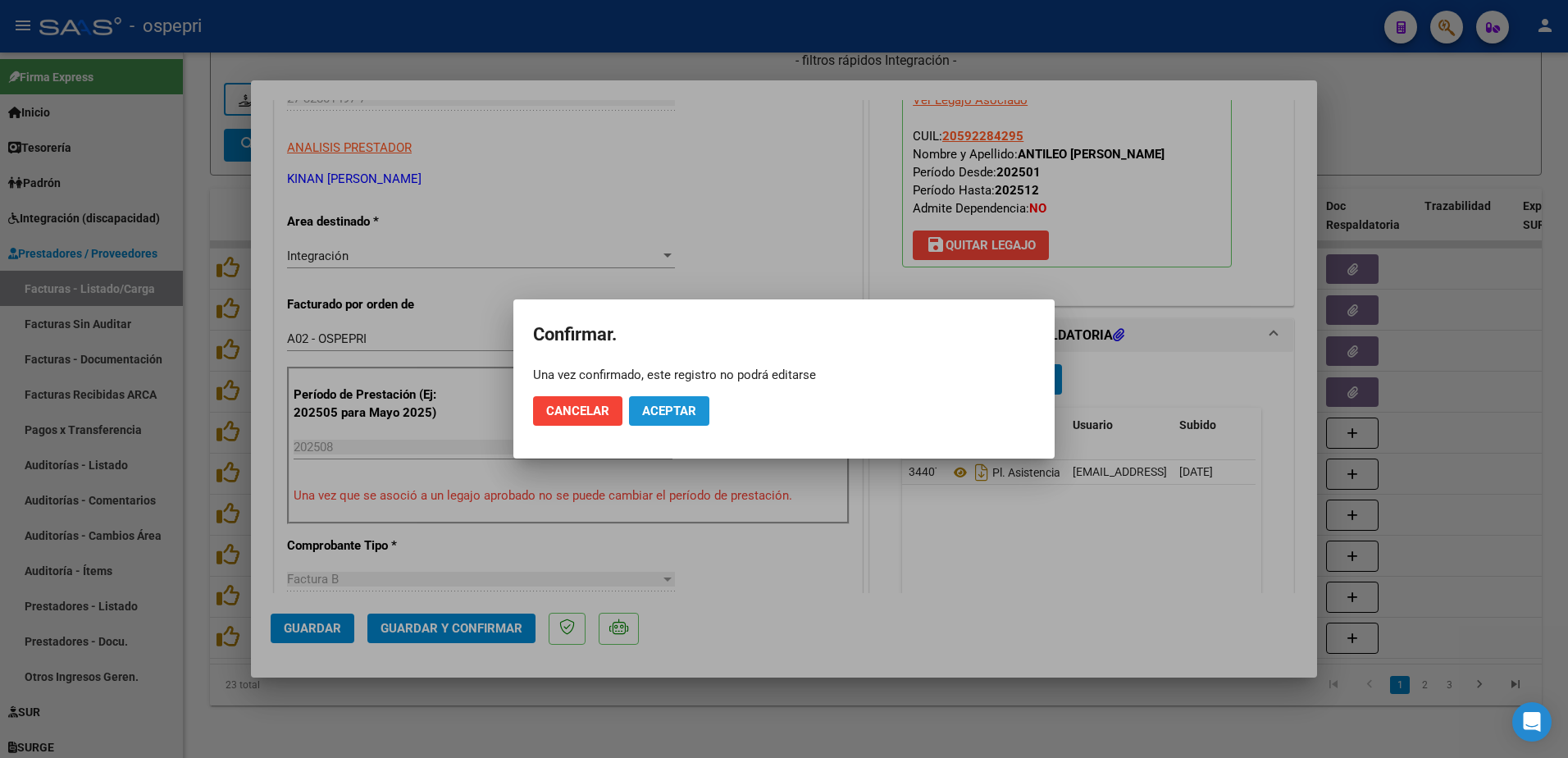
click at [667, 401] on button "Aceptar" at bounding box center [669, 411] width 80 height 29
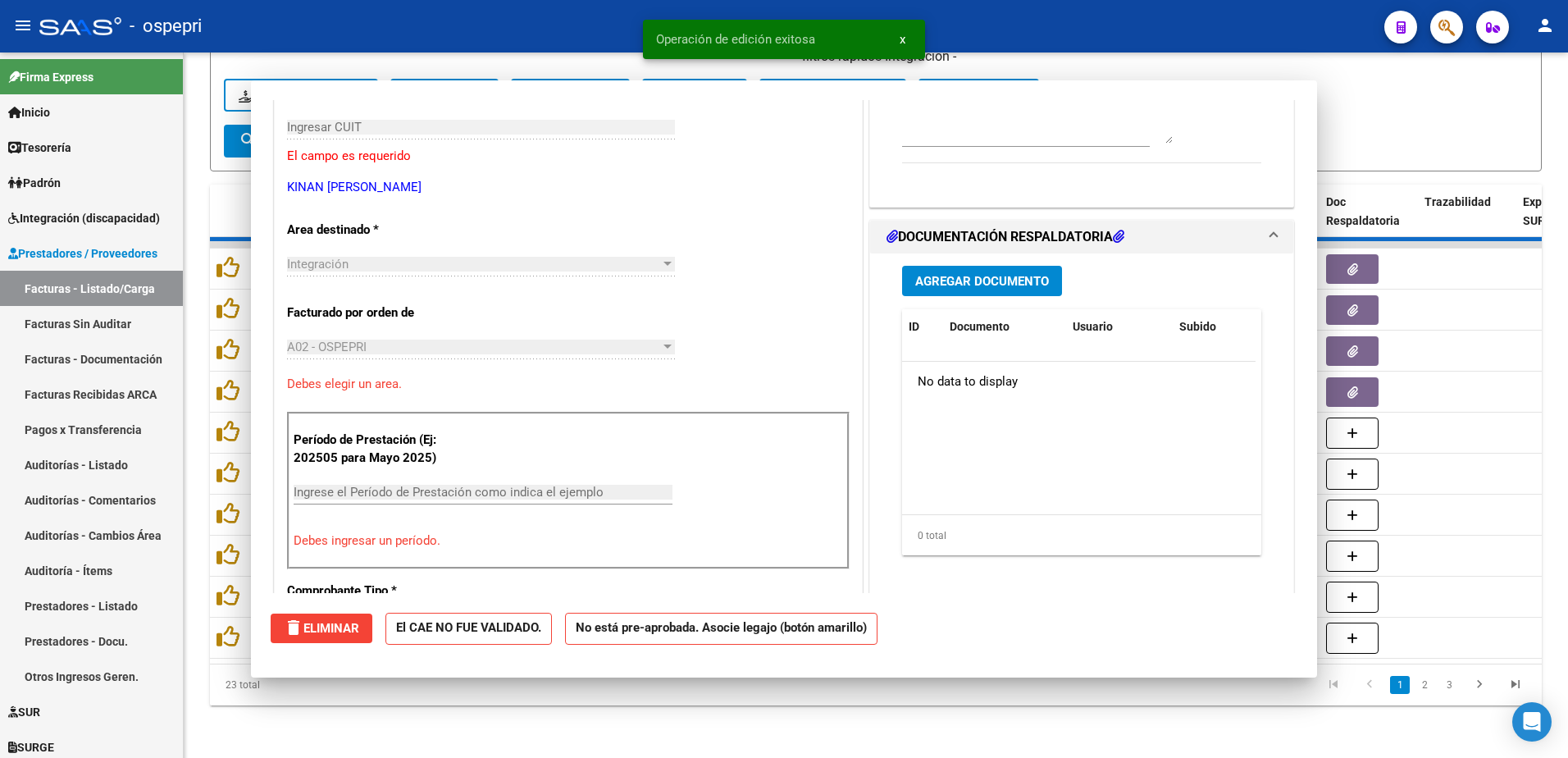
scroll to position [0, 0]
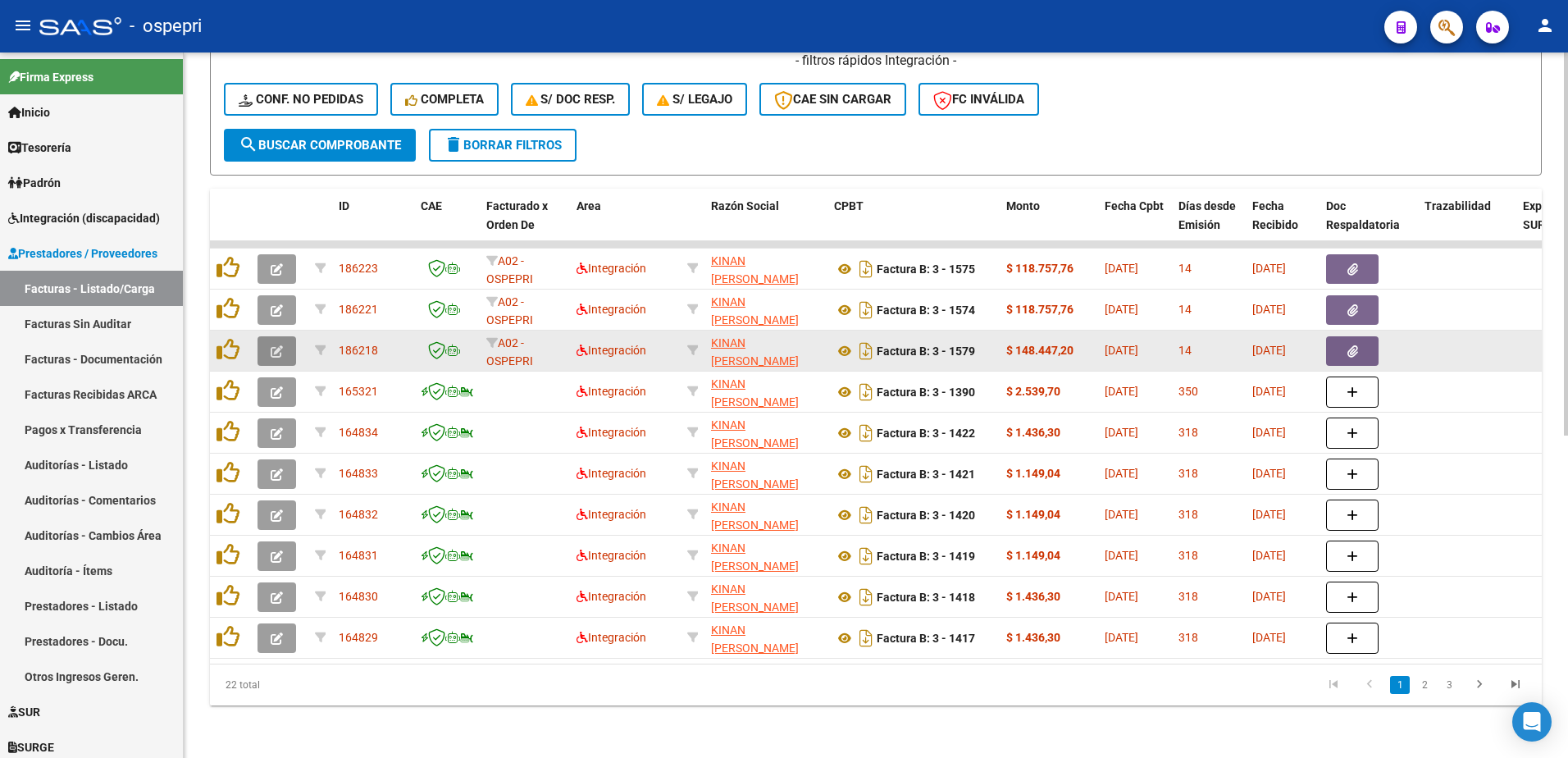
click at [277, 346] on icon "button" at bounding box center [277, 352] width 12 height 12
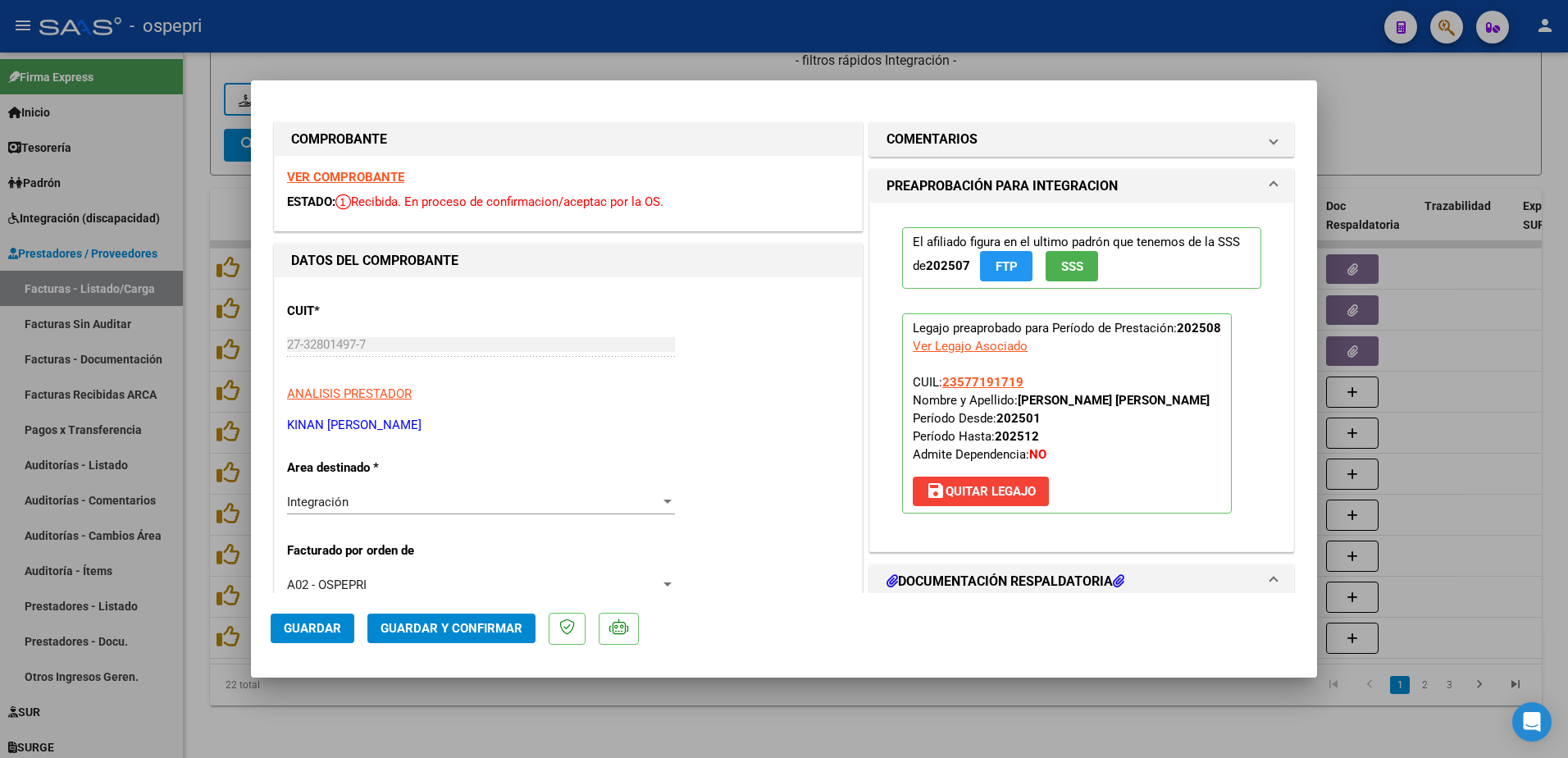
click at [380, 178] on strong "VER COMPROBANTE" at bounding box center [345, 177] width 117 height 15
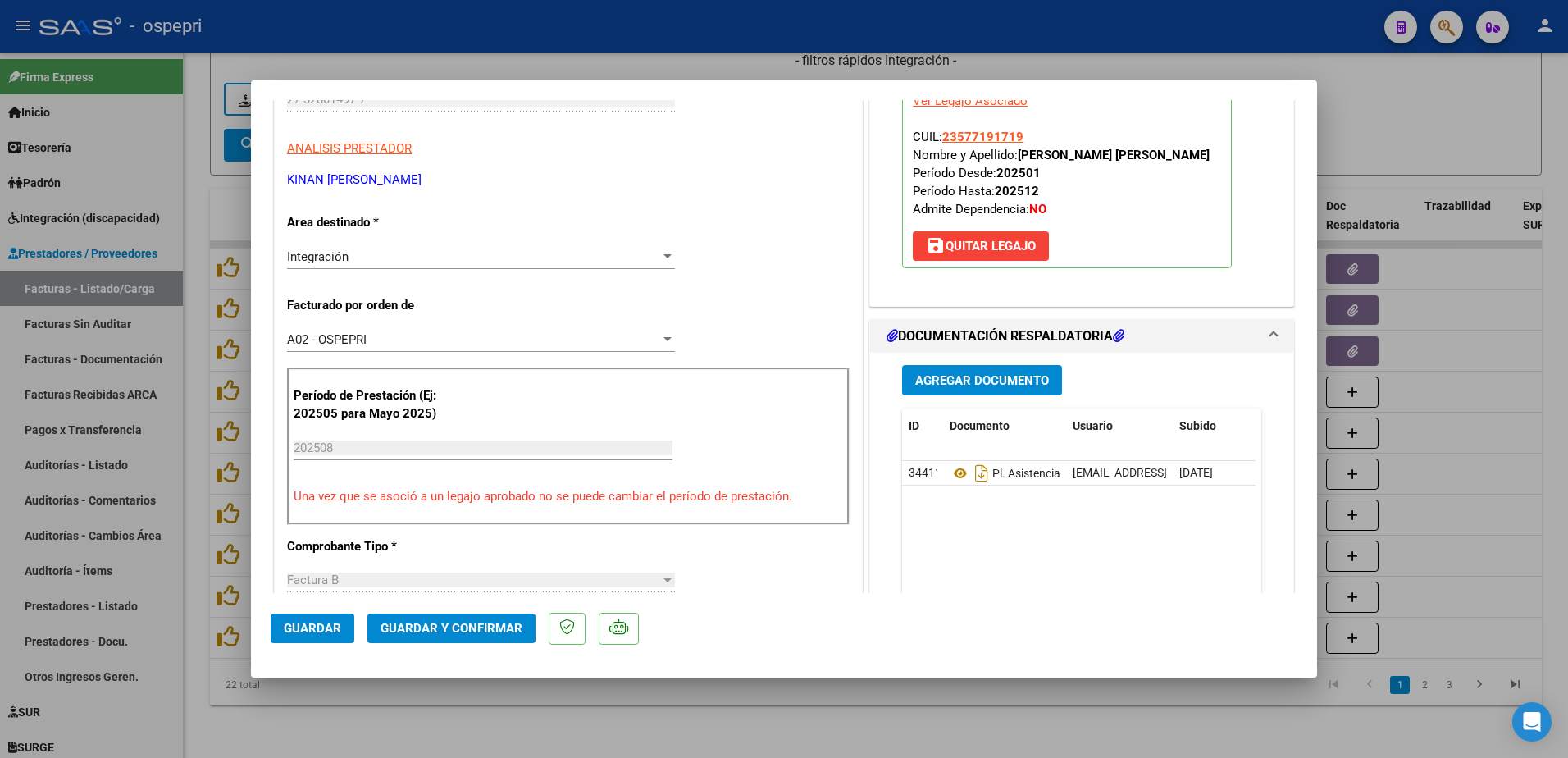
scroll to position [246, 0]
click at [471, 623] on span "Guardar y Confirmar" at bounding box center [451, 629] width 142 height 15
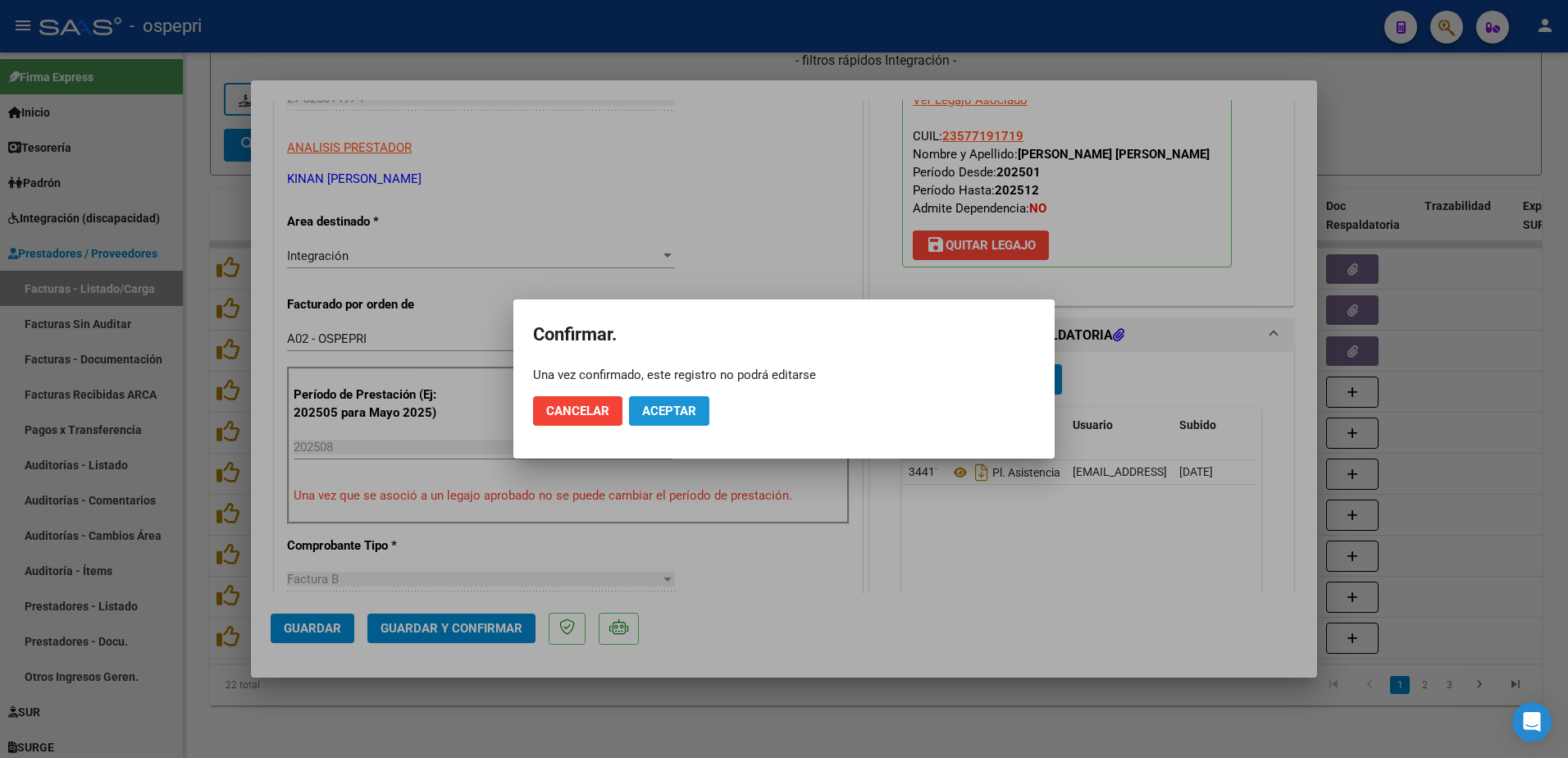
click at [654, 421] on button "Aceptar" at bounding box center [669, 411] width 80 height 29
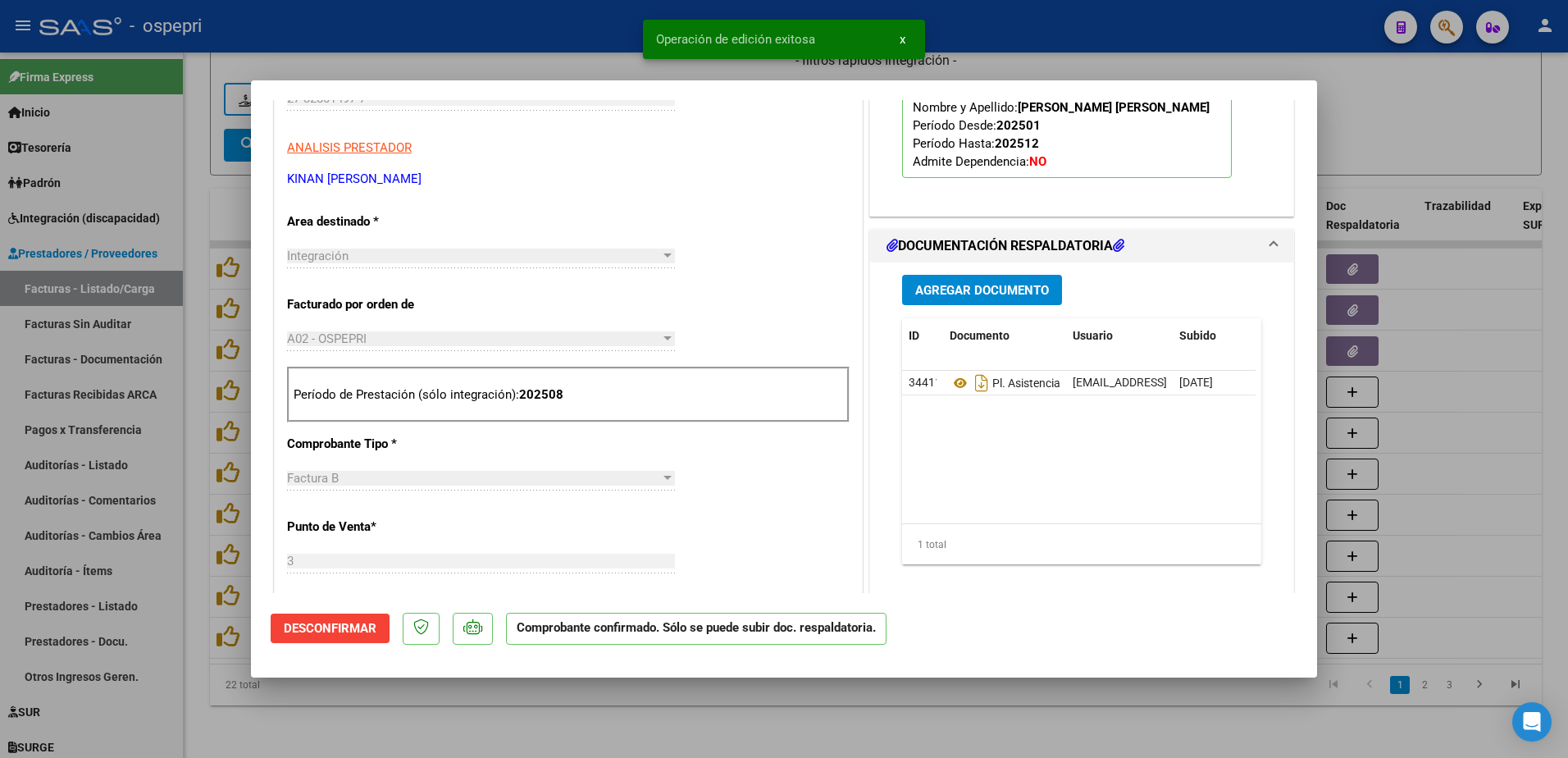
type input "$ 0,00"
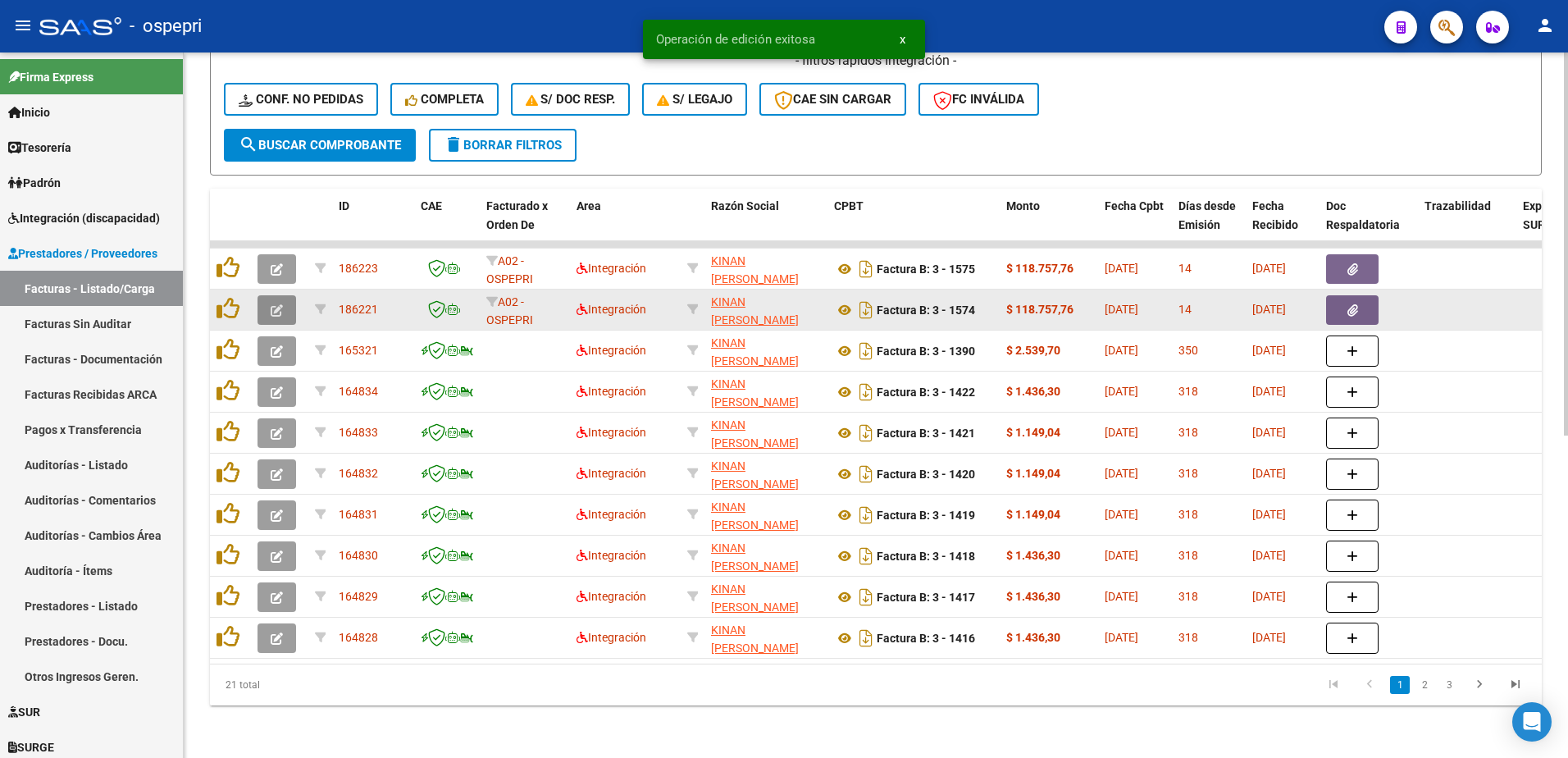
click at [269, 298] on button "button" at bounding box center [277, 310] width 38 height 29
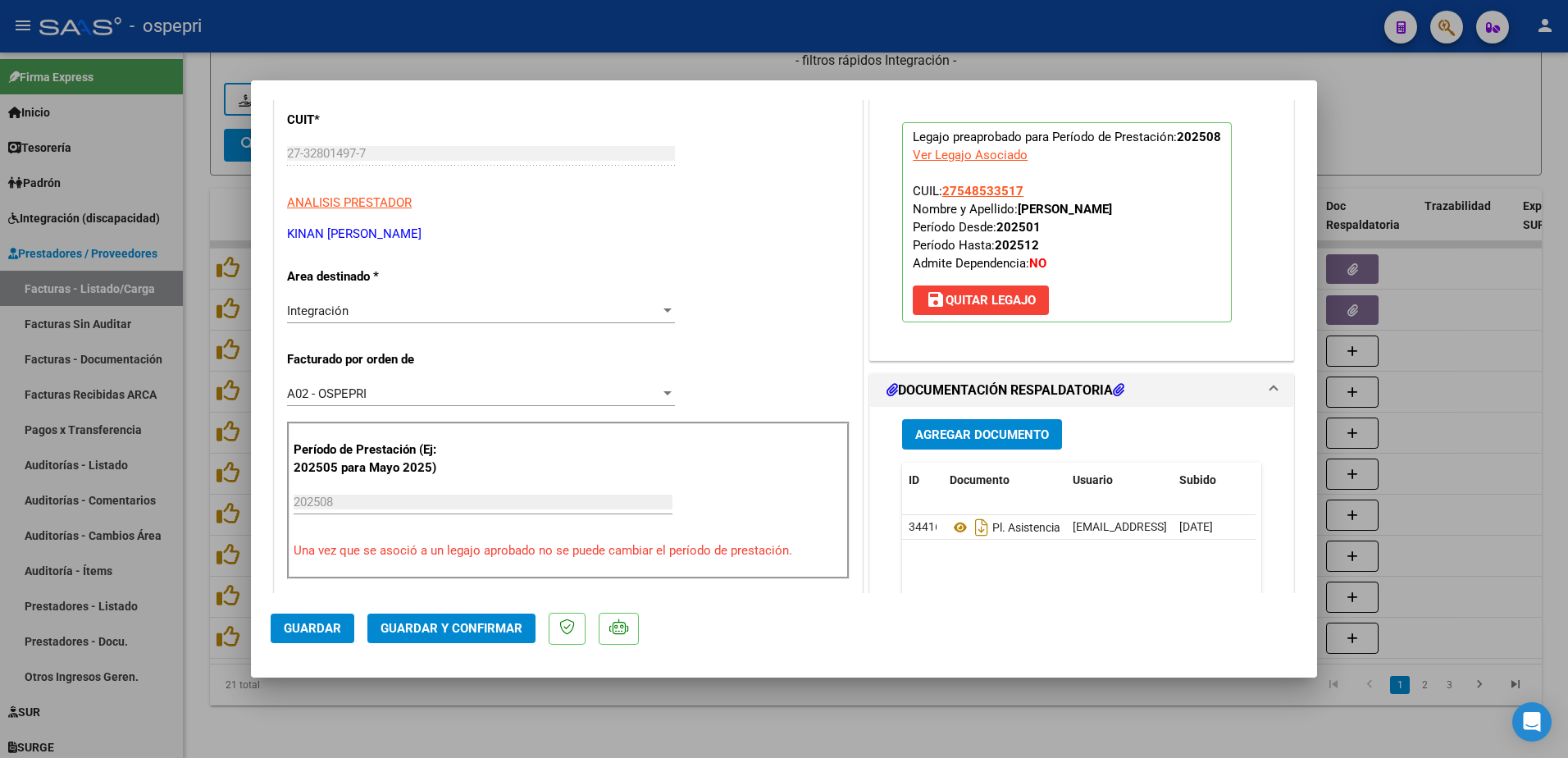
scroll to position [0, 0]
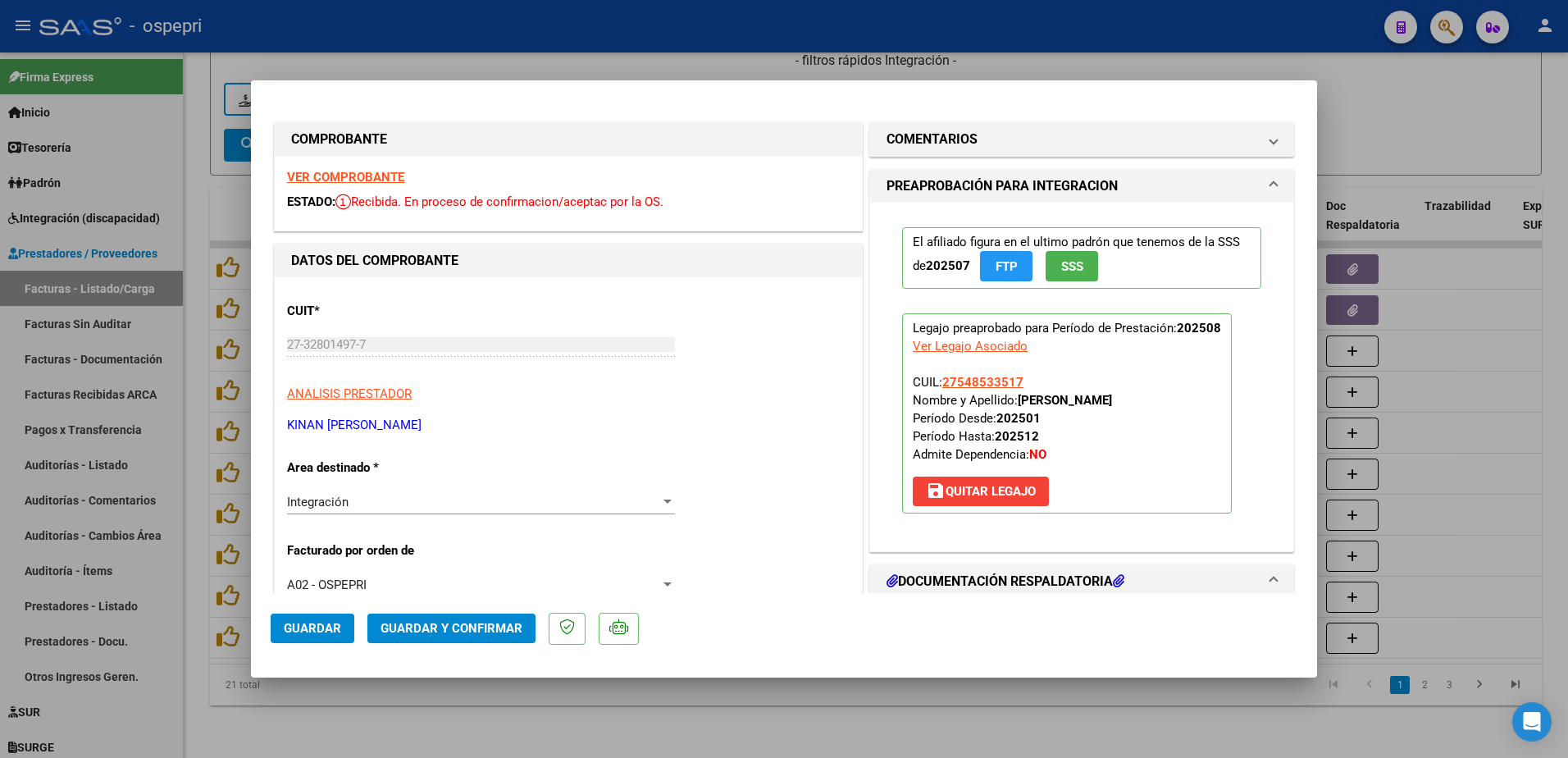
click at [370, 173] on strong "VER COMPROBANTE" at bounding box center [345, 177] width 117 height 15
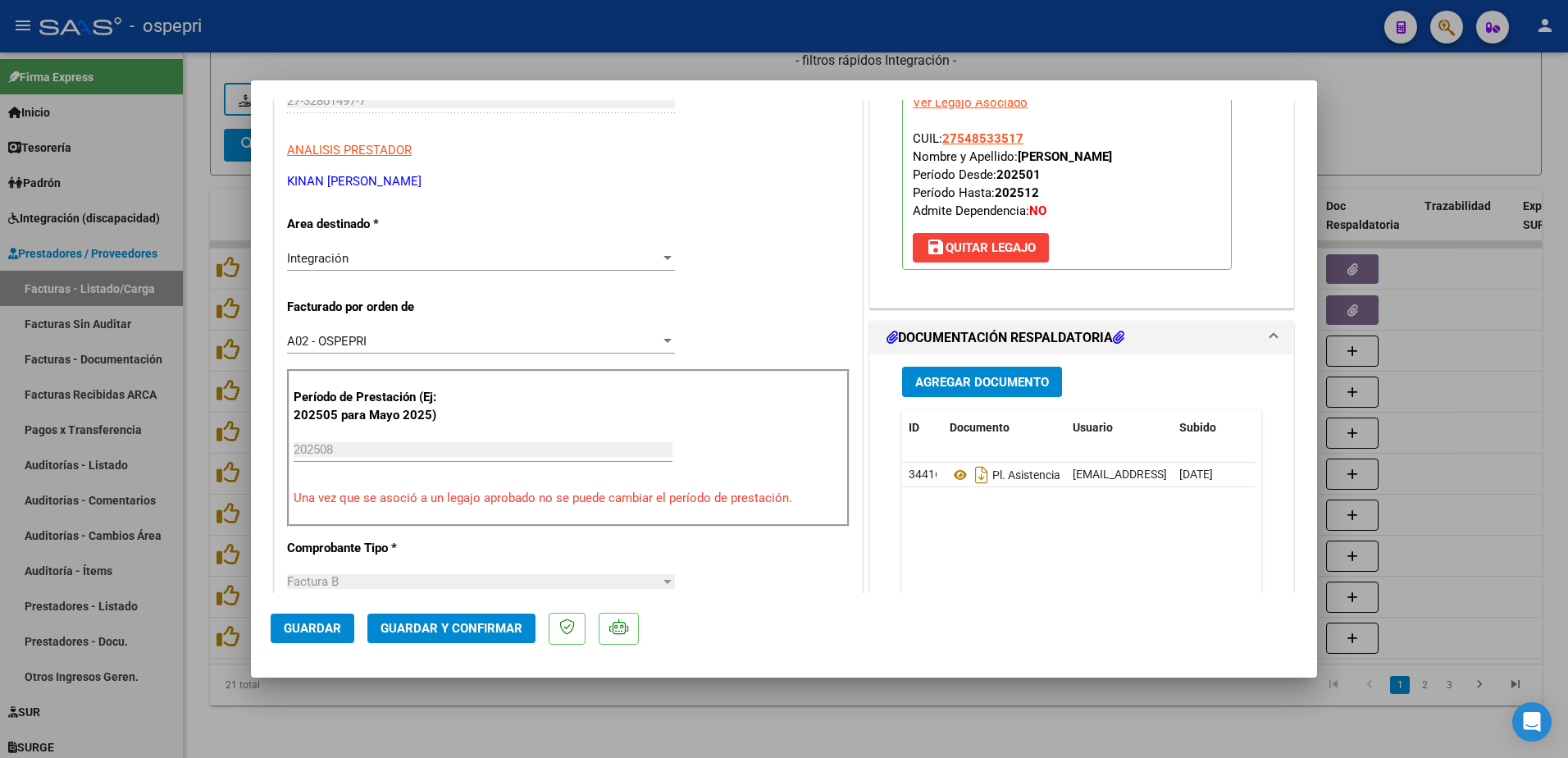
scroll to position [246, 0]
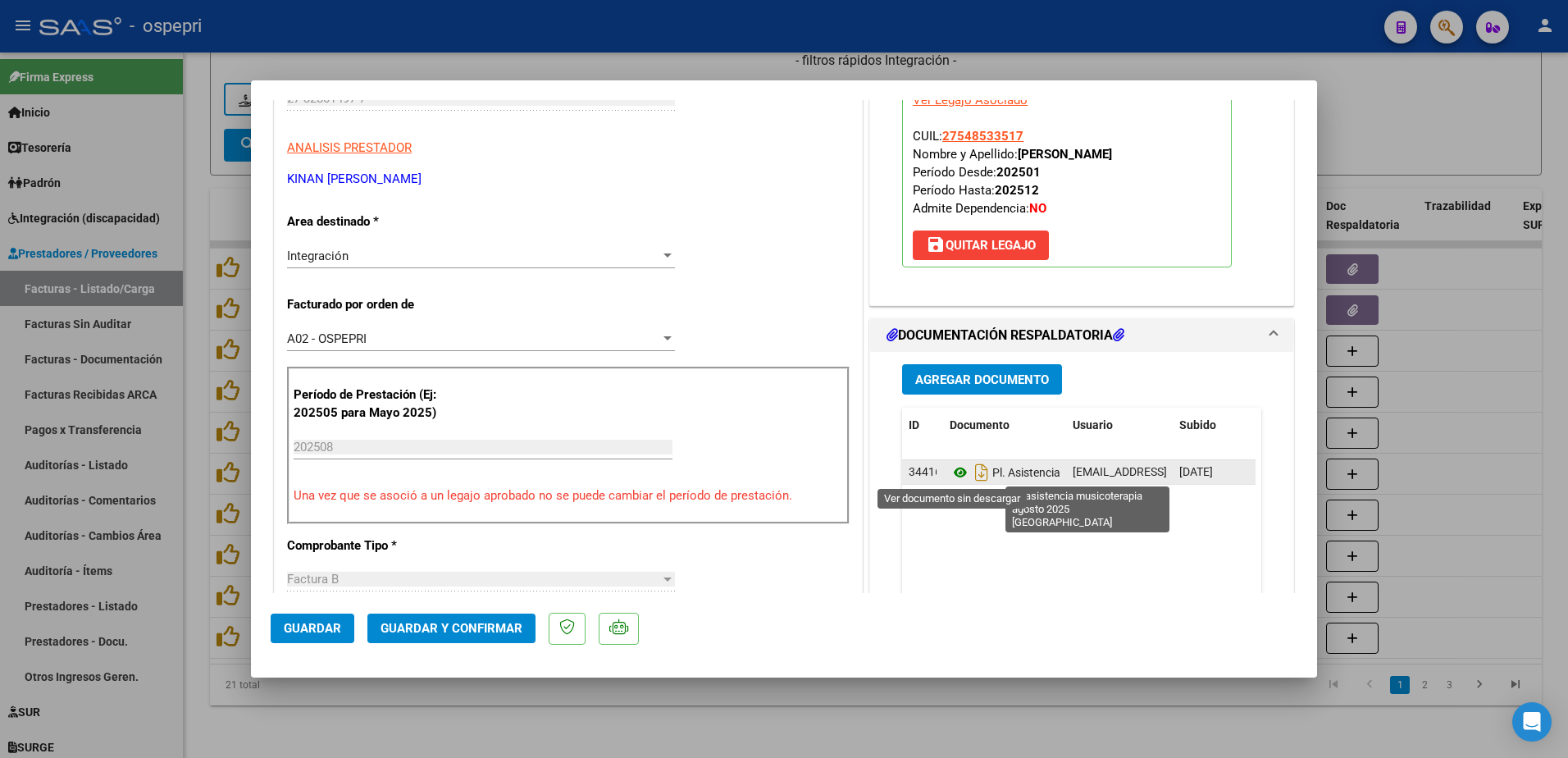
click at [950, 471] on icon at bounding box center [960, 472] width 21 height 20
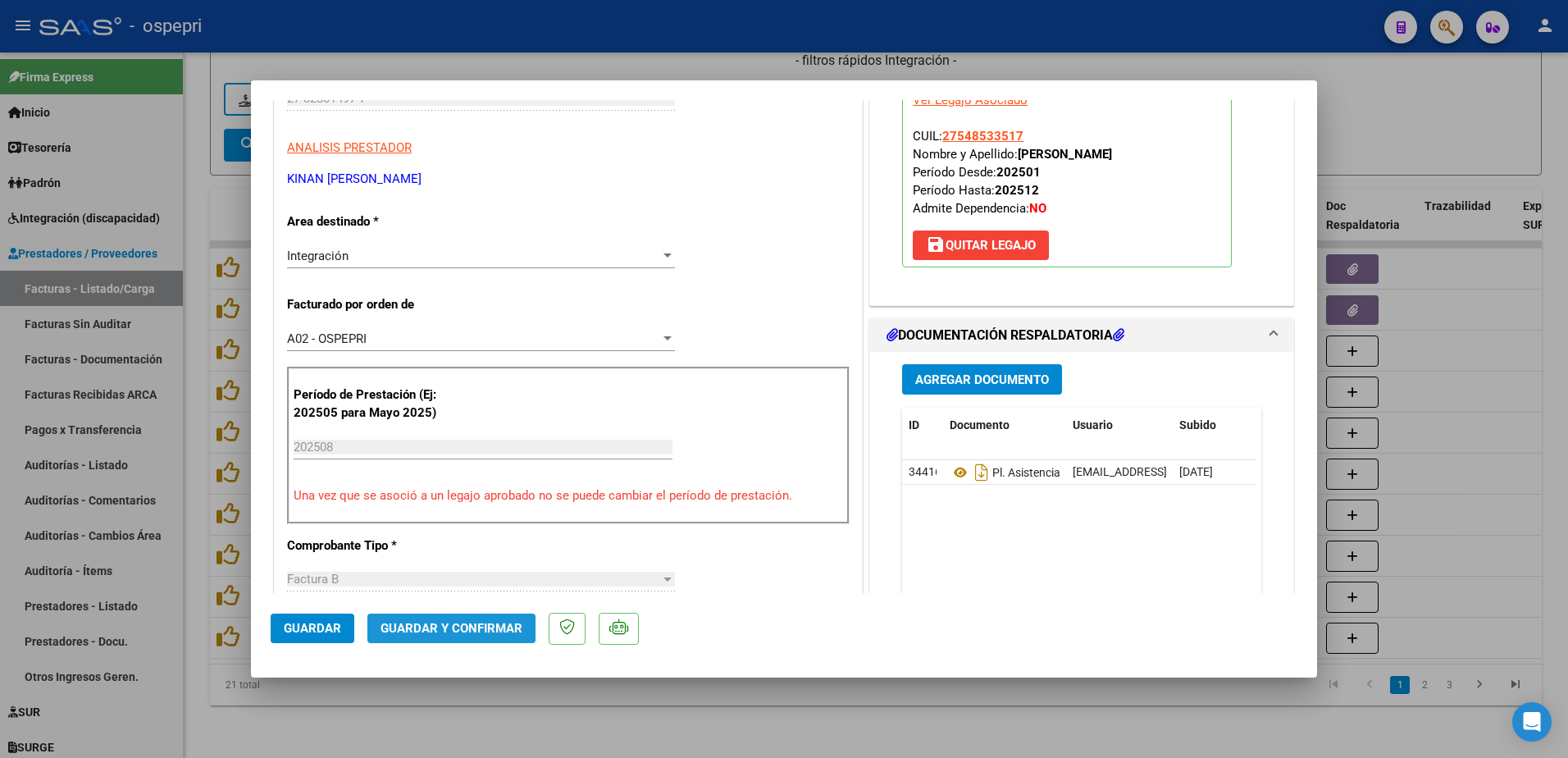
click at [505, 624] on span "Guardar y Confirmar" at bounding box center [451, 629] width 142 height 15
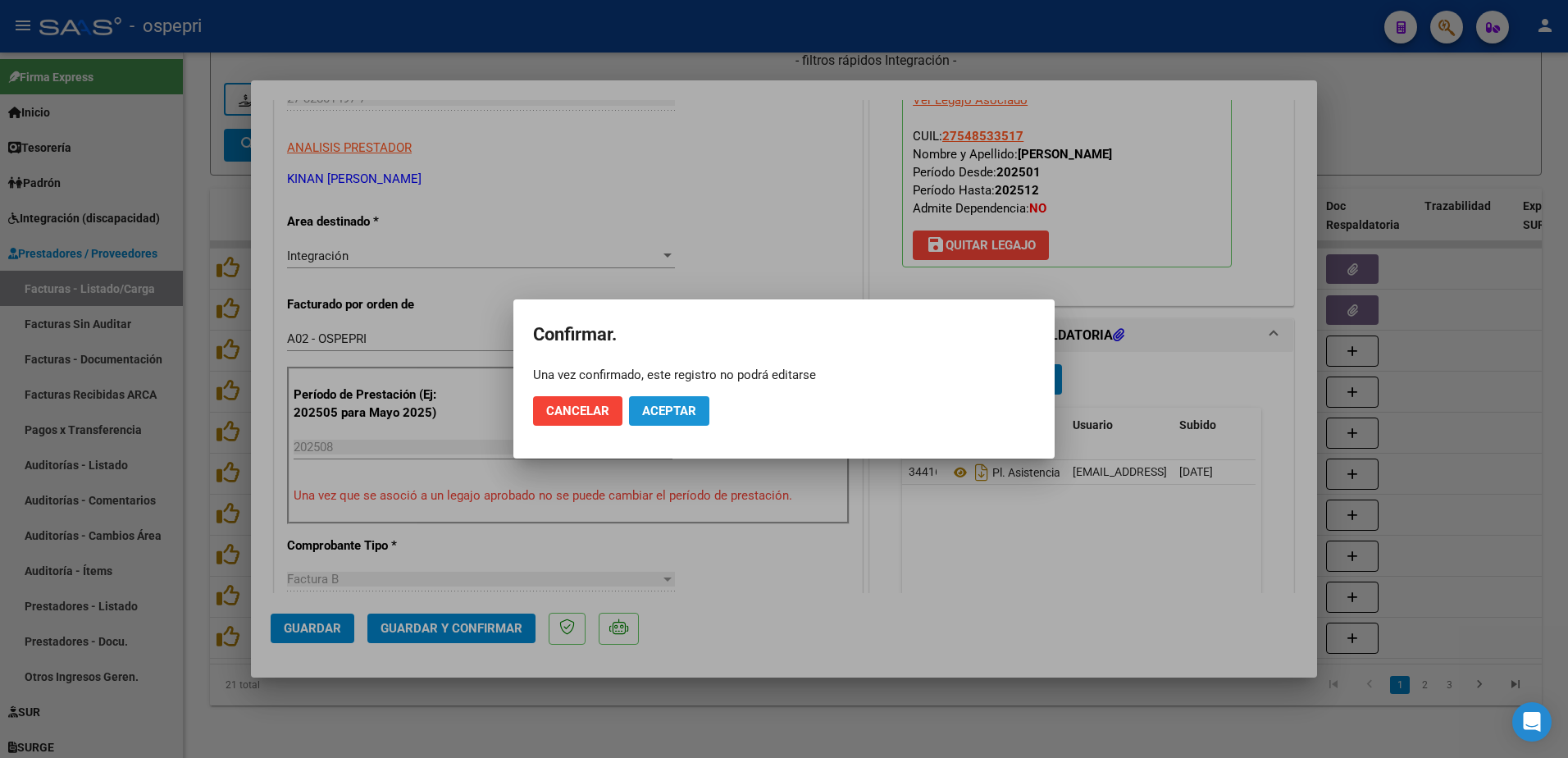
click at [683, 410] on span "Aceptar" at bounding box center [669, 411] width 54 height 15
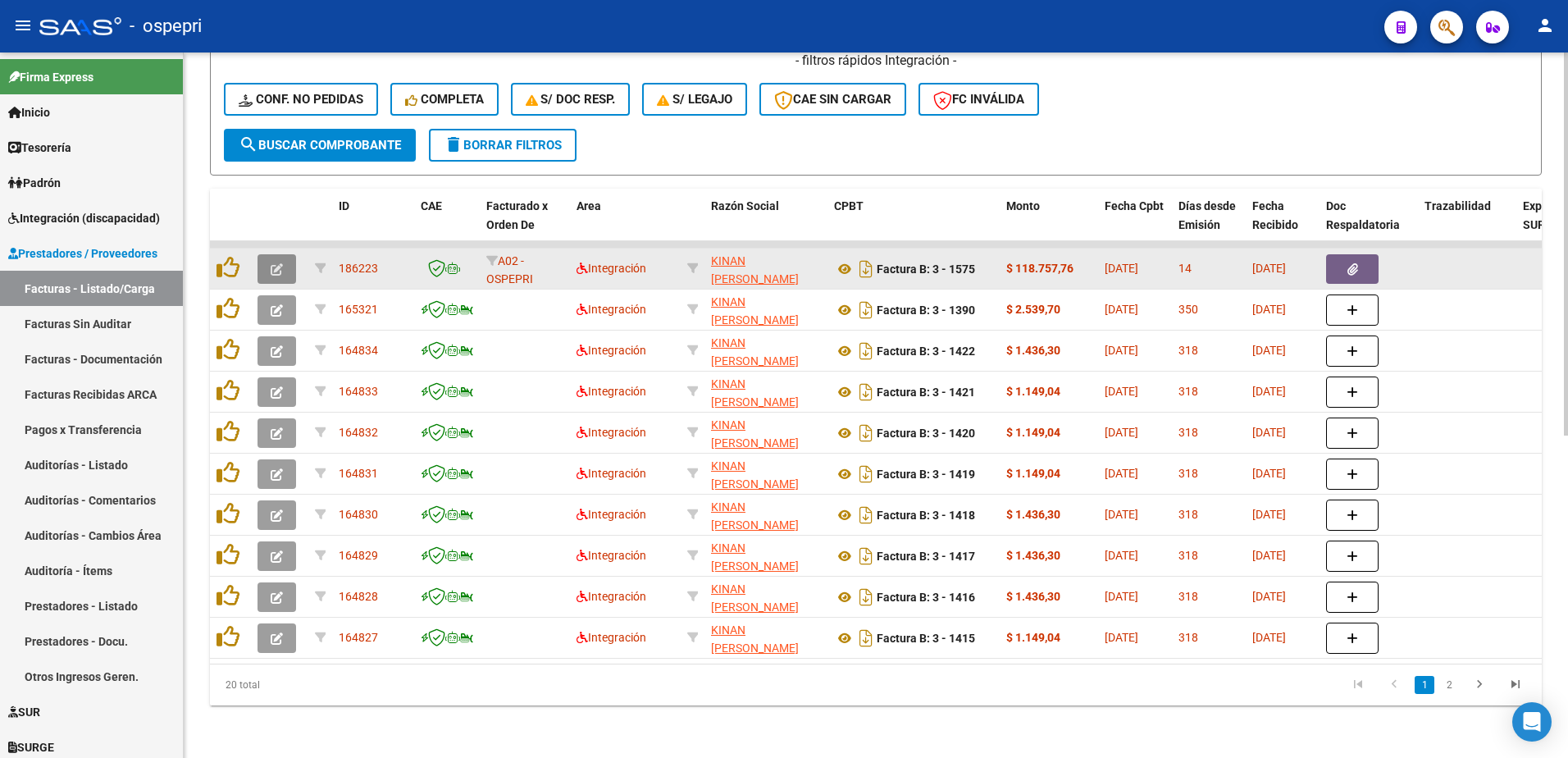
click at [276, 263] on icon "button" at bounding box center [277, 270] width 12 height 12
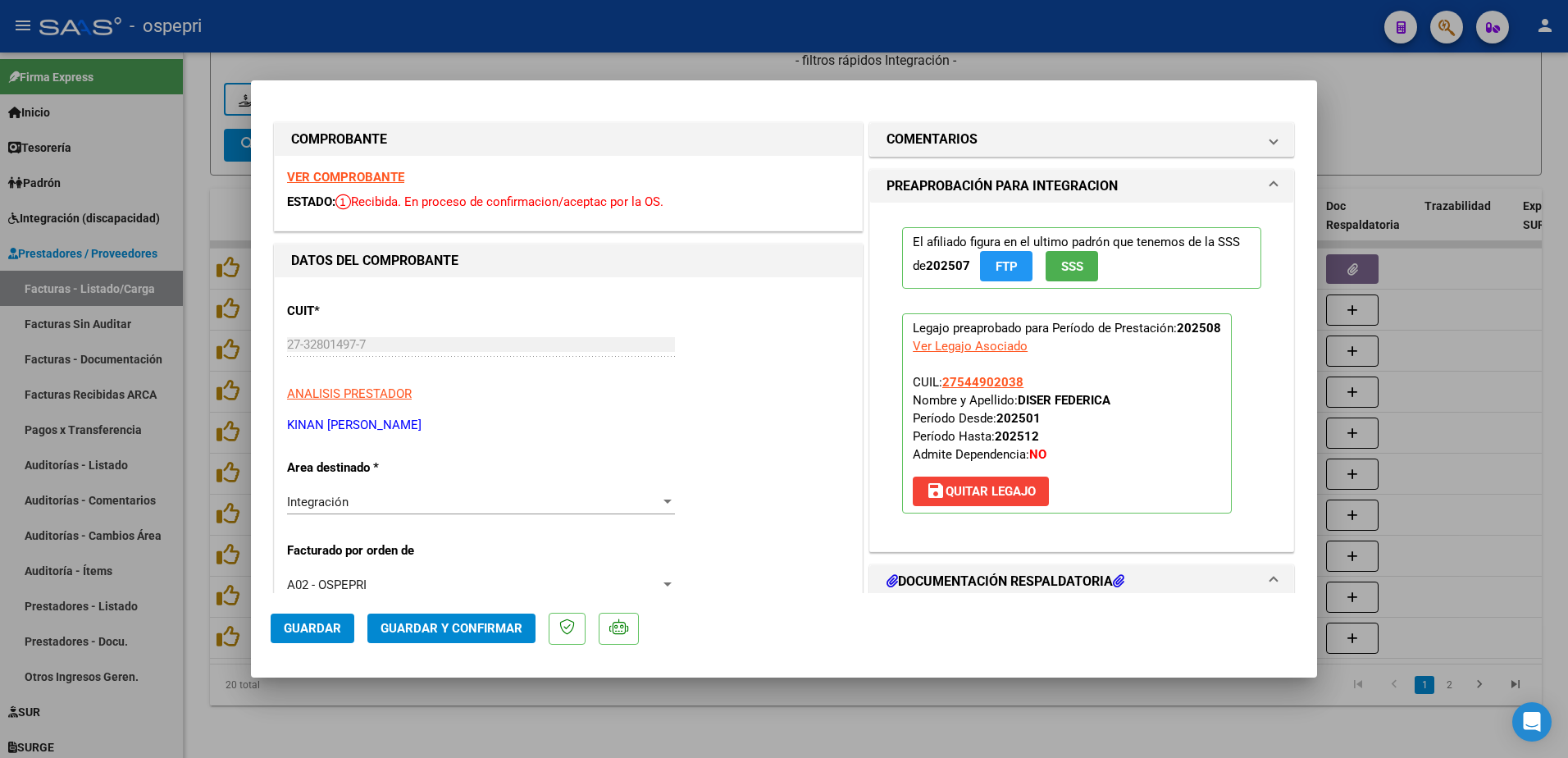
click at [328, 172] on strong "VER COMPROBANTE" at bounding box center [345, 177] width 117 height 15
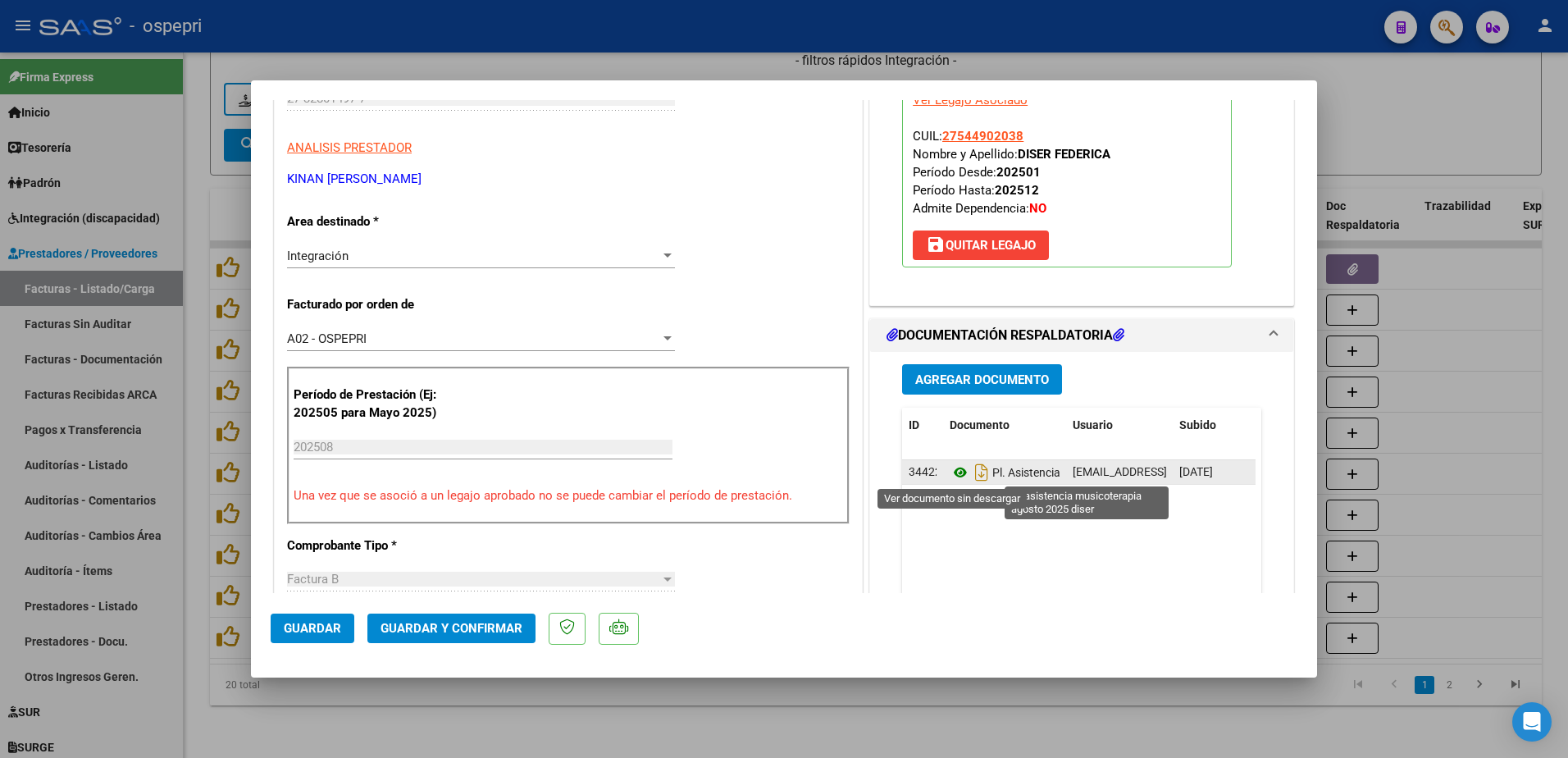
click at [950, 471] on icon at bounding box center [960, 472] width 21 height 20
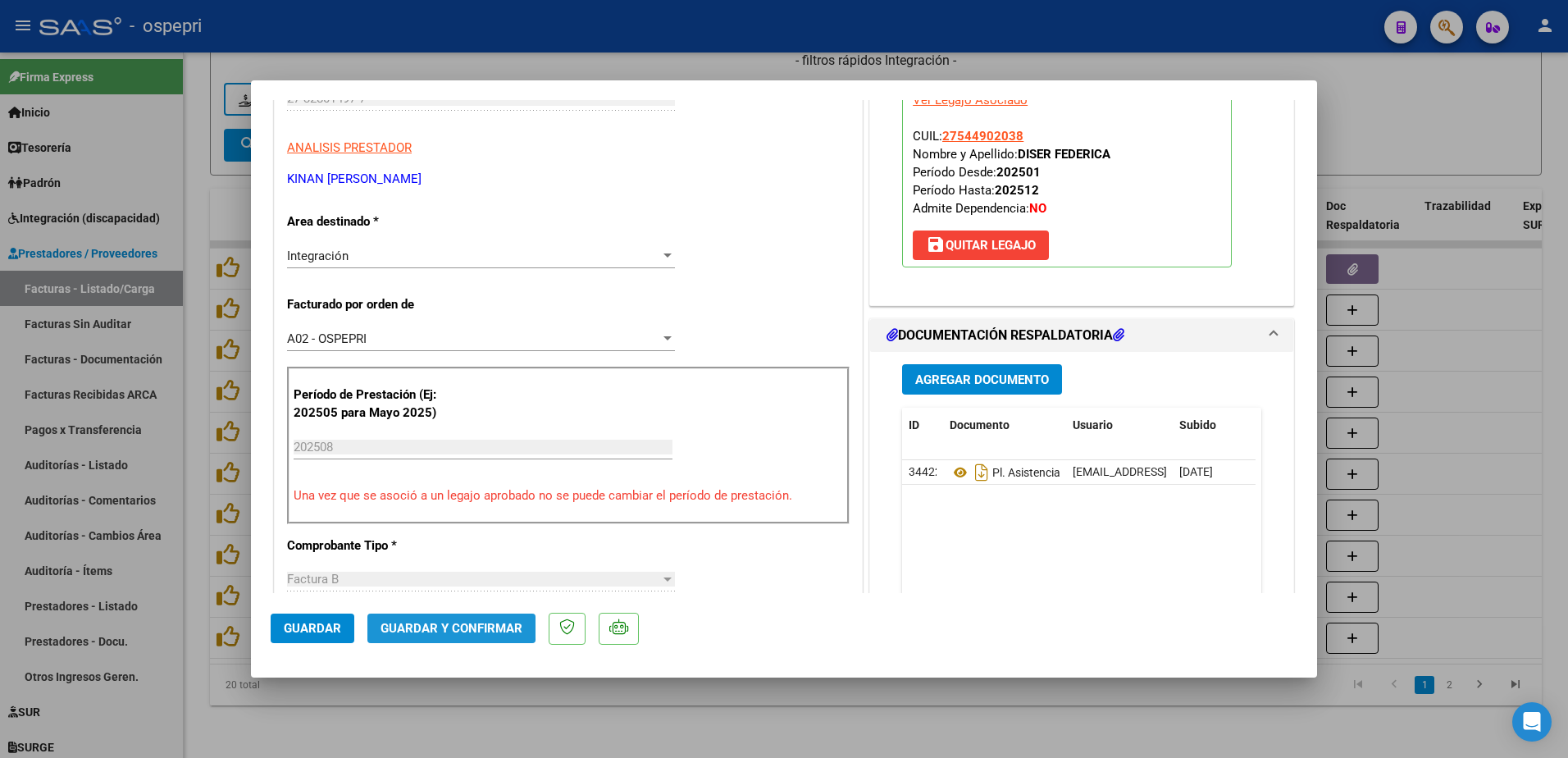
click at [433, 625] on span "Guardar y Confirmar" at bounding box center [451, 629] width 142 height 15
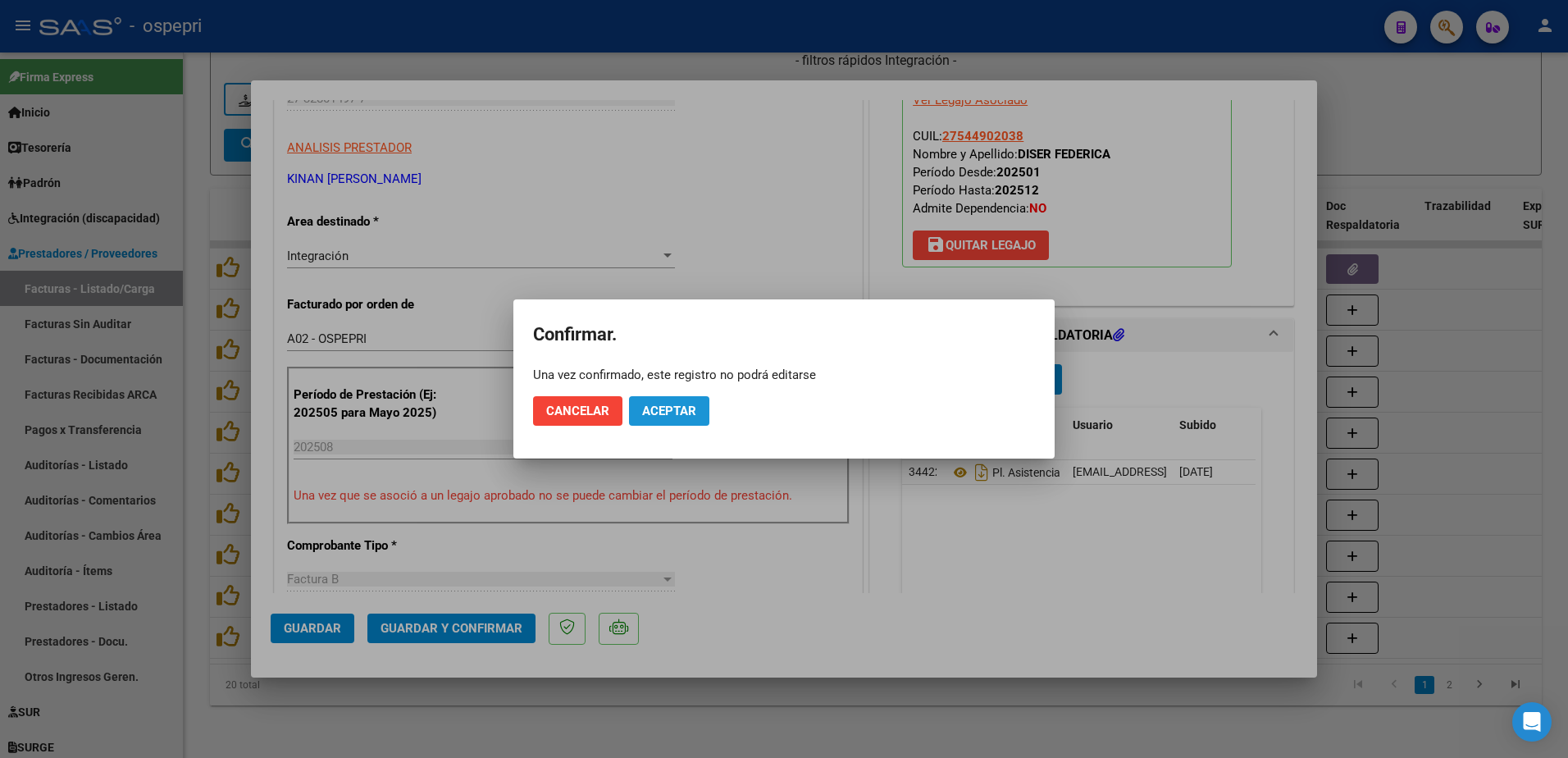
click at [689, 411] on span "Aceptar" at bounding box center [669, 411] width 54 height 15
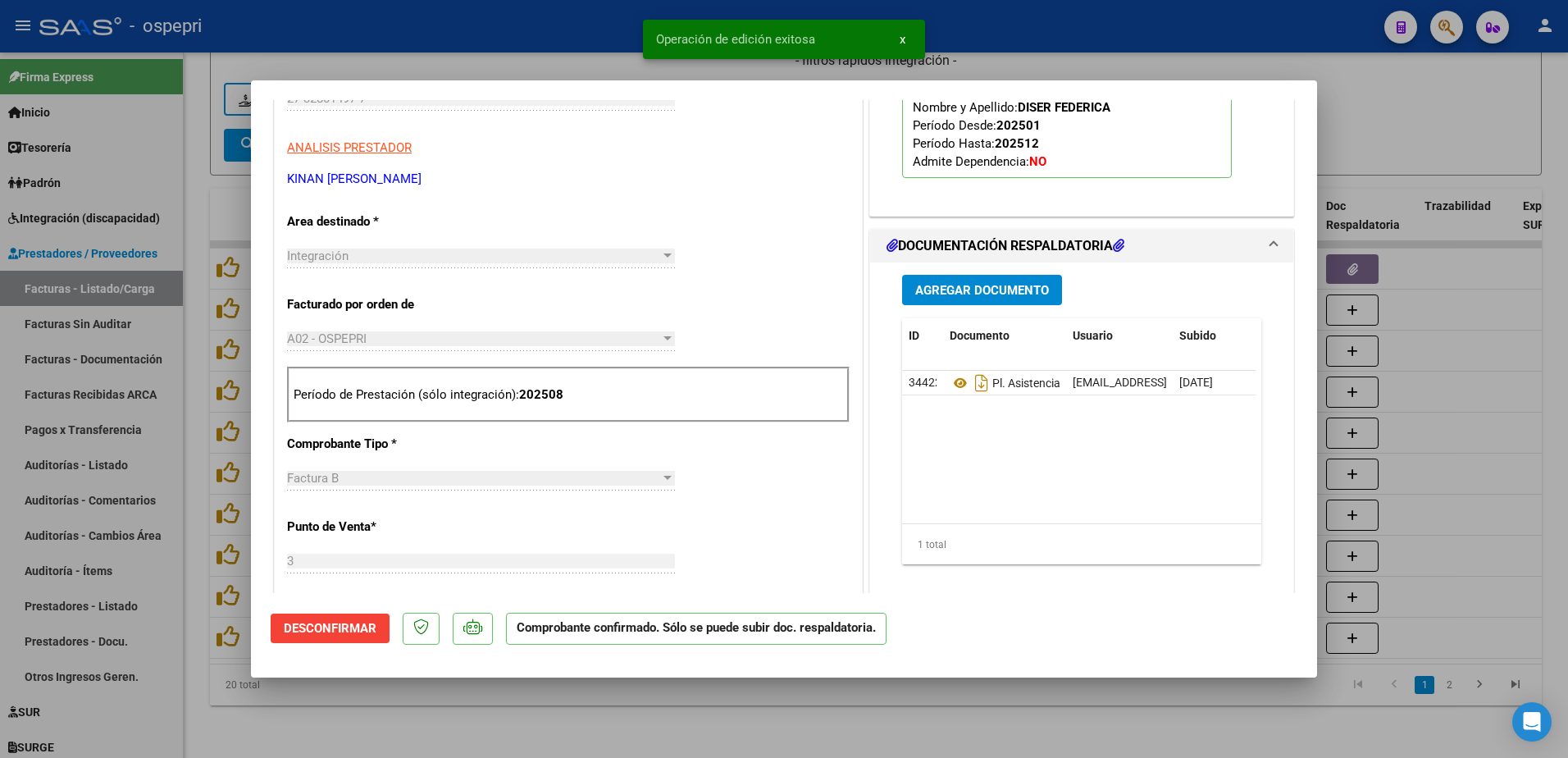
type input "$ 0,00"
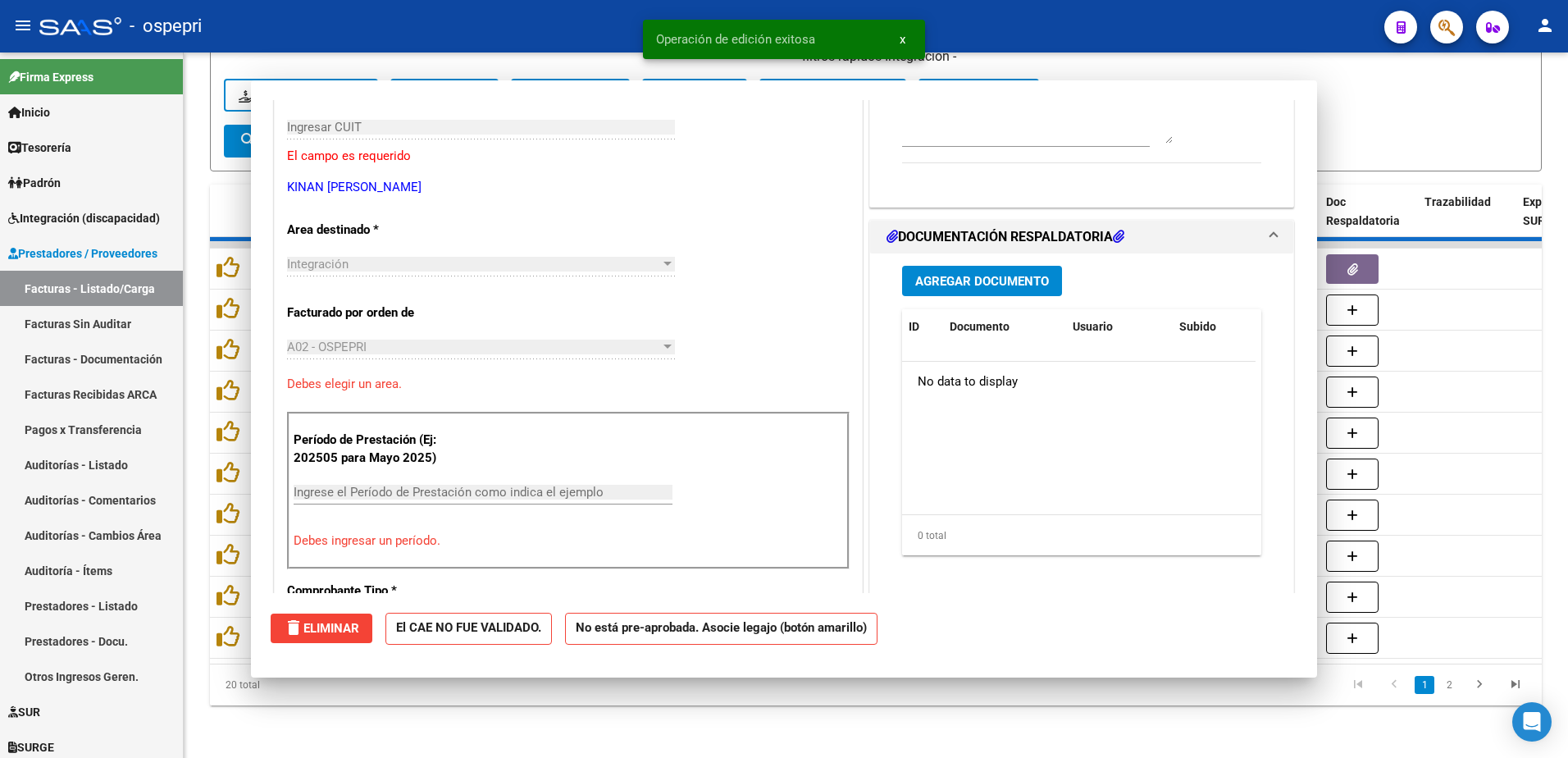
scroll to position [275, 0]
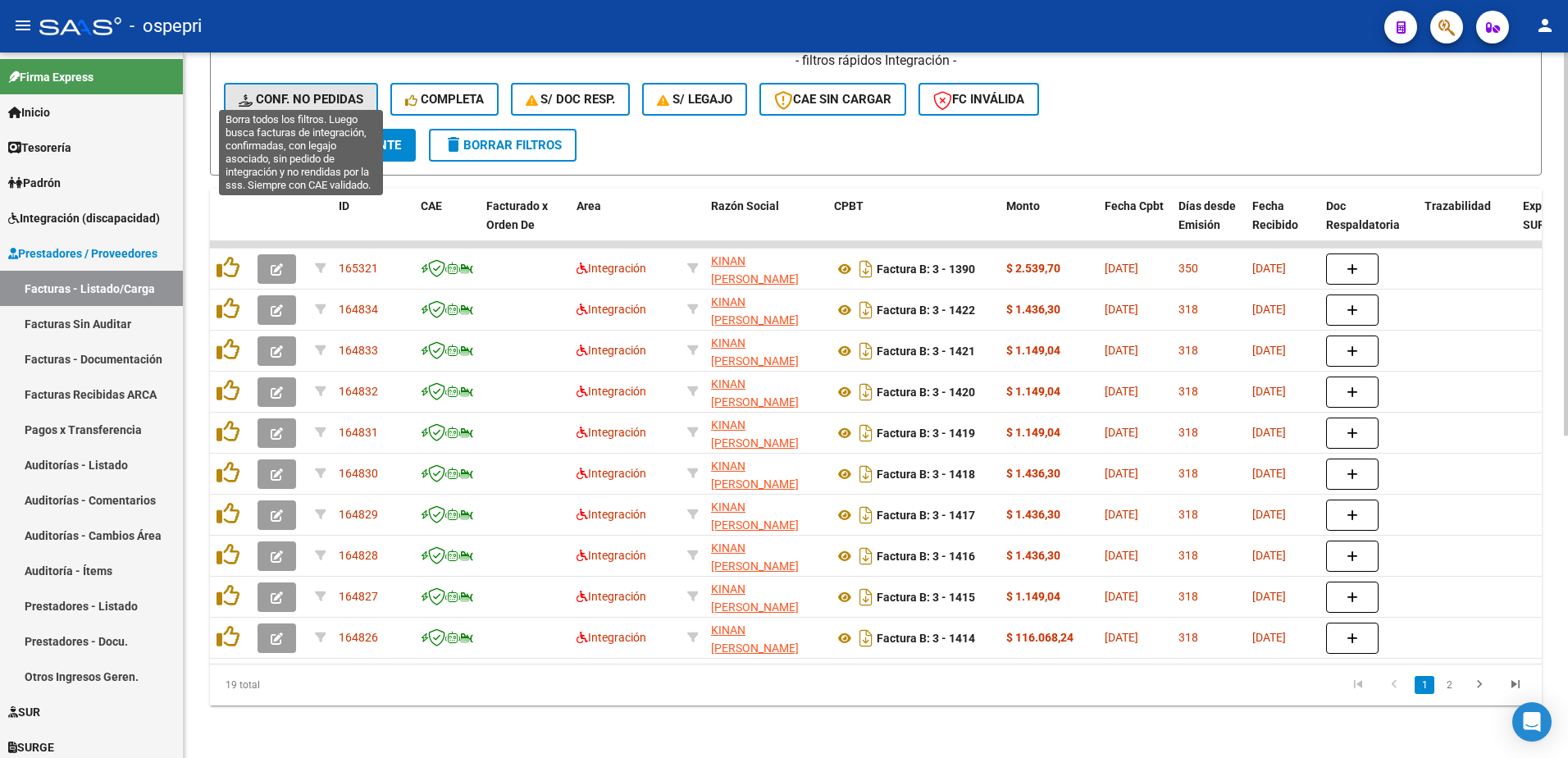
click at [319, 92] on span "Conf. no pedidas" at bounding box center [301, 99] width 125 height 15
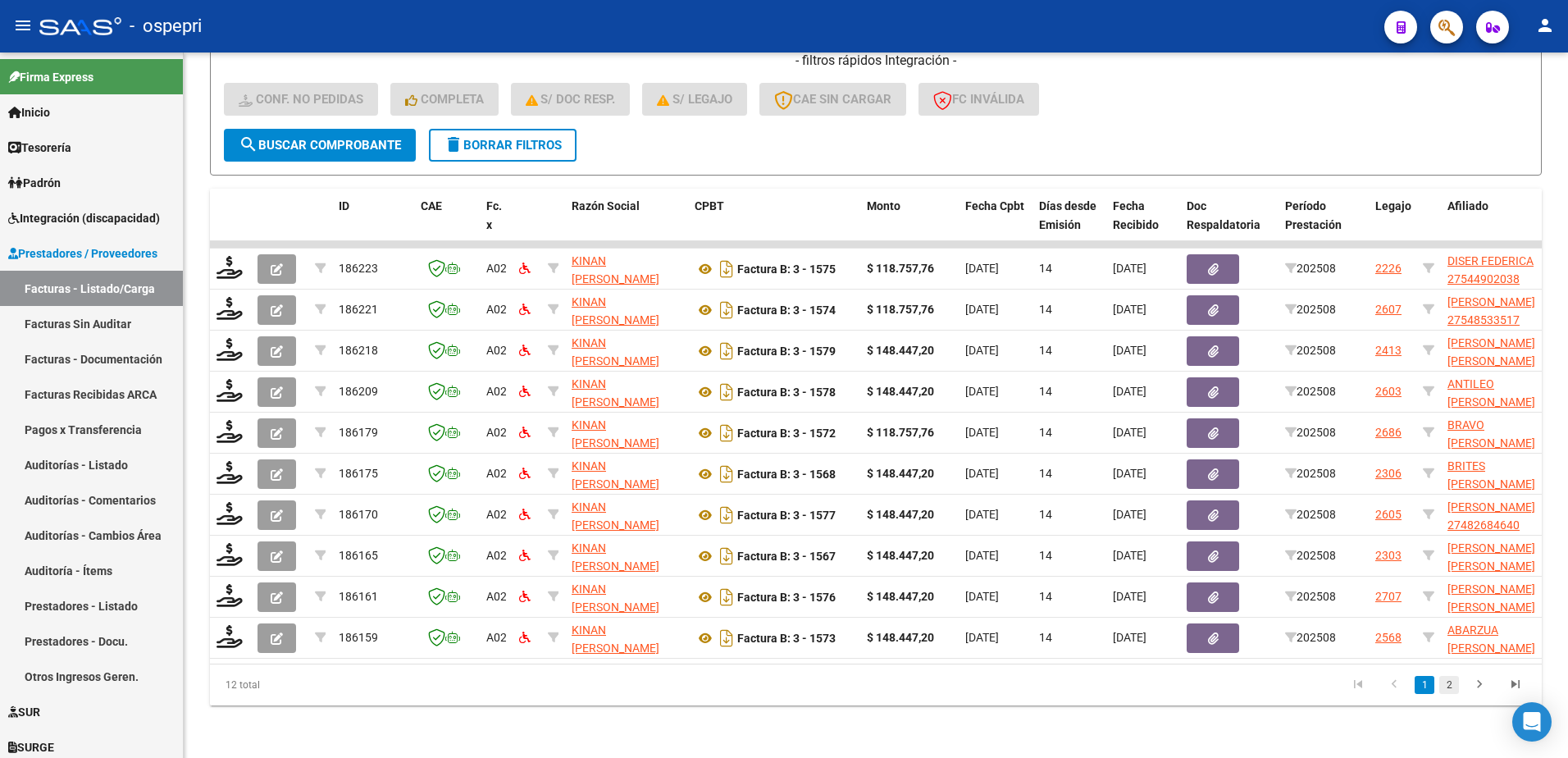
click at [1447, 685] on link "2" at bounding box center [1449, 685] width 20 height 18
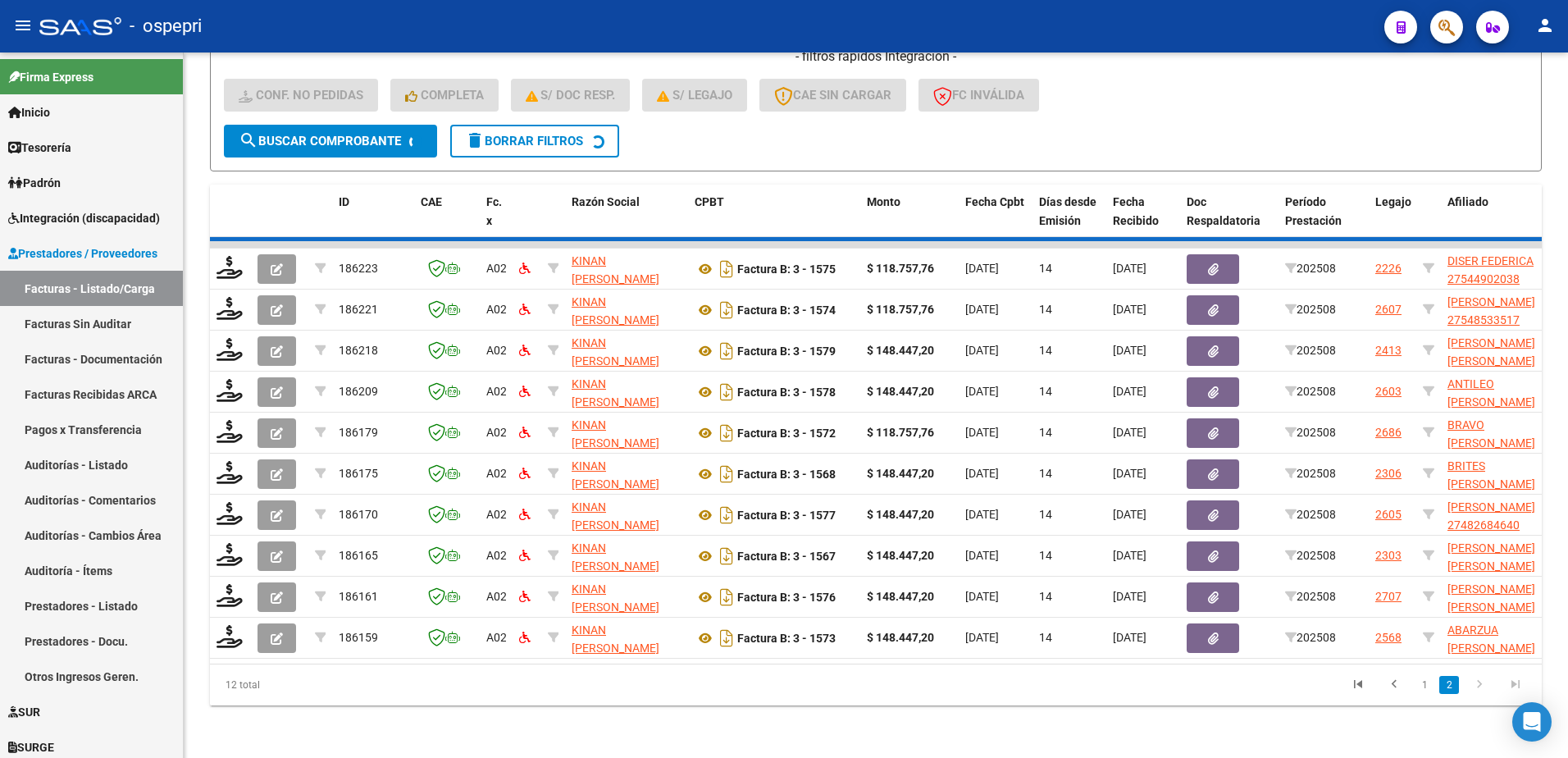
scroll to position [265, 0]
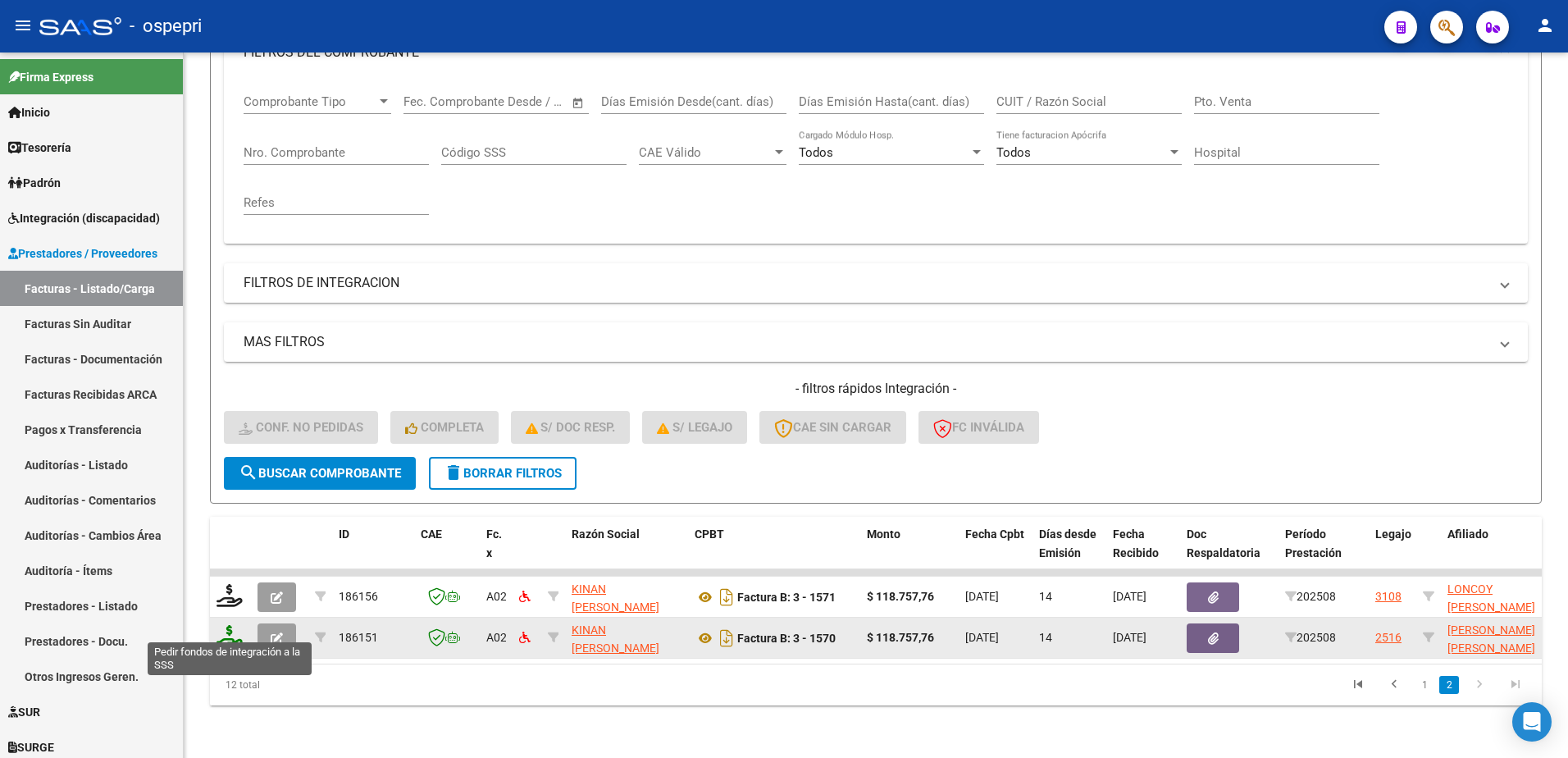
click at [230, 630] on icon at bounding box center [229, 637] width 26 height 23
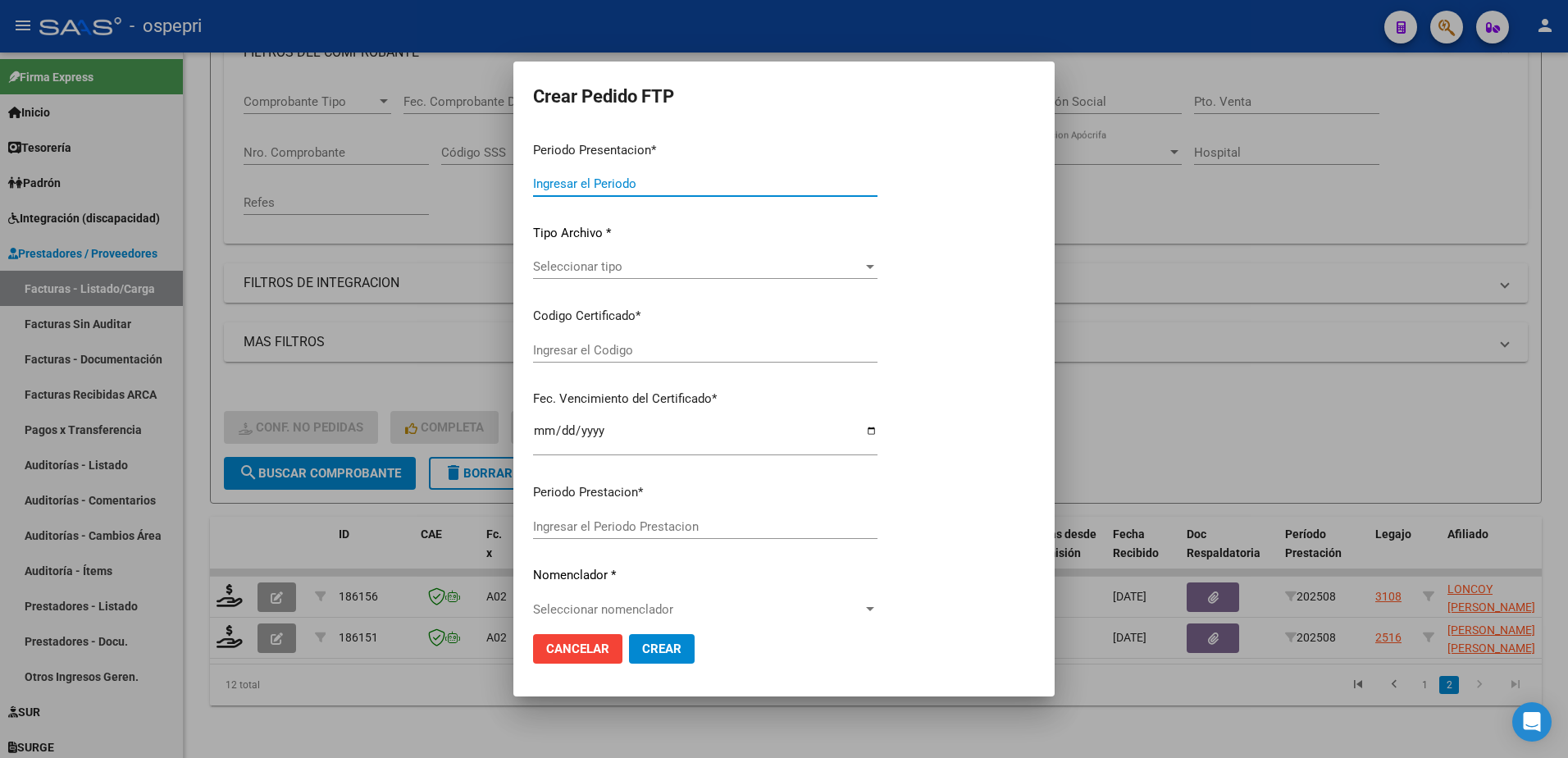
type input "202508"
type input "$ 118.757,76"
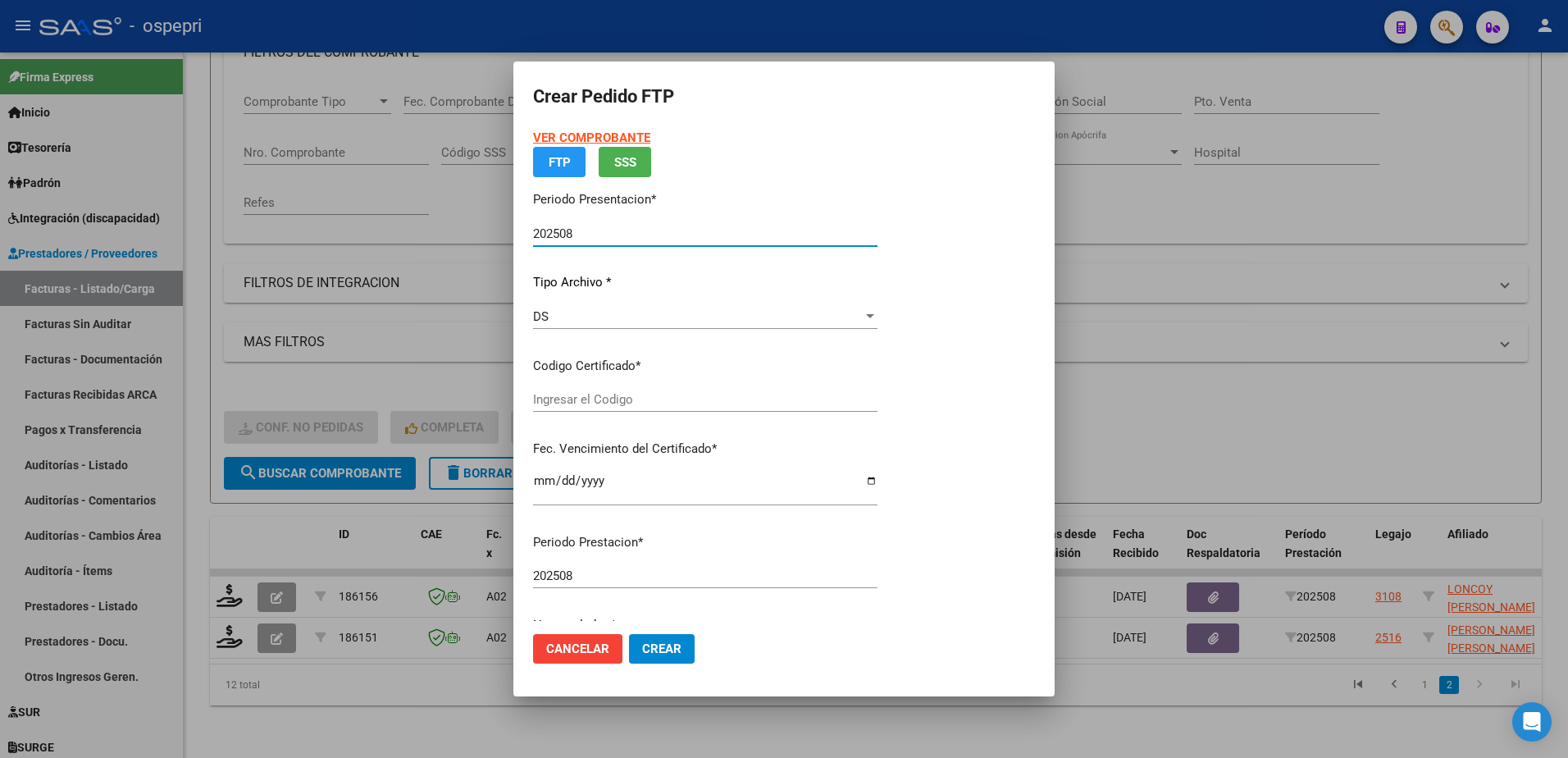
type input "20584049171"
type input "2026-08-17"
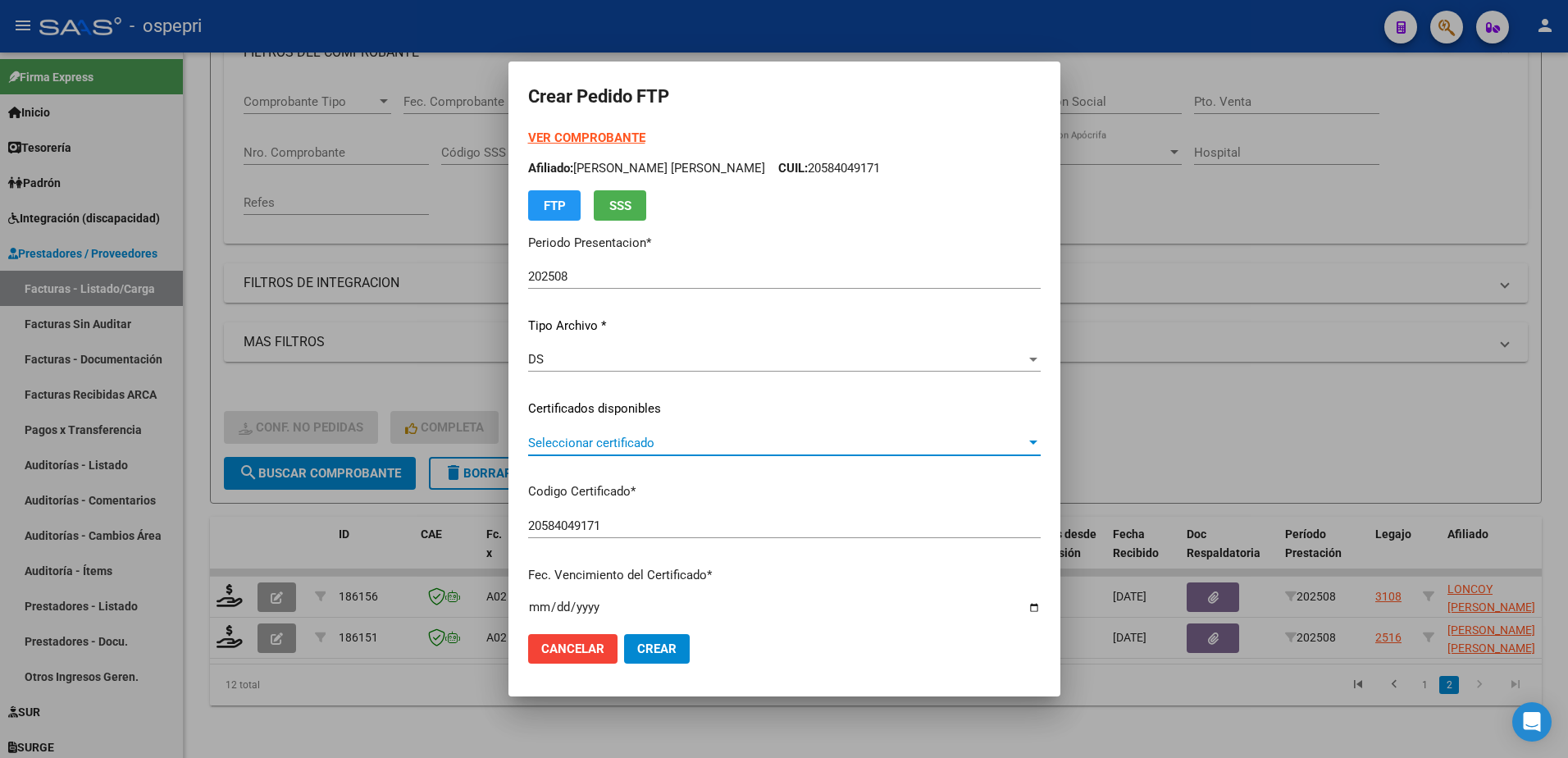
click at [610, 445] on span "Seleccionar certificado" at bounding box center [777, 443] width 498 height 15
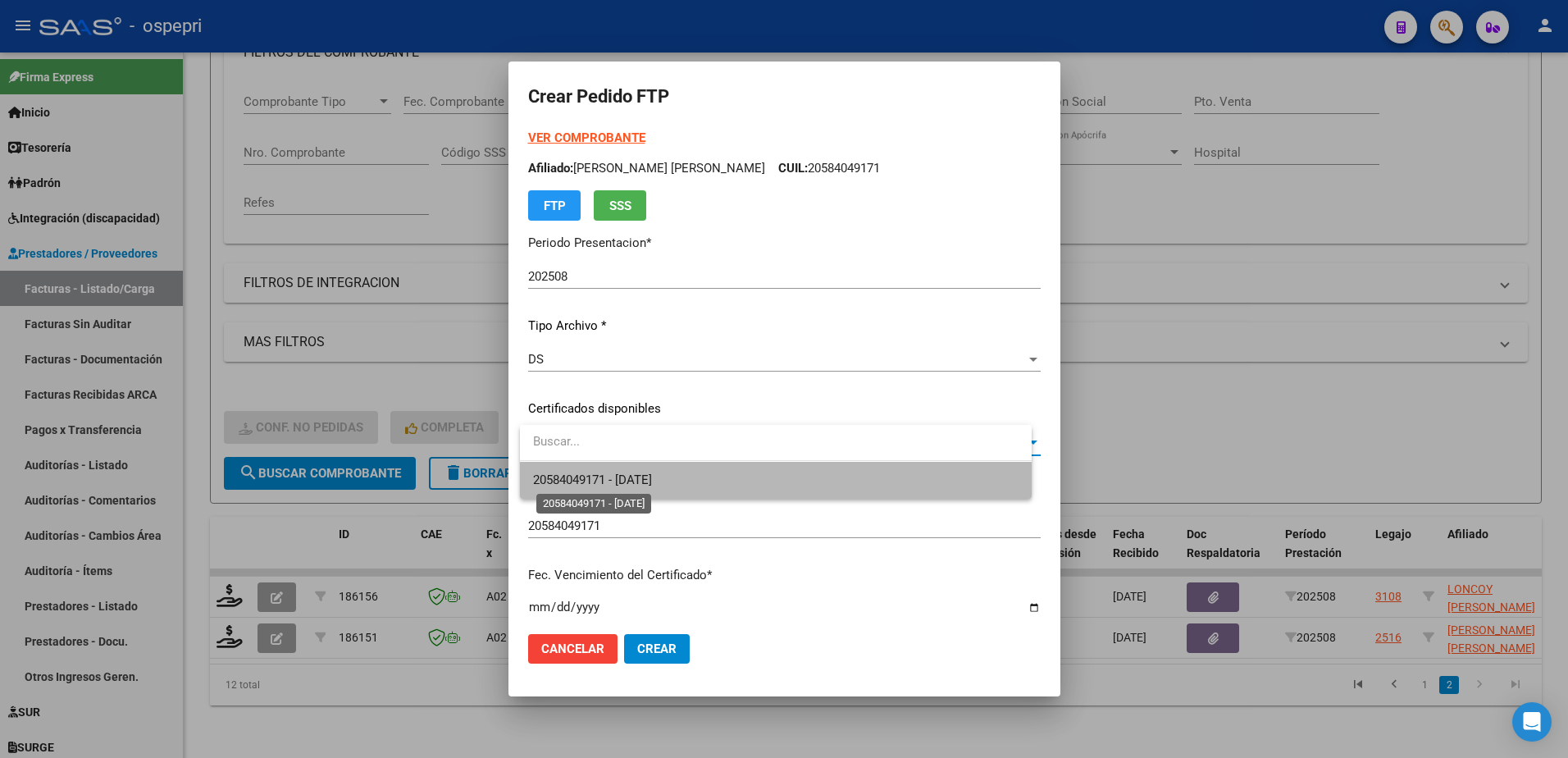
click at [652, 472] on span "20584049171 - 2026-08-17" at bounding box center [592, 479] width 119 height 15
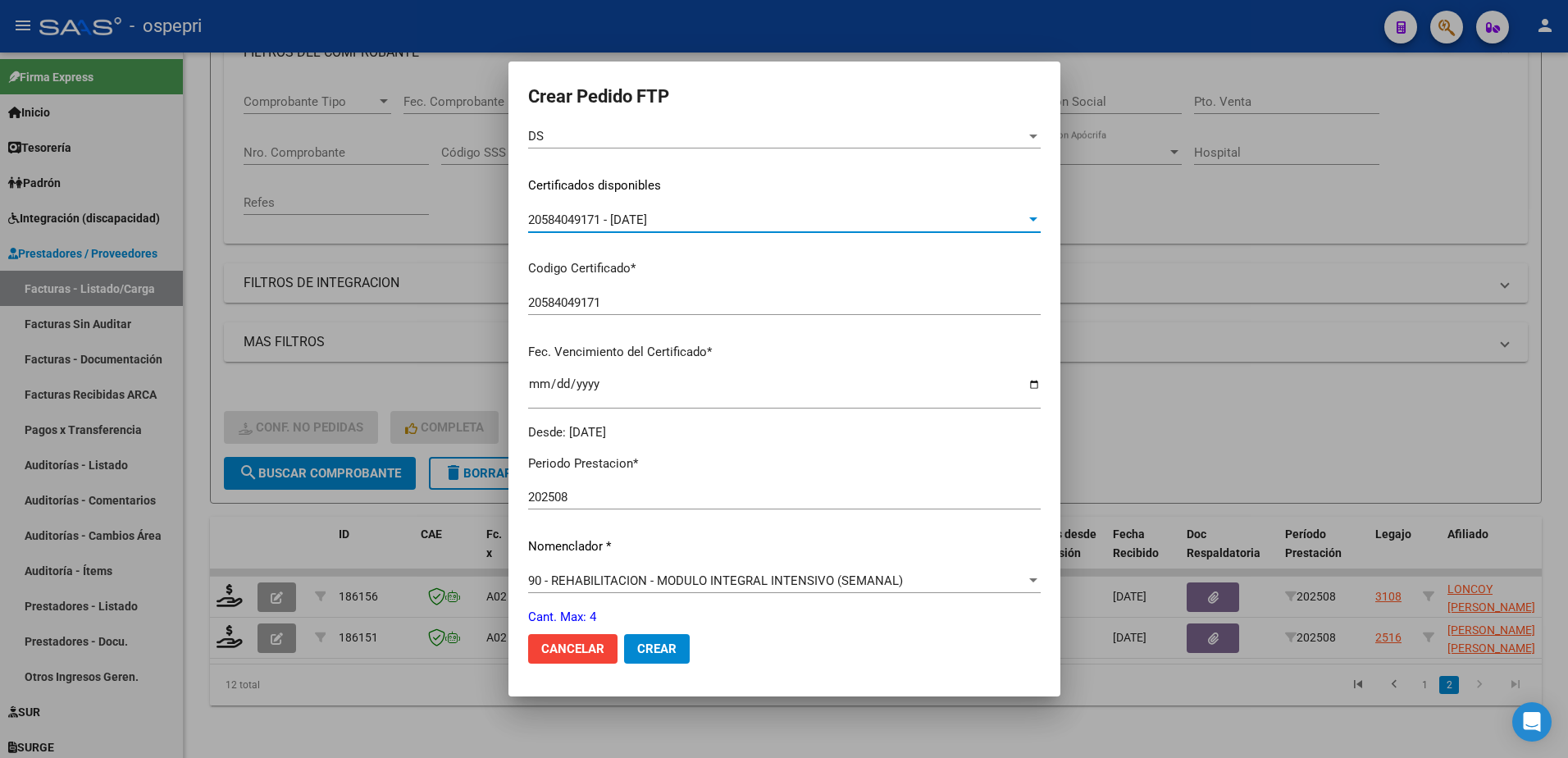
scroll to position [329, 0]
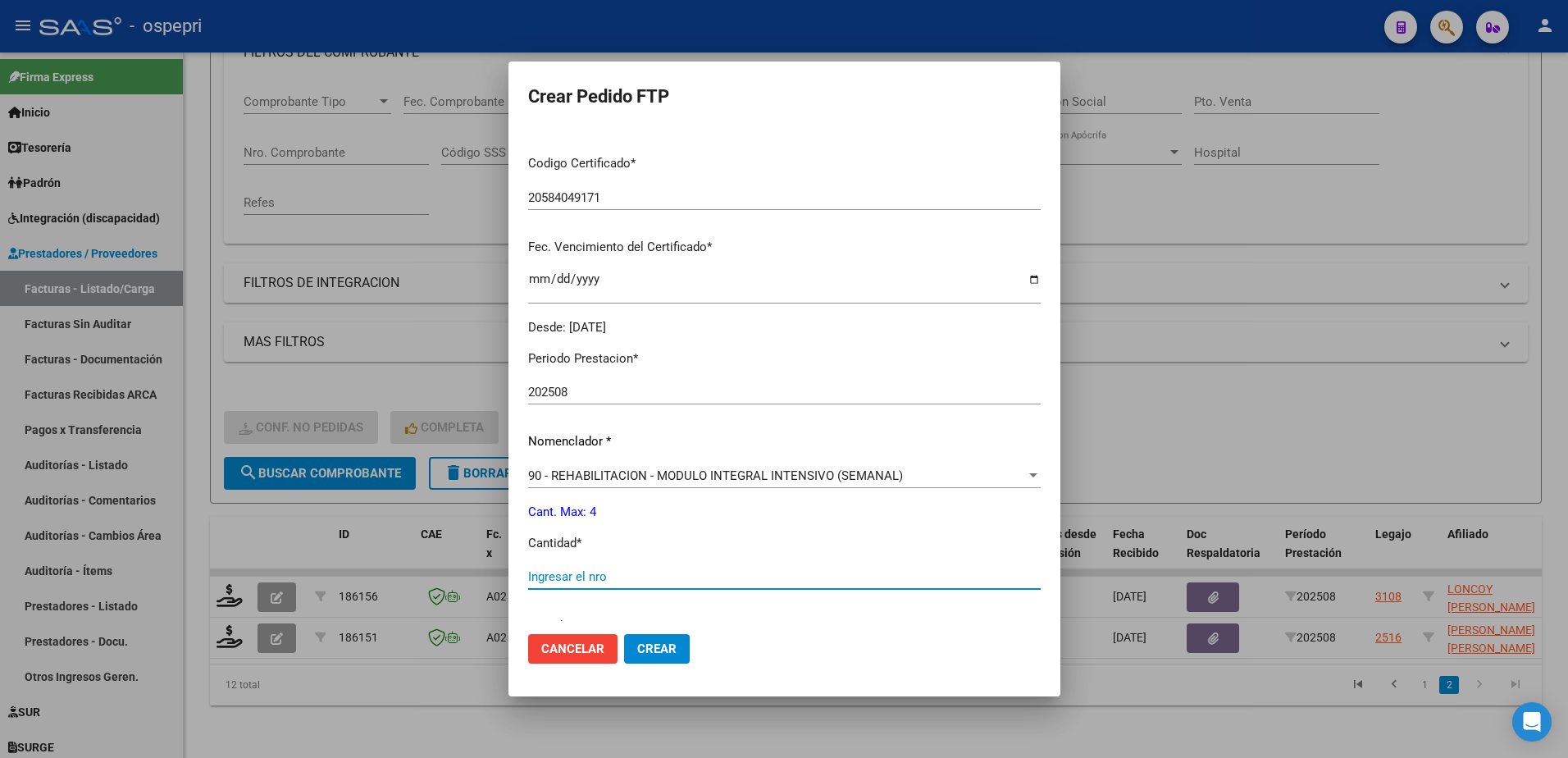
click at [630, 578] on input "Ingresar el nro" at bounding box center [784, 577] width 512 height 15
type input "4"
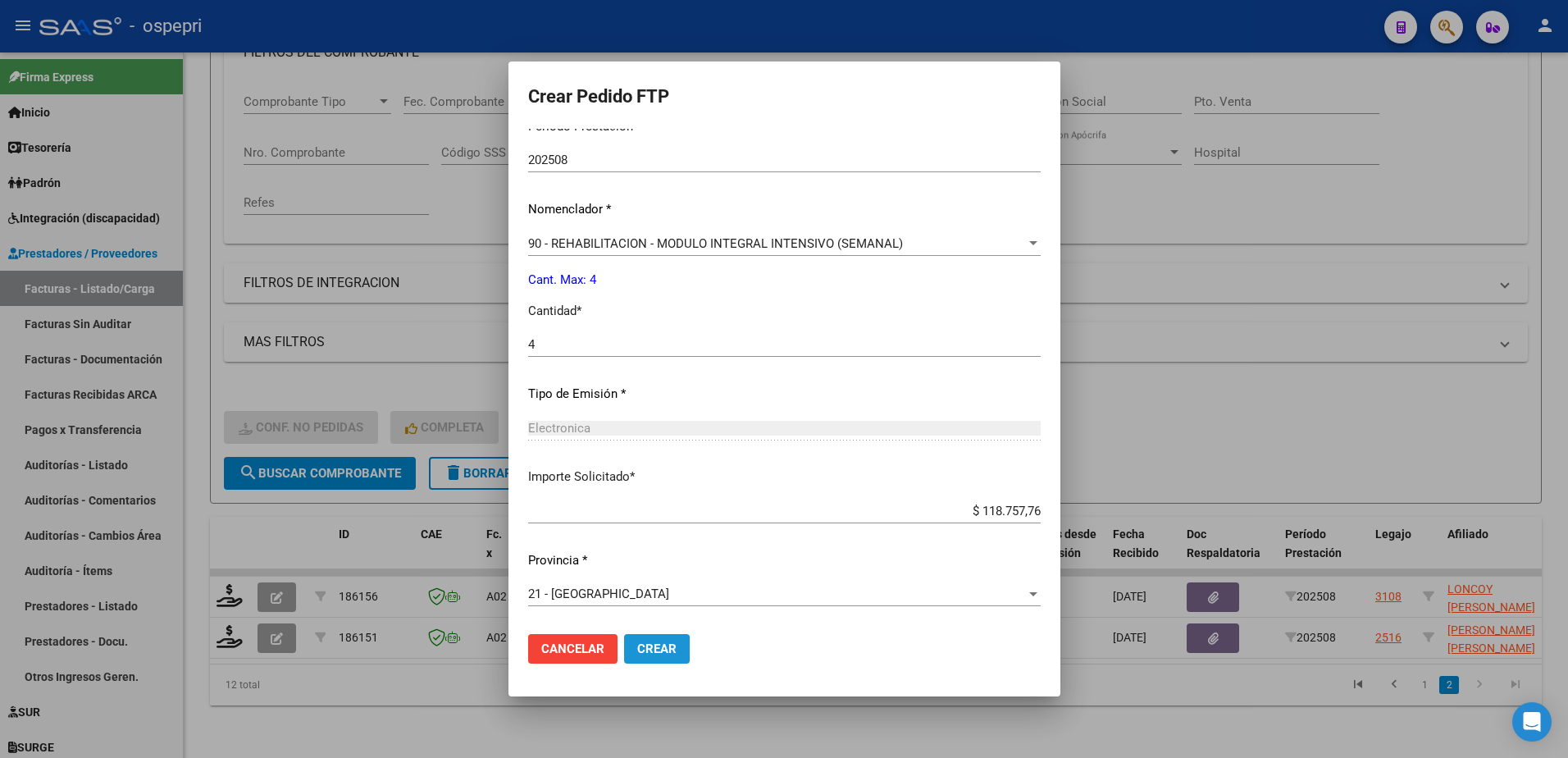
drag, startPoint x: 670, startPoint y: 641, endPoint x: 682, endPoint y: 662, distance: 24.2
click at [669, 643] on button "Crear" at bounding box center [657, 648] width 66 height 29
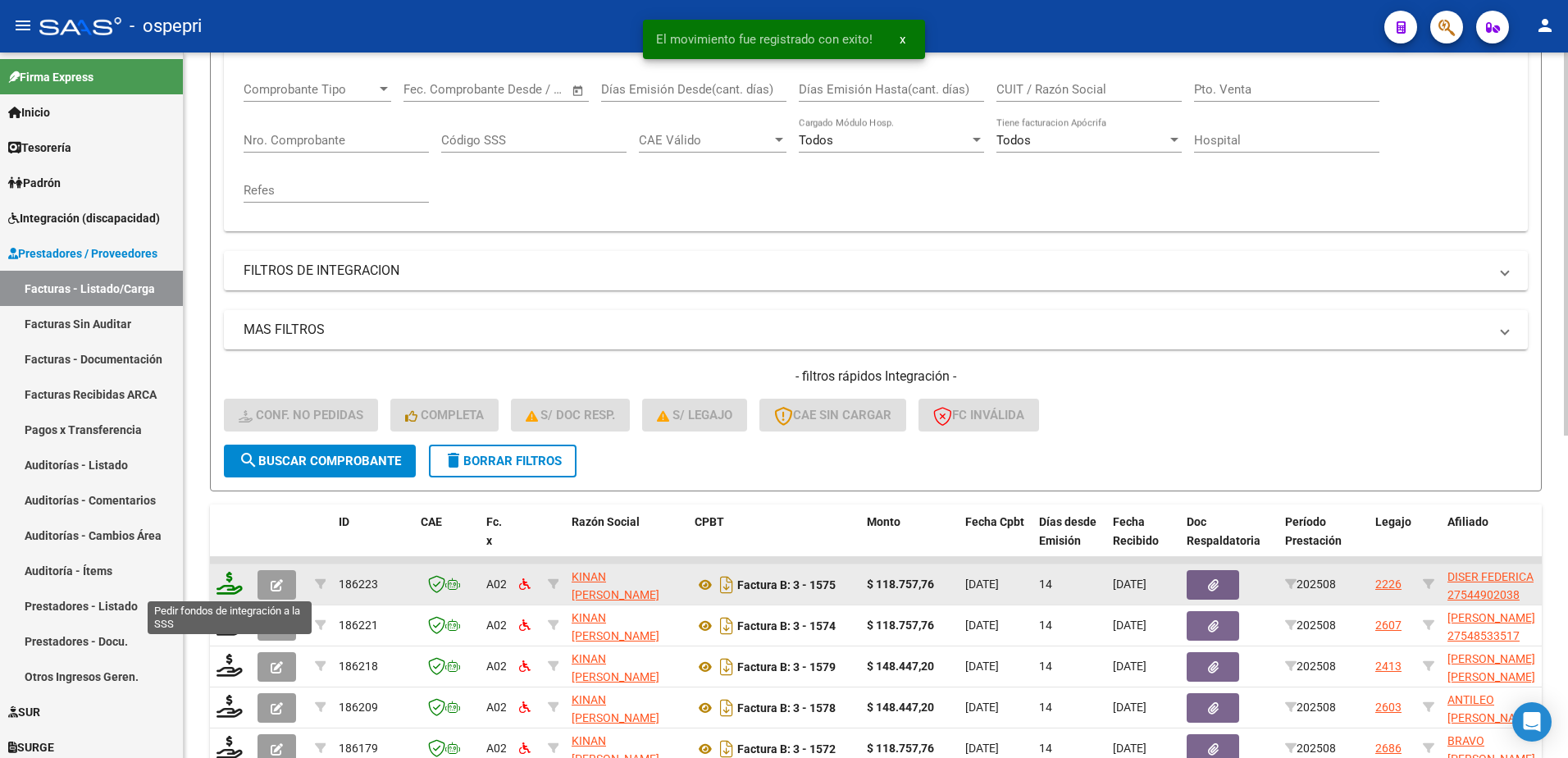
click at [238, 593] on icon at bounding box center [229, 584] width 26 height 23
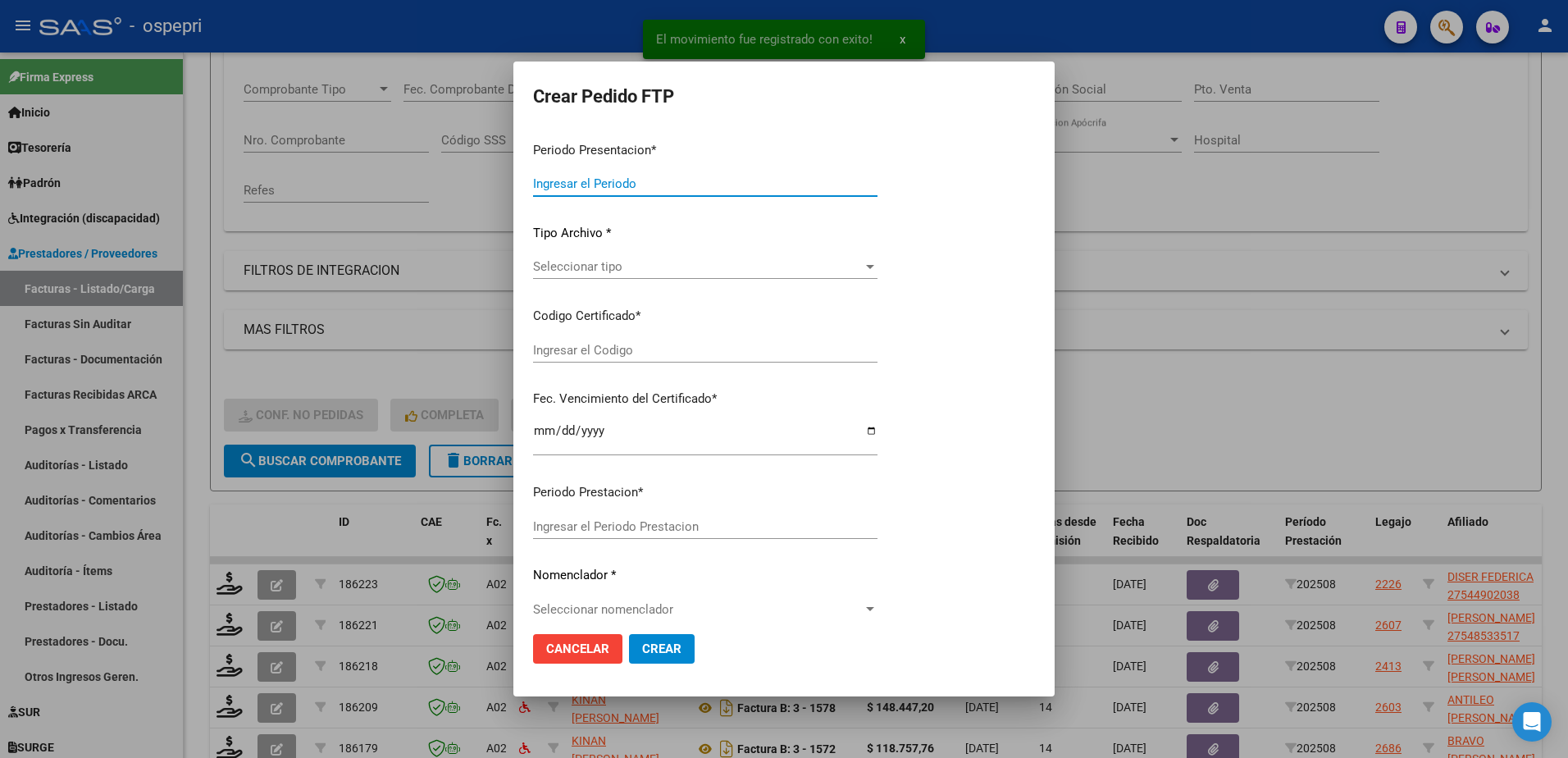
type input "202508"
type input "$ 118.757,76"
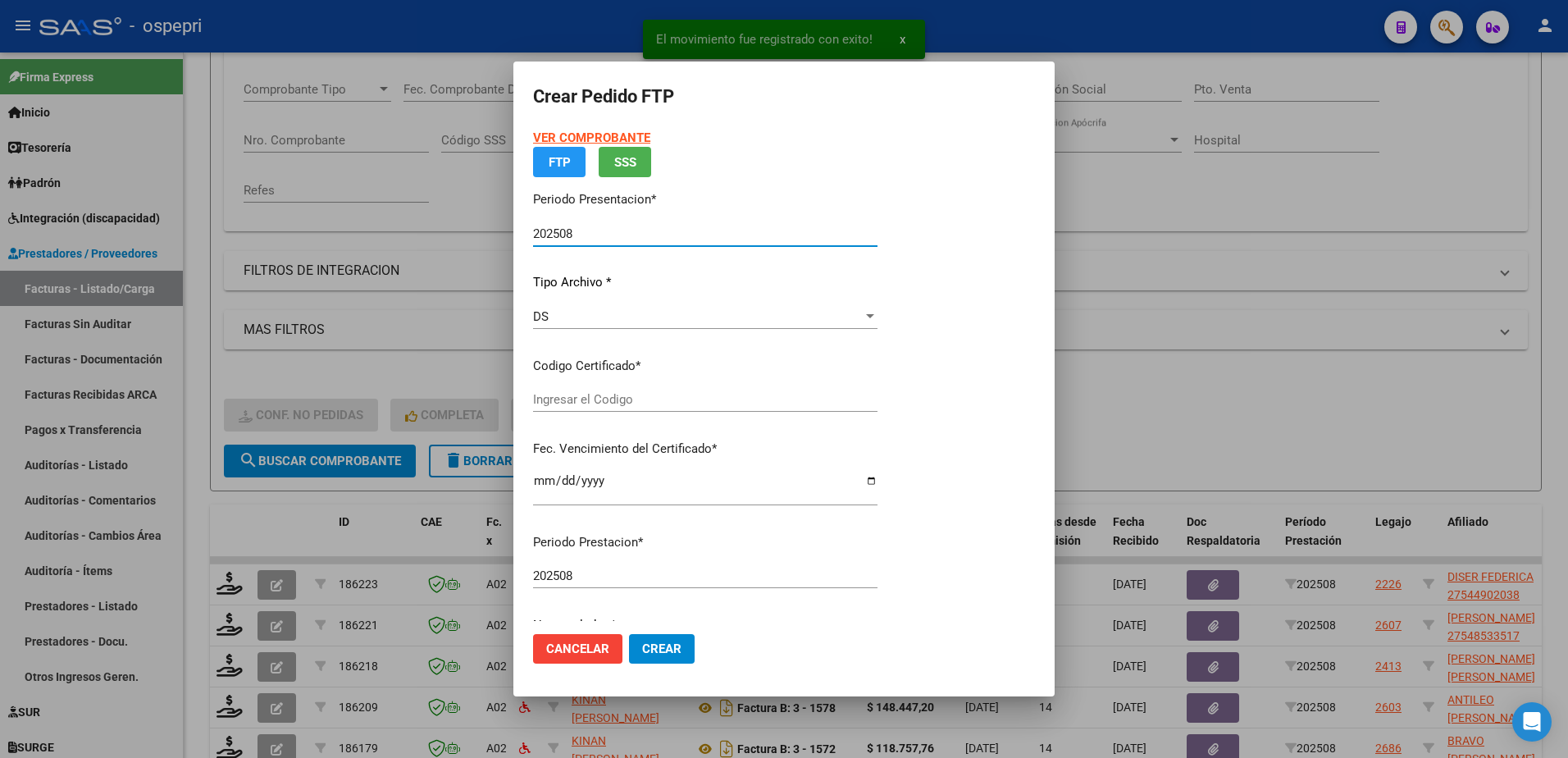
type input "2754490203-8"
type input "2027-02-06"
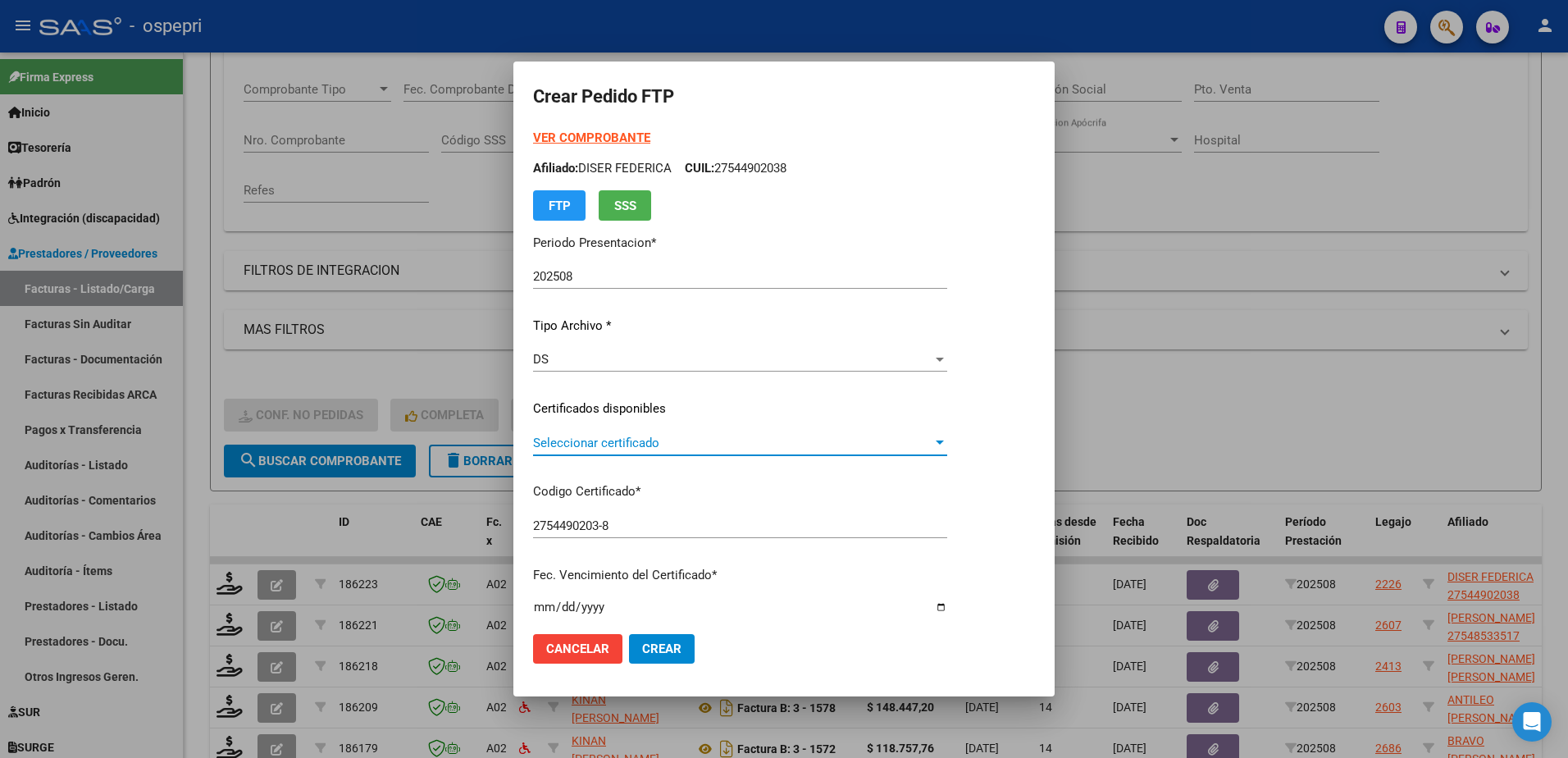
click at [602, 444] on span "Seleccionar certificado" at bounding box center [733, 443] width 400 height 15
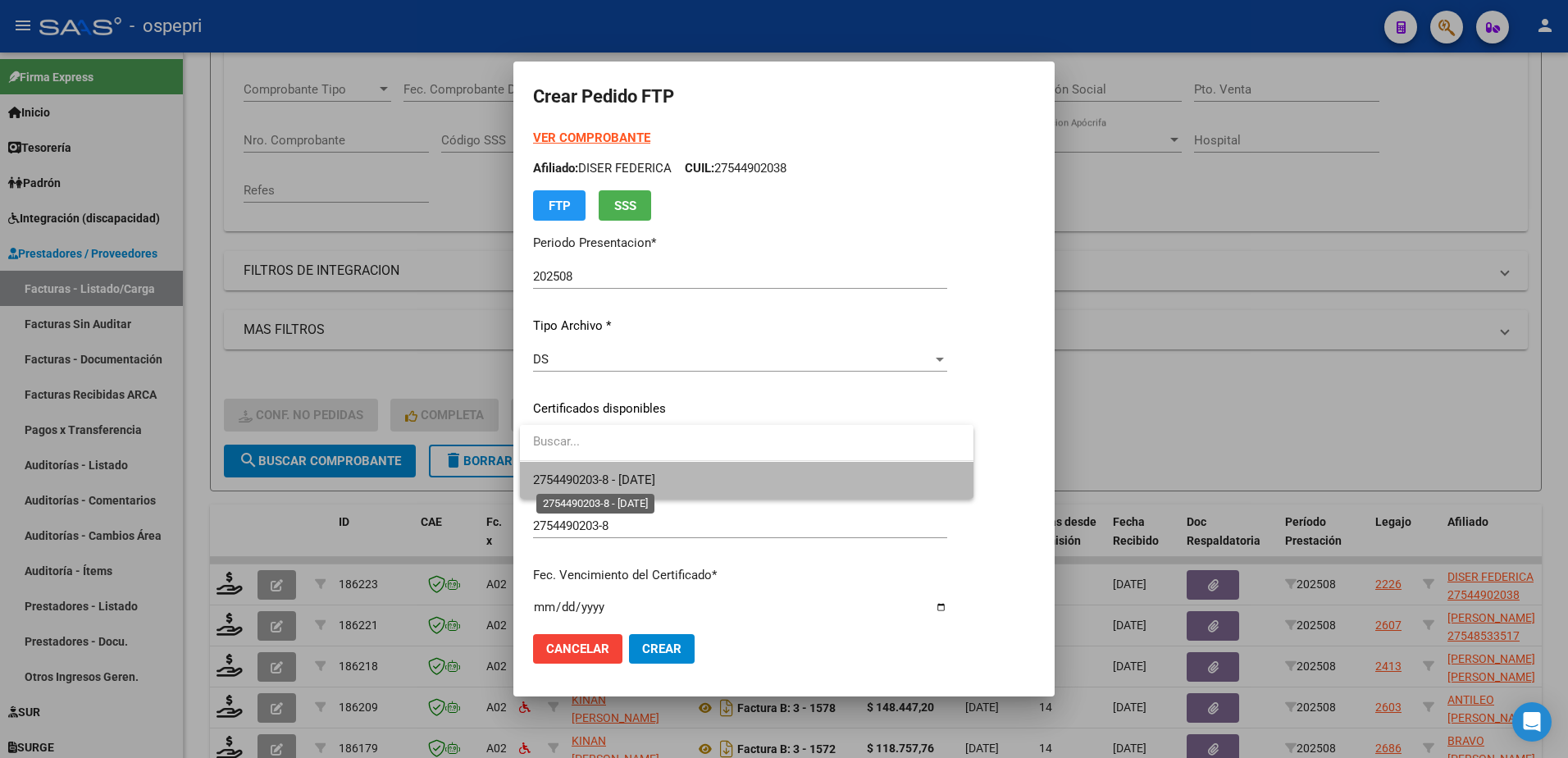
click at [647, 477] on span "2754490203-8 - 2027-02-06" at bounding box center [593, 479] width 122 height 15
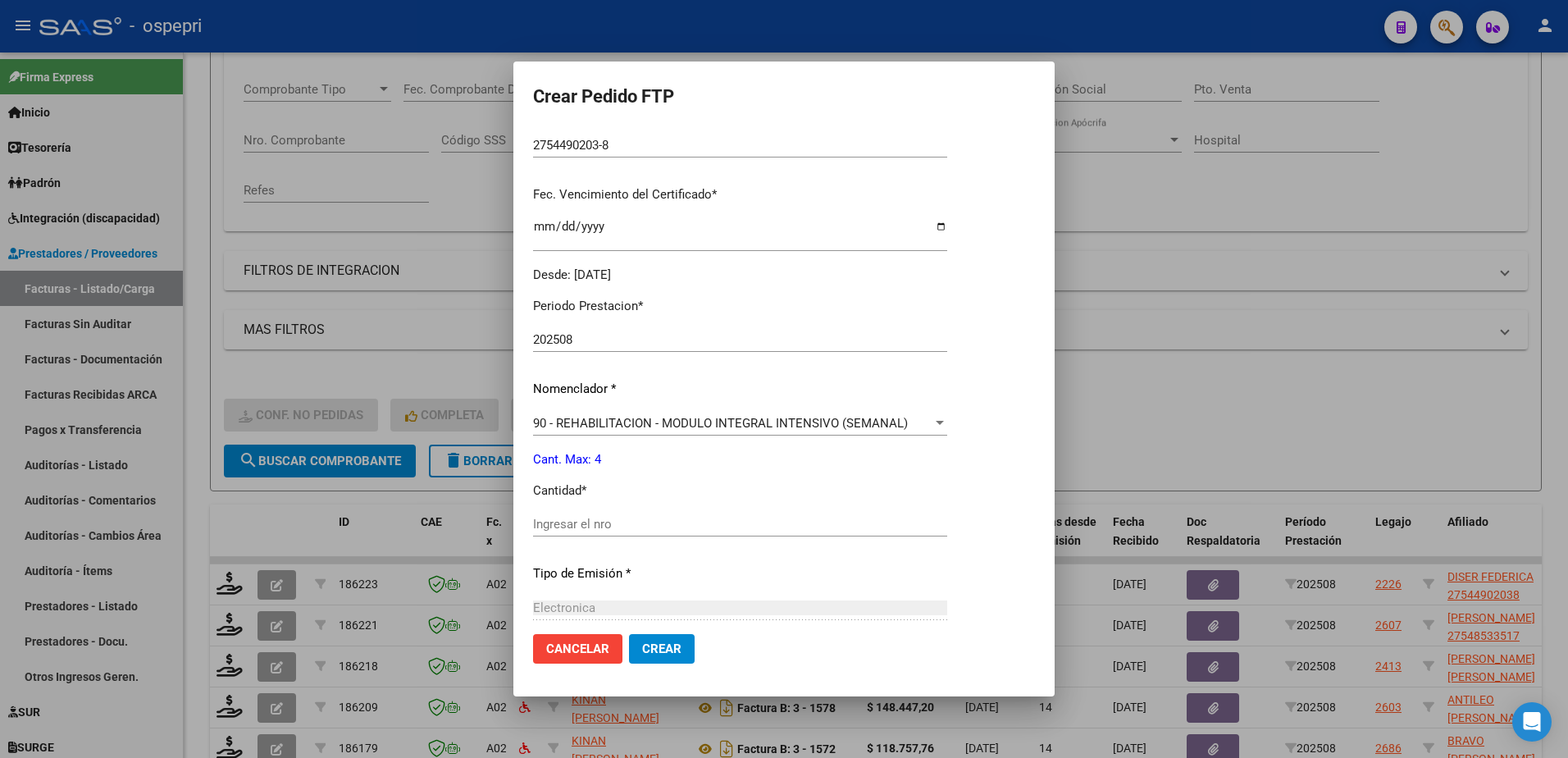
scroll to position [411, 0]
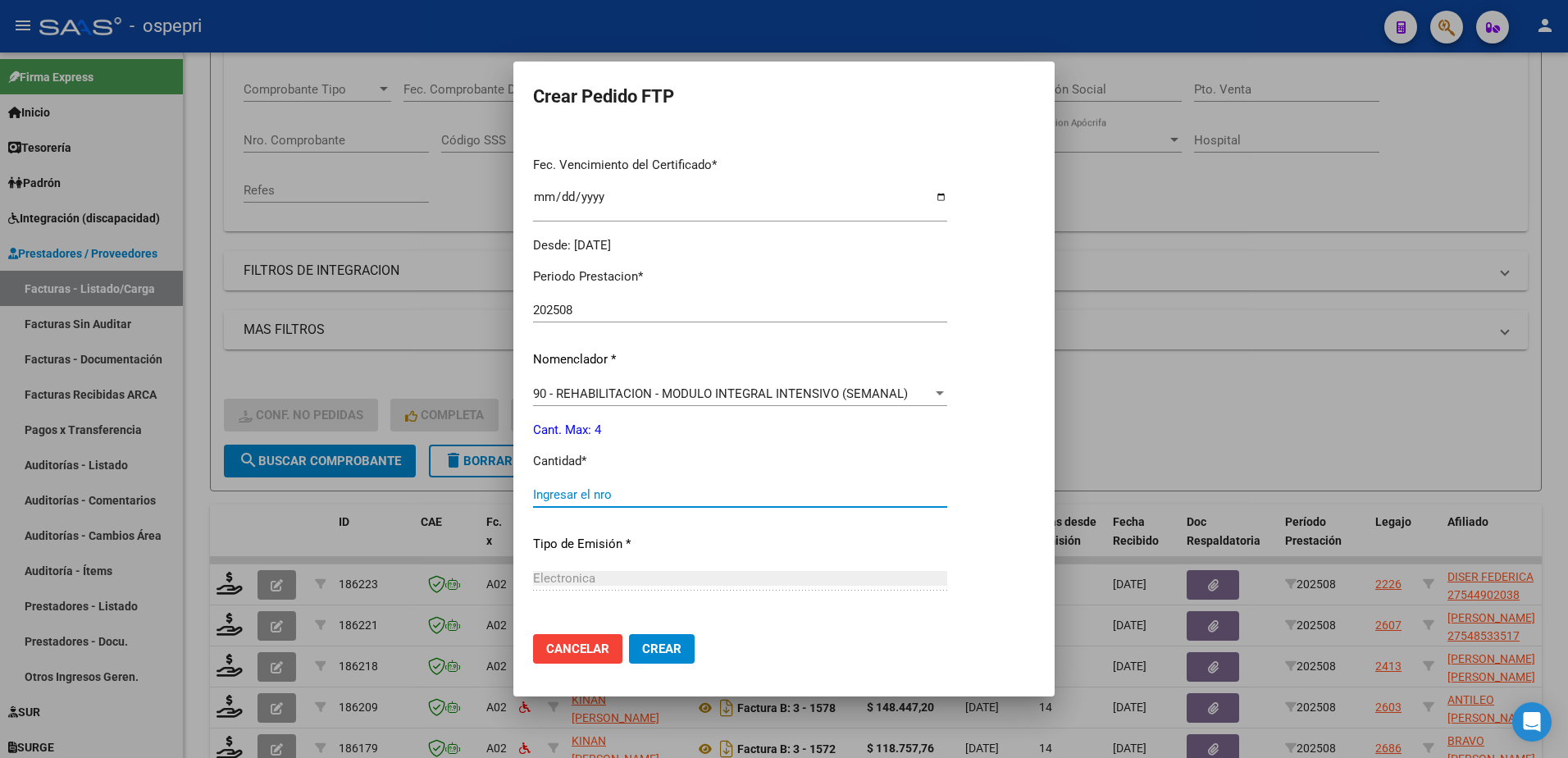
click at [593, 496] on input "Ingresar el nro" at bounding box center [740, 495] width 414 height 15
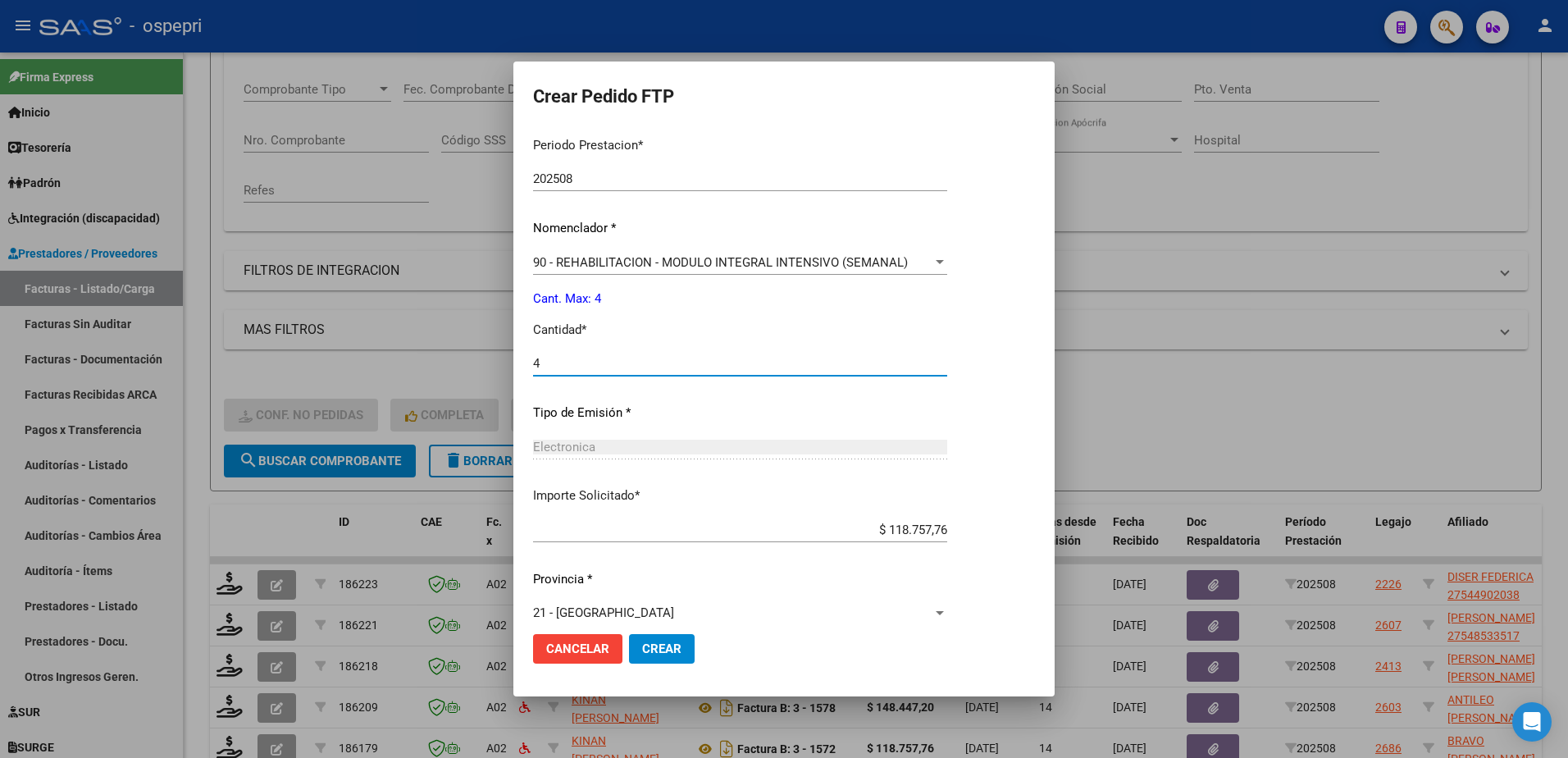
scroll to position [561, 0]
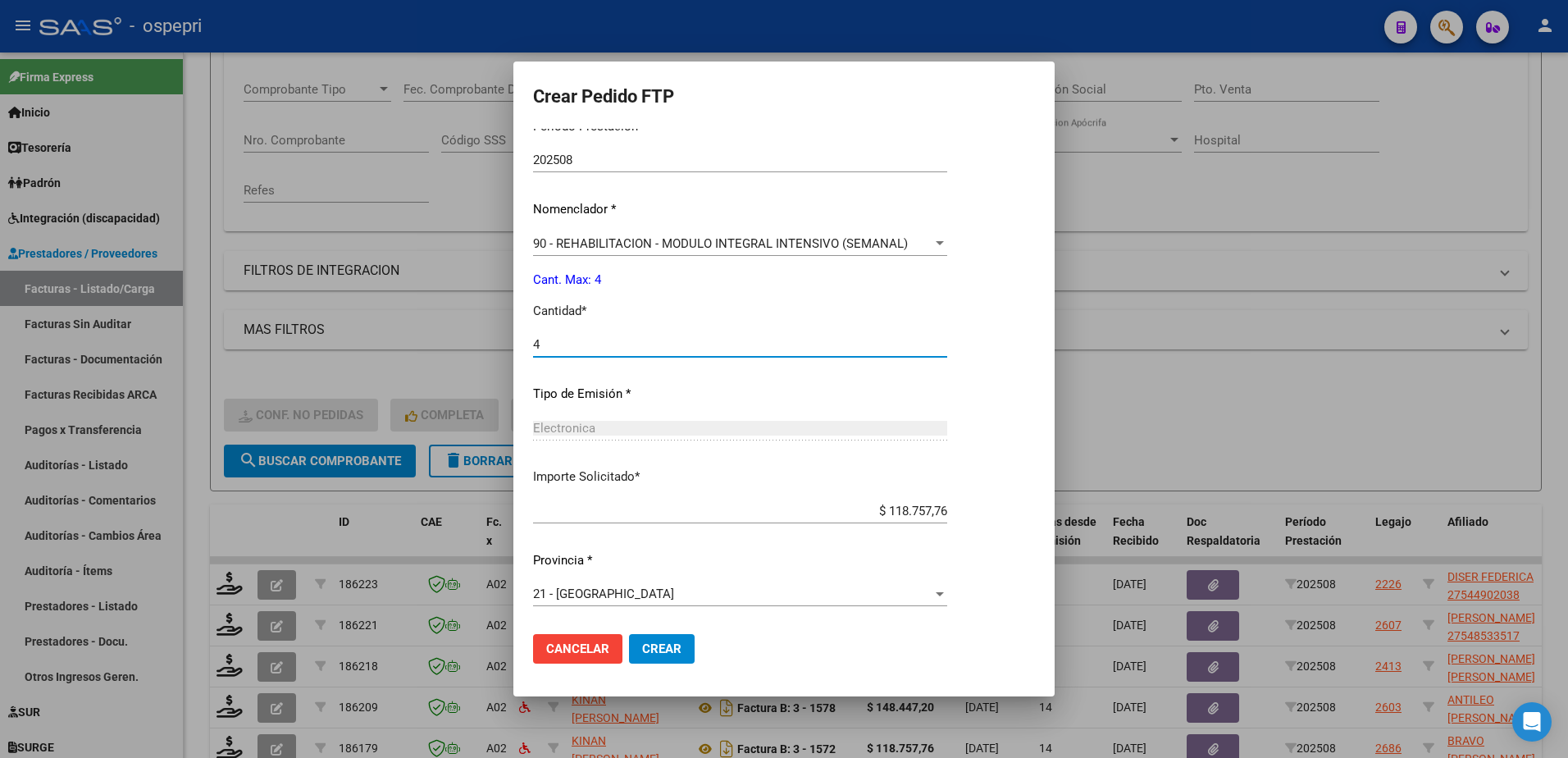
type input "4"
click at [649, 654] on span "Crear" at bounding box center [662, 649] width 39 height 15
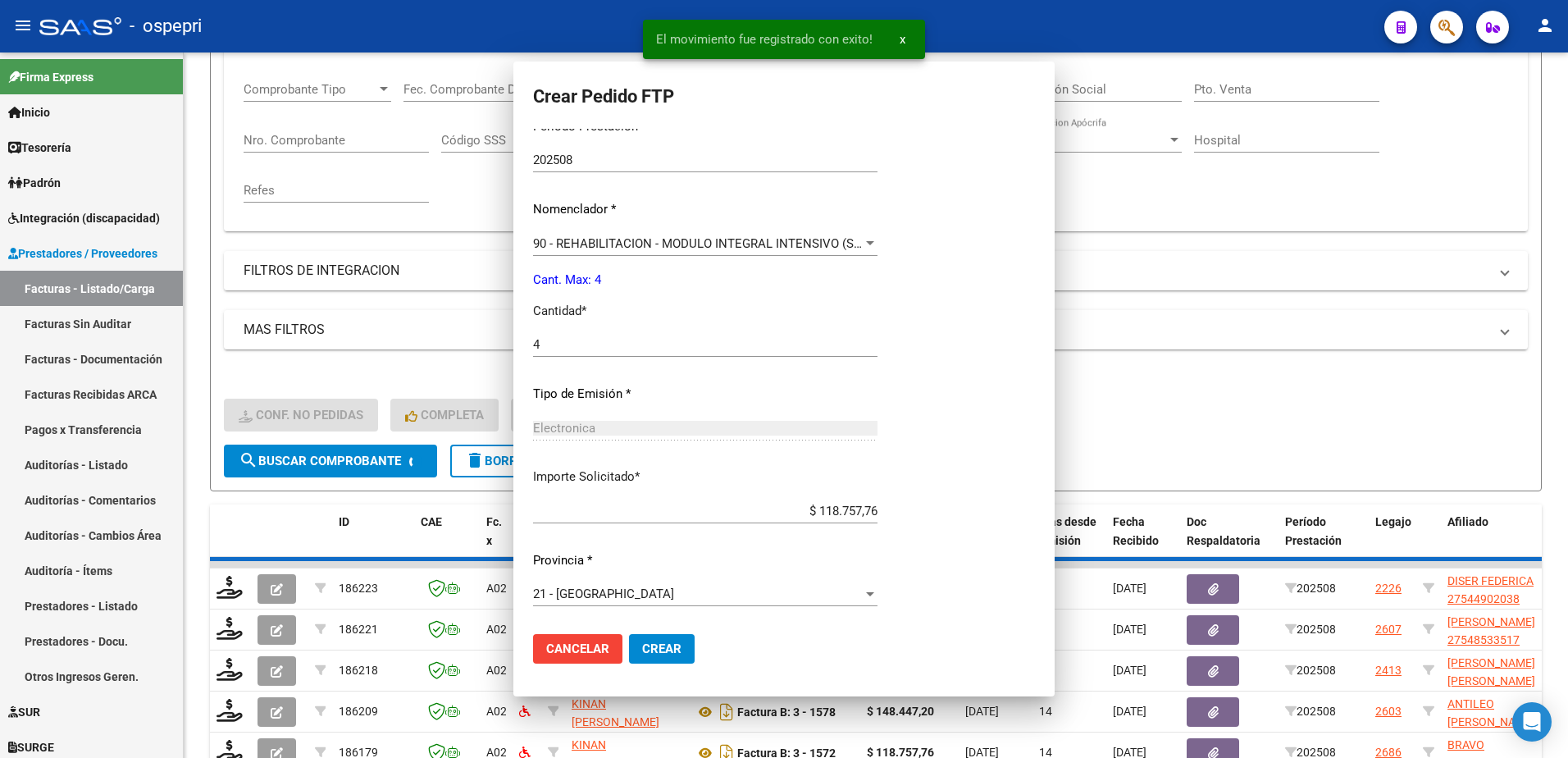
scroll to position [468, 0]
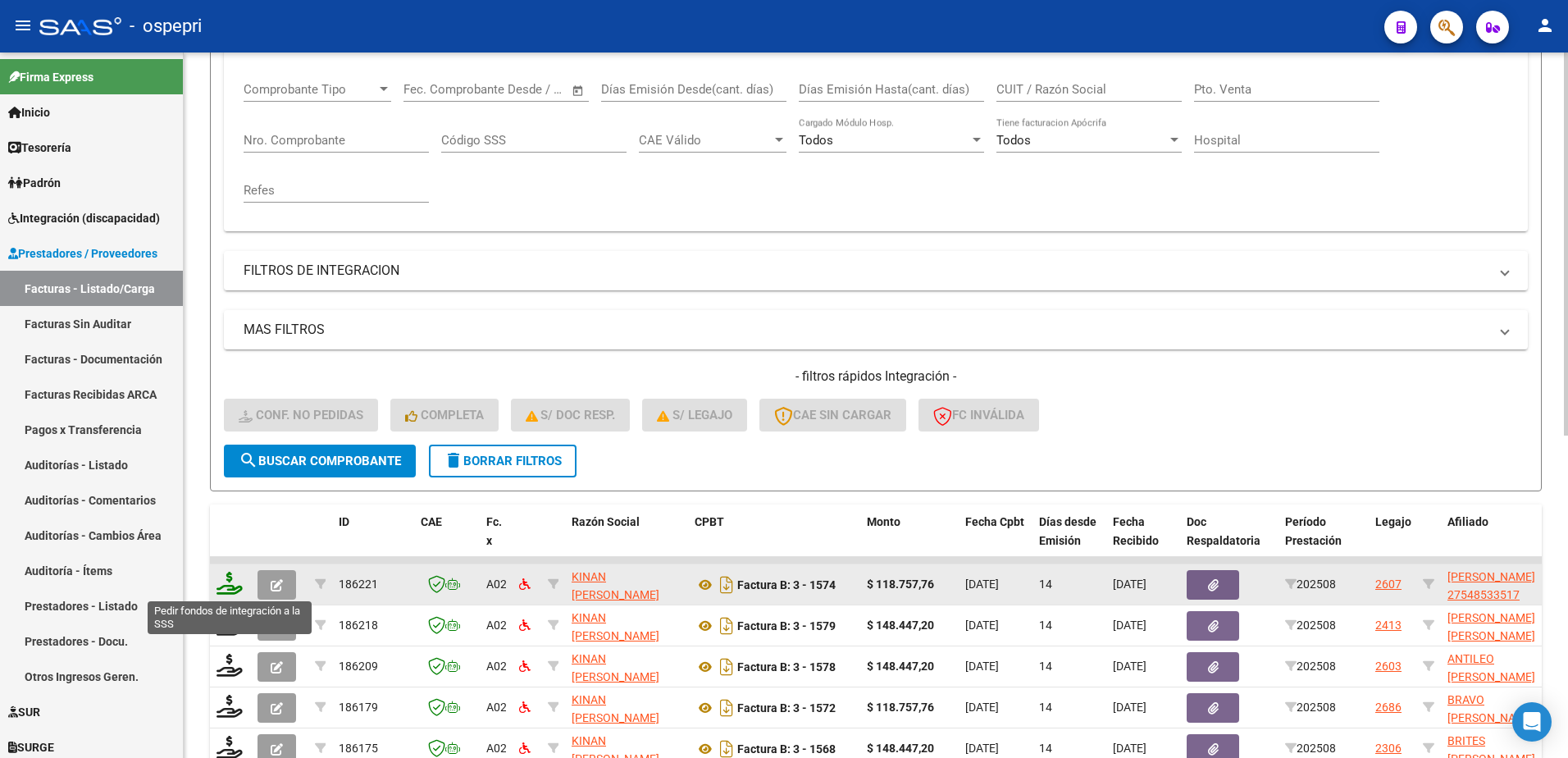
click at [230, 589] on icon at bounding box center [229, 584] width 26 height 23
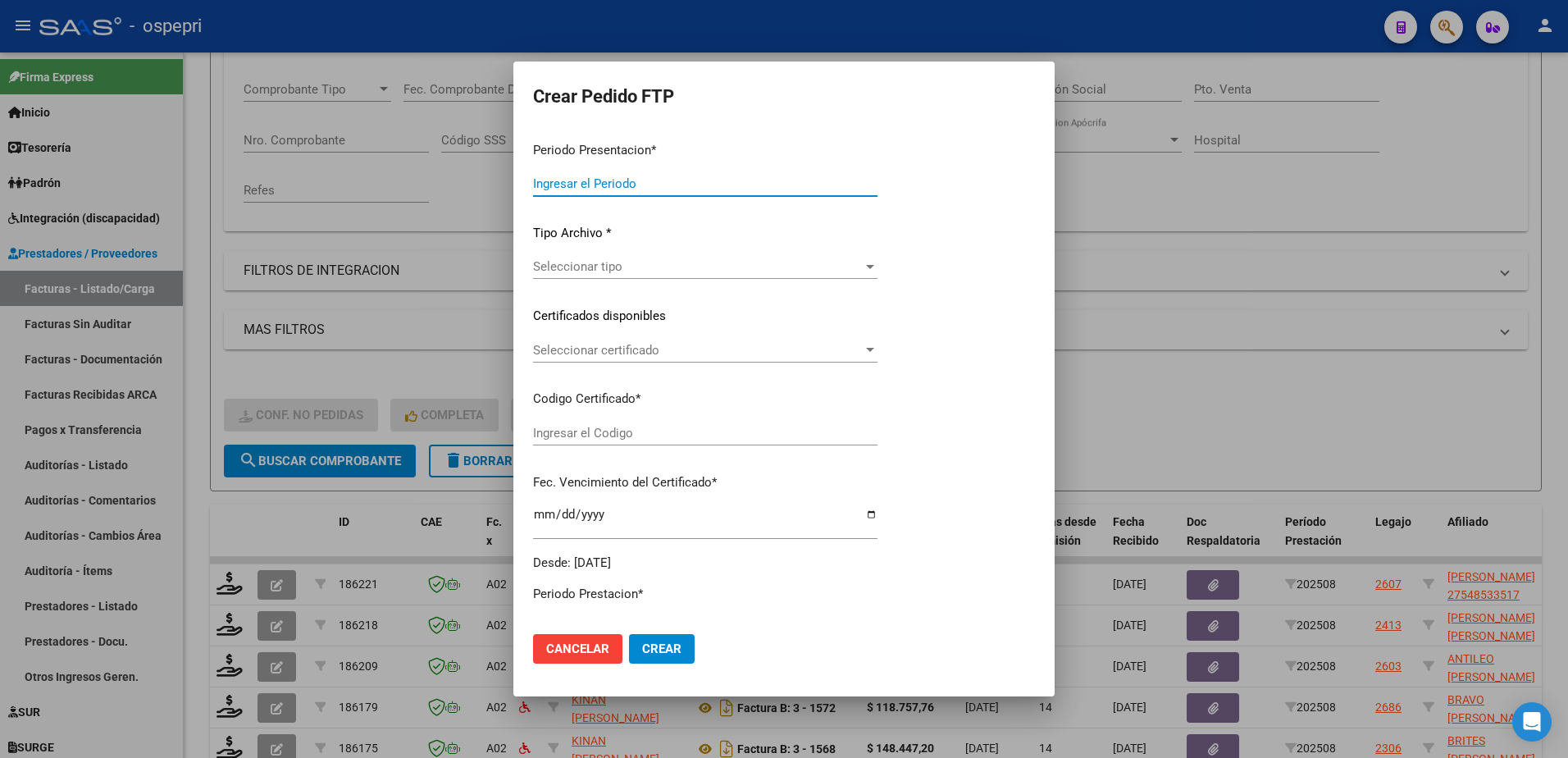
type input "202508"
type input "$ 118.757,76"
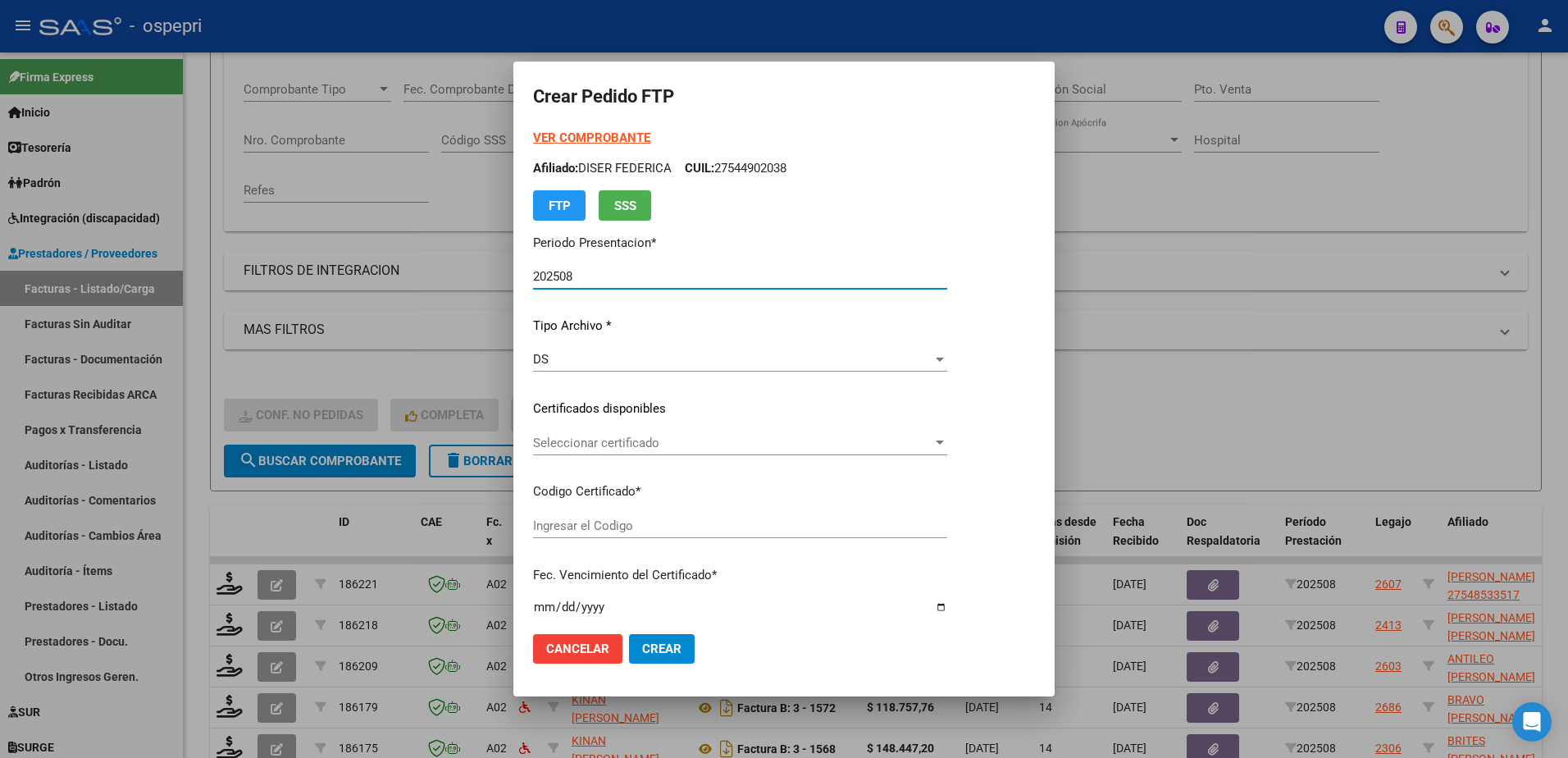
type input "2754853351-7"
type input "2029-07-01"
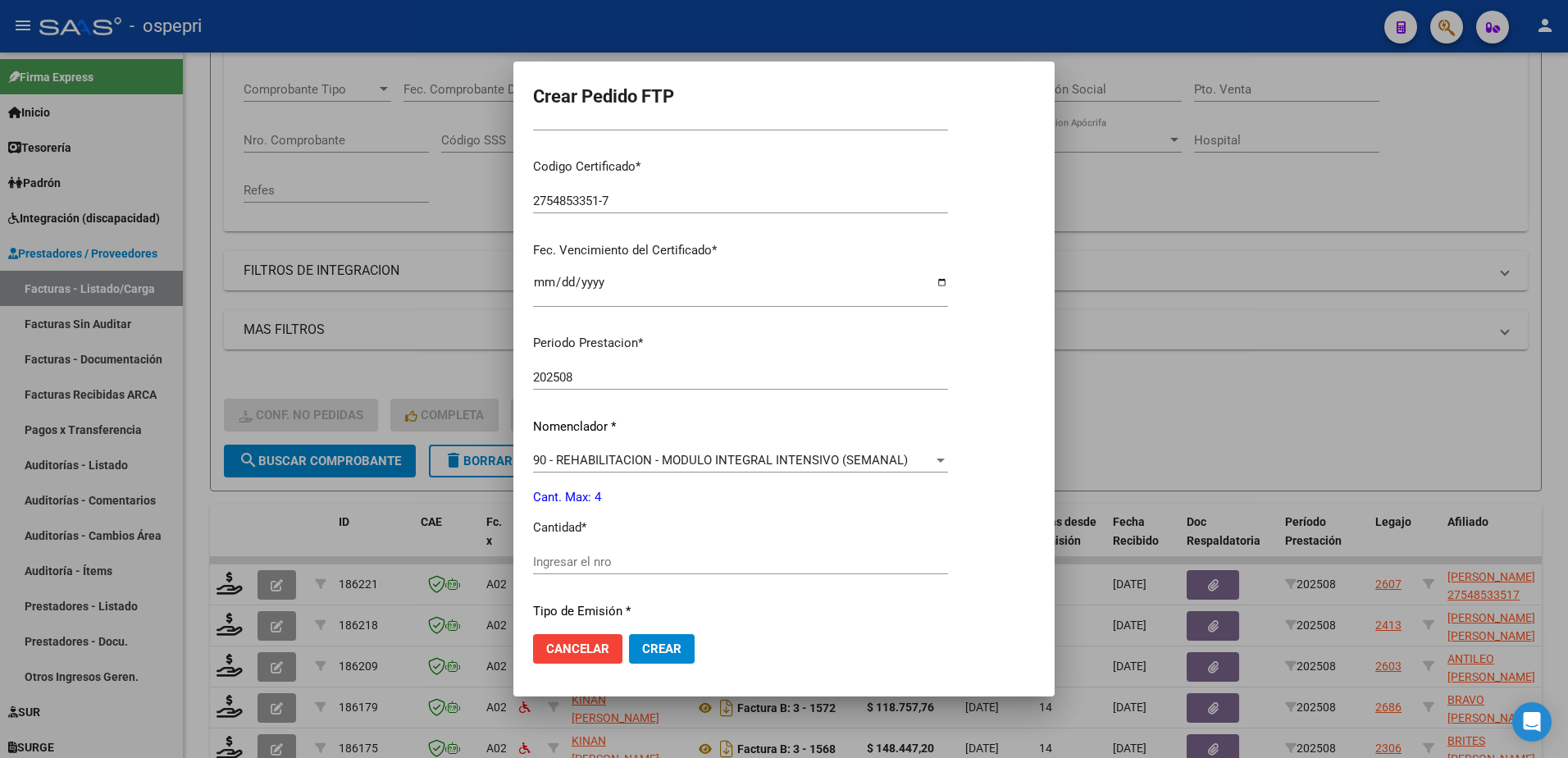
scroll to position [329, 0]
click at [616, 562] on input "Ingresar el nro" at bounding box center [740, 559] width 415 height 15
type input "4"
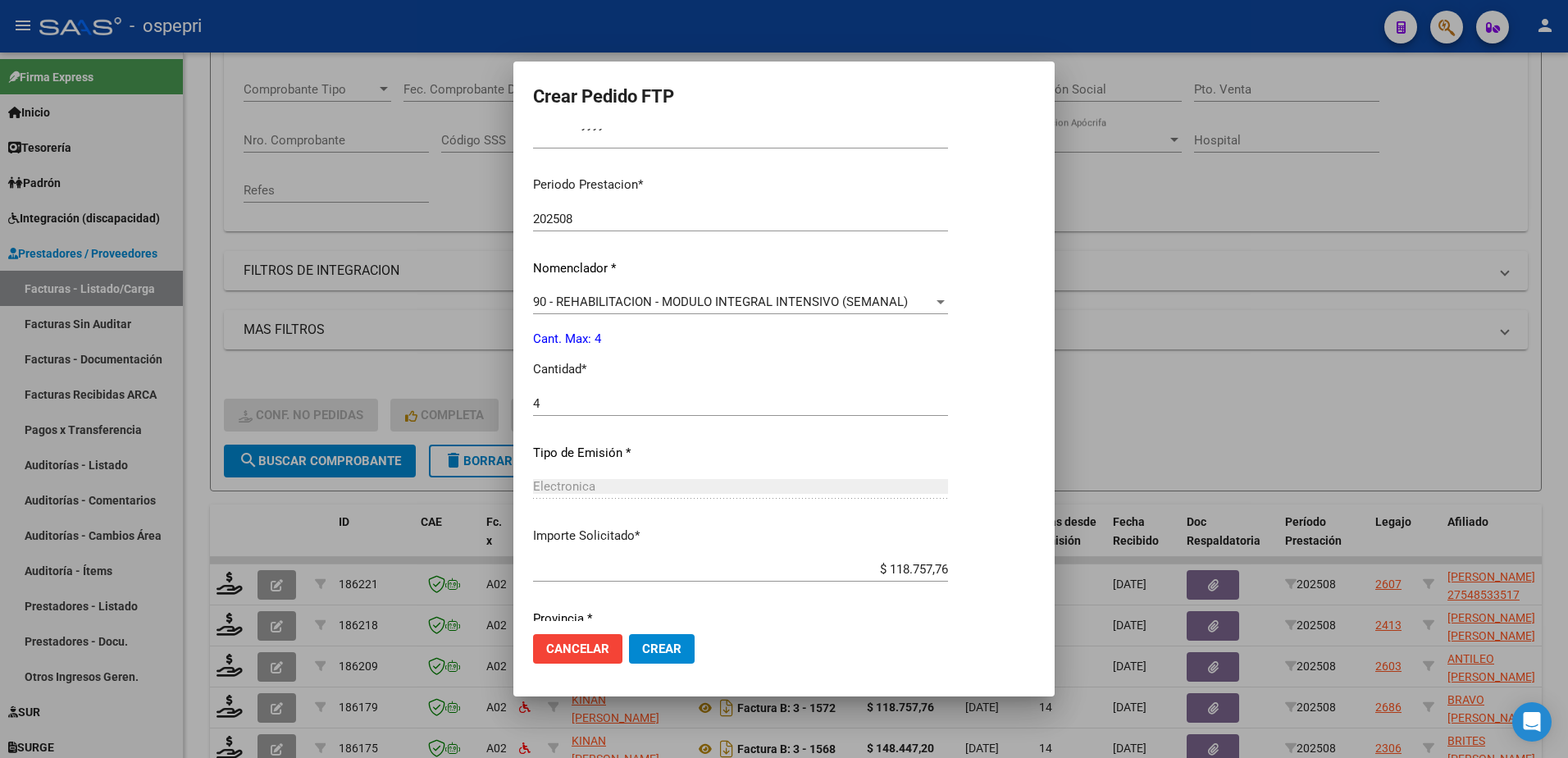
scroll to position [543, 0]
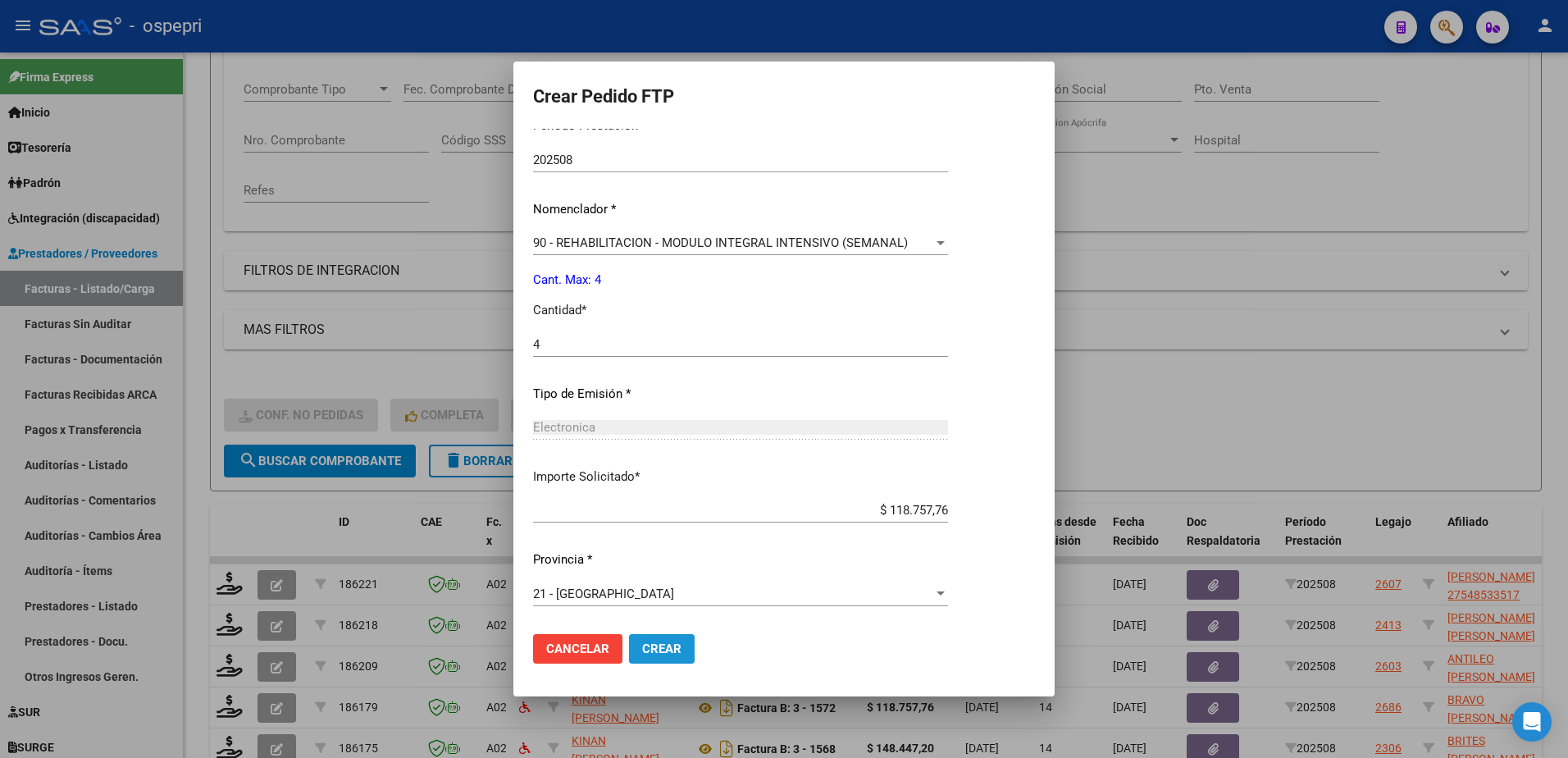
click at [663, 647] on span "Crear" at bounding box center [662, 649] width 39 height 15
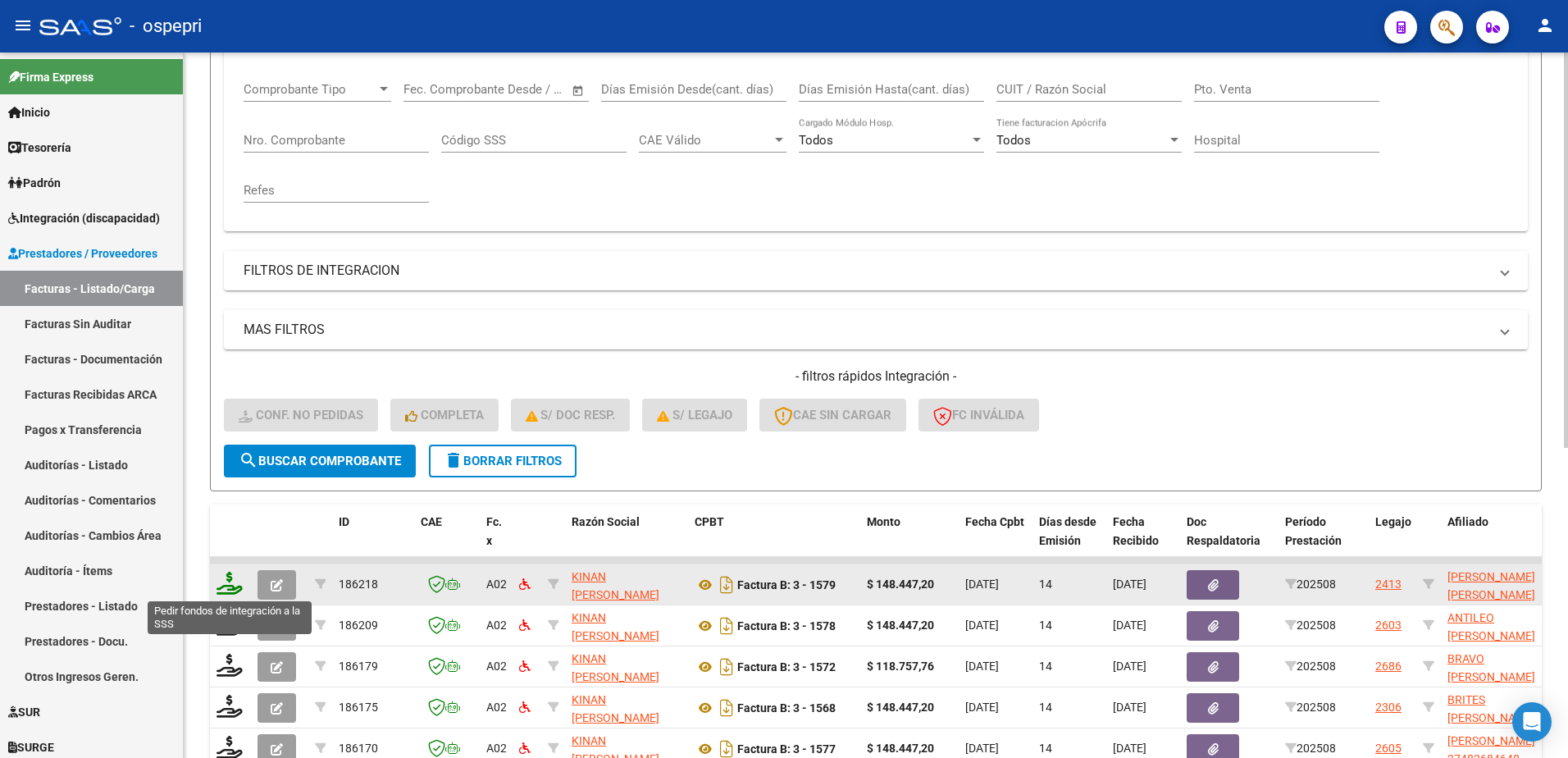
click at [231, 587] on icon at bounding box center [229, 584] width 26 height 23
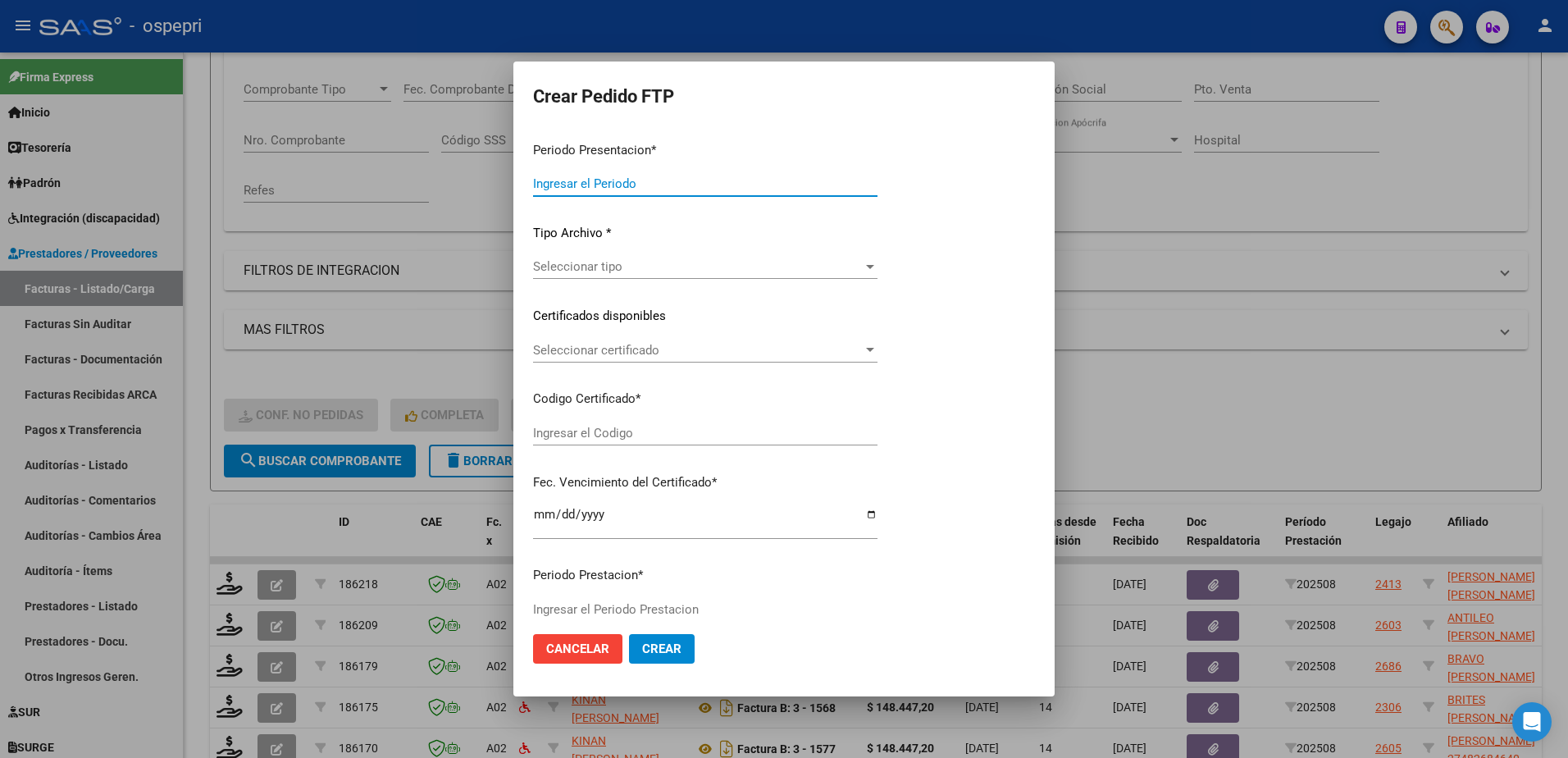
type input "202508"
type input "$ 148.447,20"
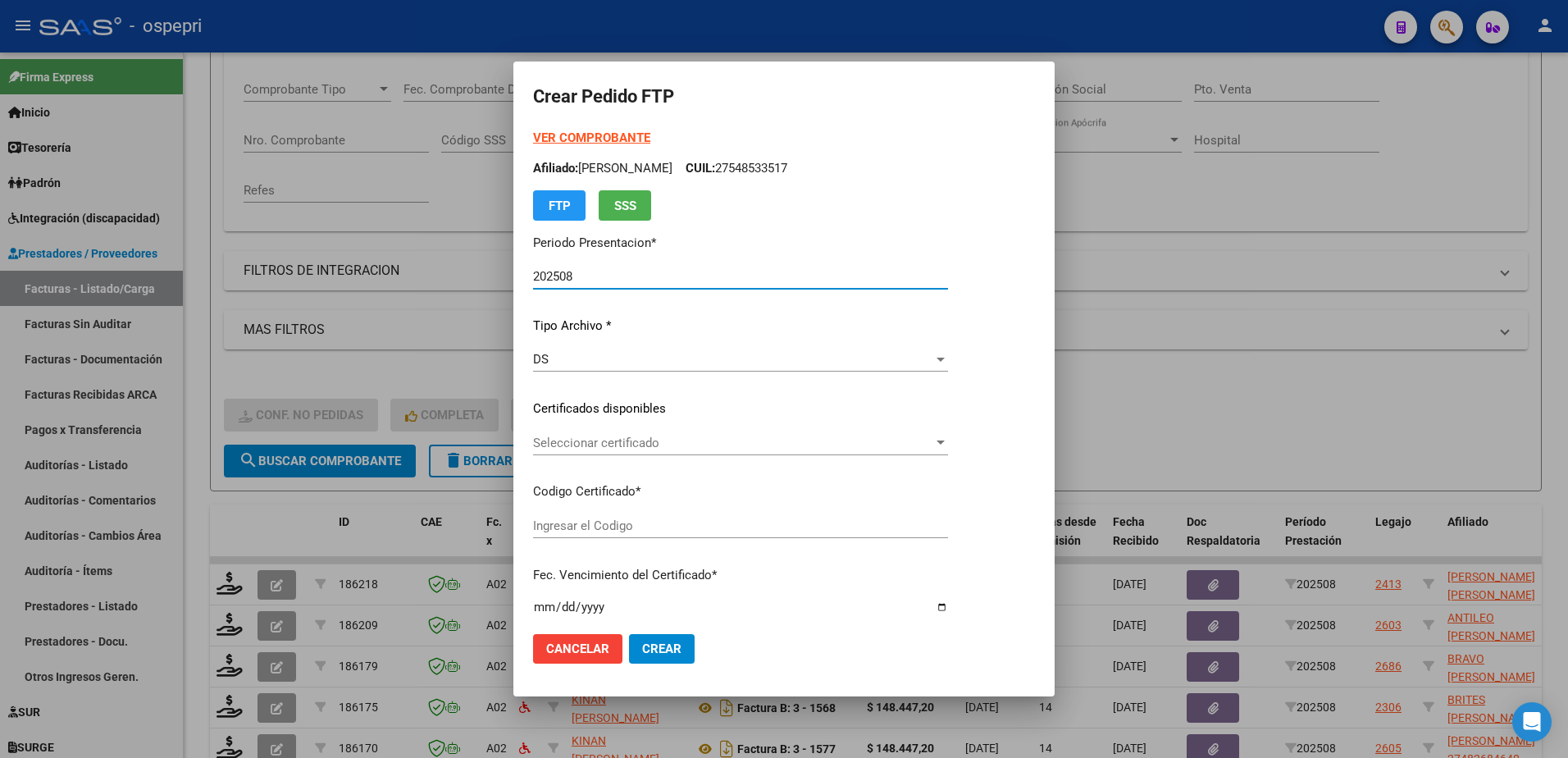
type input "23577191719"
type input "2026-03-01"
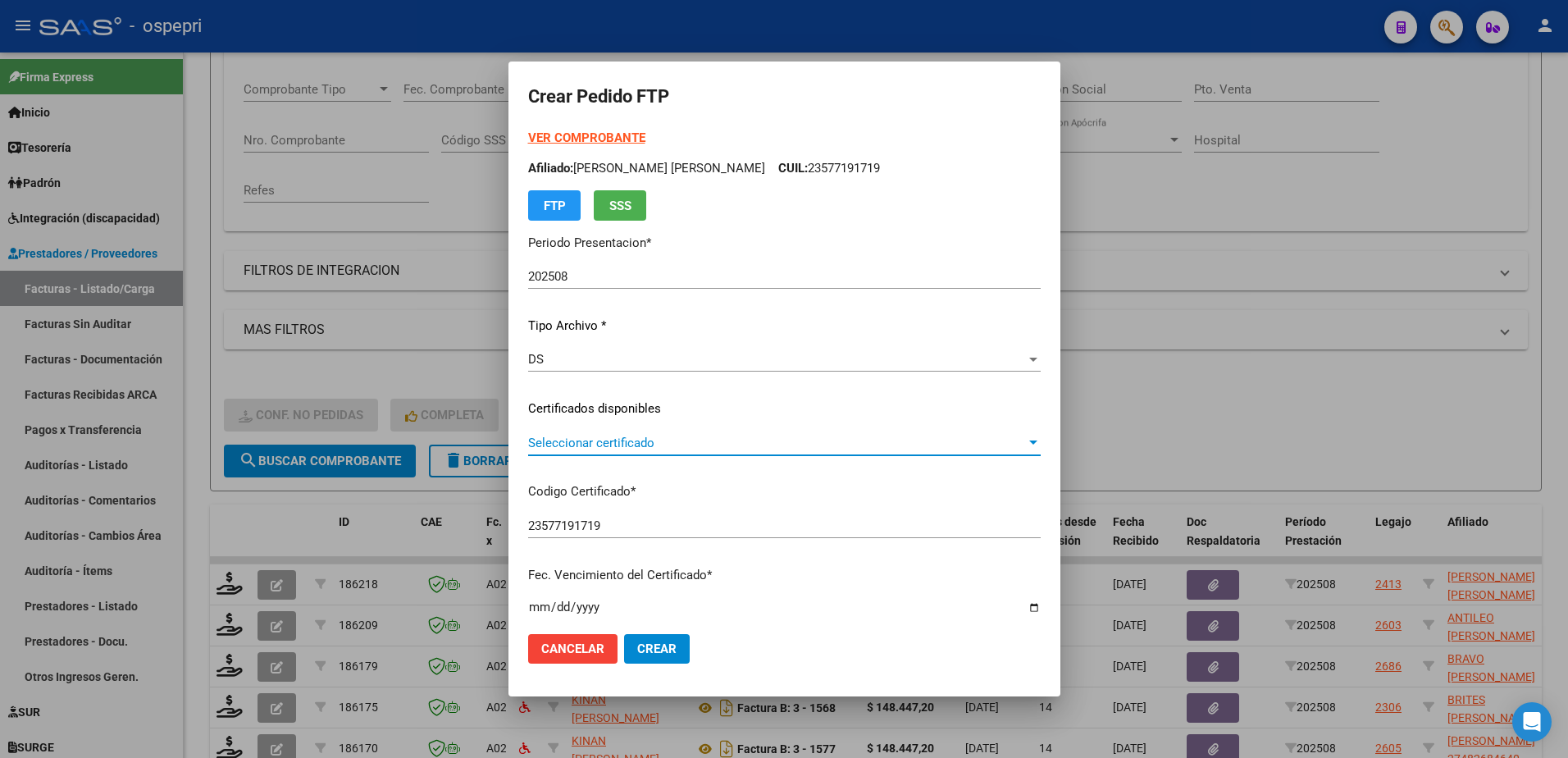
click at [610, 445] on span "Seleccionar certificado" at bounding box center [777, 443] width 498 height 15
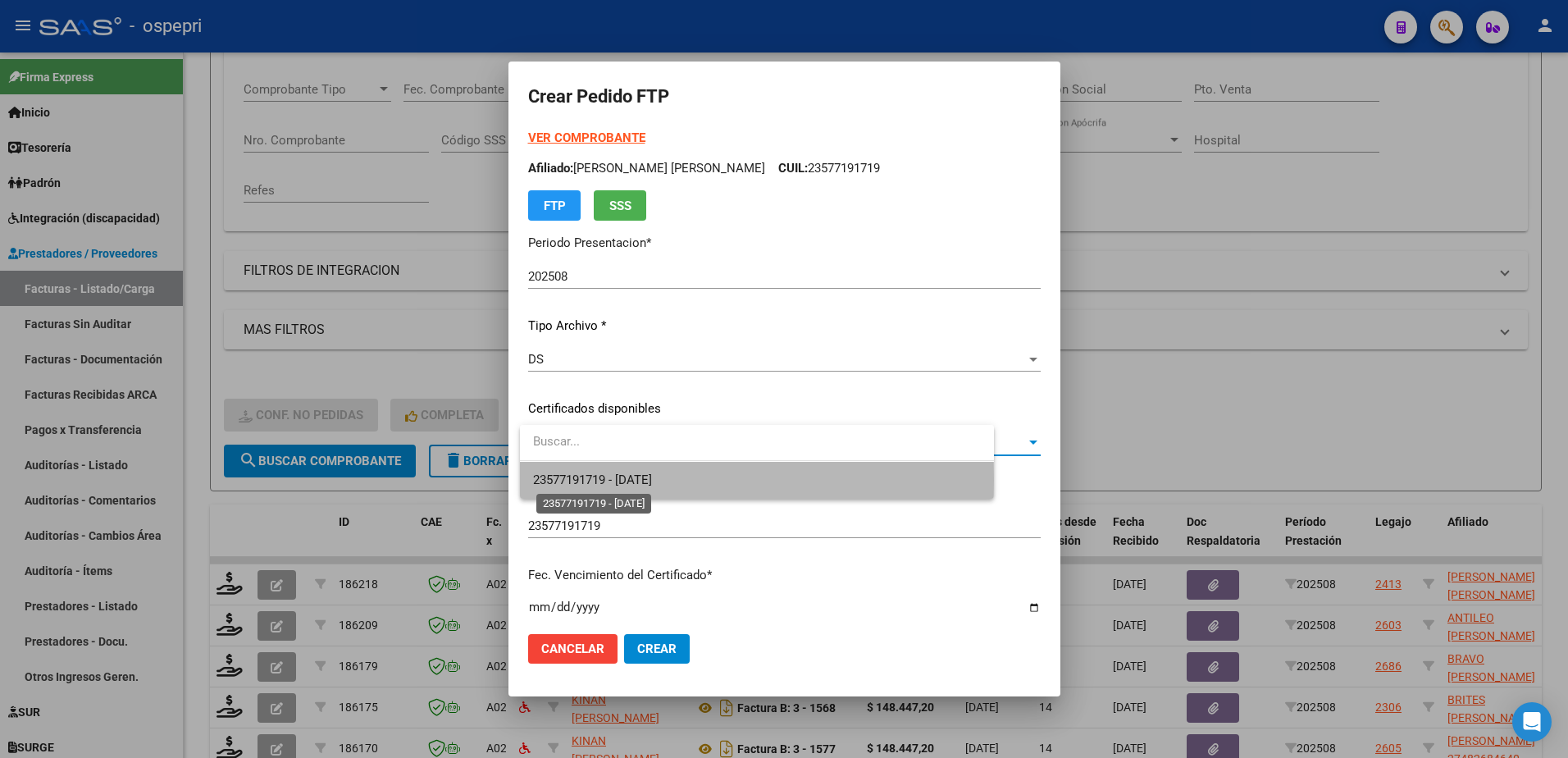
click at [614, 480] on span "23577191719 - 2026-03-01" at bounding box center [592, 479] width 119 height 15
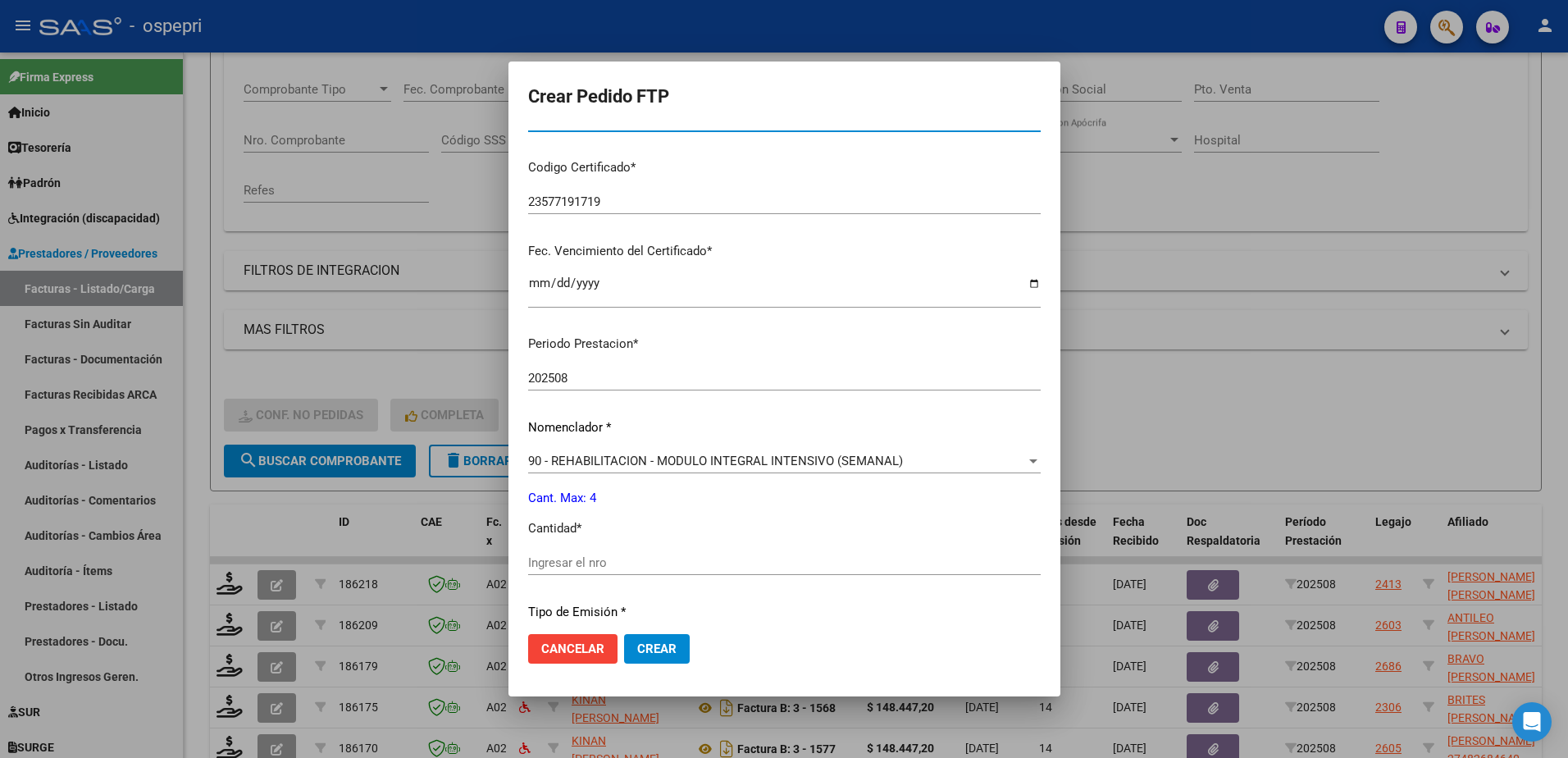
scroll to position [329, 0]
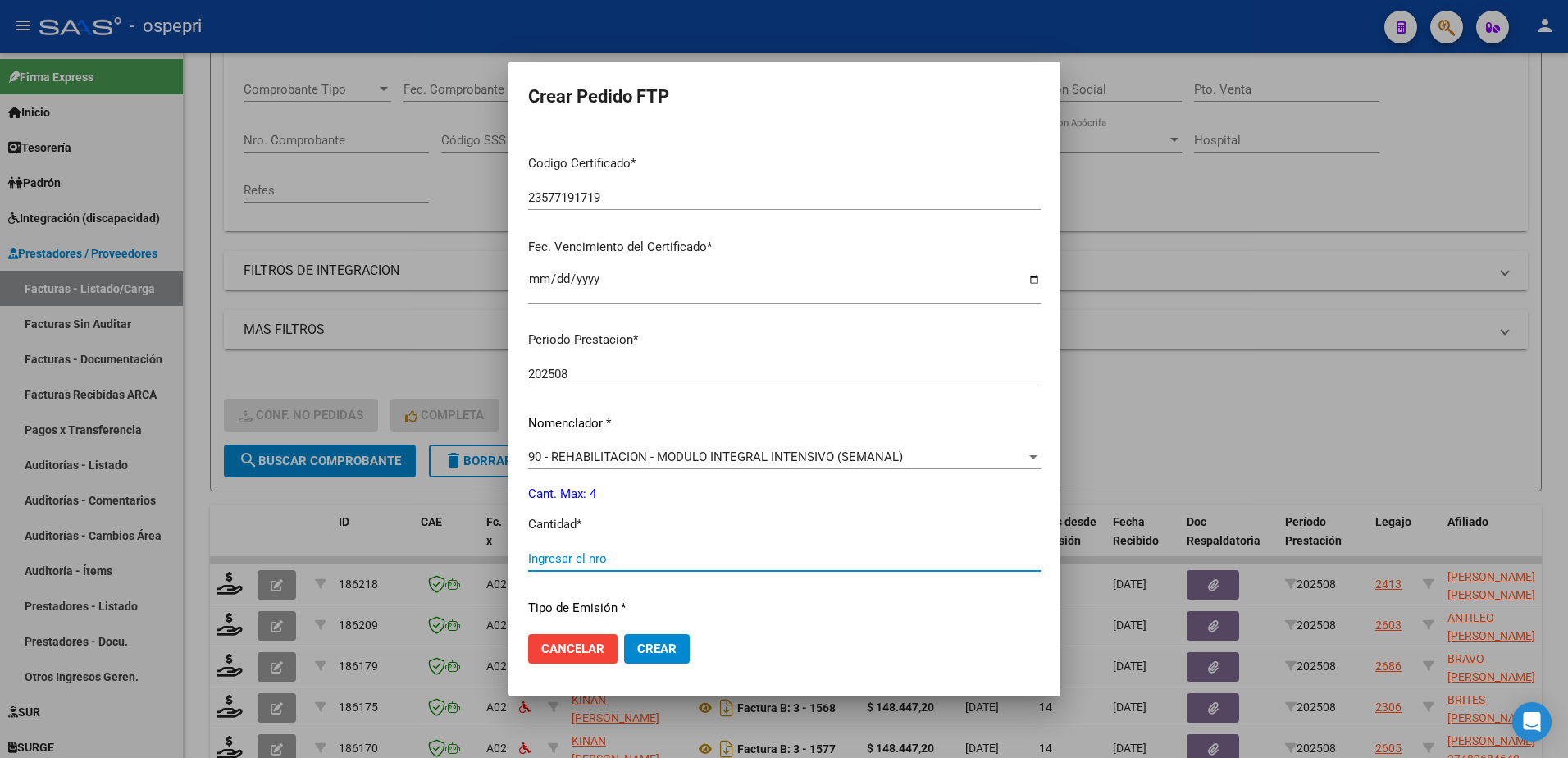
click at [604, 562] on input "Ingresar el nro" at bounding box center [784, 559] width 512 height 15
type input "4"
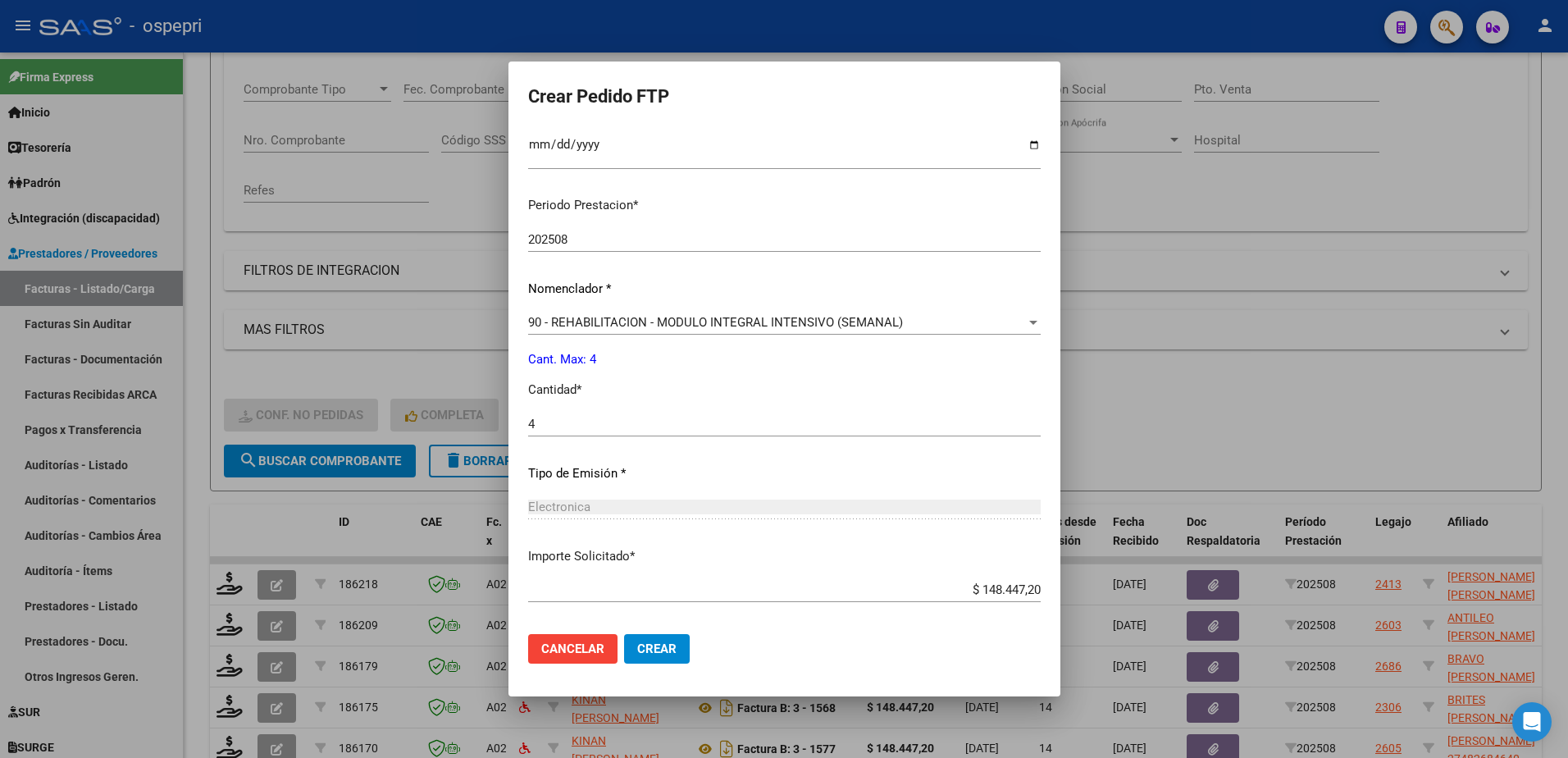
scroll to position [543, 0]
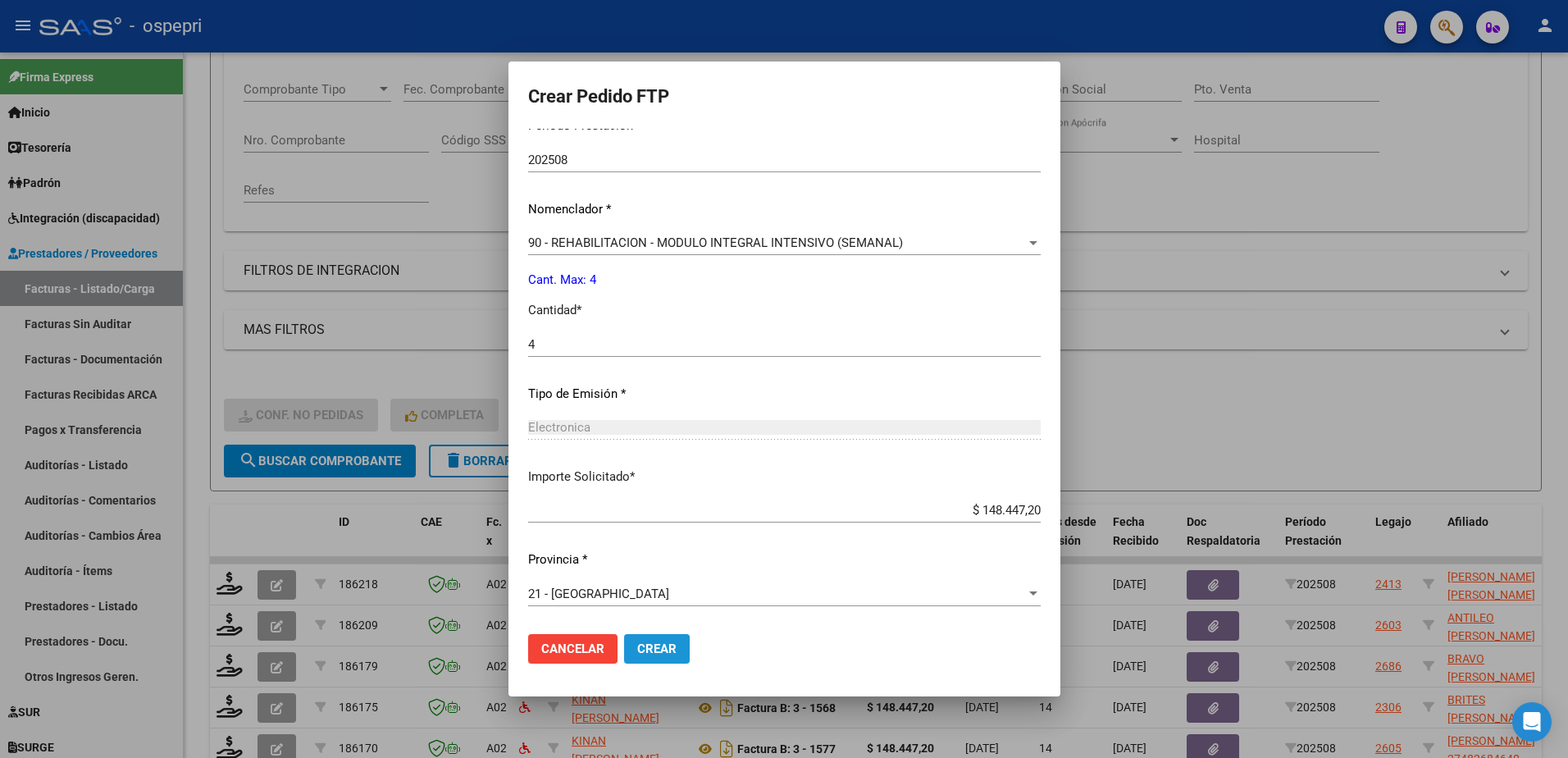
click at [659, 651] on span "Crear" at bounding box center [657, 649] width 39 height 15
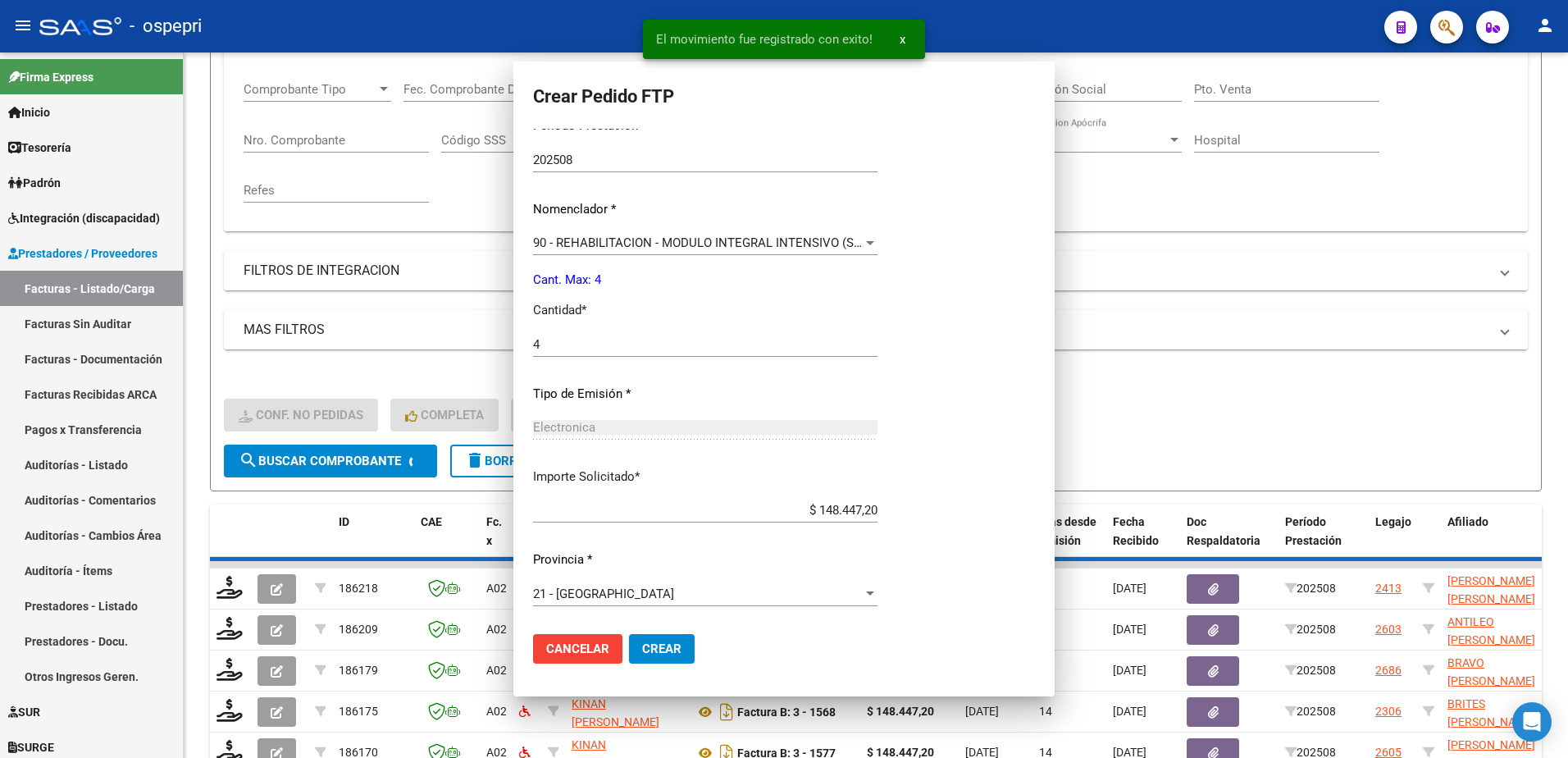
scroll to position [450, 0]
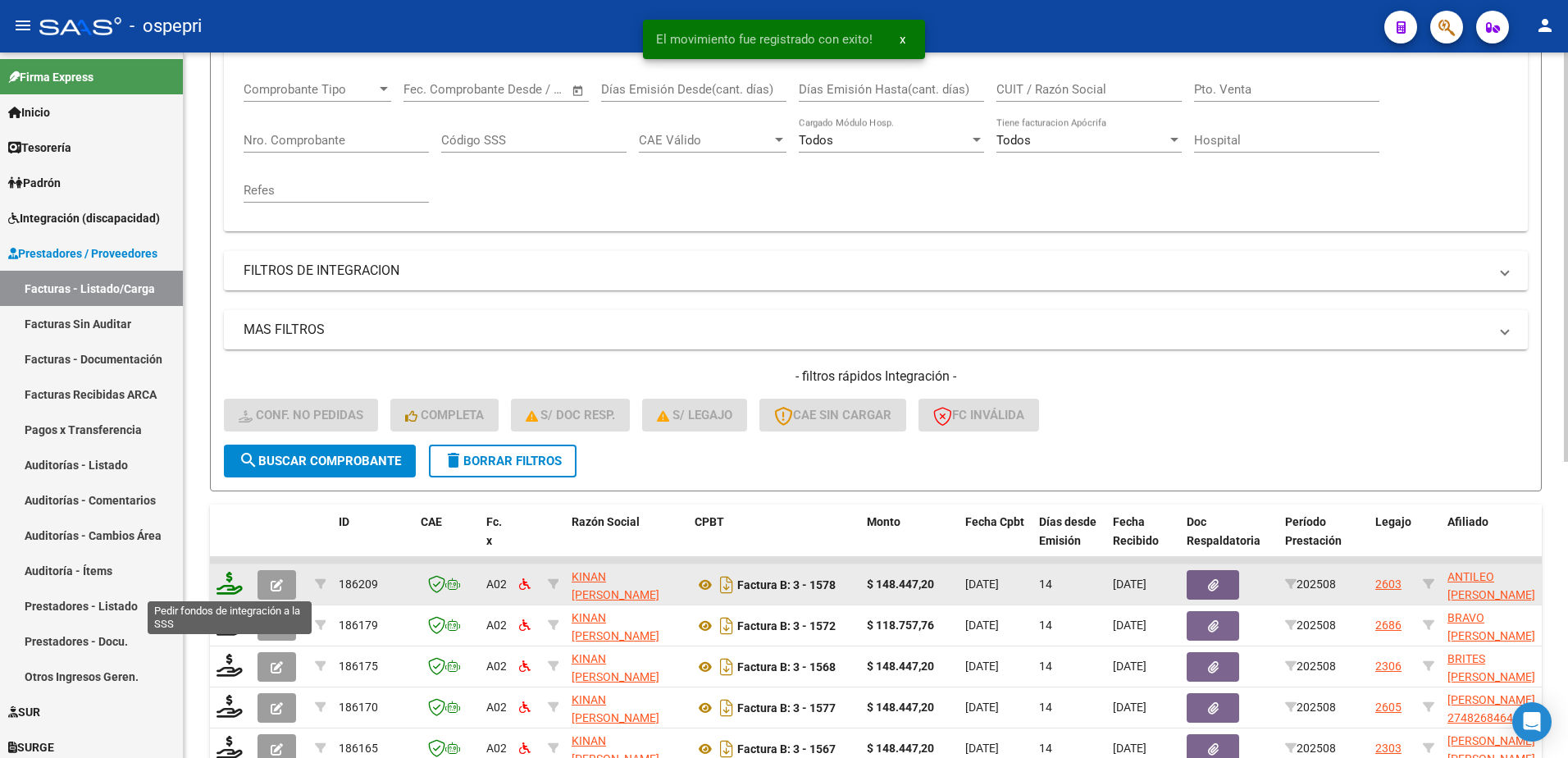
click at [225, 590] on icon at bounding box center [229, 584] width 26 height 23
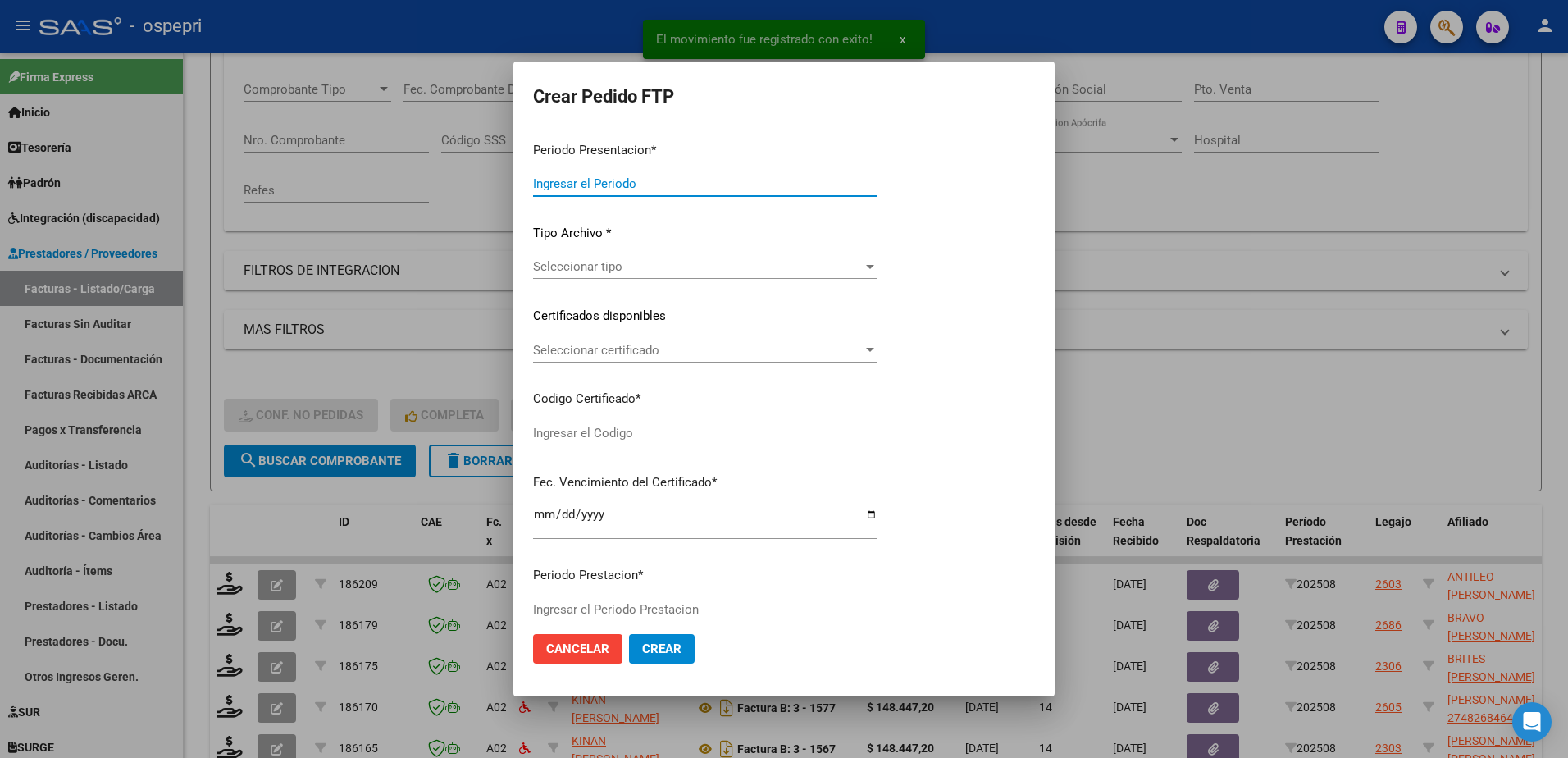
type input "202508"
type input "$ 148.447,20"
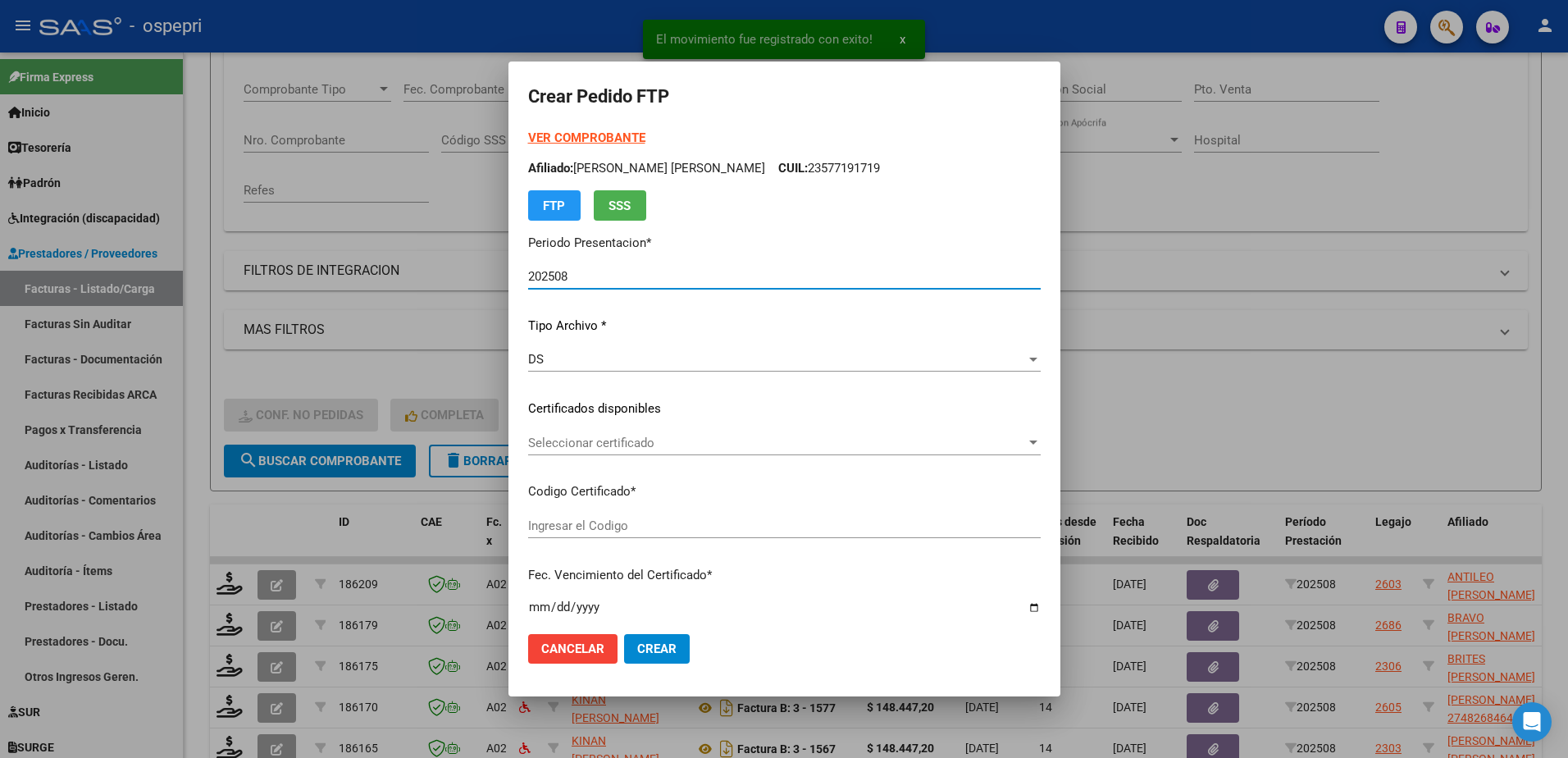
type input "2059228429-5"
type input "2027-10-01"
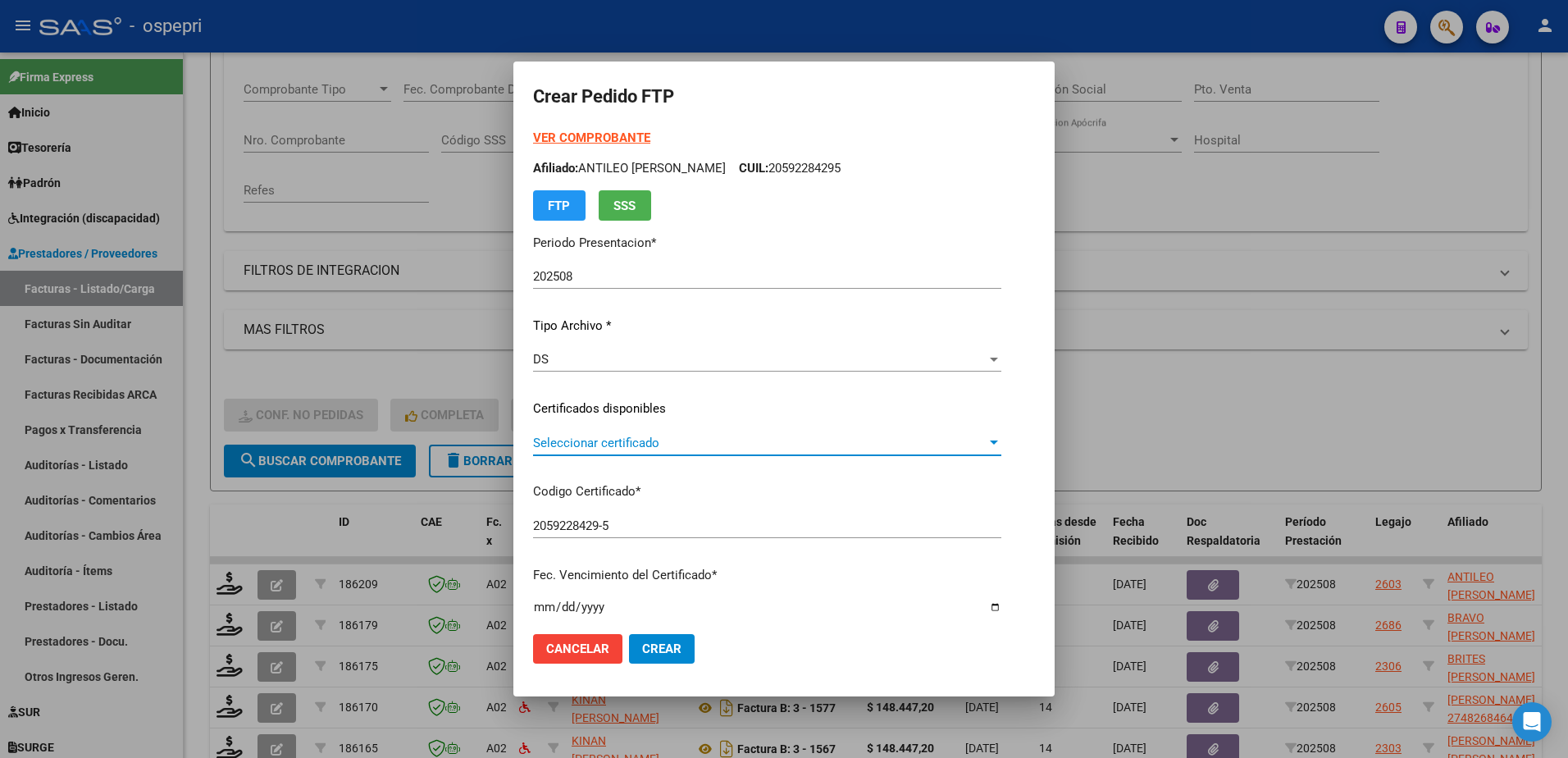
click at [598, 444] on span "Seleccionar certificado" at bounding box center [759, 443] width 453 height 15
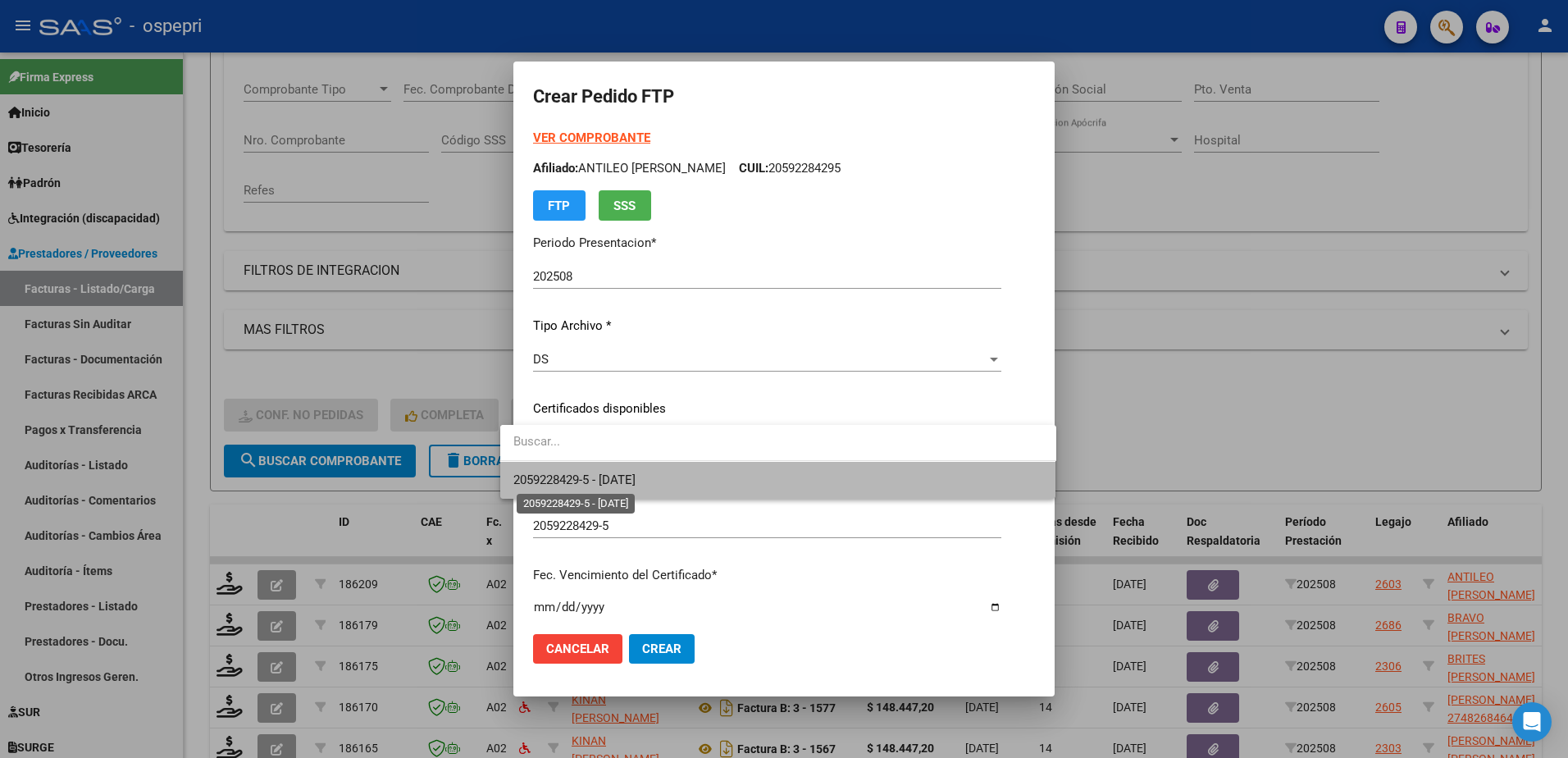
click at [613, 474] on span "2059228429-5 - 2027-10-01" at bounding box center [574, 479] width 122 height 15
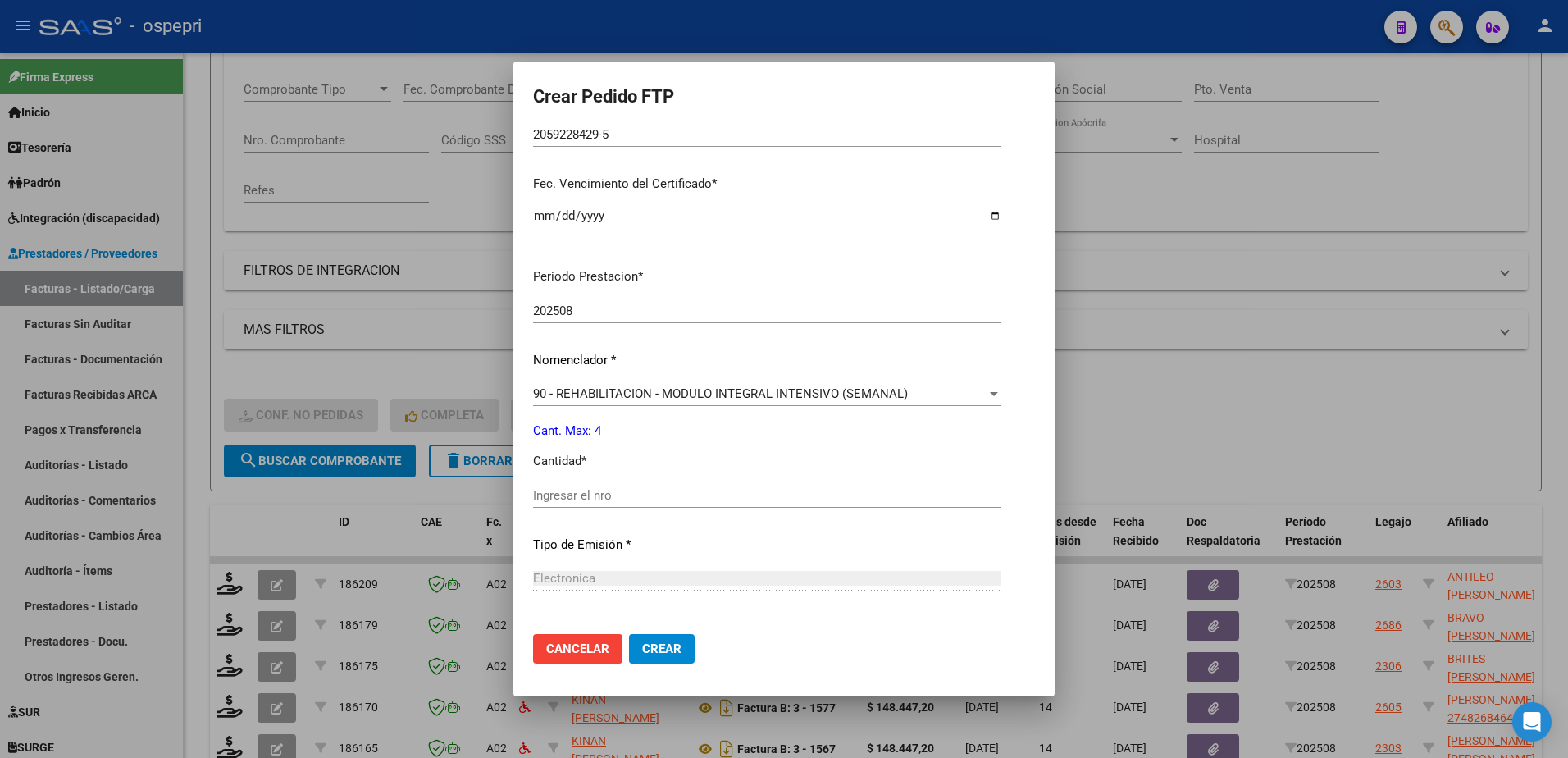
scroll to position [411, 0]
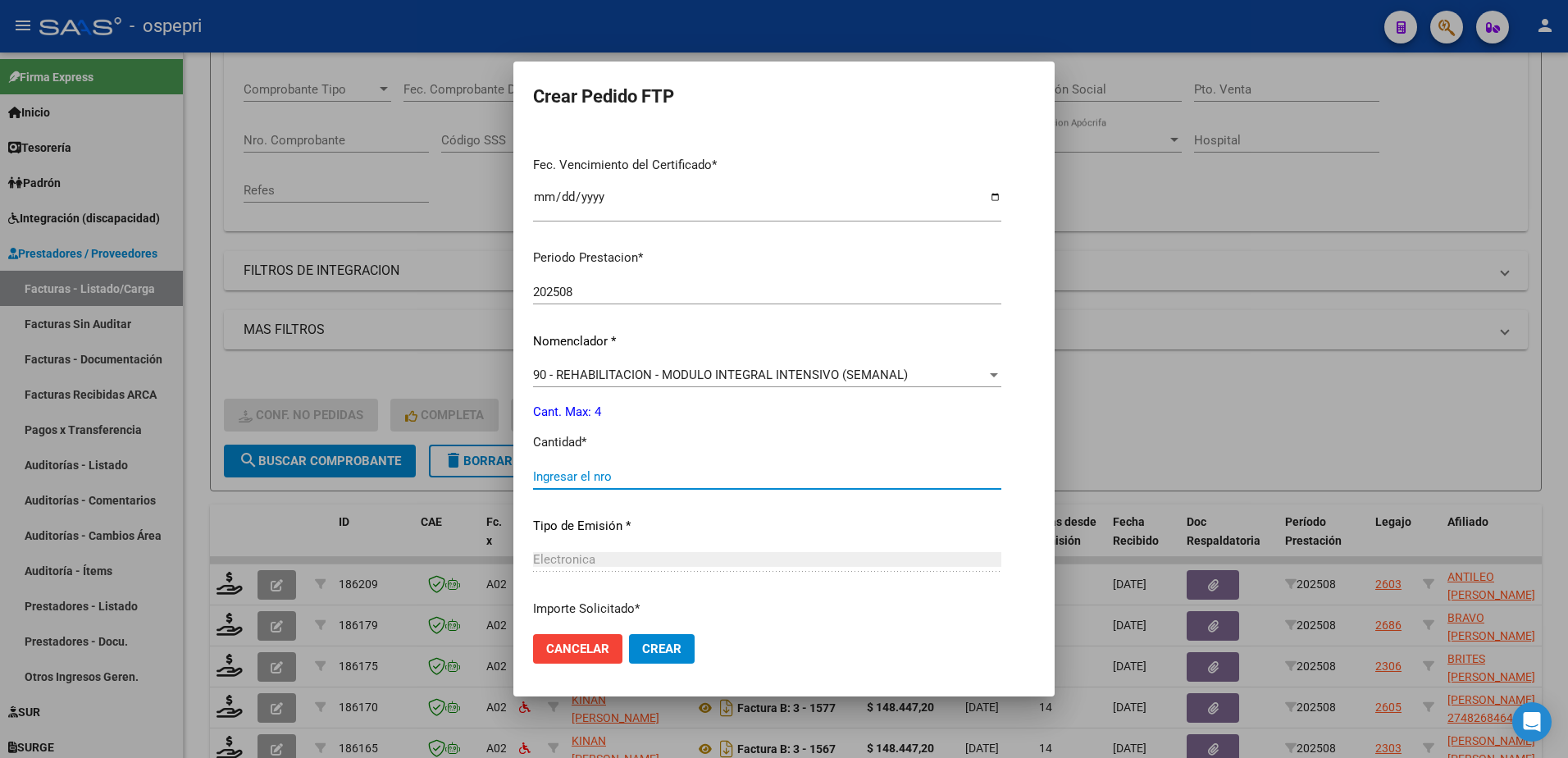
click at [590, 481] on input "Ingresar el nro" at bounding box center [767, 477] width 469 height 15
type input "4"
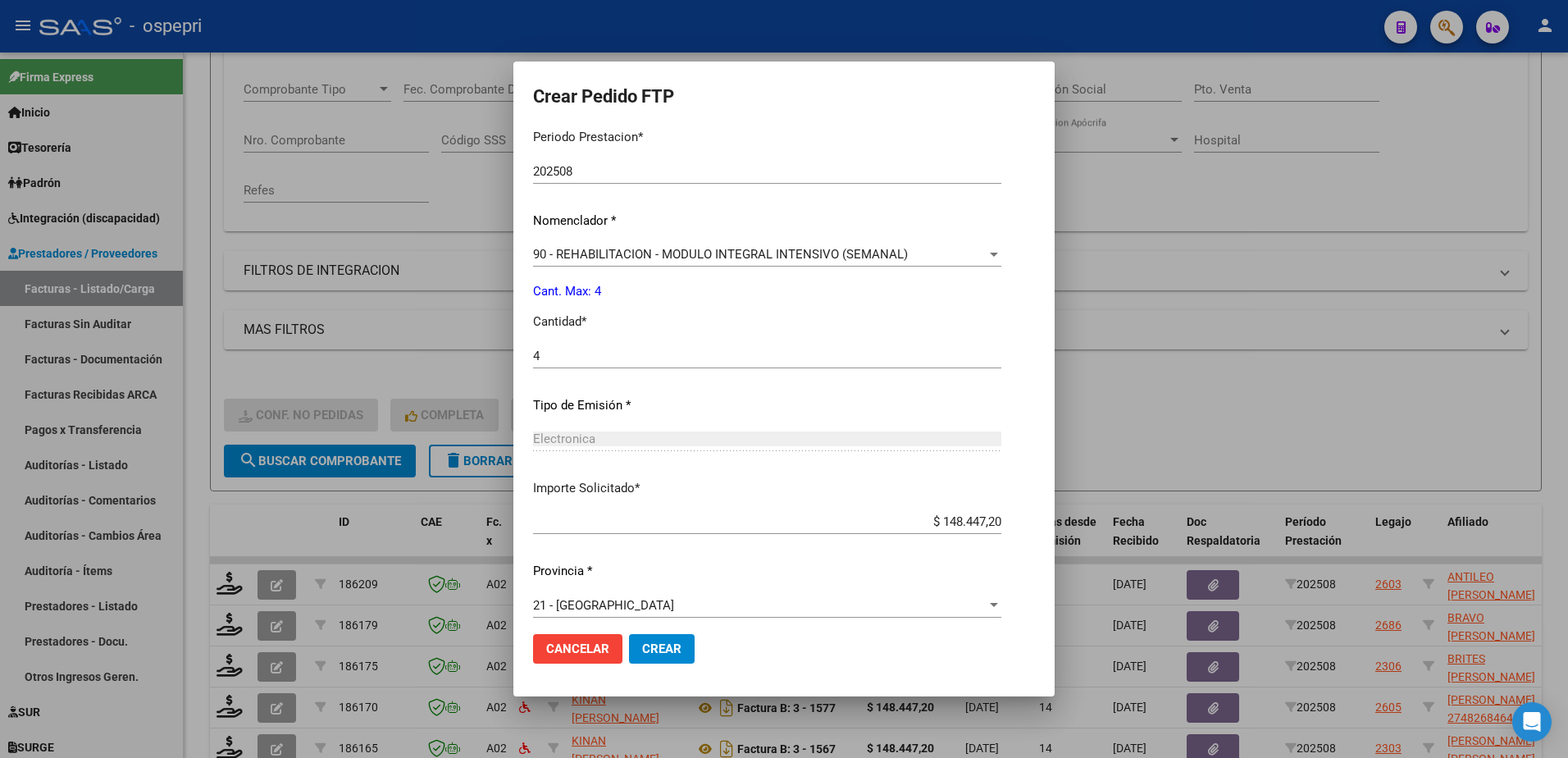
scroll to position [543, 0]
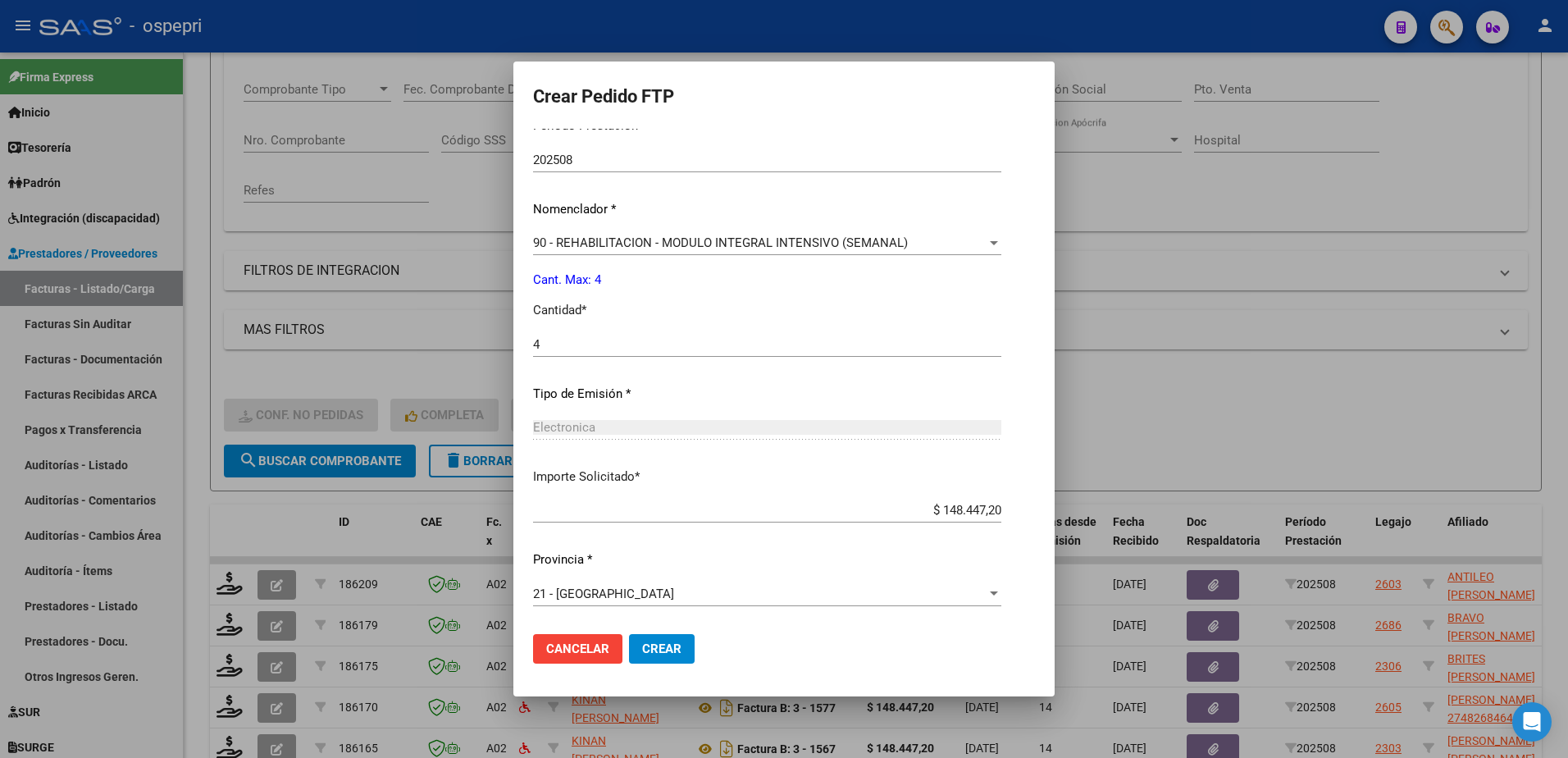
click at [643, 646] on span "Crear" at bounding box center [662, 649] width 39 height 15
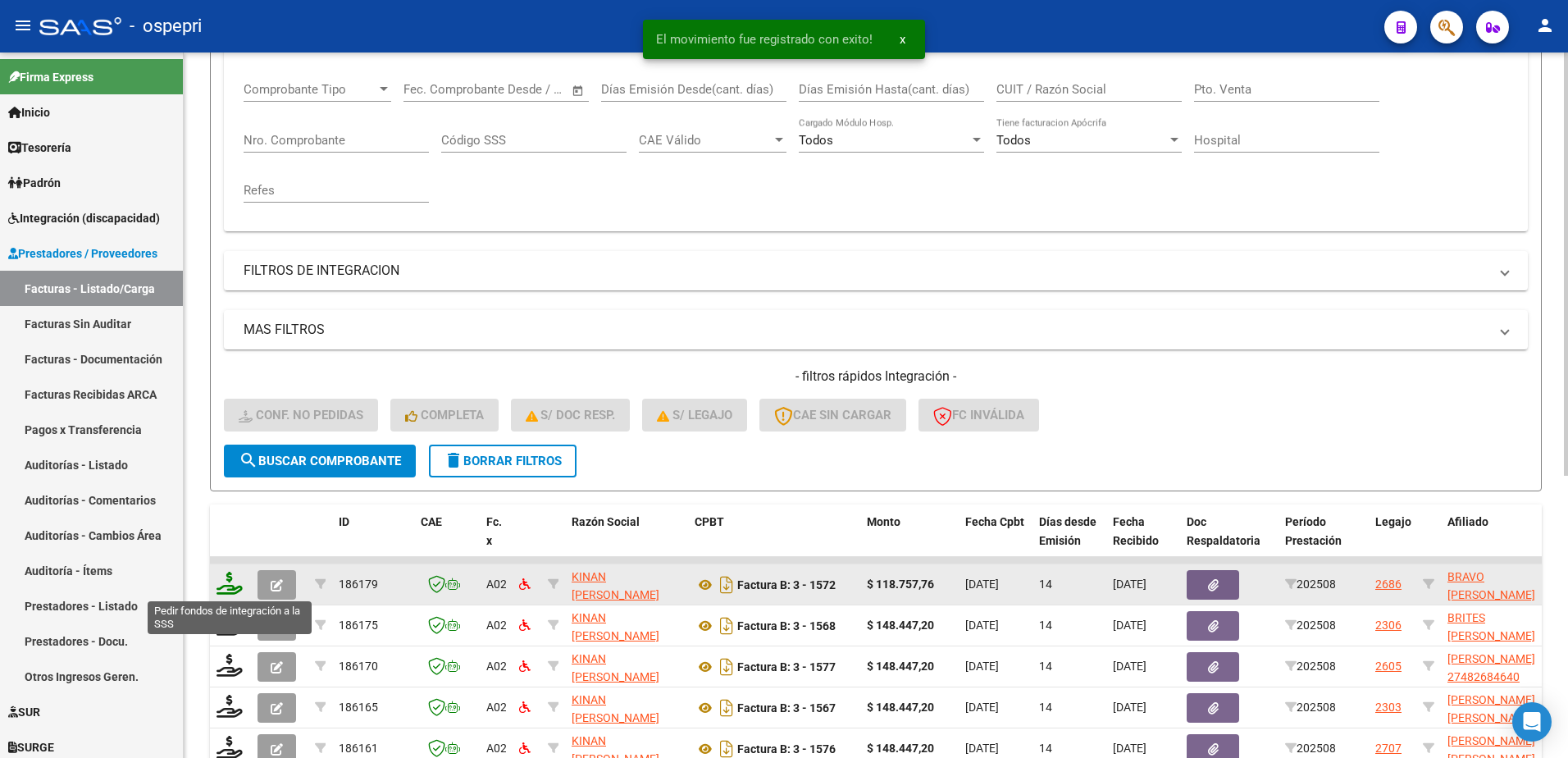
click at [222, 587] on icon at bounding box center [229, 584] width 26 height 23
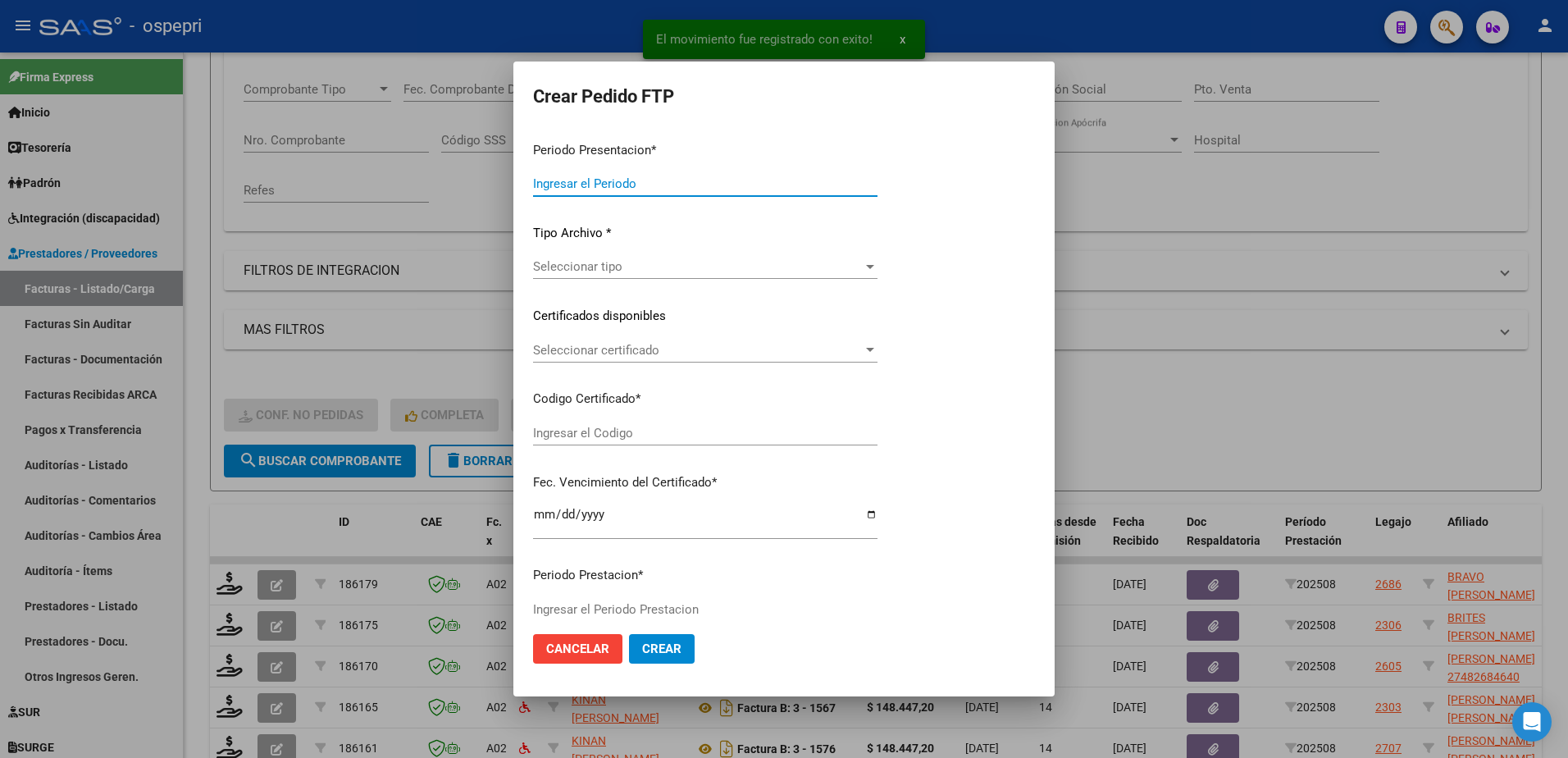
type input "202508"
type input "$ 118.757,76"
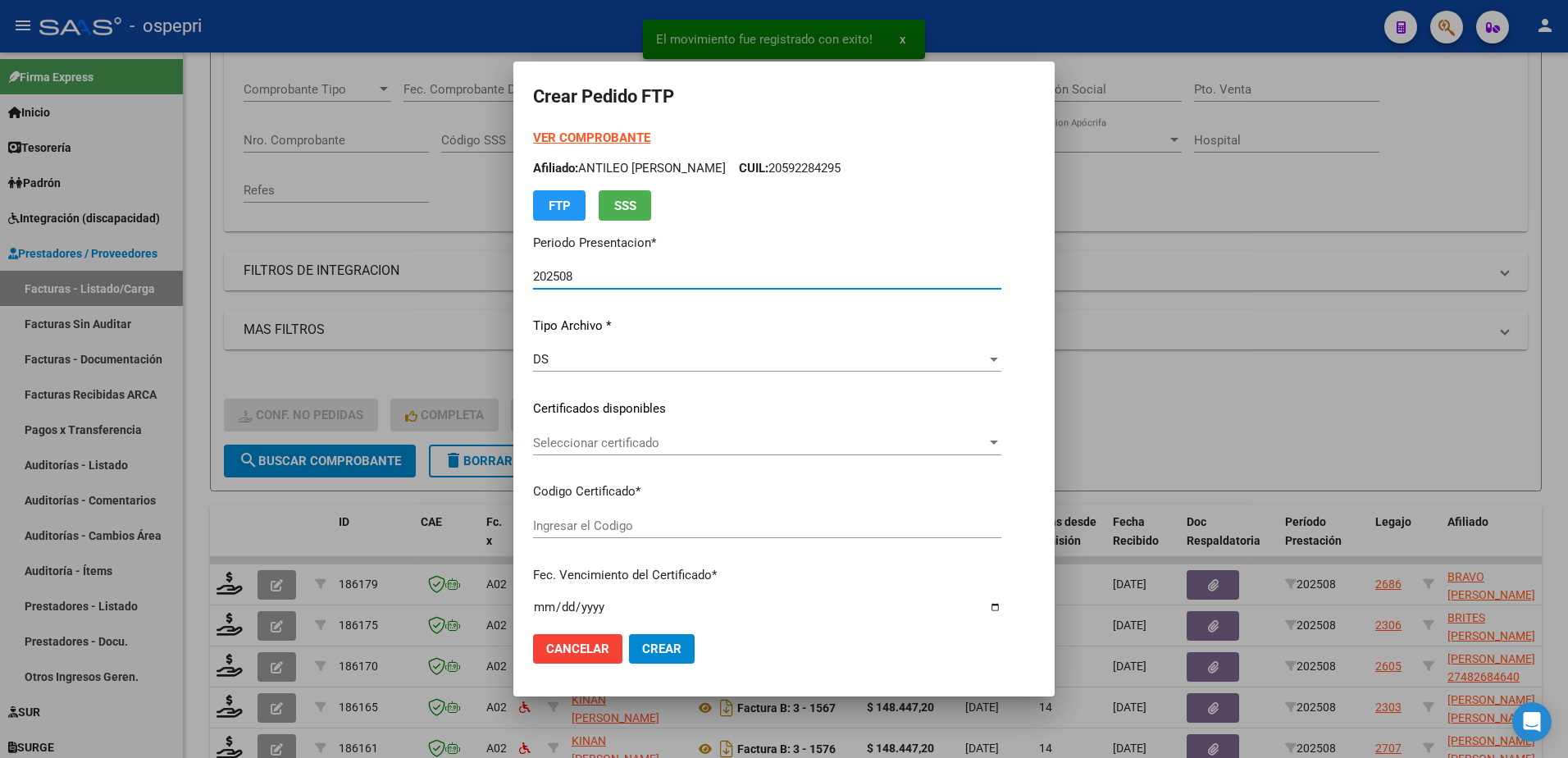
type input "2054851696-0"
type input "2034-05-28"
click at [601, 440] on span "Seleccionar certificado" at bounding box center [753, 443] width 442 height 15
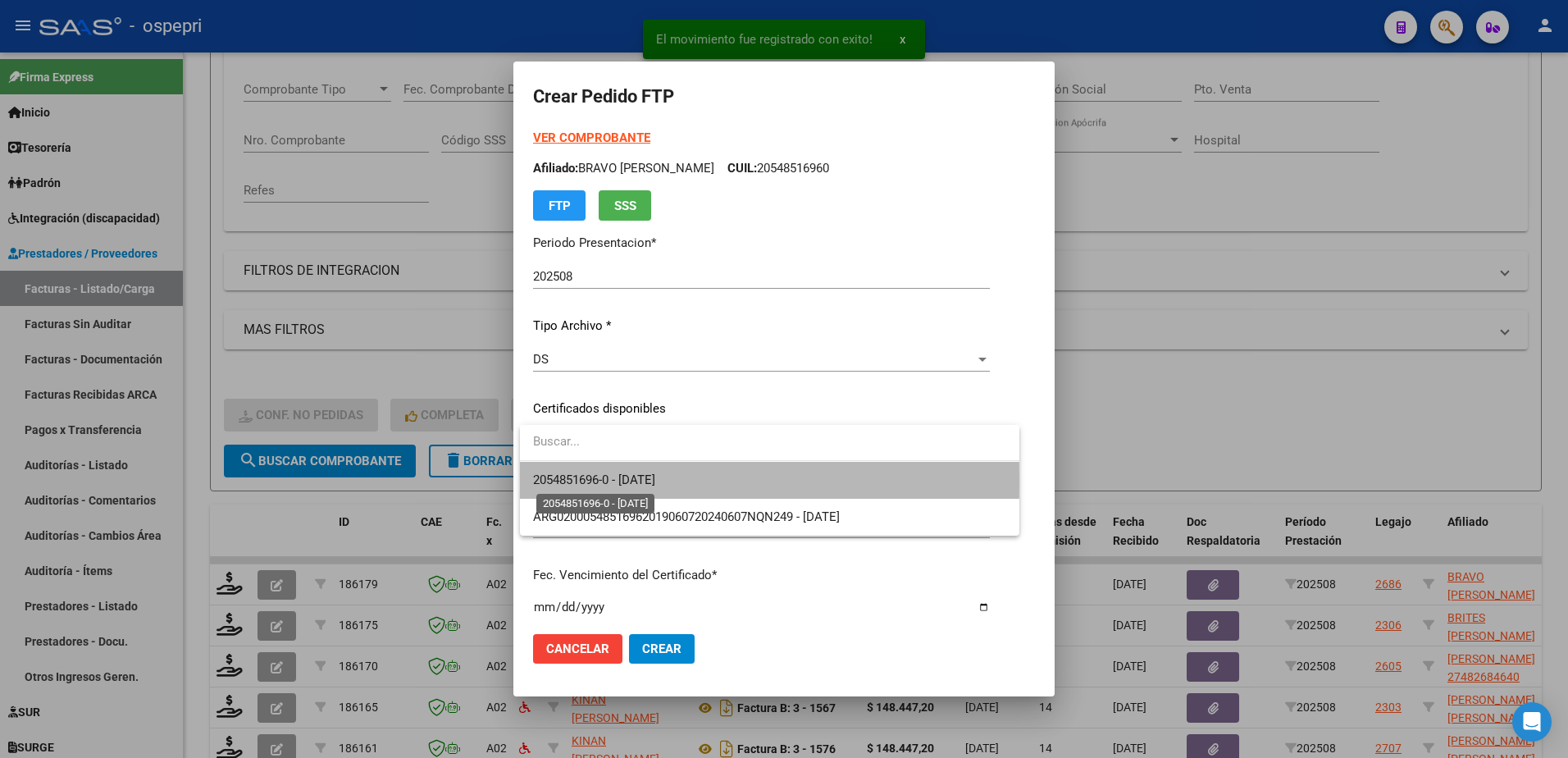
click at [634, 481] on span "2054851696-0 - 2034-05-28" at bounding box center [593, 479] width 122 height 15
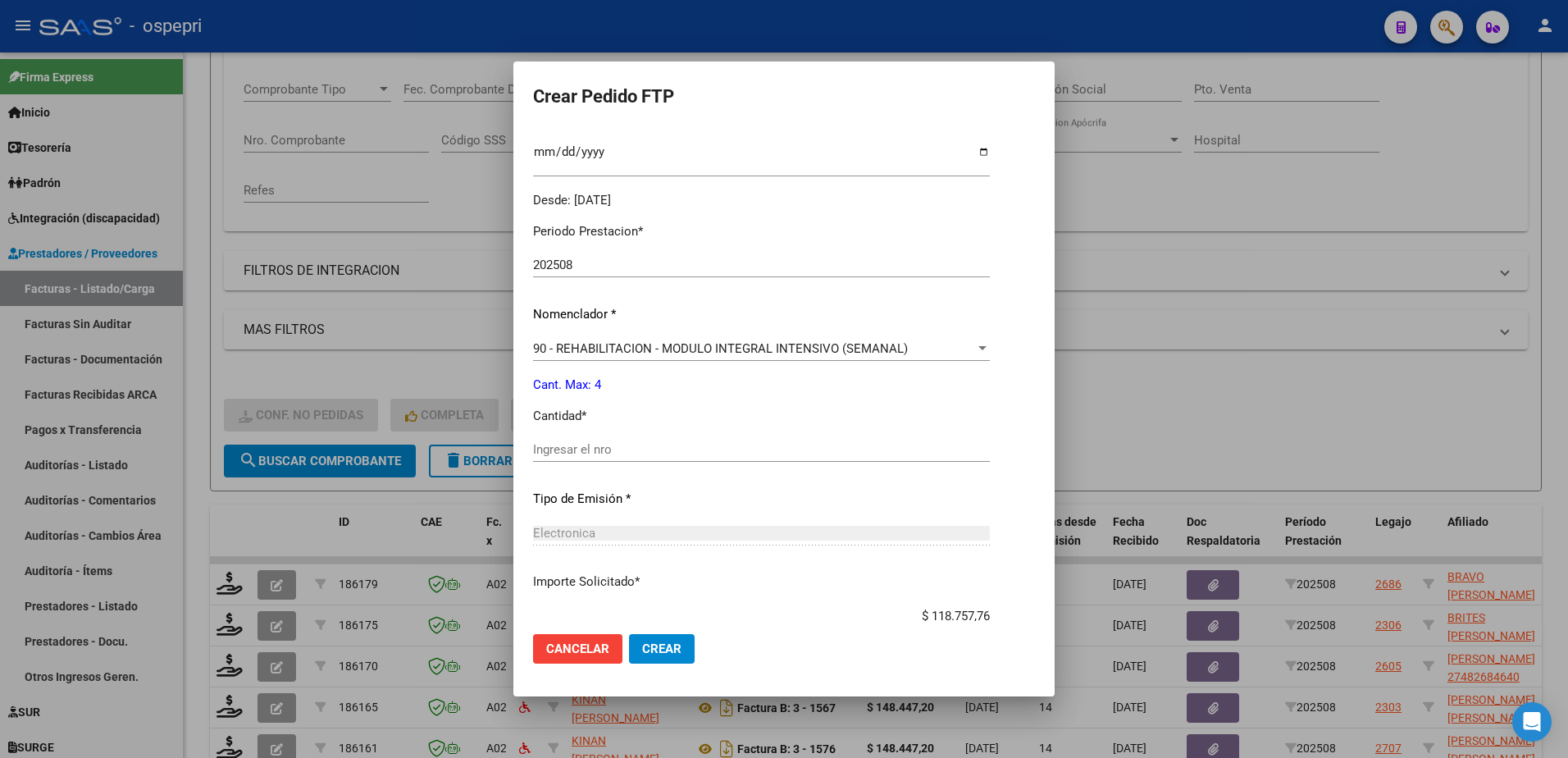
scroll to position [492, 0]
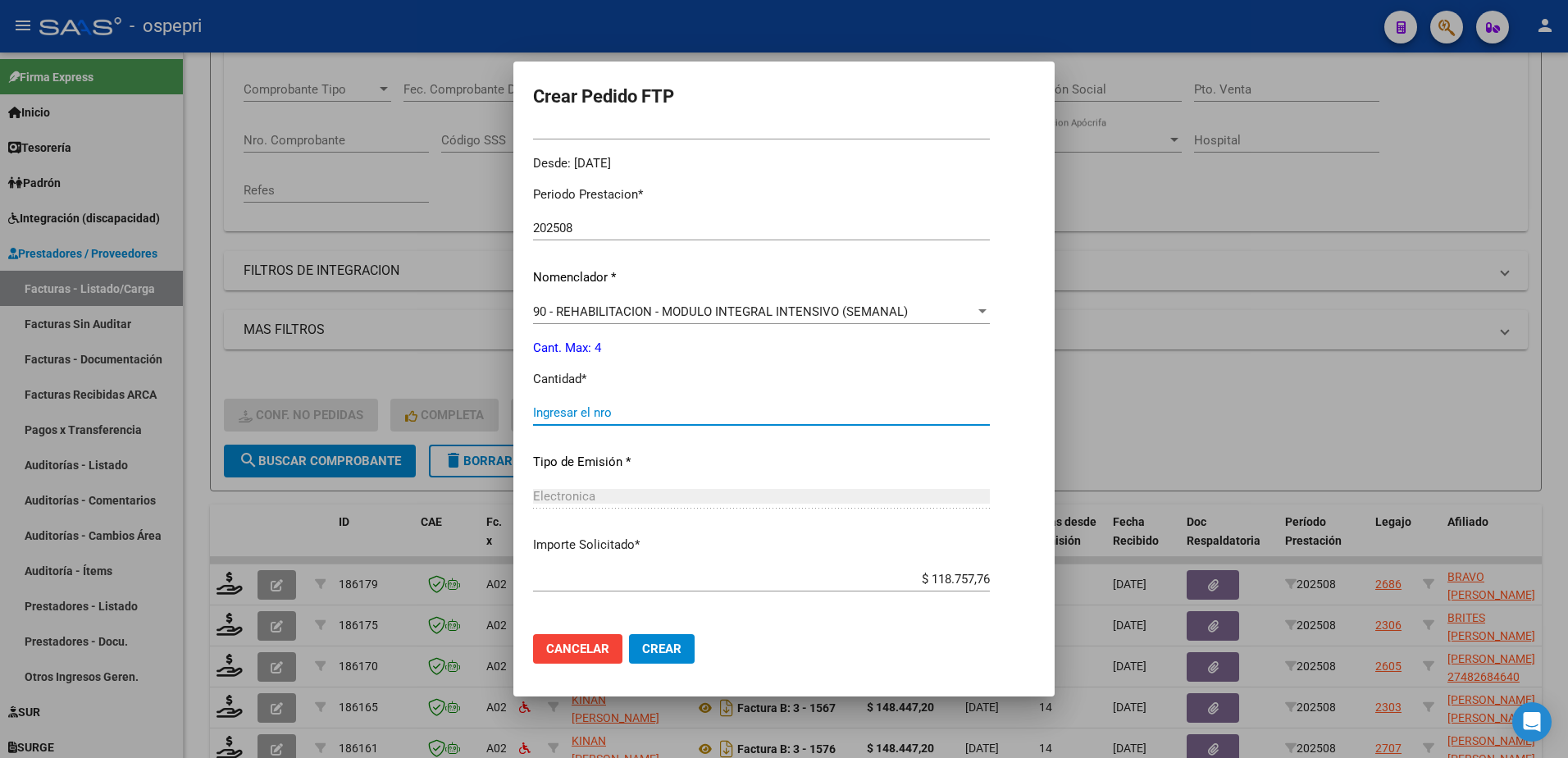
click at [593, 412] on input "Ingresar el nro" at bounding box center [761, 412] width 457 height 15
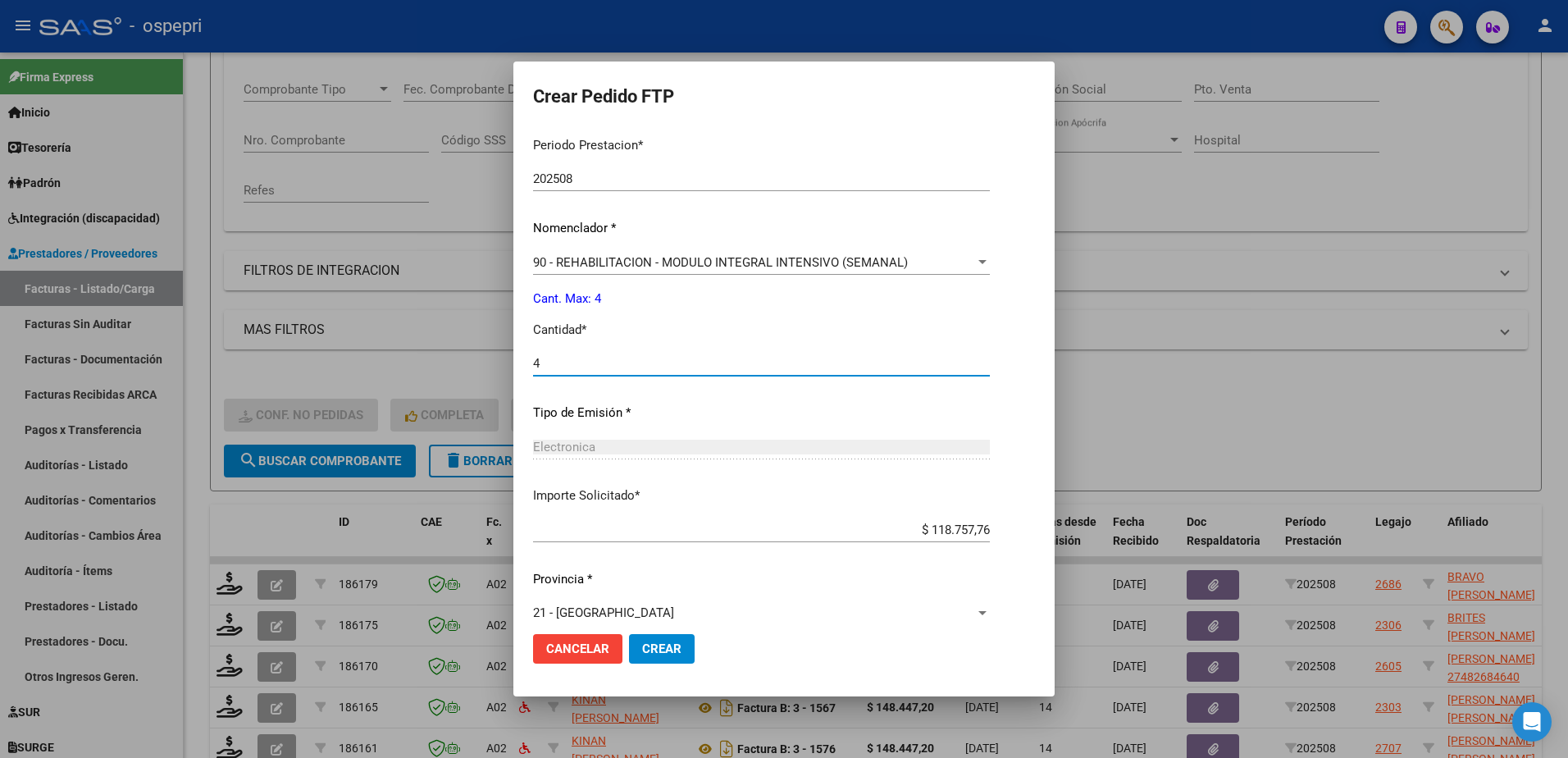
scroll to position [561, 0]
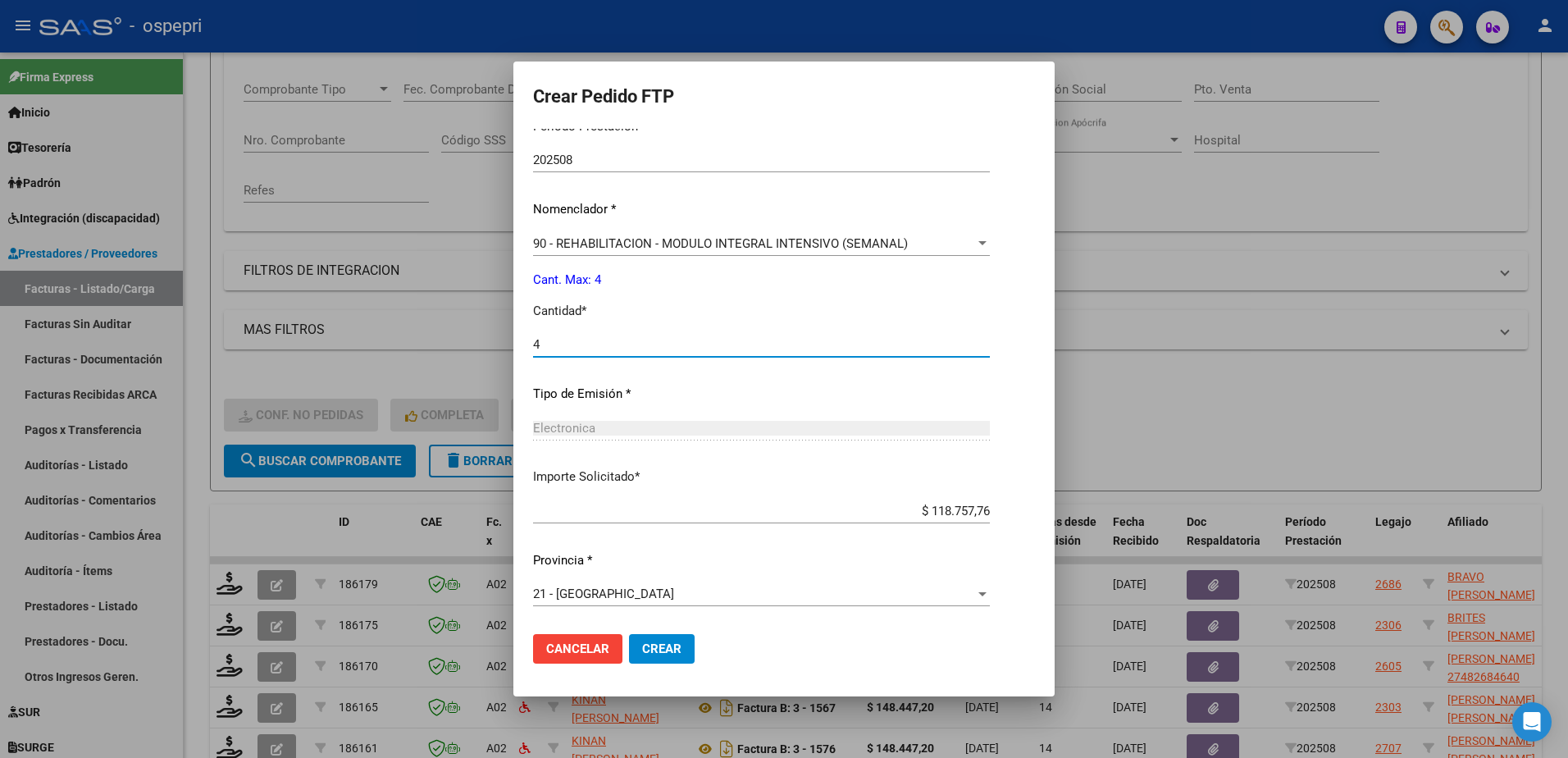
type input "4"
click at [684, 637] on button "Crear" at bounding box center [662, 648] width 66 height 29
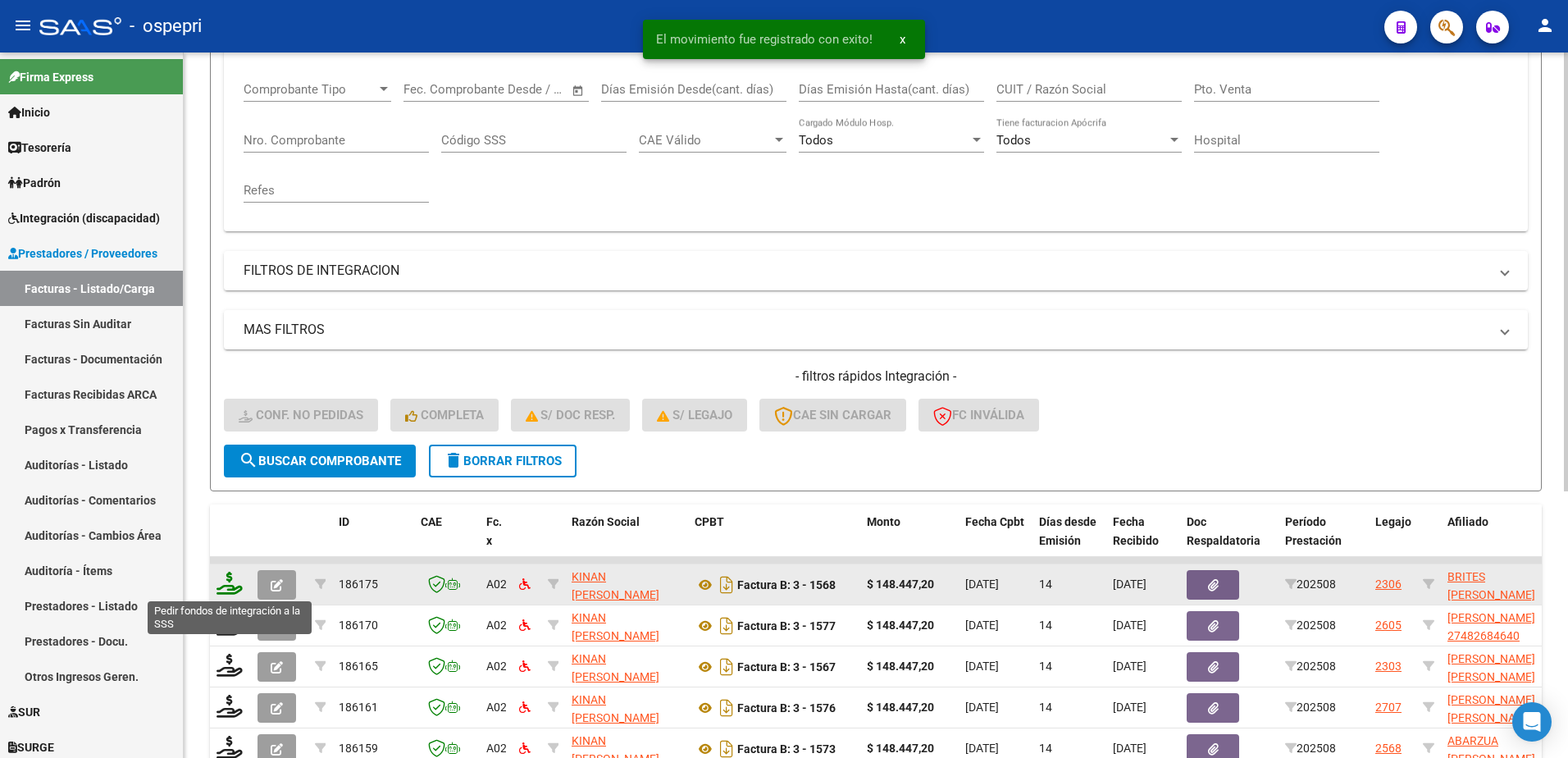
click at [236, 589] on icon at bounding box center [229, 584] width 26 height 23
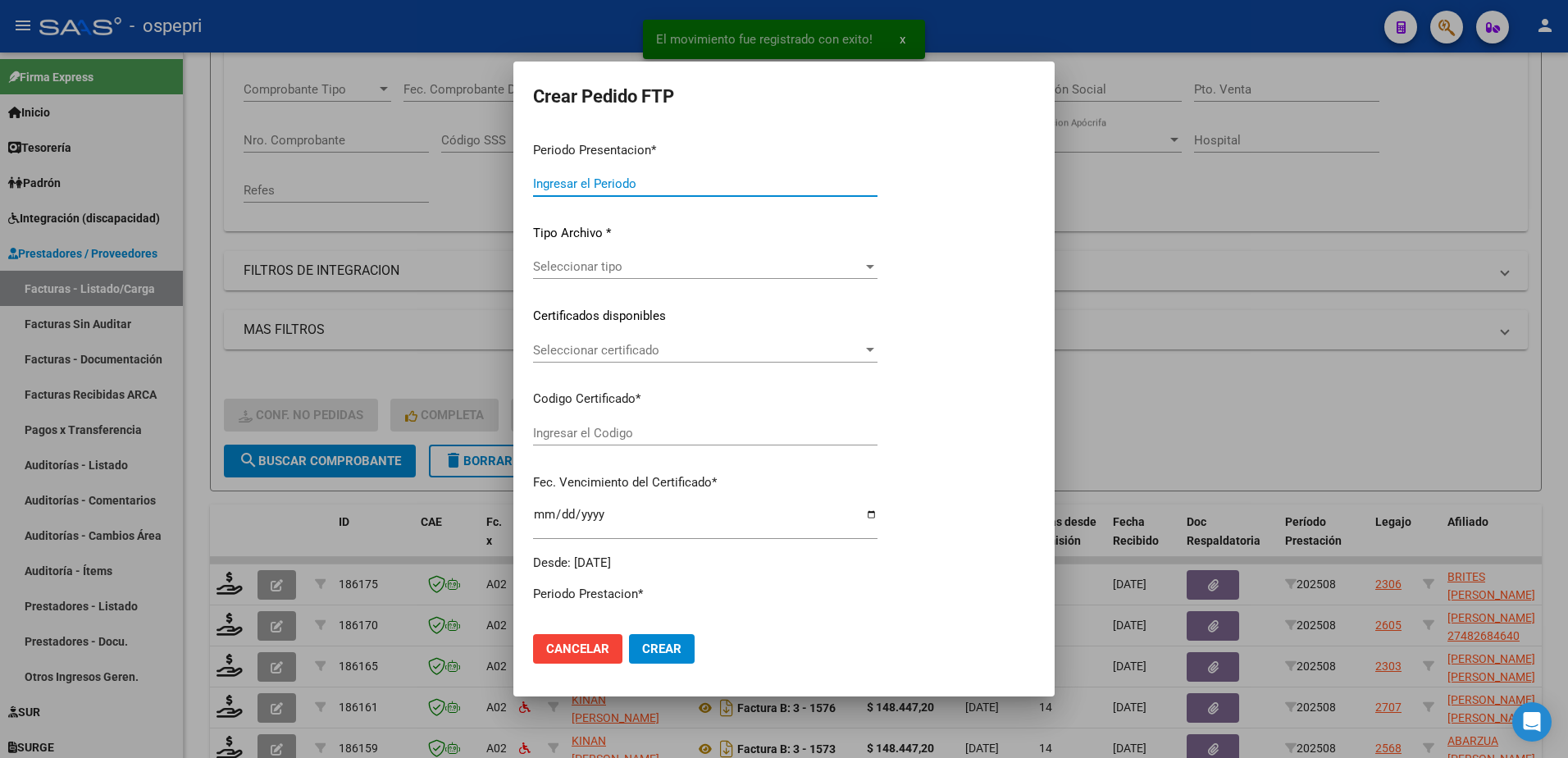
type input "202508"
type input "$ 148.447,20"
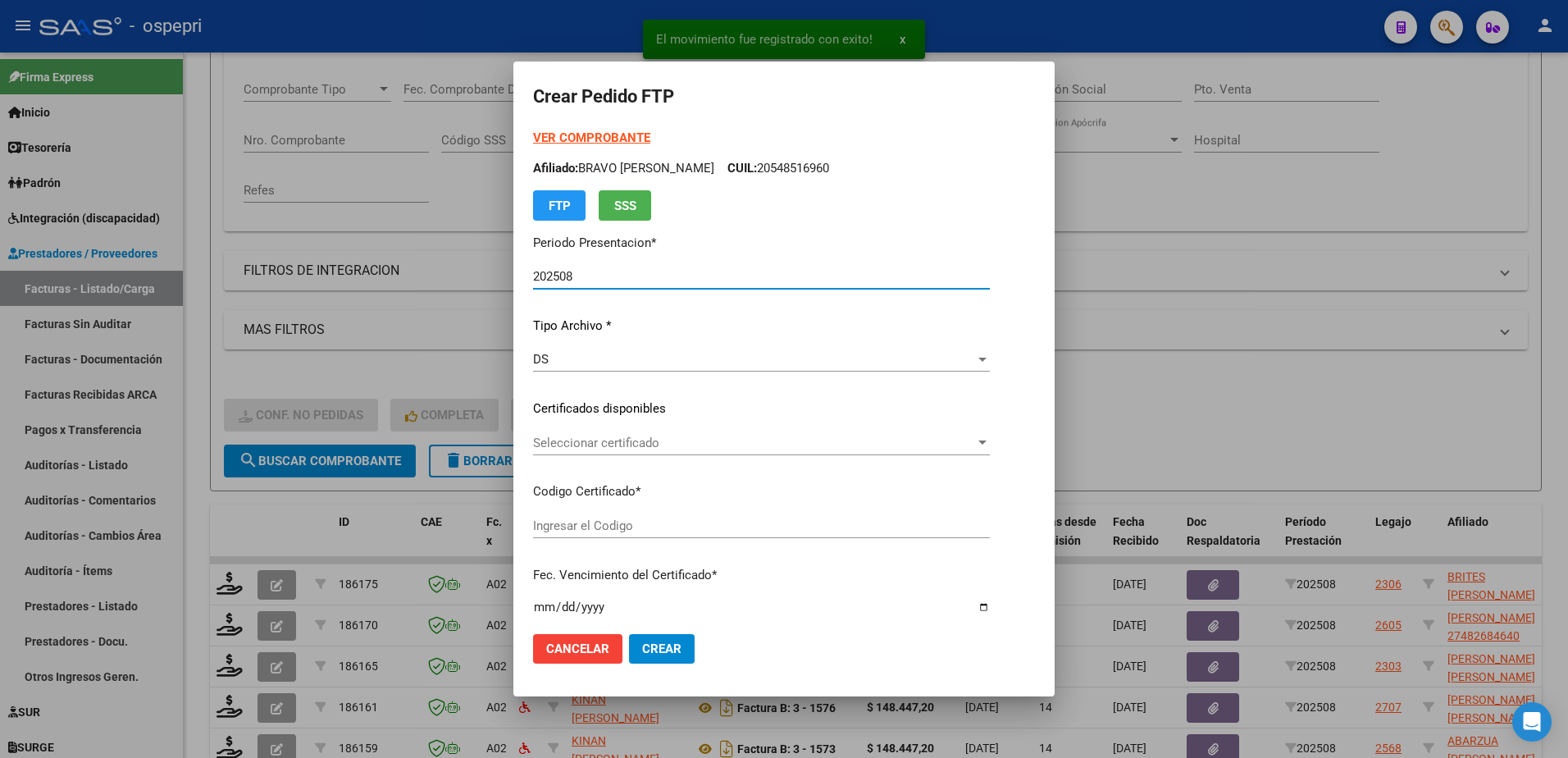
type input "23560041519"
type input "2028-02-01"
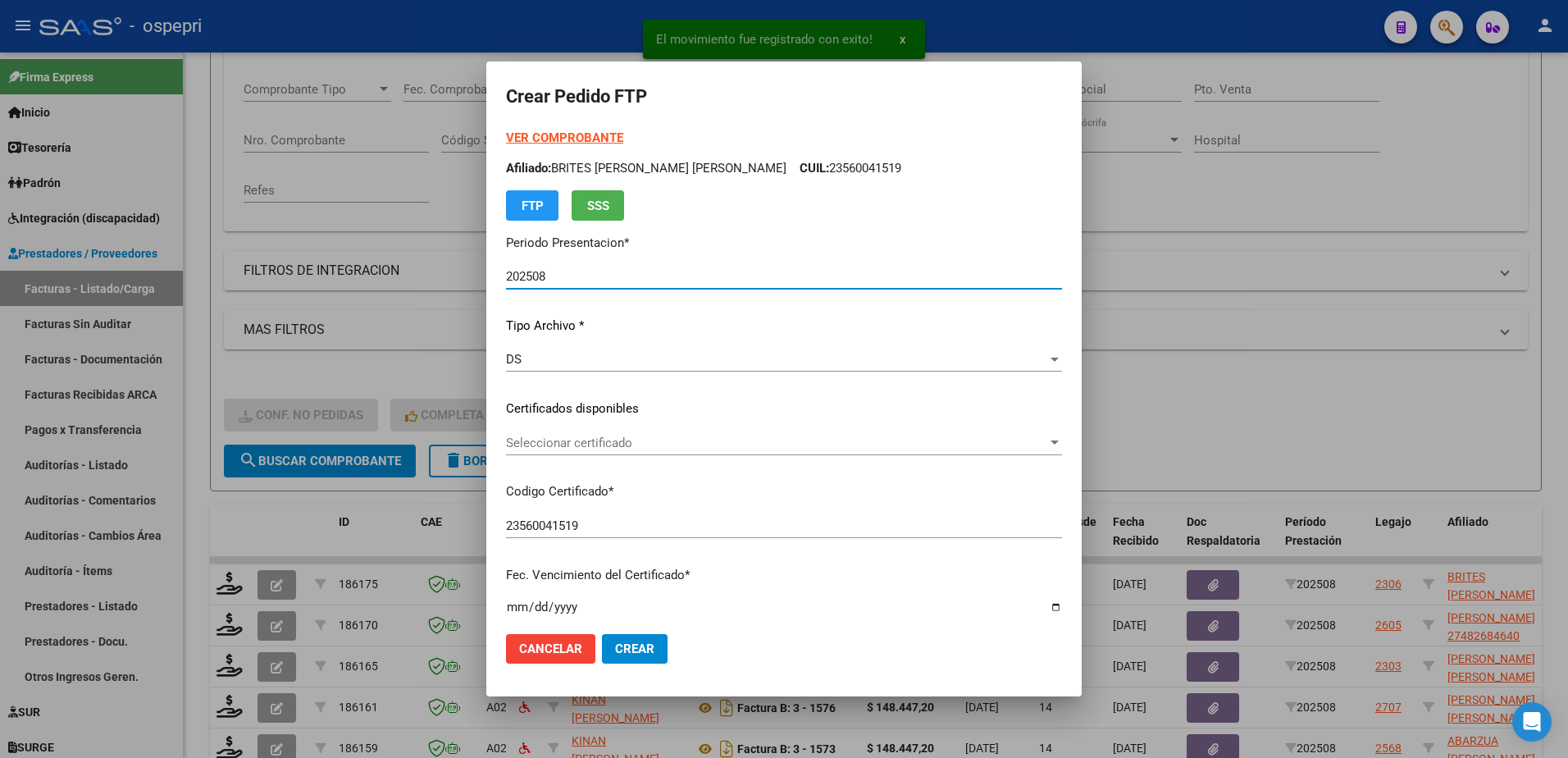
click at [643, 443] on span "Seleccionar certificado" at bounding box center [776, 443] width 542 height 15
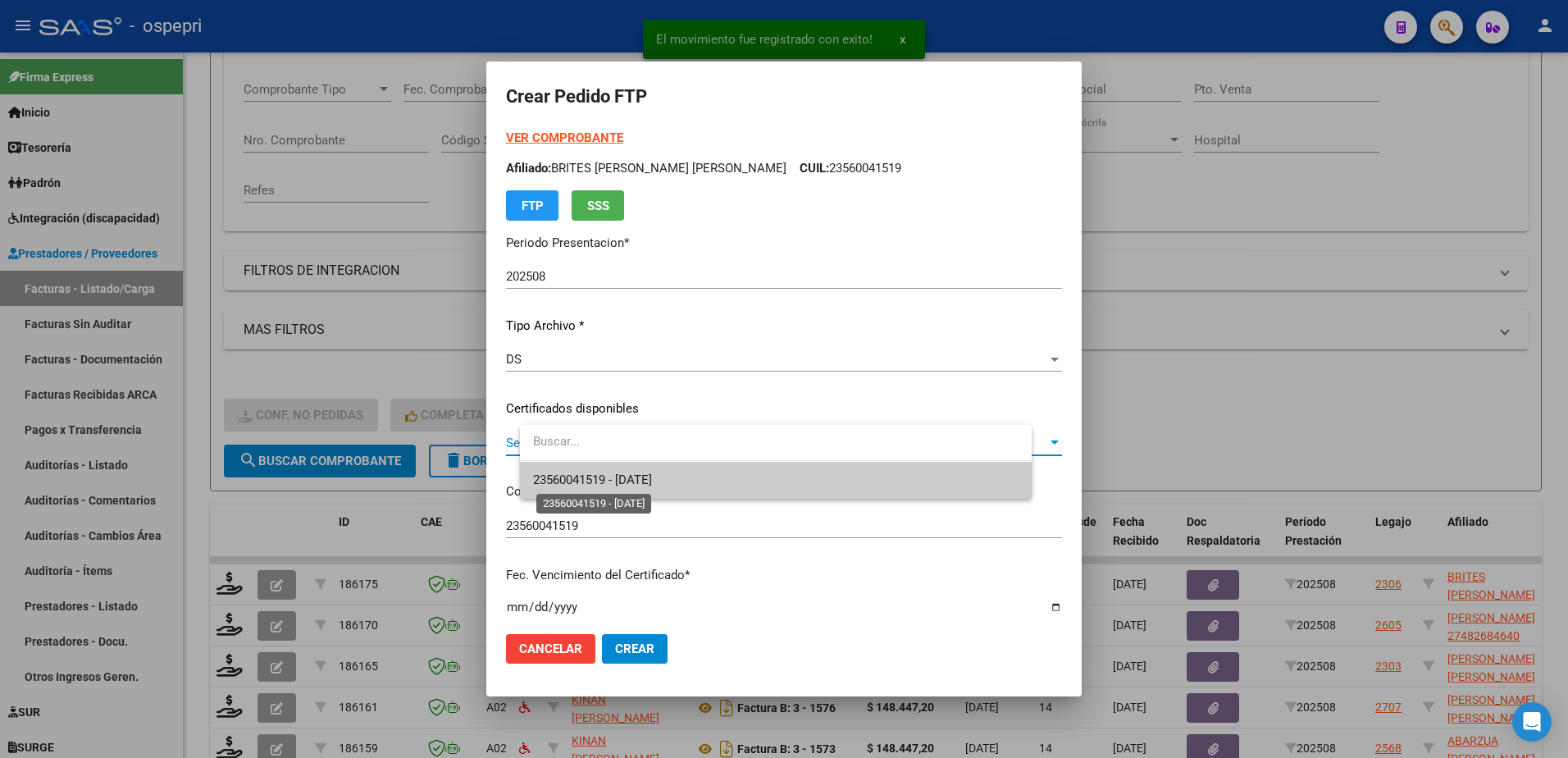
click at [652, 480] on span "23560041519 - 2028-02-01" at bounding box center [592, 479] width 119 height 15
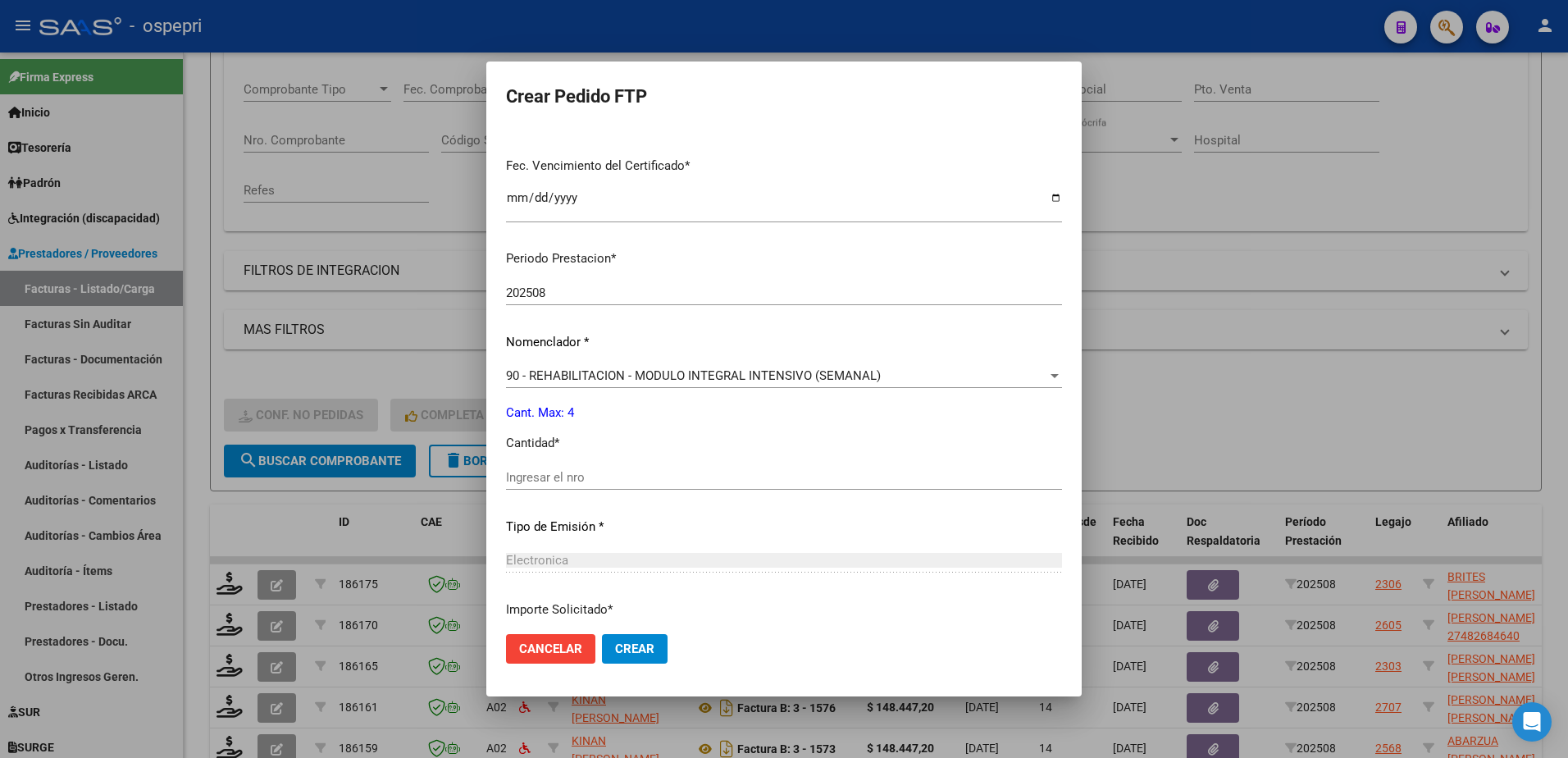
scroll to position [411, 0]
click at [606, 474] on input "Ingresar el nro" at bounding box center [784, 477] width 556 height 15
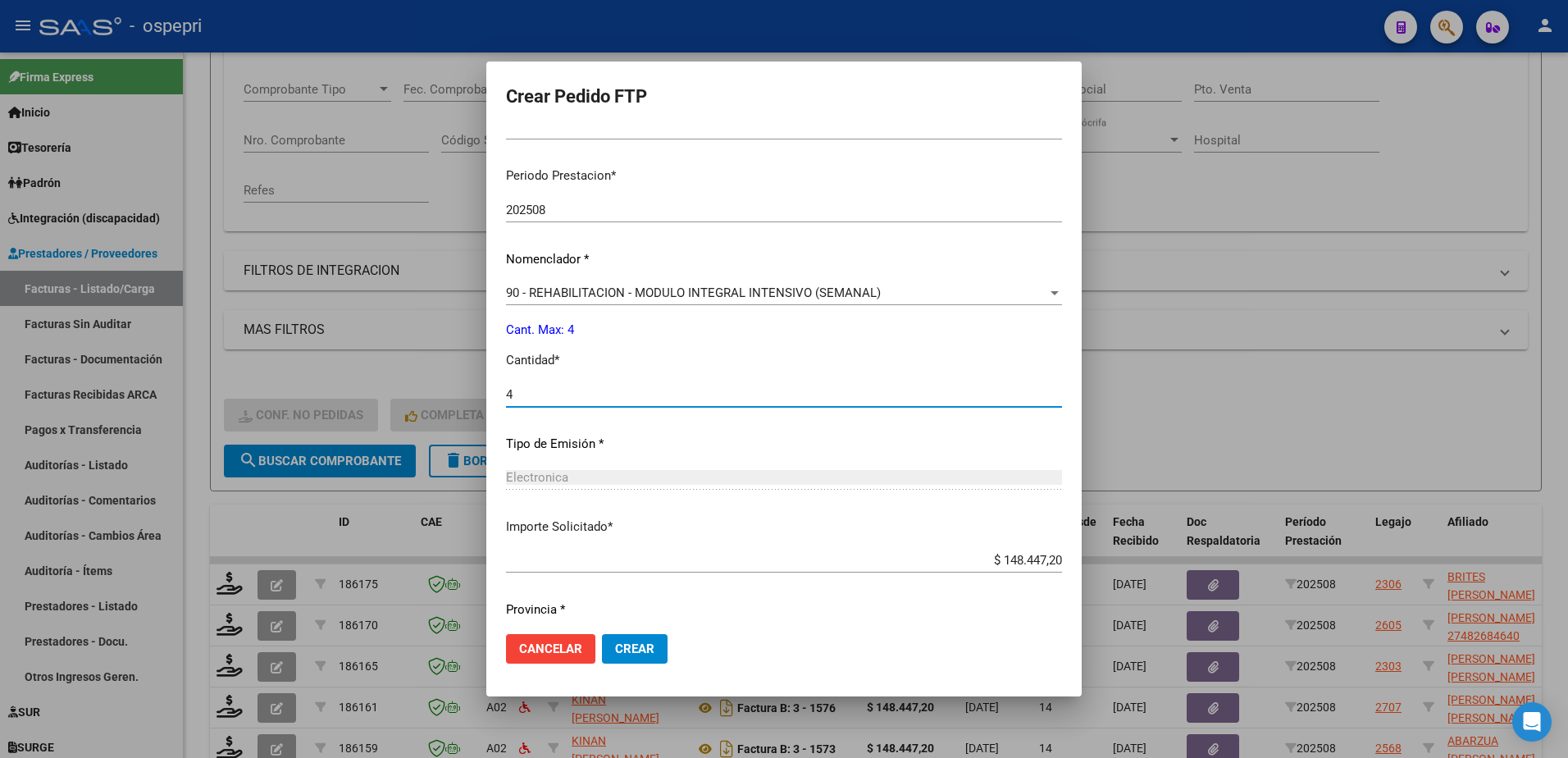
scroll to position [543, 0]
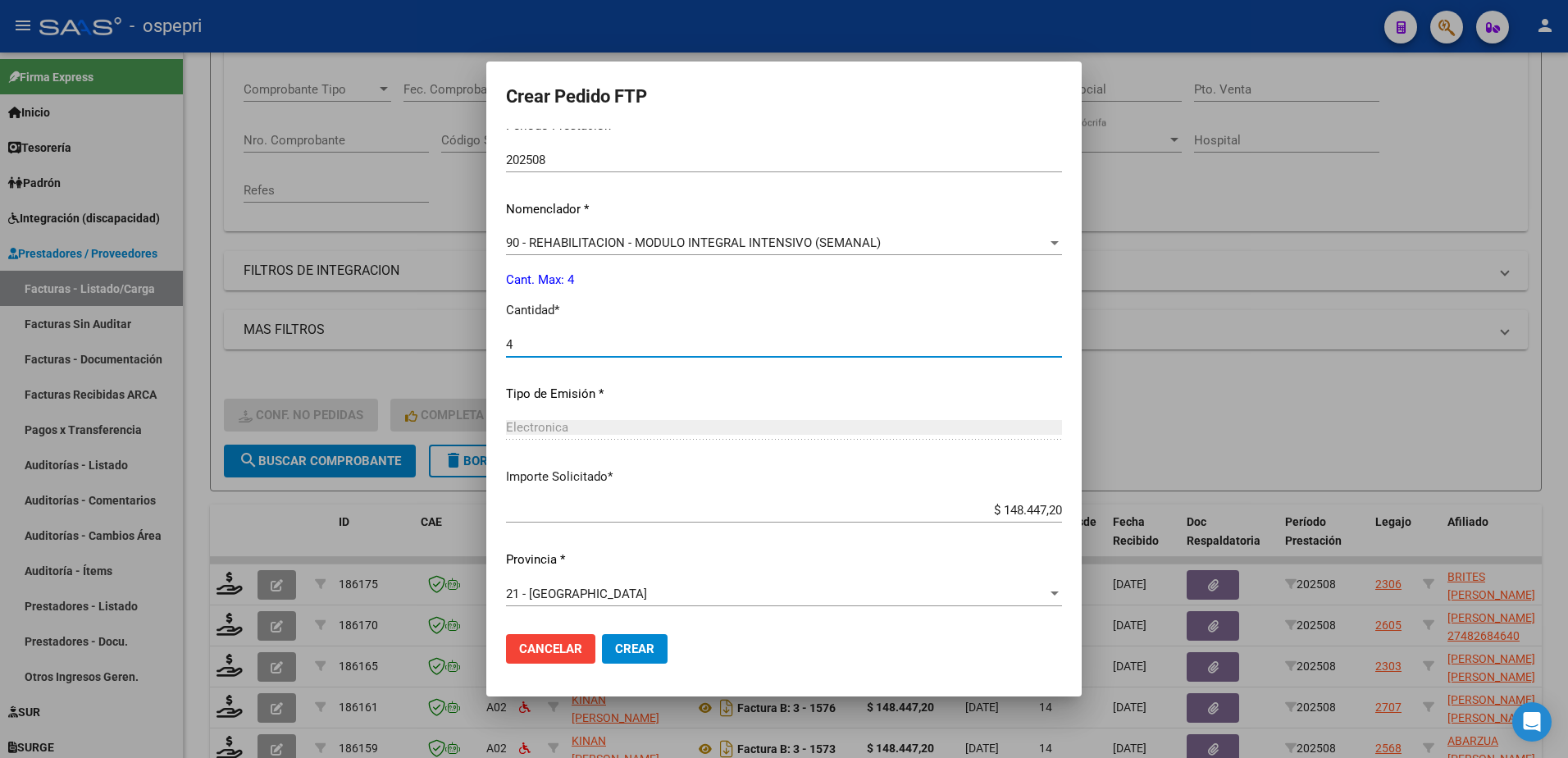
type input "4"
click at [653, 654] on span "Crear" at bounding box center [635, 649] width 39 height 15
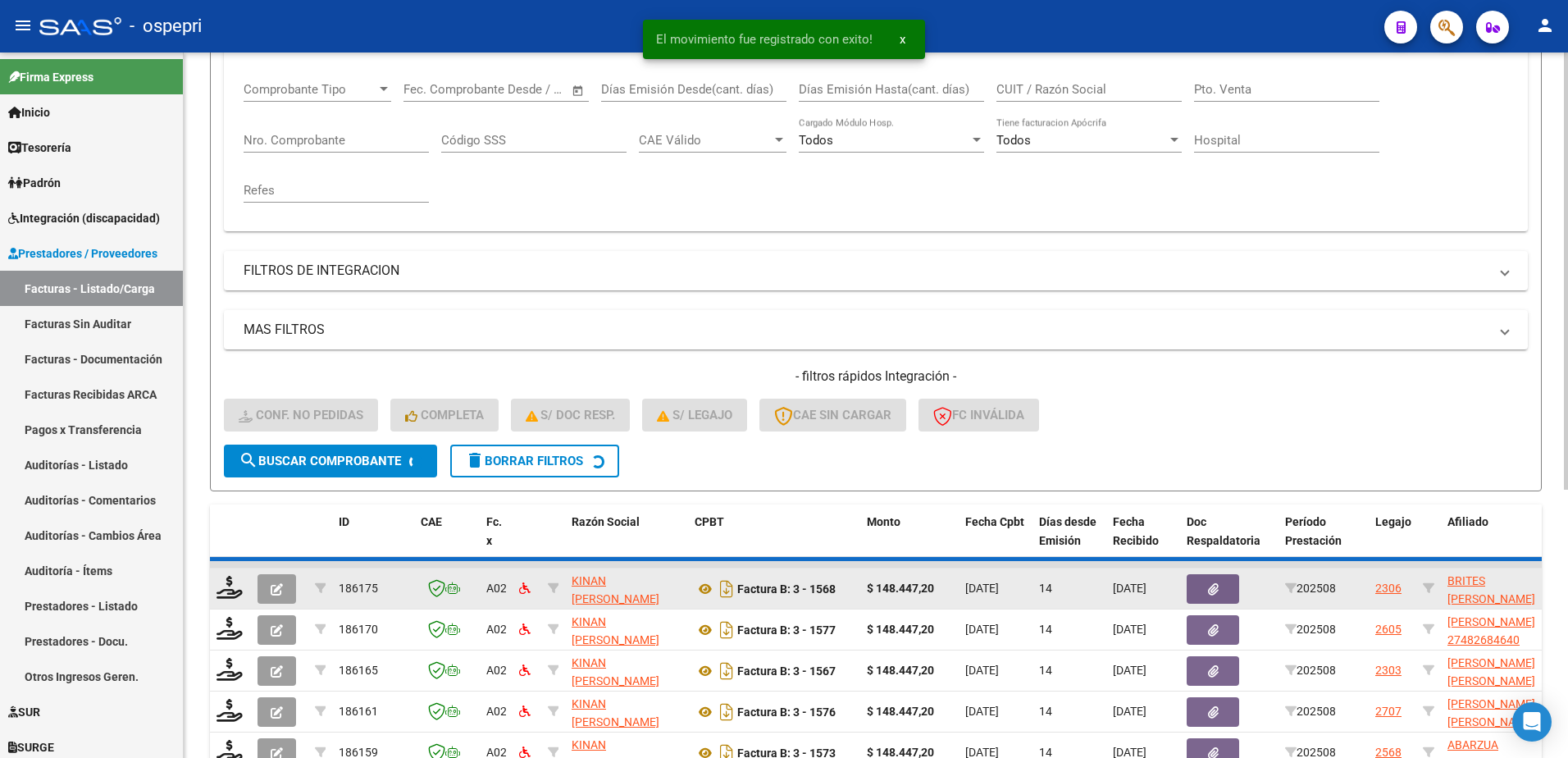
scroll to position [1, 0]
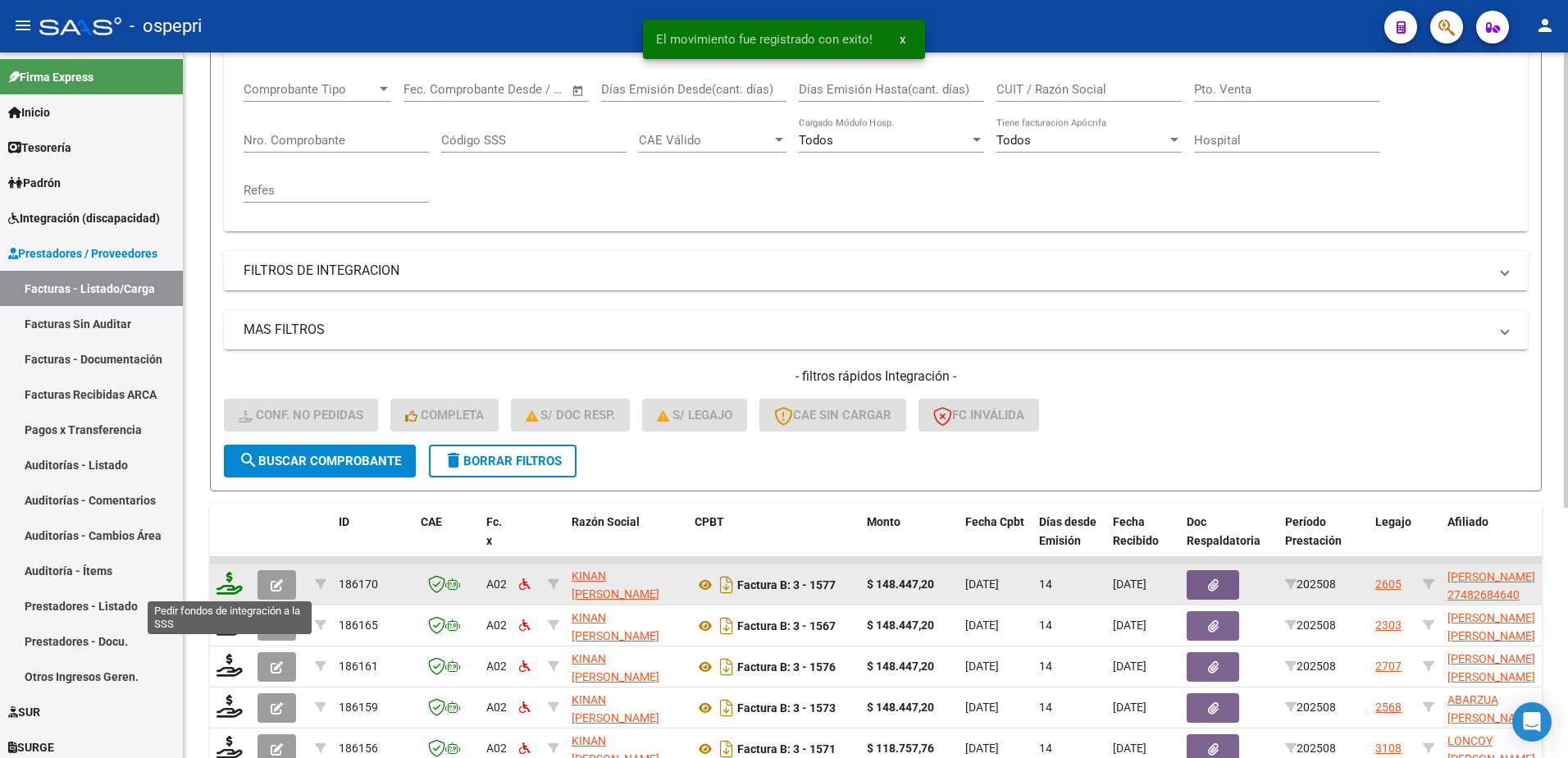
click at [238, 589] on icon at bounding box center [229, 584] width 26 height 23
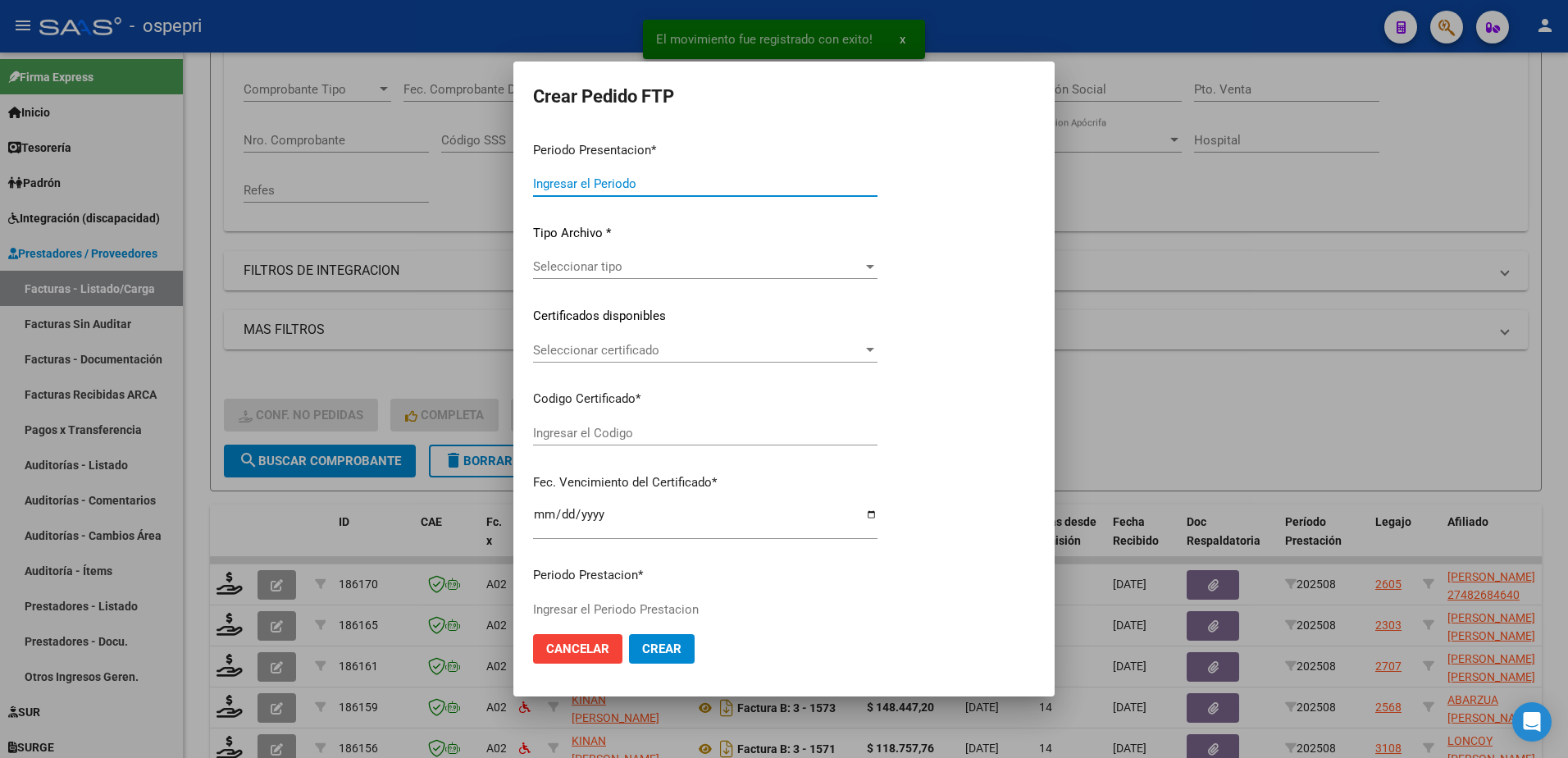
type input "202508"
type input "$ 148.447,20"
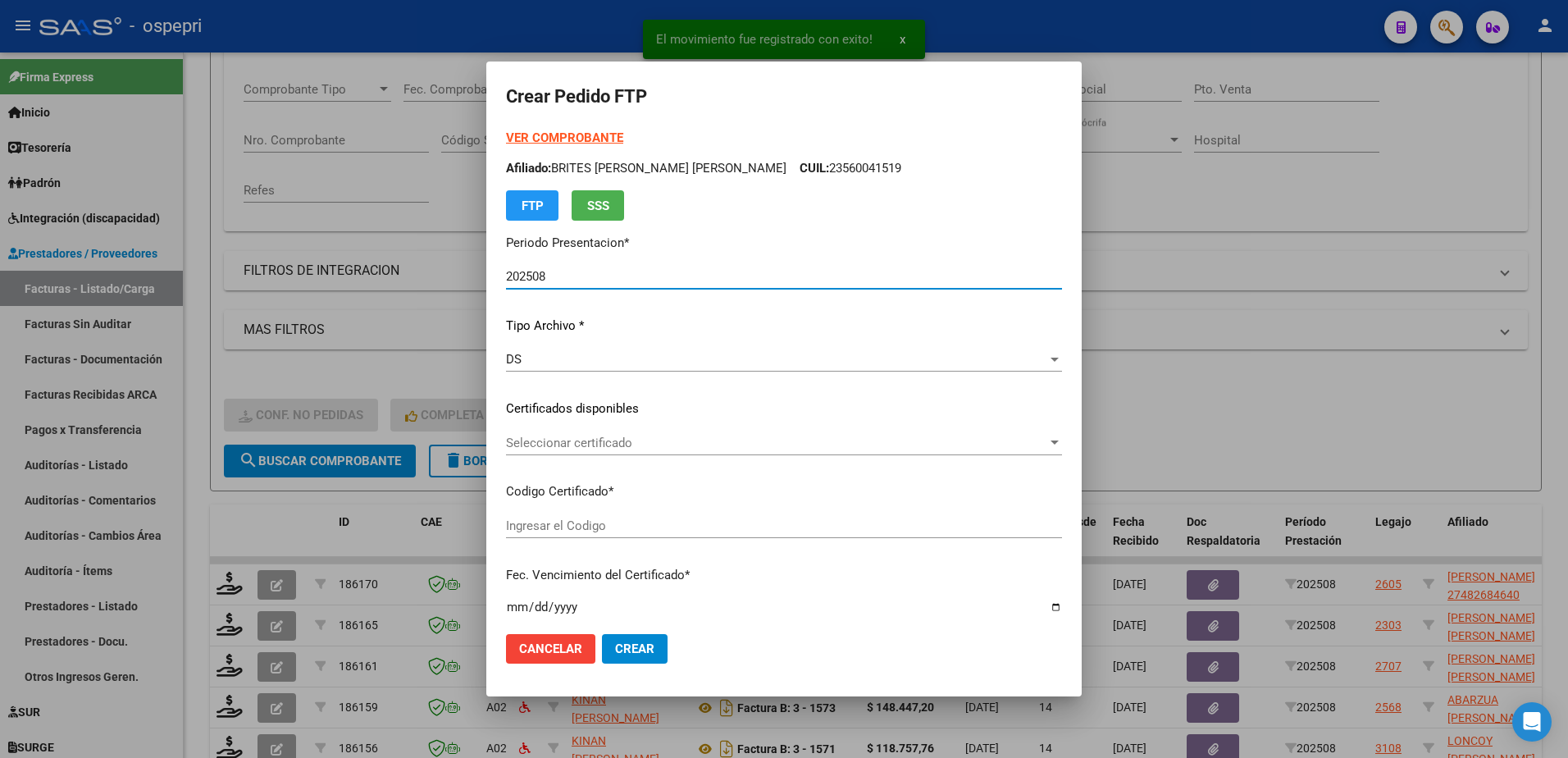
type input "2748268464-0"
type input "2029-09-01"
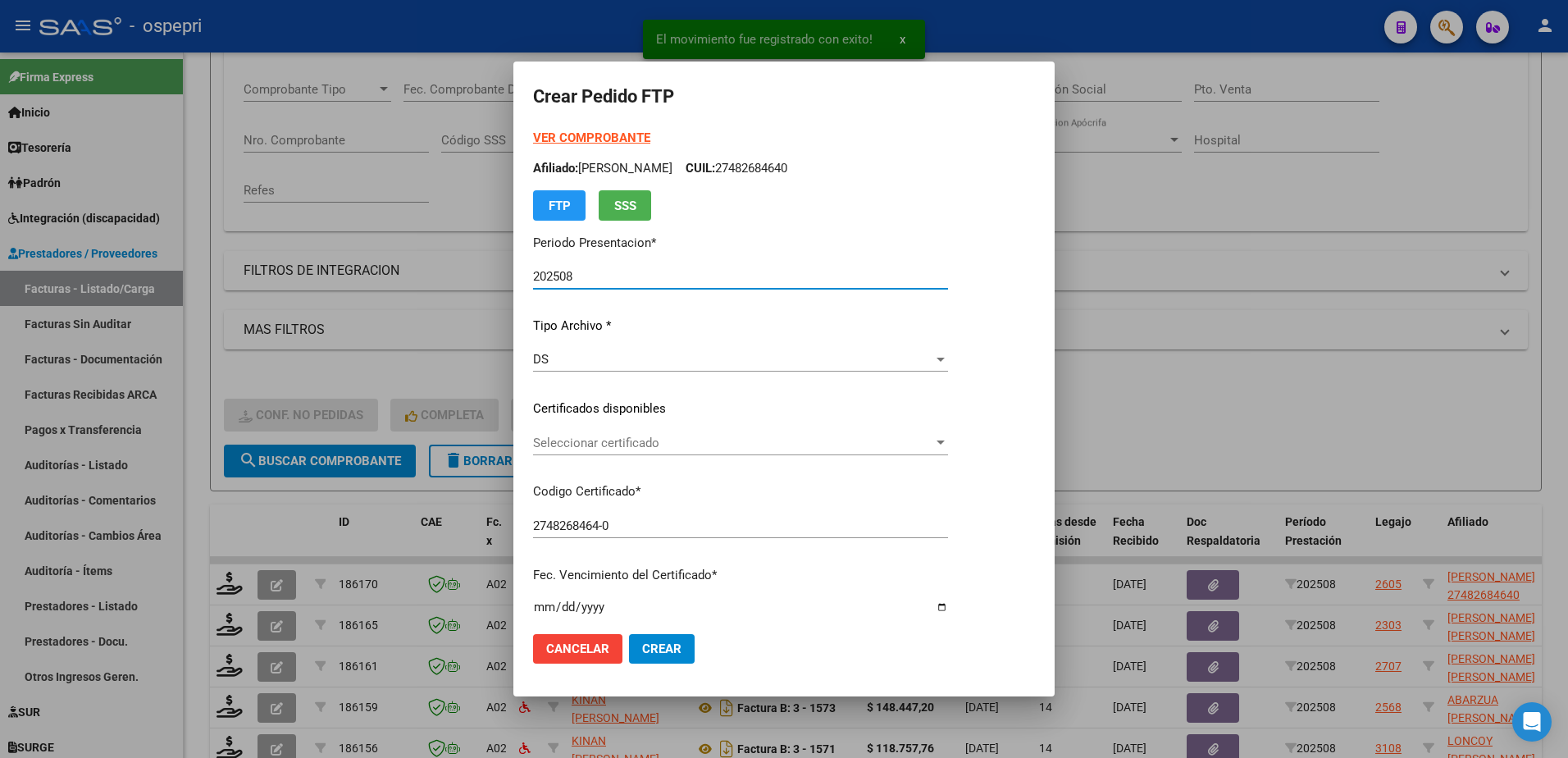
click at [616, 447] on span "Seleccionar certificado" at bounding box center [733, 443] width 401 height 15
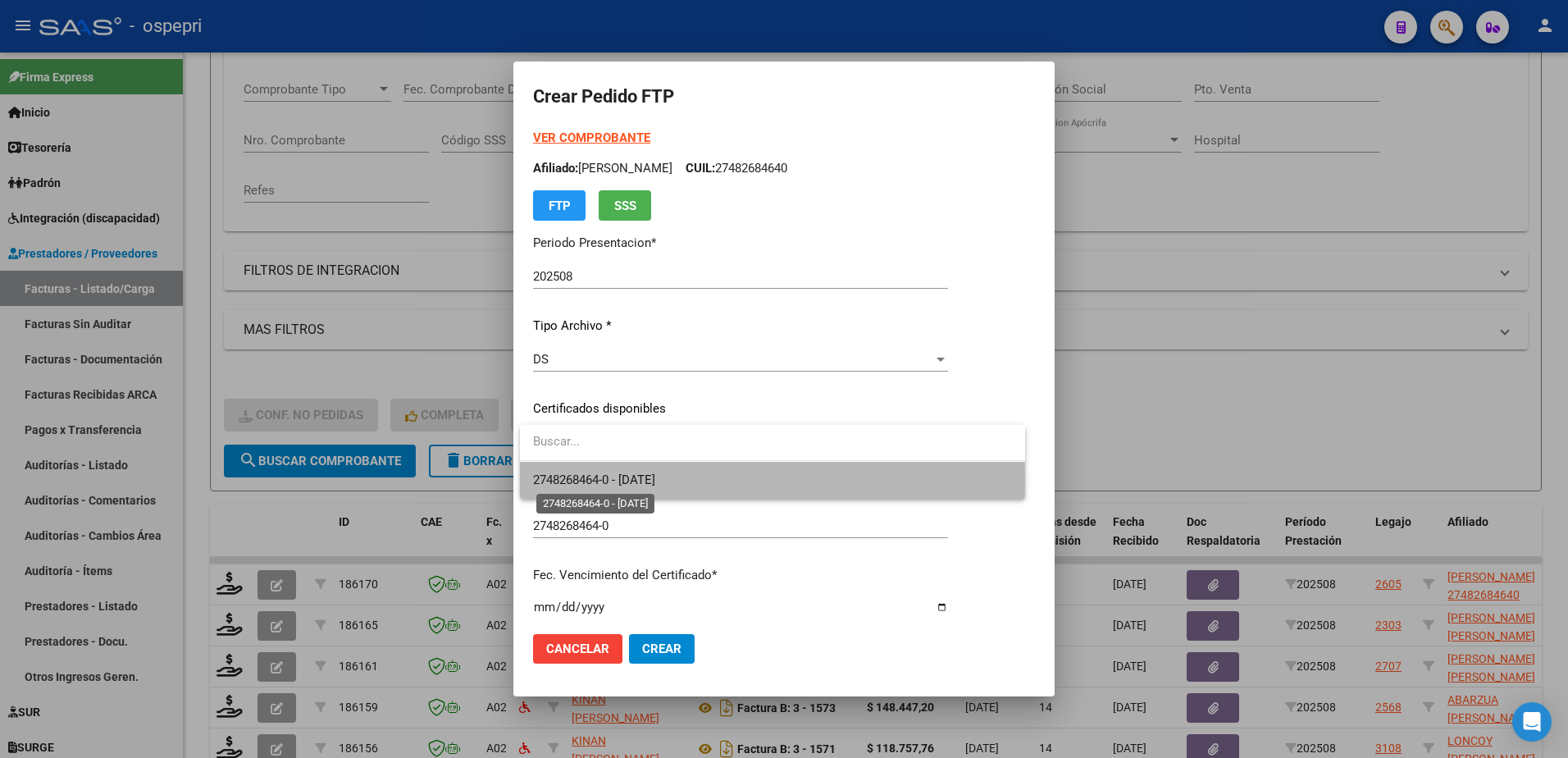
click at [645, 480] on span "2748268464-0 - 2029-09-01" at bounding box center [593, 479] width 122 height 15
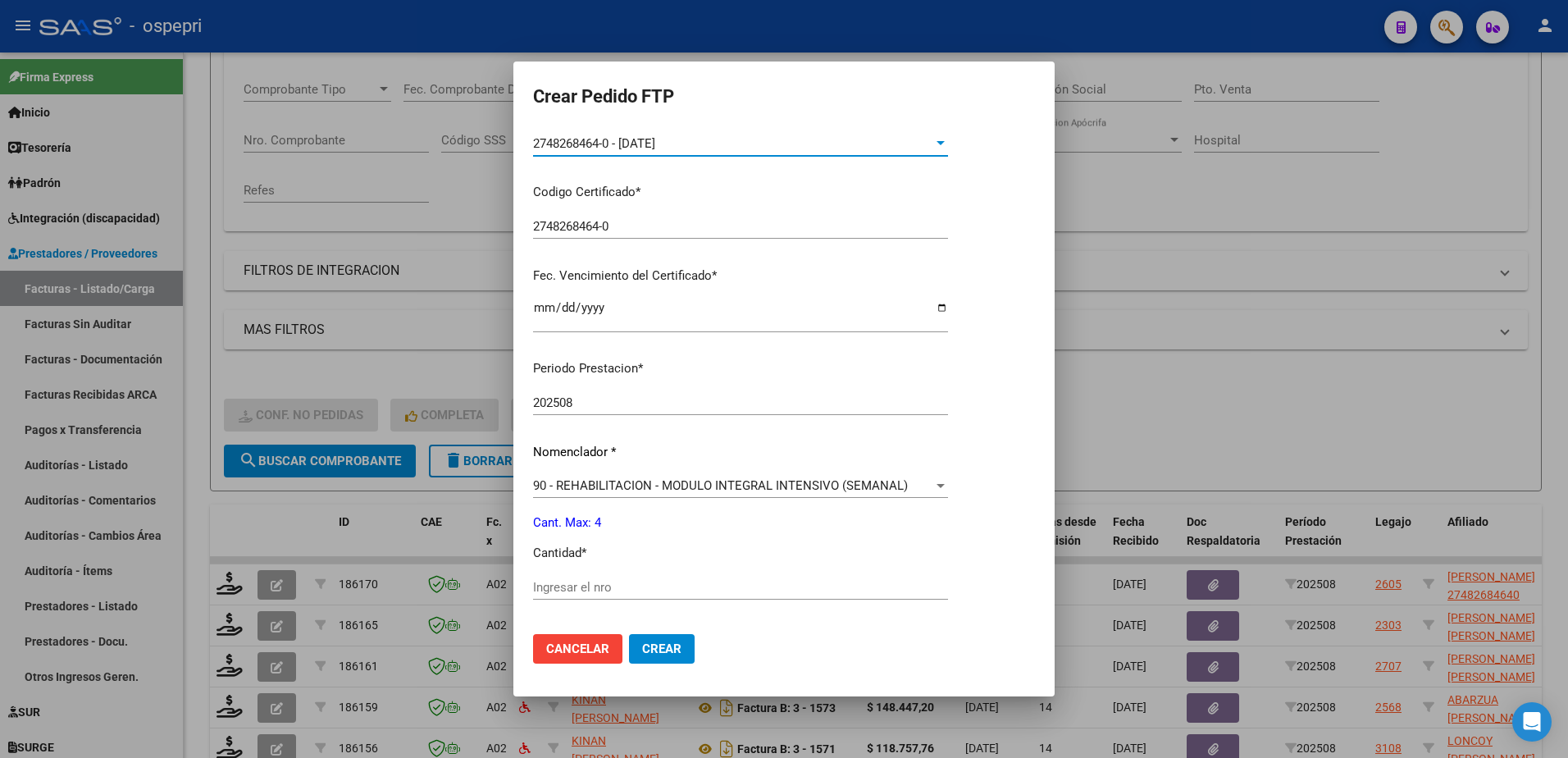
scroll to position [329, 0]
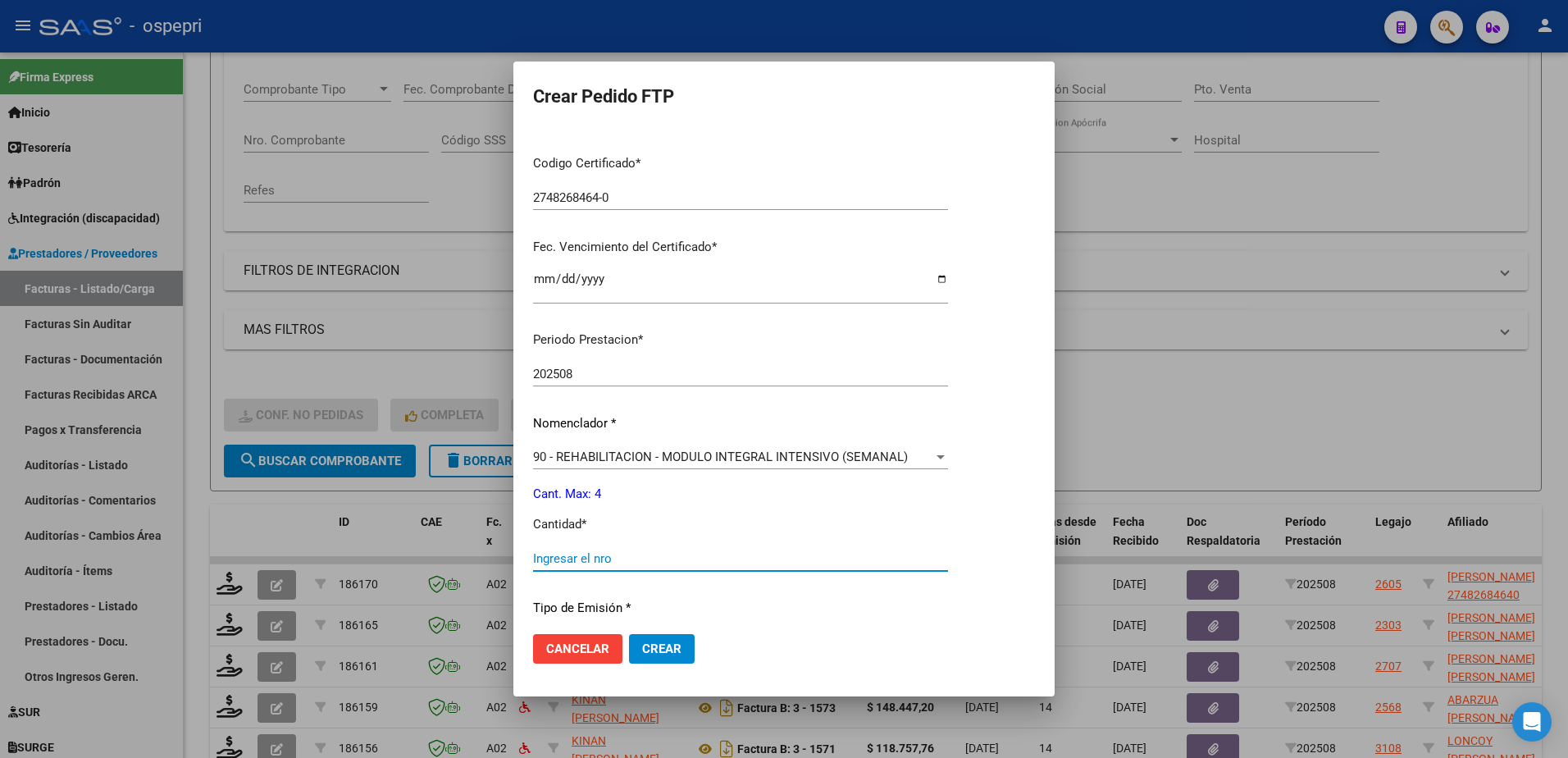
click at [632, 565] on input "Ingresar el nro" at bounding box center [740, 559] width 415 height 15
type input "4"
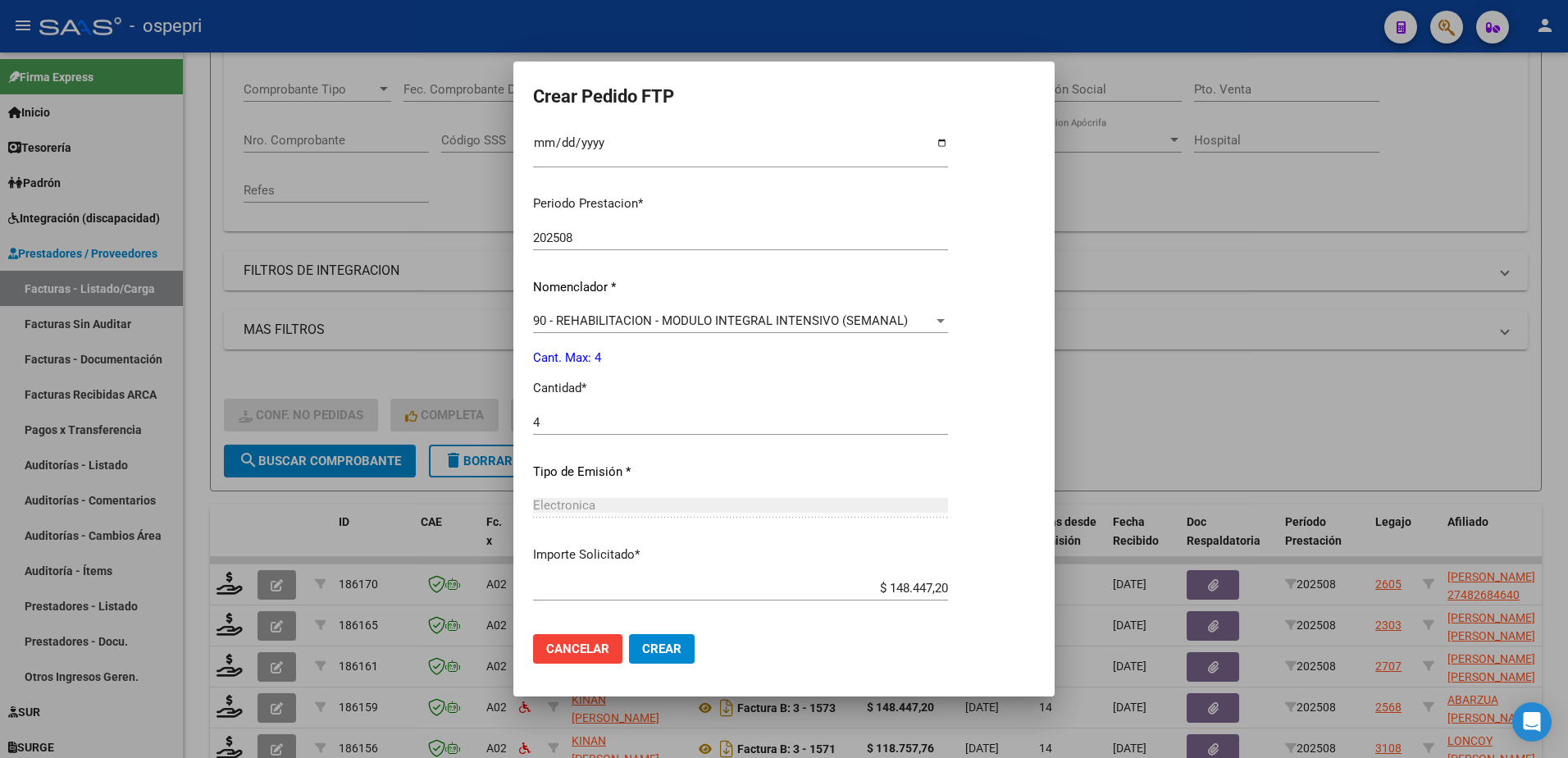
scroll to position [543, 0]
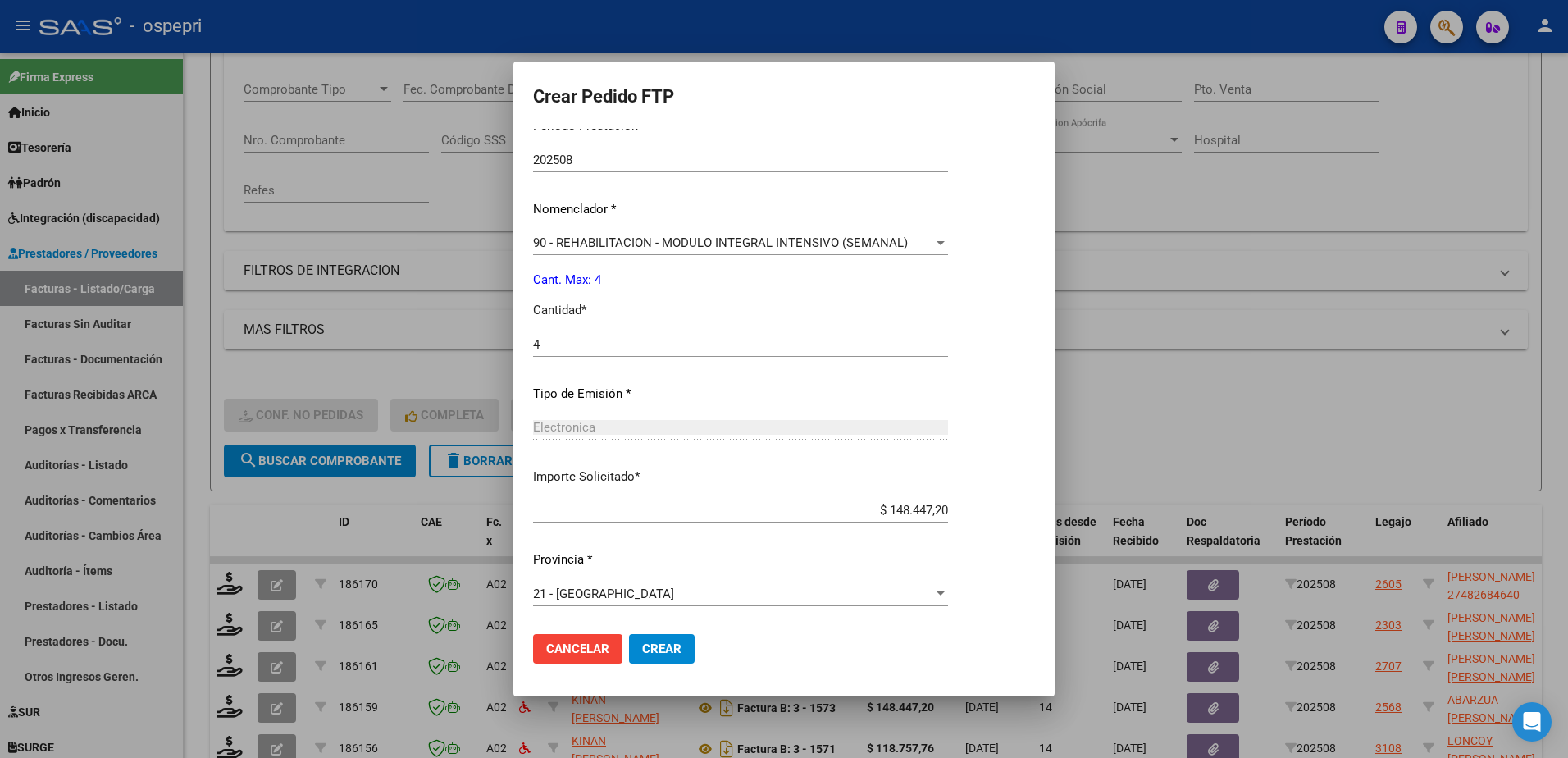
click at [676, 650] on span "Crear" at bounding box center [662, 649] width 39 height 15
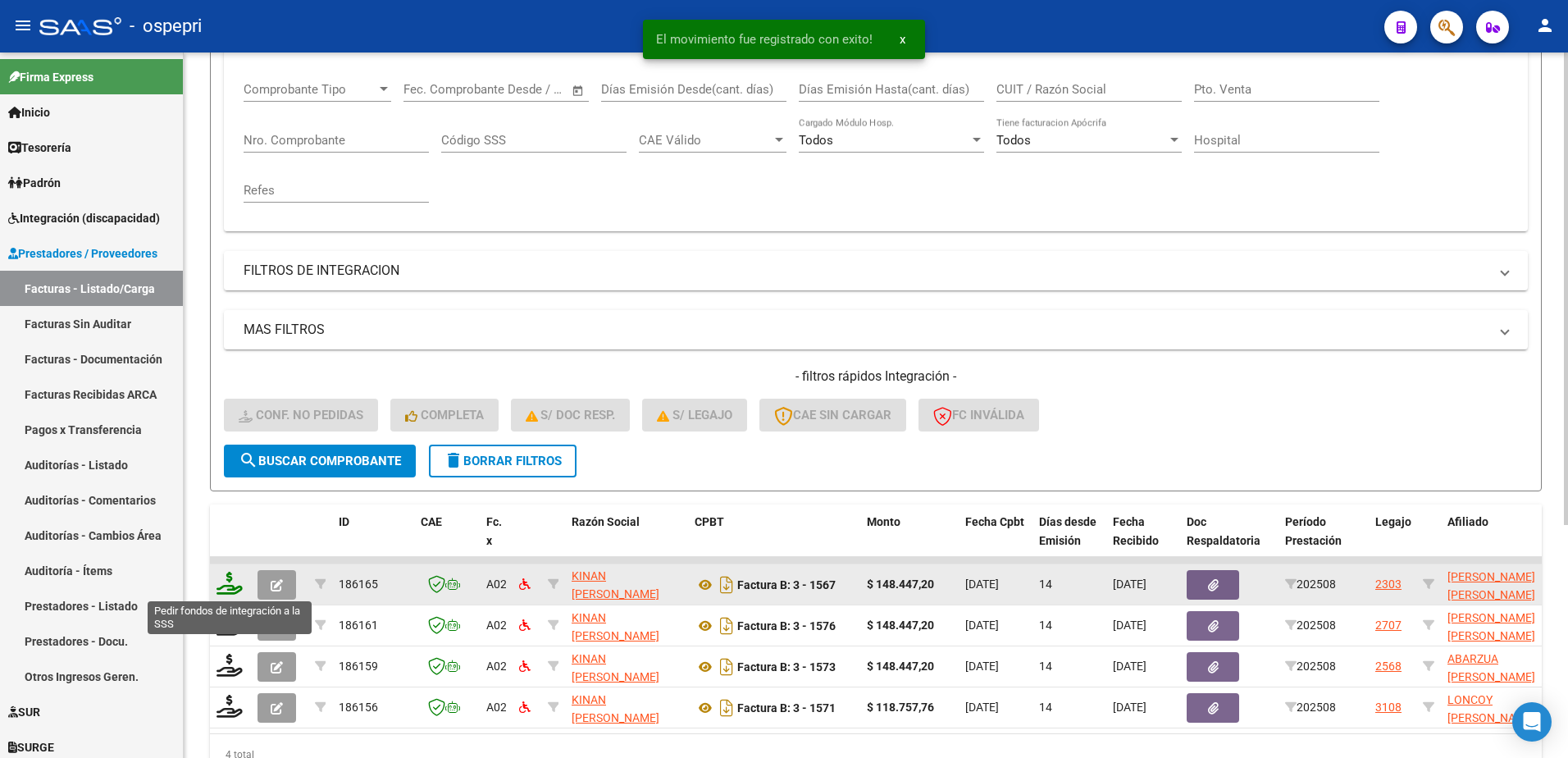
click at [231, 585] on icon at bounding box center [229, 584] width 26 height 23
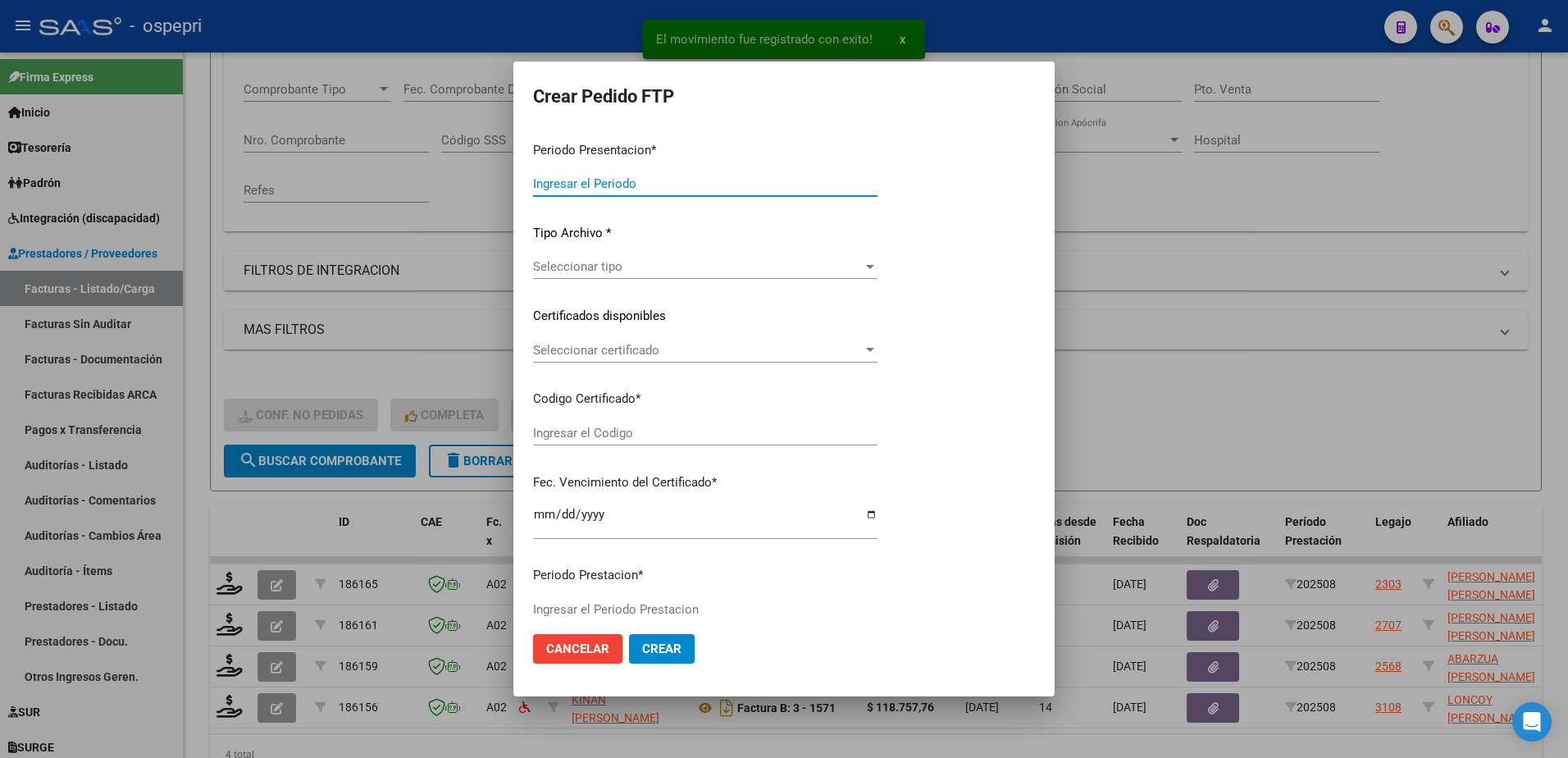
type input "202508"
type input "$ 148.447,20"
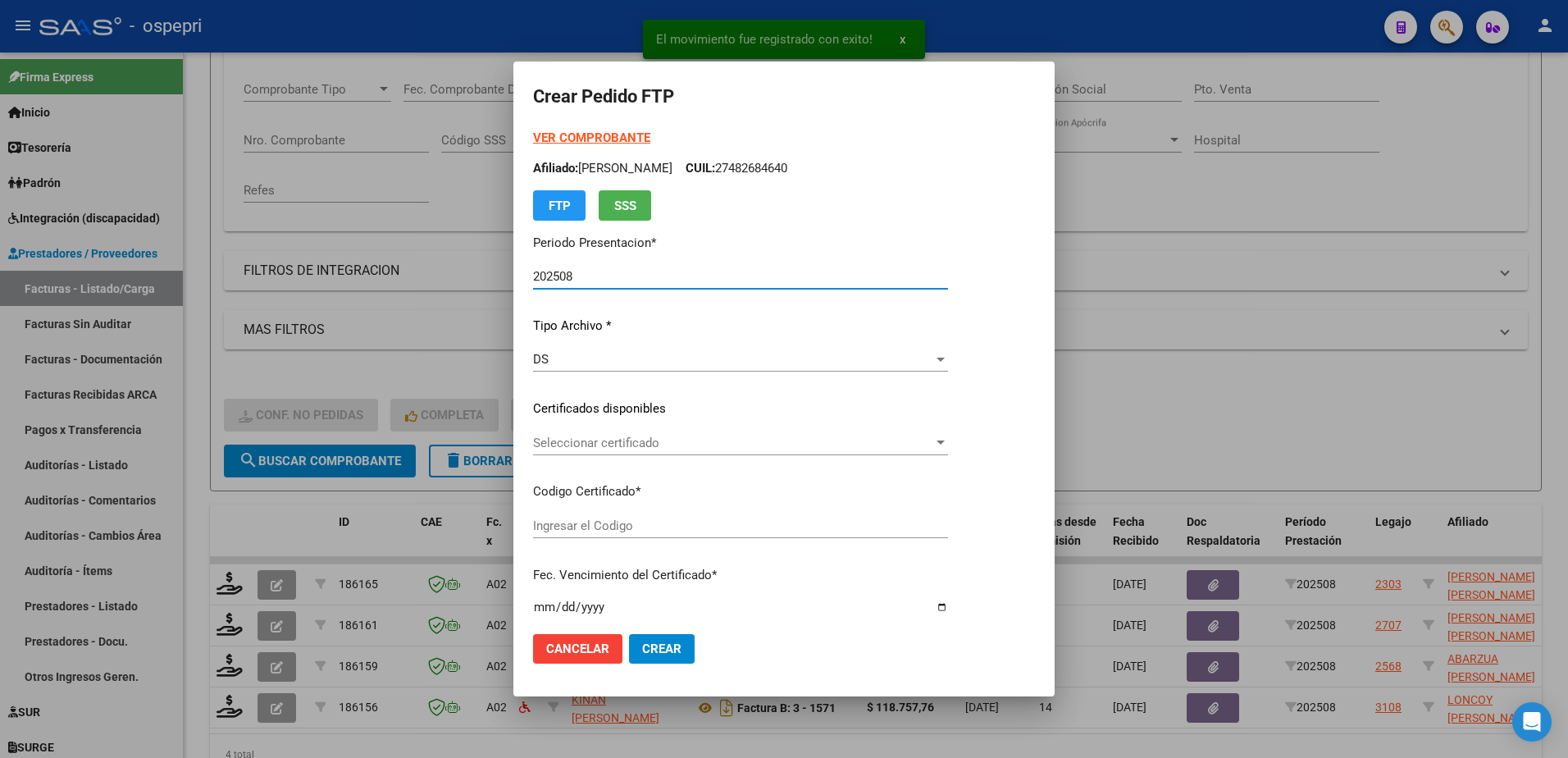
type input "ARG01000567609962019070420240704NQN249"
type input "2029-05-01"
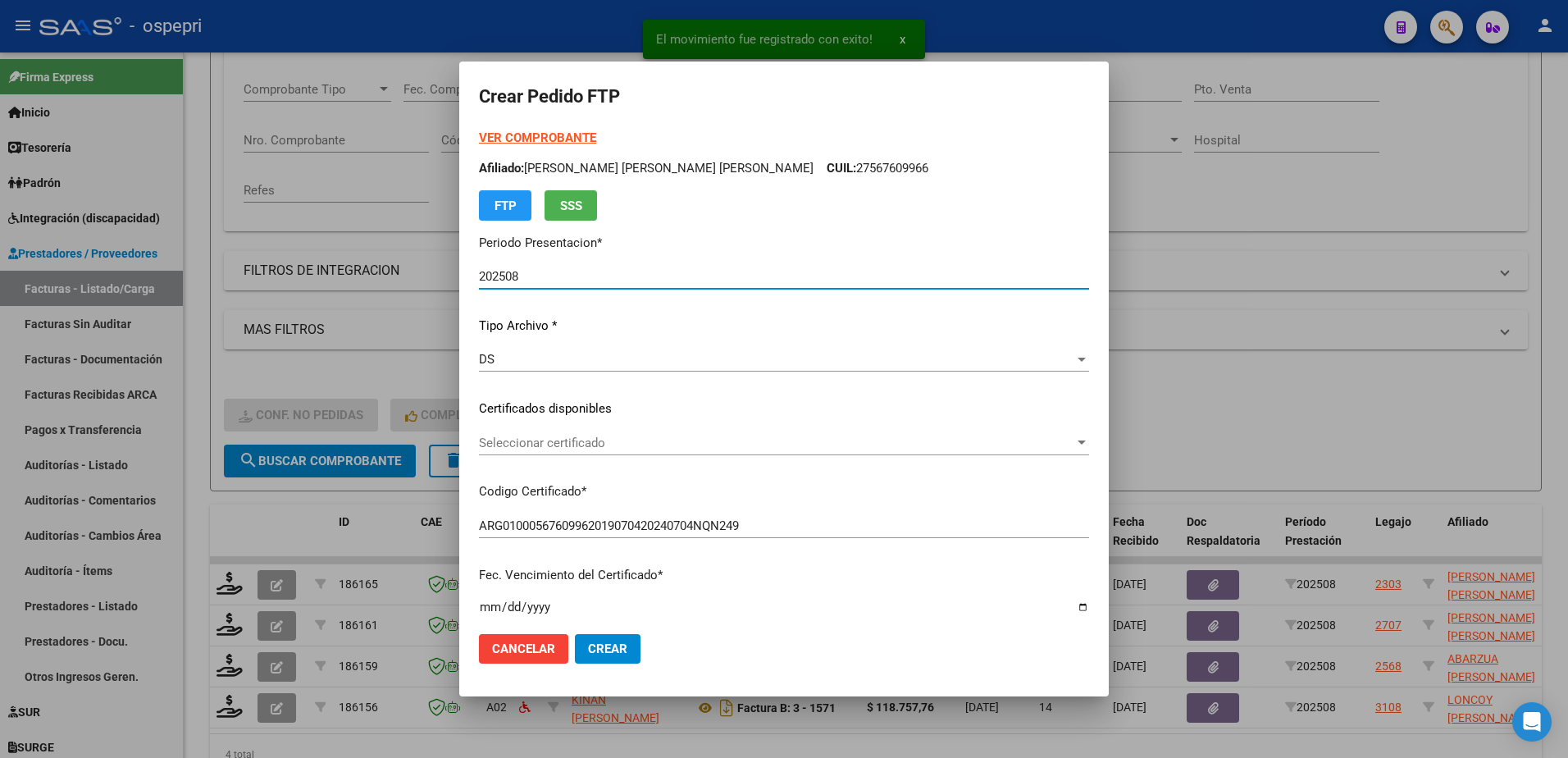
click at [602, 446] on span "Seleccionar certificado" at bounding box center [776, 443] width 595 height 15
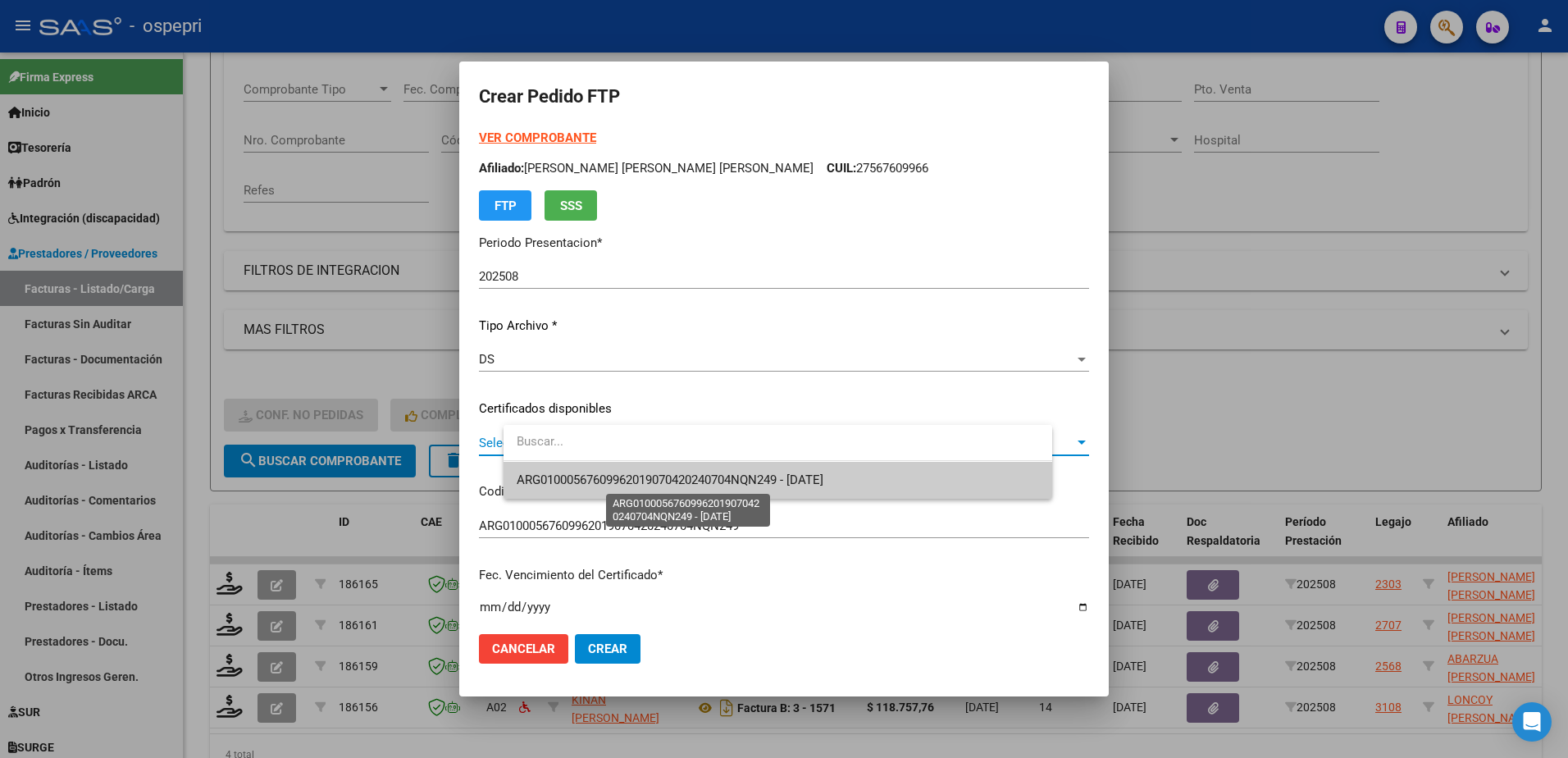
click at [628, 477] on span "ARG01000567609962019070420240704NQN249 - 2029-05-01" at bounding box center [670, 479] width 307 height 15
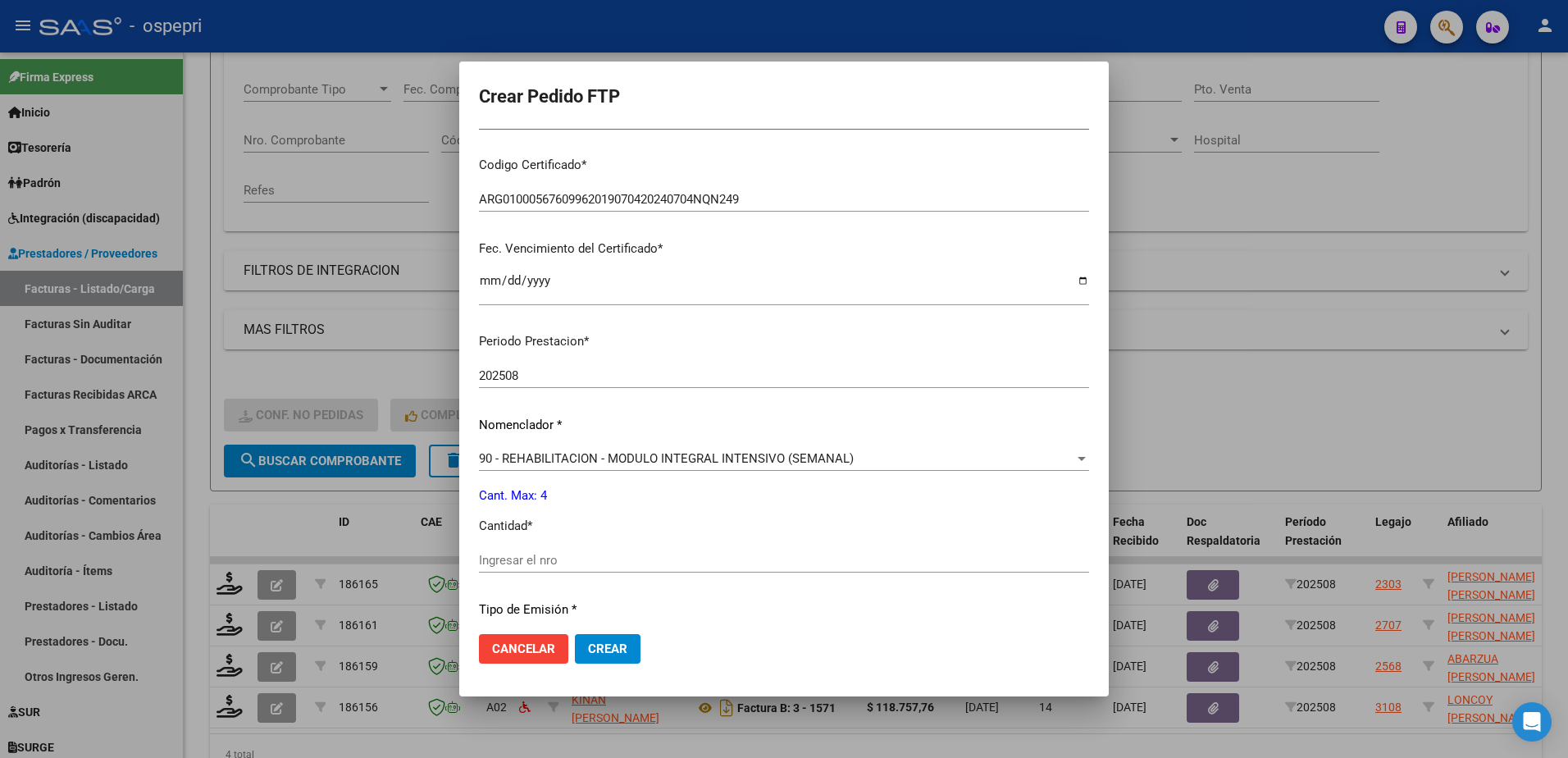
scroll to position [329, 0]
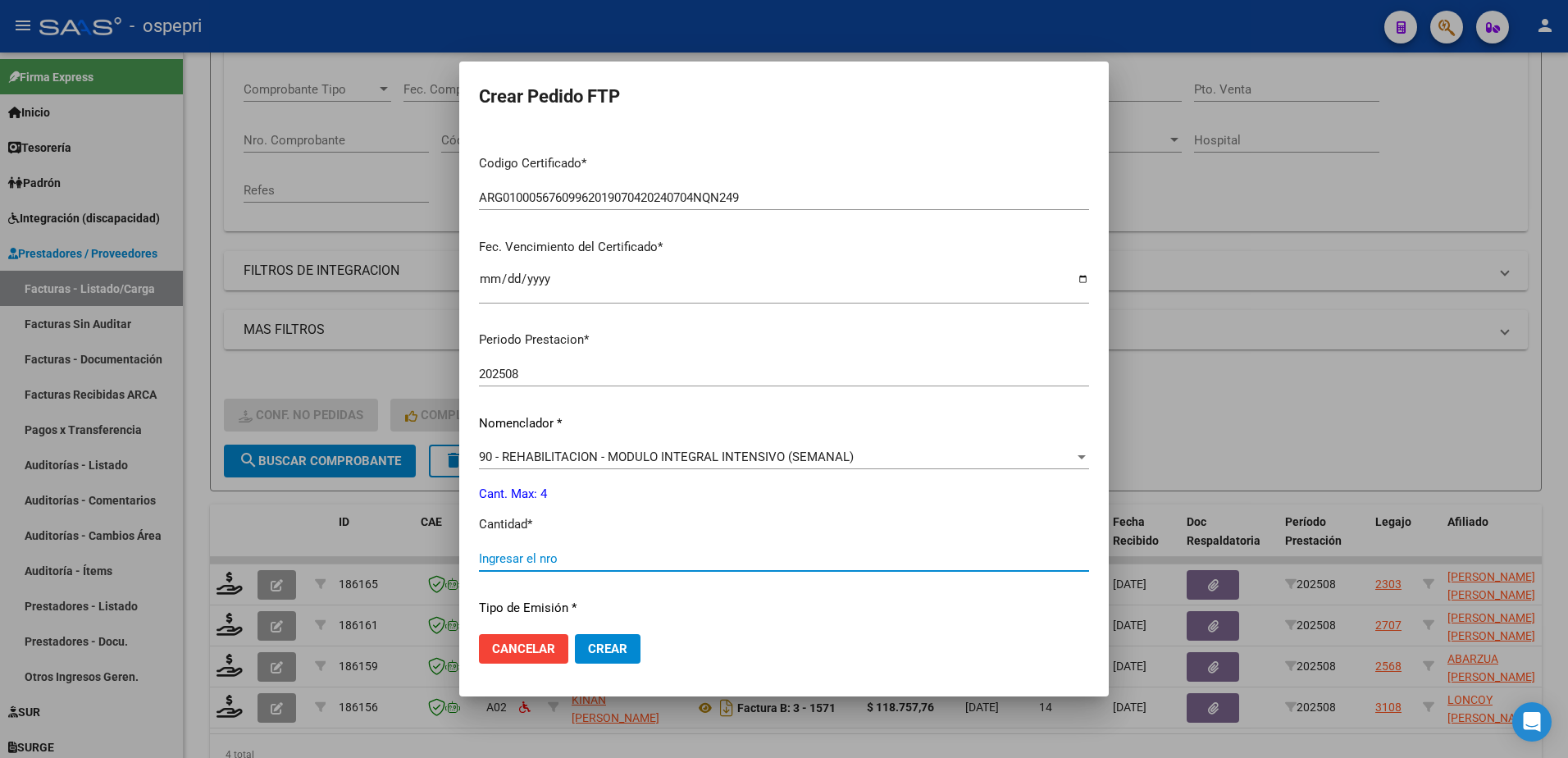
click at [593, 554] on input "Ingresar el nro" at bounding box center [784, 559] width 610 height 15
type input "4"
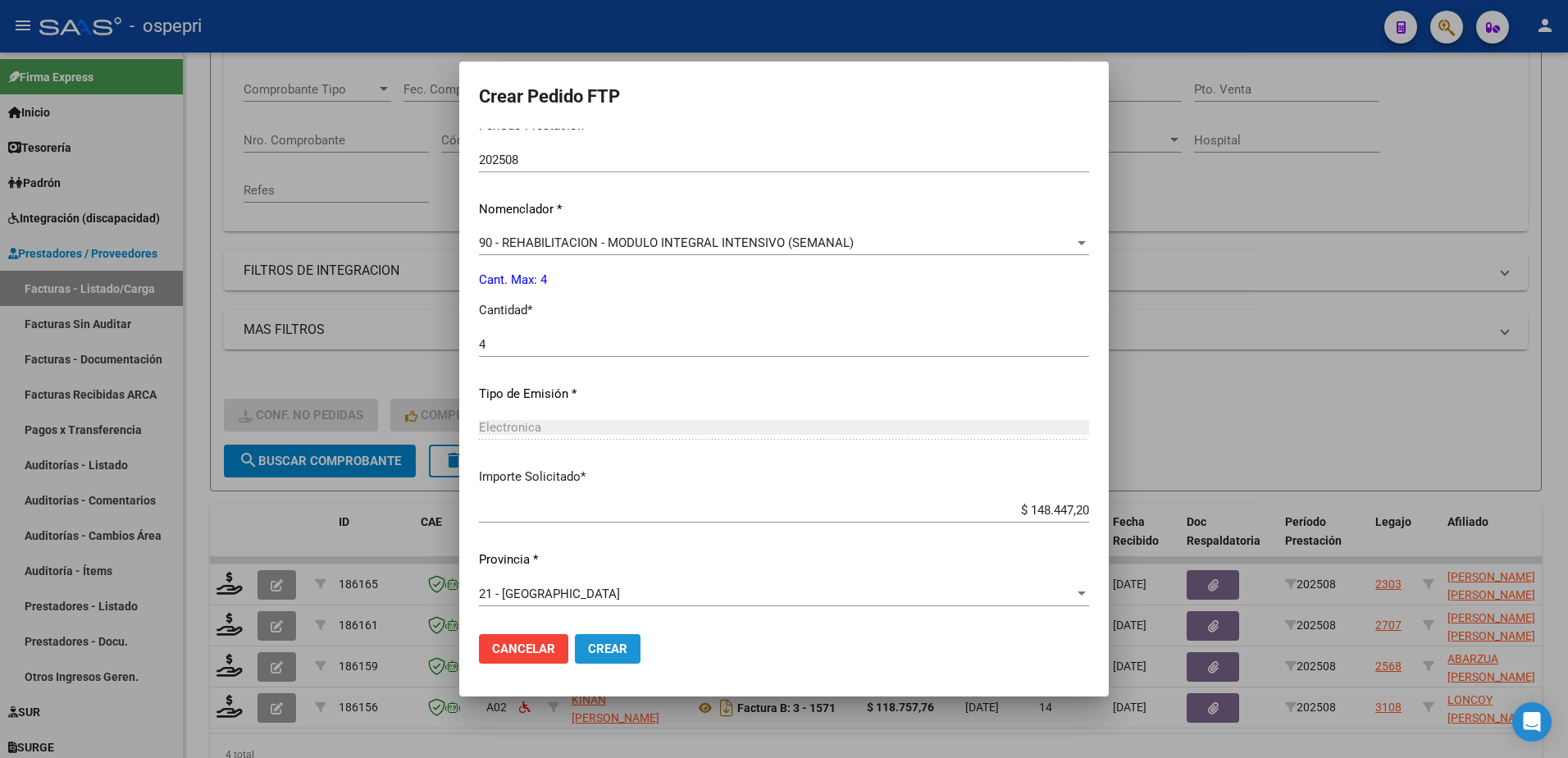
click at [627, 654] on span "Crear" at bounding box center [608, 649] width 39 height 15
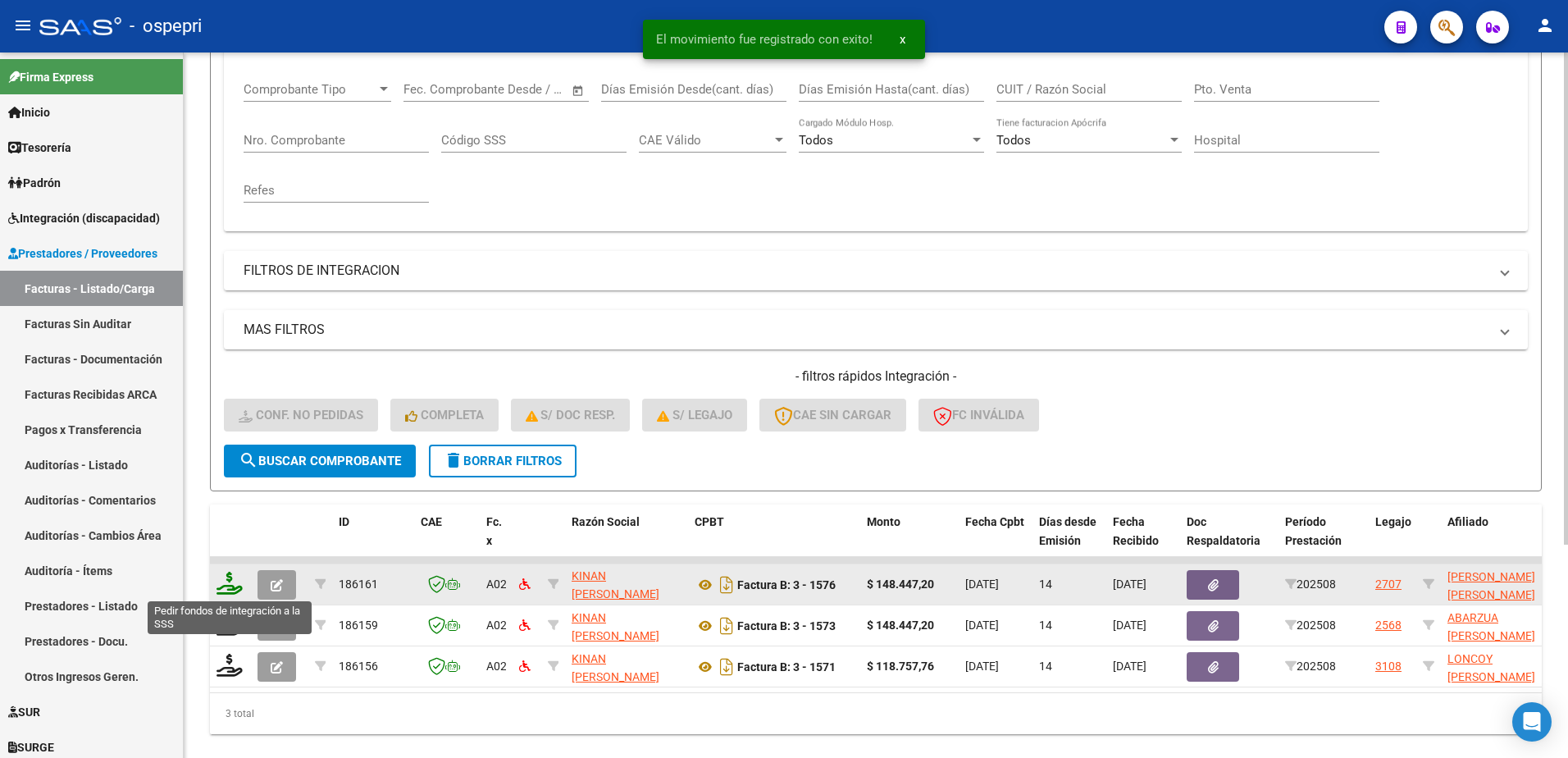
click at [228, 583] on icon at bounding box center [229, 584] width 26 height 23
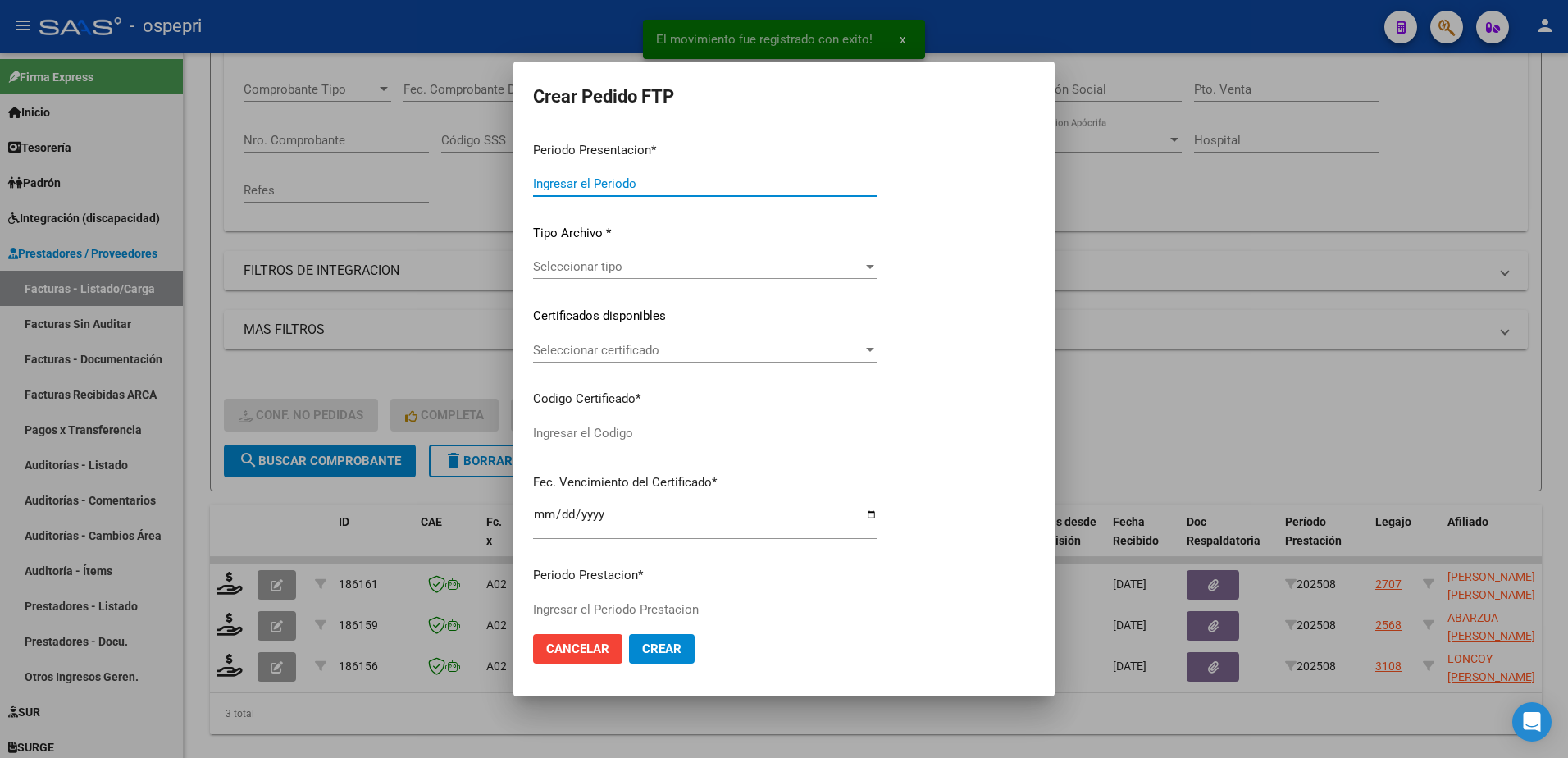
type input "202508"
type input "$ 148.447,20"
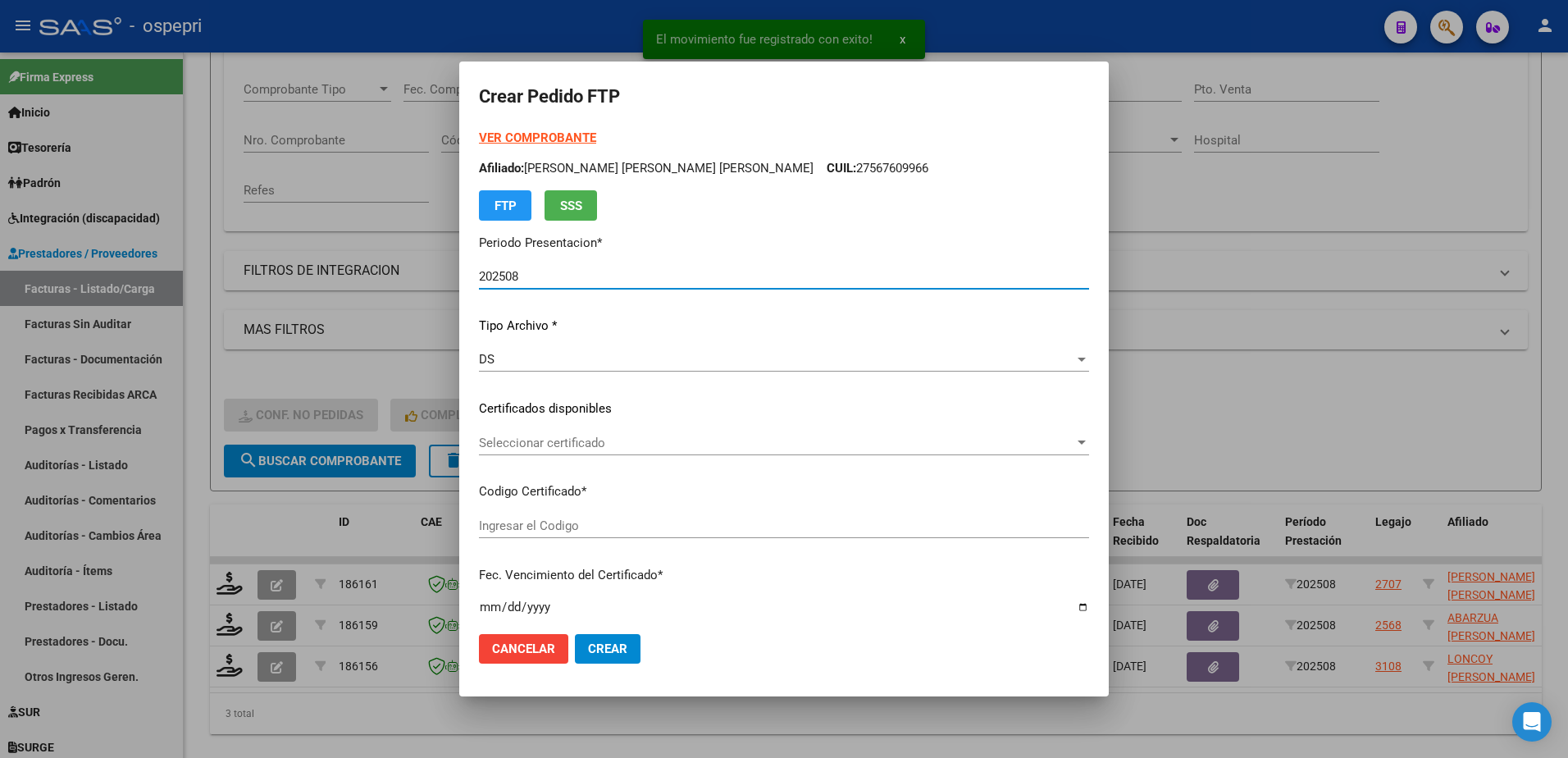
type input "2753968662-9"
type input "2029-01-22"
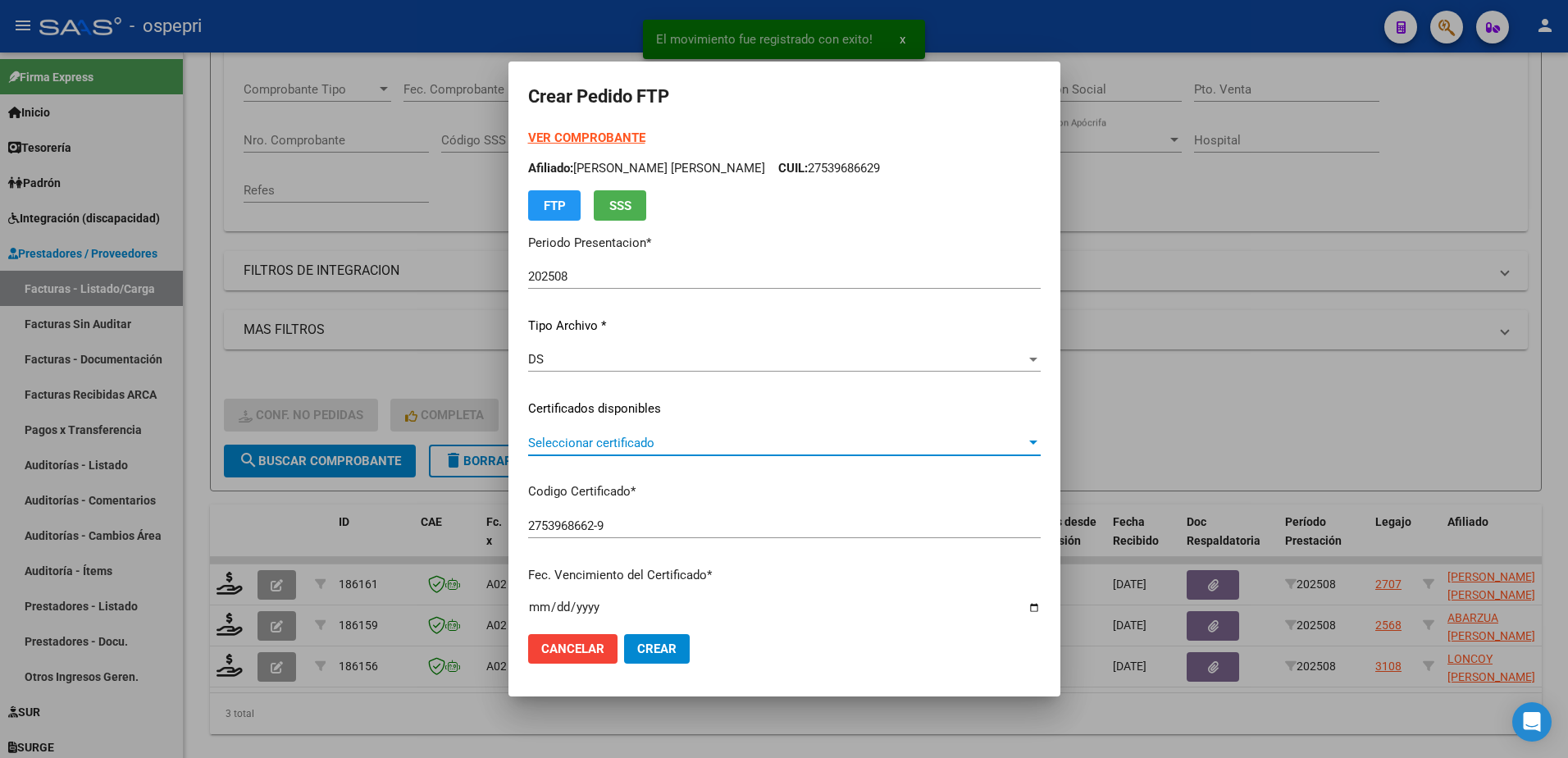
click at [643, 446] on span "Seleccionar certificado" at bounding box center [777, 443] width 498 height 15
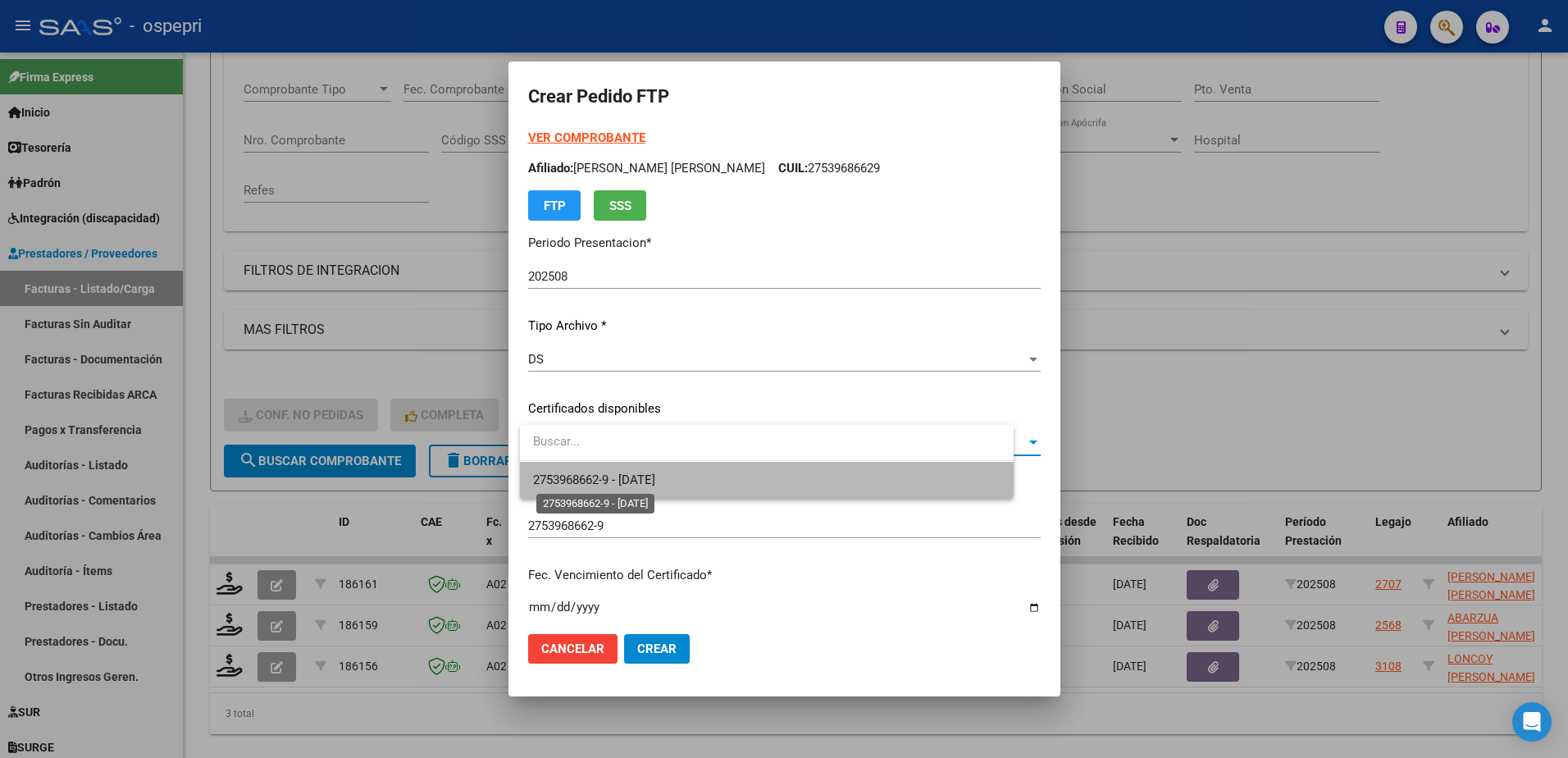
click at [650, 476] on span "2753968662-9 - 2029-01-22" at bounding box center [593, 479] width 122 height 15
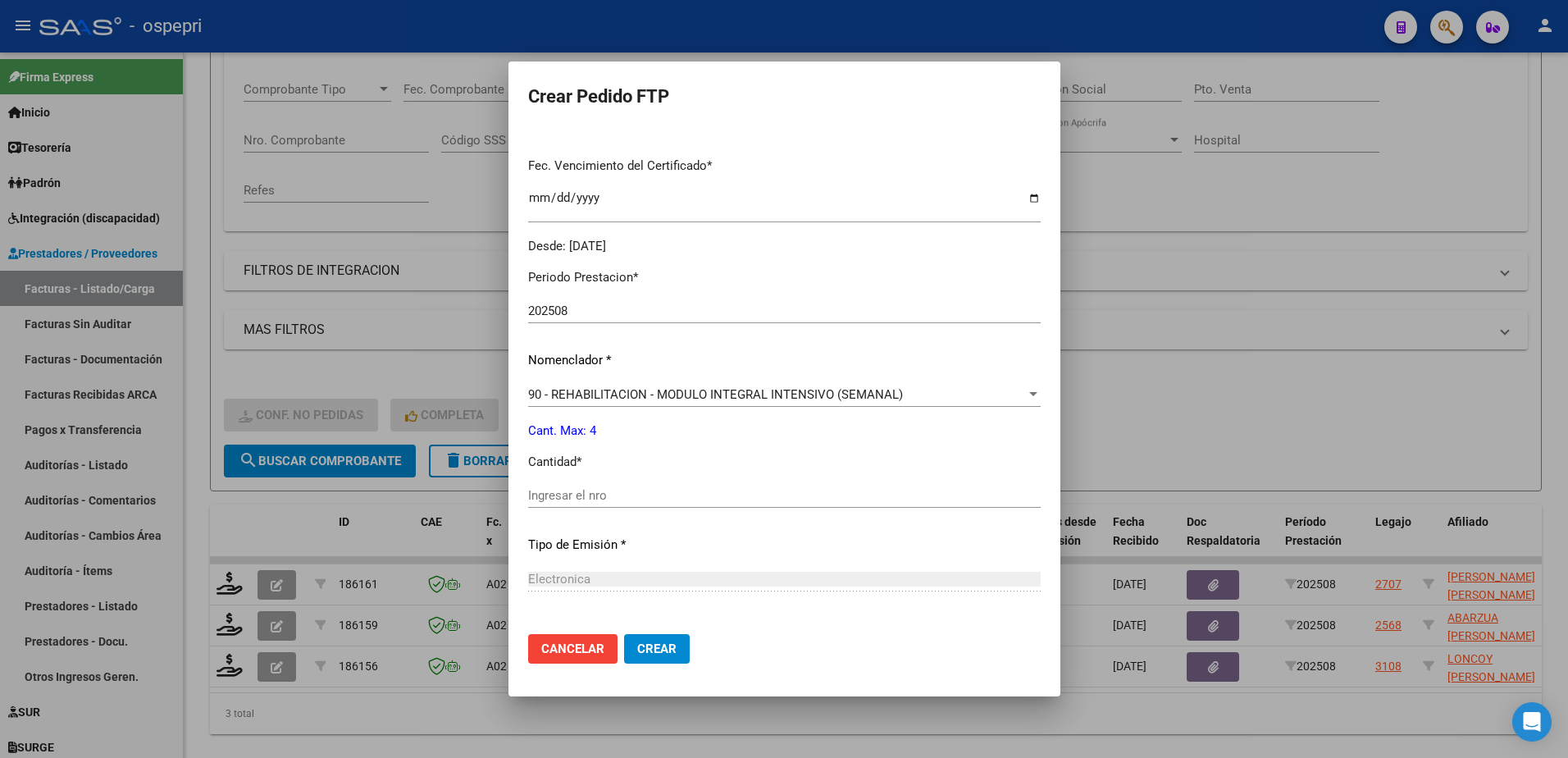
scroll to position [411, 0]
click at [610, 494] on input "Ingresar el nro" at bounding box center [784, 495] width 512 height 15
type input "4"
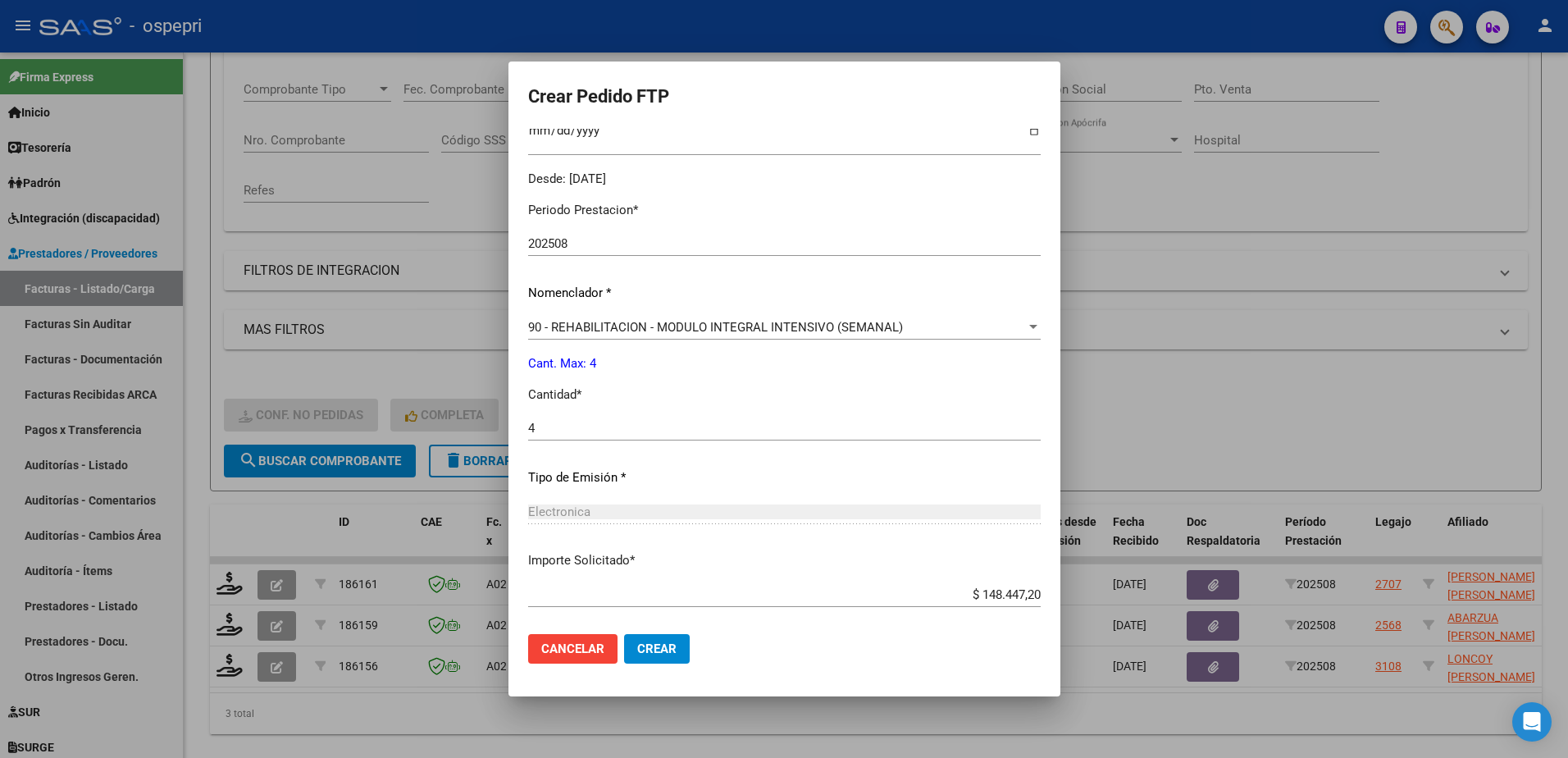
scroll to position [561, 0]
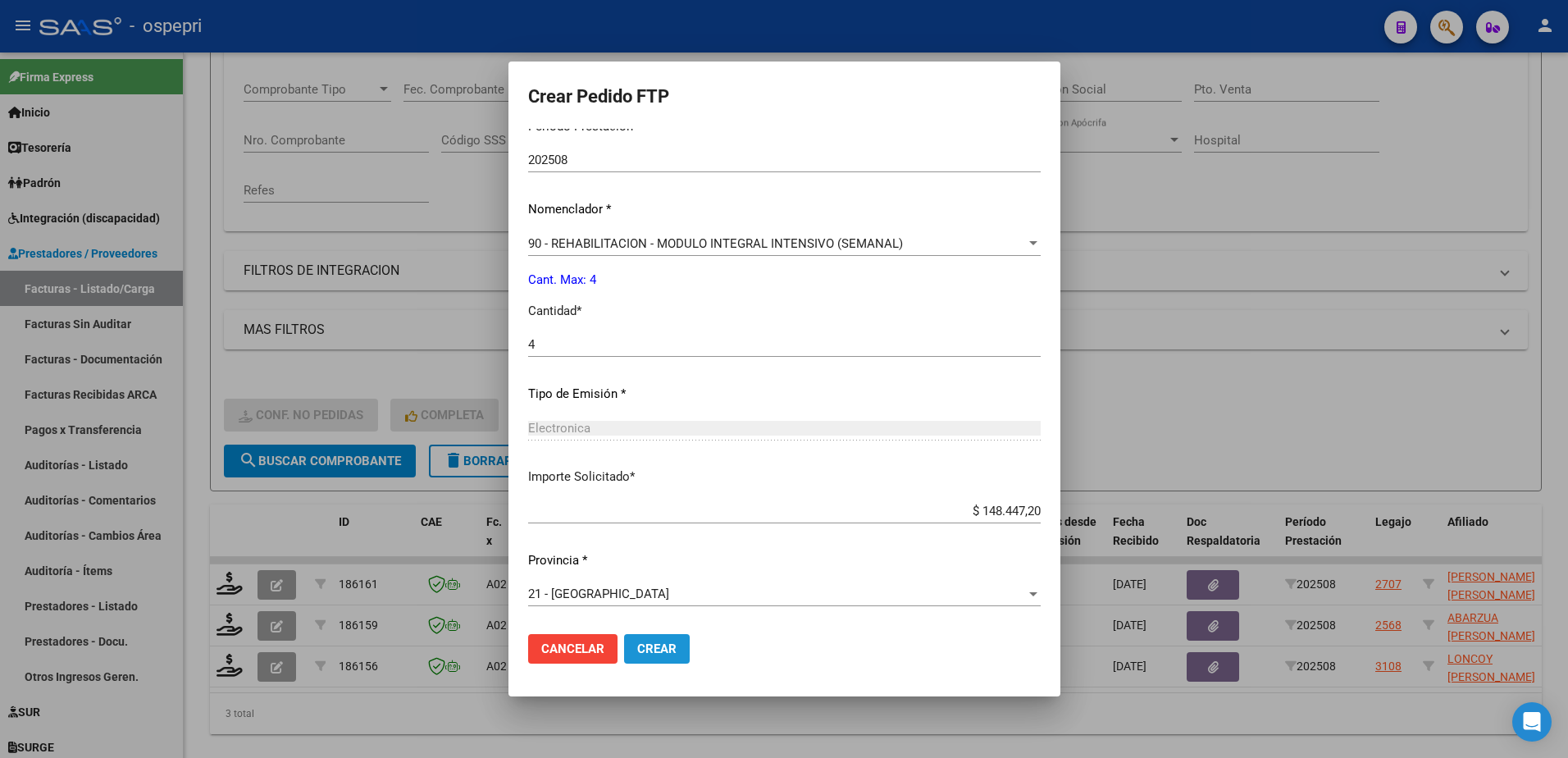
click at [645, 644] on span "Crear" at bounding box center [657, 649] width 39 height 15
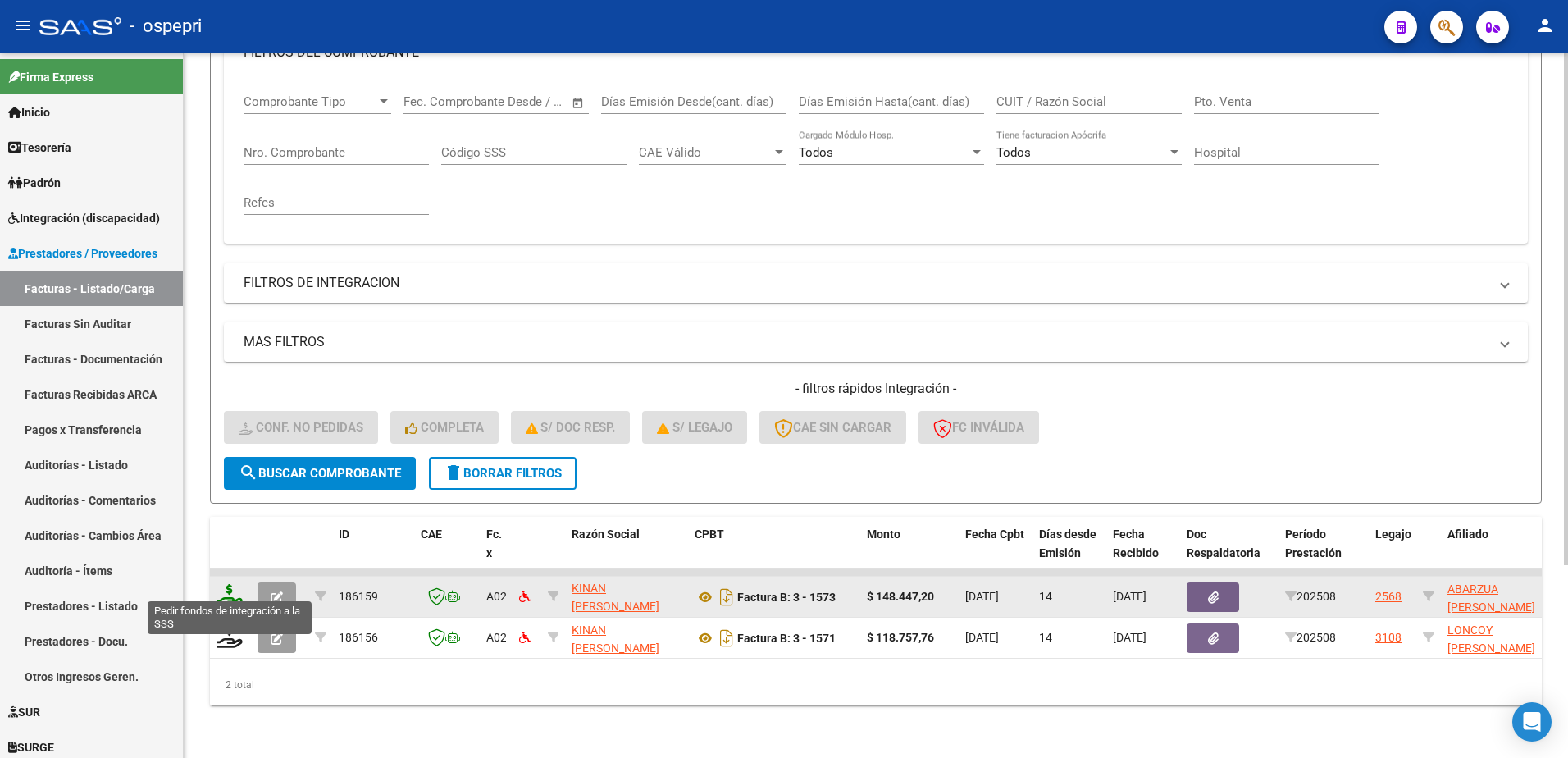
click at [223, 588] on icon at bounding box center [229, 596] width 26 height 23
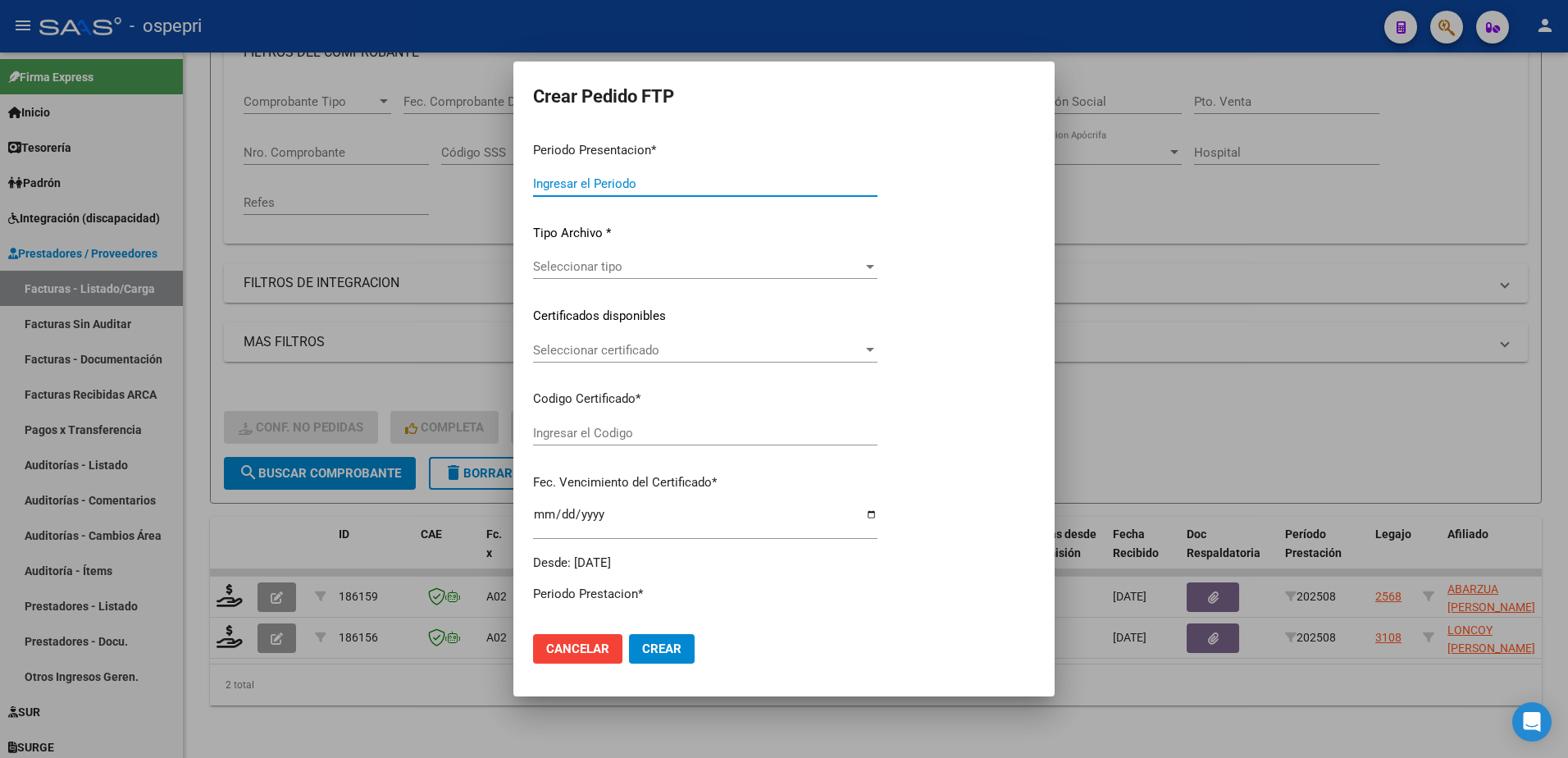
type input "202508"
type input "$ 148.447,20"
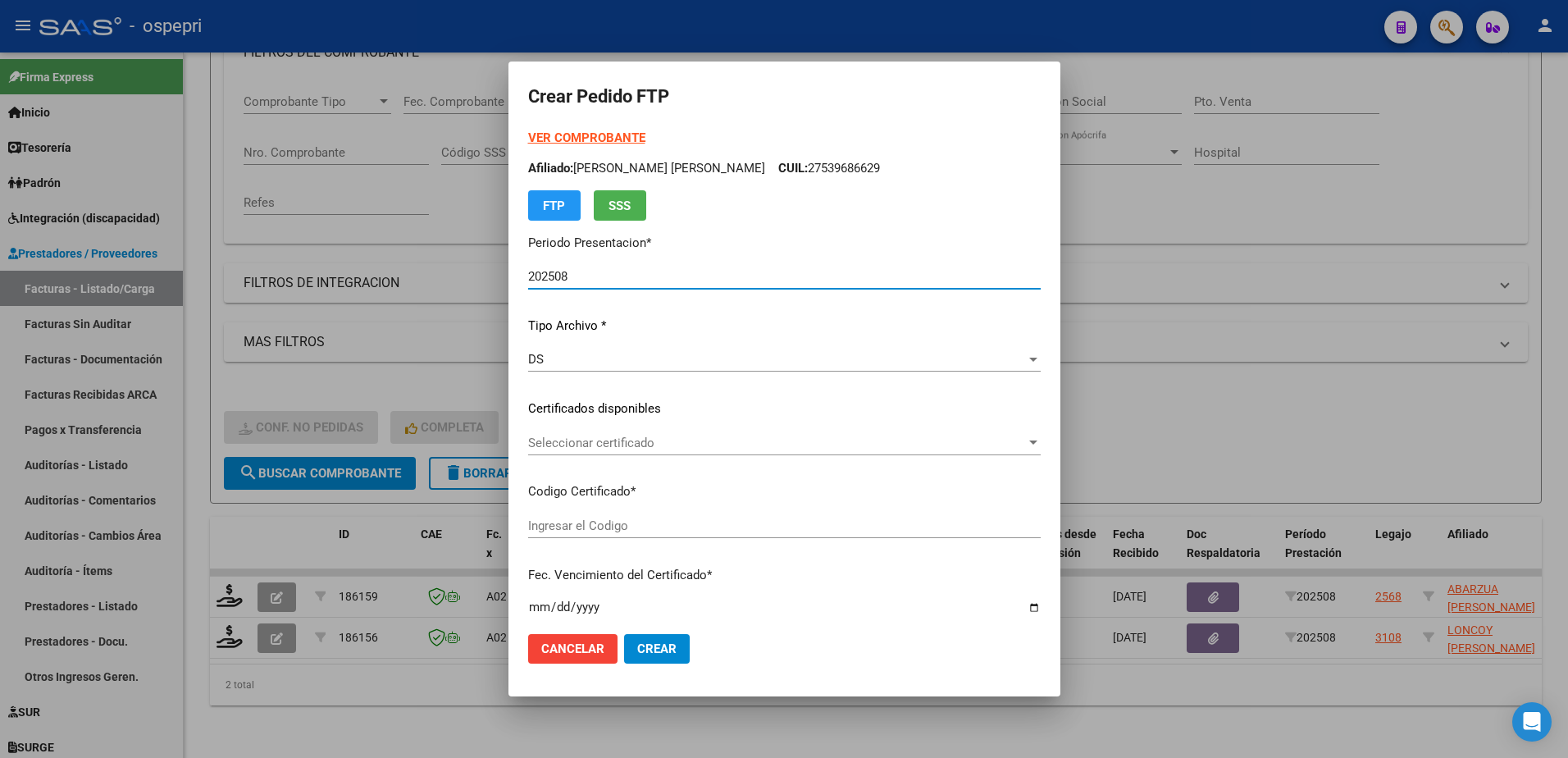
type input "2058693896-8"
type input "2027-02-01"
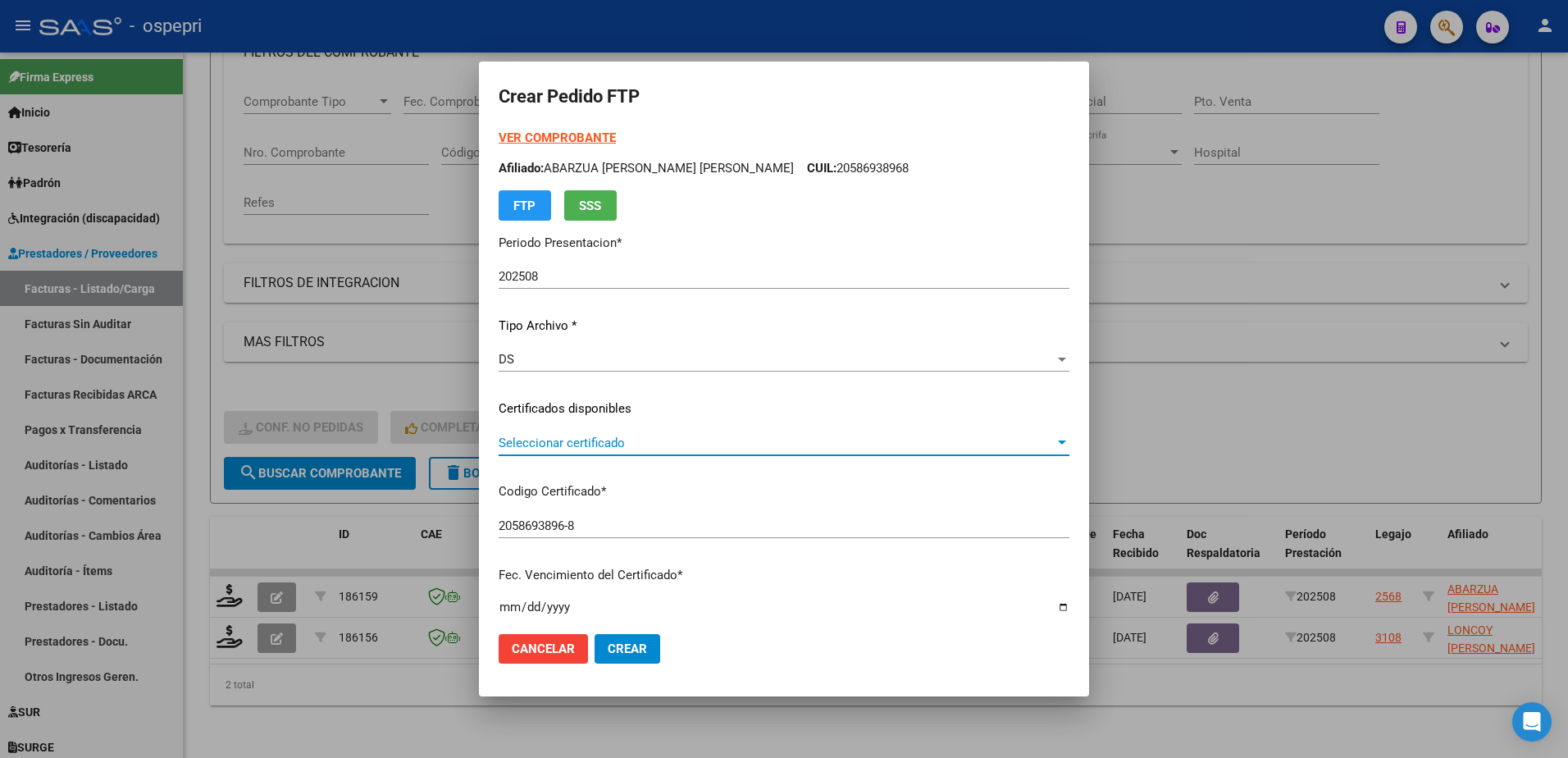
click at [573, 449] on span "Seleccionar certificado" at bounding box center [776, 443] width 556 height 15
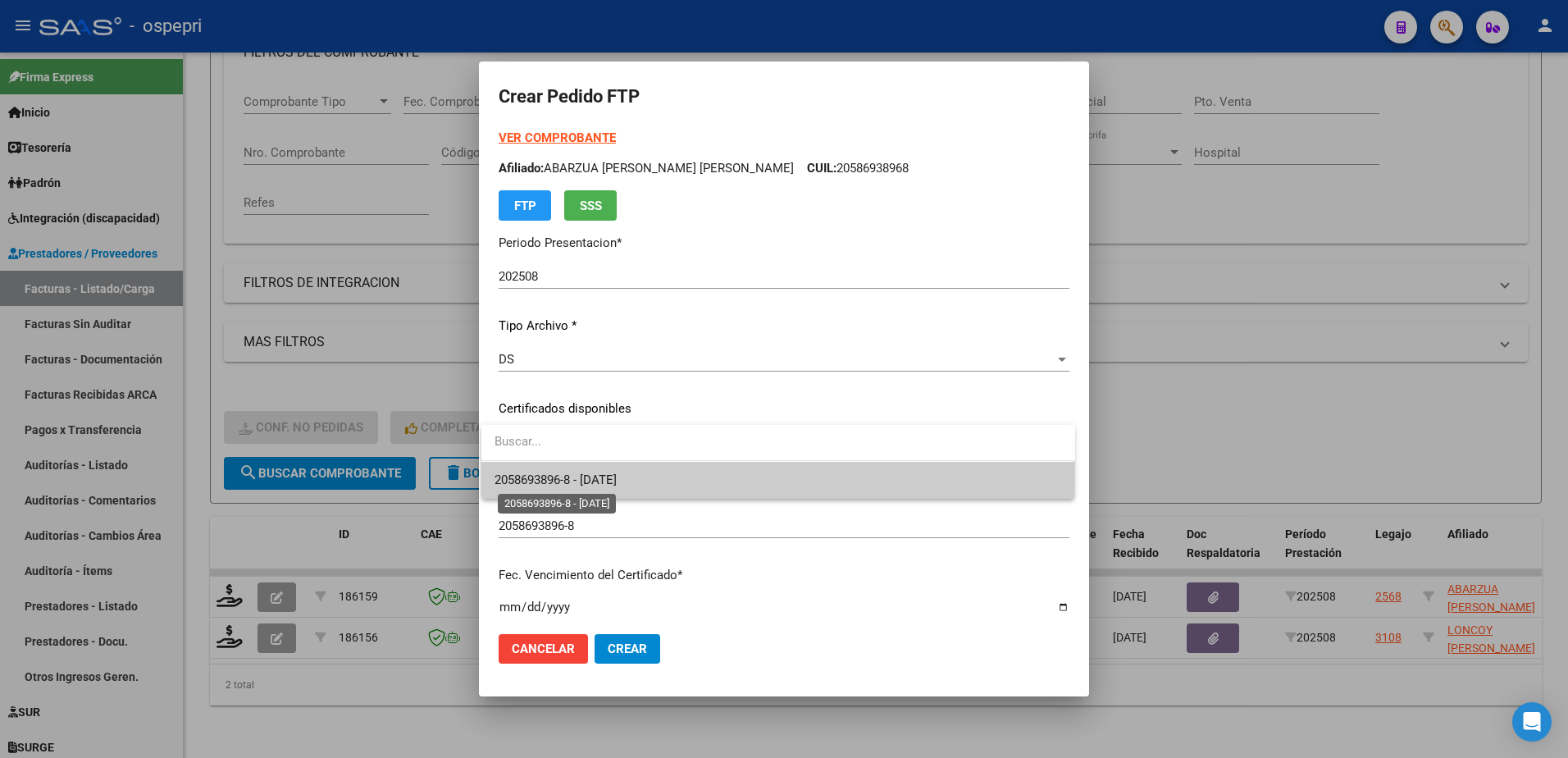
click at [611, 480] on span "2058693896-8 - 2027-02-01" at bounding box center [555, 479] width 122 height 15
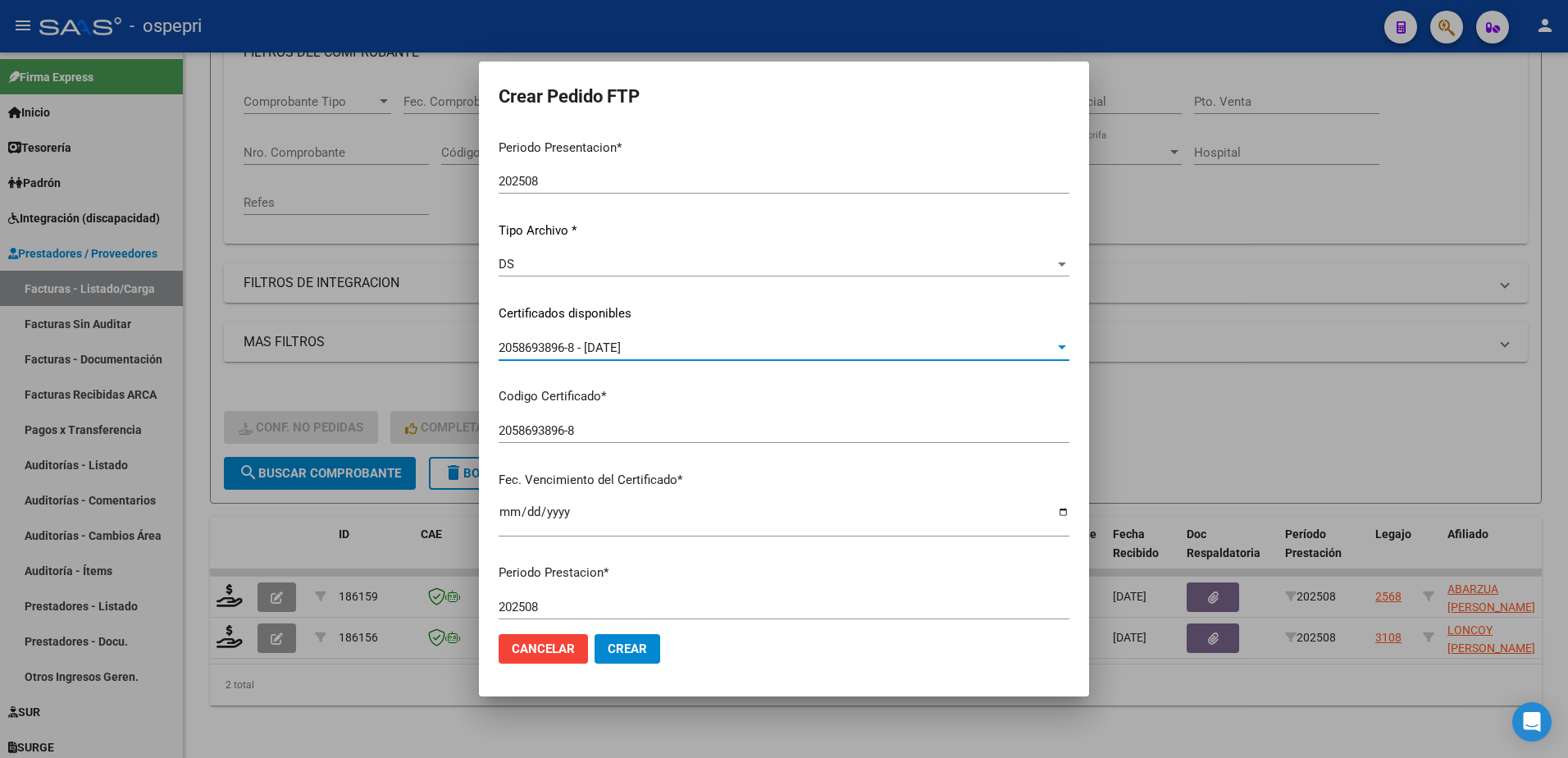
scroll to position [329, 0]
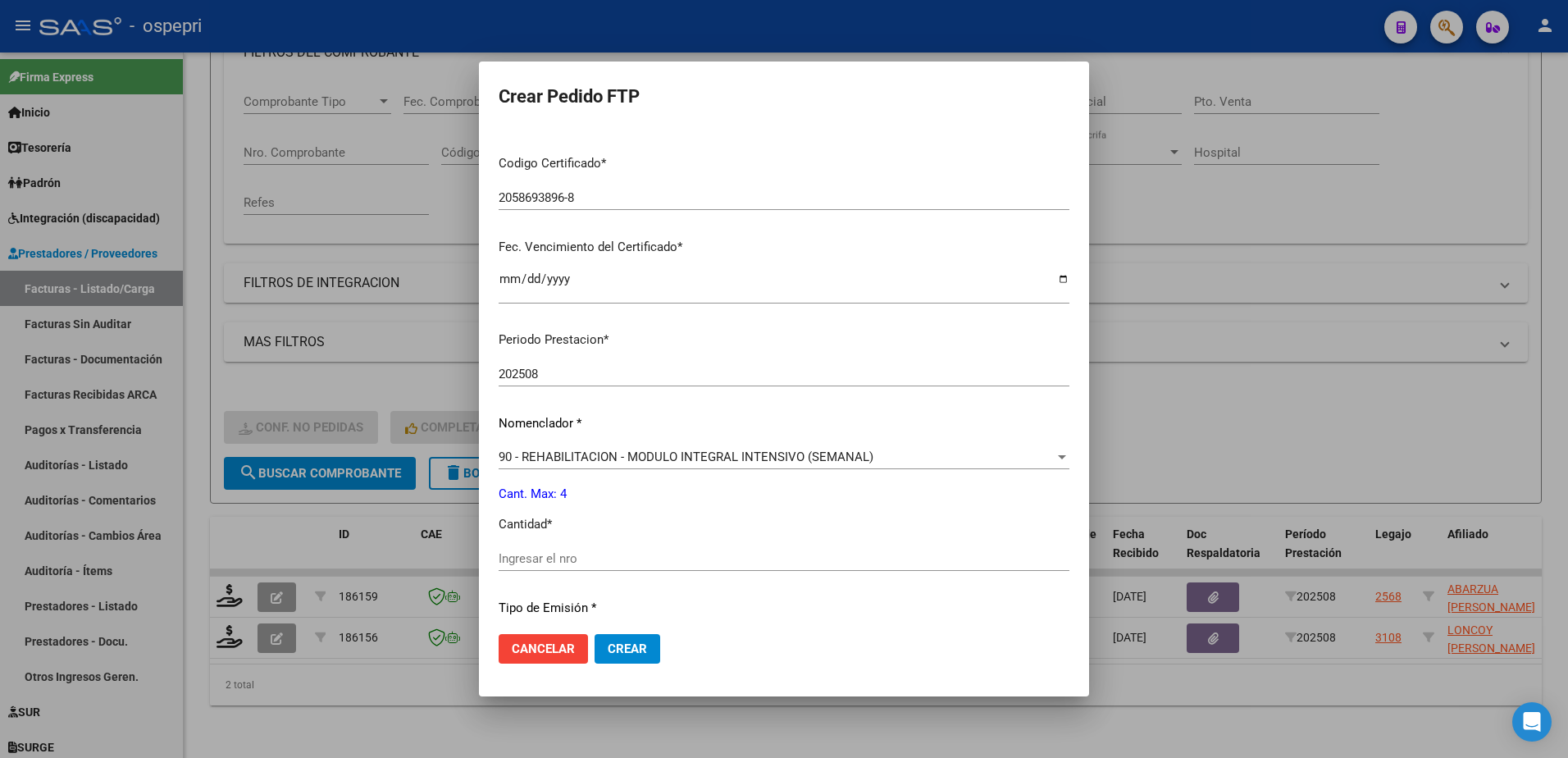
click at [596, 558] on input "Ingresar el nro" at bounding box center [784, 559] width 571 height 15
type input "4"
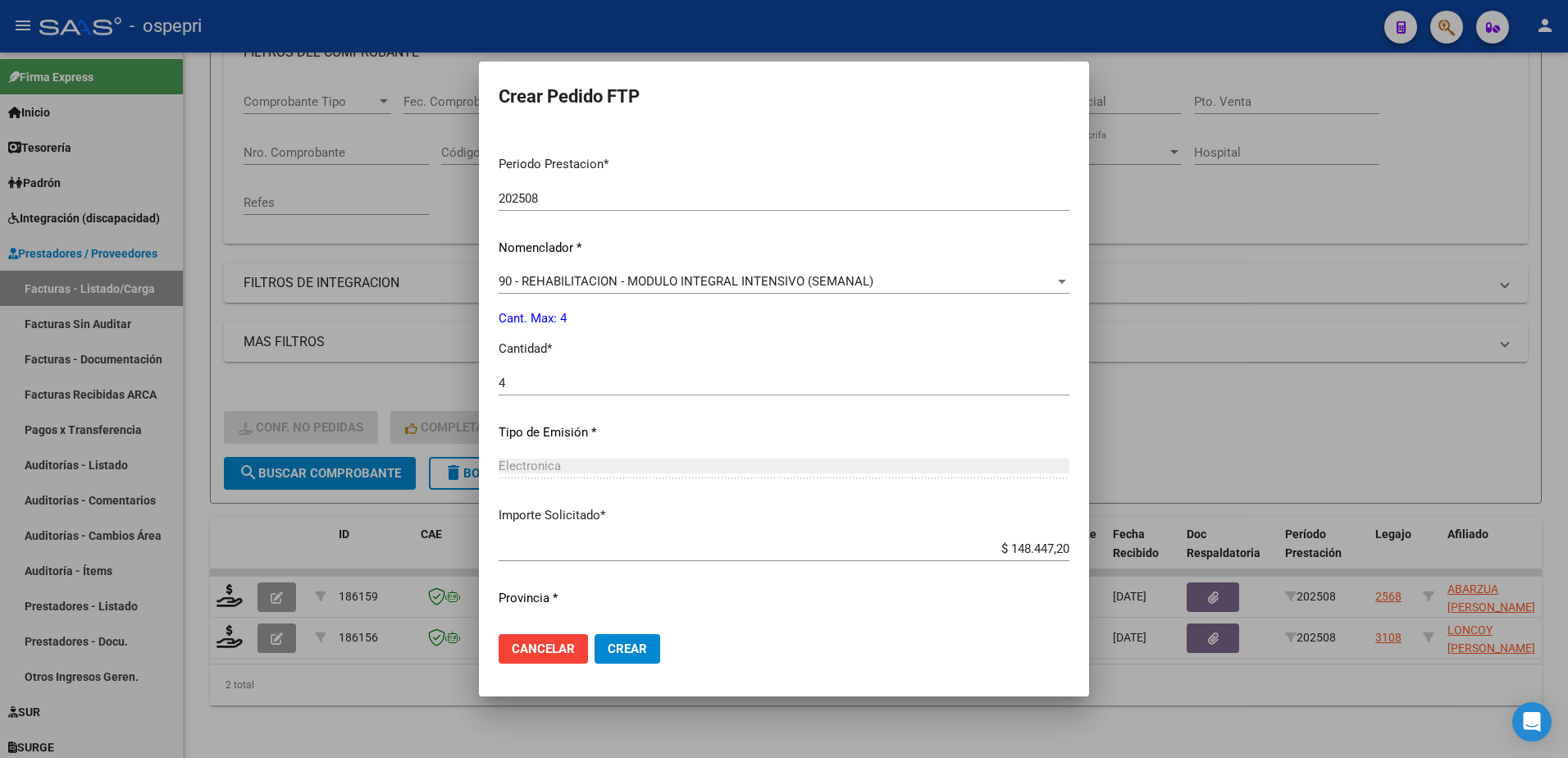
scroll to position [543, 0]
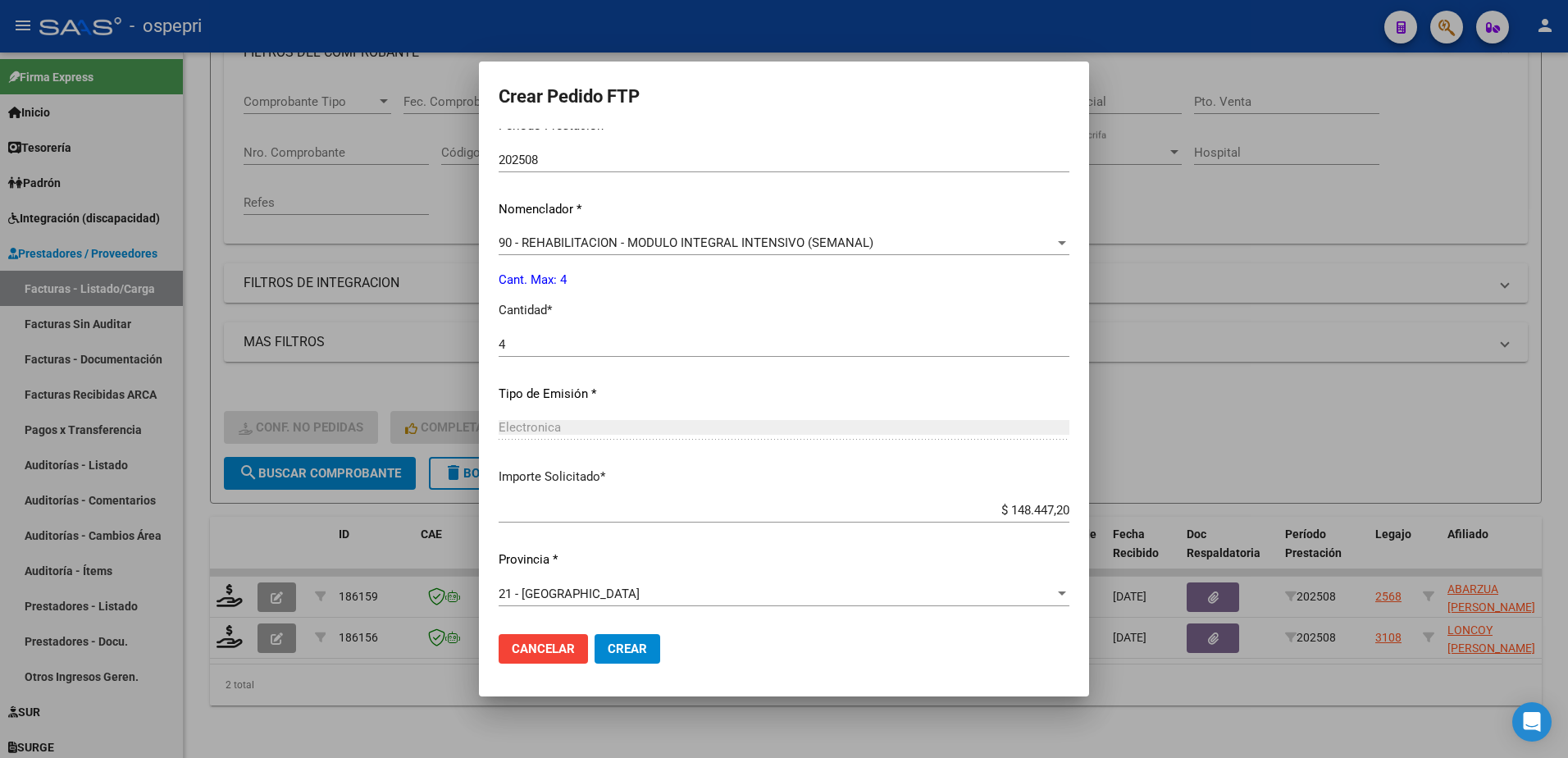
click at [613, 652] on span "Crear" at bounding box center [627, 649] width 39 height 15
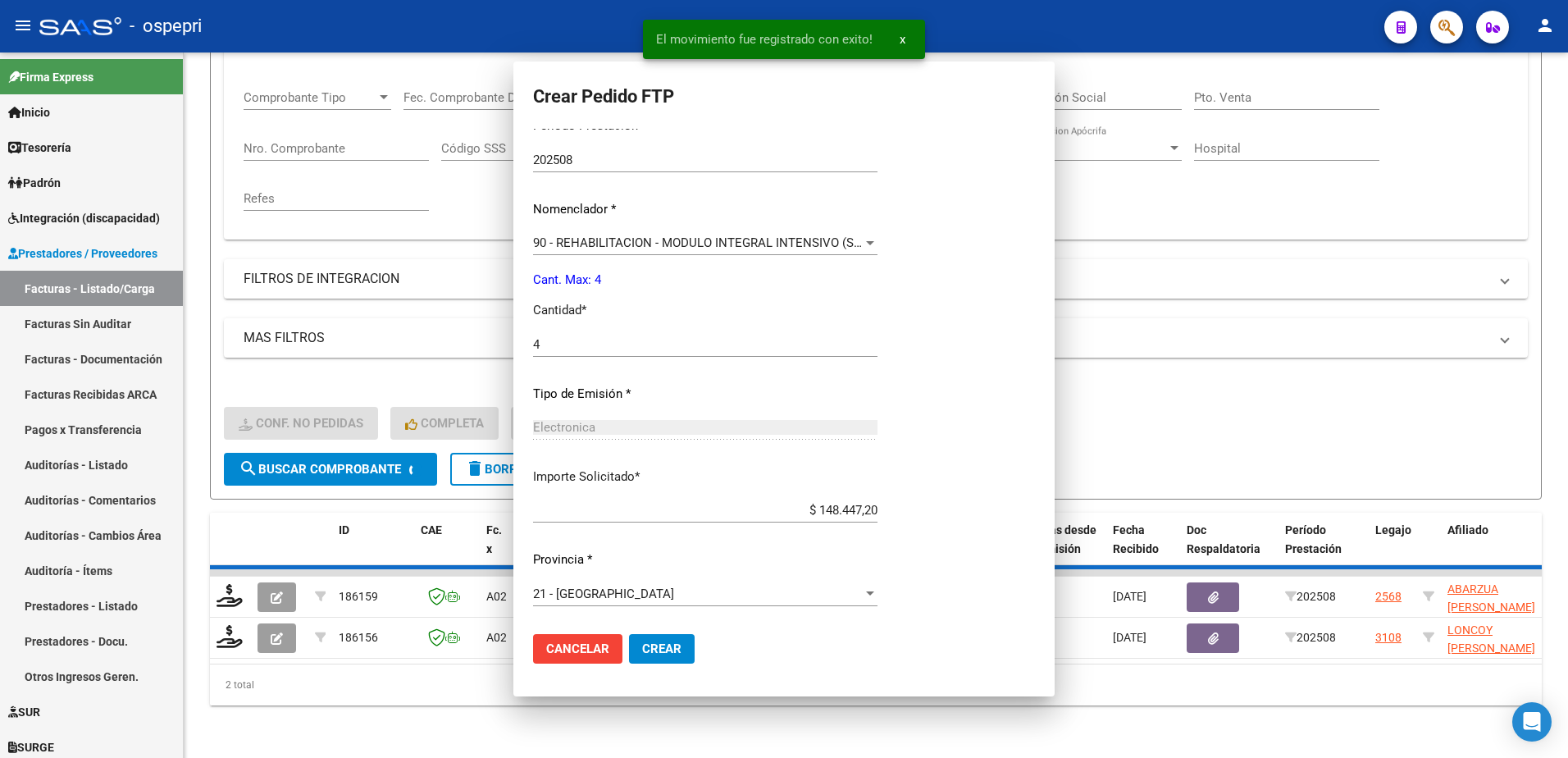
scroll to position [0, 0]
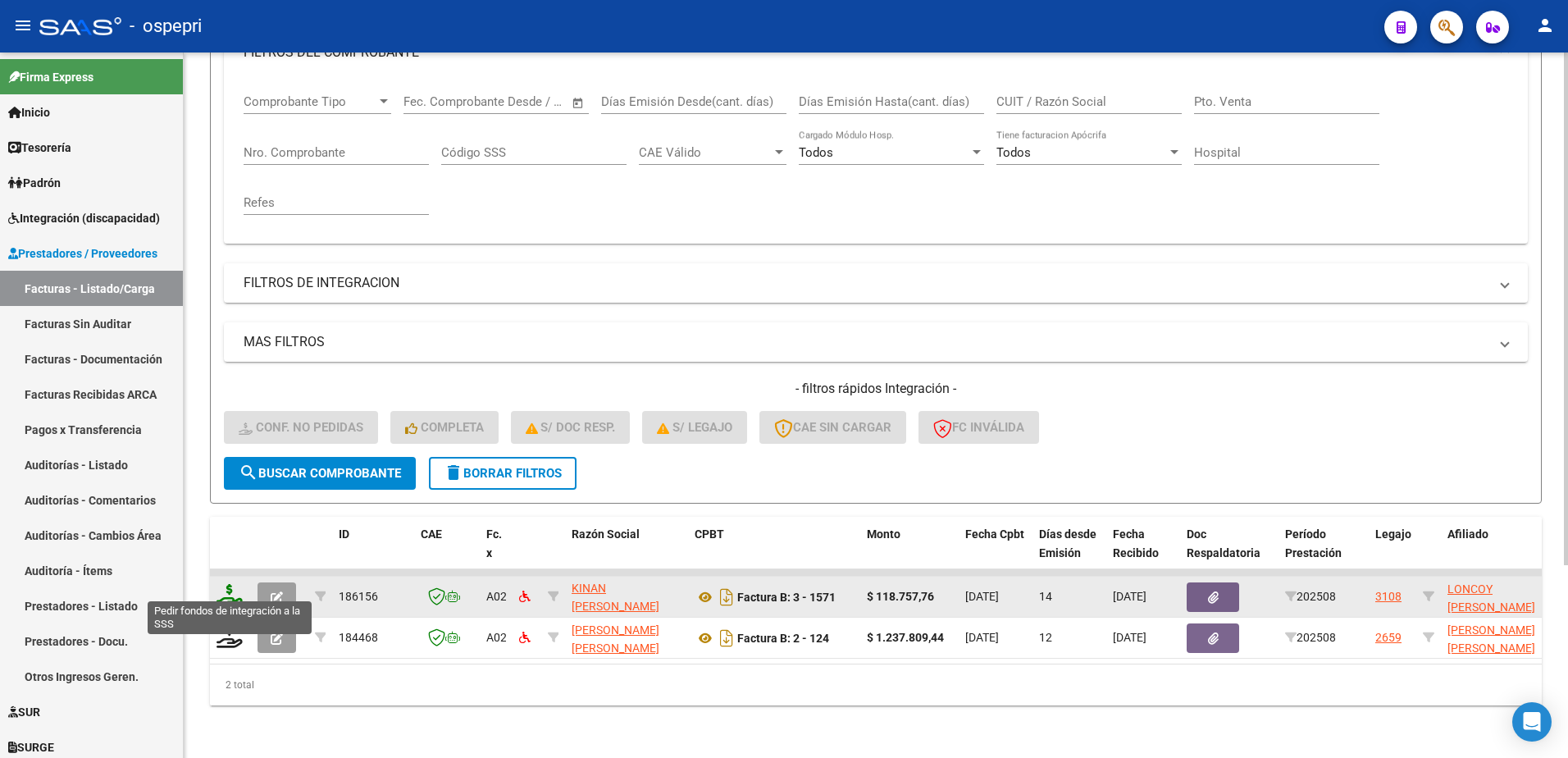
click at [224, 584] on icon at bounding box center [229, 596] width 26 height 23
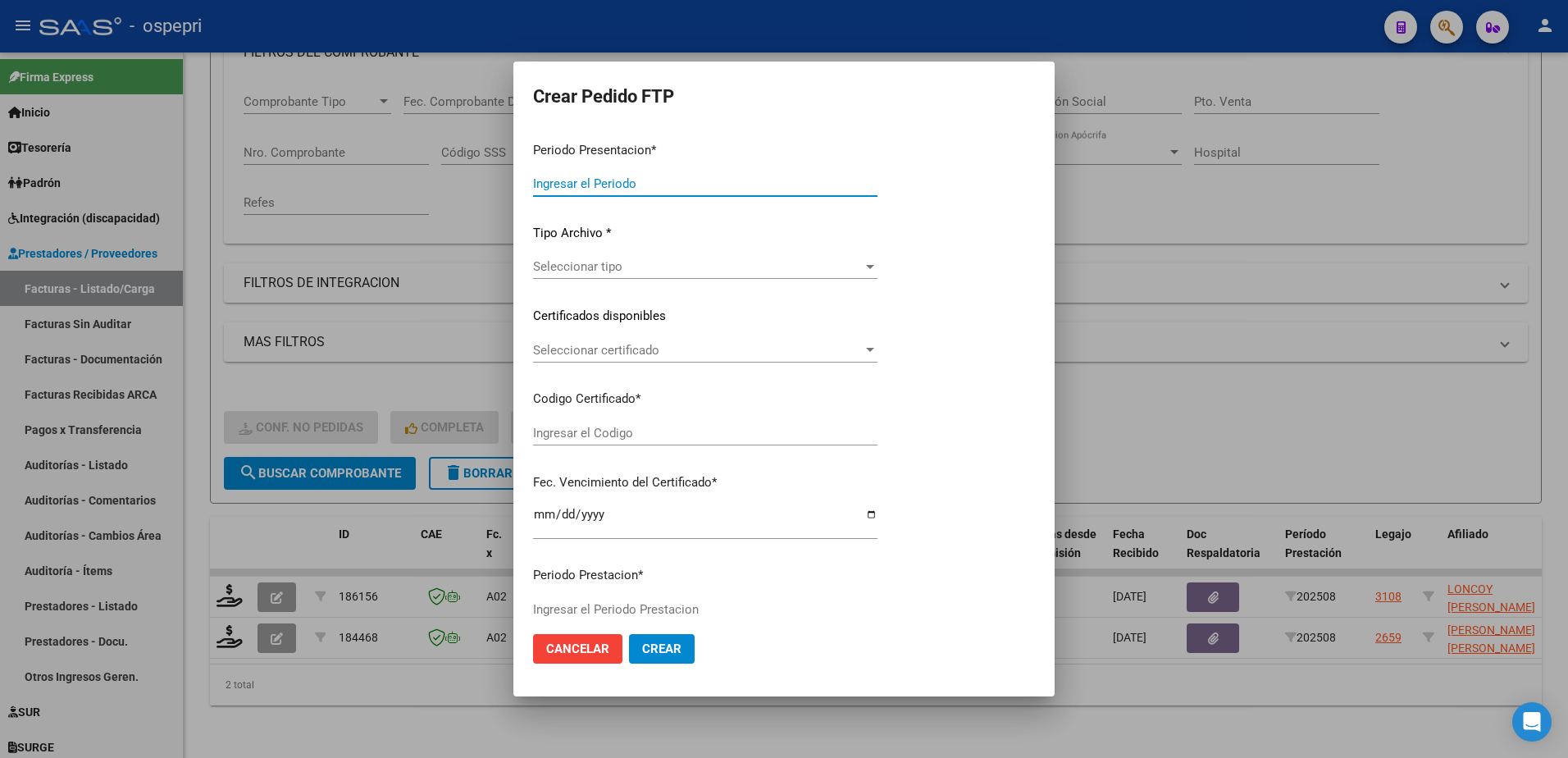
type input "202508"
type input "$ 118.757,76"
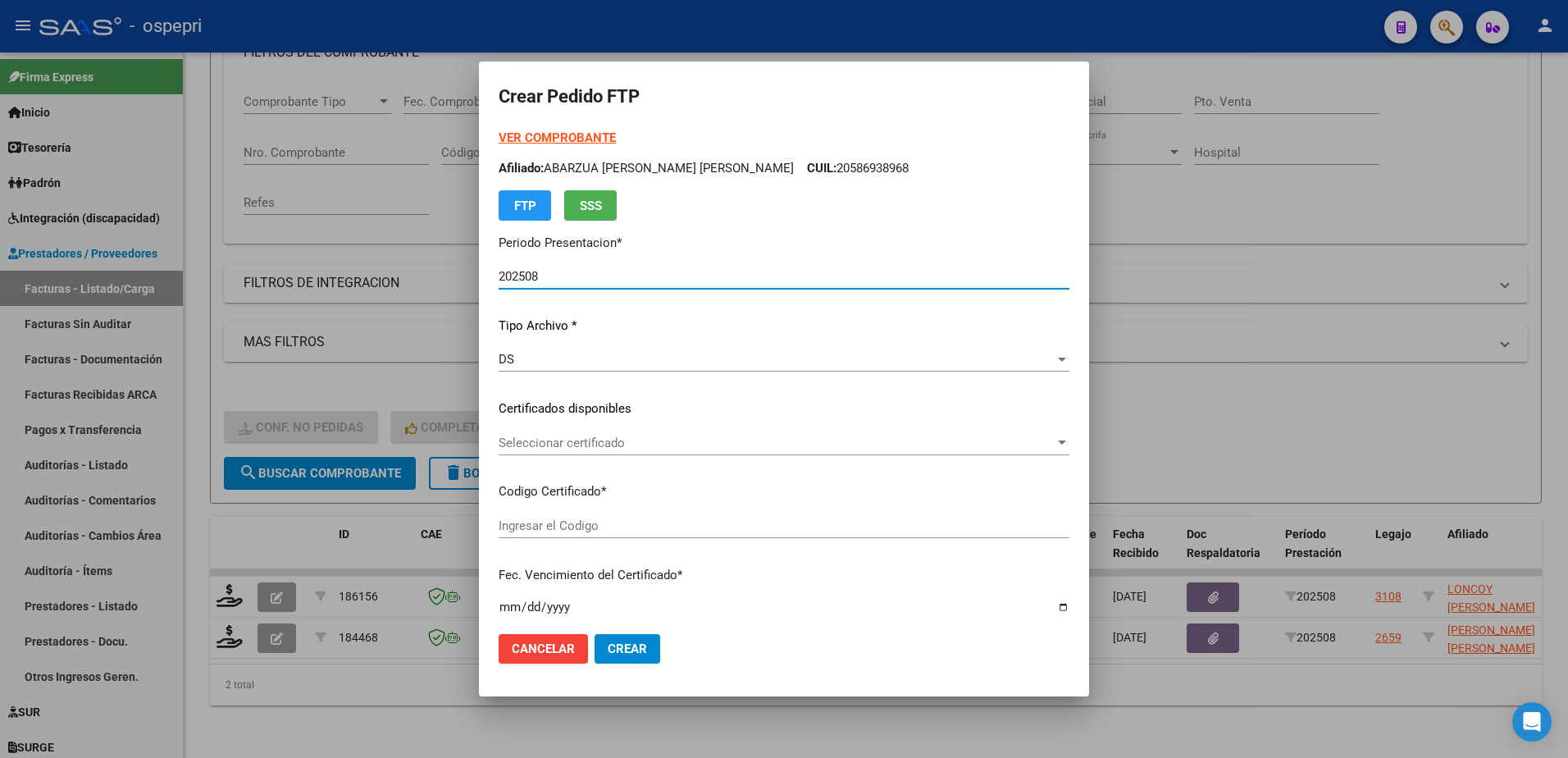
type input "2057720399-8"
type input "2028-07-01"
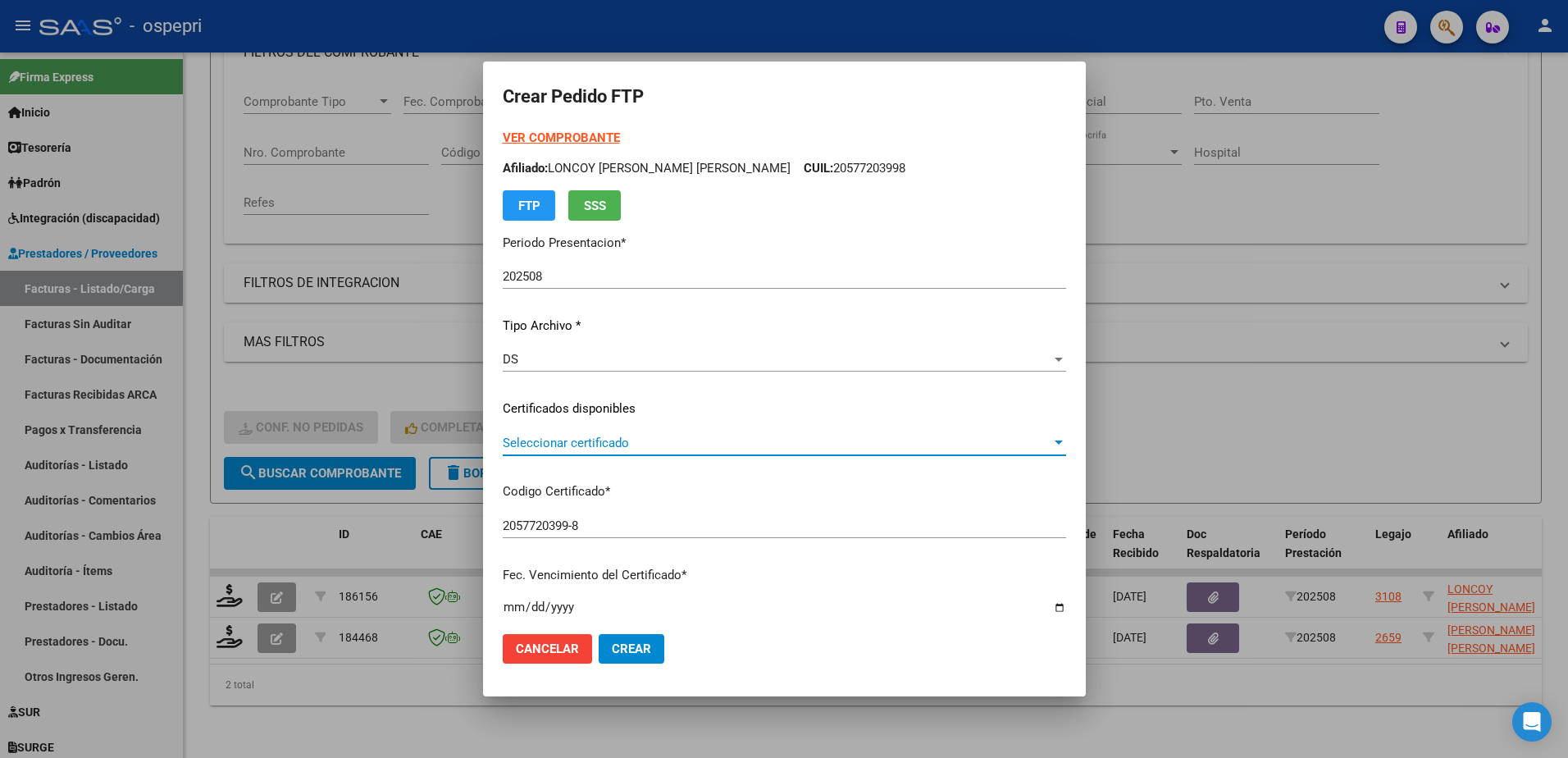
click at [594, 444] on span "Seleccionar certificado" at bounding box center [776, 443] width 549 height 15
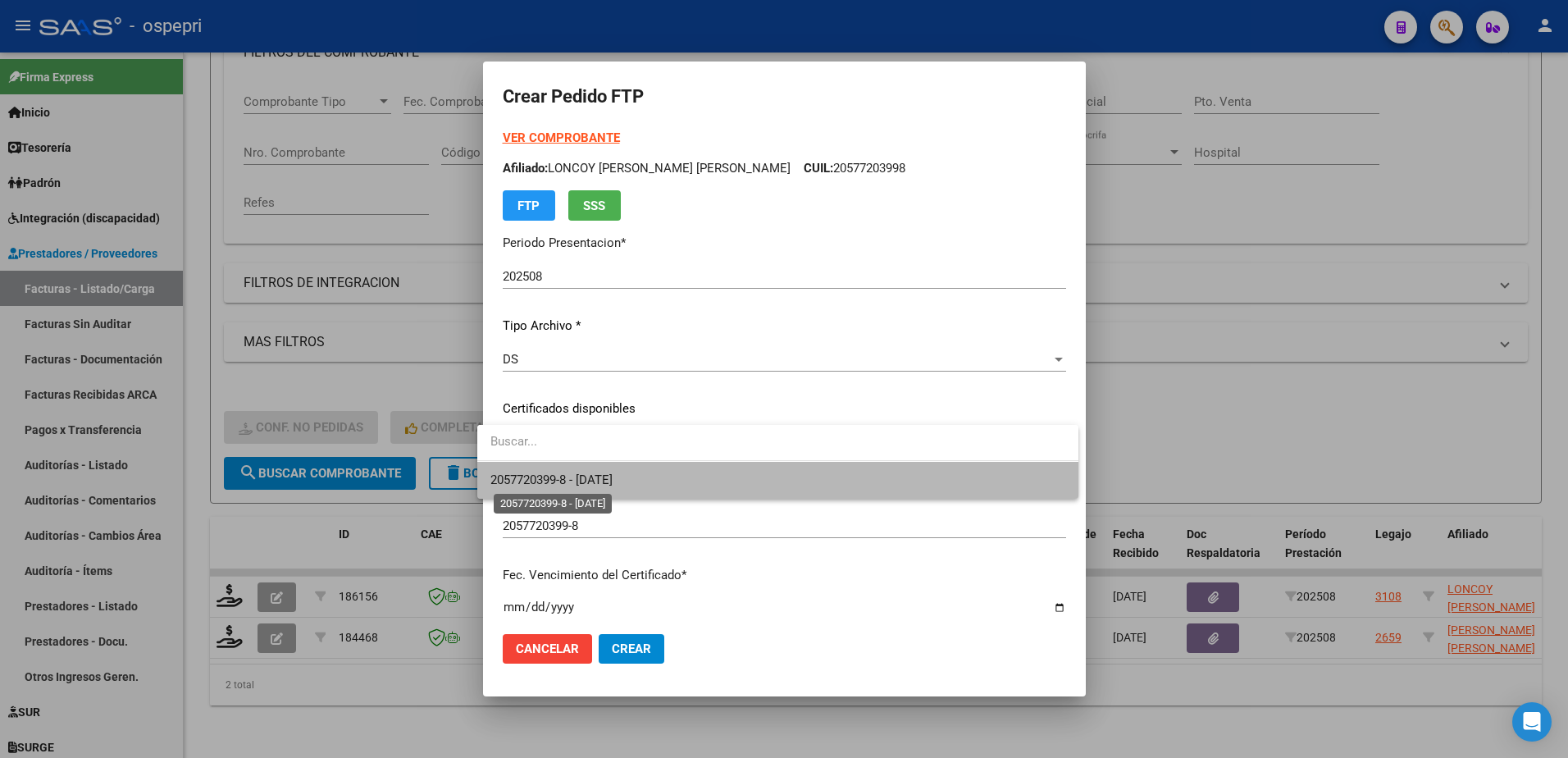
click at [599, 481] on span "2057720399-8 - 2028-07-01" at bounding box center [552, 479] width 122 height 15
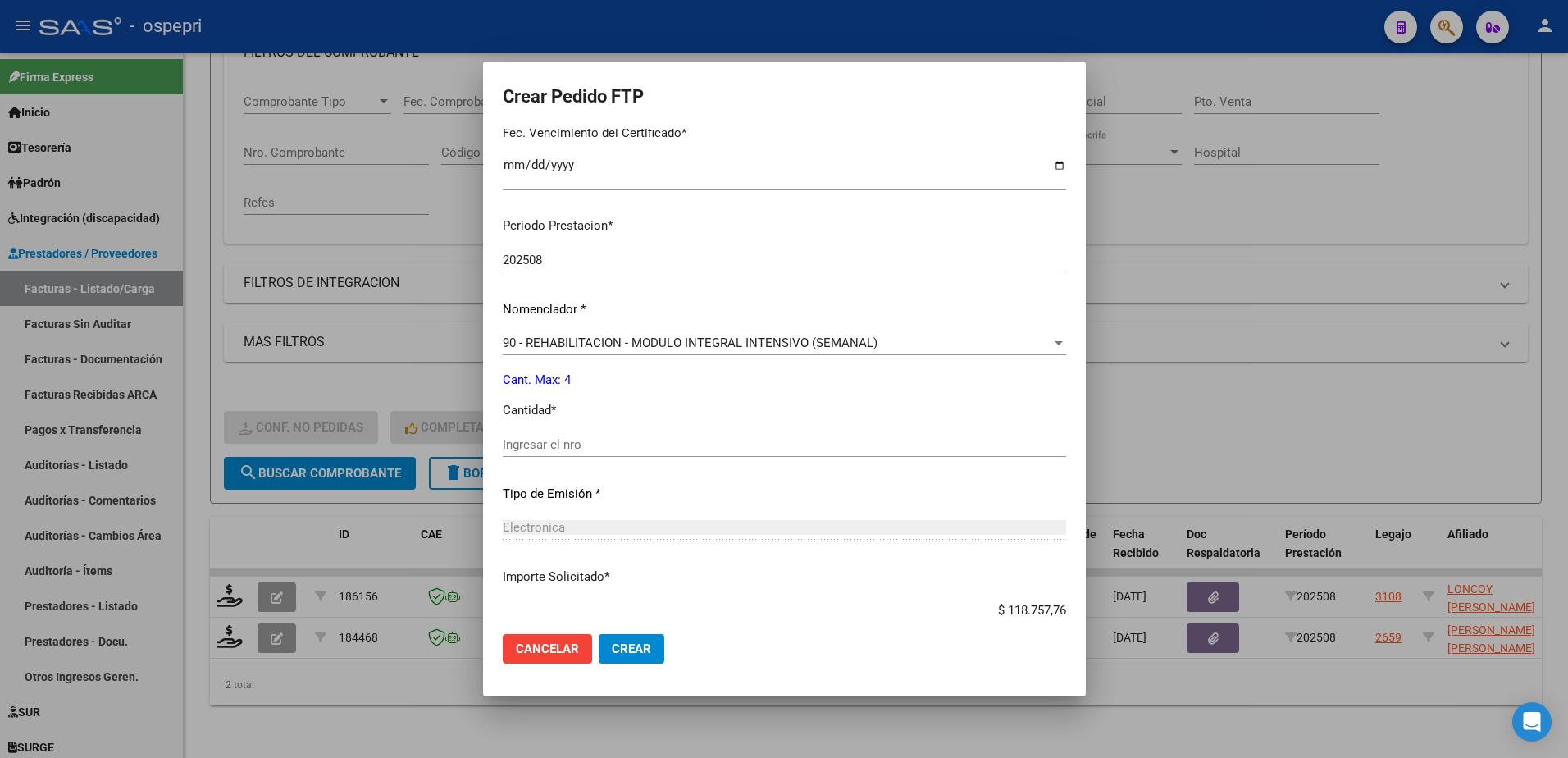
scroll to position [492, 0]
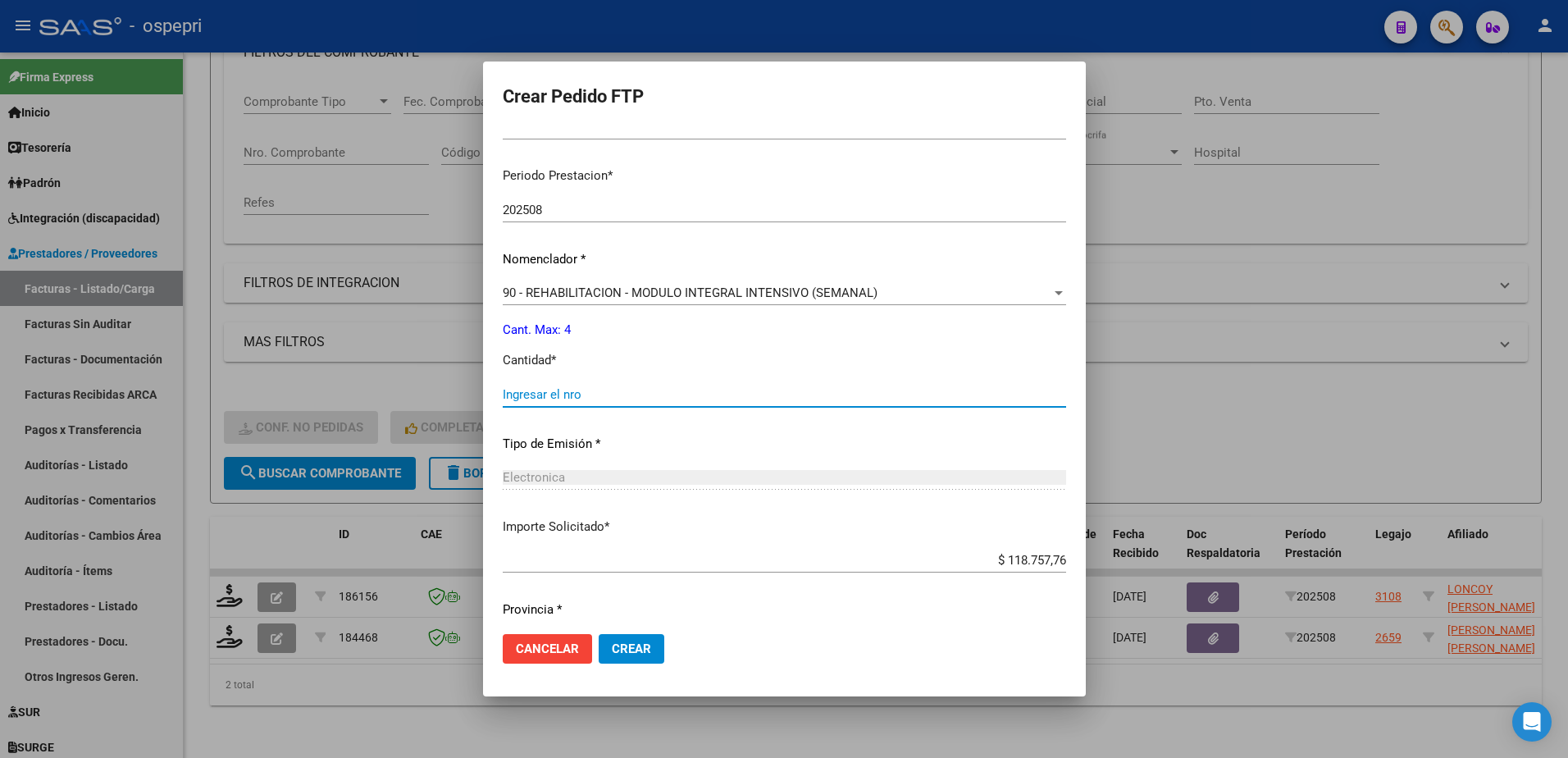
click at [538, 395] on input "Ingresar el nro" at bounding box center [784, 395] width 563 height 15
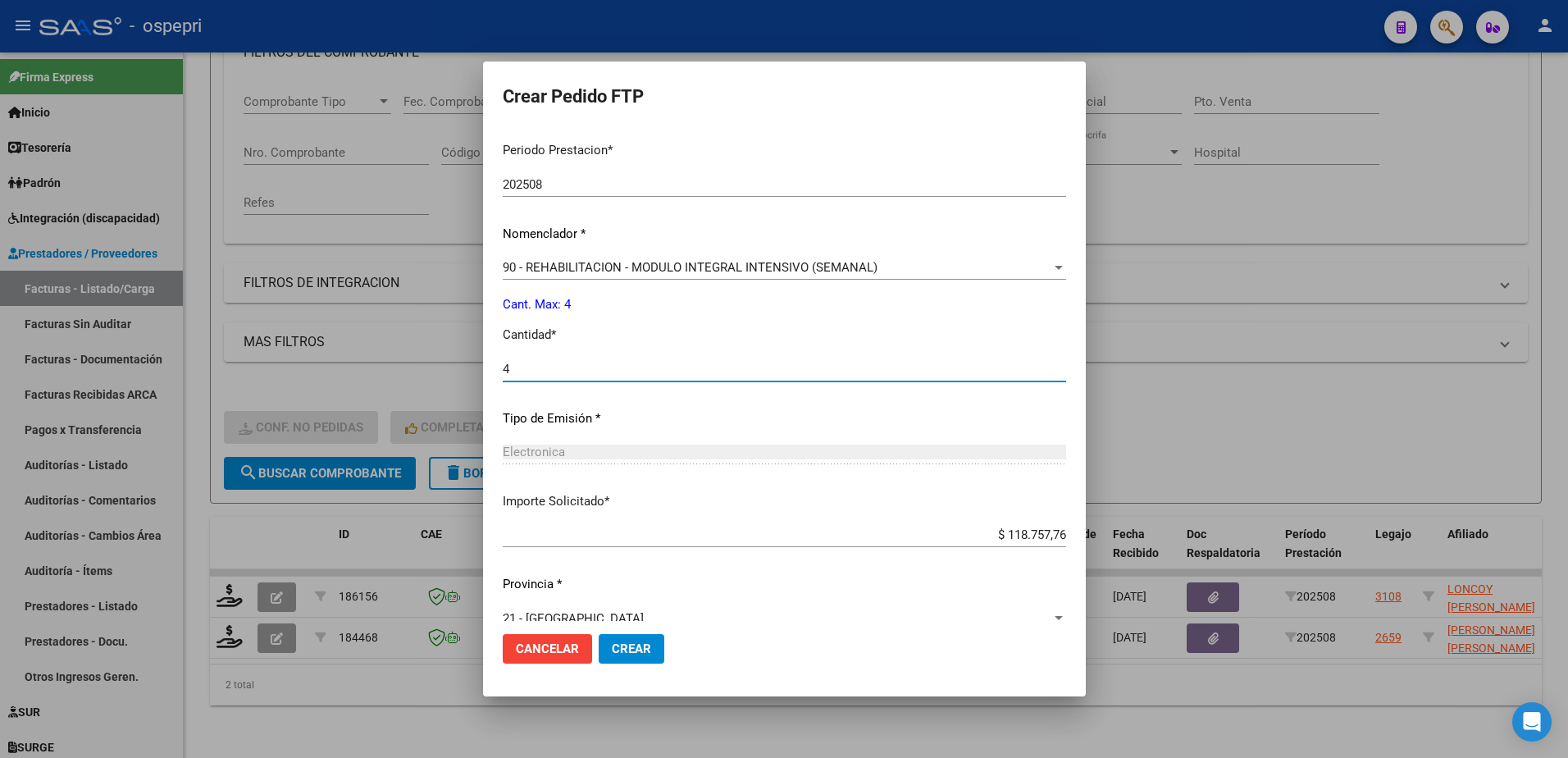
scroll to position [543, 0]
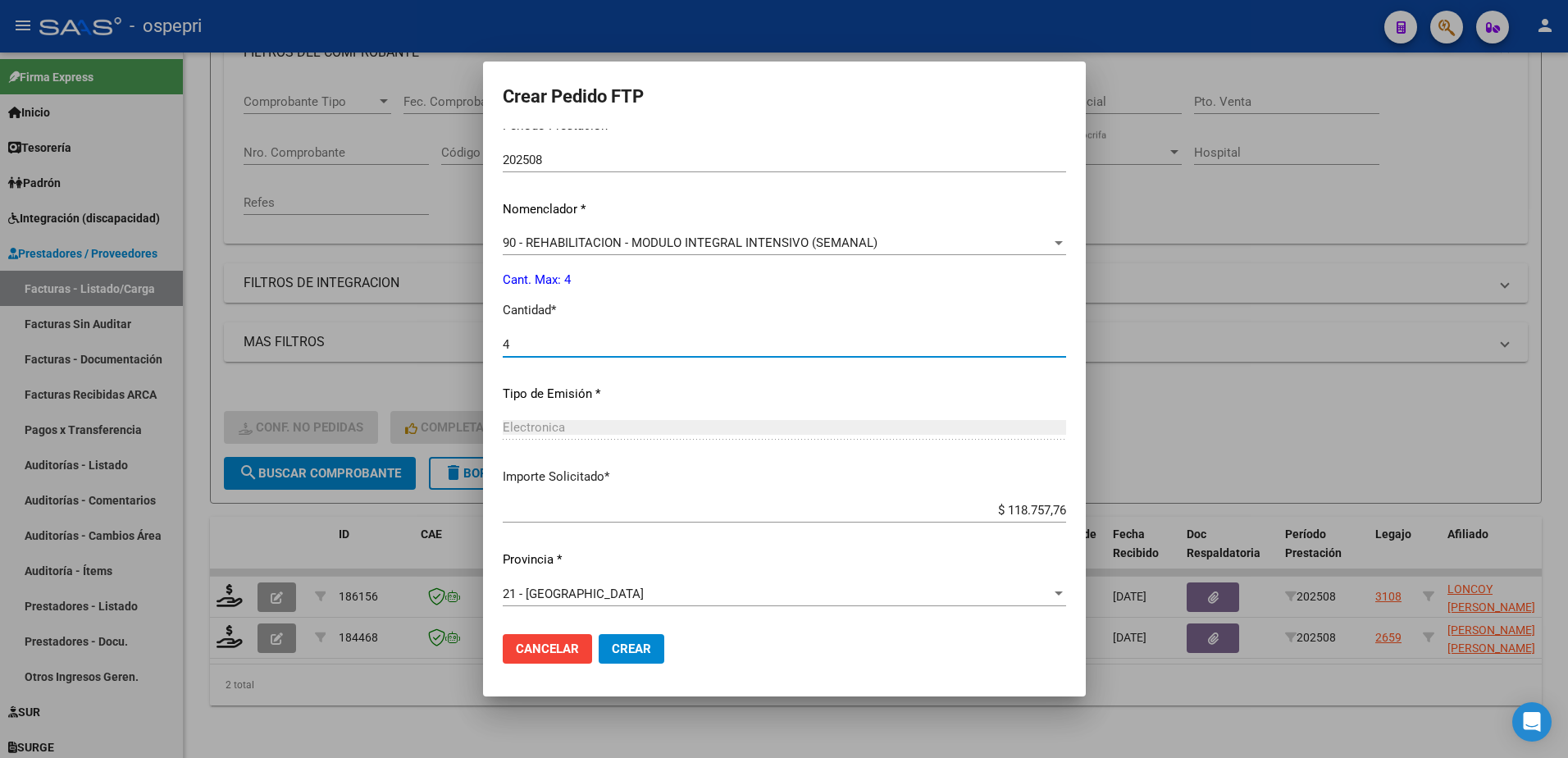
type input "4"
click at [618, 648] on span "Crear" at bounding box center [632, 649] width 39 height 15
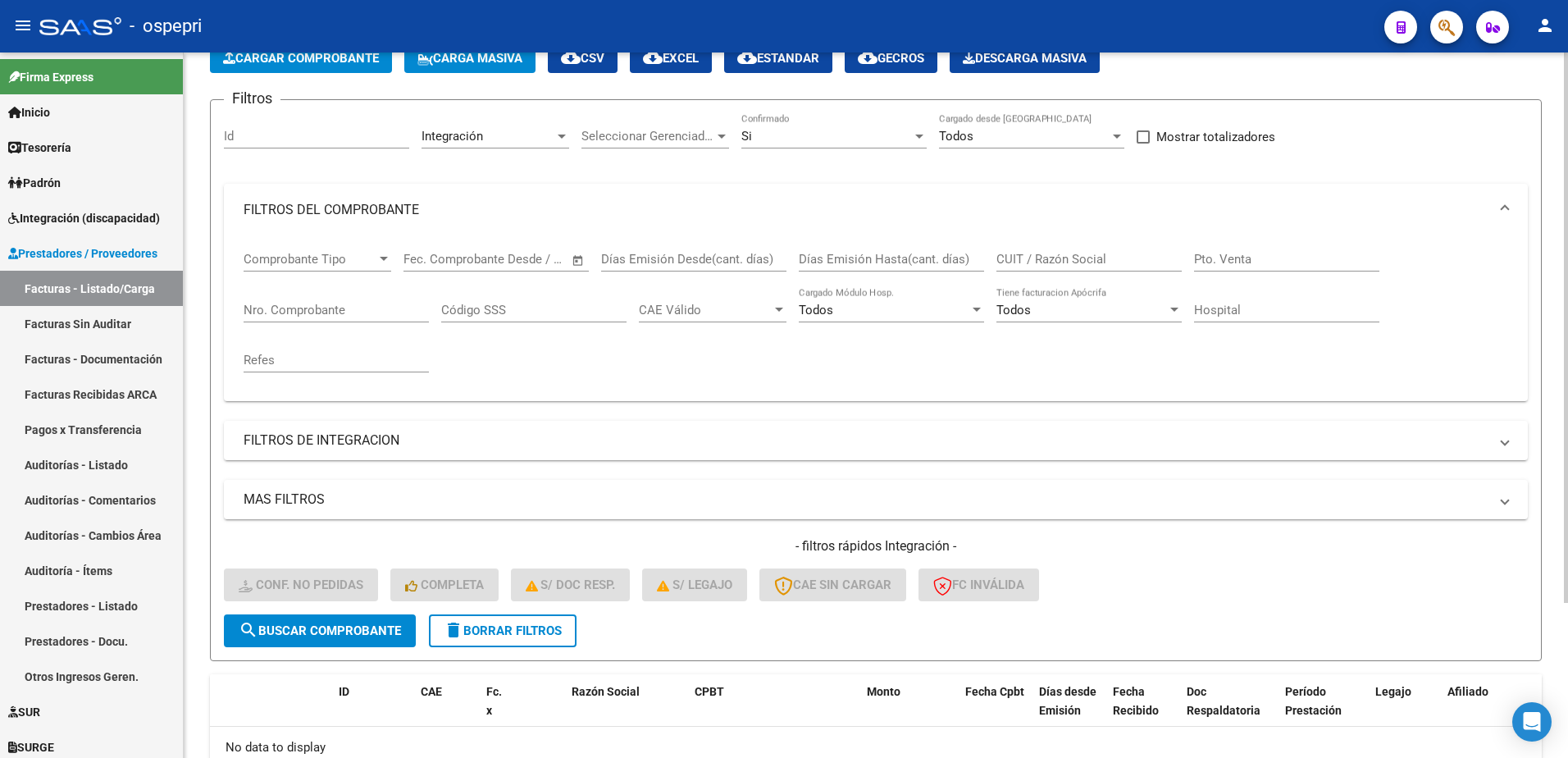
scroll to position [0, 0]
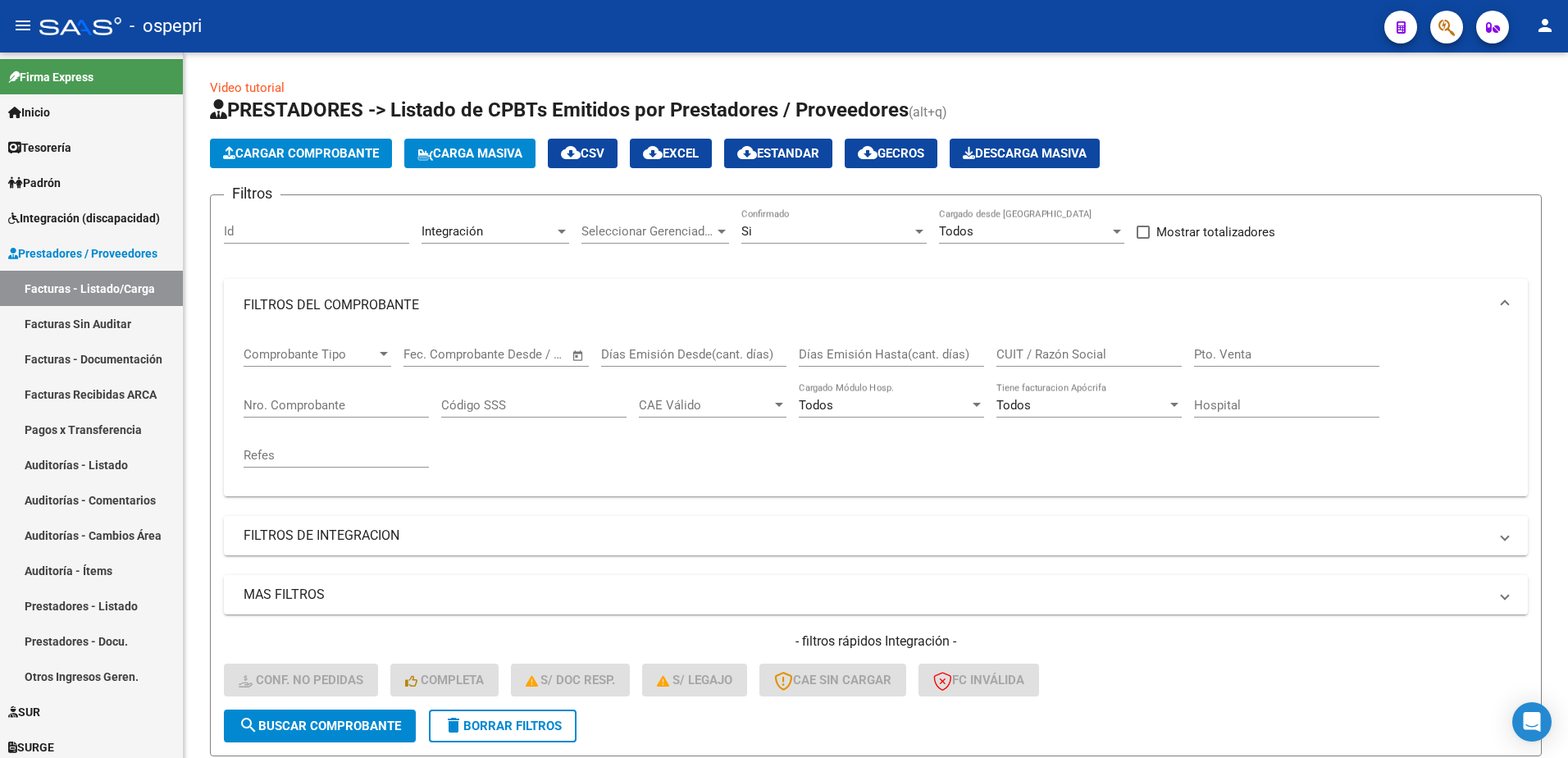
click at [1032, 36] on div "- ospepri" at bounding box center [705, 26] width 1332 height 36
click at [75, 217] on span "Integración (discapacidad)" at bounding box center [84, 218] width 152 height 18
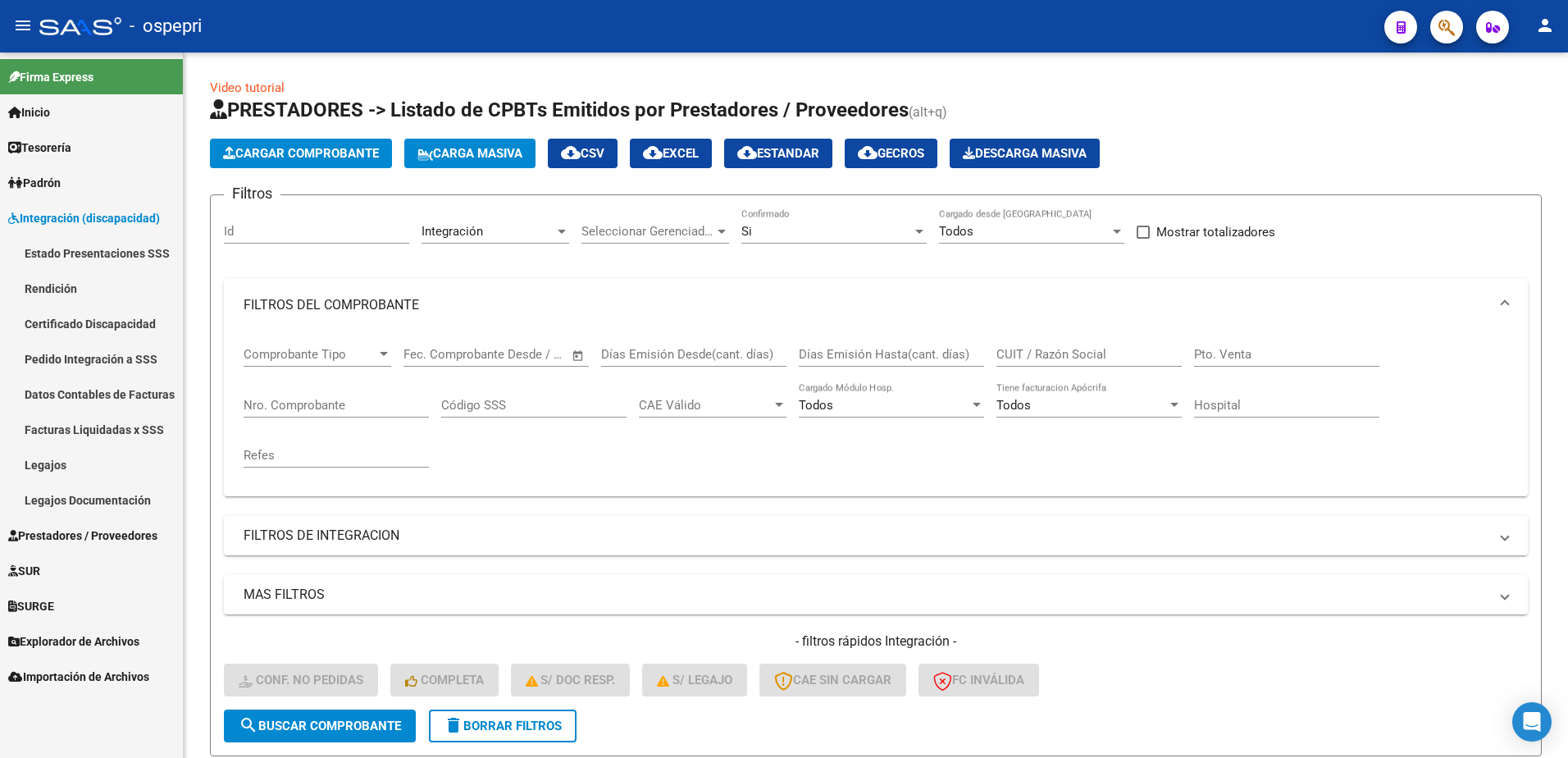
click at [62, 353] on link "Pedido Integración a SSS" at bounding box center [91, 359] width 183 height 36
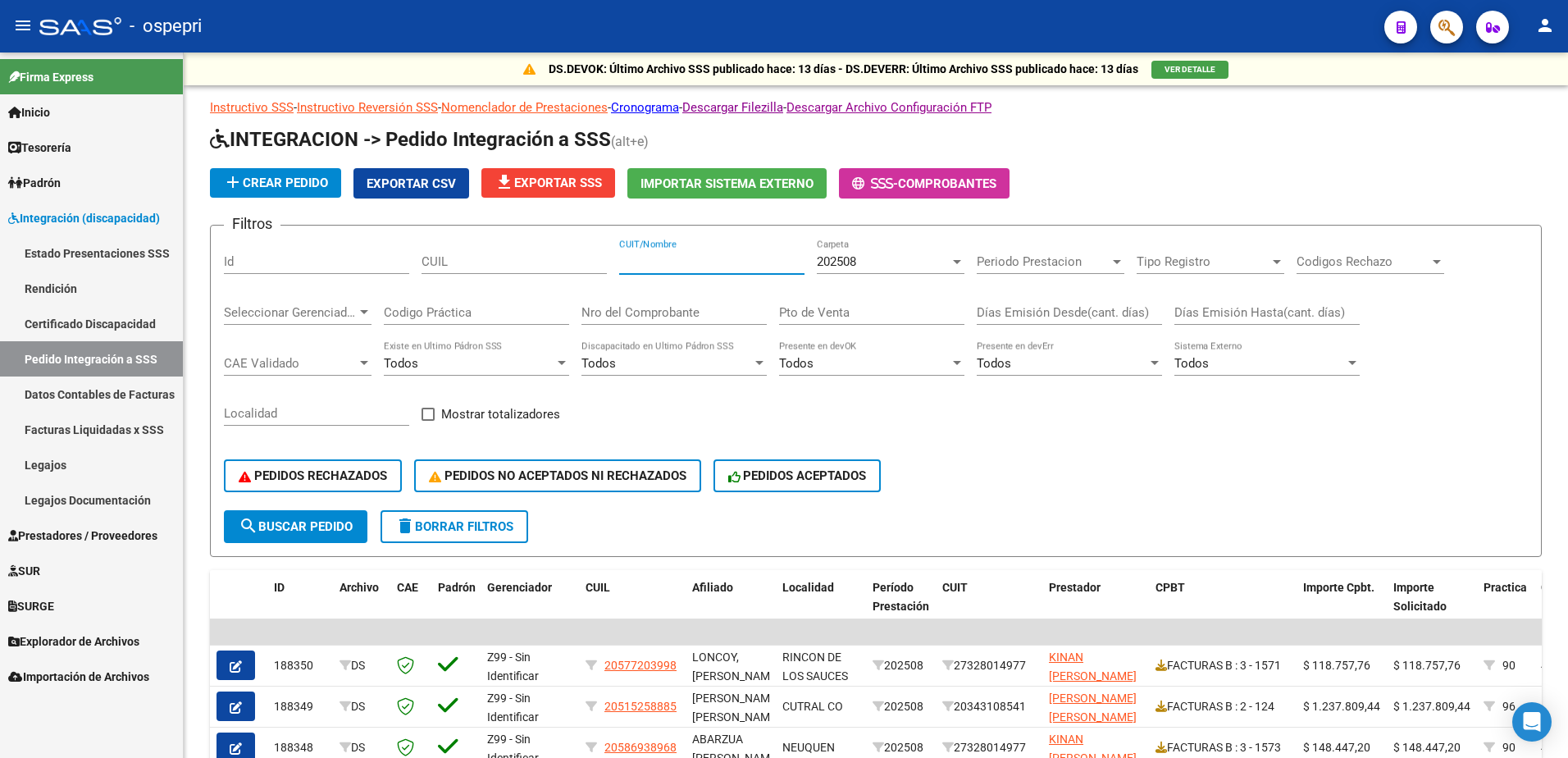
click at [666, 257] on input "CUIT/Nombre" at bounding box center [712, 262] width 186 height 15
paste input "27328014977"
type input "27328014977"
click at [317, 526] on span "search Buscar Pedido" at bounding box center [295, 527] width 114 height 15
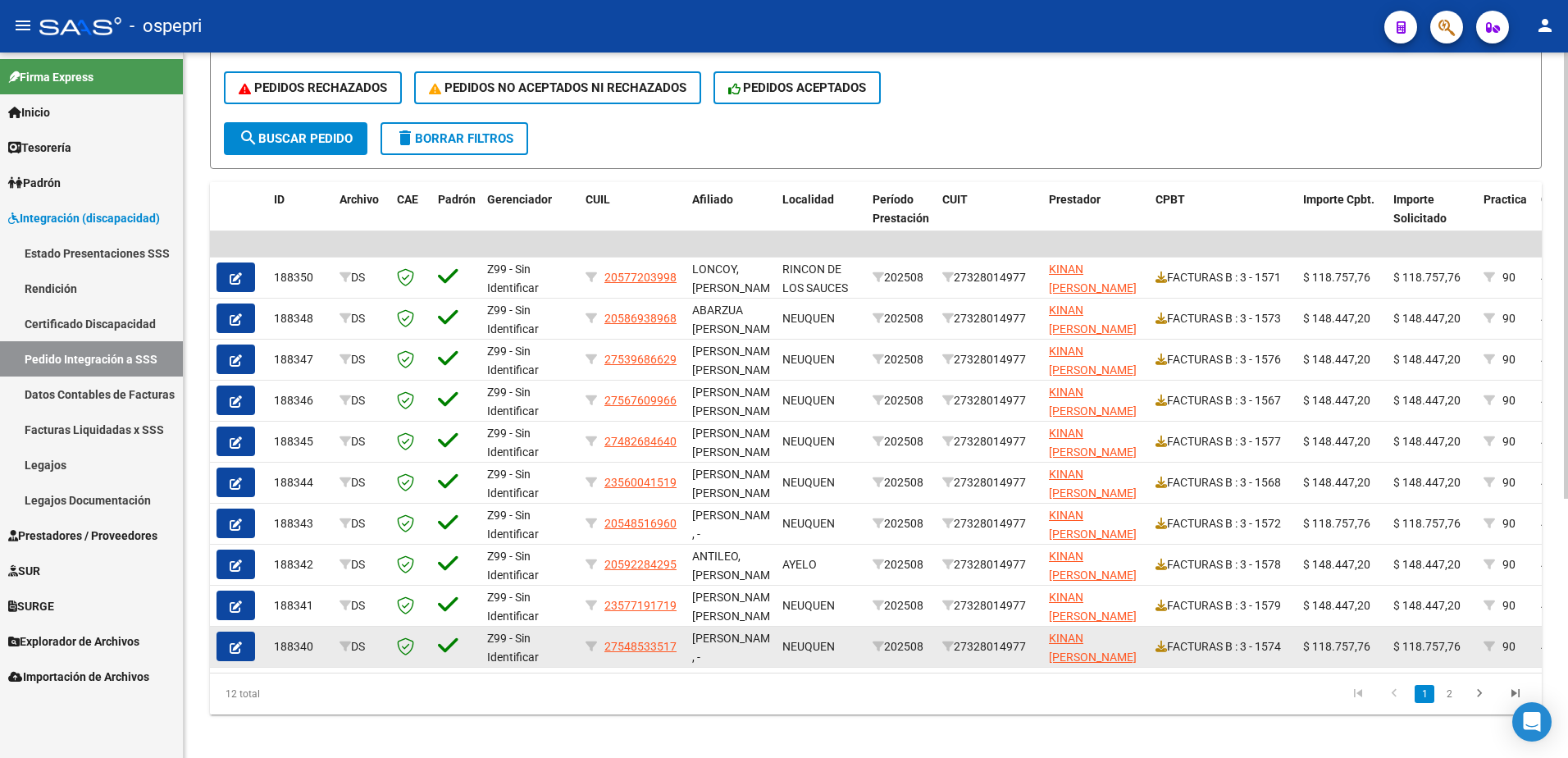
scroll to position [410, 0]
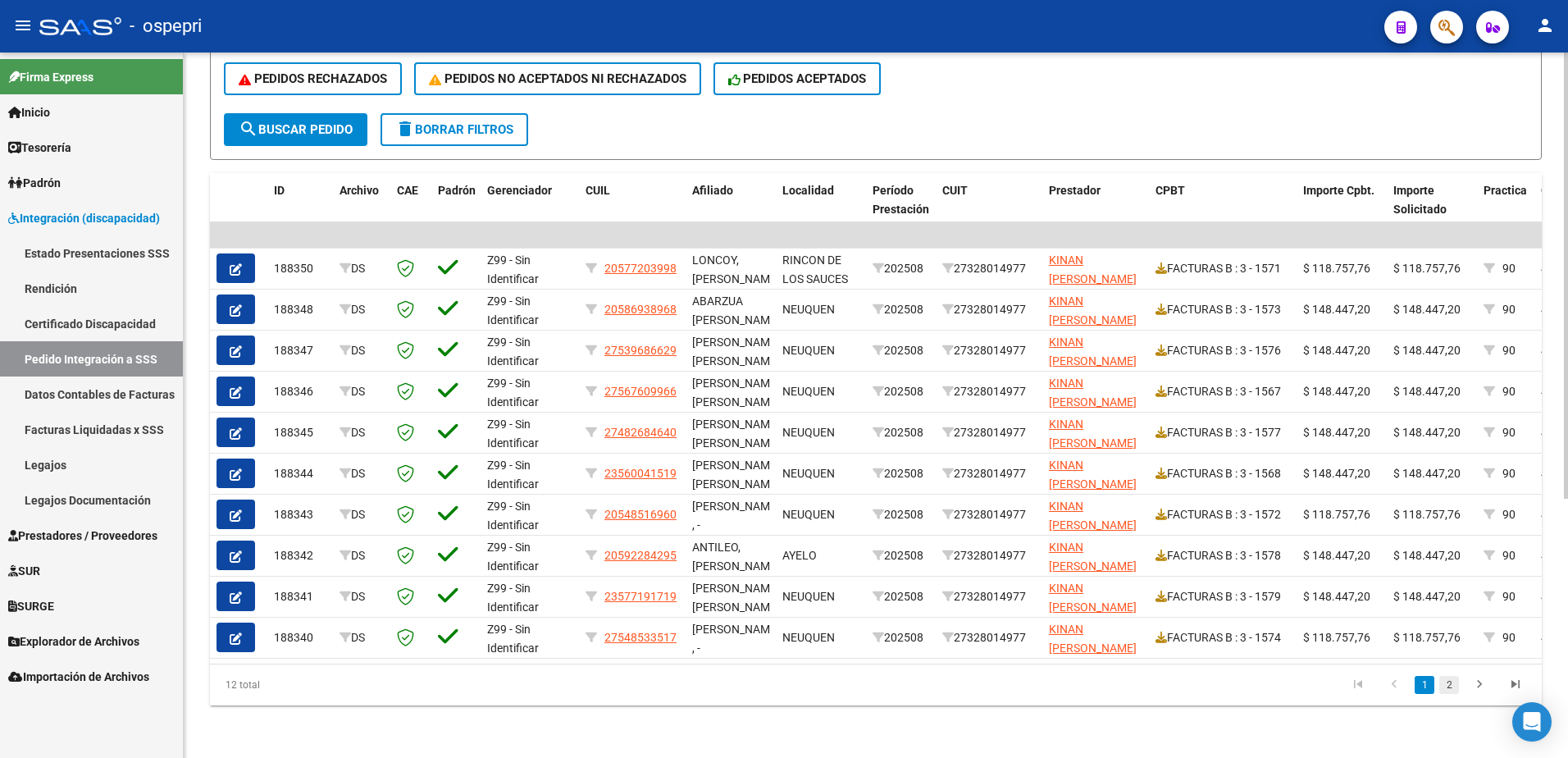
click at [1447, 691] on link "2" at bounding box center [1449, 685] width 20 height 18
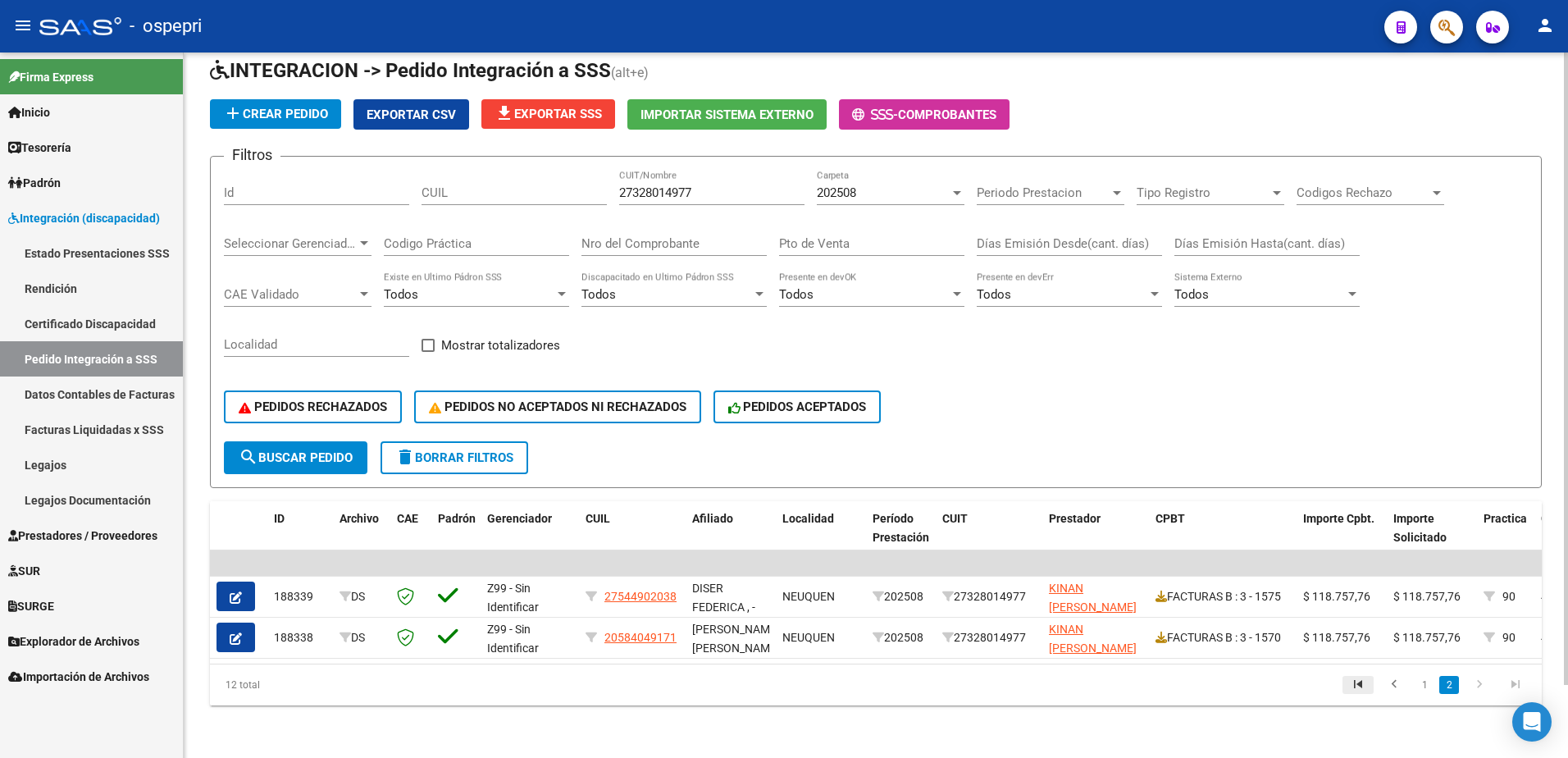
scroll to position [81, 0]
click at [1099, 23] on div "- ospepri" at bounding box center [705, 26] width 1332 height 36
click at [455, 451] on span "delete Borrar Filtros" at bounding box center [454, 458] width 118 height 15
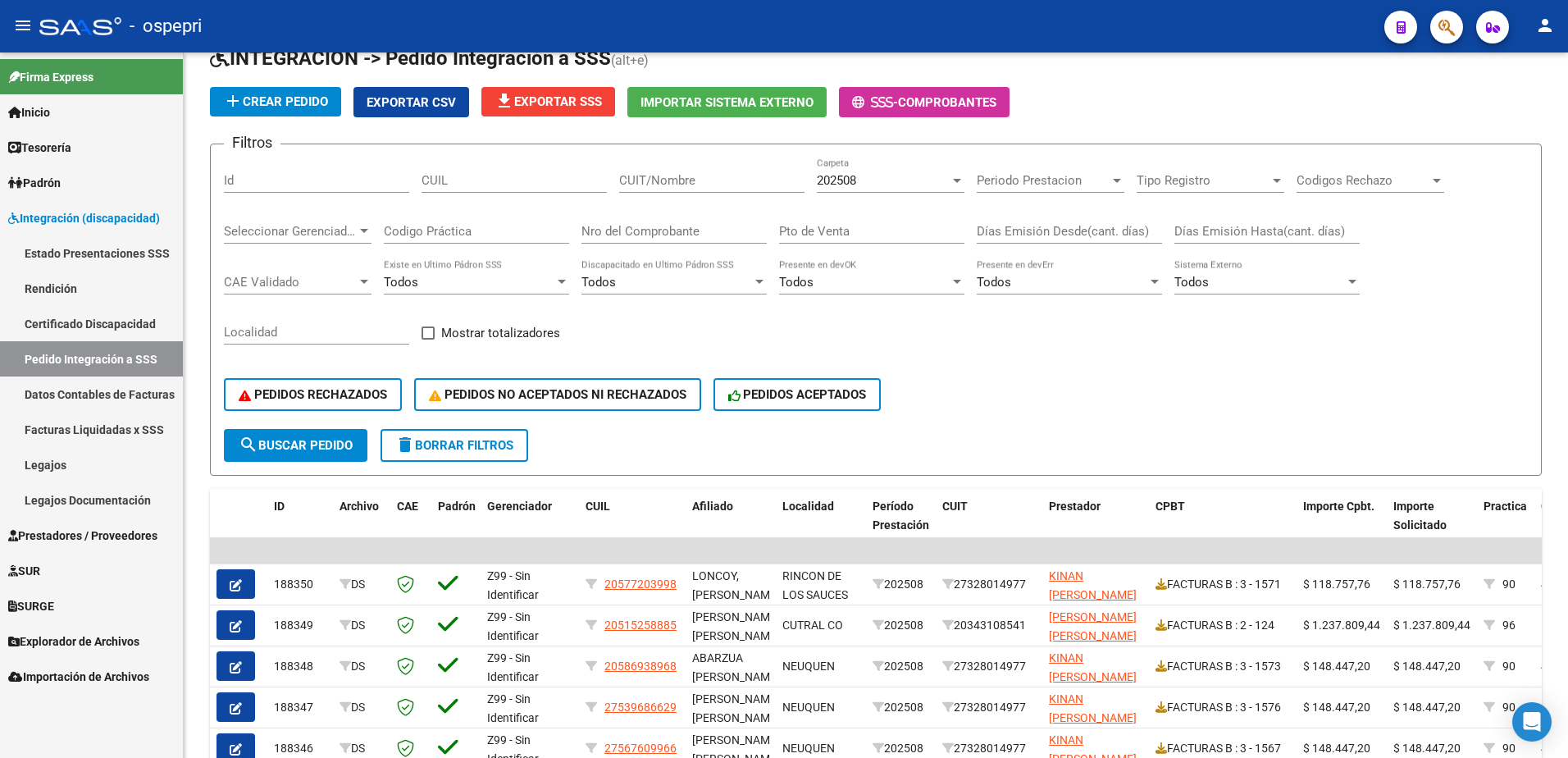
click at [75, 533] on span "Prestadores / Proveedores" at bounding box center [82, 536] width 149 height 18
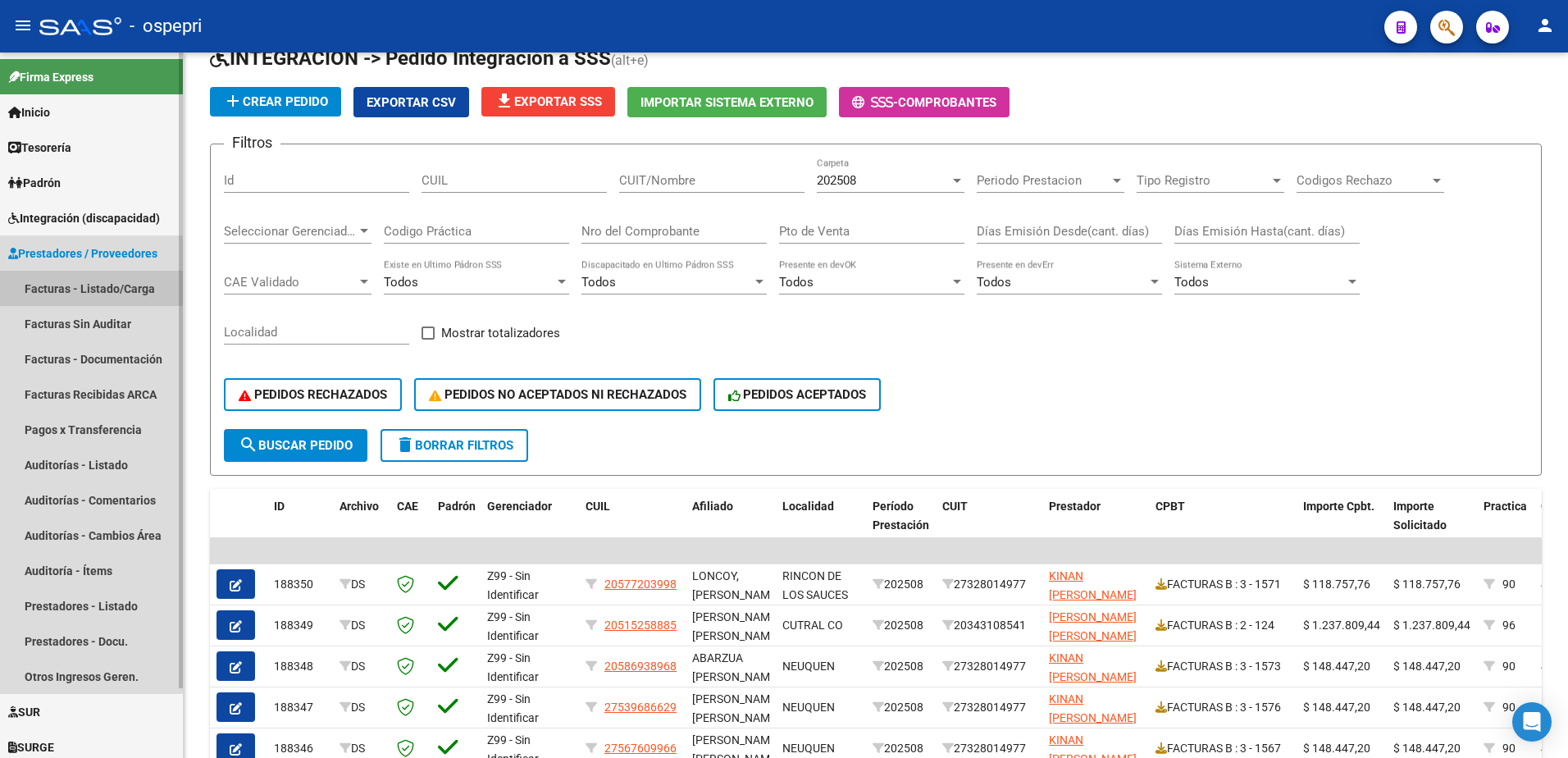
click at [71, 282] on link "Facturas - Listado/Carga" at bounding box center [91, 288] width 183 height 36
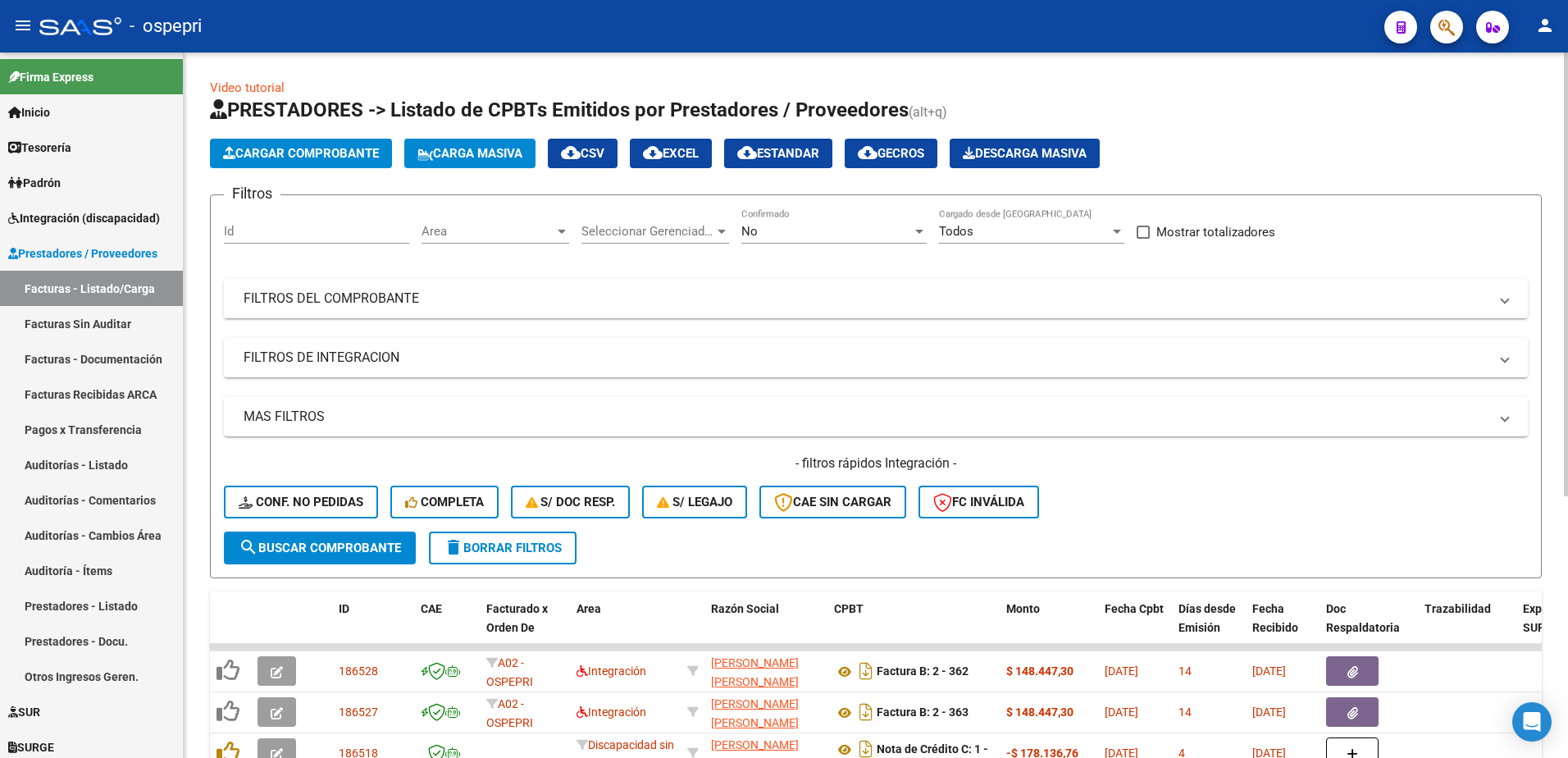
click at [1268, 518] on div "- filtros rápidos Integración - Conf. no pedidas Completa S/ Doc Resp. S/ legaj…" at bounding box center [875, 493] width 1304 height 77
click at [1507, 297] on span at bounding box center [1505, 298] width 6 height 18
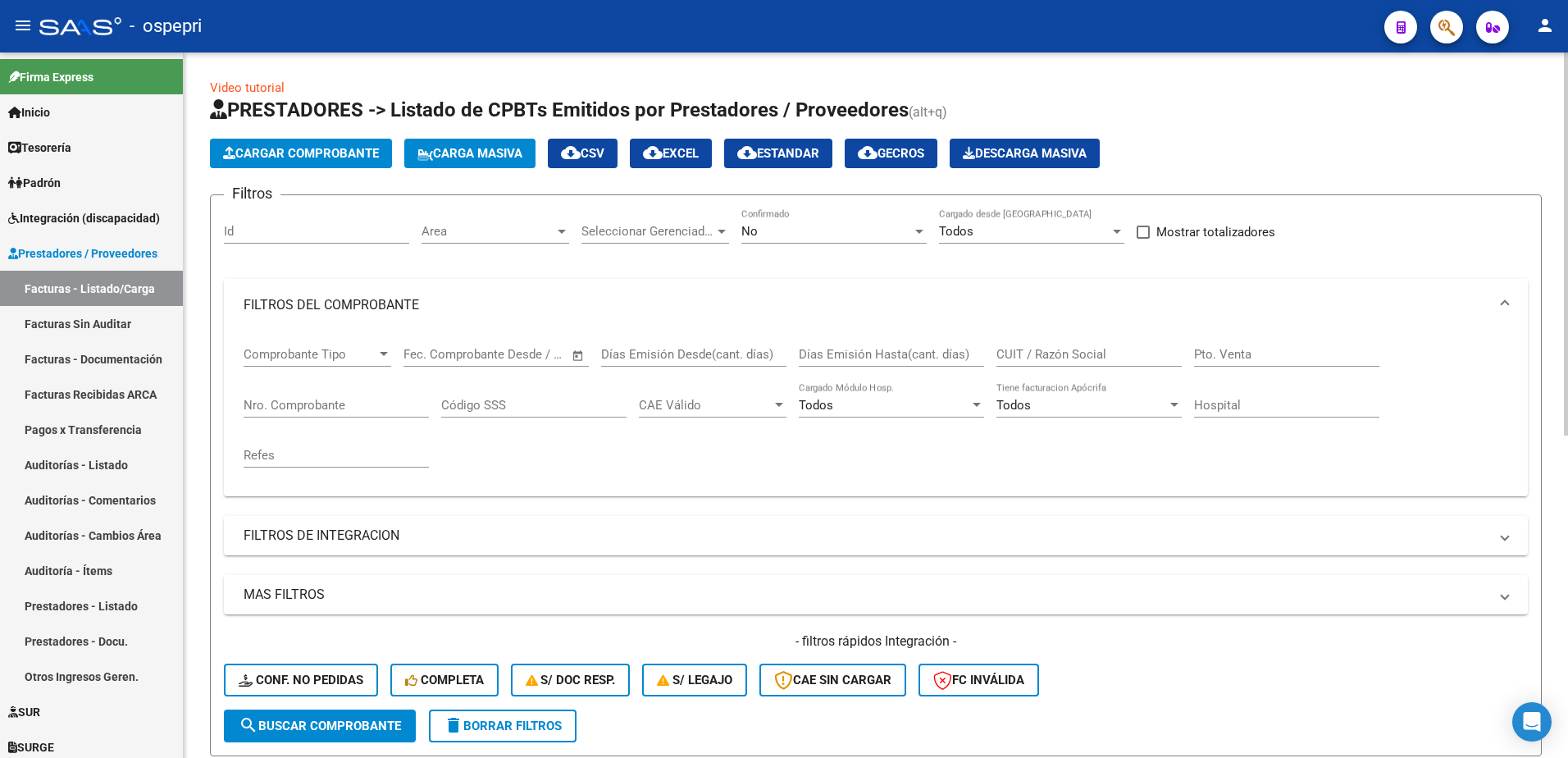
click at [1049, 349] on input "CUIT / Razón Social" at bounding box center [1090, 354] width 186 height 15
paste input "27291516969"
type input "27291516969"
click at [361, 722] on span "search Buscar Comprobante" at bounding box center [319, 726] width 162 height 15
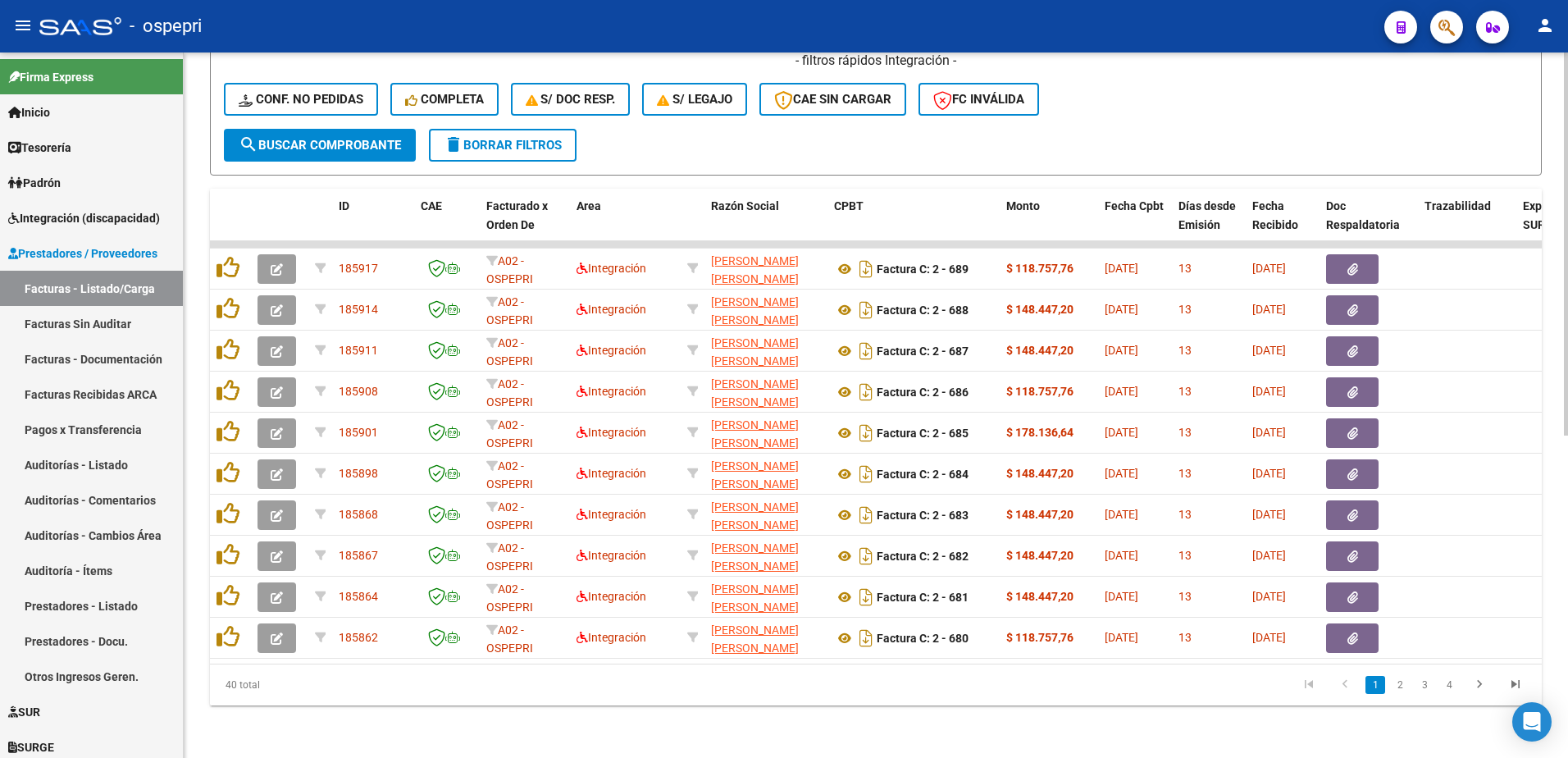
scroll to position [593, 0]
click at [1396, 691] on link "2" at bounding box center [1400, 685] width 20 height 18
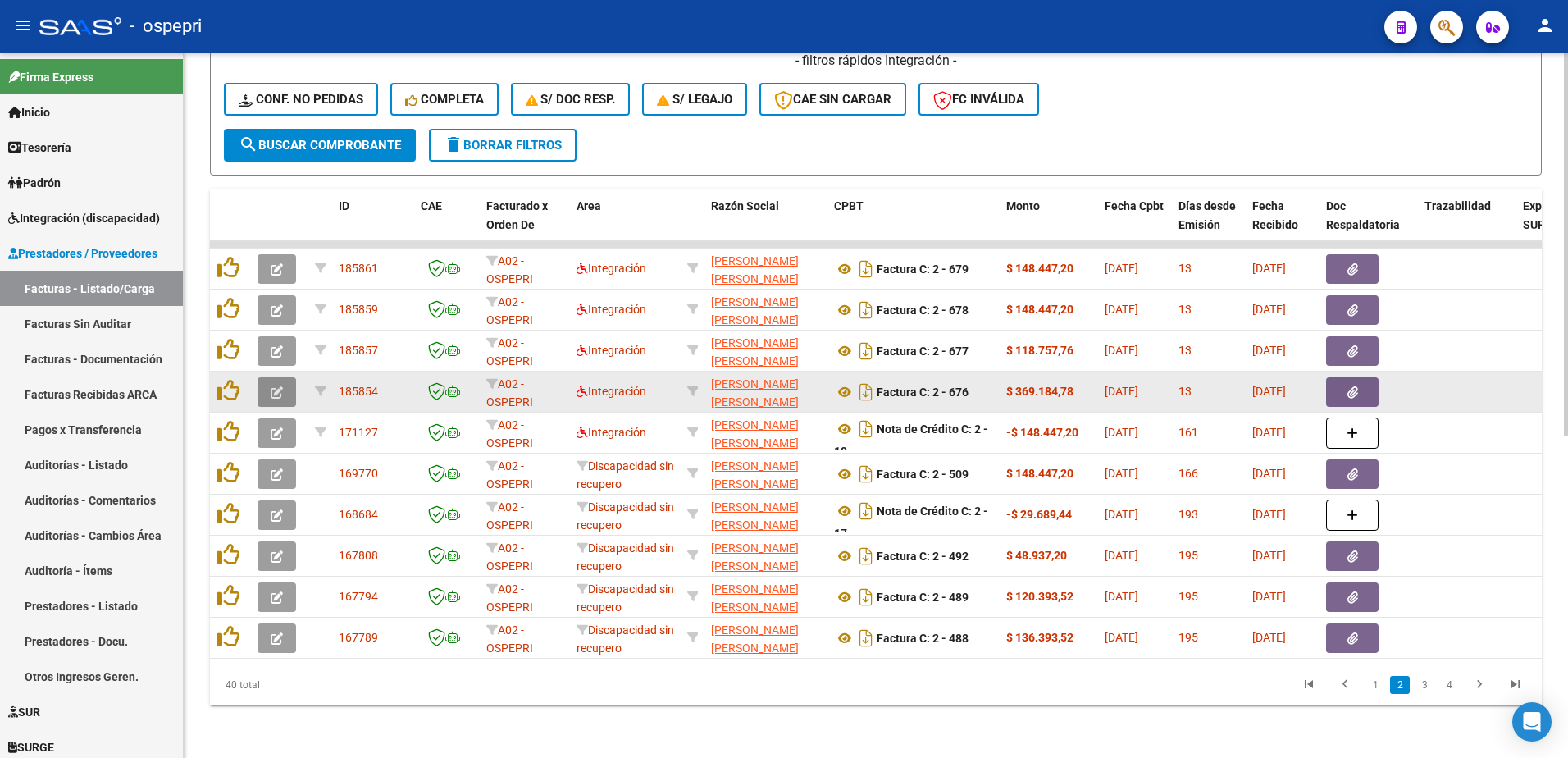
click at [280, 387] on icon "button" at bounding box center [277, 393] width 12 height 12
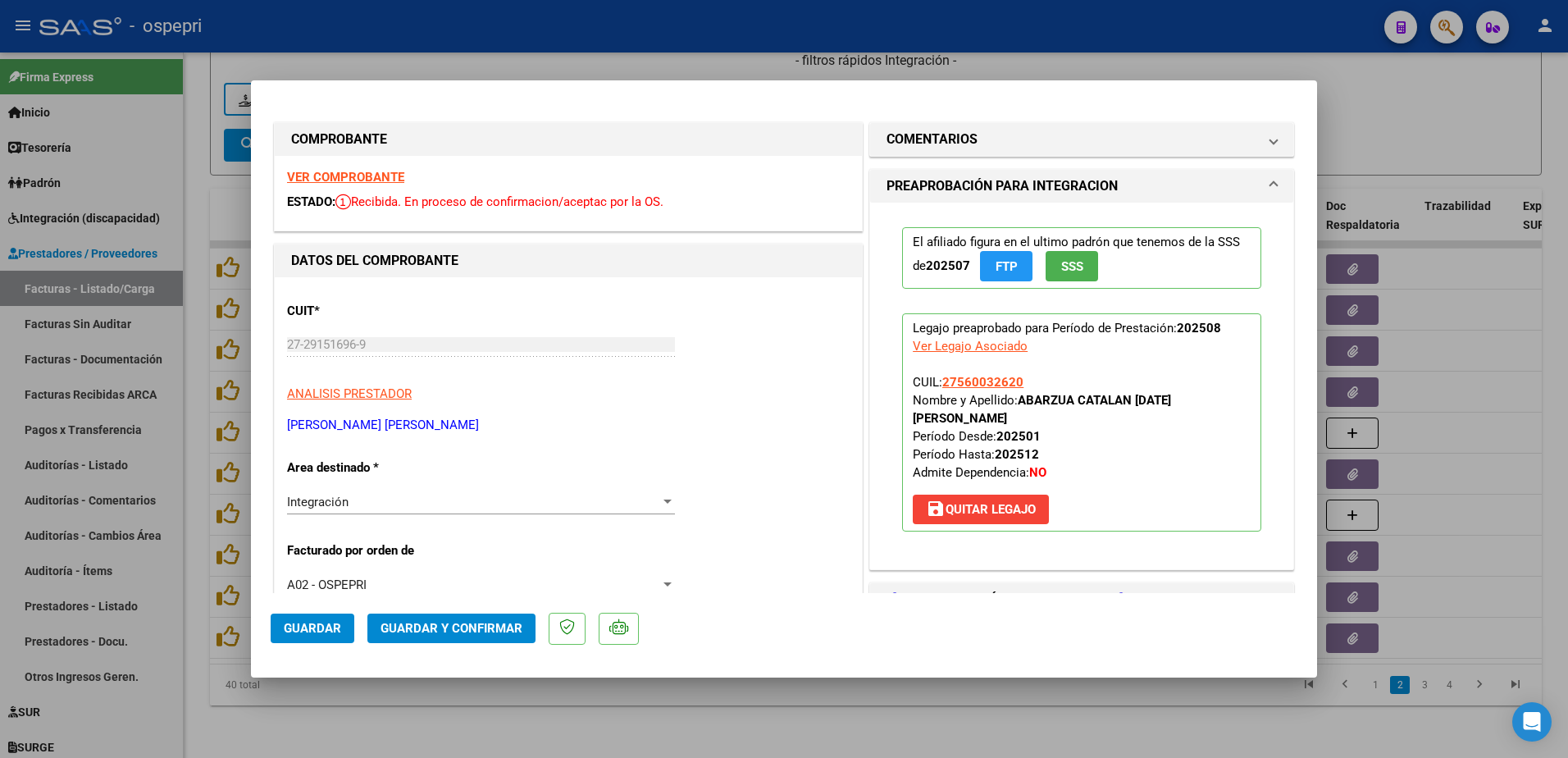
click at [356, 174] on strong "VER COMPROBANTE" at bounding box center [345, 177] width 117 height 15
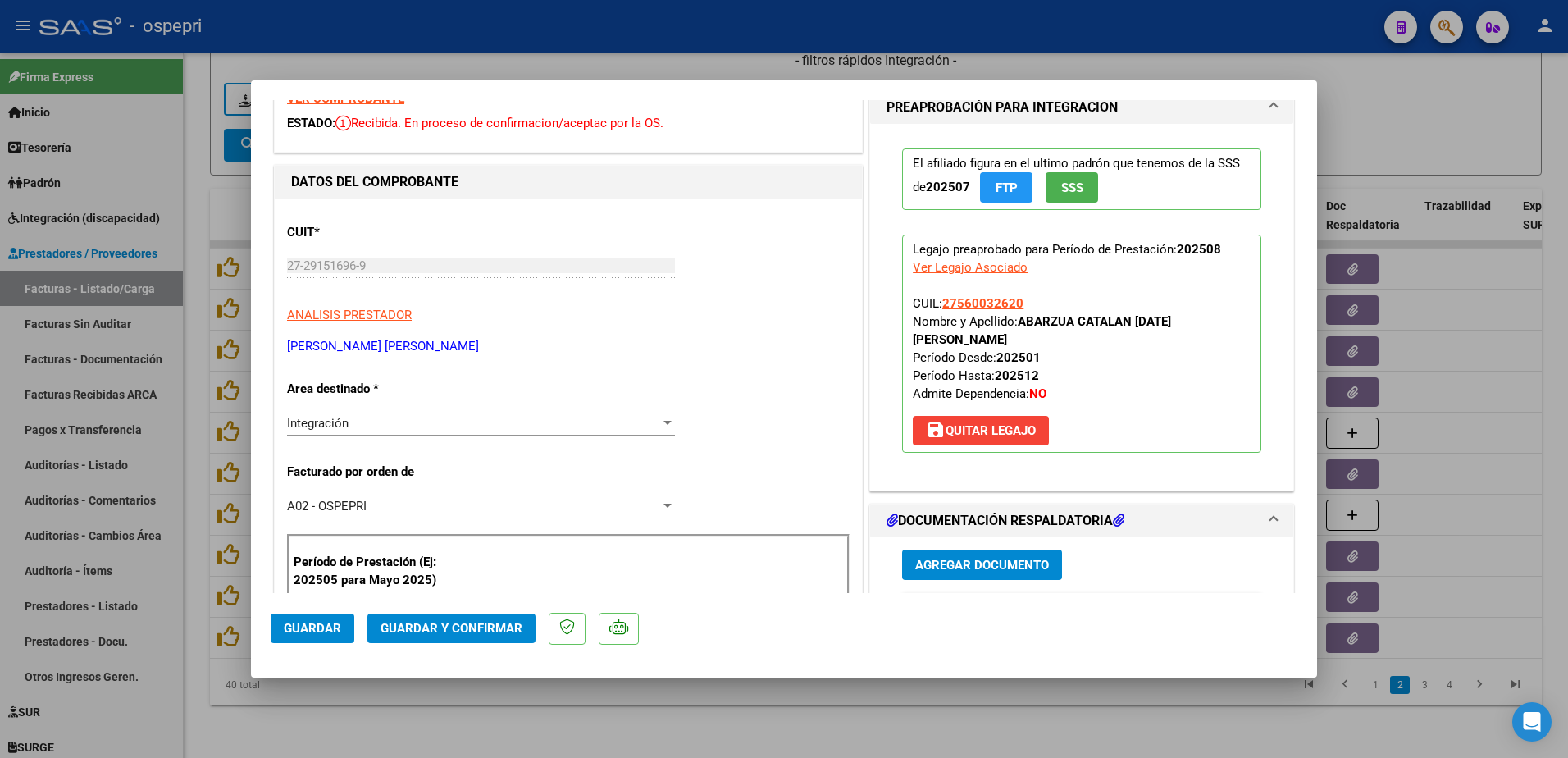
scroll to position [0, 0]
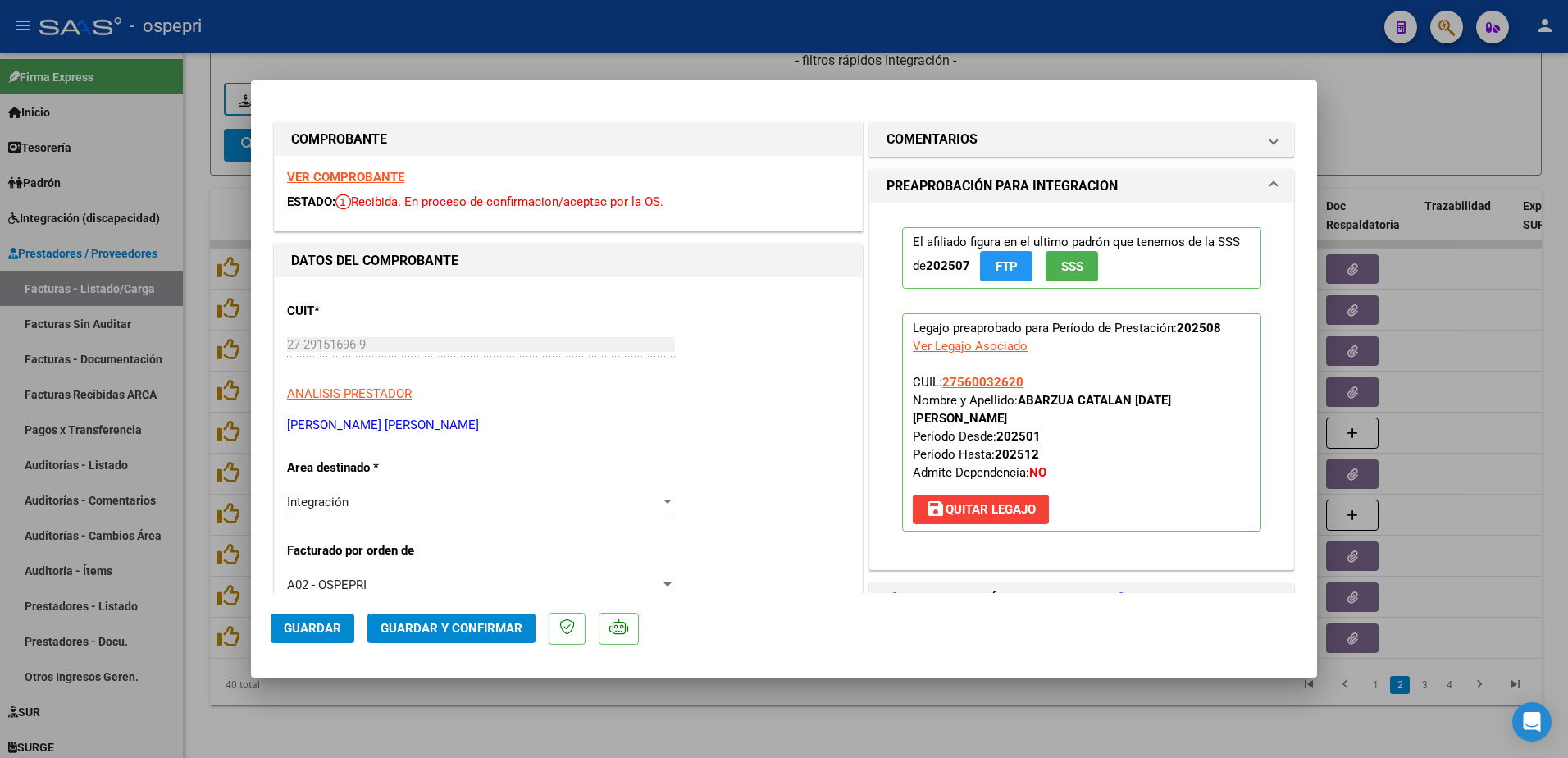
click at [339, 171] on strong "VER COMPROBANTE" at bounding box center [345, 177] width 117 height 15
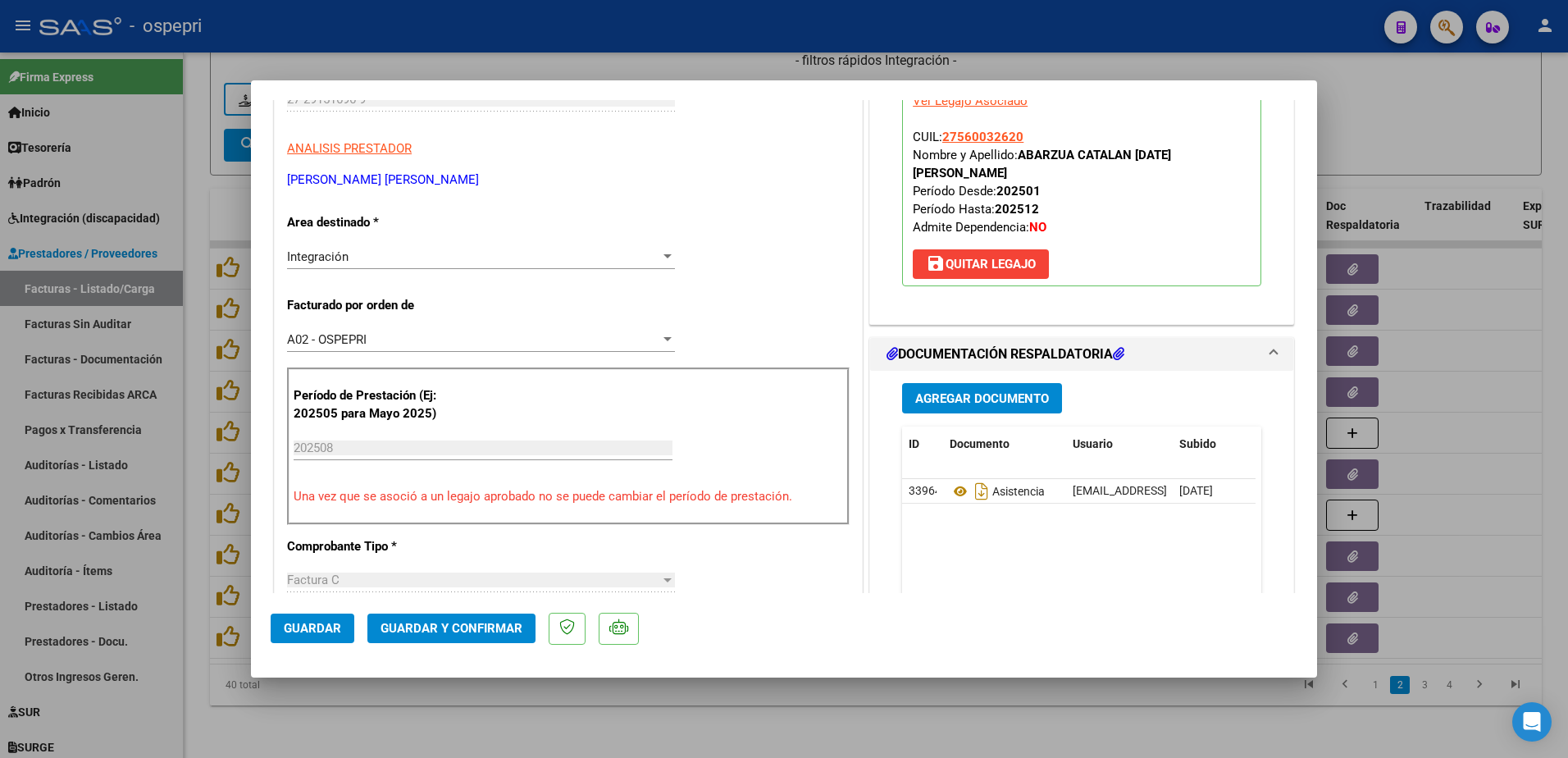
scroll to position [246, 0]
click at [956, 481] on icon at bounding box center [960, 491] width 21 height 20
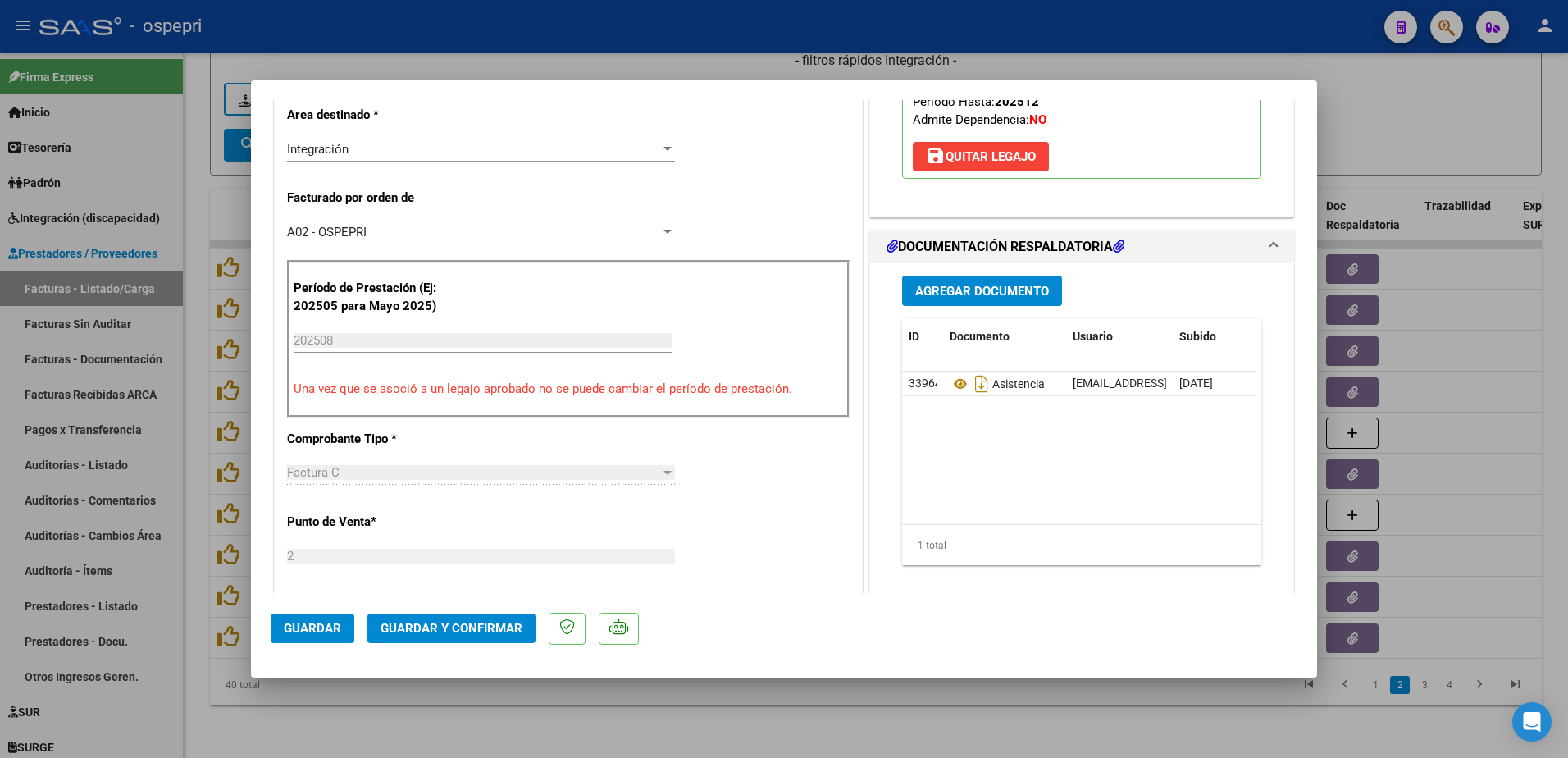
scroll to position [411, 0]
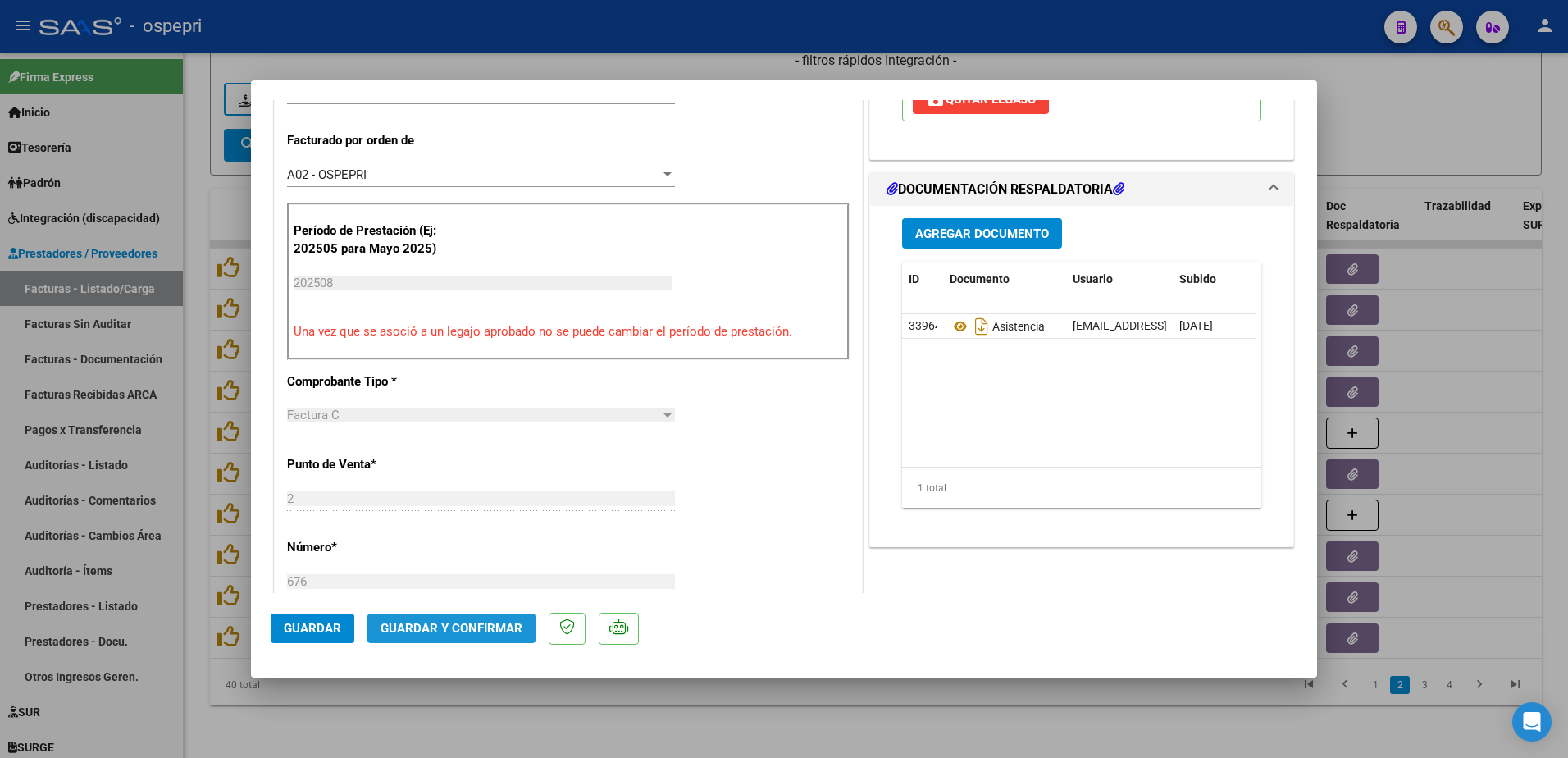
click at [460, 621] on span "Guardar y Confirmar" at bounding box center [451, 629] width 142 height 15
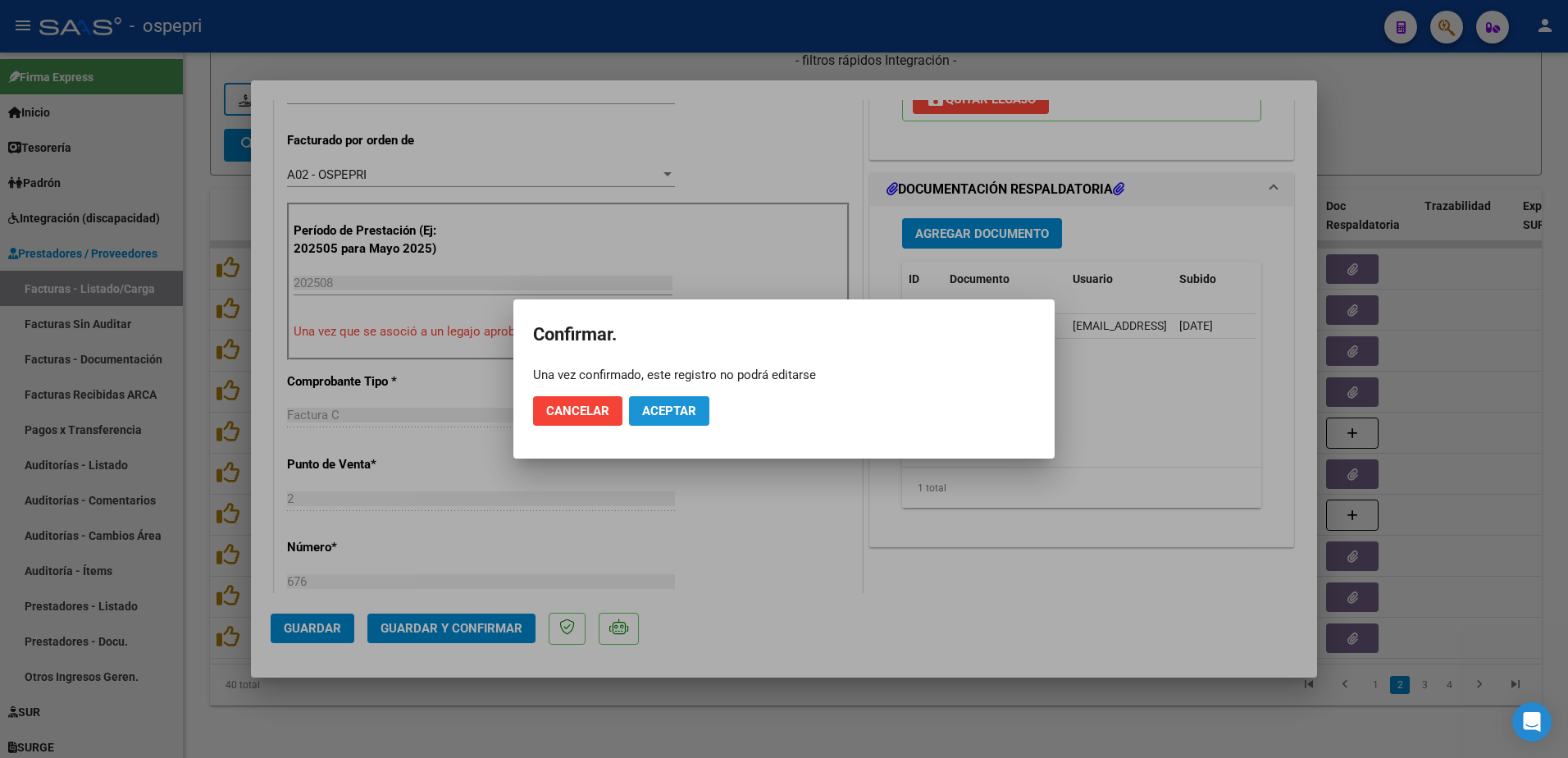
click at [686, 411] on span "Aceptar" at bounding box center [669, 411] width 54 height 15
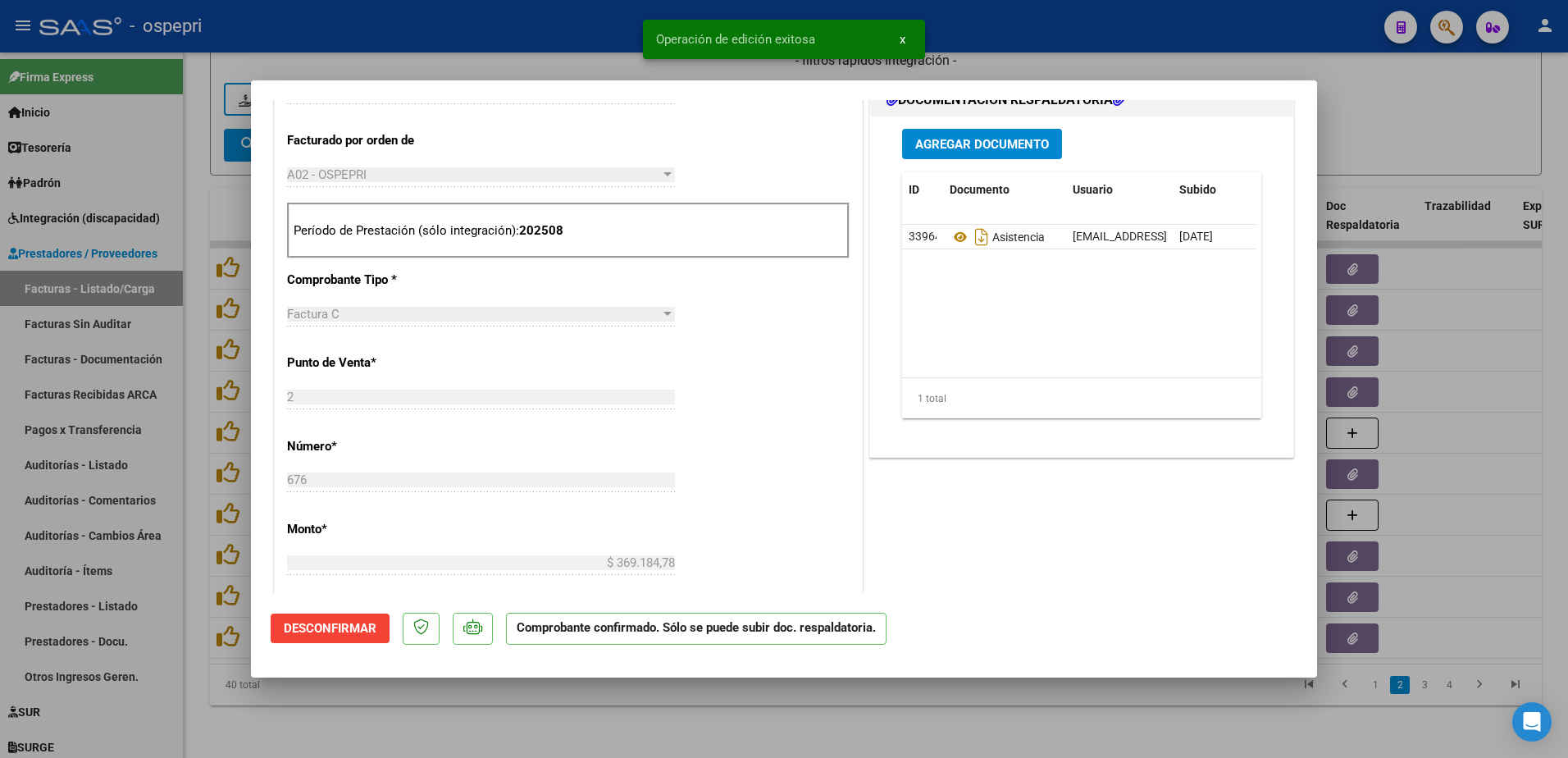
type input "$ 0,00"
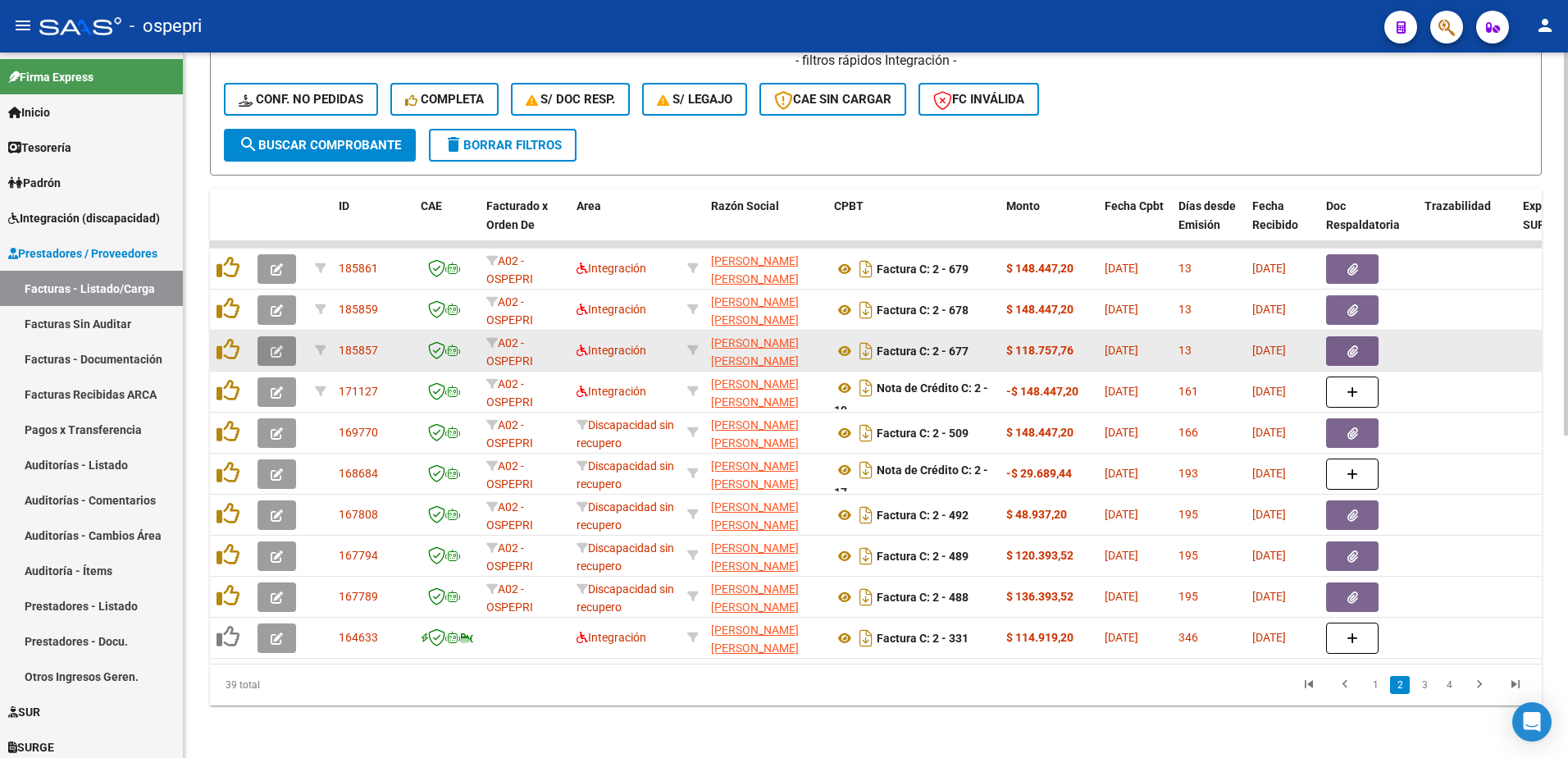
click at [280, 346] on icon "button" at bounding box center [277, 352] width 12 height 12
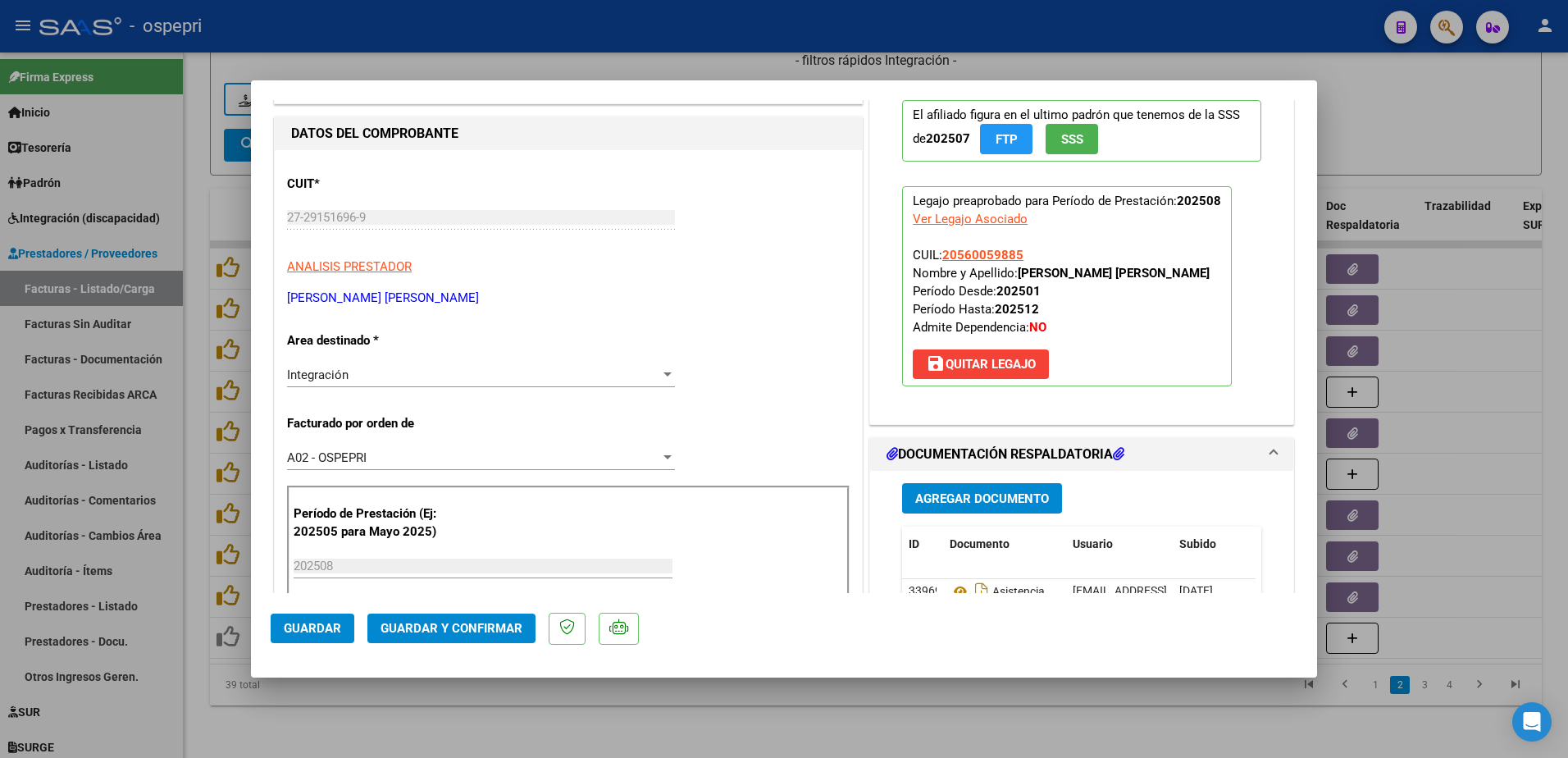
scroll to position [164, 0]
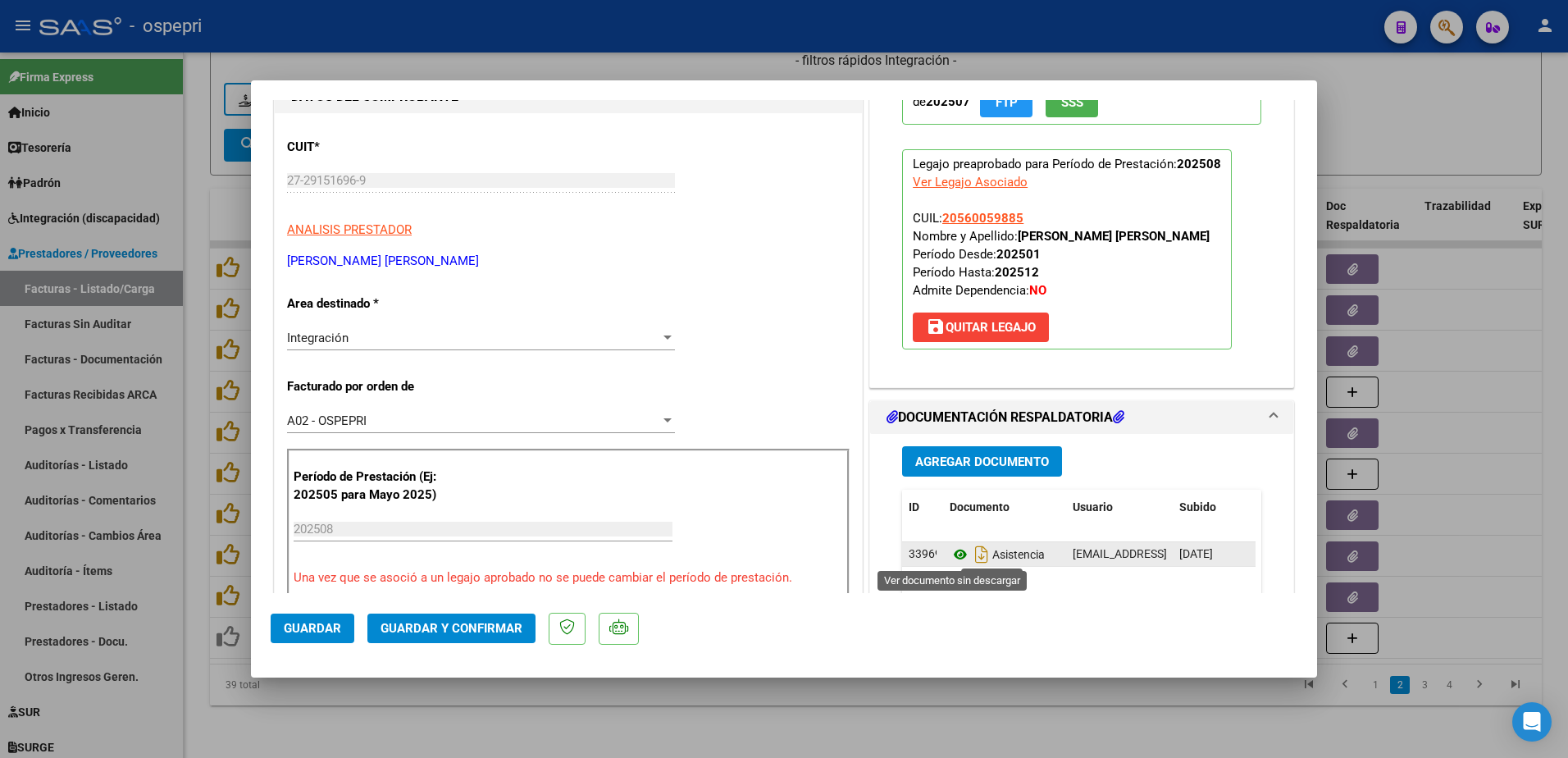
click at [950, 555] on icon at bounding box center [960, 554] width 21 height 20
click at [950, 554] on icon at bounding box center [960, 554] width 21 height 20
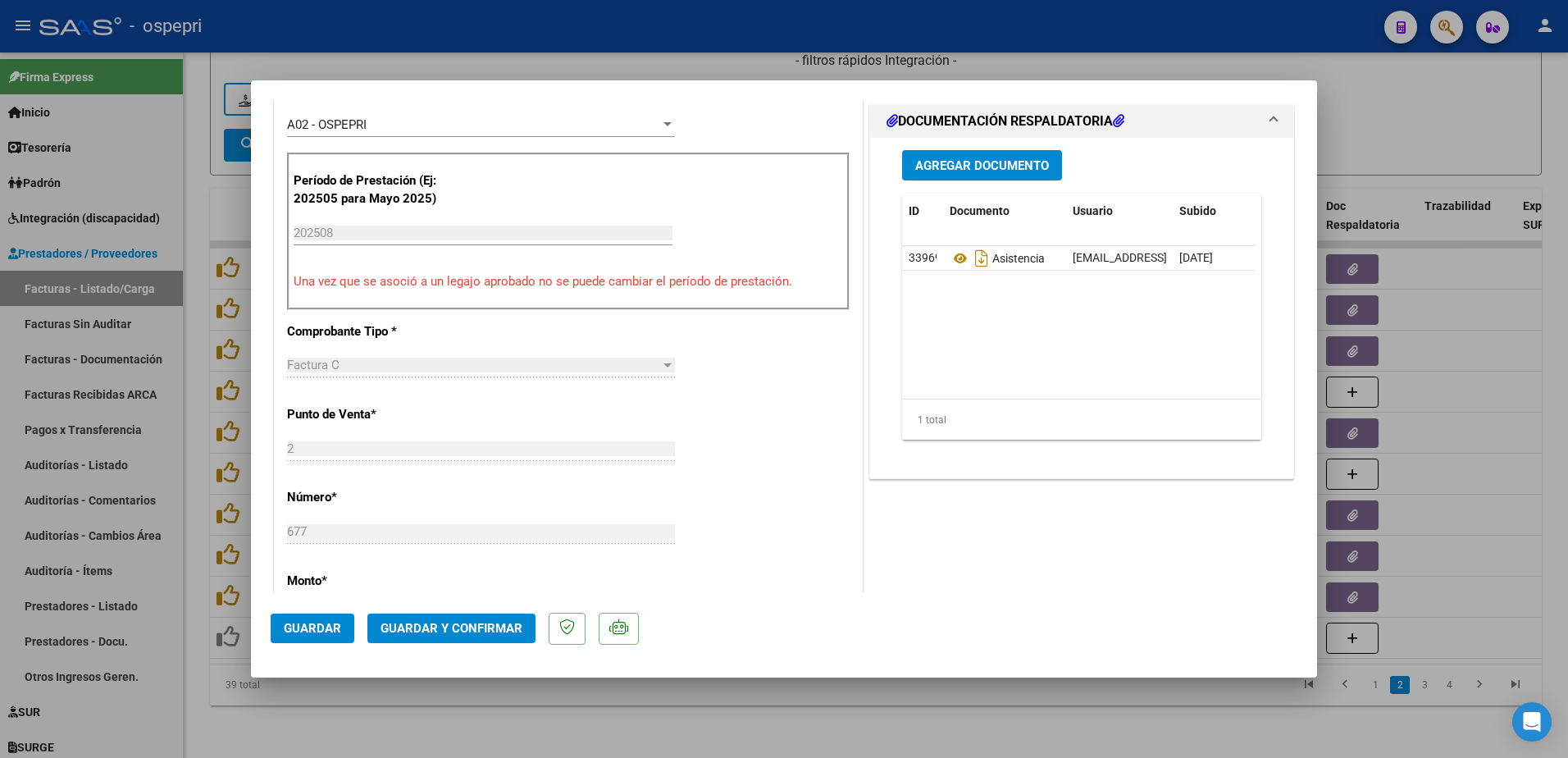
scroll to position [492, 0]
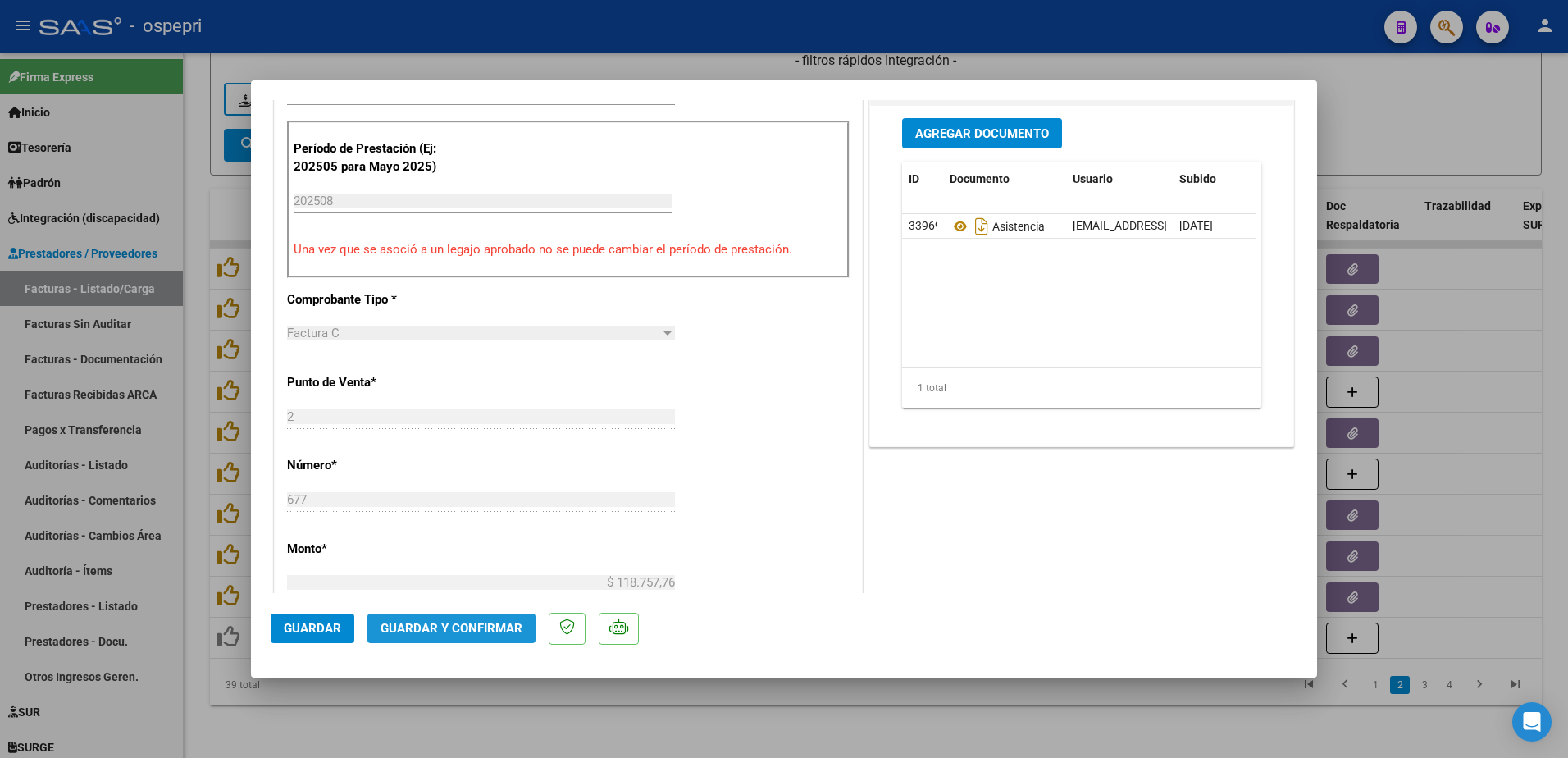
click at [477, 621] on span "Guardar y Confirmar" at bounding box center [451, 629] width 142 height 15
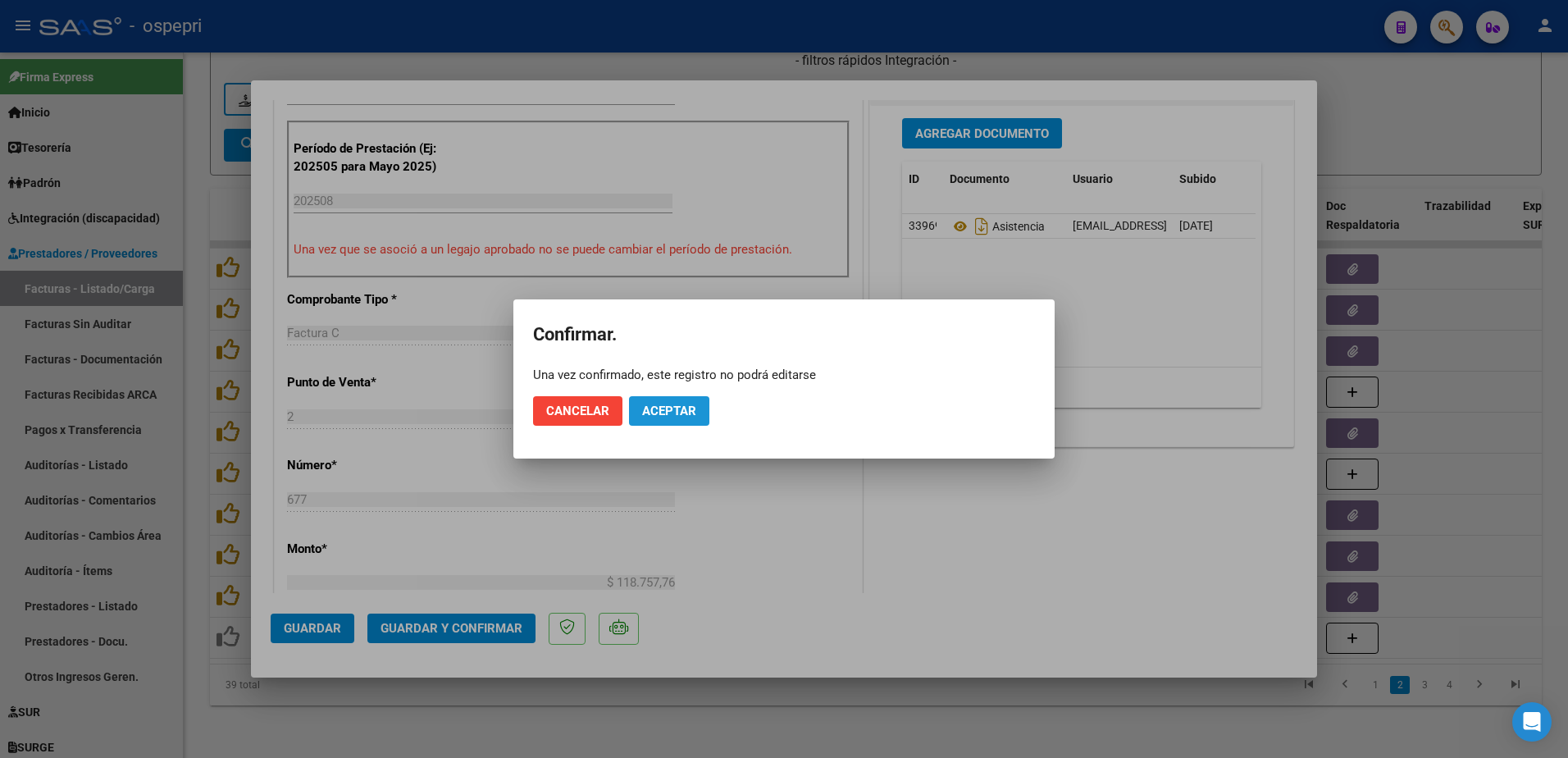
click at [683, 417] on span "Aceptar" at bounding box center [669, 411] width 54 height 15
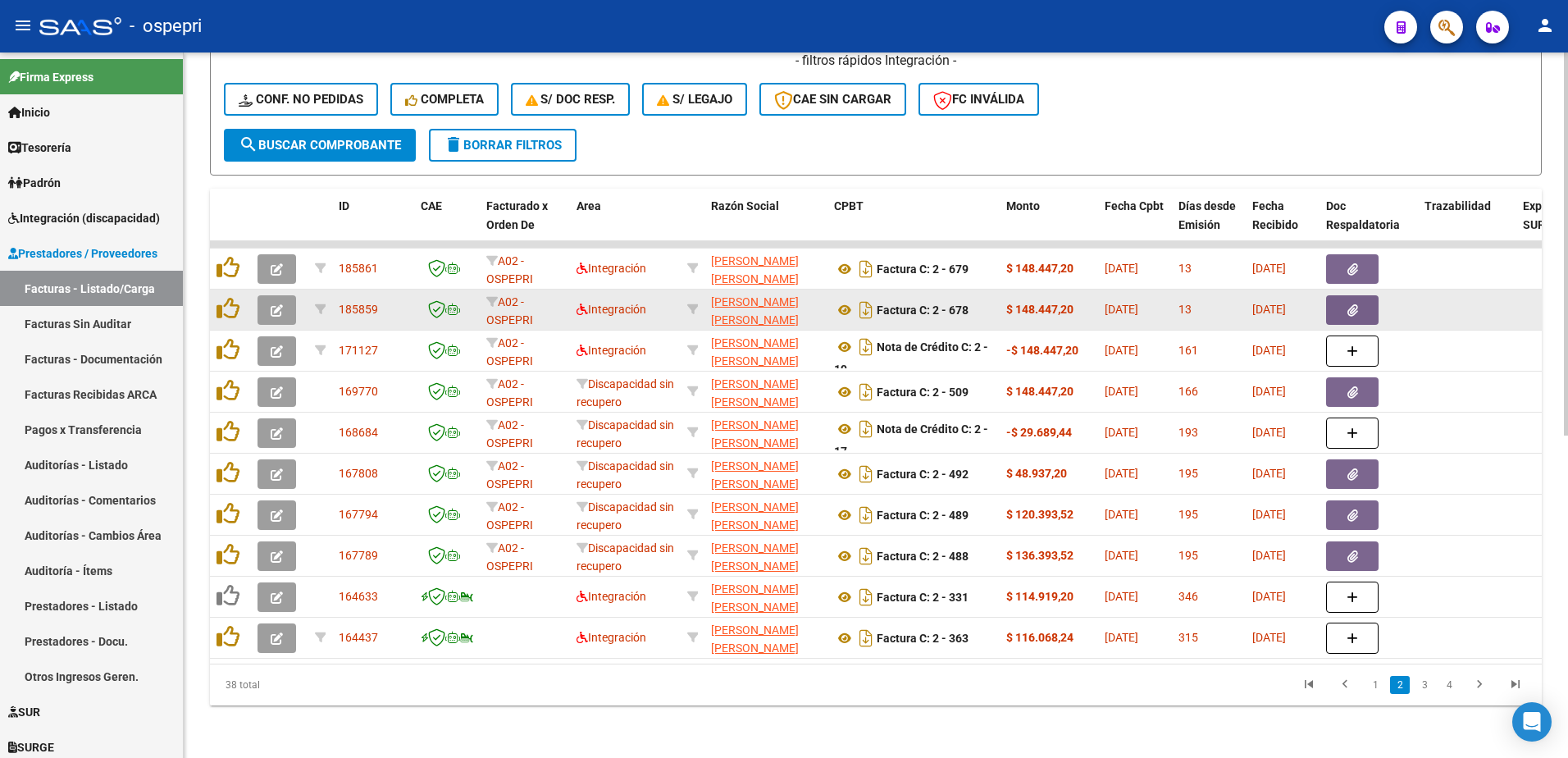
click at [283, 297] on button "button" at bounding box center [277, 310] width 38 height 29
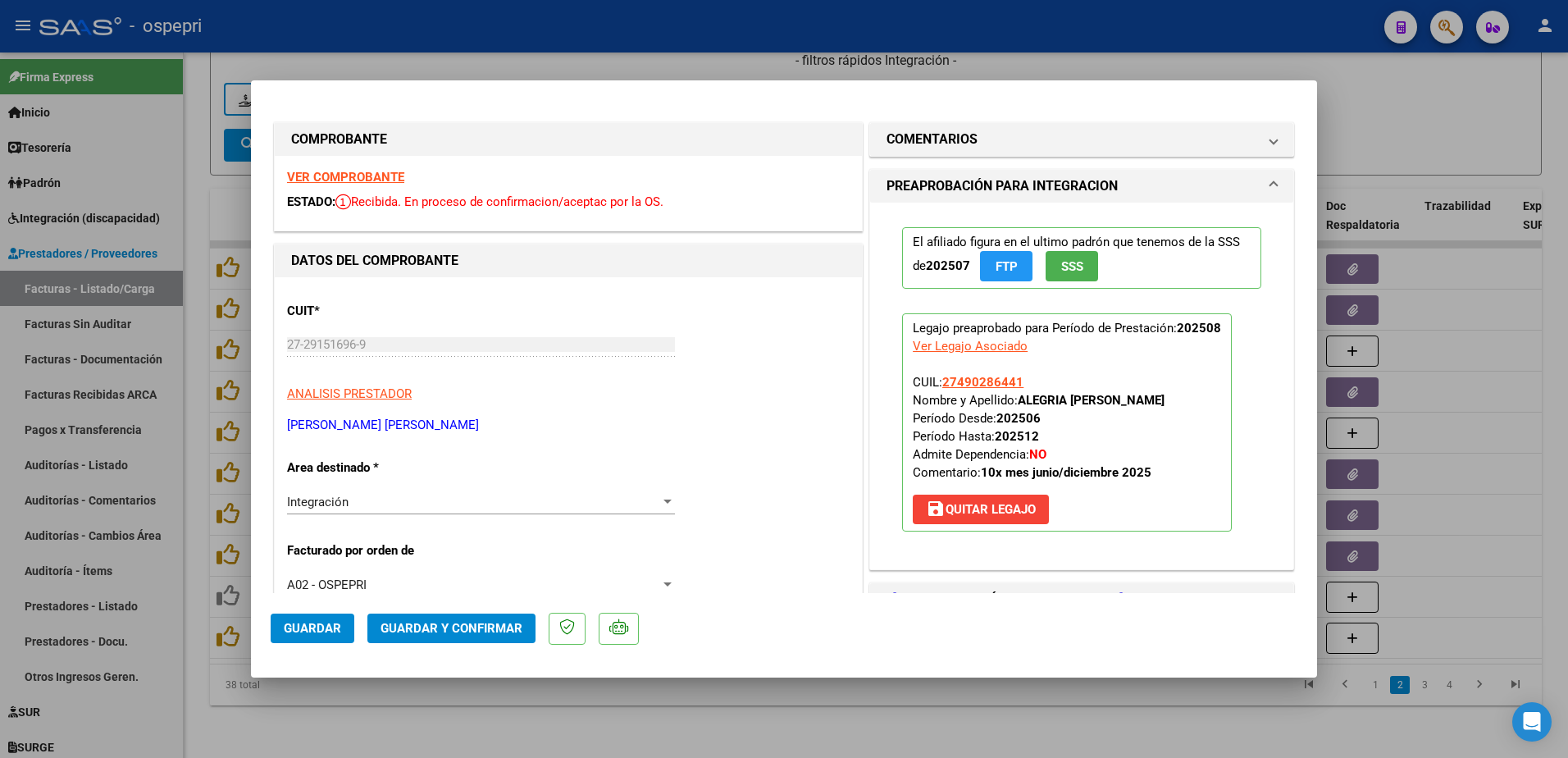
click at [339, 179] on strong "VER COMPROBANTE" at bounding box center [345, 177] width 117 height 15
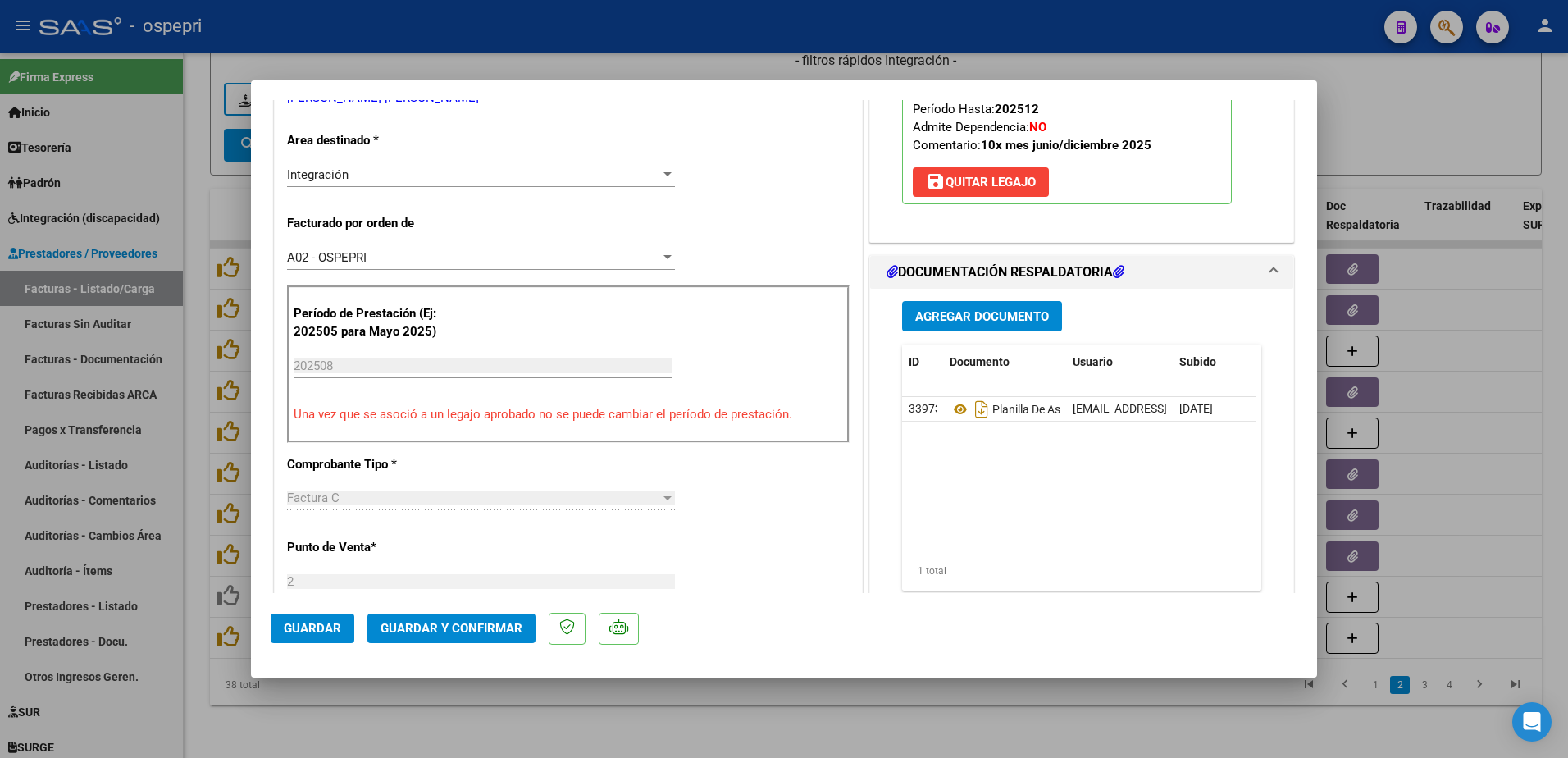
scroll to position [329, 0]
click at [952, 405] on icon at bounding box center [960, 409] width 21 height 20
click at [430, 625] on span "Guardar y Confirmar" at bounding box center [451, 629] width 142 height 15
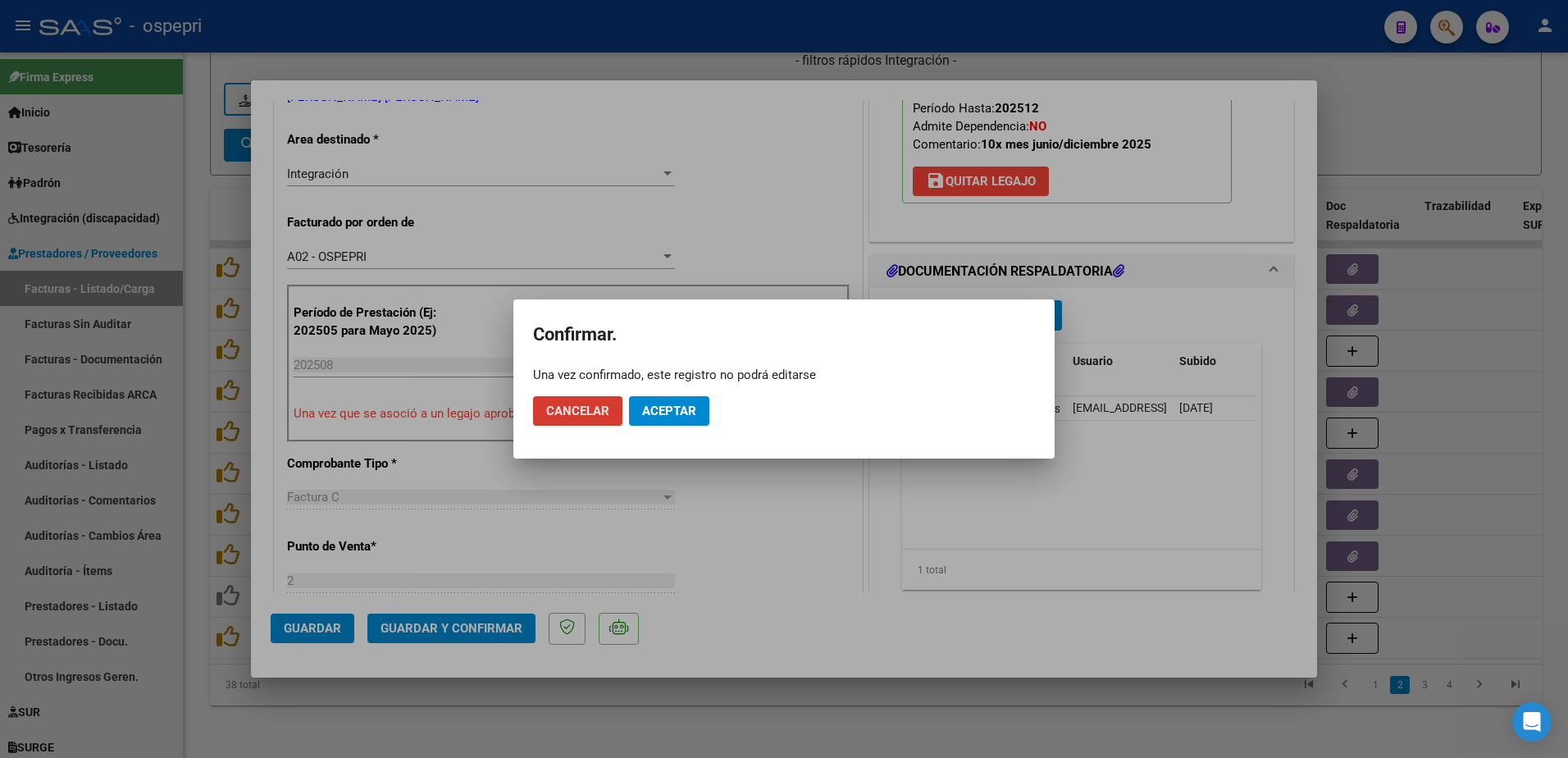
click at [679, 409] on span "Aceptar" at bounding box center [669, 411] width 54 height 15
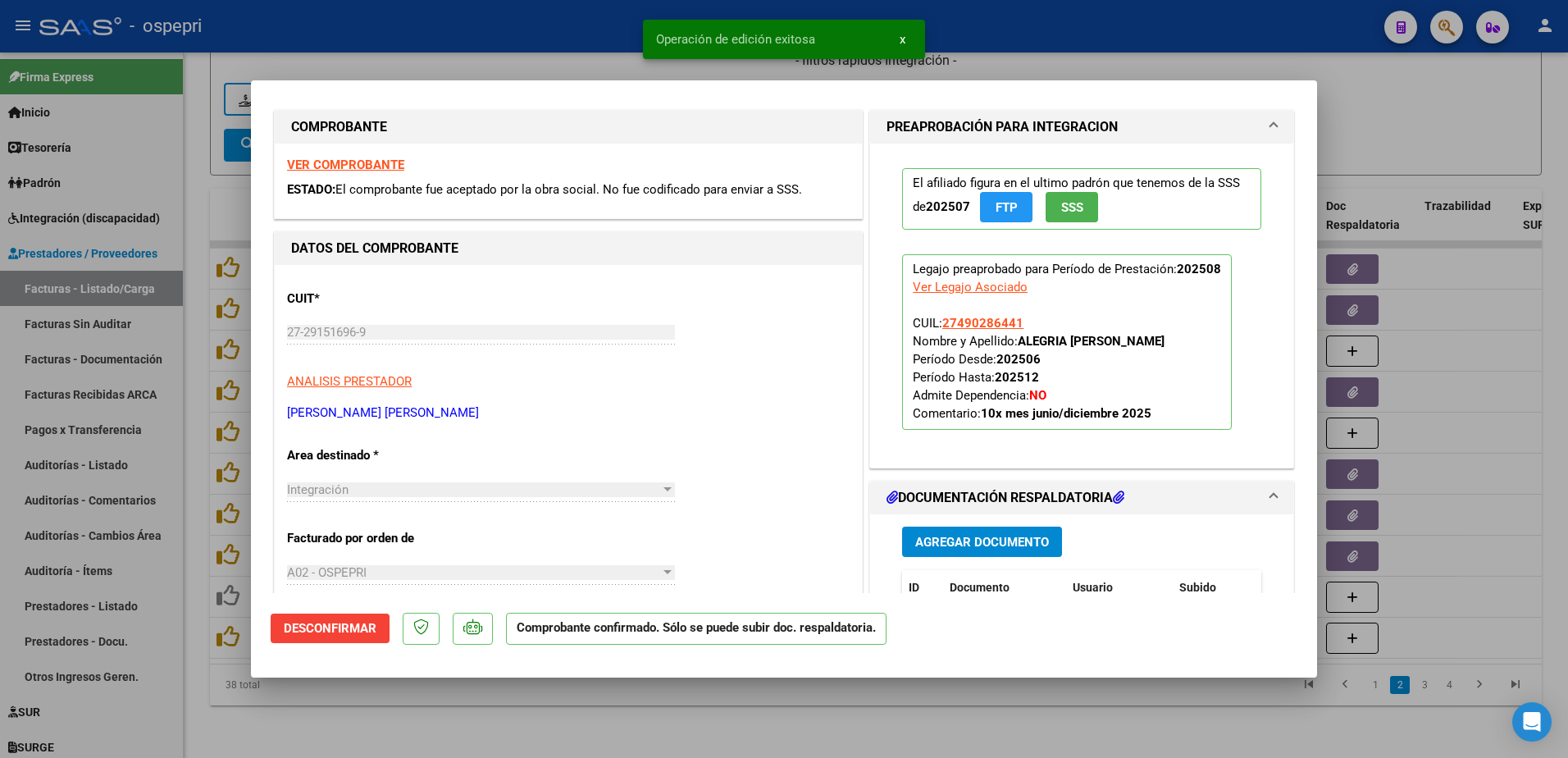
scroll to position [0, 0]
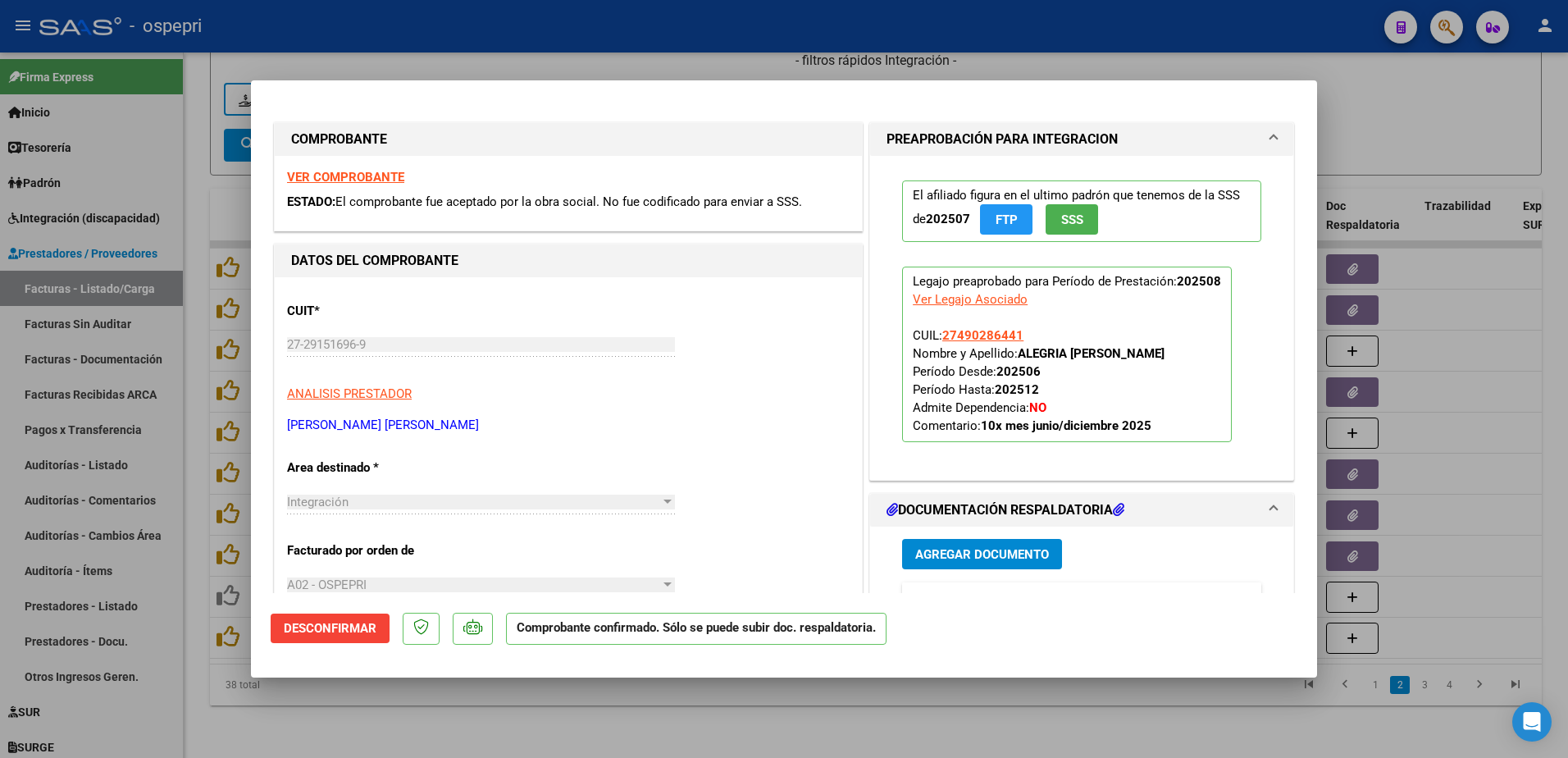
click at [667, 99] on mat-dialog-container "COMPROBANTE VER COMPROBANTE ESTADO: El comprobante fue aceptado por la obra soc…" at bounding box center [784, 379] width 1066 height 596
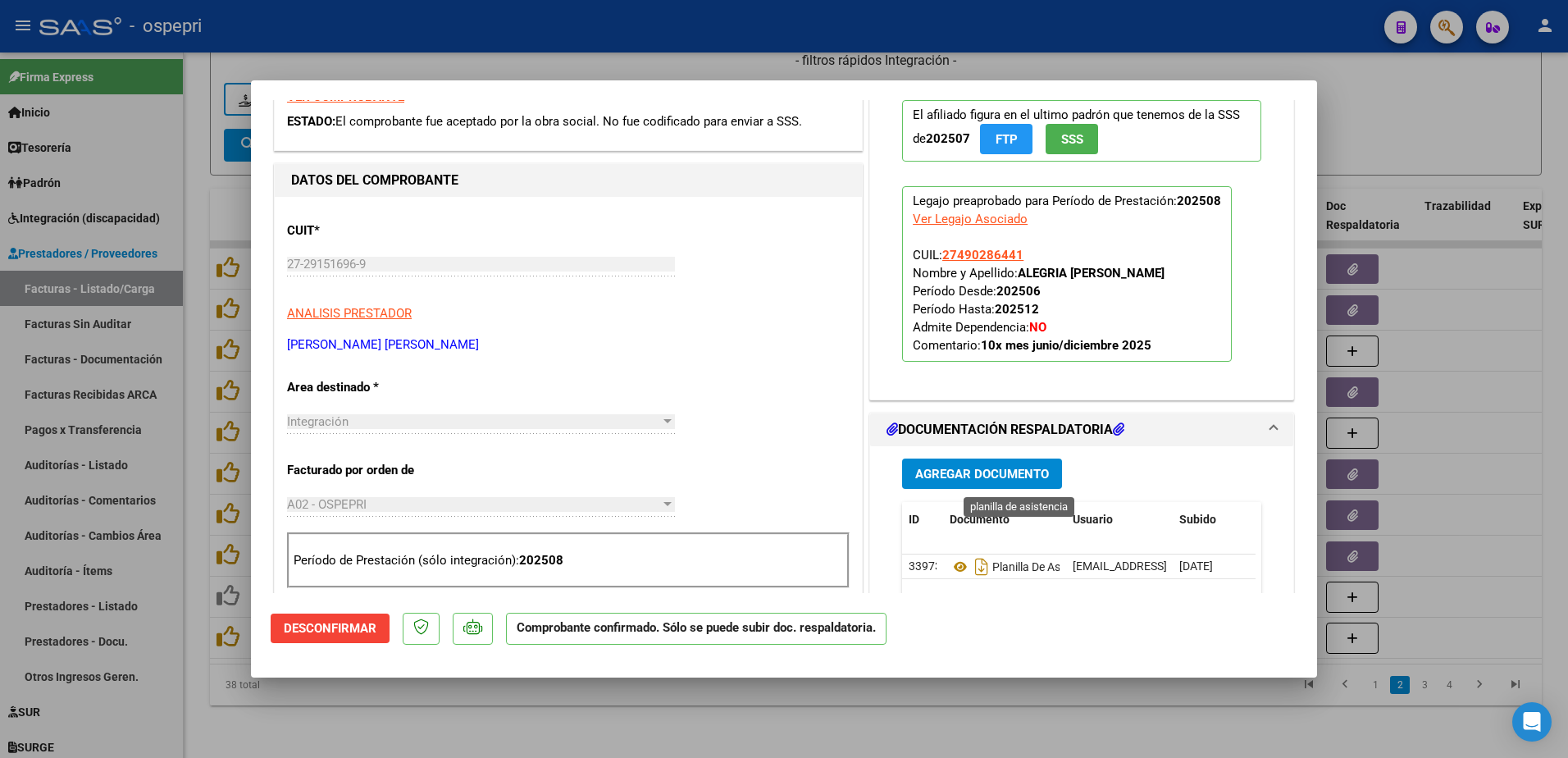
scroll to position [164, 0]
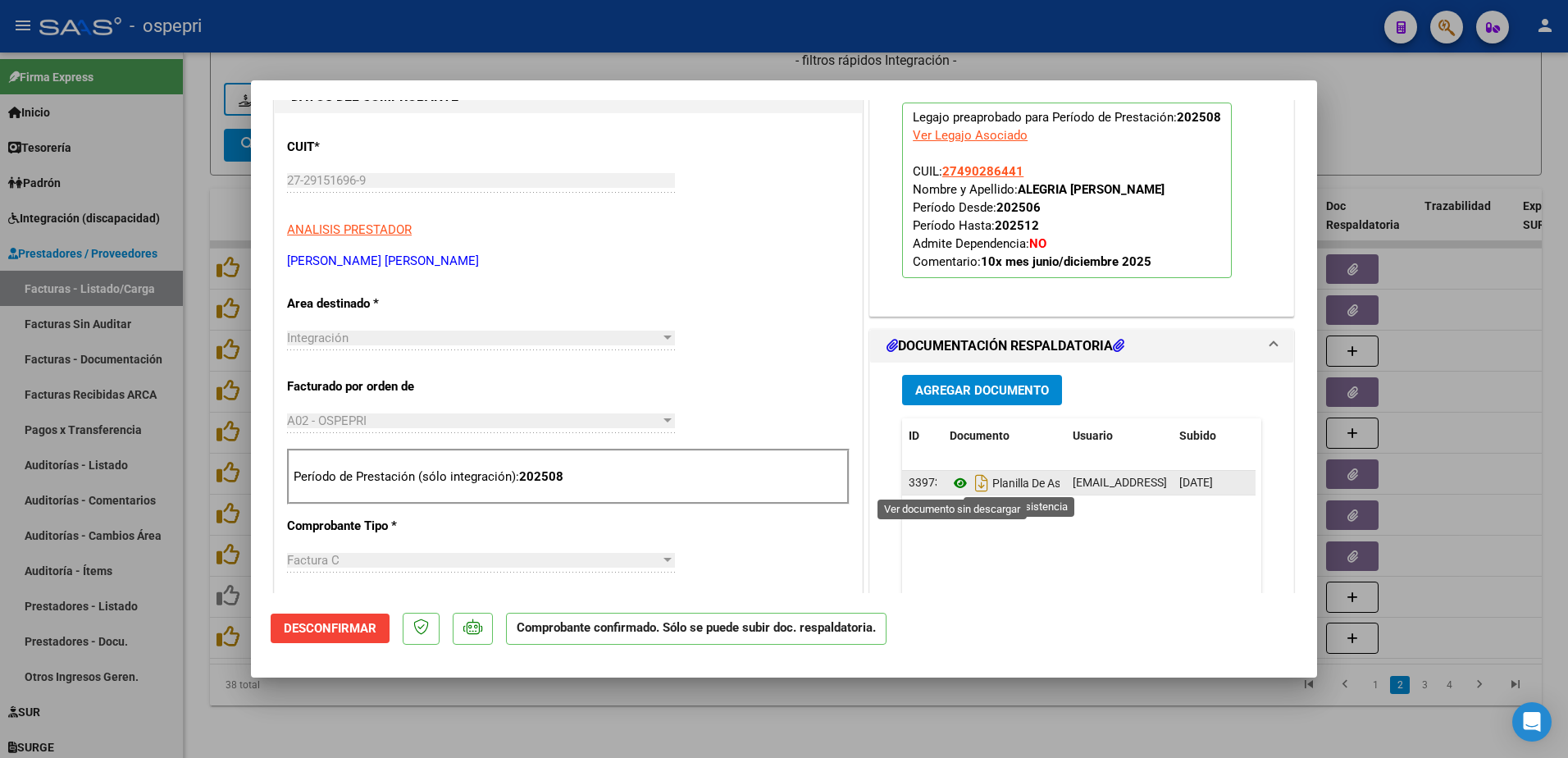
click at [950, 480] on icon at bounding box center [960, 483] width 21 height 20
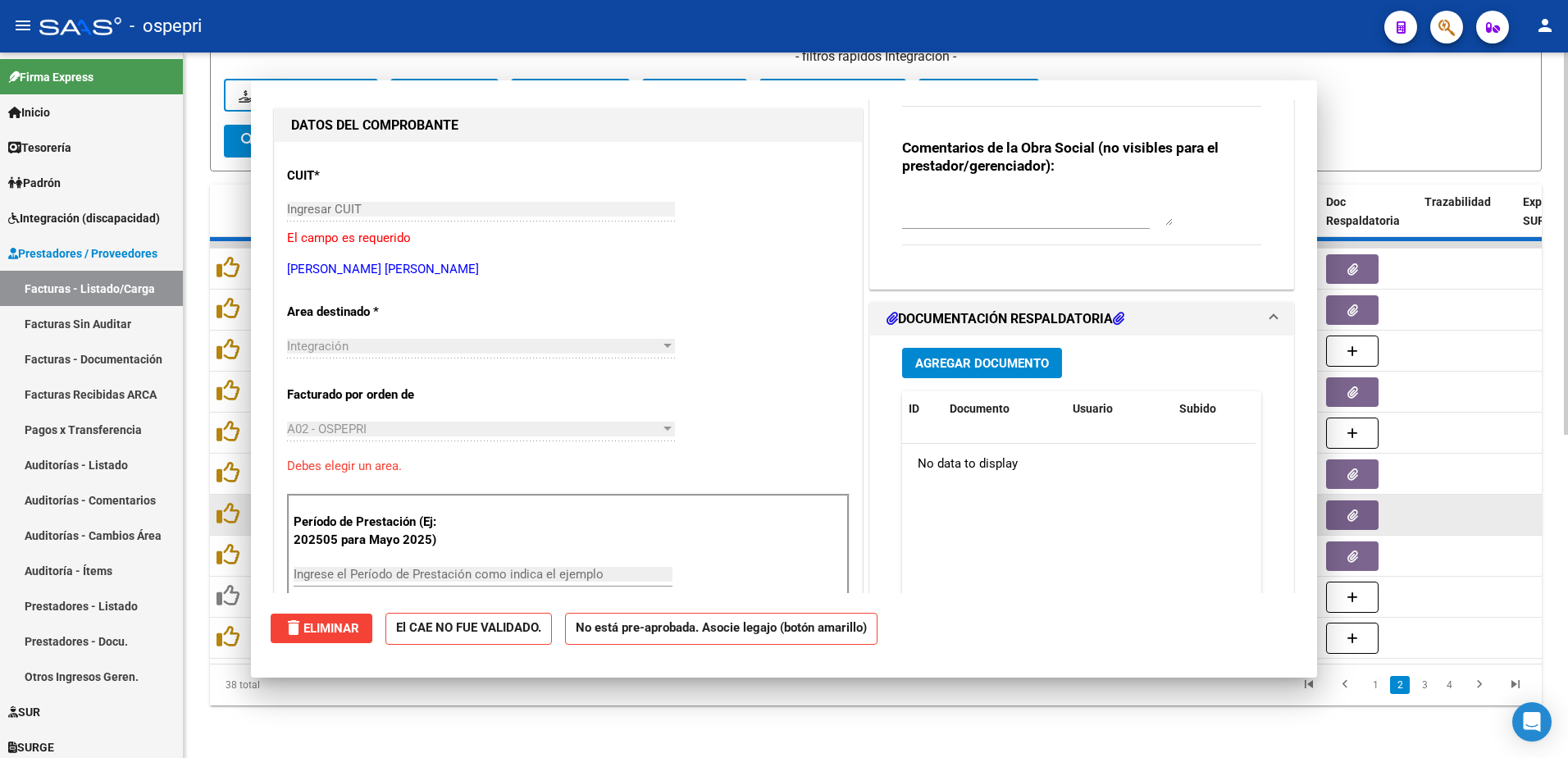
scroll to position [0, 0]
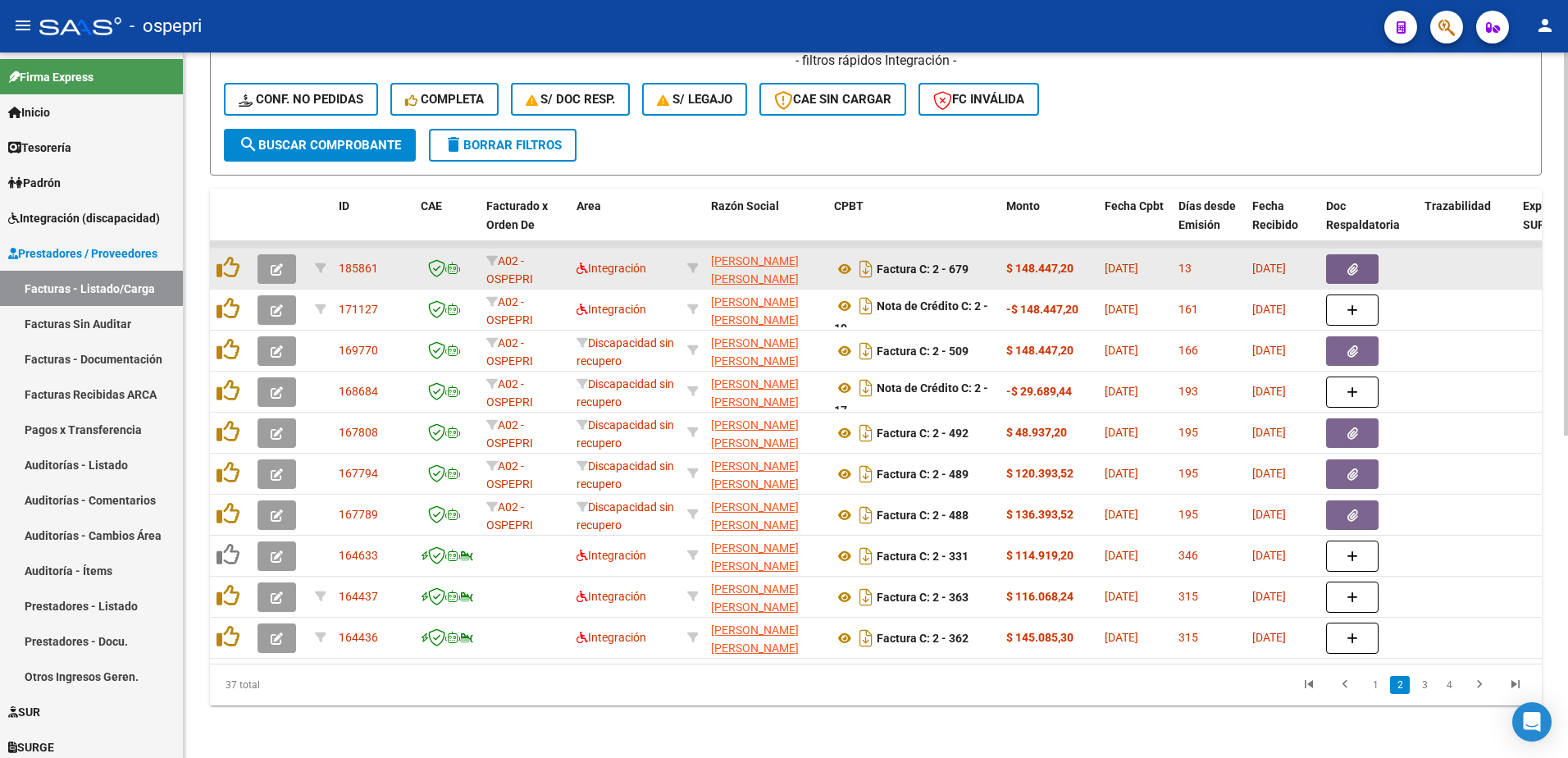
click at [272, 263] on icon "button" at bounding box center [277, 270] width 12 height 12
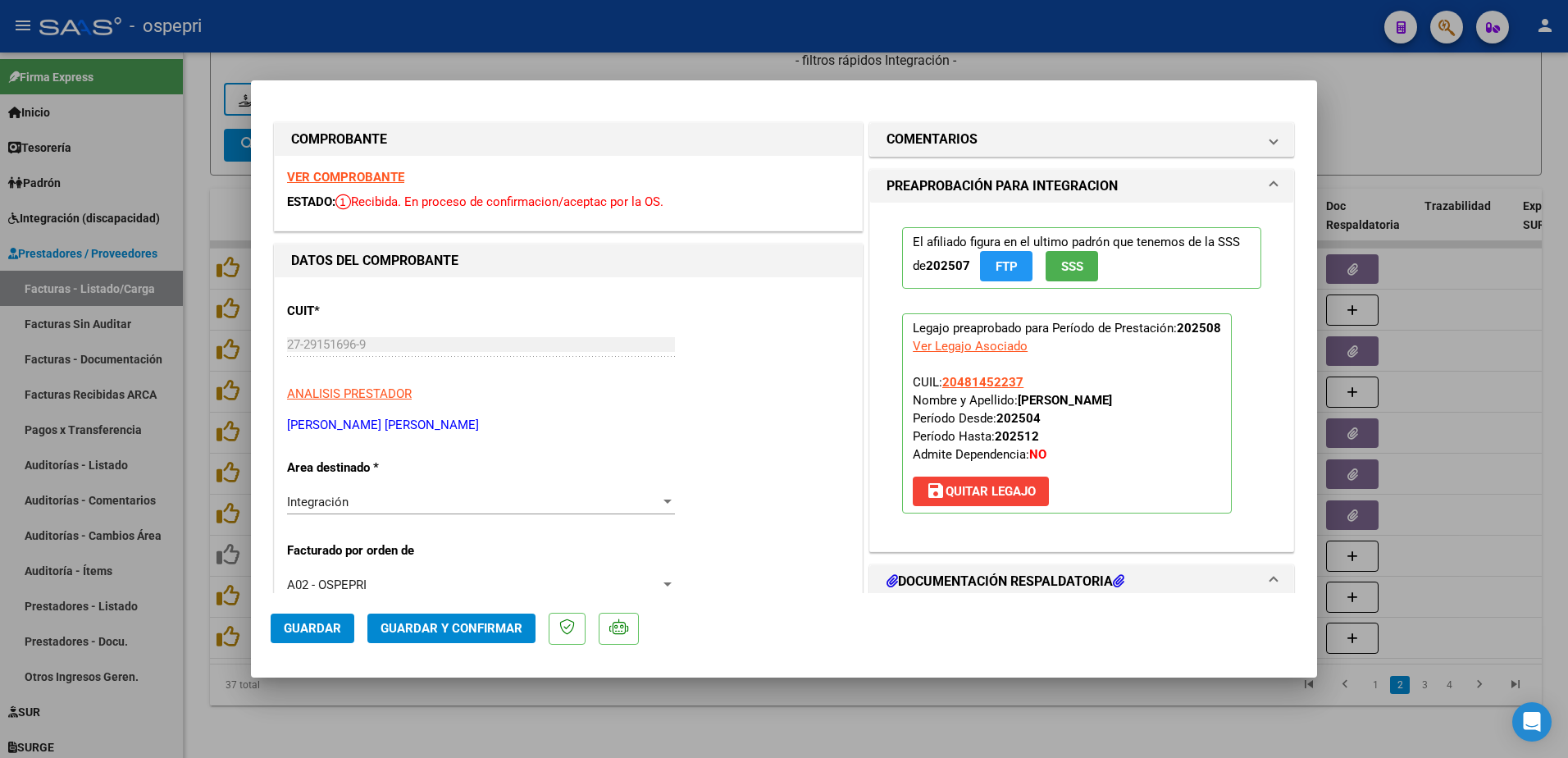
click at [339, 182] on strong "VER COMPROBANTE" at bounding box center [345, 177] width 117 height 15
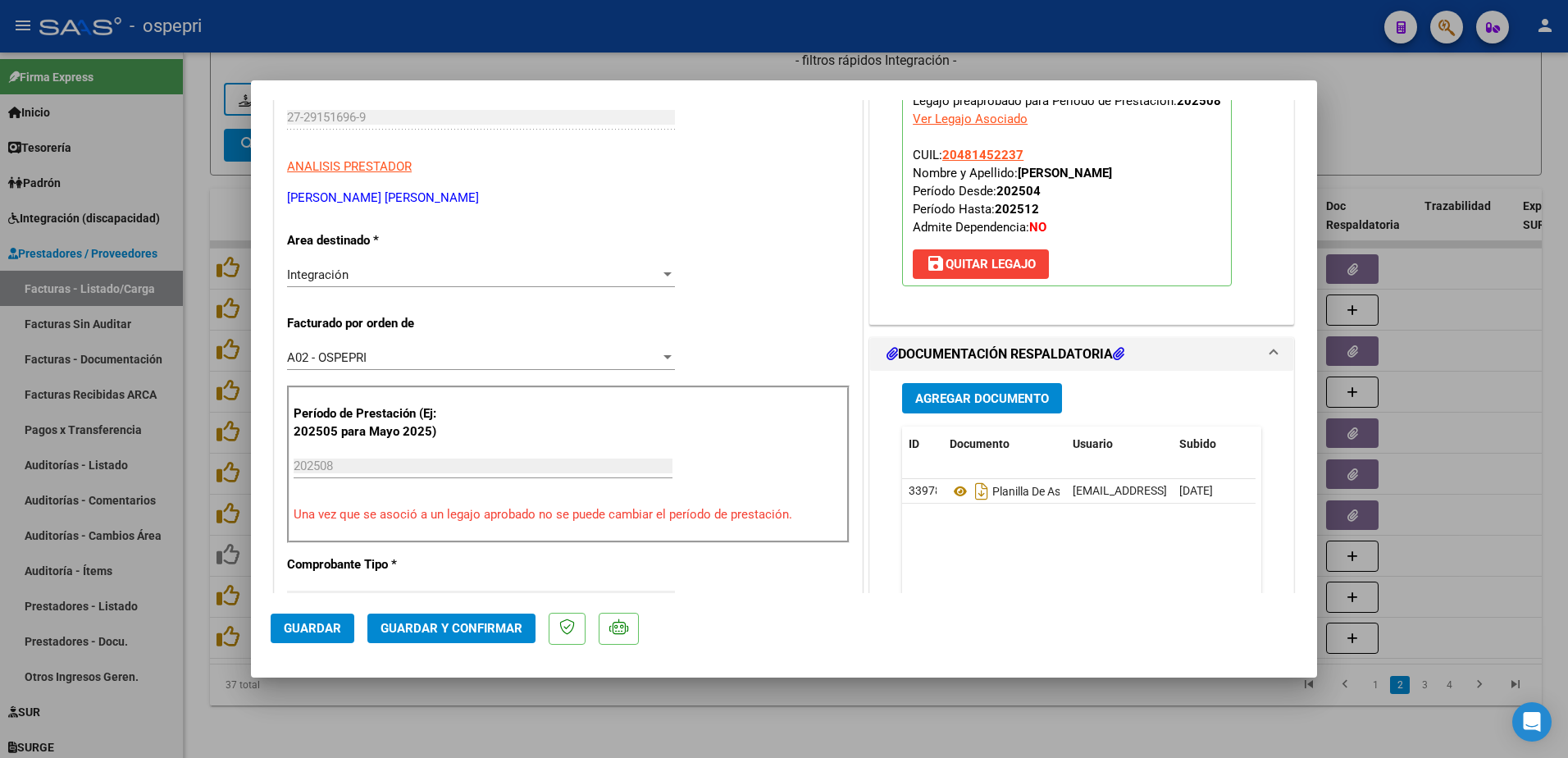
scroll to position [329, 0]
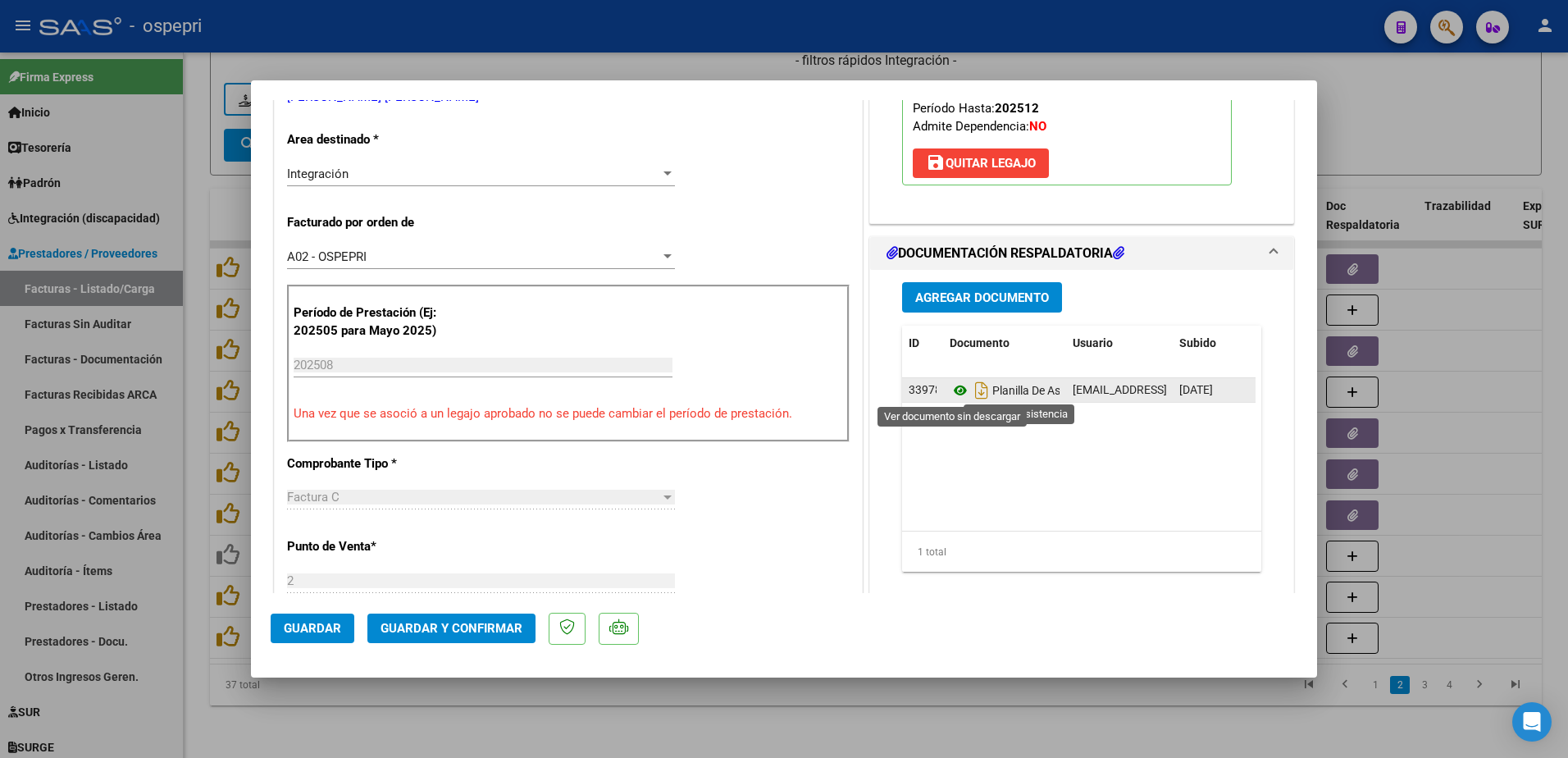
click at [954, 390] on icon at bounding box center [960, 390] width 21 height 20
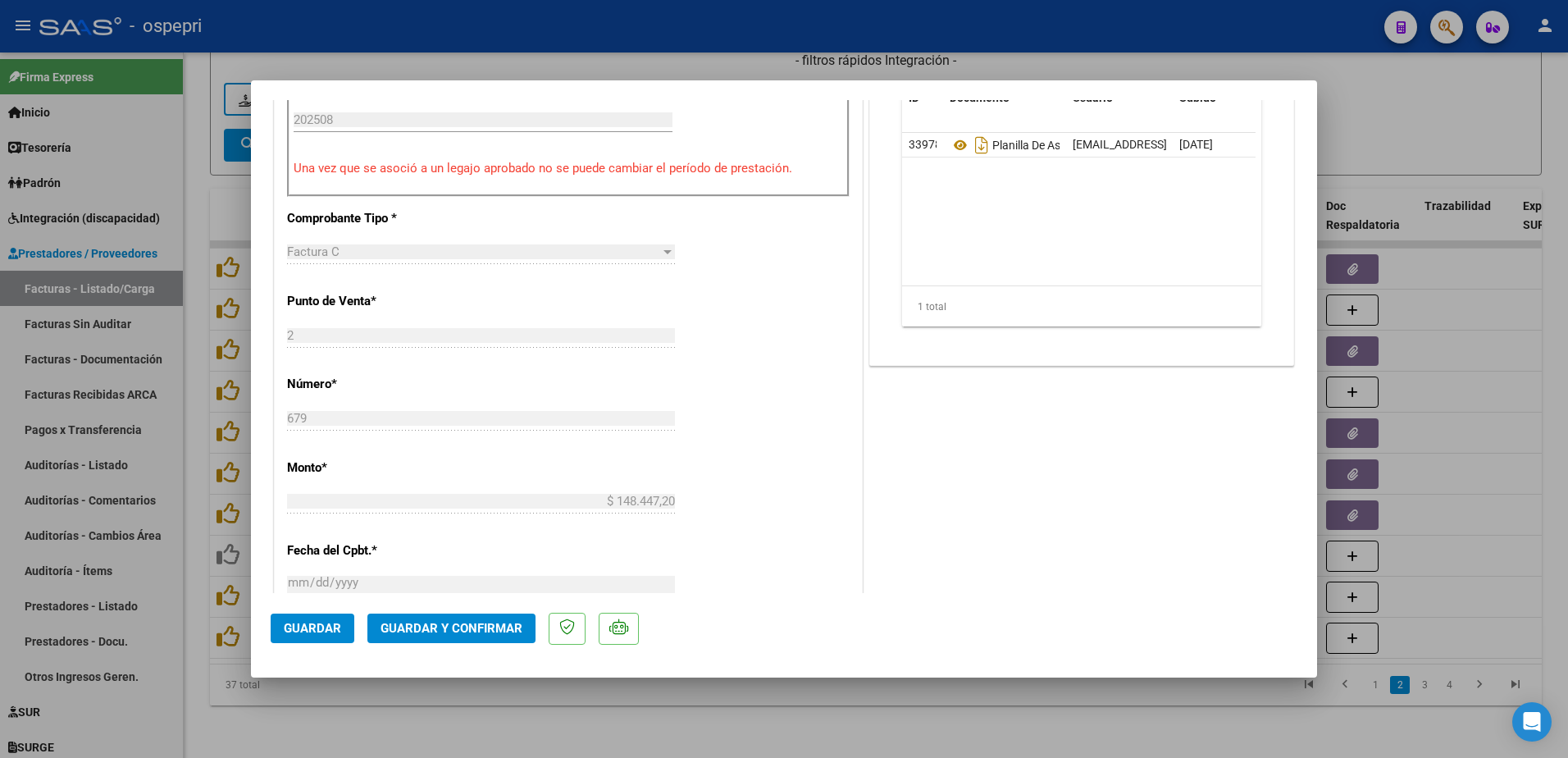
scroll to position [574, 0]
click at [445, 619] on button "Guardar y Confirmar" at bounding box center [452, 628] width 168 height 29
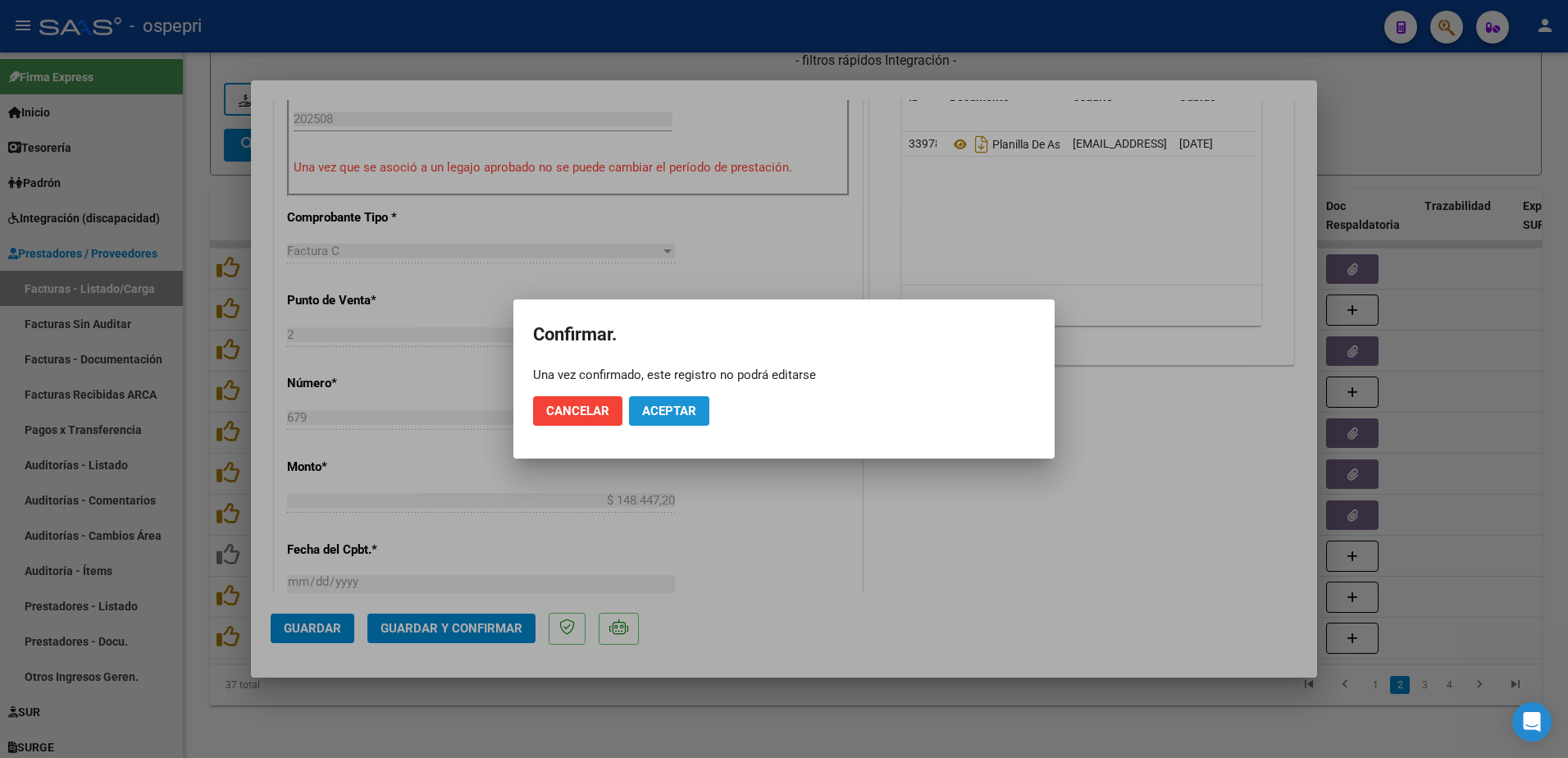
click at [664, 412] on span "Aceptar" at bounding box center [669, 411] width 54 height 15
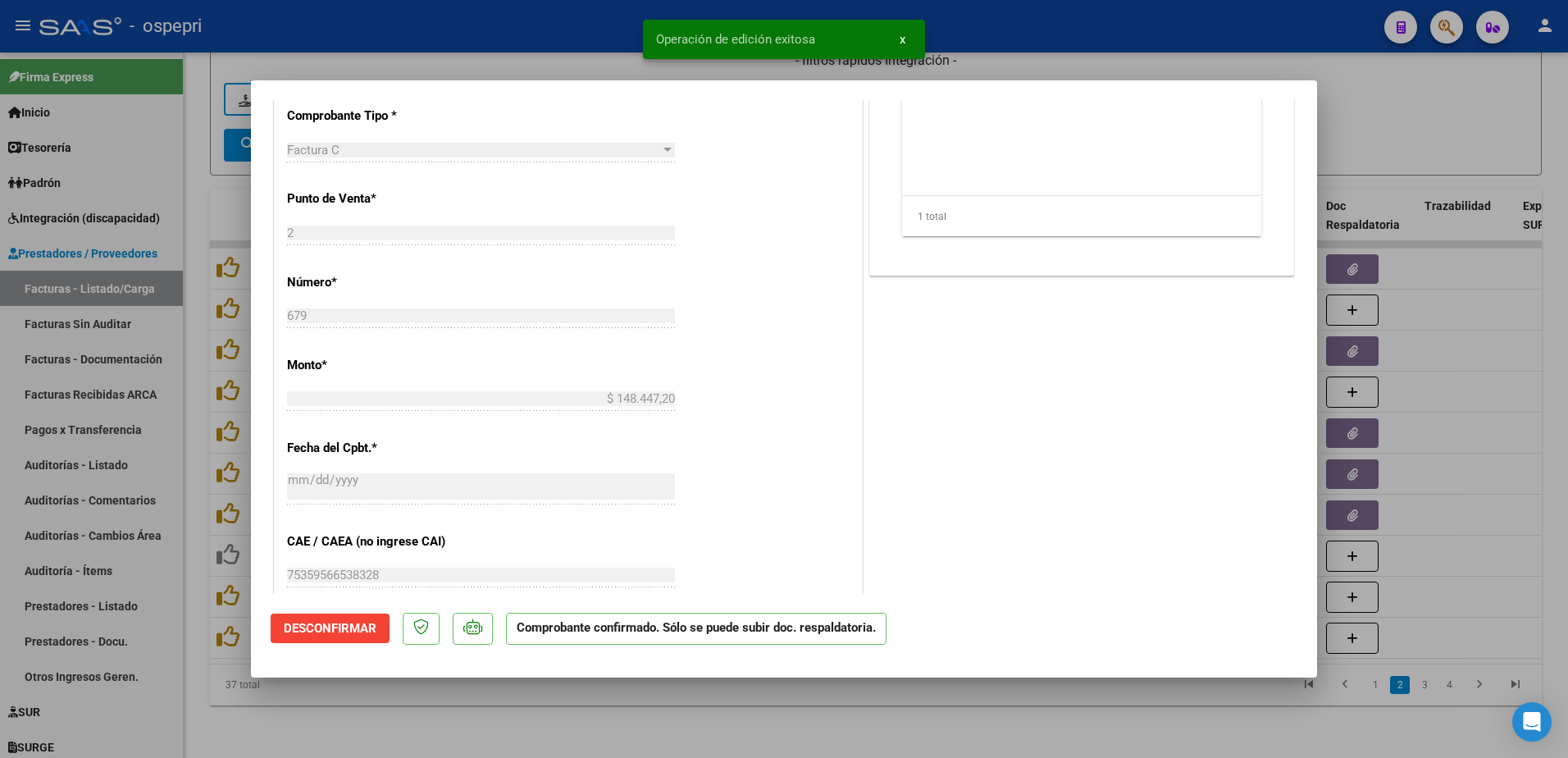
type input "$ 0,00"
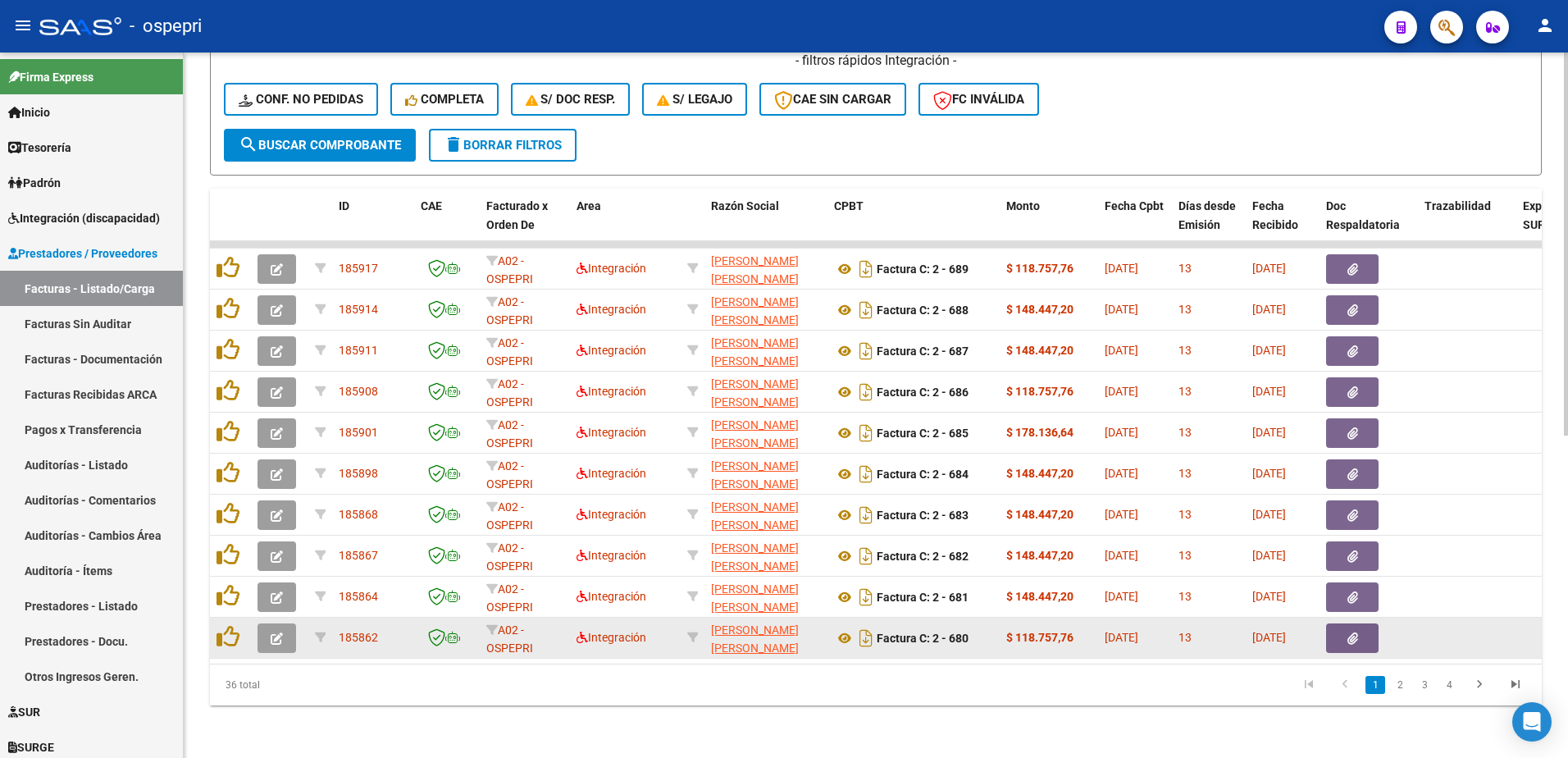
click at [274, 633] on icon "button" at bounding box center [277, 639] width 12 height 12
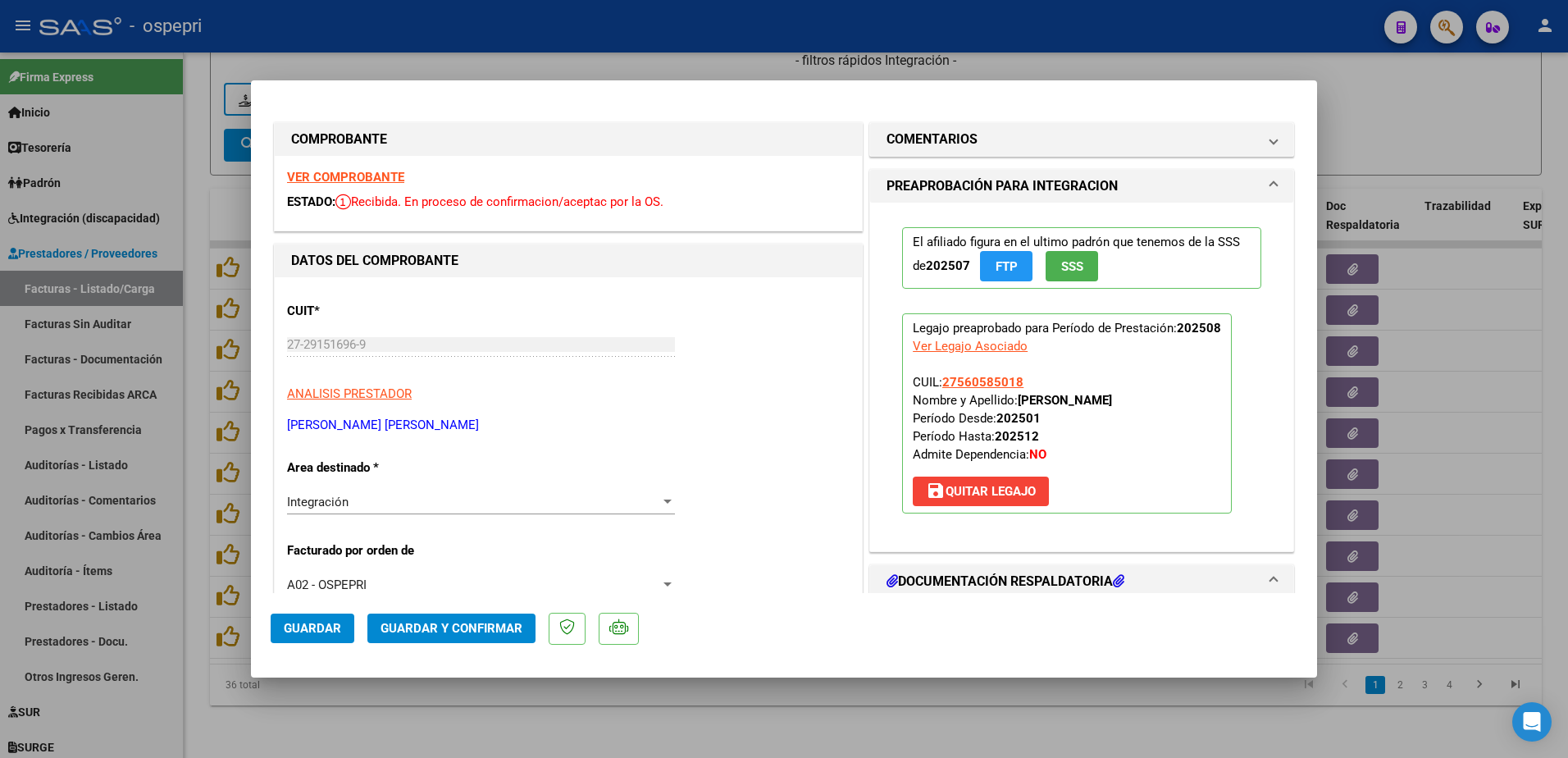
click at [344, 179] on strong "VER COMPROBANTE" at bounding box center [345, 177] width 117 height 15
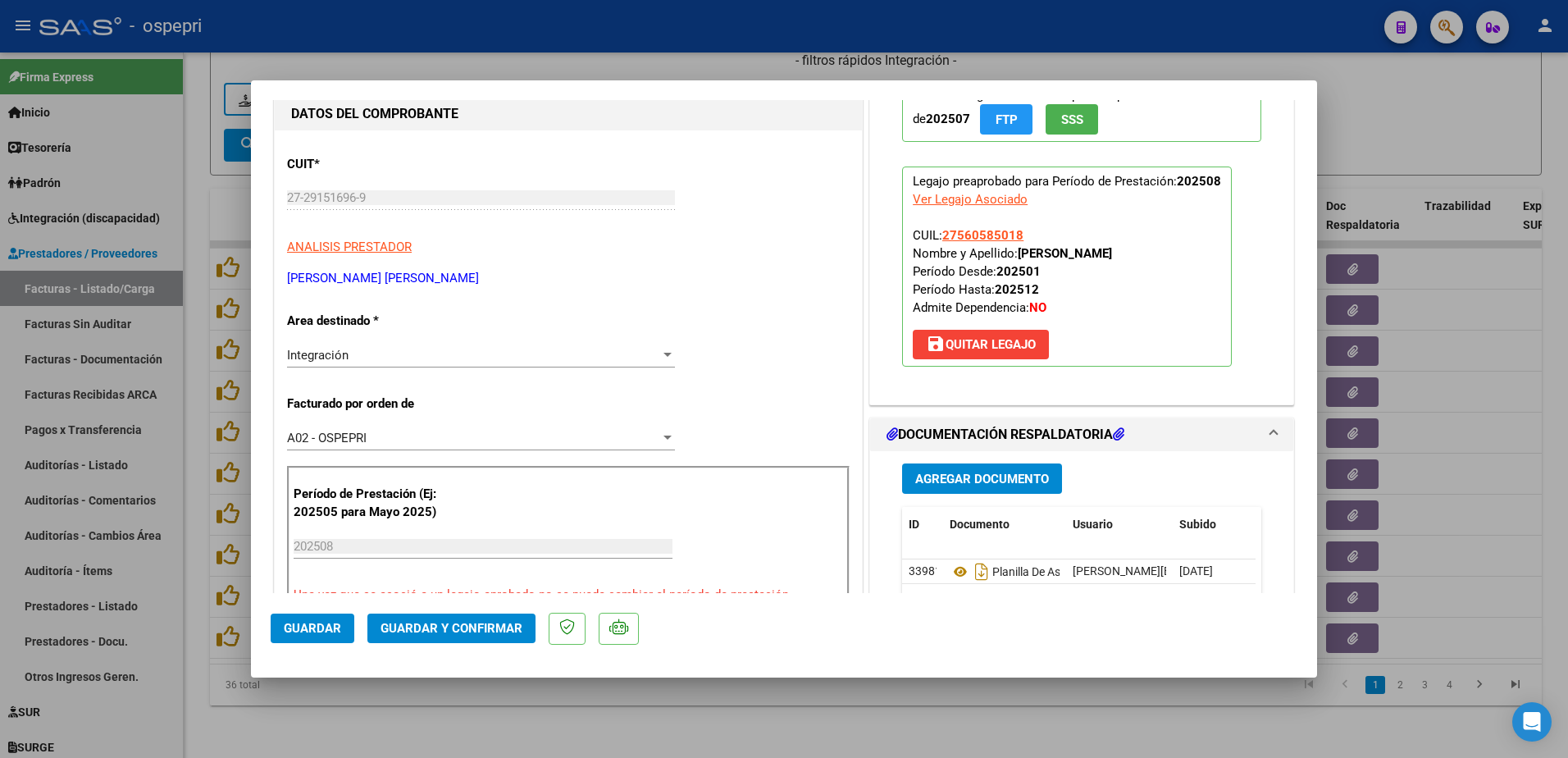
scroll to position [164, 0]
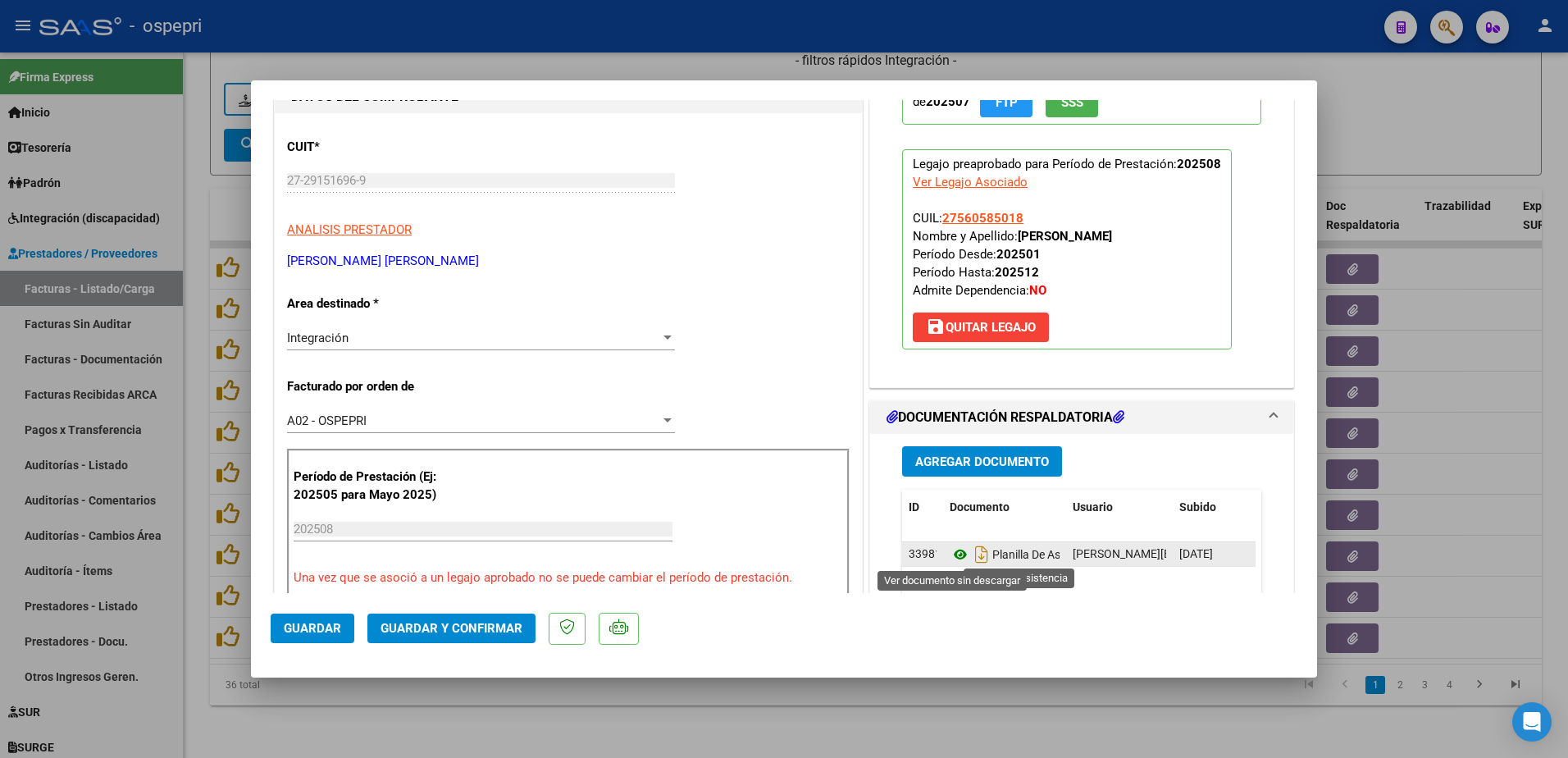
click at [953, 552] on icon at bounding box center [960, 554] width 21 height 20
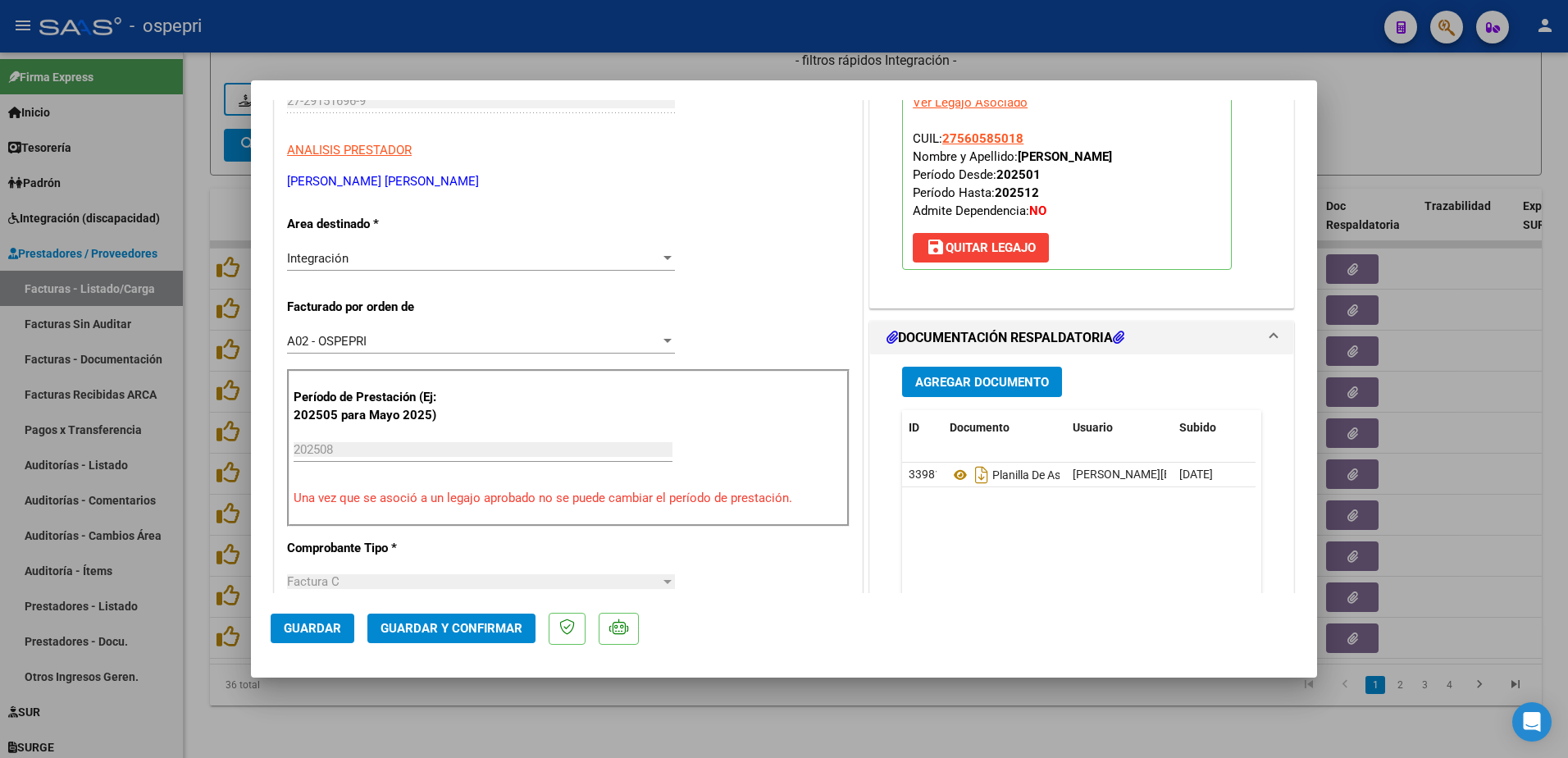
scroll to position [246, 0]
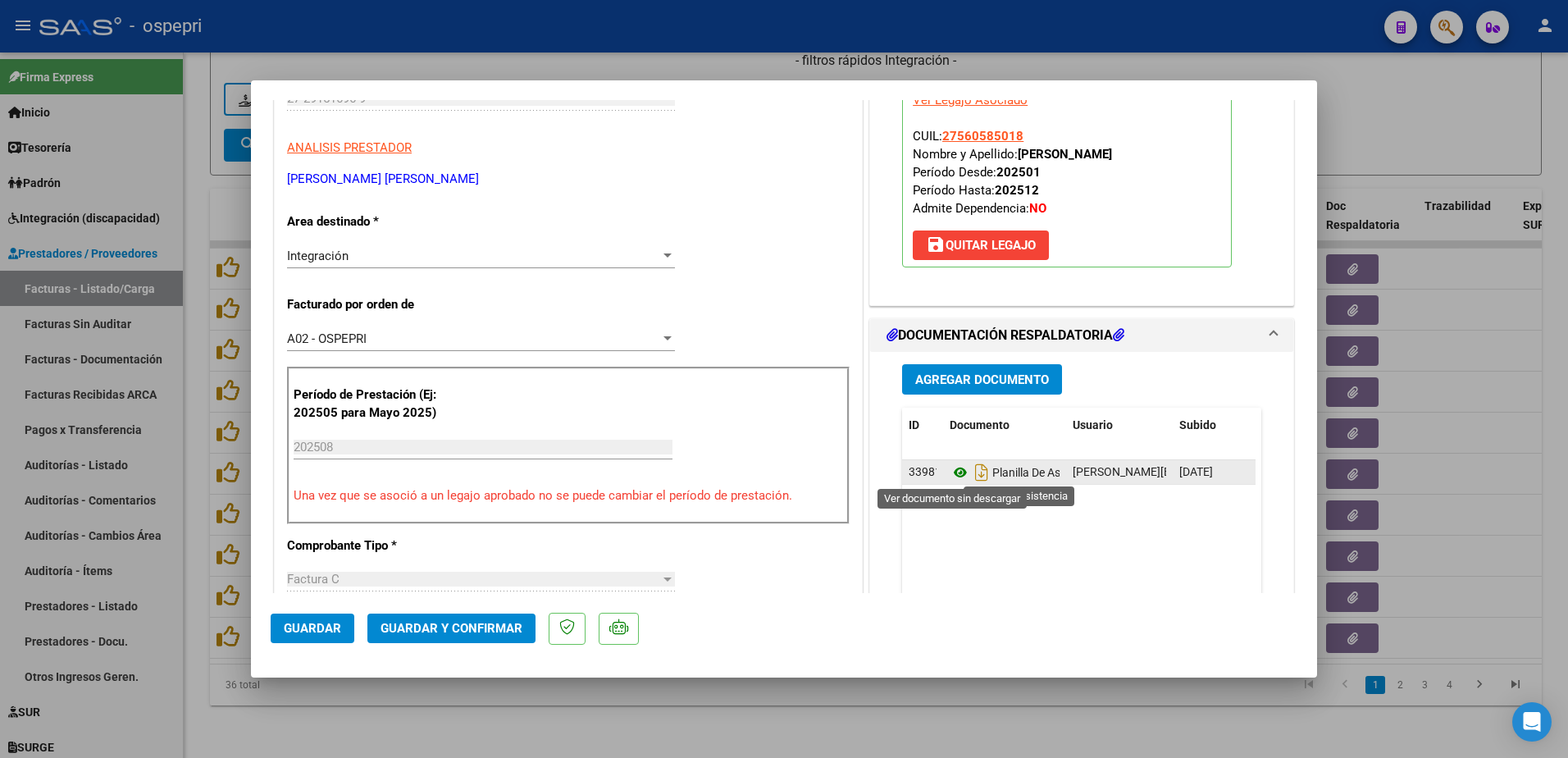
click at [954, 471] on icon at bounding box center [960, 472] width 21 height 20
click at [465, 631] on span "Guardar y Confirmar" at bounding box center [451, 629] width 142 height 15
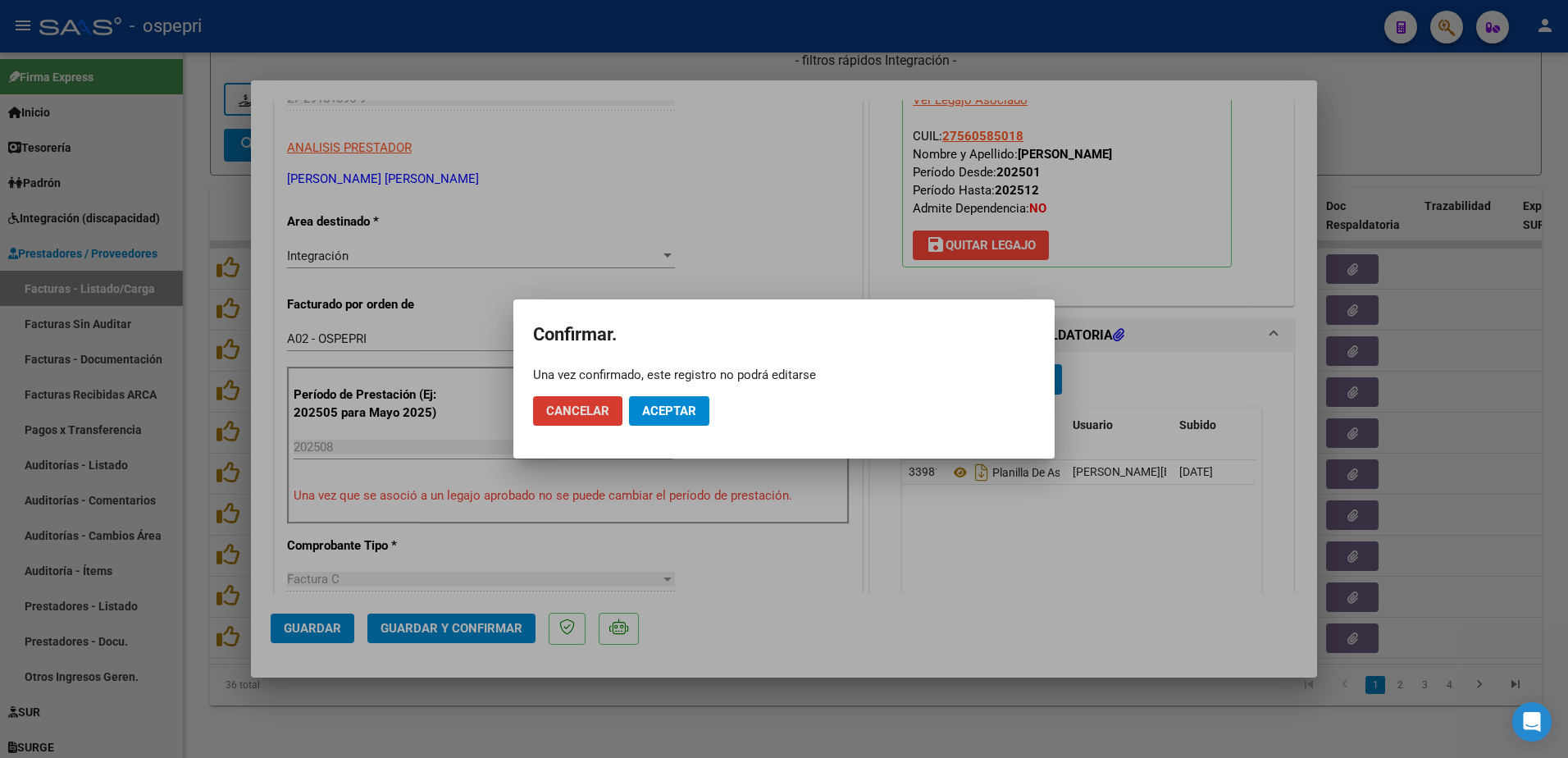
click at [668, 408] on span "Aceptar" at bounding box center [669, 411] width 54 height 15
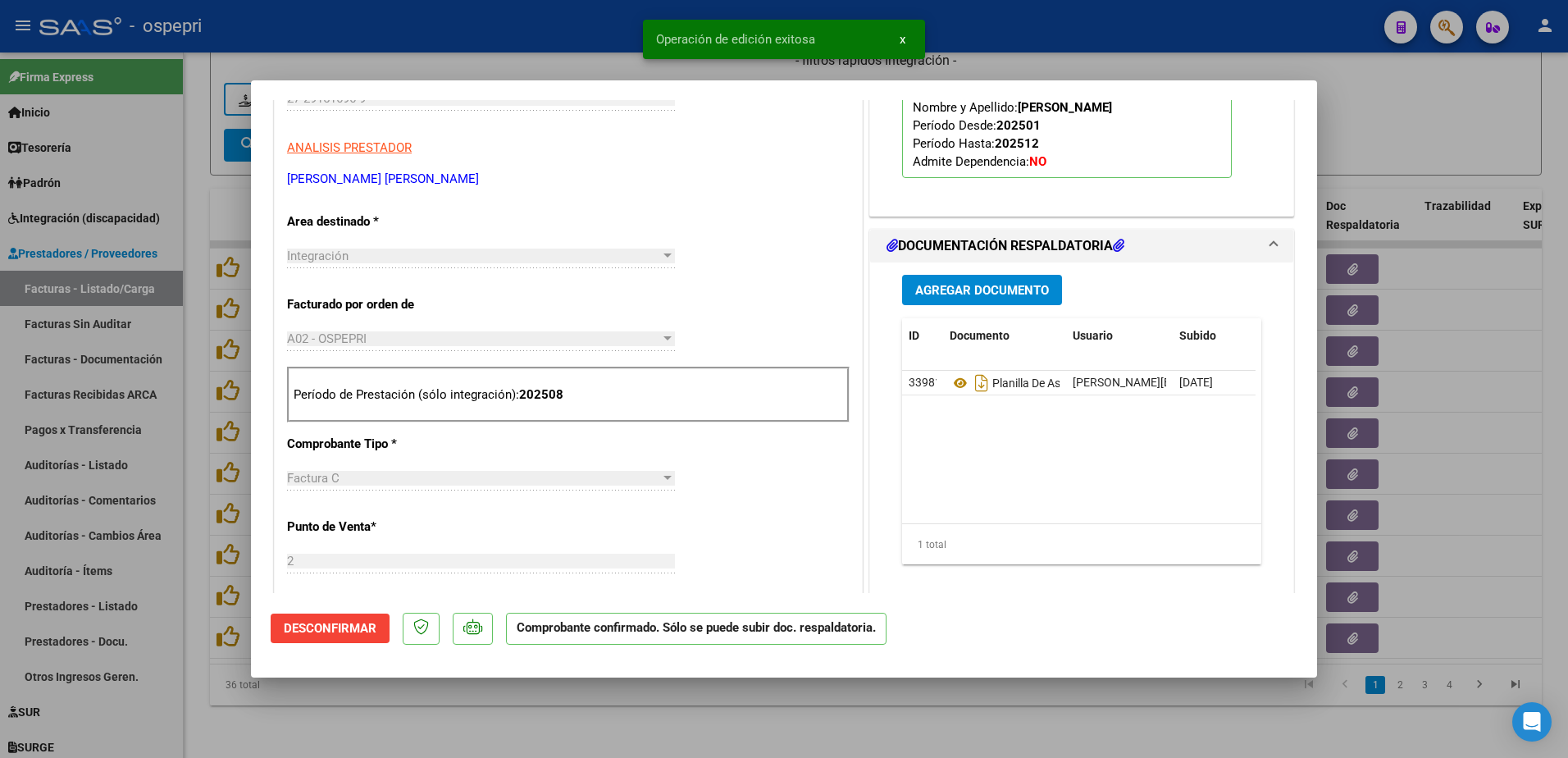
type input "$ 0,00"
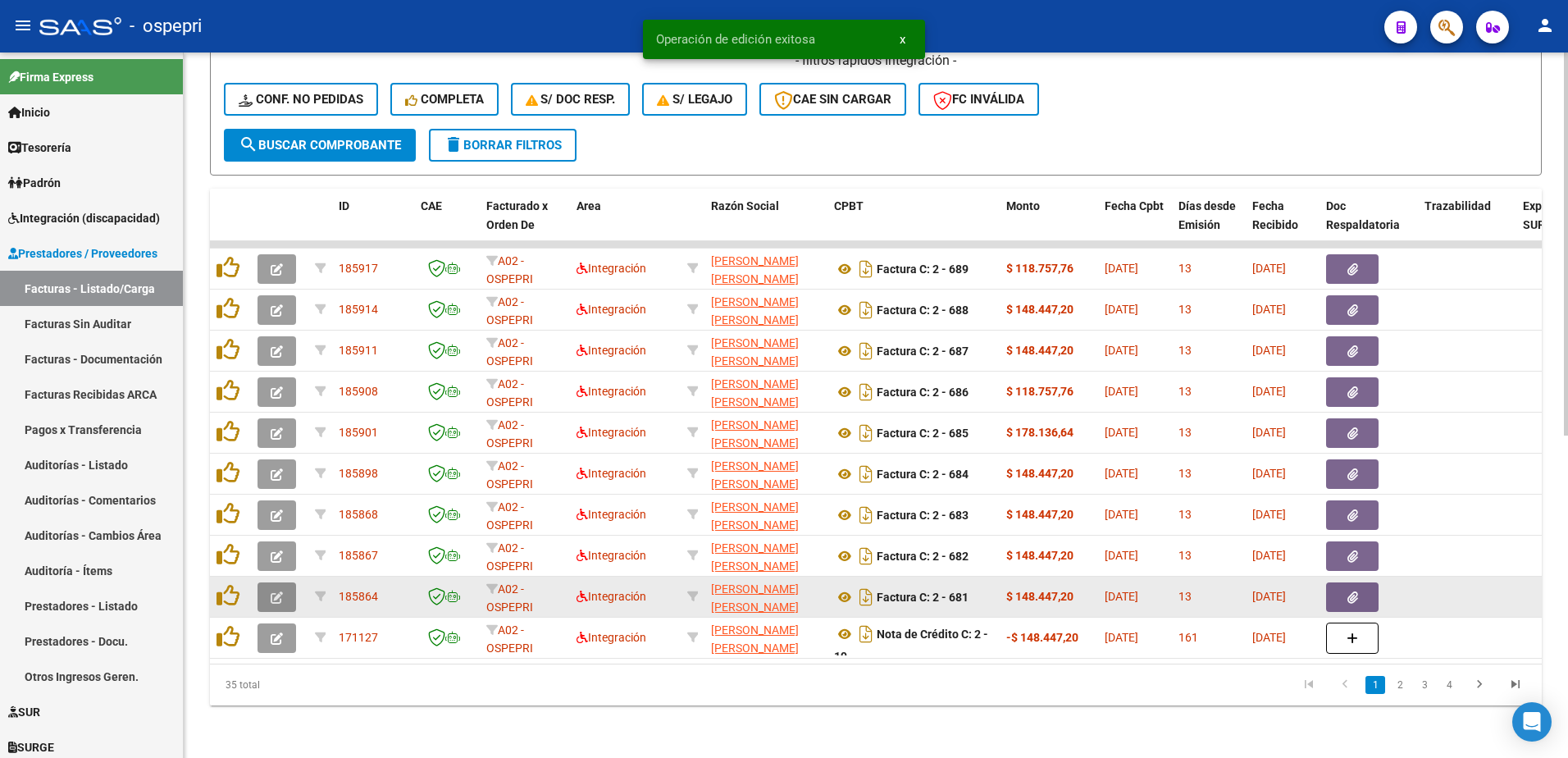
click at [280, 592] on icon "button" at bounding box center [277, 598] width 12 height 12
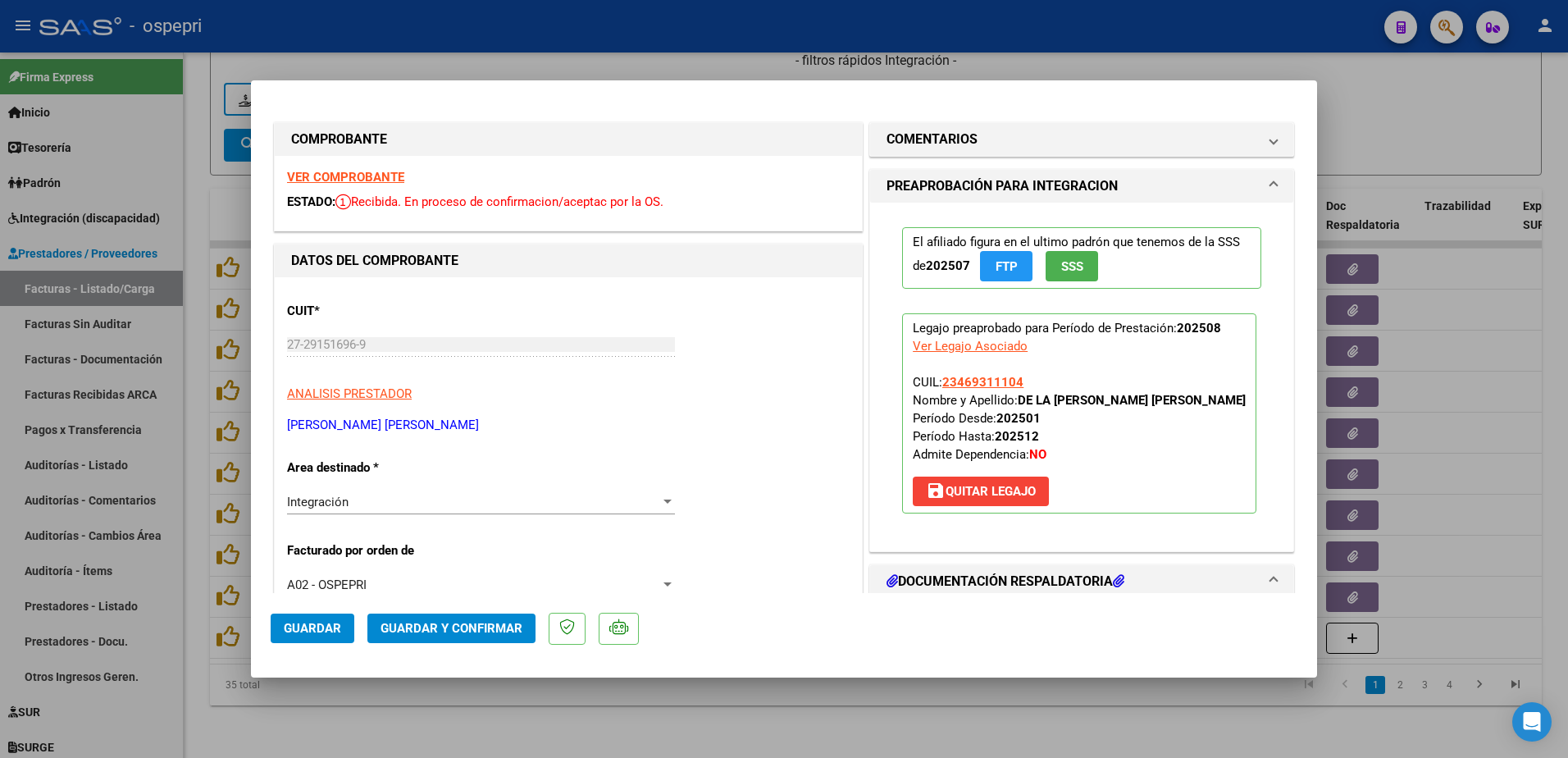
click at [361, 180] on strong "VER COMPROBANTE" at bounding box center [345, 177] width 117 height 15
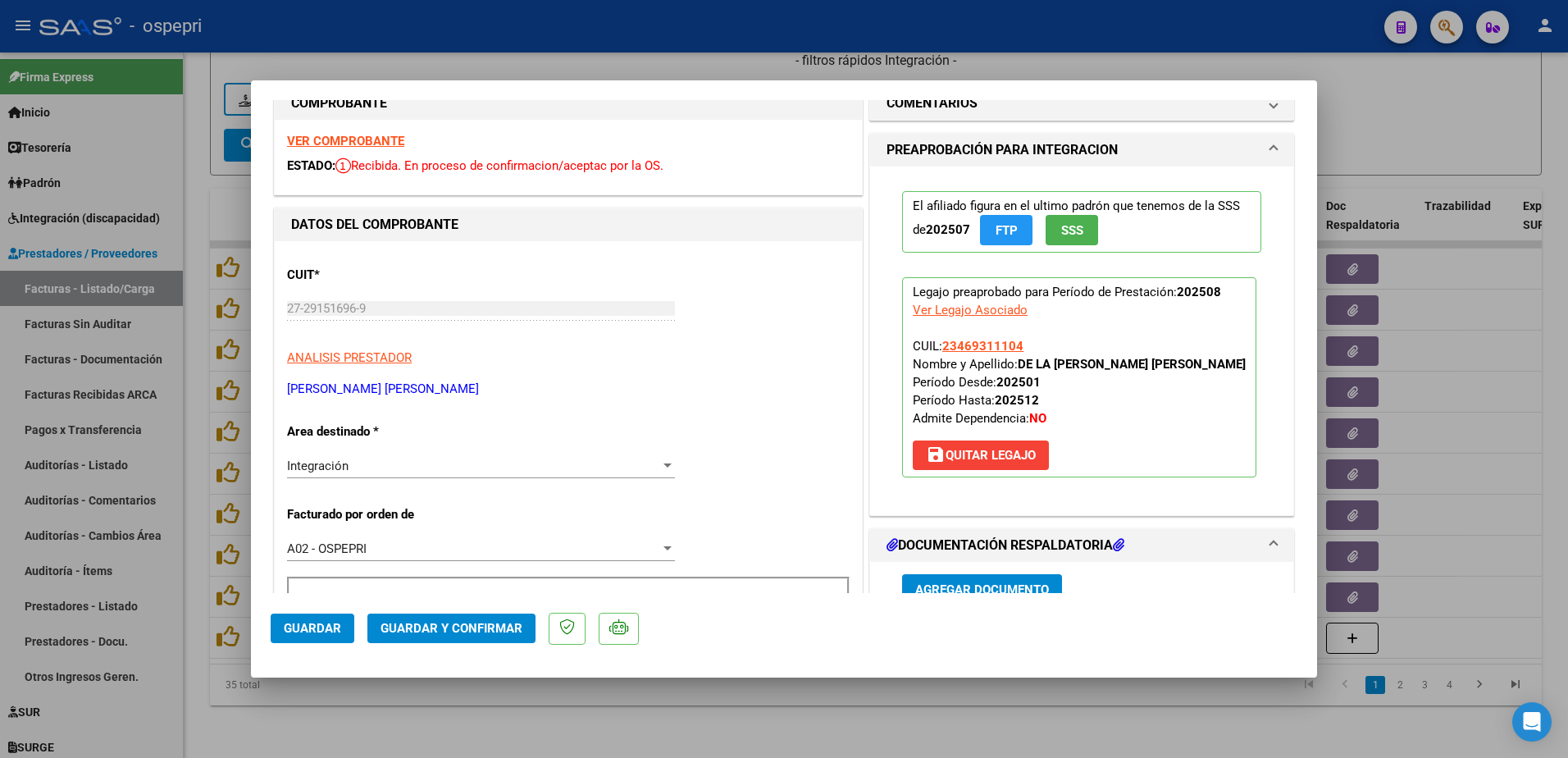
scroll to position [0, 0]
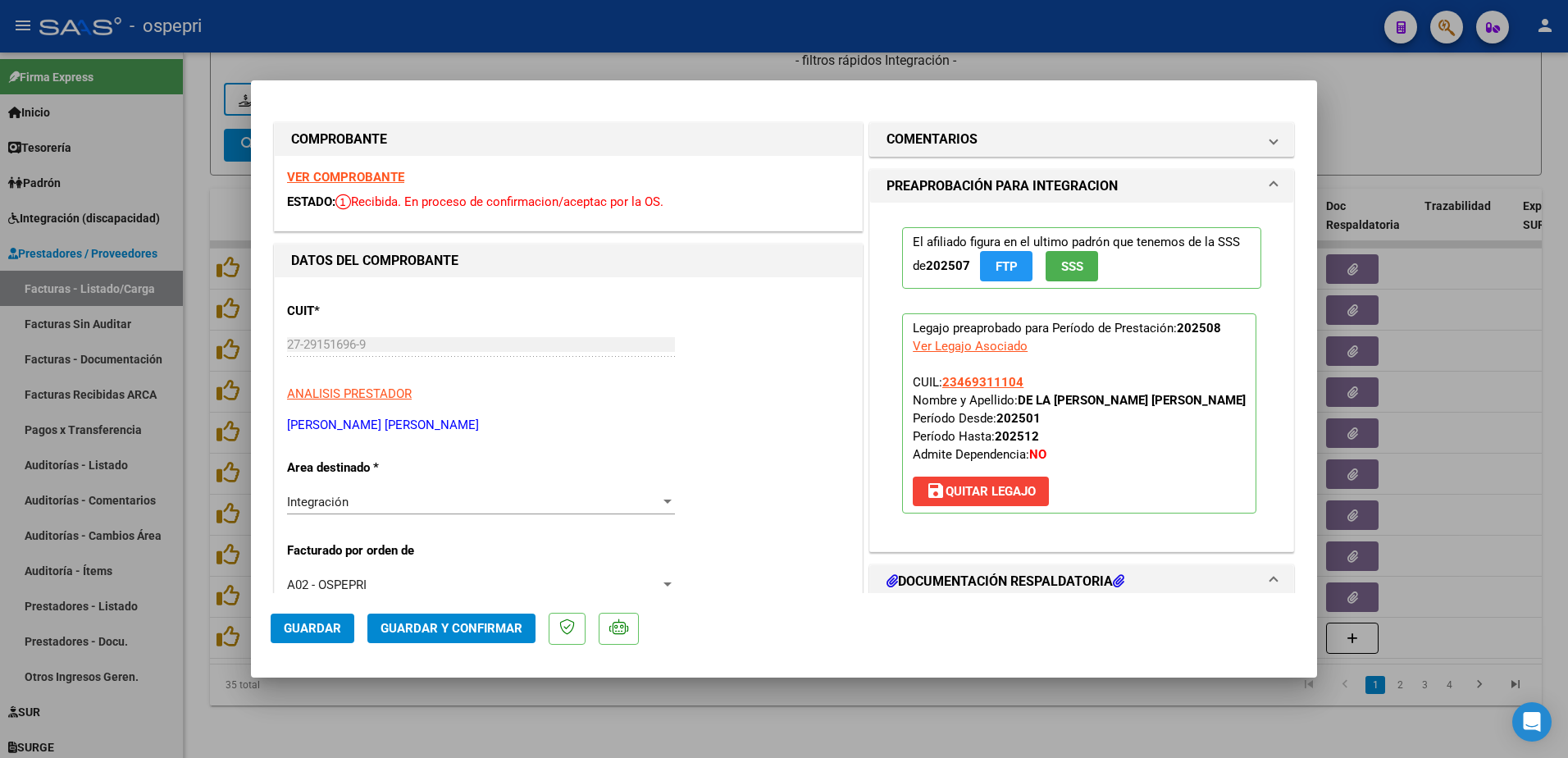
click at [366, 180] on strong "VER COMPROBANTE" at bounding box center [345, 177] width 117 height 15
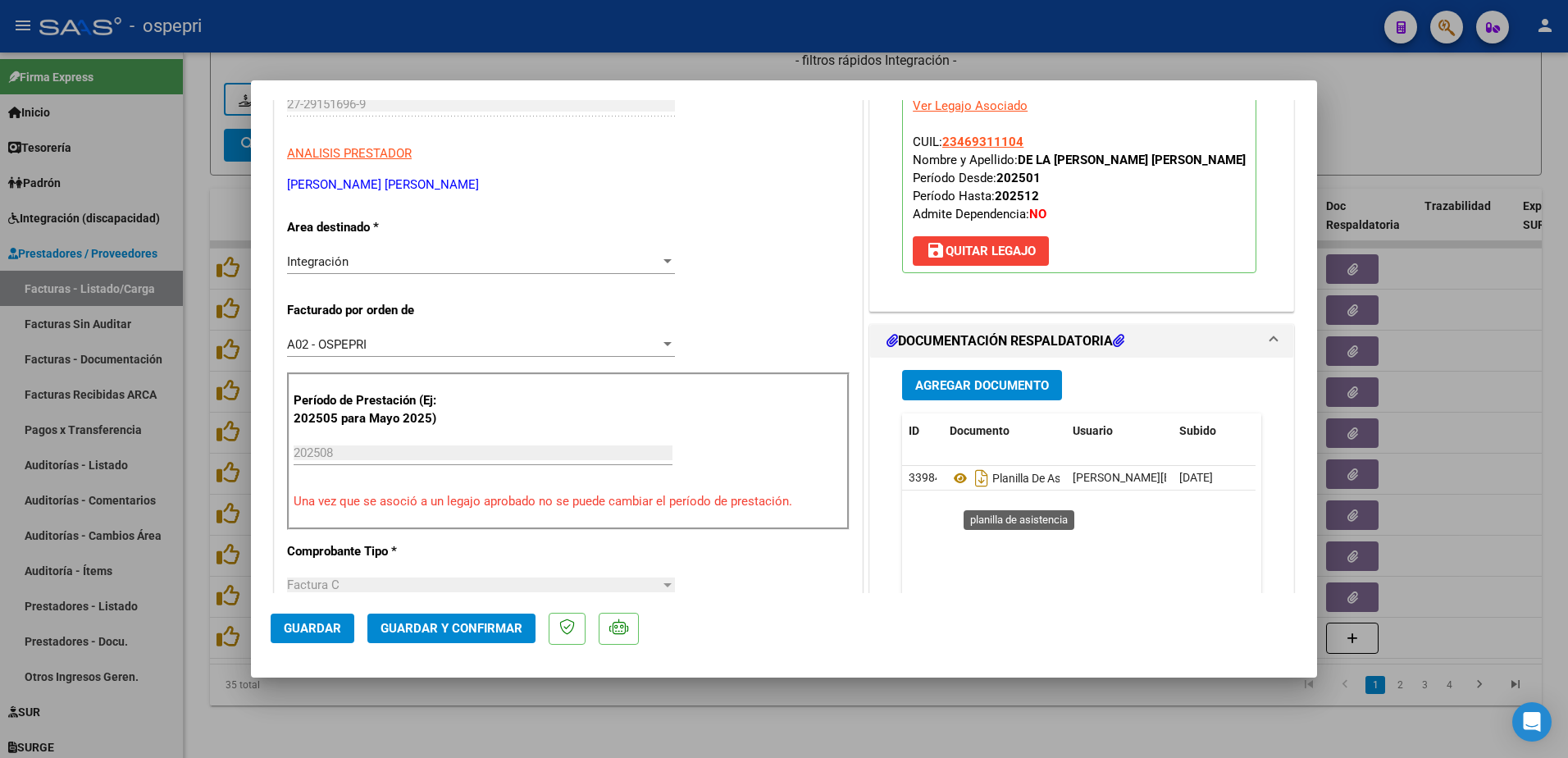
scroll to position [246, 0]
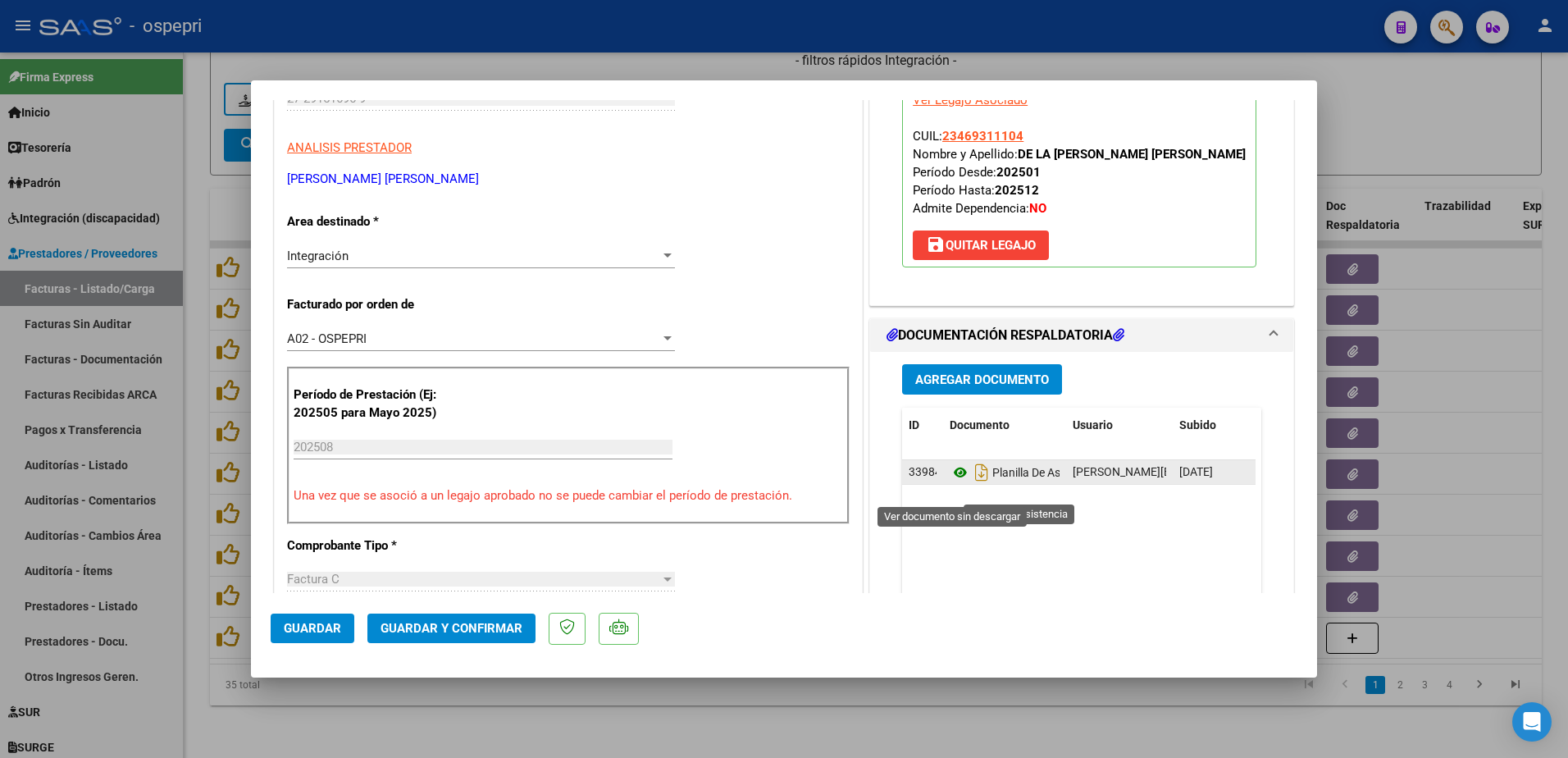
click at [955, 482] on icon at bounding box center [960, 472] width 21 height 20
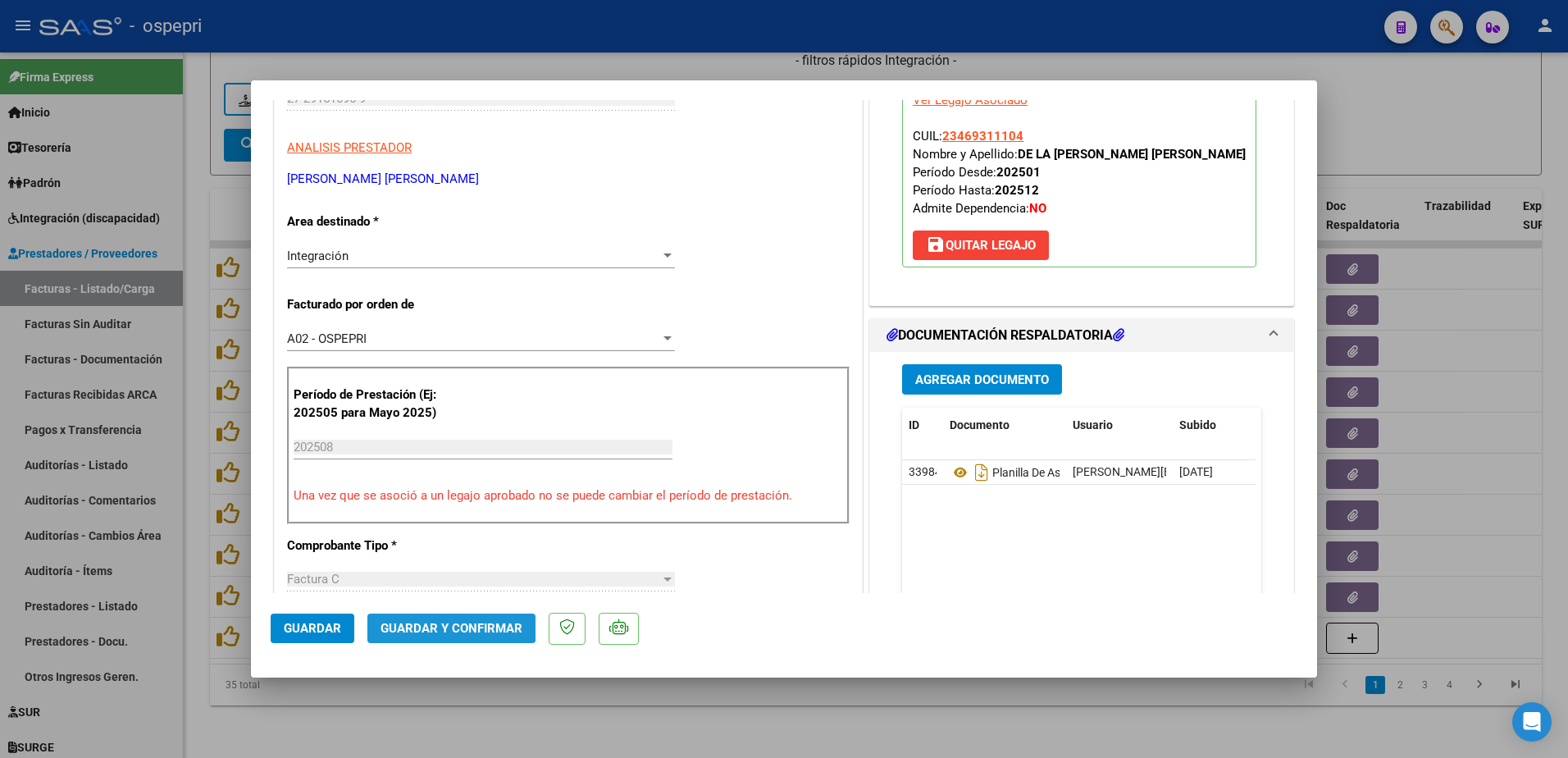
click at [428, 625] on span "Guardar y Confirmar" at bounding box center [451, 629] width 142 height 15
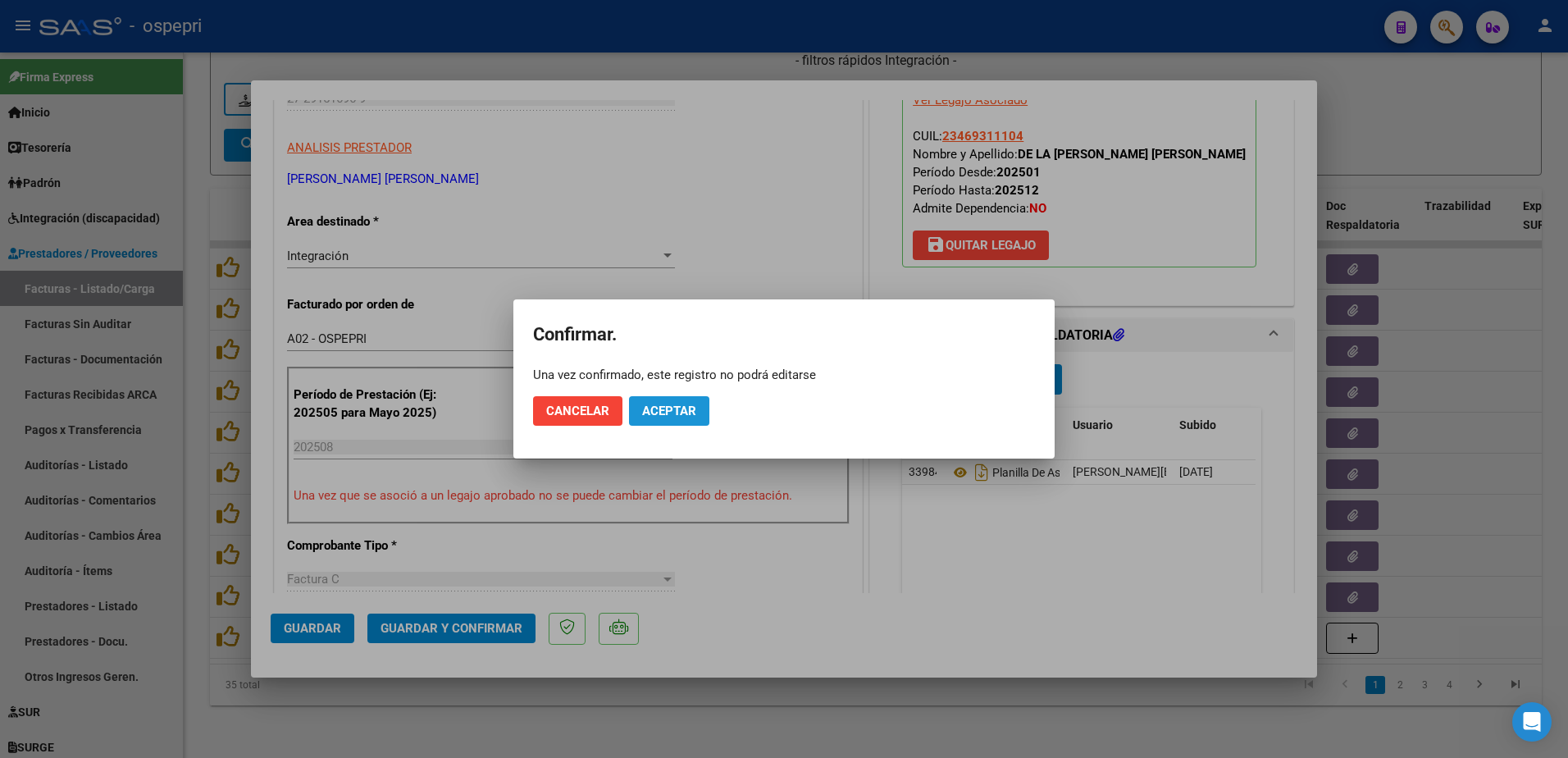
click at [654, 409] on span "Aceptar" at bounding box center [669, 411] width 54 height 15
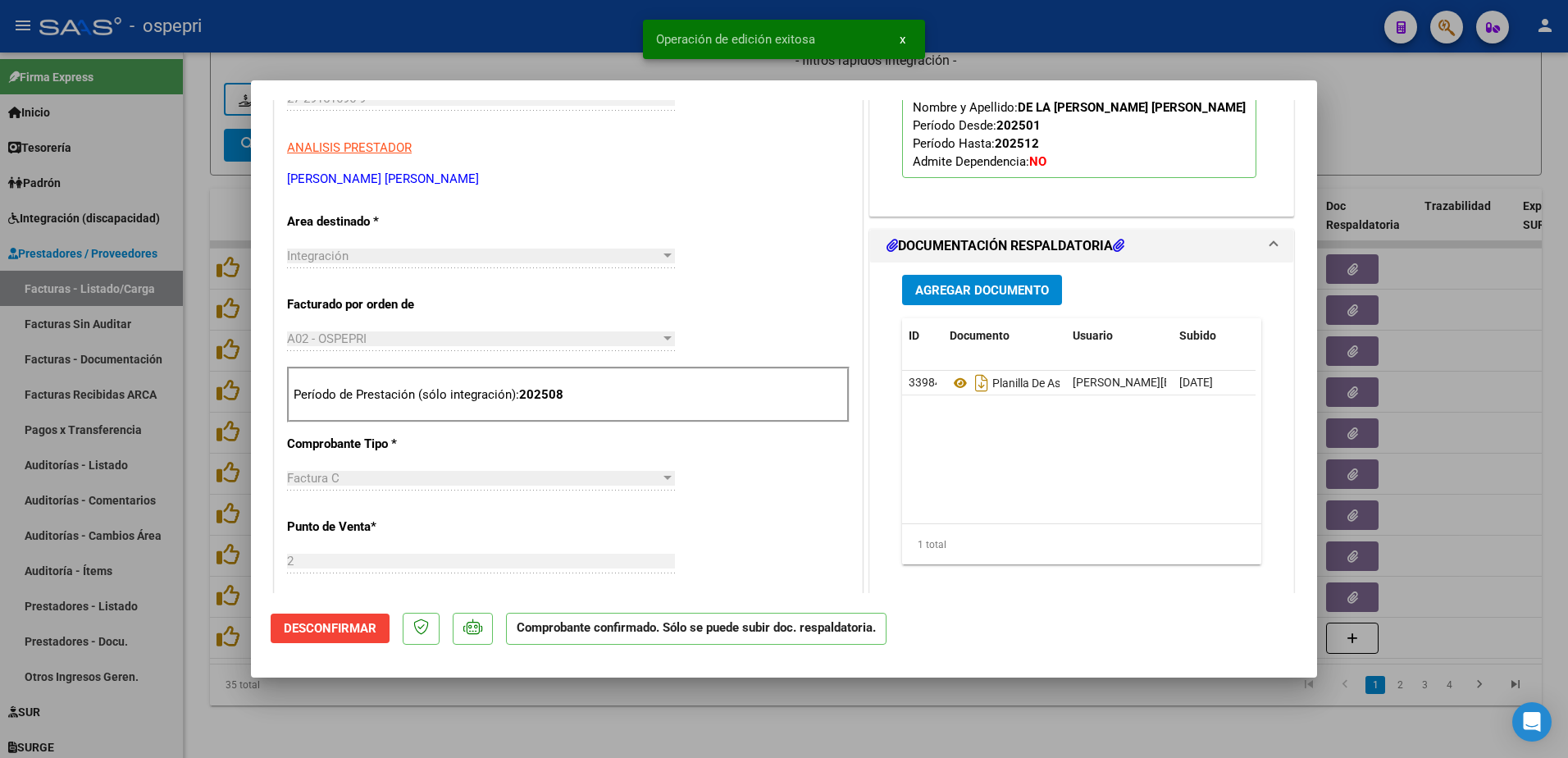
type input "$ 0,00"
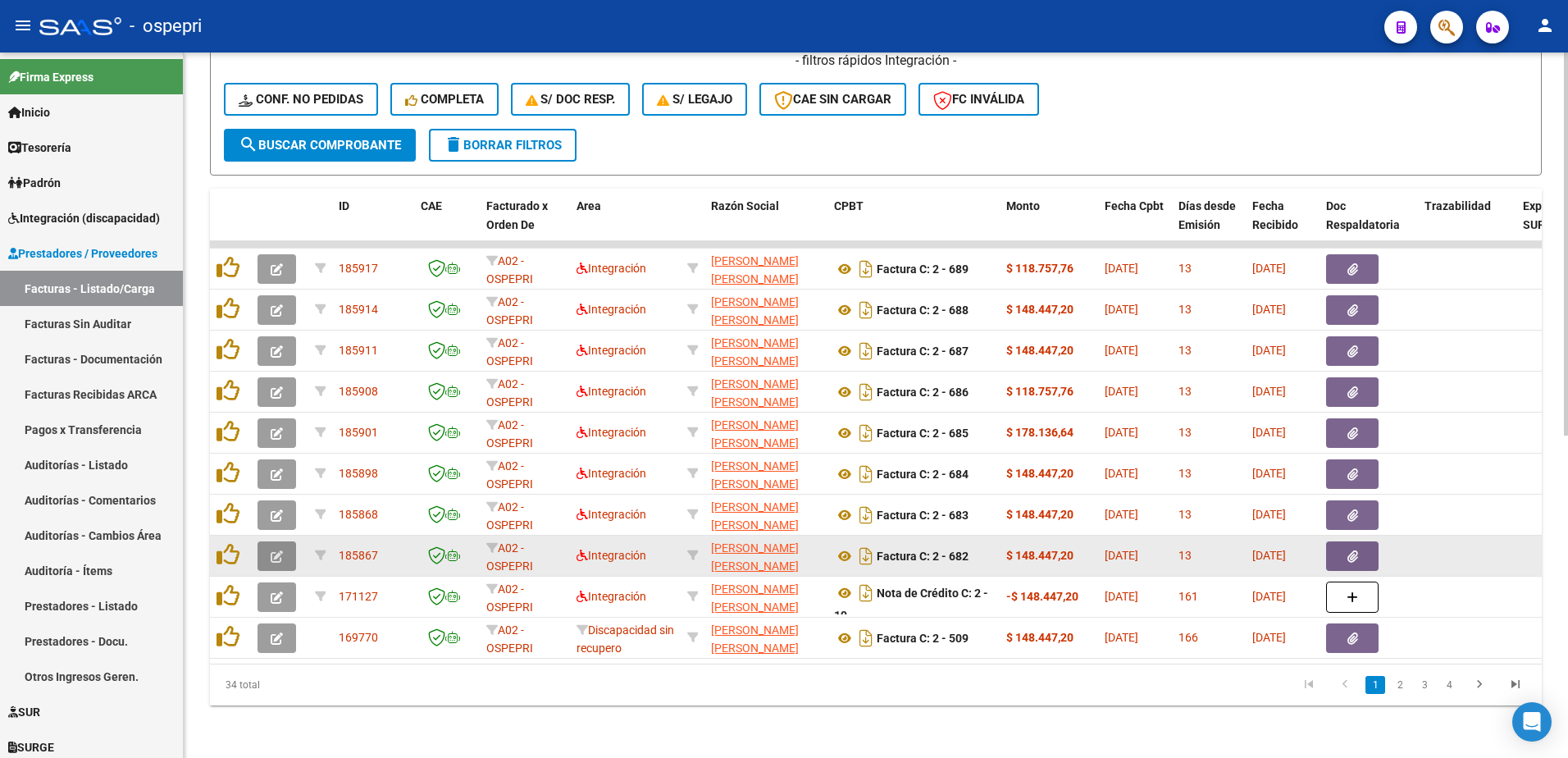
click at [279, 551] on icon "button" at bounding box center [277, 557] width 12 height 12
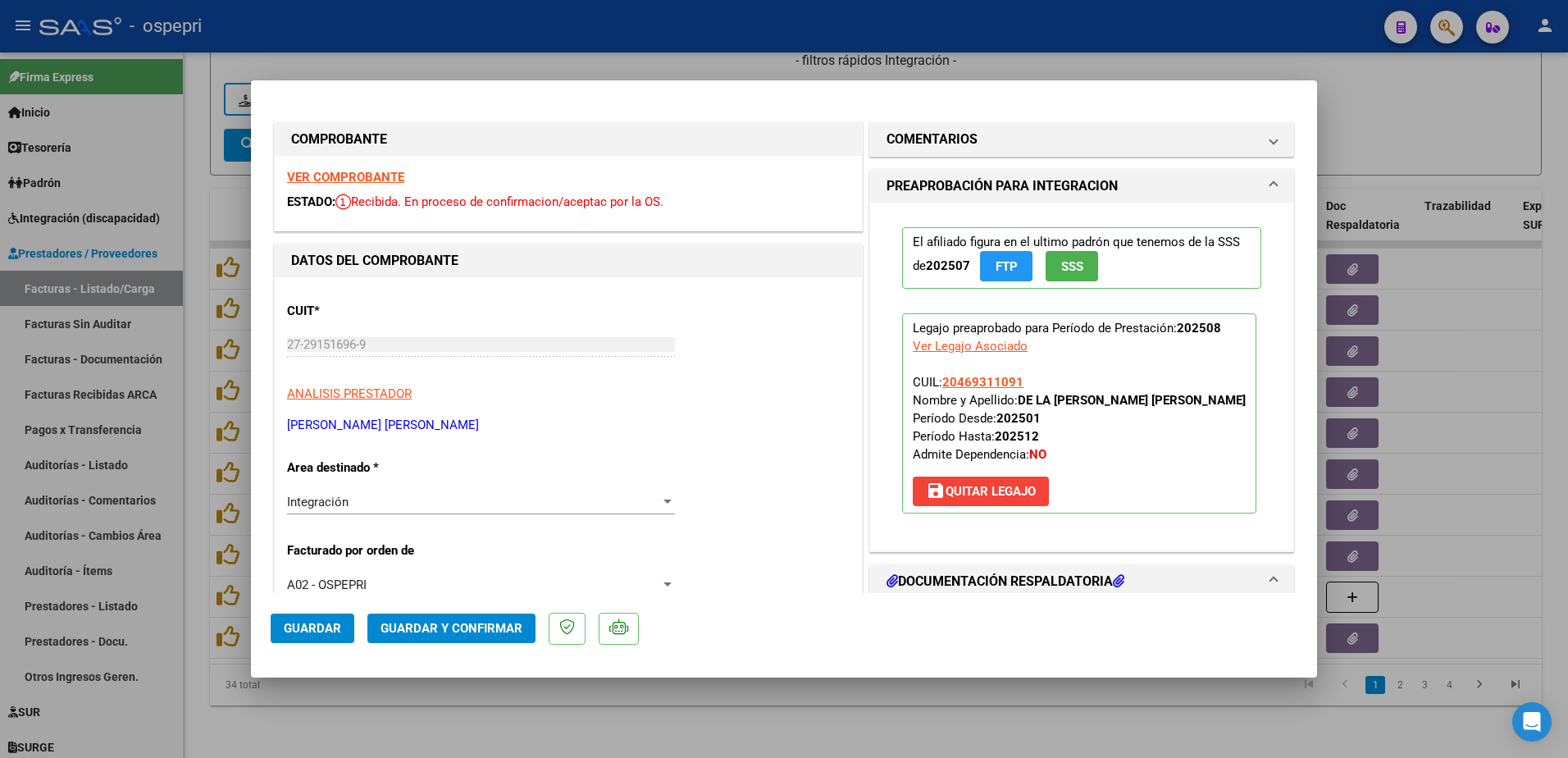
click at [370, 178] on strong "VER COMPROBANTE" at bounding box center [345, 177] width 117 height 15
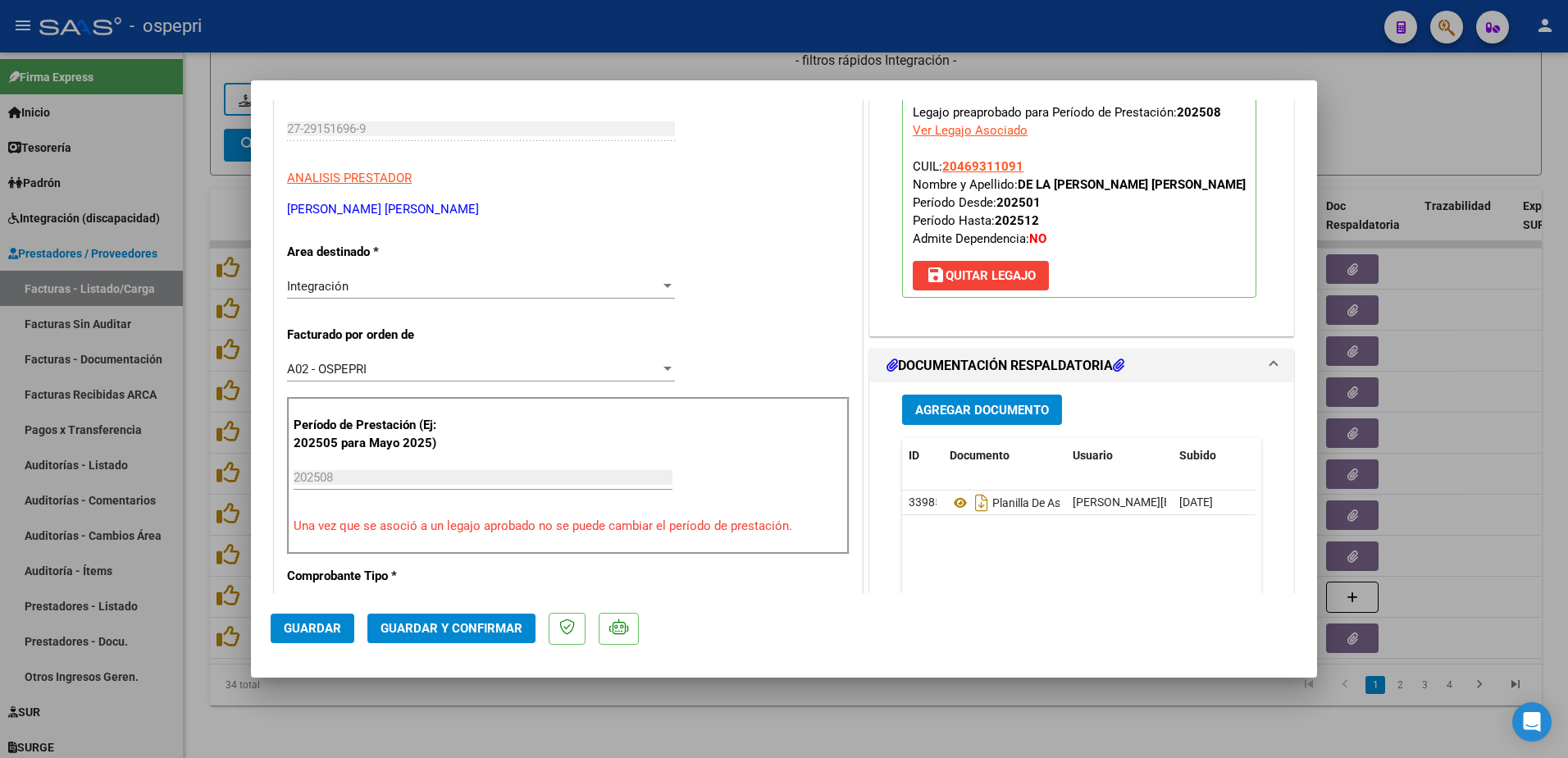
scroll to position [246, 0]
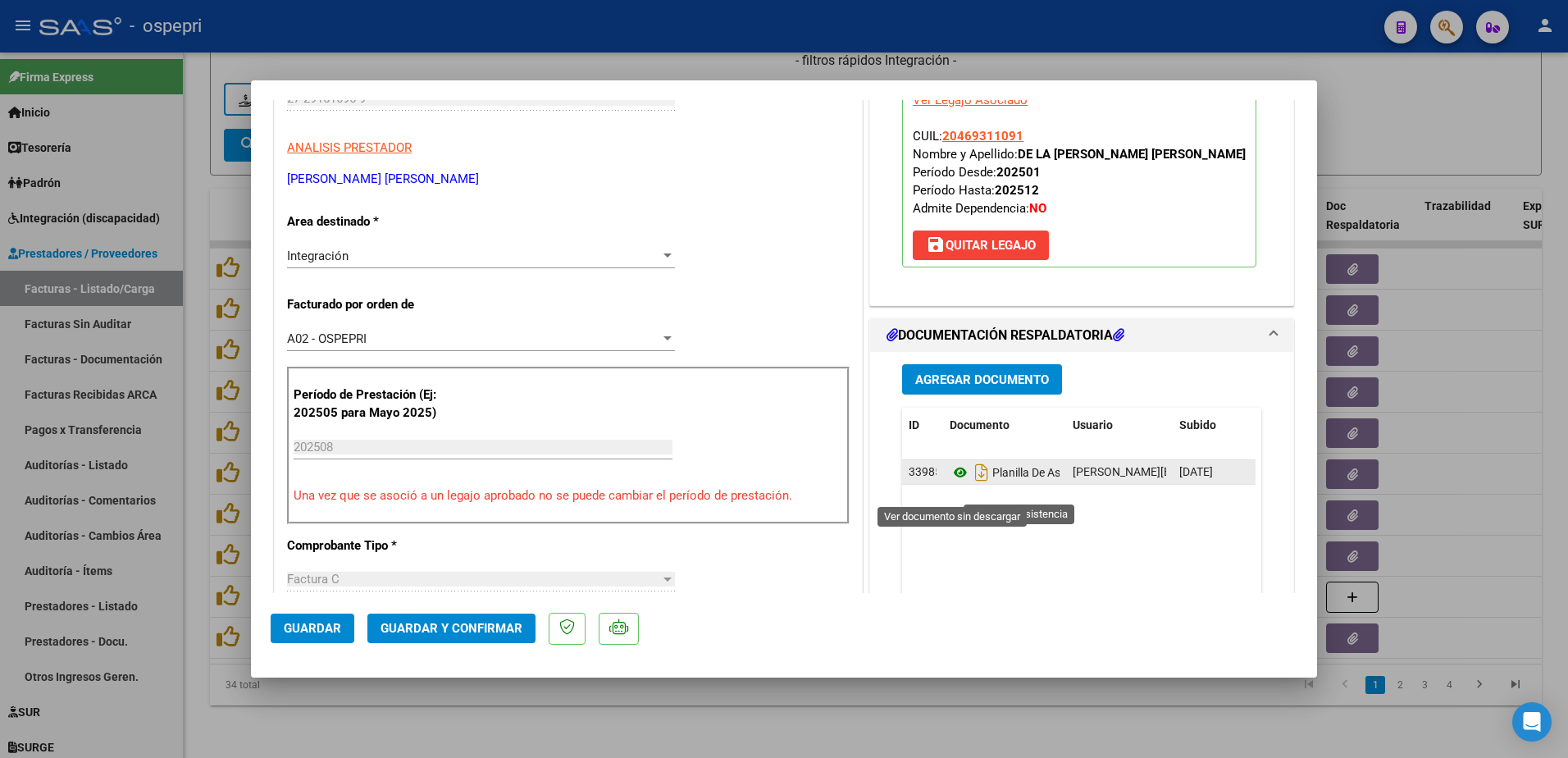
click at [953, 482] on icon at bounding box center [960, 472] width 21 height 20
click at [745, 211] on div "CUIT * 27-29151696-9 Ingresar CUIT ANALISIS PRESTADOR [PERSON_NAME] CONSTAN [PE…" at bounding box center [568, 733] width 587 height 1404
click at [429, 623] on span "Guardar y Confirmar" at bounding box center [451, 629] width 142 height 15
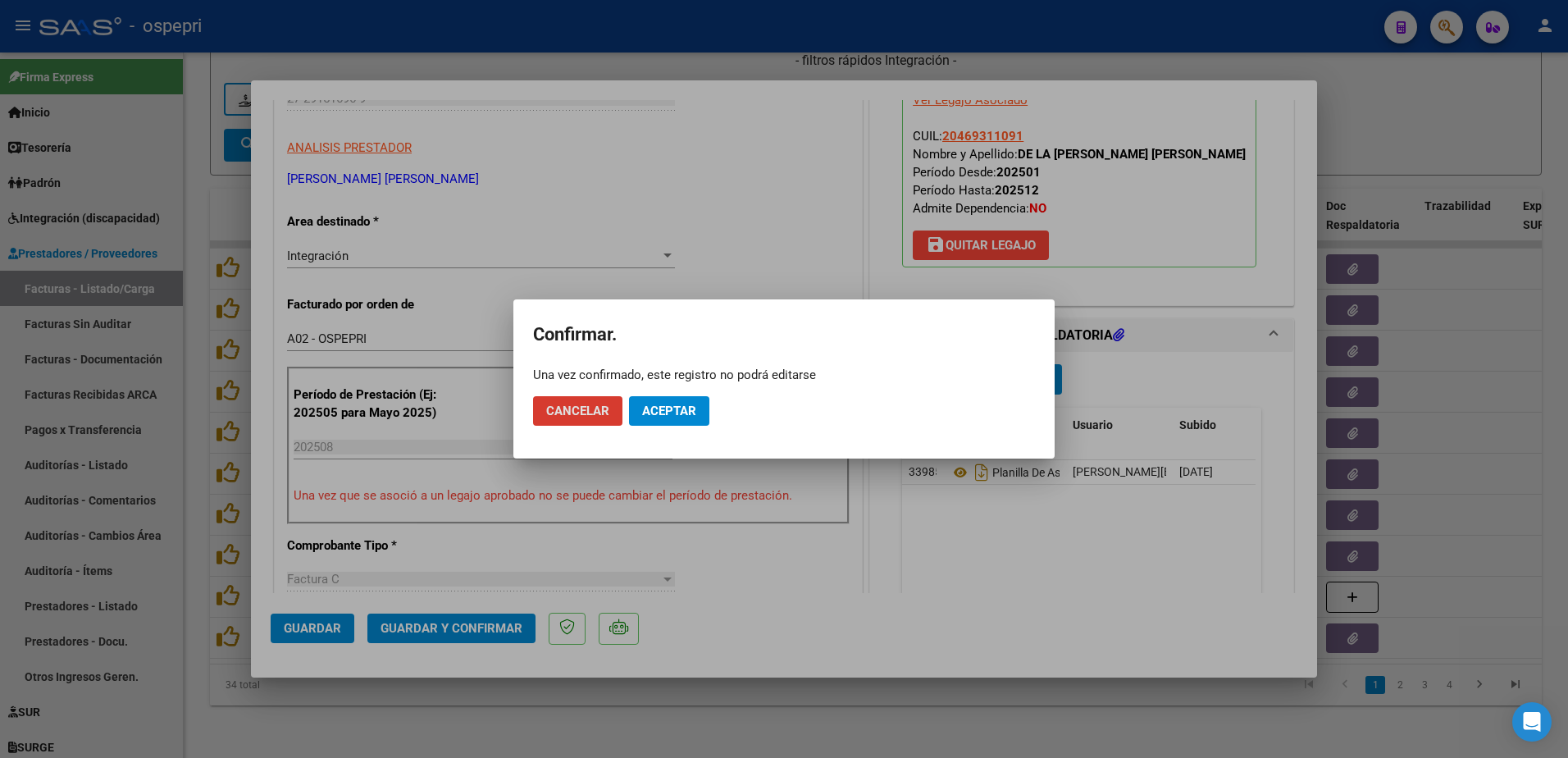
click at [684, 412] on span "Aceptar" at bounding box center [669, 411] width 54 height 15
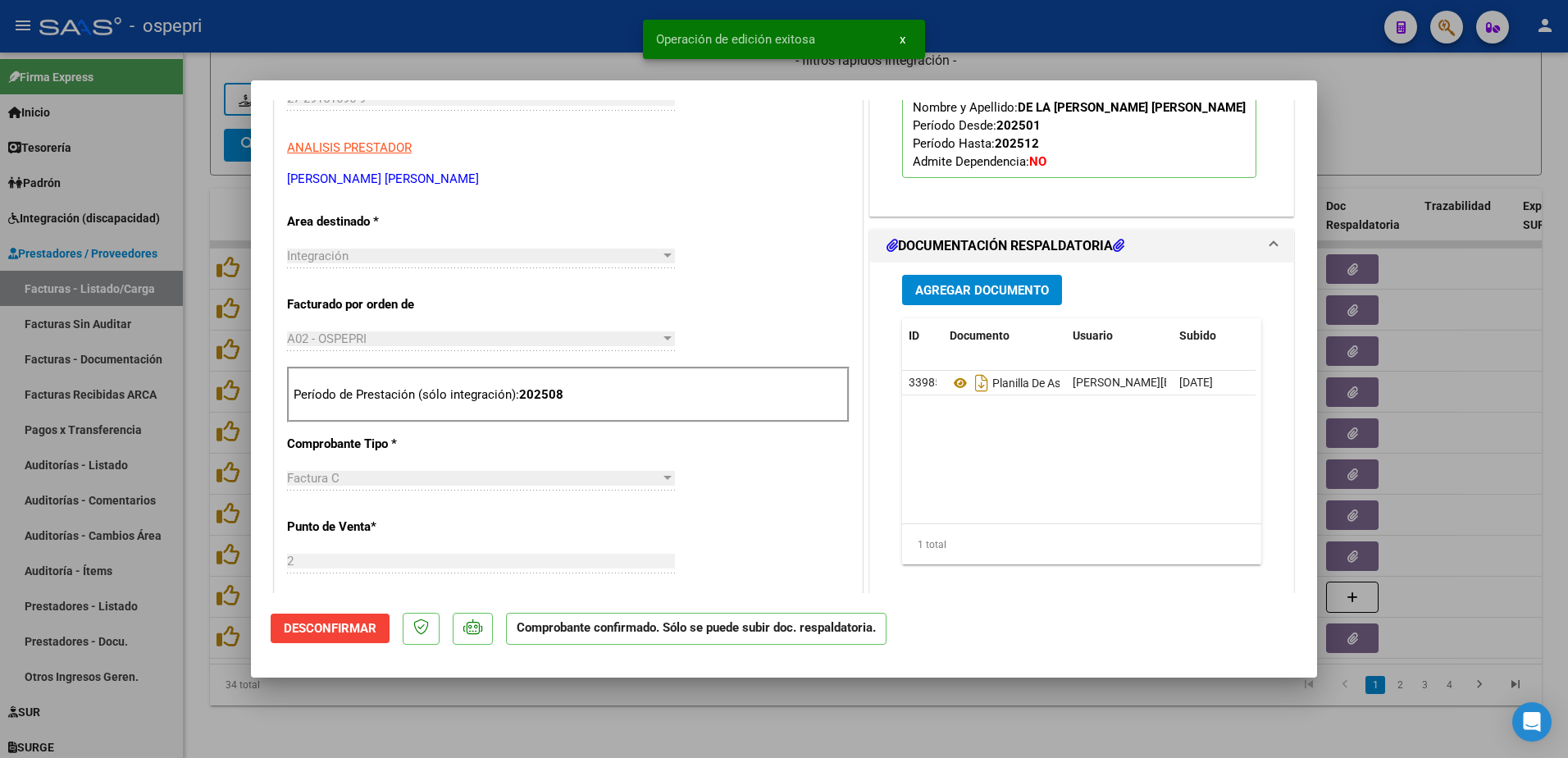
type input "$ 0,00"
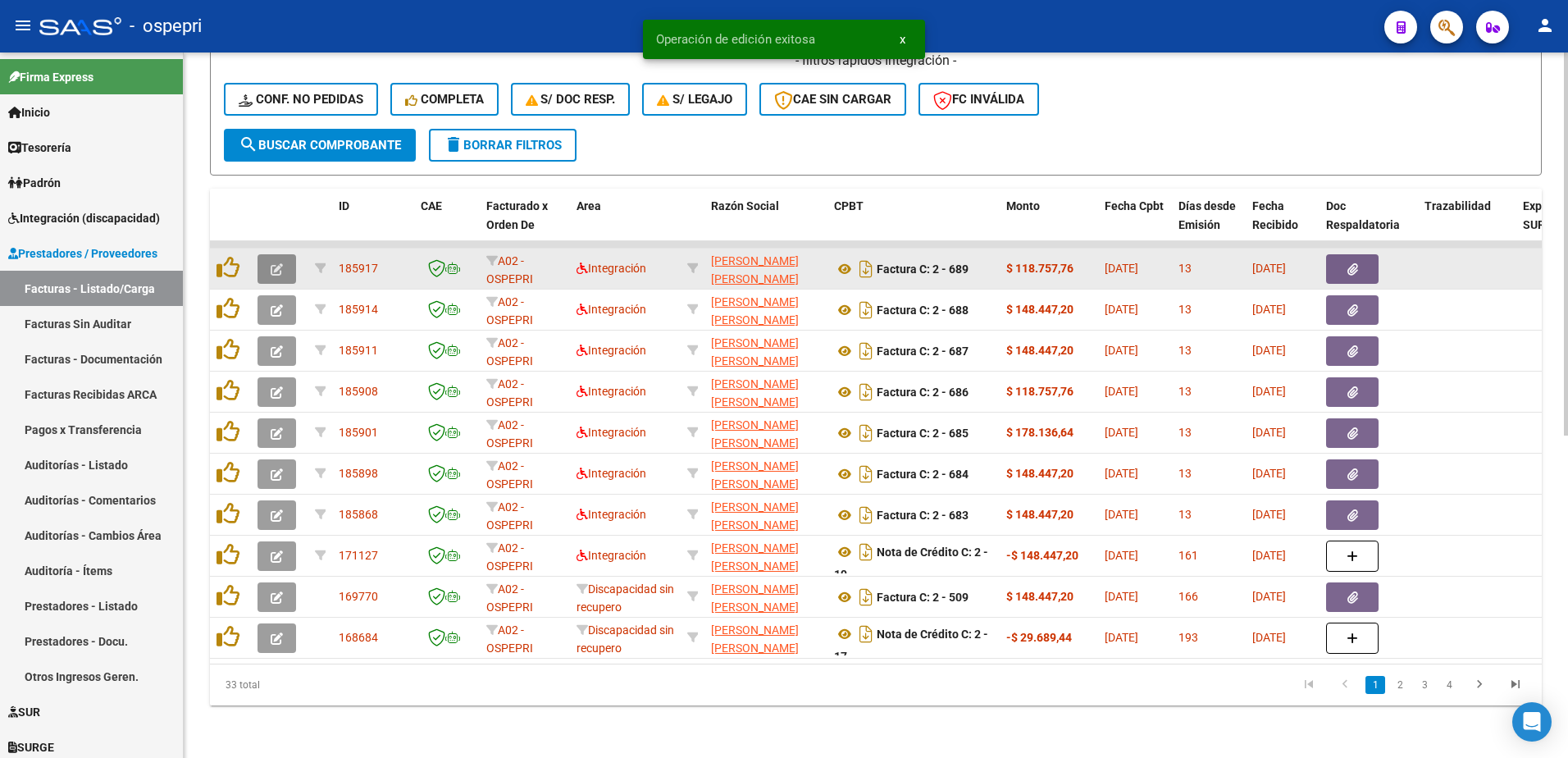
click at [275, 263] on icon "button" at bounding box center [277, 270] width 12 height 12
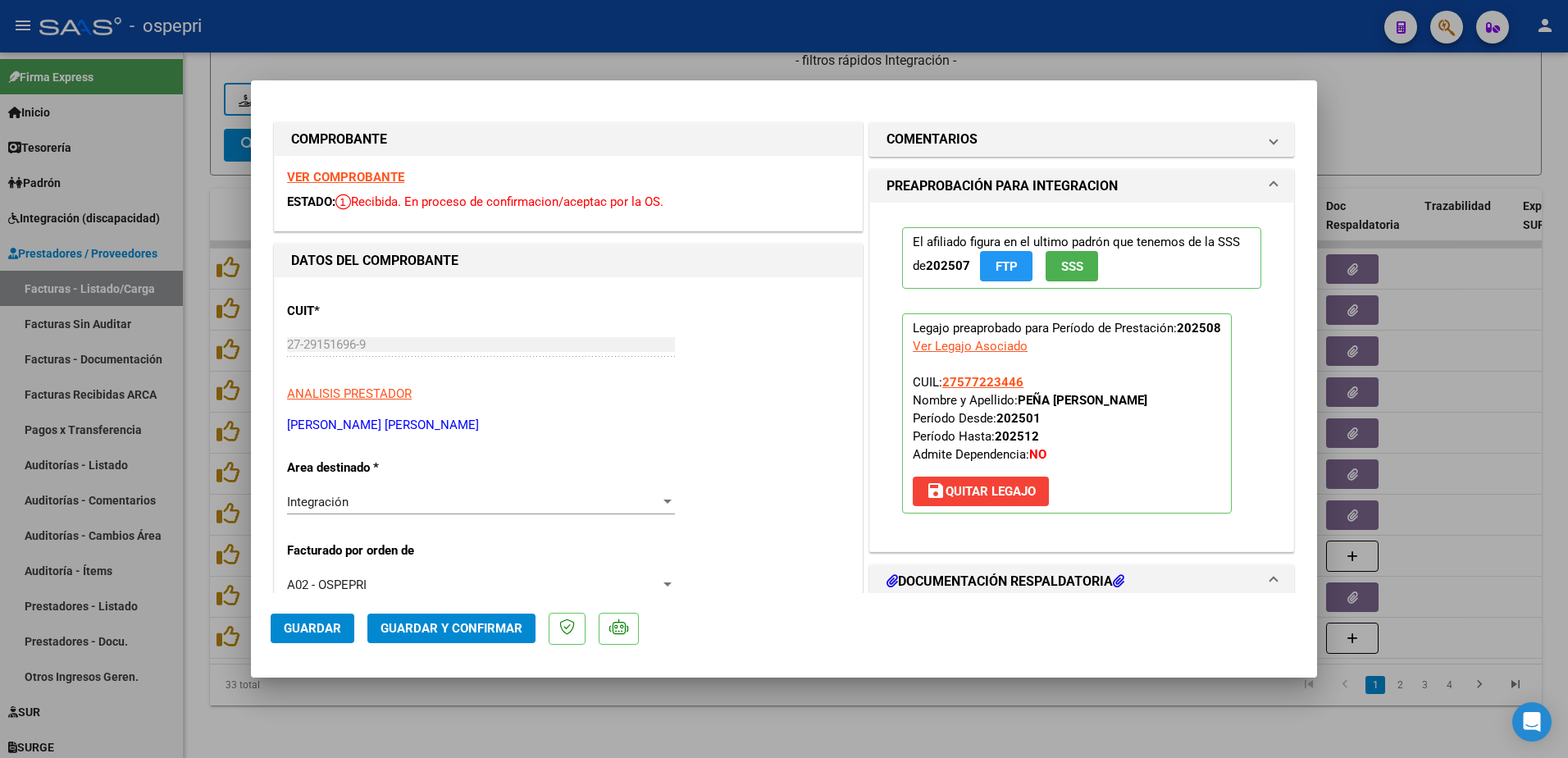
click at [357, 178] on strong "VER COMPROBANTE" at bounding box center [345, 177] width 117 height 15
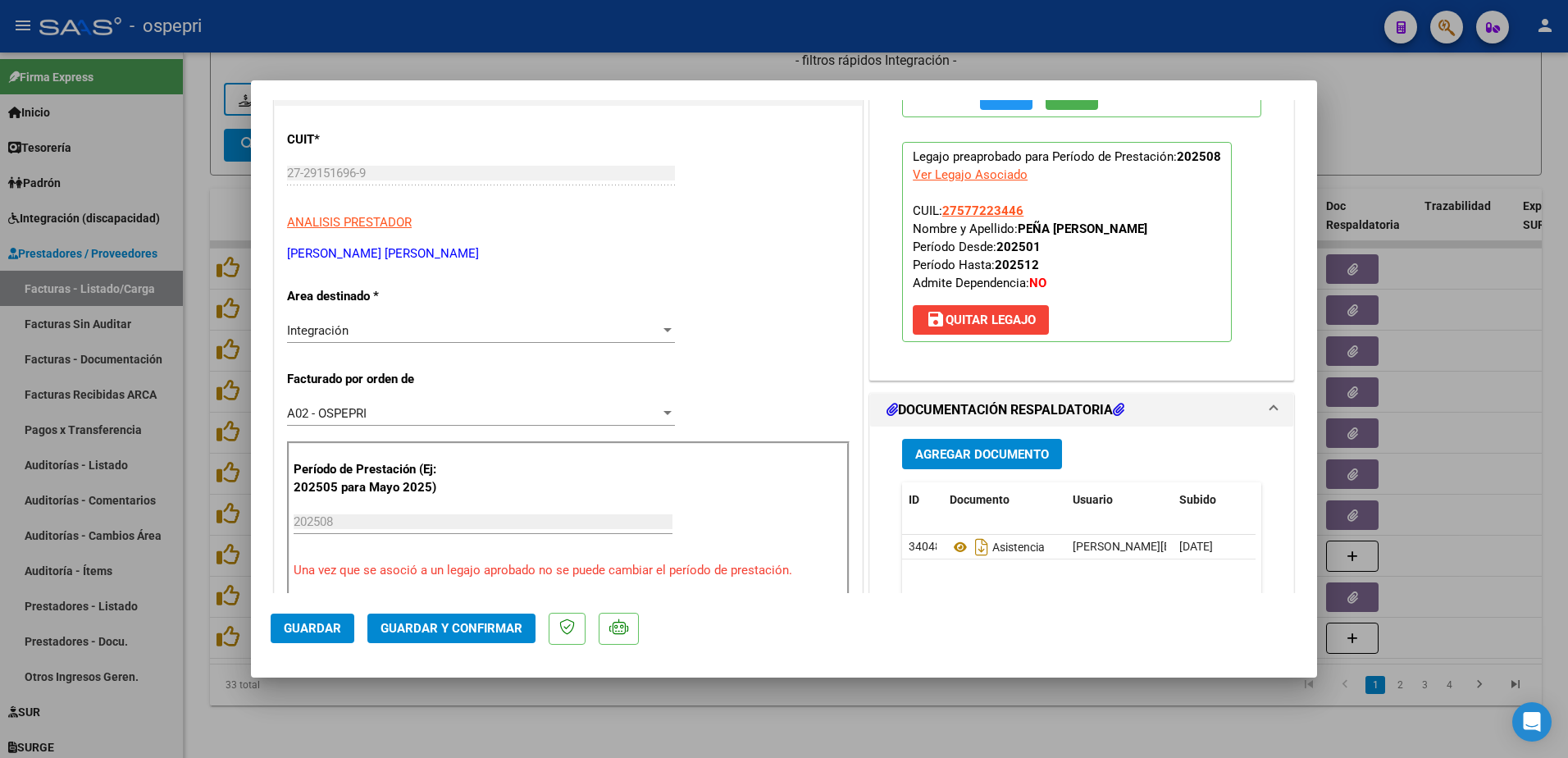
scroll to position [246, 0]
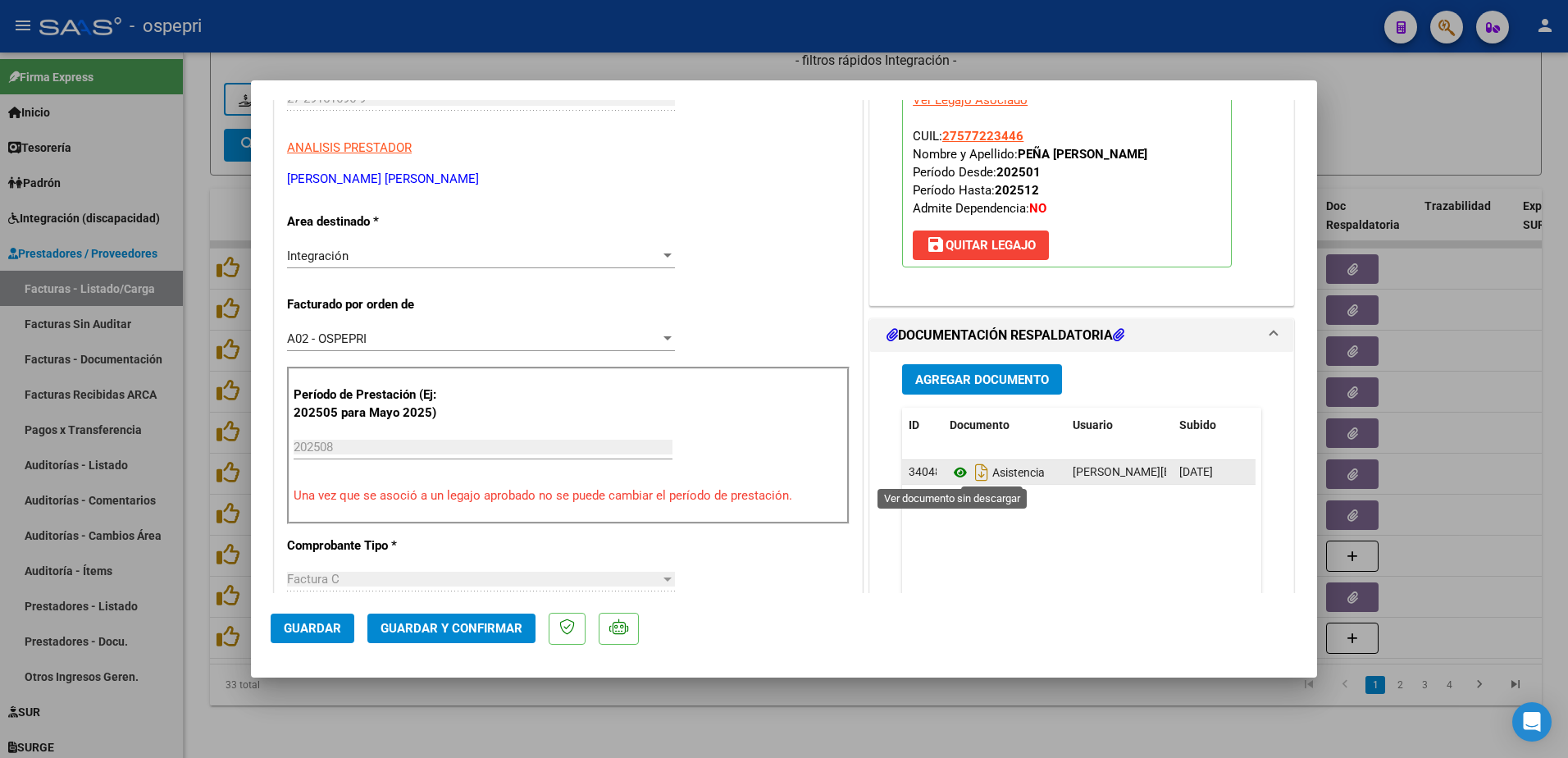
click at [950, 471] on icon at bounding box center [960, 472] width 21 height 20
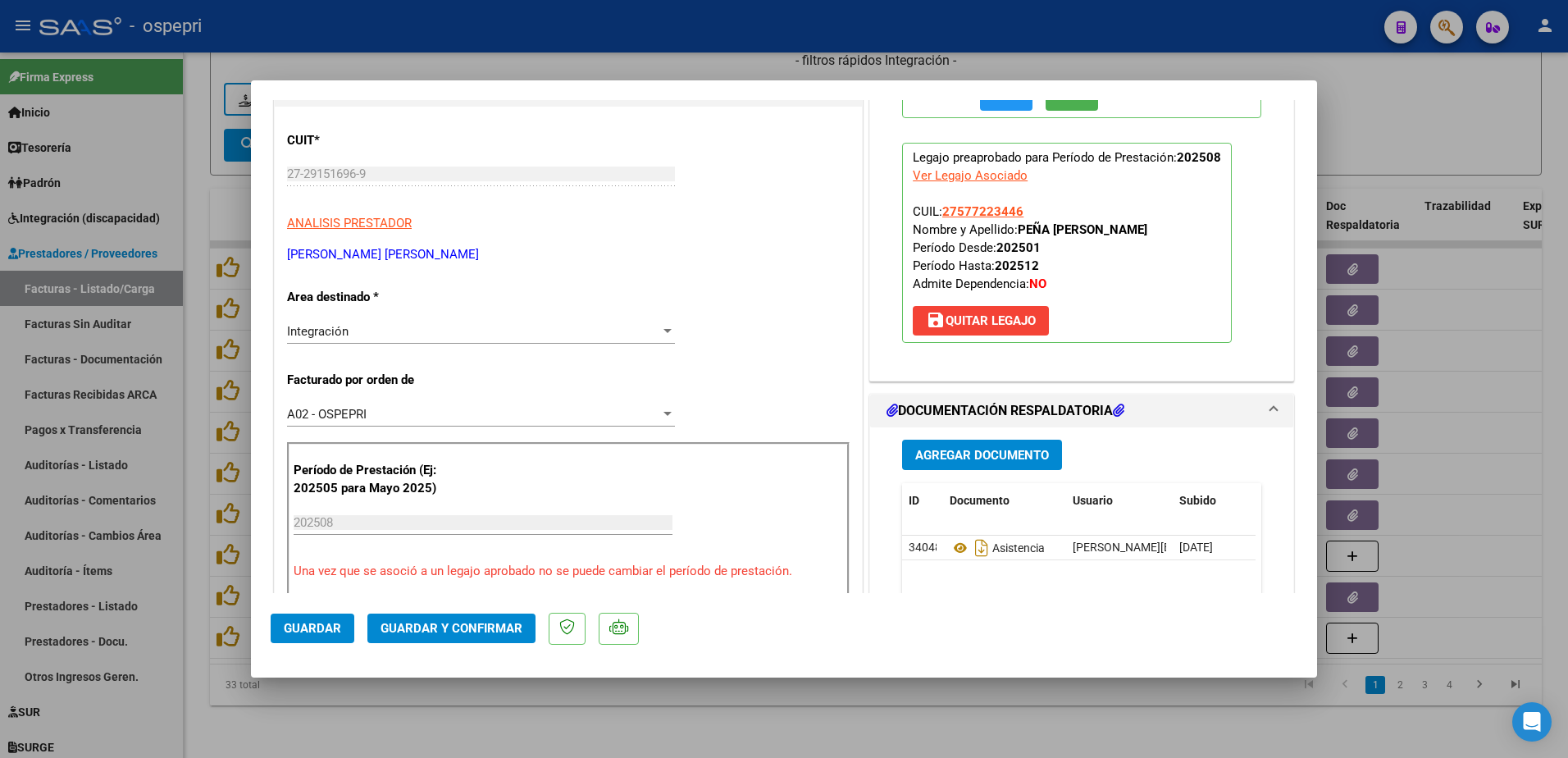
scroll to position [164, 0]
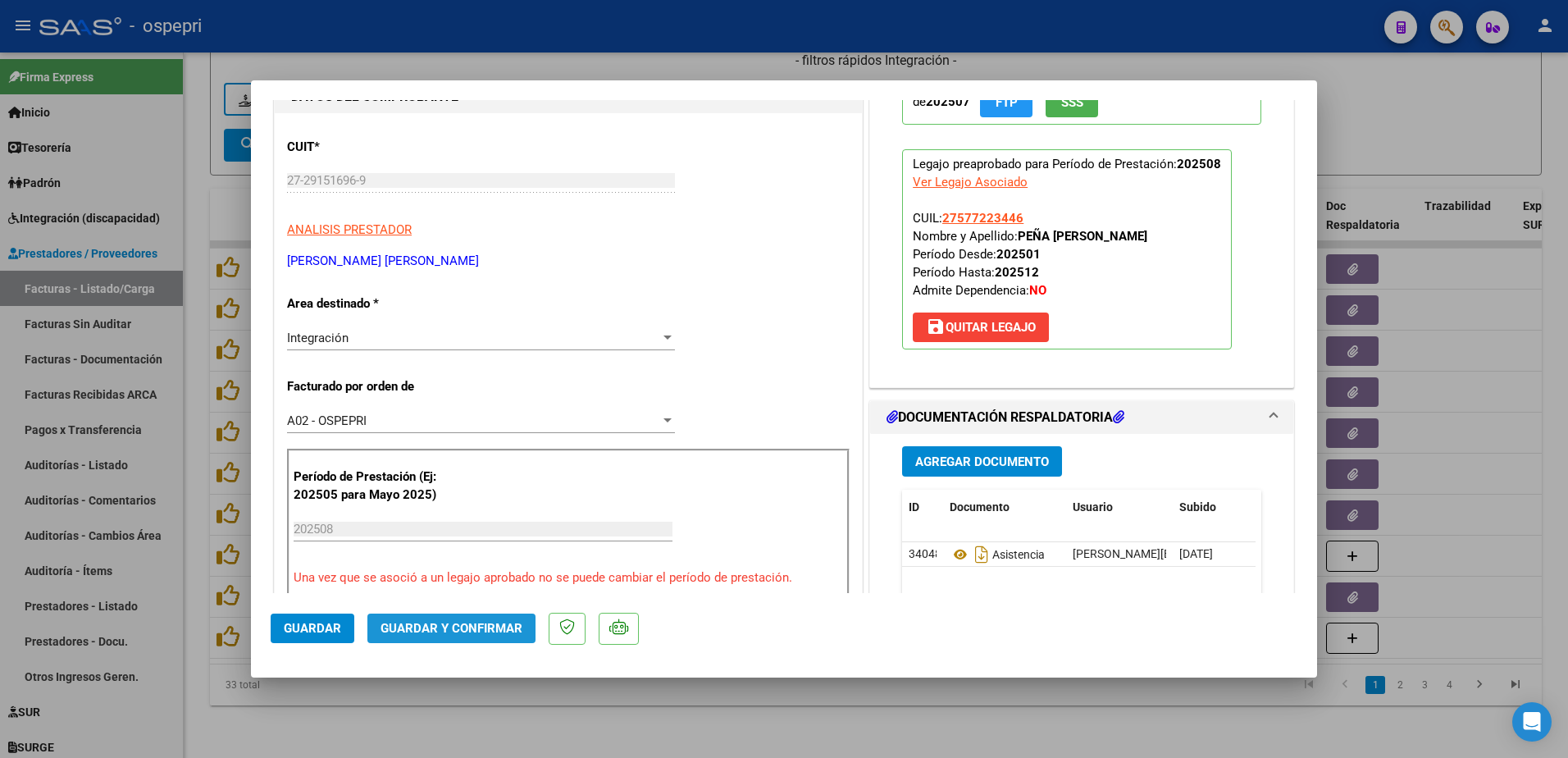
click at [493, 630] on span "Guardar y Confirmar" at bounding box center [451, 629] width 142 height 15
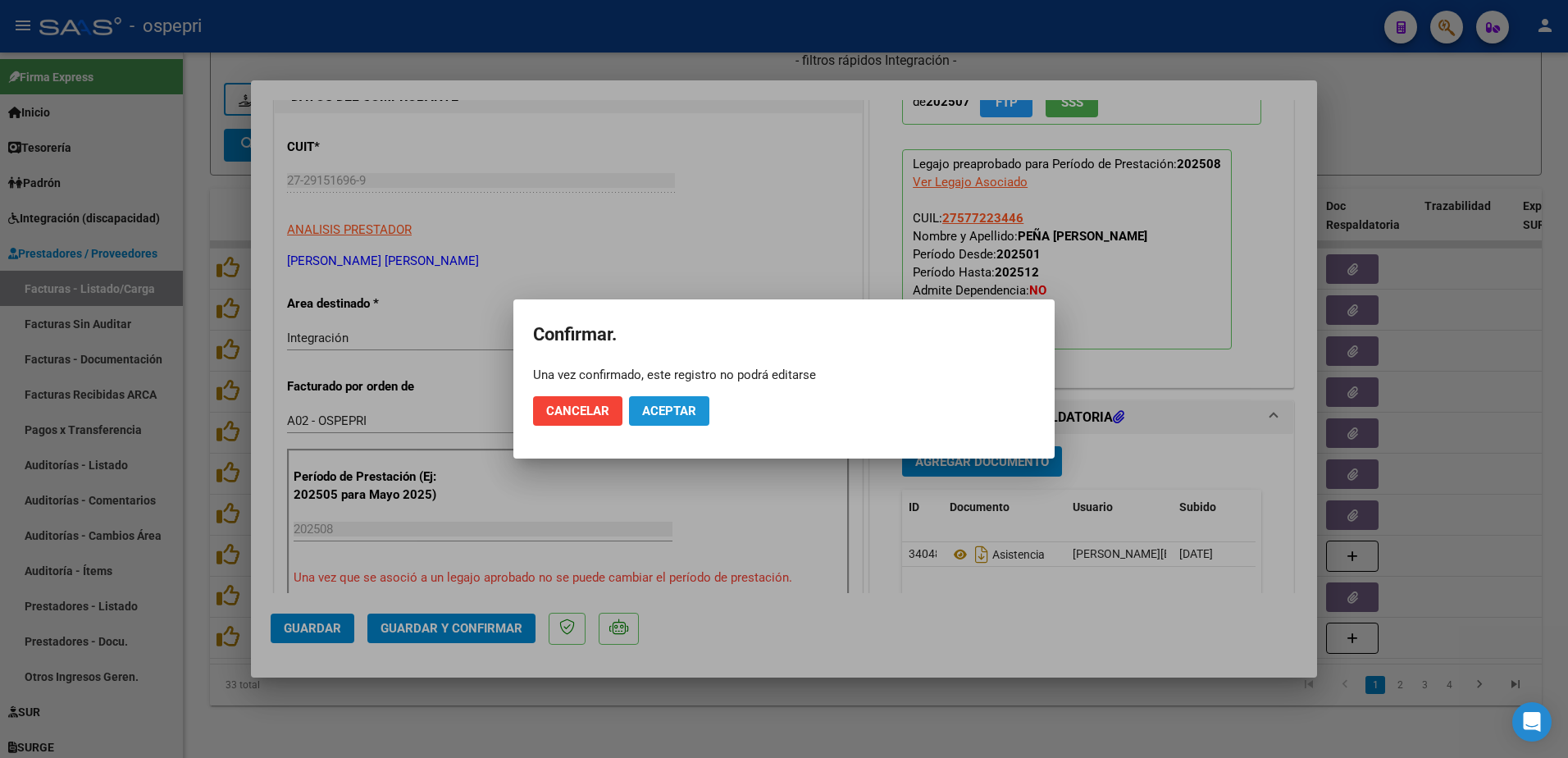
click at [675, 410] on span "Aceptar" at bounding box center [669, 411] width 54 height 15
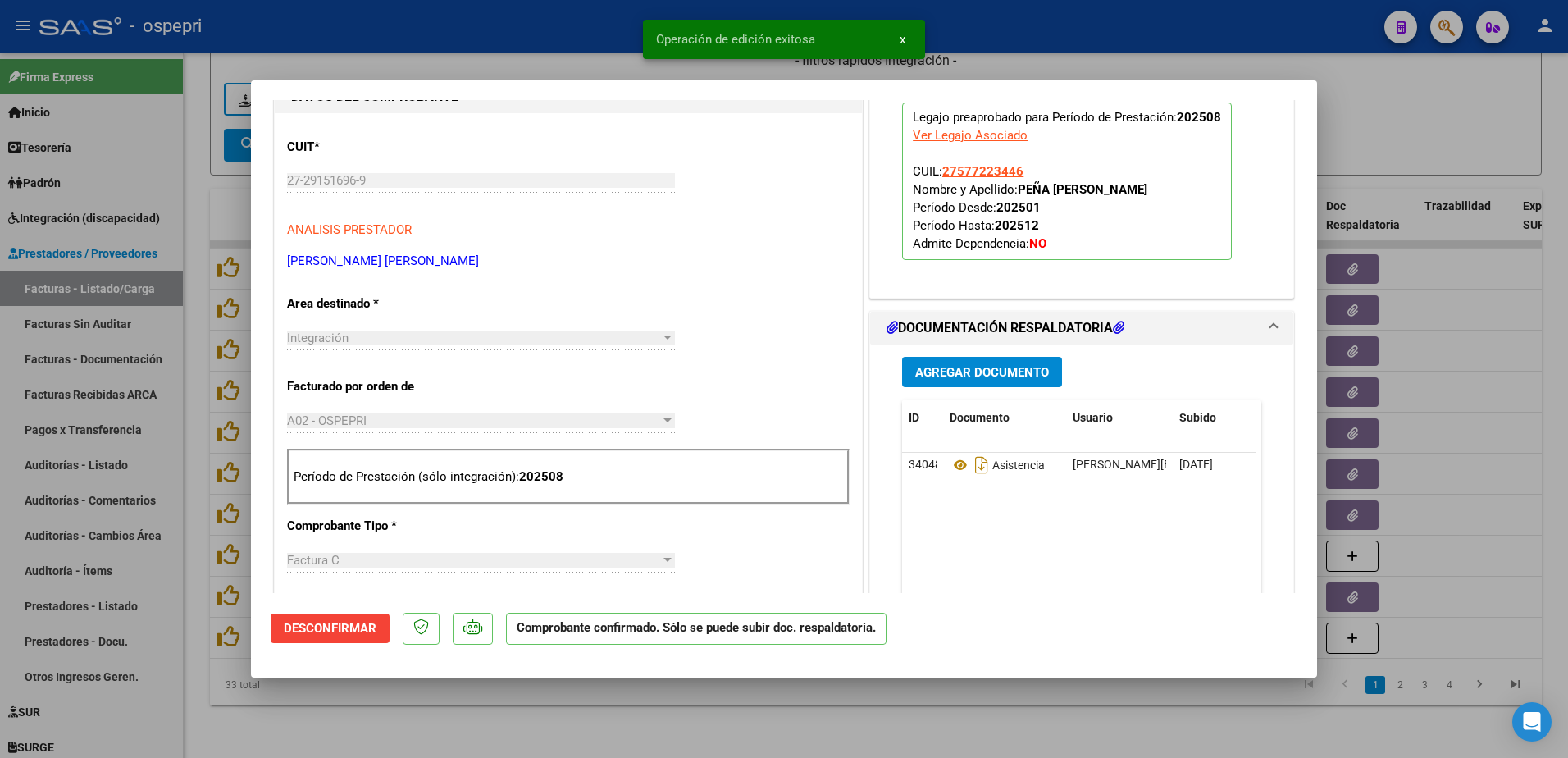
type input "$ 0,00"
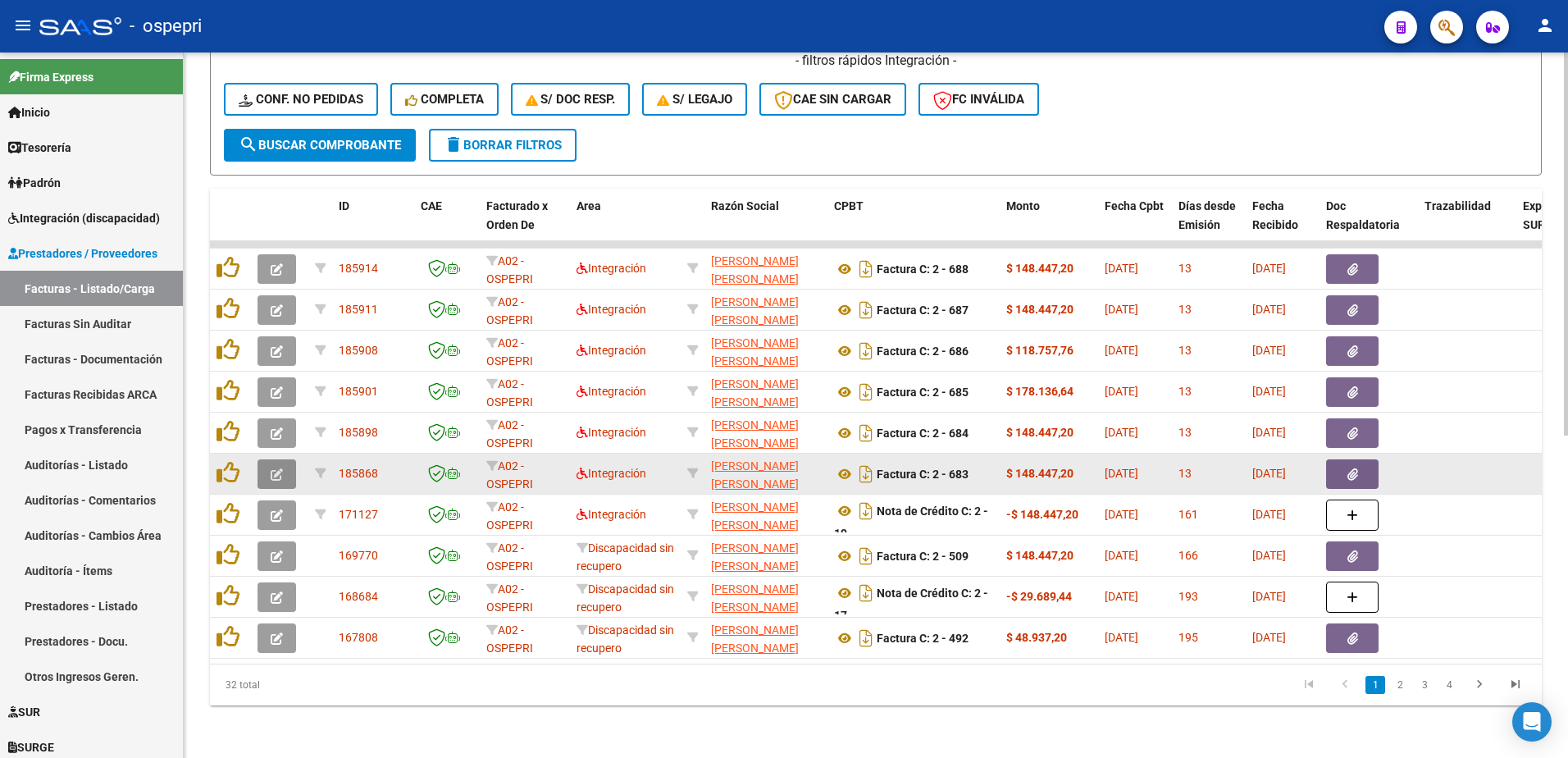
click at [278, 469] on icon "button" at bounding box center [277, 475] width 12 height 12
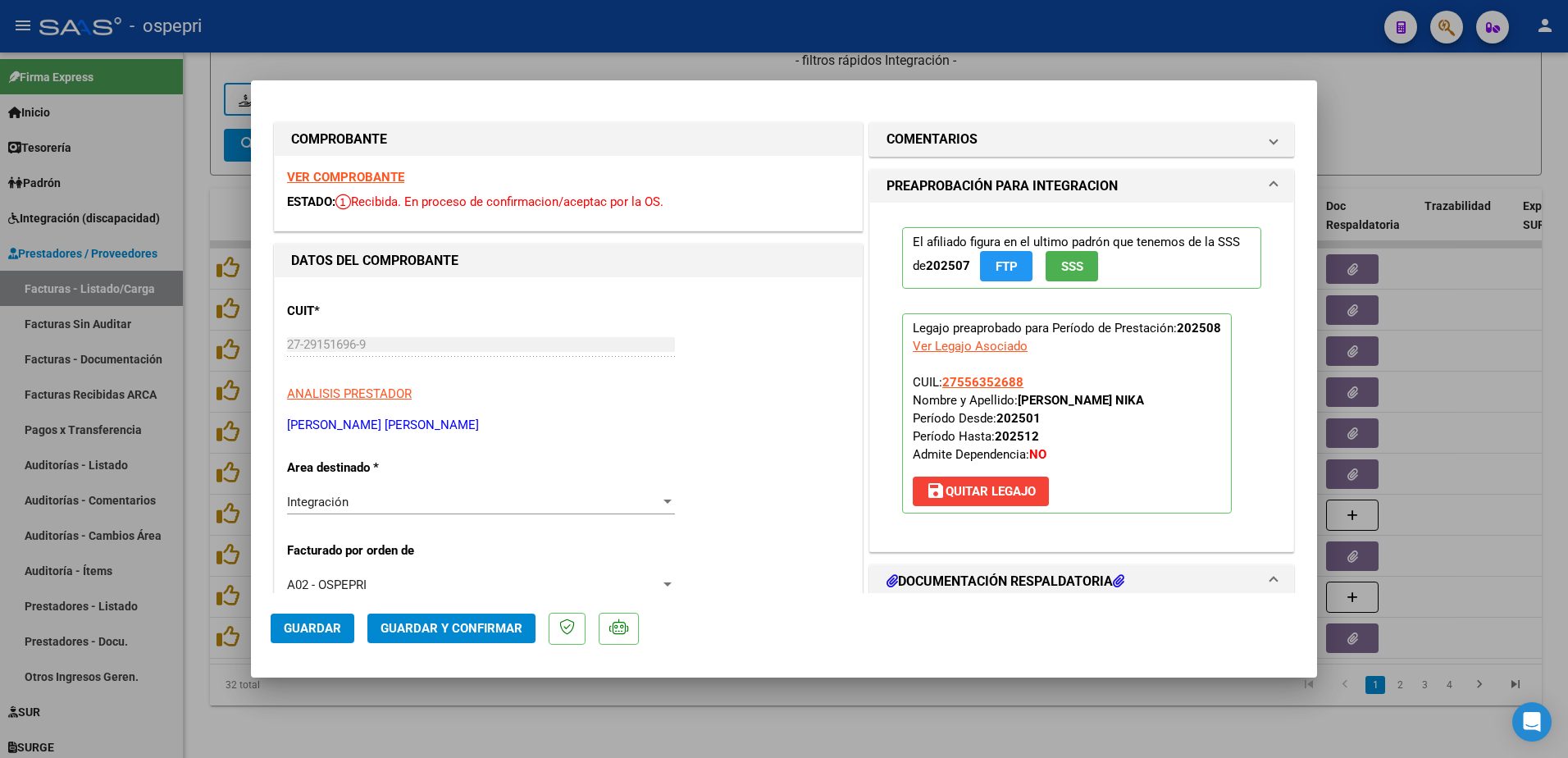
click at [369, 176] on strong "VER COMPROBANTE" at bounding box center [345, 177] width 117 height 15
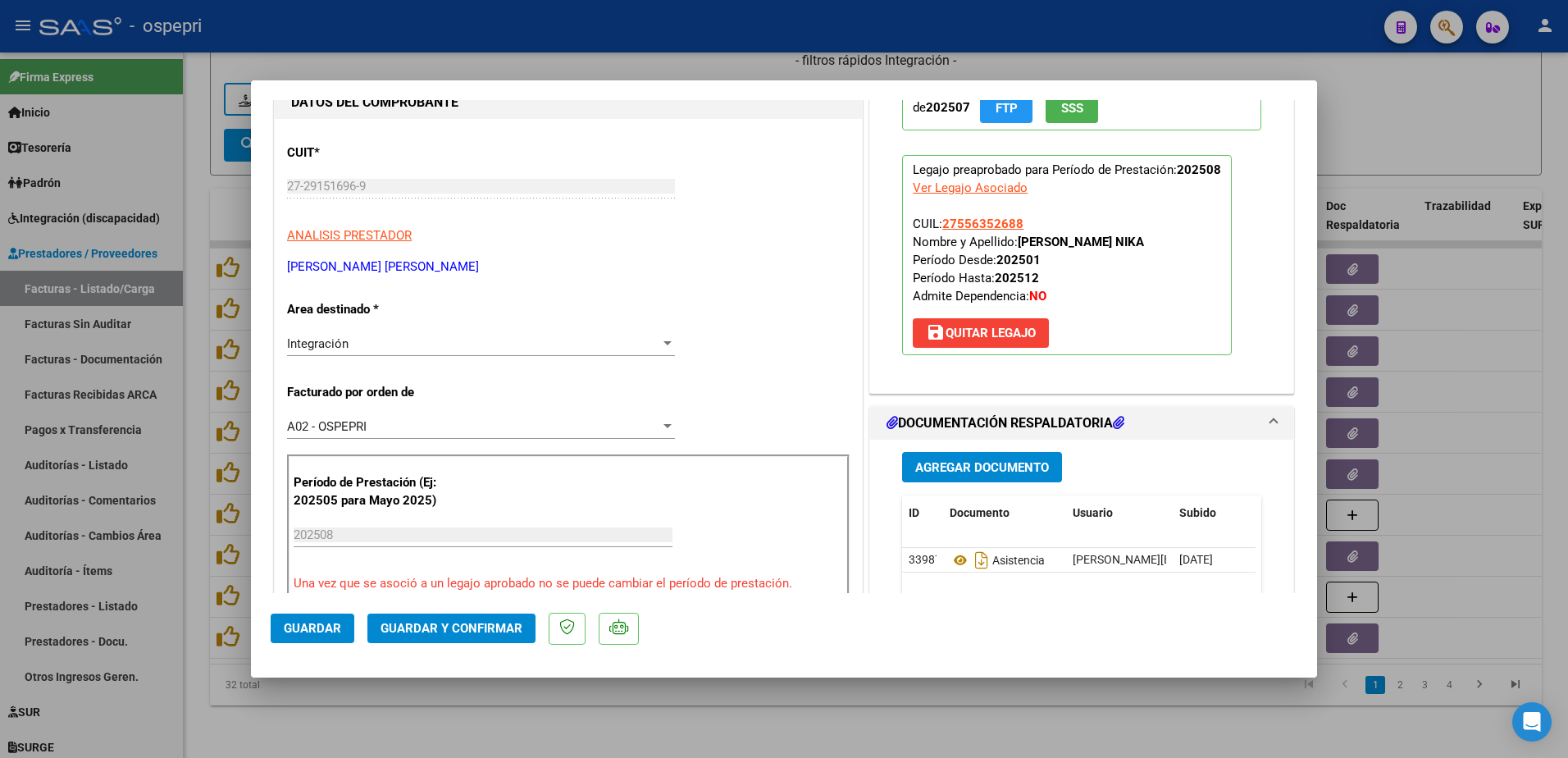
scroll to position [164, 0]
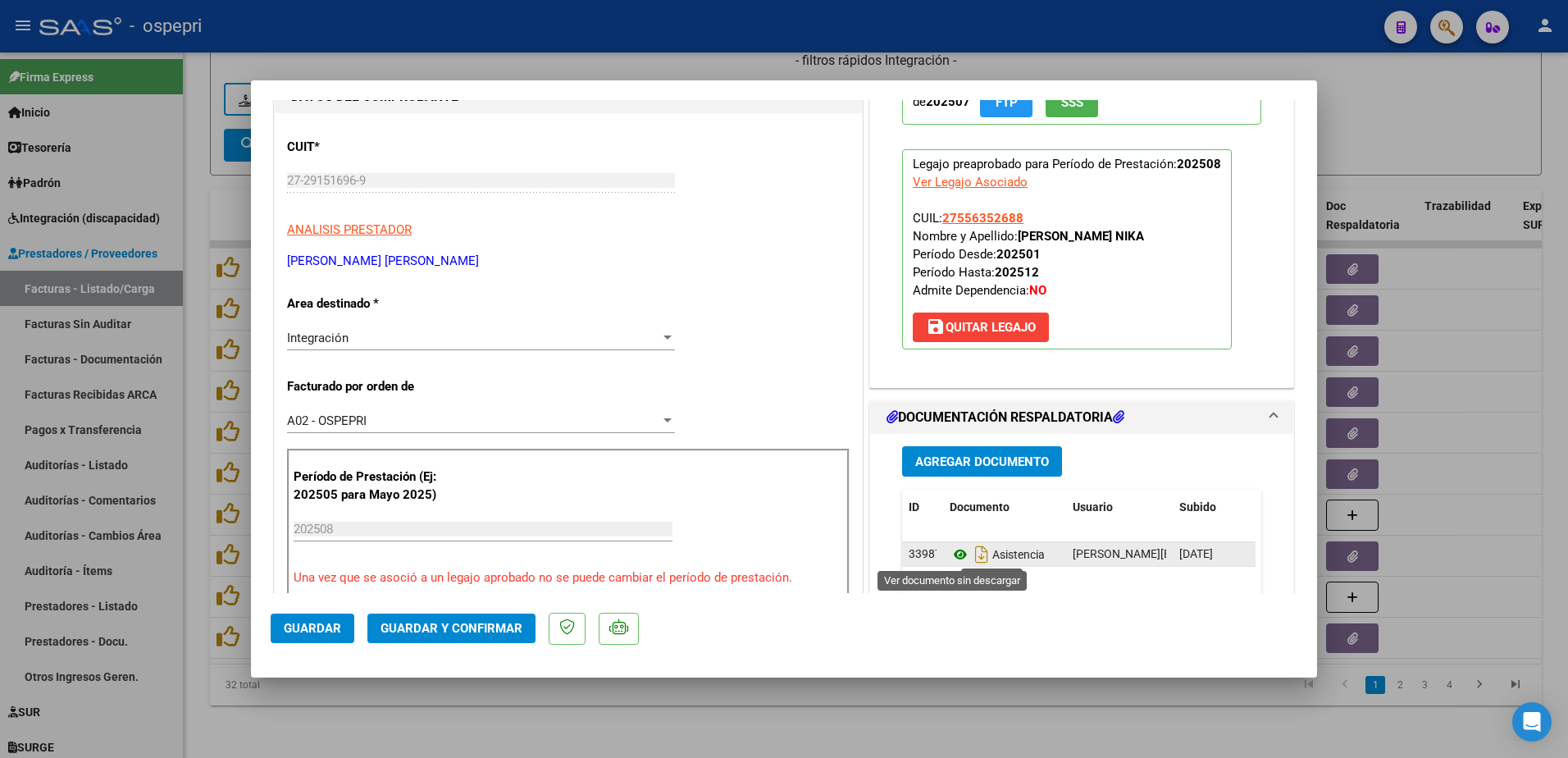
click at [950, 553] on icon at bounding box center [960, 554] width 21 height 20
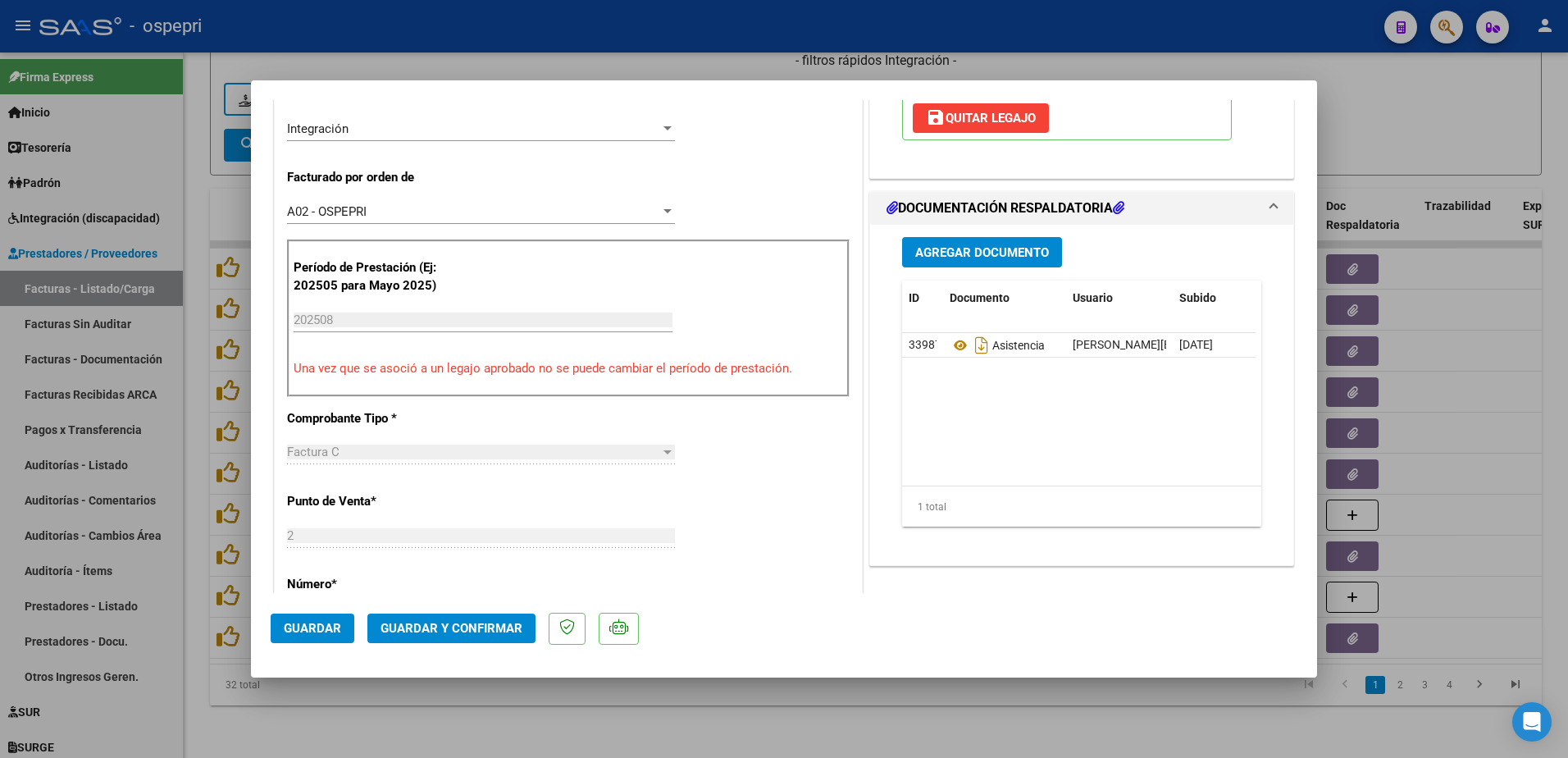
scroll to position [492, 0]
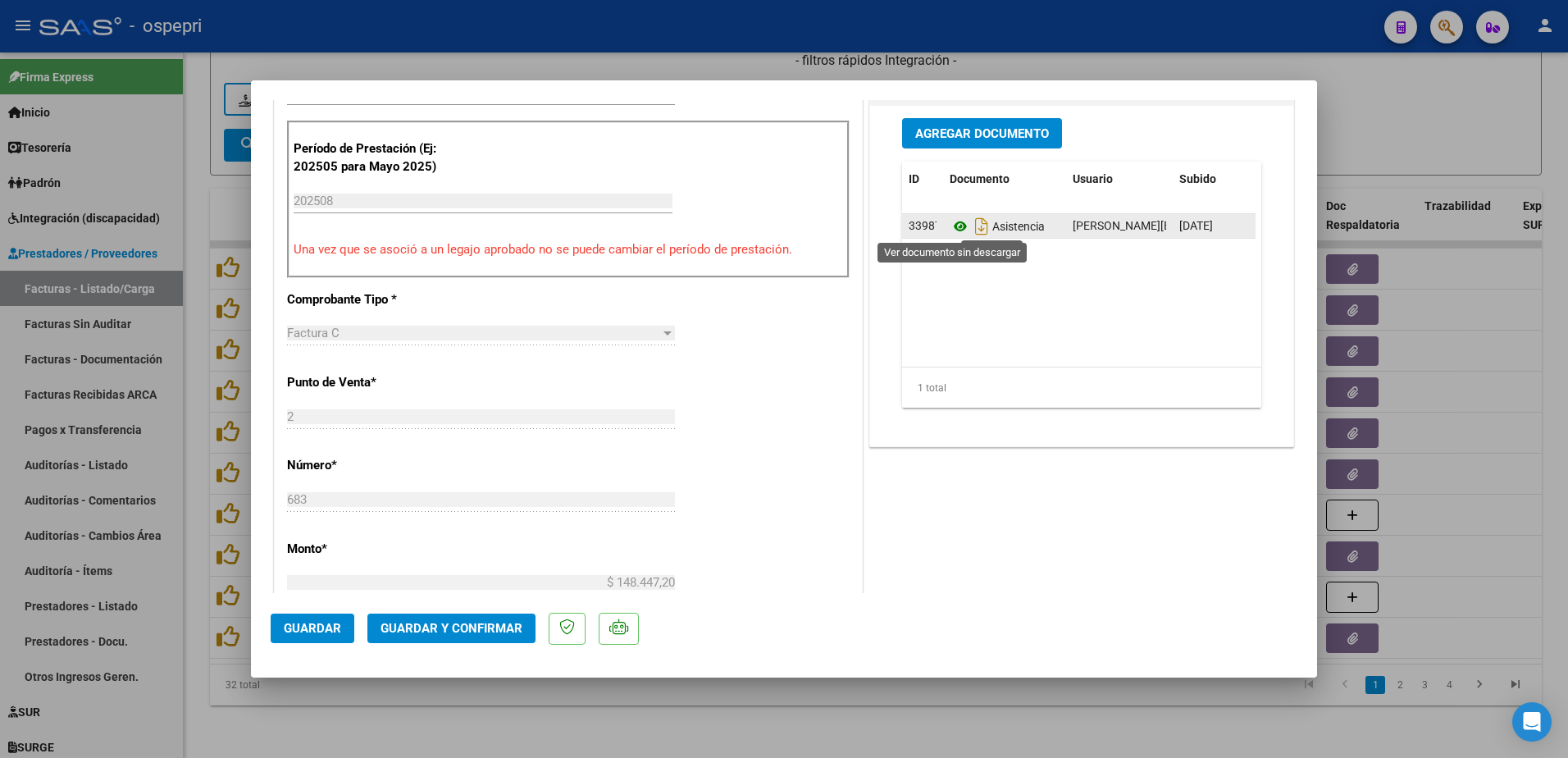
click at [955, 229] on icon at bounding box center [960, 227] width 21 height 20
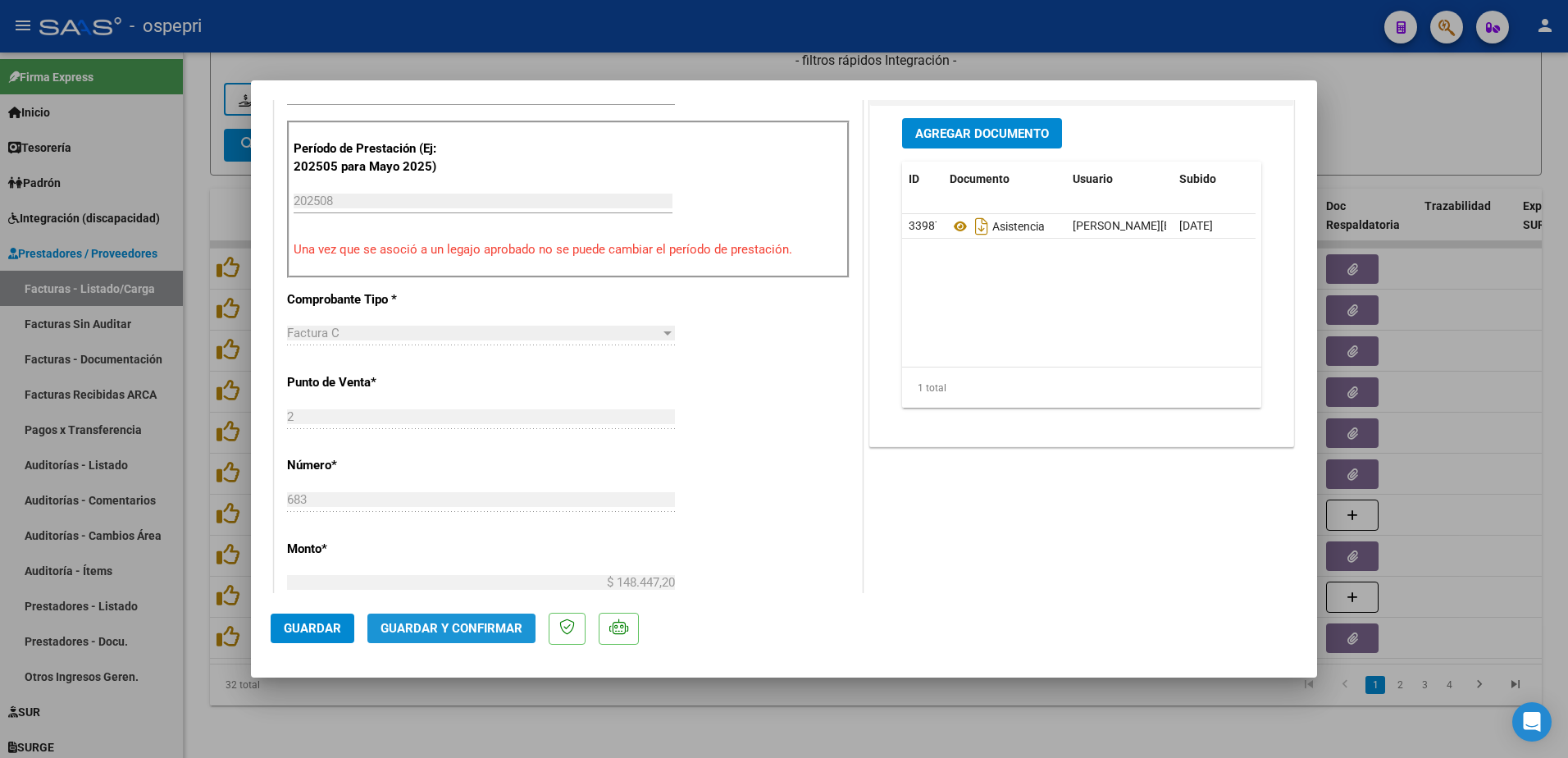
click at [448, 631] on span "Guardar y Confirmar" at bounding box center [451, 629] width 142 height 15
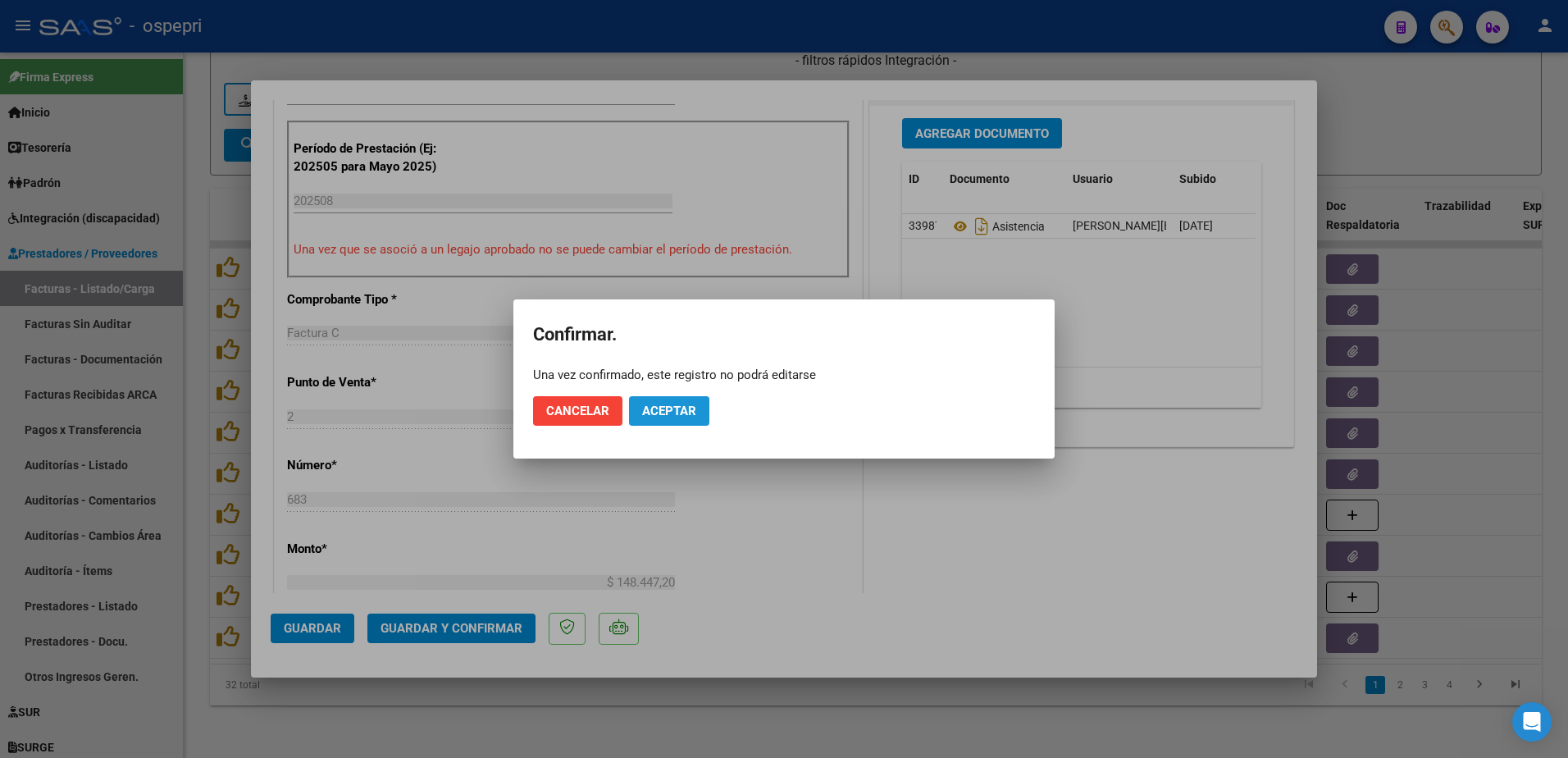
click at [659, 408] on span "Aceptar" at bounding box center [669, 411] width 54 height 15
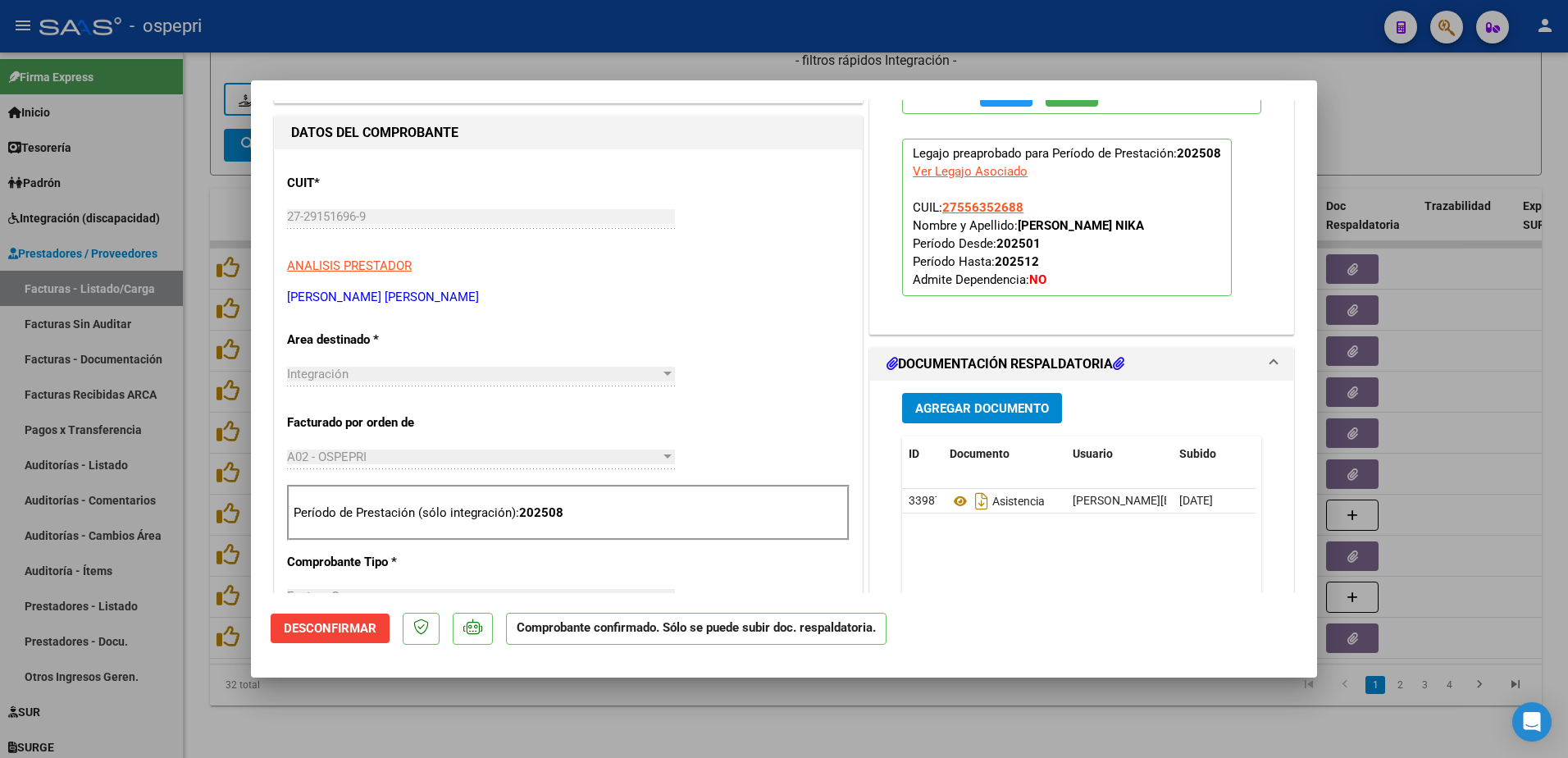
scroll to position [329, 0]
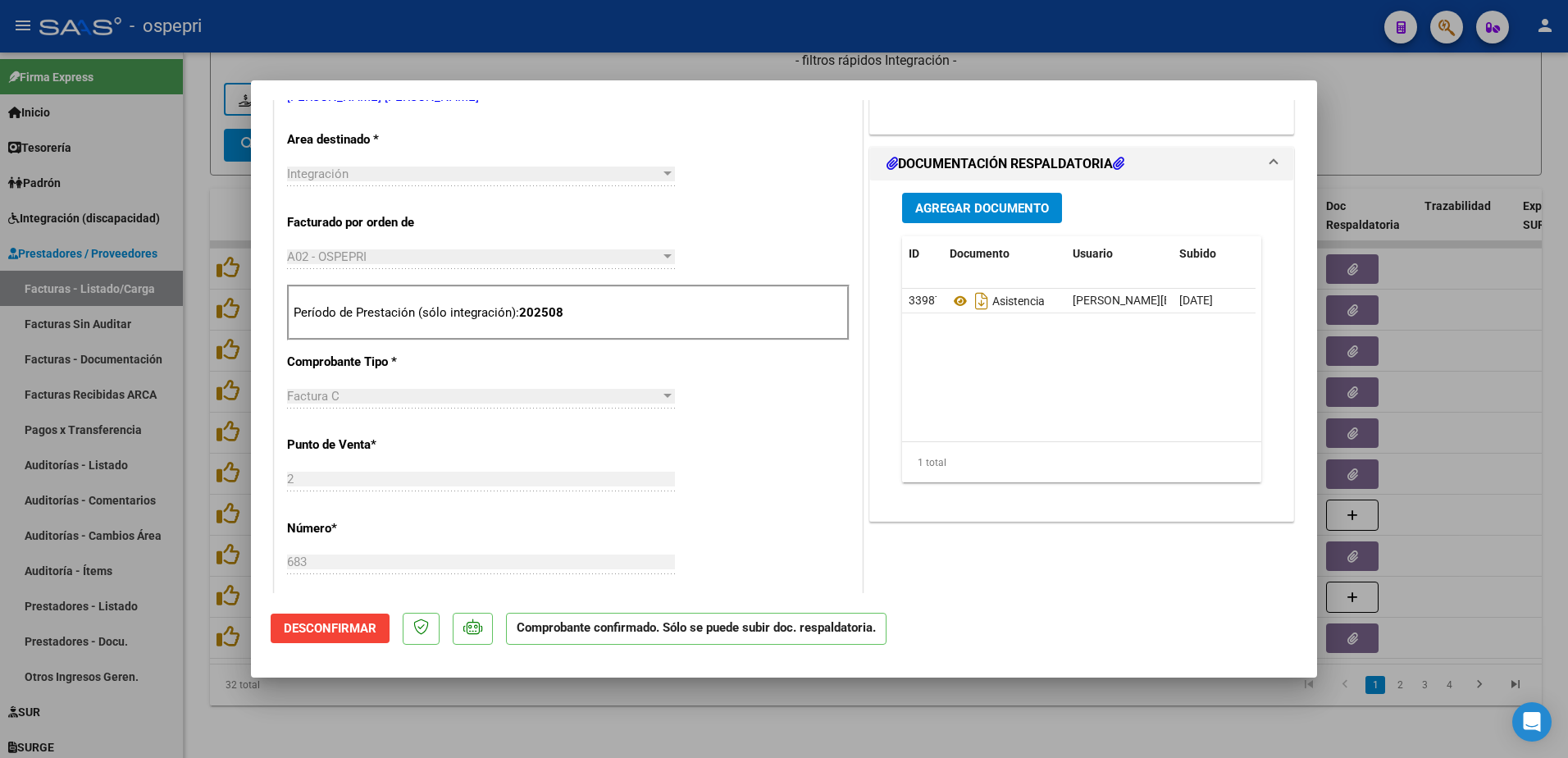
type input "$ 0,00"
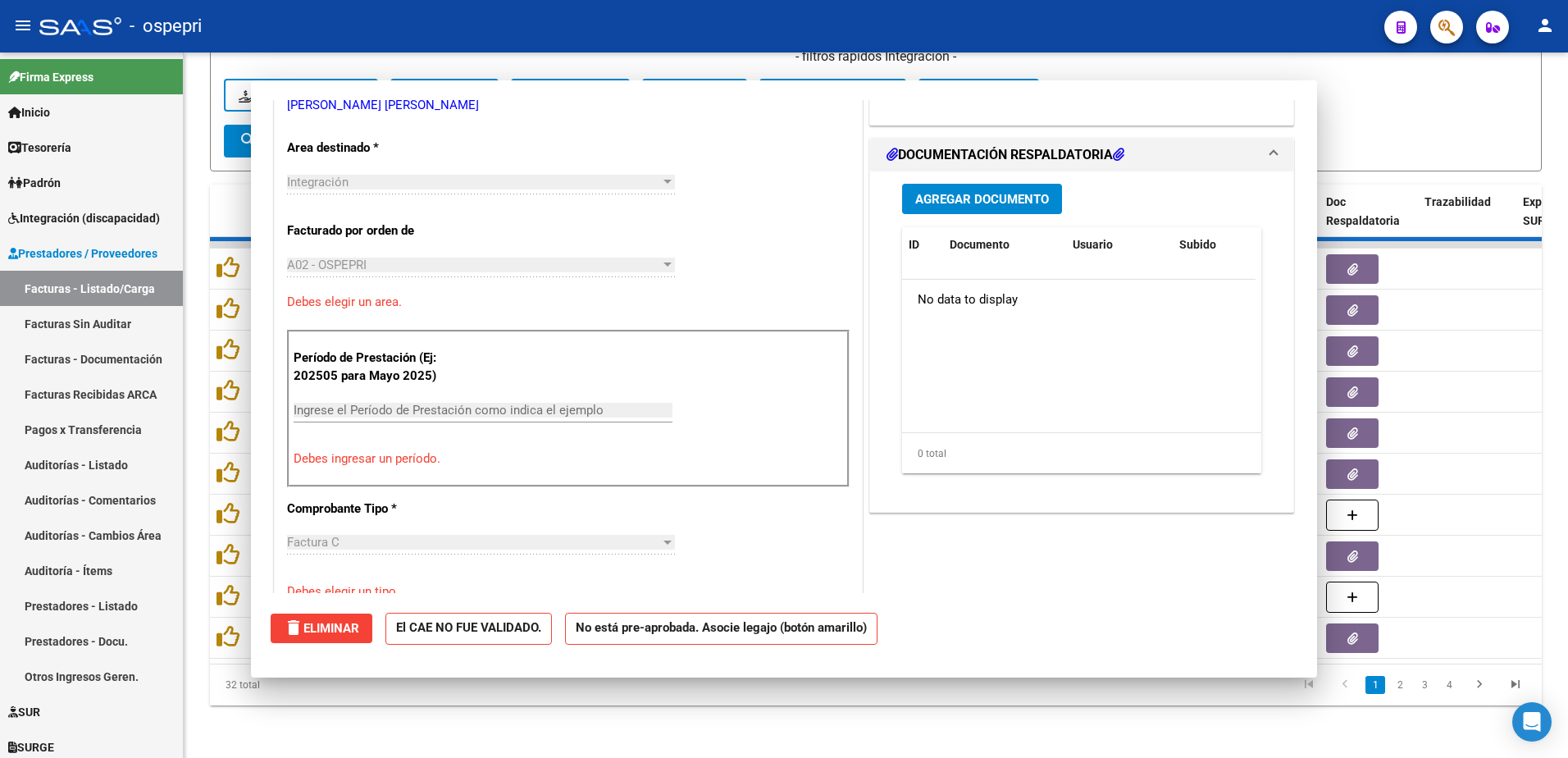
scroll to position [337, 0]
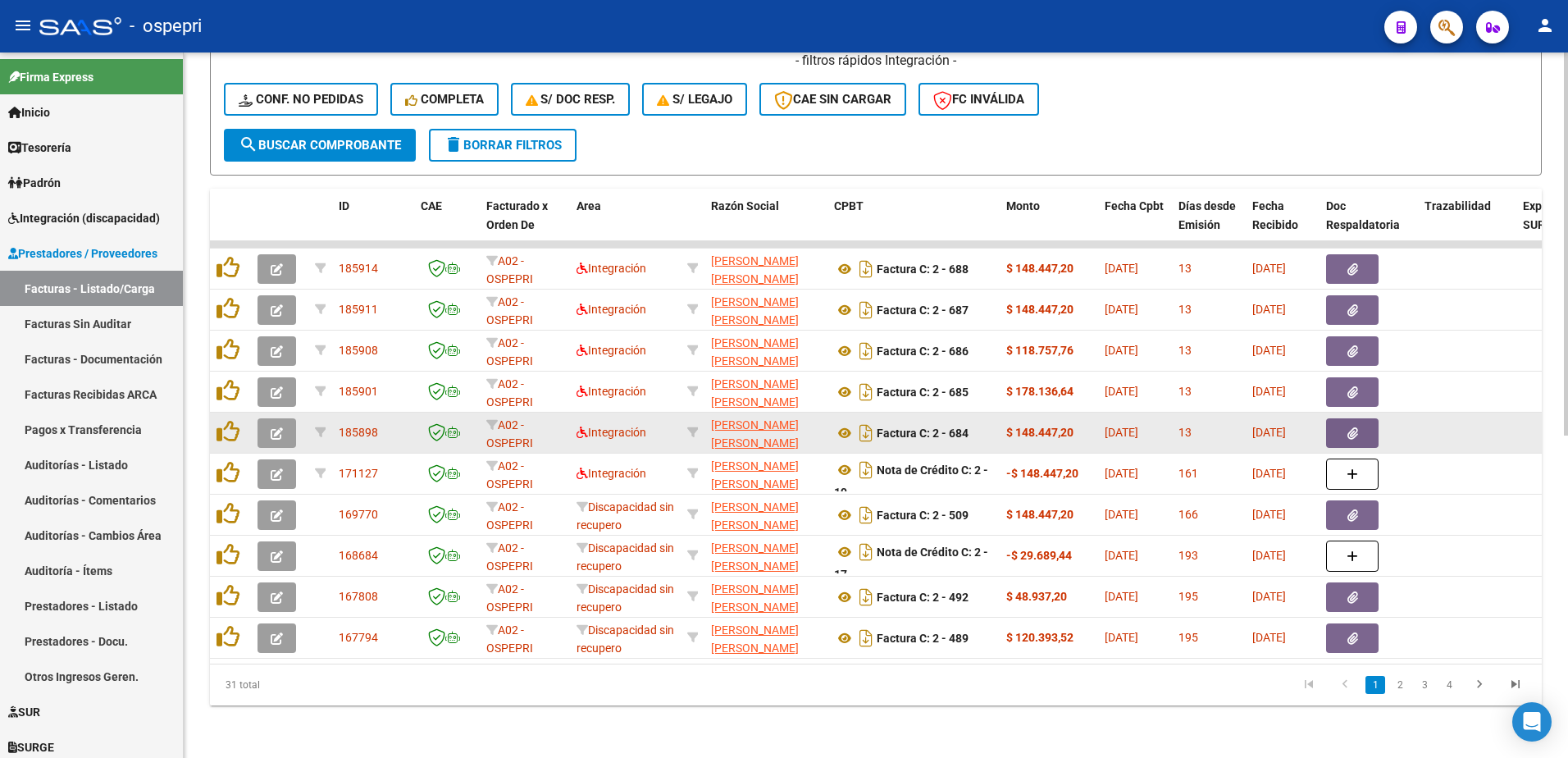
click at [271, 428] on icon "button" at bounding box center [277, 434] width 12 height 12
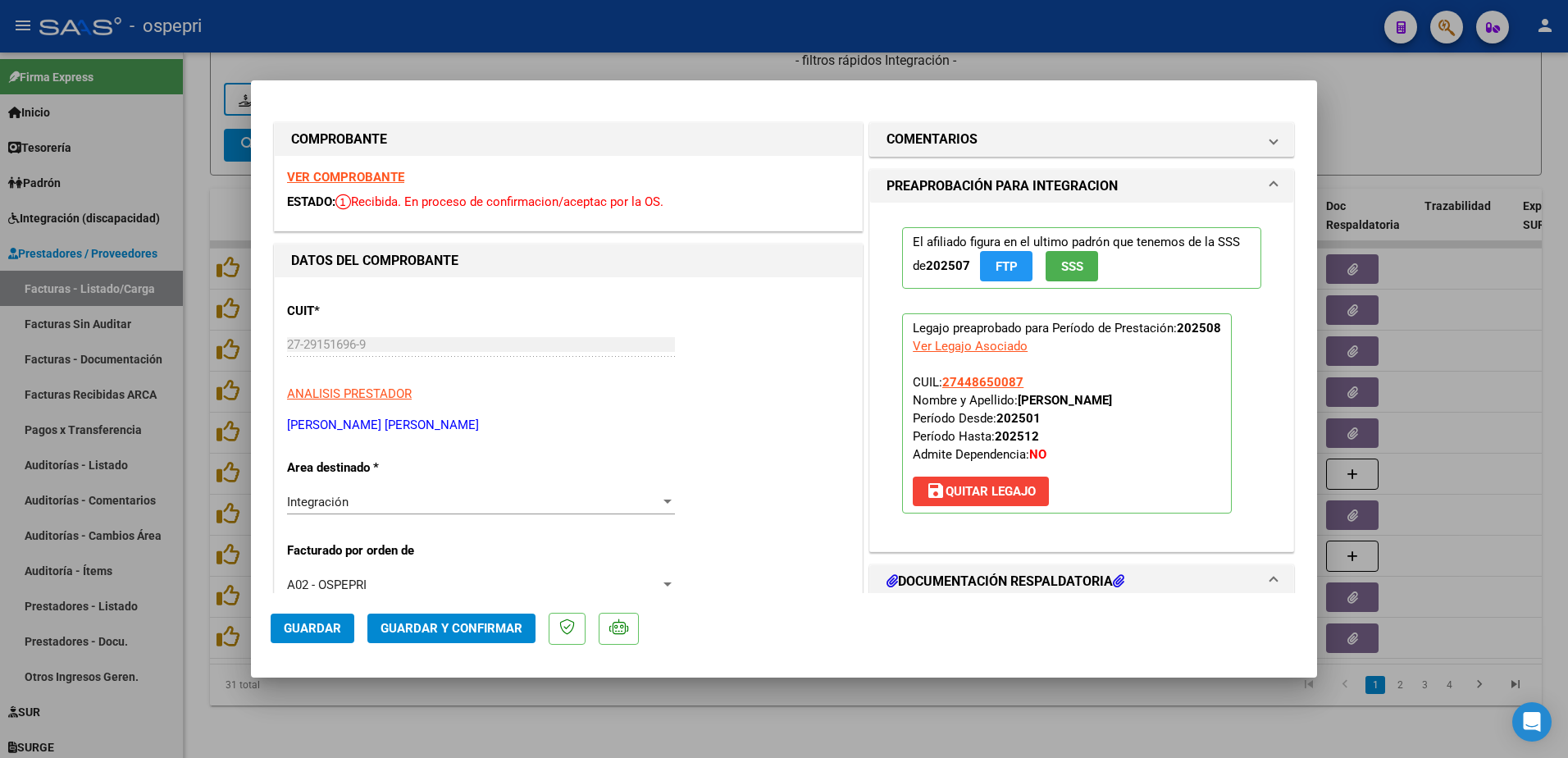
click at [334, 175] on strong "VER COMPROBANTE" at bounding box center [345, 177] width 117 height 15
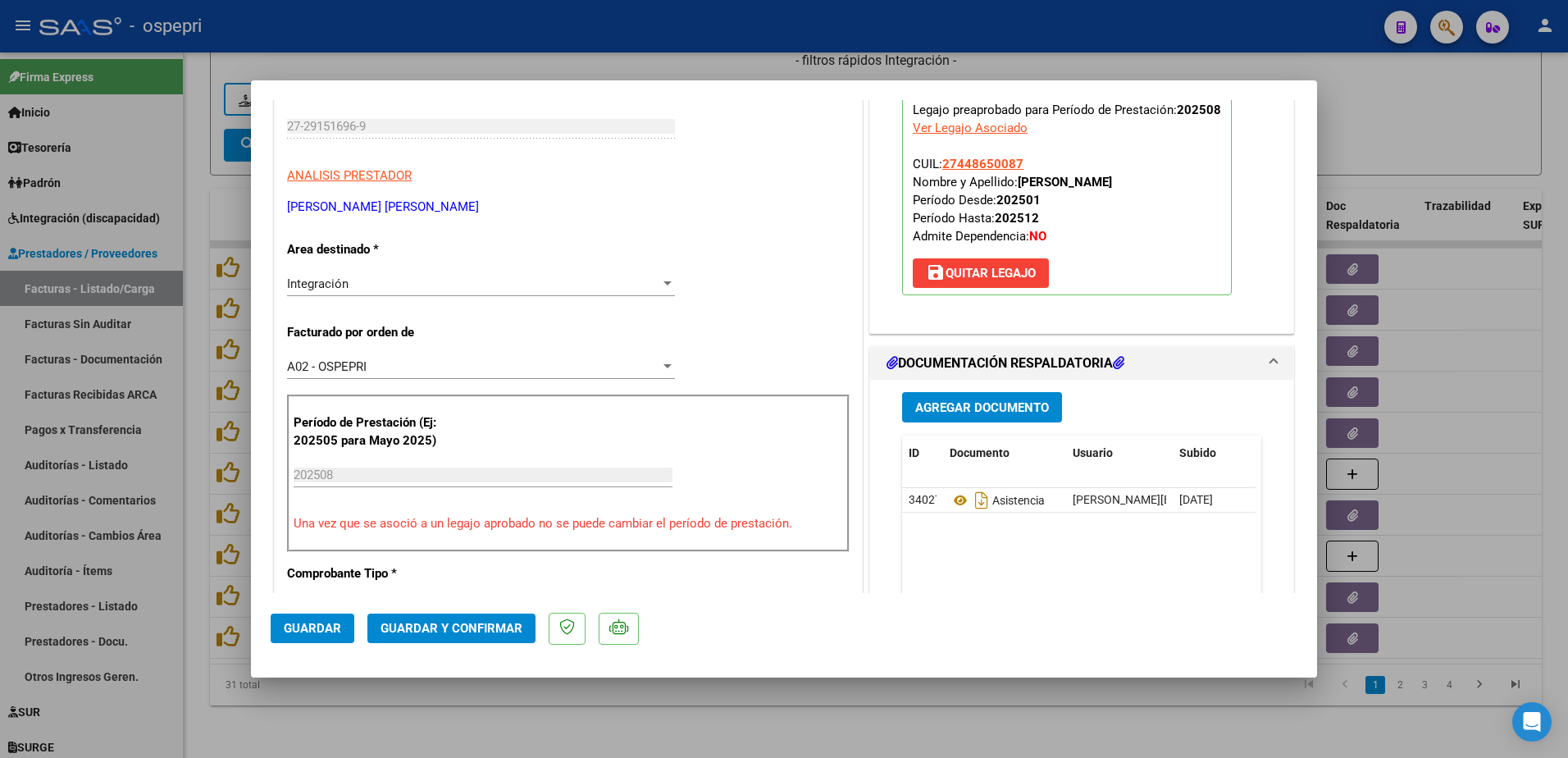
scroll to position [246, 0]
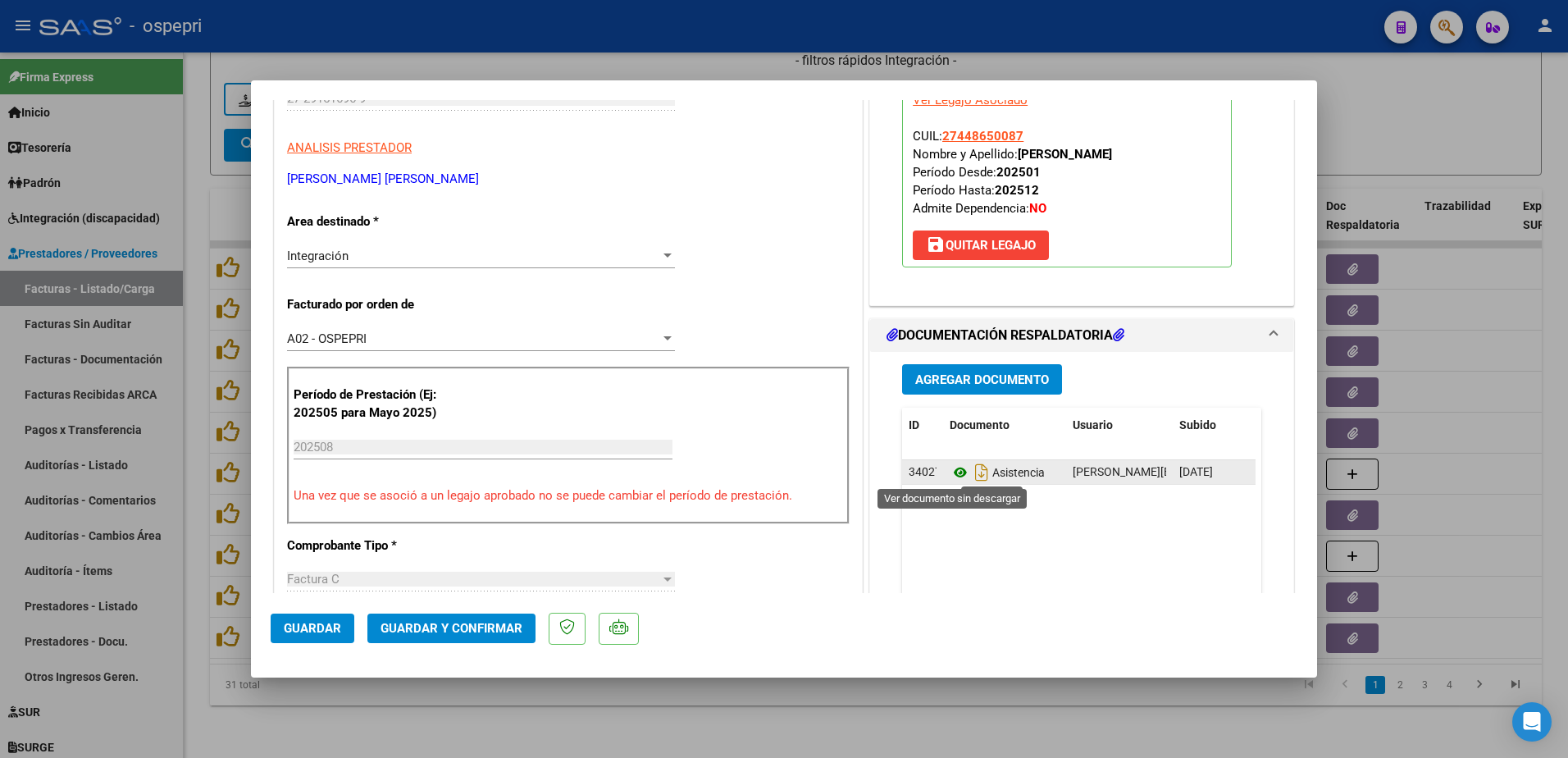
click at [954, 471] on icon at bounding box center [960, 472] width 21 height 20
click at [434, 638] on button "Guardar y Confirmar" at bounding box center [452, 628] width 168 height 29
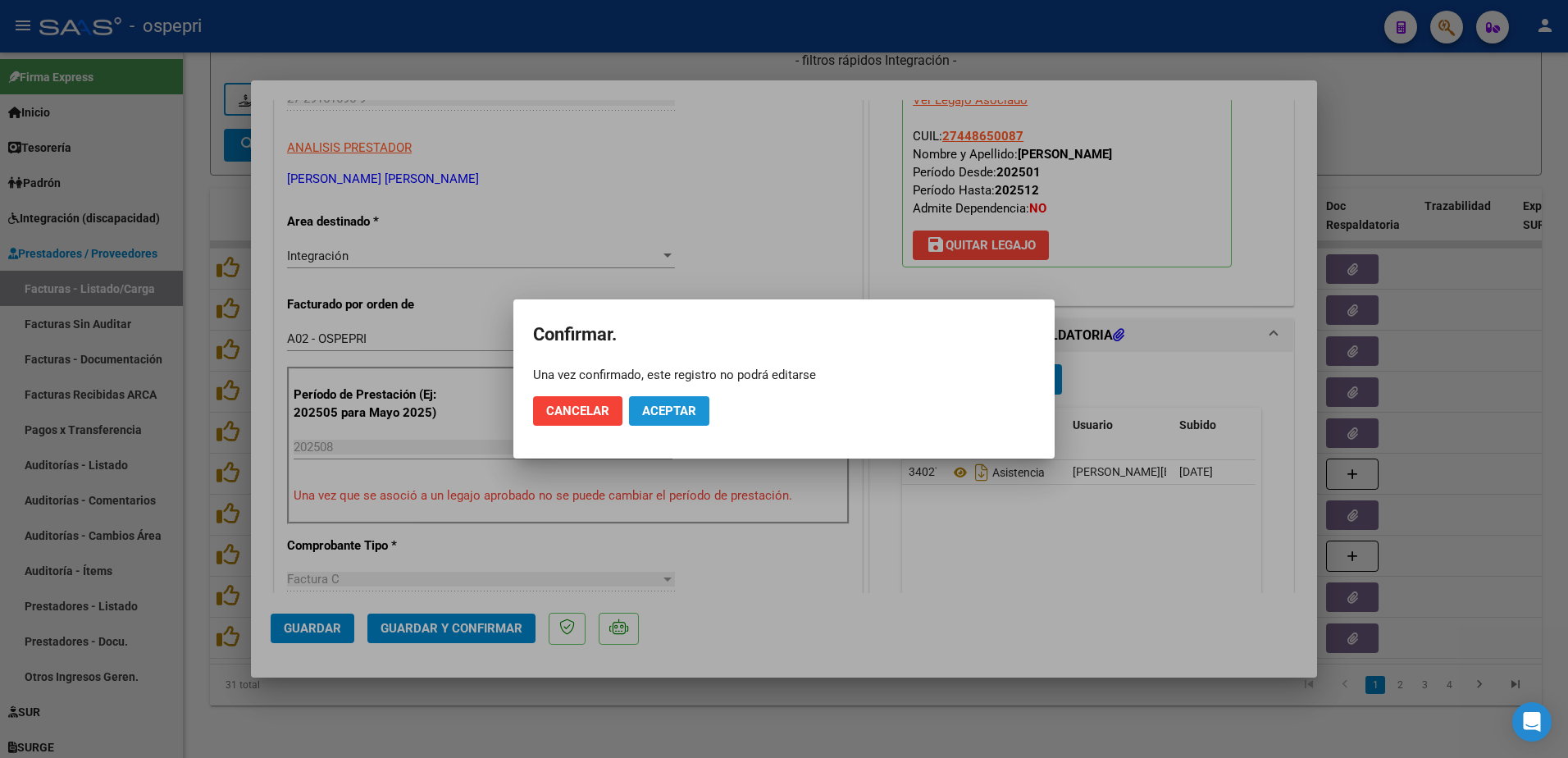
click at [681, 408] on span "Aceptar" at bounding box center [669, 411] width 54 height 15
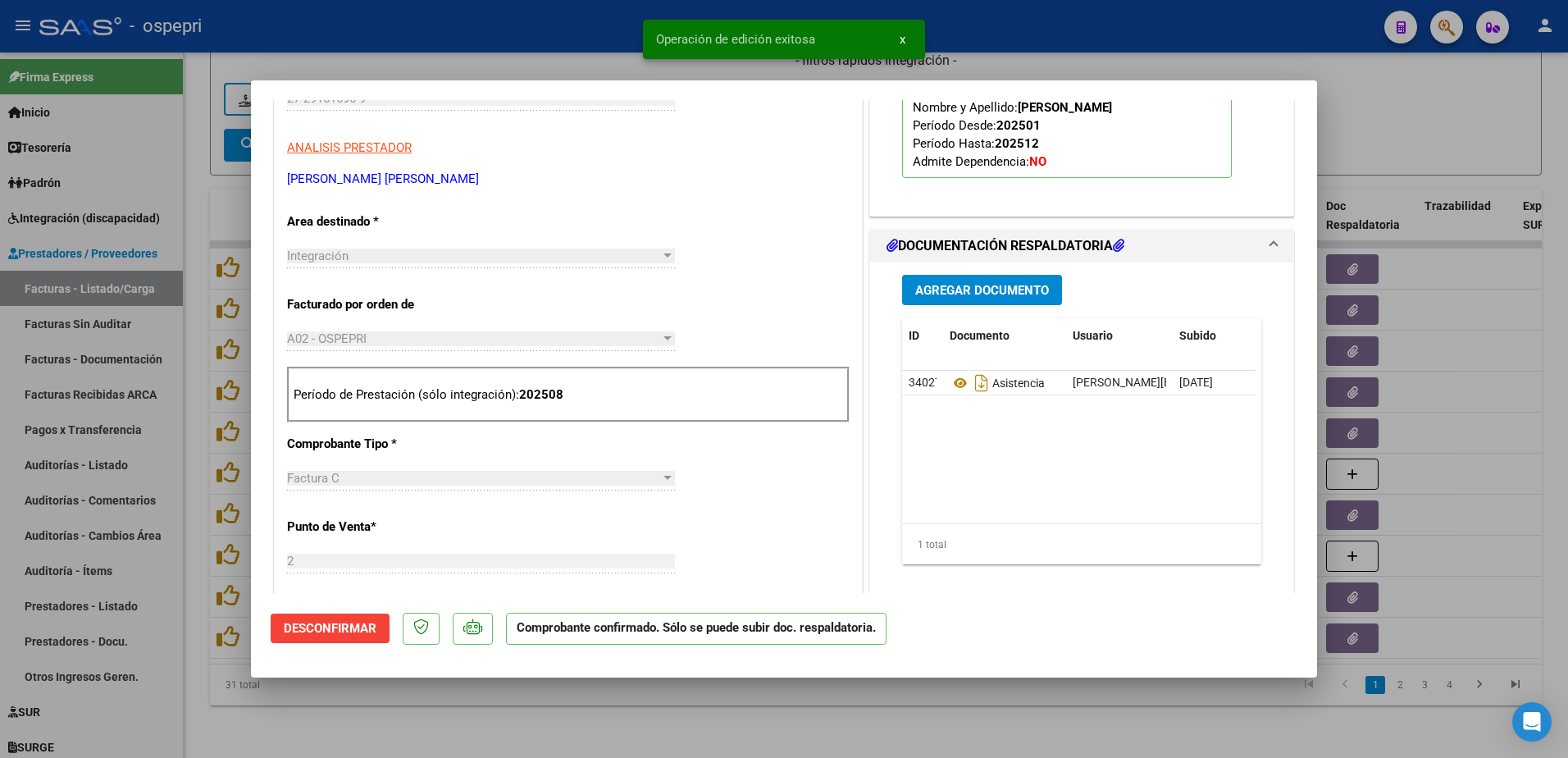
type input "$ 0,00"
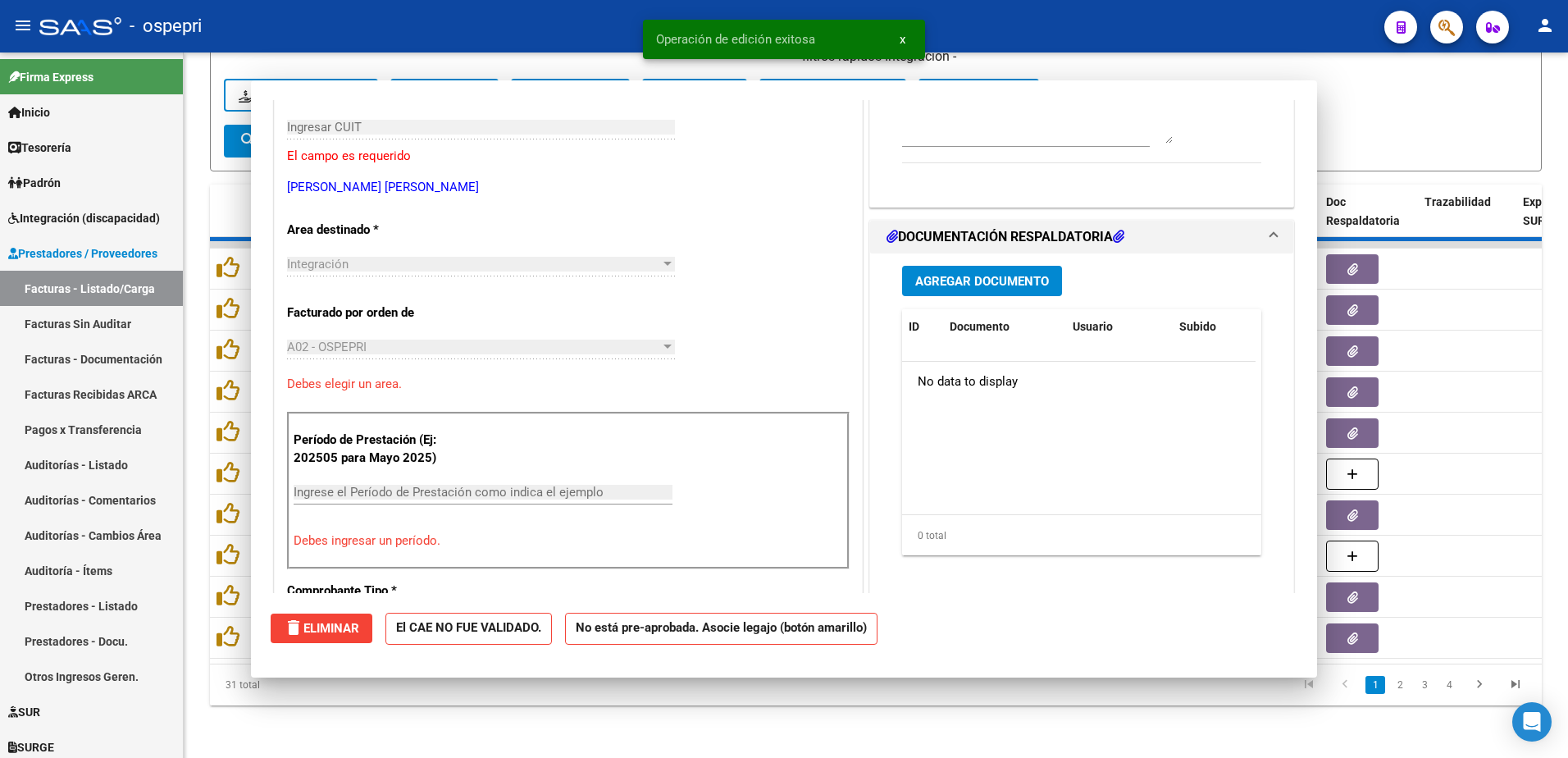
scroll to position [275, 0]
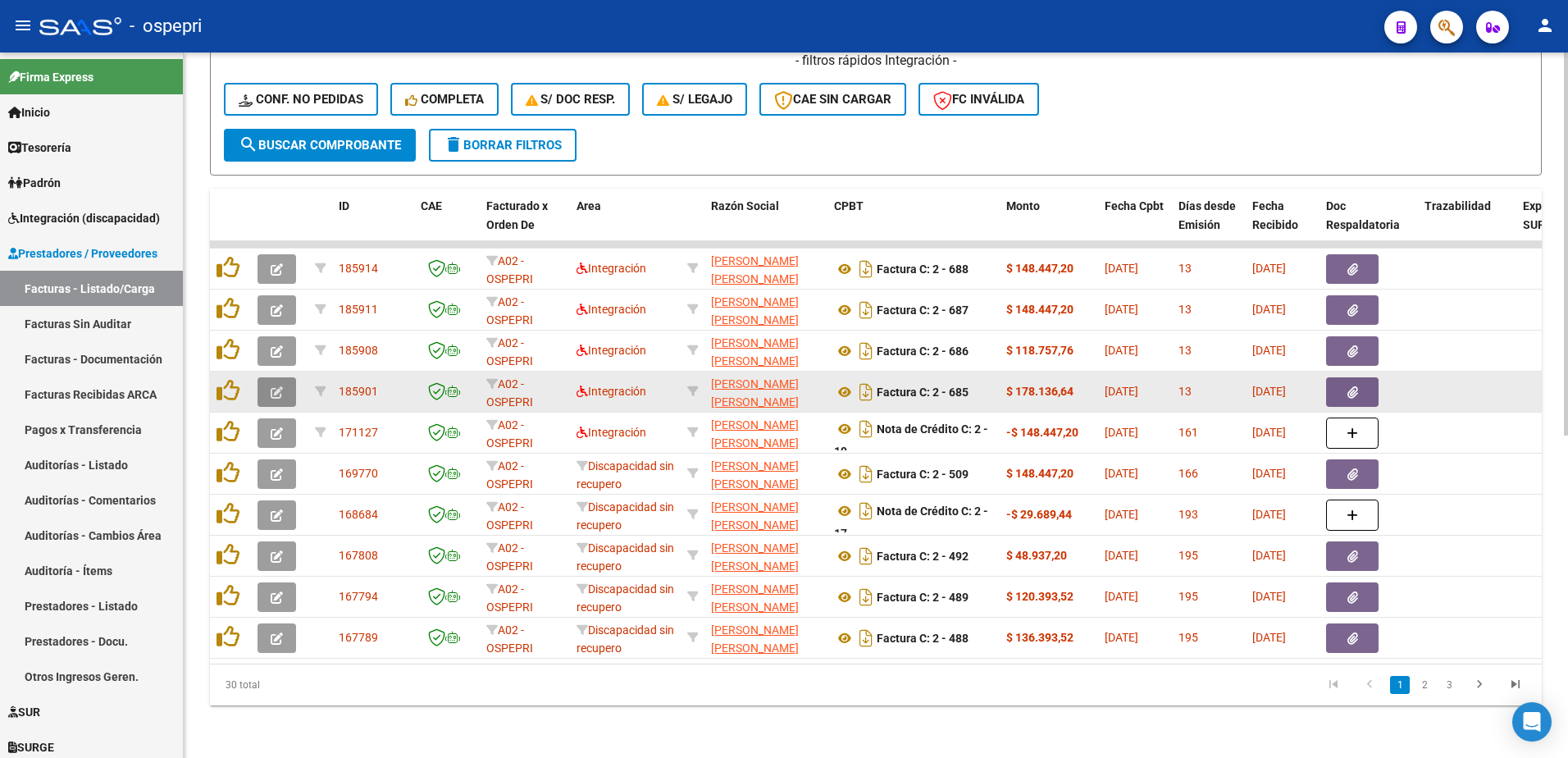
click at [276, 387] on icon "button" at bounding box center [277, 393] width 12 height 12
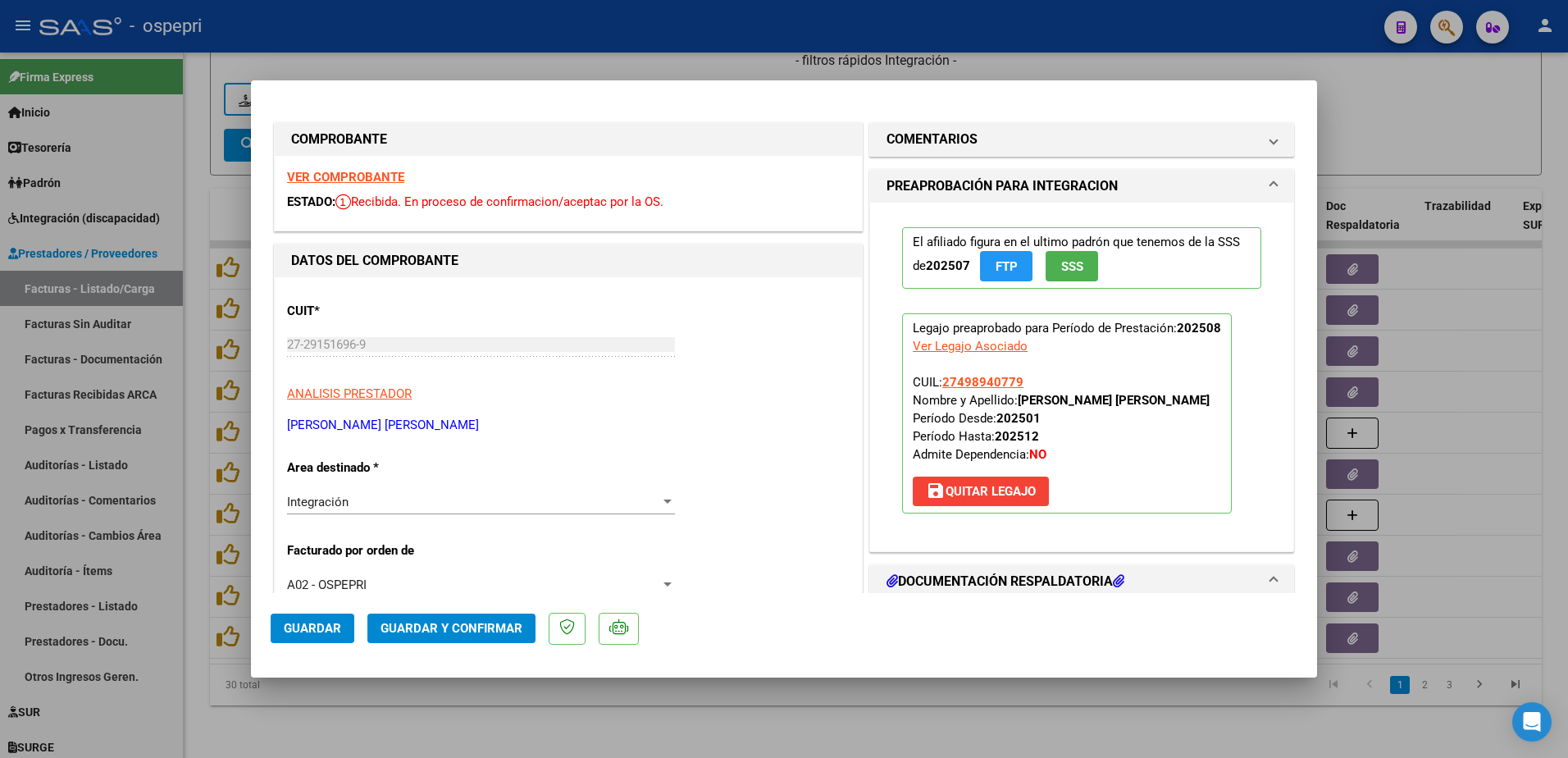
click at [344, 178] on strong "VER COMPROBANTE" at bounding box center [345, 177] width 117 height 15
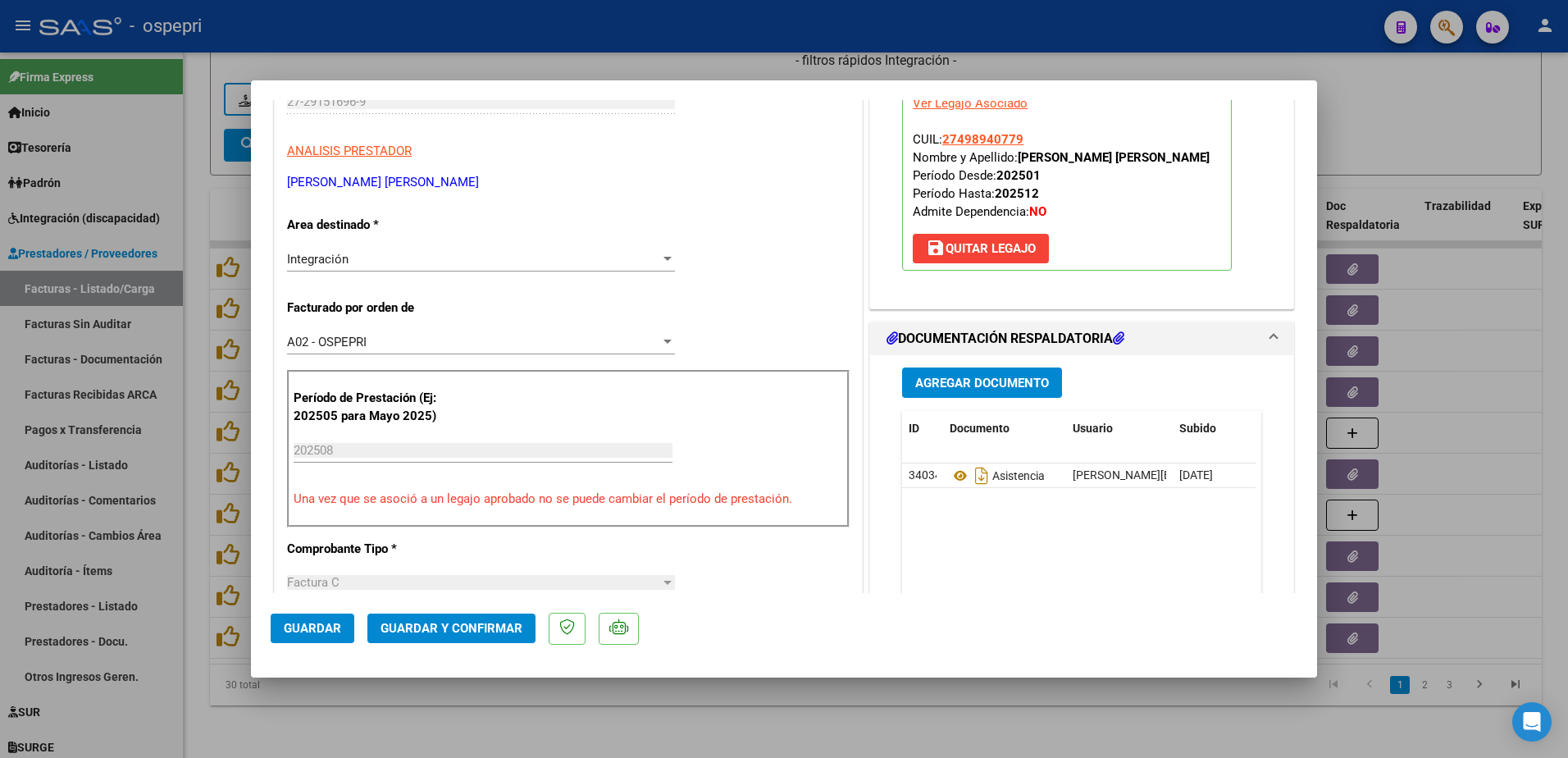
scroll to position [246, 0]
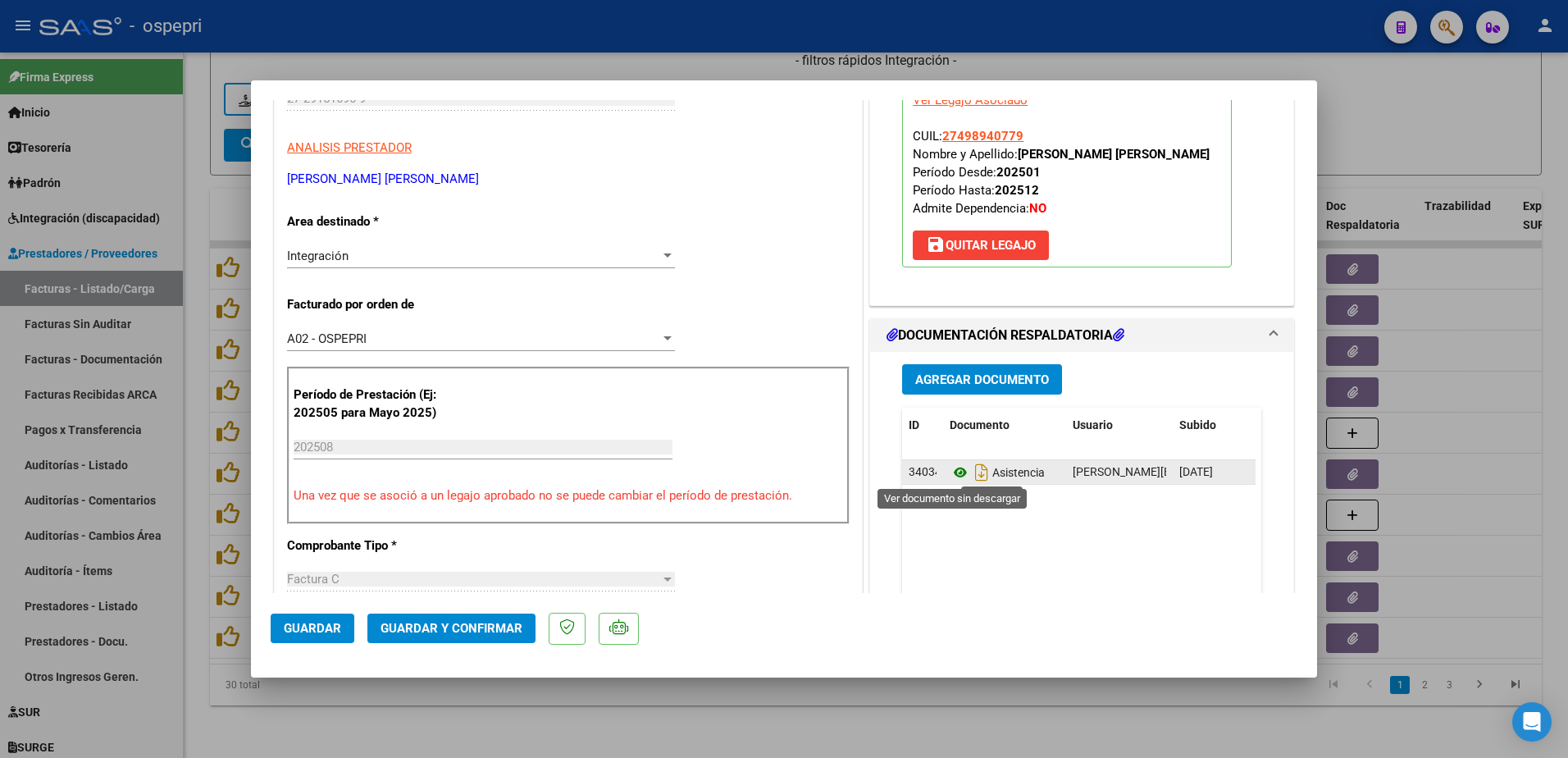
click at [950, 470] on icon at bounding box center [960, 472] width 21 height 20
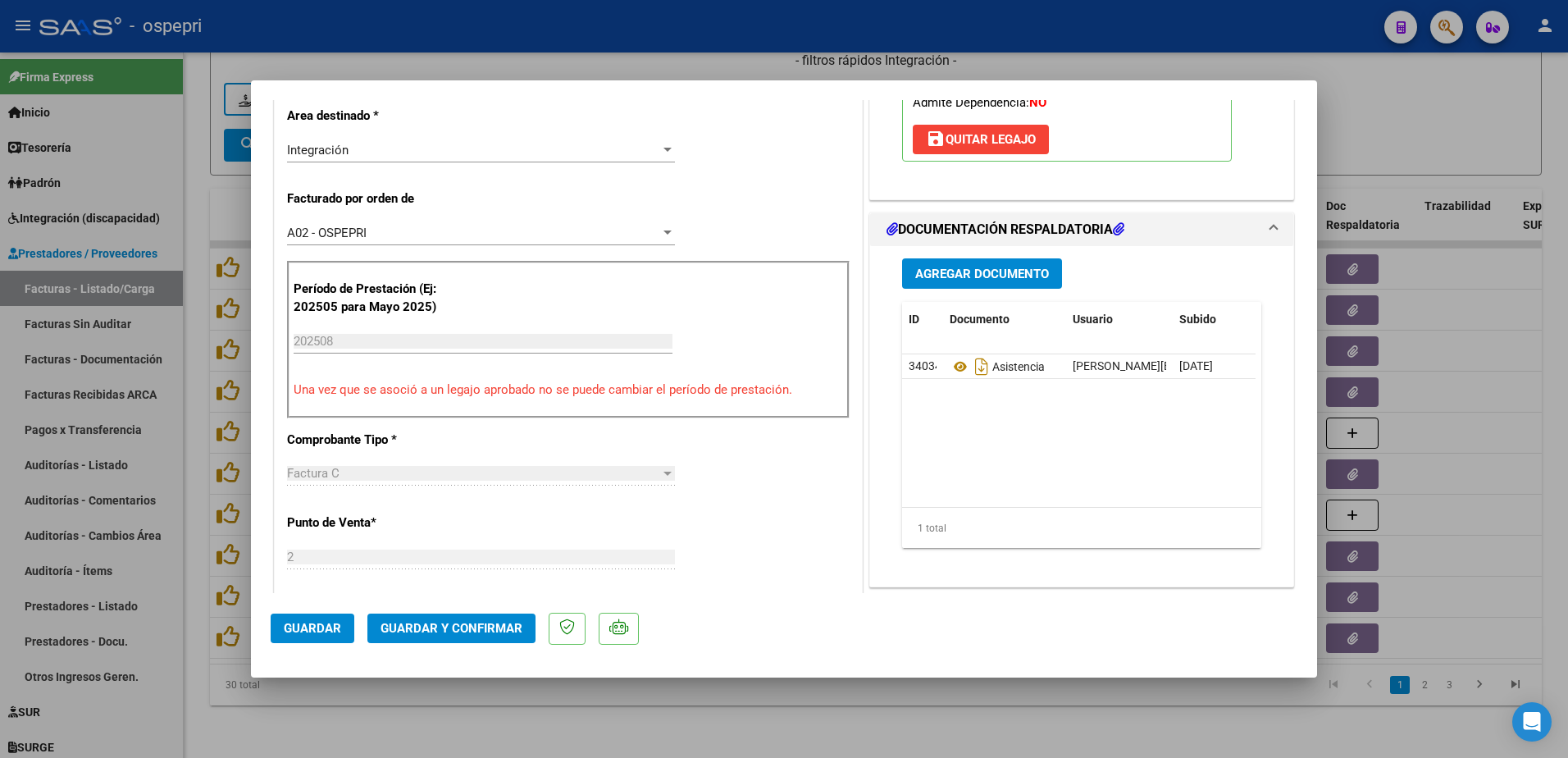
scroll to position [411, 0]
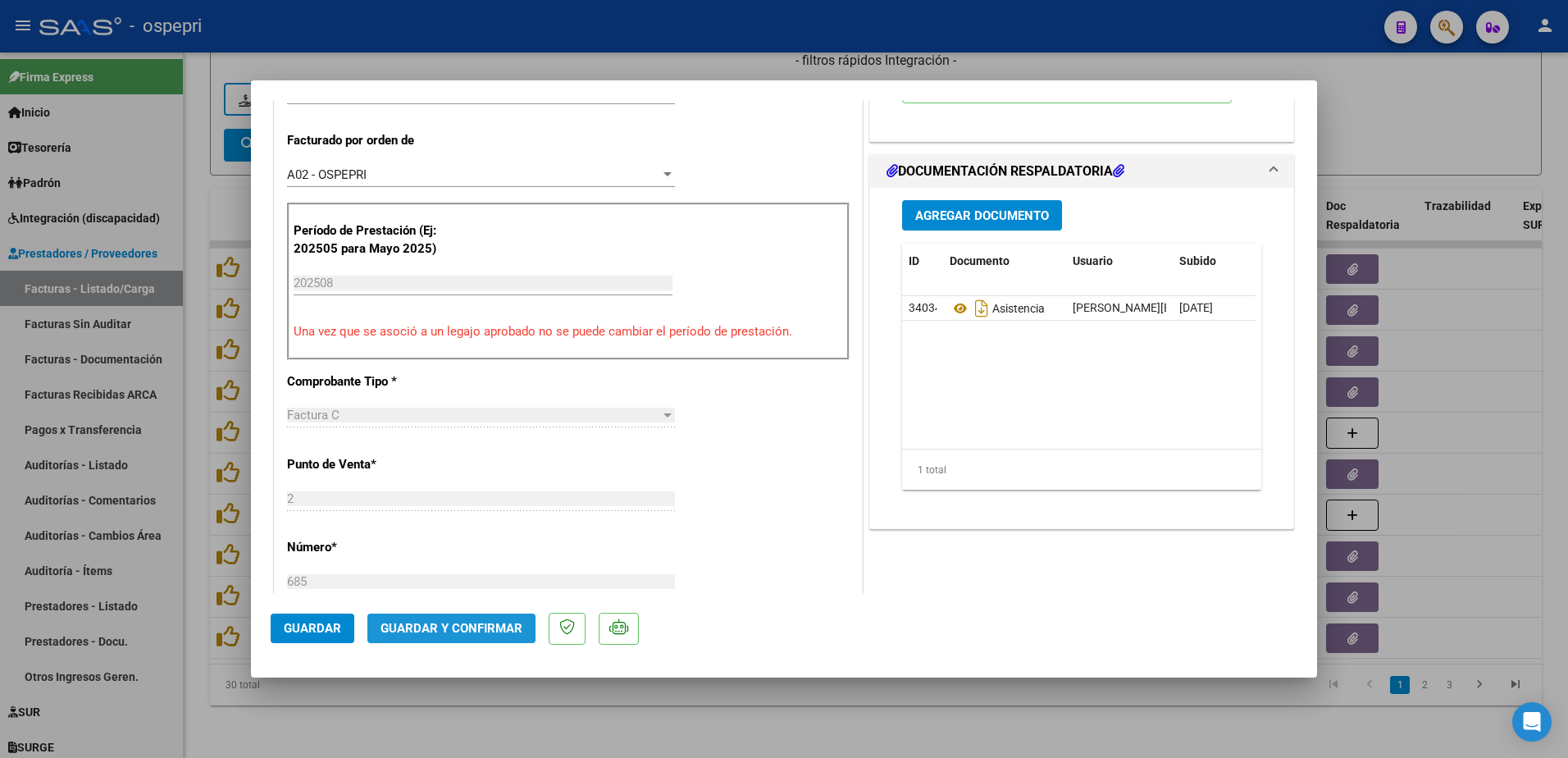
click at [466, 627] on span "Guardar y Confirmar" at bounding box center [451, 629] width 142 height 15
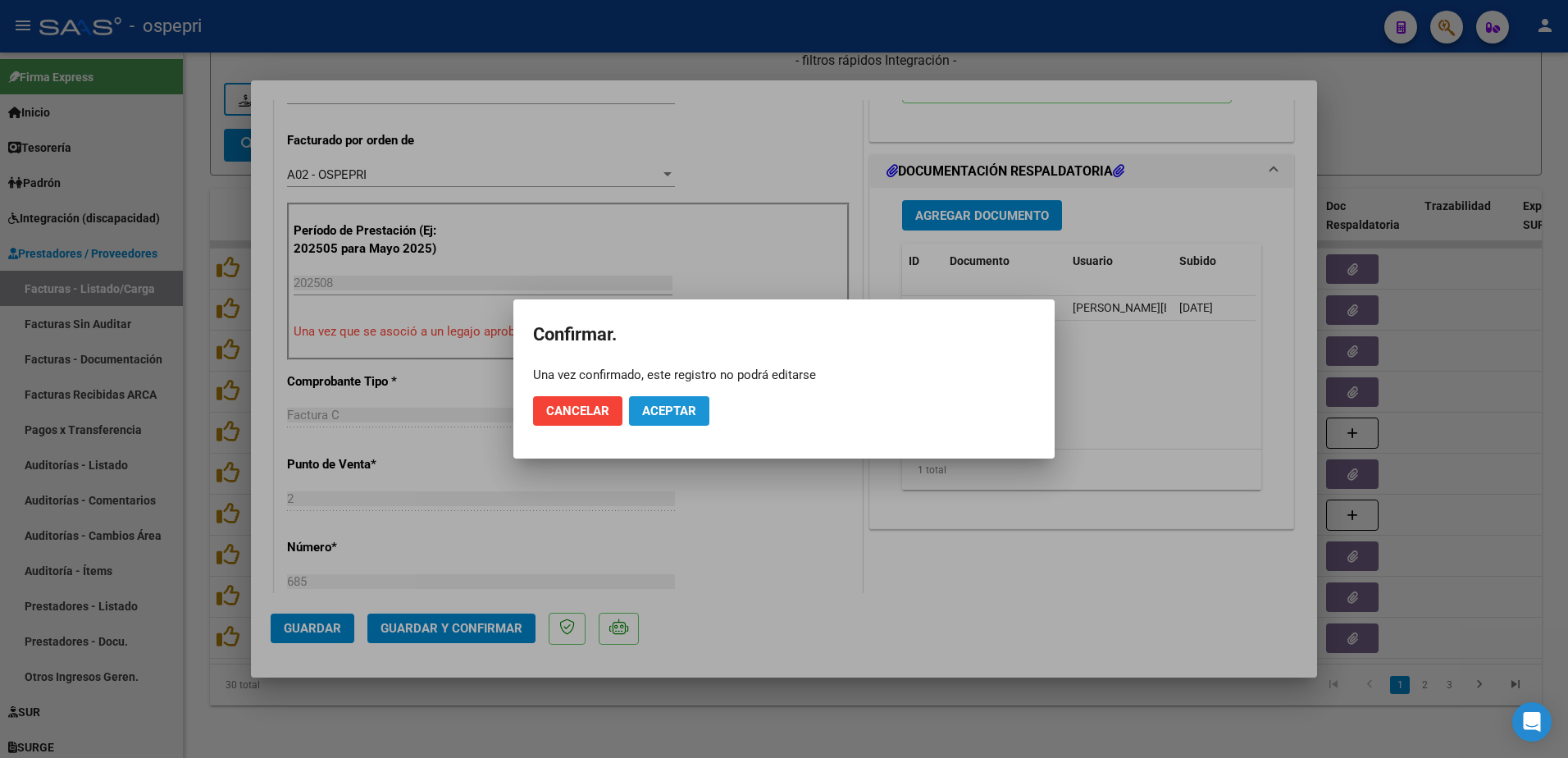
click at [674, 410] on span "Aceptar" at bounding box center [669, 411] width 54 height 15
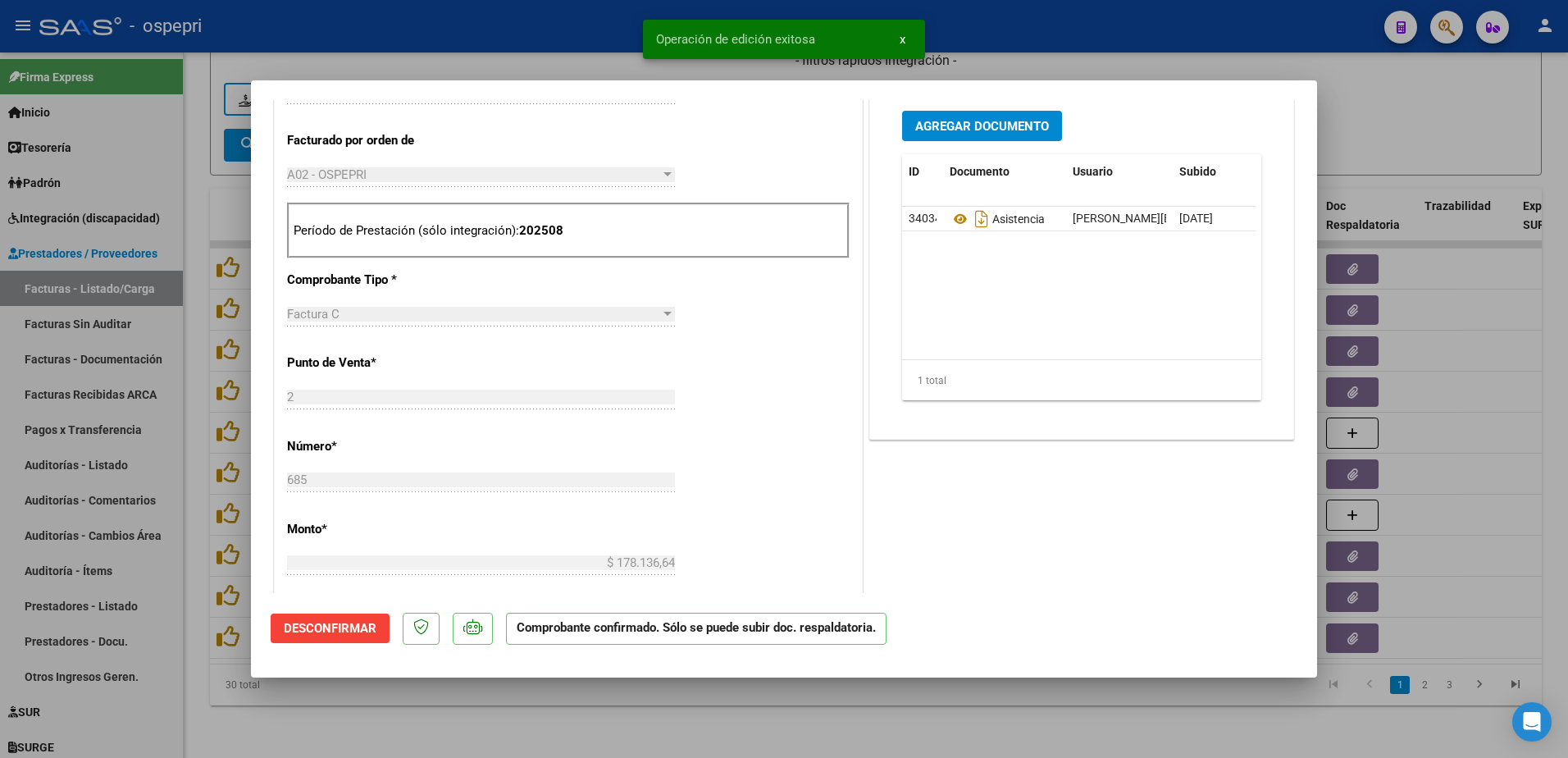
type input "$ 0,00"
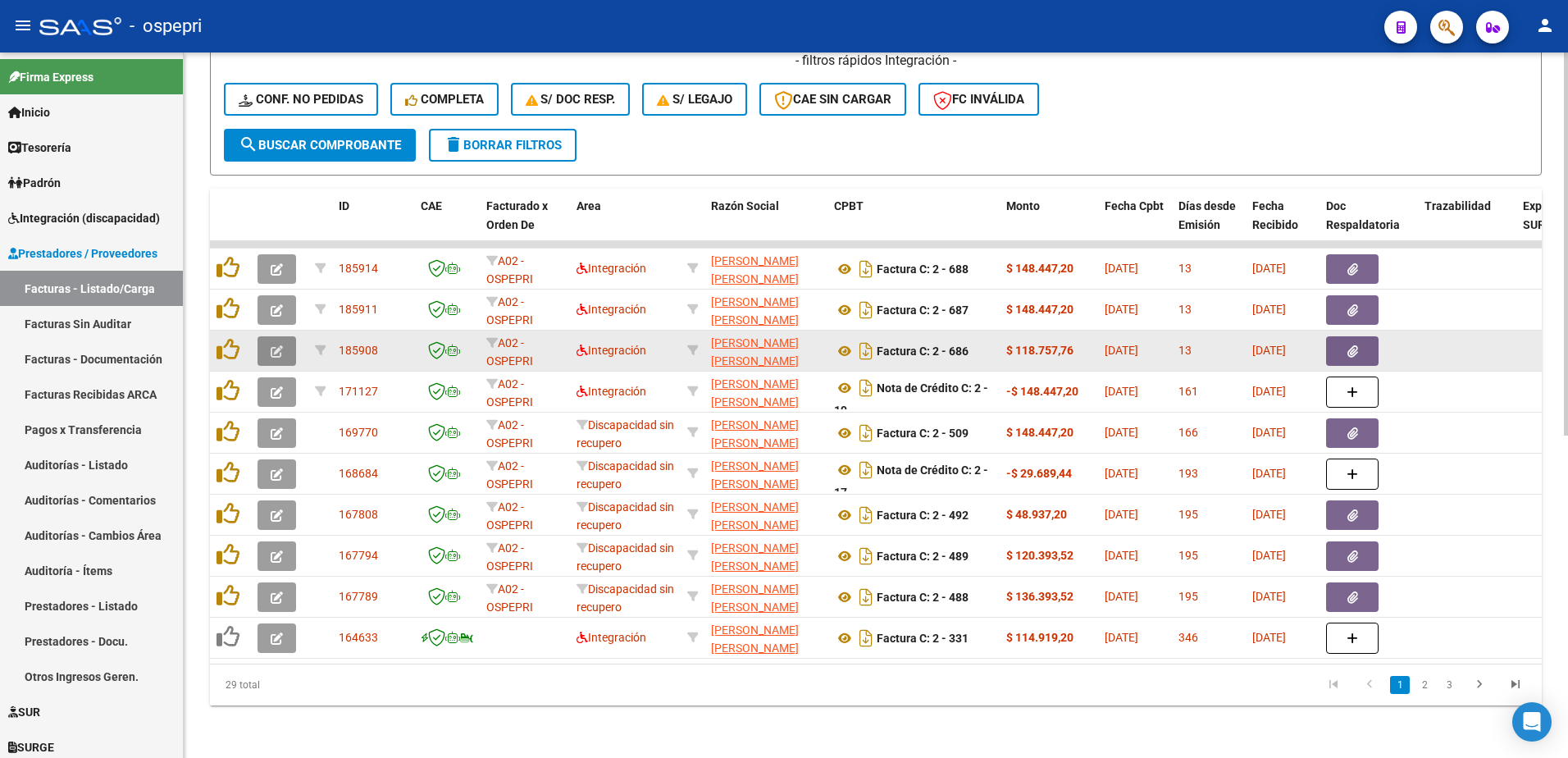
click at [277, 346] on icon "button" at bounding box center [277, 352] width 12 height 12
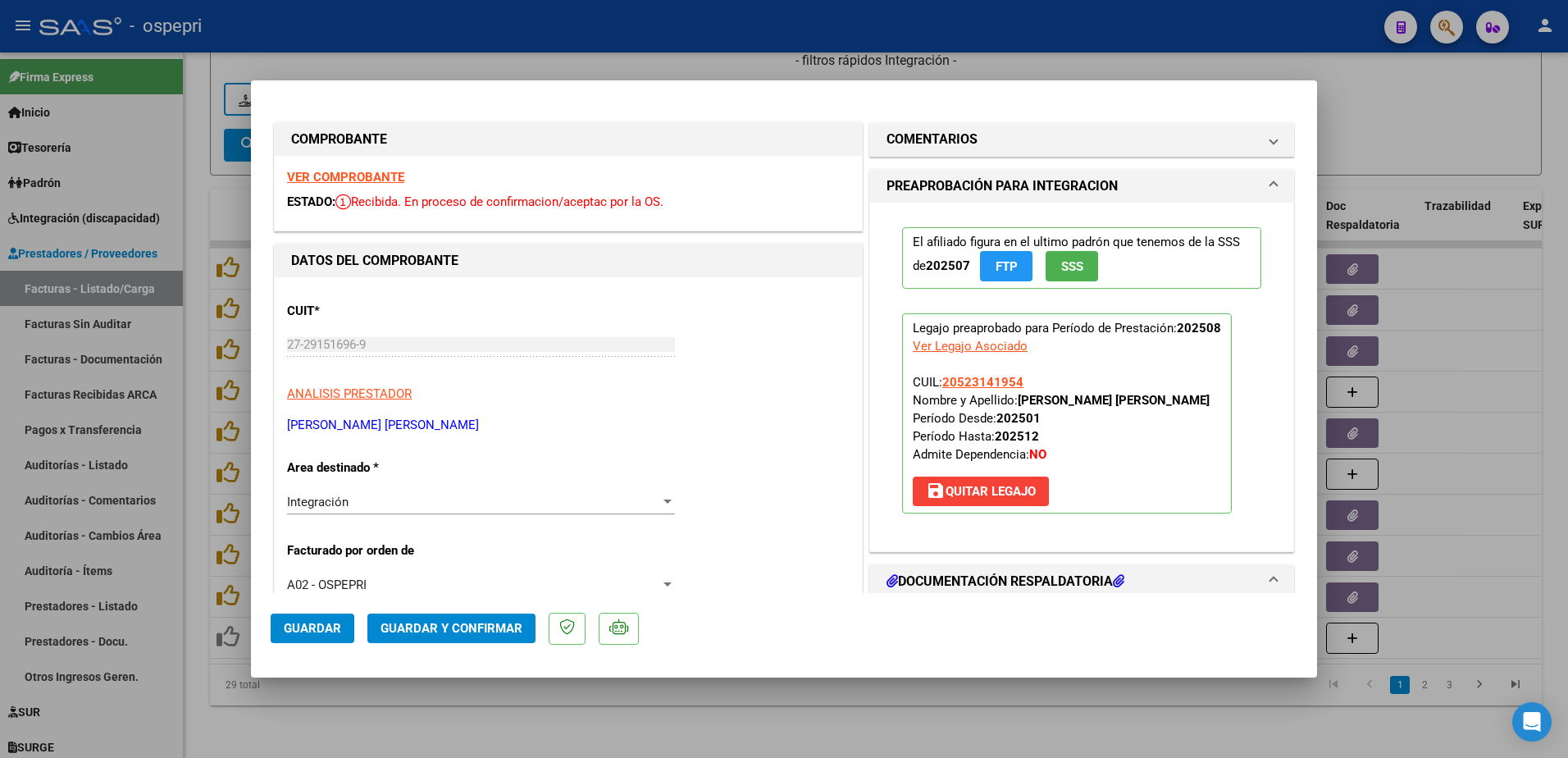
click at [368, 179] on strong "VER COMPROBANTE" at bounding box center [345, 177] width 117 height 15
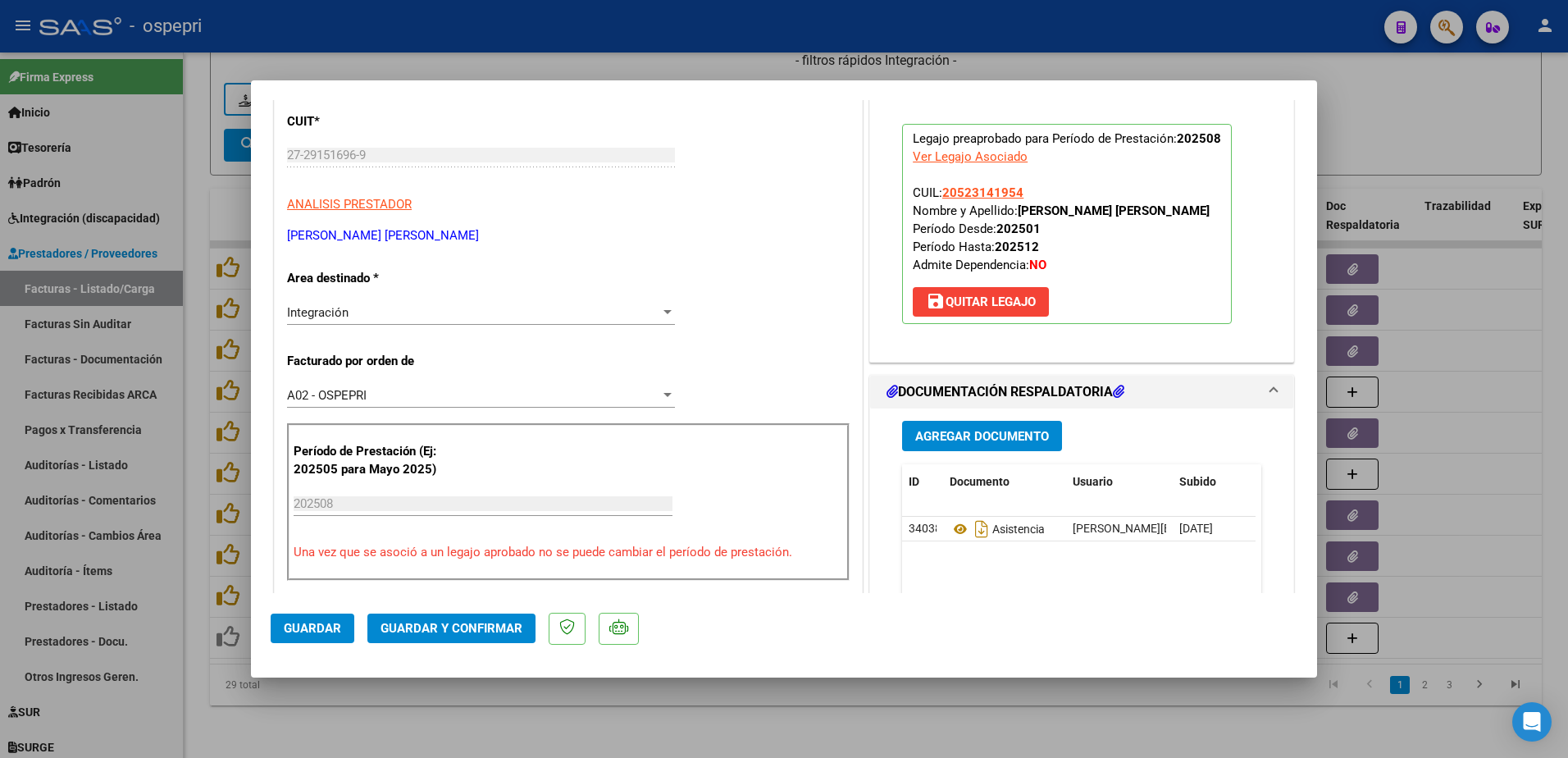
scroll to position [246, 0]
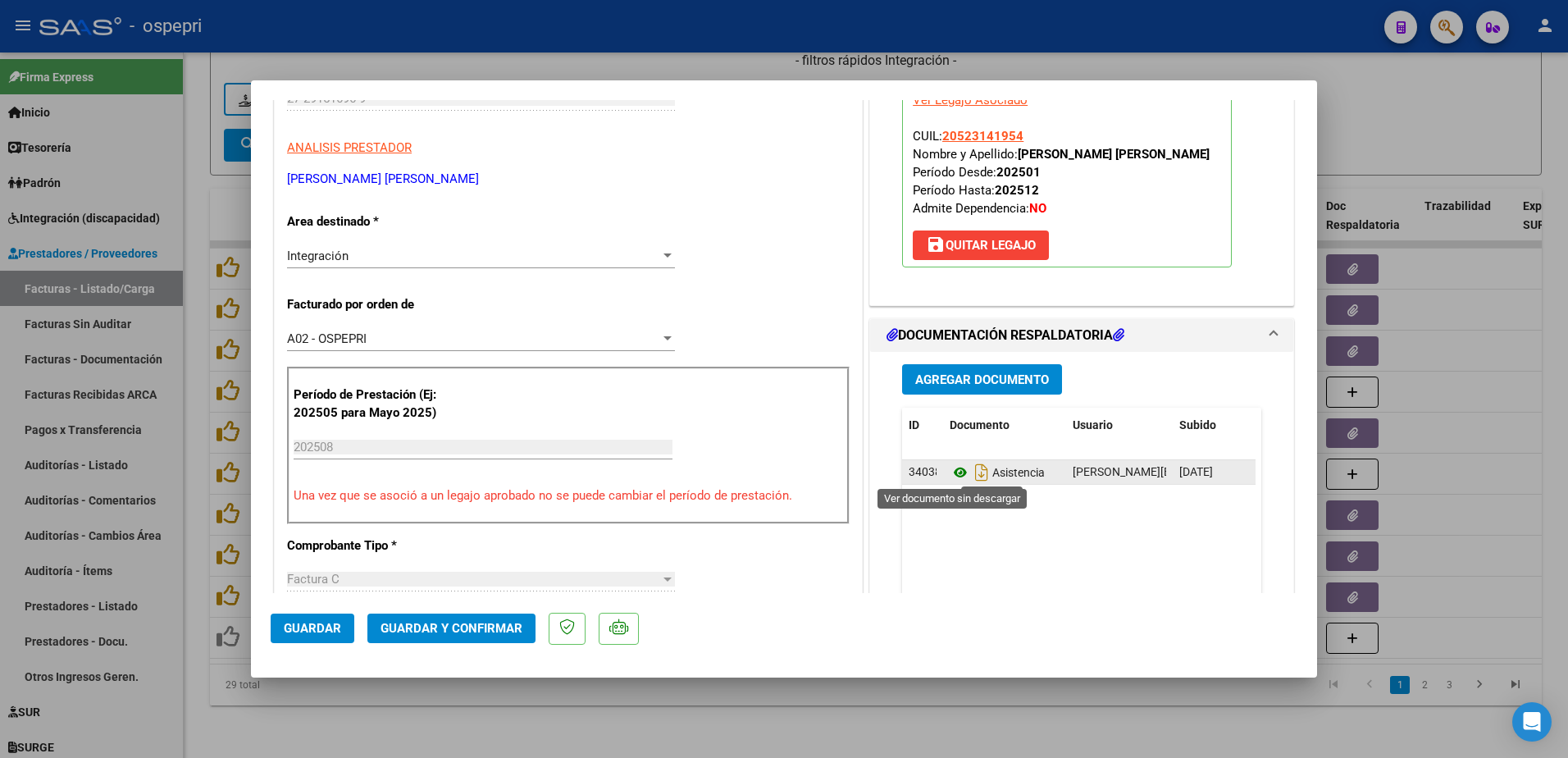
click at [953, 471] on icon at bounding box center [960, 472] width 21 height 20
click at [431, 629] on span "Guardar y Confirmar" at bounding box center [451, 629] width 142 height 15
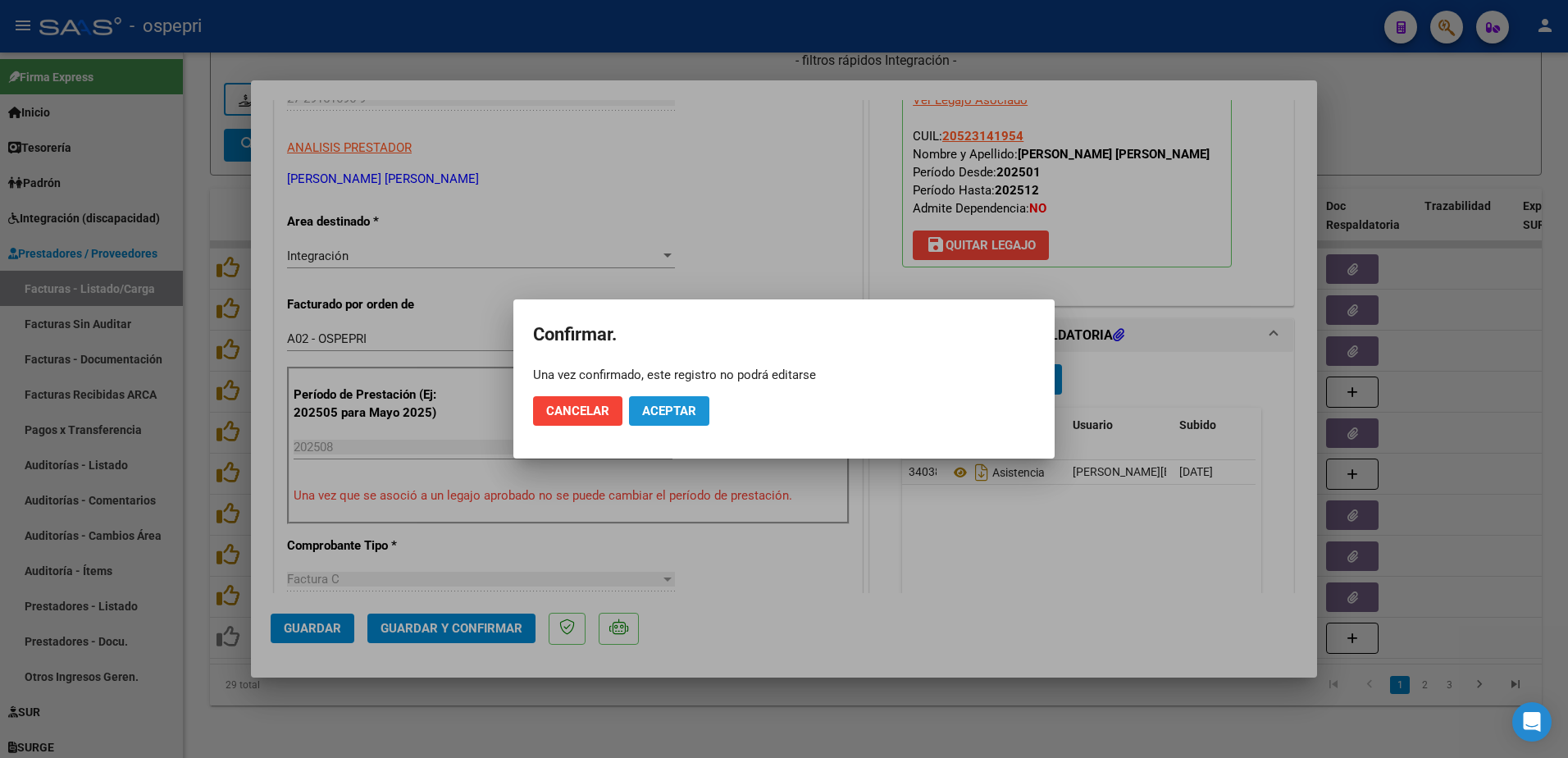
click at [680, 413] on span "Aceptar" at bounding box center [669, 411] width 54 height 15
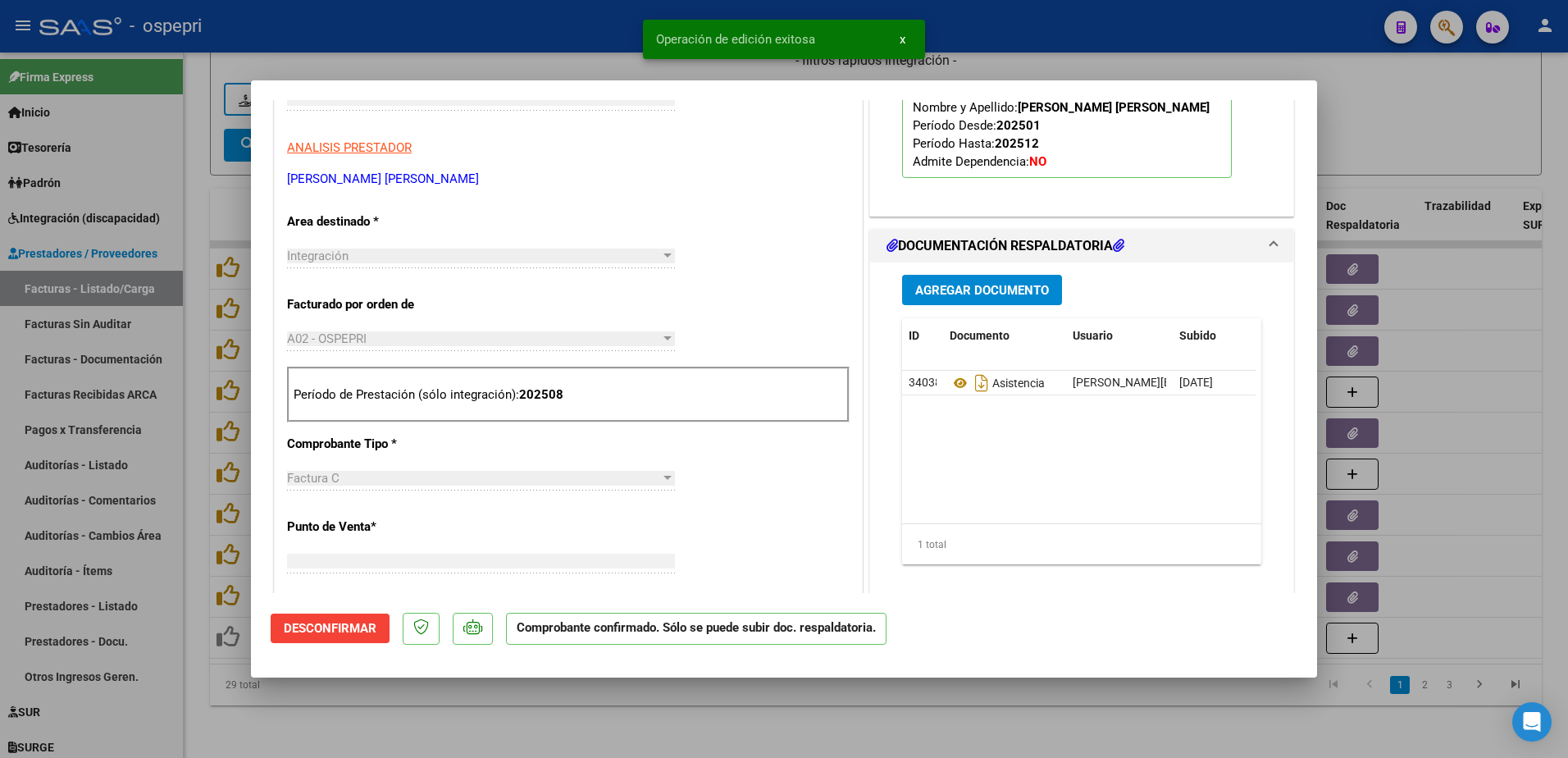
scroll to position [0, 0]
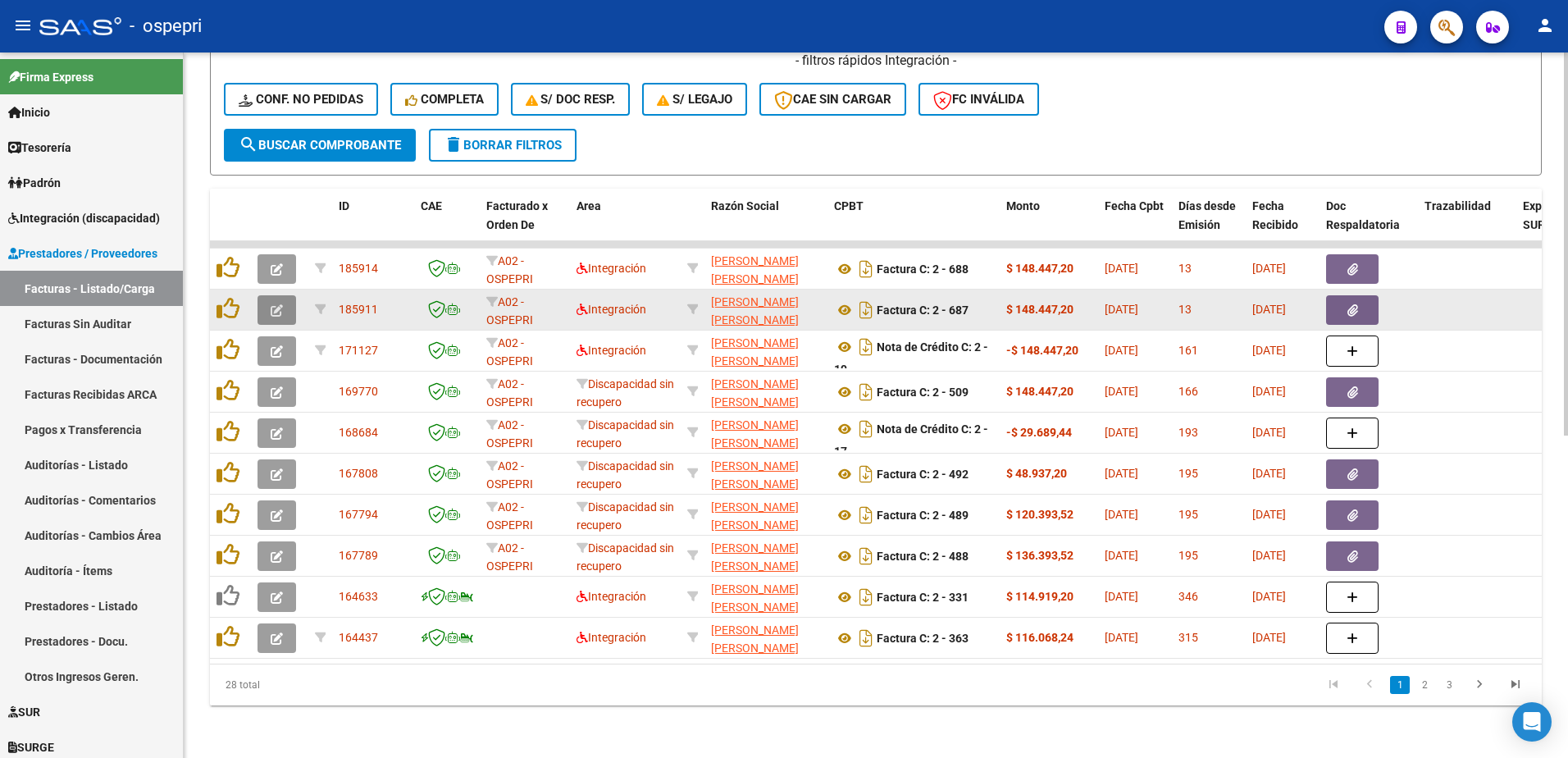
click at [272, 304] on icon "button" at bounding box center [277, 311] width 12 height 12
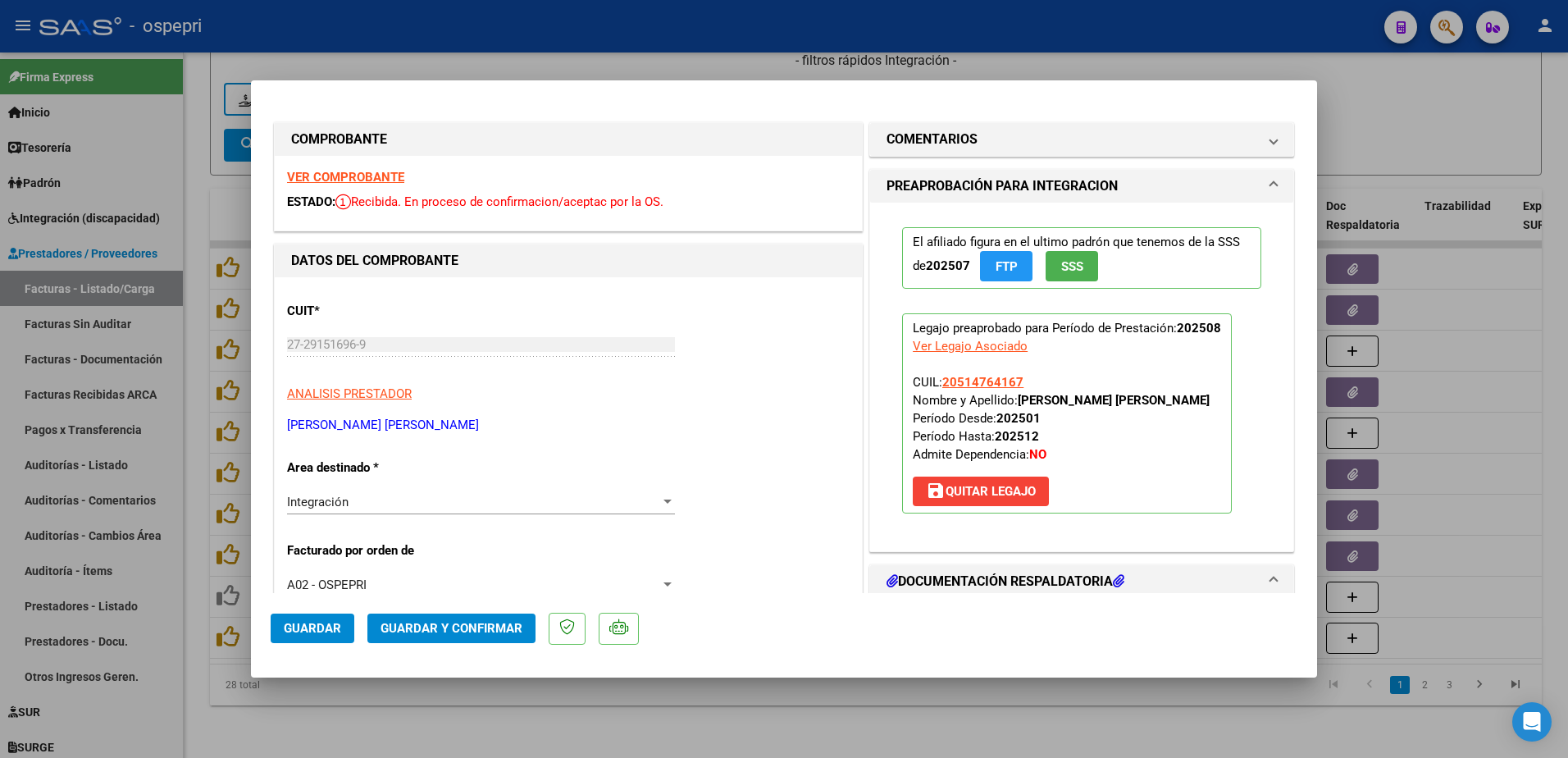
click at [353, 178] on strong "VER COMPROBANTE" at bounding box center [345, 177] width 117 height 15
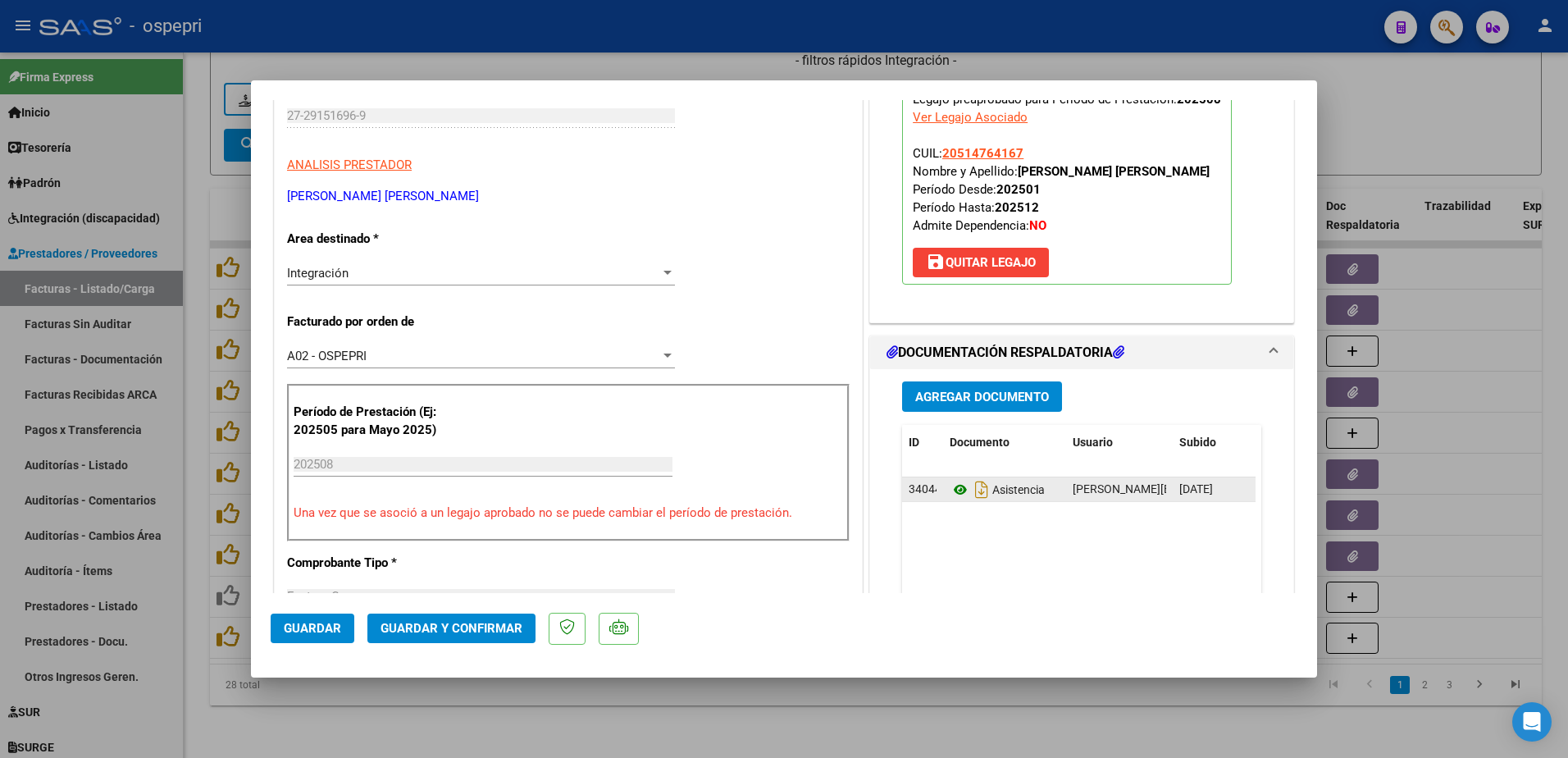
scroll to position [246, 0]
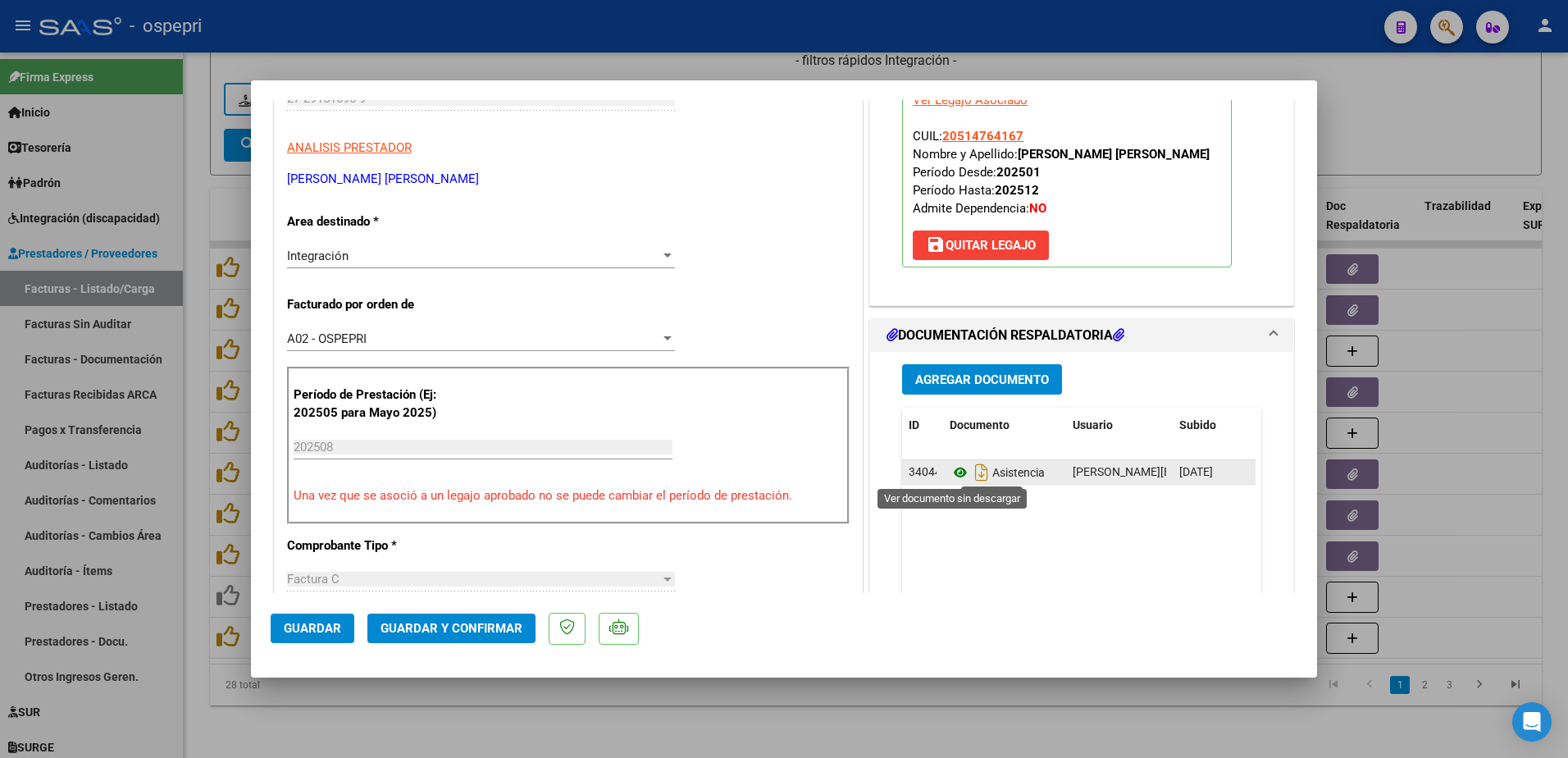
click at [956, 471] on icon at bounding box center [960, 472] width 21 height 20
click at [421, 631] on span "Guardar y Confirmar" at bounding box center [451, 629] width 142 height 15
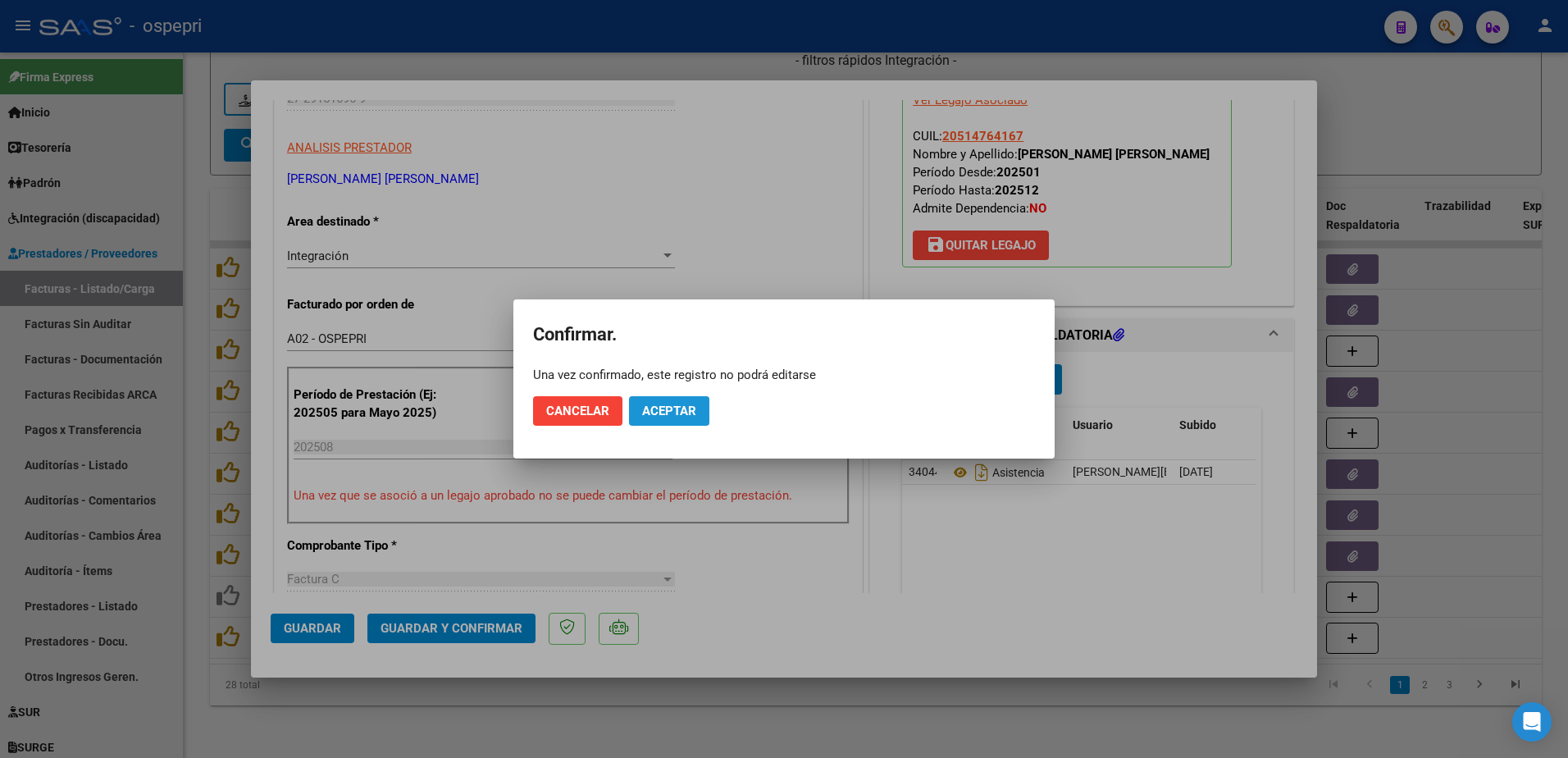
click at [664, 401] on button "Aceptar" at bounding box center [669, 411] width 80 height 29
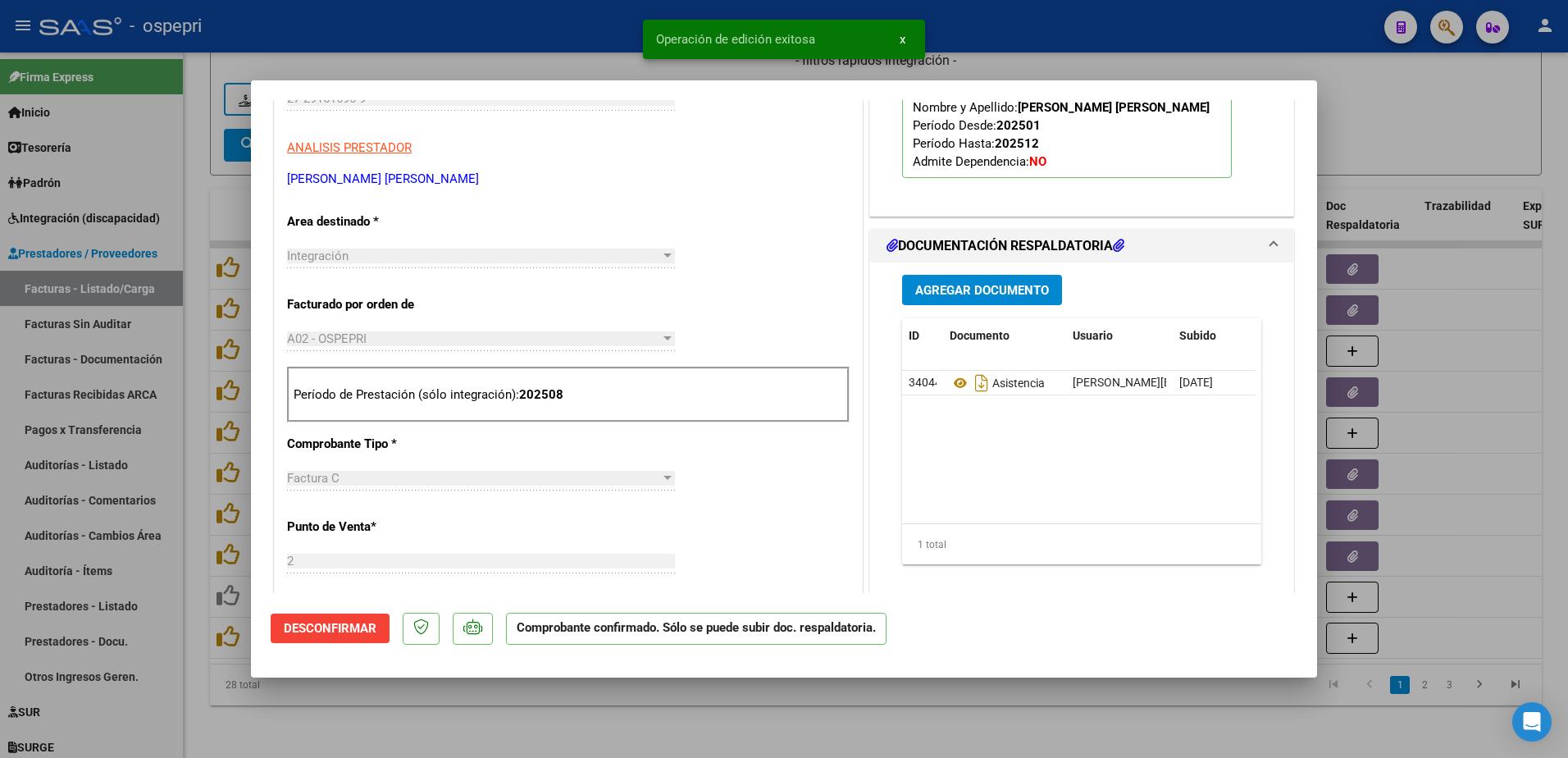
type input "$ 0,00"
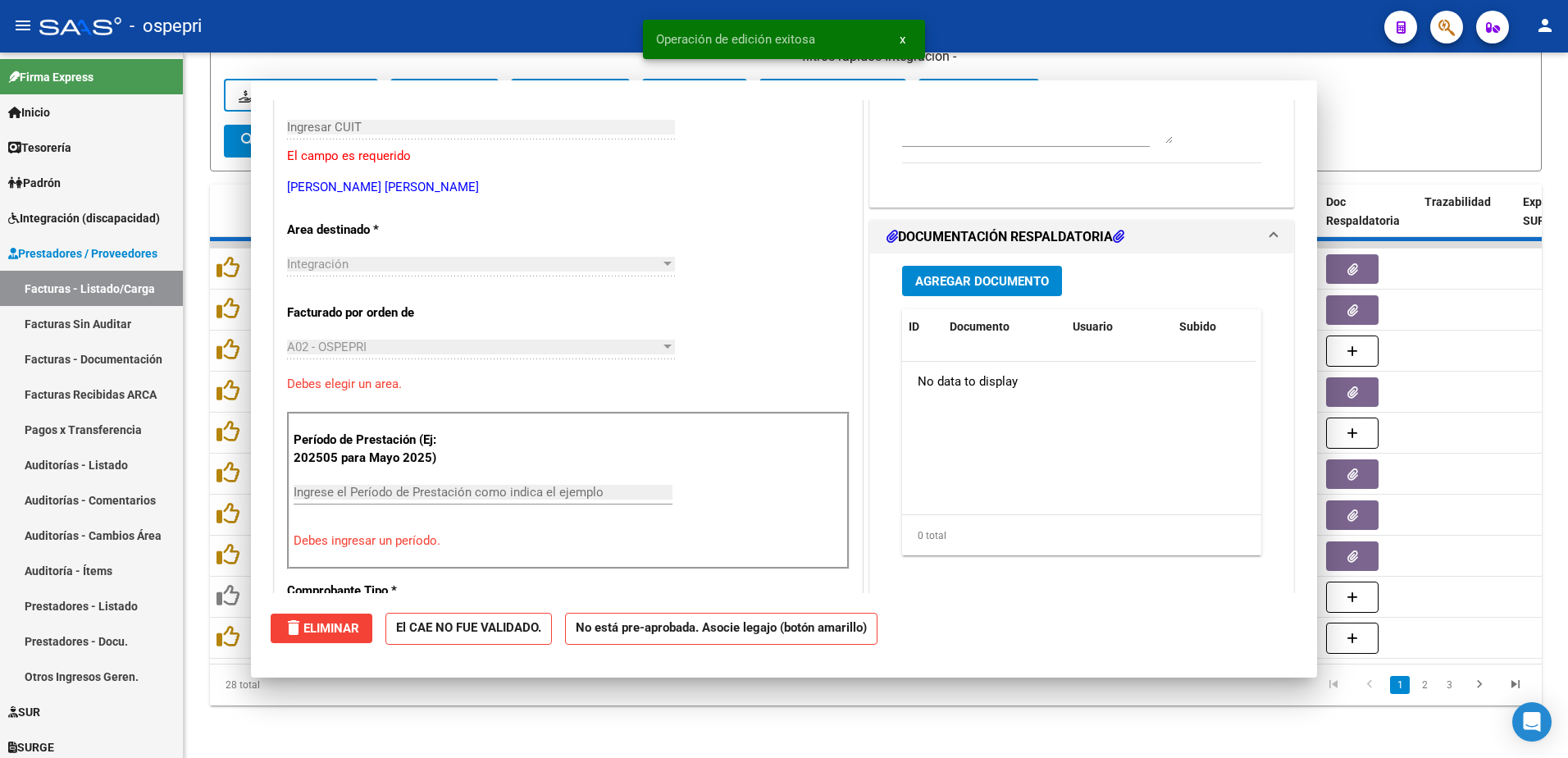
scroll to position [275, 0]
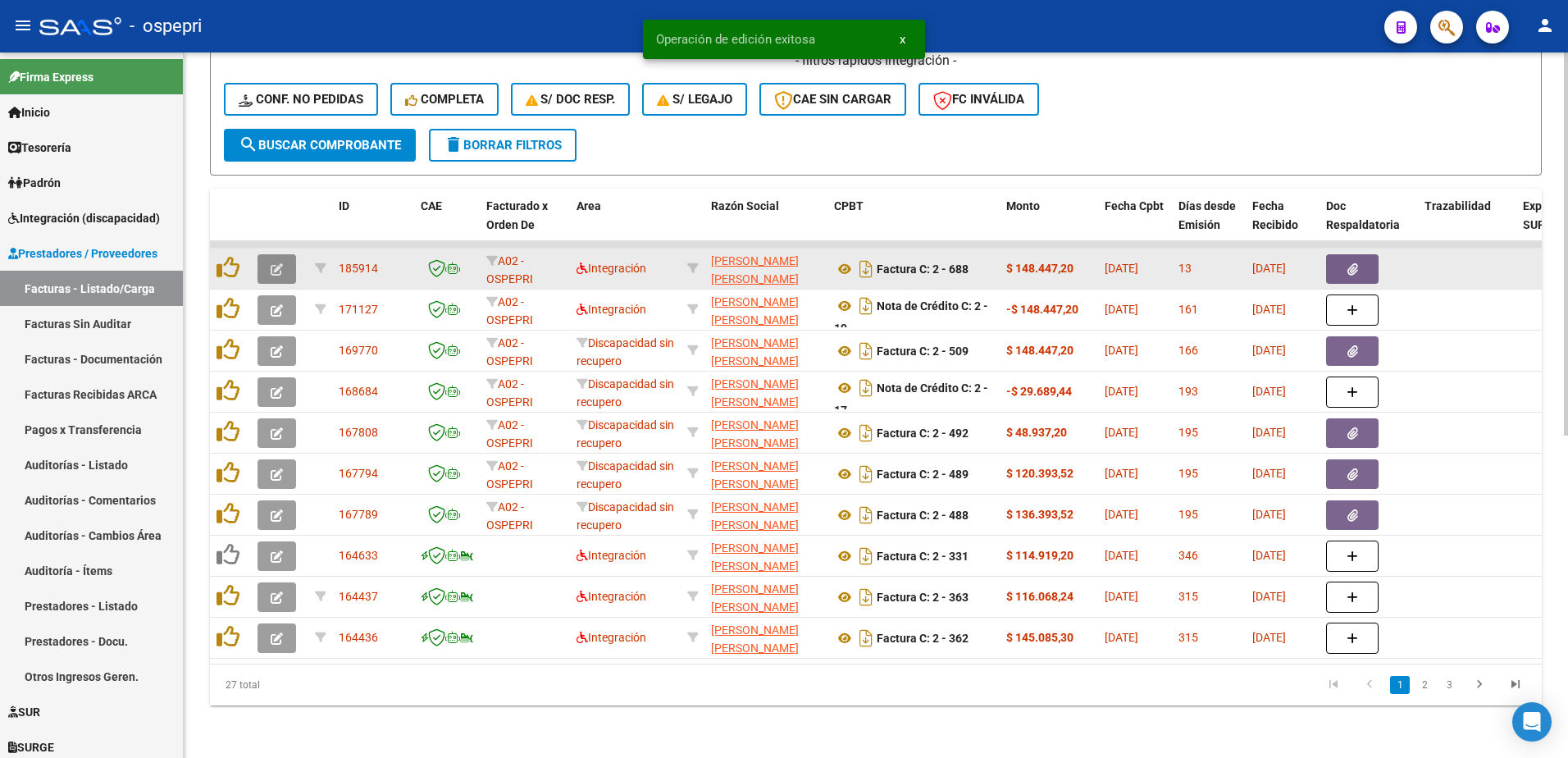
click at [276, 263] on icon "button" at bounding box center [277, 270] width 12 height 12
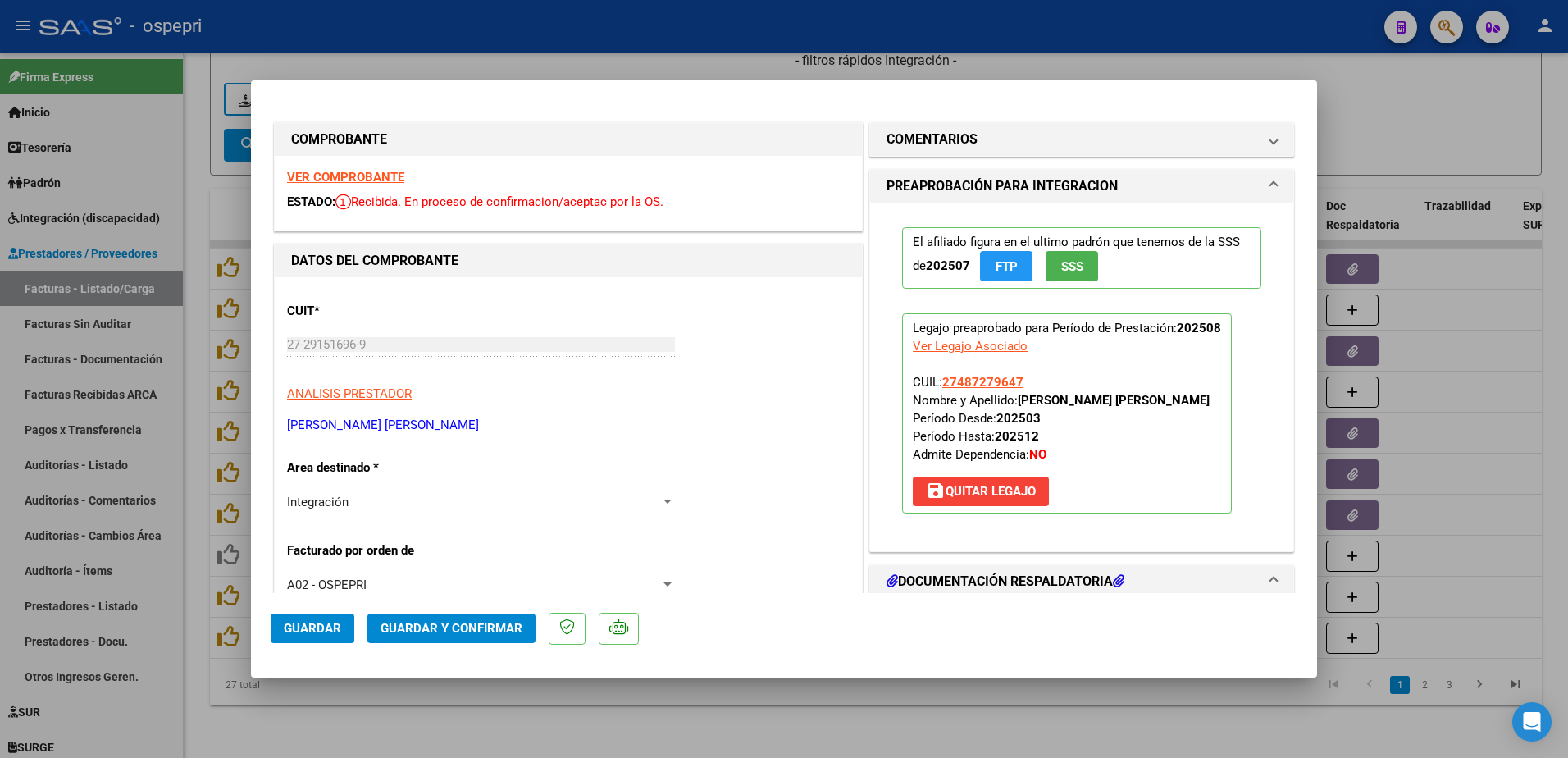
click at [356, 181] on strong "VER COMPROBANTE" at bounding box center [345, 177] width 117 height 15
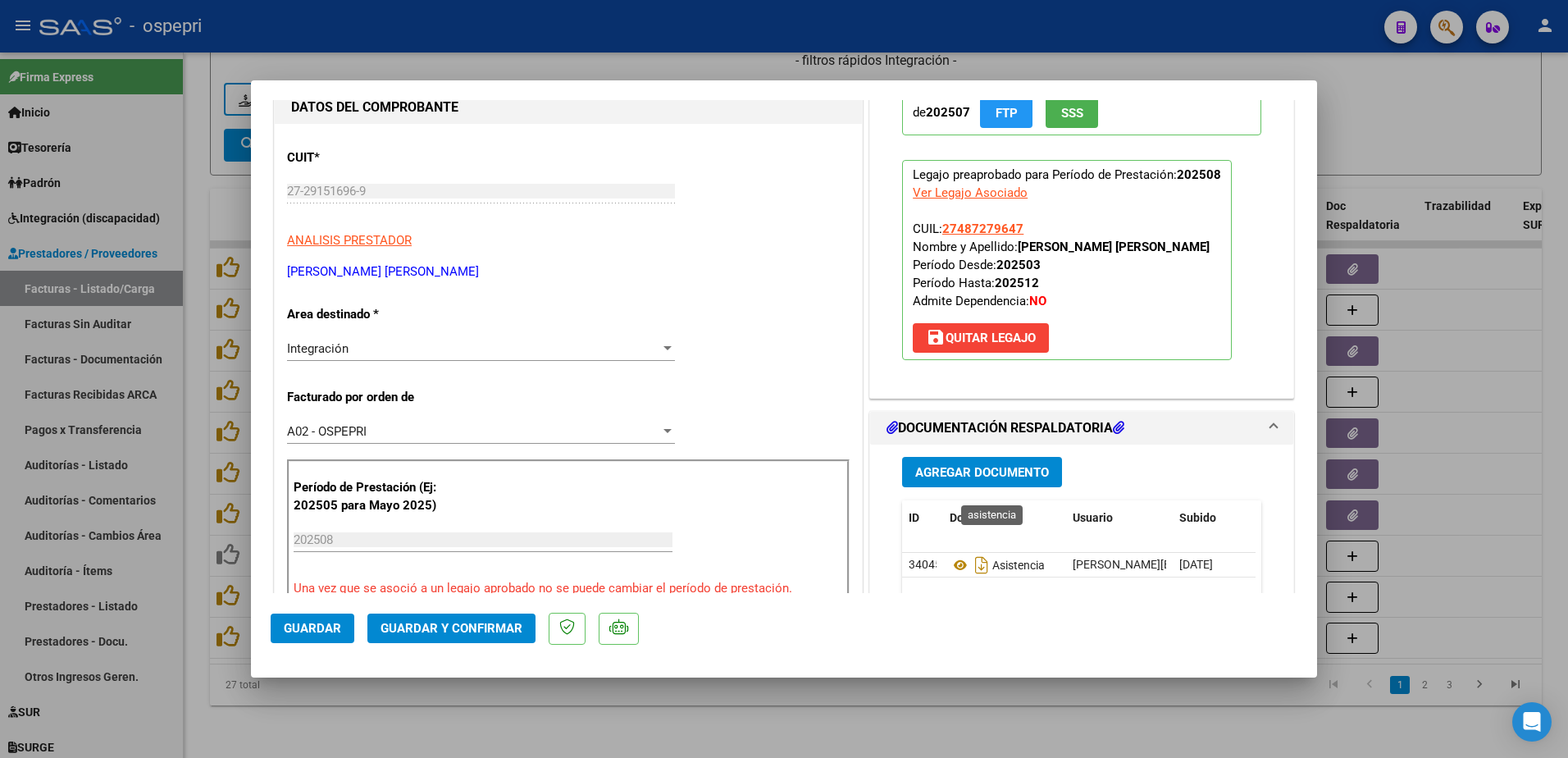
scroll to position [246, 0]
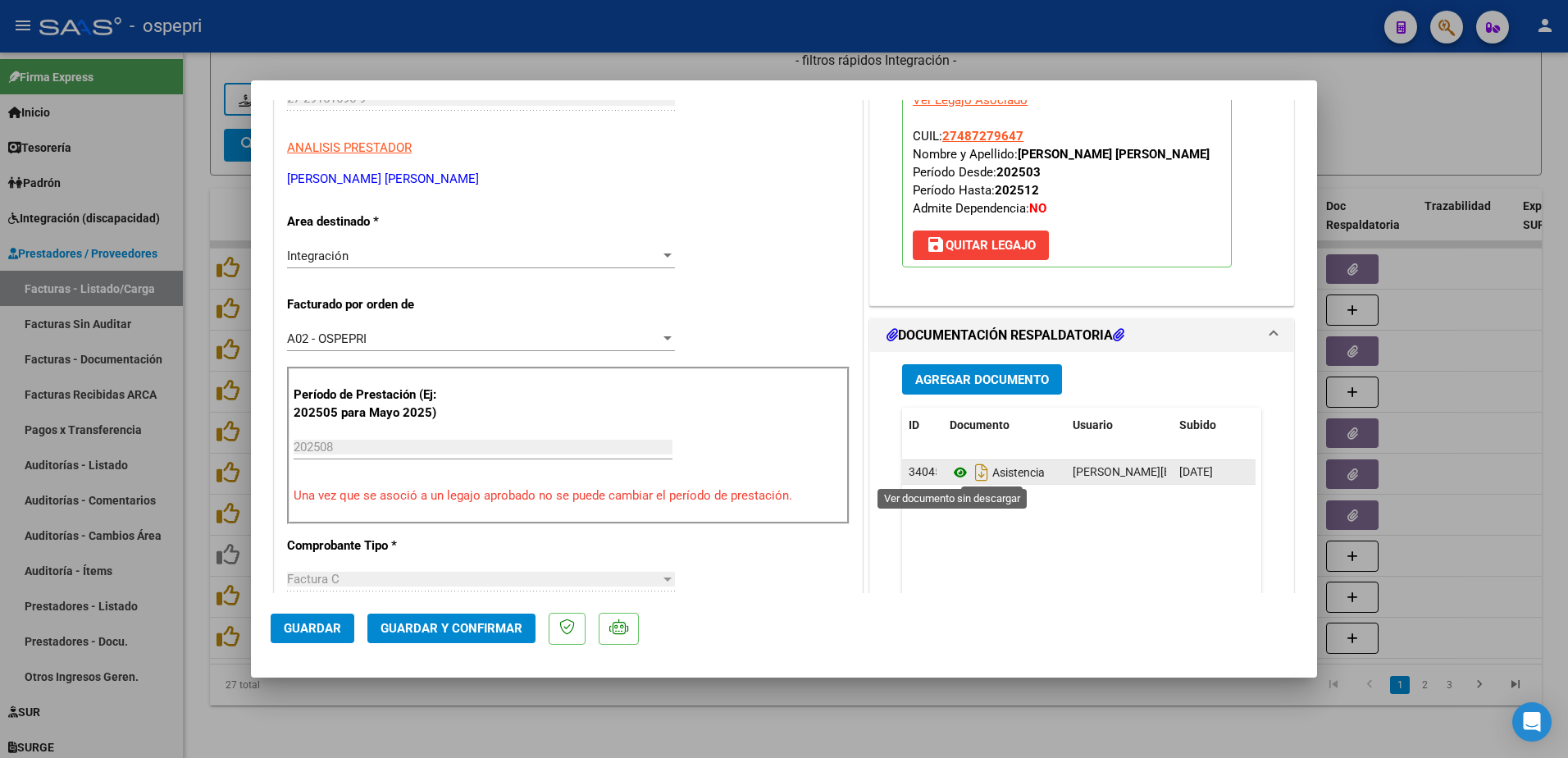
click at [950, 464] on icon at bounding box center [960, 472] width 21 height 20
click at [461, 634] on span "Guardar y Confirmar" at bounding box center [451, 629] width 142 height 15
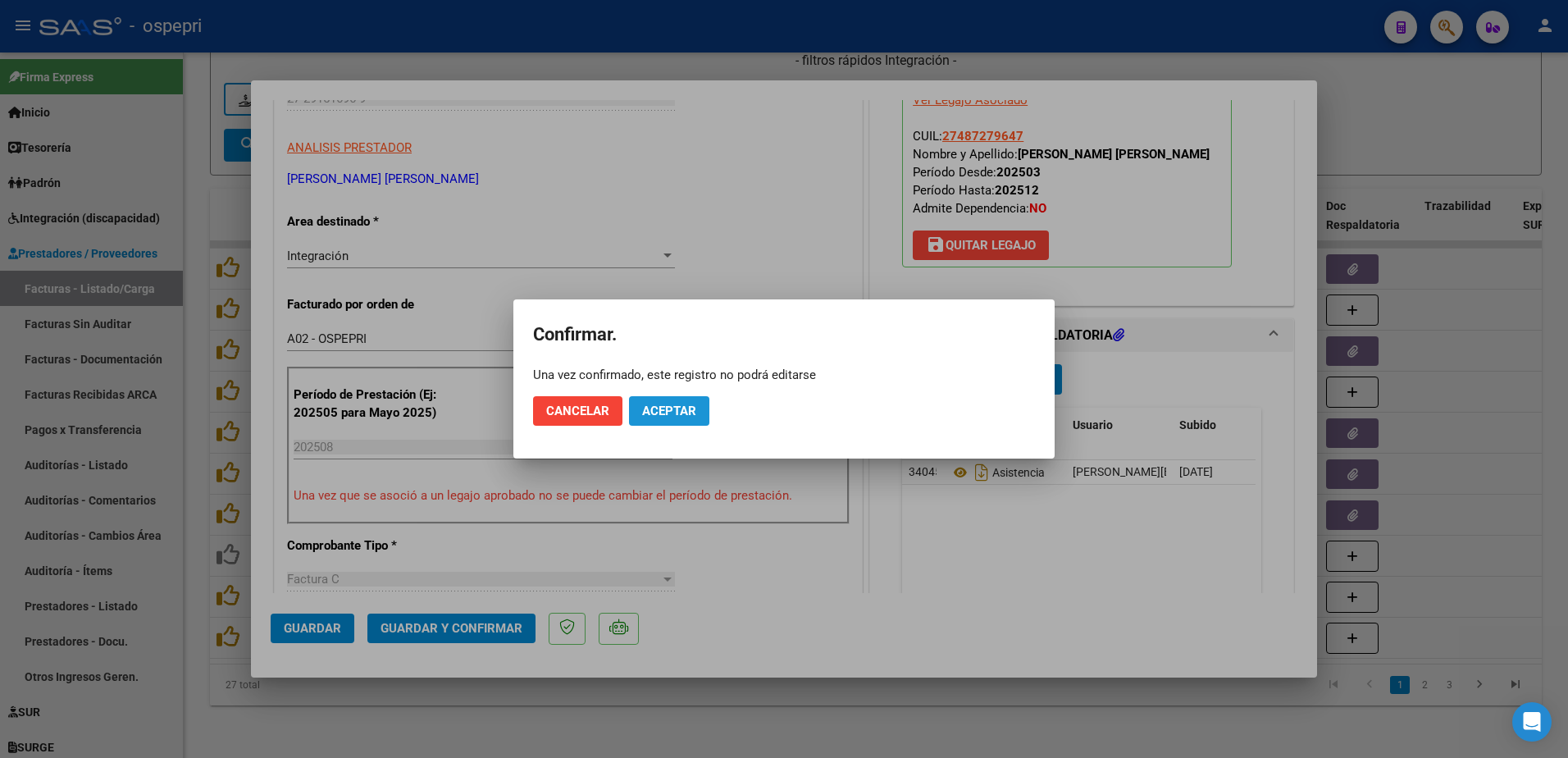
click at [662, 408] on span "Aceptar" at bounding box center [669, 411] width 54 height 15
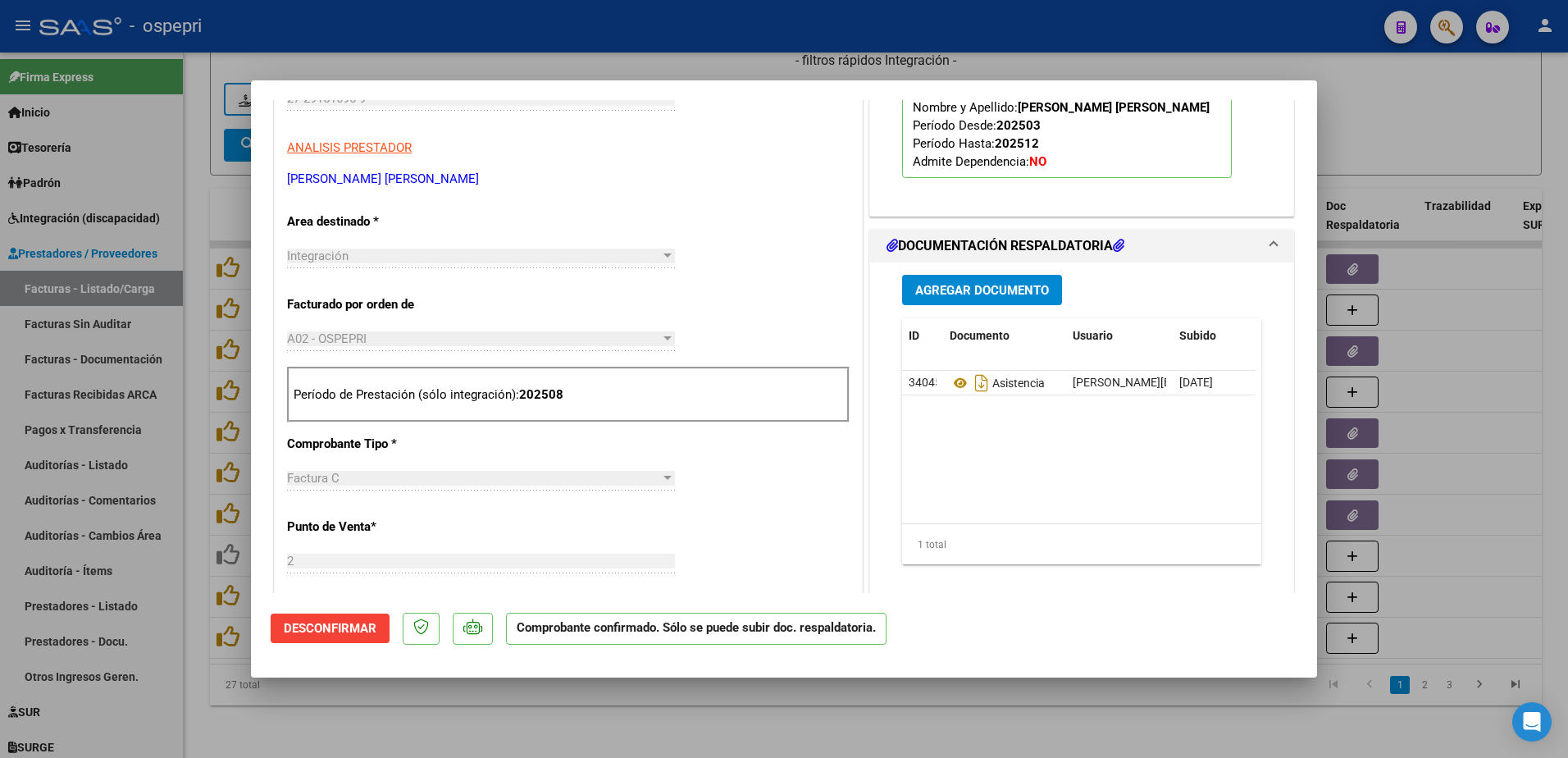
type input "$ 0,00"
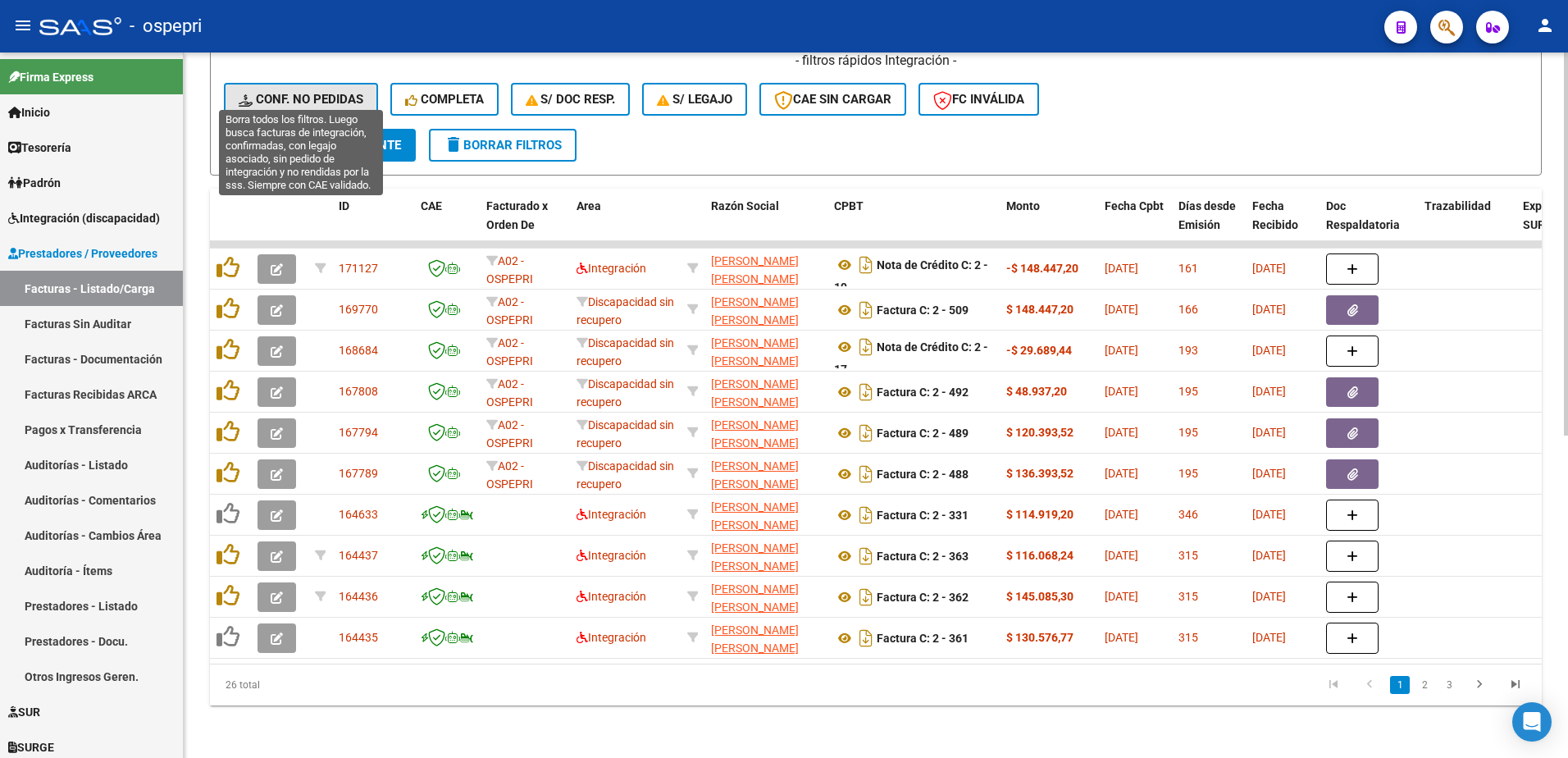
click at [328, 92] on span "Conf. no pedidas" at bounding box center [301, 99] width 125 height 15
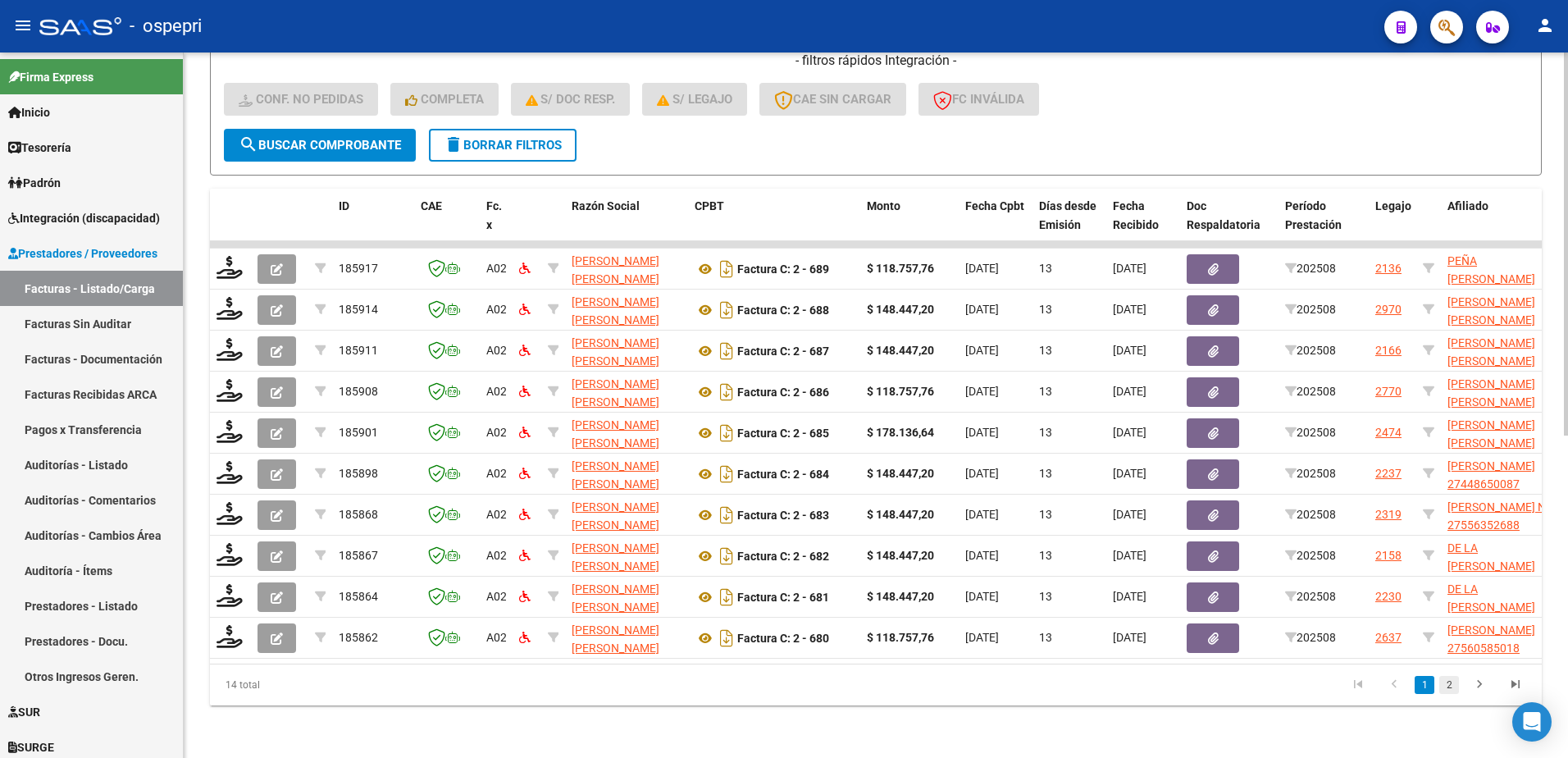
click at [1447, 684] on link "2" at bounding box center [1449, 685] width 20 height 18
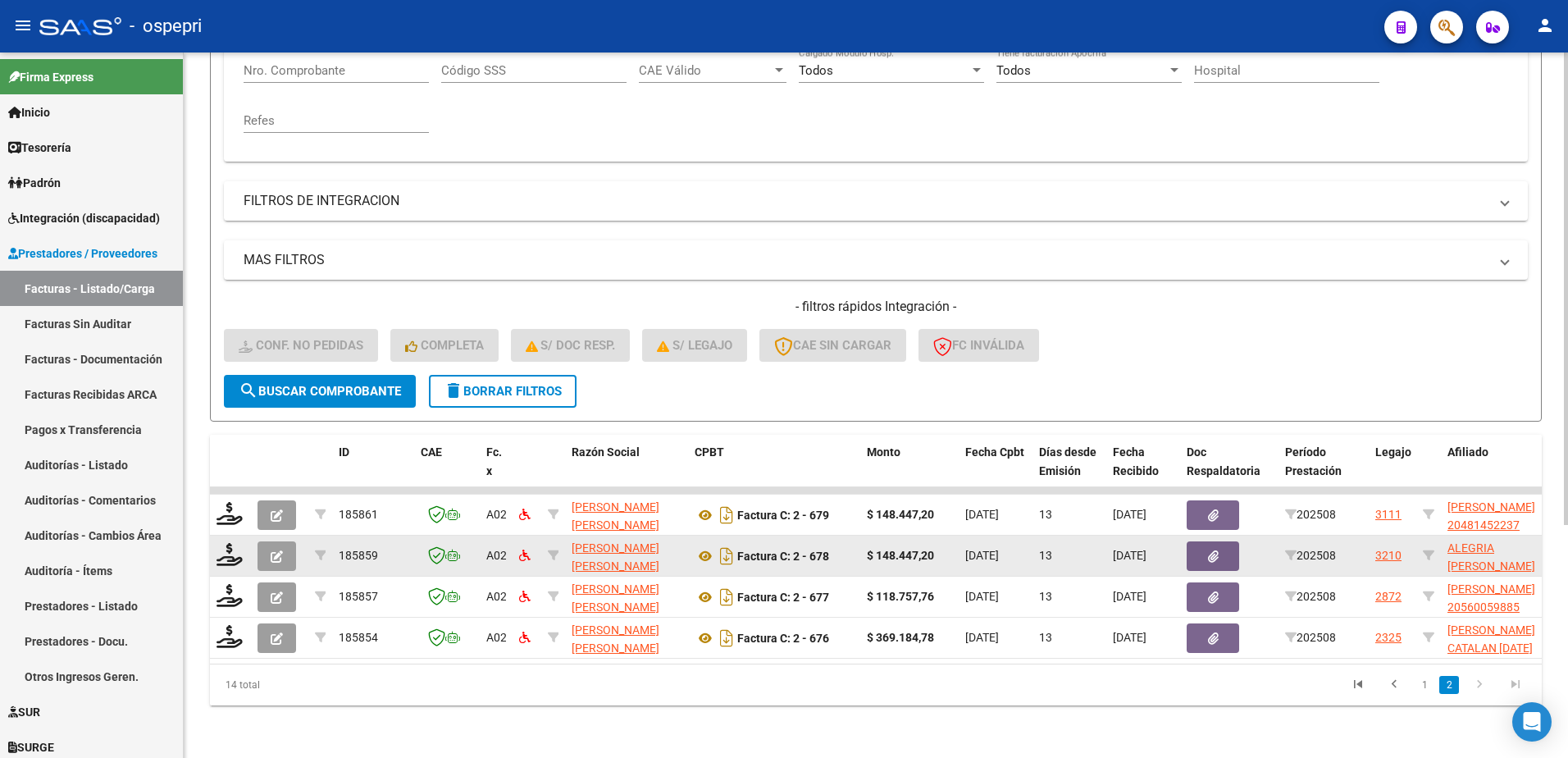
scroll to position [347, 0]
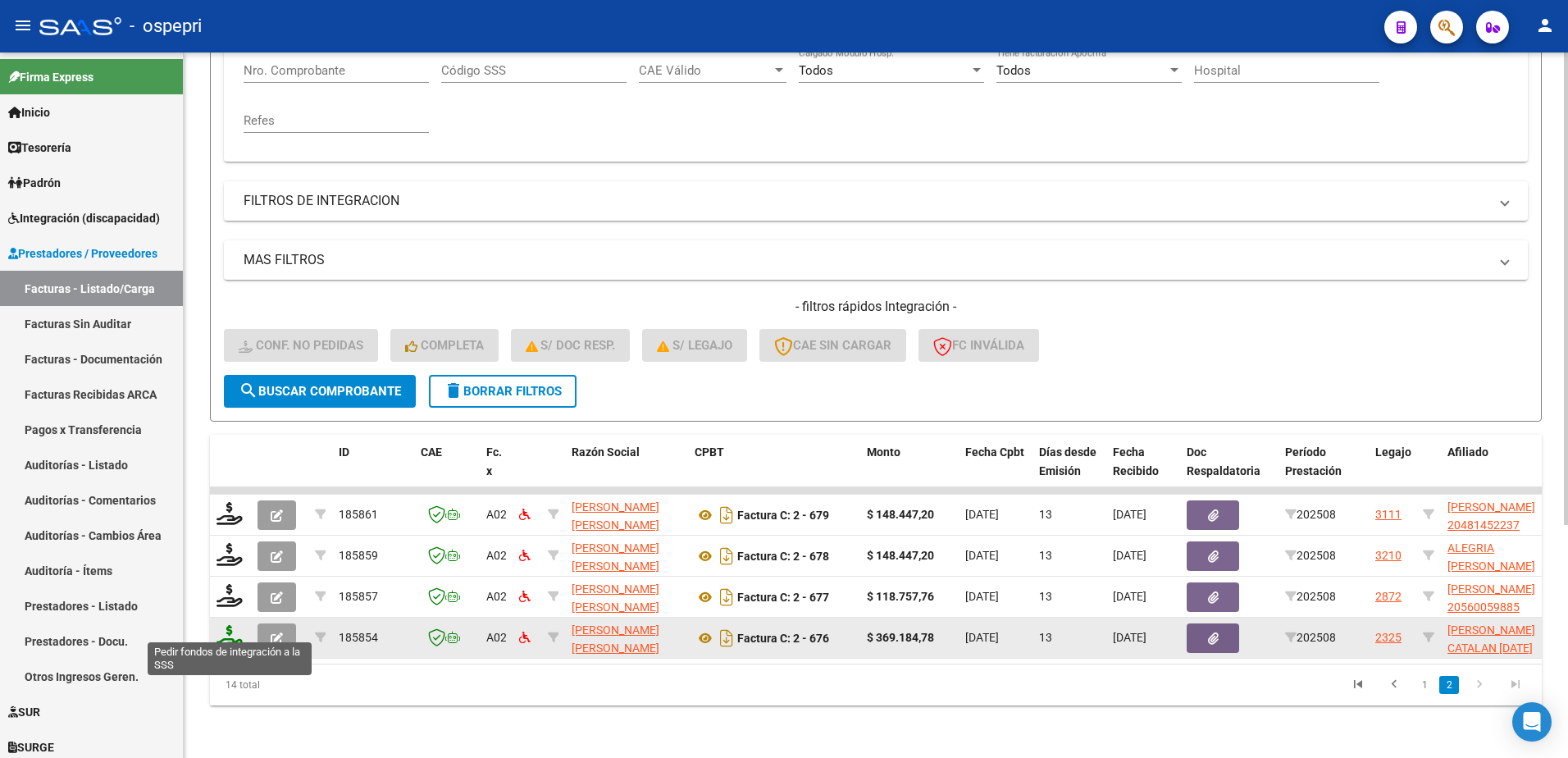
click at [227, 627] on icon at bounding box center [229, 637] width 26 height 23
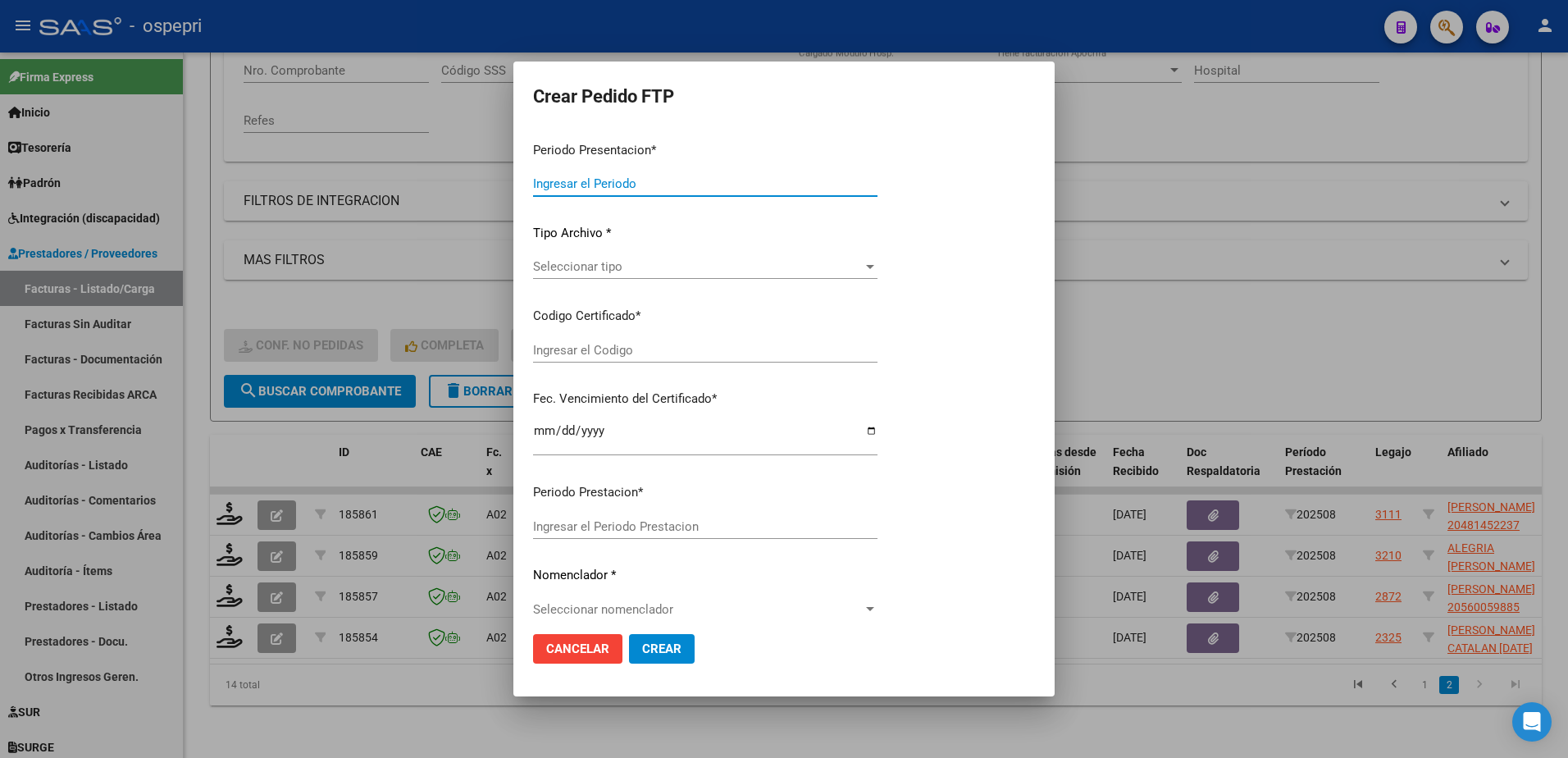
type input "202508"
type input "$ 369.184,78"
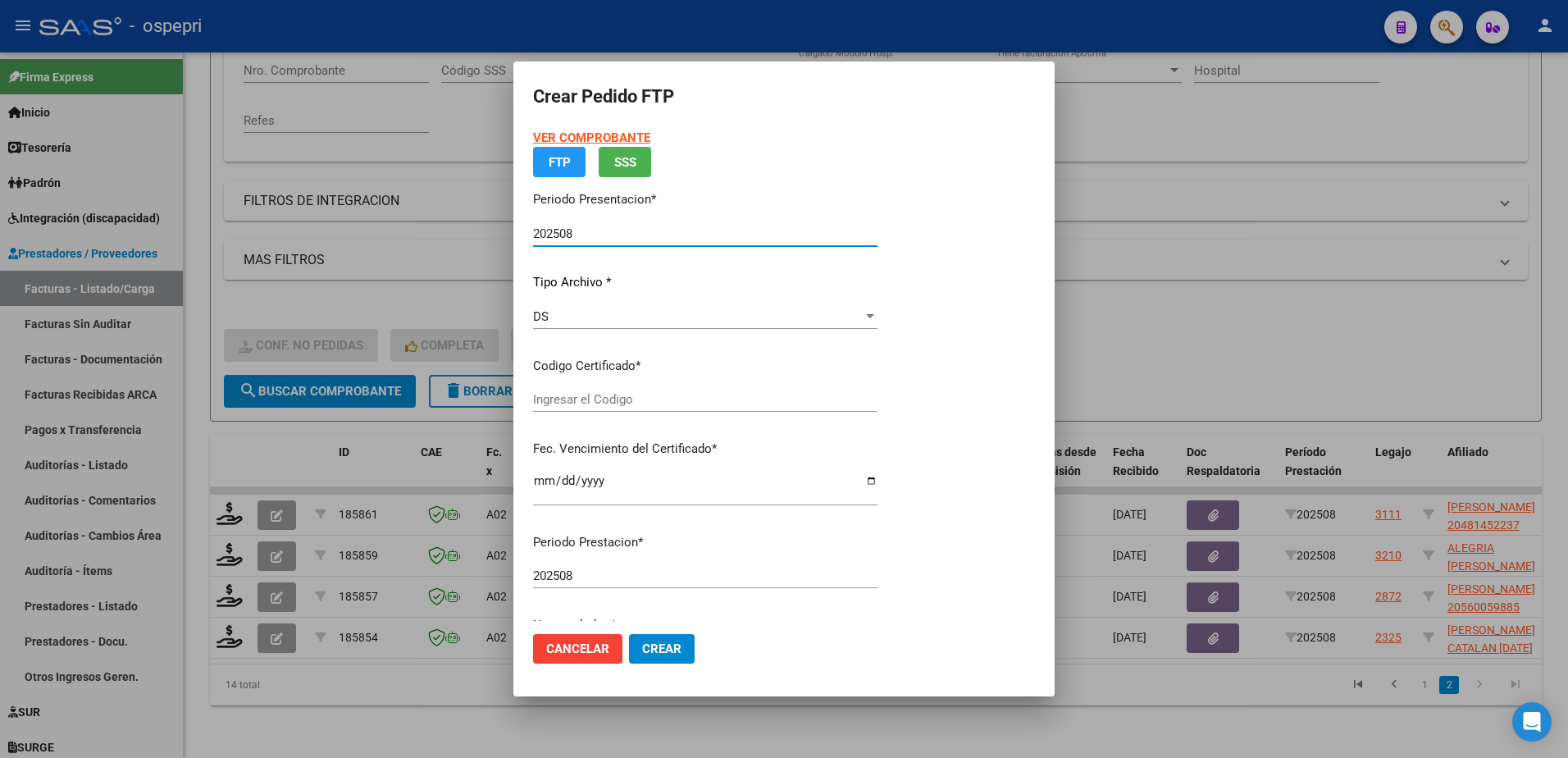
type input "2756003262-0"
type input "2028-07-01"
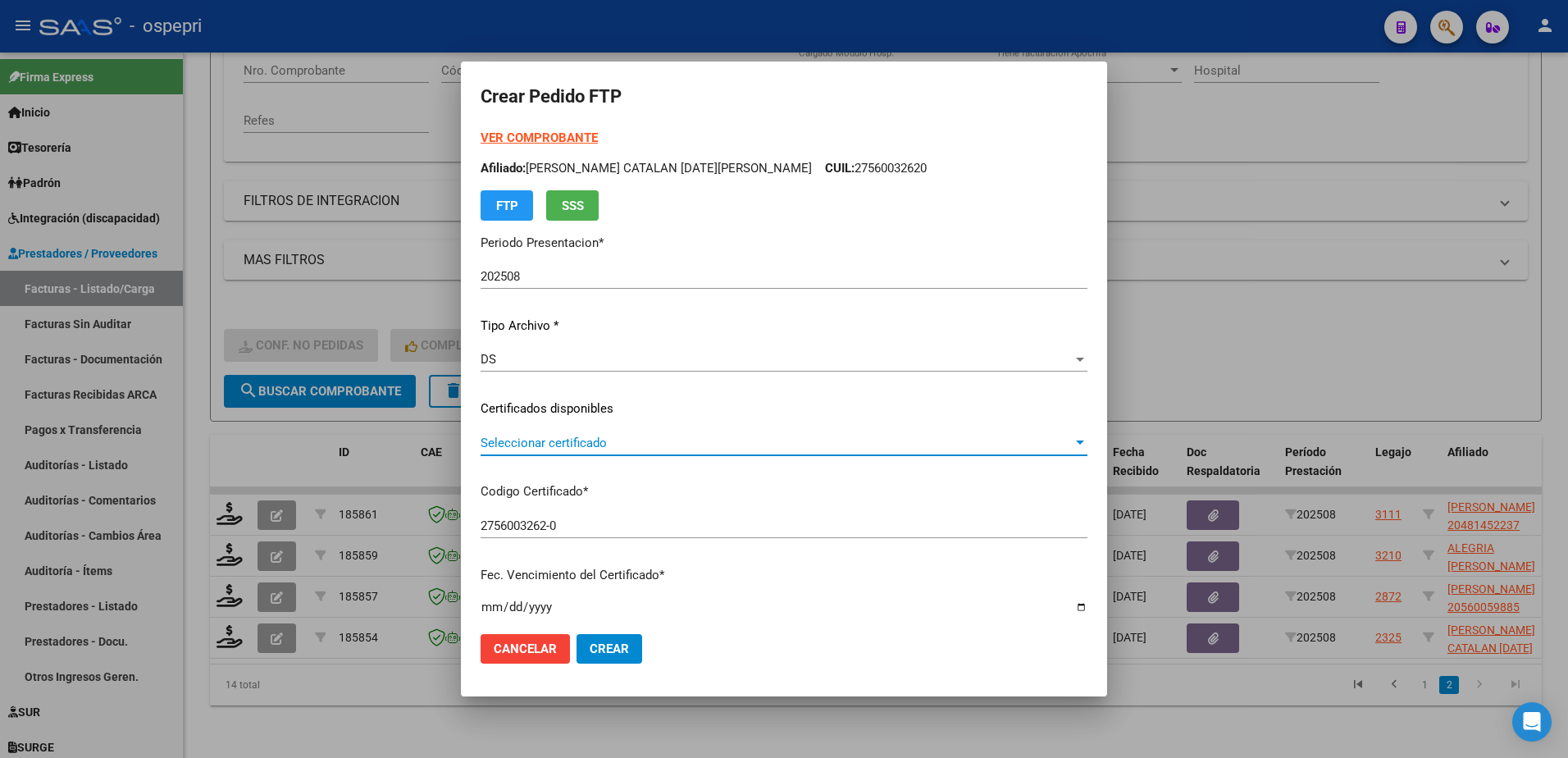
click at [597, 438] on span "Seleccionar certificado" at bounding box center [777, 443] width 593 height 15
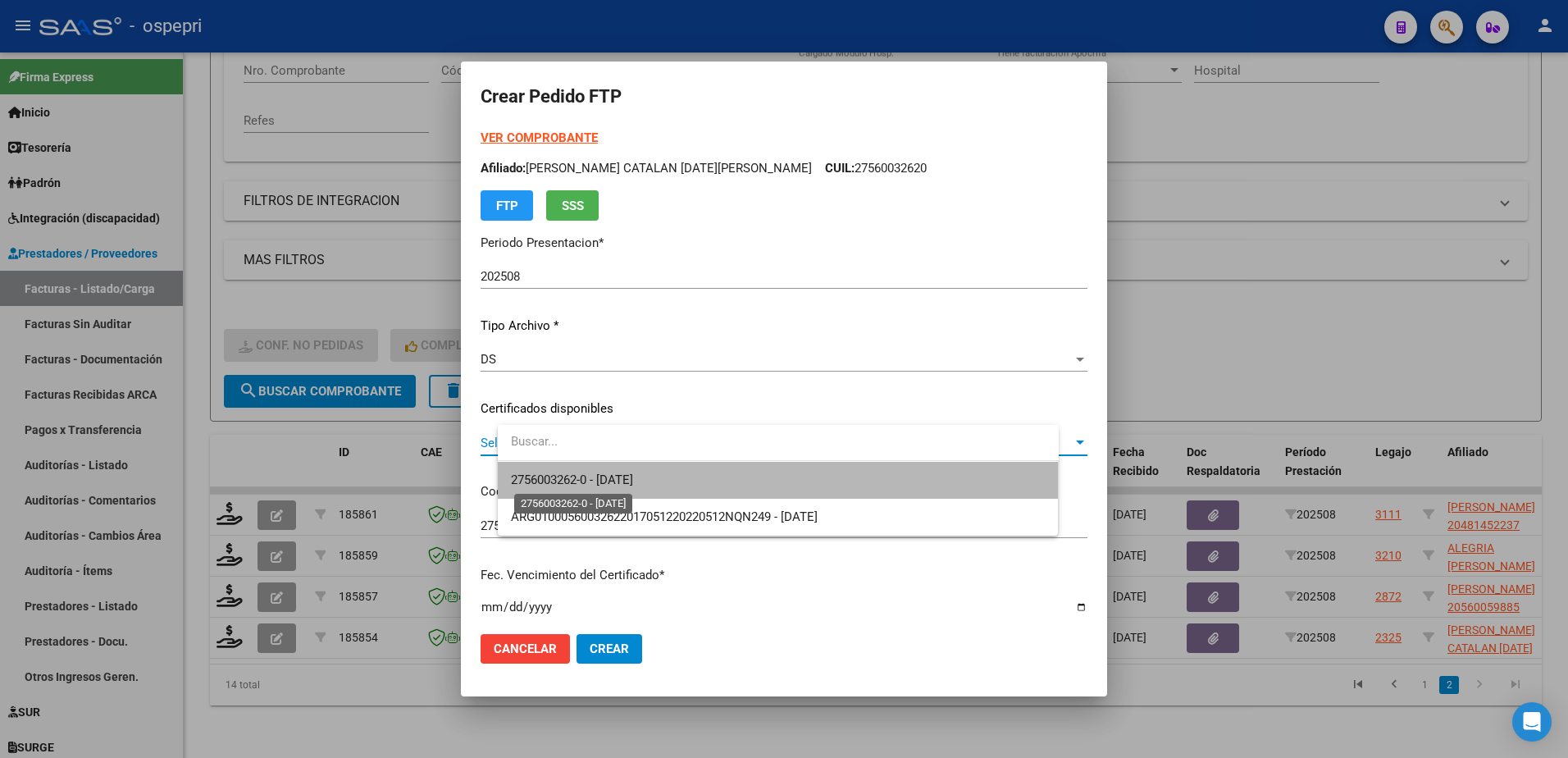
click at [628, 481] on span "2756003262-0 - 2028-07-01" at bounding box center [572, 479] width 122 height 15
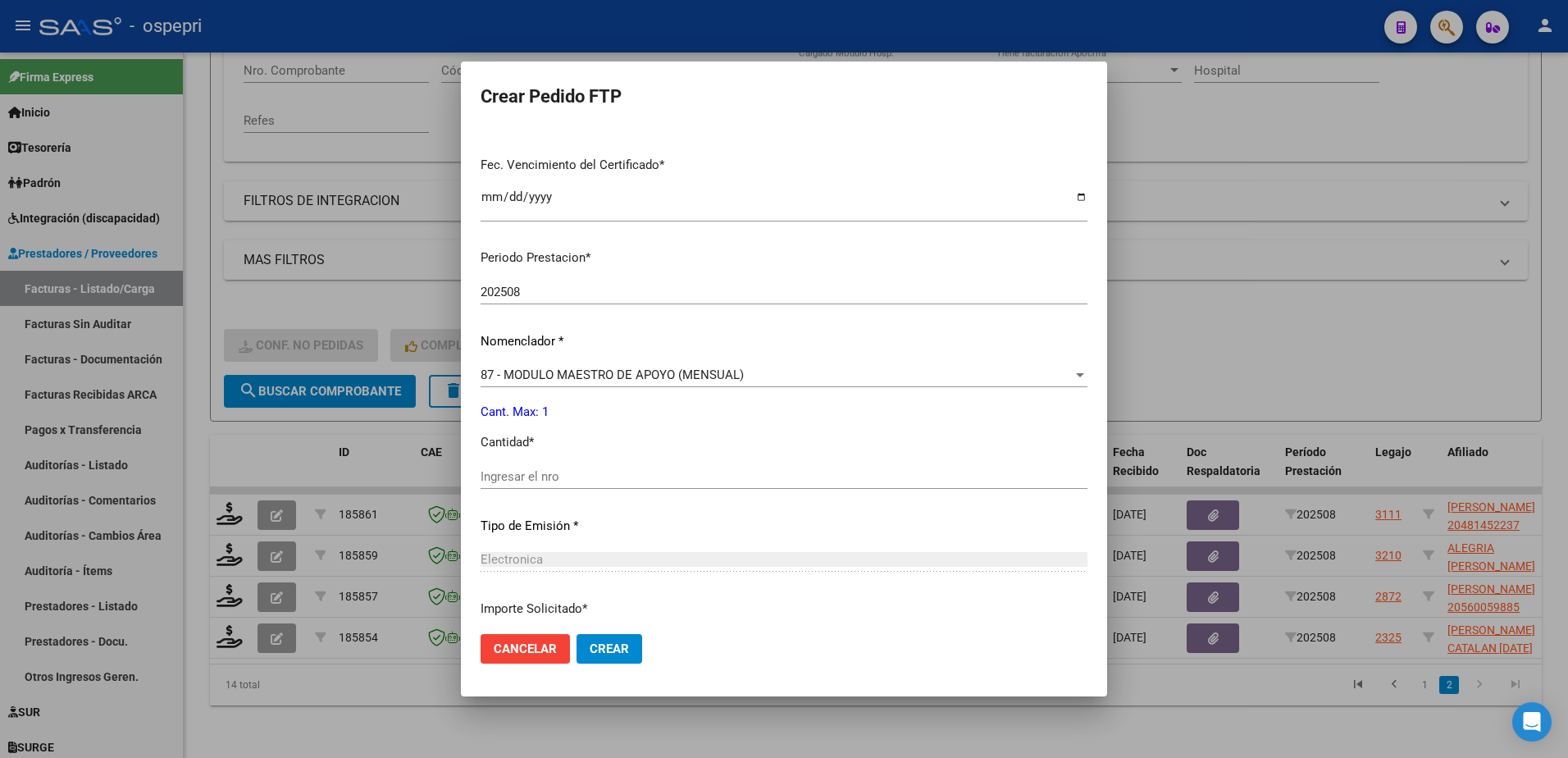
scroll to position [543, 0]
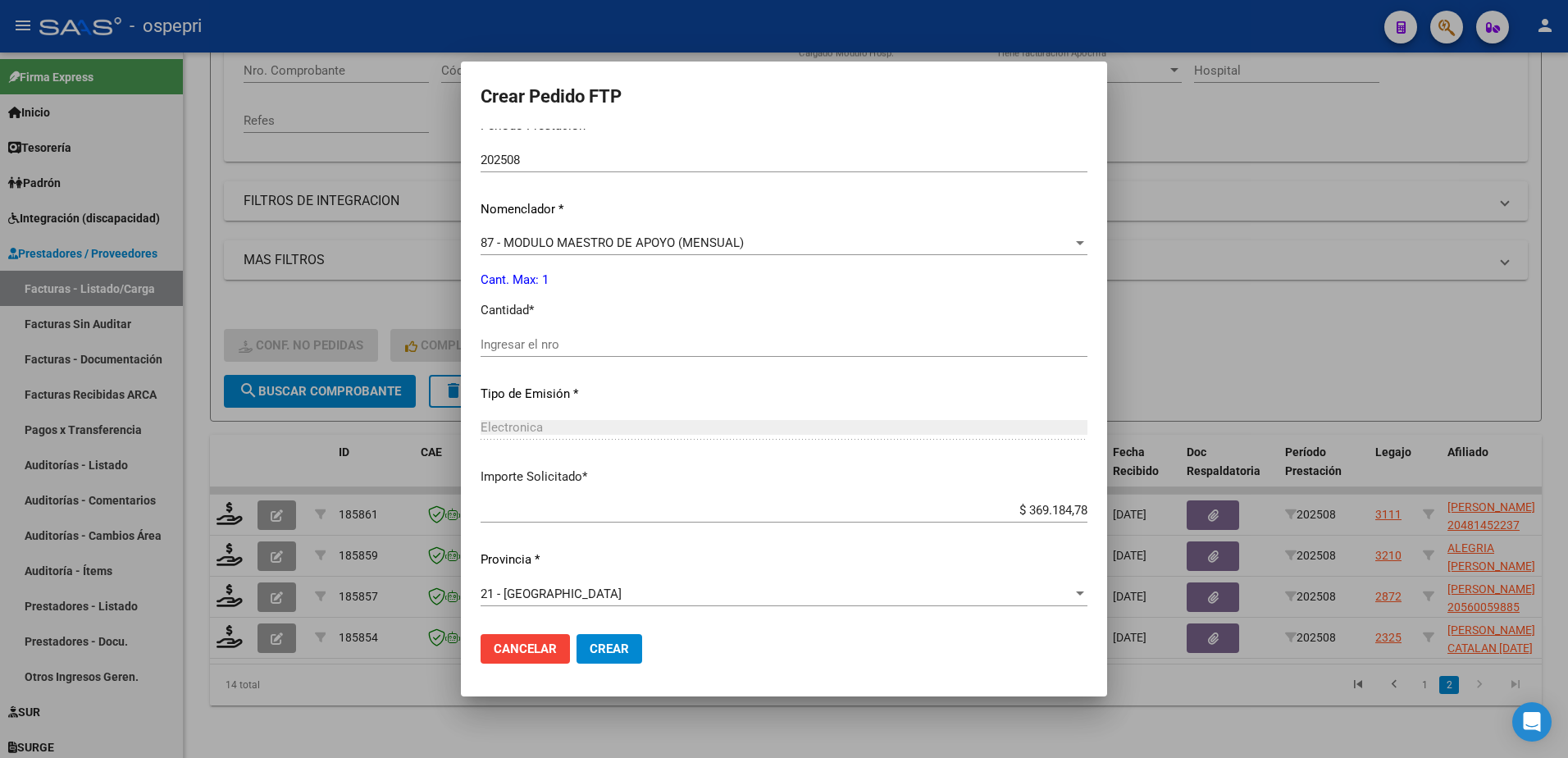
click at [552, 352] on div "Ingresar el nro" at bounding box center [784, 345] width 607 height 25
type input "1"
click at [629, 648] on span "Crear" at bounding box center [610, 649] width 39 height 15
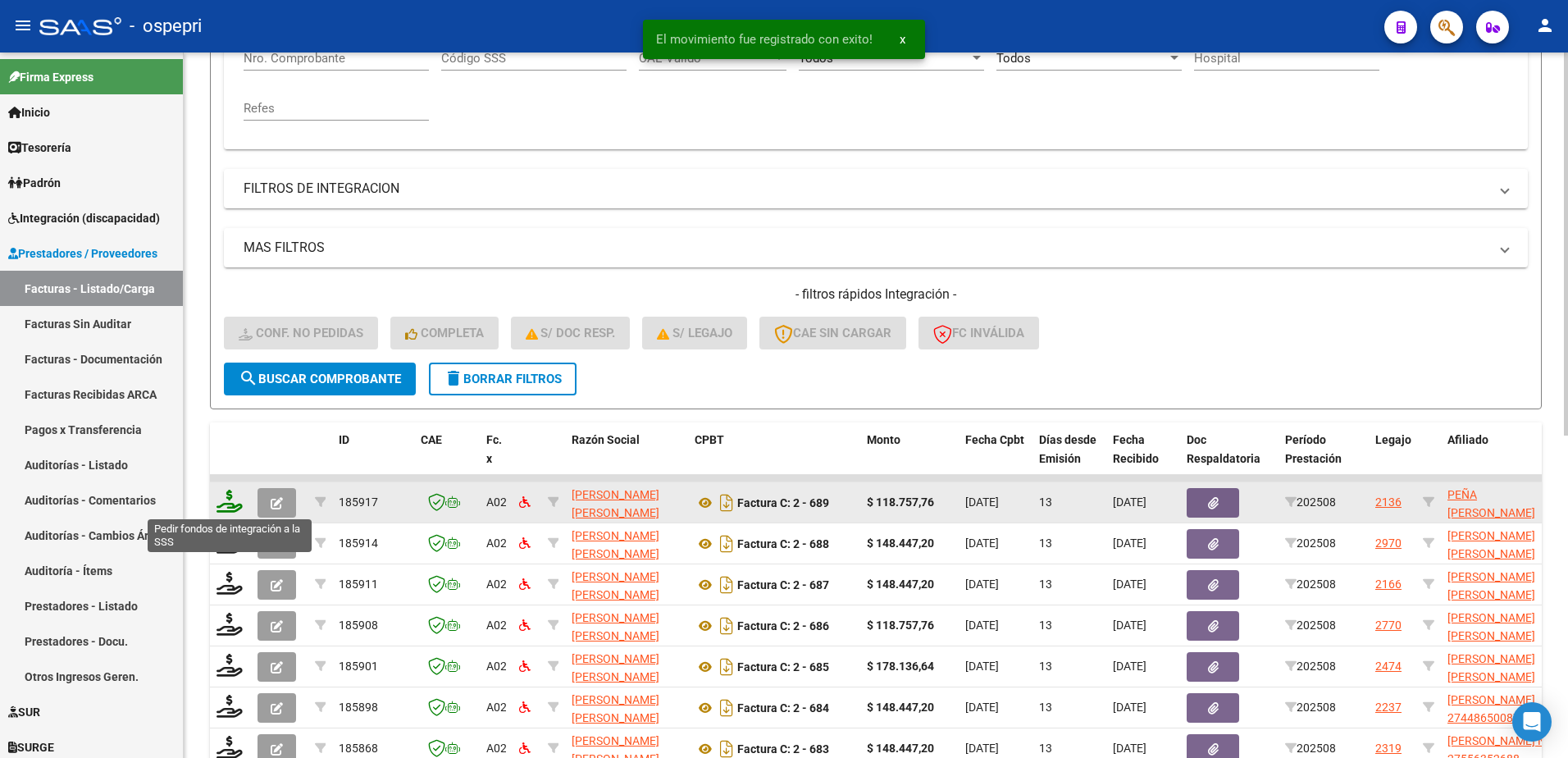
click at [232, 505] on icon at bounding box center [229, 502] width 26 height 23
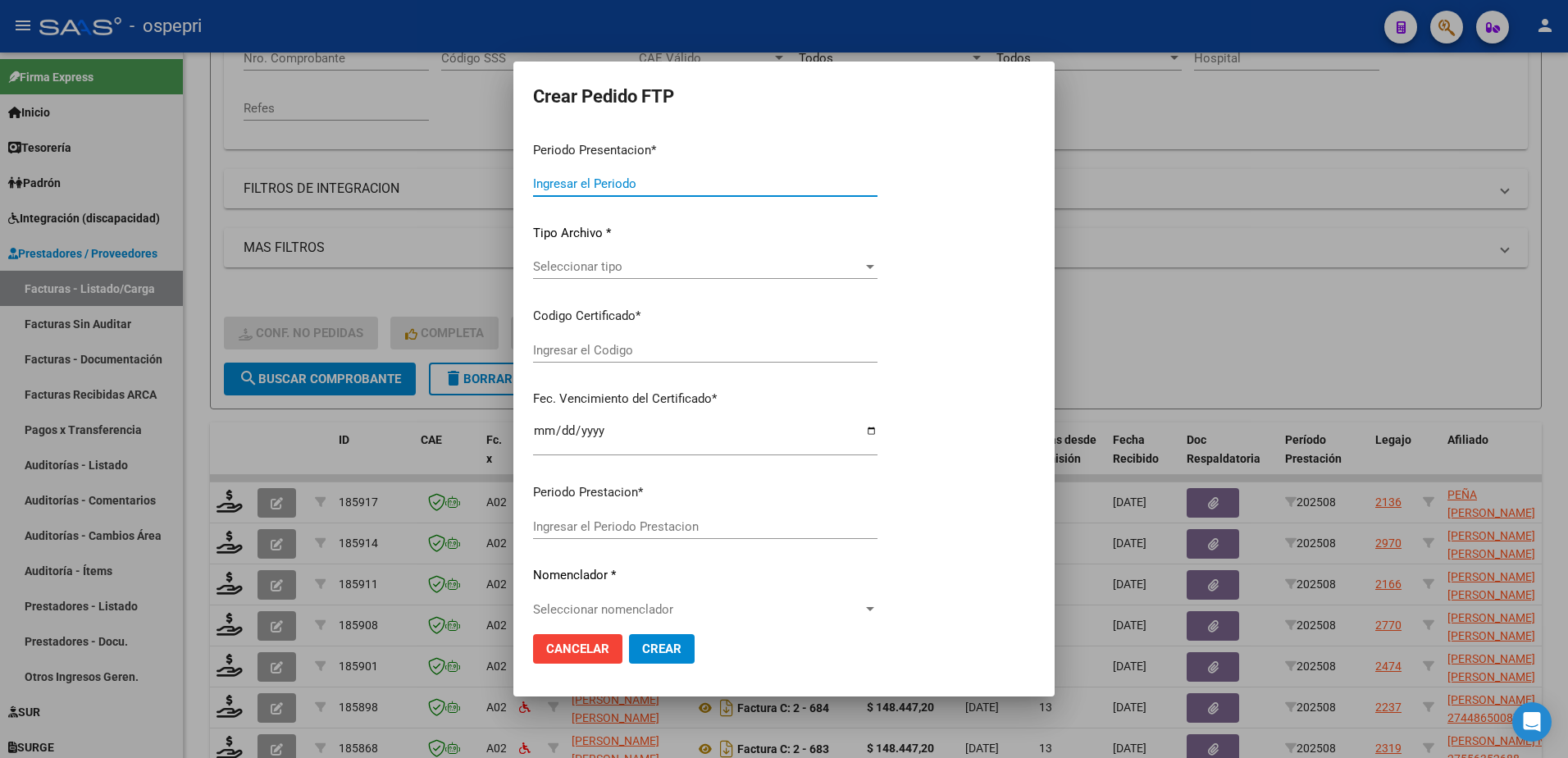
type input "202508"
type input "$ 118.757,76"
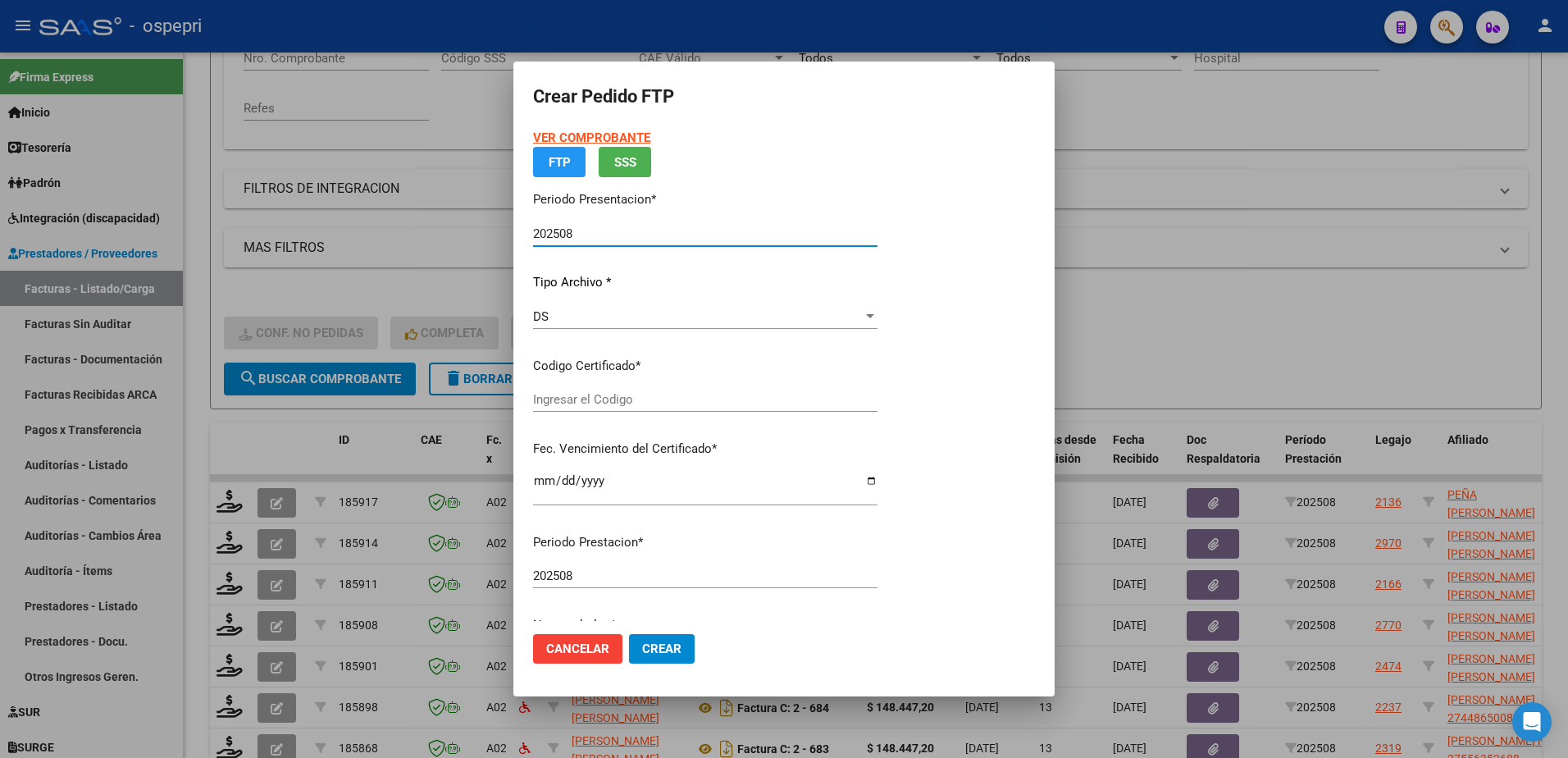
type input "2757722344-6"
type input "2026-10-04"
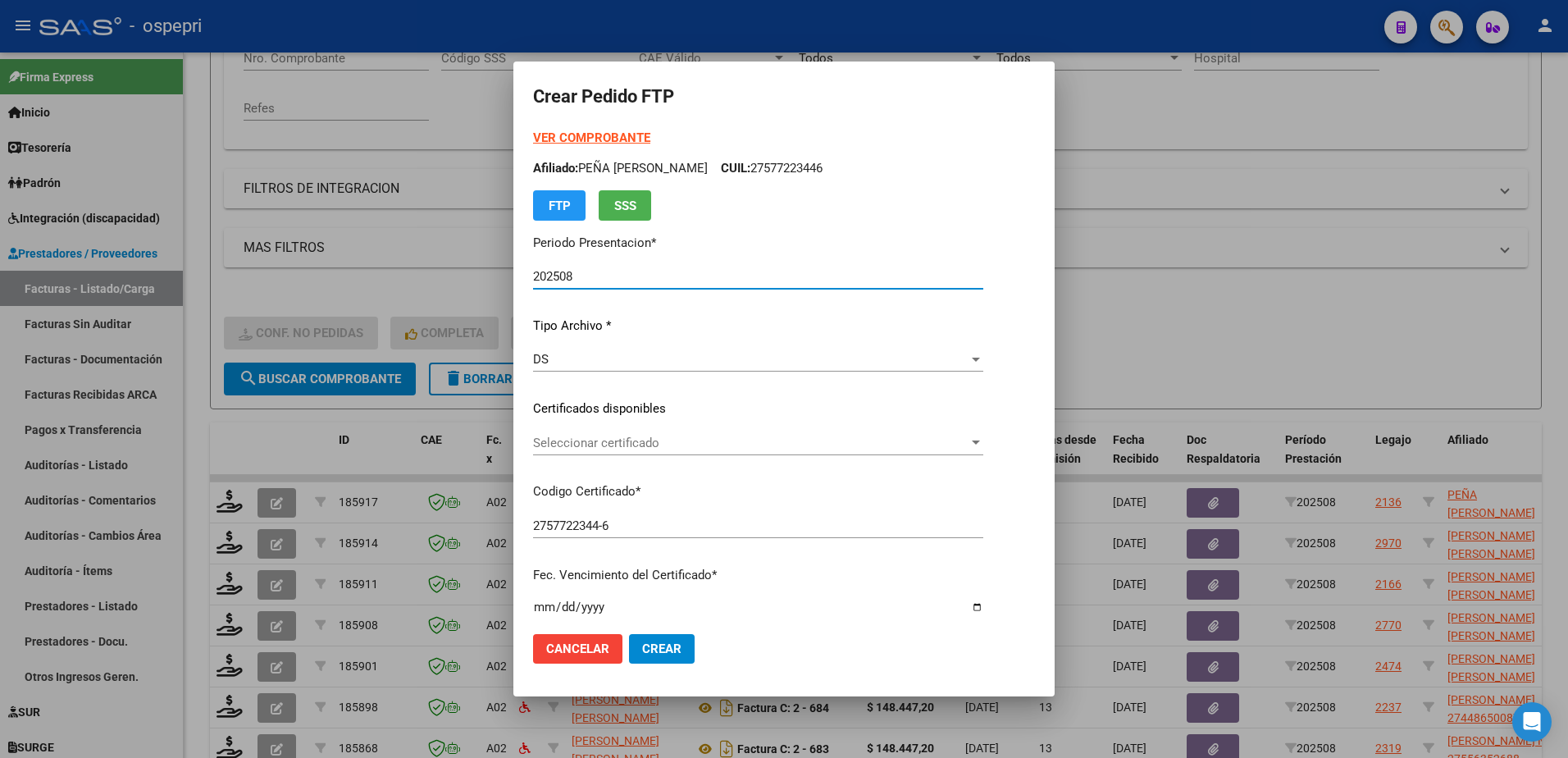
click at [651, 437] on span "Seleccionar certificado" at bounding box center [751, 443] width 436 height 15
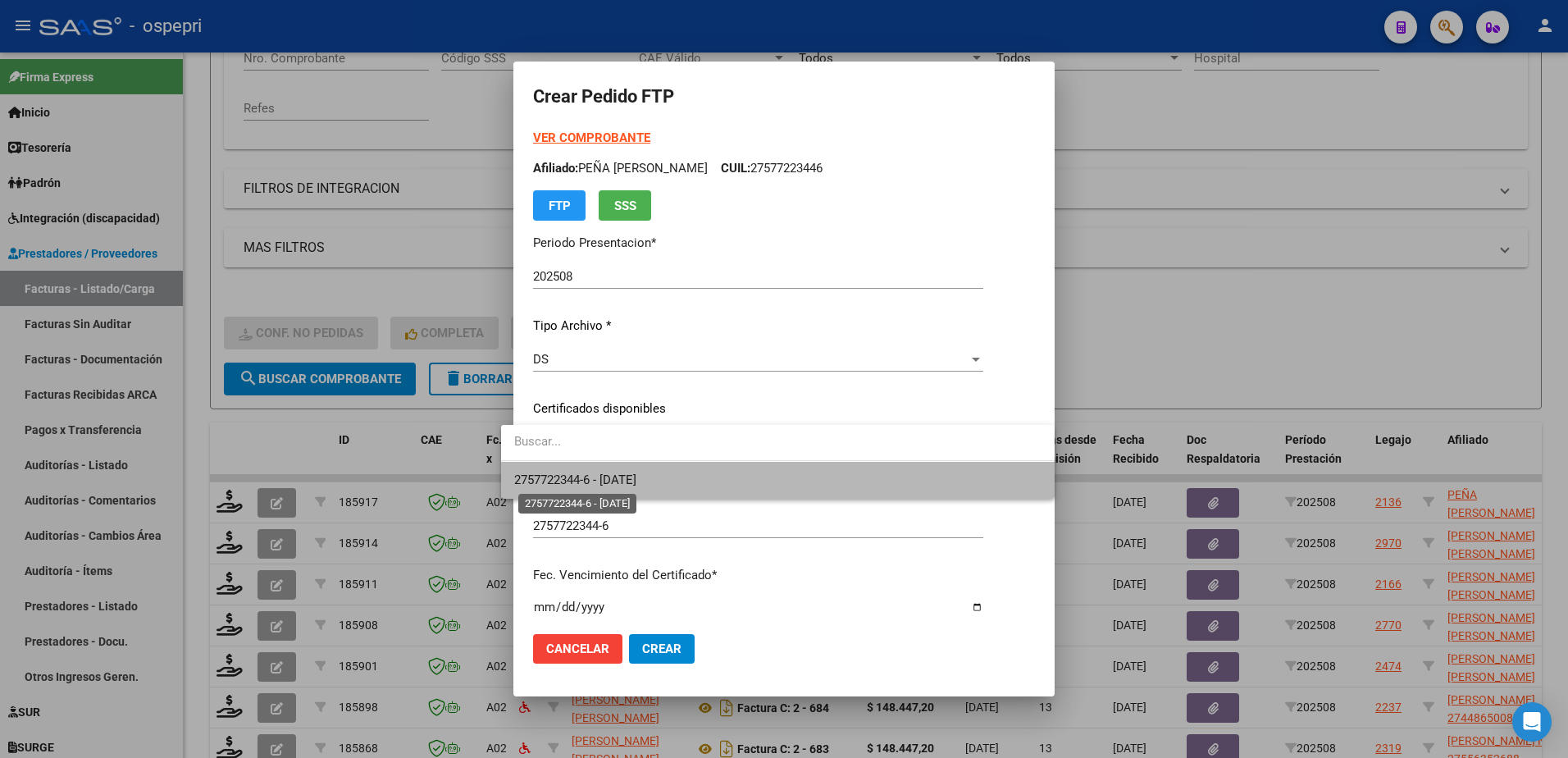
click at [636, 474] on span "2757722344-6 - 2026-10-04" at bounding box center [575, 479] width 122 height 15
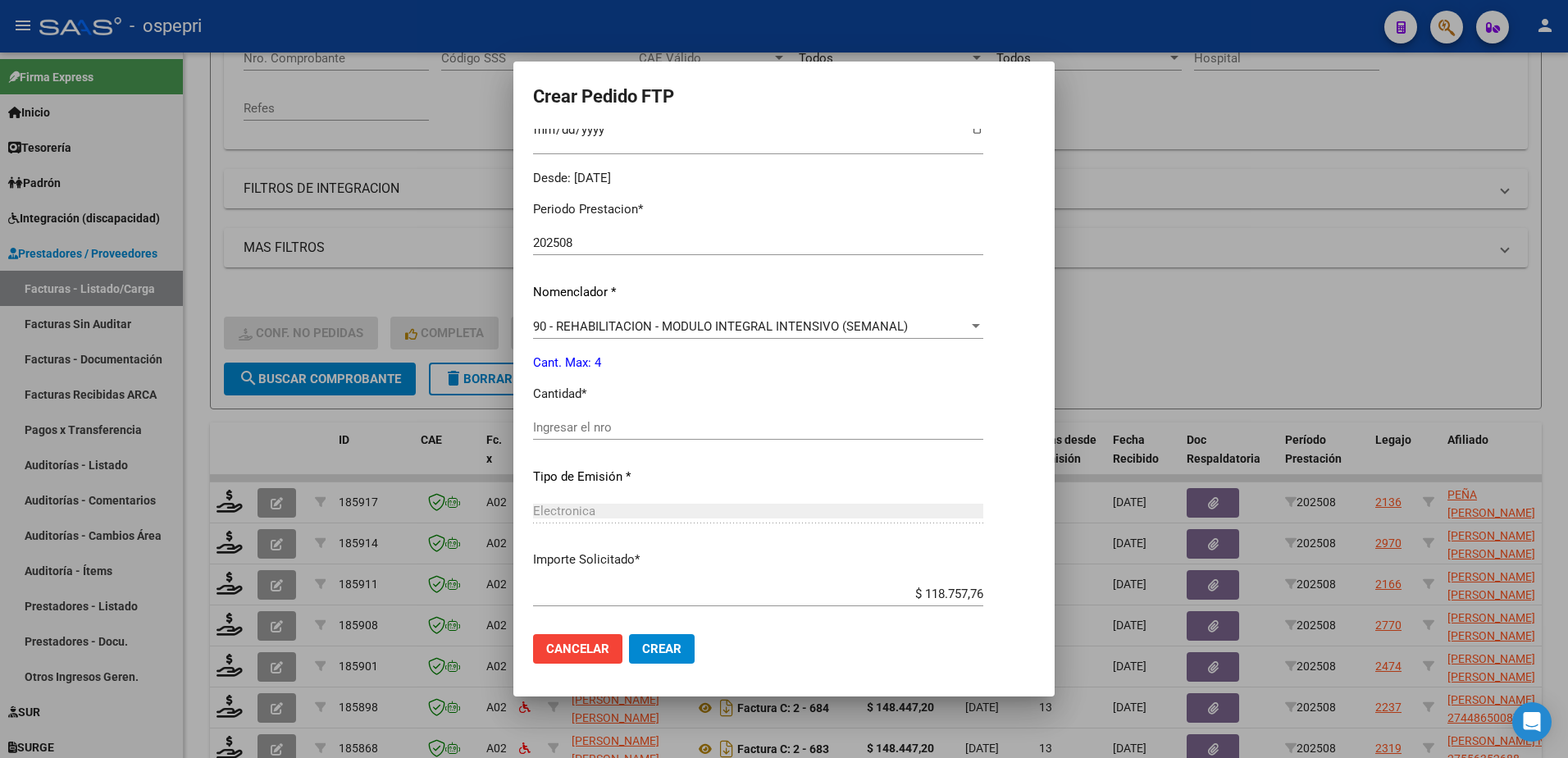
scroll to position [492, 0]
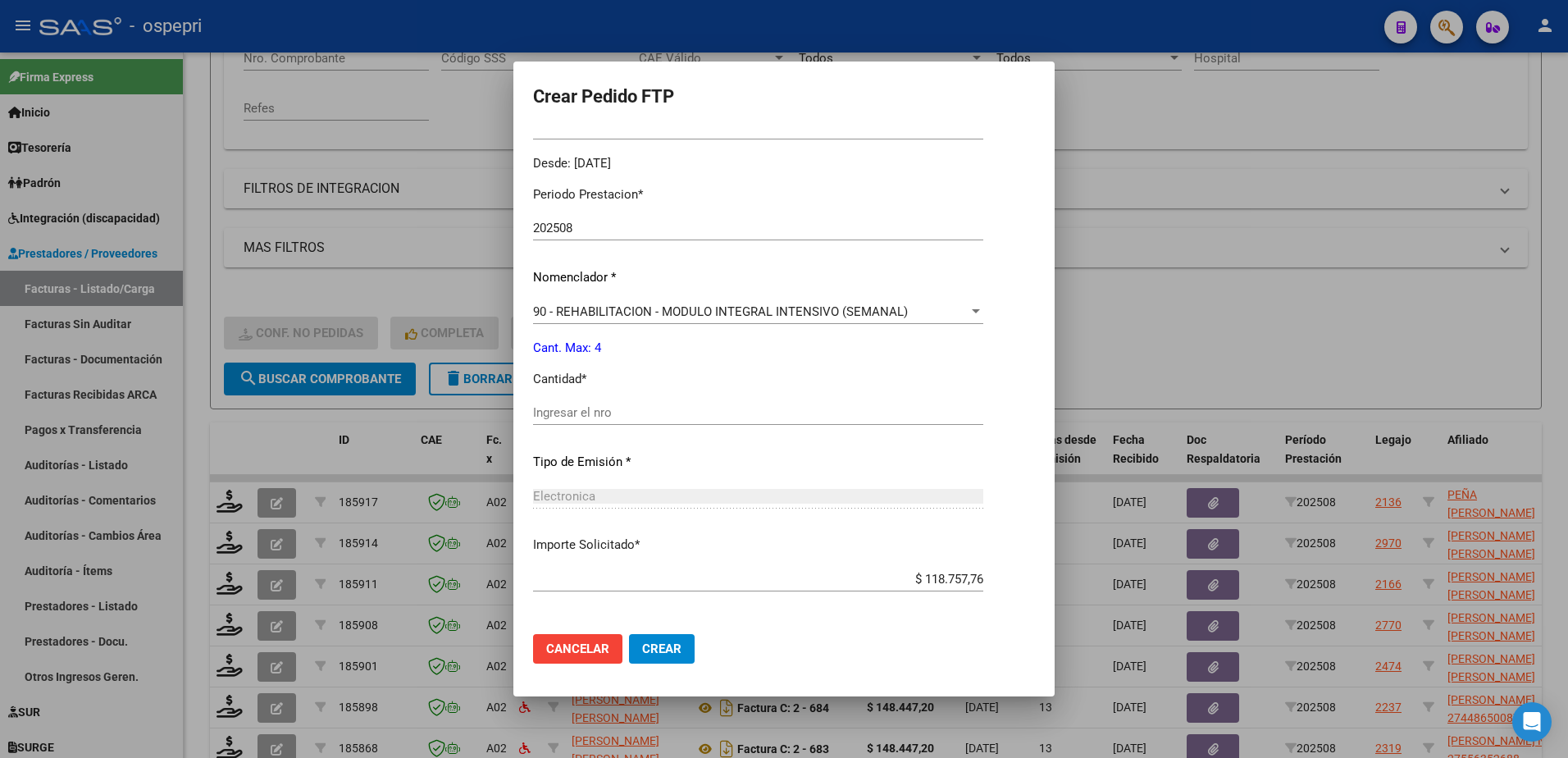
click at [587, 410] on input "Ingresar el nro" at bounding box center [758, 412] width 451 height 15
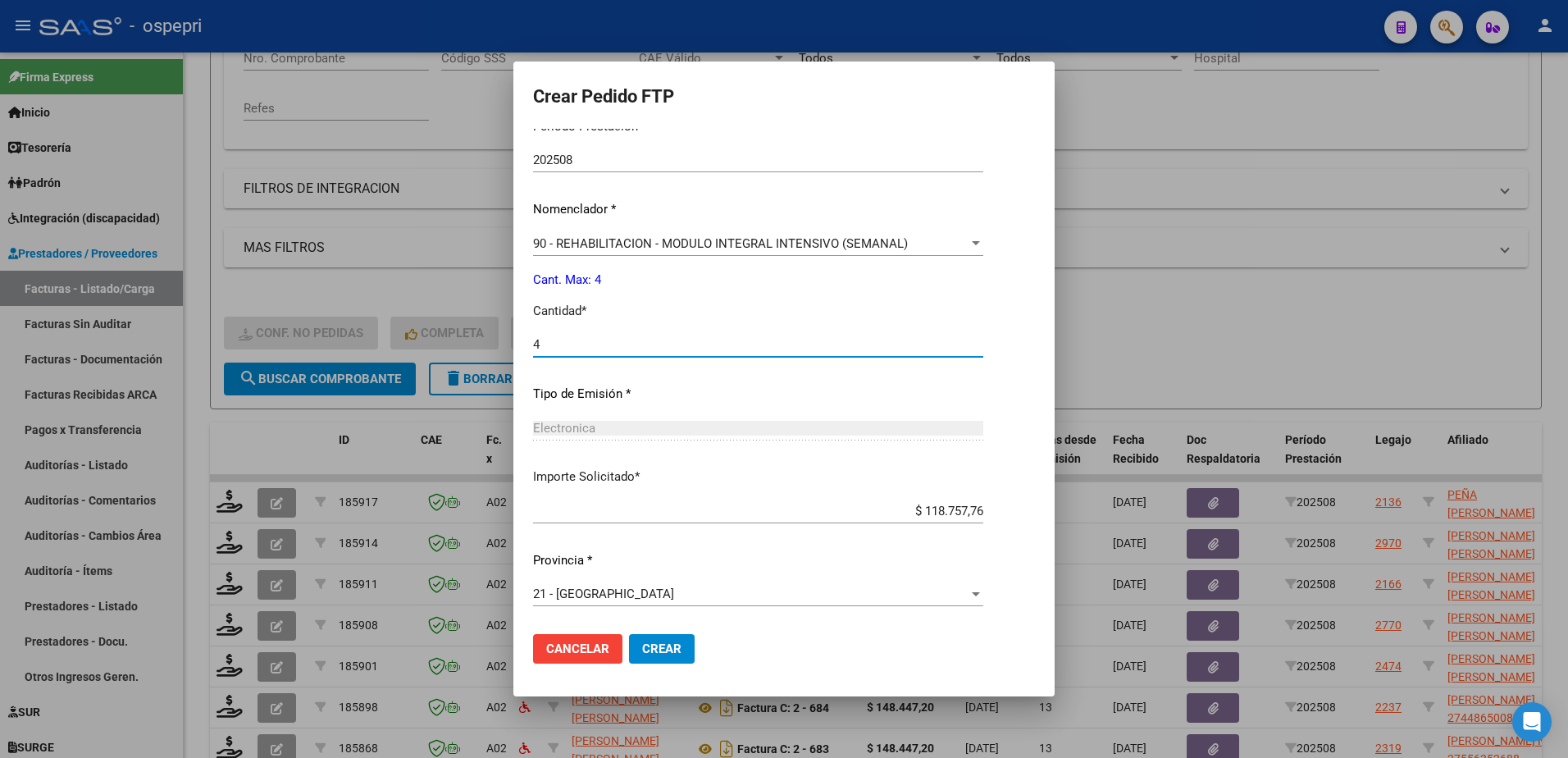
type input "4"
click at [643, 645] on span "Crear" at bounding box center [662, 649] width 39 height 15
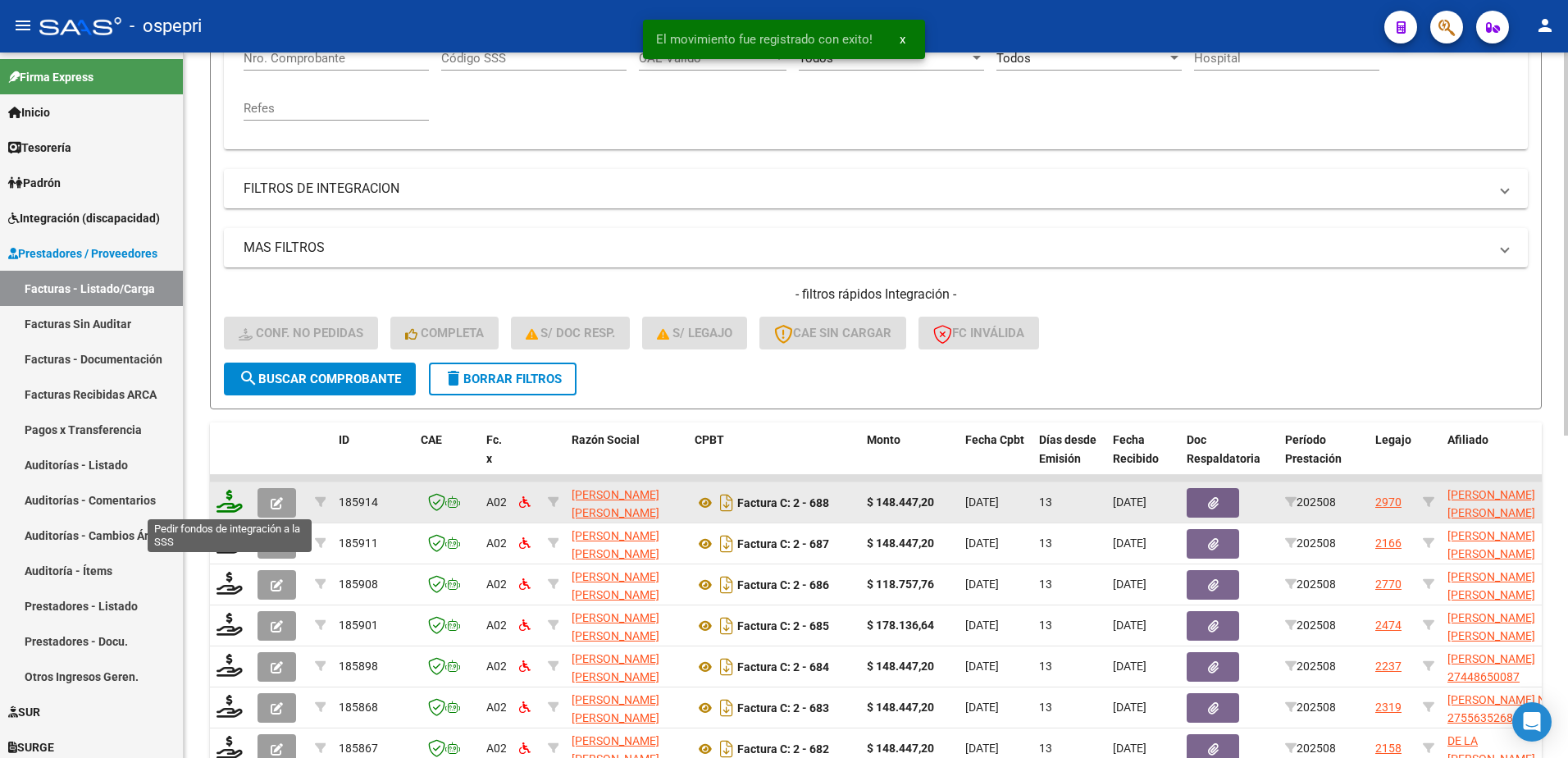
click at [228, 507] on icon at bounding box center [229, 502] width 26 height 23
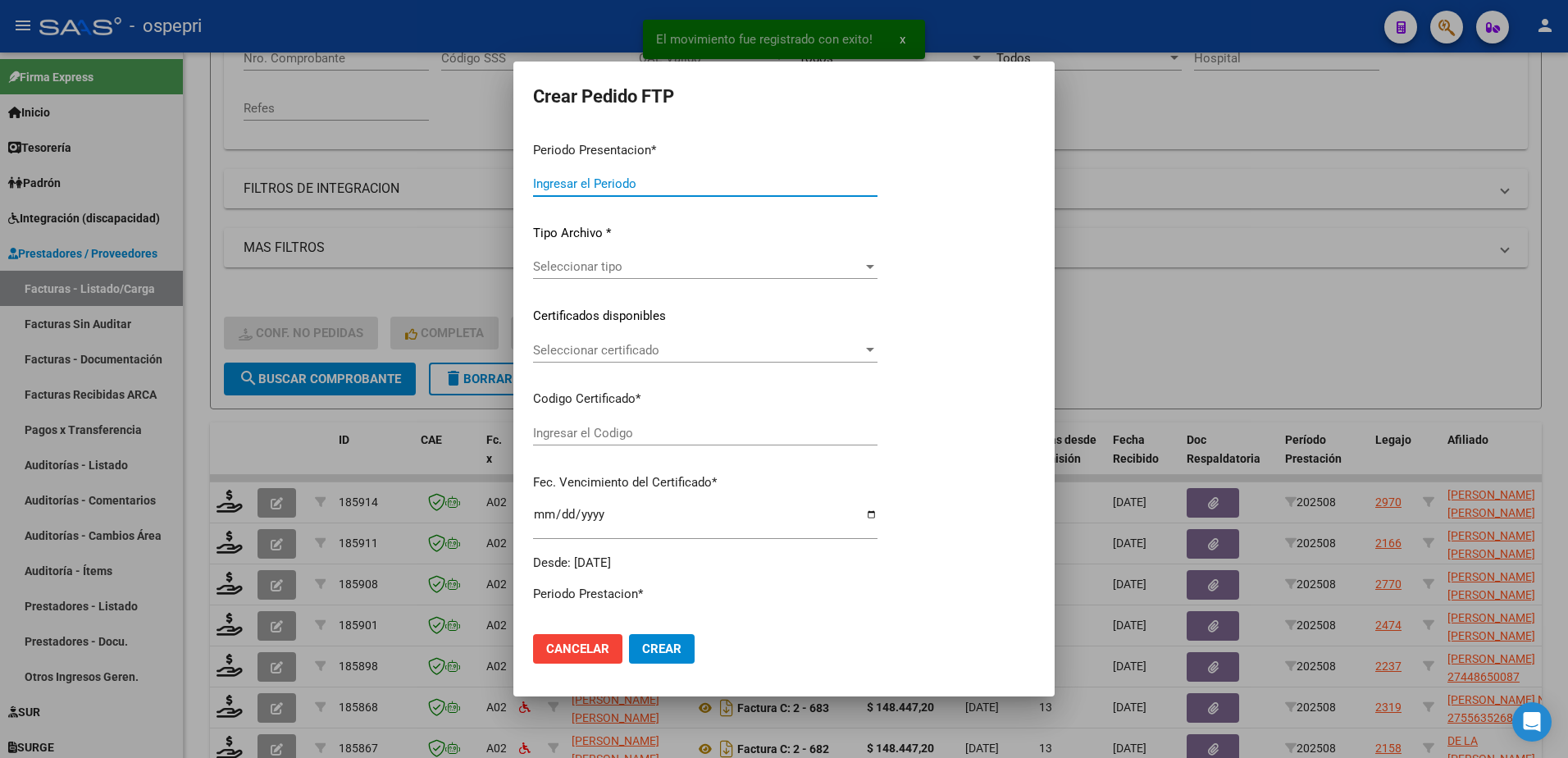
type input "202508"
type input "$ 148.447,20"
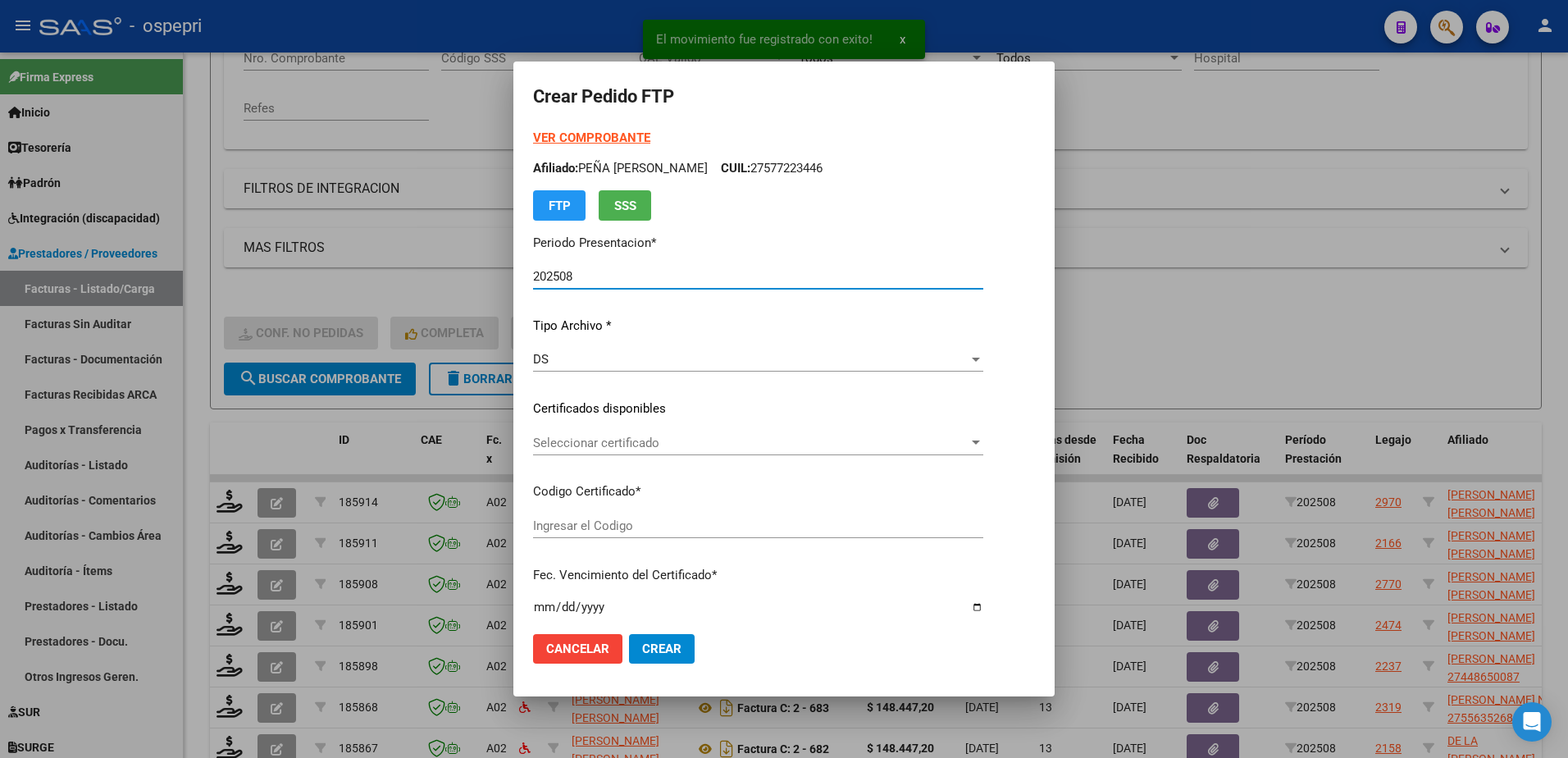
type input "ARG01000487279642019092520290925NQN249"
type input "2029-09-25"
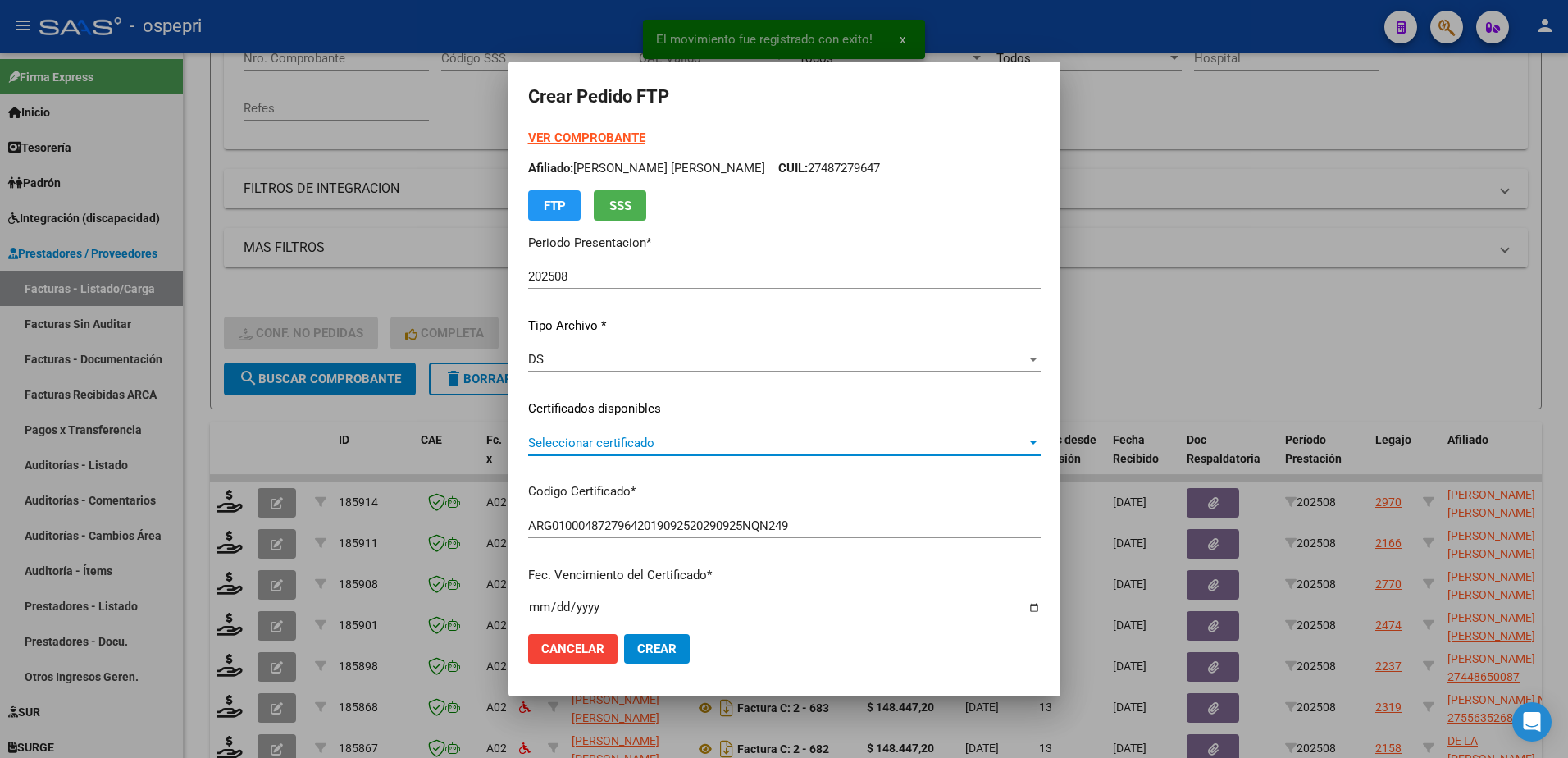
click at [586, 442] on span "Seleccionar certificado" at bounding box center [777, 443] width 498 height 15
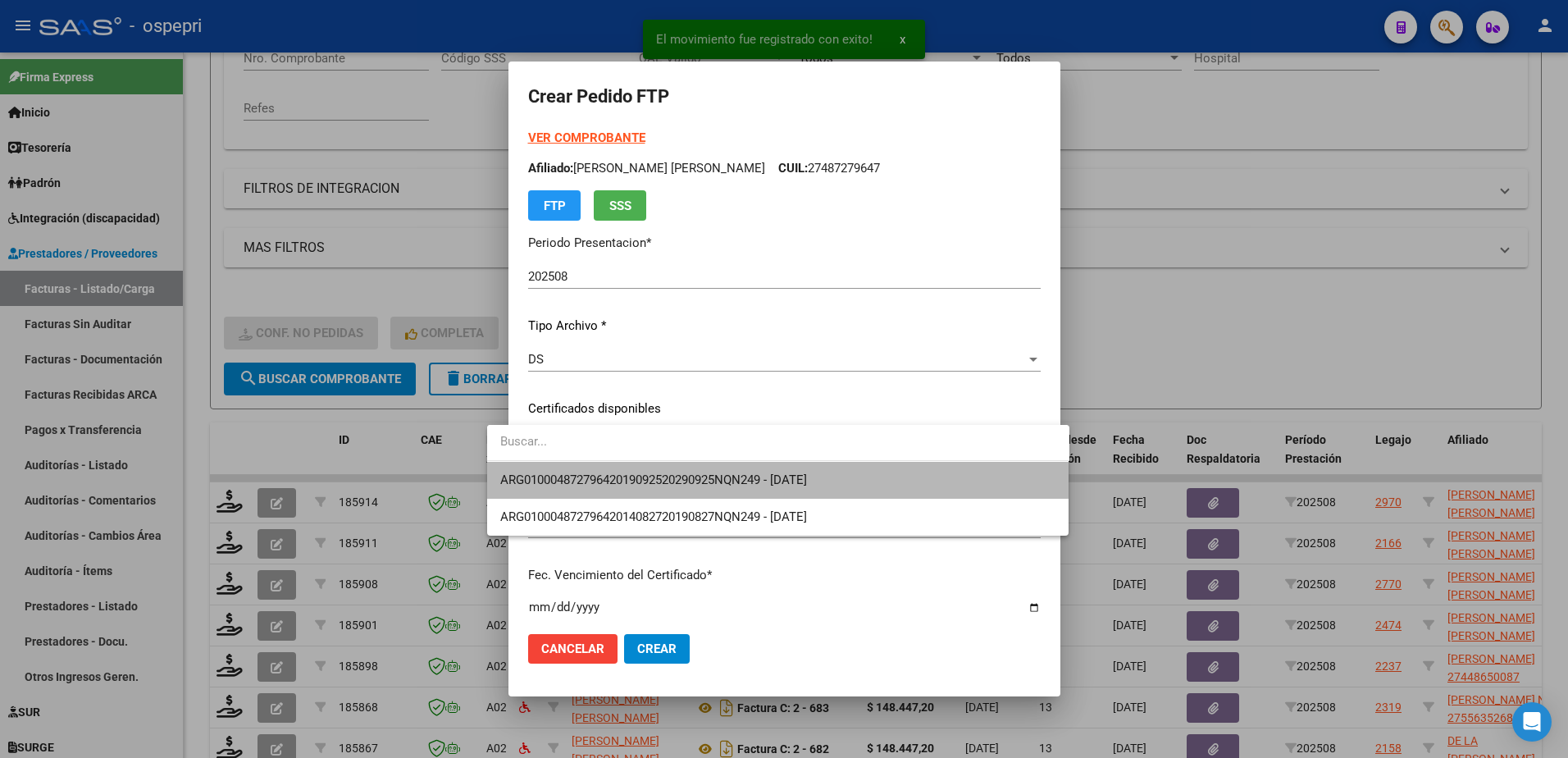
click at [603, 471] on span "ARG01000487279642019092520290925NQN249 - 2029-09-25" at bounding box center [778, 479] width 556 height 37
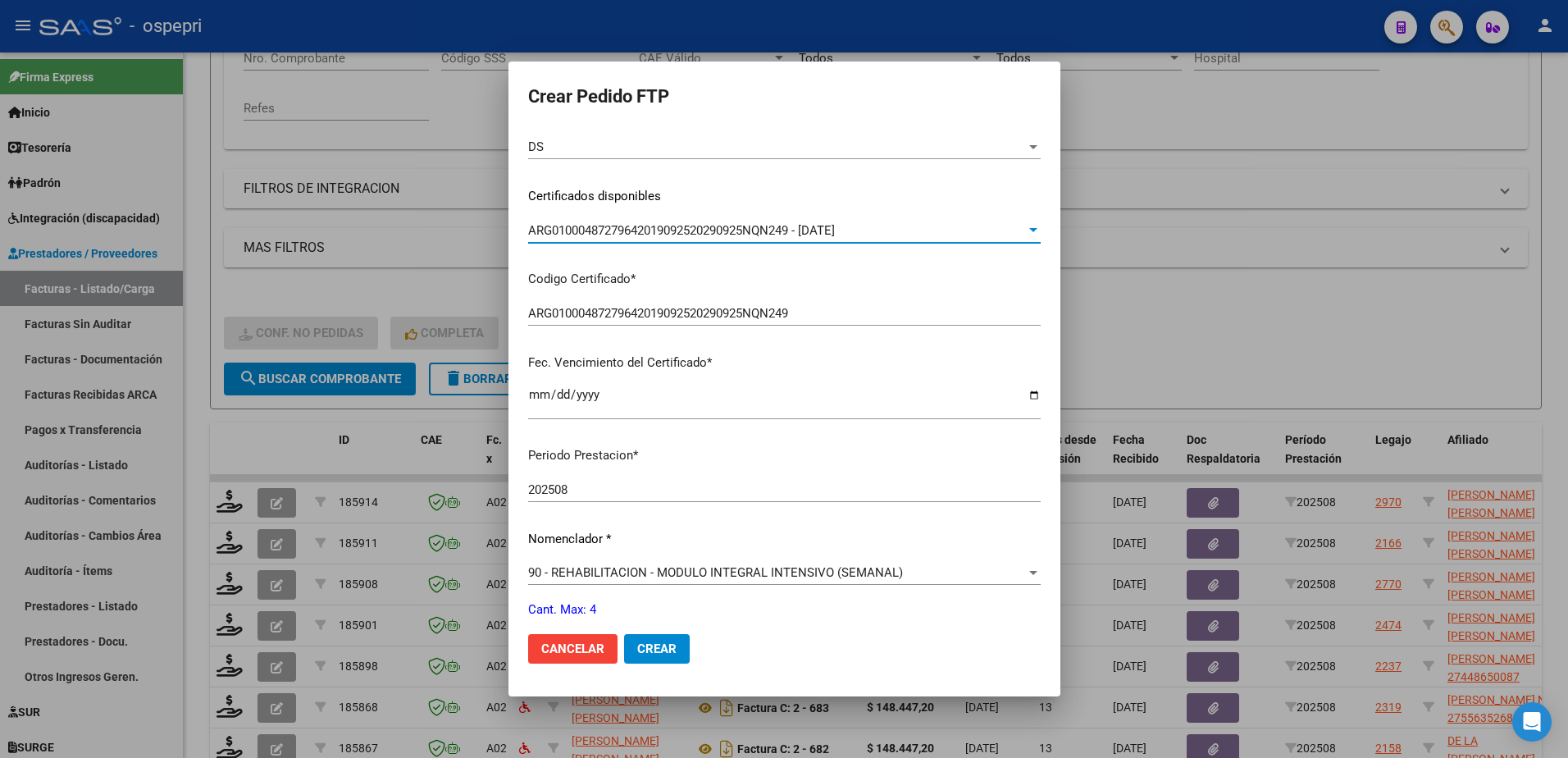
scroll to position [411, 0]
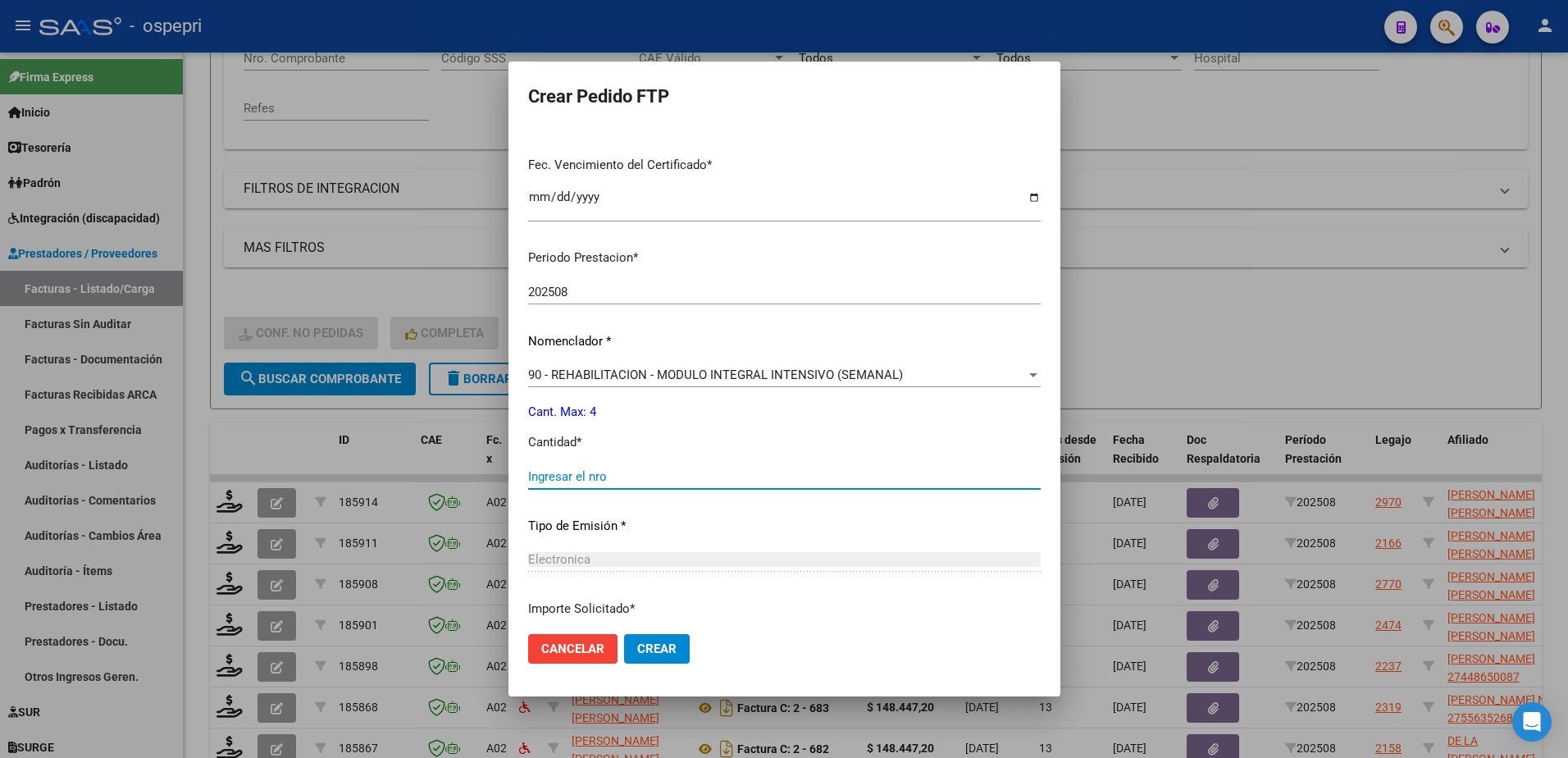
click at [573, 477] on input "Ingresar el nro" at bounding box center [784, 477] width 512 height 15
type input "4"
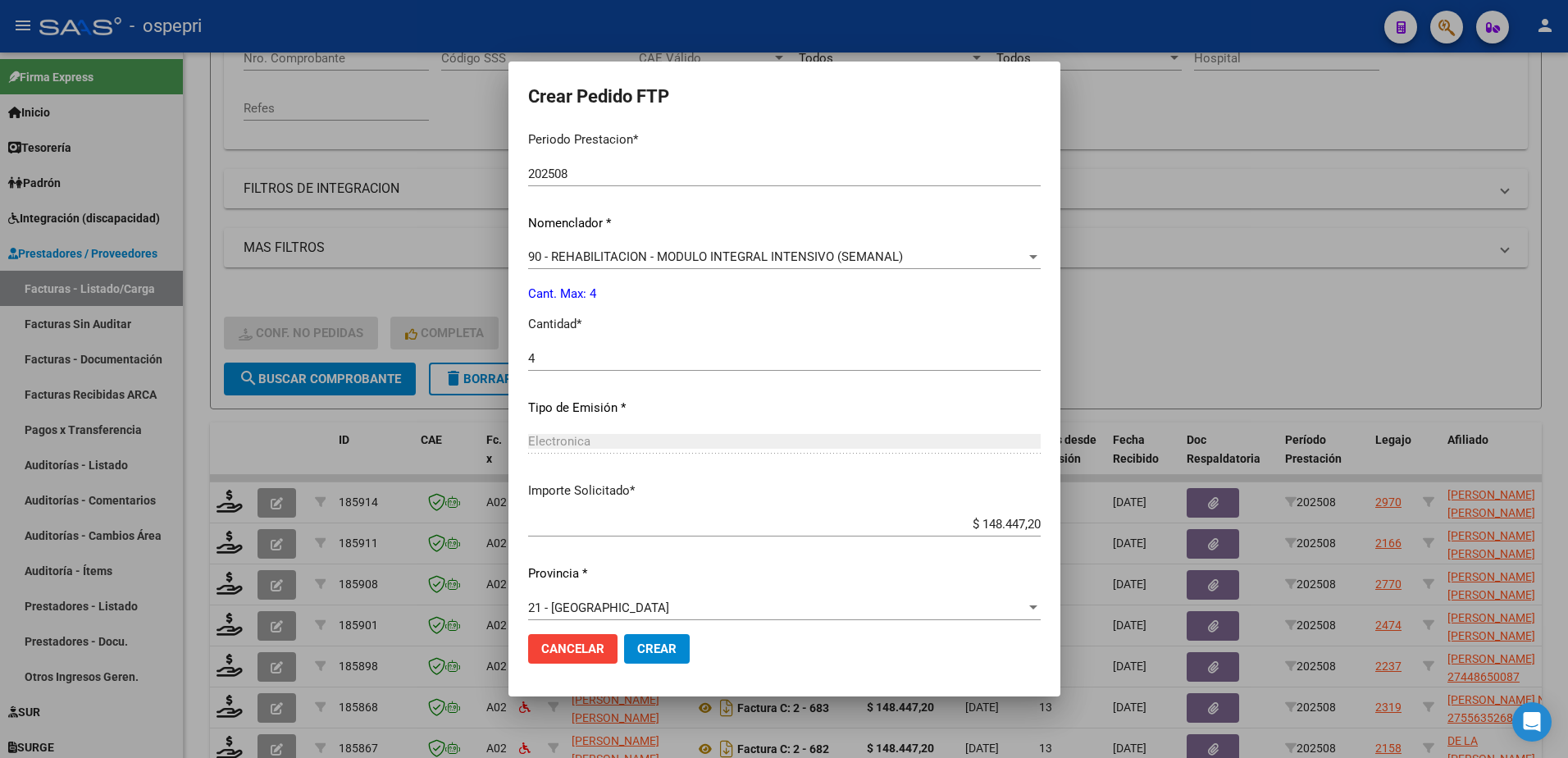
scroll to position [543, 0]
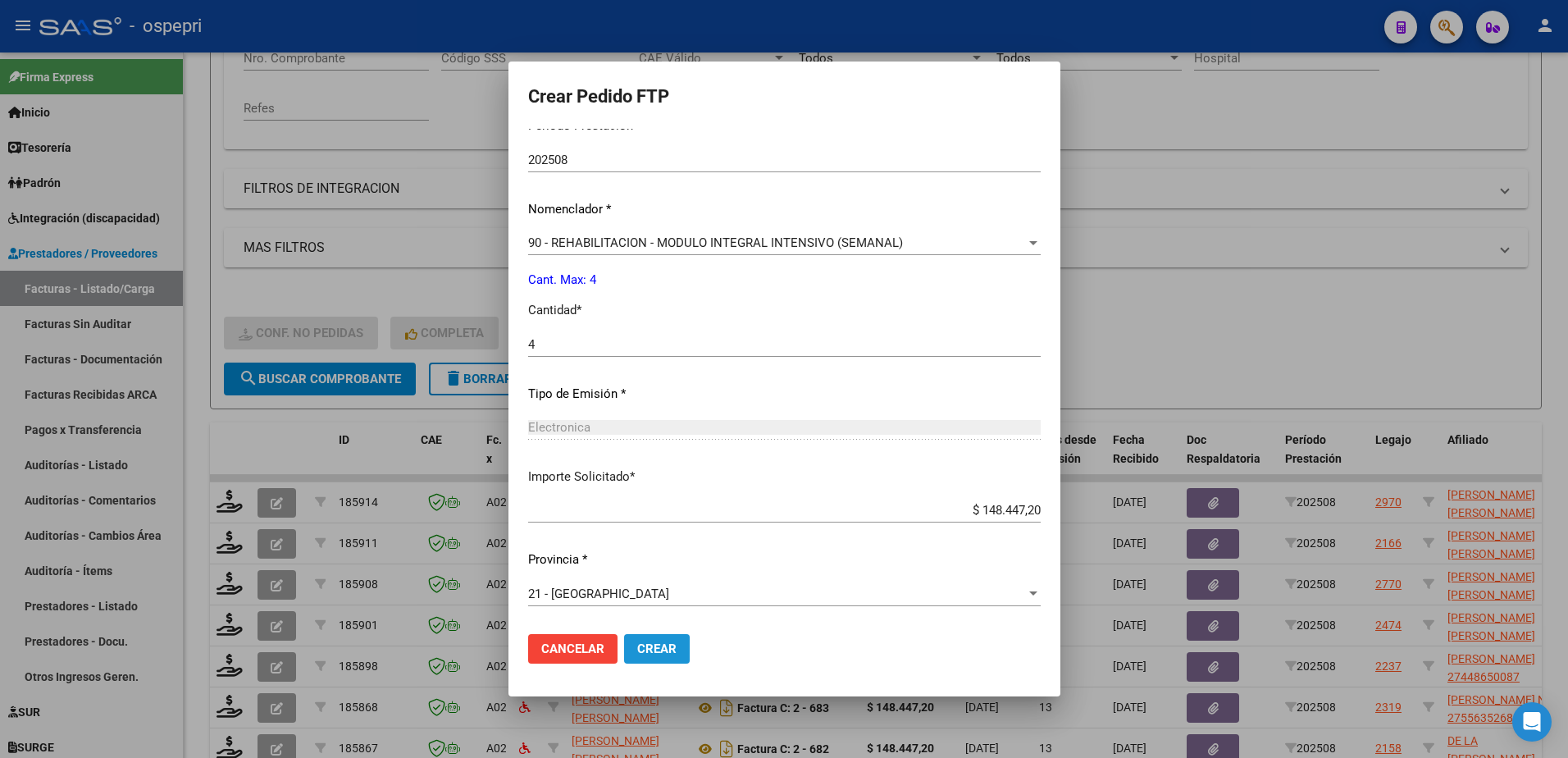
click at [624, 634] on button "Crear" at bounding box center [657, 648] width 66 height 29
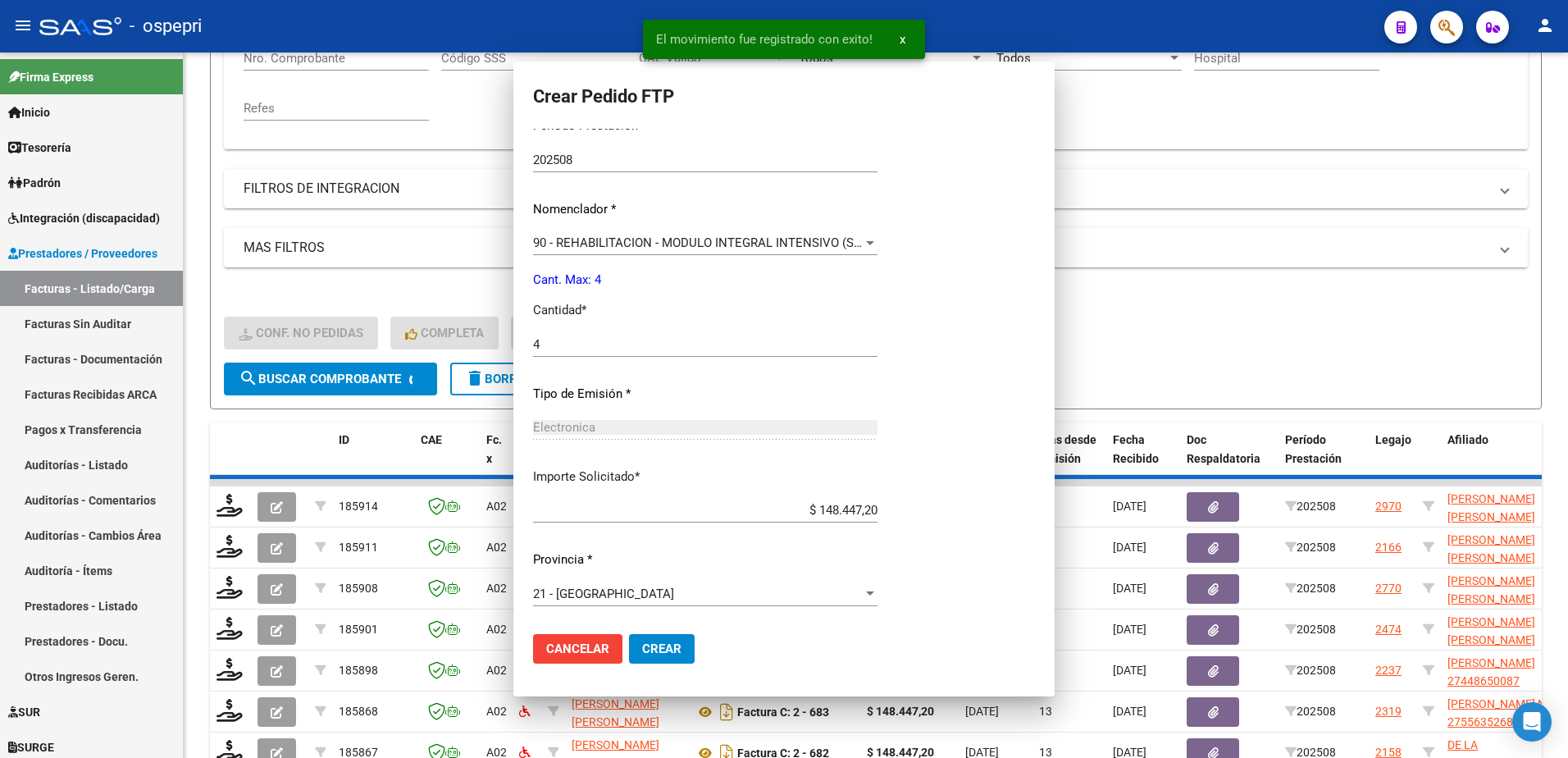
scroll to position [0, 0]
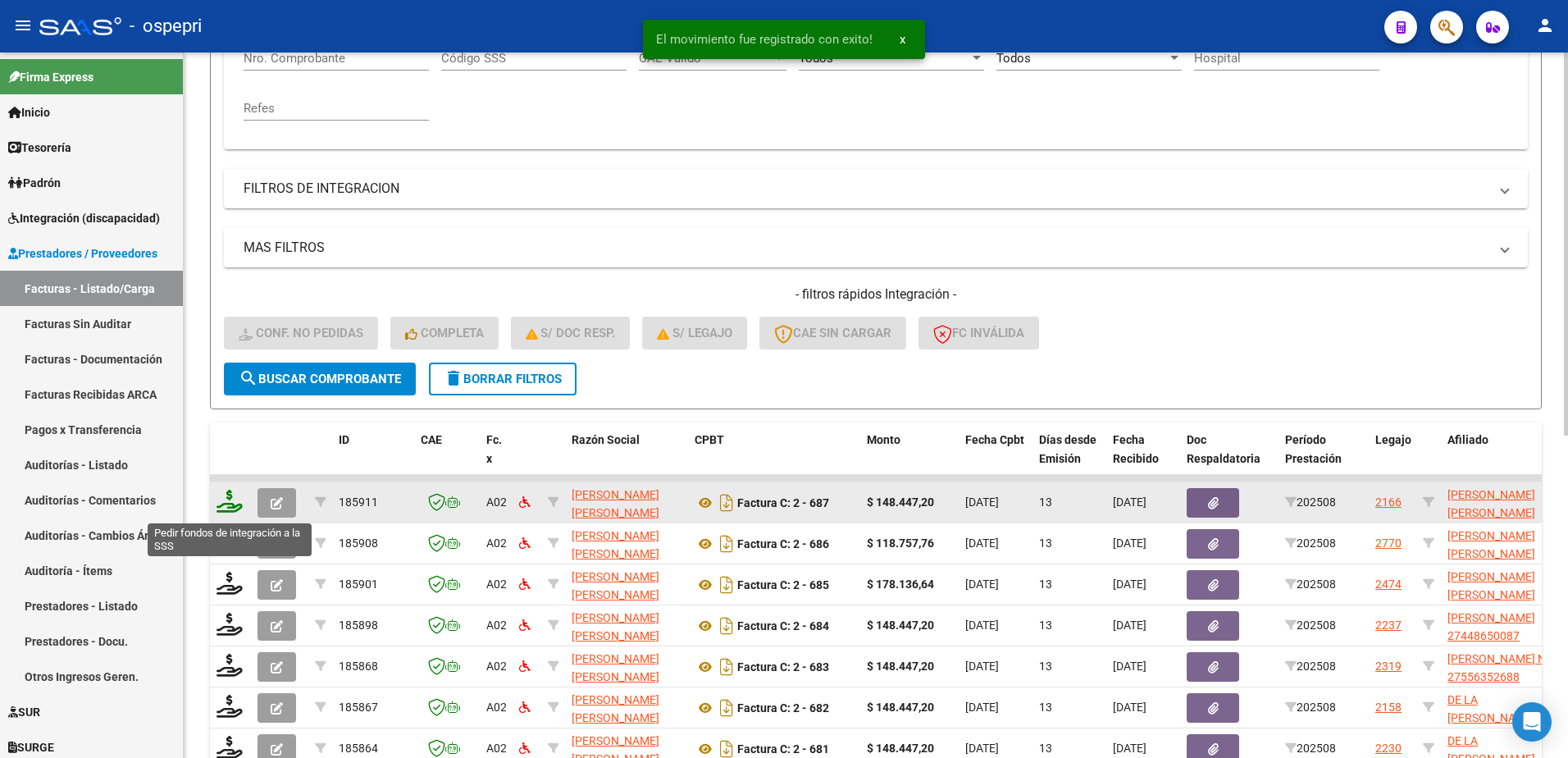
click at [228, 508] on icon at bounding box center [229, 502] width 26 height 23
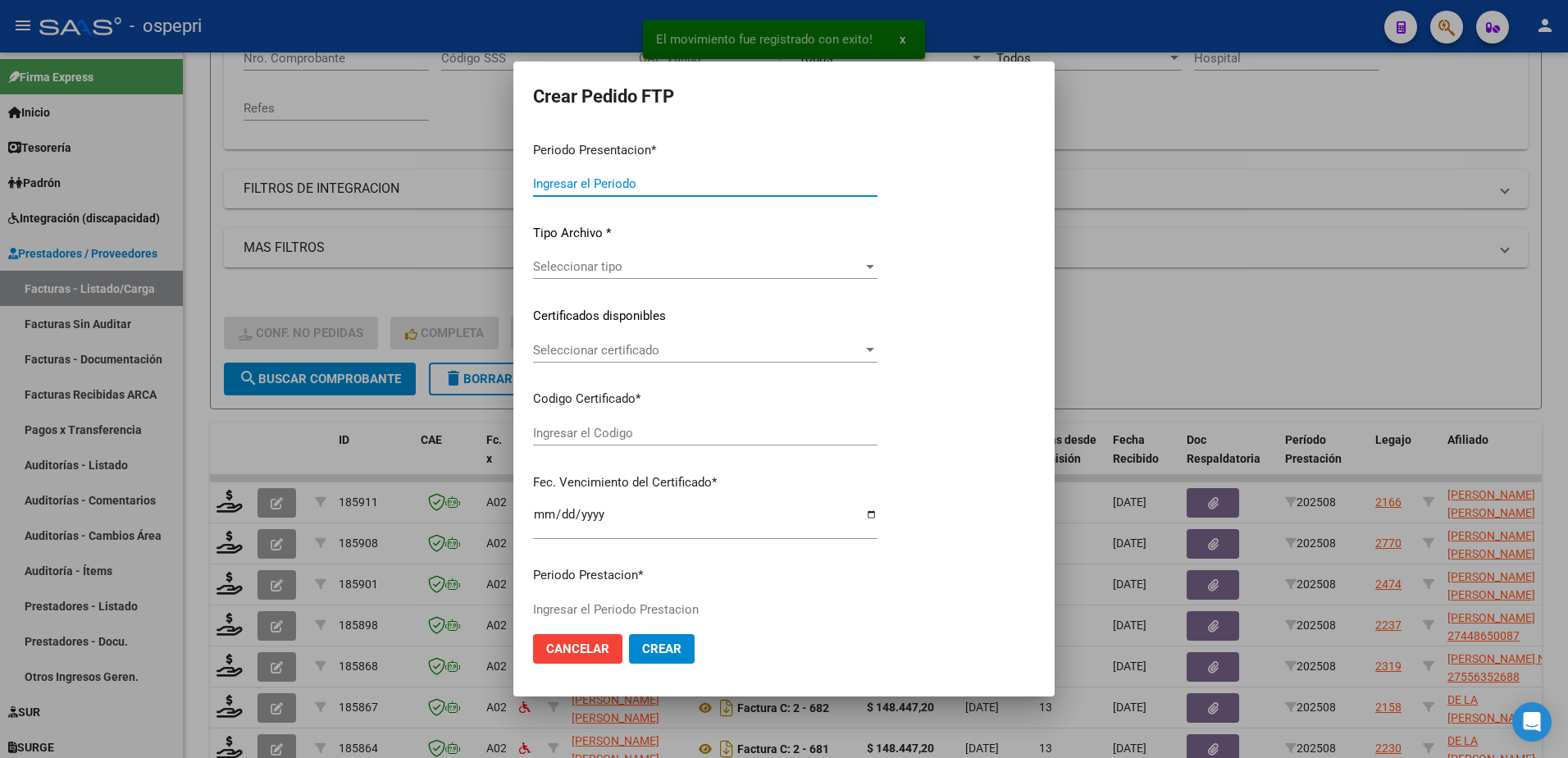
type input "202508"
type input "$ 148.447,20"
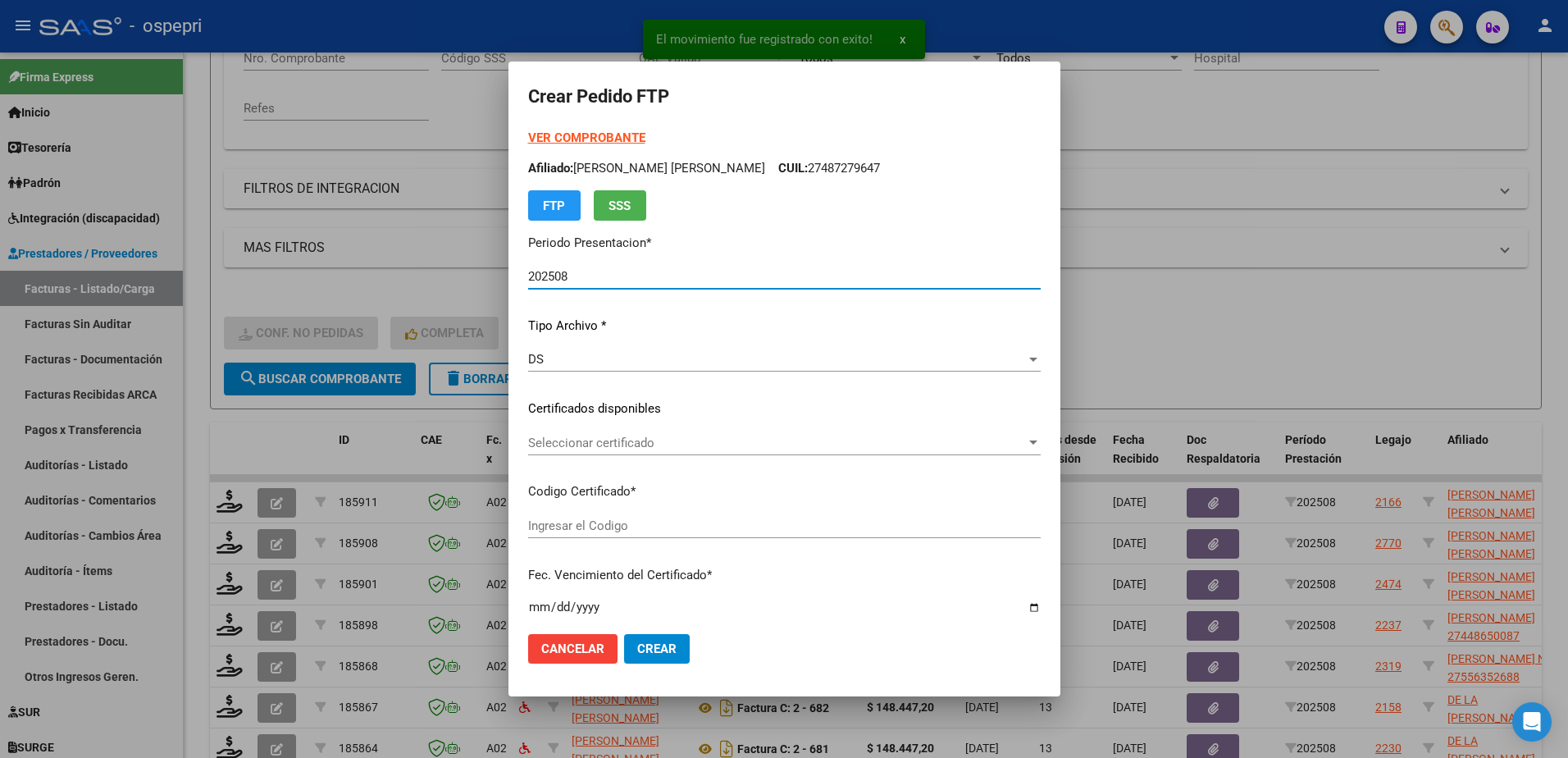
type input "ARG02514764162017120120201201NQN249"
type input "2027-12-12"
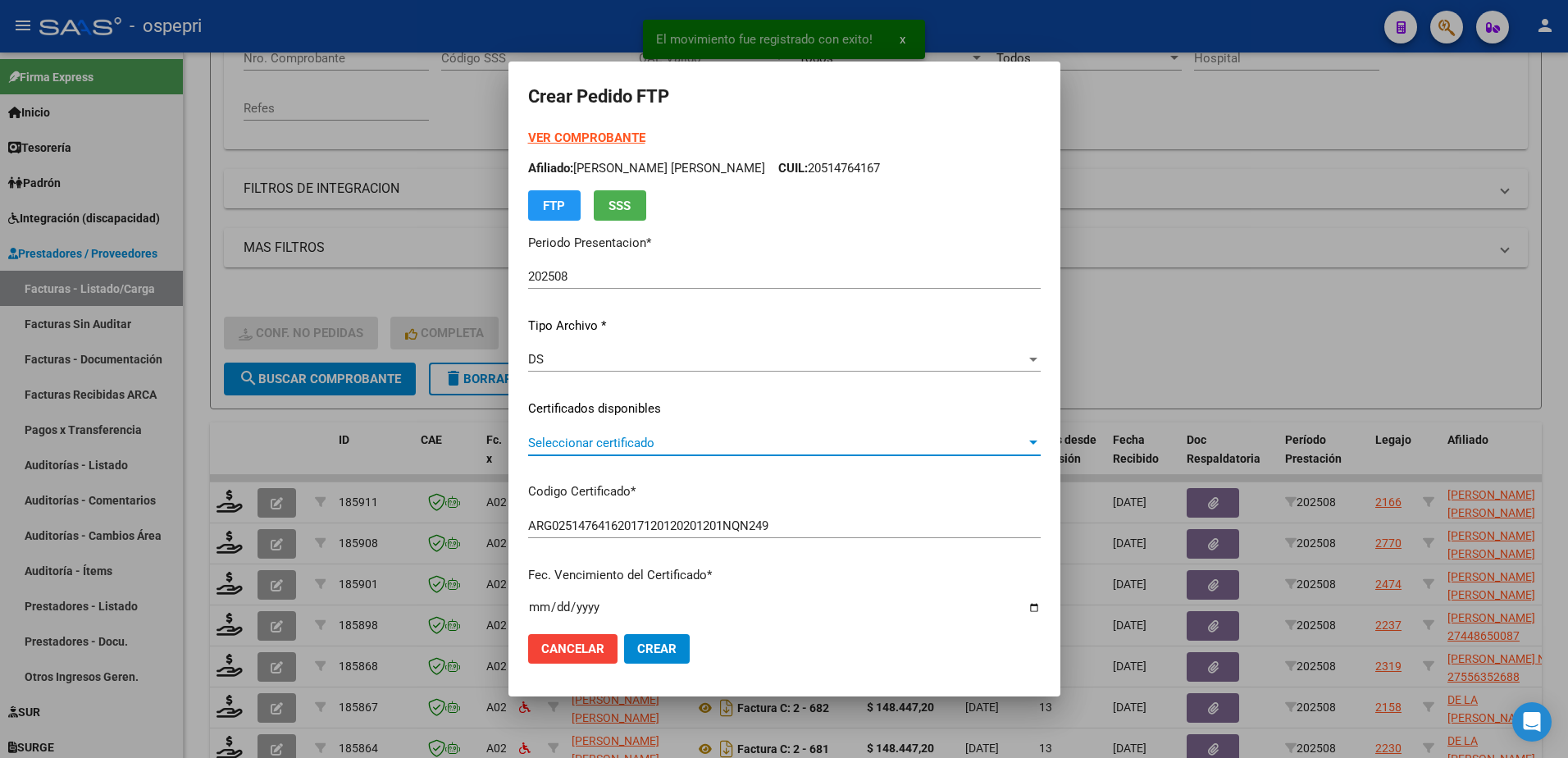
click at [564, 443] on span "Seleccionar certificado" at bounding box center [777, 443] width 498 height 15
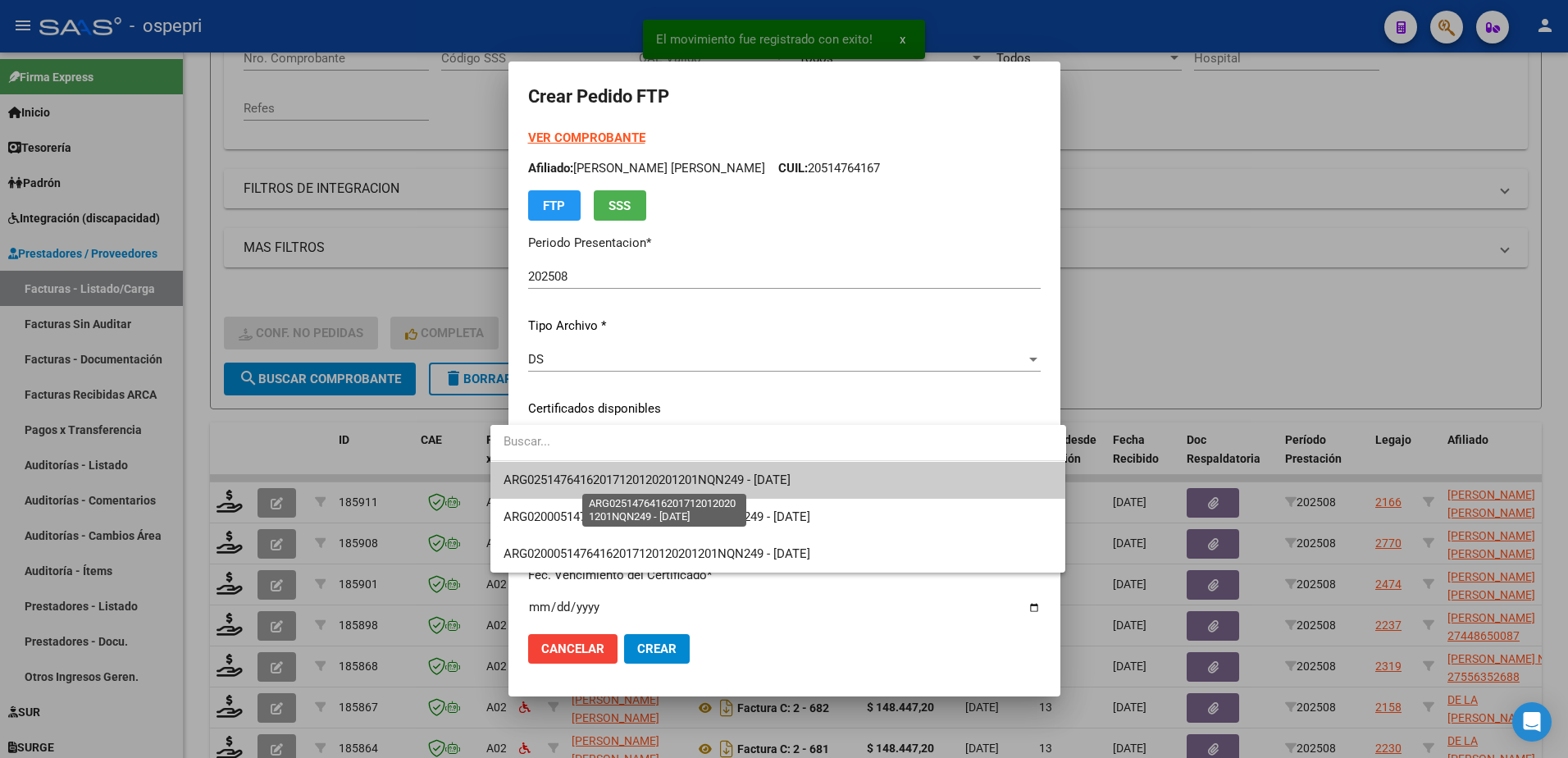
click at [583, 483] on span "ARG02514764162017120120201201NQN249 - 2027-12-12" at bounding box center [647, 479] width 287 height 15
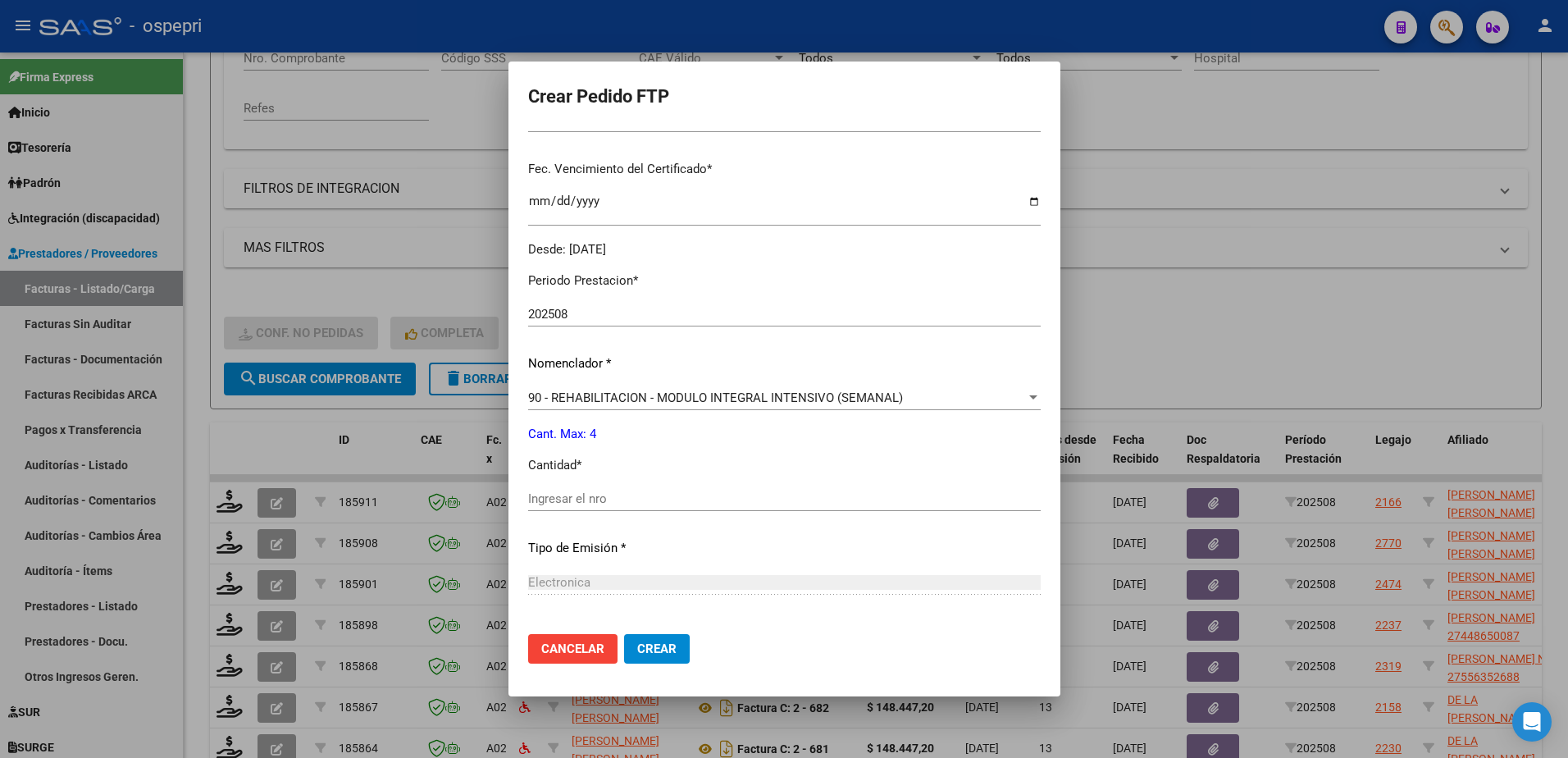
scroll to position [411, 0]
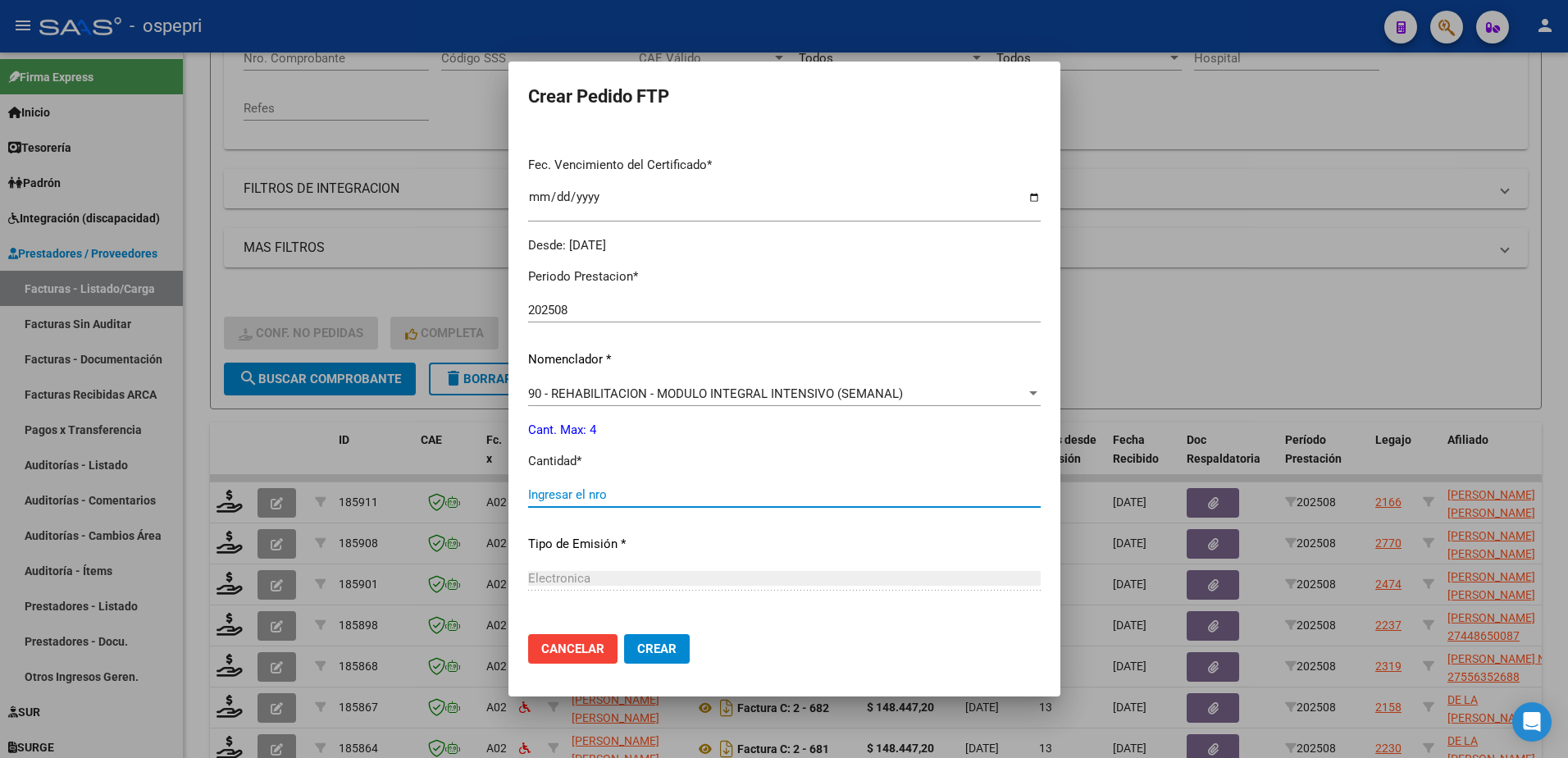
click at [533, 493] on input "Ingresar el nro" at bounding box center [784, 495] width 512 height 15
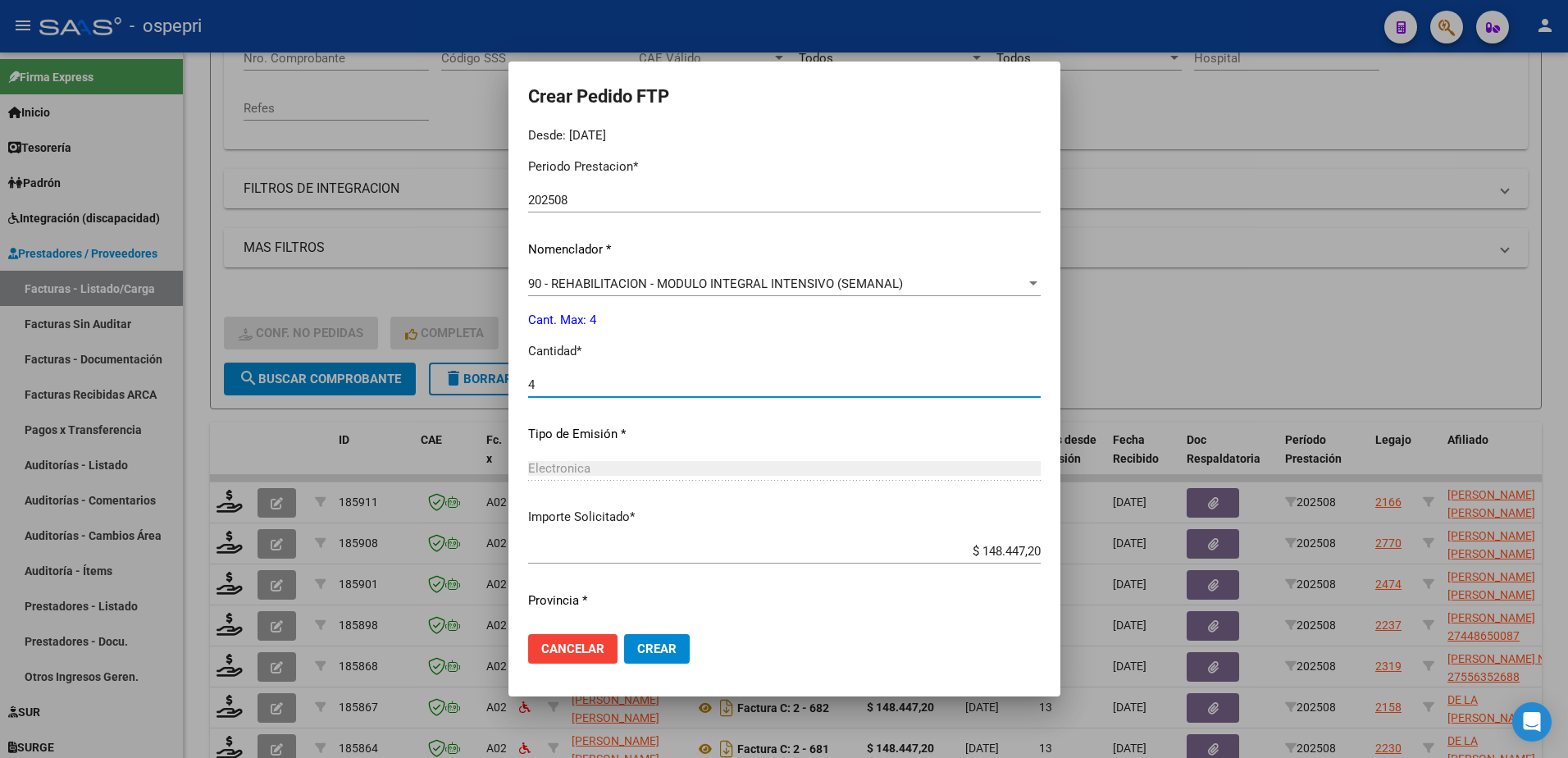
scroll to position [561, 0]
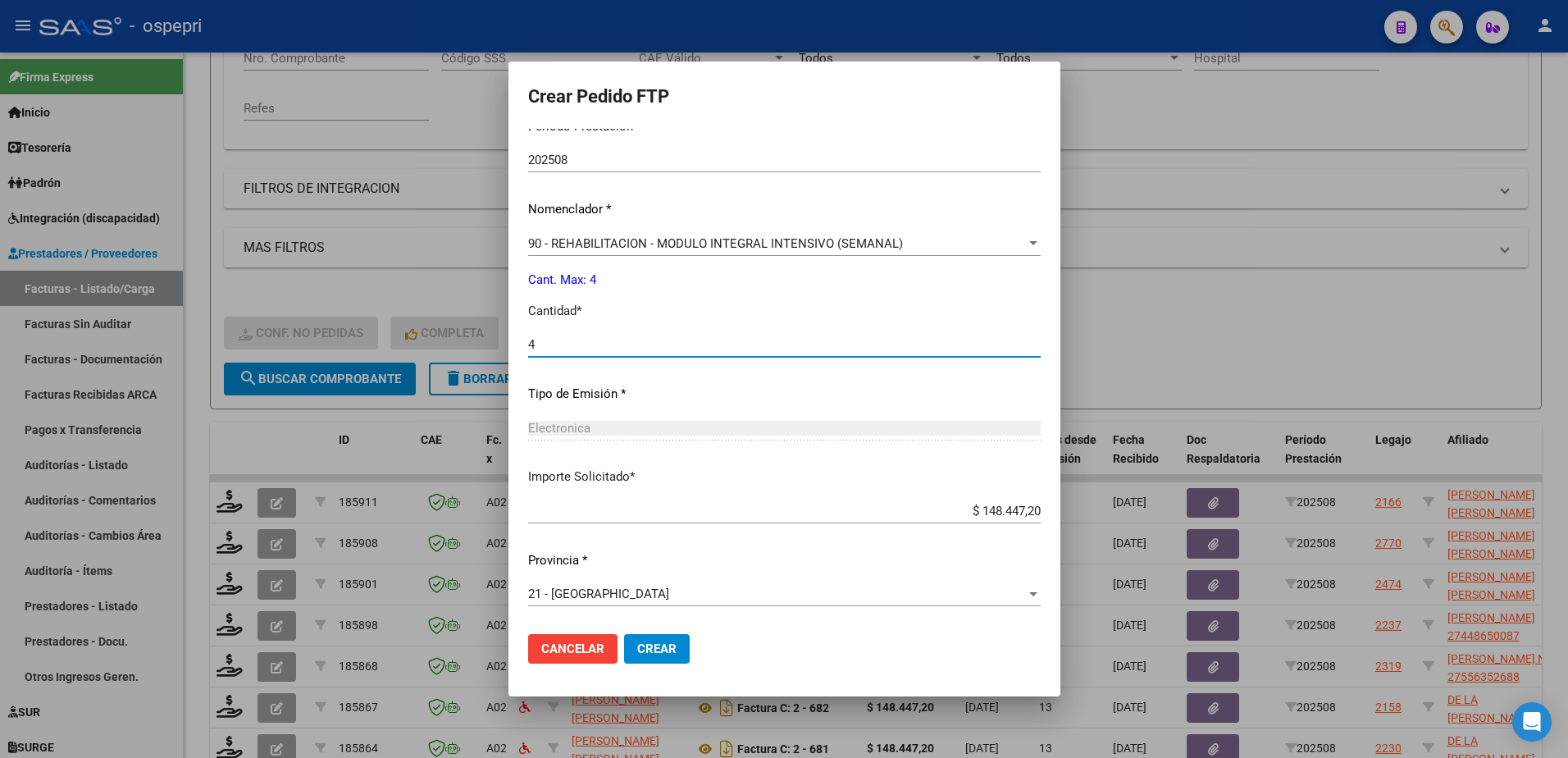
type input "4"
click at [645, 642] on span "Crear" at bounding box center [657, 649] width 39 height 15
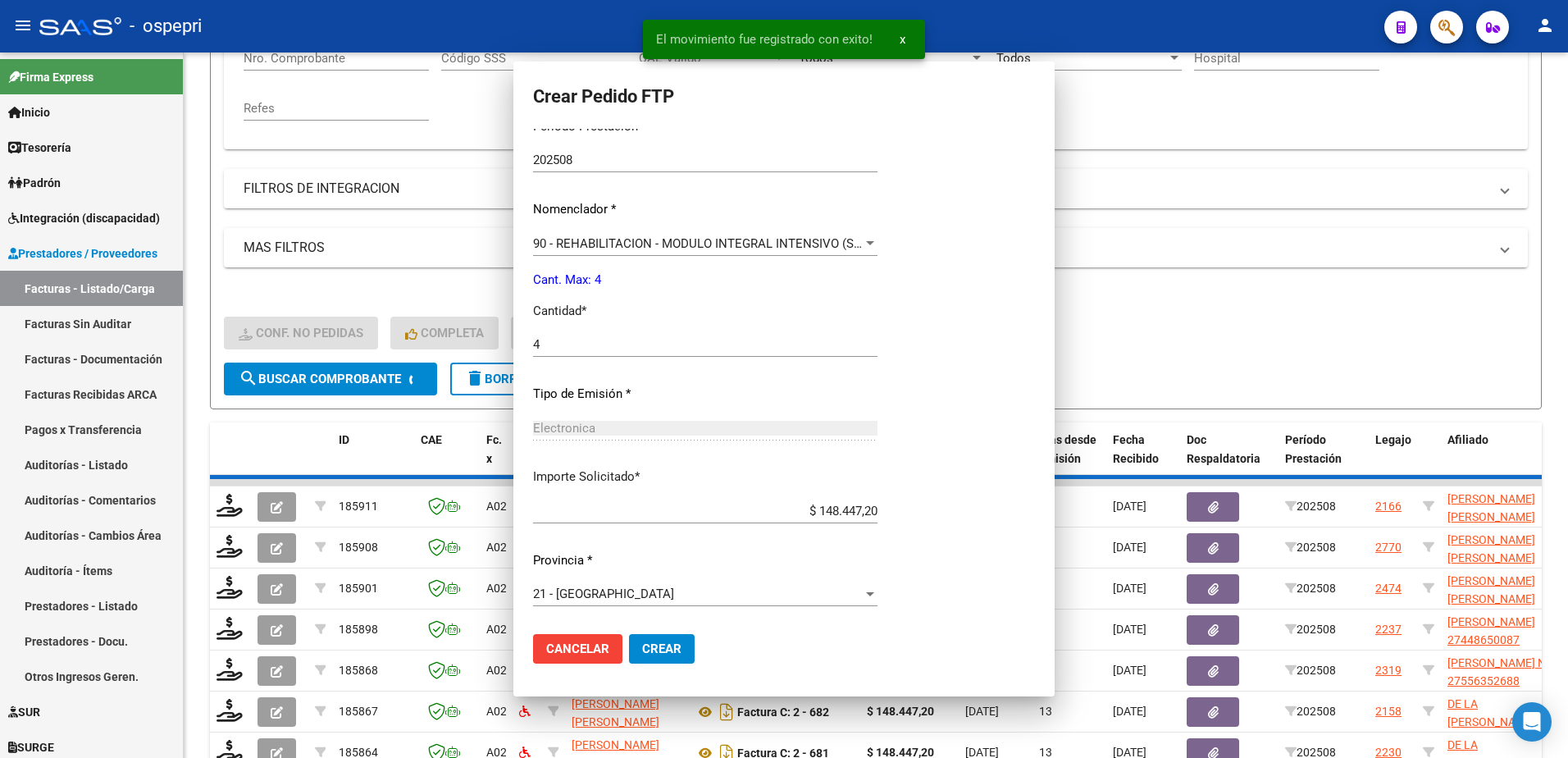
scroll to position [0, 0]
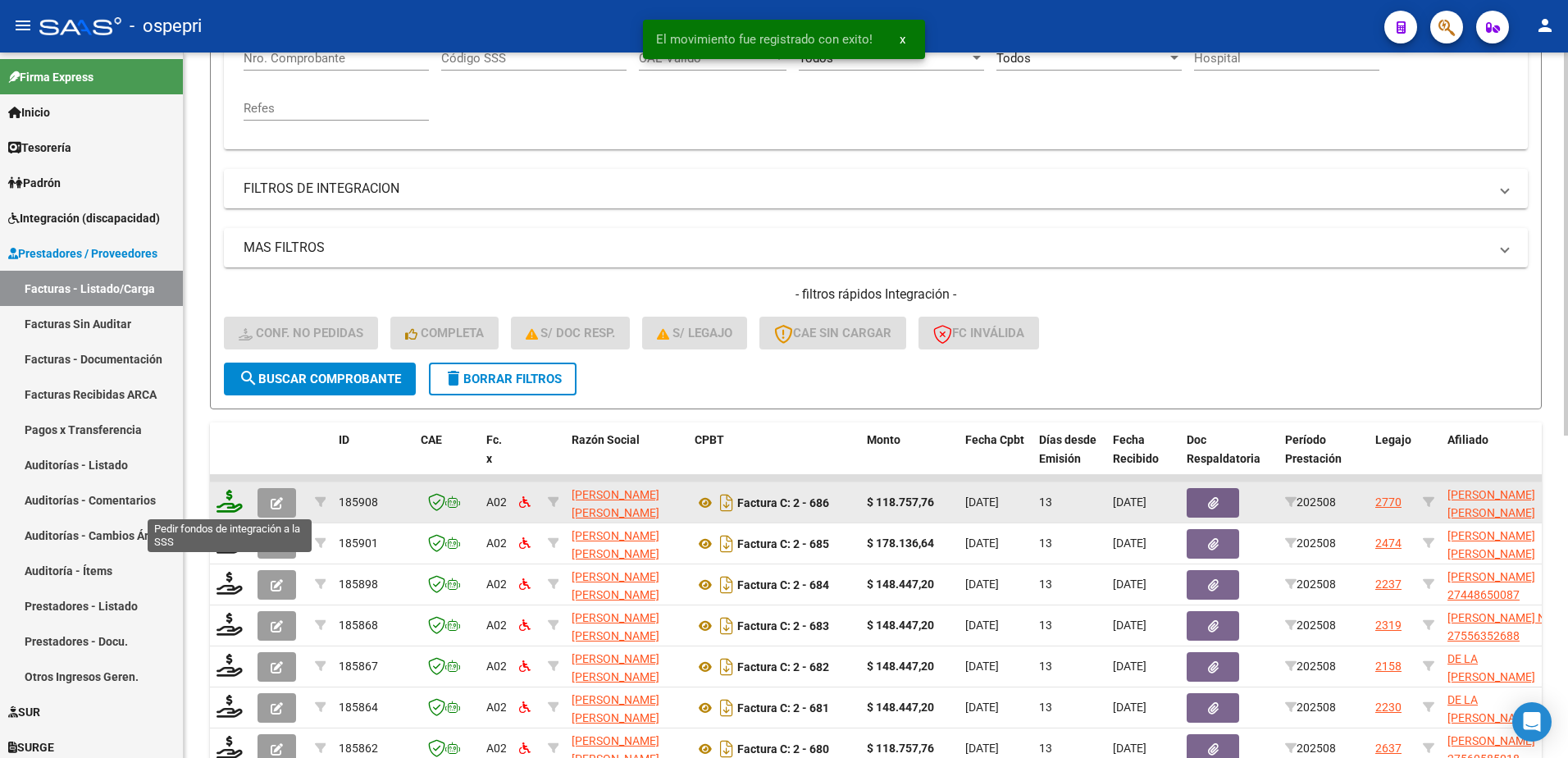
click at [224, 506] on icon at bounding box center [229, 502] width 26 height 23
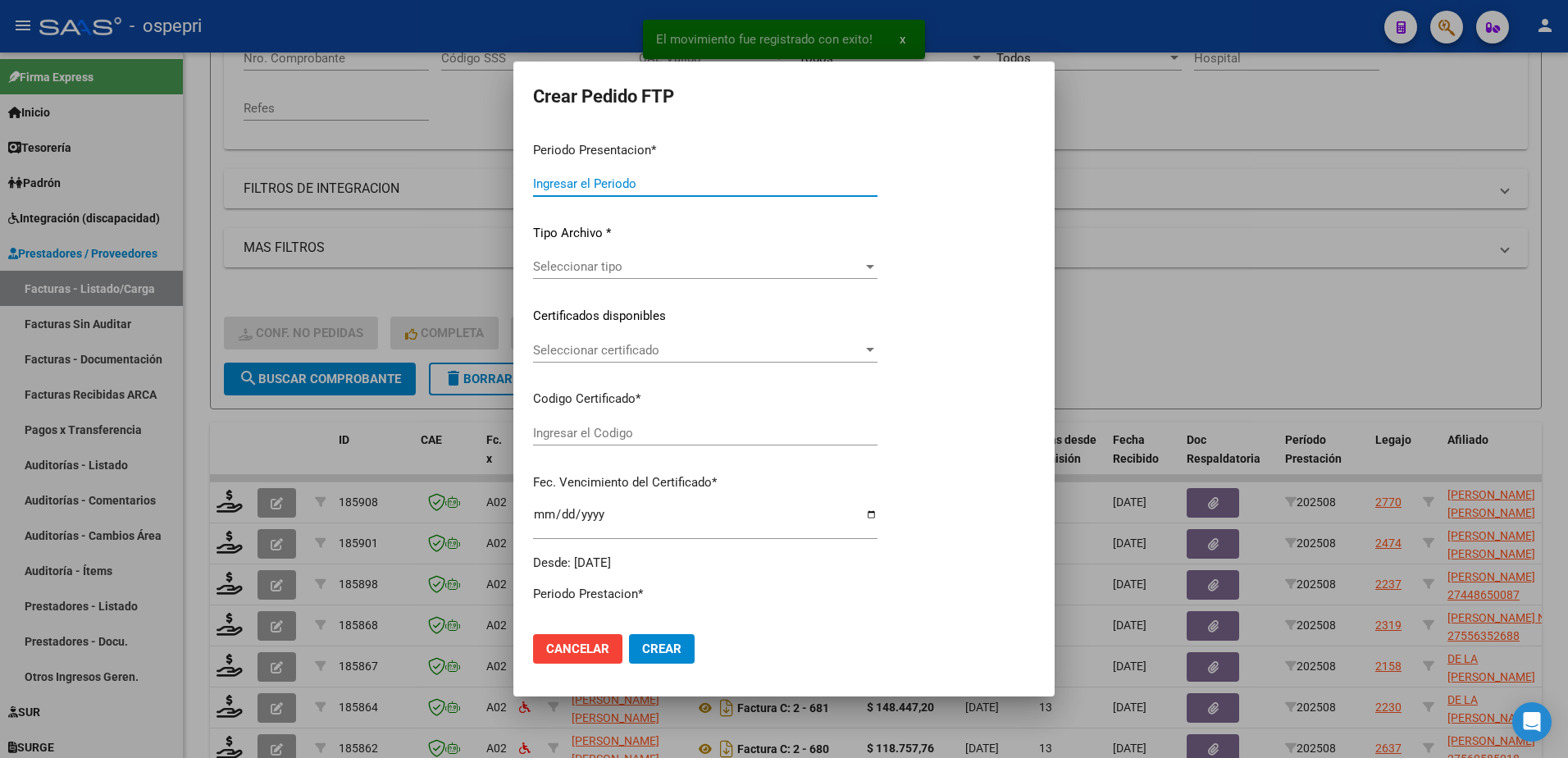
type input "202508"
type input "$ 118.757,76"
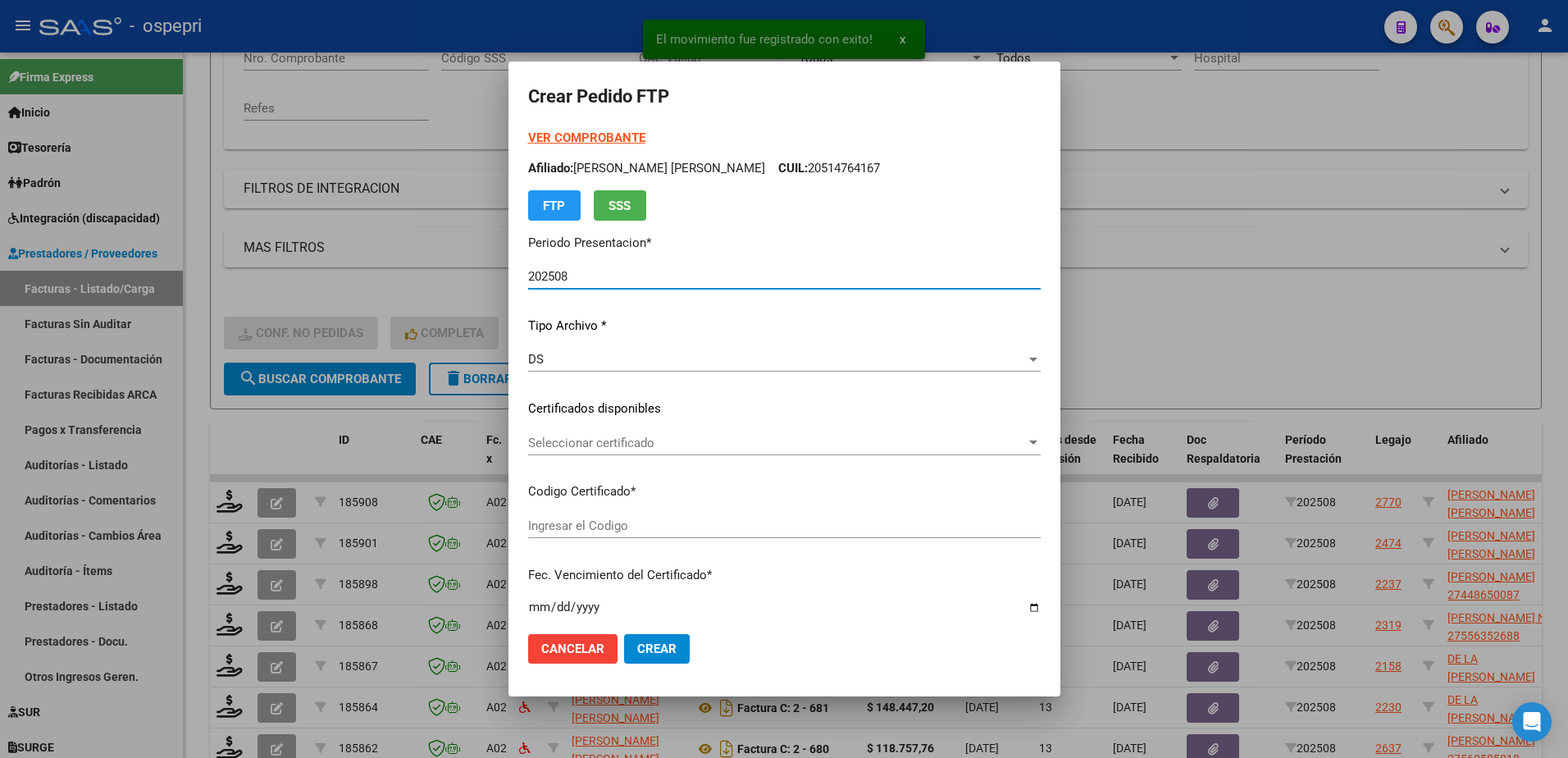
type input "2052314195-4"
type input "2033-03-09"
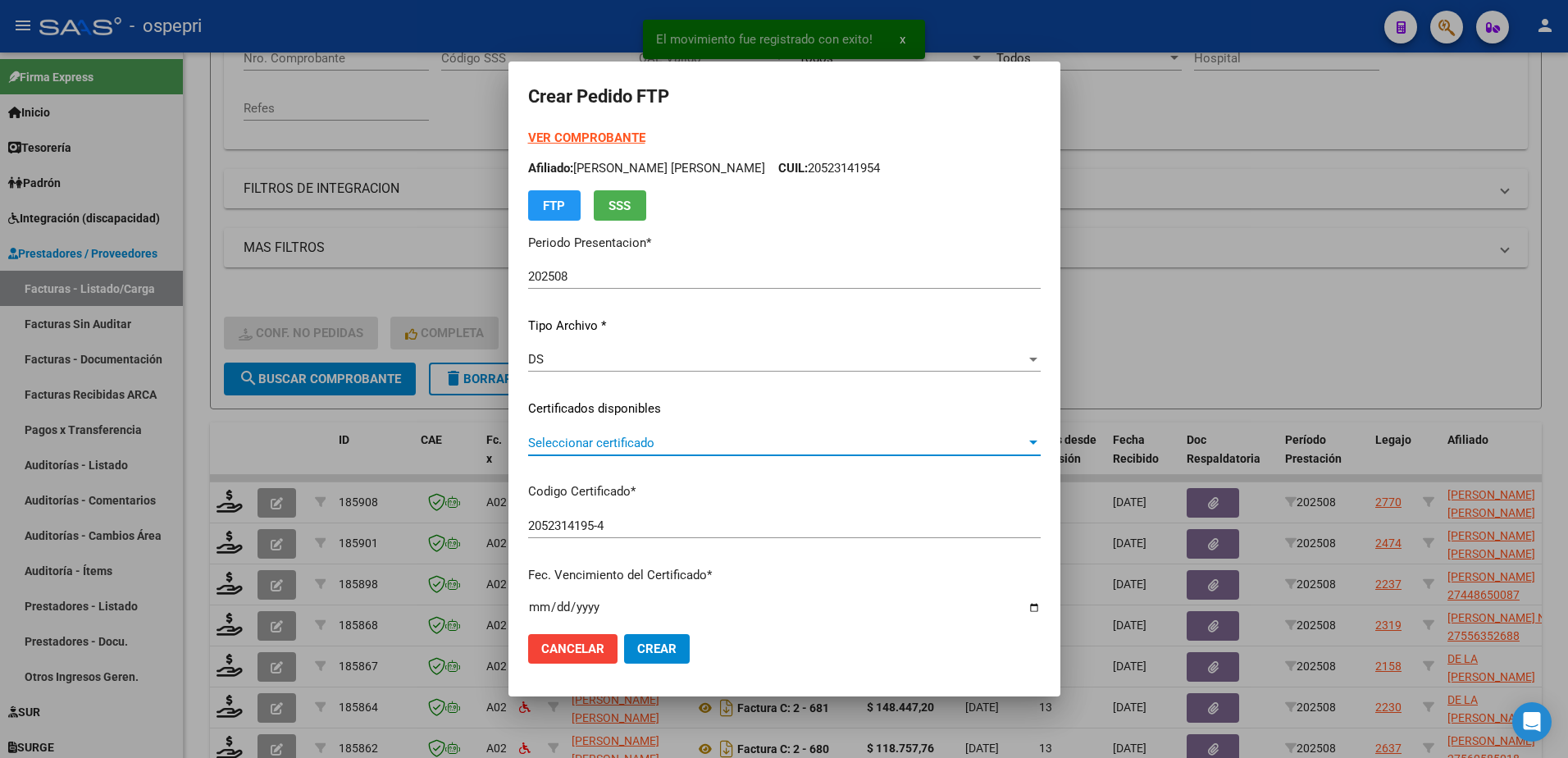
click at [624, 448] on span "Seleccionar certificado" at bounding box center [777, 443] width 498 height 15
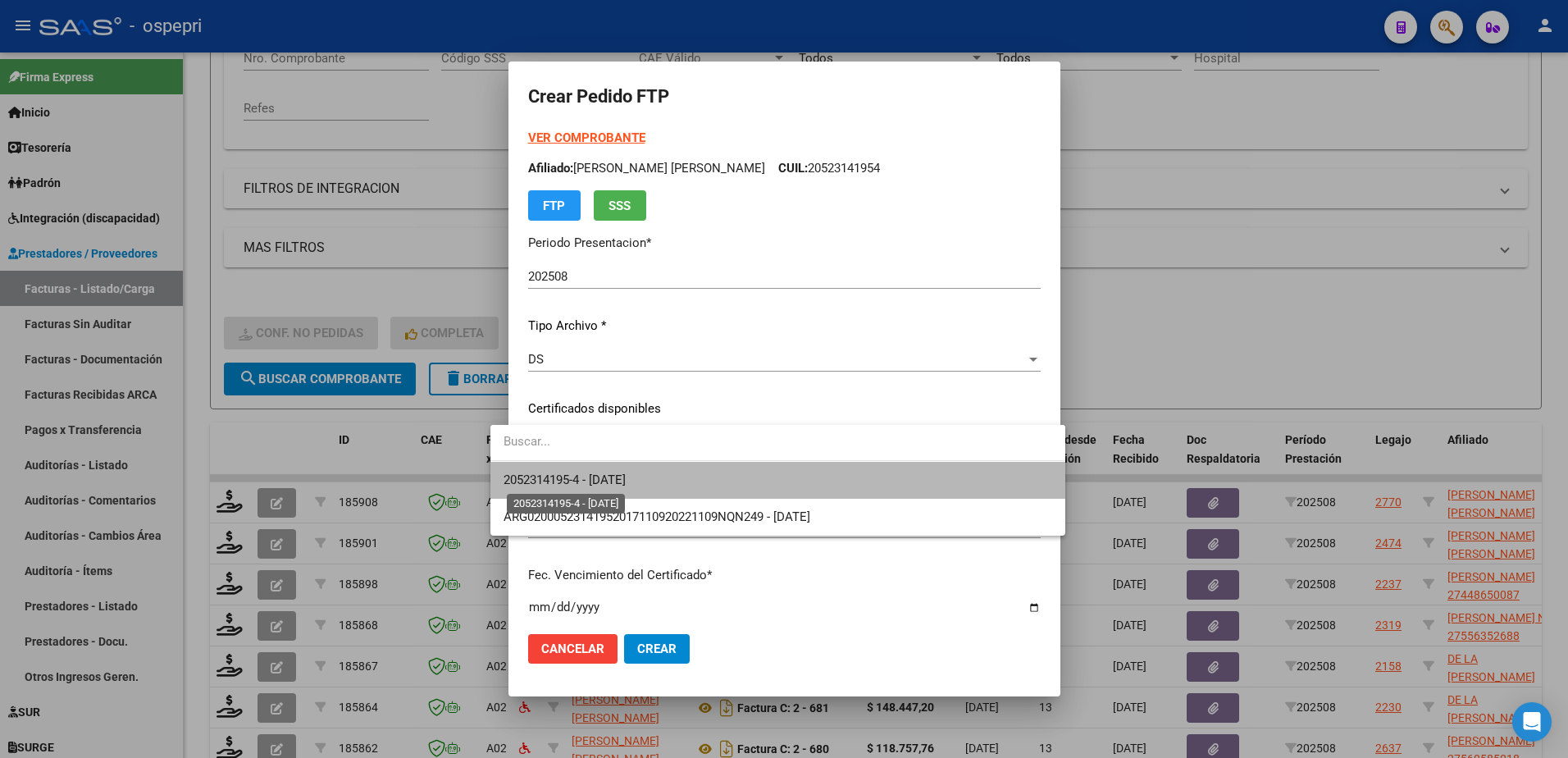
click at [626, 485] on span "2052314195-4 - 2033-03-09" at bounding box center [564, 479] width 122 height 15
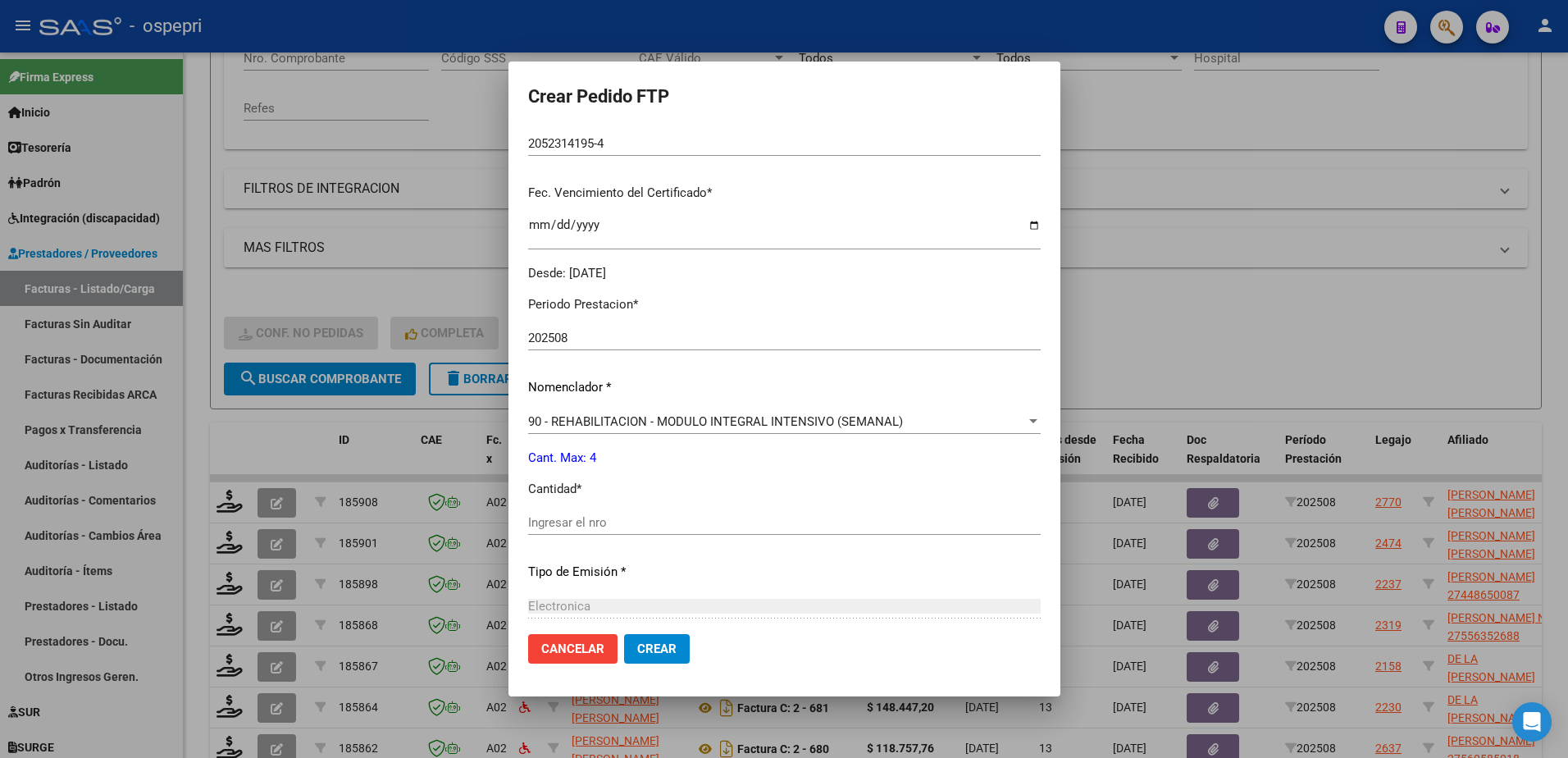
scroll to position [411, 0]
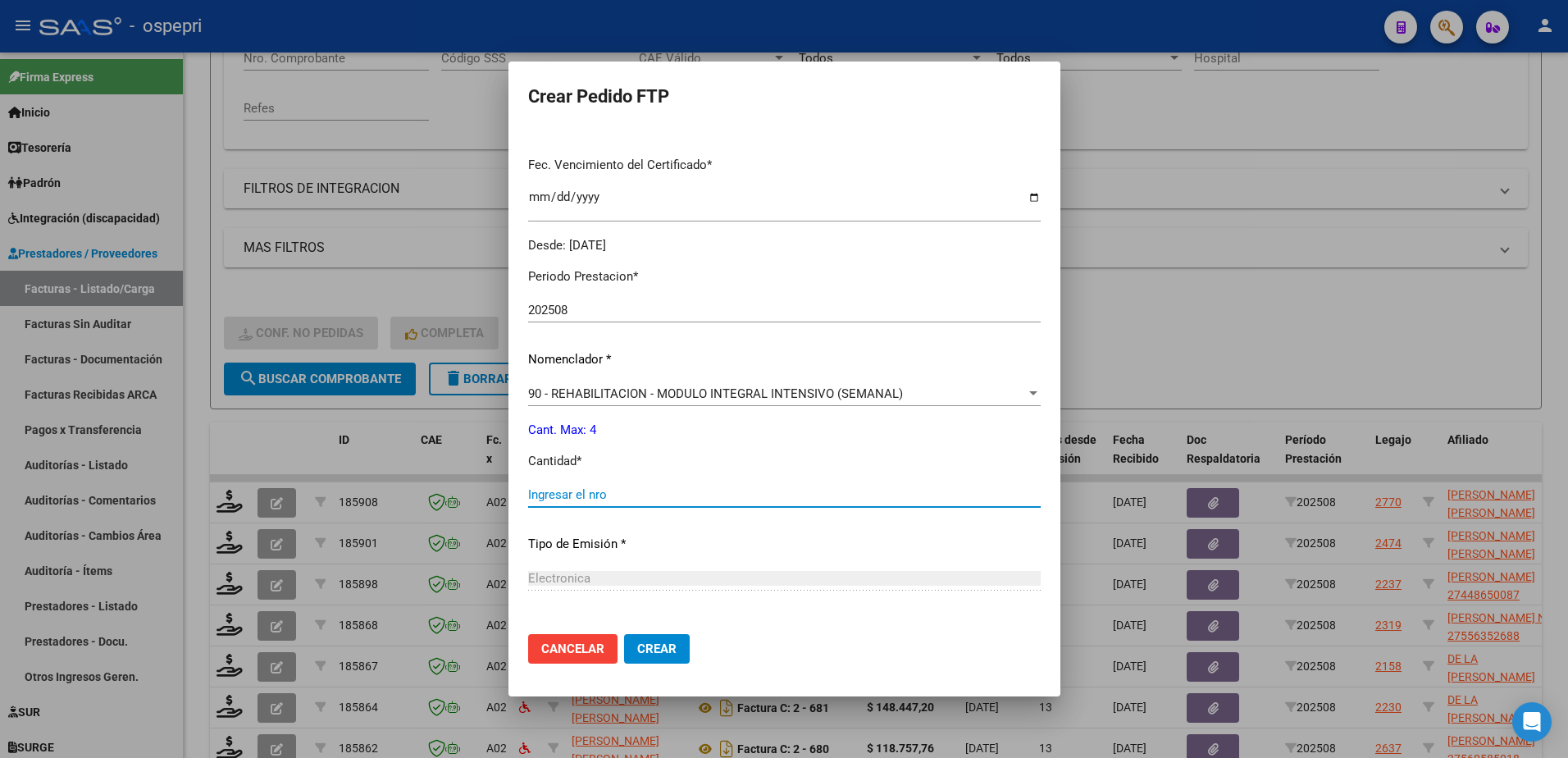
click at [575, 495] on input "Ingresar el nro" at bounding box center [784, 495] width 512 height 15
type input "4"
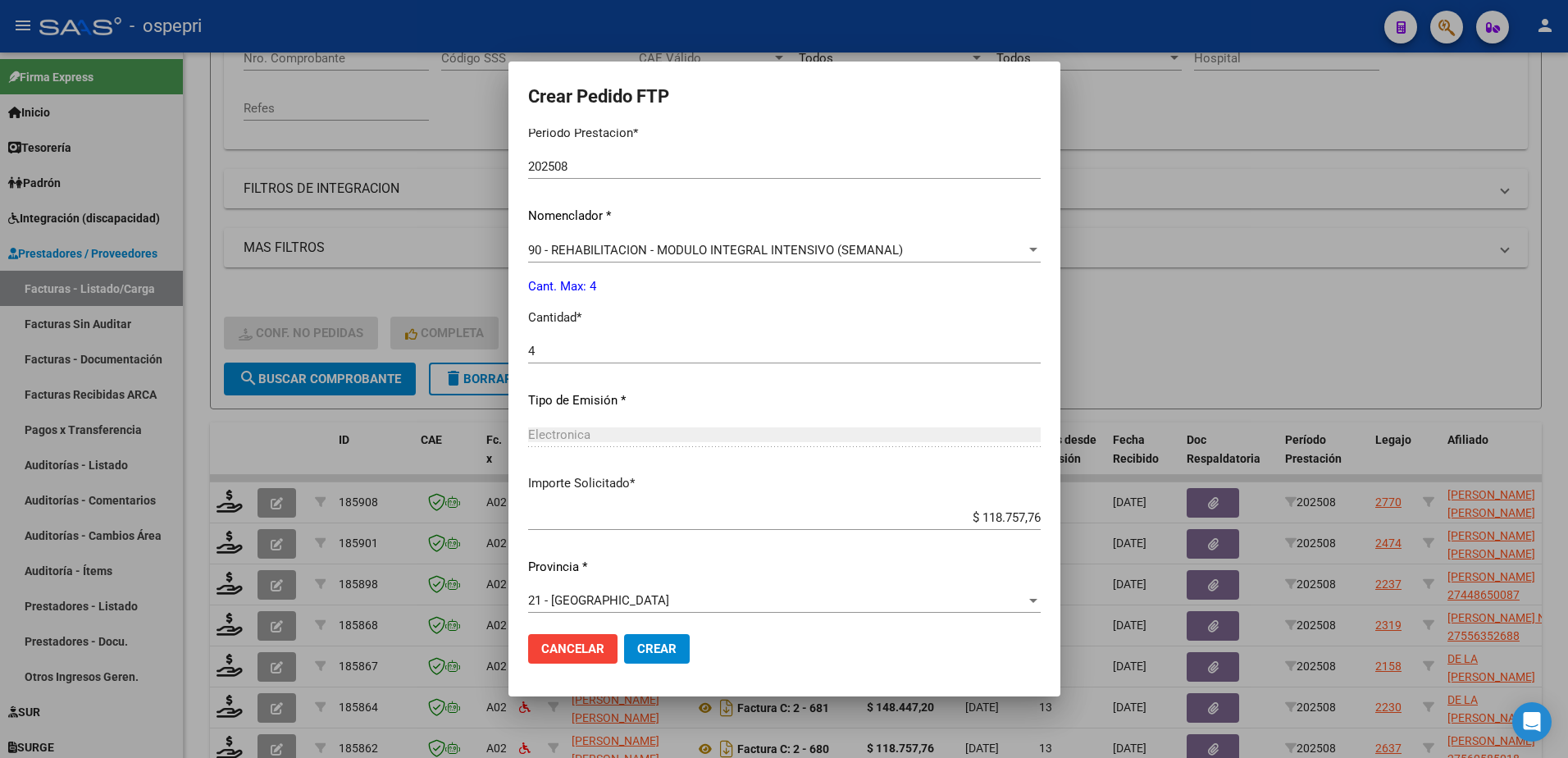
scroll to position [561, 0]
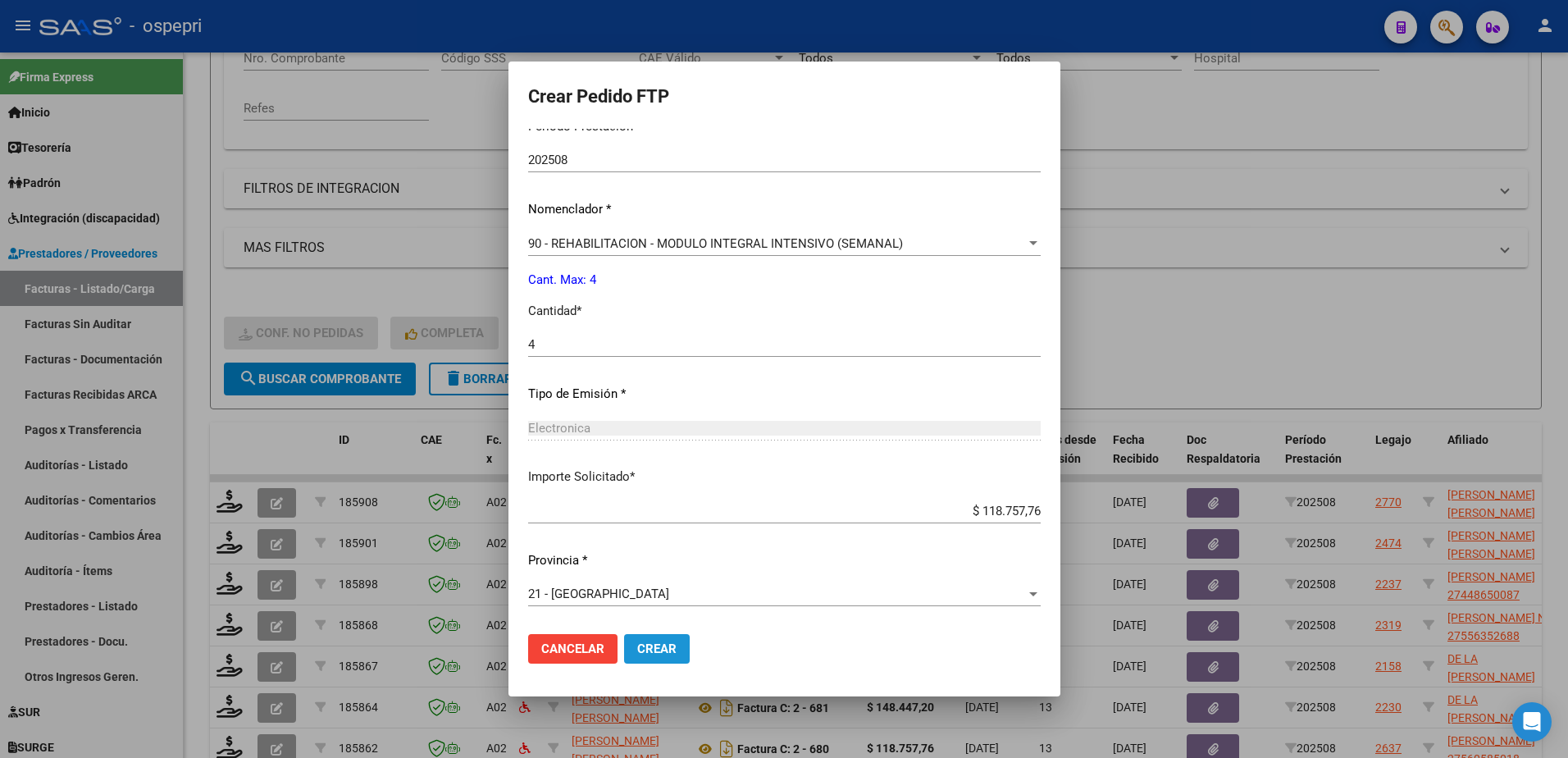
click at [637, 654] on span "Crear" at bounding box center [657, 649] width 39 height 15
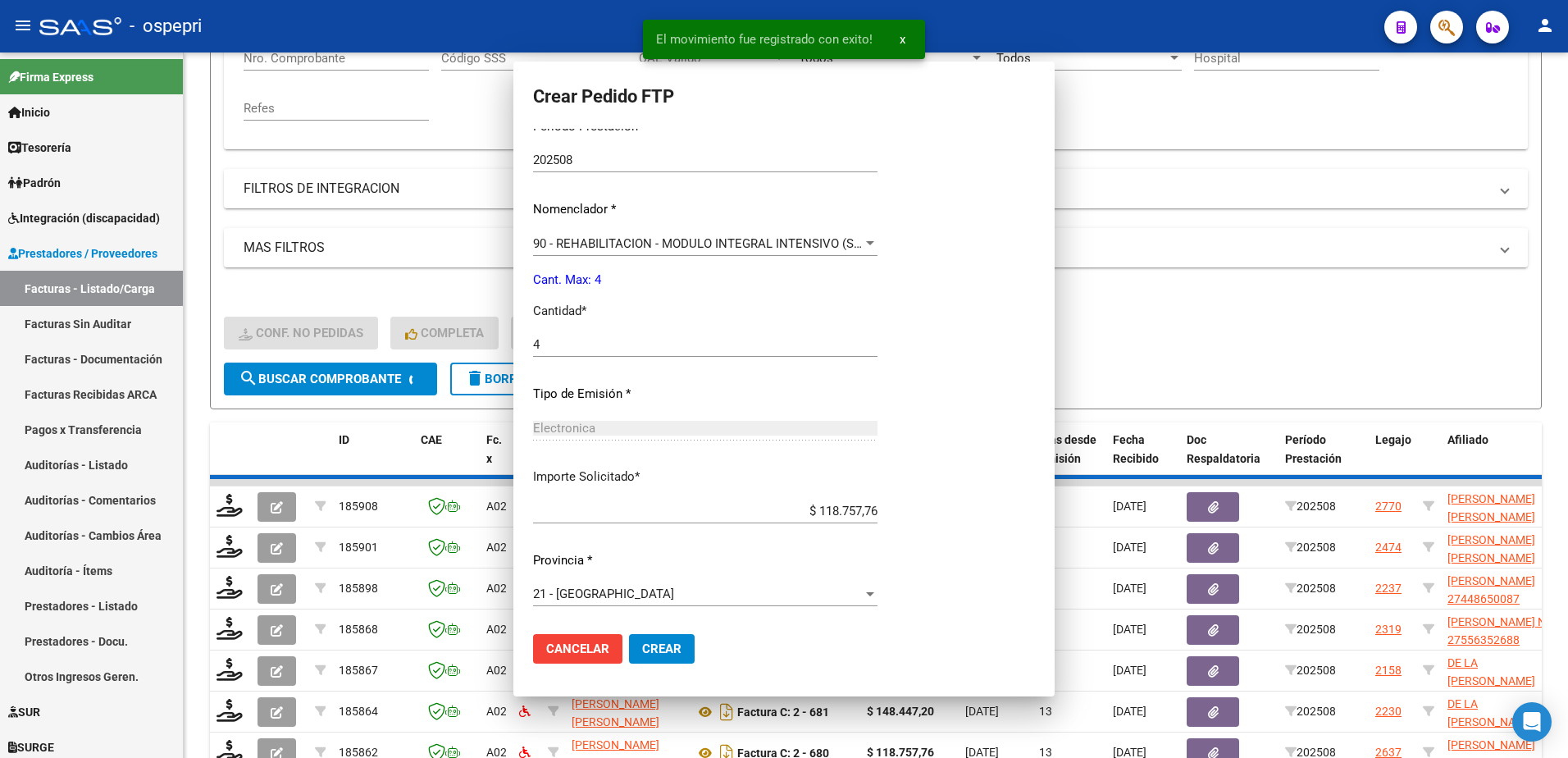
scroll to position [0, 0]
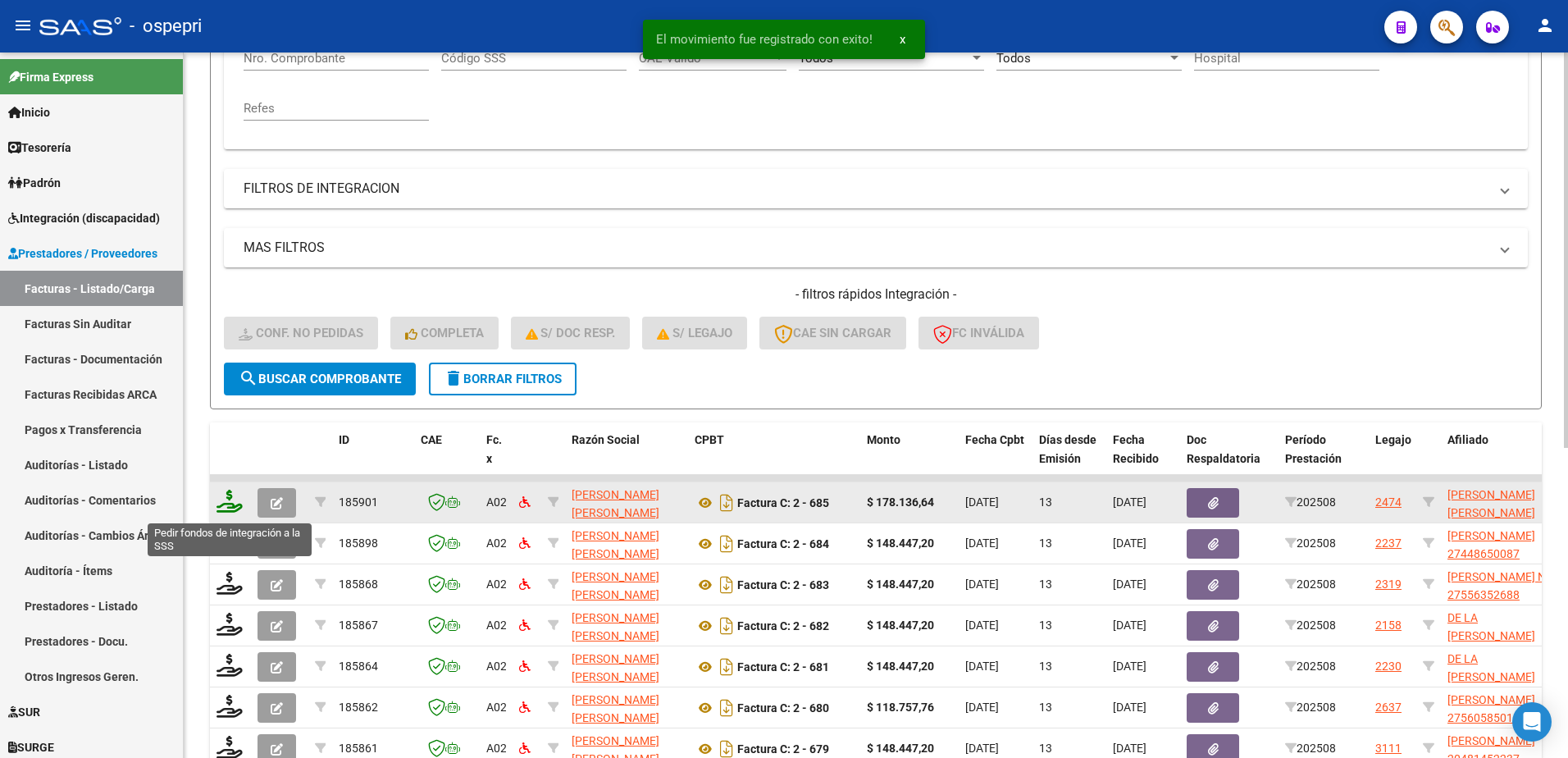
click at [225, 509] on icon at bounding box center [229, 502] width 26 height 23
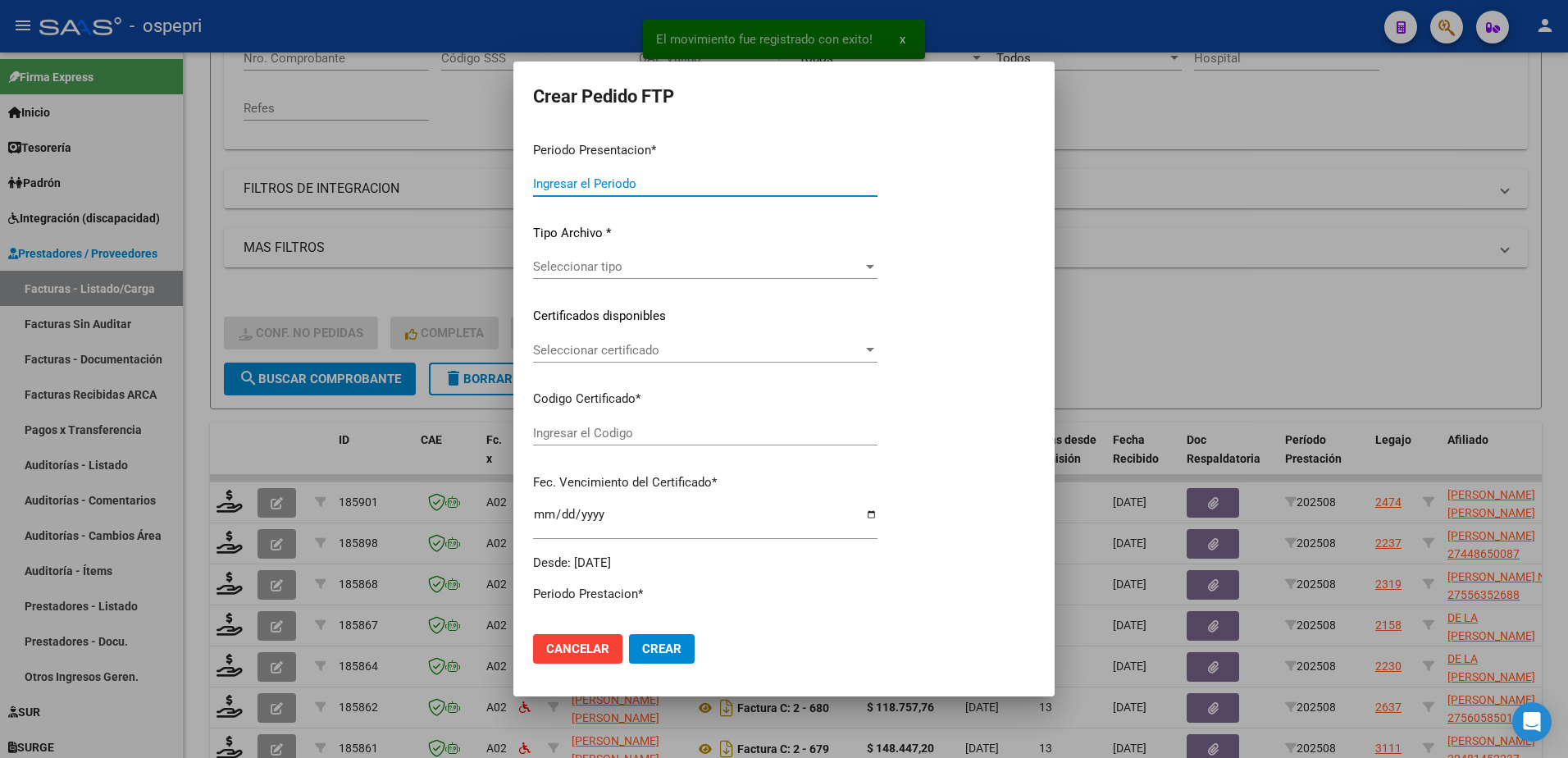
type input "202508"
type input "$ 178.136,64"
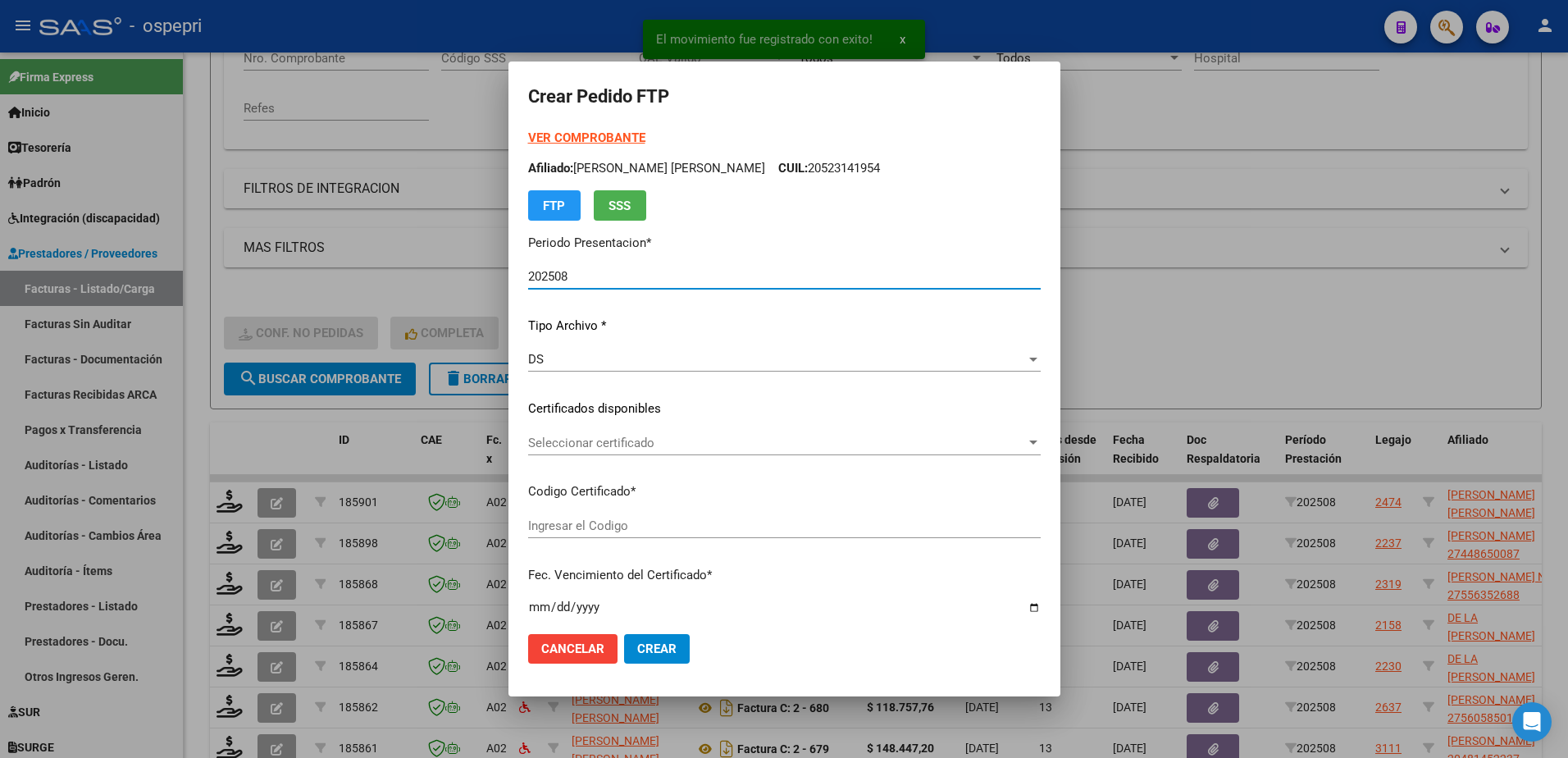
type input "2749894077-9"
type input "2033-06-01"
click at [612, 446] on span "Seleccionar certificado" at bounding box center [777, 443] width 498 height 15
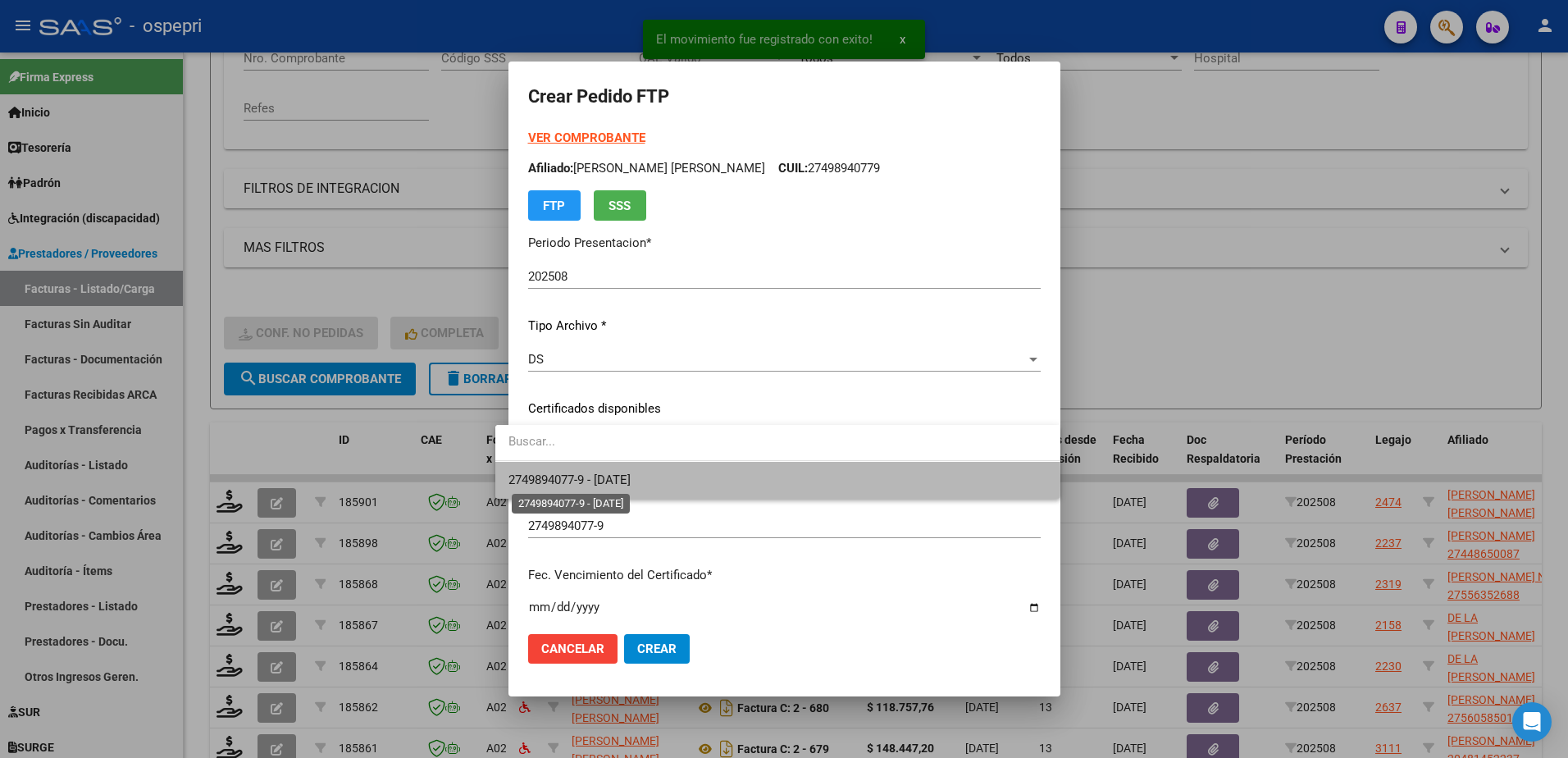
click at [631, 481] on span "2749894077-9 - 2033-06-01" at bounding box center [569, 479] width 122 height 15
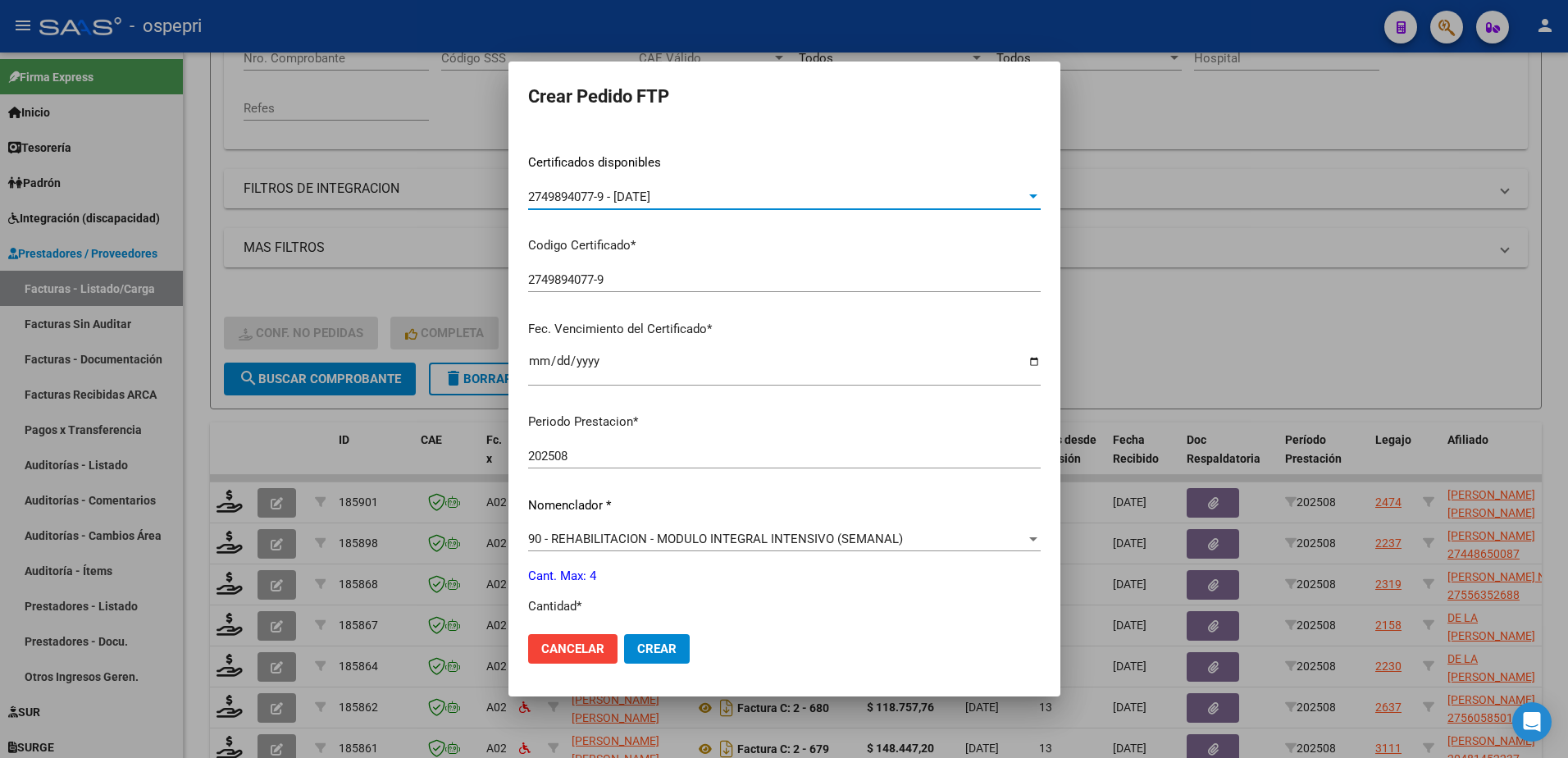
scroll to position [492, 0]
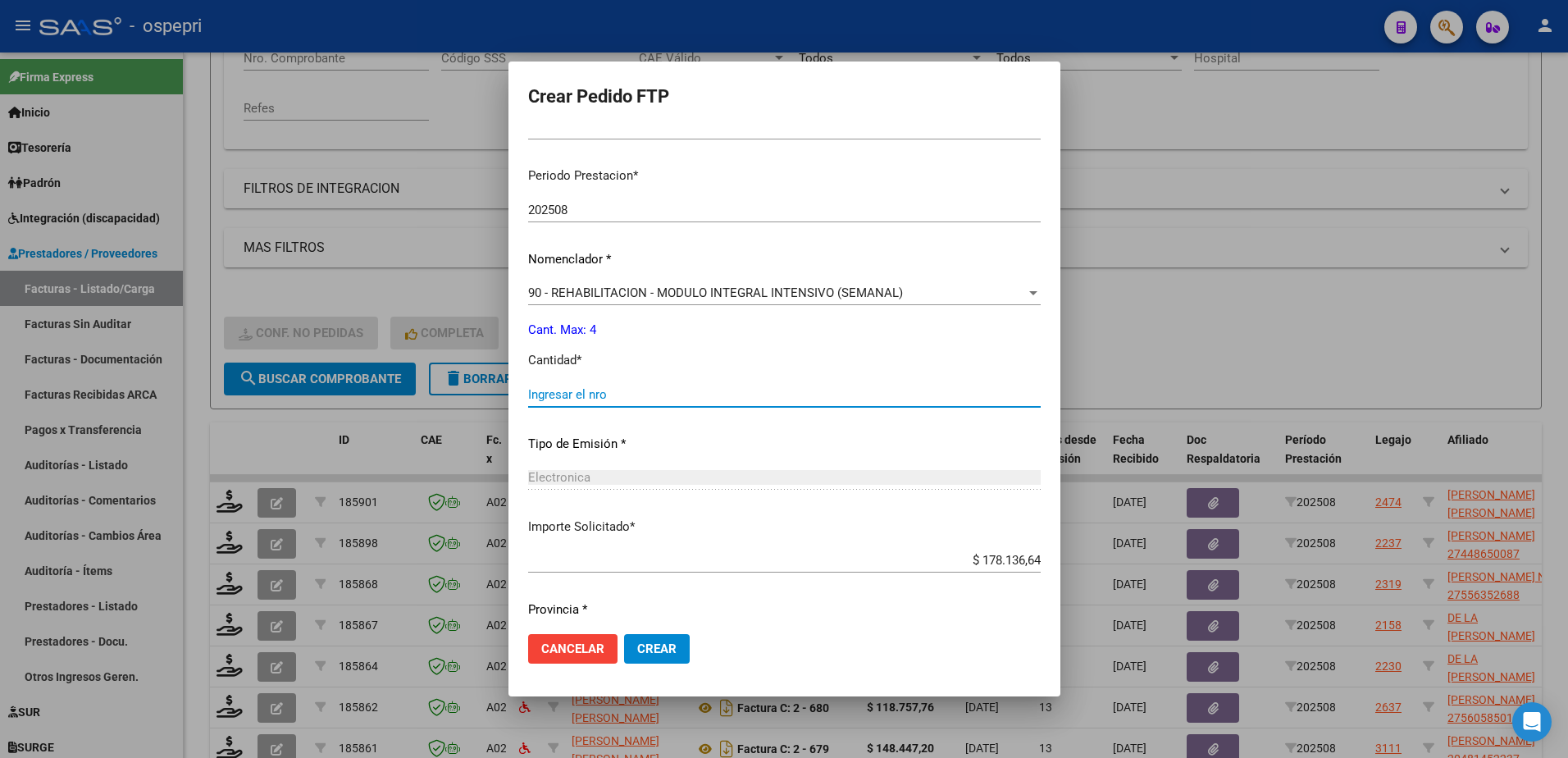
click at [565, 388] on input "Ingresar el nro" at bounding box center [784, 395] width 512 height 15
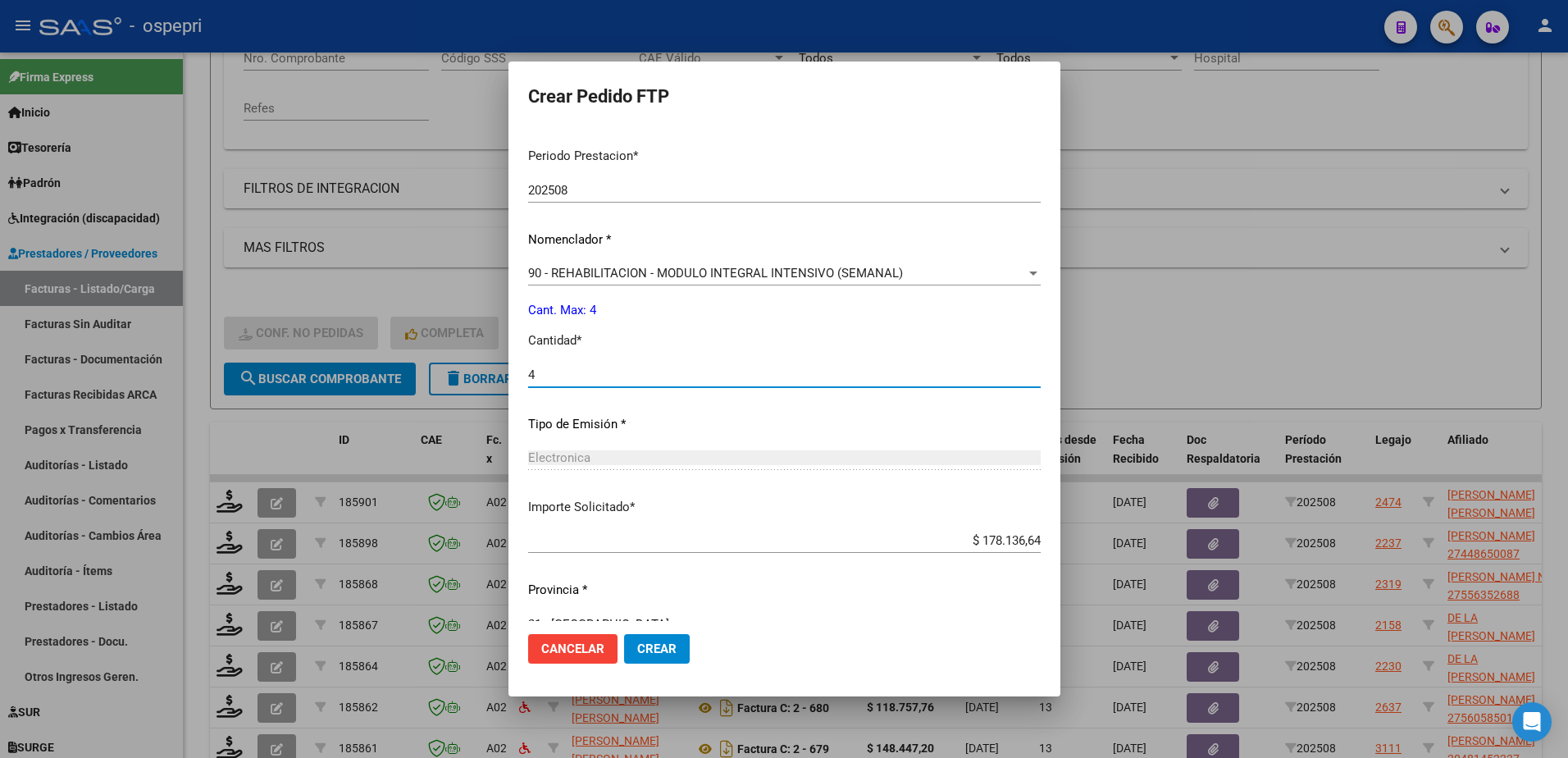
scroll to position [543, 0]
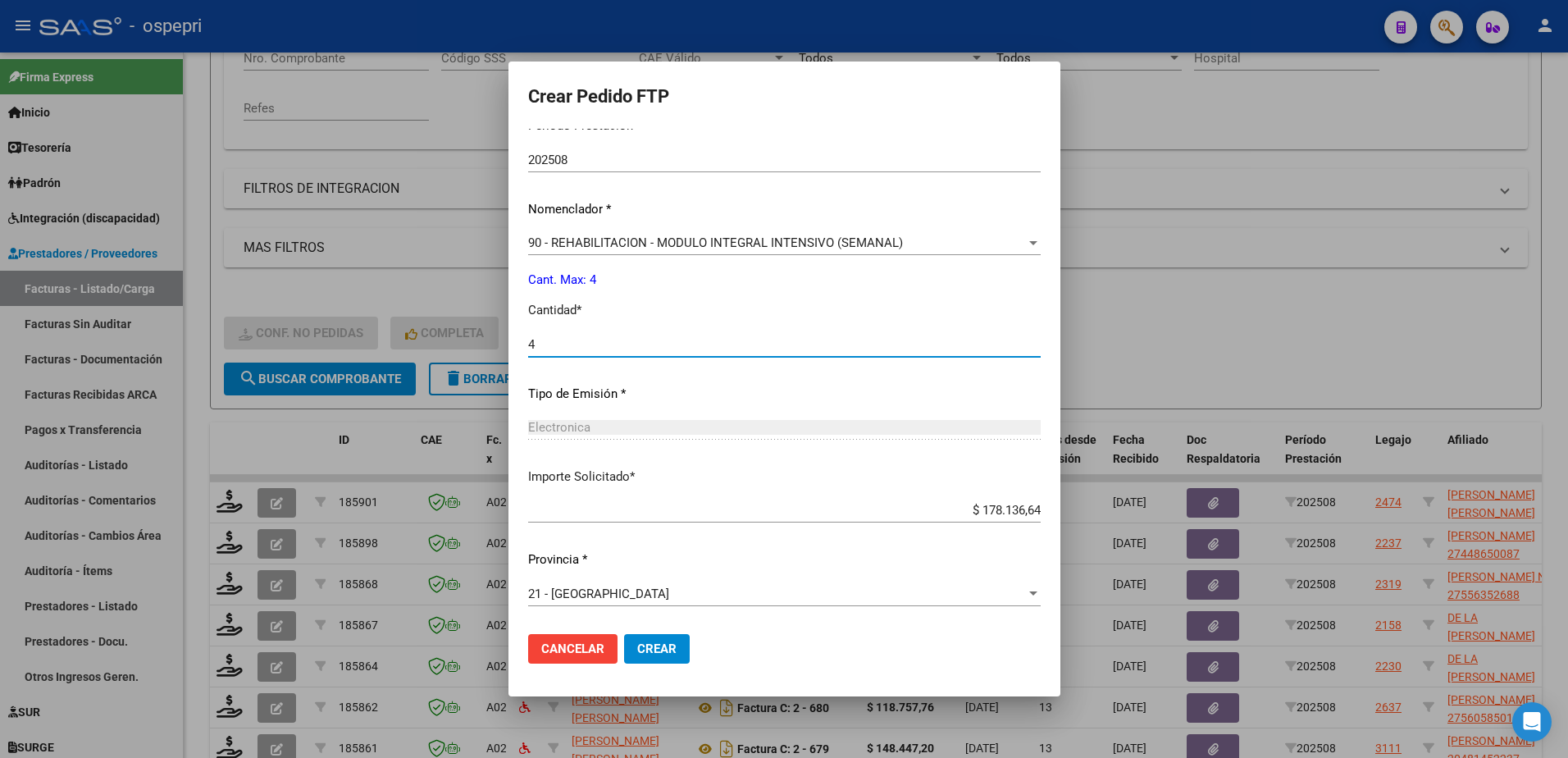
type input "4"
click at [636, 641] on button "Crear" at bounding box center [657, 648] width 66 height 29
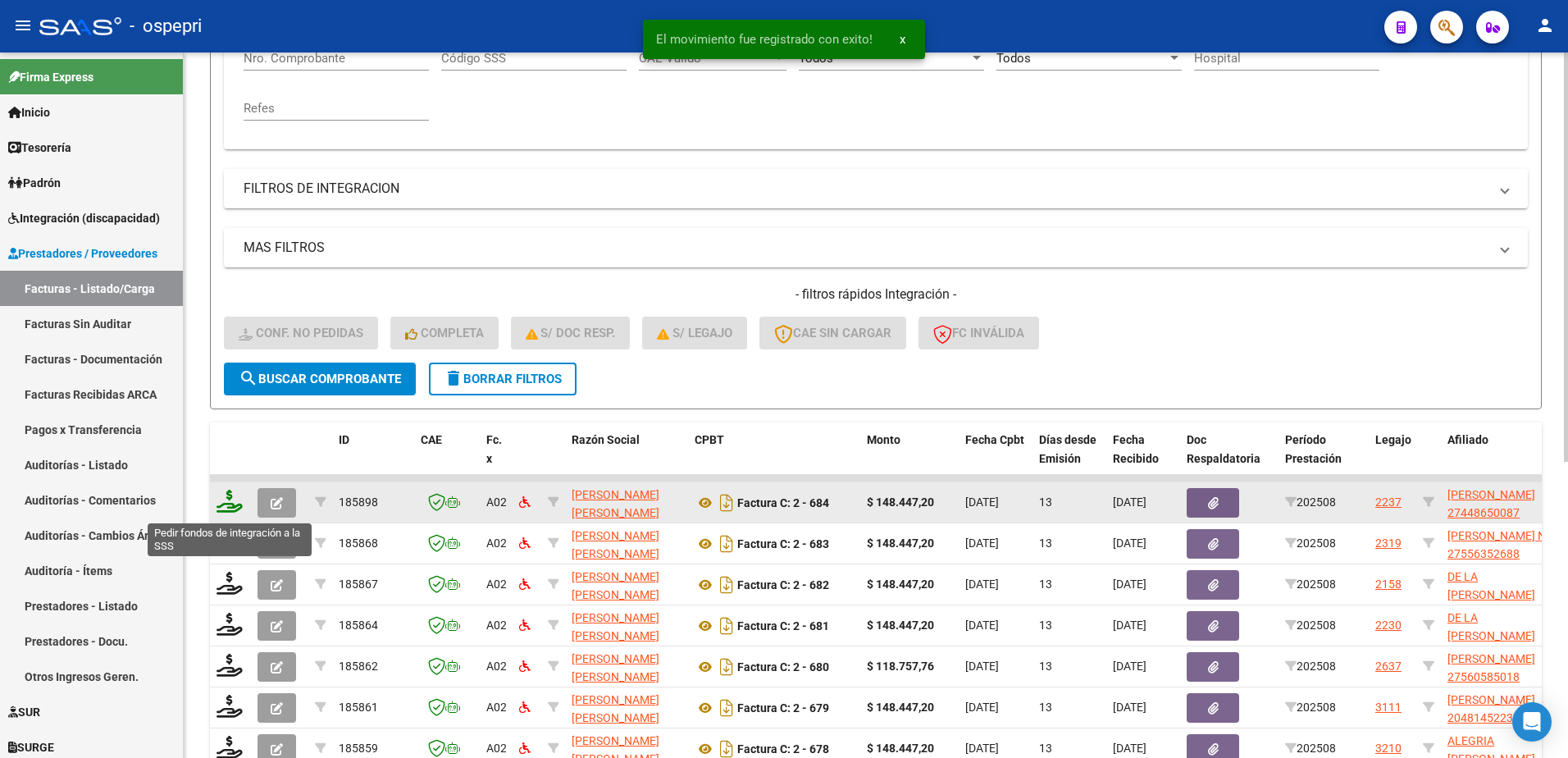
click at [224, 510] on icon at bounding box center [229, 502] width 26 height 23
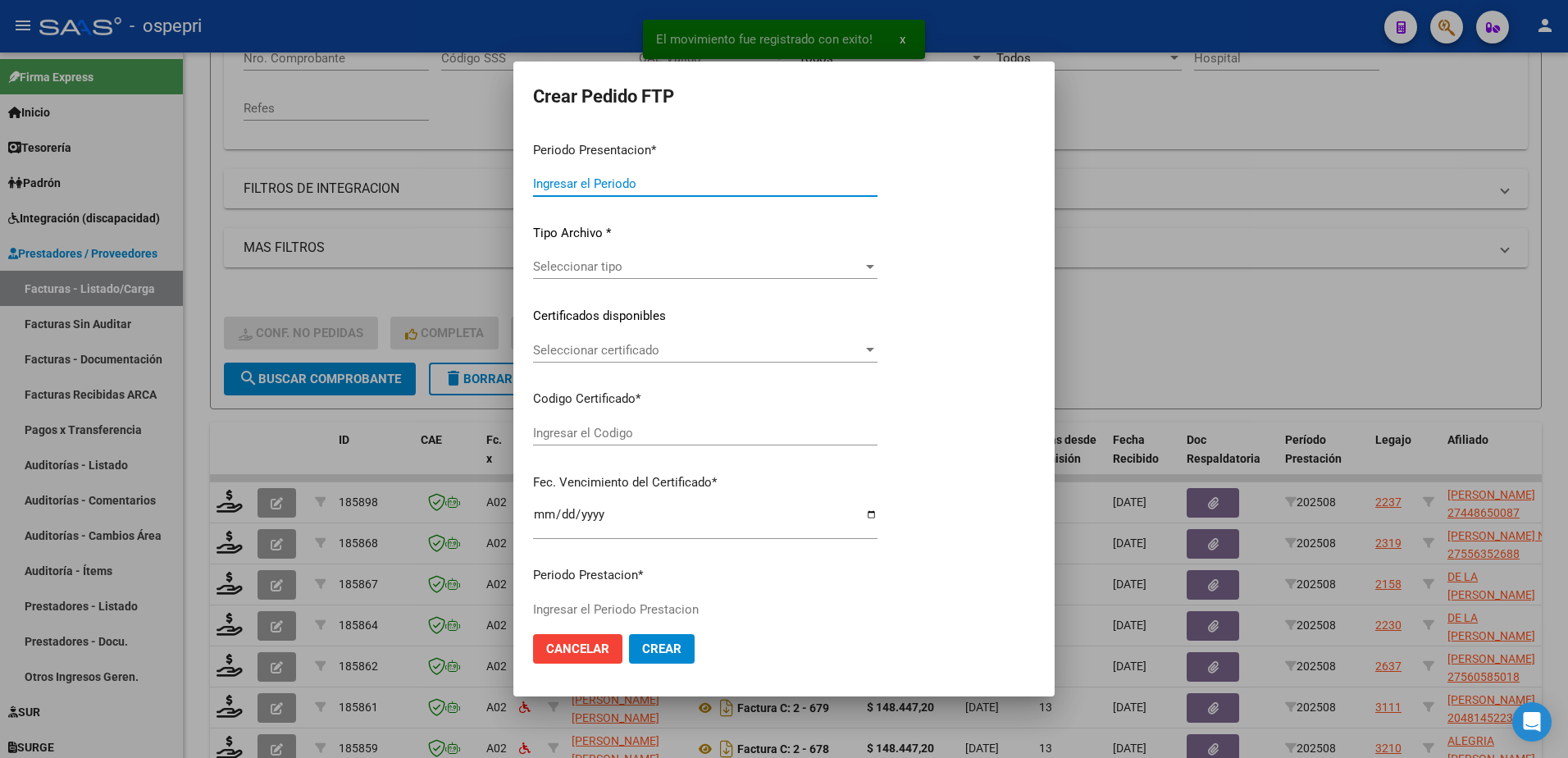
type input "202508"
type input "$ 148.447,20"
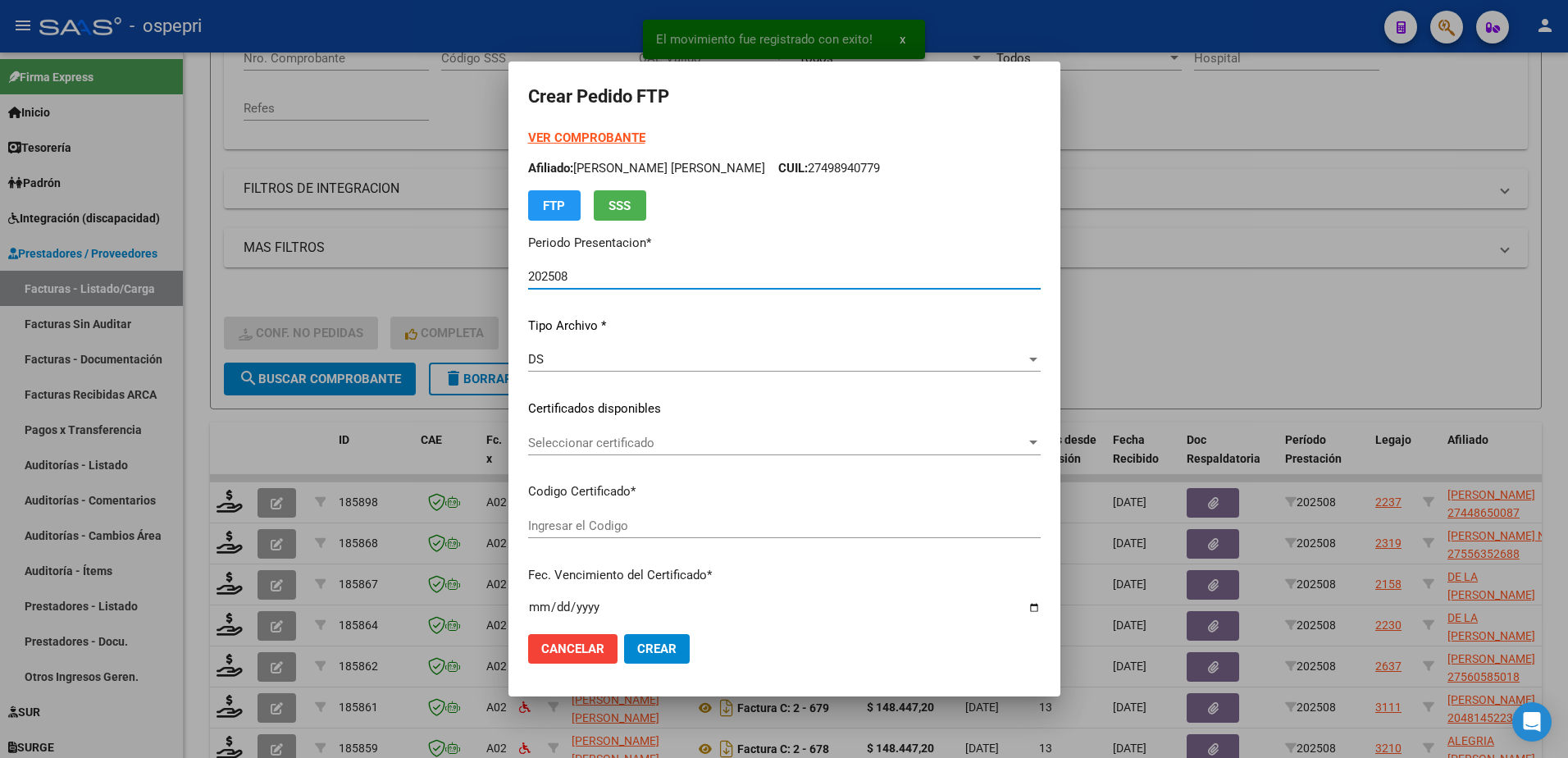
type input "ARG02000448650082018051120280511NQN798"
type input "2028-05-11"
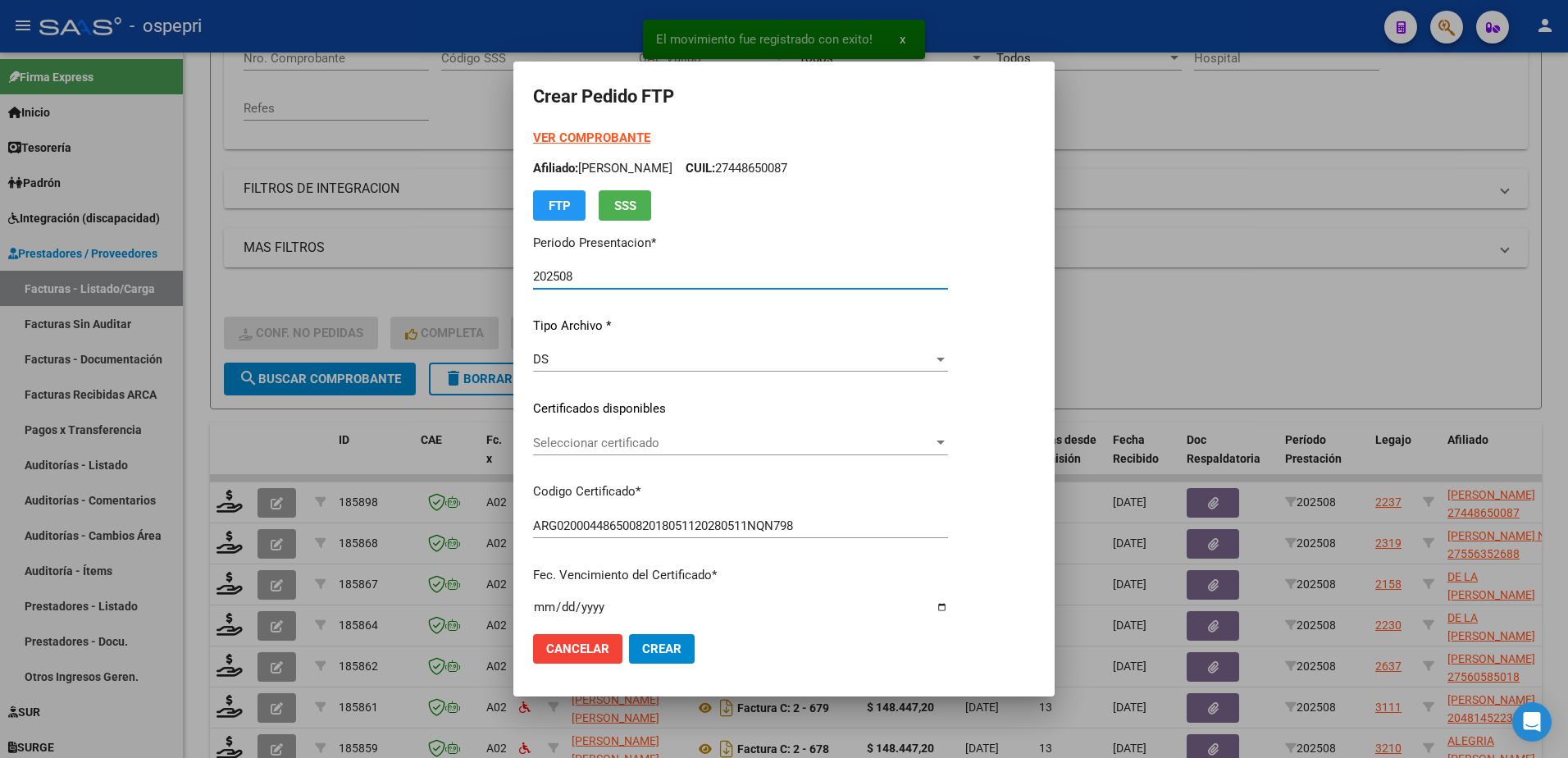
click at [604, 443] on span "Seleccionar certificado" at bounding box center [733, 443] width 401 height 15
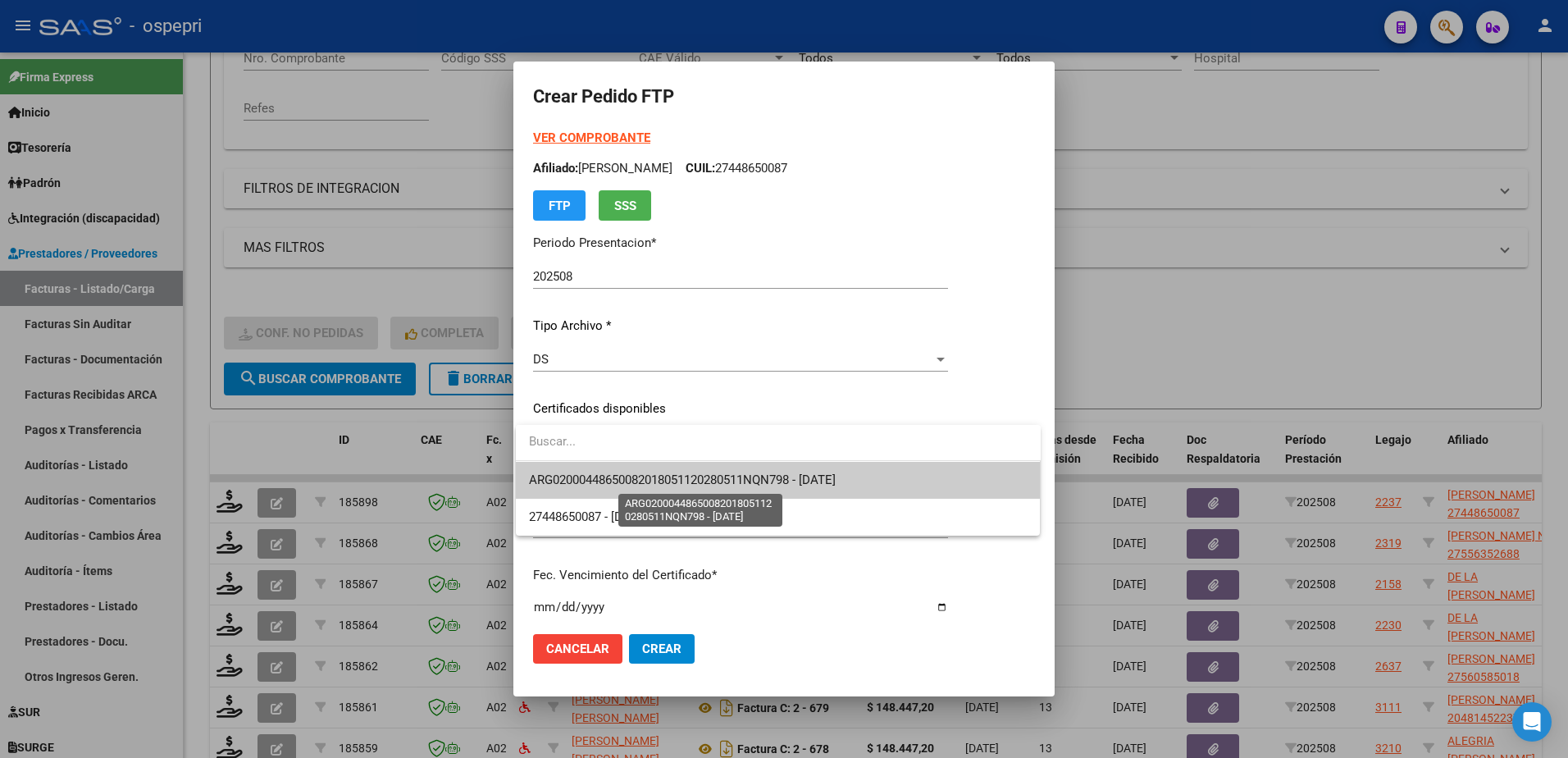
click at [633, 480] on span "ARG02000448650082018051120280511NQN798 - 2028-05-11" at bounding box center [683, 479] width 307 height 15
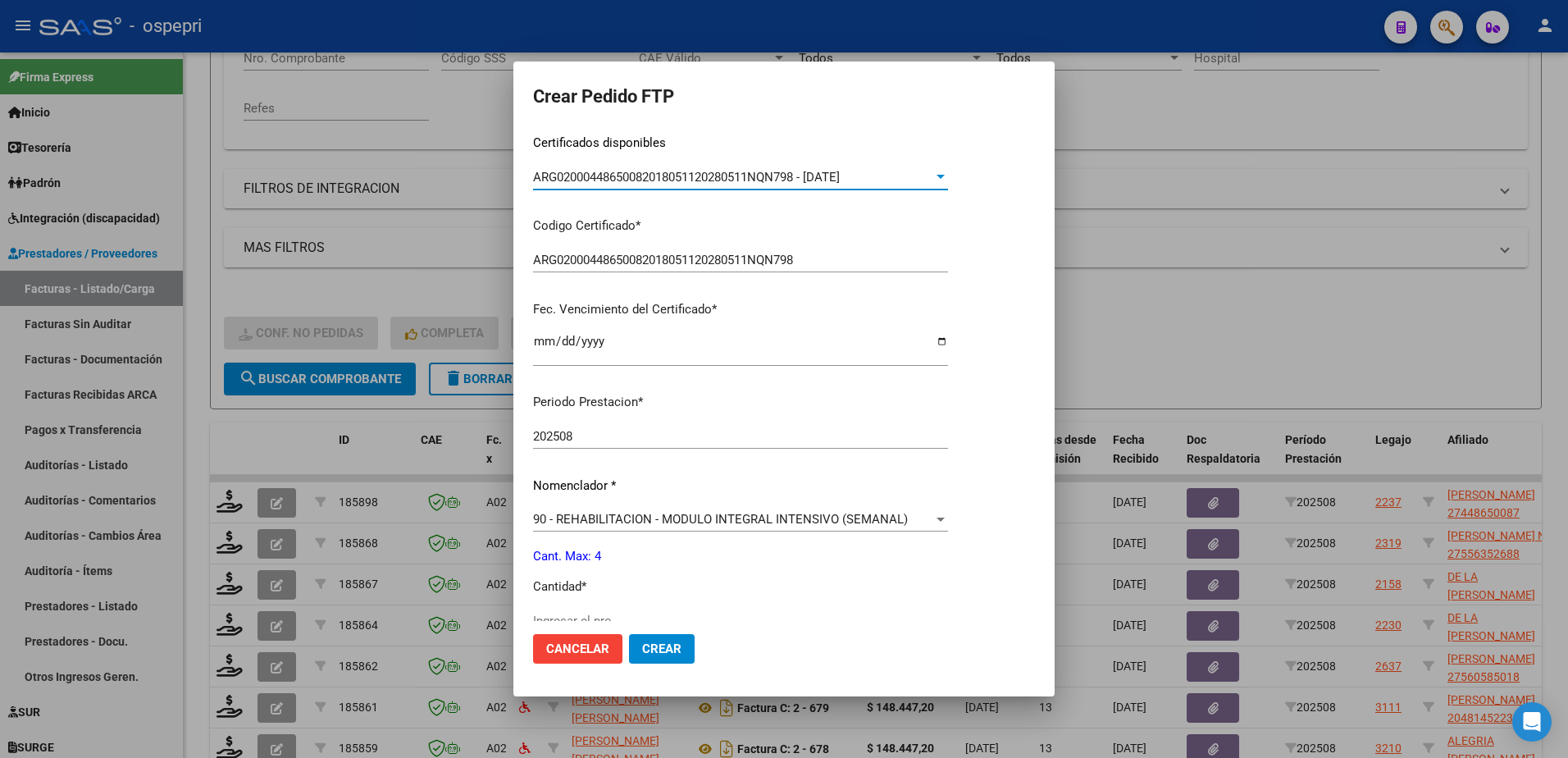
scroll to position [329, 0]
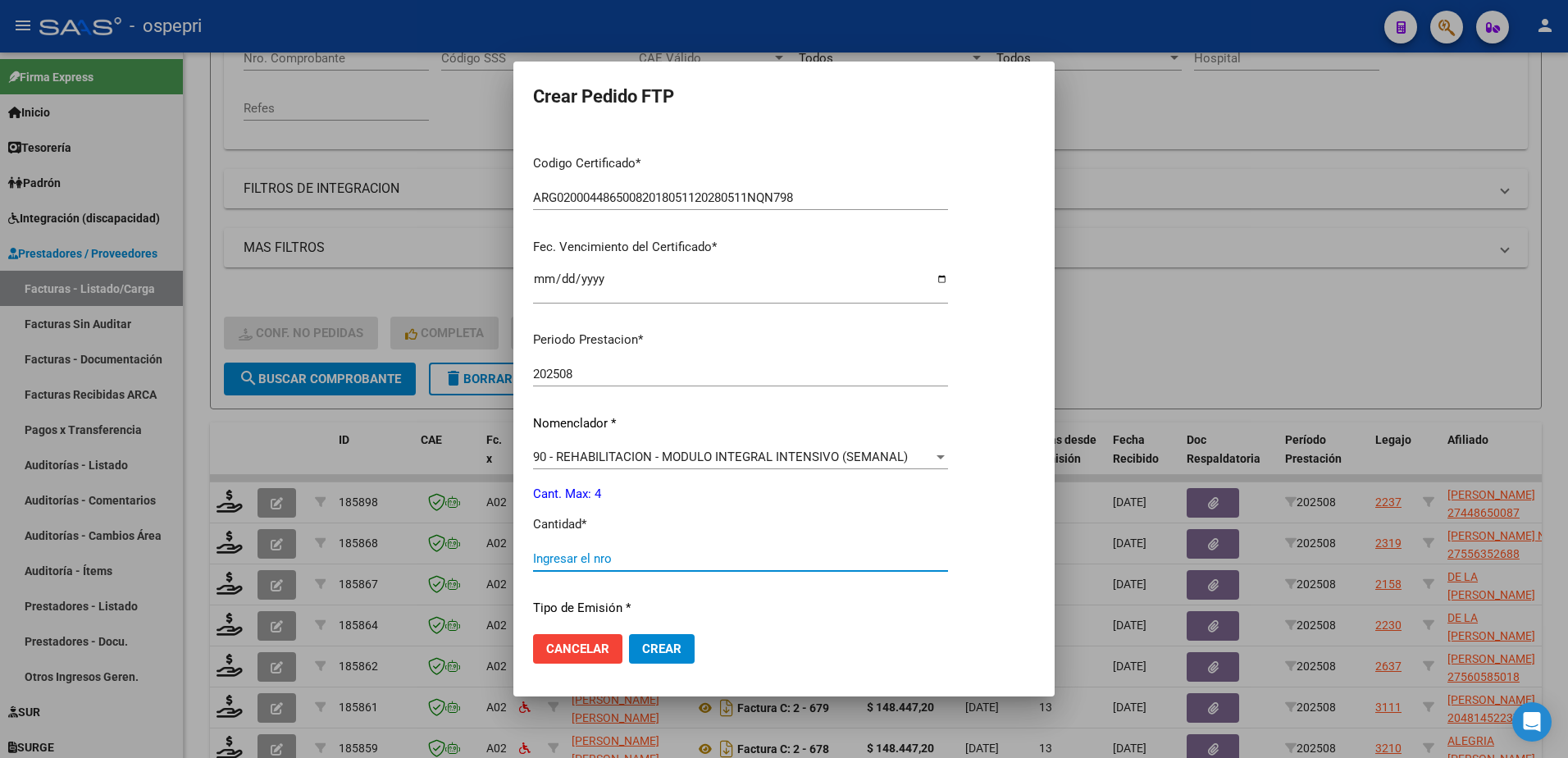
click at [586, 562] on input "Ingresar el nro" at bounding box center [740, 559] width 415 height 15
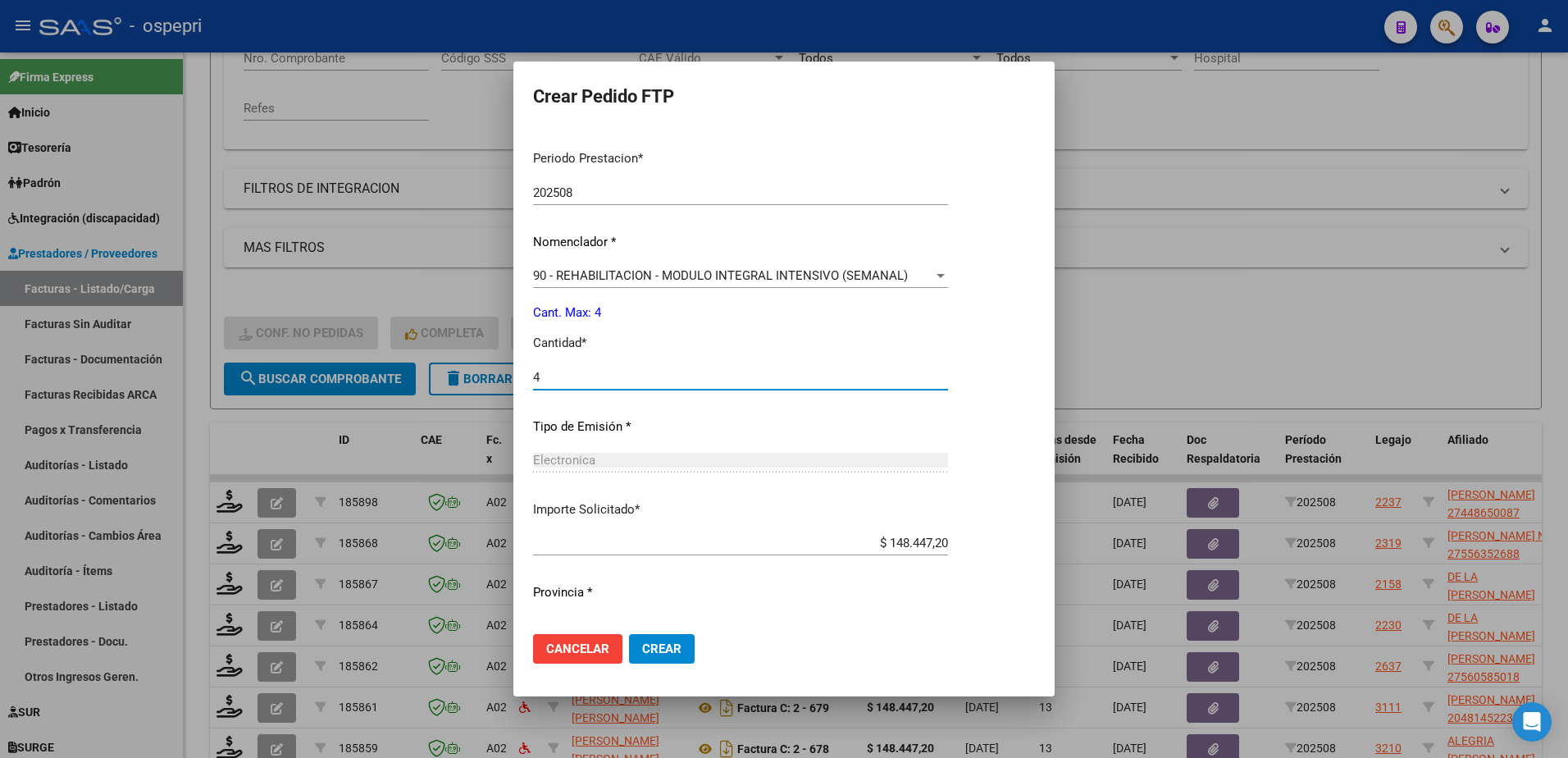
scroll to position [543, 0]
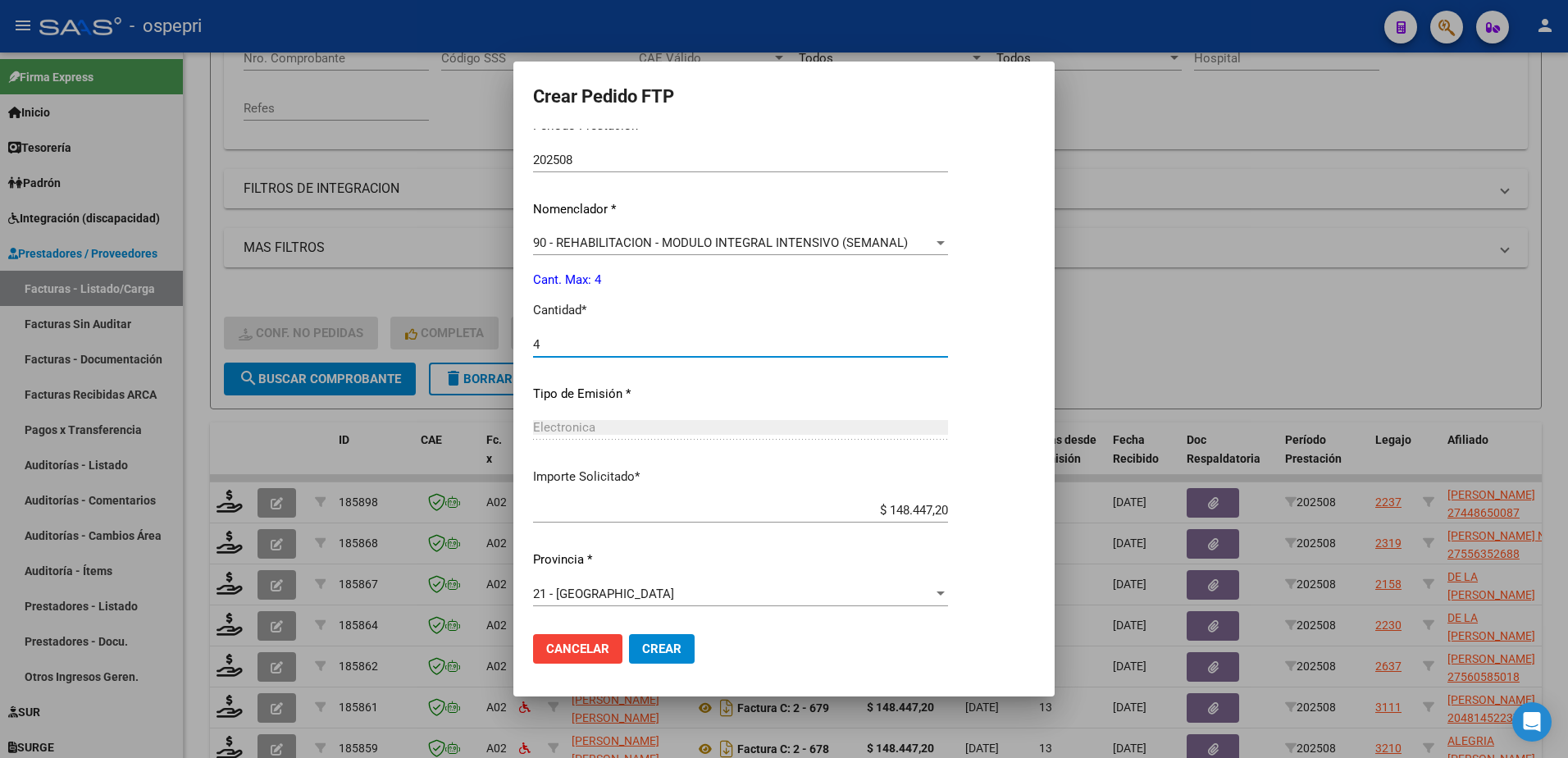
type input "4"
click at [660, 650] on span "Crear" at bounding box center [662, 649] width 39 height 15
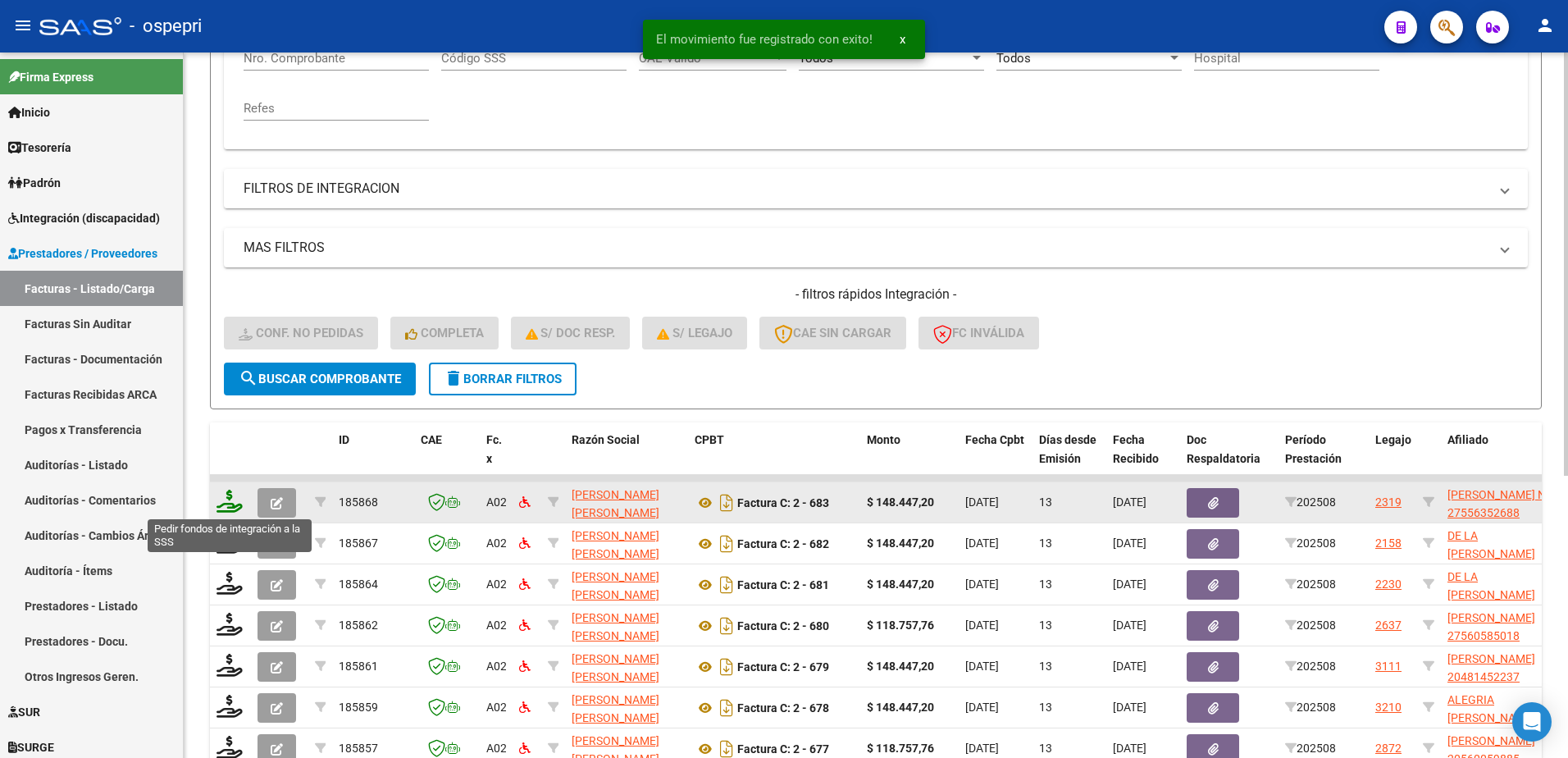
click at [232, 505] on icon at bounding box center [229, 502] width 26 height 23
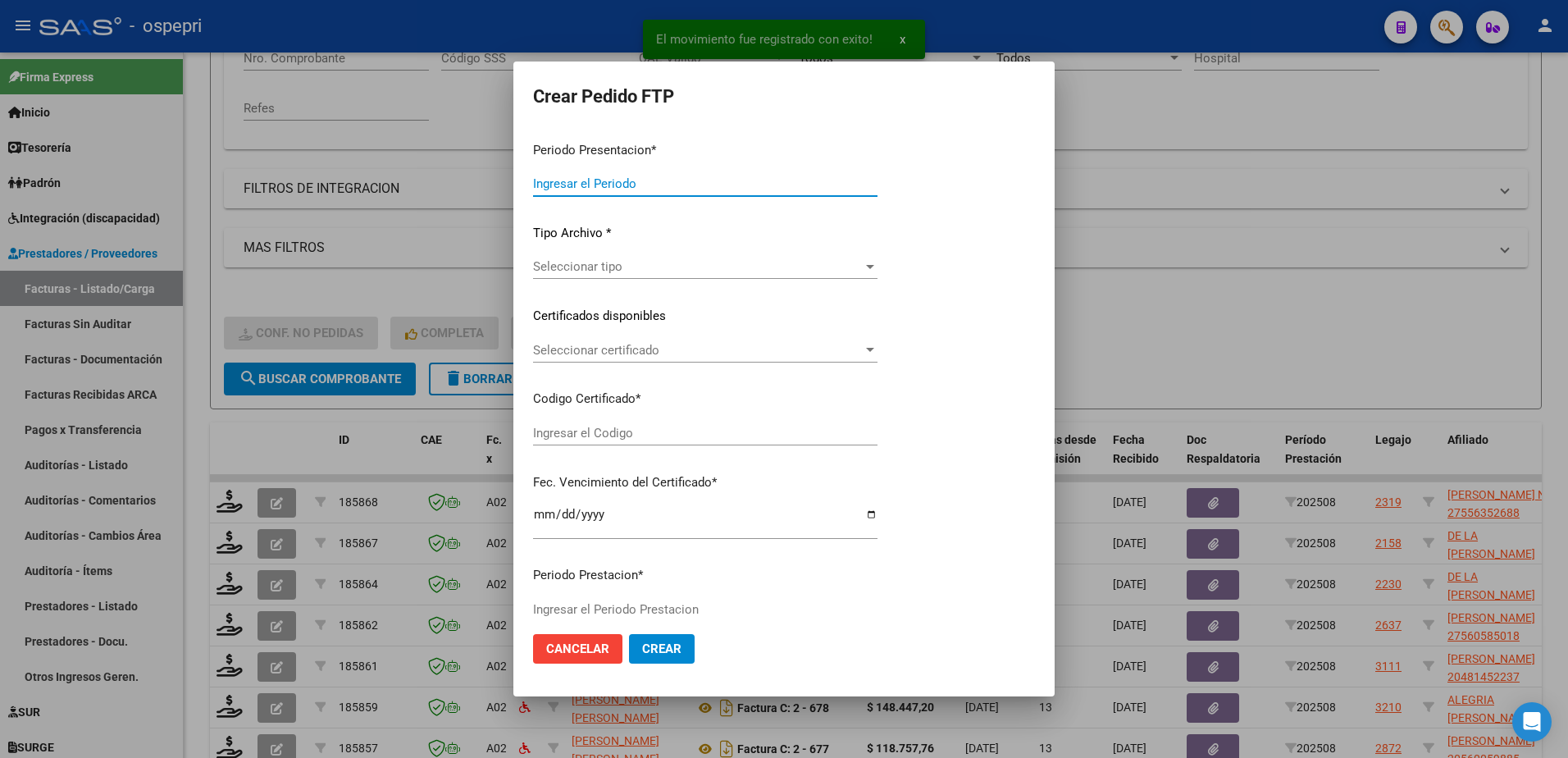
type input "202508"
type input "$ 148.447,20"
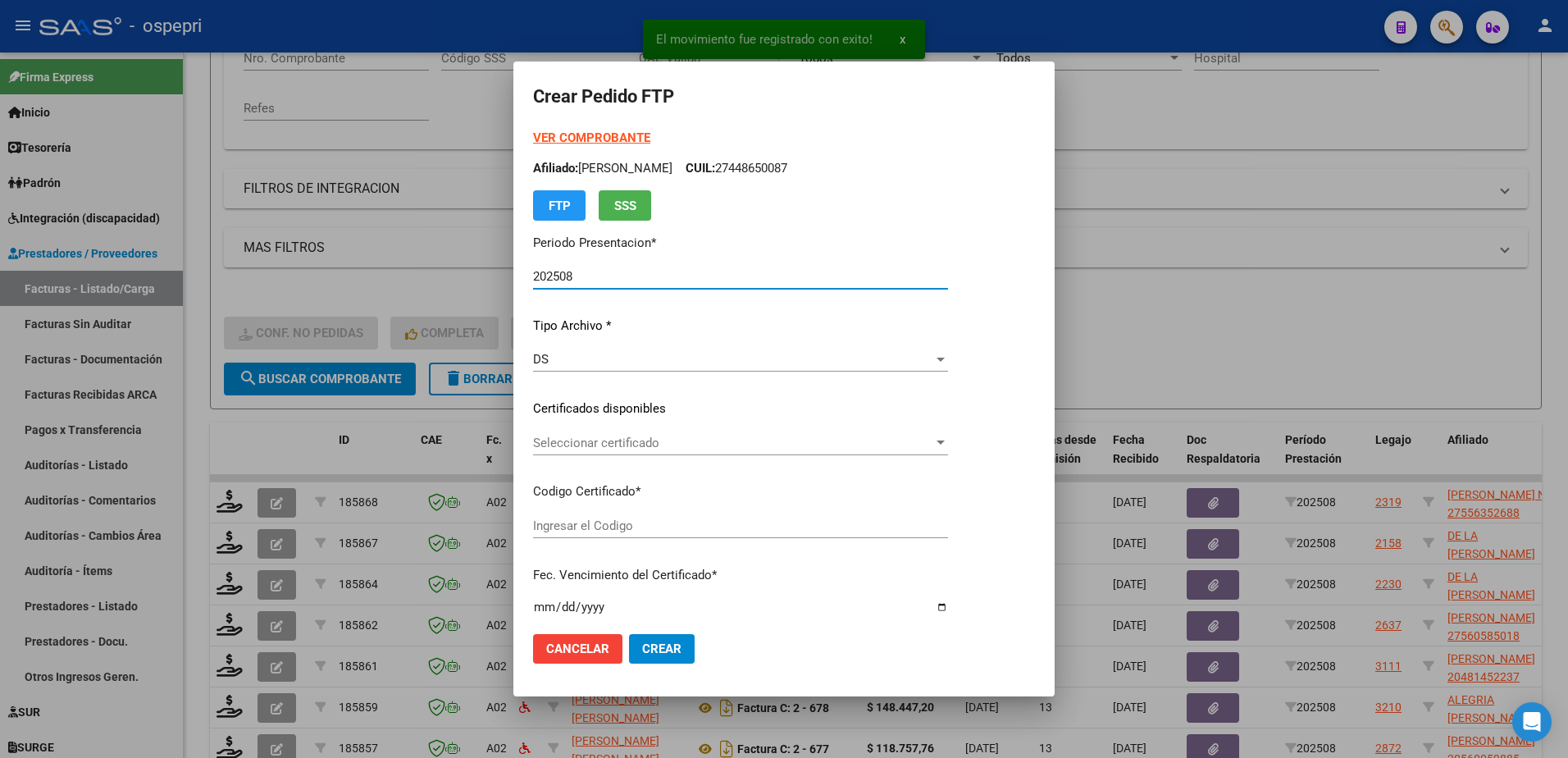
type input "27556352688"
type input "2026-07-13"
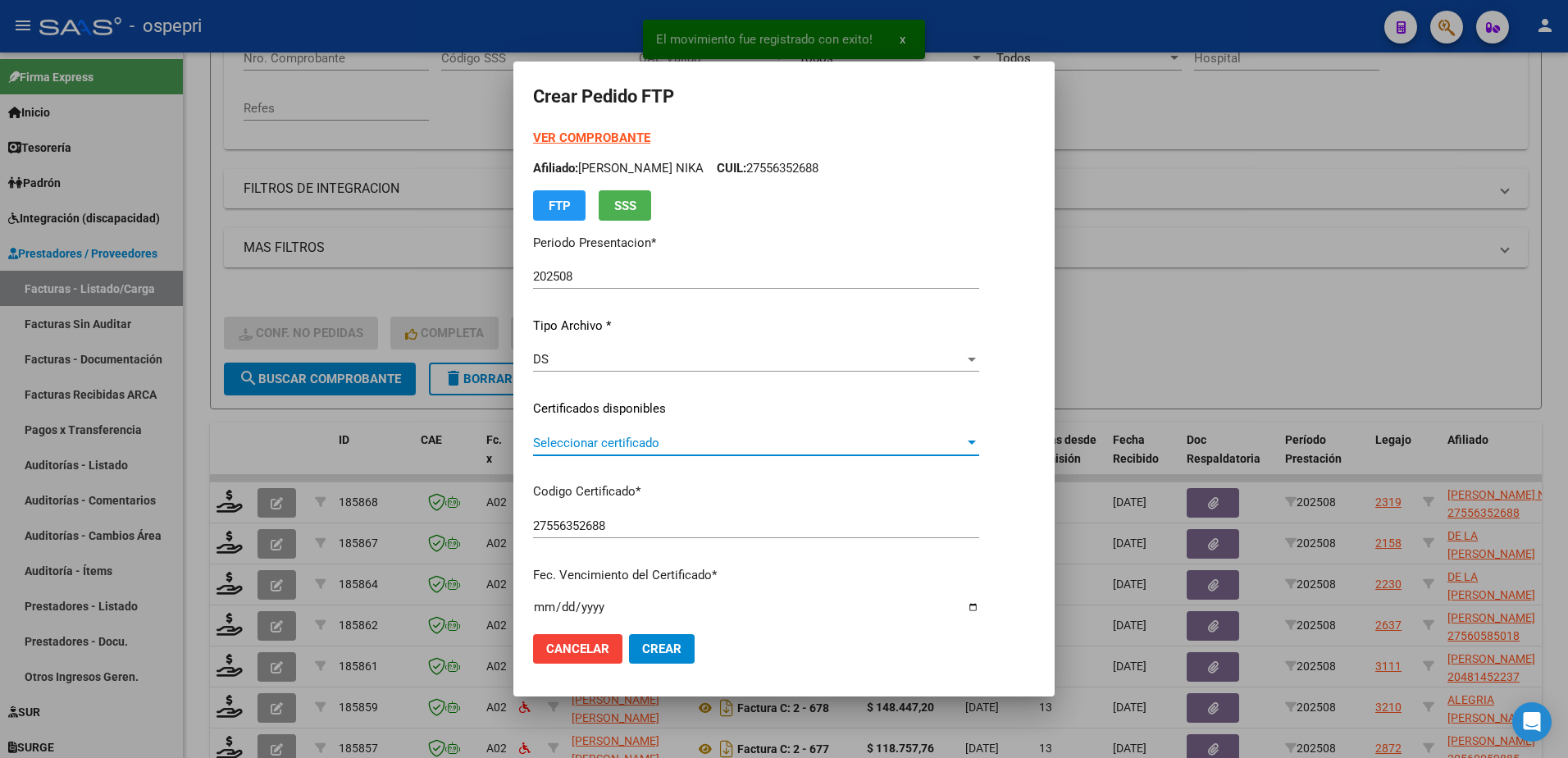
click at [593, 442] on span "Seleccionar certificado" at bounding box center [748, 443] width 431 height 15
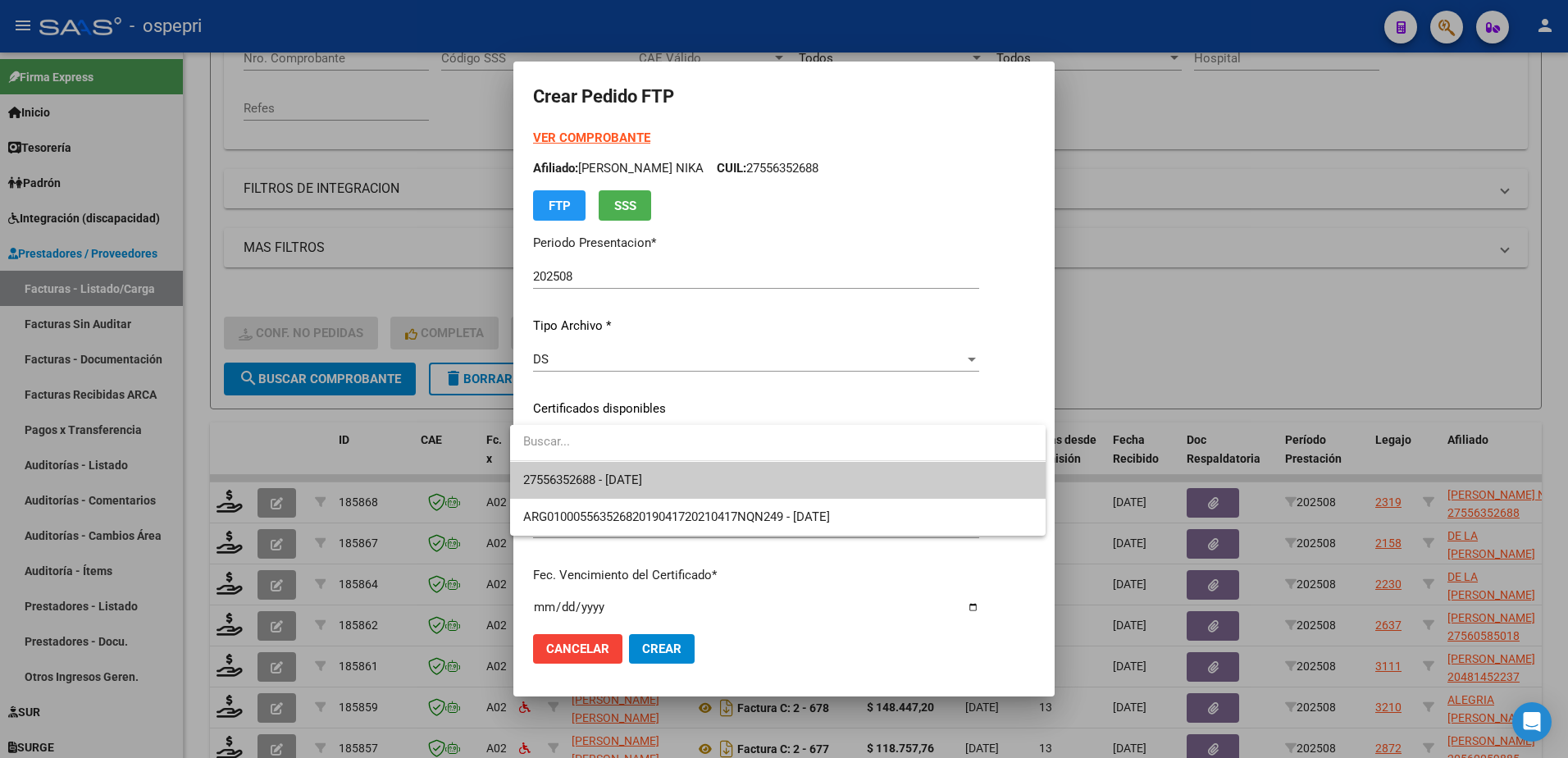
click at [586, 471] on span "27556352688 - 2026-07-13" at bounding box center [777, 479] width 510 height 37
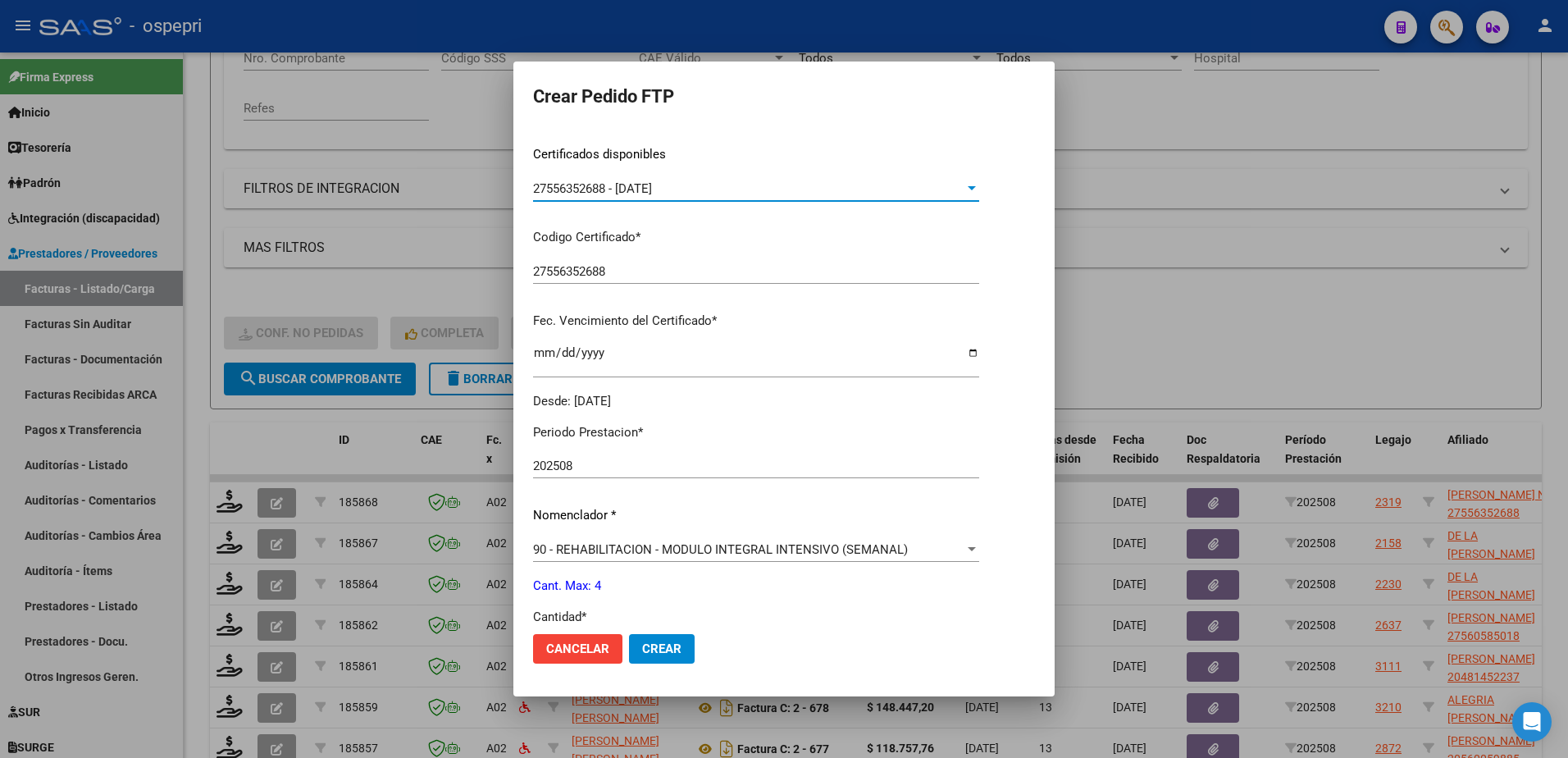
scroll to position [329, 0]
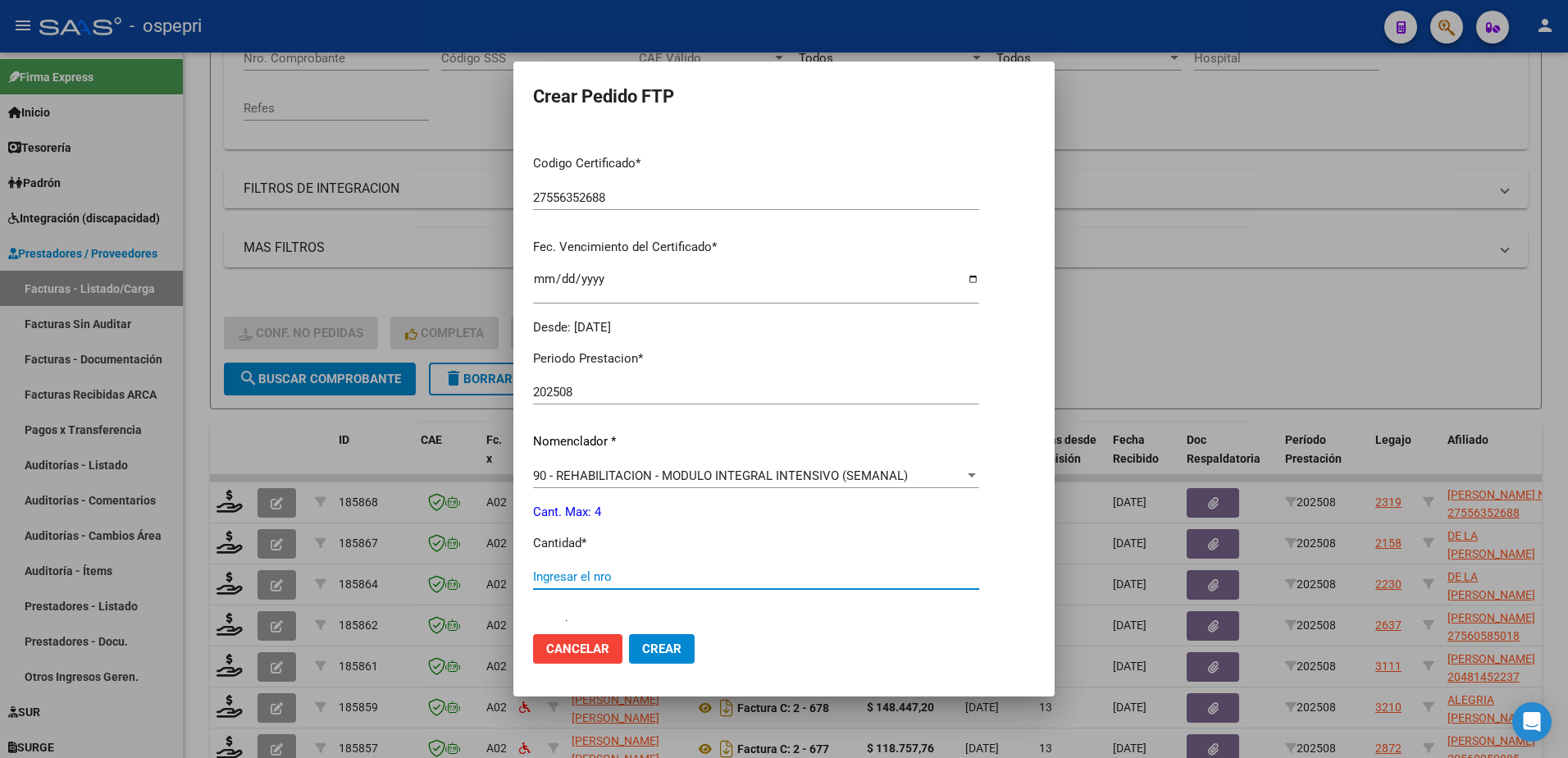
click at [625, 579] on input "Ingresar el nro" at bounding box center [756, 577] width 446 height 15
type input "4"
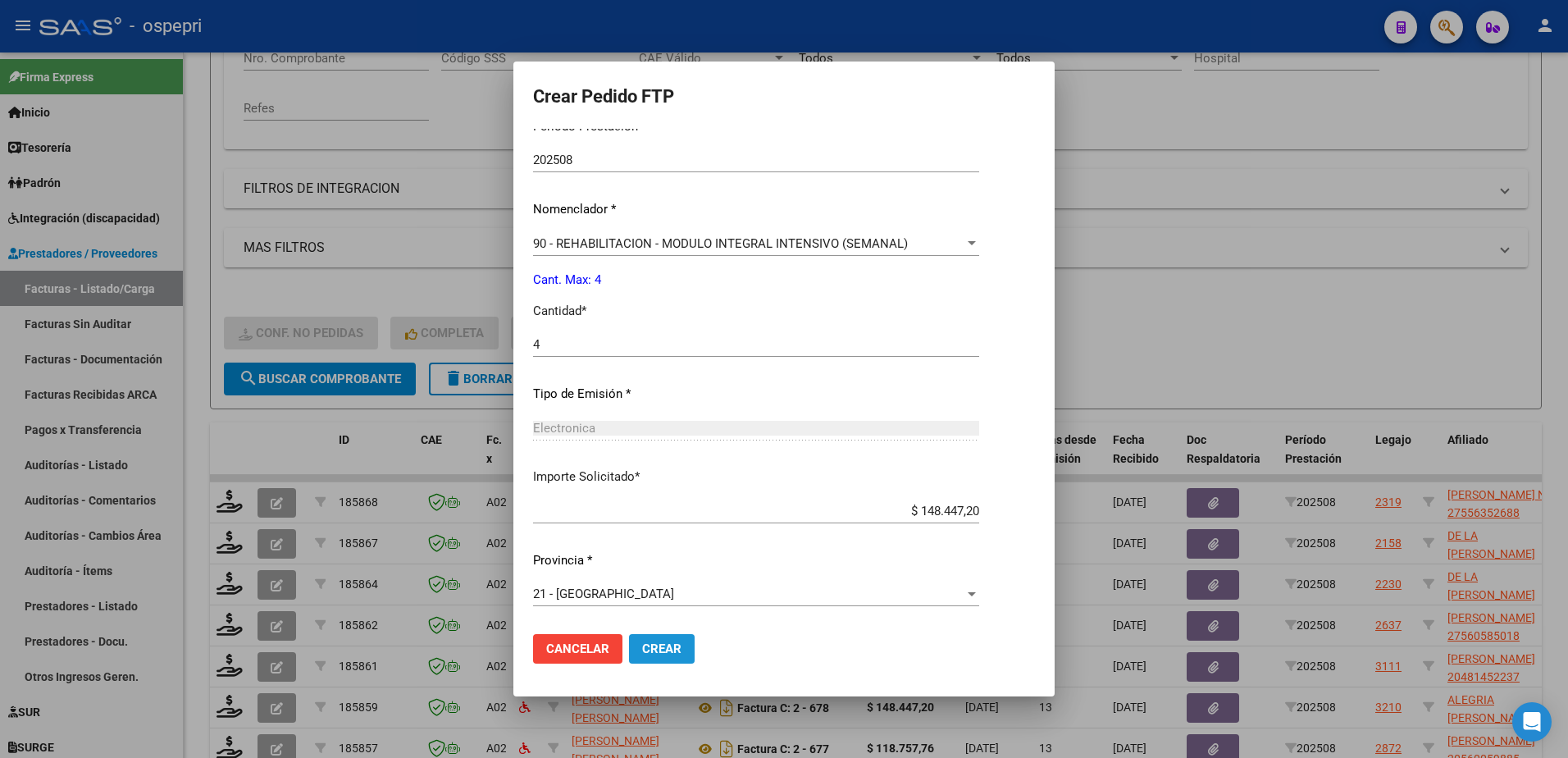
click at [650, 642] on span "Crear" at bounding box center [662, 649] width 39 height 15
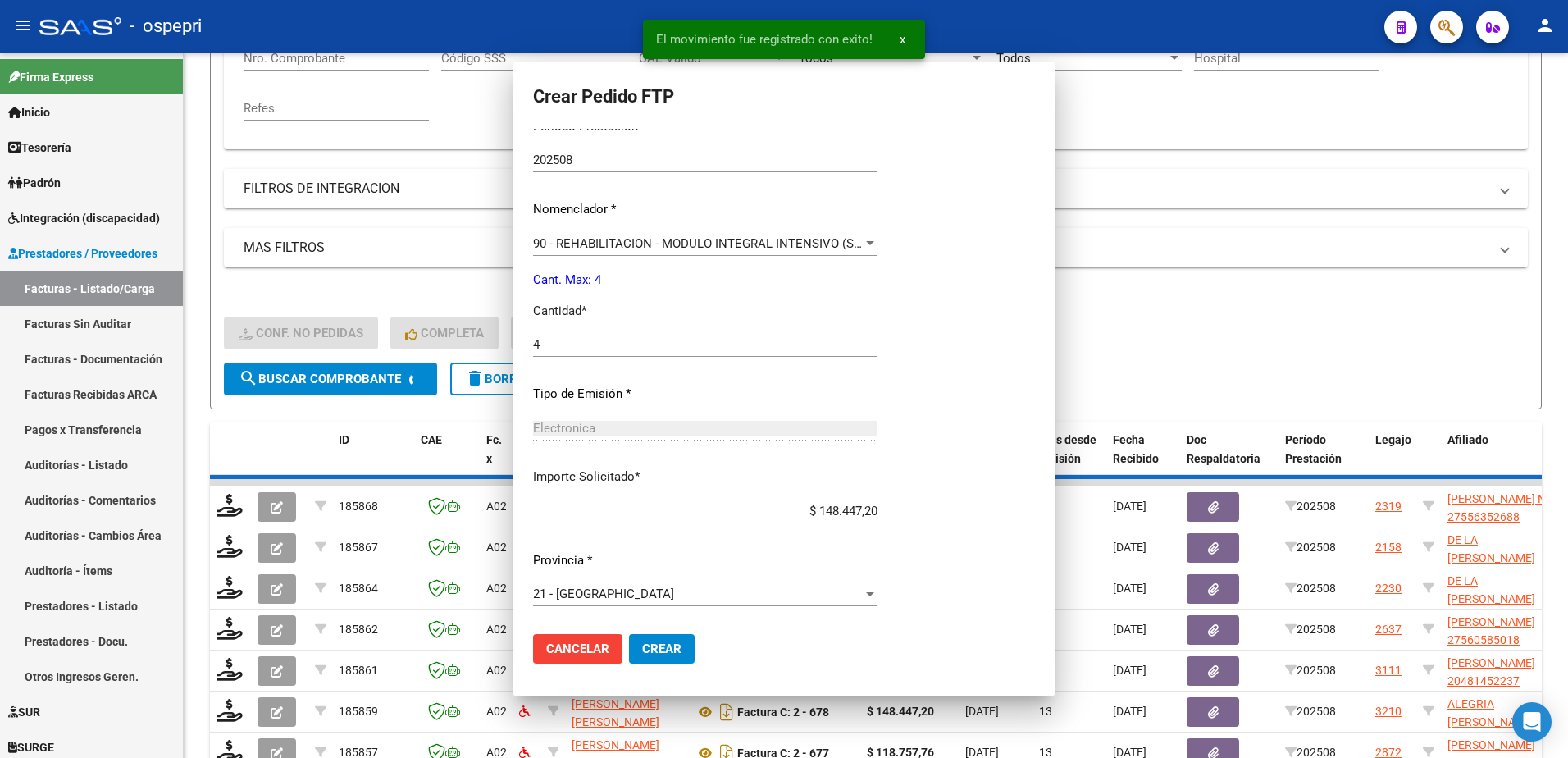
scroll to position [468, 0]
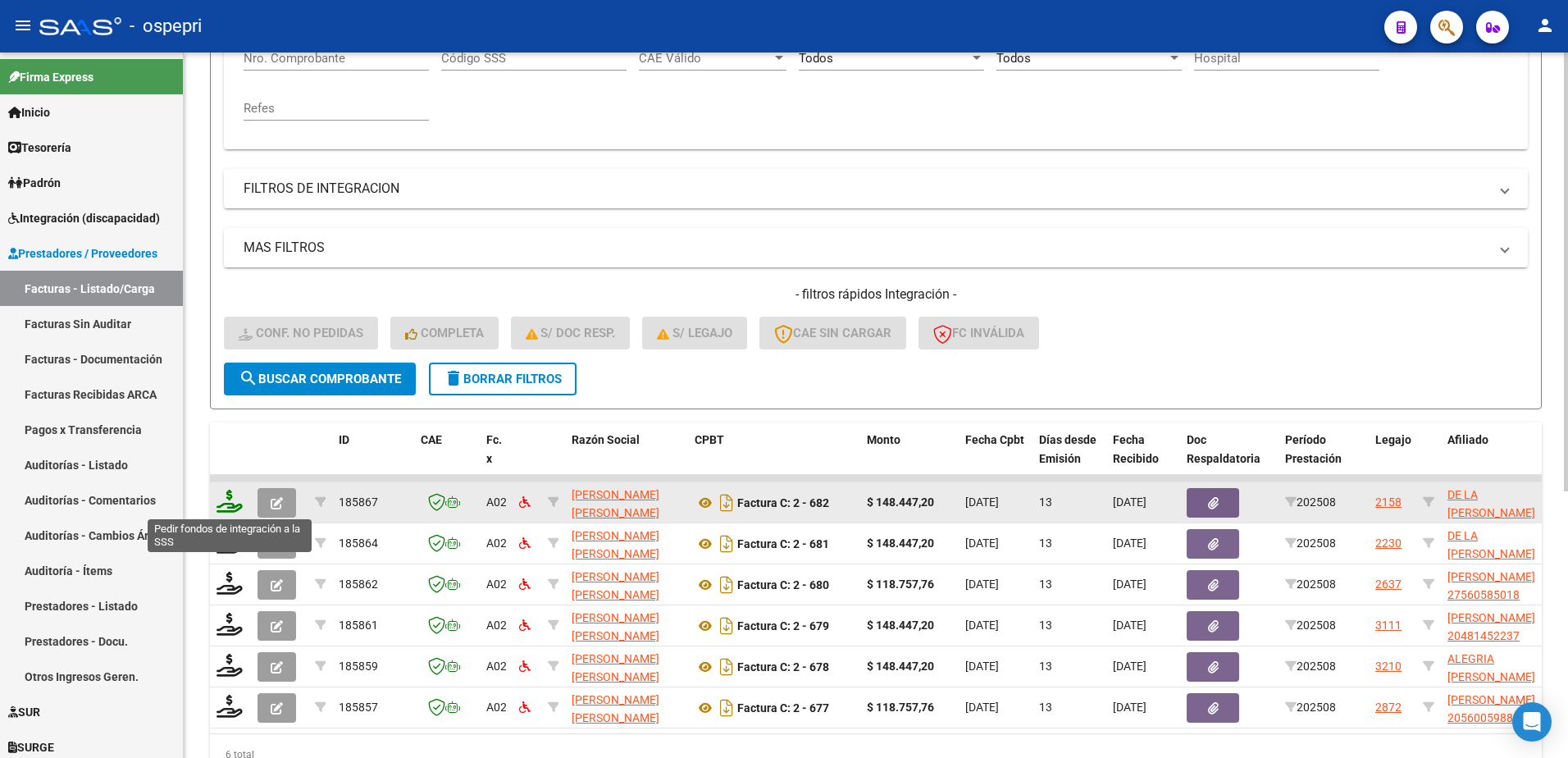
click at [224, 510] on icon at bounding box center [229, 502] width 26 height 23
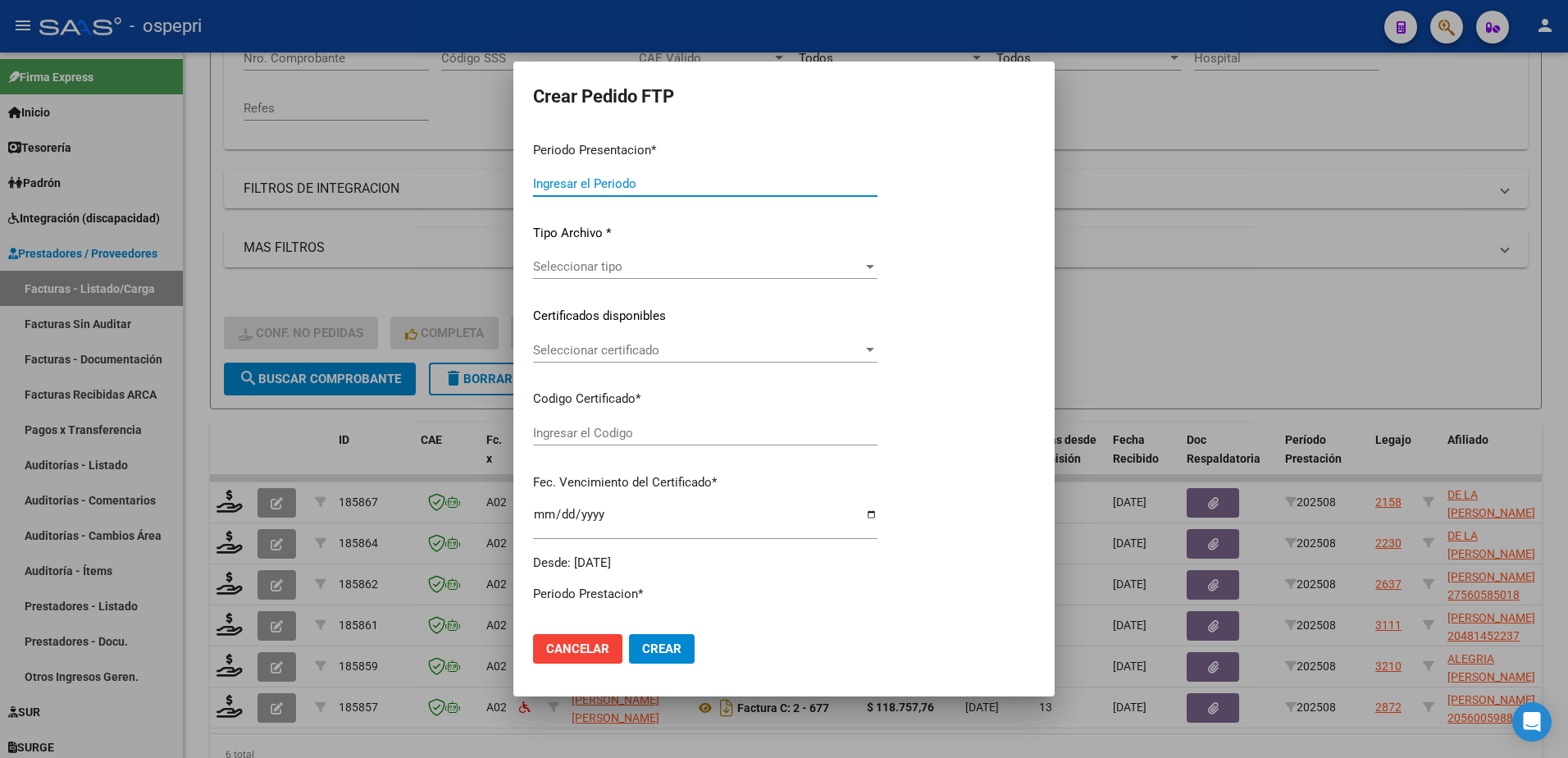
type input "202508"
type input "$ 148.447,20"
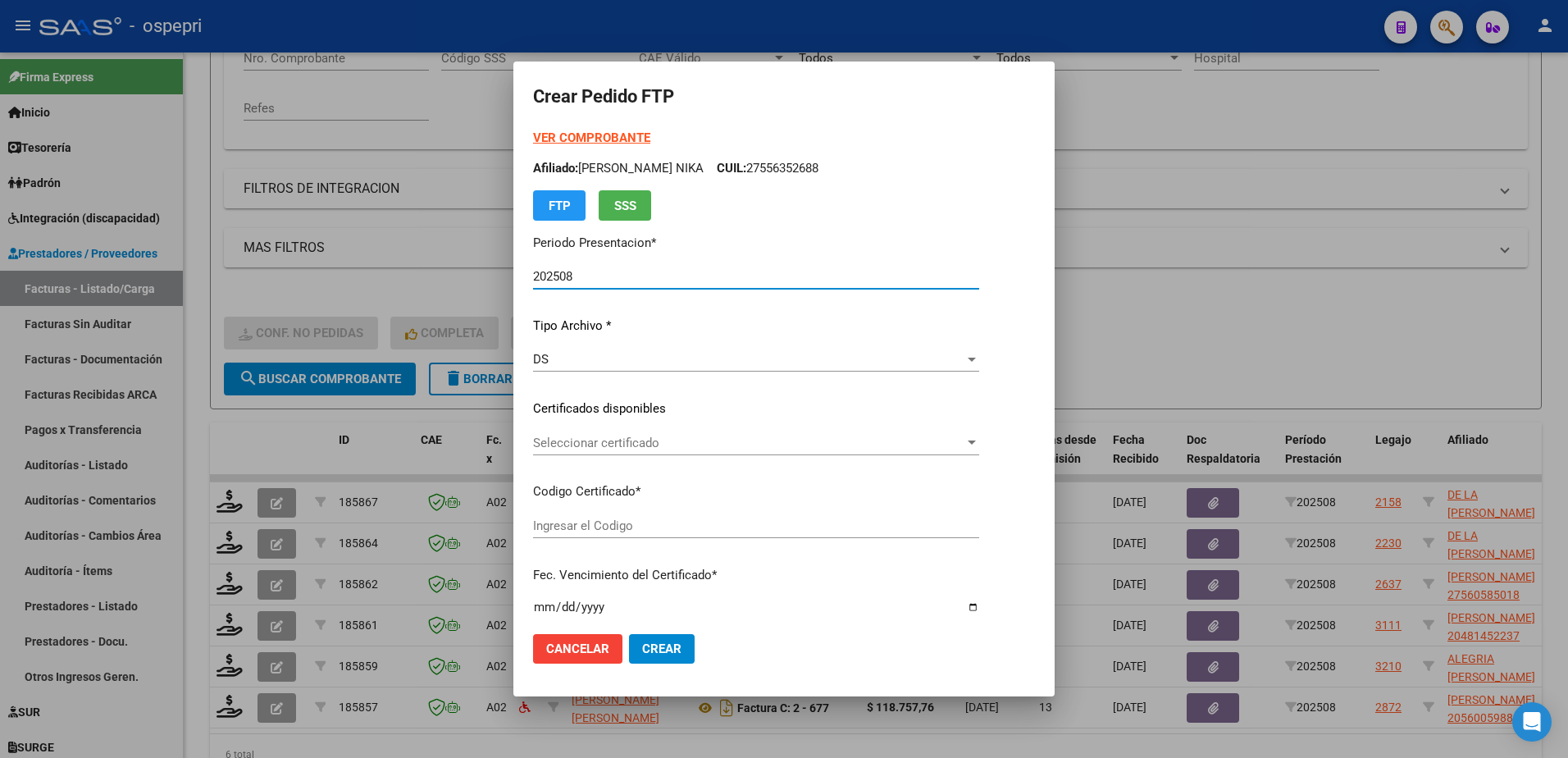
type input "20469311091"
type input "2027-07-28"
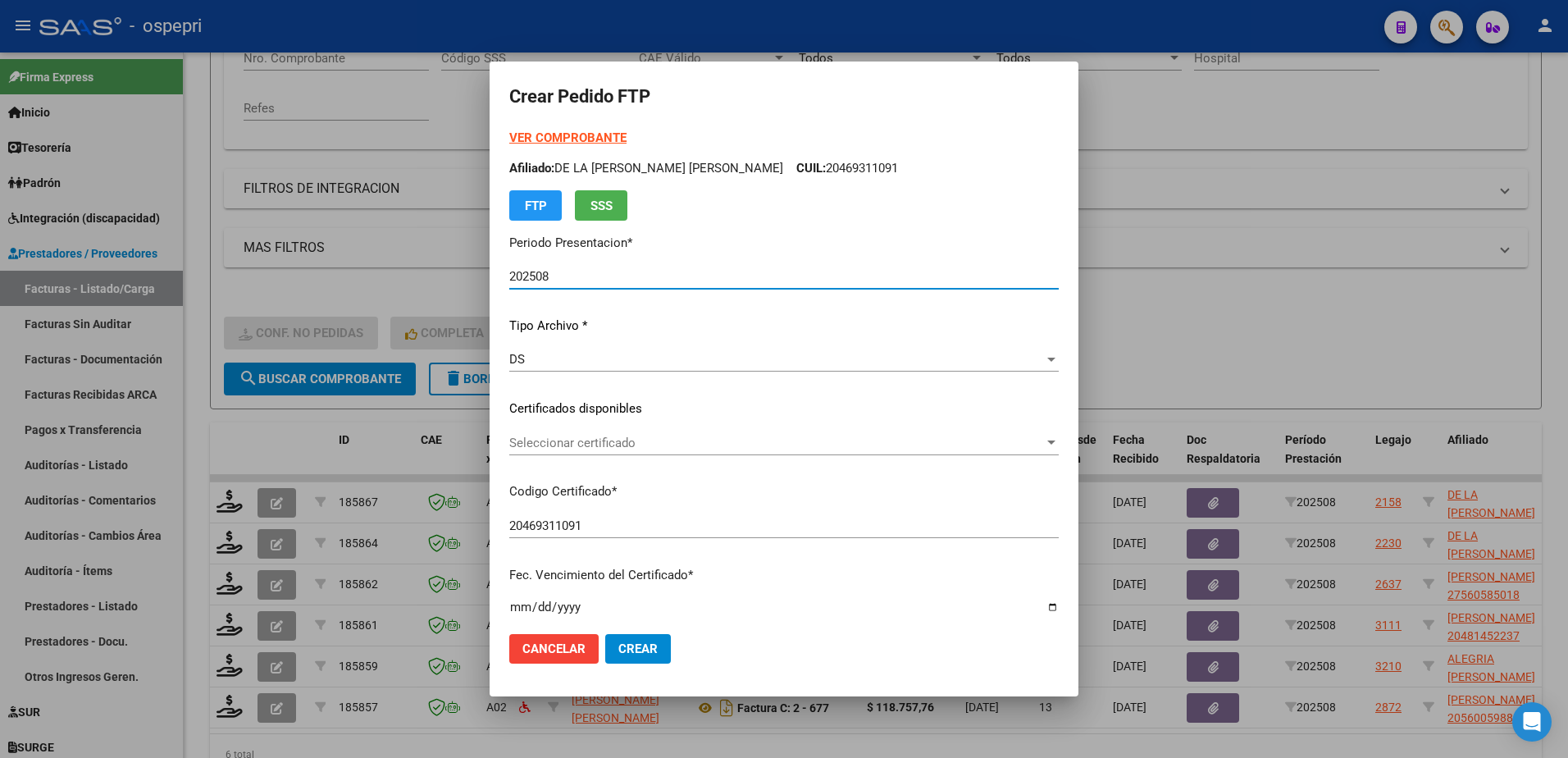
click at [605, 450] on span "Seleccionar certificado" at bounding box center [776, 443] width 535 height 15
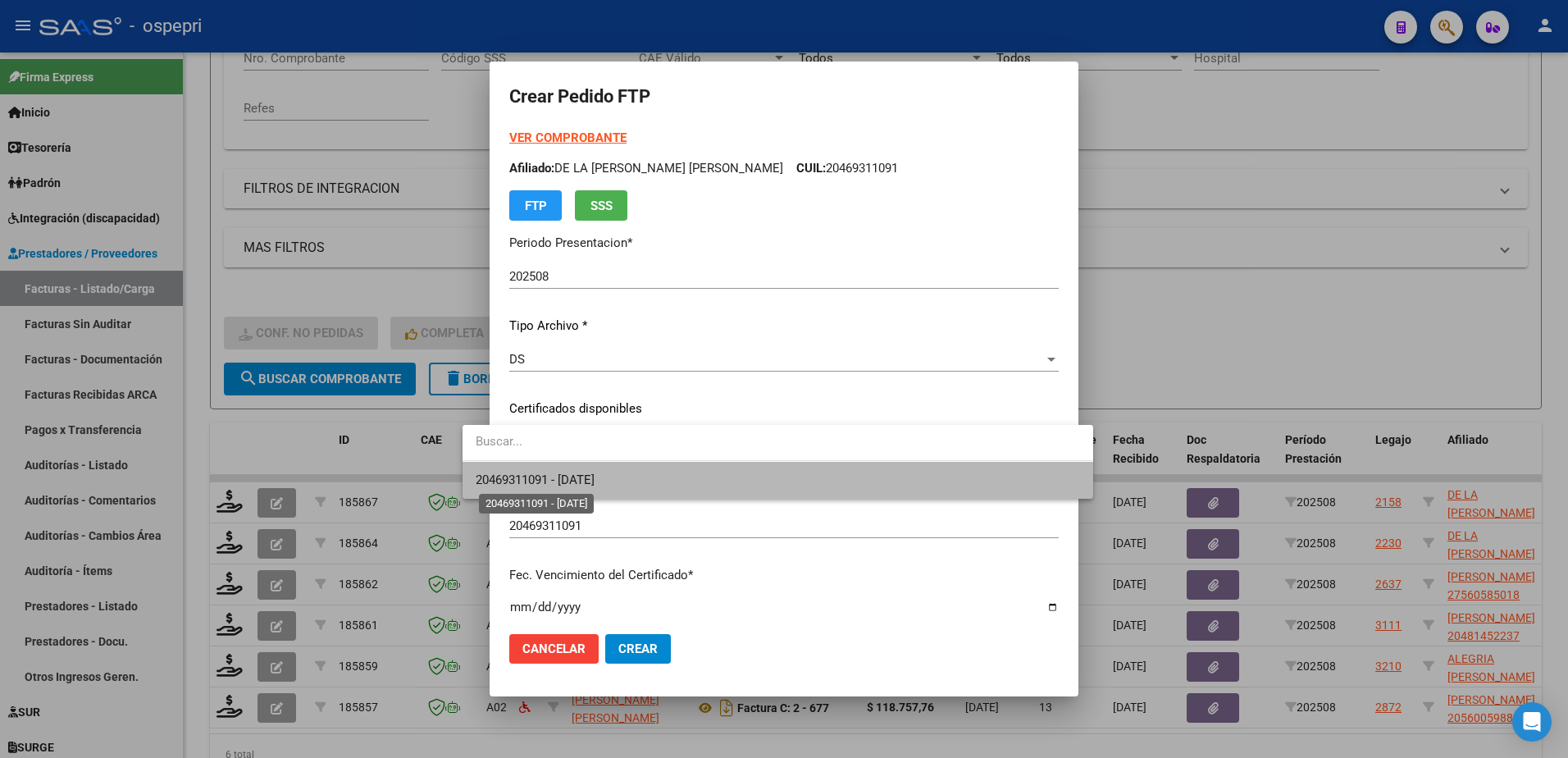
click at [594, 484] on span "20469311091 - 2027-07-28" at bounding box center [535, 479] width 119 height 15
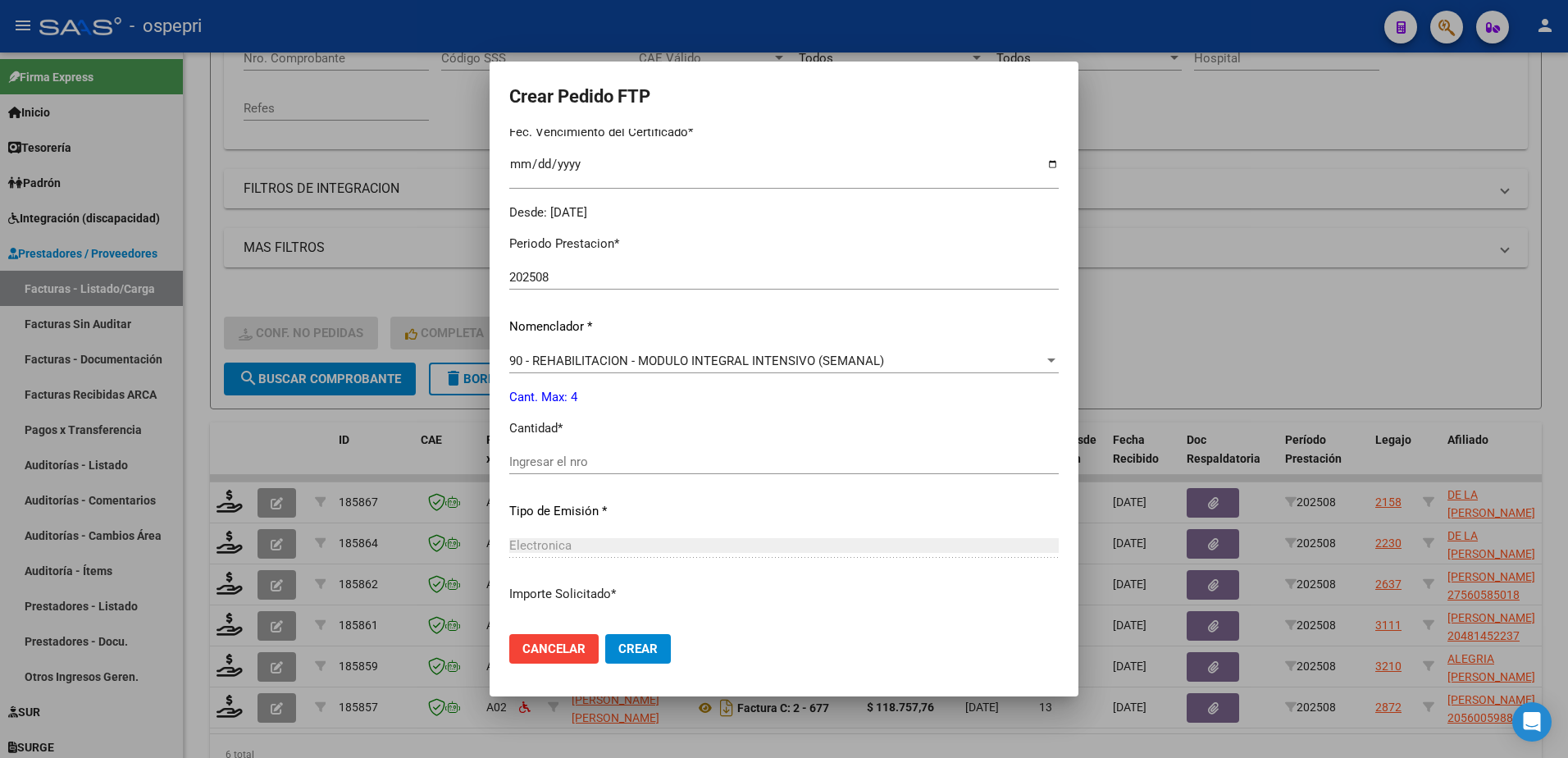
scroll to position [492, 0]
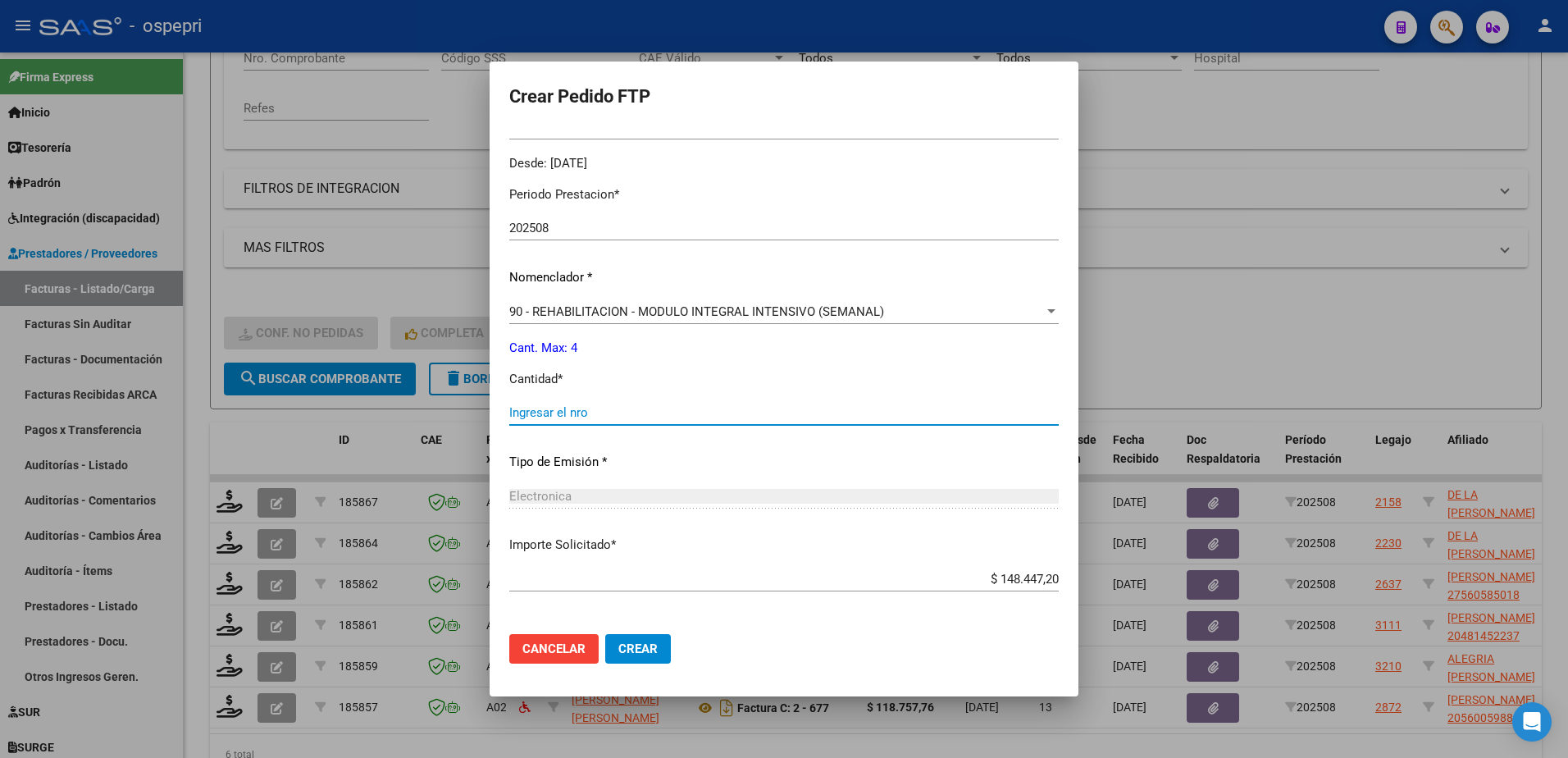
click at [548, 413] on input "Ingresar el nro" at bounding box center [784, 412] width 550 height 15
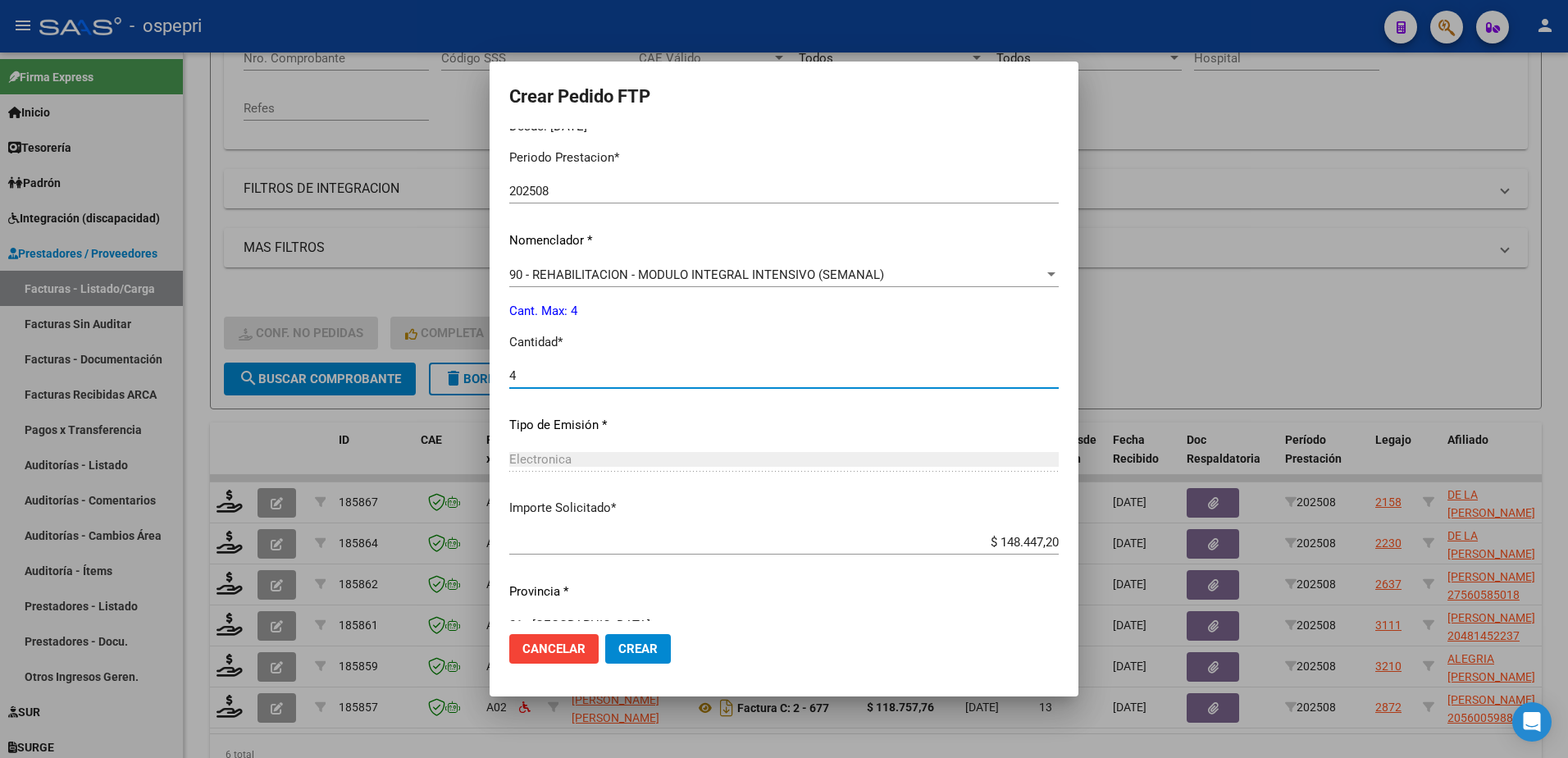
scroll to position [561, 0]
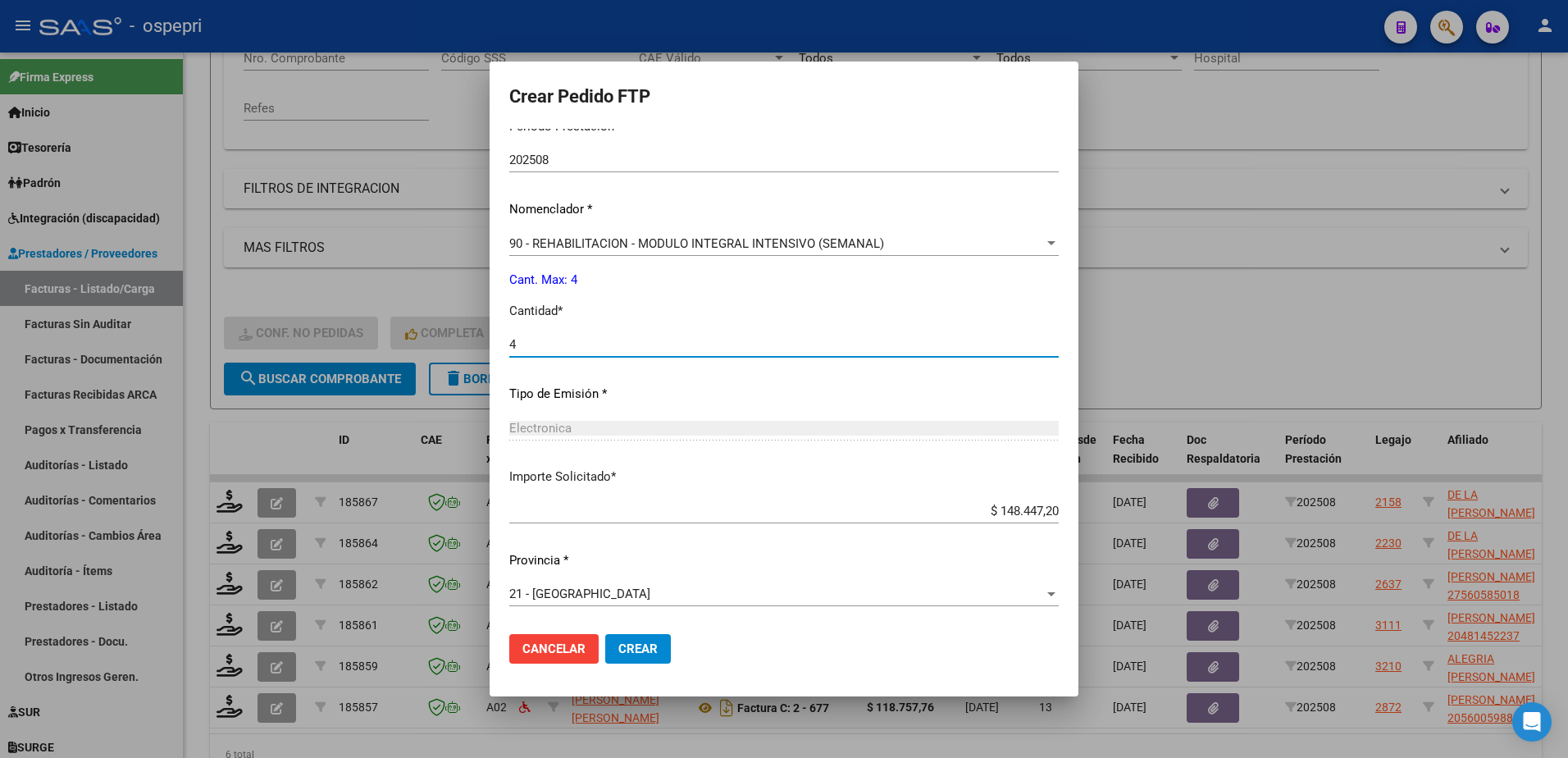
type input "4"
click at [618, 650] on span "Crear" at bounding box center [638, 649] width 39 height 15
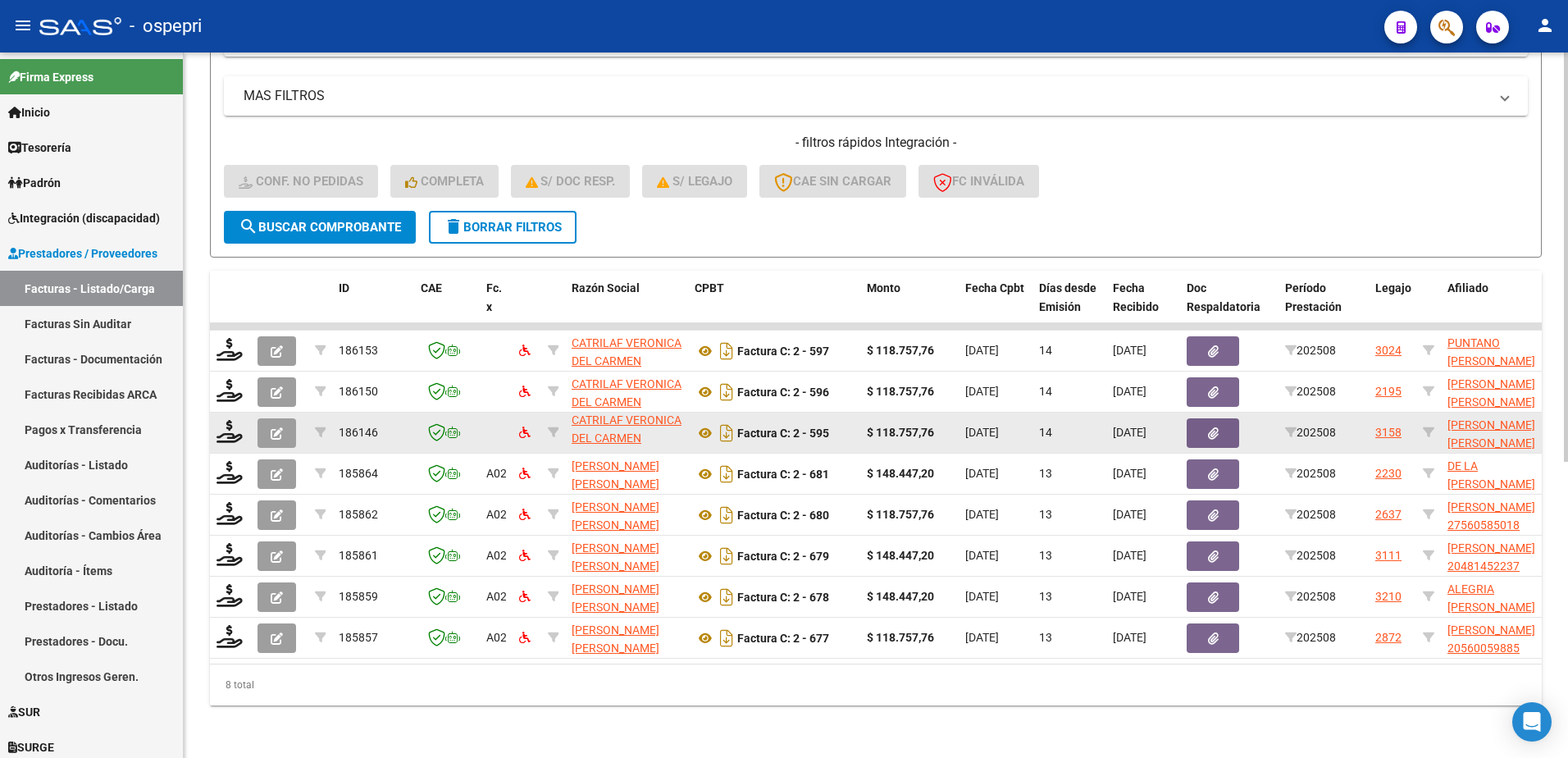
scroll to position [0, 0]
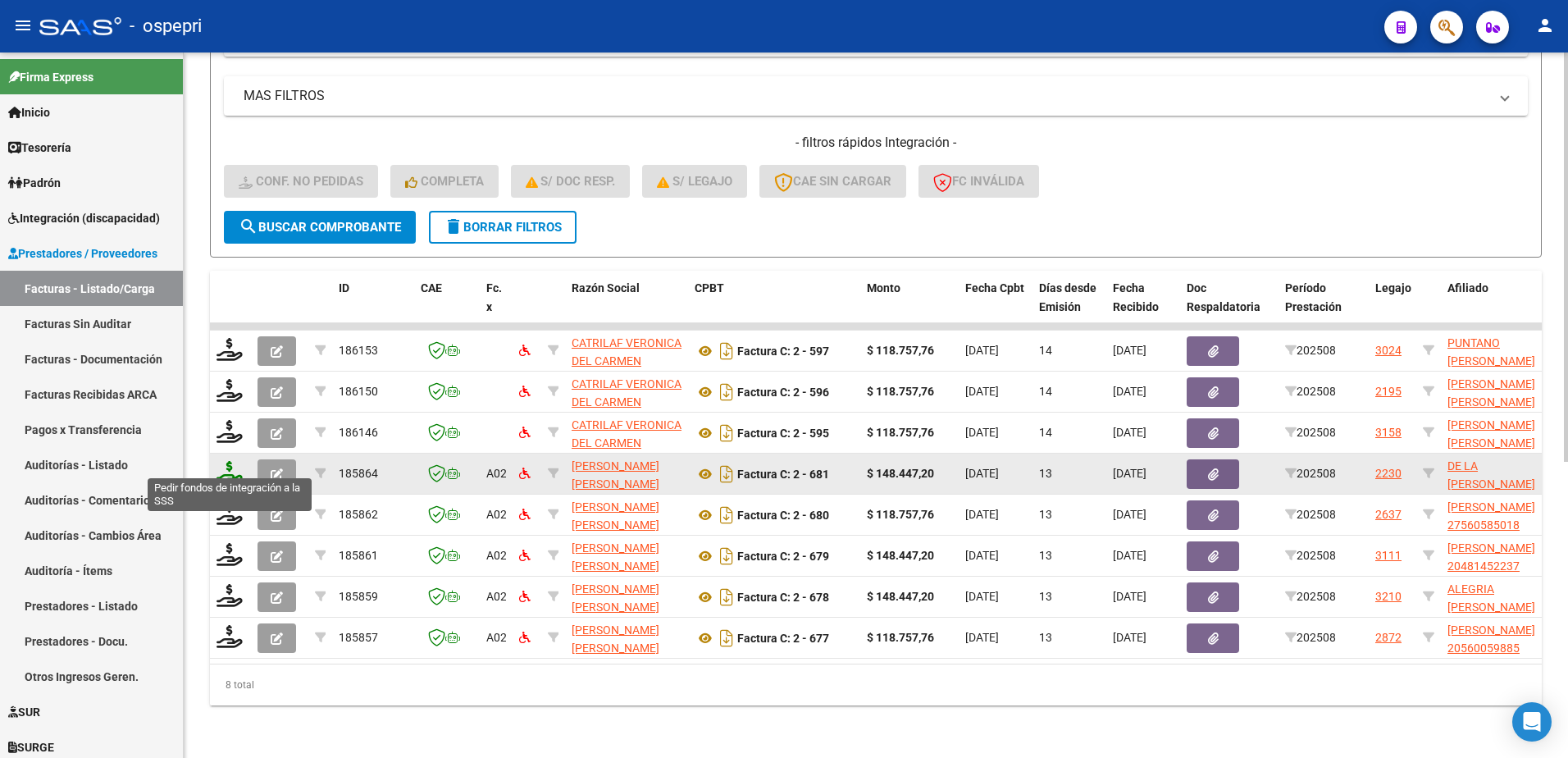
click at [218, 462] on icon at bounding box center [229, 473] width 26 height 23
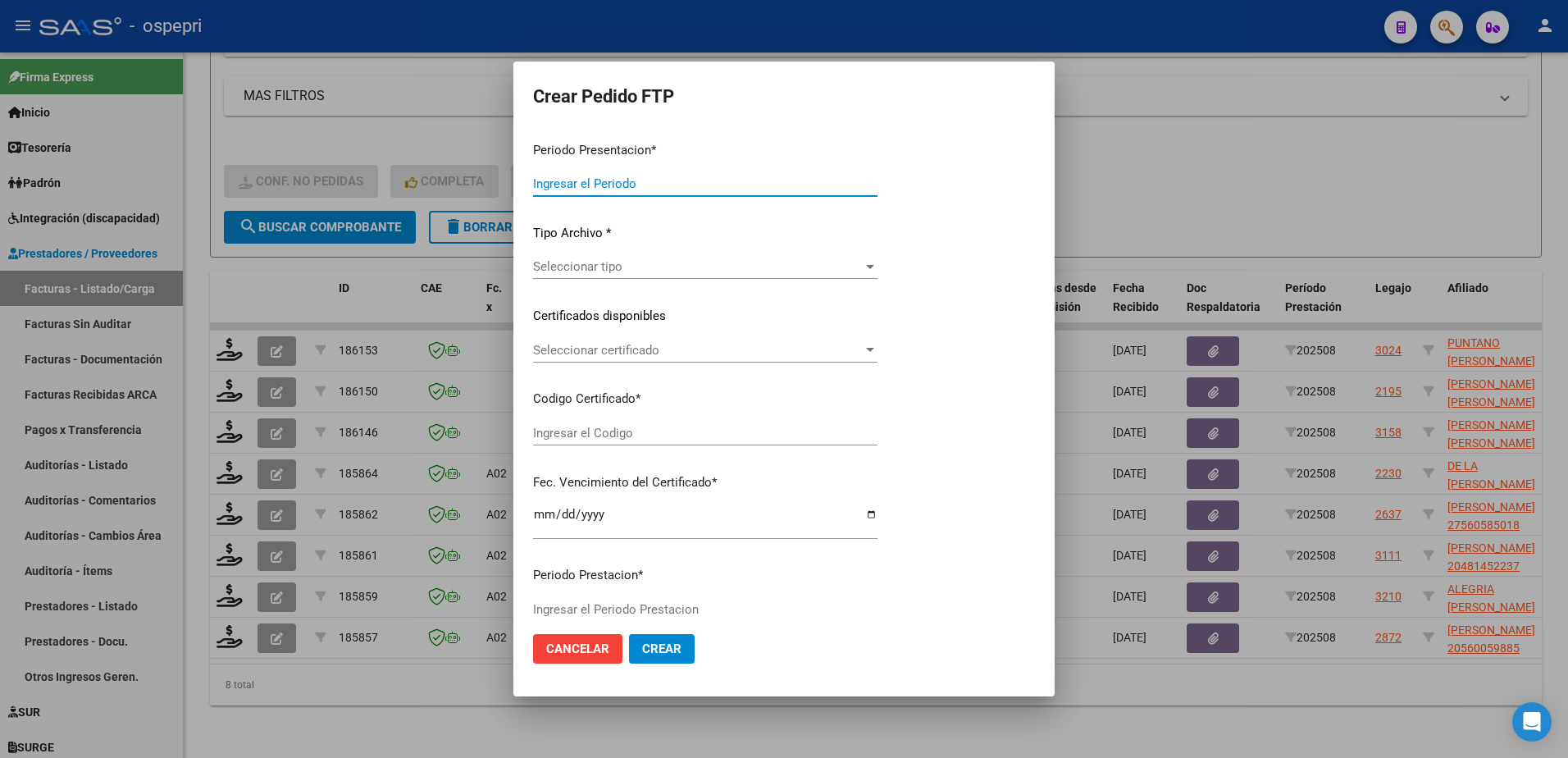
type input "202508"
type input "$ 148.447,20"
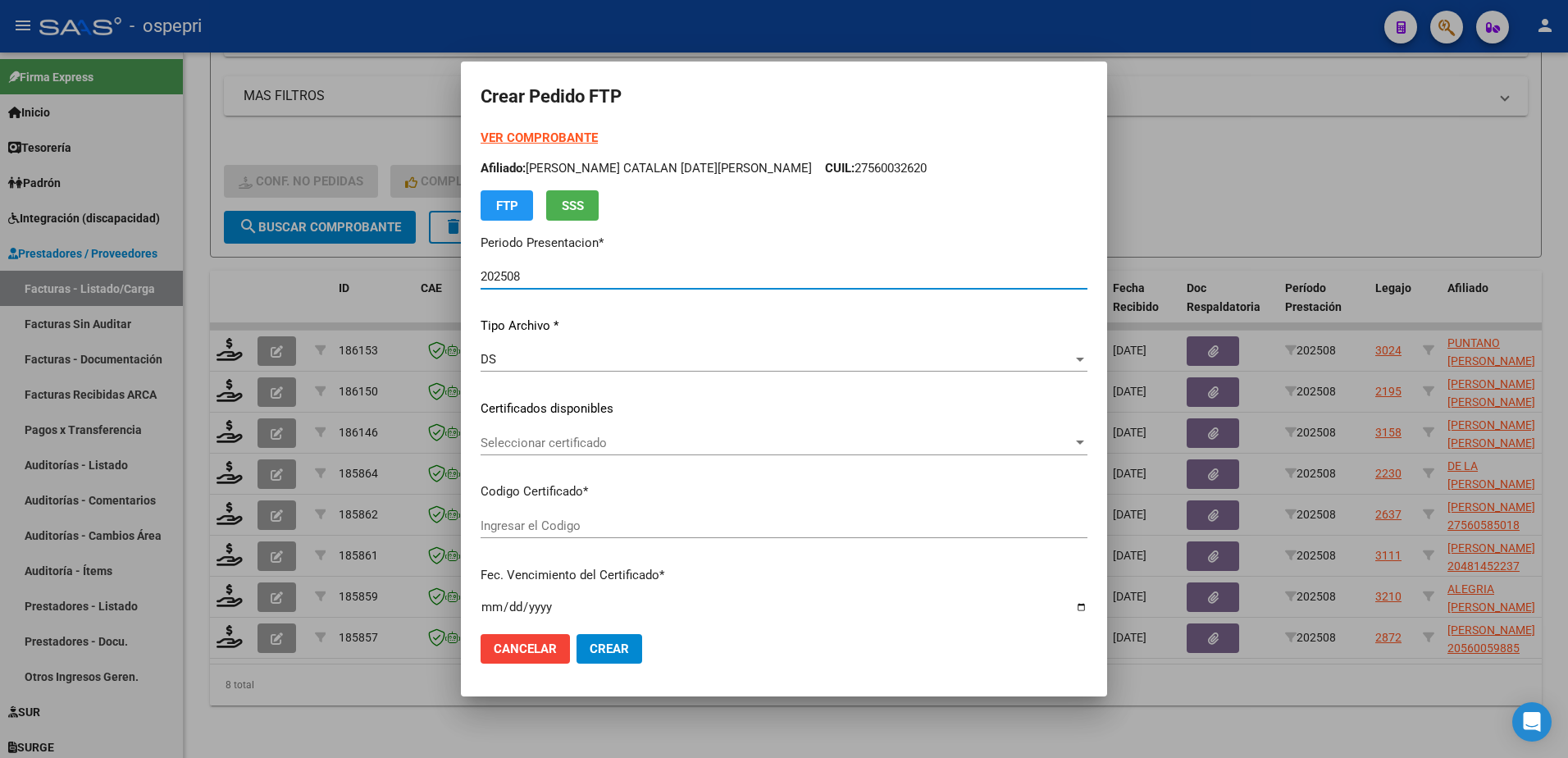
type input "23469311104"
type input "2026-05-27"
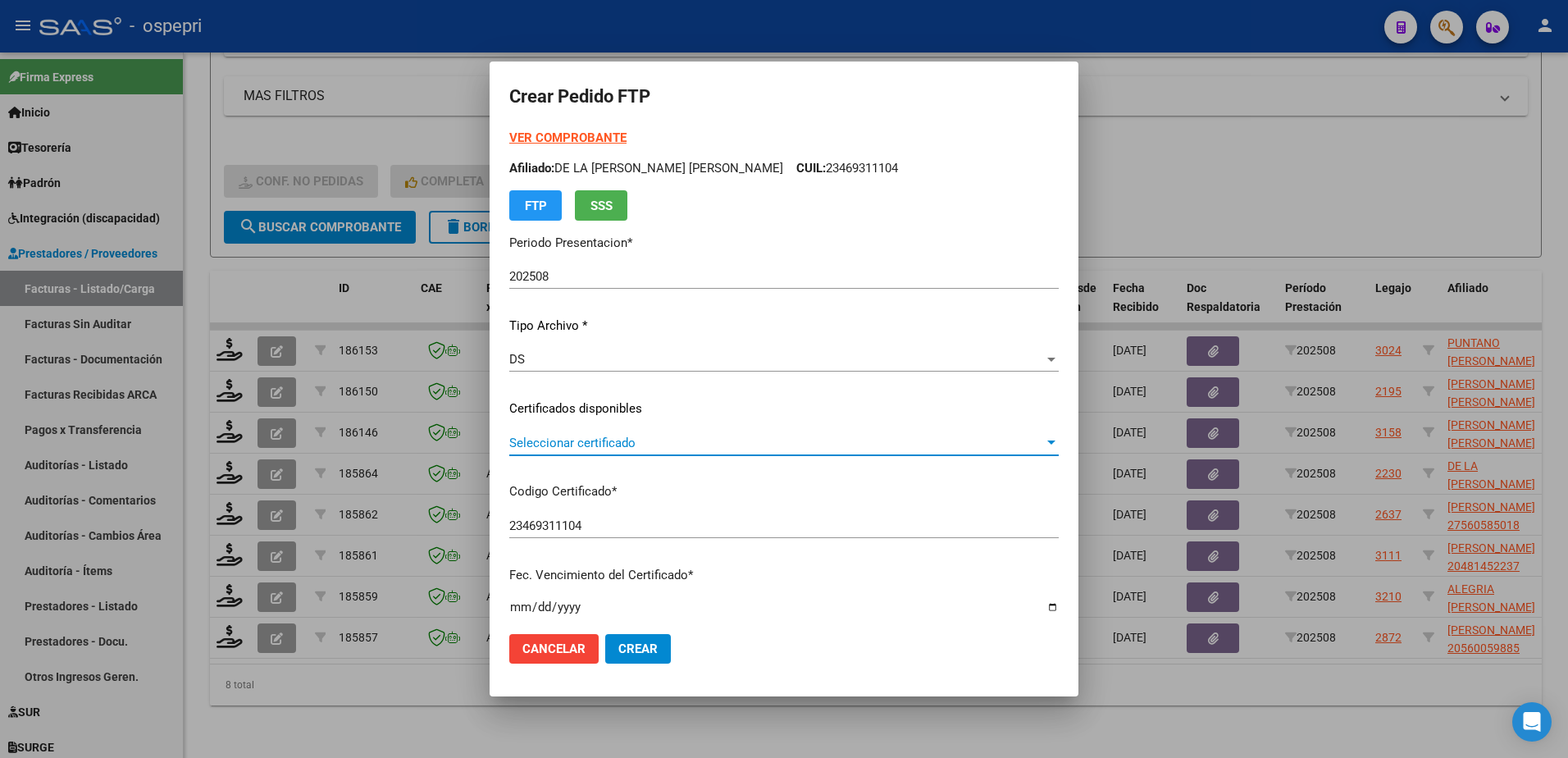
click at [576, 449] on span "Seleccionar certificado" at bounding box center [776, 443] width 535 height 15
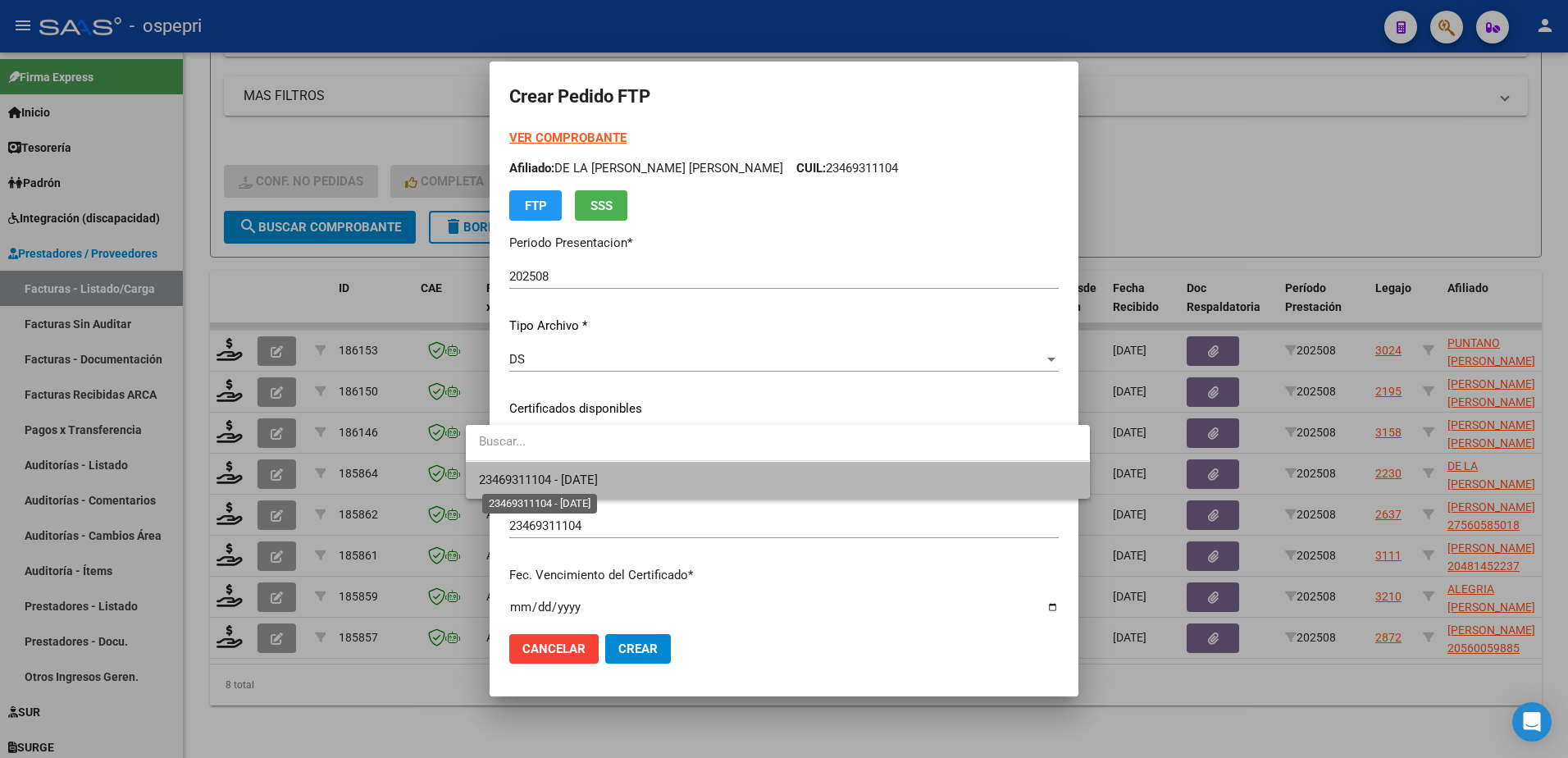
click at [586, 479] on span "23469311104 - 2026-05-27" at bounding box center [538, 479] width 119 height 15
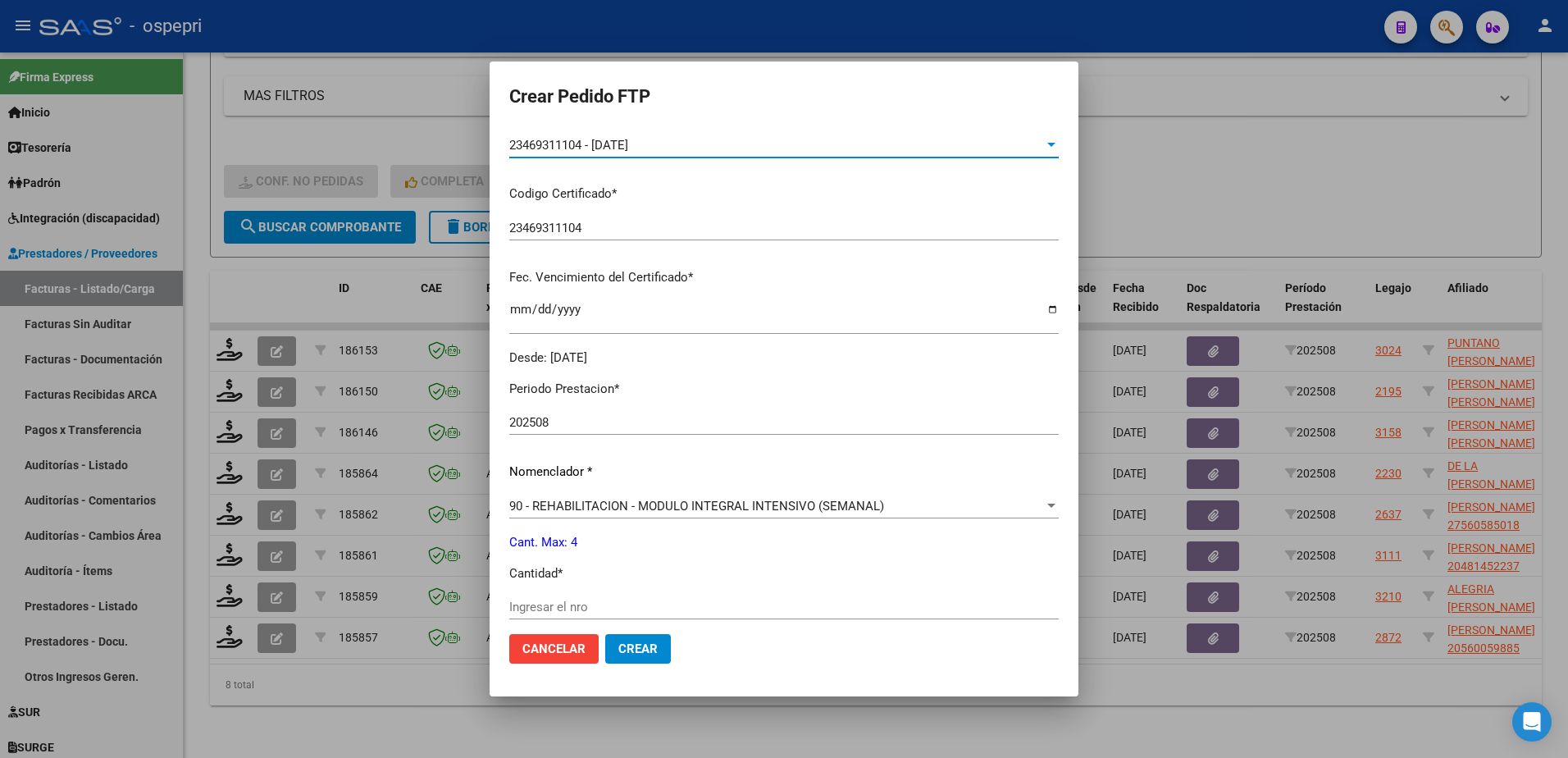
scroll to position [411, 0]
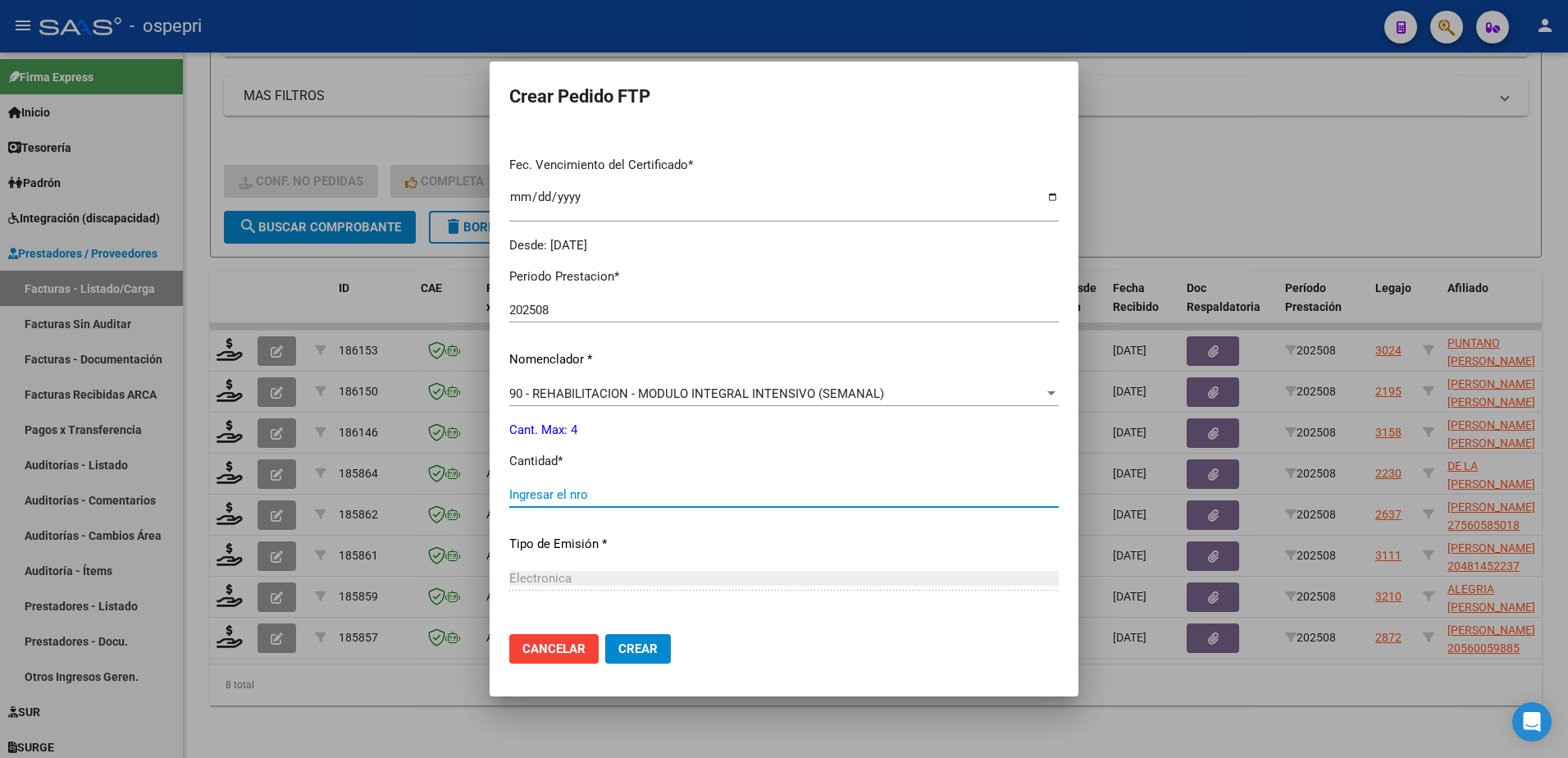
click at [553, 496] on input "Ingresar el nro" at bounding box center [784, 495] width 550 height 15
type input "4"
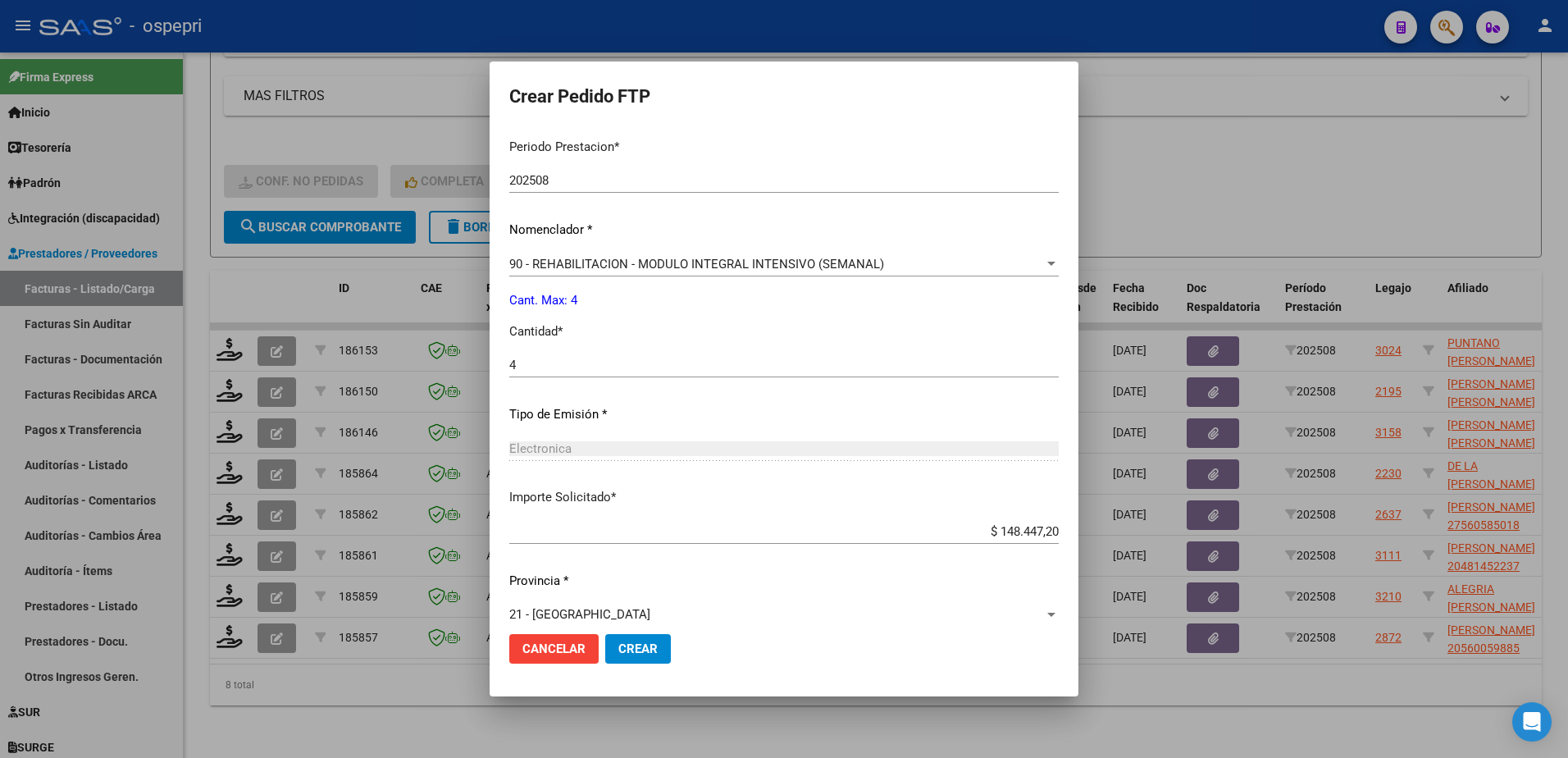
scroll to position [561, 0]
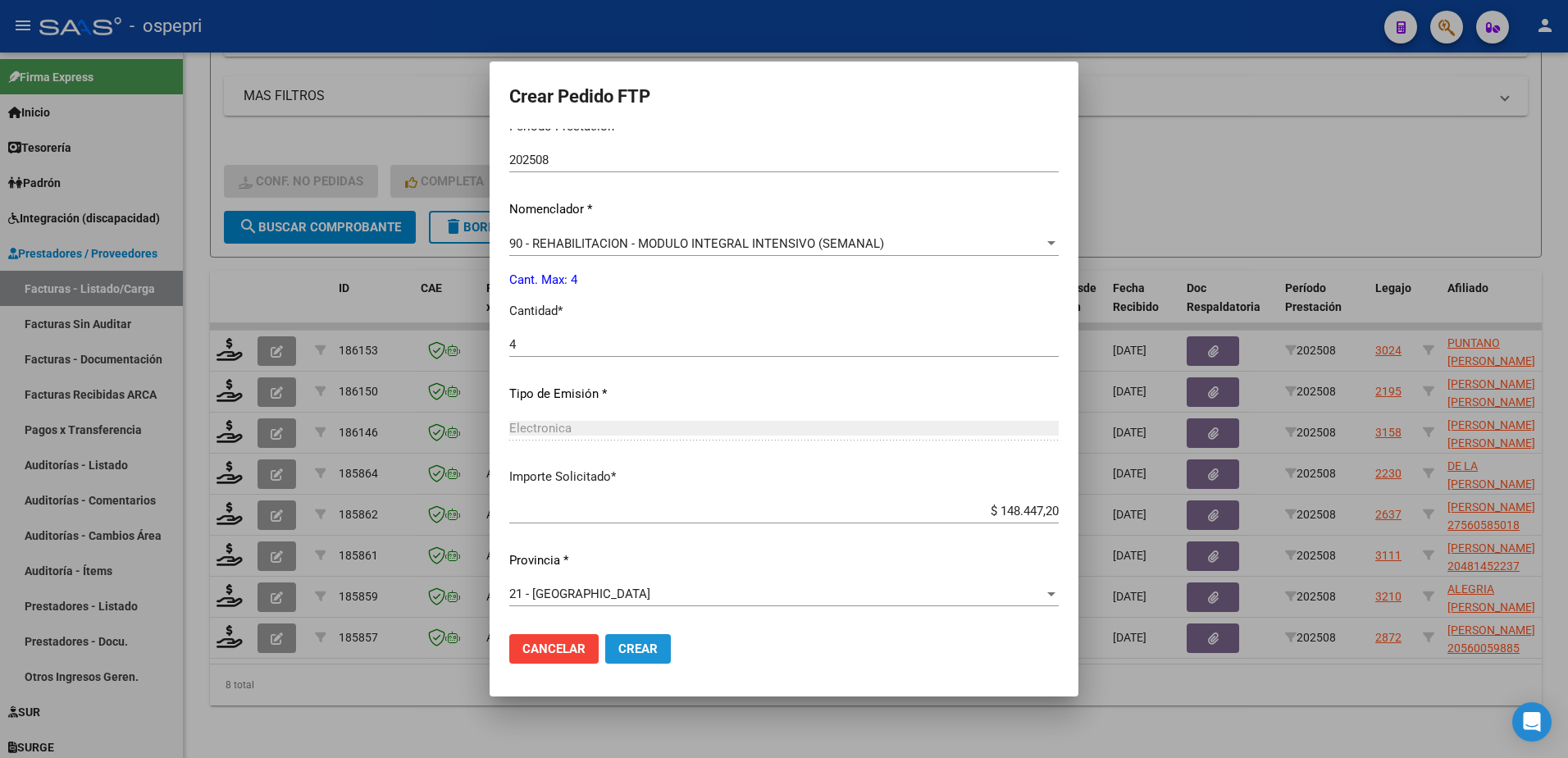
click at [618, 650] on span "Crear" at bounding box center [638, 649] width 39 height 15
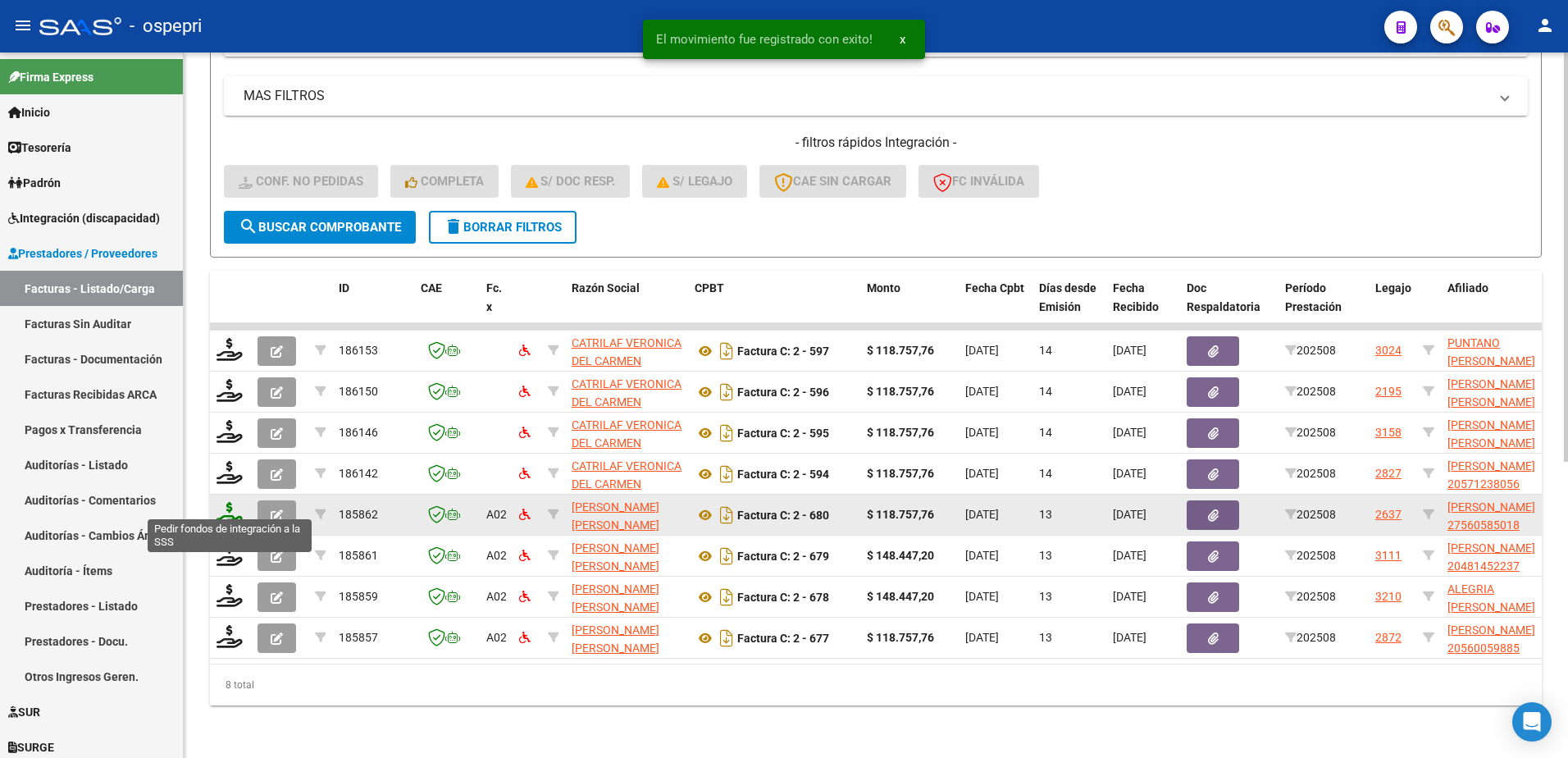
click at [229, 510] on icon at bounding box center [229, 513] width 26 height 23
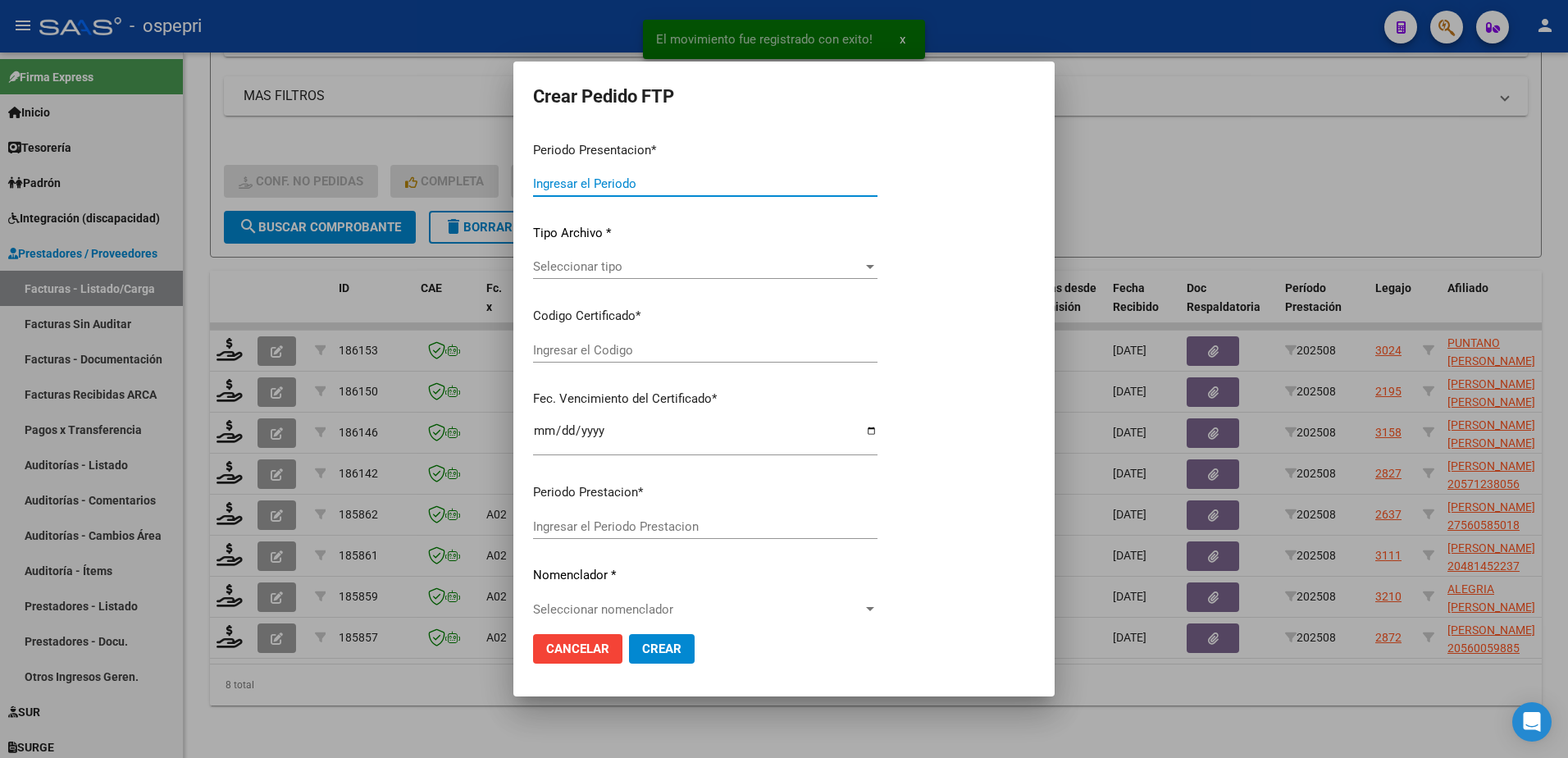
type input "202508"
type input "$ 118.757,76"
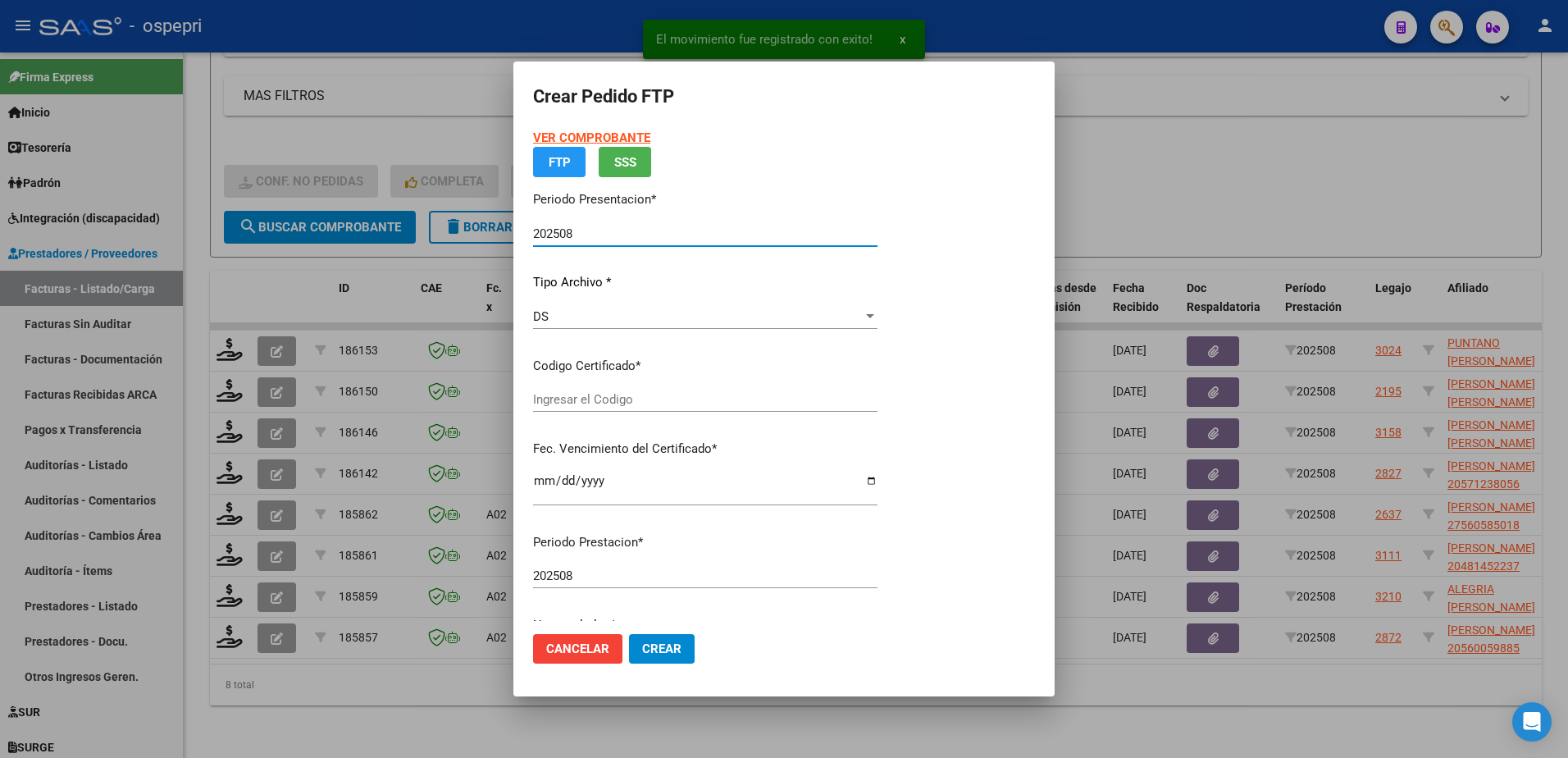
type input "2756058501-8"
type input "2027-02-24"
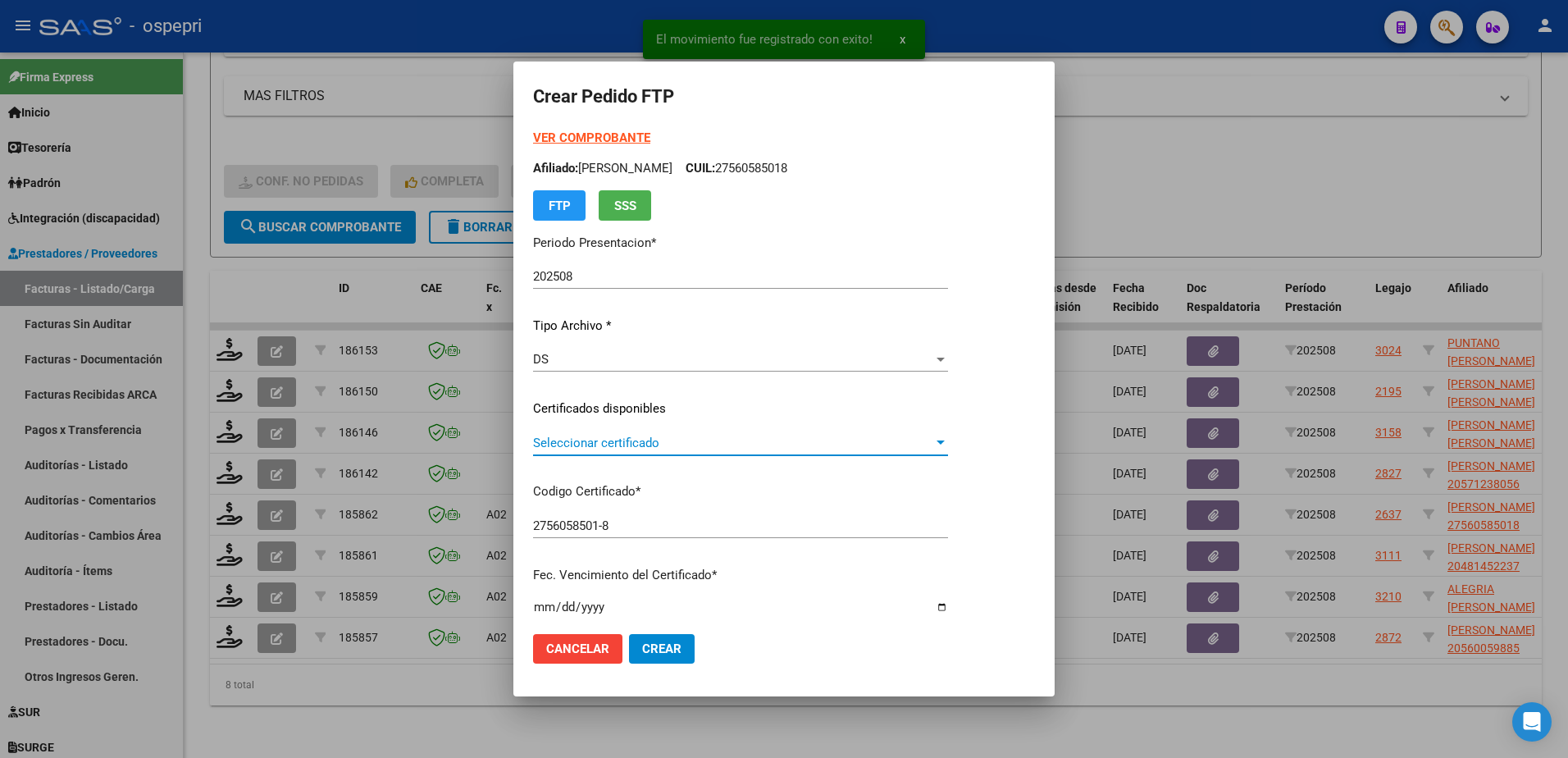
click at [594, 446] on span "Seleccionar certificado" at bounding box center [733, 443] width 401 height 15
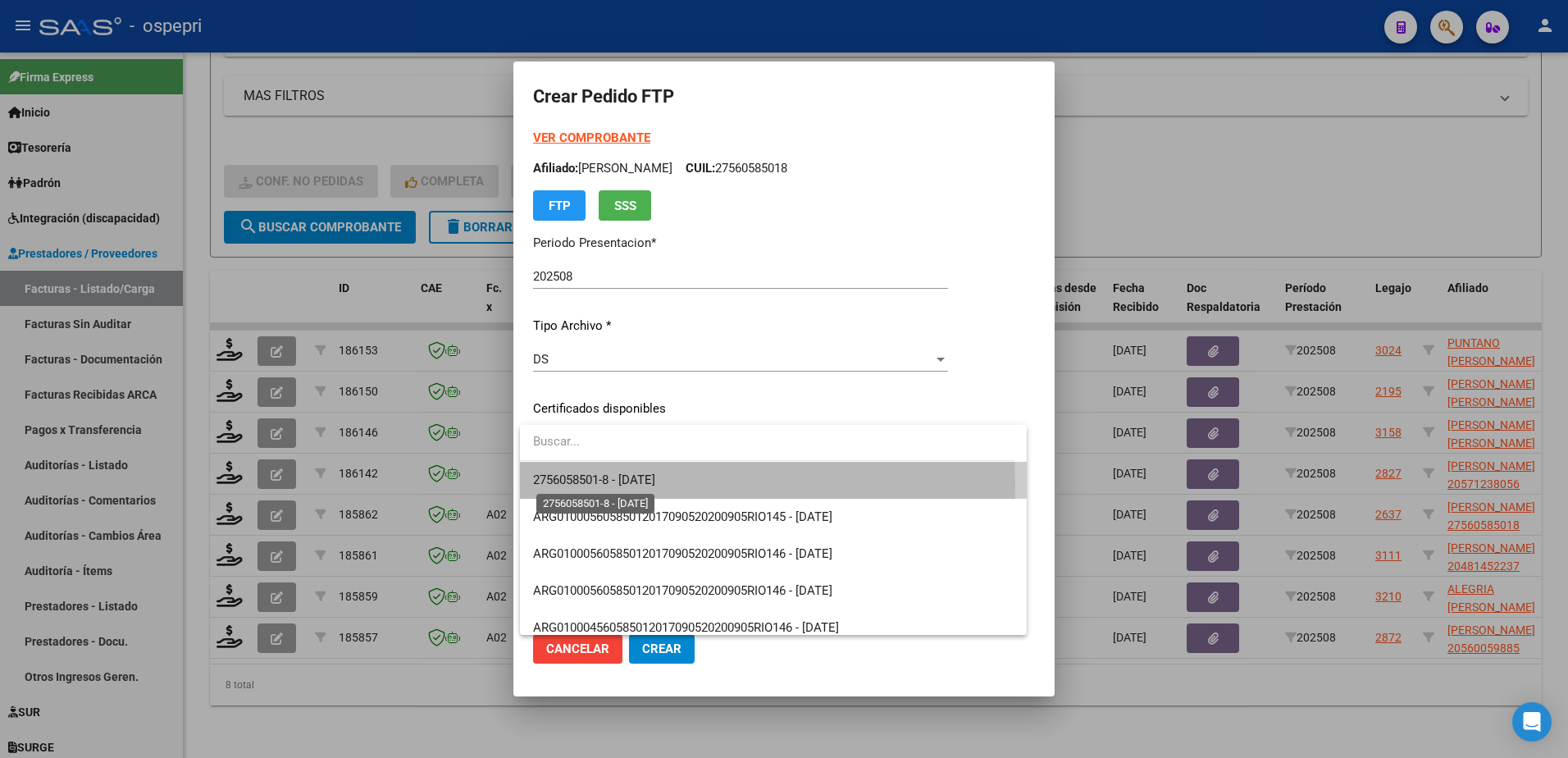
click at [610, 484] on span "2756058501-8 - 2027-02-24" at bounding box center [593, 479] width 122 height 15
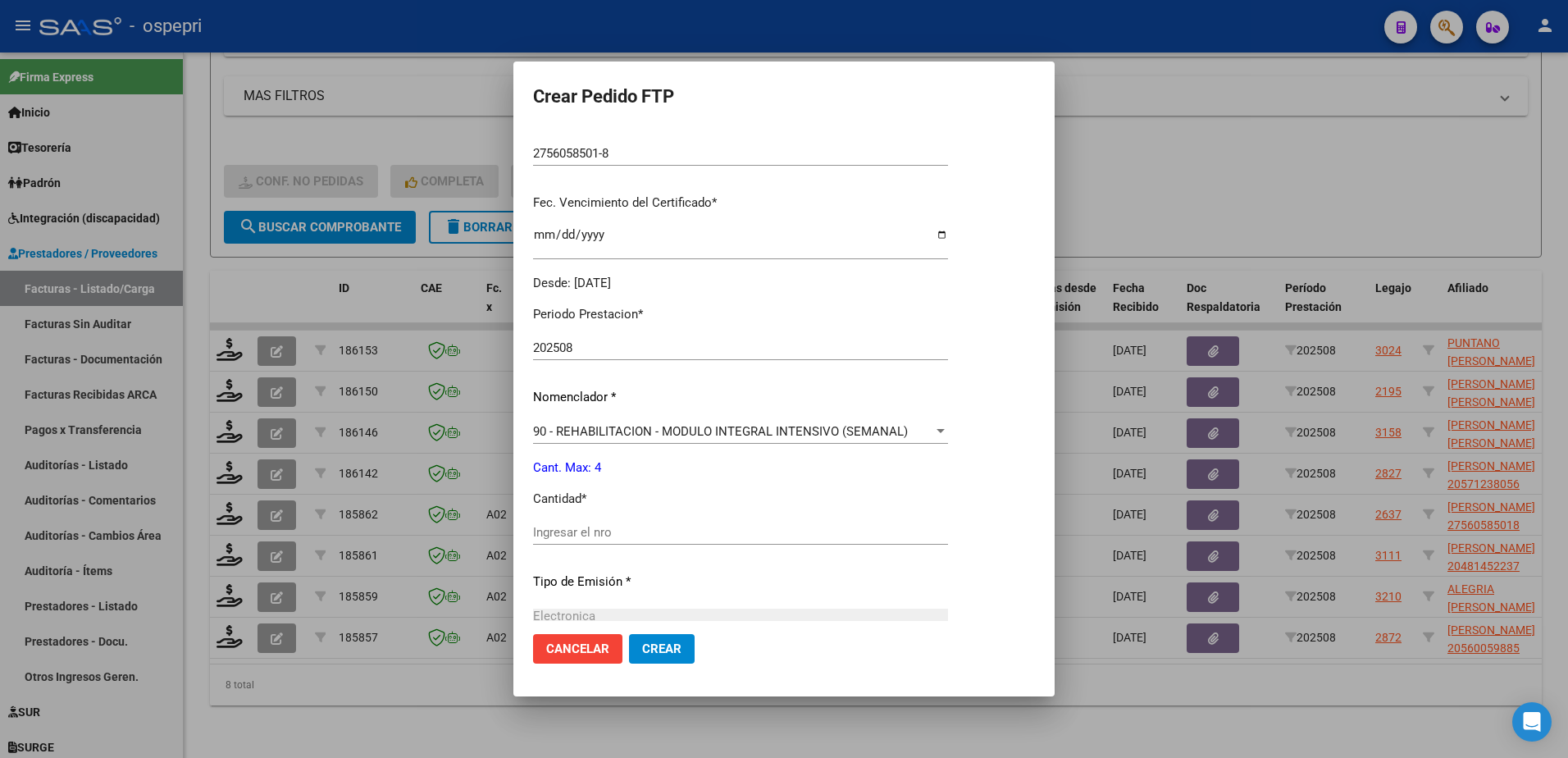
scroll to position [411, 0]
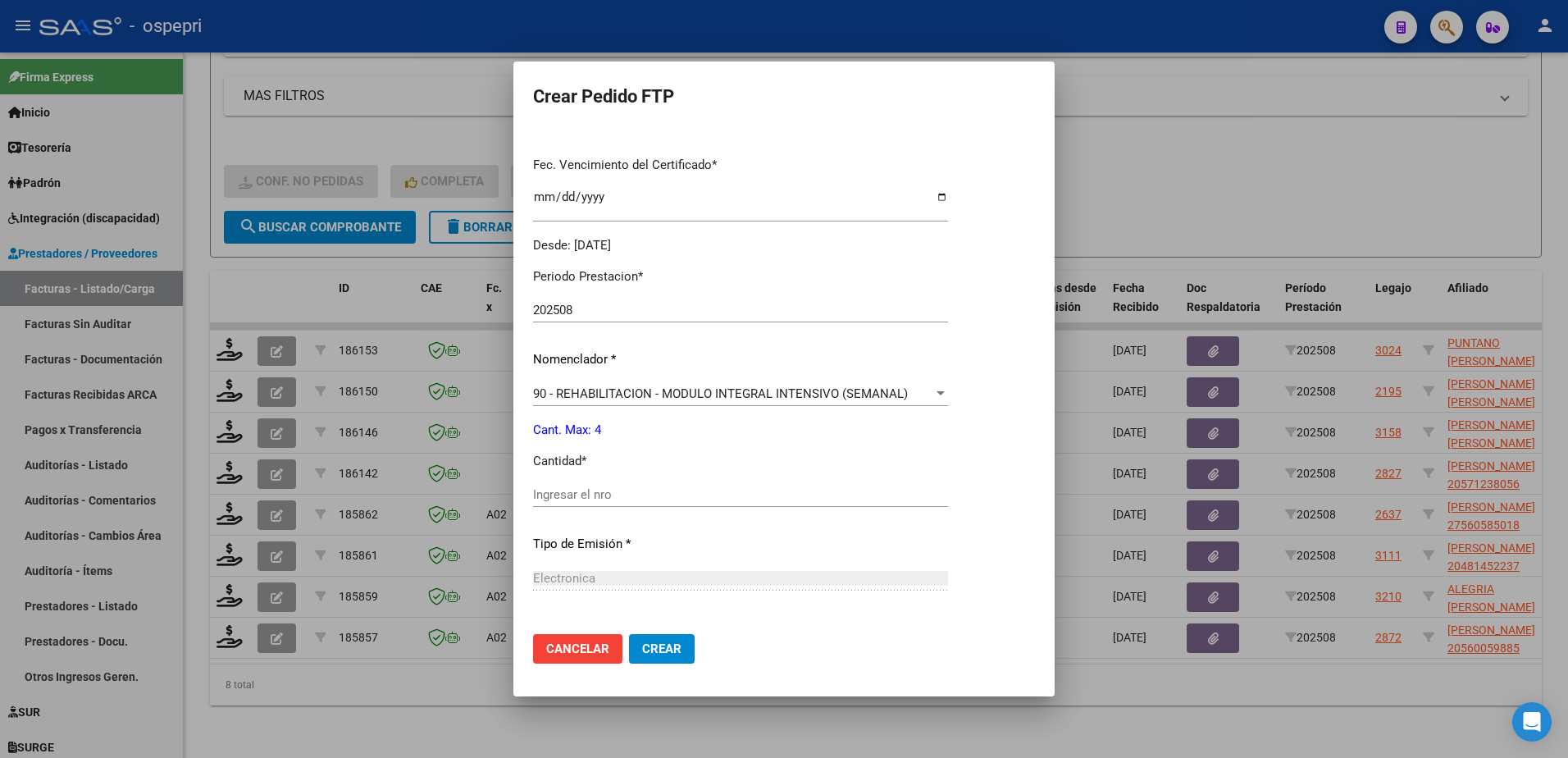
click at [585, 496] on input "Ingresar el nro" at bounding box center [740, 495] width 415 height 15
type input "4"
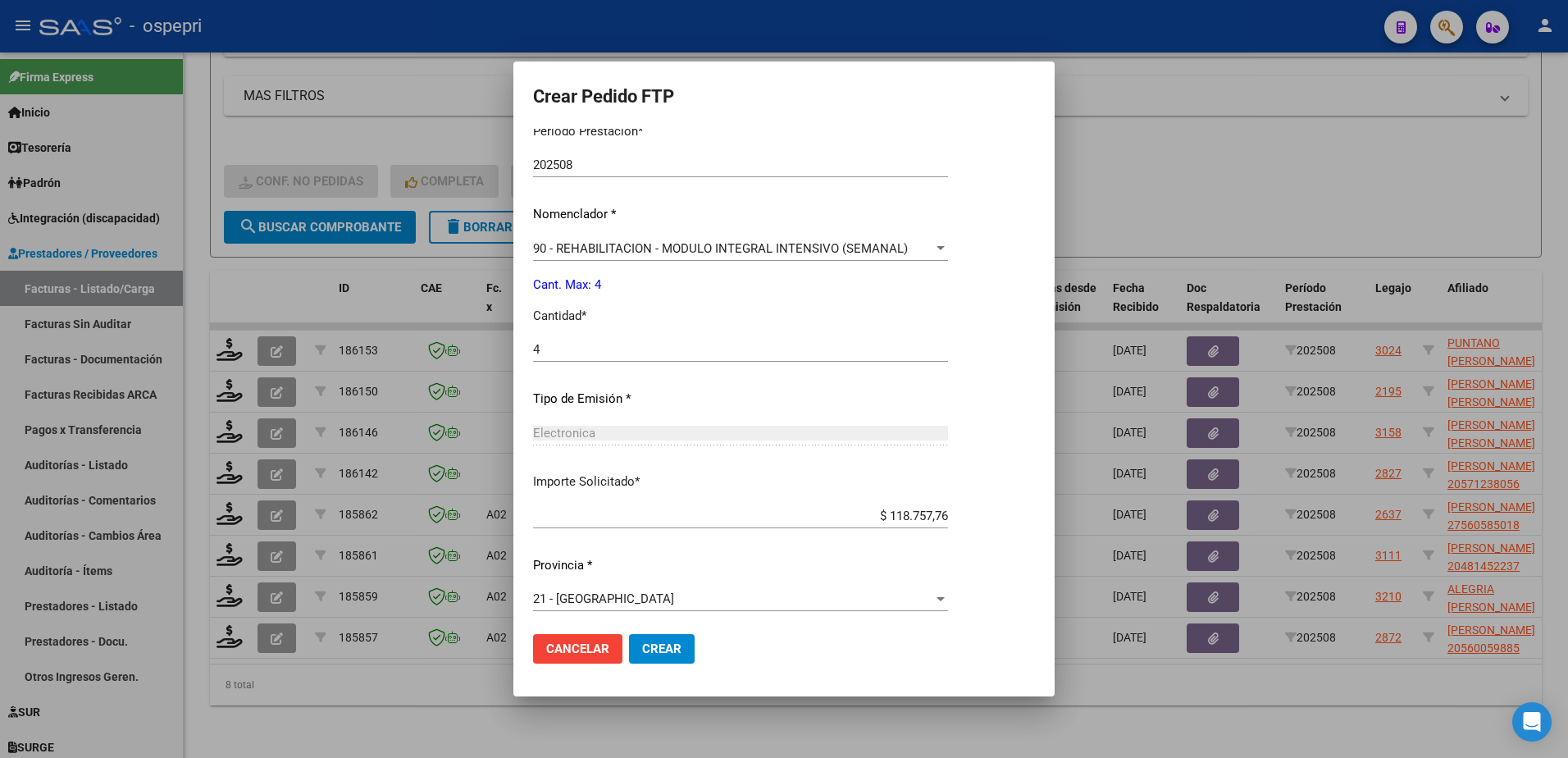
scroll to position [561, 0]
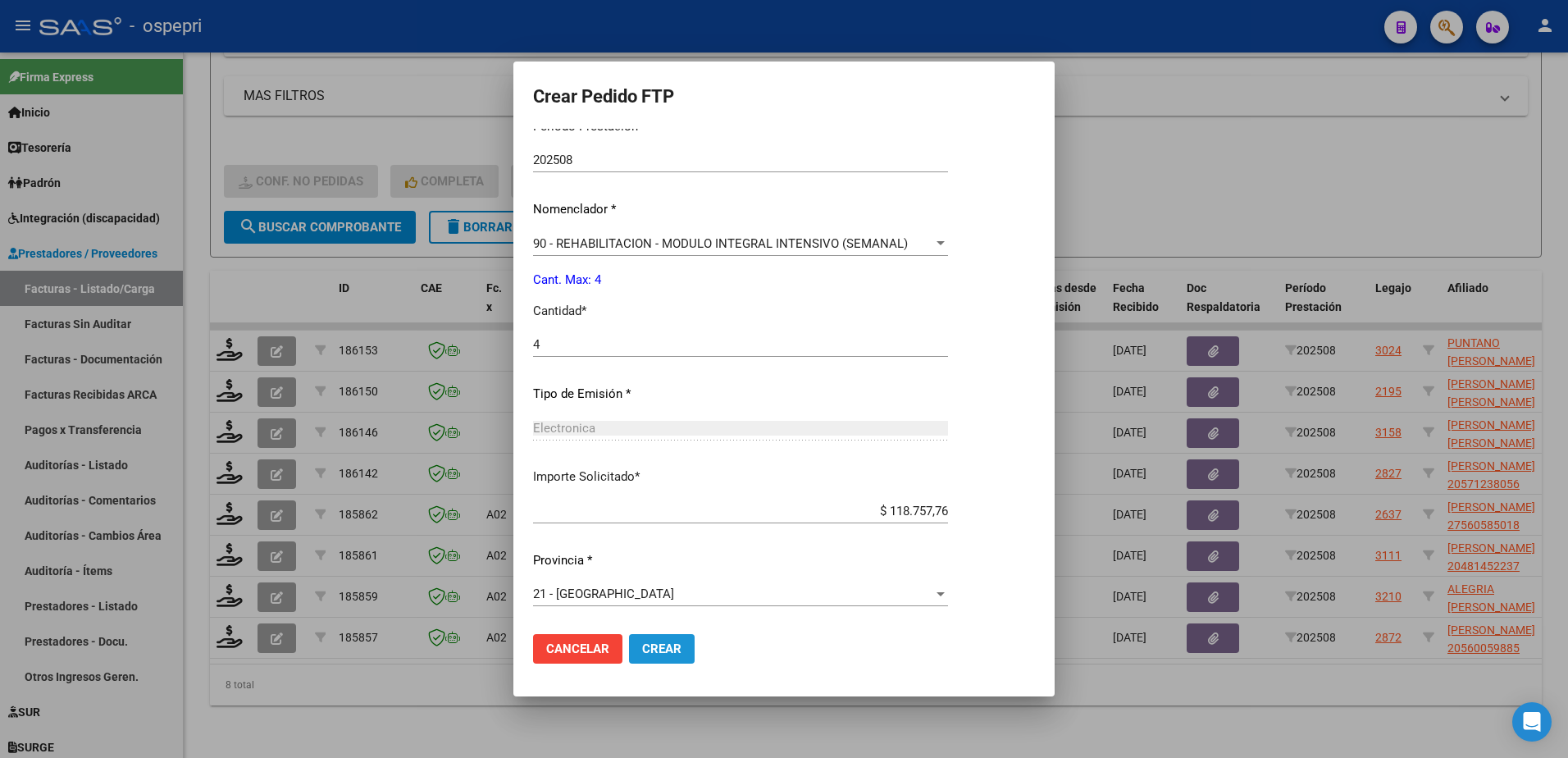
click at [655, 651] on span "Crear" at bounding box center [662, 649] width 39 height 15
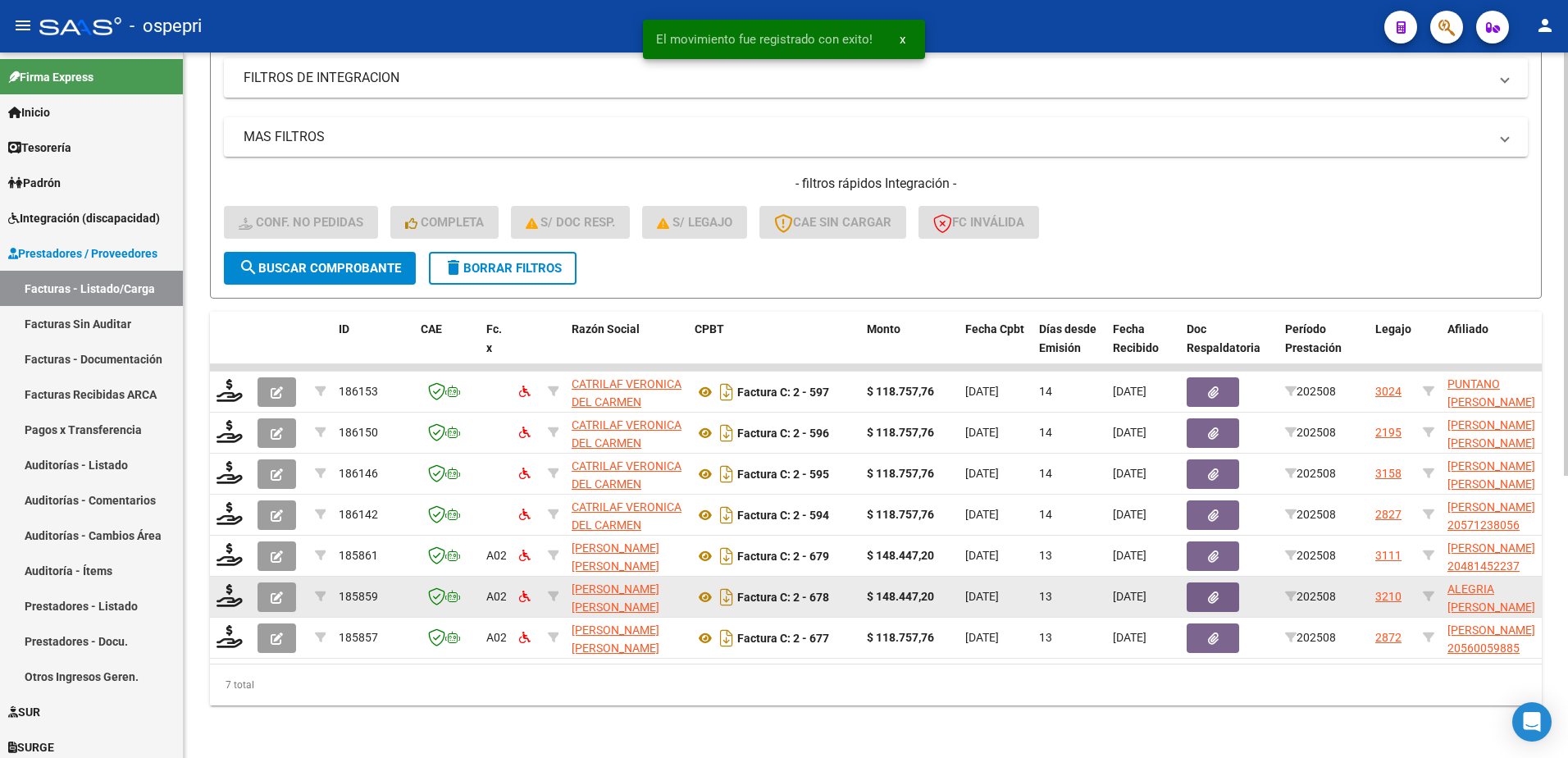
scroll to position [471, 0]
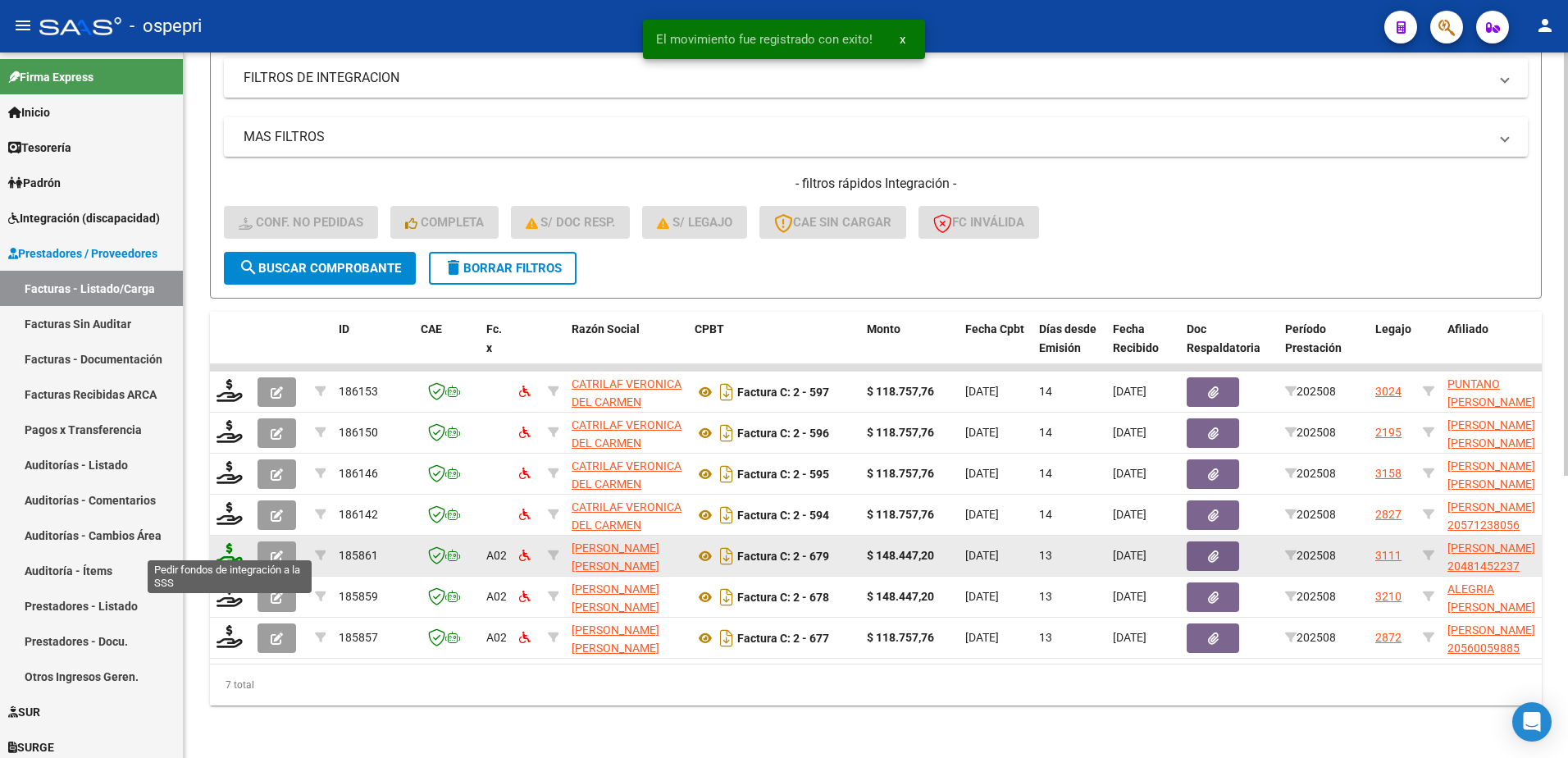
click at [228, 547] on icon at bounding box center [229, 554] width 26 height 23
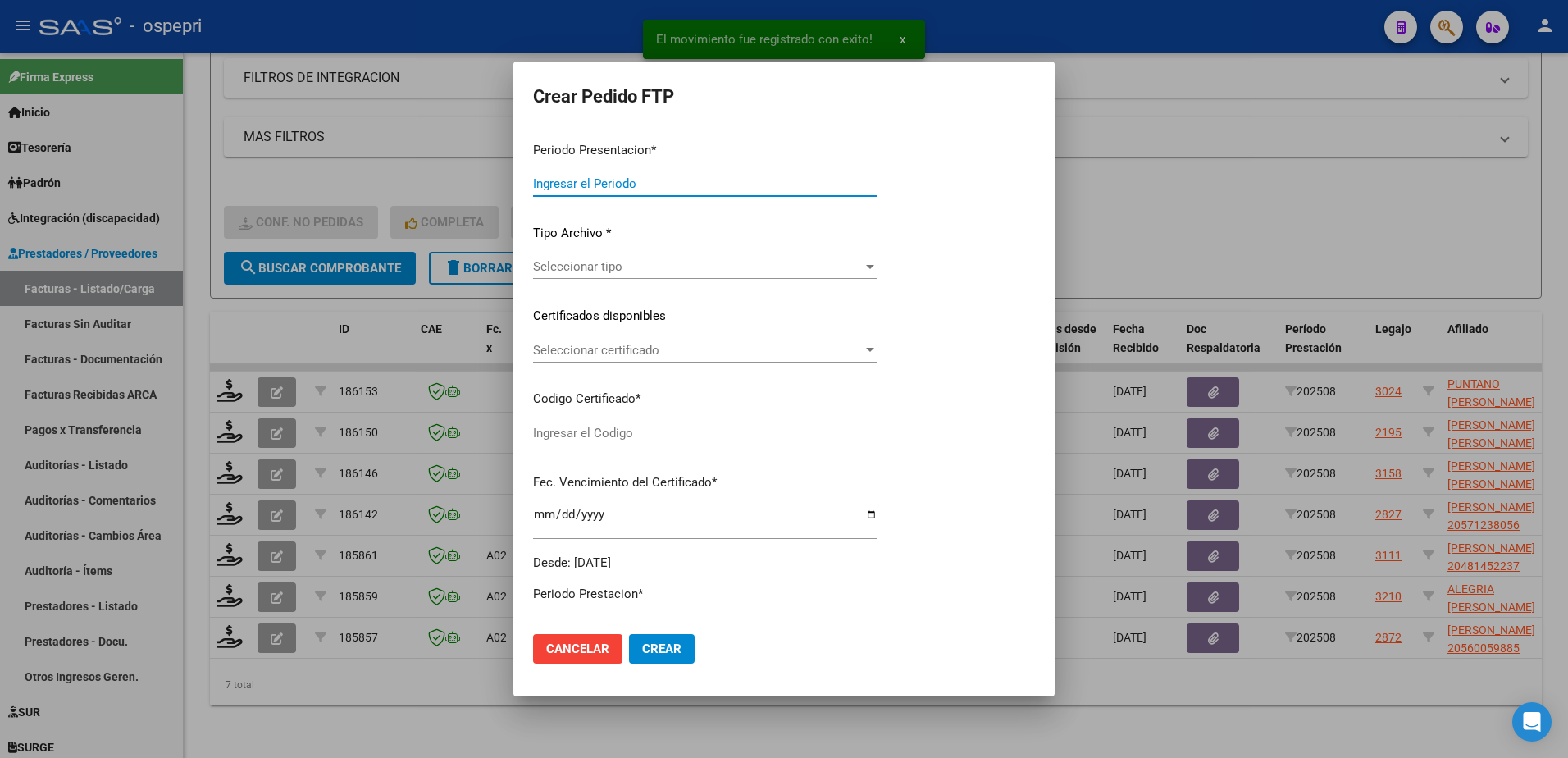
type input "202508"
type input "$ 148.447,20"
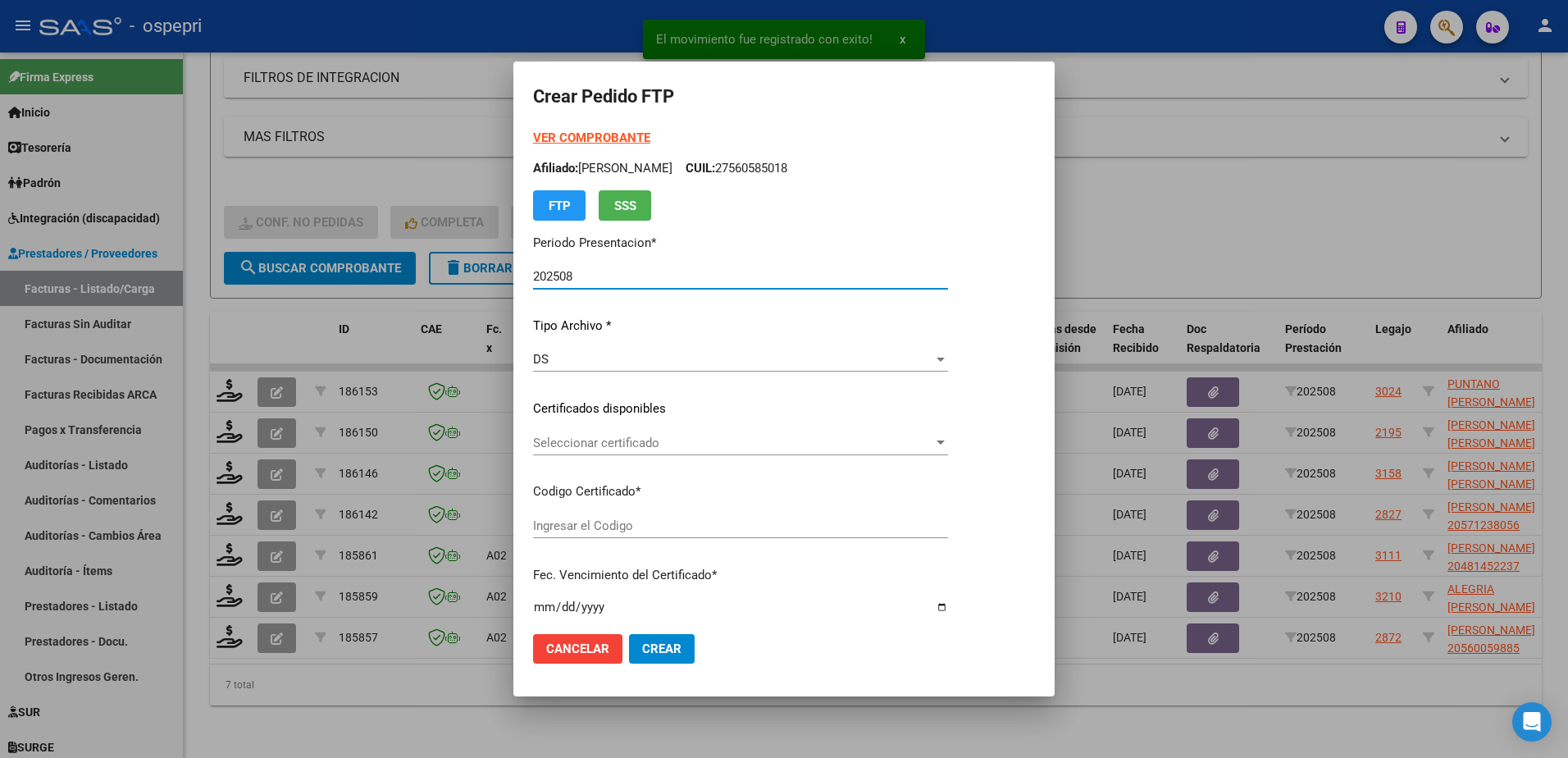
type input "ARG02000481452232017013120220131NQN249"
type input "2032-10-01"
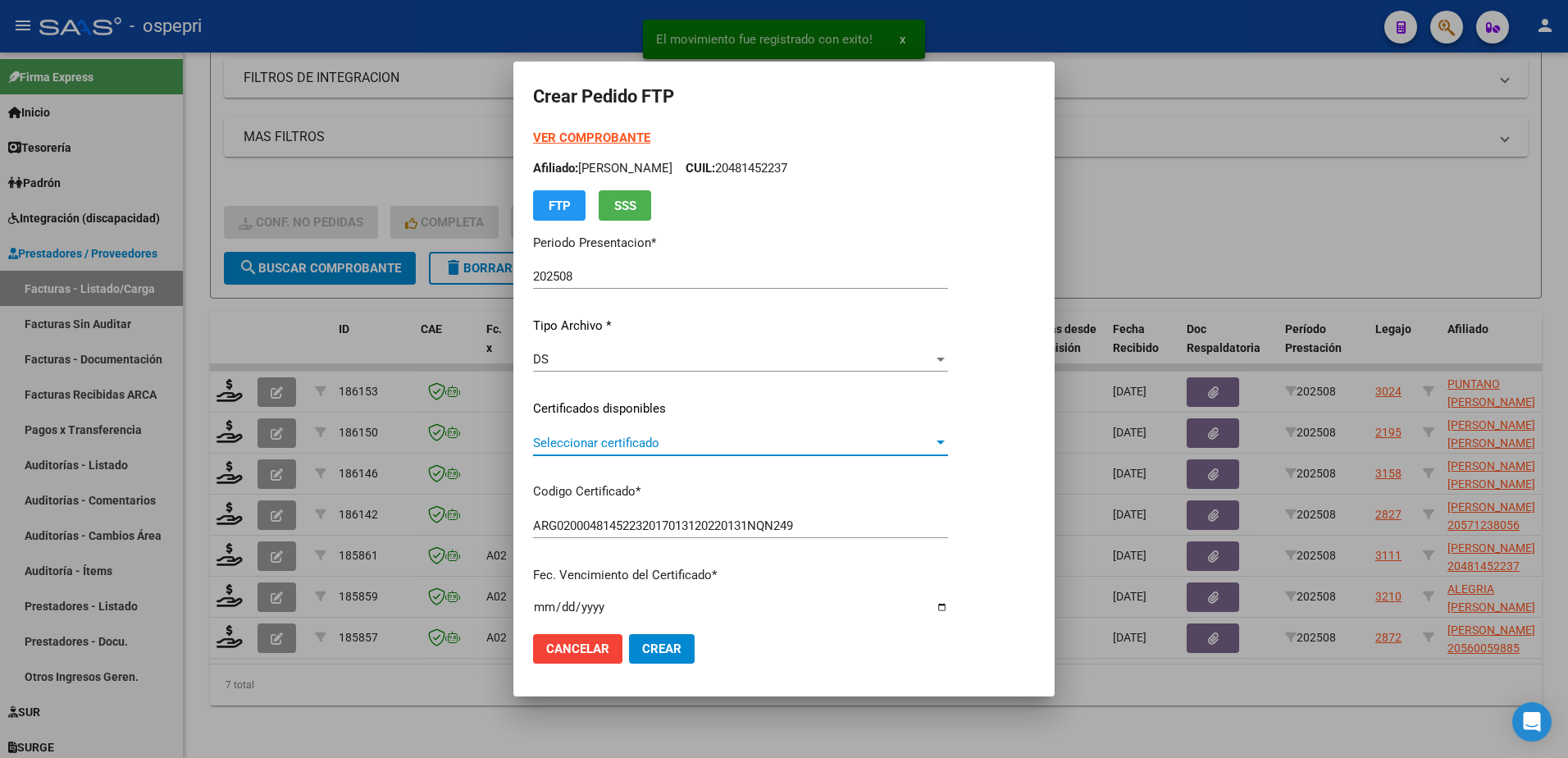
click at [597, 445] on span "Seleccionar certificado" at bounding box center [733, 443] width 401 height 15
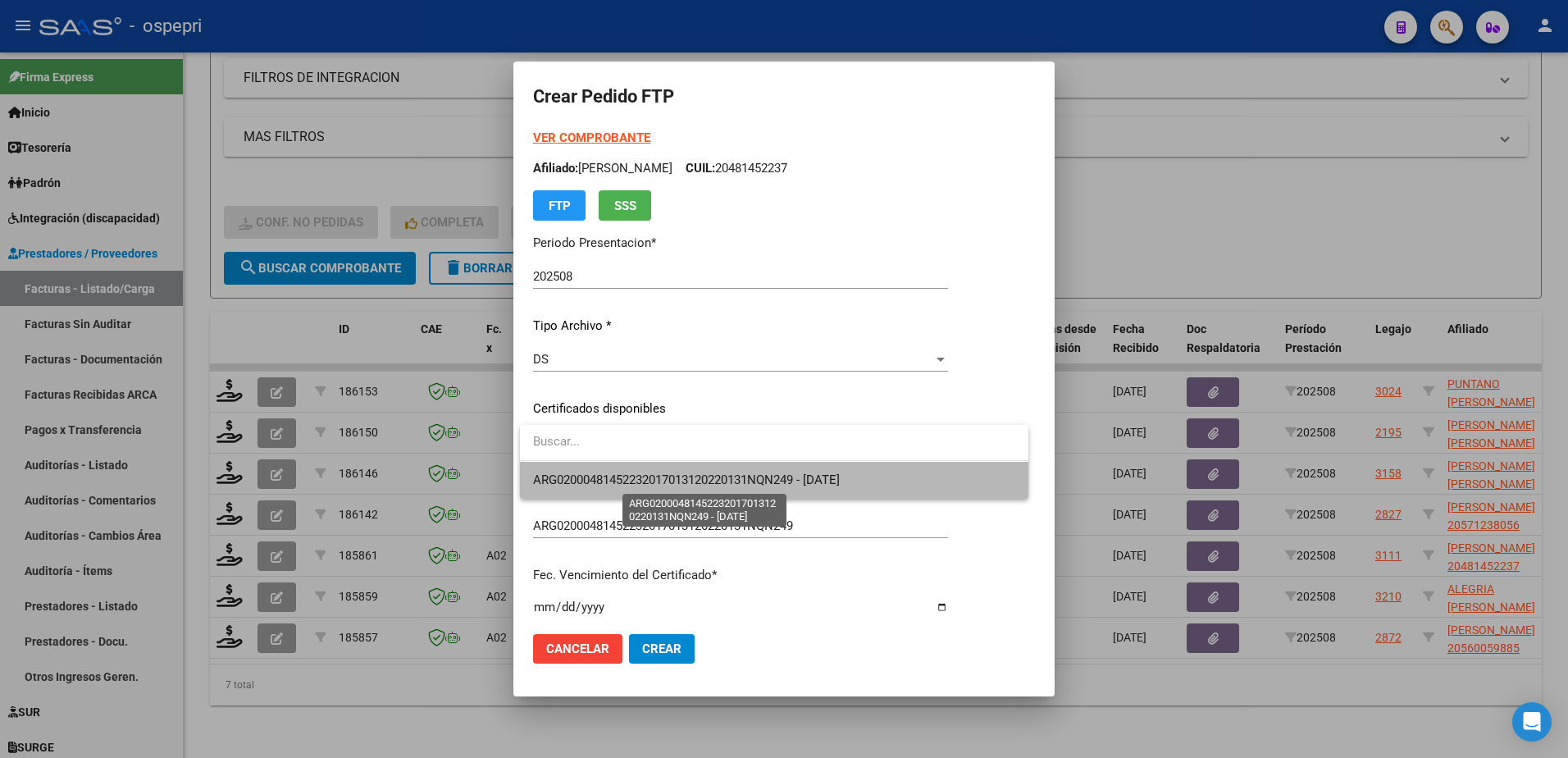
click at [601, 479] on span "ARG02000481452232017013120220131NQN249 - 2032-10-01" at bounding box center [686, 479] width 307 height 15
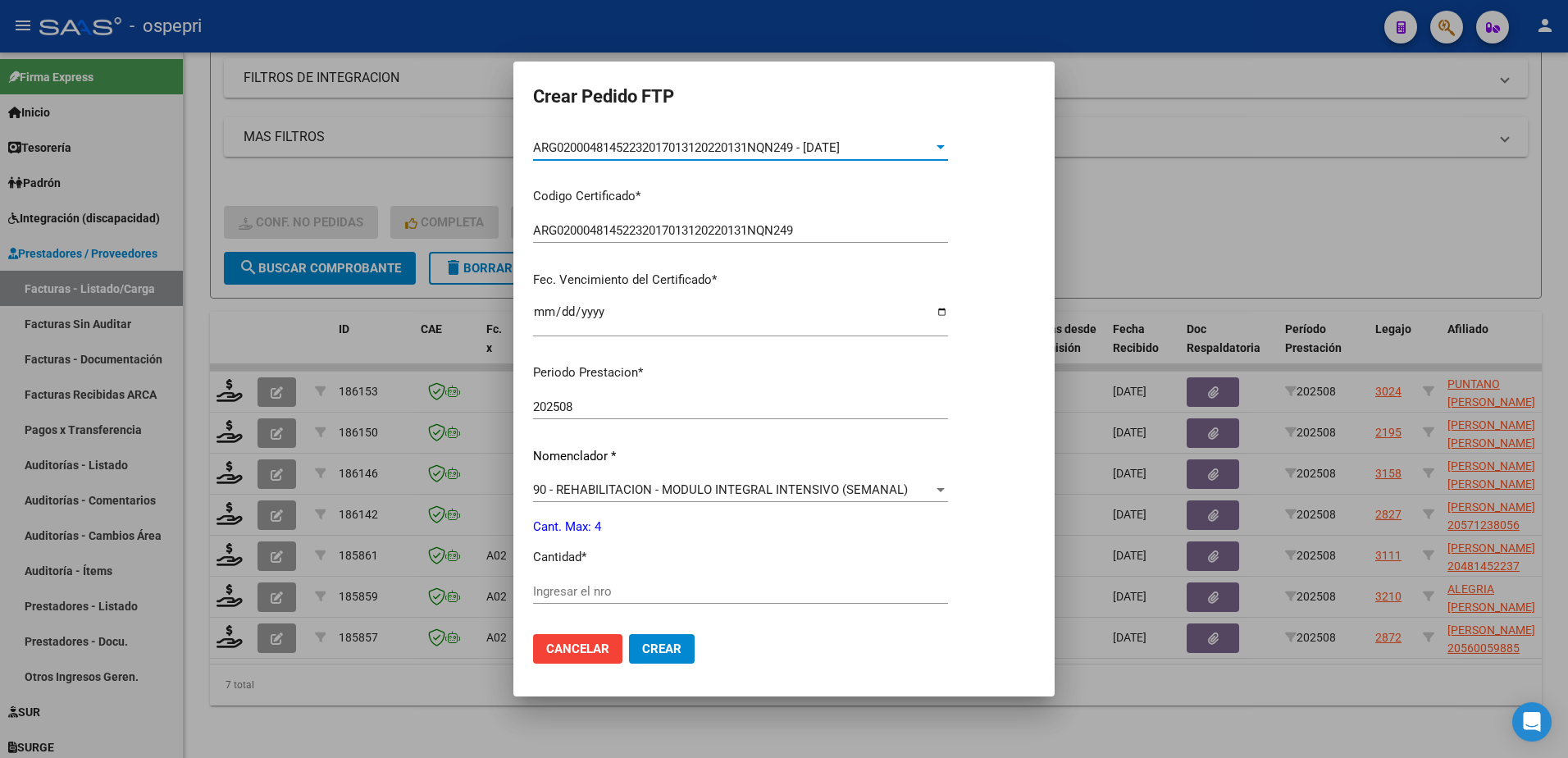
scroll to position [411, 0]
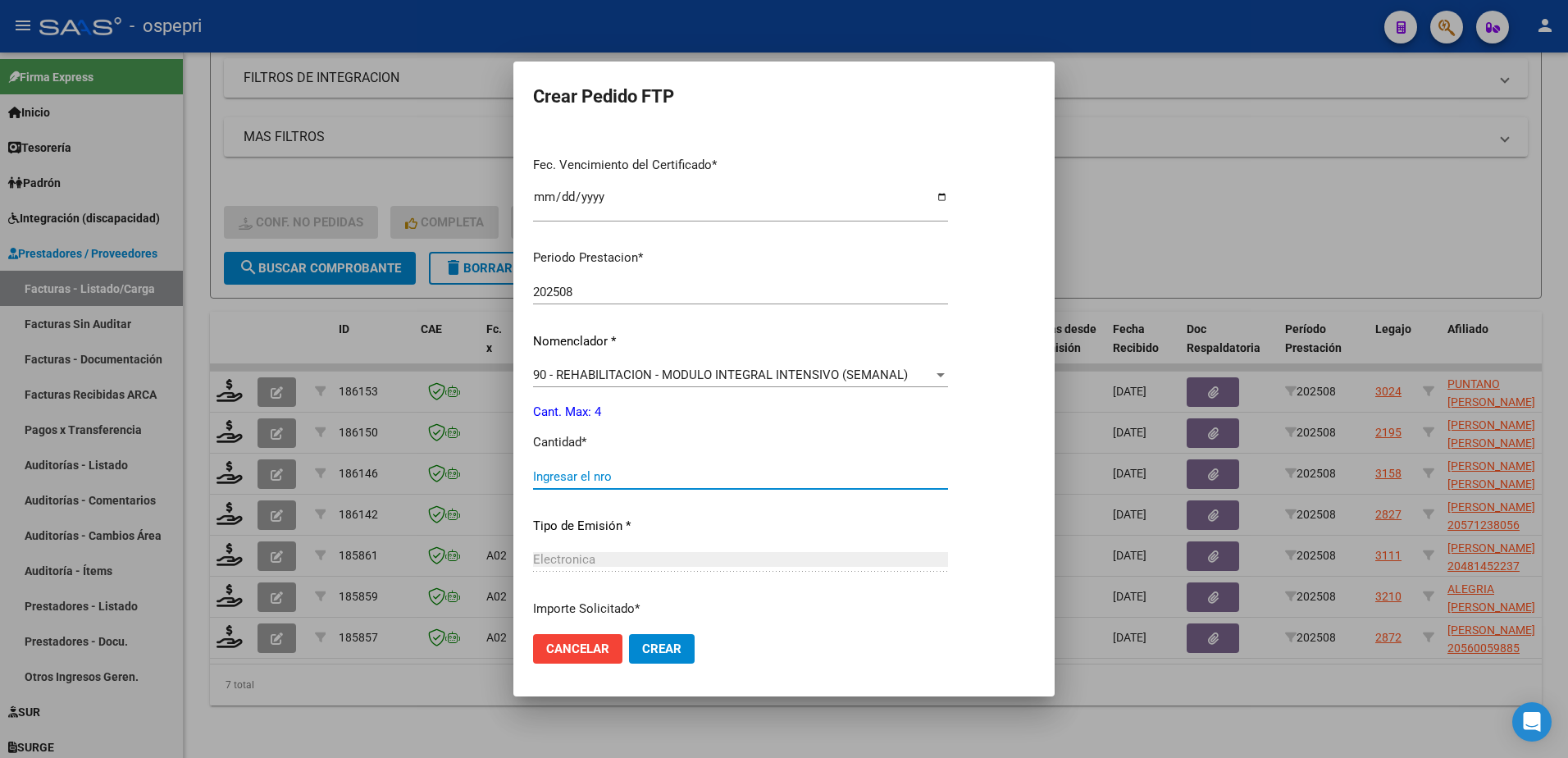
click at [593, 474] on input "Ingresar el nro" at bounding box center [740, 477] width 415 height 15
type input "4"
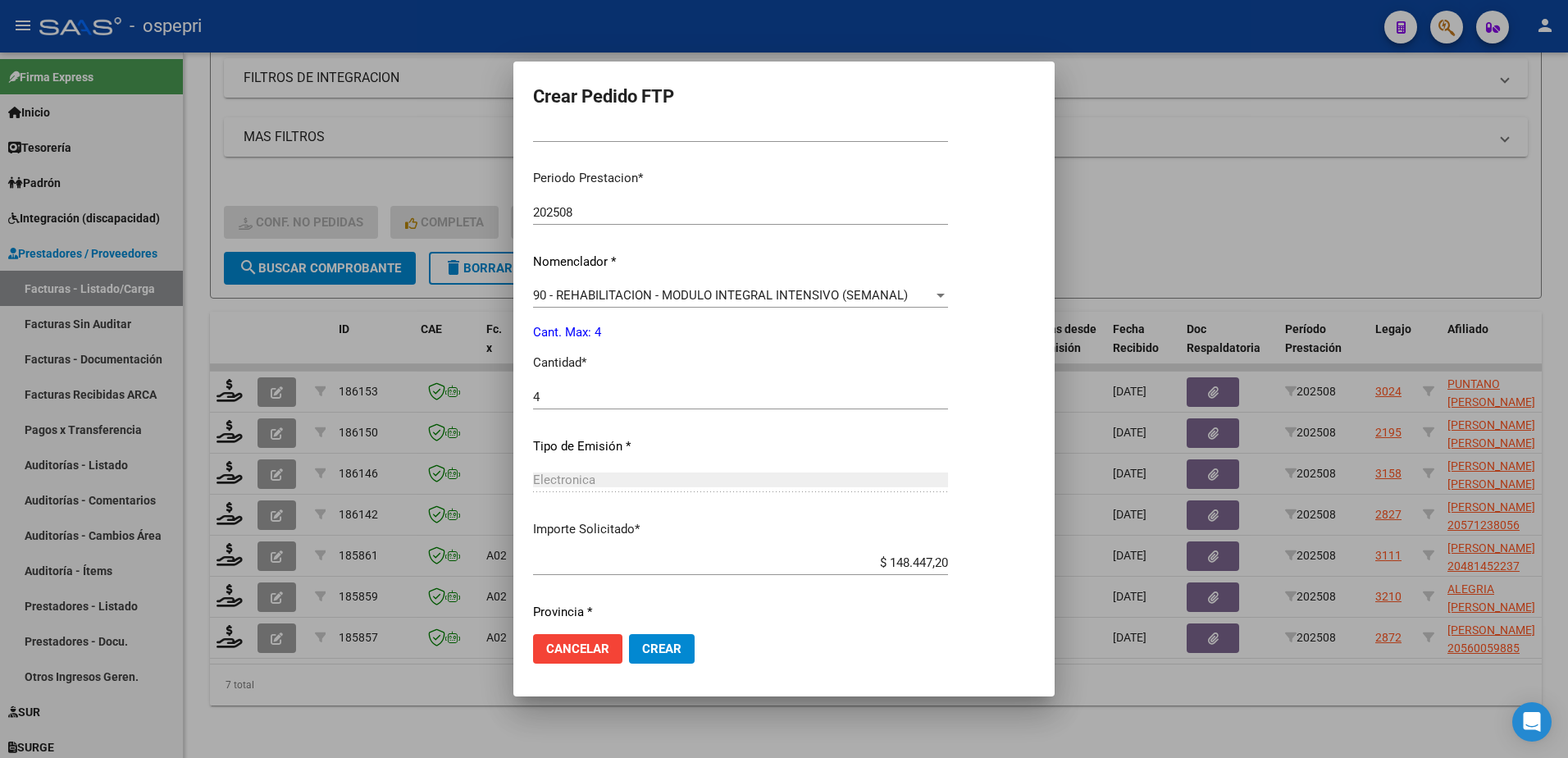
scroll to position [543, 0]
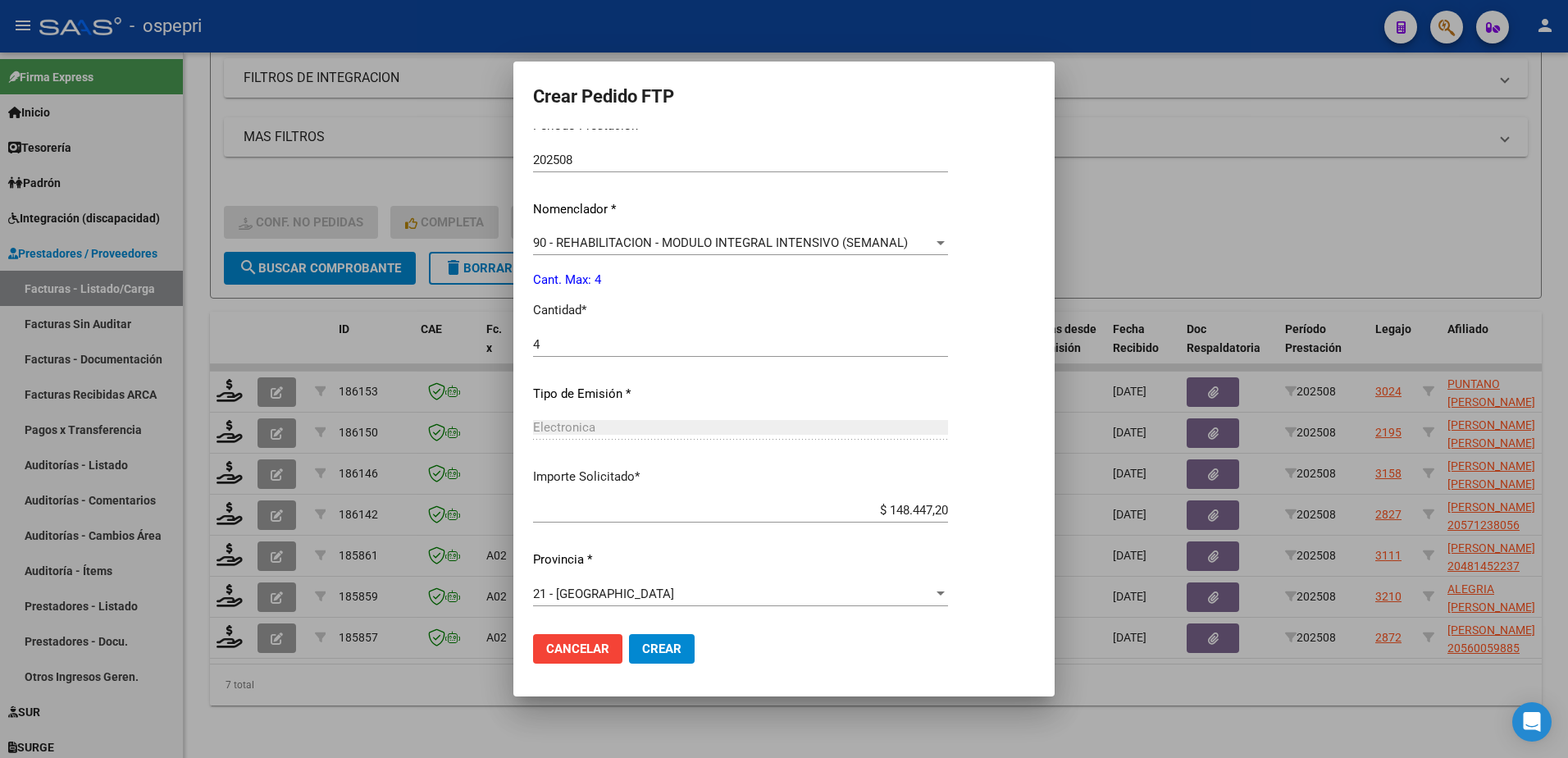
click at [656, 643] on span "Crear" at bounding box center [662, 649] width 39 height 15
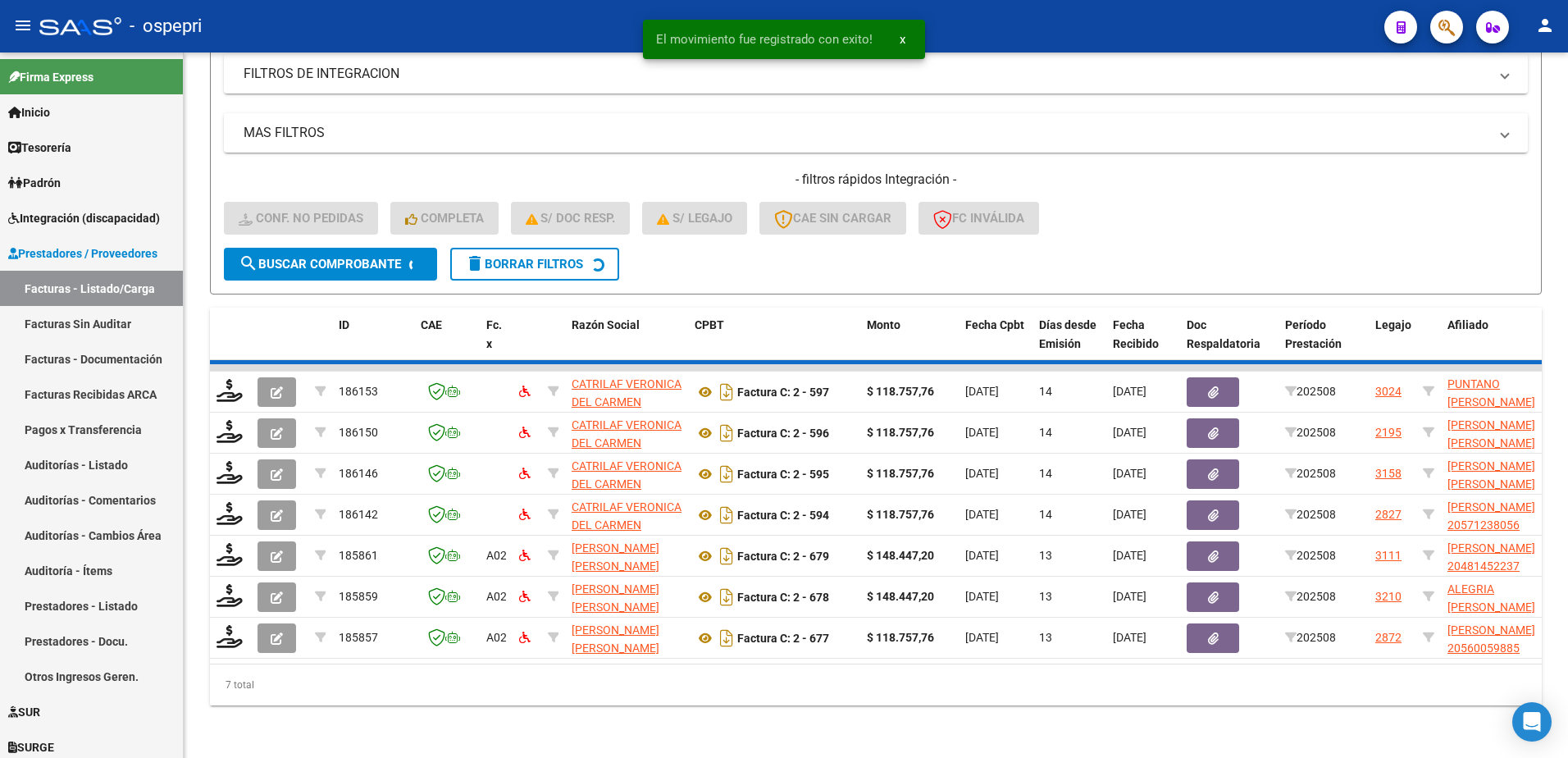
scroll to position [429, 0]
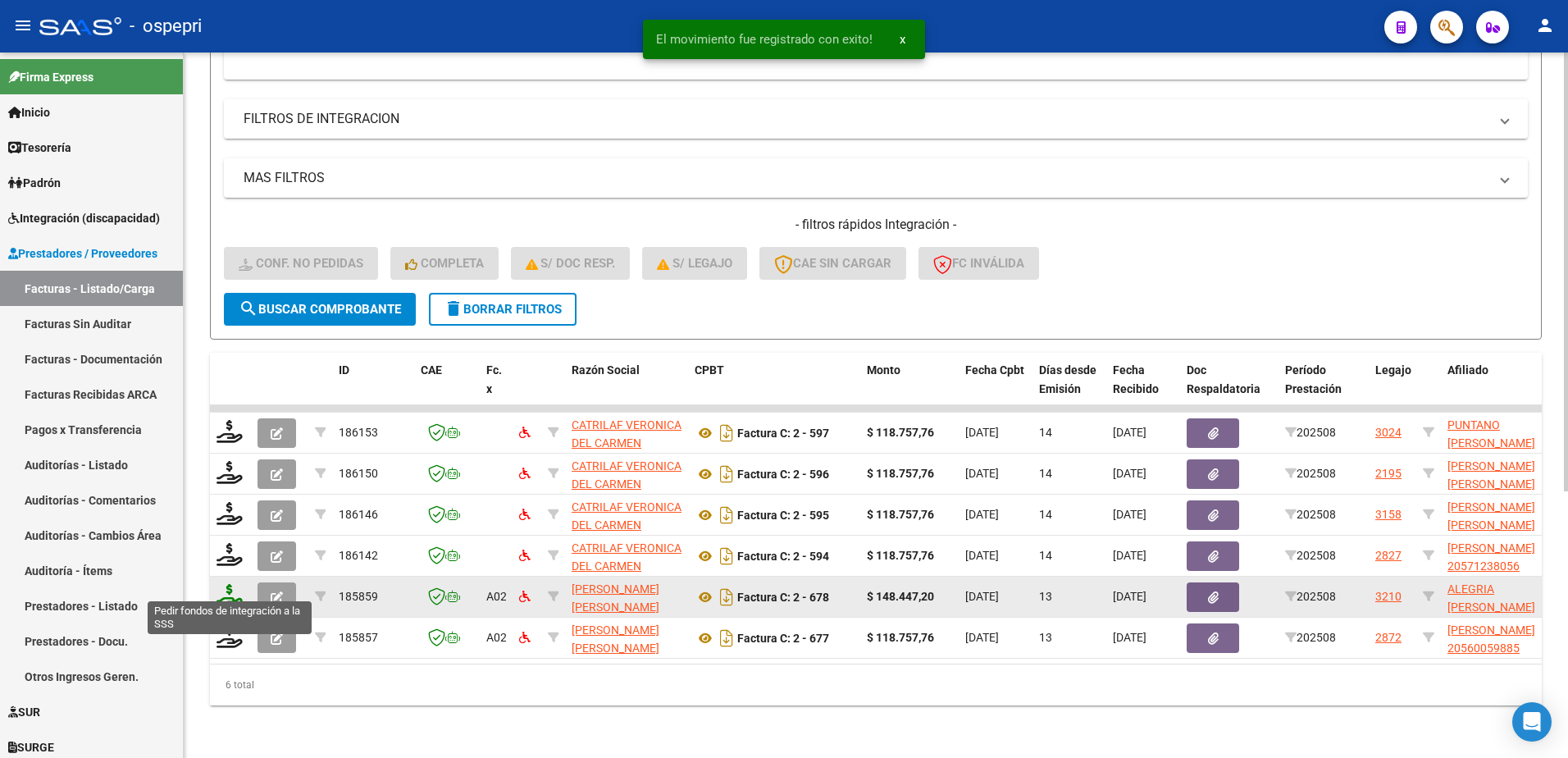
click at [228, 586] on icon at bounding box center [229, 596] width 26 height 23
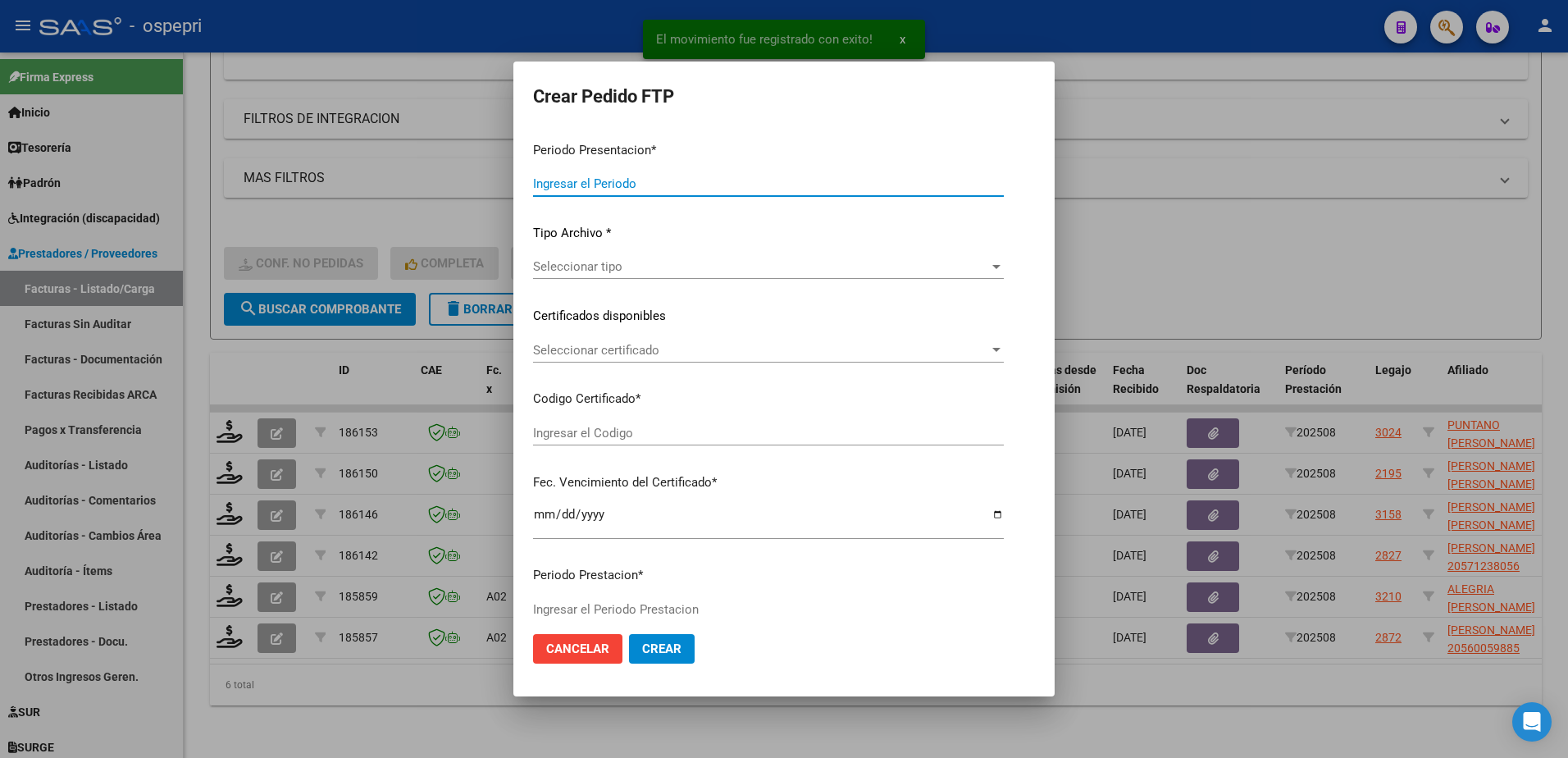
type input "202508"
type input "$ 148.447,20"
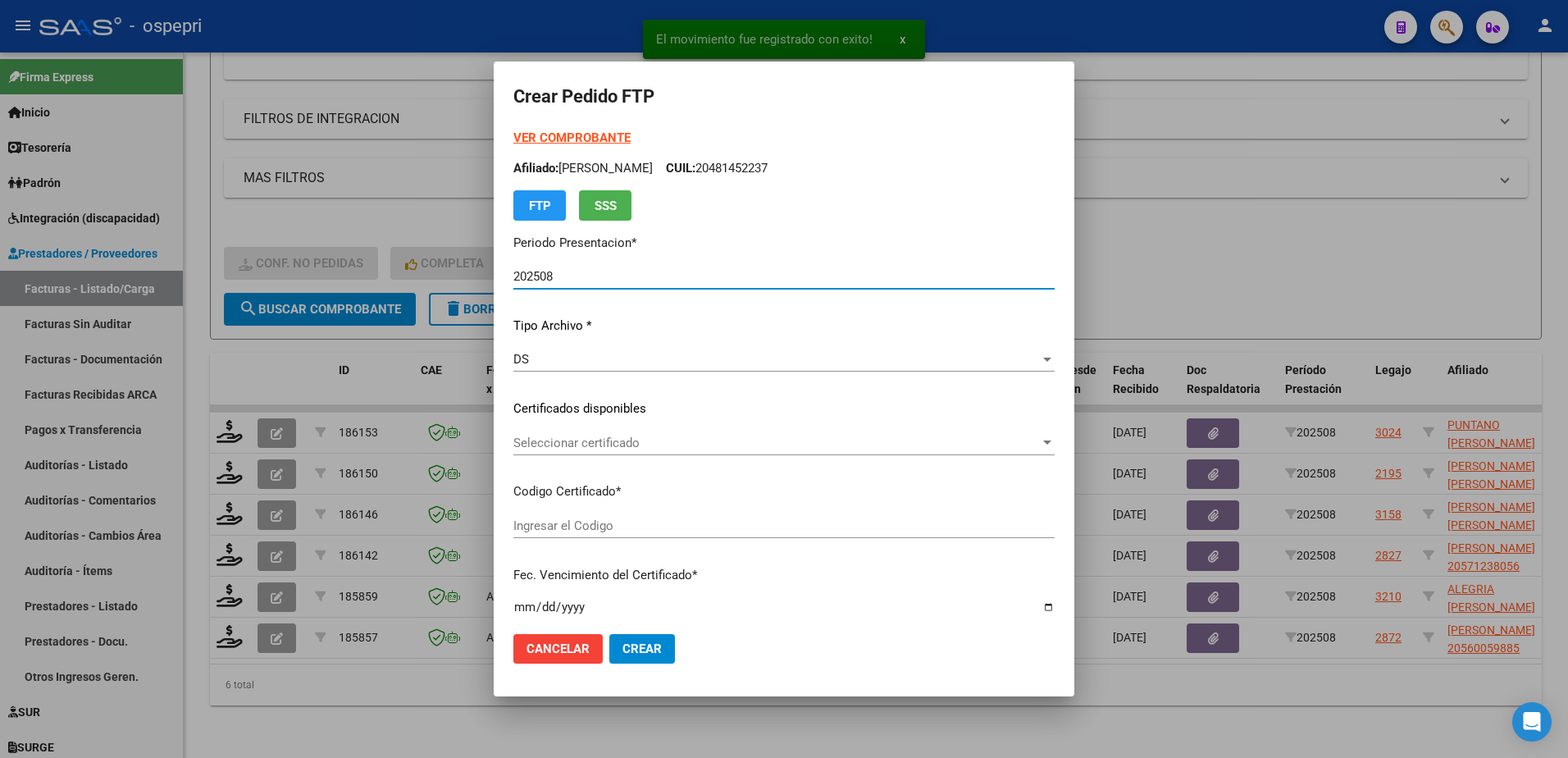
type input "2749028644-1"
type input "2027-05-29"
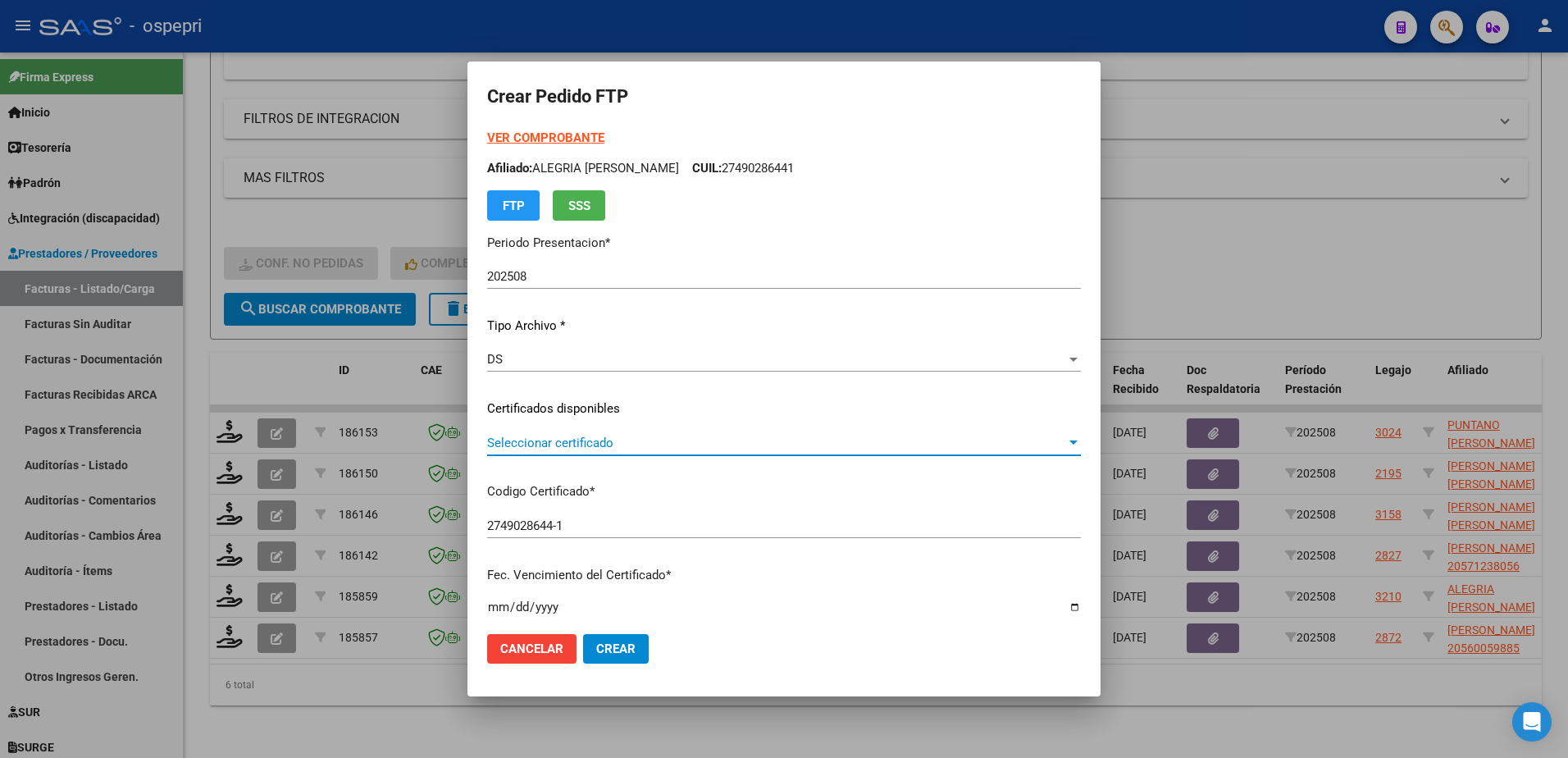
click at [585, 444] on span "Seleccionar certificado" at bounding box center [776, 443] width 579 height 15
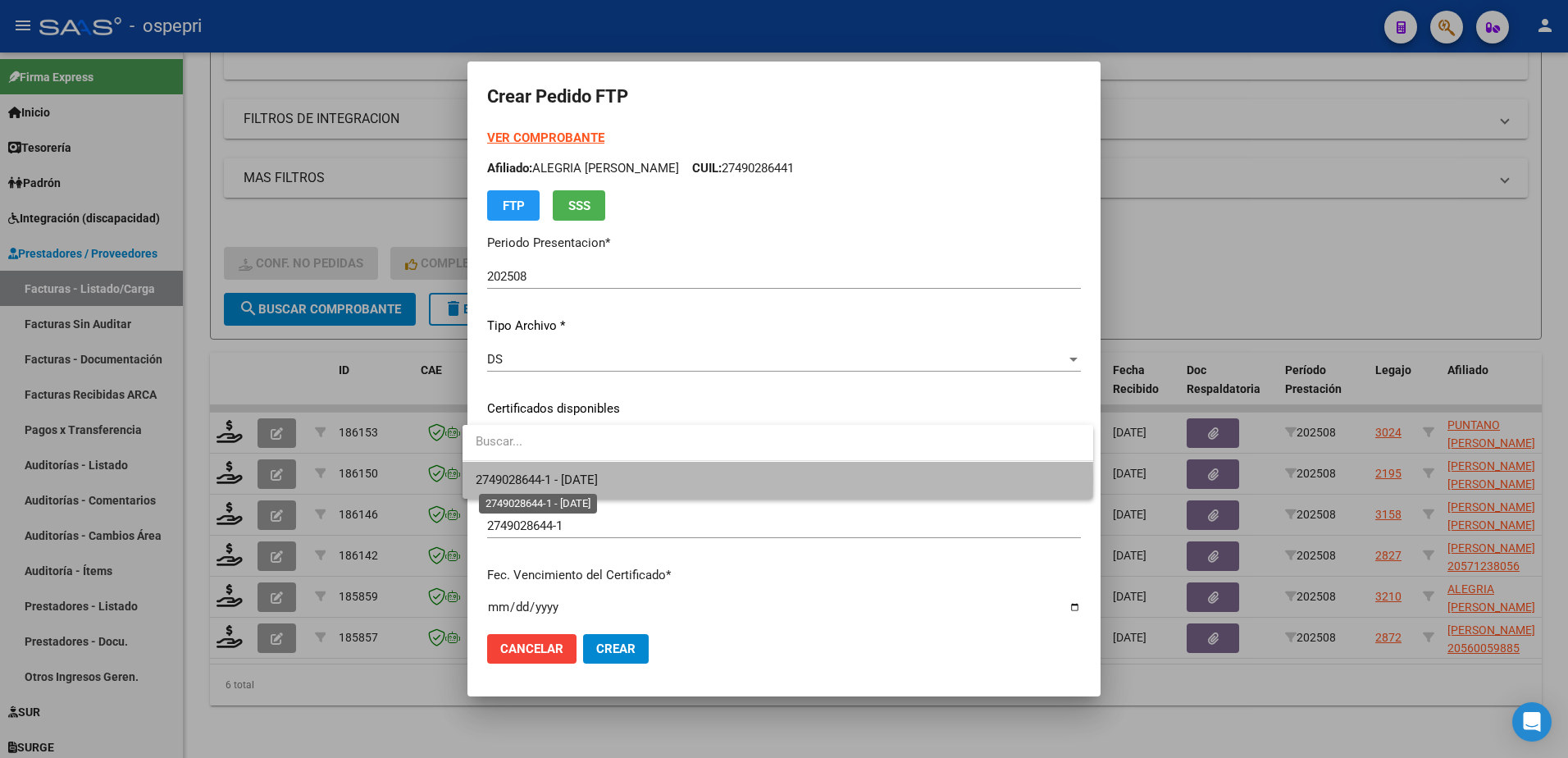
click at [583, 479] on span "2749028644-1 - 2027-05-29" at bounding box center [536, 479] width 122 height 15
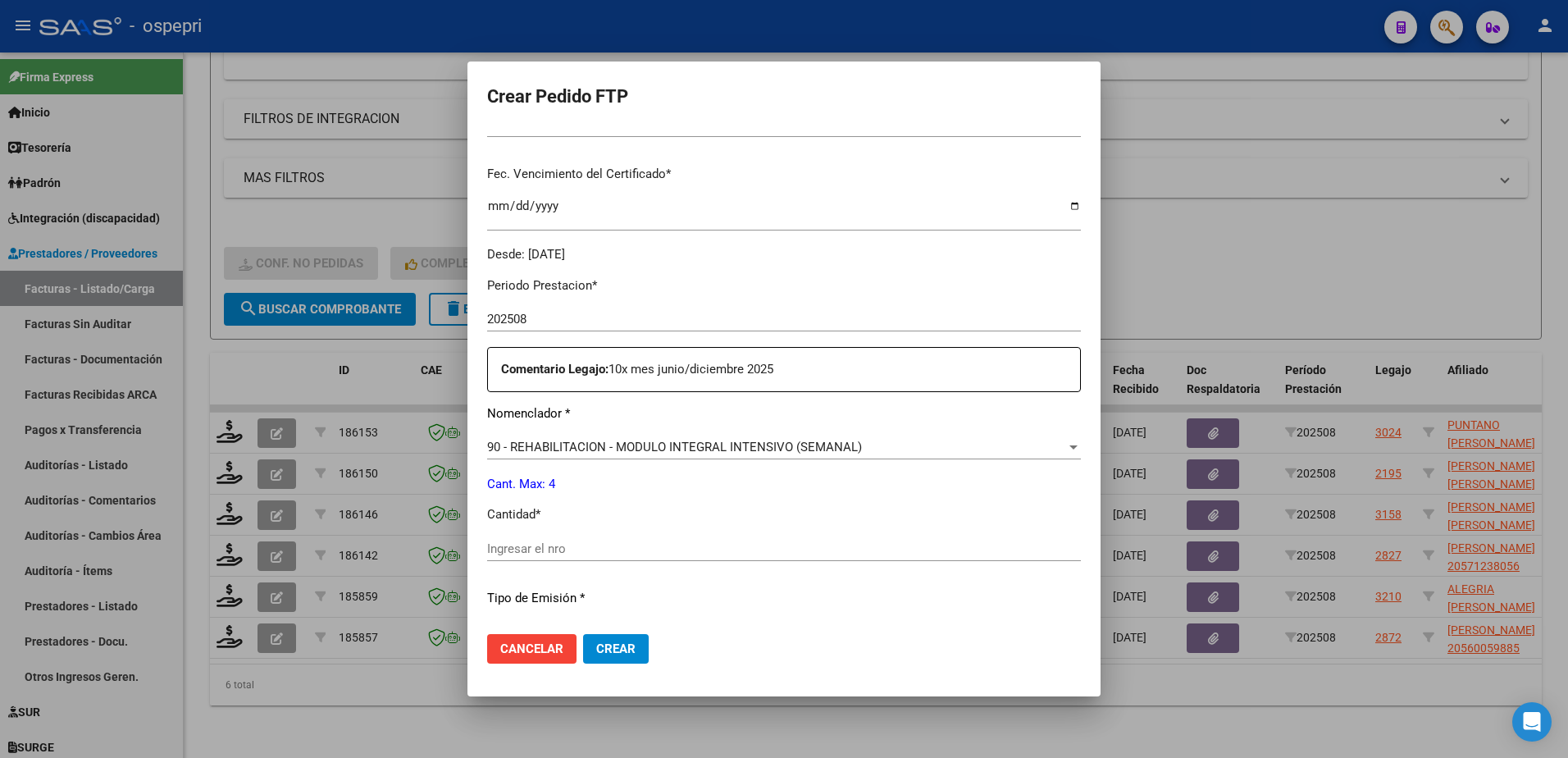
scroll to position [411, 0]
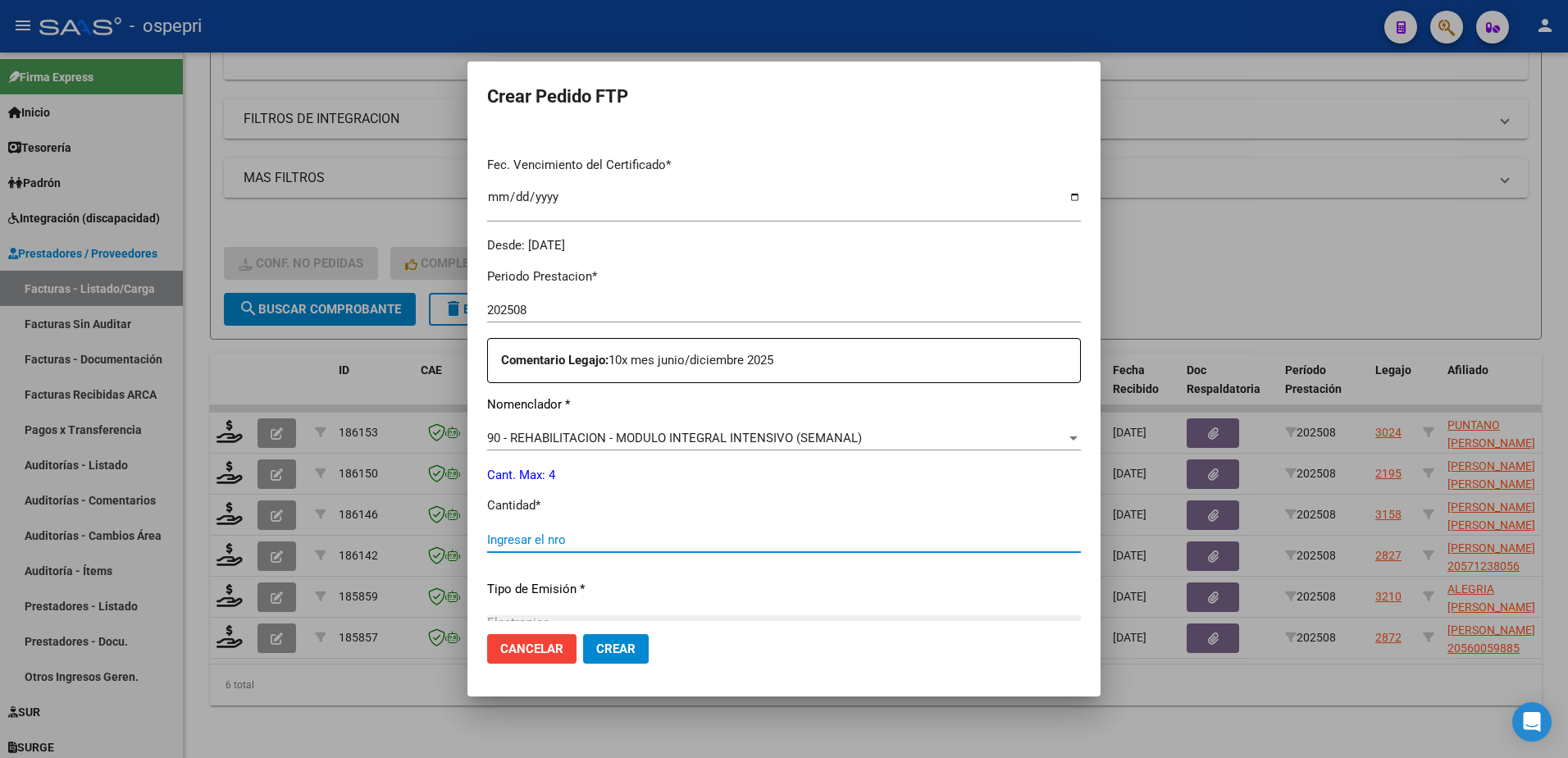
click at [557, 540] on input "Ingresar el nro" at bounding box center [784, 539] width 593 height 15
type input "4"
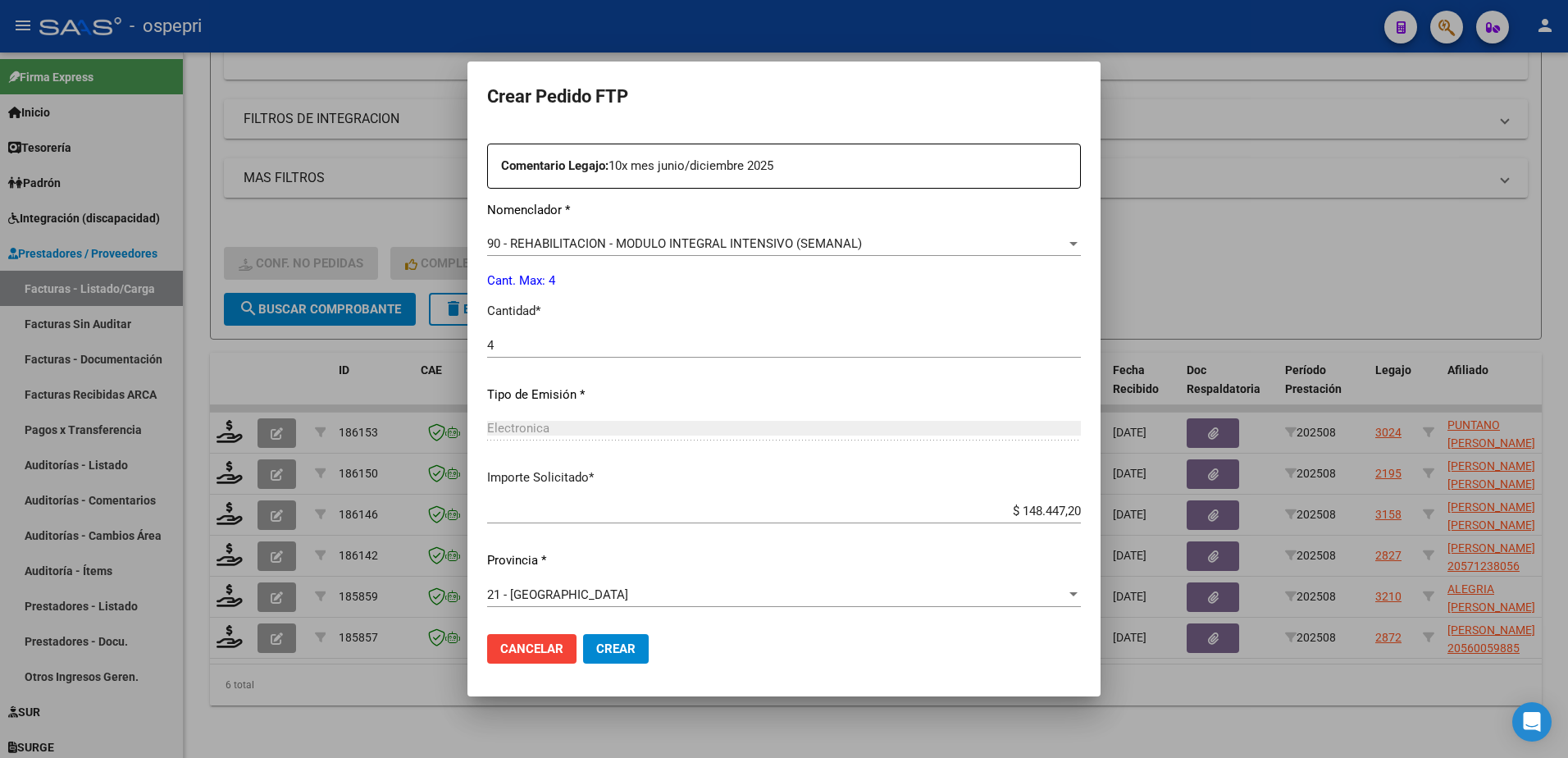
scroll to position [605, 0]
click at [606, 644] on span "Crear" at bounding box center [616, 649] width 39 height 15
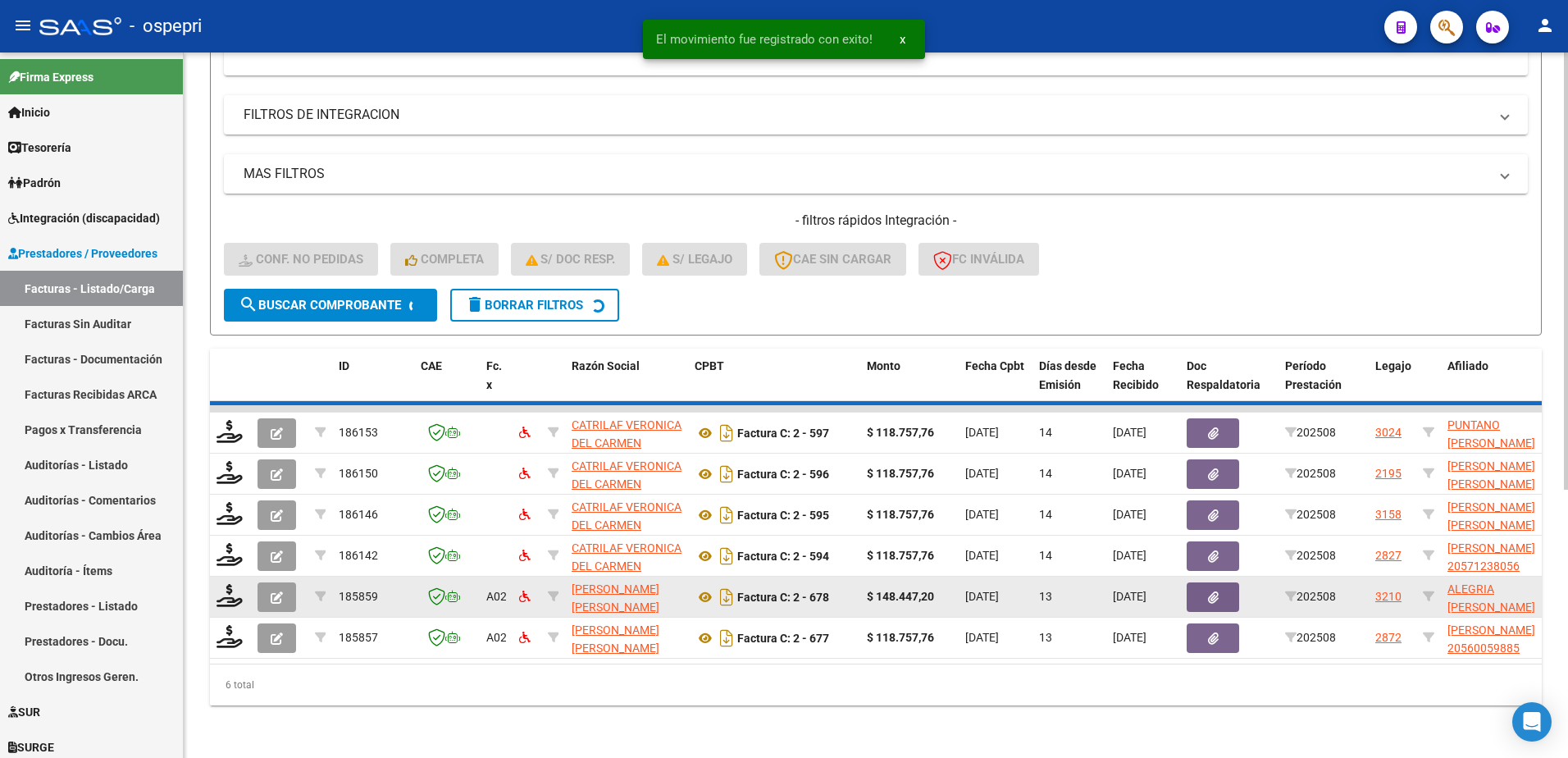
scroll to position [388, 0]
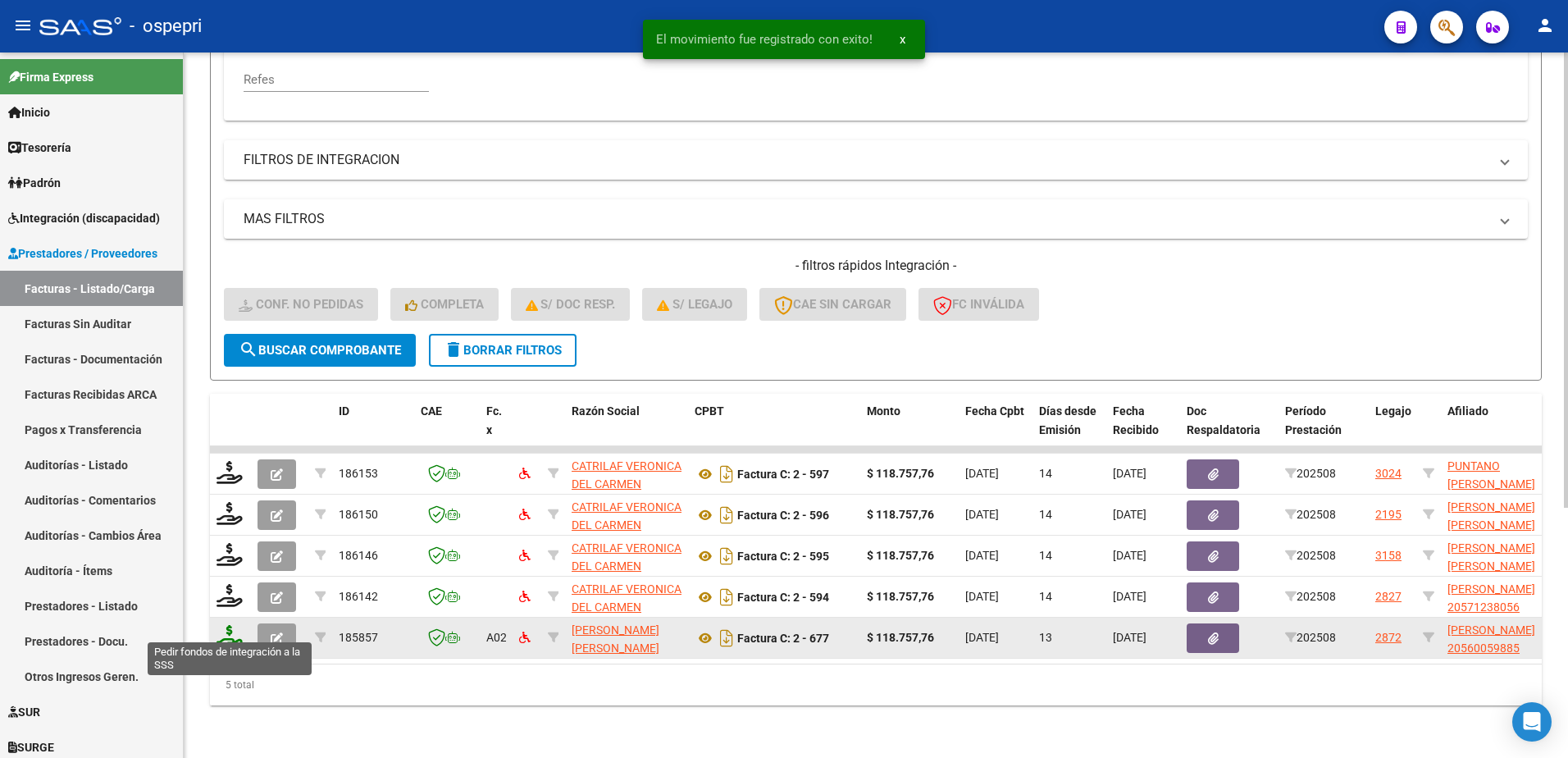
click at [220, 626] on icon at bounding box center [229, 637] width 26 height 23
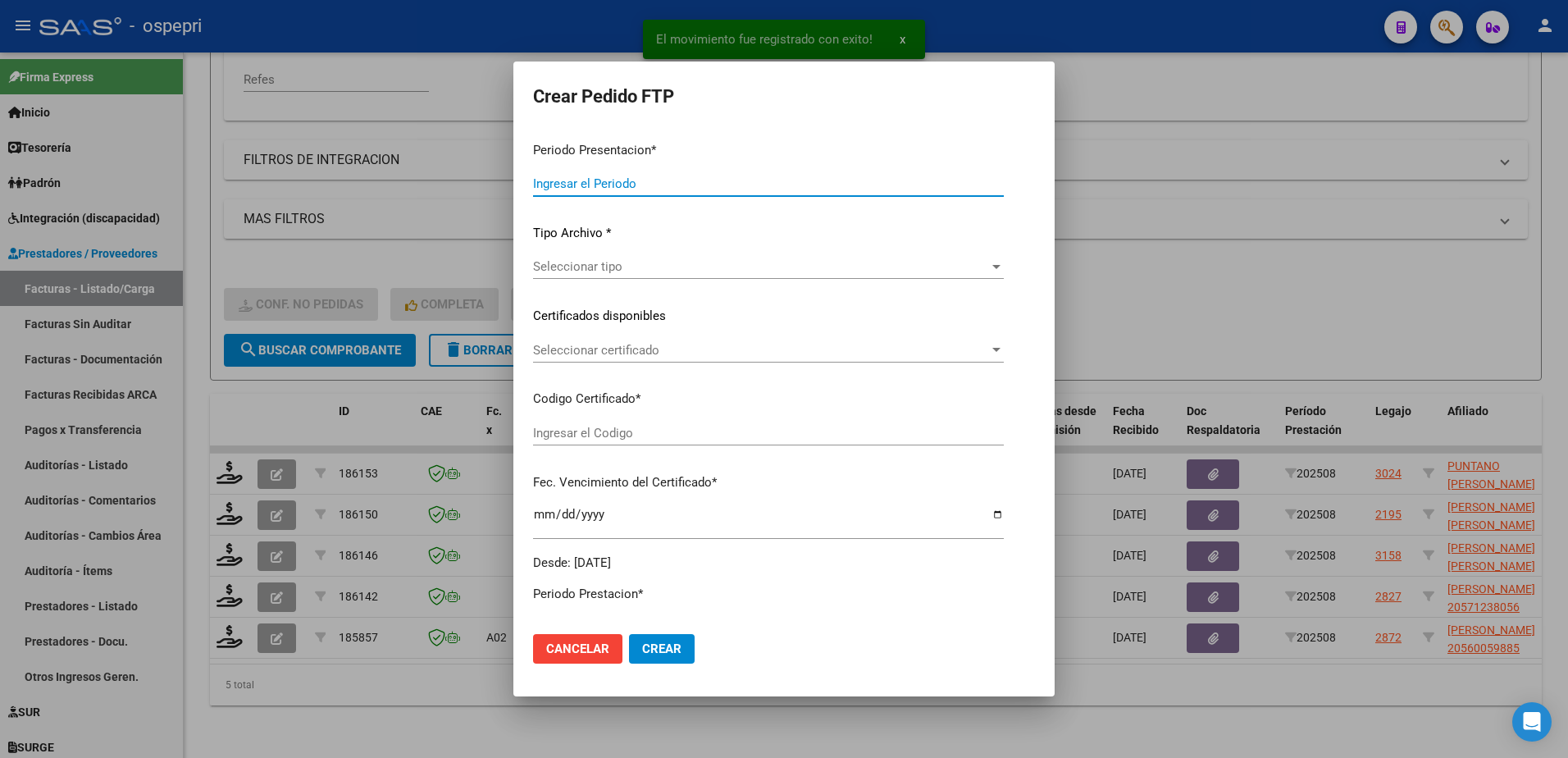
type input "202508"
type input "$ 118.757,76"
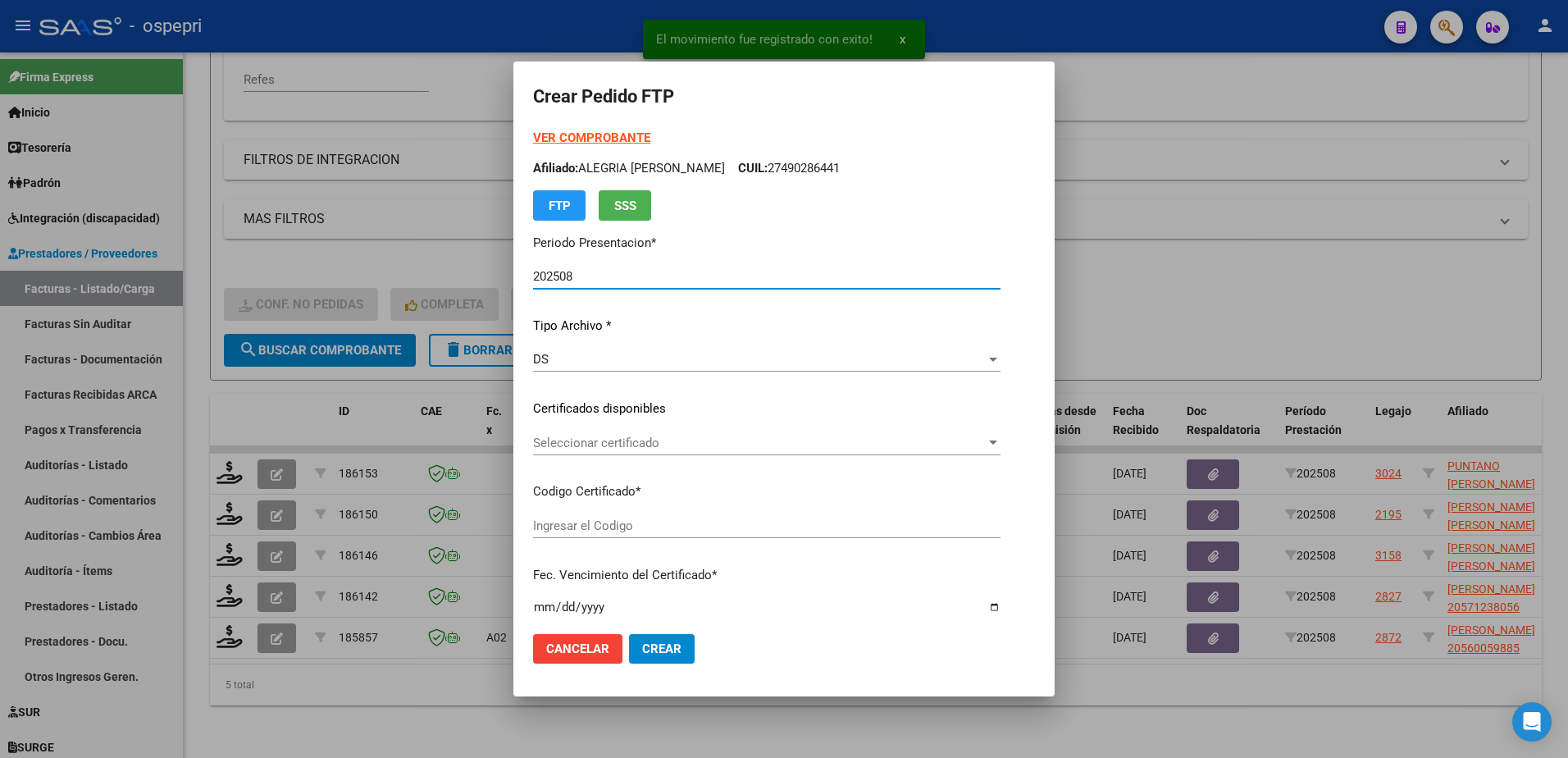
type input "2056005988-5"
type input "2027-10-01"
click at [619, 448] on span "Seleccionar certificado" at bounding box center [733, 443] width 401 height 15
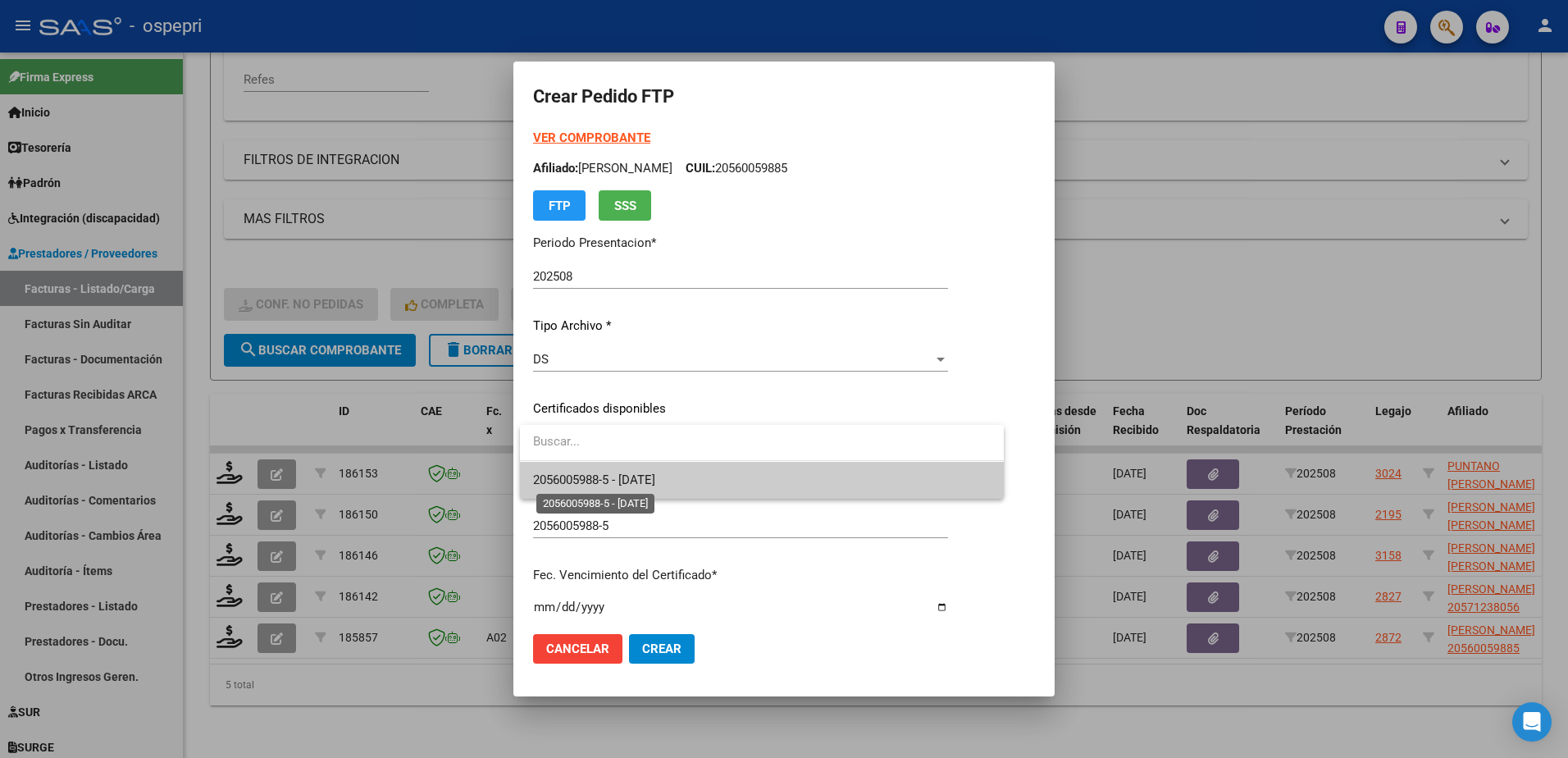
click at [618, 483] on span "2056005988-5 - 2027-10-01" at bounding box center [593, 479] width 122 height 15
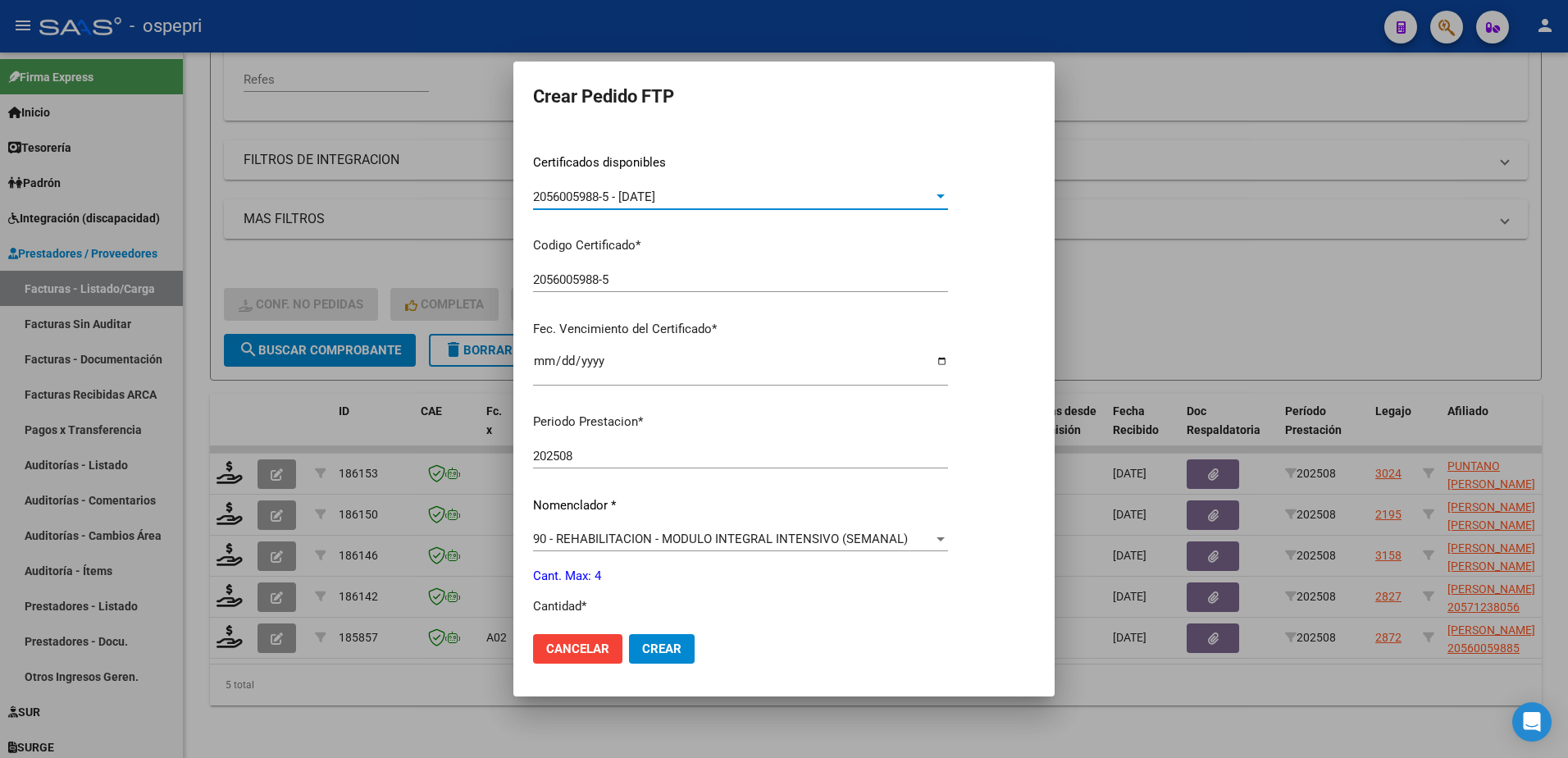
scroll to position [411, 0]
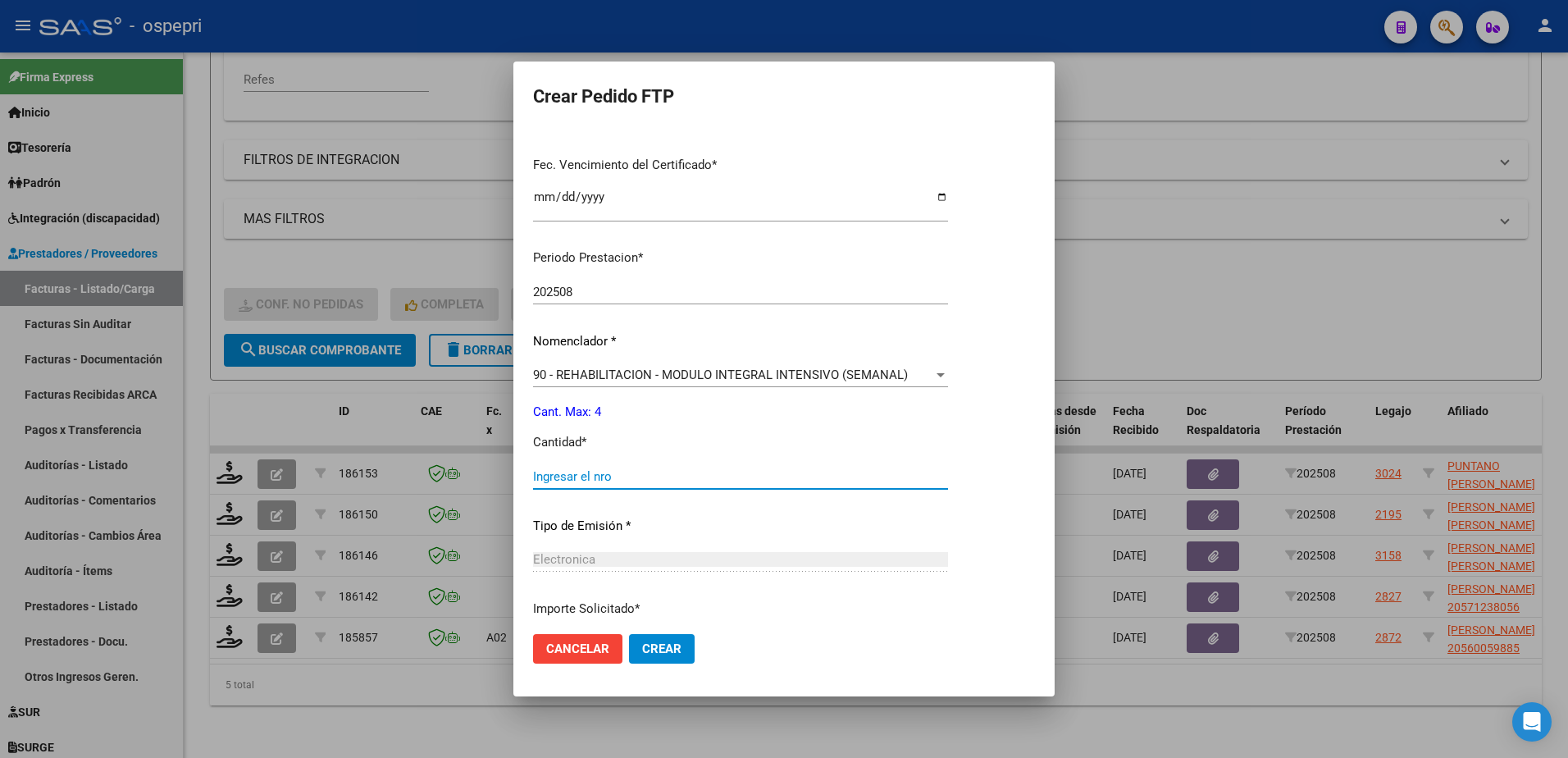
click at [585, 477] on input "Ingresar el nro" at bounding box center [740, 477] width 415 height 15
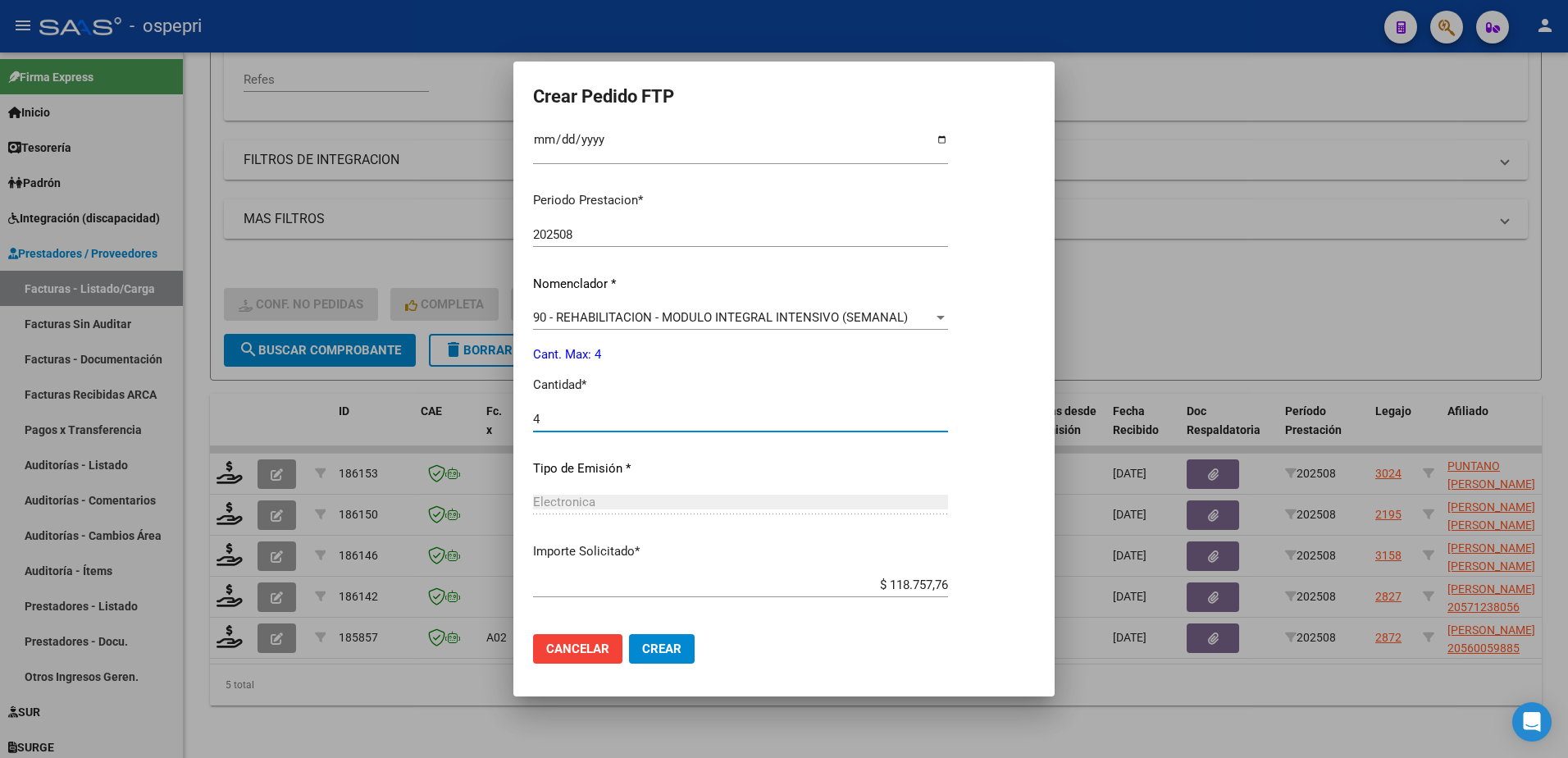
scroll to position [543, 0]
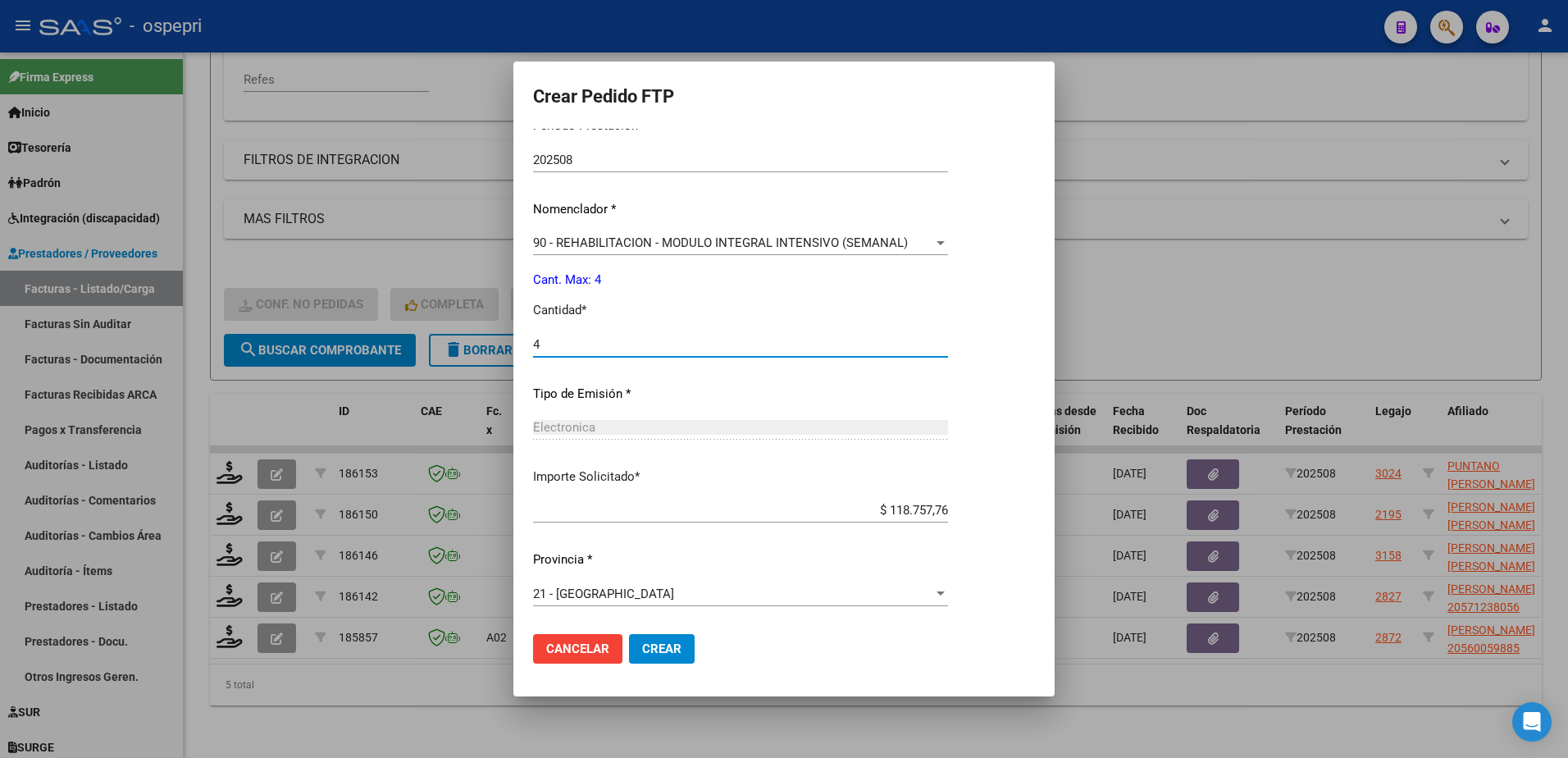
type input "4"
click at [662, 653] on span "Crear" at bounding box center [662, 649] width 39 height 15
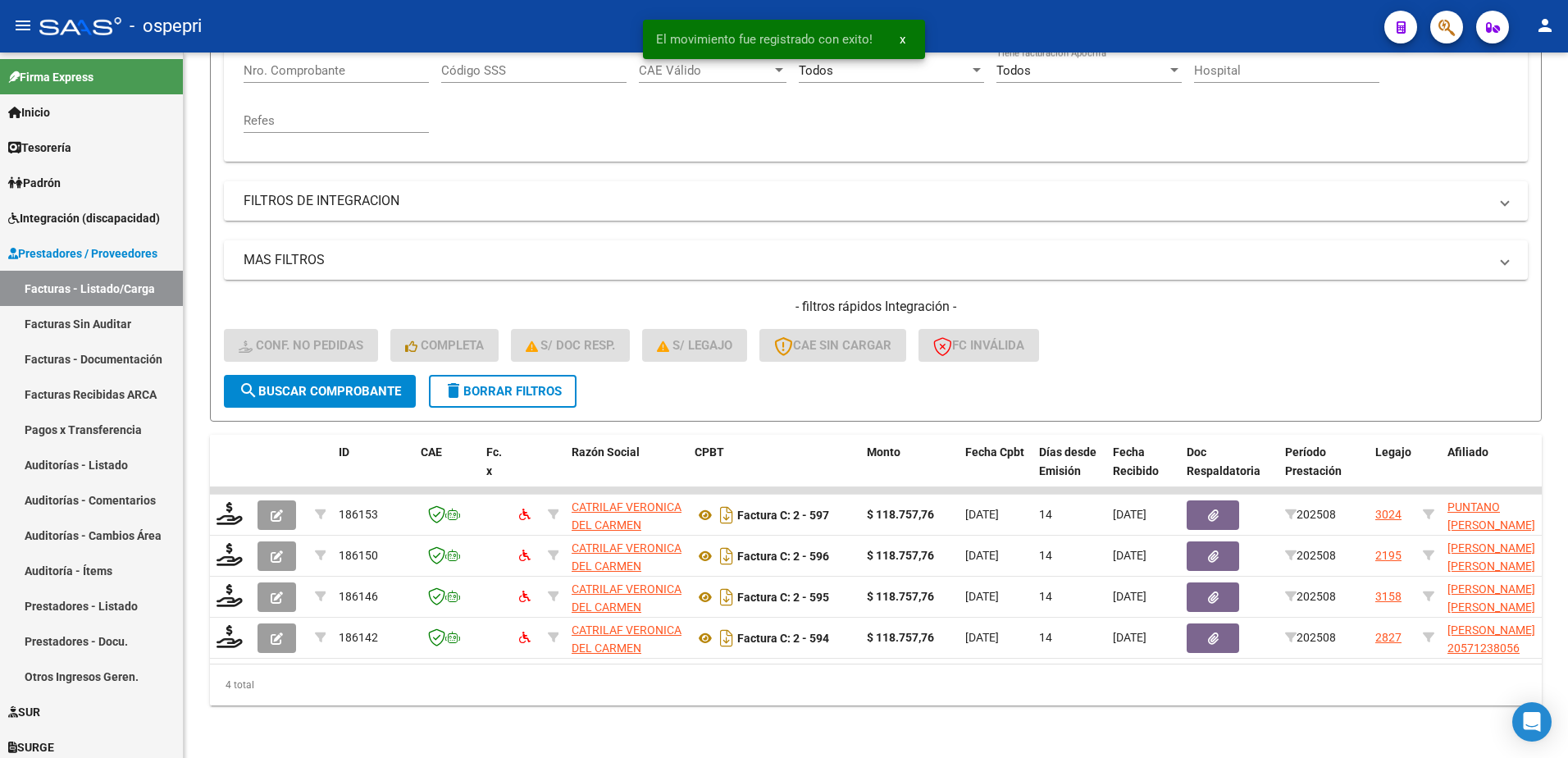
scroll to position [347, 0]
click at [494, 385] on span "delete Borrar Filtros" at bounding box center [502, 391] width 118 height 15
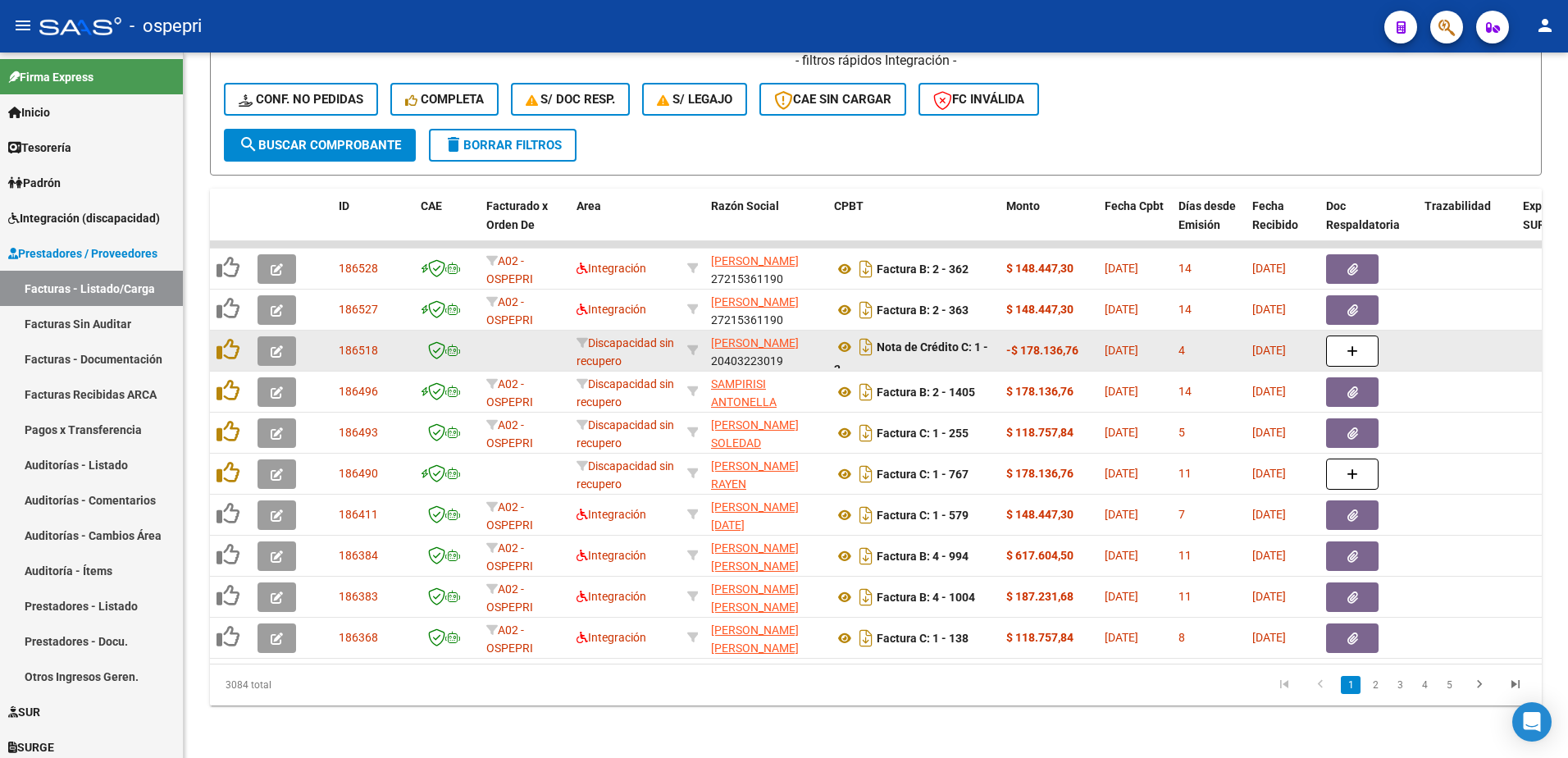
scroll to position [593, 0]
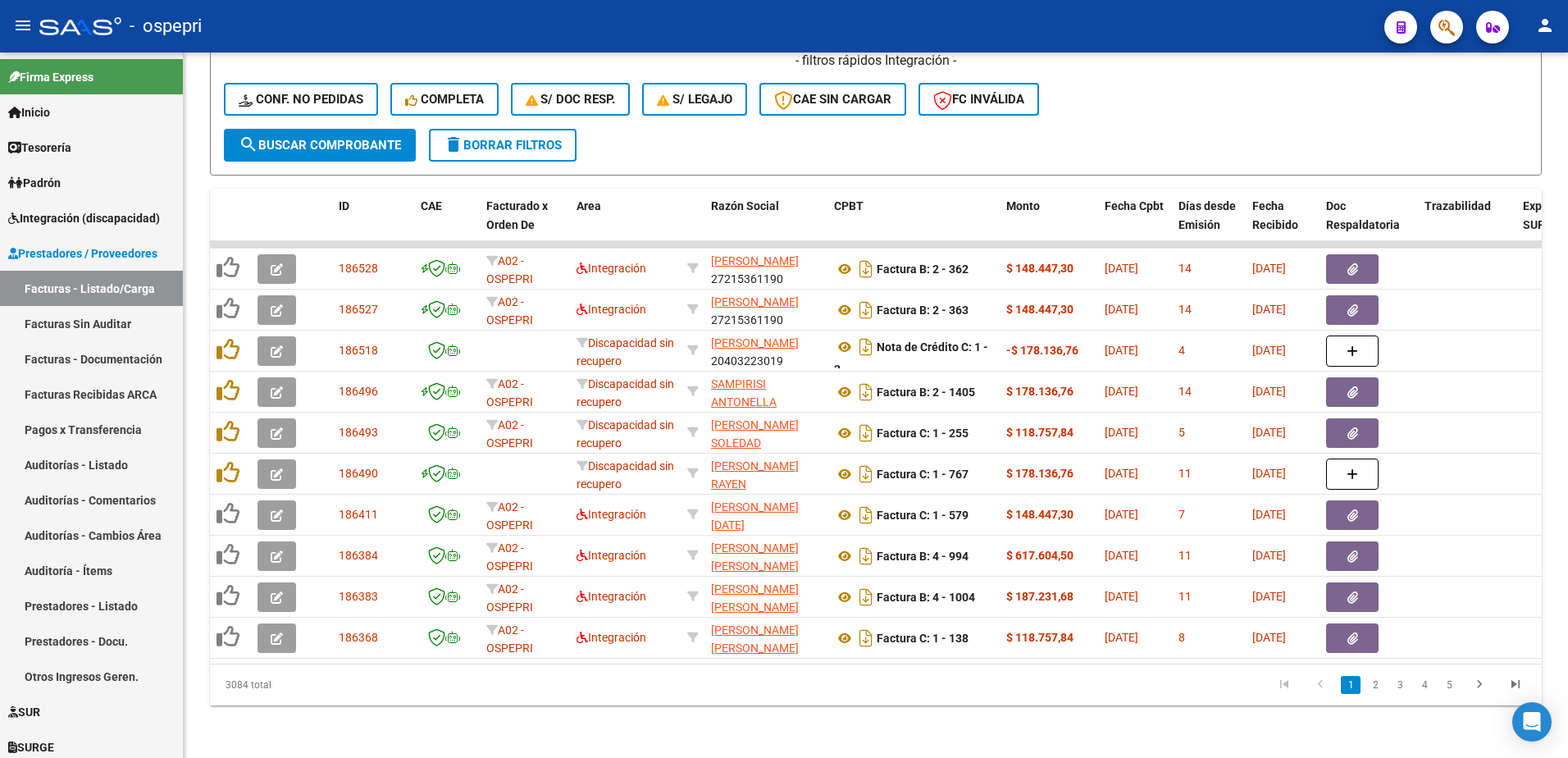
click at [556, 137] on span "delete Borrar Filtros" at bounding box center [502, 145] width 118 height 15
click at [529, 137] on span "delete Borrar Filtros" at bounding box center [502, 145] width 118 height 15
click at [1373, 692] on link "2" at bounding box center [1375, 685] width 20 height 18
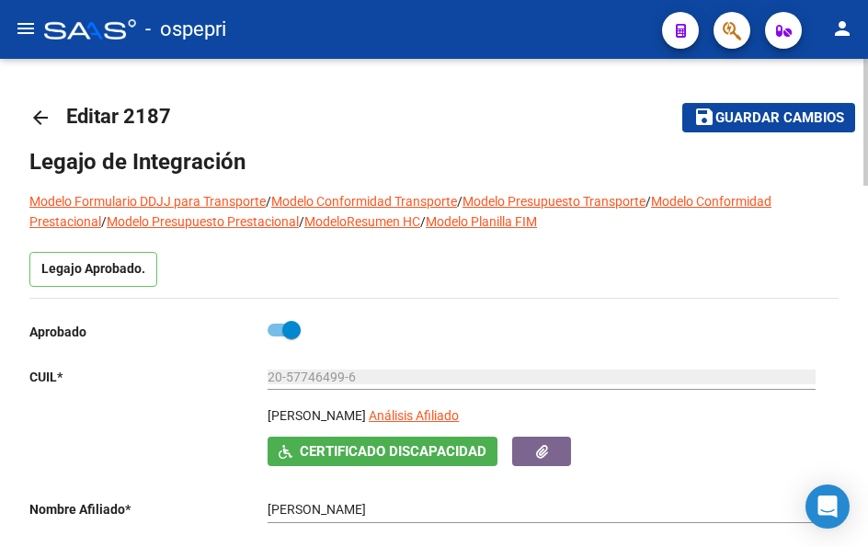
click at [37, 119] on mat-icon "arrow_back" at bounding box center [40, 118] width 22 height 22
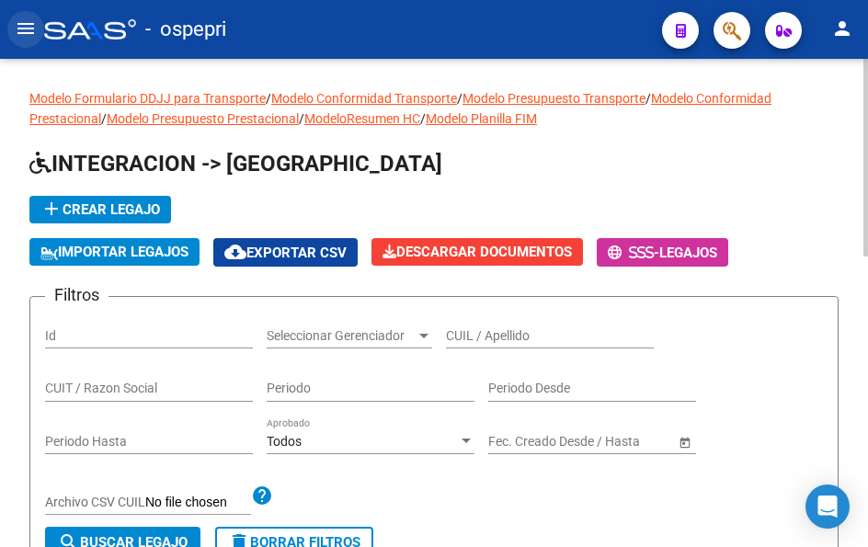
click at [29, 29] on mat-icon "menu" at bounding box center [26, 28] width 22 height 22
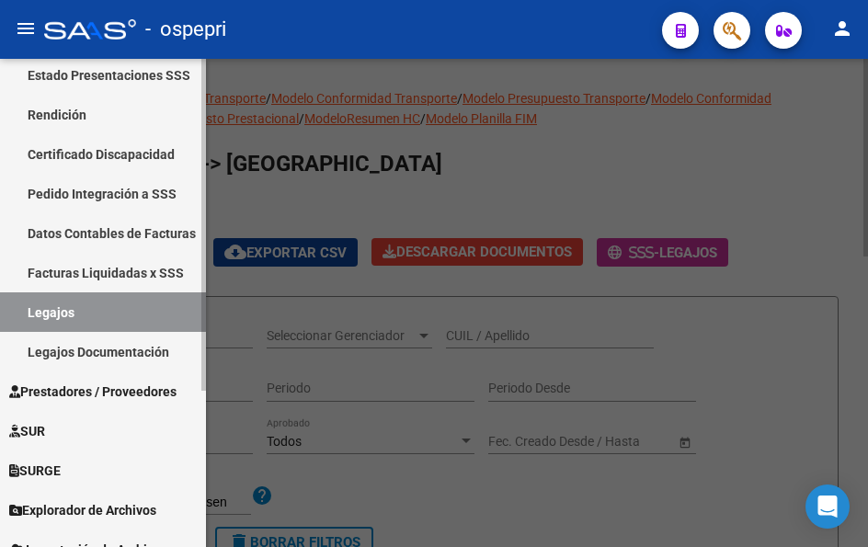
scroll to position [231, 0]
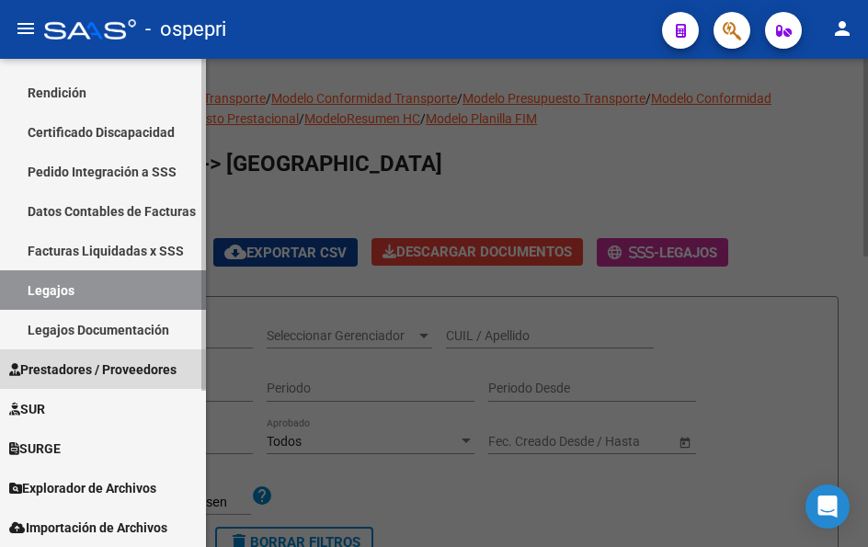
click at [77, 363] on span "Prestadores / Proveedores" at bounding box center [92, 369] width 167 height 20
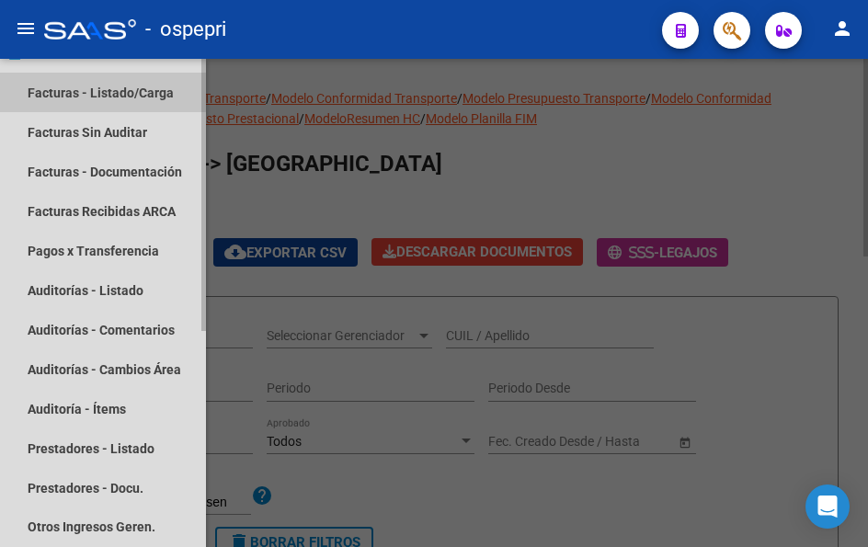
click at [69, 89] on link "Facturas - Listado/Carga" at bounding box center [103, 93] width 206 height 40
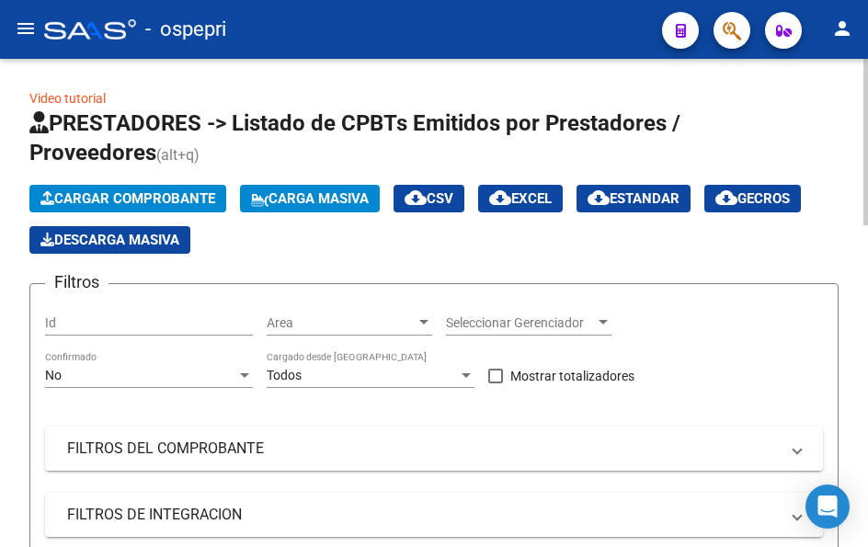
click at [798, 449] on span at bounding box center [796, 448] width 7 height 20
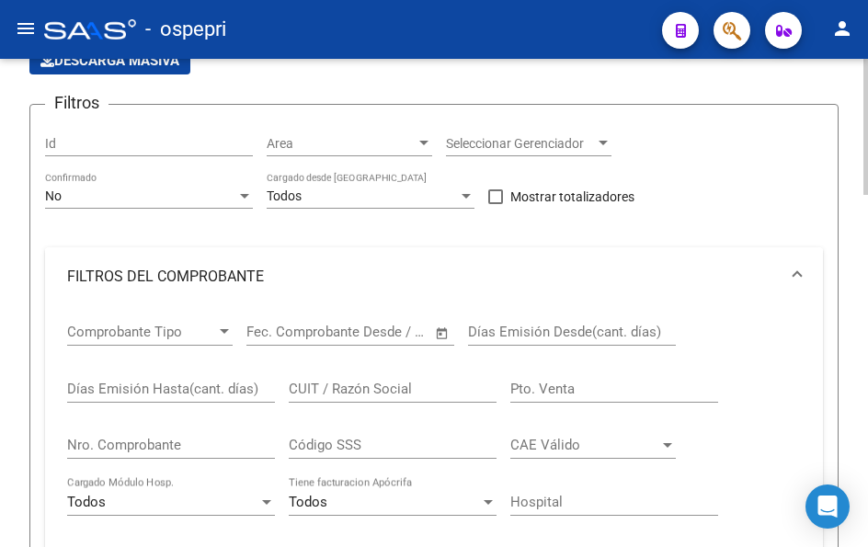
scroll to position [184, 0]
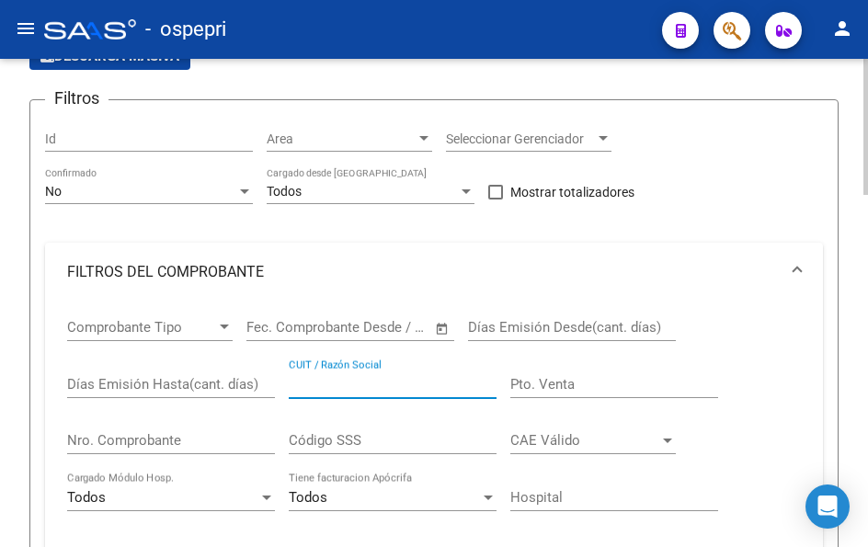
click at [369, 388] on input "CUIT / Razón Social" at bounding box center [393, 384] width 208 height 17
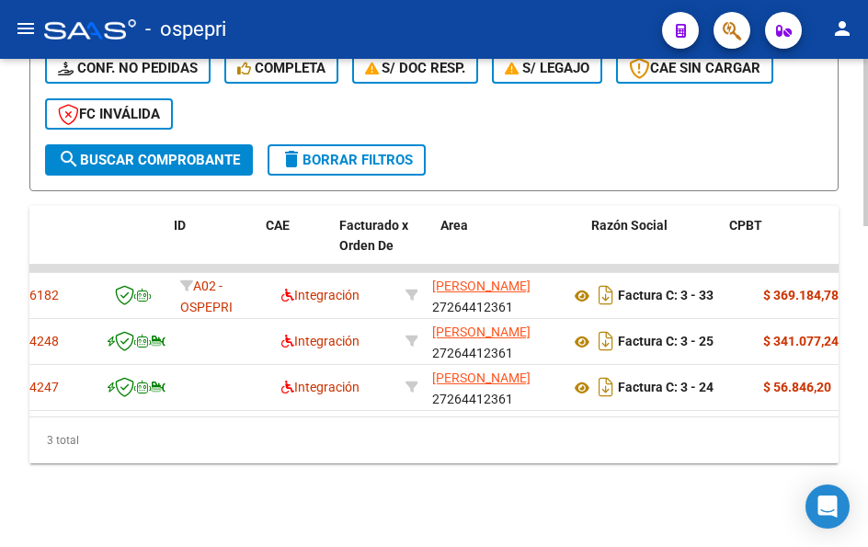
scroll to position [0, 0]
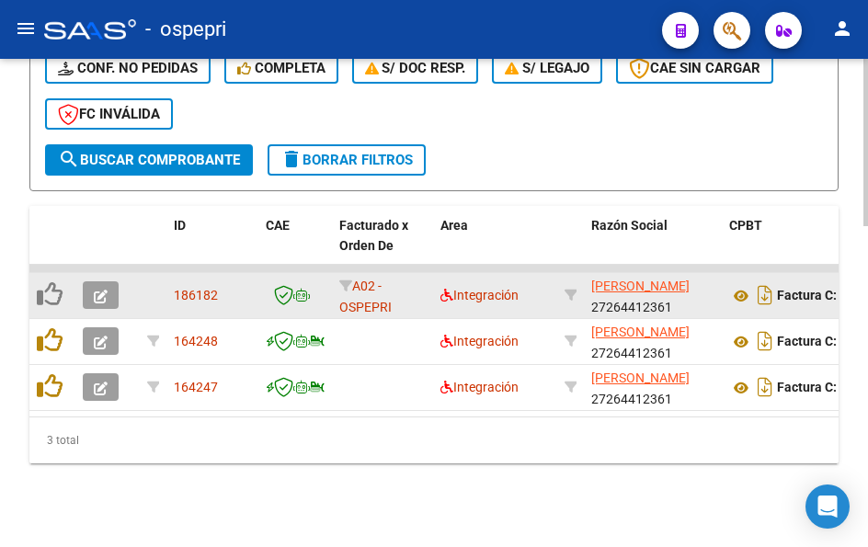
type input "[PERSON_NAME]"
click at [95, 293] on icon "button" at bounding box center [101, 297] width 14 height 14
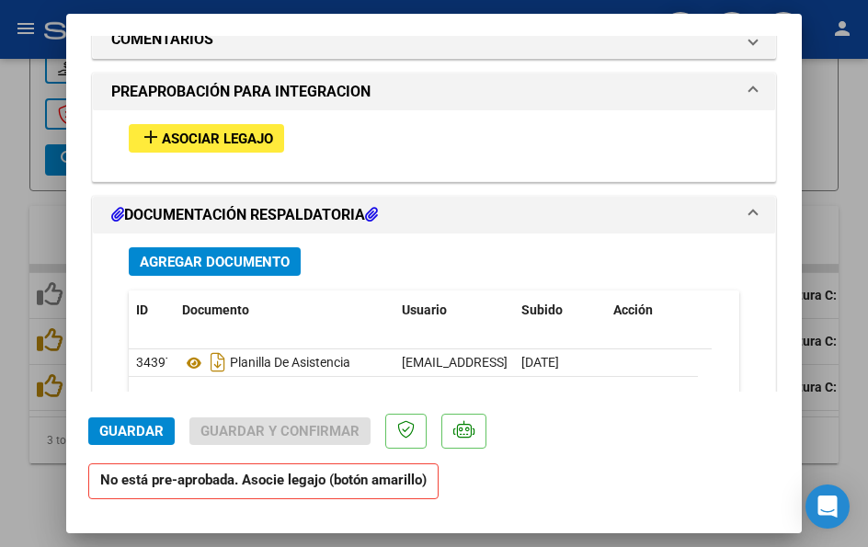
scroll to position [2008, 0]
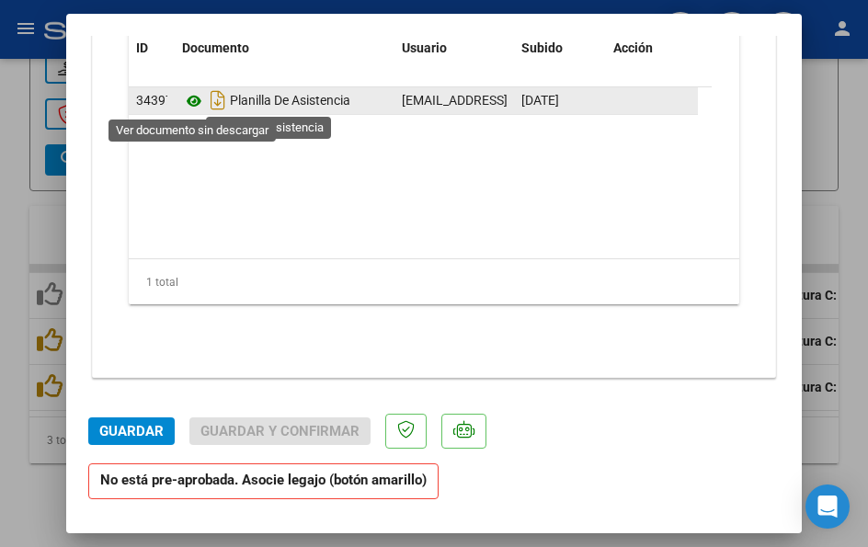
click at [195, 110] on icon at bounding box center [194, 101] width 24 height 22
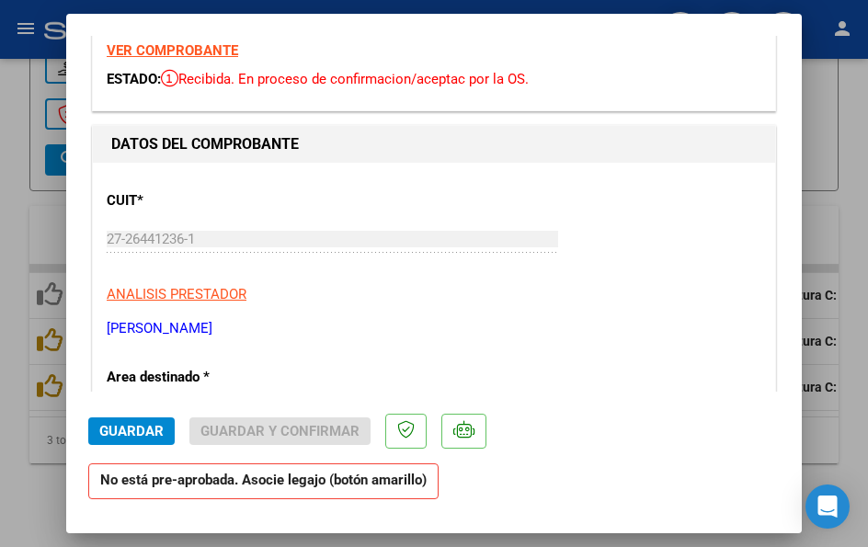
scroll to position [0, 0]
